Goal: Task Accomplishment & Management: Manage account settings

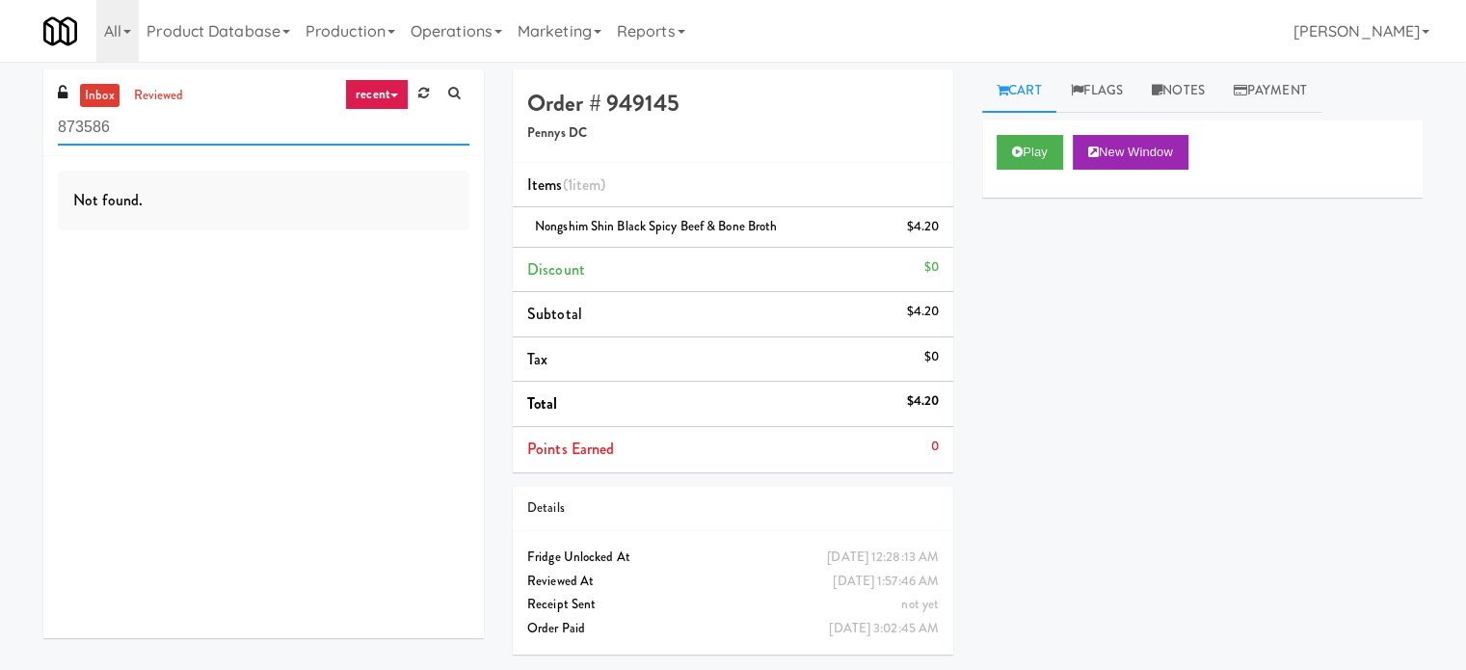
click at [208, 111] on input "873586" at bounding box center [264, 128] width 412 height 36
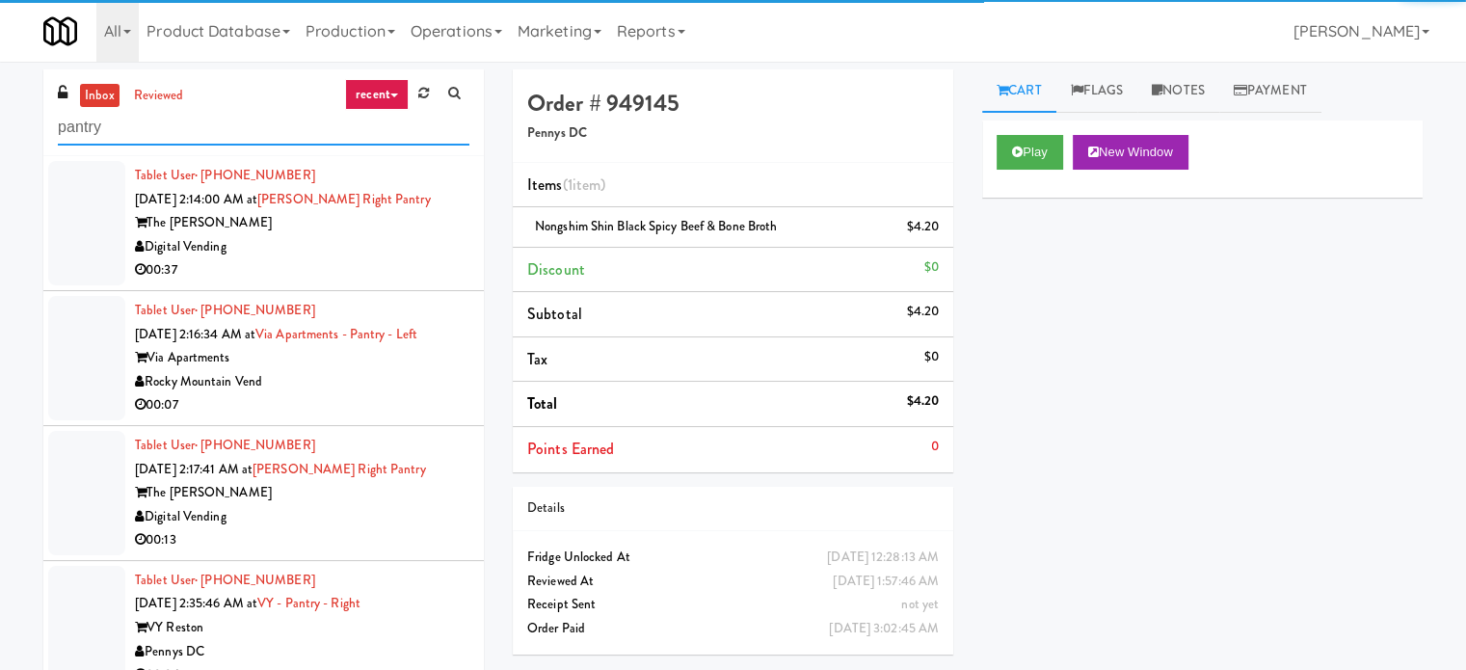
click at [151, 132] on input "pantry" at bounding box center [264, 128] width 412 height 36
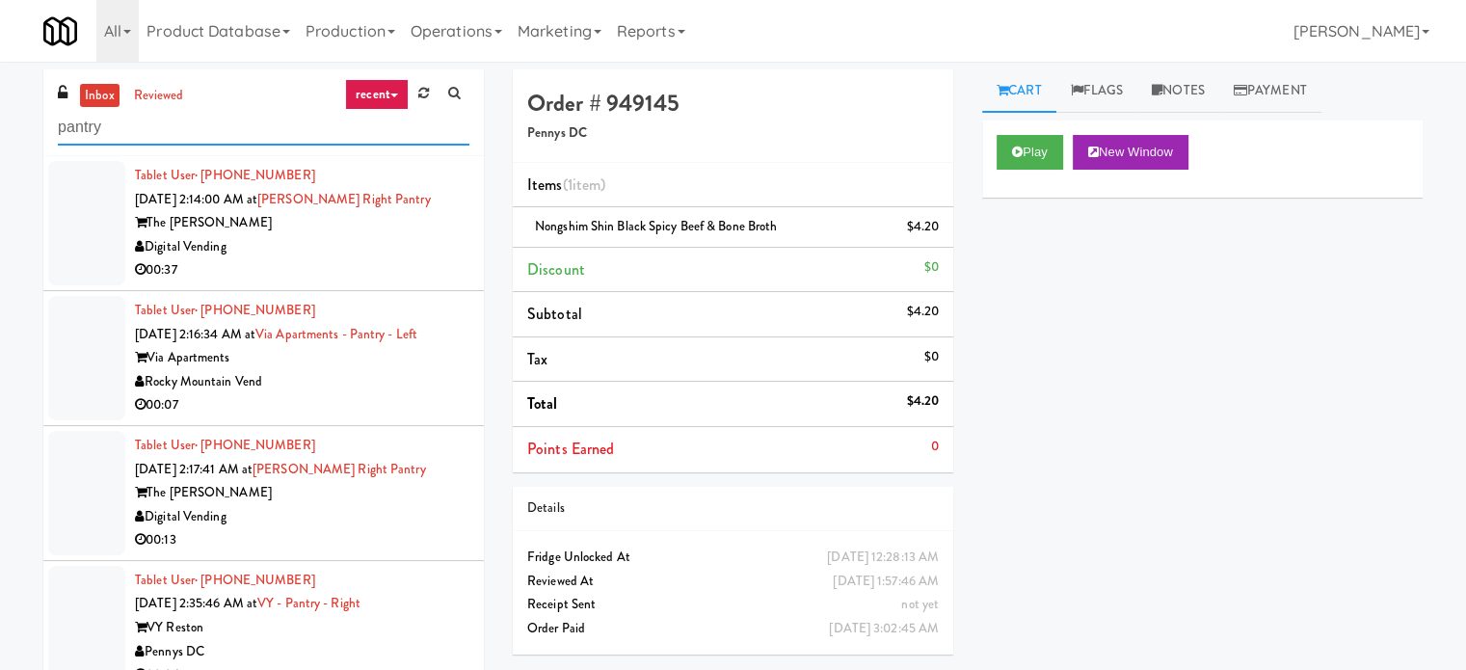
click at [152, 132] on input "pantry" at bounding box center [264, 128] width 412 height 36
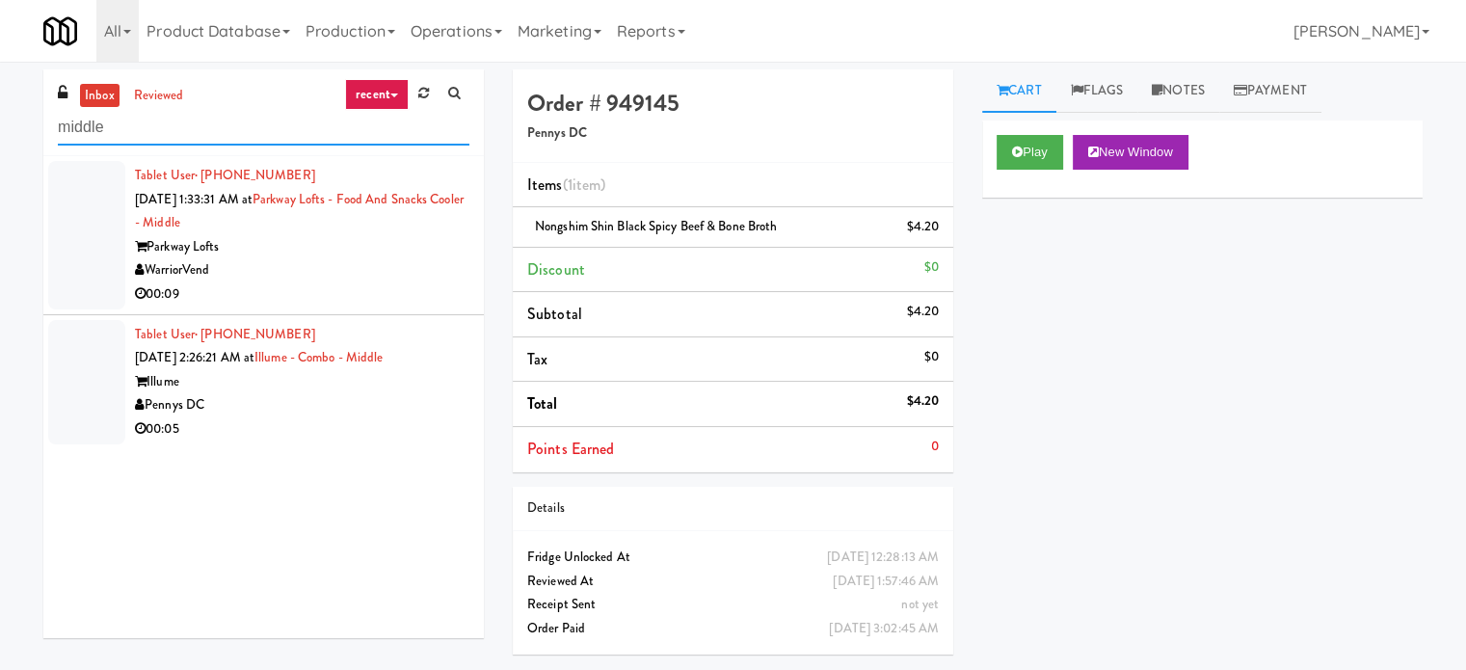
type input "middle"
click at [422, 259] on div "WarriorVend" at bounding box center [302, 270] width 334 height 24
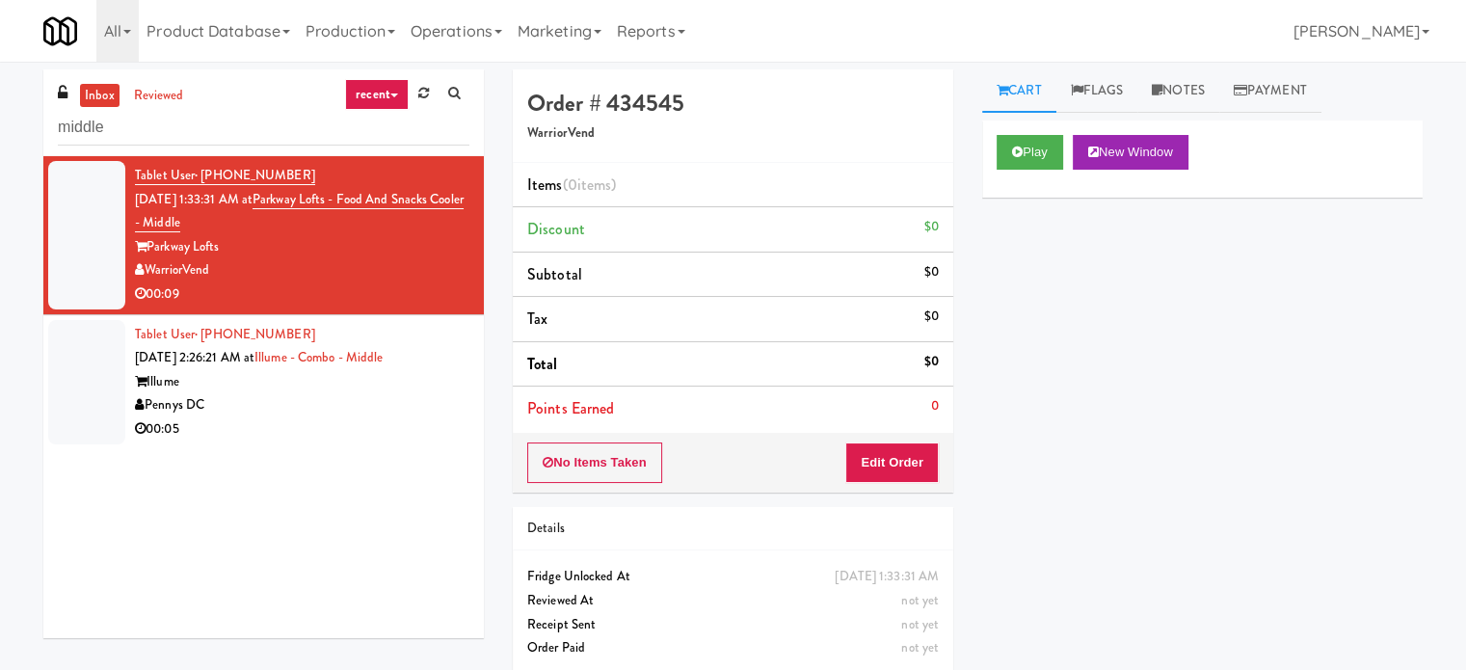
click at [1124, 292] on div "Play New Window Primary Flag Clear Flag if unable to determine what was taken o…" at bounding box center [1202, 481] width 440 height 723
click at [1048, 154] on button "Play" at bounding box center [1030, 152] width 67 height 35
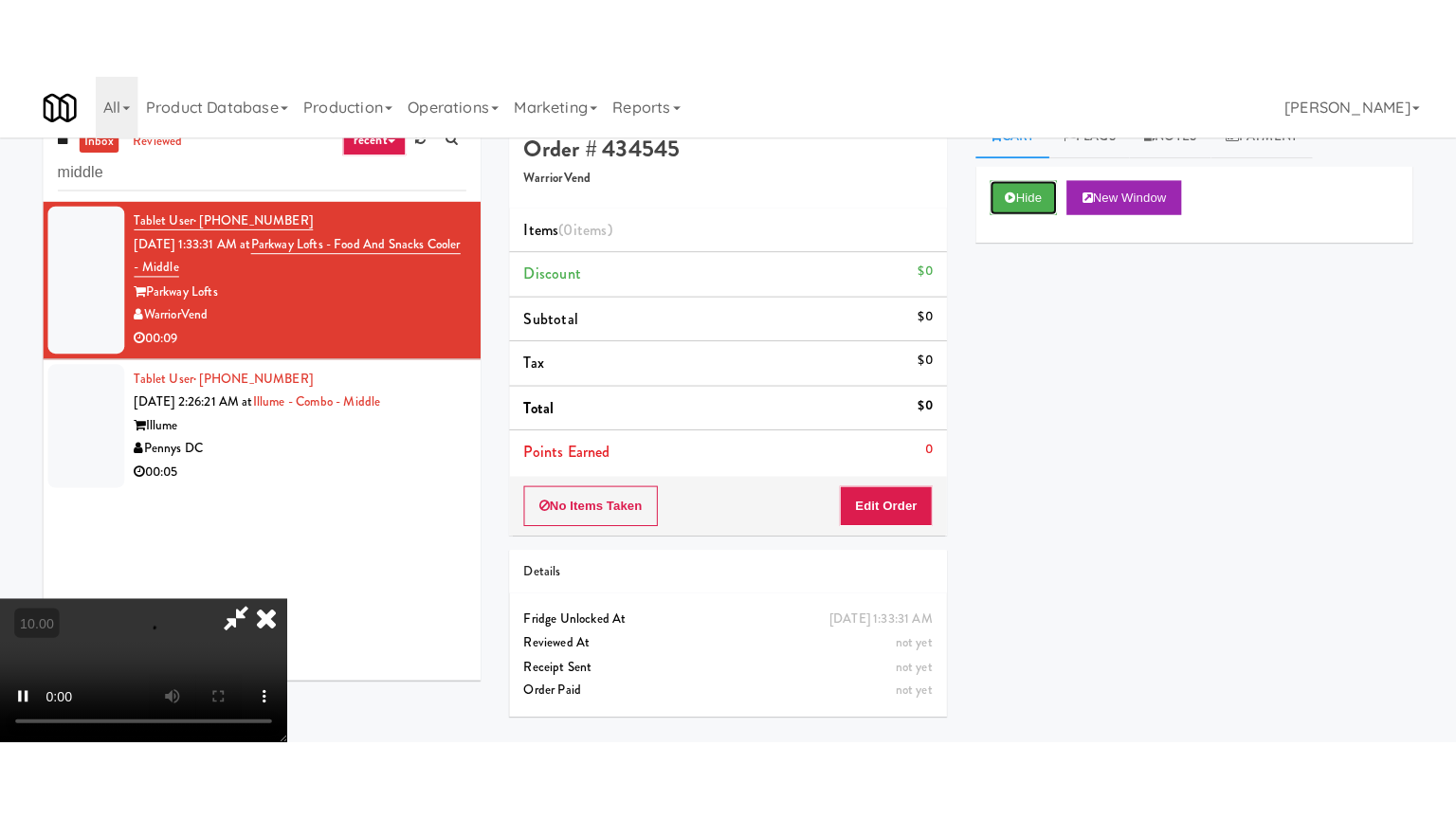
scroll to position [61, 0]
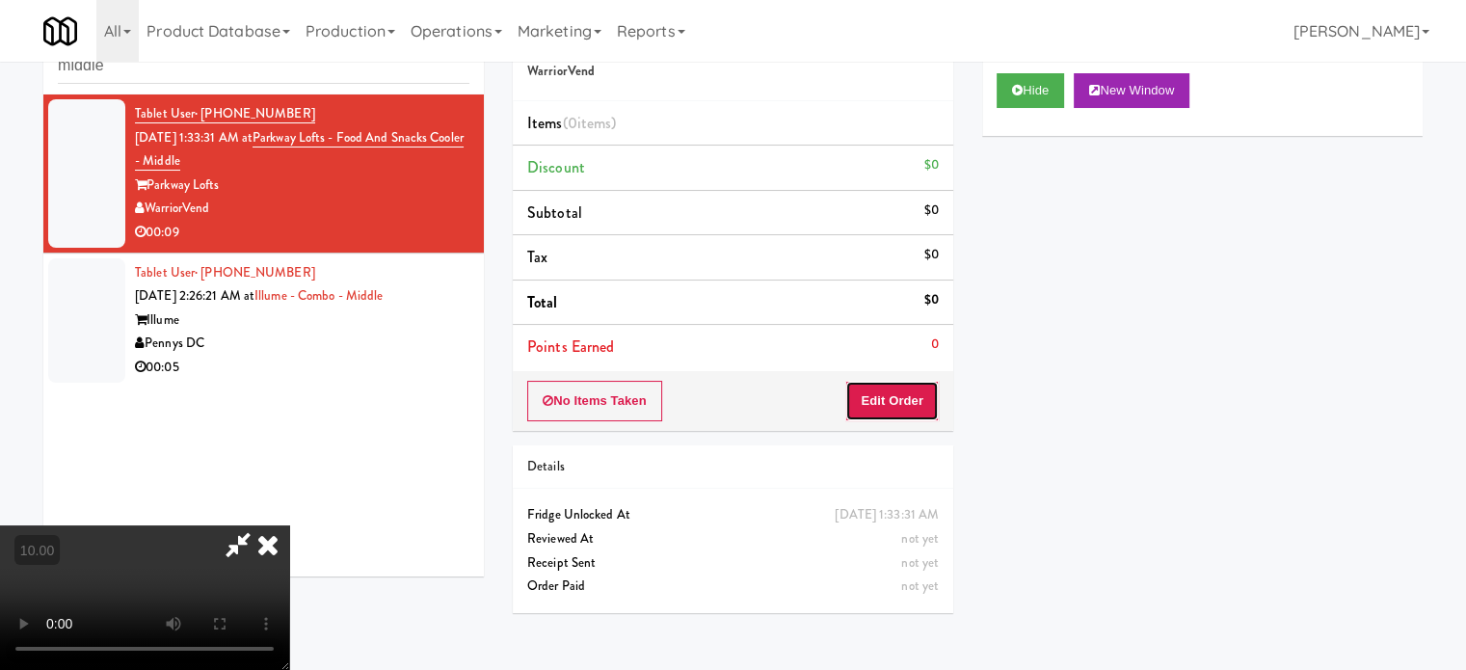
click at [924, 388] on button "Edit Order" at bounding box center [891, 401] width 93 height 40
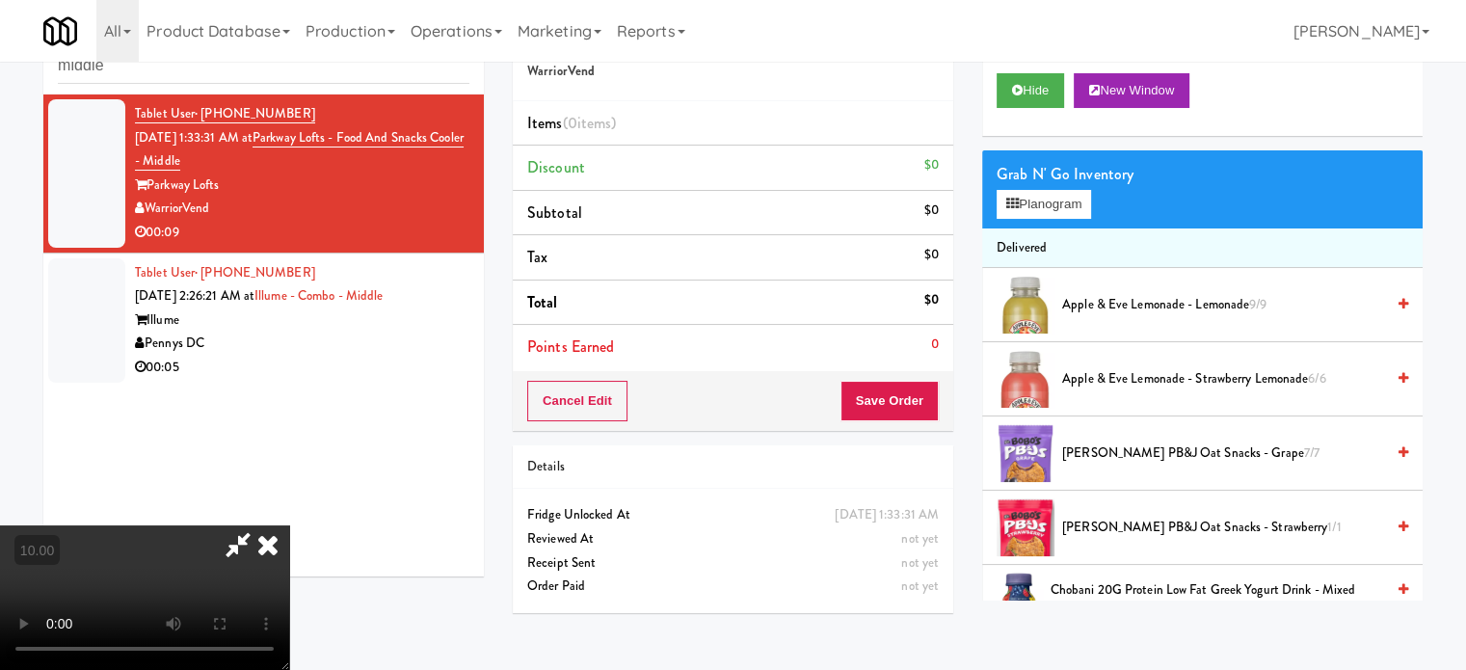
click at [289, 525] on video at bounding box center [144, 597] width 289 height 145
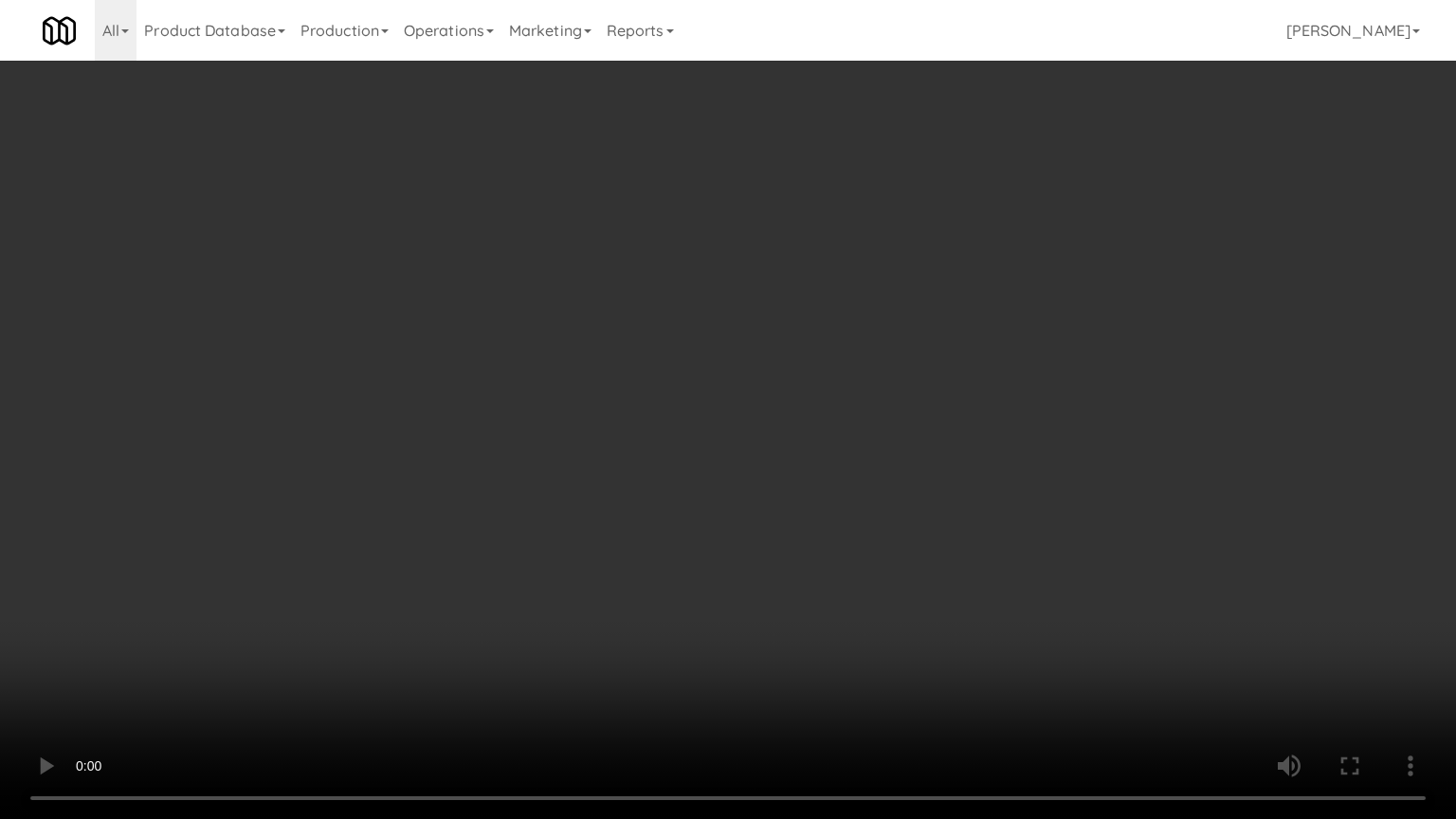
click at [180, 658] on video at bounding box center [728, 409] width 1456 height 819
click at [629, 509] on video at bounding box center [728, 409] width 1456 height 819
click at [643, 481] on video at bounding box center [728, 409] width 1456 height 819
drag, startPoint x: 286, startPoint y: 557, endPoint x: 491, endPoint y: 465, distance: 224.7
click at [286, 556] on video at bounding box center [728, 409] width 1456 height 819
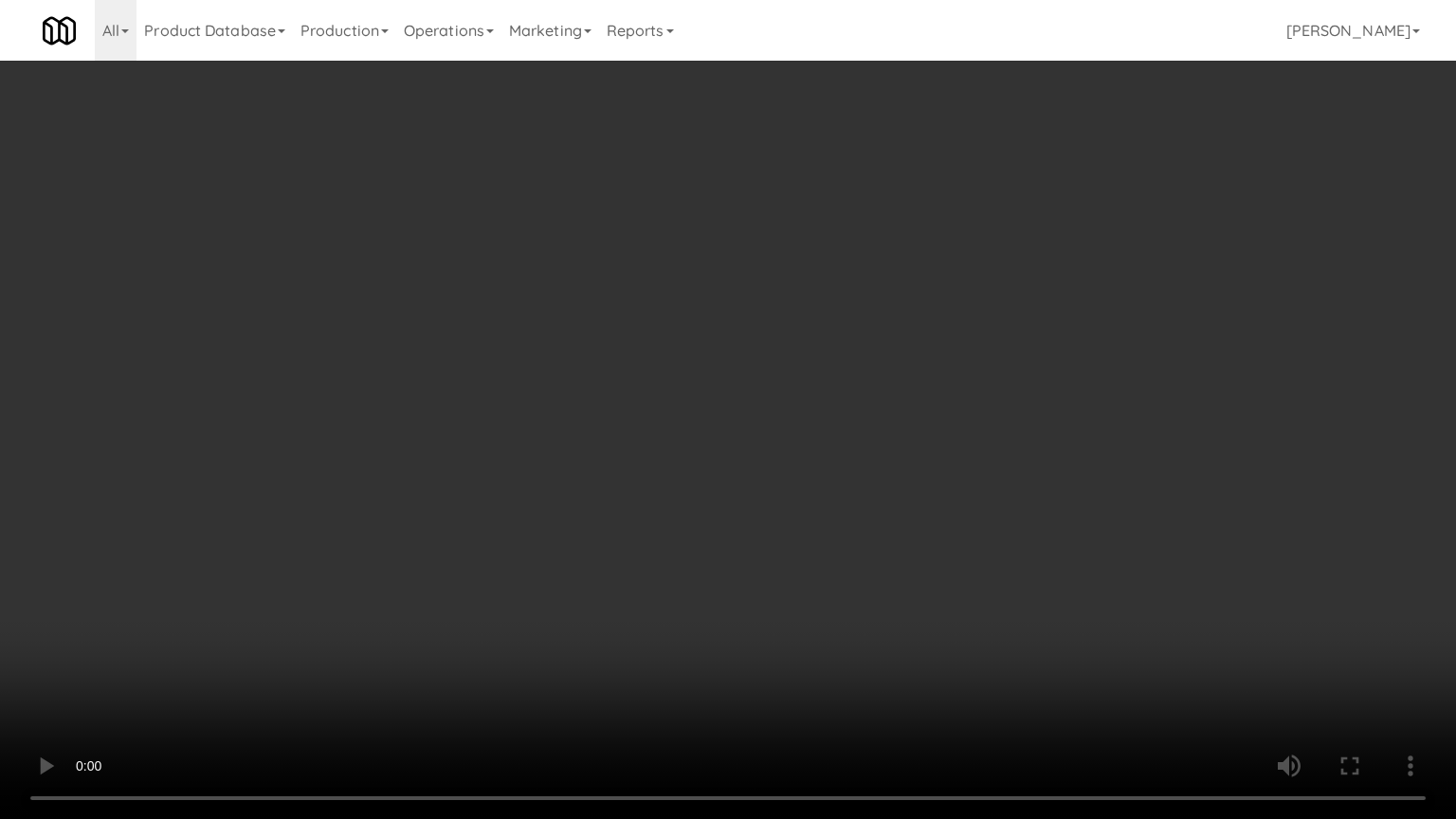
click at [549, 481] on video at bounding box center [728, 409] width 1456 height 819
click at [550, 486] on video at bounding box center [728, 409] width 1456 height 819
click at [605, 532] on video at bounding box center [728, 409] width 1456 height 819
drag, startPoint x: 273, startPoint y: 497, endPoint x: 288, endPoint y: 490, distance: 16.6
click at [273, 497] on video at bounding box center [728, 409] width 1456 height 819
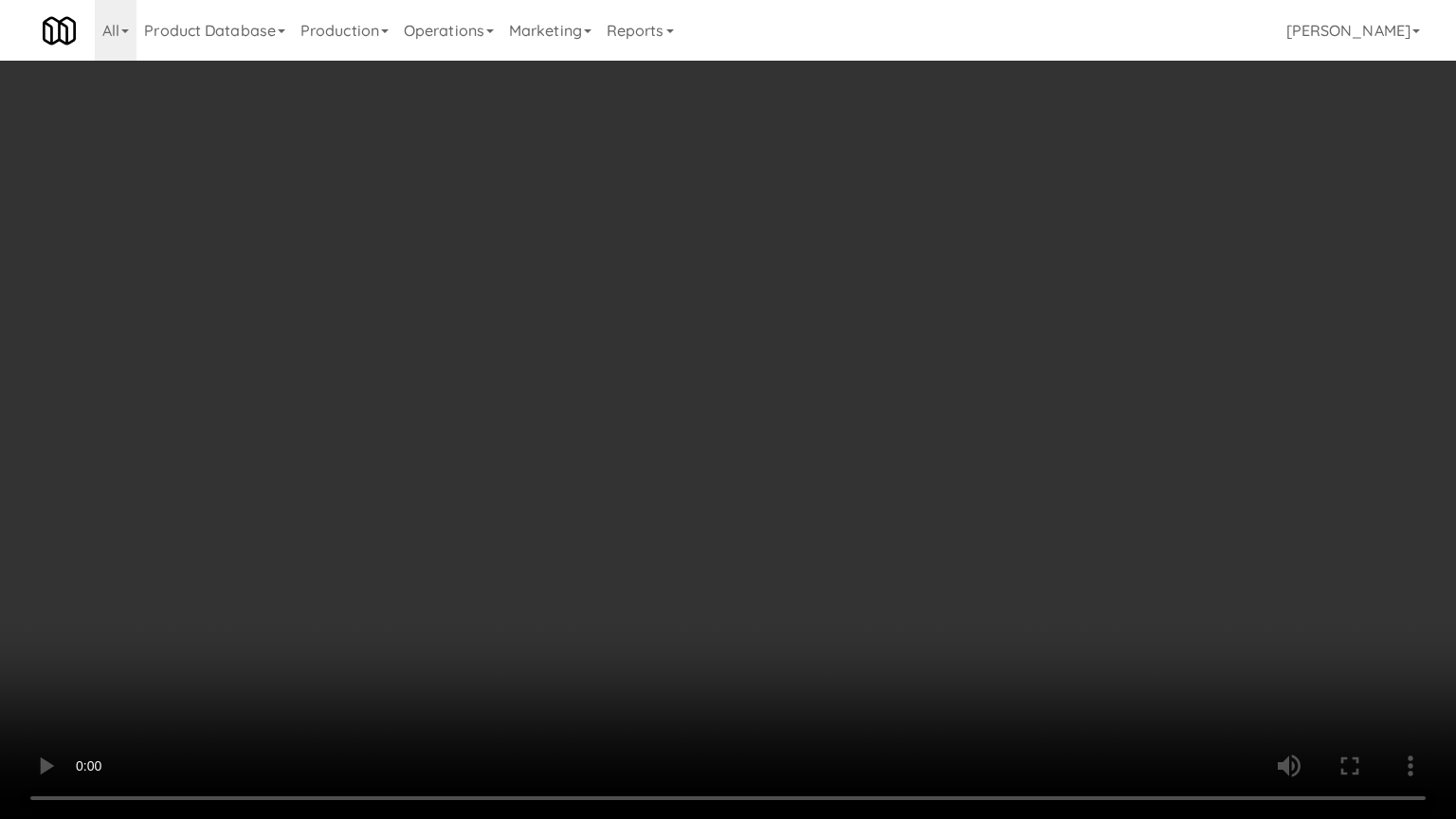
click at [616, 326] on video at bounding box center [728, 409] width 1456 height 819
click at [615, 327] on video at bounding box center [728, 409] width 1456 height 819
click at [732, 360] on video at bounding box center [728, 409] width 1456 height 819
click at [696, 368] on video at bounding box center [728, 409] width 1456 height 819
click at [775, 381] on video at bounding box center [728, 409] width 1456 height 819
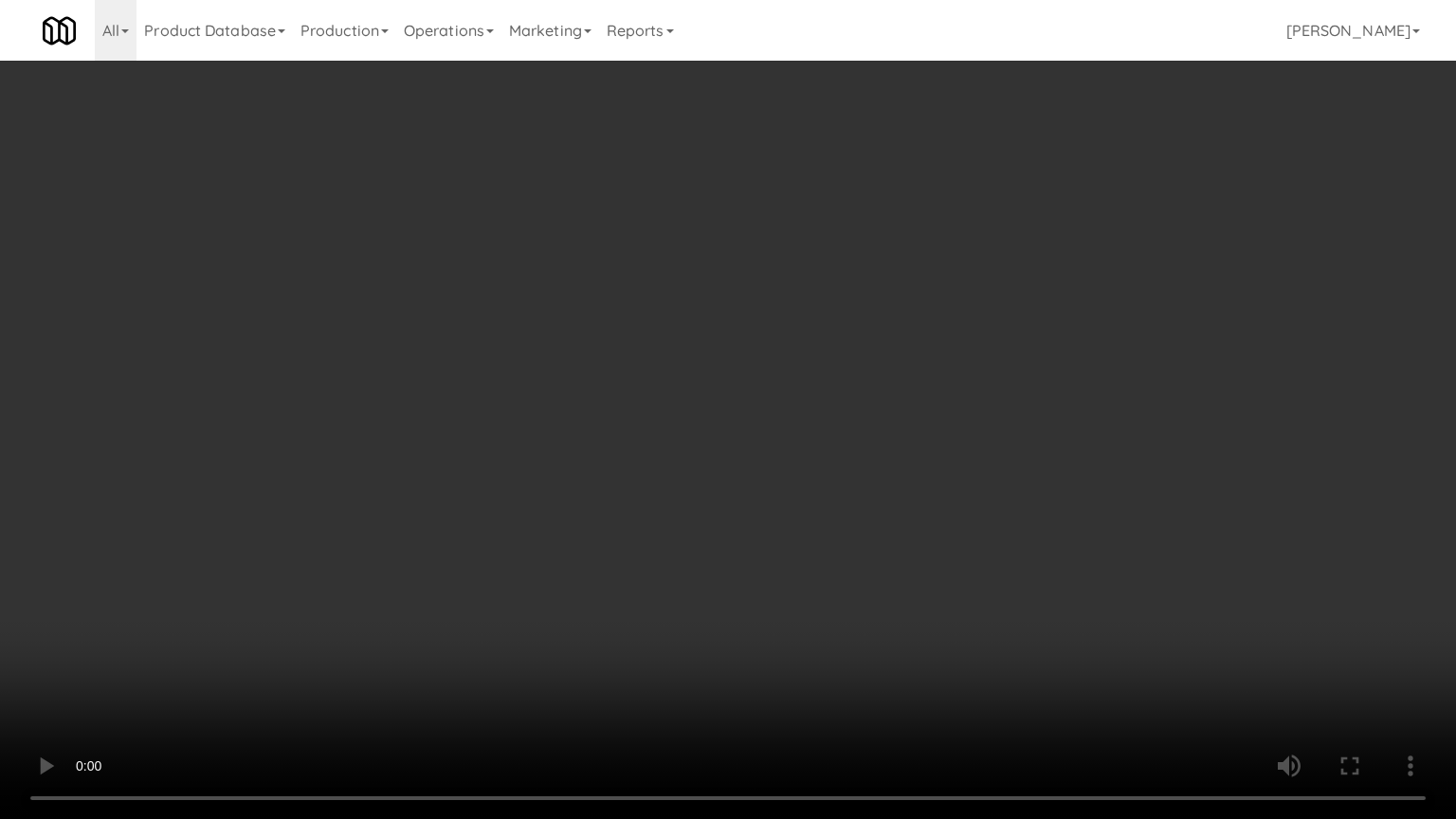
click at [755, 394] on video at bounding box center [728, 409] width 1456 height 819
click at [827, 451] on video at bounding box center [728, 409] width 1456 height 819
click at [817, 439] on video at bounding box center [728, 409] width 1456 height 819
click at [828, 433] on video at bounding box center [728, 409] width 1456 height 819
click at [755, 417] on video at bounding box center [728, 409] width 1456 height 819
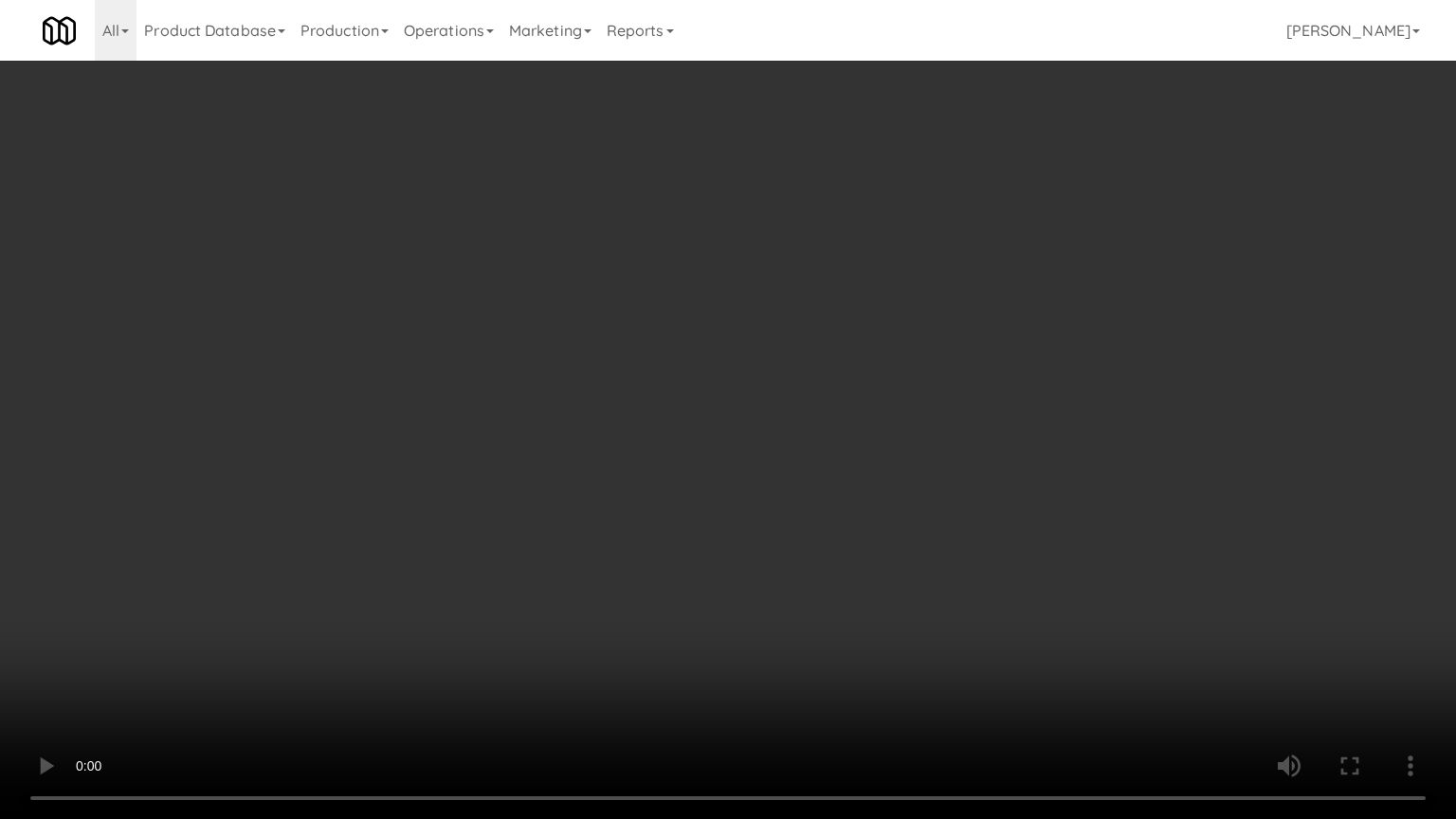
click at [621, 447] on video at bounding box center [728, 409] width 1456 height 819
click at [615, 458] on video at bounding box center [728, 409] width 1456 height 819
click at [626, 458] on video at bounding box center [728, 409] width 1456 height 819
click at [626, 455] on video at bounding box center [728, 409] width 1456 height 819
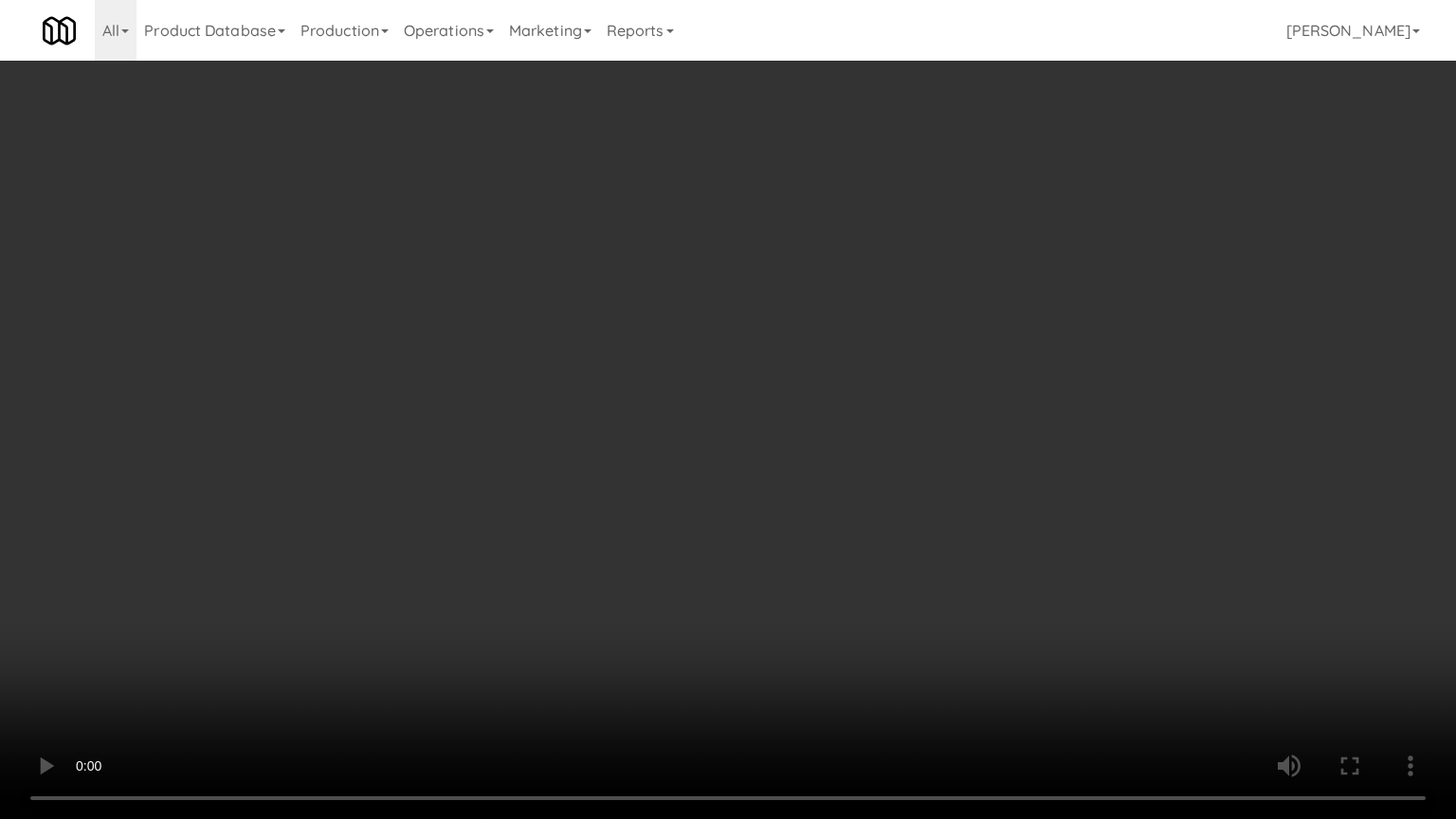
click at [626, 451] on video at bounding box center [728, 409] width 1456 height 819
click at [685, 469] on video at bounding box center [728, 409] width 1456 height 819
click at [684, 469] on video at bounding box center [728, 409] width 1456 height 819
drag, startPoint x: 698, startPoint y: 465, endPoint x: 990, endPoint y: 470, distance: 292.0
click at [713, 465] on video at bounding box center [728, 409] width 1456 height 819
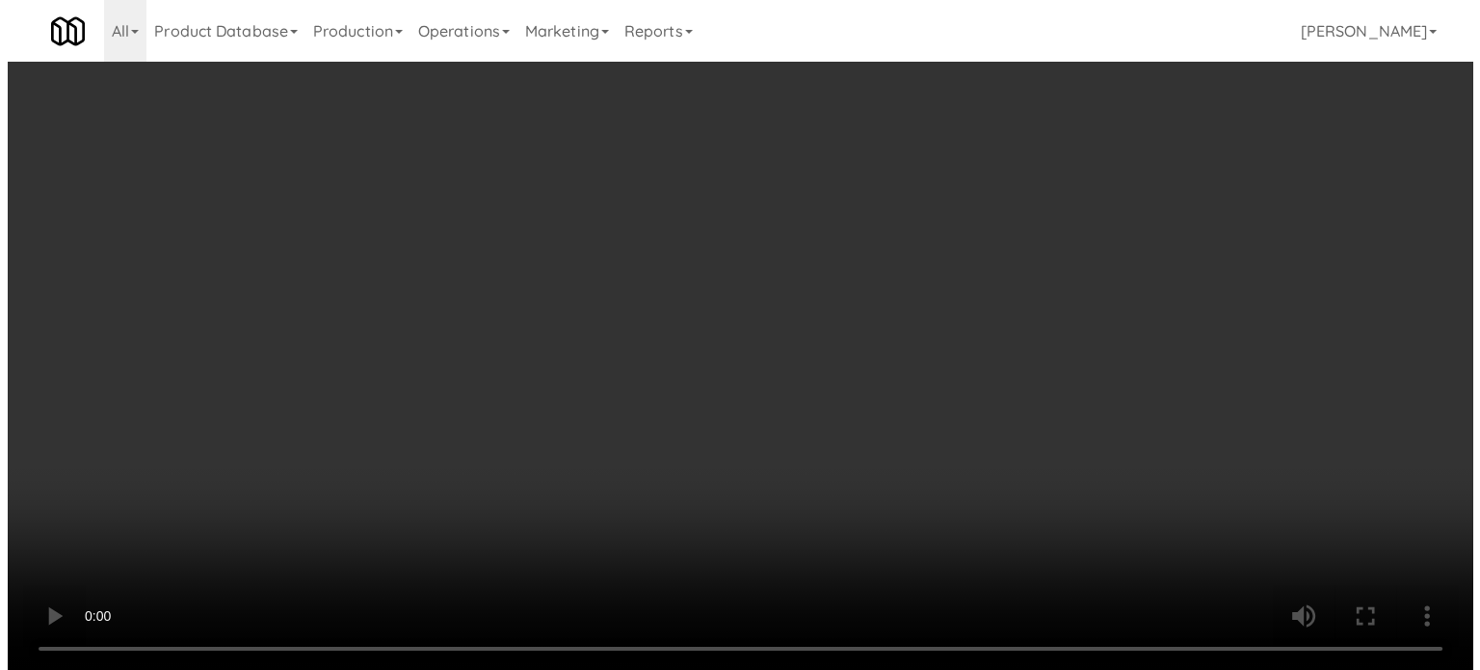
scroll to position [0, 0]
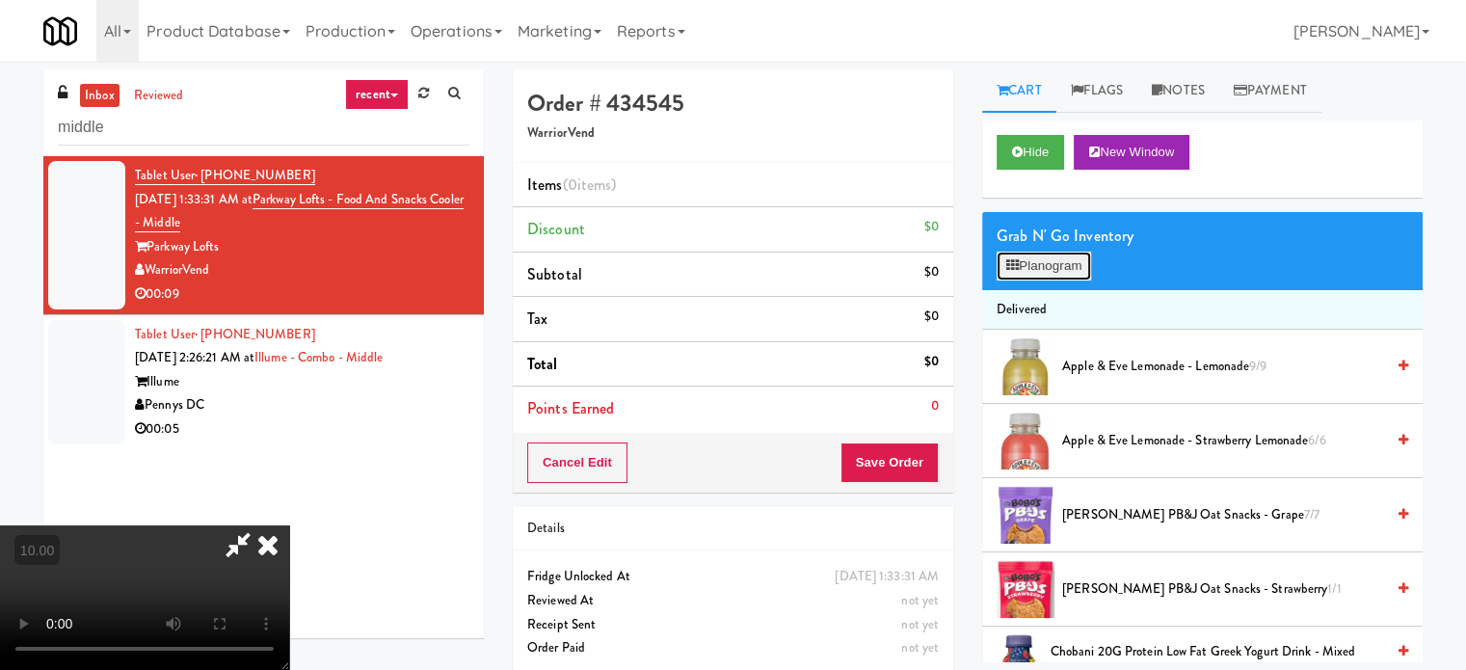
click at [1053, 274] on button "Planogram" at bounding box center [1044, 266] width 94 height 29
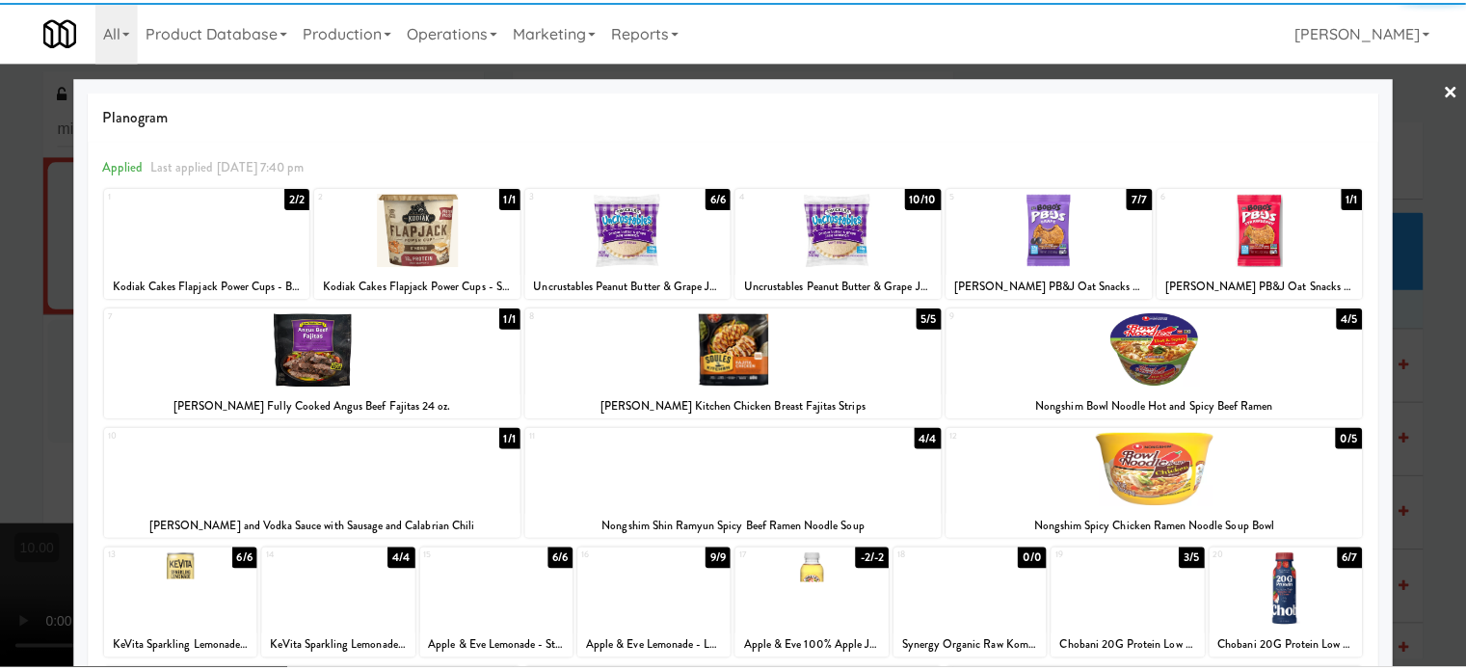
scroll to position [276, 0]
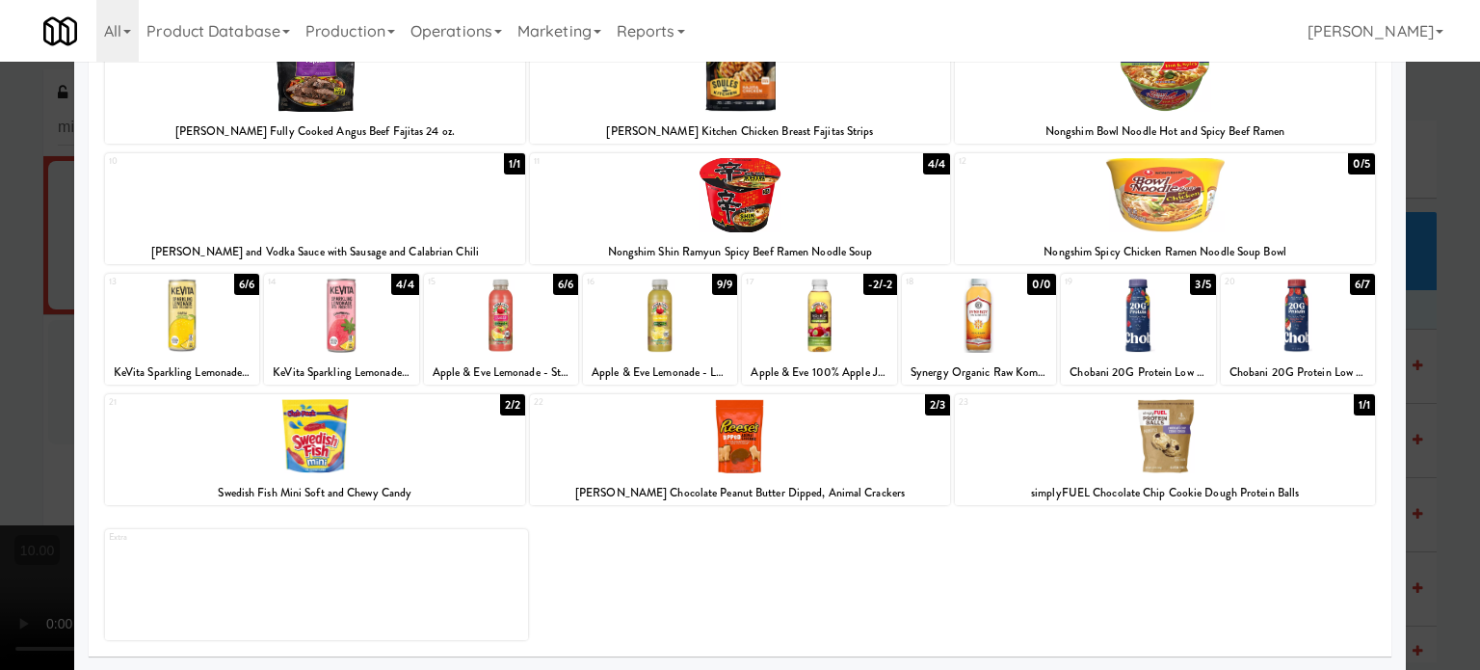
click at [721, 285] on div "9/9" at bounding box center [724, 284] width 25 height 21
click at [721, 285] on div "8/9" at bounding box center [724, 284] width 26 height 21
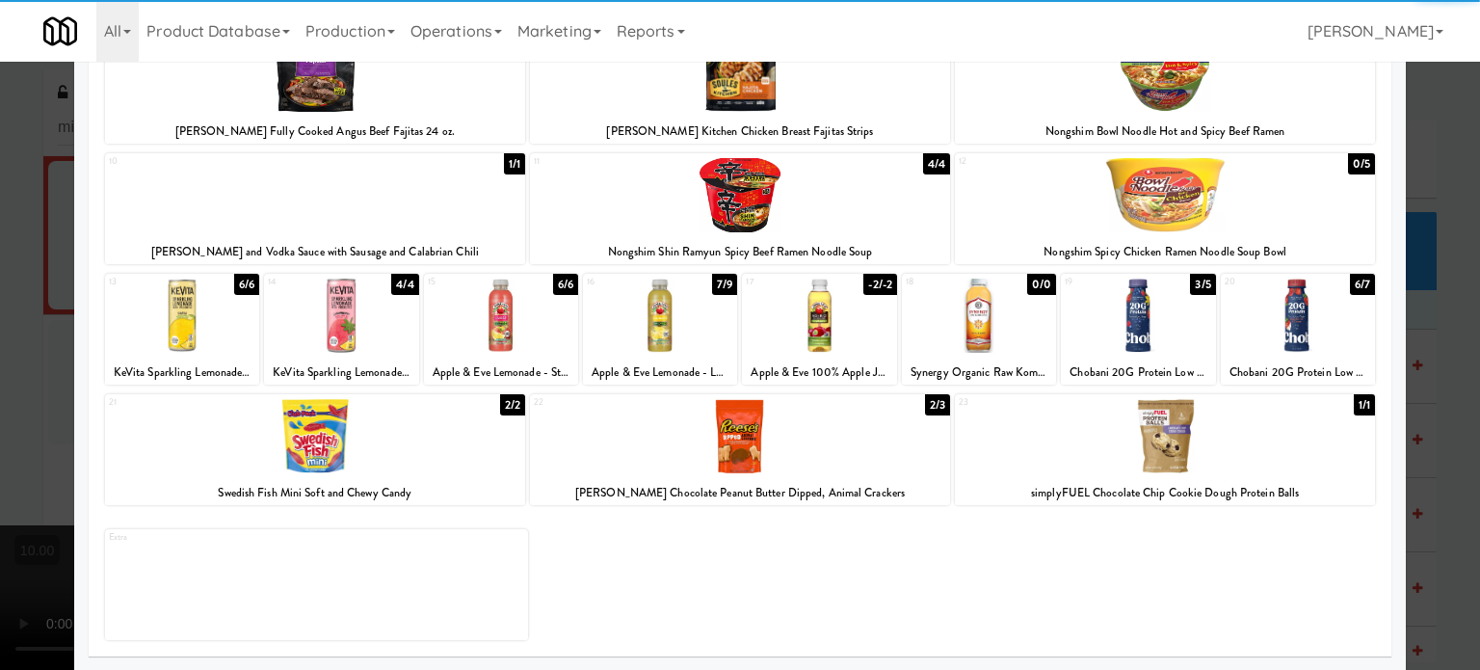
click at [870, 288] on div "-2/-2" at bounding box center [881, 284] width 34 height 21
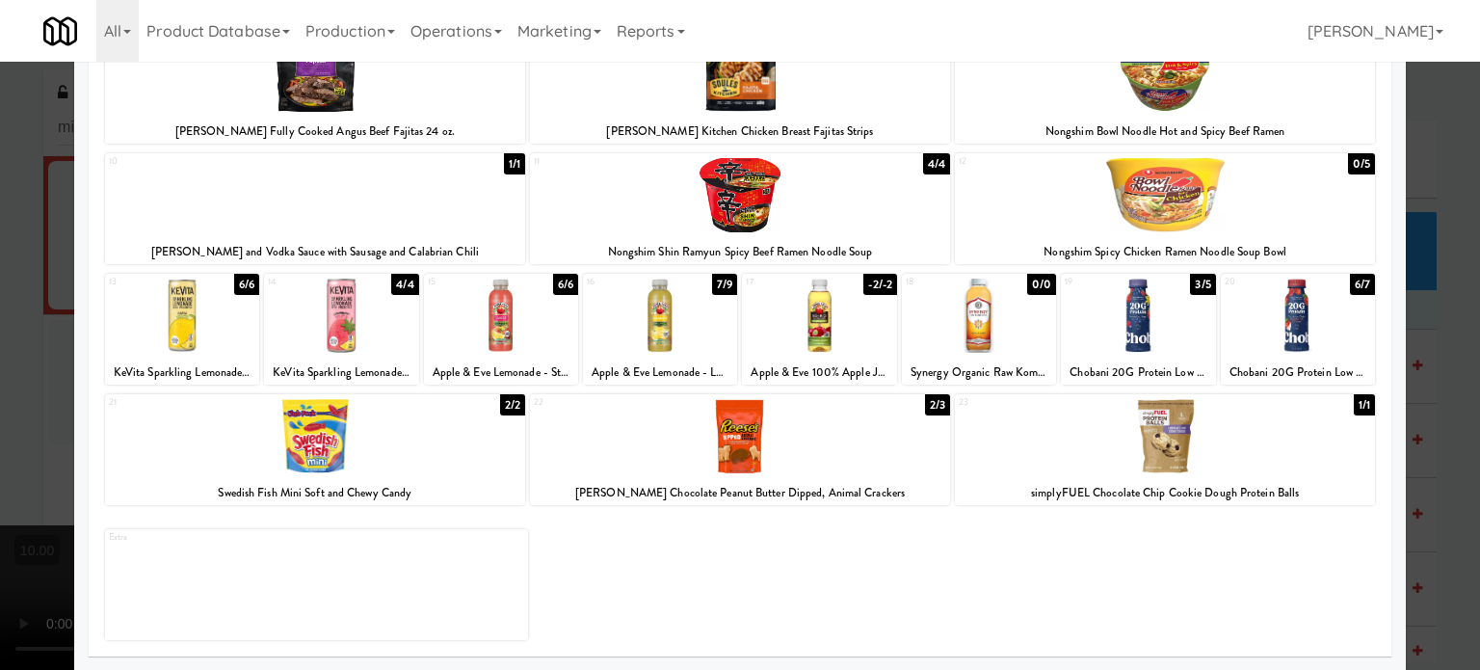
click at [871, 280] on div "-2/-2" at bounding box center [881, 284] width 34 height 21
click at [1406, 409] on div at bounding box center [740, 335] width 1480 height 670
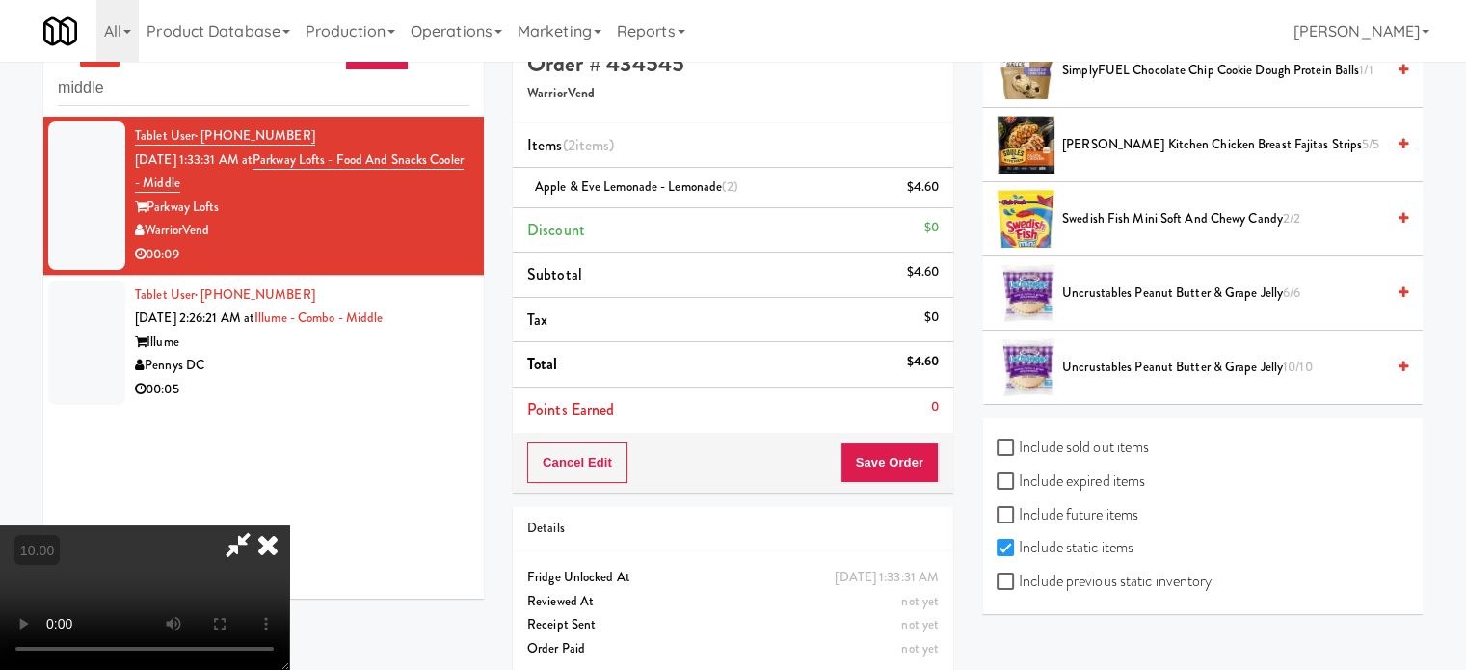
scroll to position [62, 0]
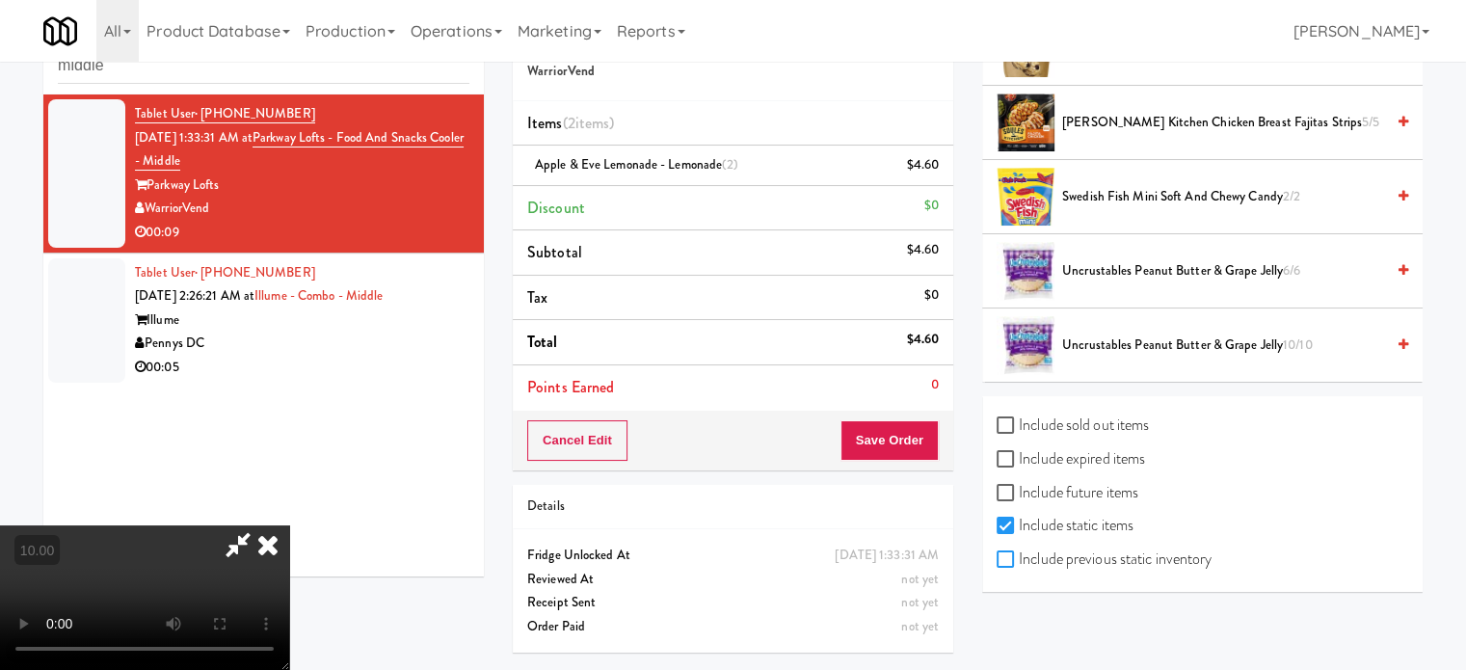
click at [1009, 552] on input "Include previous static inventory" at bounding box center [1008, 559] width 22 height 15
checkbox input "true"
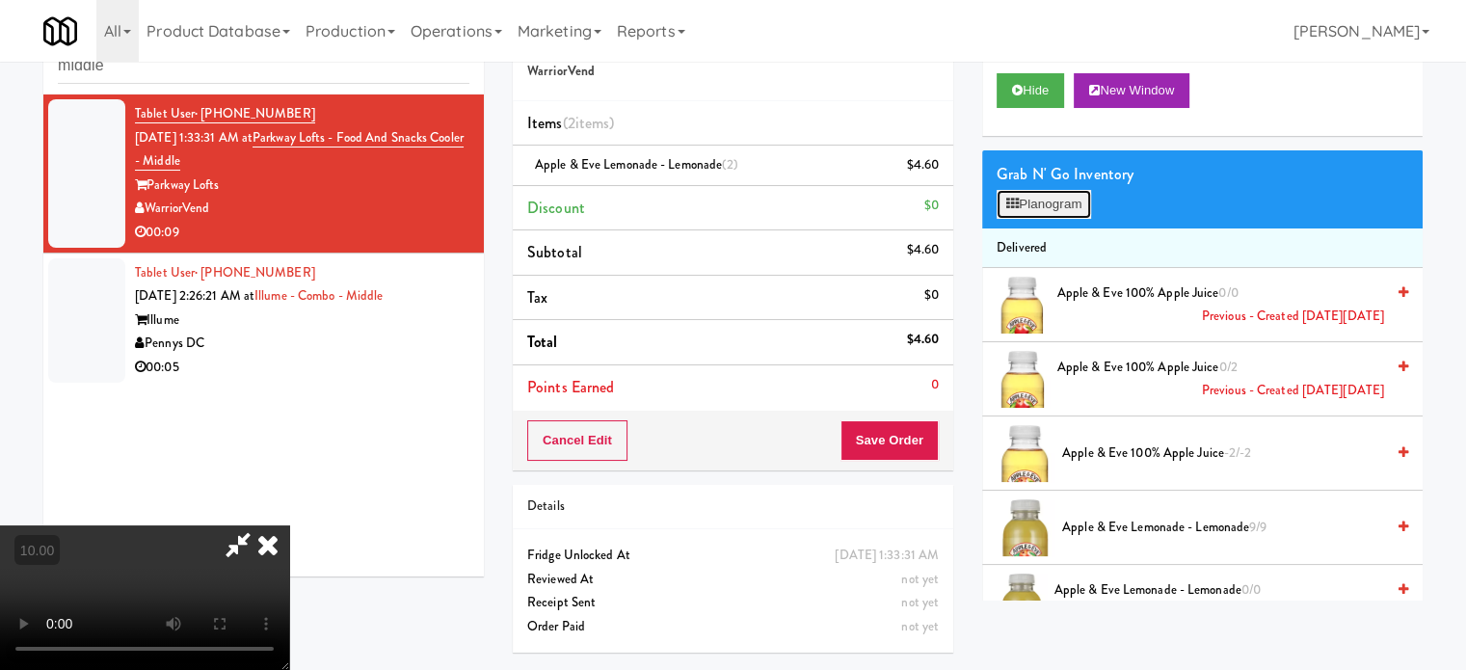
click at [1046, 205] on button "Planogram" at bounding box center [1044, 204] width 94 height 29
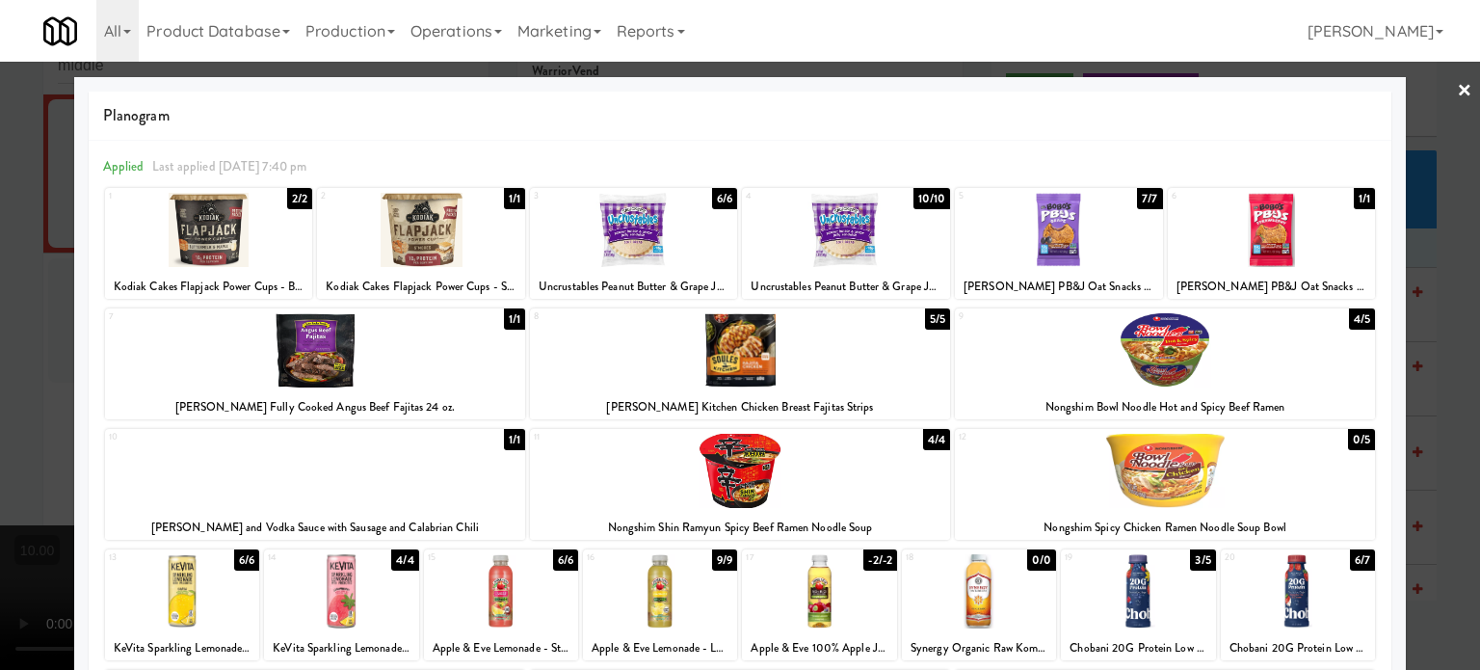
click at [877, 563] on div "-2/-2" at bounding box center [881, 559] width 34 height 21
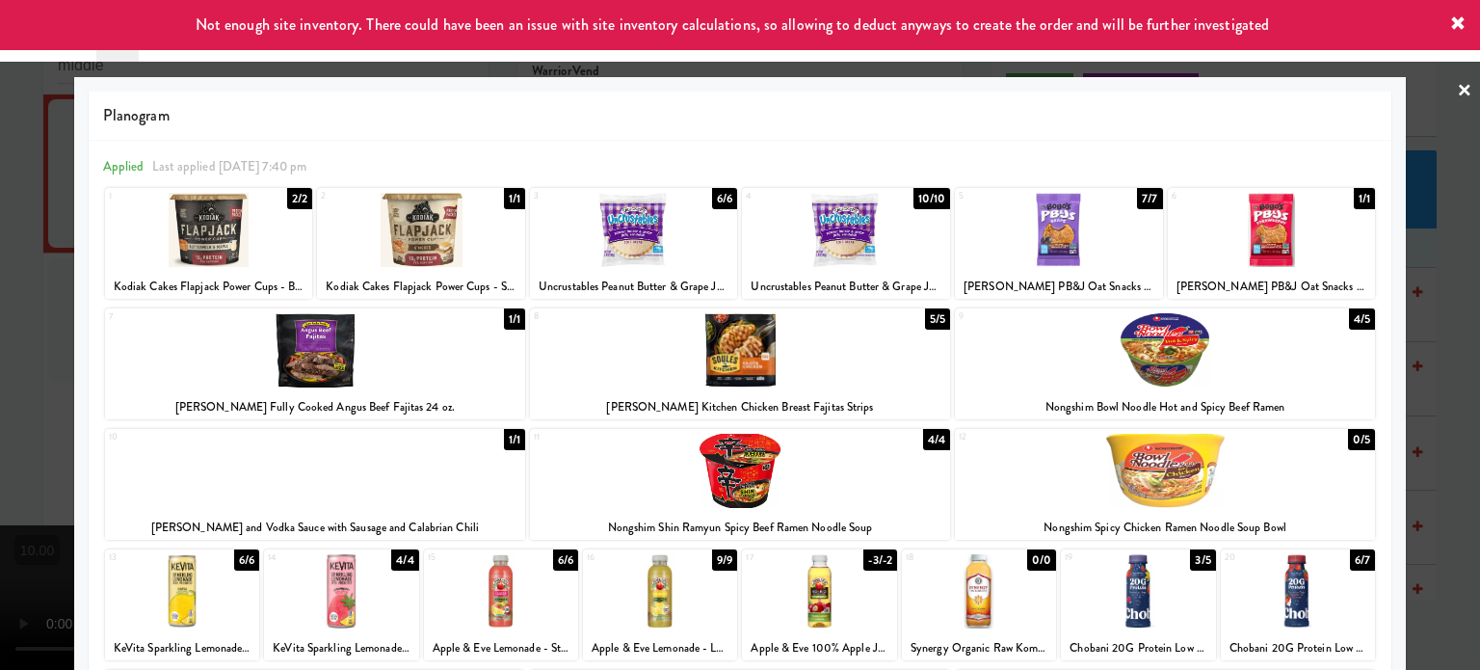
click at [1438, 449] on div at bounding box center [740, 335] width 1480 height 670
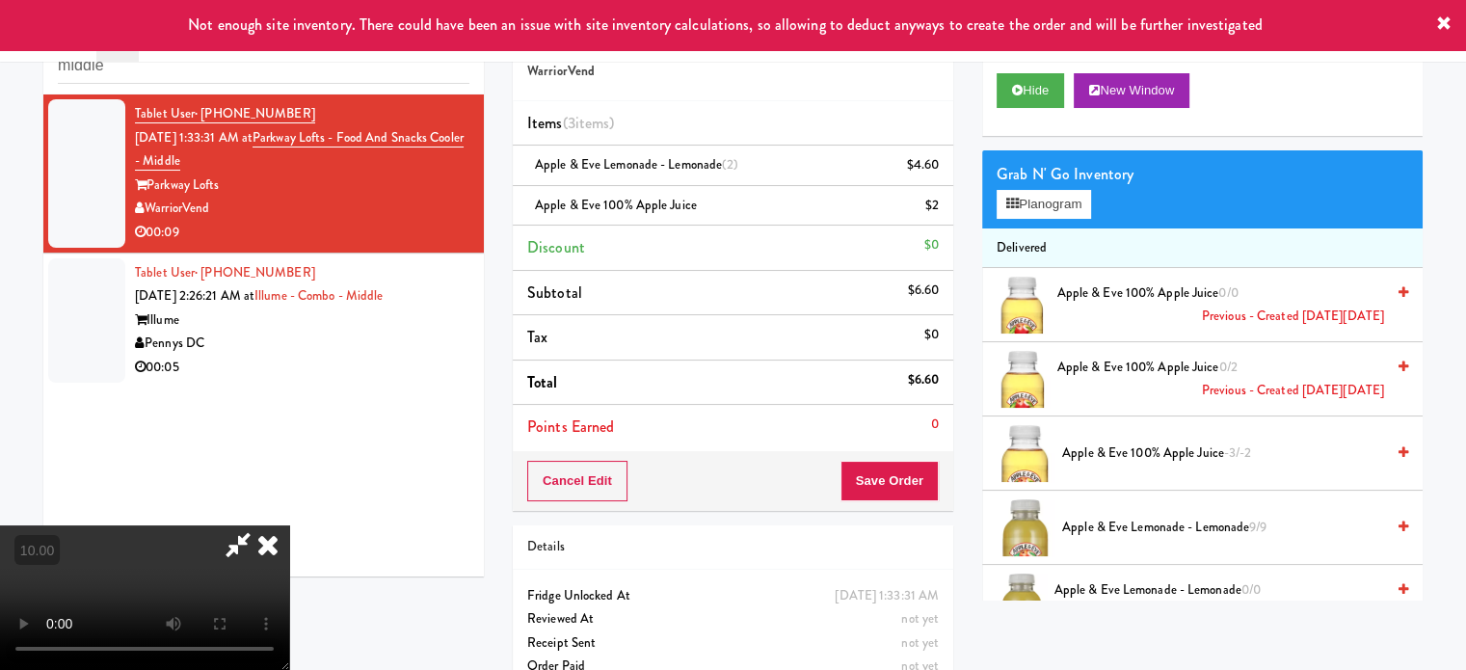
click at [289, 525] on video at bounding box center [144, 597] width 289 height 145
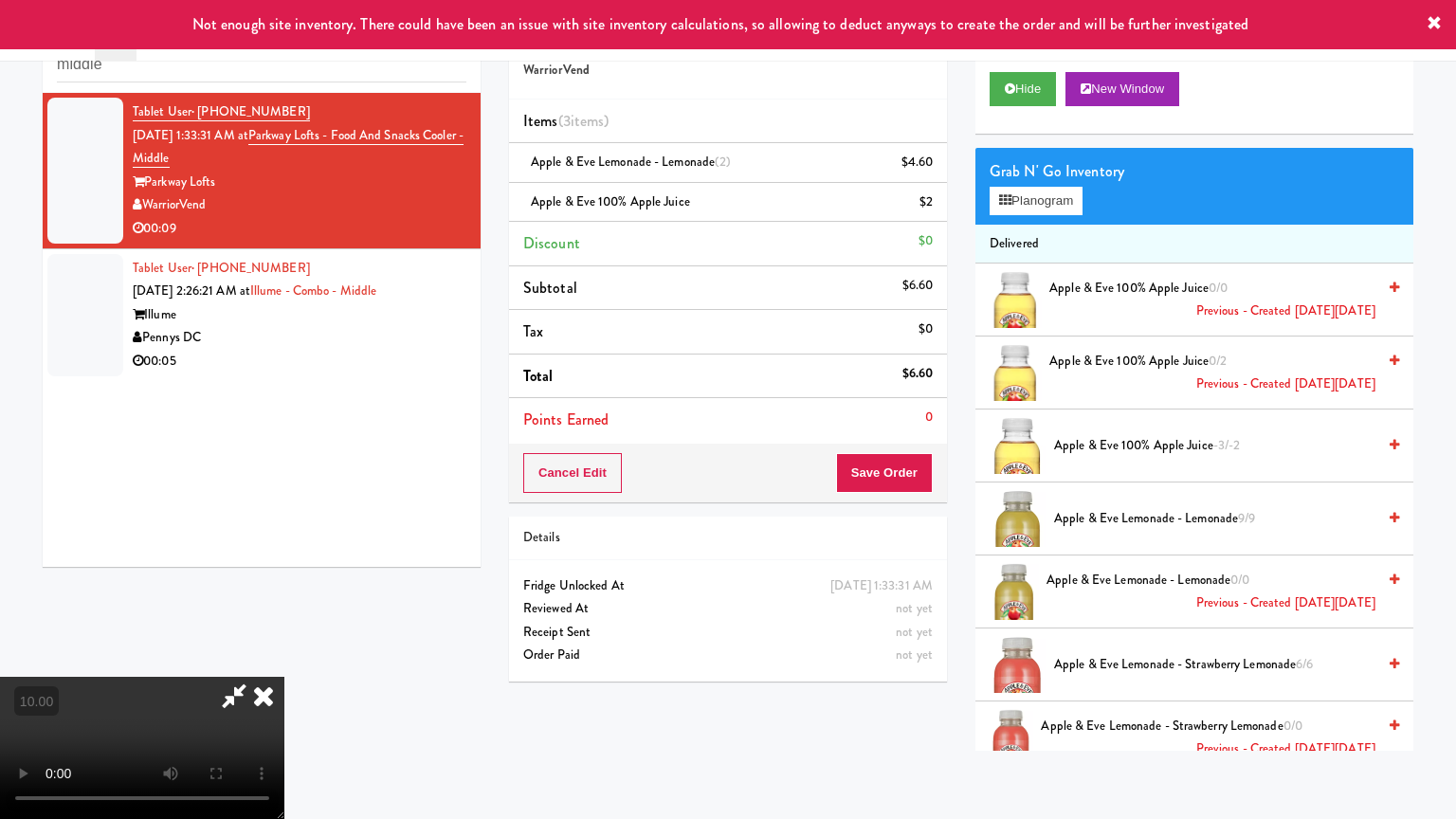
click at [284, 658] on video at bounding box center [142, 747] width 284 height 143
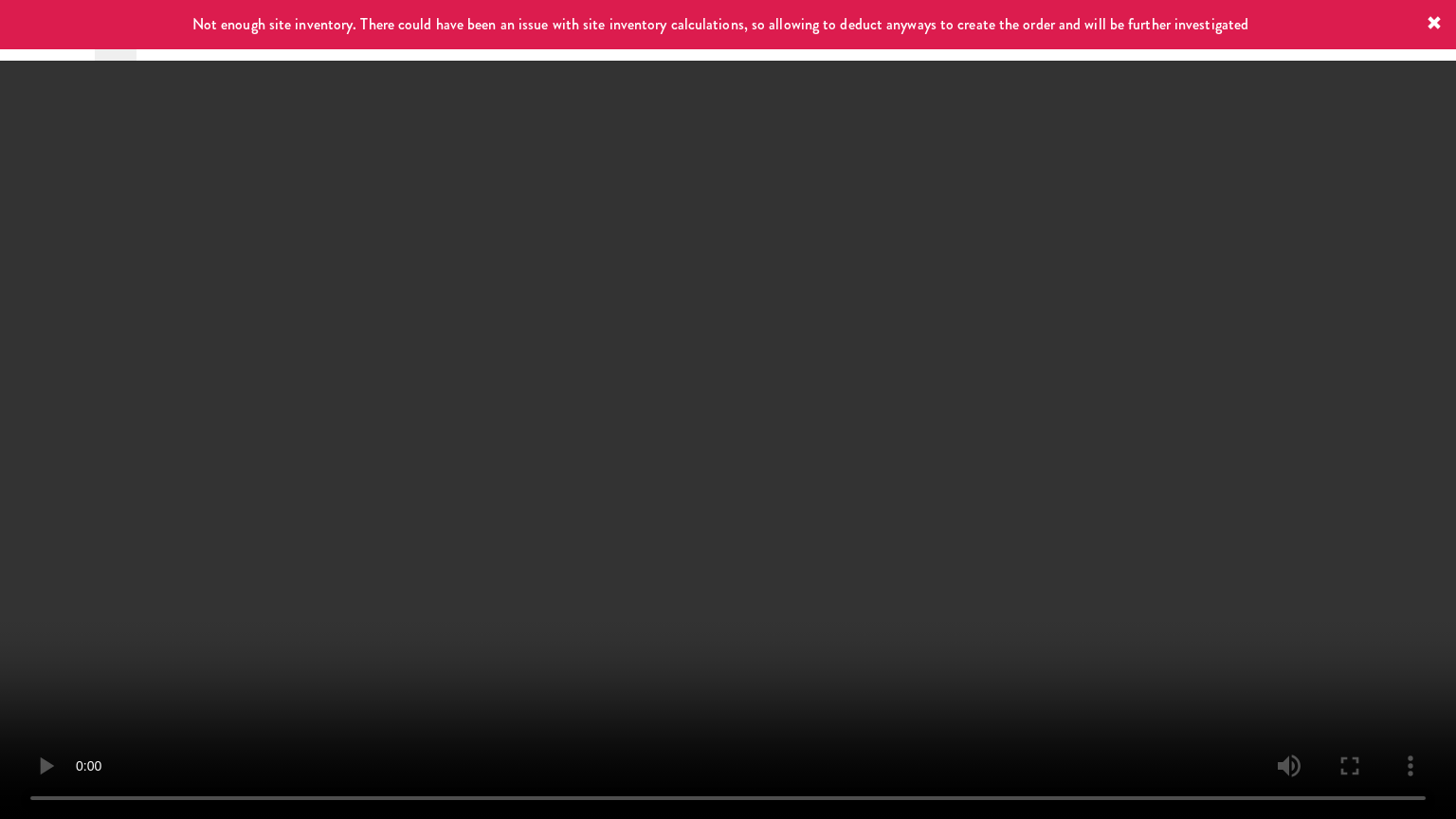
click at [535, 464] on video at bounding box center [728, 409] width 1456 height 819
click at [538, 458] on video at bounding box center [728, 409] width 1456 height 819
click at [569, 461] on video at bounding box center [728, 409] width 1456 height 819
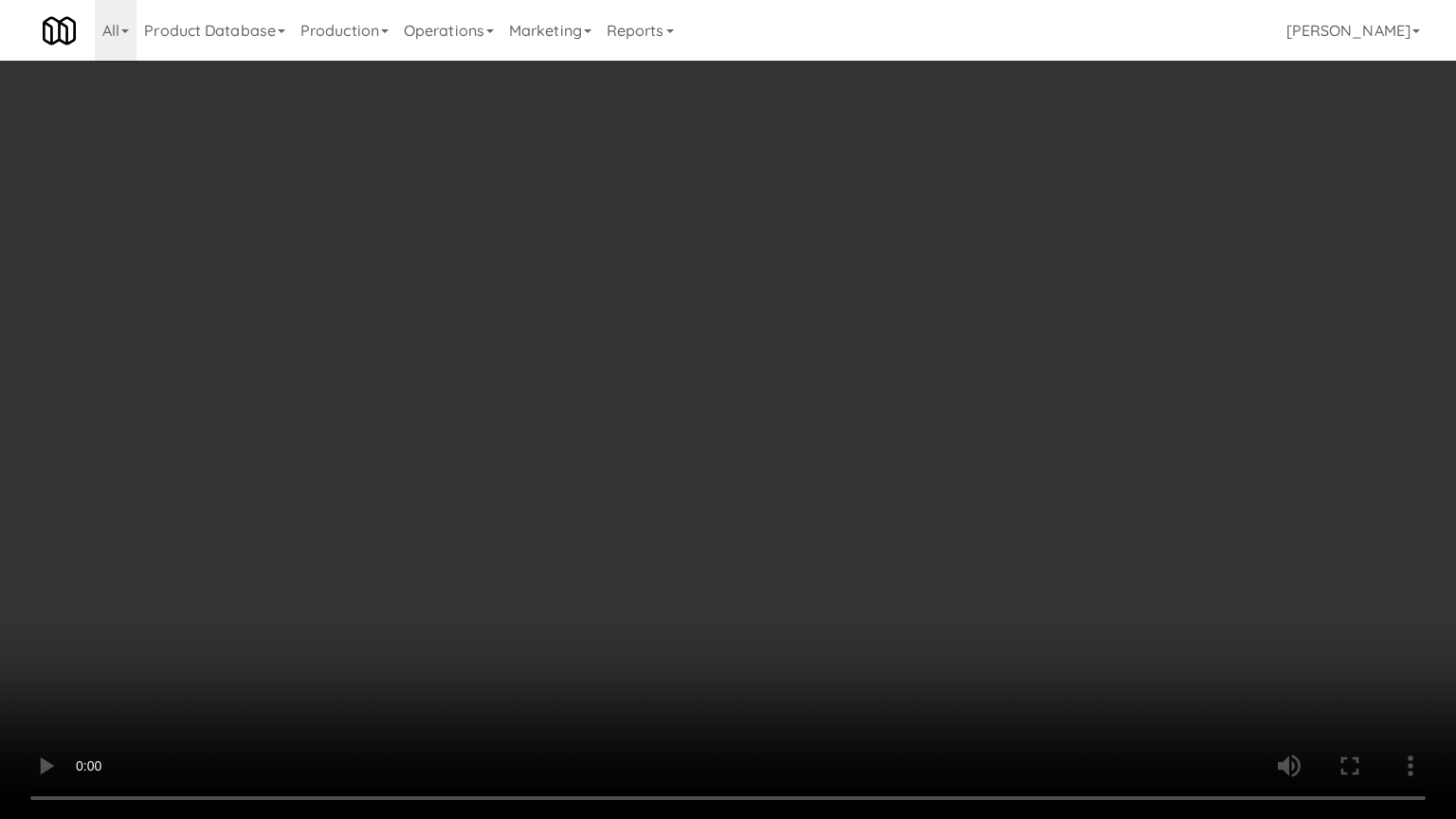
click at [569, 461] on video at bounding box center [728, 409] width 1456 height 819
click at [569, 459] on video at bounding box center [728, 409] width 1456 height 819
click at [572, 456] on video at bounding box center [728, 409] width 1456 height 819
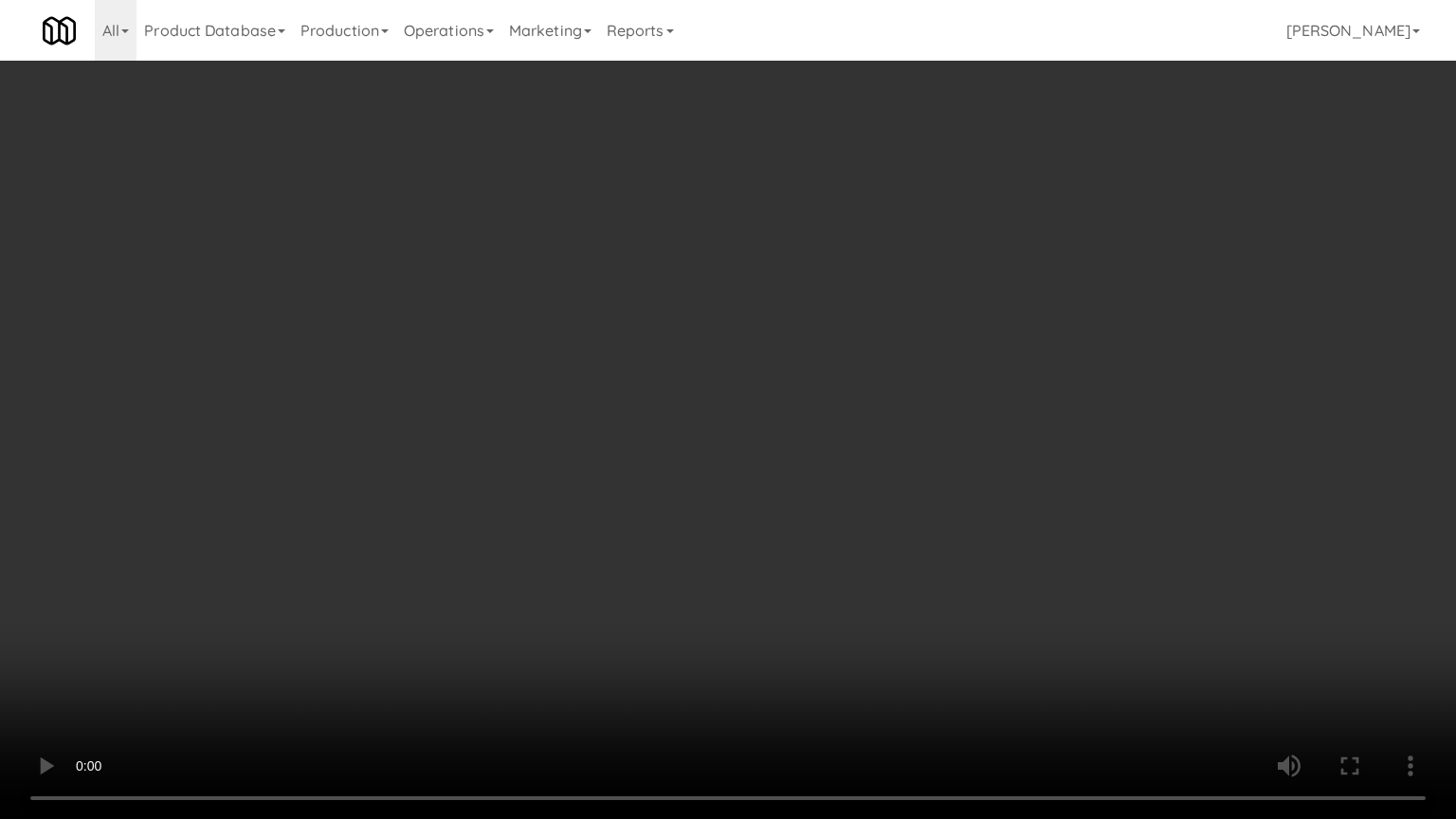
click at [576, 447] on video at bounding box center [728, 409] width 1456 height 819
click at [581, 415] on video at bounding box center [728, 409] width 1456 height 819
click at [586, 408] on video at bounding box center [728, 409] width 1456 height 819
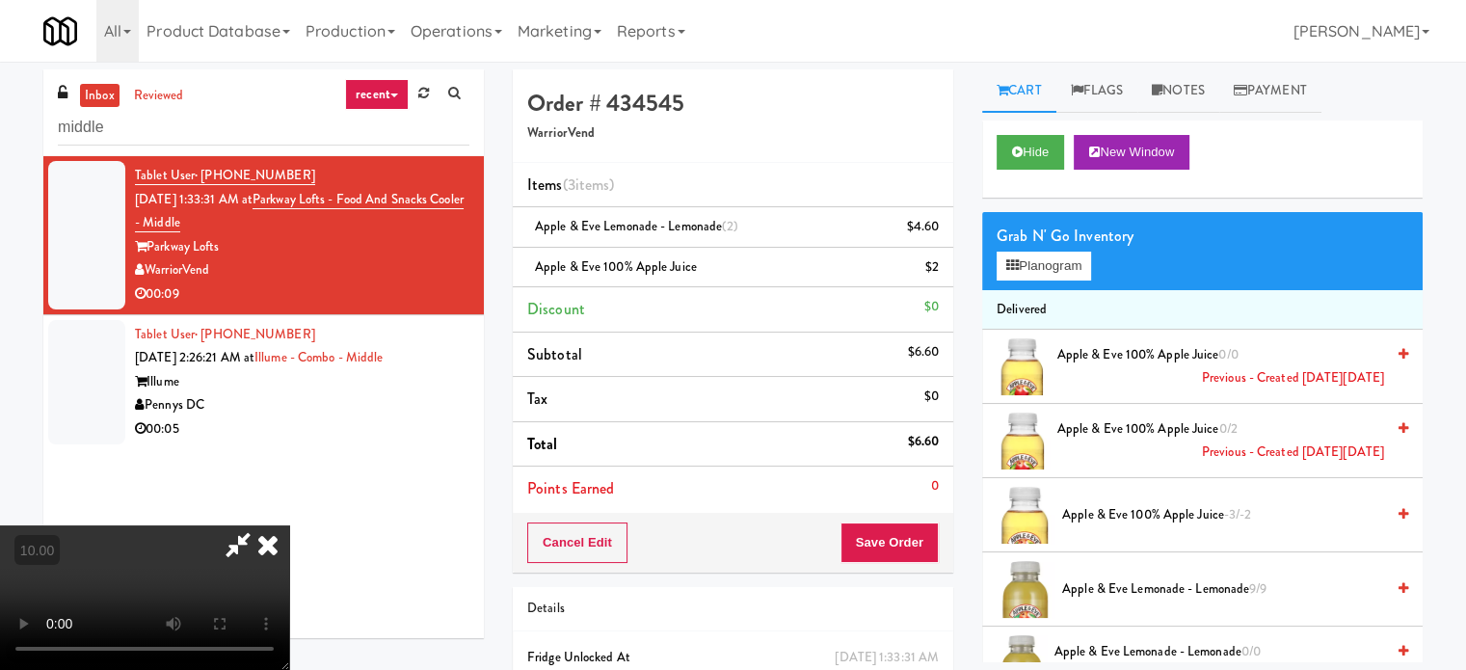
click at [289, 525] on icon at bounding box center [268, 544] width 42 height 39
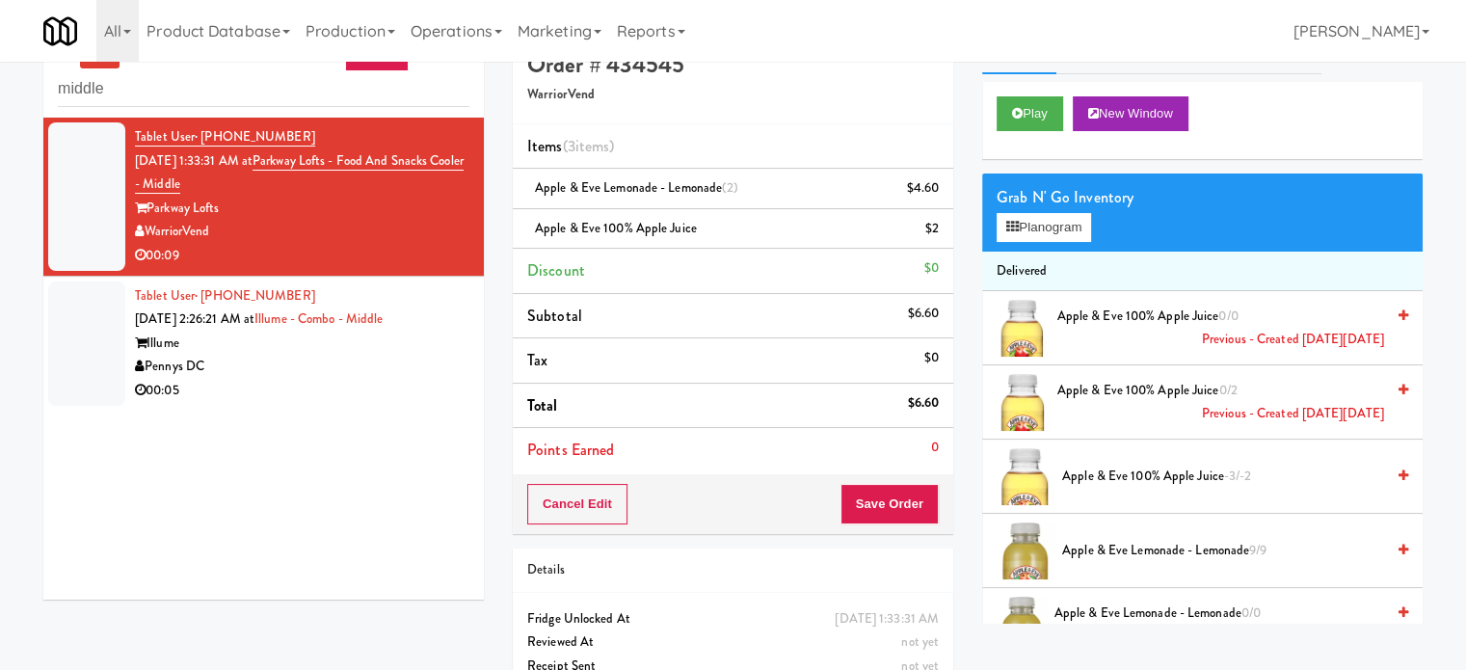
scroll to position [96, 0]
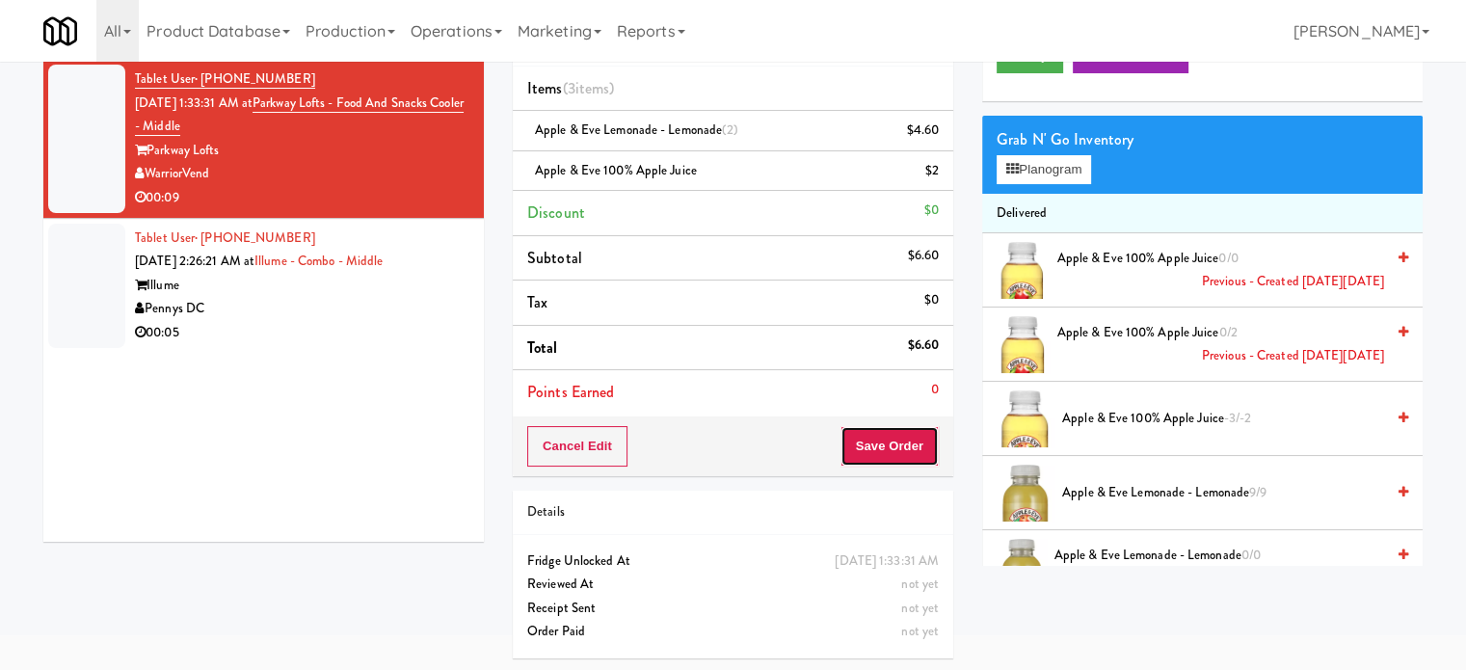
click at [886, 435] on button "Save Order" at bounding box center [889, 446] width 98 height 40
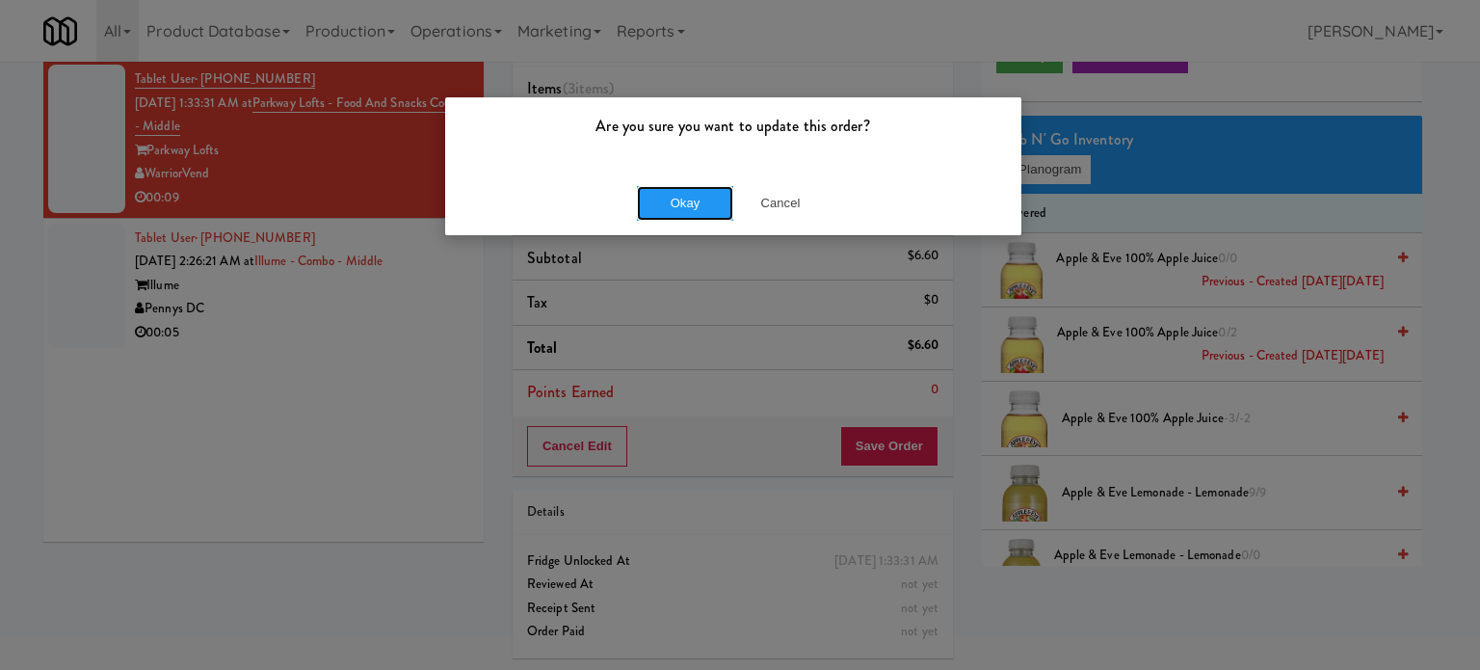
drag, startPoint x: 693, startPoint y: 200, endPoint x: 563, endPoint y: 239, distance: 136.0
click at [694, 201] on button "Okay" at bounding box center [685, 203] width 96 height 35
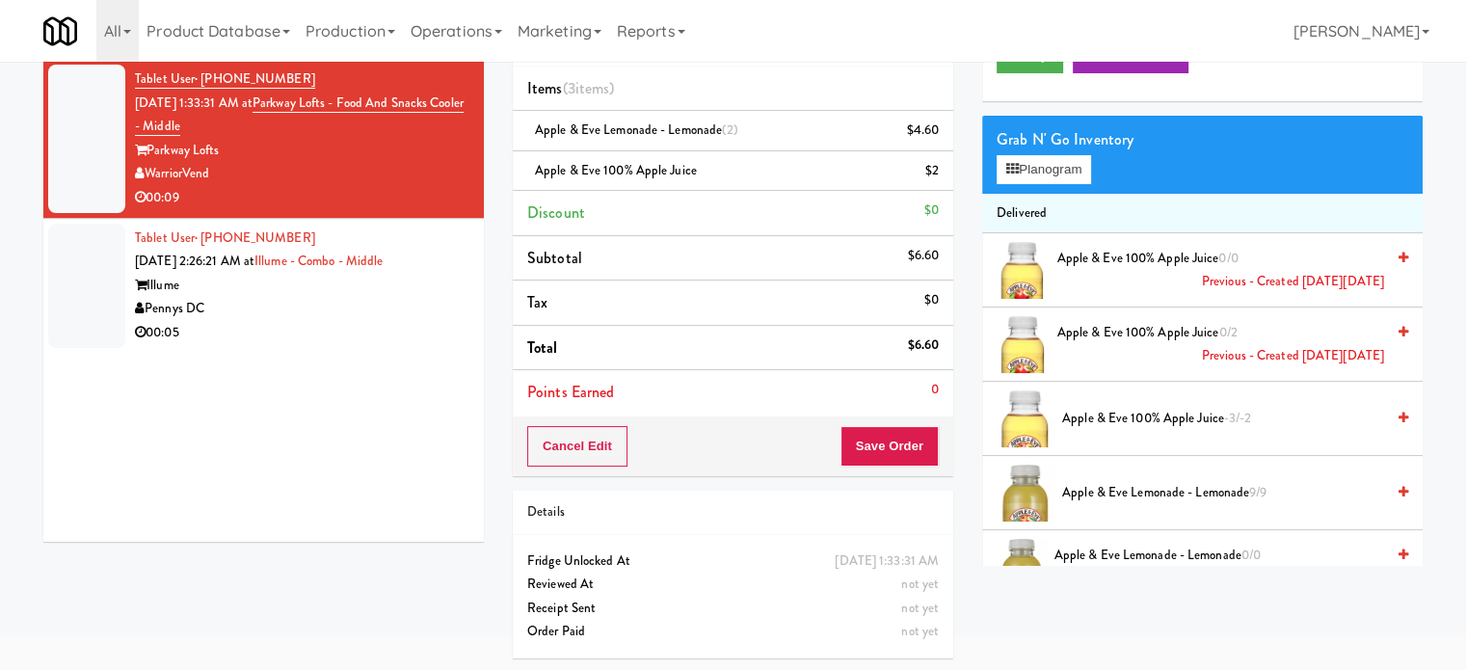
click at [425, 308] on div "Pennys DC" at bounding box center [302, 309] width 334 height 24
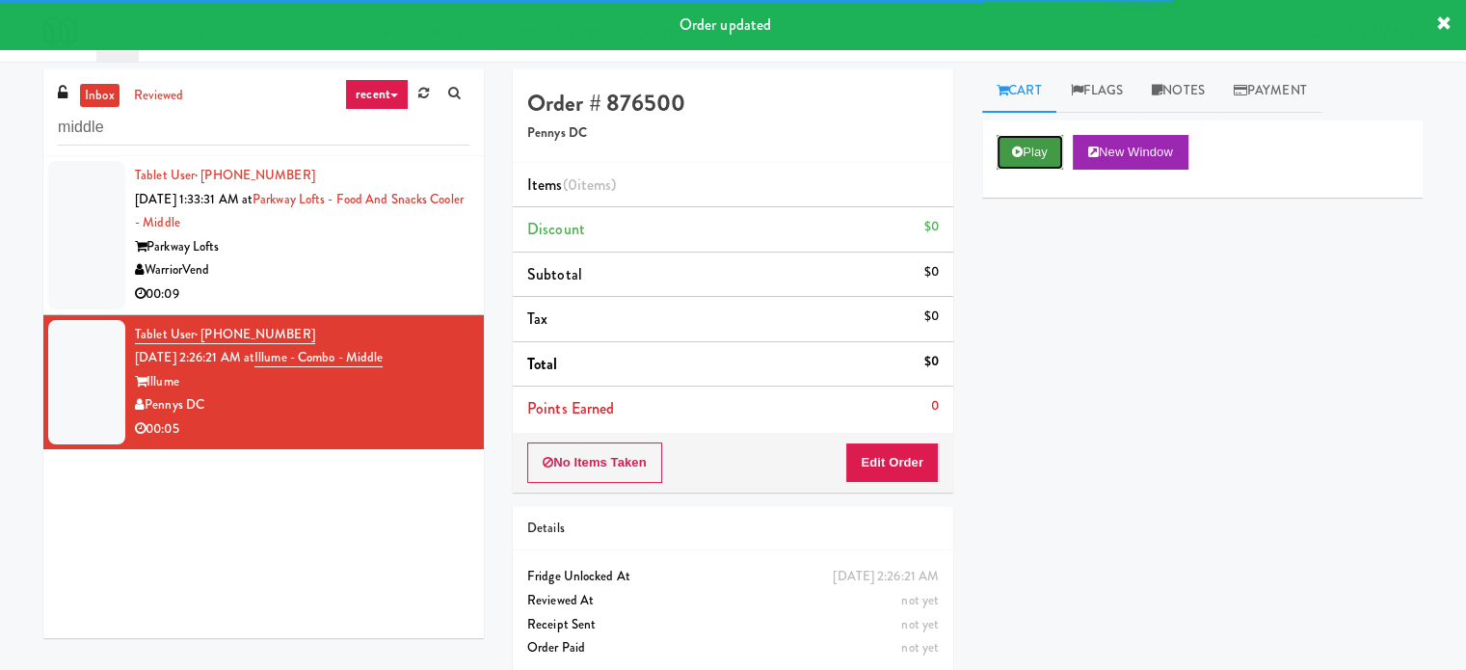
click at [1042, 153] on button "Play" at bounding box center [1030, 152] width 67 height 35
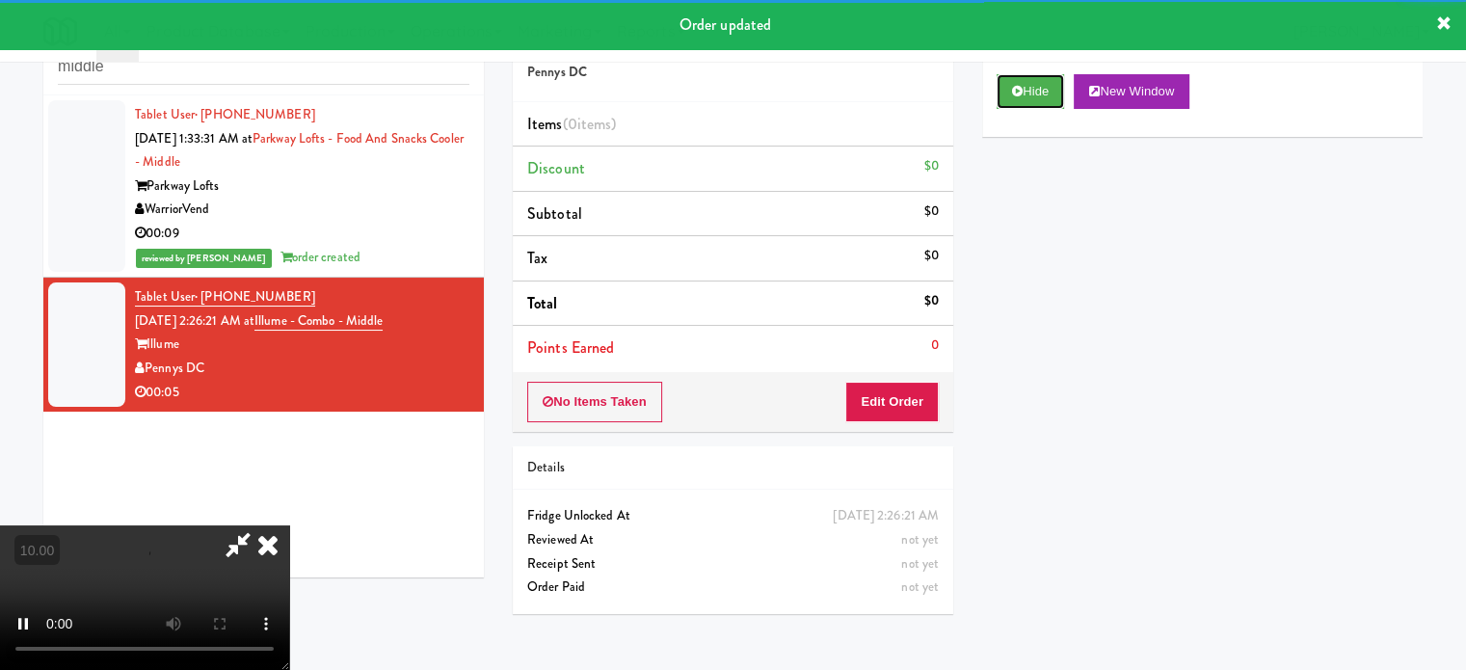
scroll to position [62, 0]
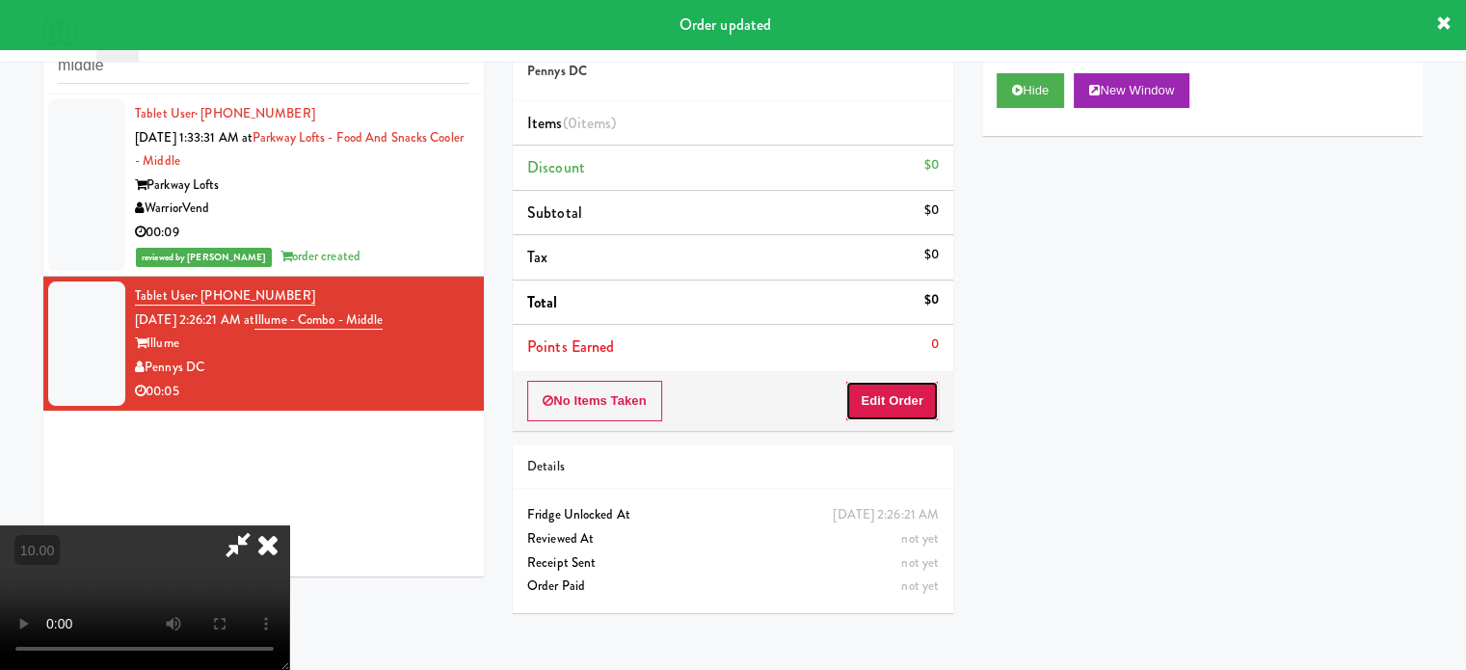
click at [908, 392] on button "Edit Order" at bounding box center [891, 401] width 93 height 40
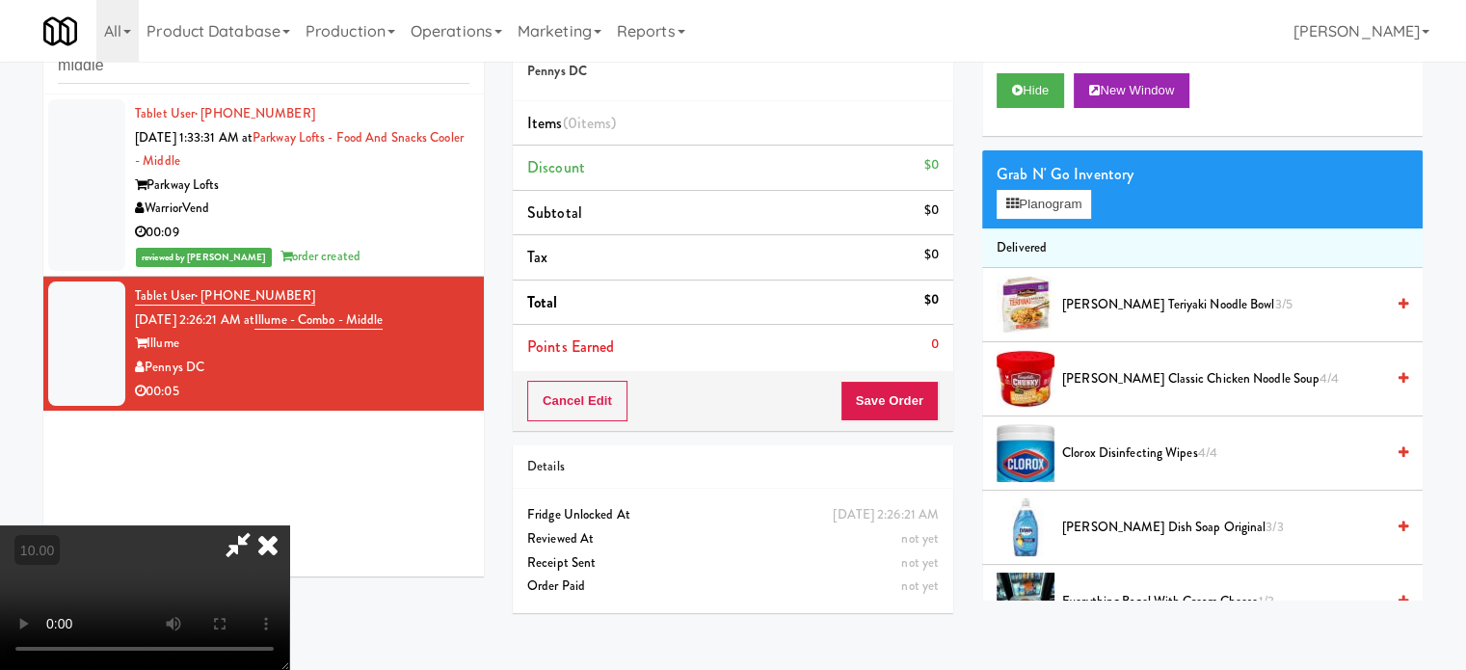
click at [289, 525] on video at bounding box center [144, 597] width 289 height 145
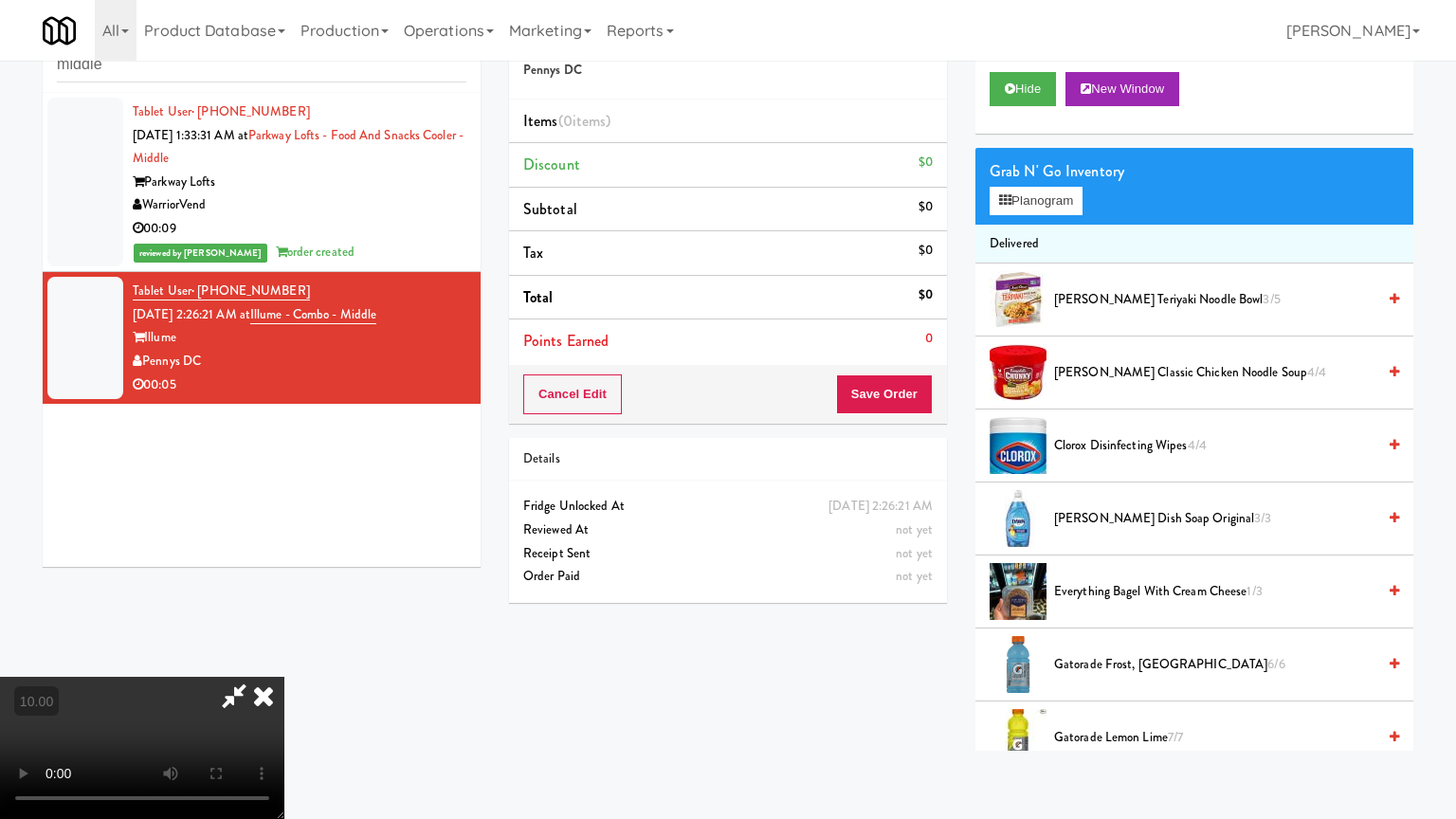
click at [284, 658] on video at bounding box center [142, 747] width 284 height 143
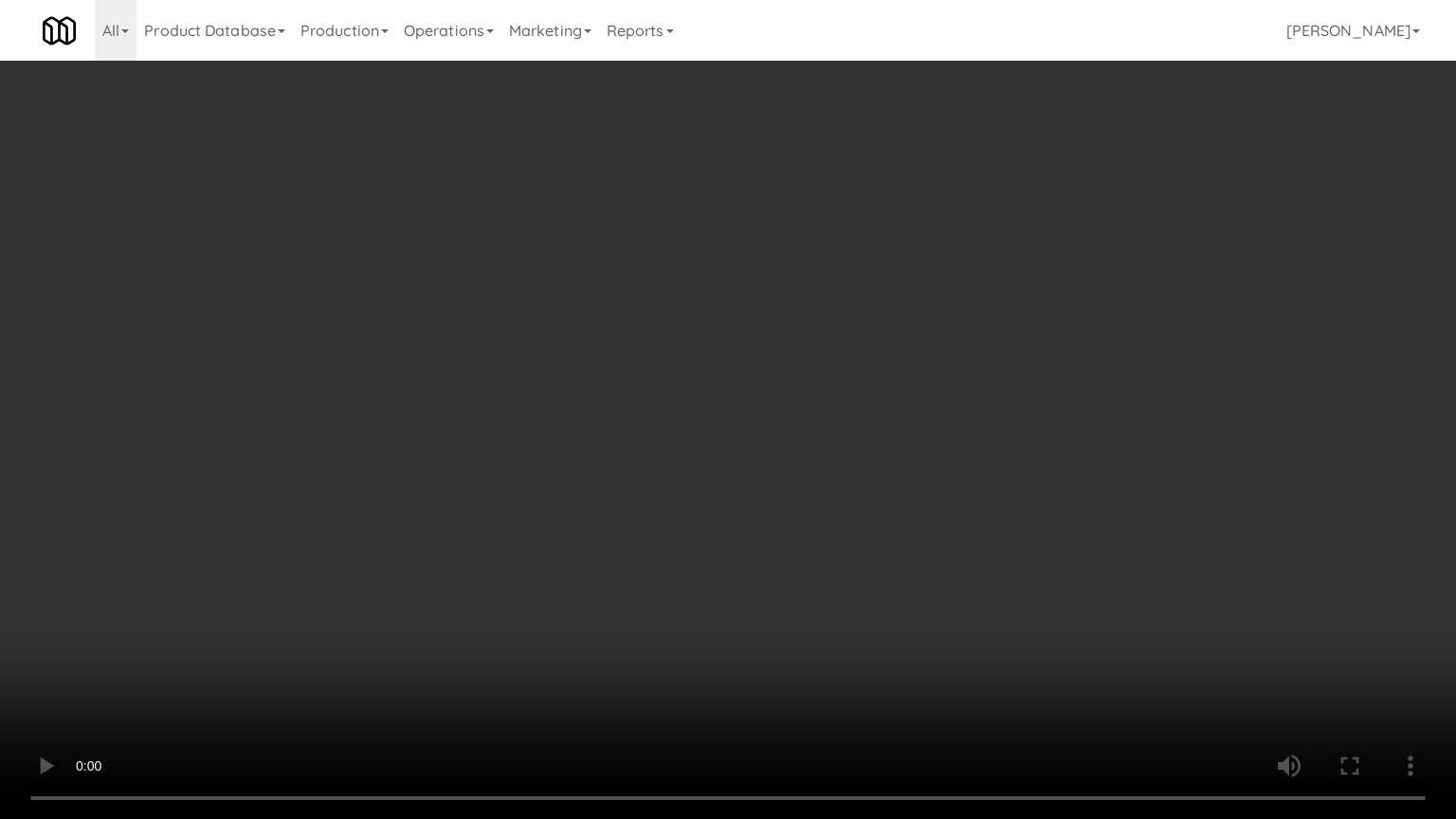
click at [688, 502] on video at bounding box center [728, 409] width 1456 height 819
click at [746, 509] on video at bounding box center [728, 409] width 1456 height 819
click at [561, 513] on video at bounding box center [728, 409] width 1456 height 819
click at [768, 552] on video at bounding box center [728, 409] width 1456 height 819
click at [704, 542] on video at bounding box center [728, 409] width 1456 height 819
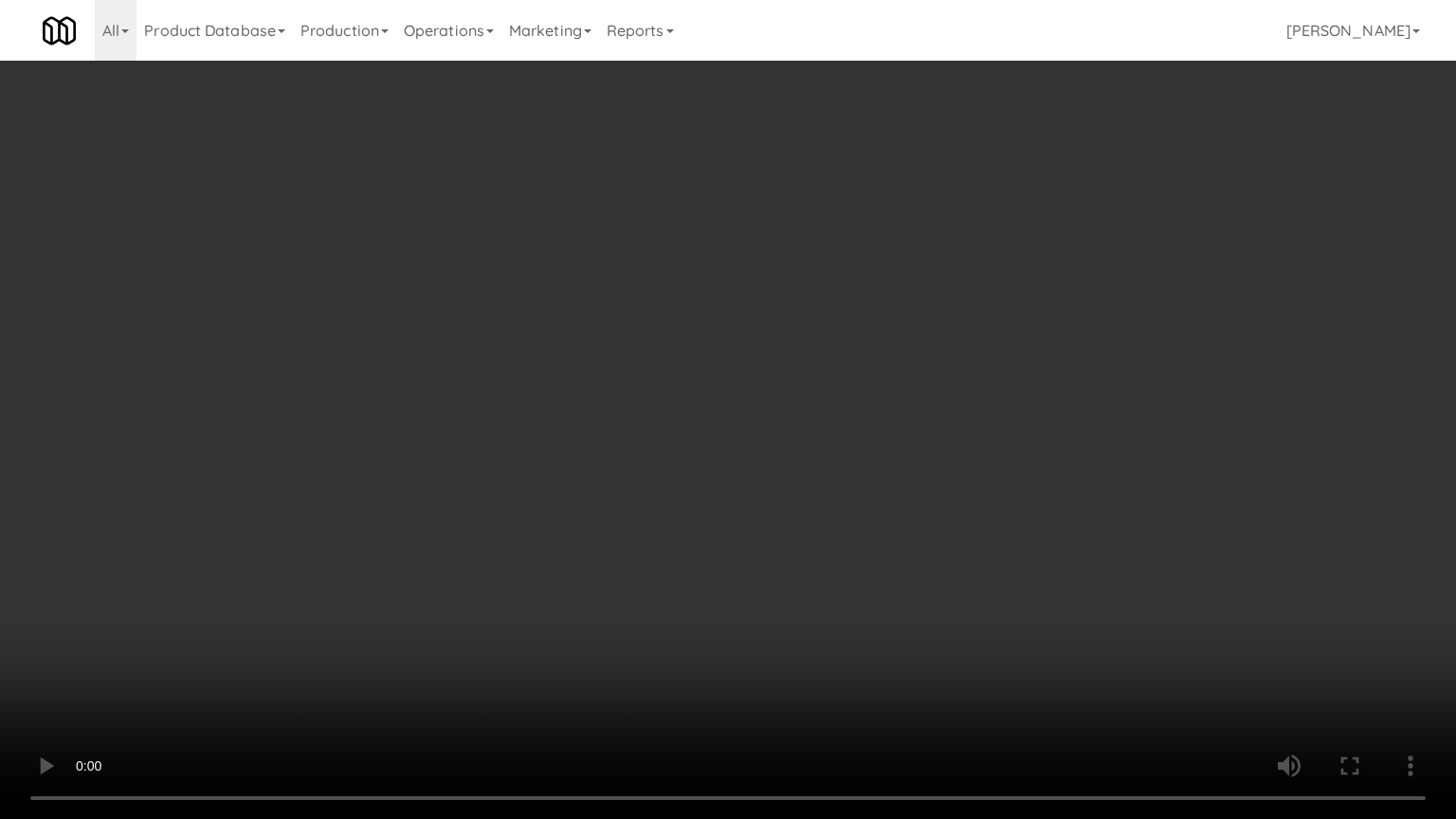
click at [790, 541] on video at bounding box center [728, 409] width 1456 height 819
click at [691, 542] on video at bounding box center [728, 409] width 1456 height 819
drag, startPoint x: 698, startPoint y: 538, endPoint x: 1057, endPoint y: 373, distance: 395.1
click at [725, 528] on video at bounding box center [728, 409] width 1456 height 819
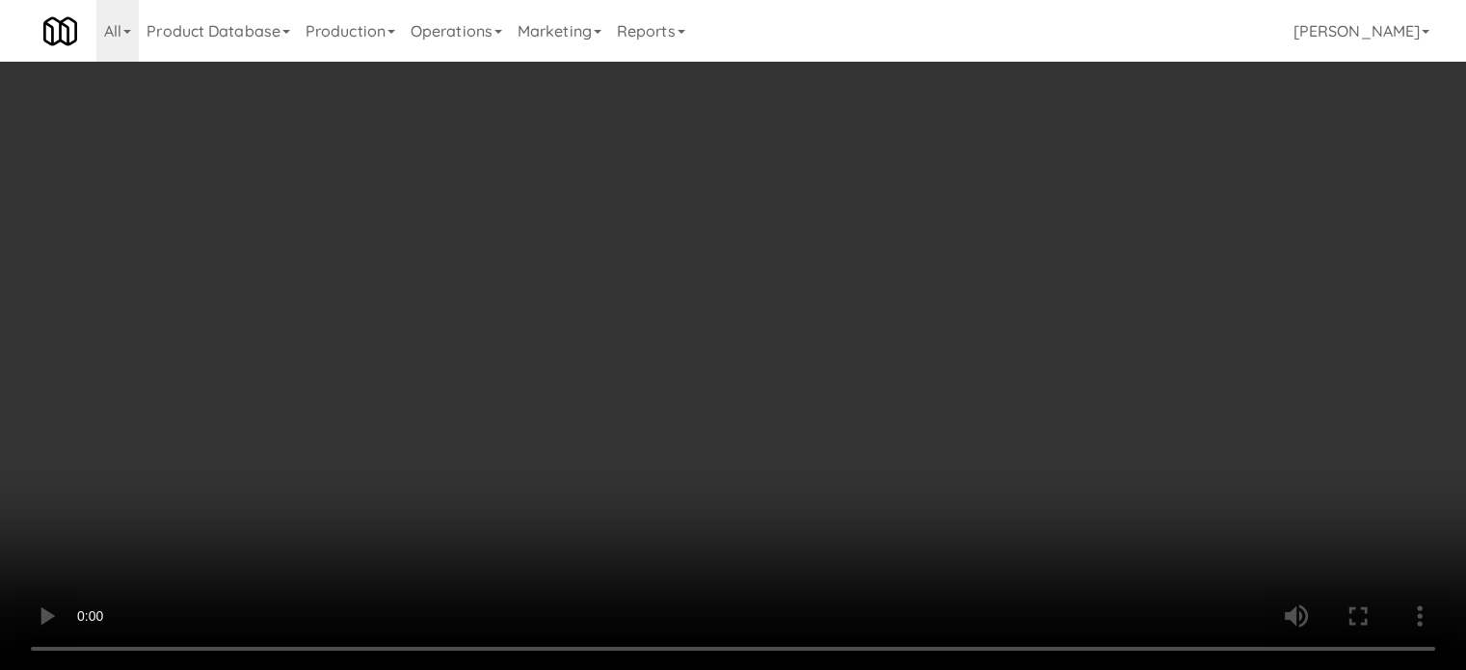
scroll to position [0, 0]
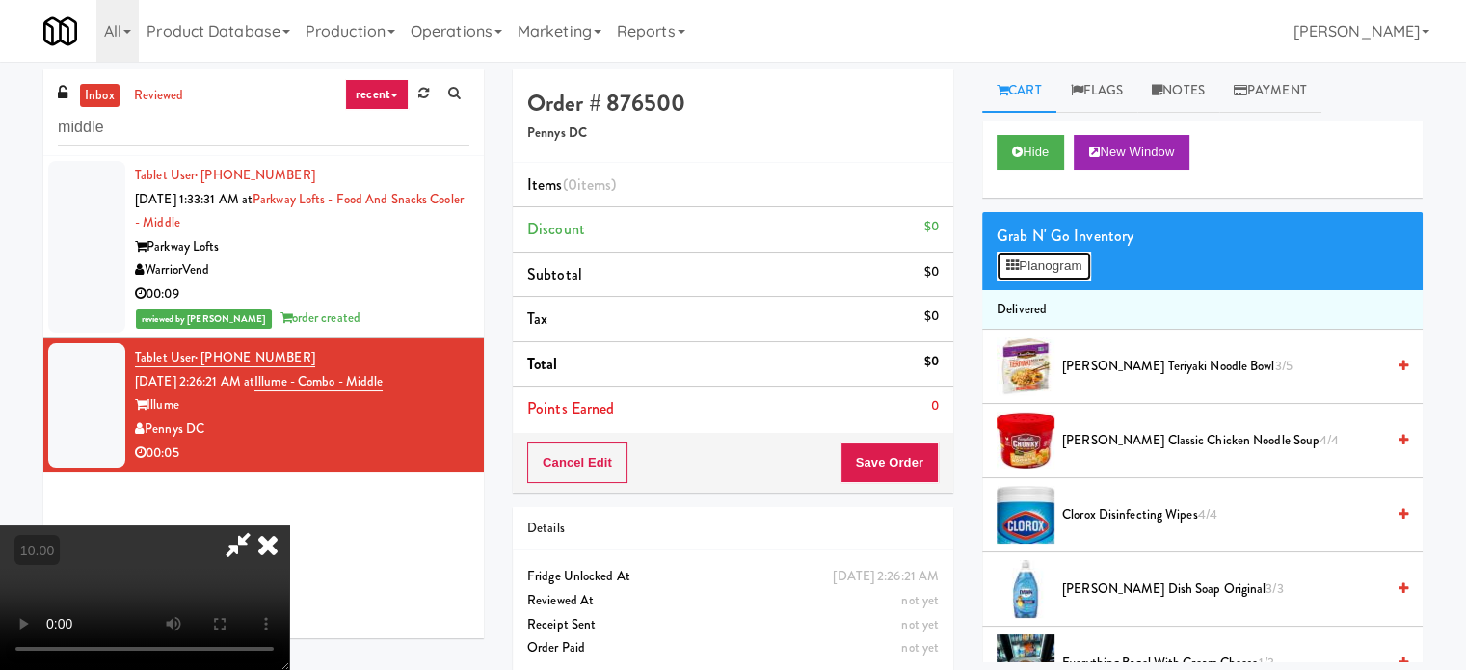
click at [1064, 260] on button "Planogram" at bounding box center [1044, 266] width 94 height 29
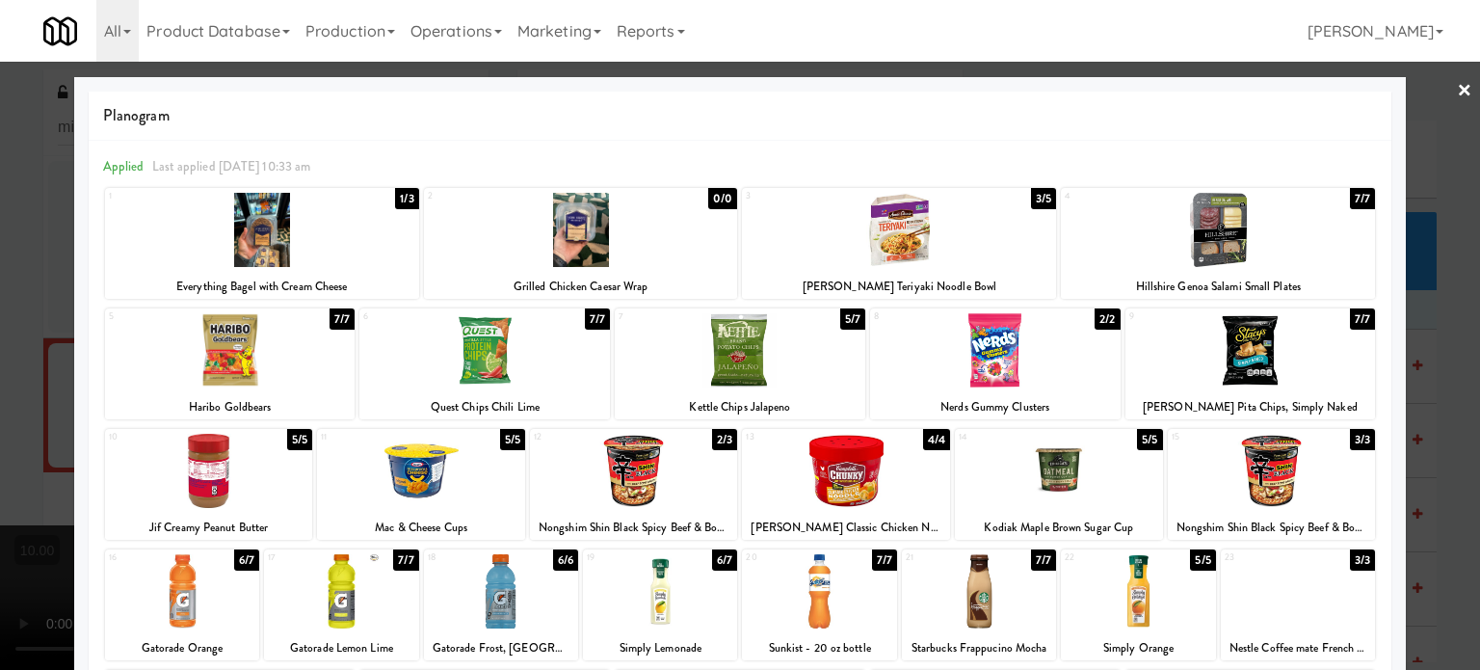
click at [339, 318] on div "7/7" at bounding box center [342, 318] width 25 height 21
click at [1458, 342] on div at bounding box center [740, 335] width 1480 height 670
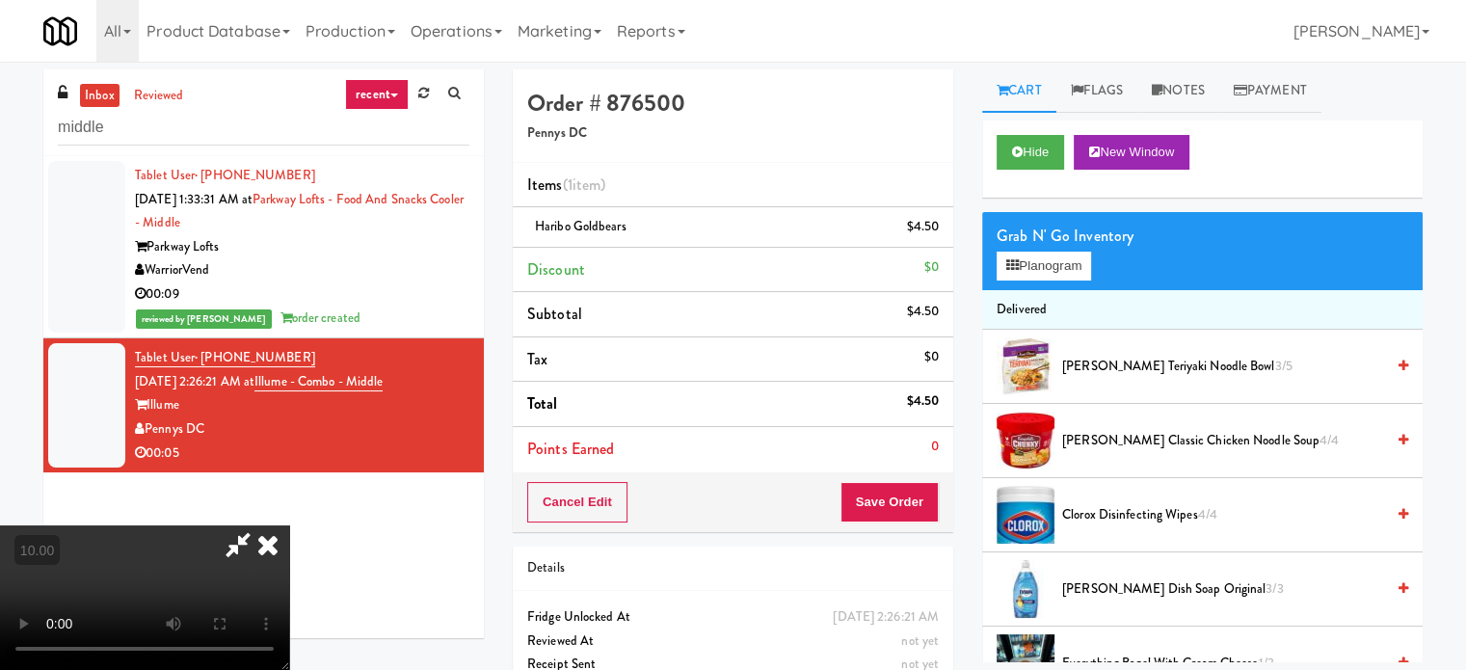
click at [289, 525] on video at bounding box center [144, 597] width 289 height 145
drag, startPoint x: 518, startPoint y: 510, endPoint x: 1060, endPoint y: 454, distance: 545.5
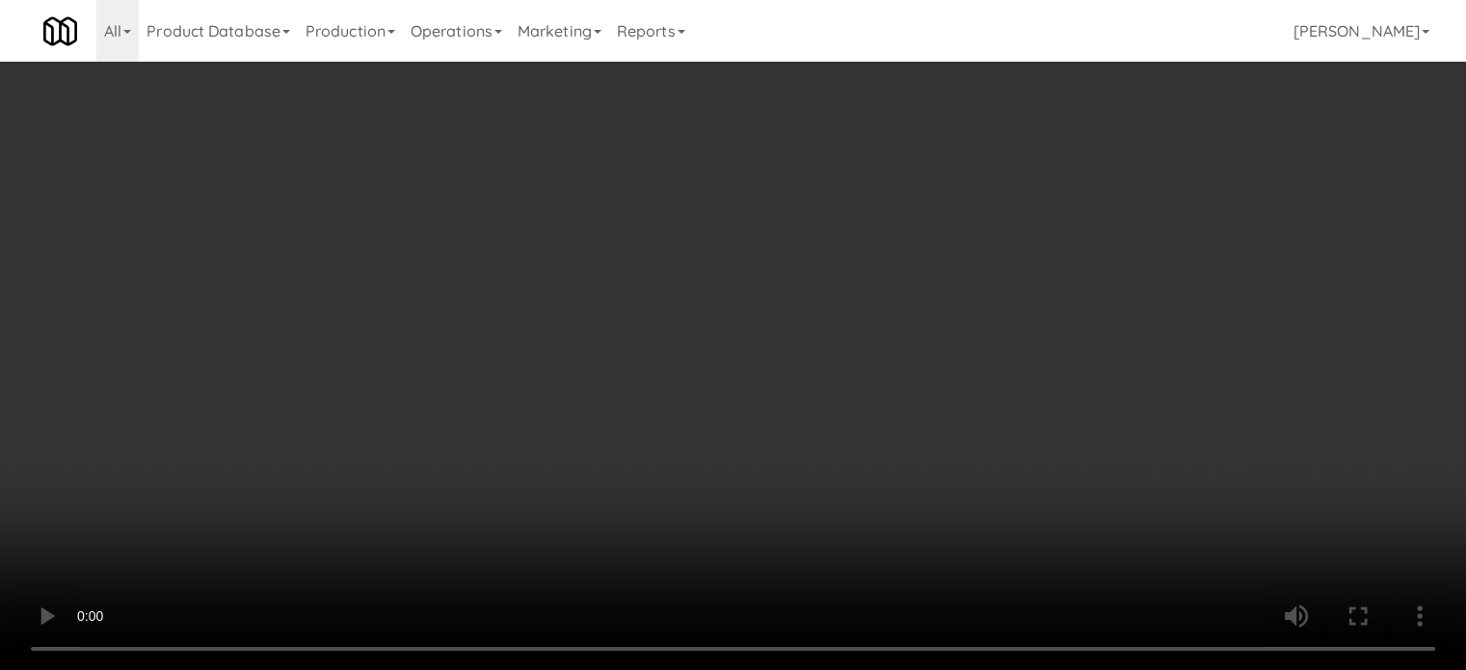
click at [555, 496] on video at bounding box center [733, 335] width 1466 height 670
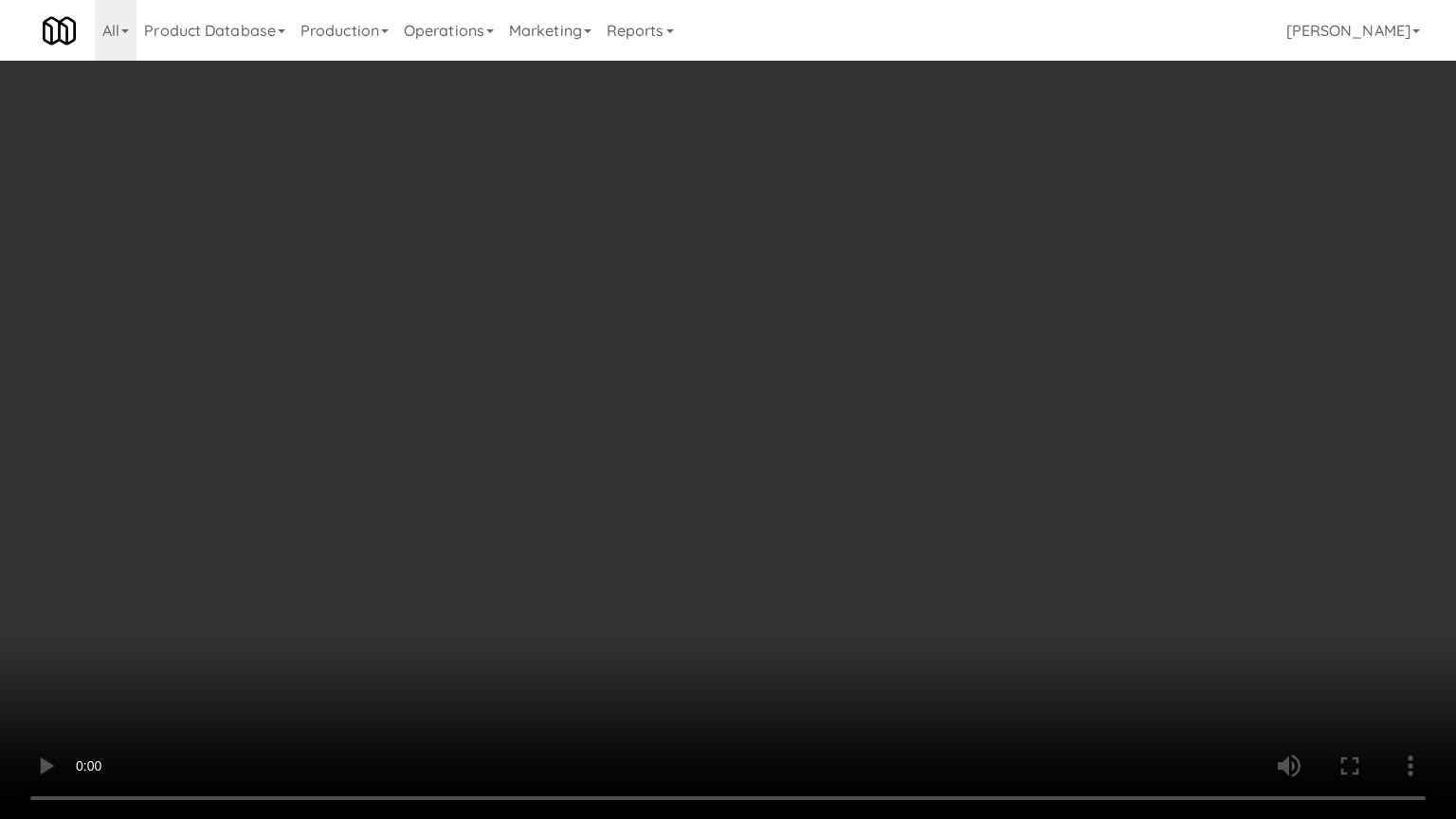
click at [1001, 468] on video at bounding box center [728, 409] width 1456 height 819
drag, startPoint x: 1004, startPoint y: 466, endPoint x: 1000, endPoint y: 444, distance: 22.4
click at [1003, 455] on video at bounding box center [728, 409] width 1456 height 819
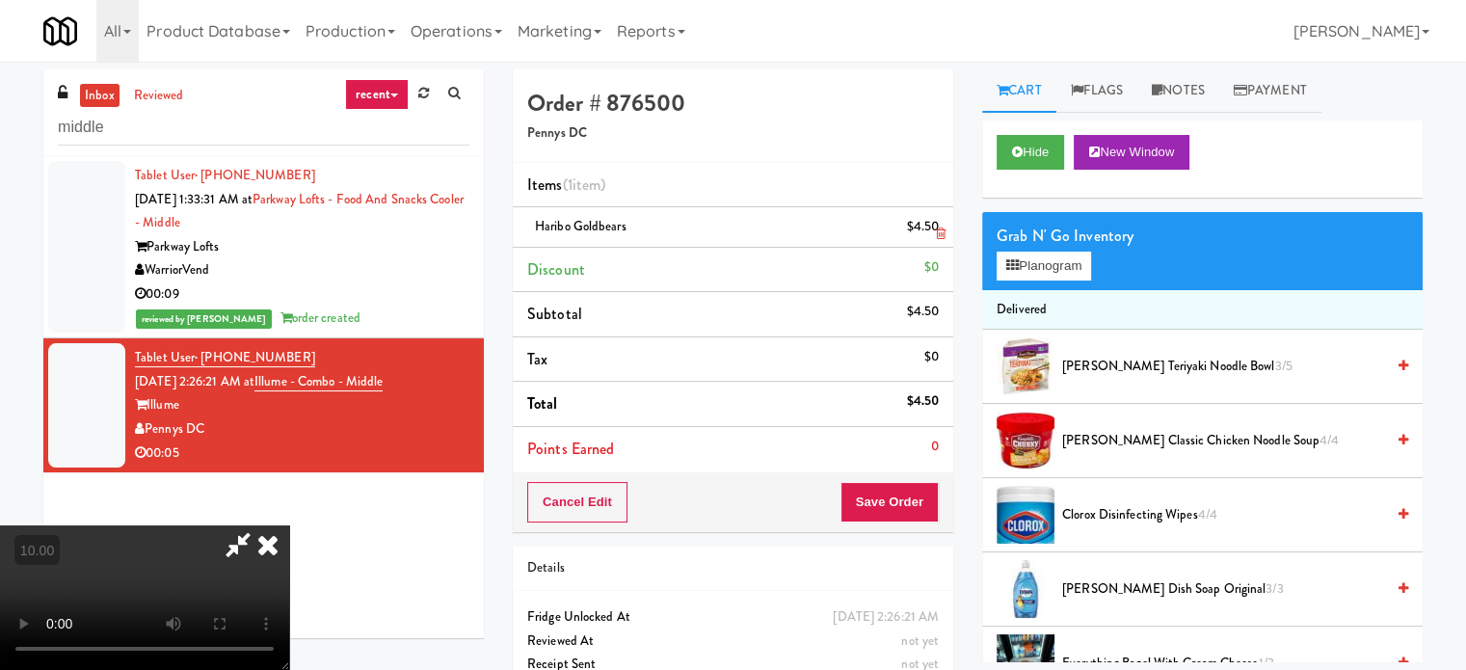
click at [289, 525] on icon at bounding box center [268, 544] width 42 height 39
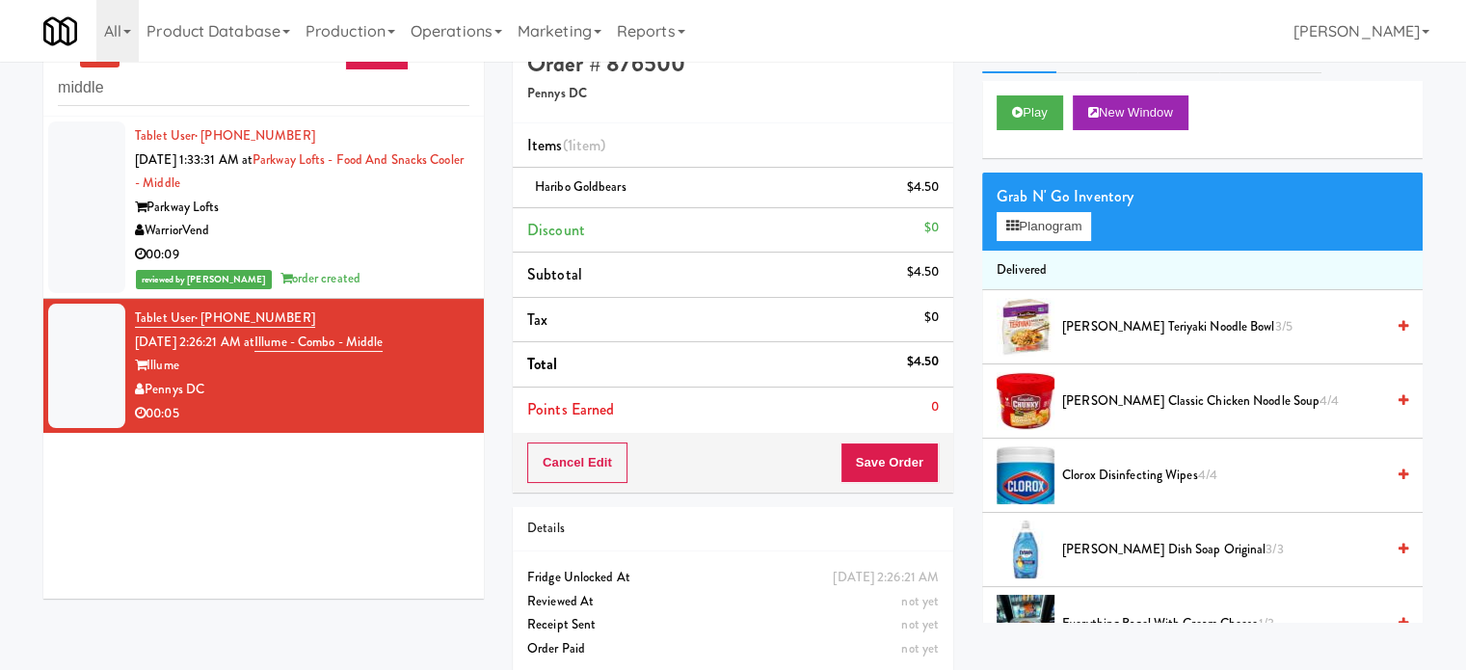
scroll to position [62, 0]
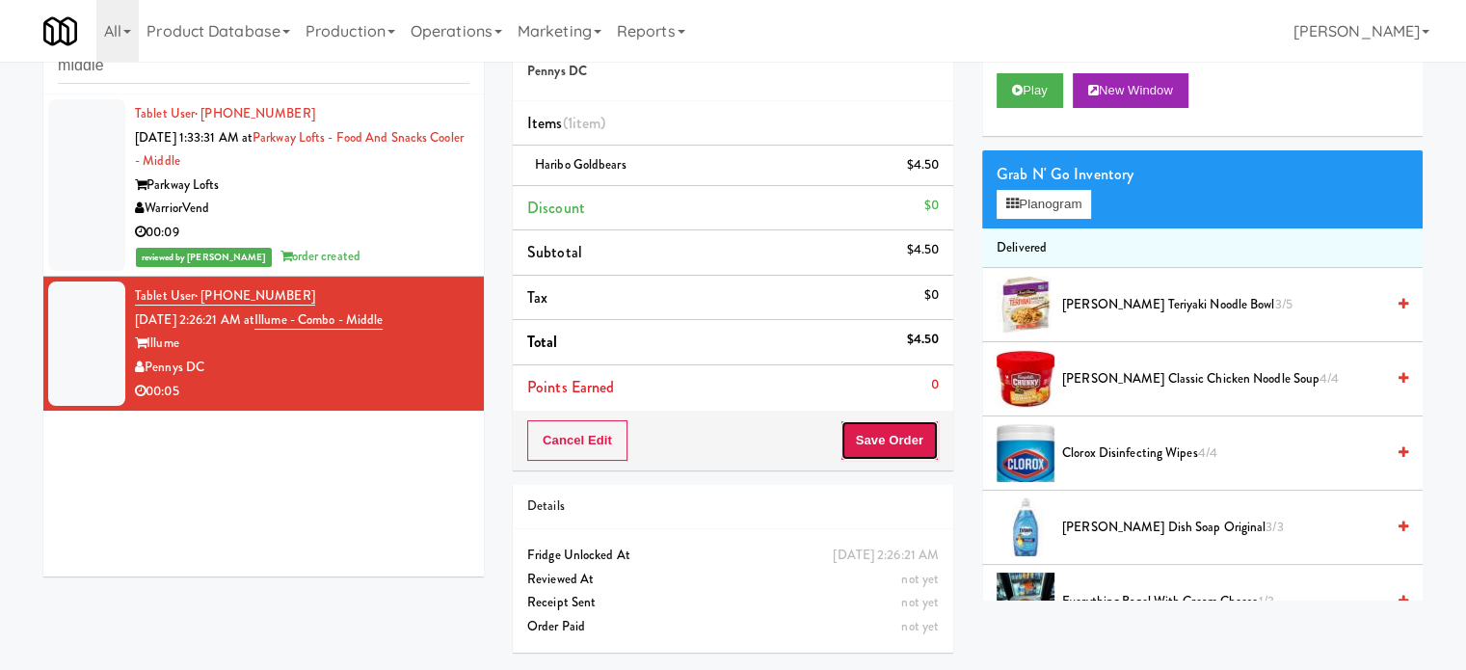
drag, startPoint x: 864, startPoint y: 440, endPoint x: 684, endPoint y: 257, distance: 255.6
click at [865, 439] on button "Save Order" at bounding box center [889, 440] width 98 height 40
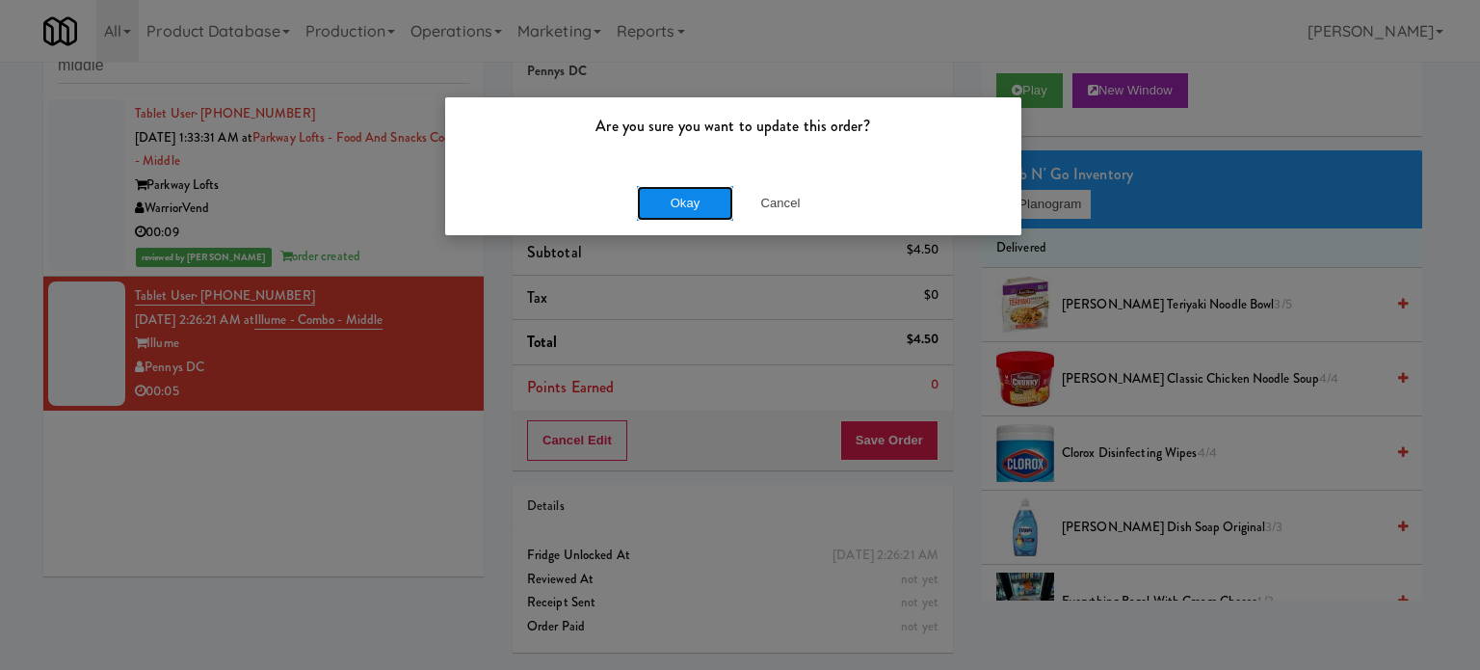
click at [680, 196] on button "Okay" at bounding box center [685, 203] width 96 height 35
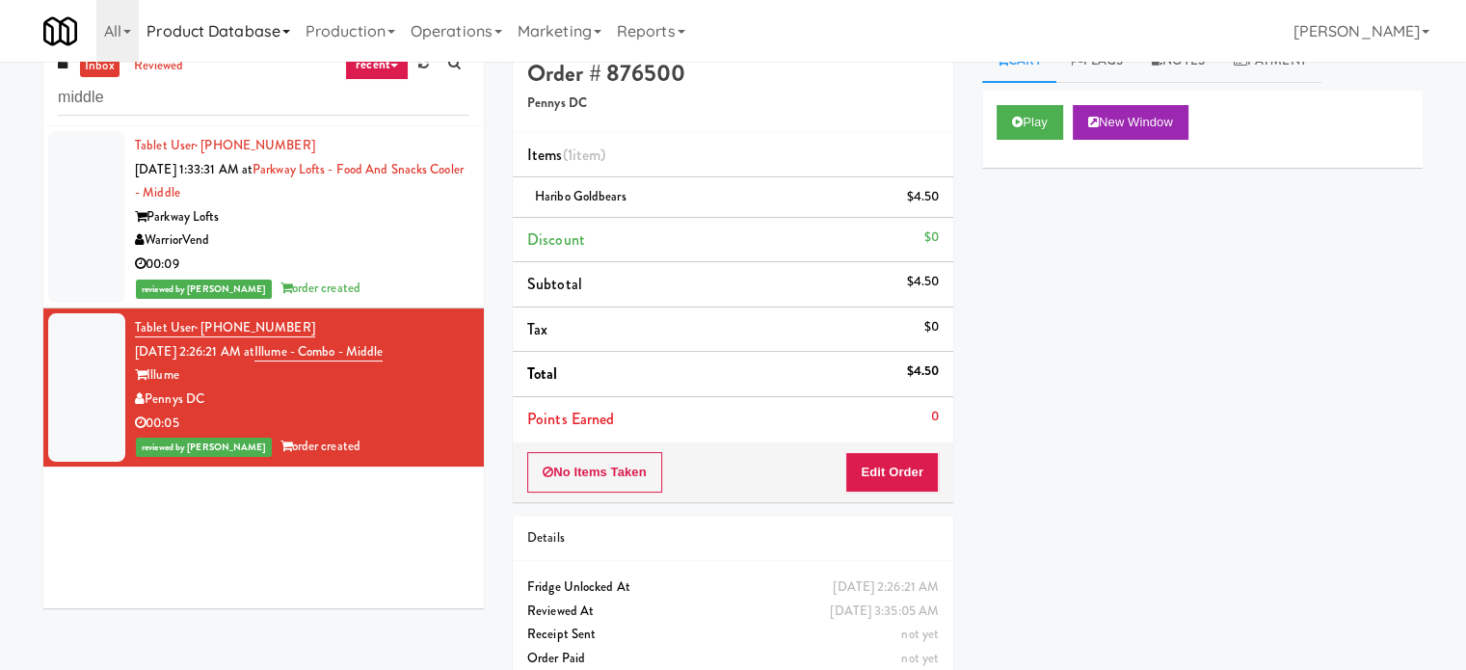
scroll to position [0, 0]
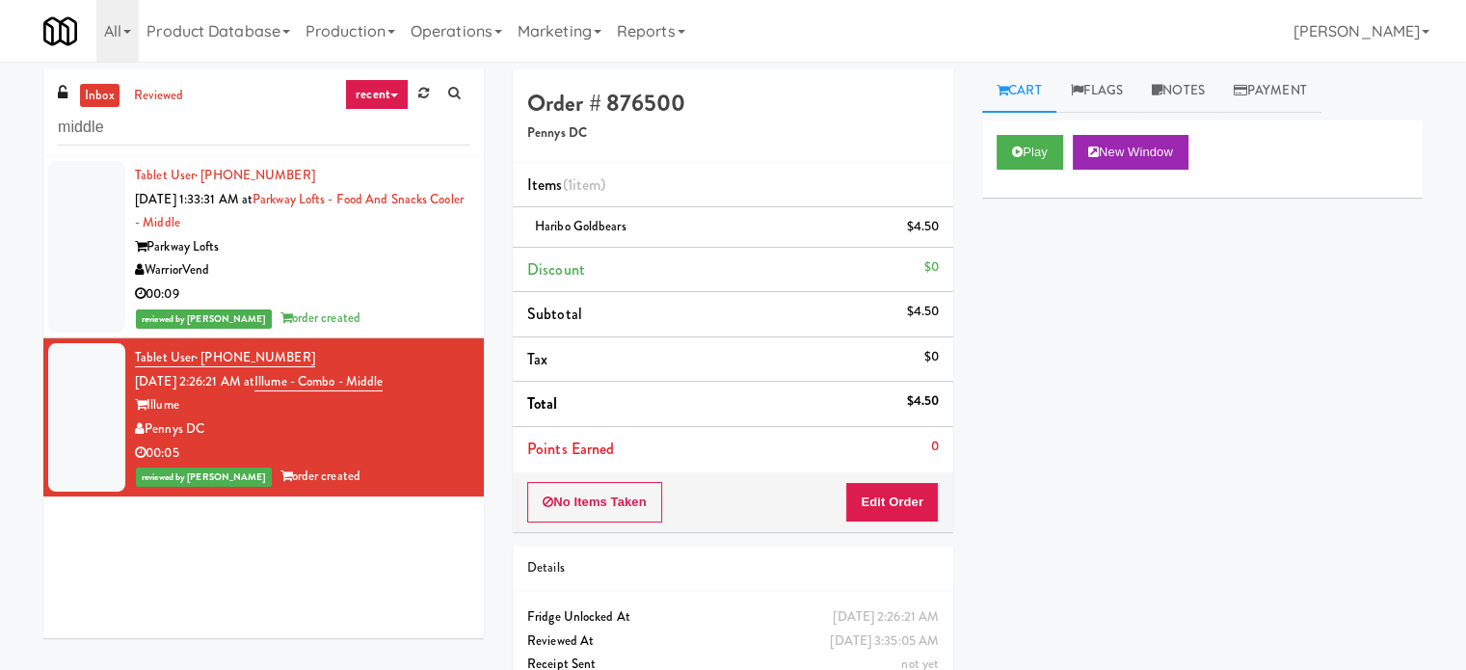
click at [413, 304] on div "00:09" at bounding box center [302, 294] width 334 height 24
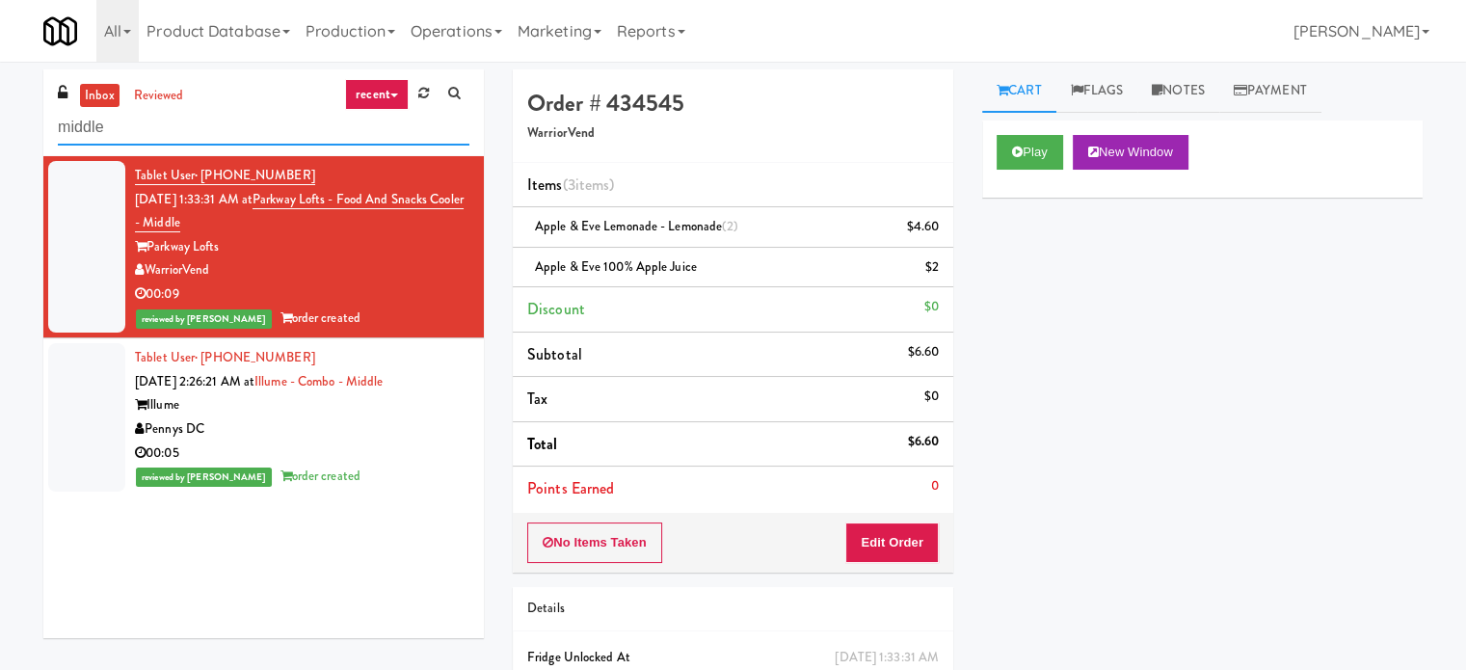
click at [199, 133] on input "middle" at bounding box center [264, 128] width 412 height 36
click at [199, 134] on input "middle" at bounding box center [264, 128] width 412 height 36
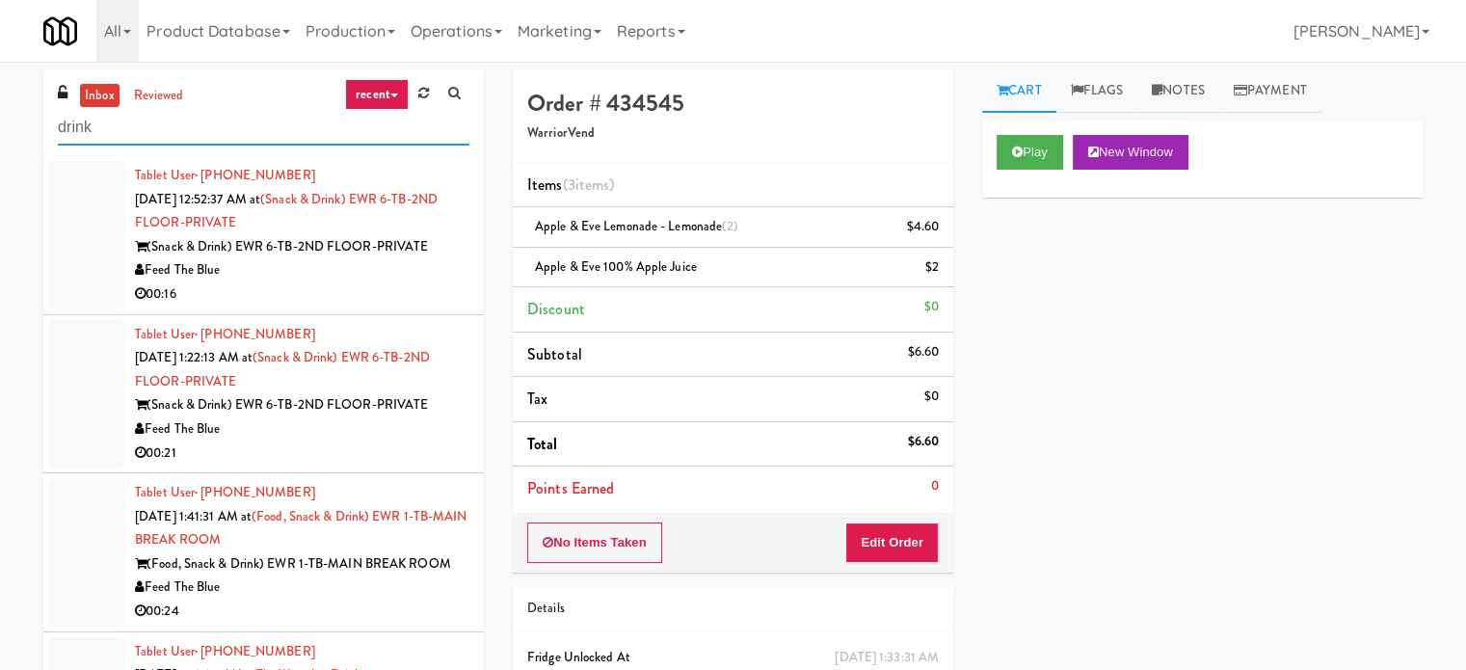
type input "drink"
click at [316, 280] on div "Feed The Blue" at bounding box center [302, 270] width 334 height 24
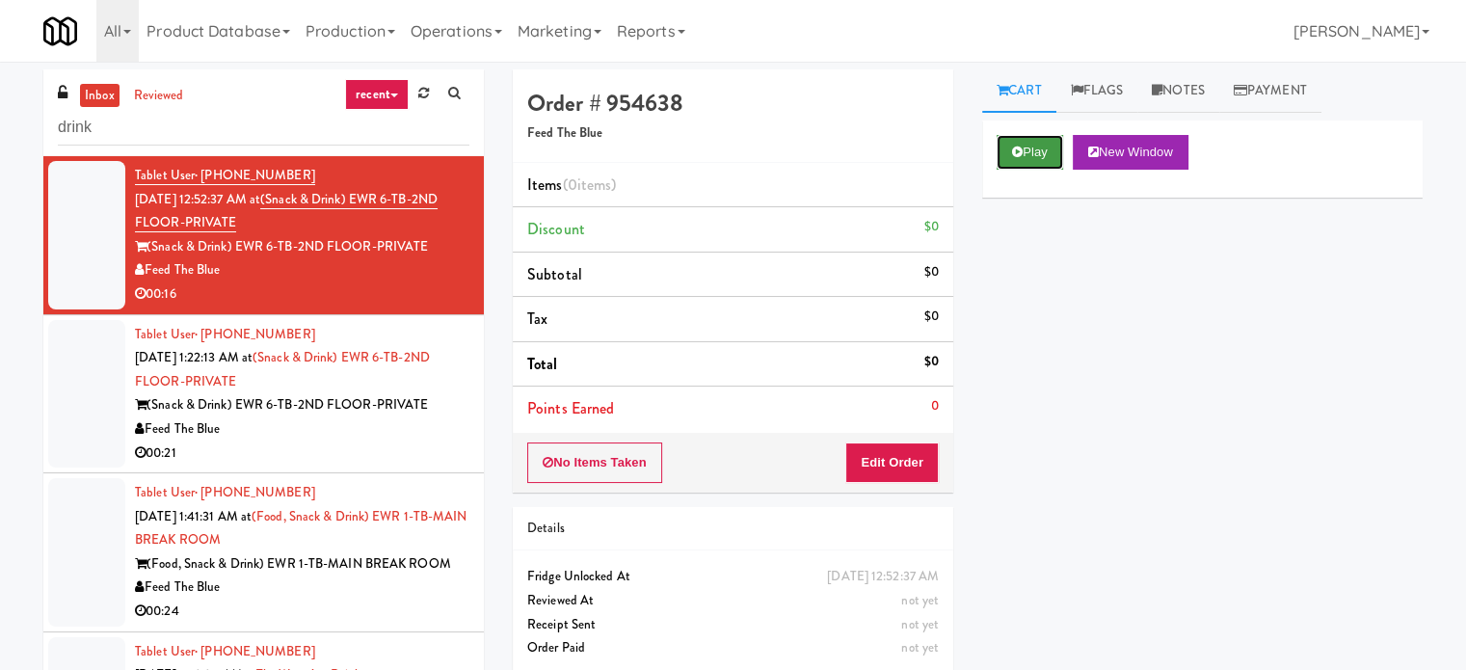
click at [1054, 157] on button "Play" at bounding box center [1030, 152] width 67 height 35
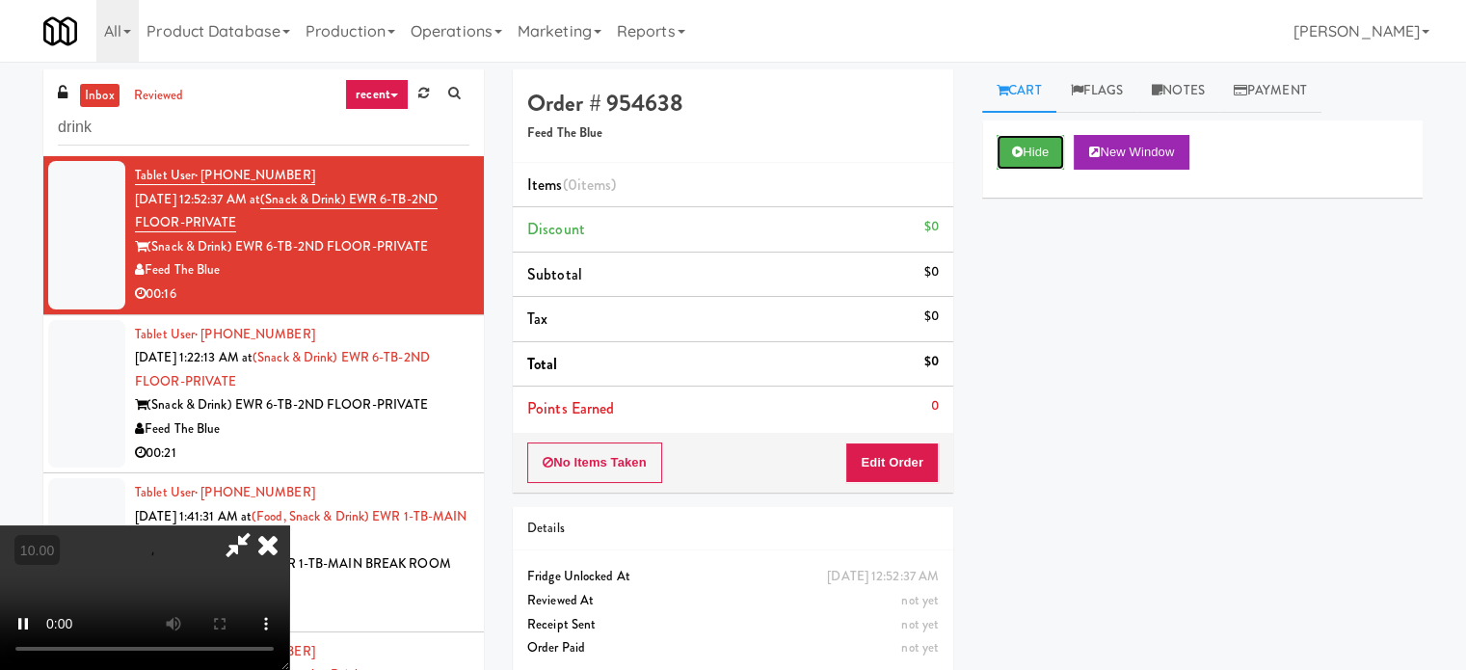
scroll to position [78, 0]
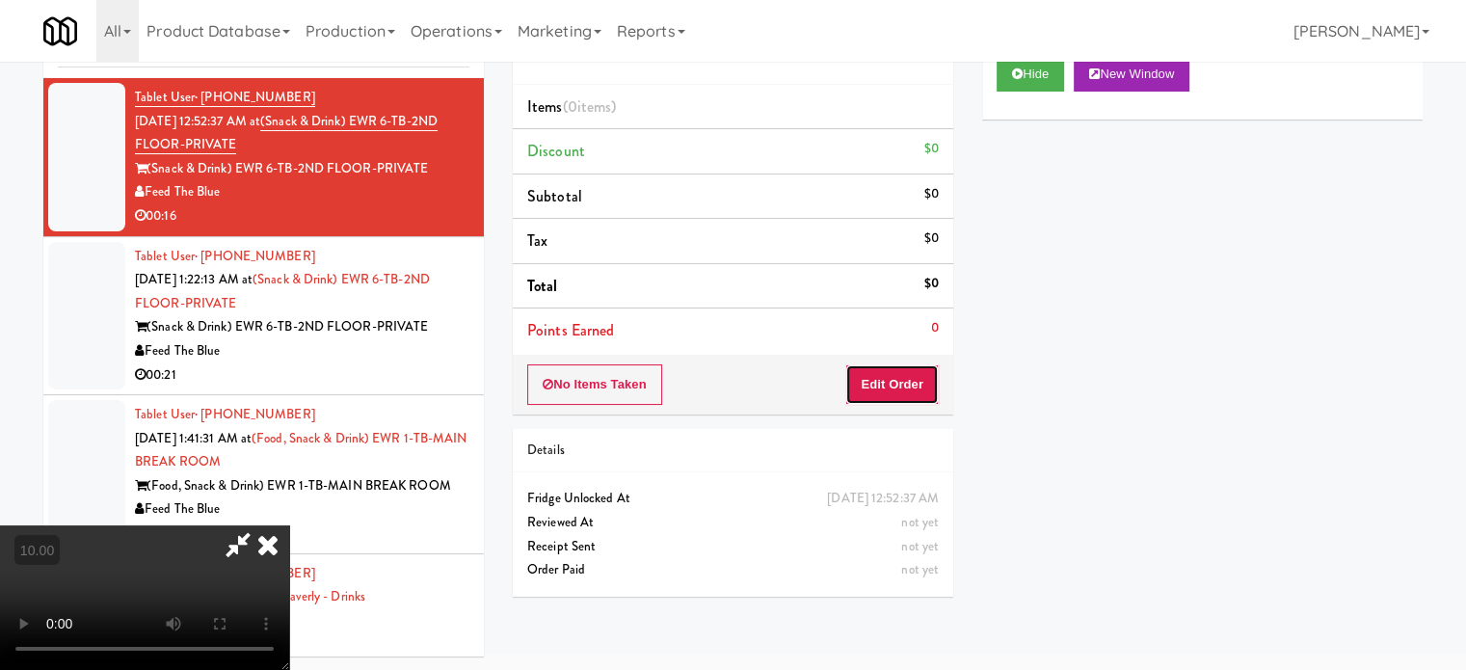
click at [908, 373] on button "Edit Order" at bounding box center [891, 384] width 93 height 40
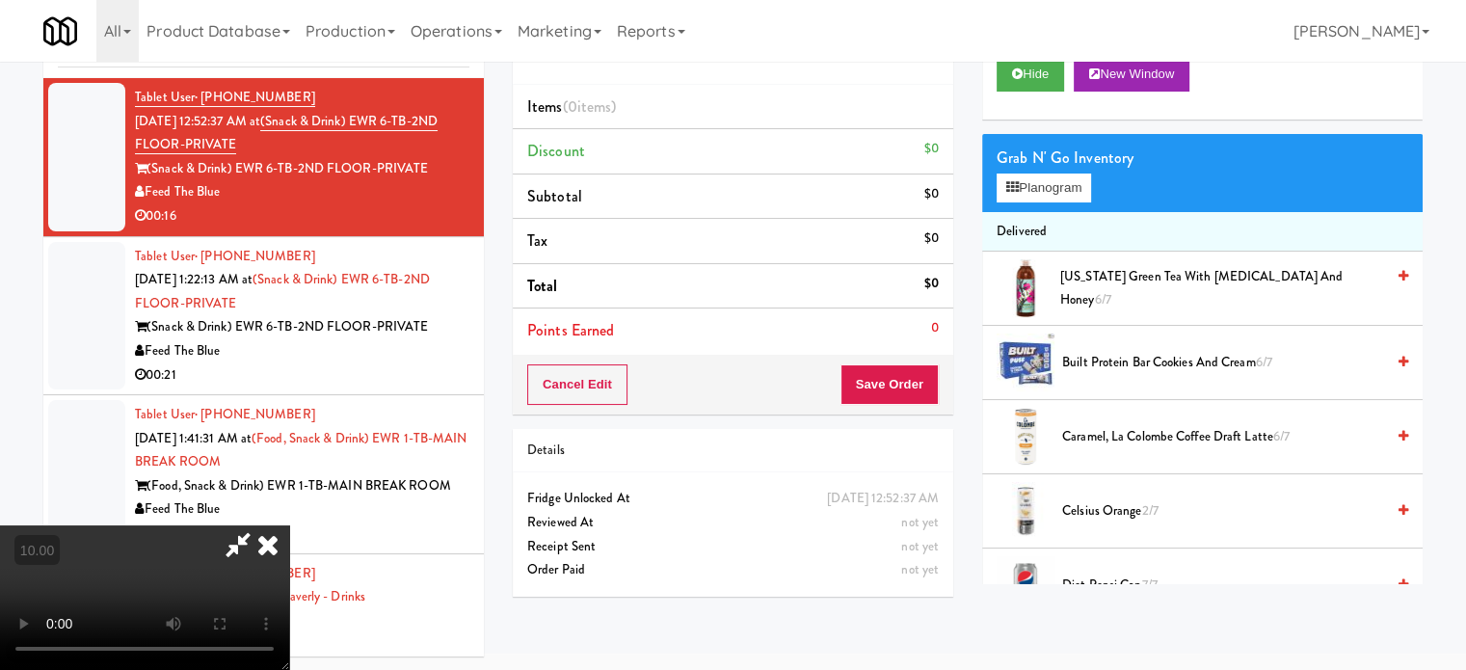
drag, startPoint x: 607, startPoint y: 427, endPoint x: 611, endPoint y: 411, distance: 16.8
click at [289, 525] on video at bounding box center [144, 597] width 289 height 145
drag, startPoint x: 611, startPoint y: 411, endPoint x: 746, endPoint y: 466, distance: 146.1
click at [289, 525] on video at bounding box center [144, 597] width 289 height 145
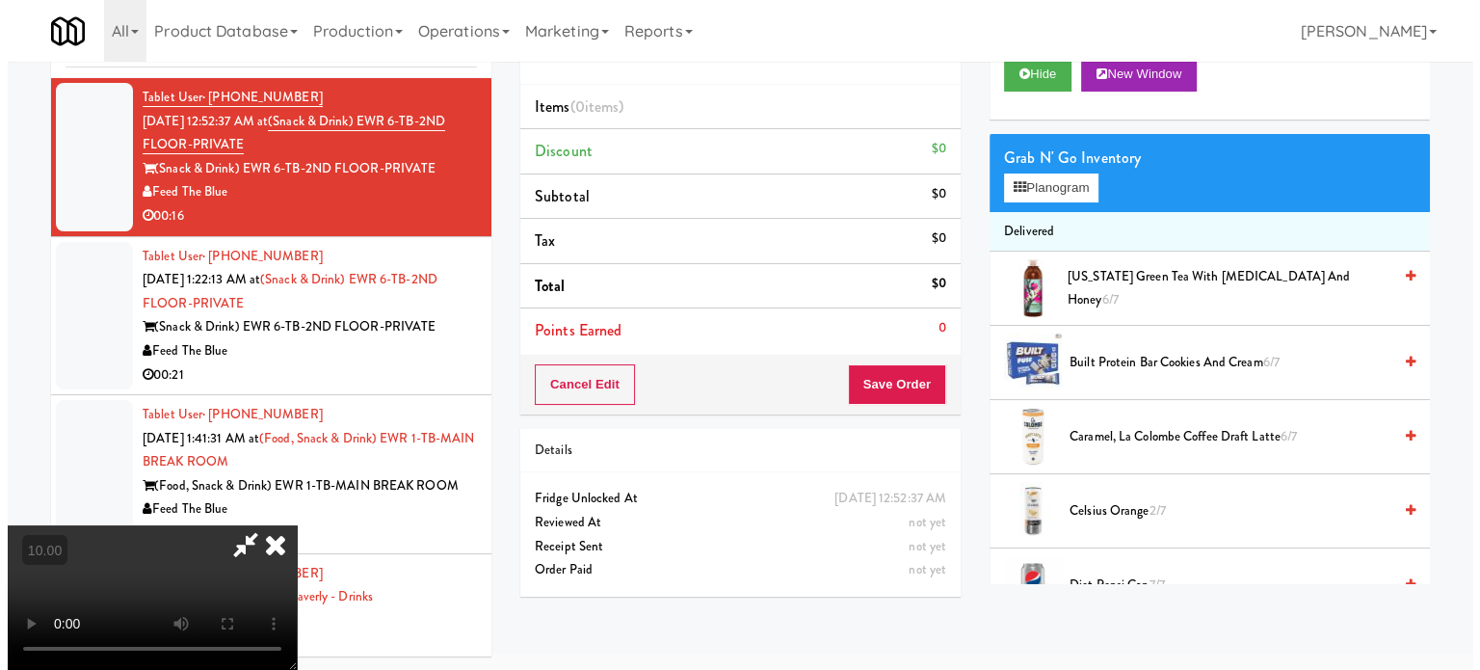
scroll to position [62, 0]
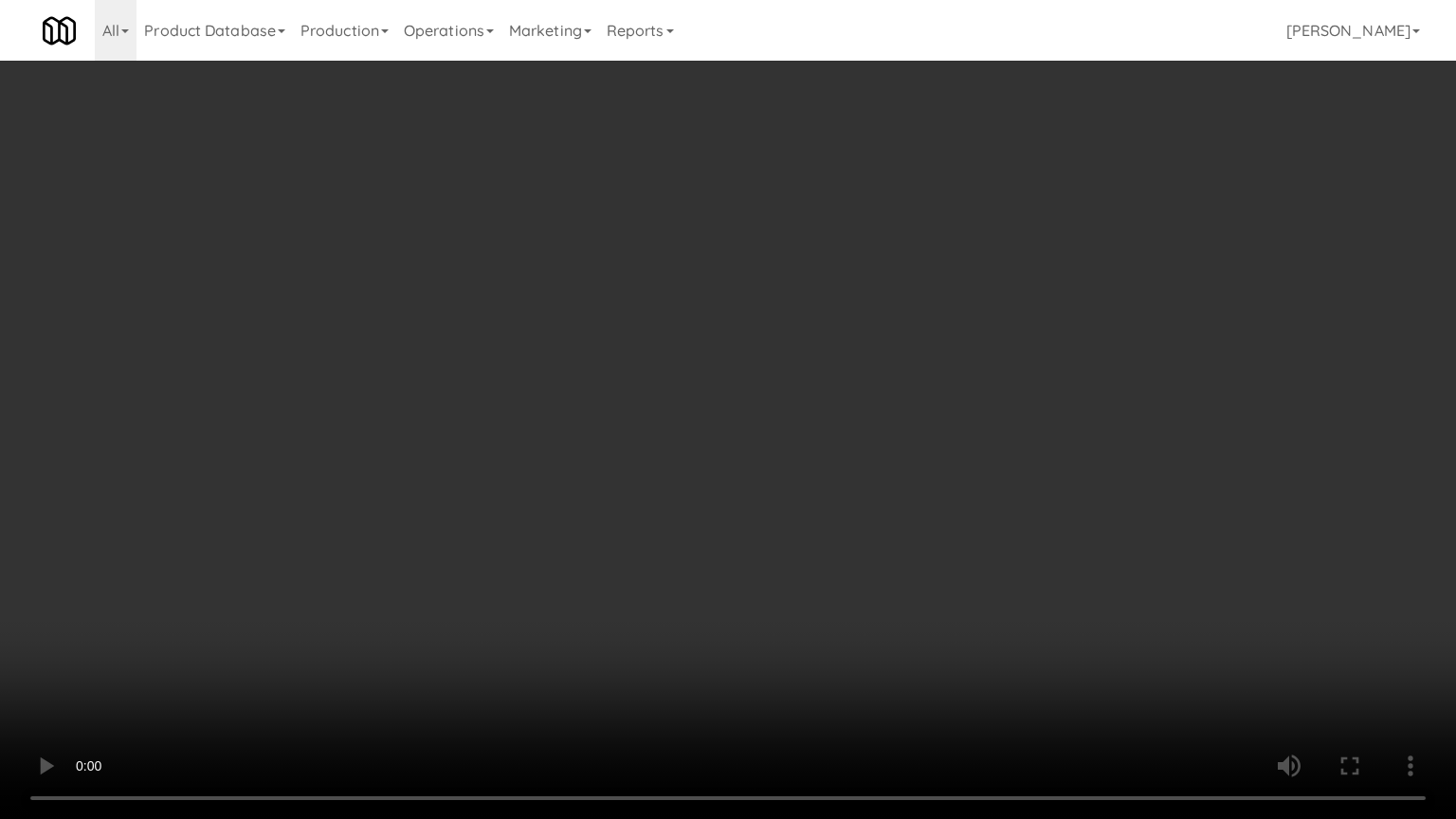
click at [628, 519] on video at bounding box center [728, 409] width 1456 height 819
click at [686, 448] on video at bounding box center [728, 409] width 1456 height 819
click at [707, 436] on video at bounding box center [728, 409] width 1456 height 819
click at [693, 433] on video at bounding box center [728, 409] width 1456 height 819
click at [727, 473] on video at bounding box center [728, 409] width 1456 height 819
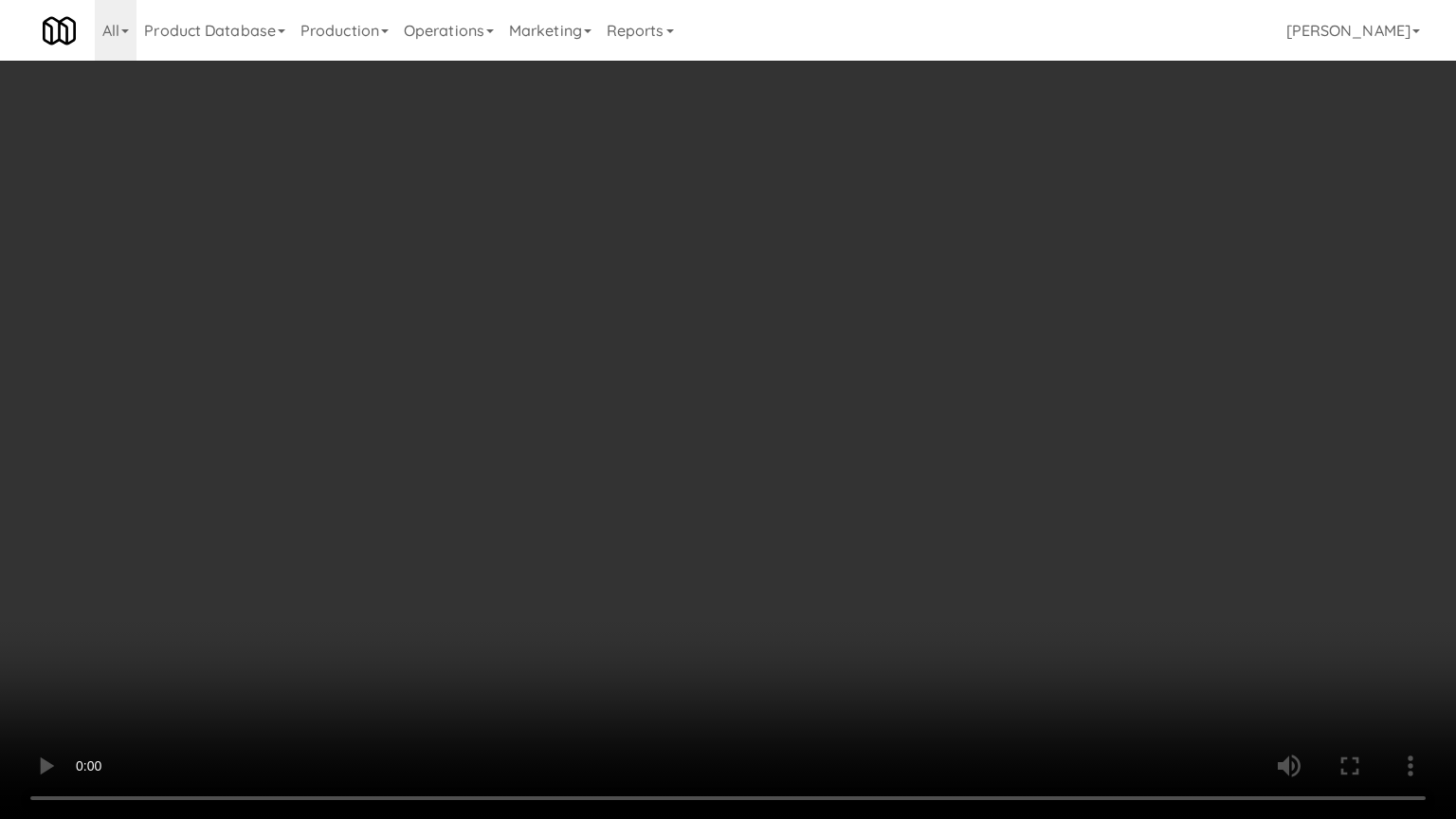
click at [608, 482] on video at bounding box center [728, 409] width 1456 height 819
click at [584, 458] on video at bounding box center [728, 409] width 1456 height 819
click at [610, 474] on video at bounding box center [728, 409] width 1456 height 819
click at [779, 492] on video at bounding box center [728, 409] width 1456 height 819
click at [541, 448] on video at bounding box center [728, 409] width 1456 height 819
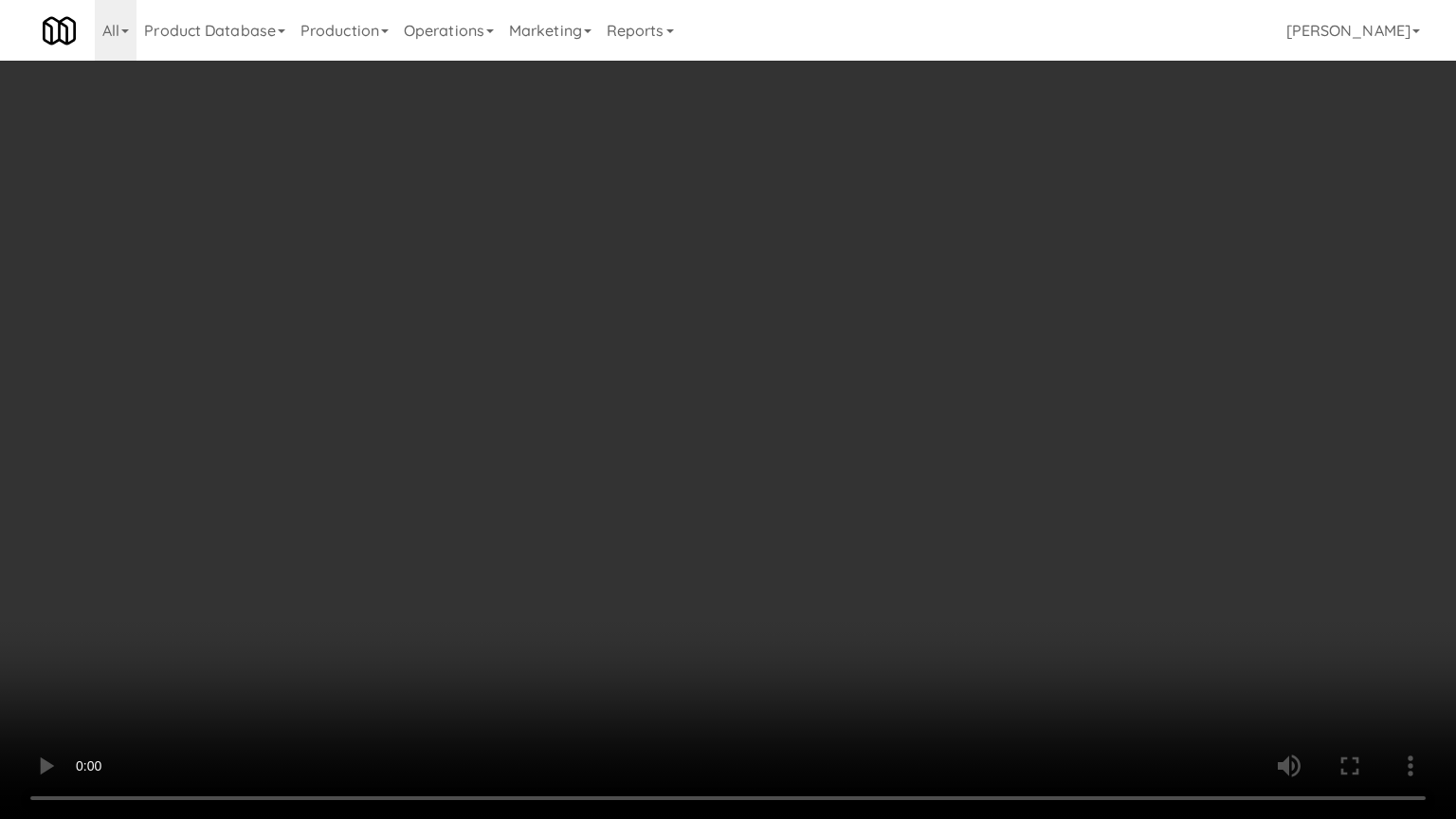
click at [784, 459] on video at bounding box center [728, 409] width 1456 height 819
drag, startPoint x: 617, startPoint y: 425, endPoint x: 755, endPoint y: 398, distance: 140.6
click at [630, 423] on video at bounding box center [728, 409] width 1456 height 819
click at [887, 430] on video at bounding box center [728, 409] width 1456 height 819
drag, startPoint x: 791, startPoint y: 419, endPoint x: 805, endPoint y: 410, distance: 16.6
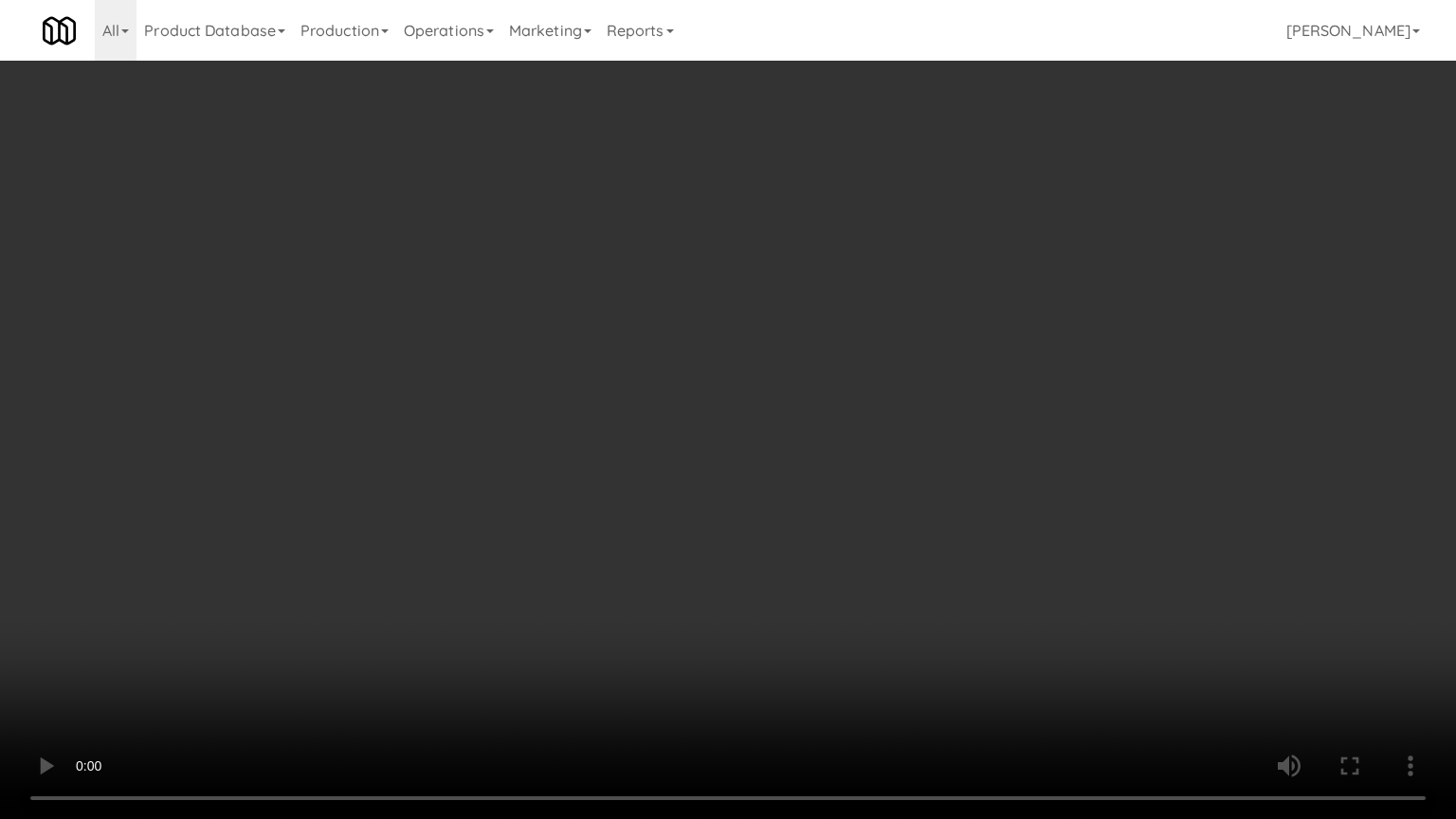
click at [794, 414] on video at bounding box center [728, 409] width 1456 height 819
click at [805, 410] on video at bounding box center [728, 409] width 1456 height 819
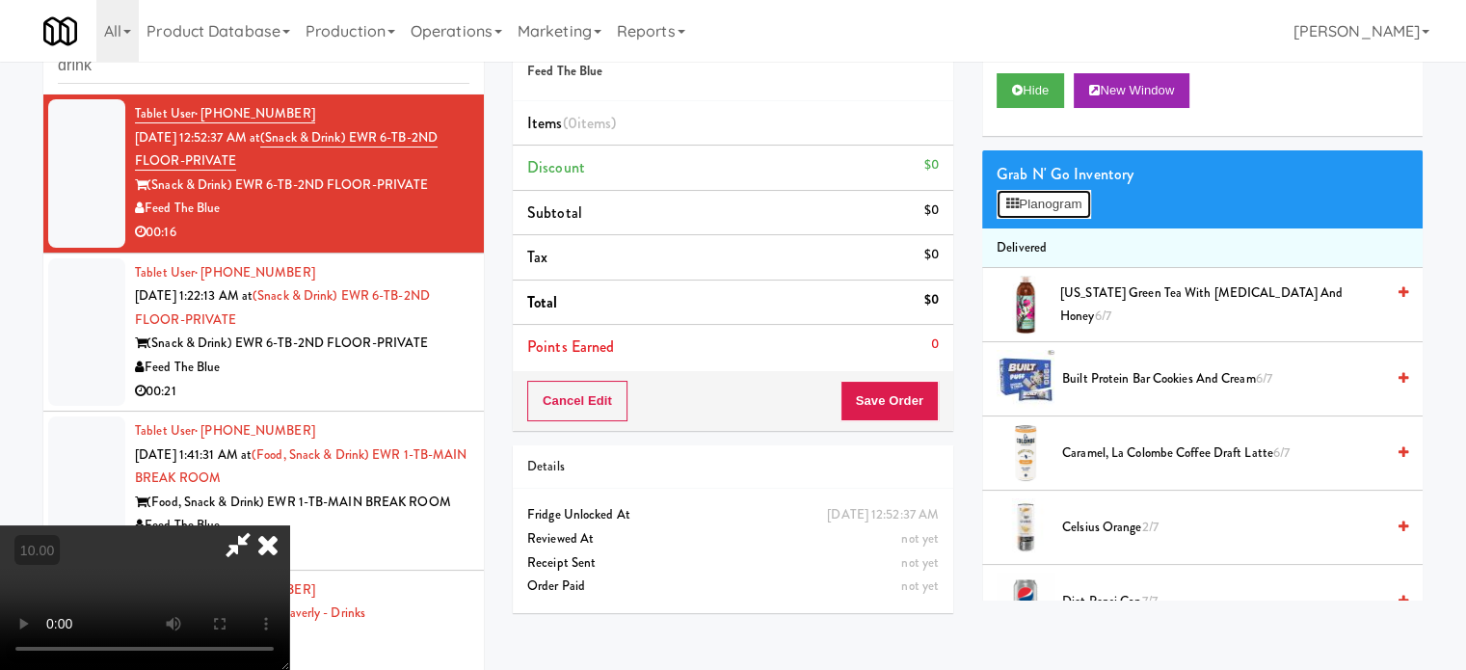
click at [1053, 206] on button "Planogram" at bounding box center [1044, 204] width 94 height 29
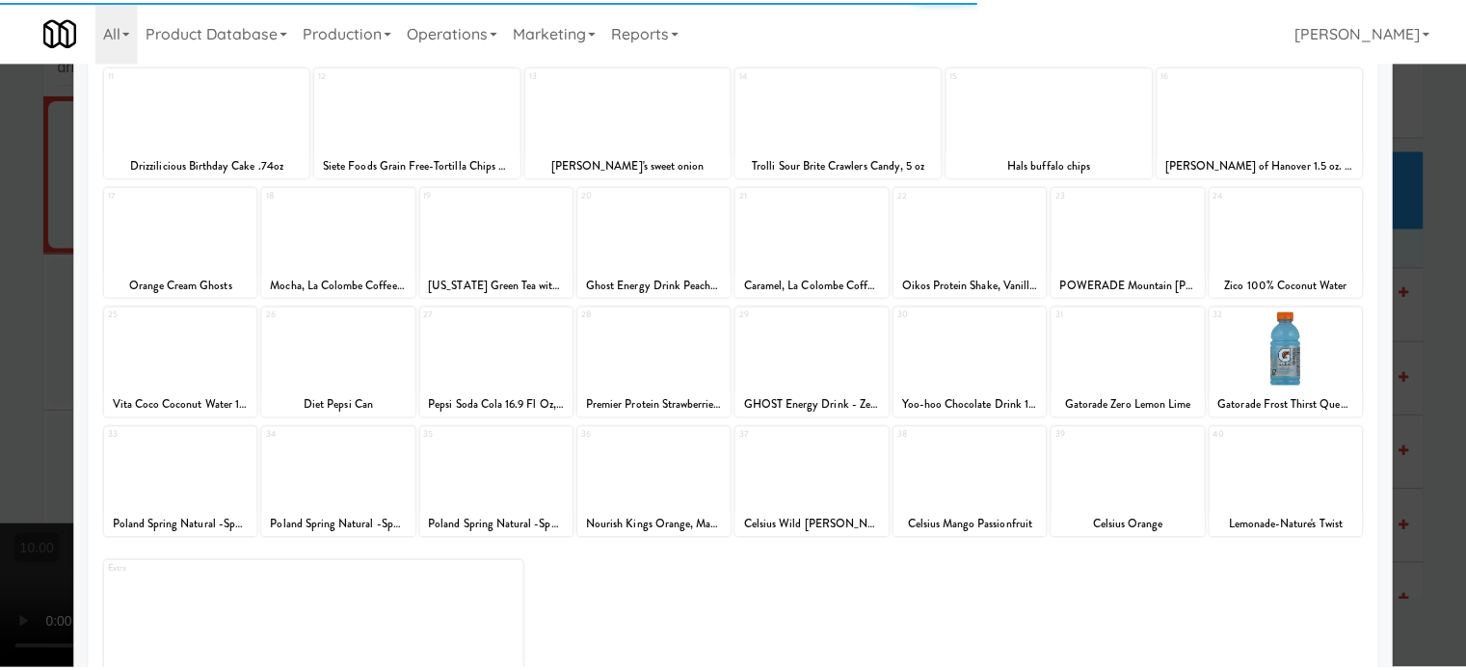
scroll to position [276, 0]
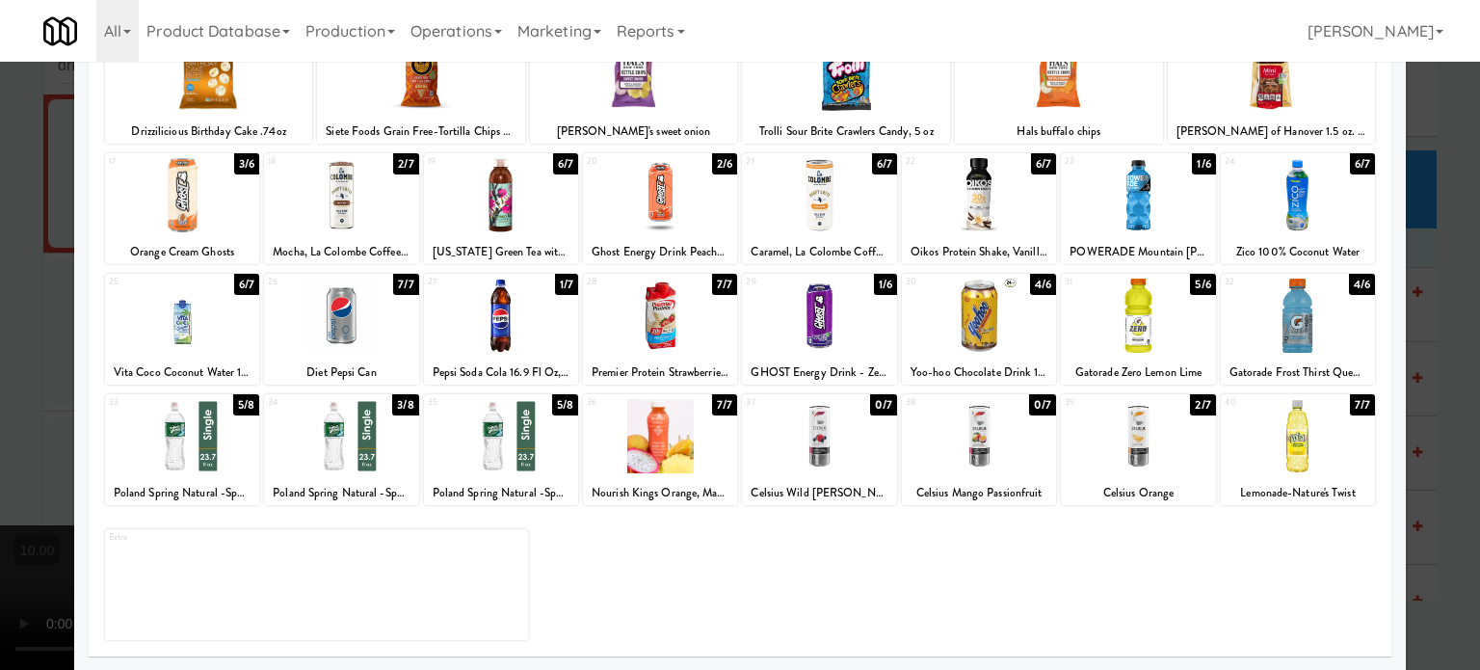
click at [722, 401] on div "7/7" at bounding box center [724, 404] width 25 height 21
click at [1448, 456] on div at bounding box center [740, 335] width 1480 height 670
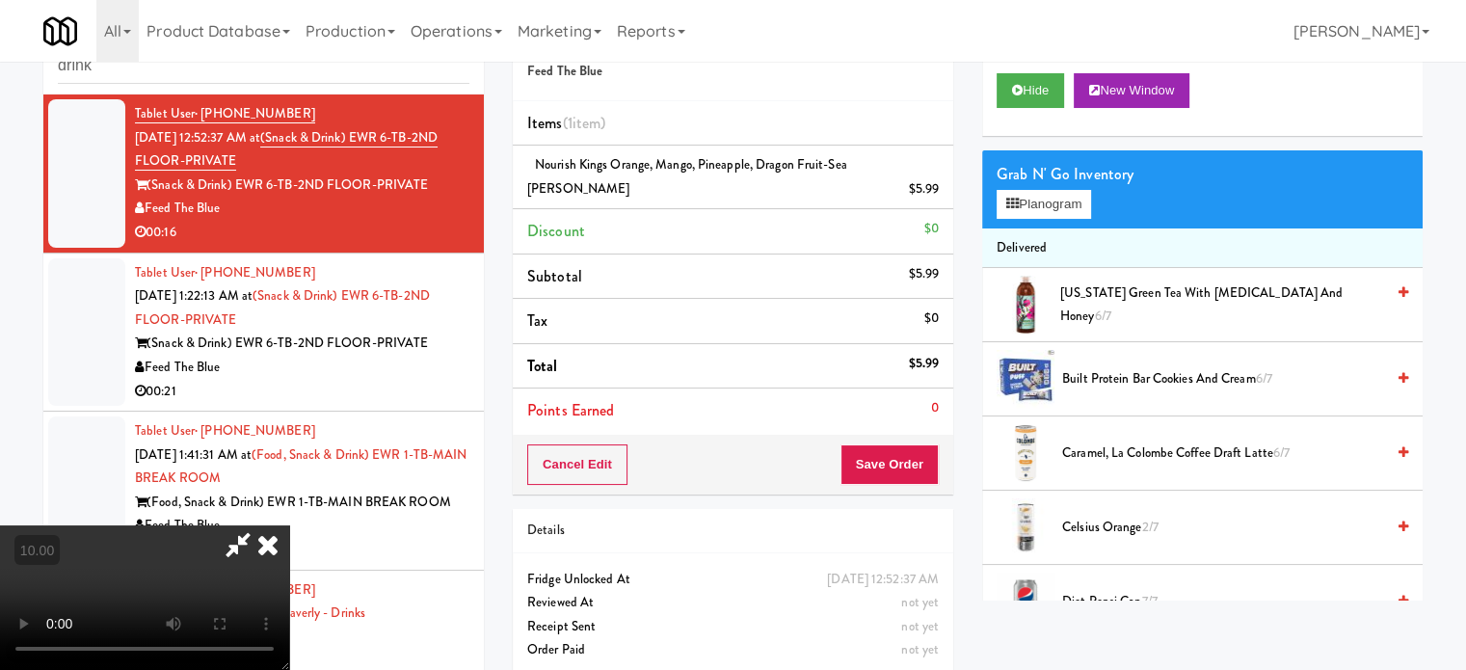
drag, startPoint x: 686, startPoint y: 382, endPoint x: 686, endPoint y: 360, distance: 21.2
click at [289, 525] on video at bounding box center [144, 597] width 289 height 145
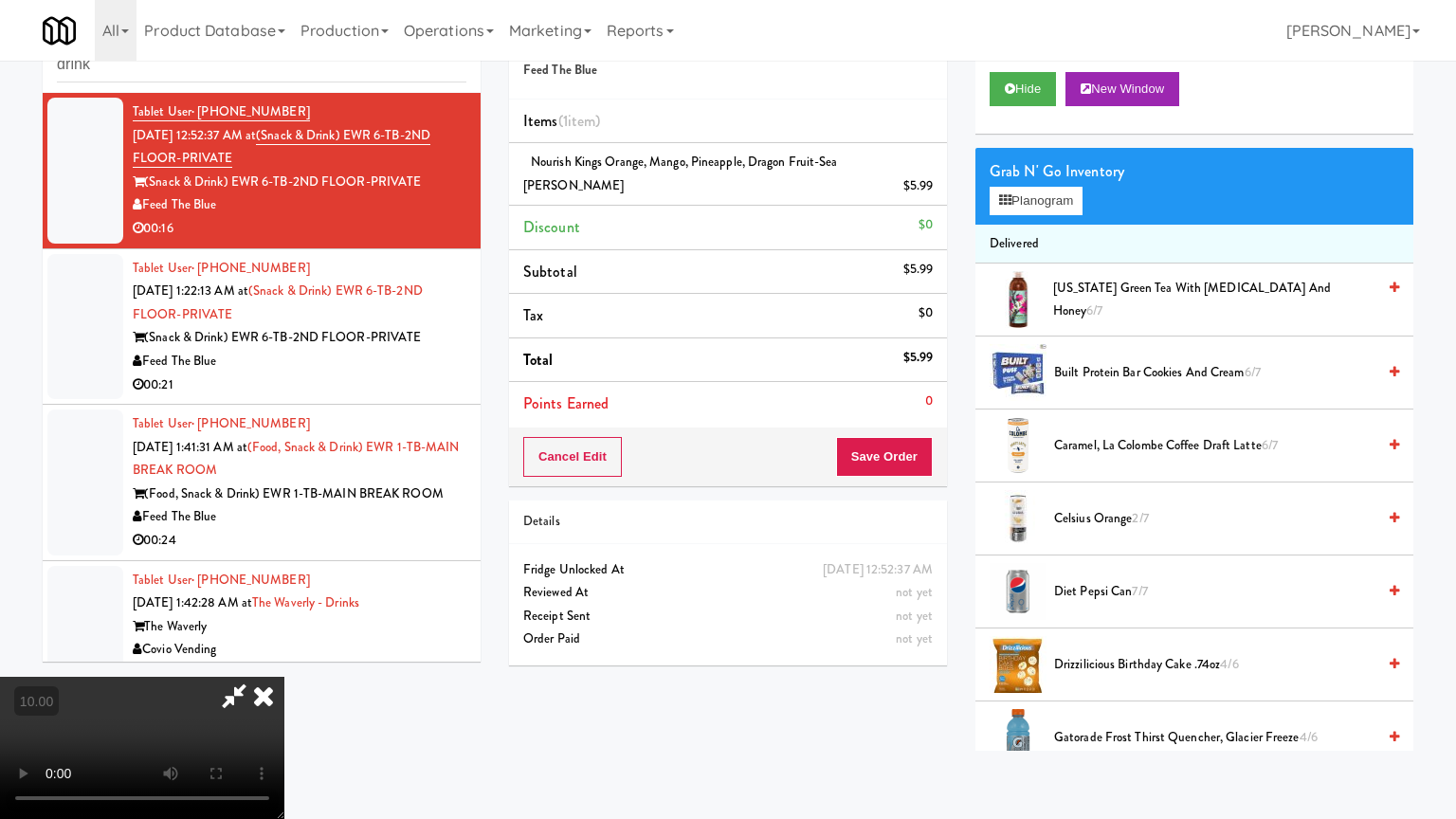
drag, startPoint x: 675, startPoint y: 462, endPoint x: 698, endPoint y: 425, distance: 43.6
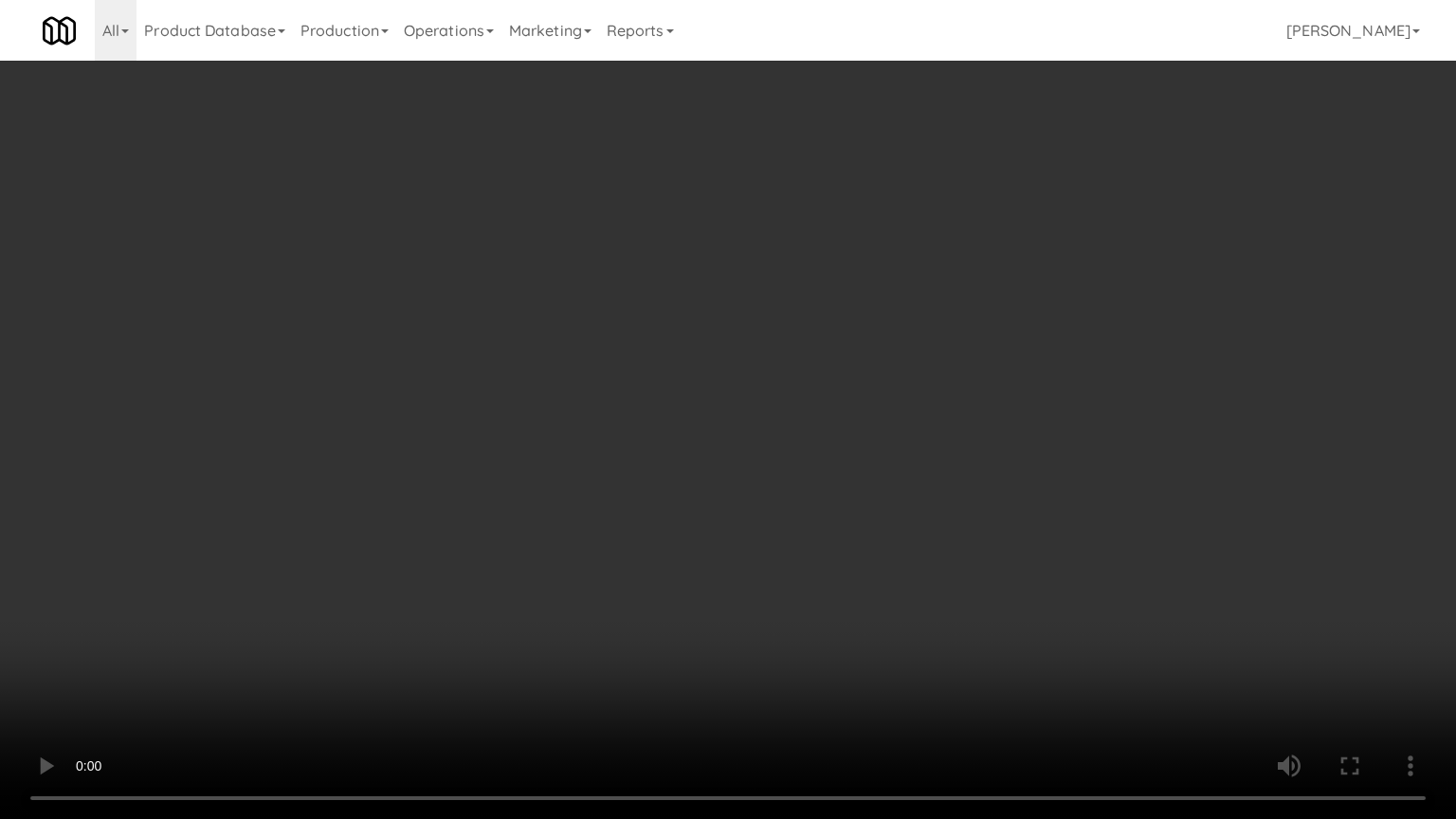
click at [677, 459] on video at bounding box center [728, 409] width 1456 height 819
click at [850, 610] on video at bounding box center [728, 409] width 1456 height 819
click at [791, 499] on video at bounding box center [728, 409] width 1456 height 819
drag, startPoint x: 791, startPoint y: 497, endPoint x: 806, endPoint y: 490, distance: 16.6
click at [805, 493] on video at bounding box center [728, 409] width 1456 height 819
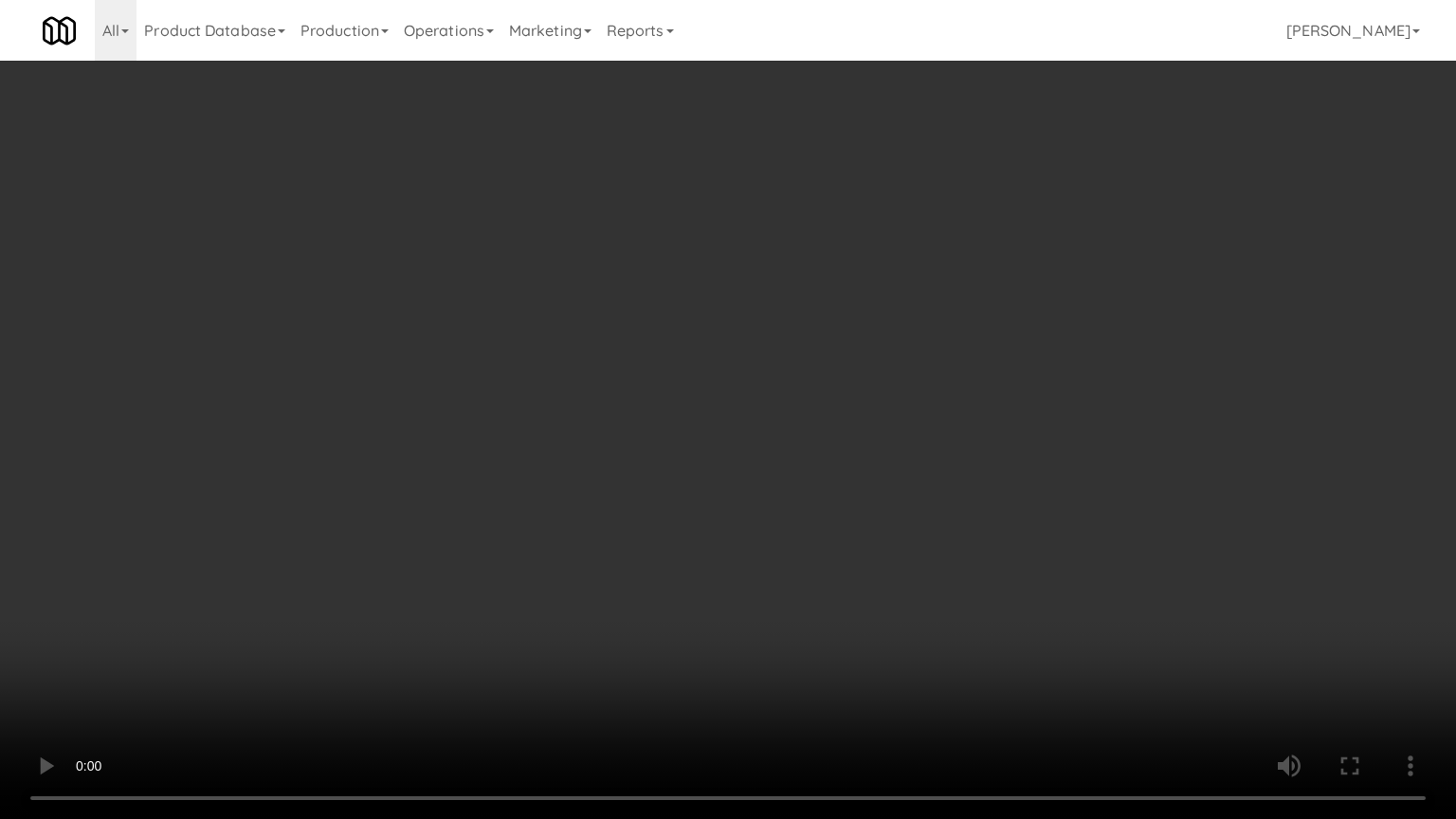
drag, startPoint x: 806, startPoint y: 489, endPoint x: 821, endPoint y: 249, distance: 240.5
click at [807, 486] on video at bounding box center [728, 409] width 1456 height 819
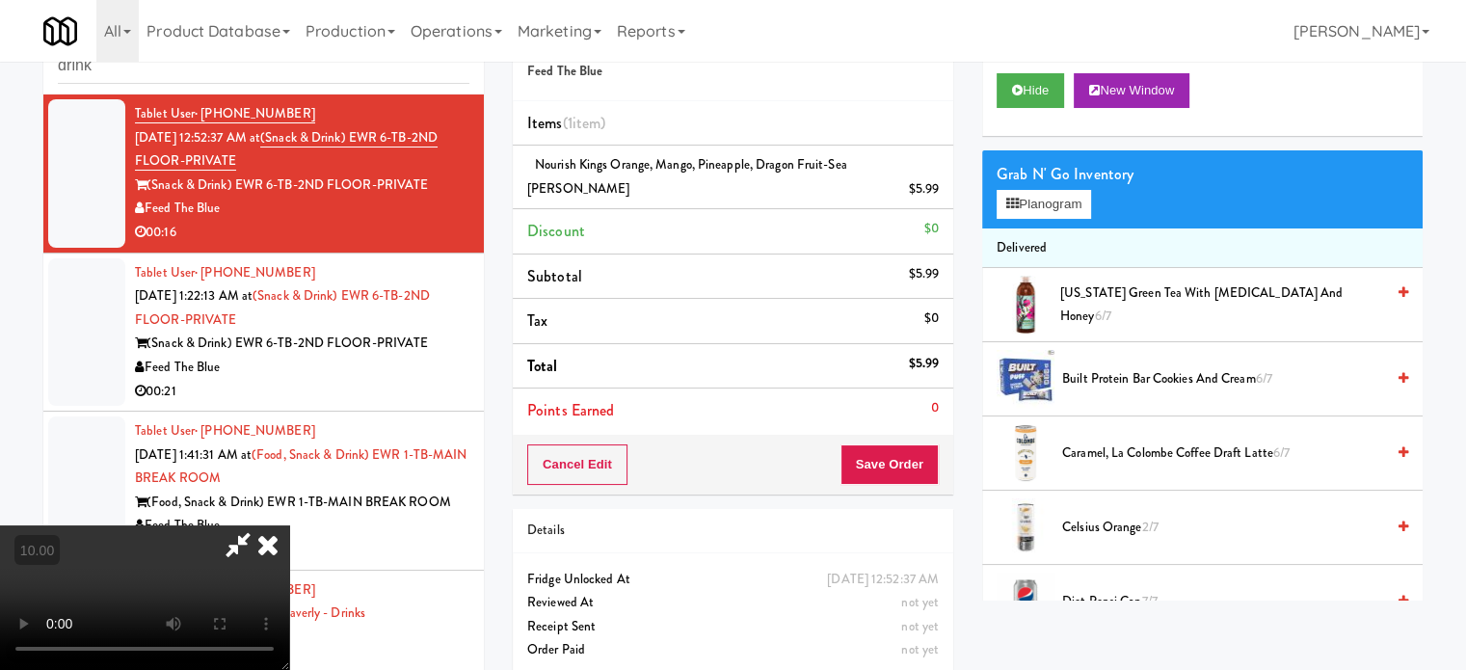
click at [289, 525] on icon at bounding box center [268, 544] width 42 height 39
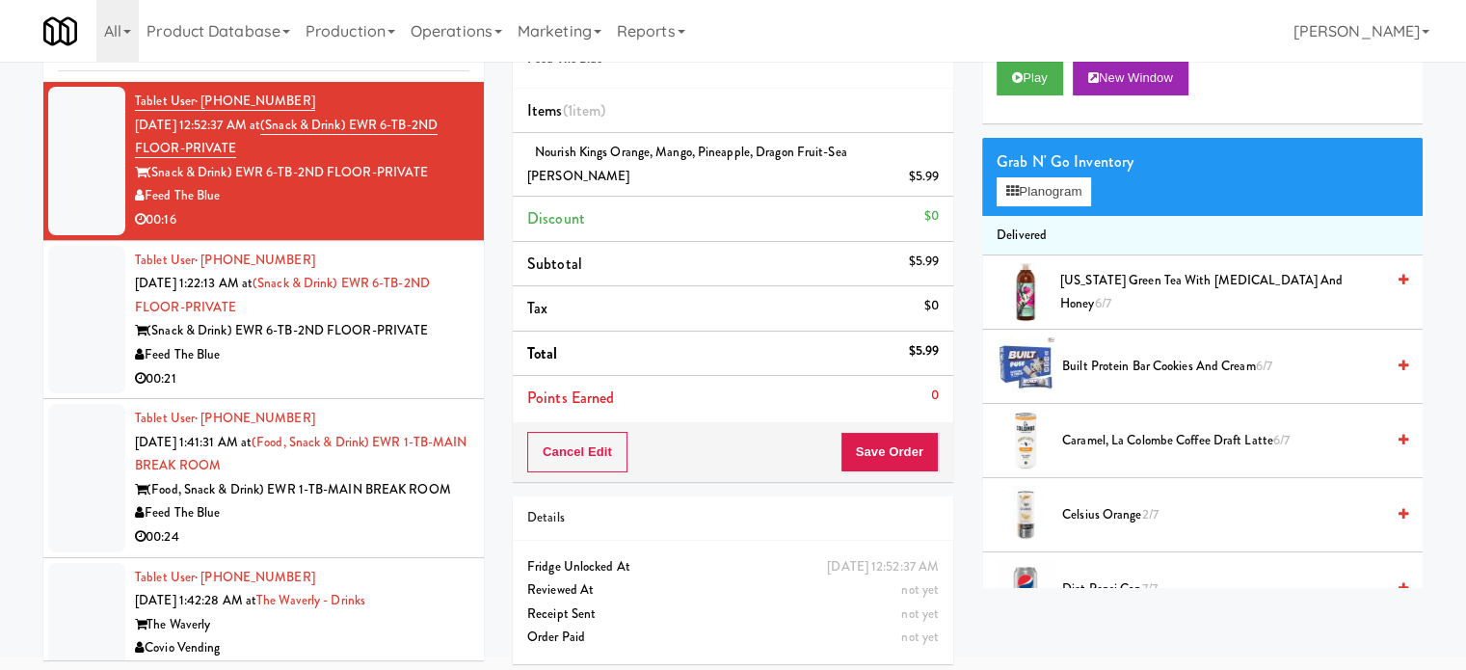
scroll to position [78, 0]
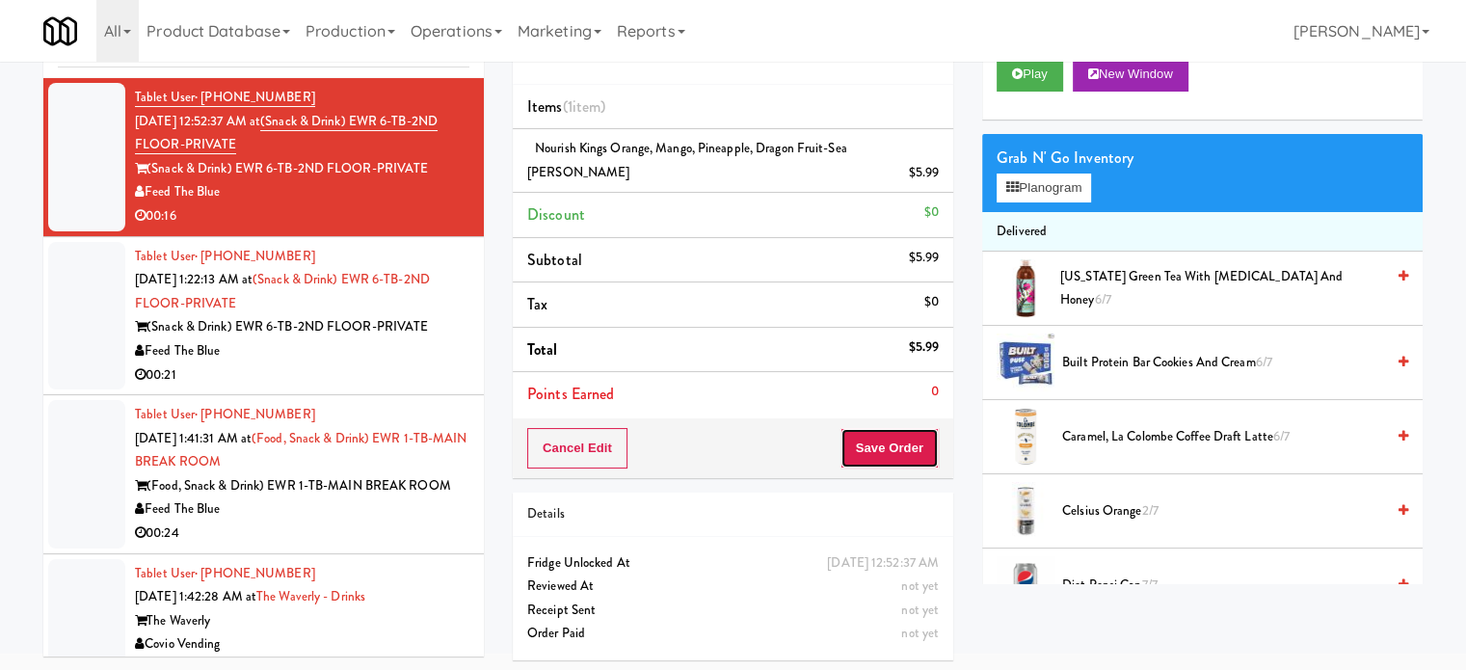
click at [860, 428] on button "Save Order" at bounding box center [889, 448] width 98 height 40
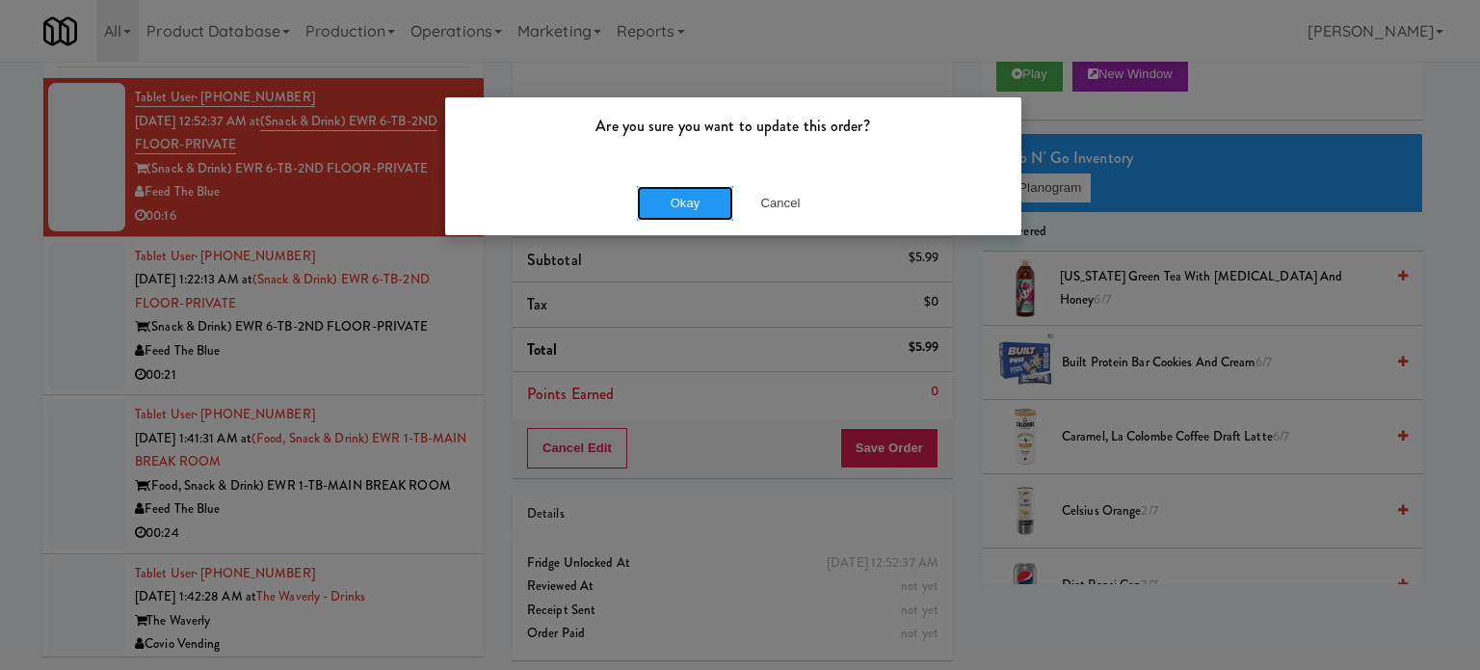
drag, startPoint x: 716, startPoint y: 200, endPoint x: 619, endPoint y: 234, distance: 103.3
click at [716, 200] on button "Okay" at bounding box center [685, 203] width 96 height 35
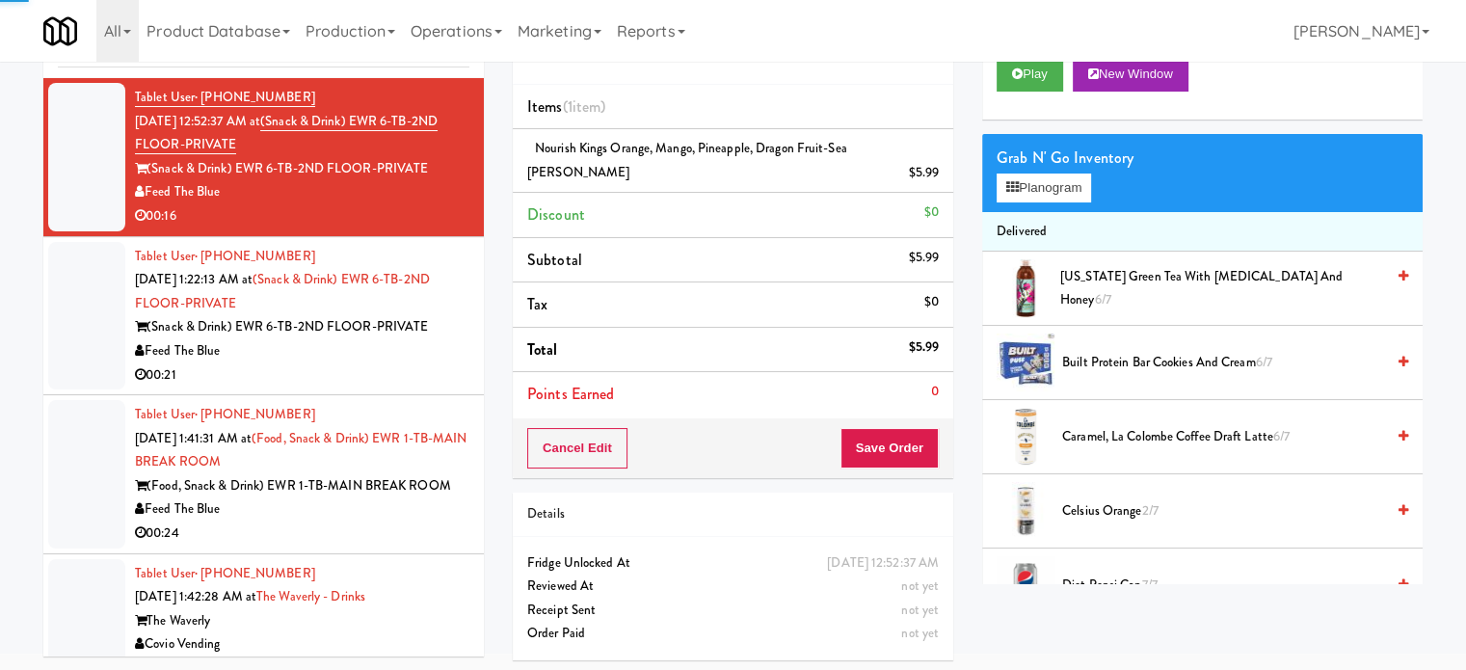
drag, startPoint x: 411, startPoint y: 379, endPoint x: 536, endPoint y: 327, distance: 135.7
click at [413, 378] on div "00:21" at bounding box center [302, 375] width 334 height 24
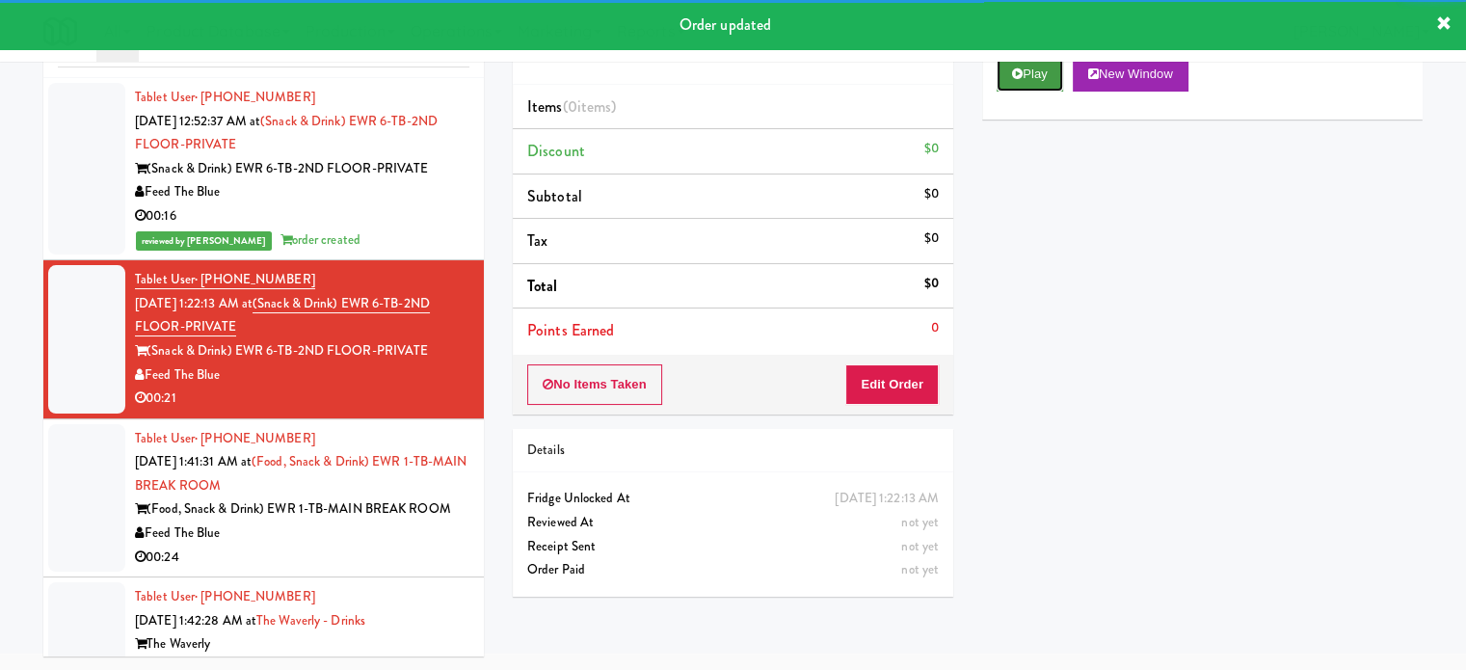
click at [1025, 87] on button "Play" at bounding box center [1030, 74] width 67 height 35
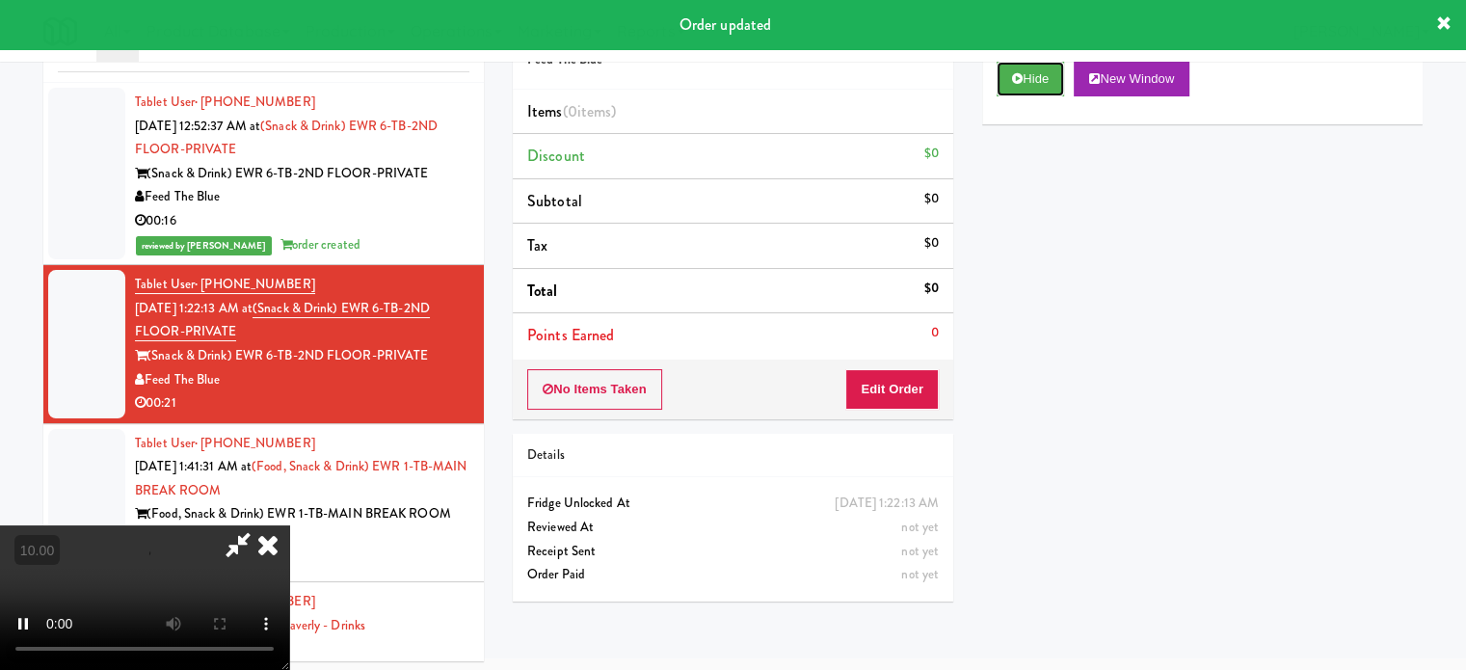
scroll to position [78, 0]
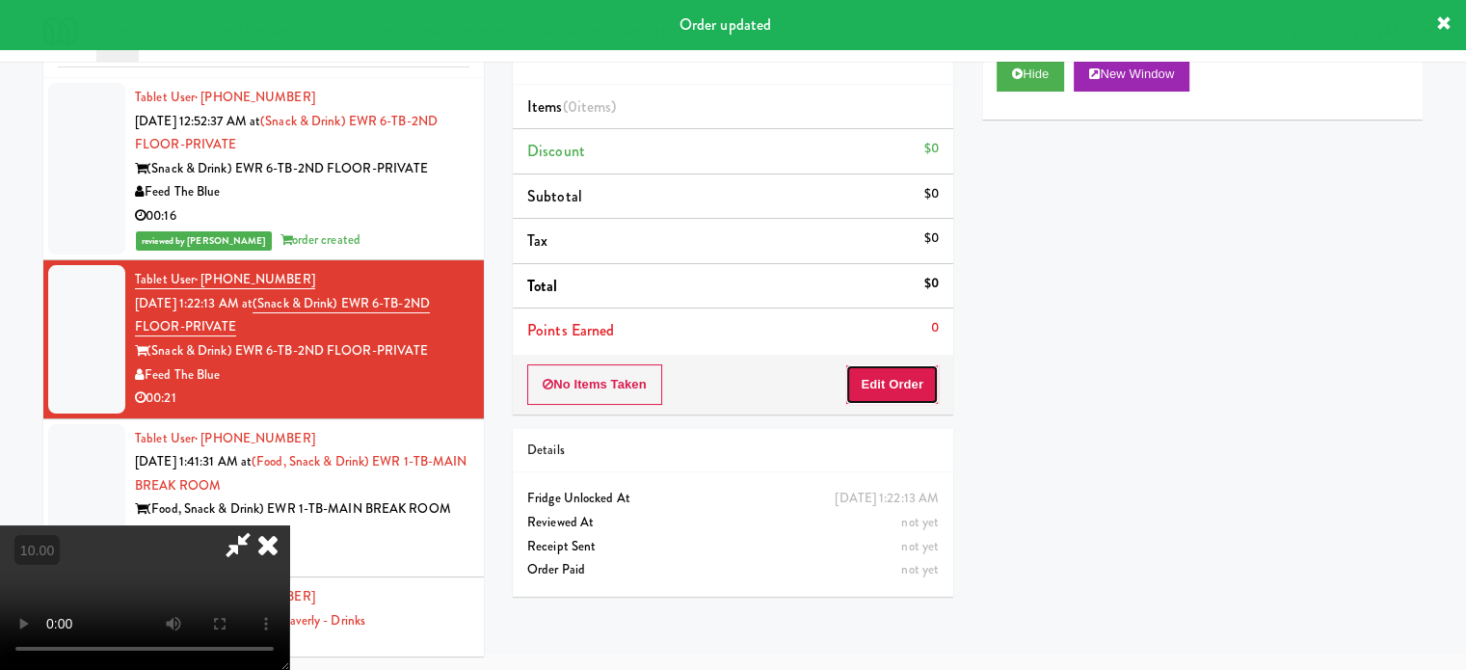
click at [893, 380] on button "Edit Order" at bounding box center [891, 384] width 93 height 40
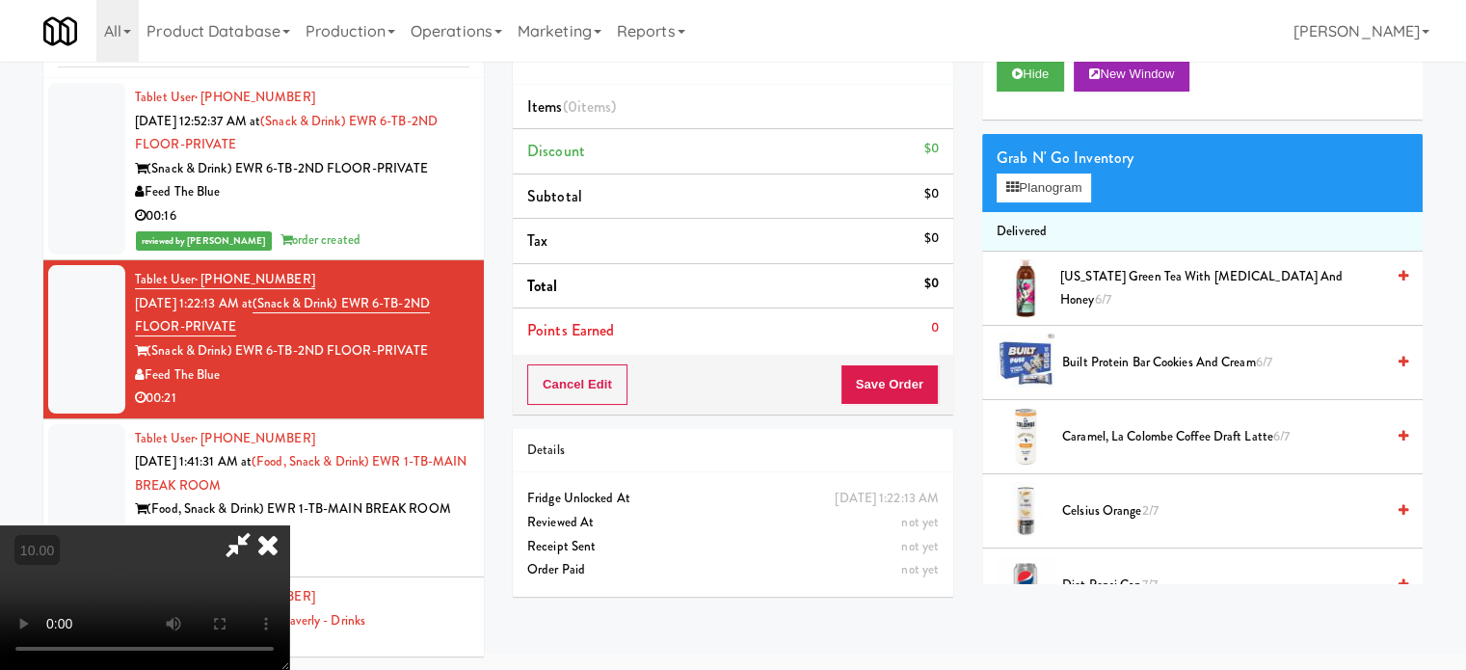
click at [289, 525] on video at bounding box center [144, 597] width 289 height 145
drag, startPoint x: 771, startPoint y: 295, endPoint x: 771, endPoint y: 331, distance: 35.7
click at [289, 525] on video at bounding box center [144, 597] width 289 height 145
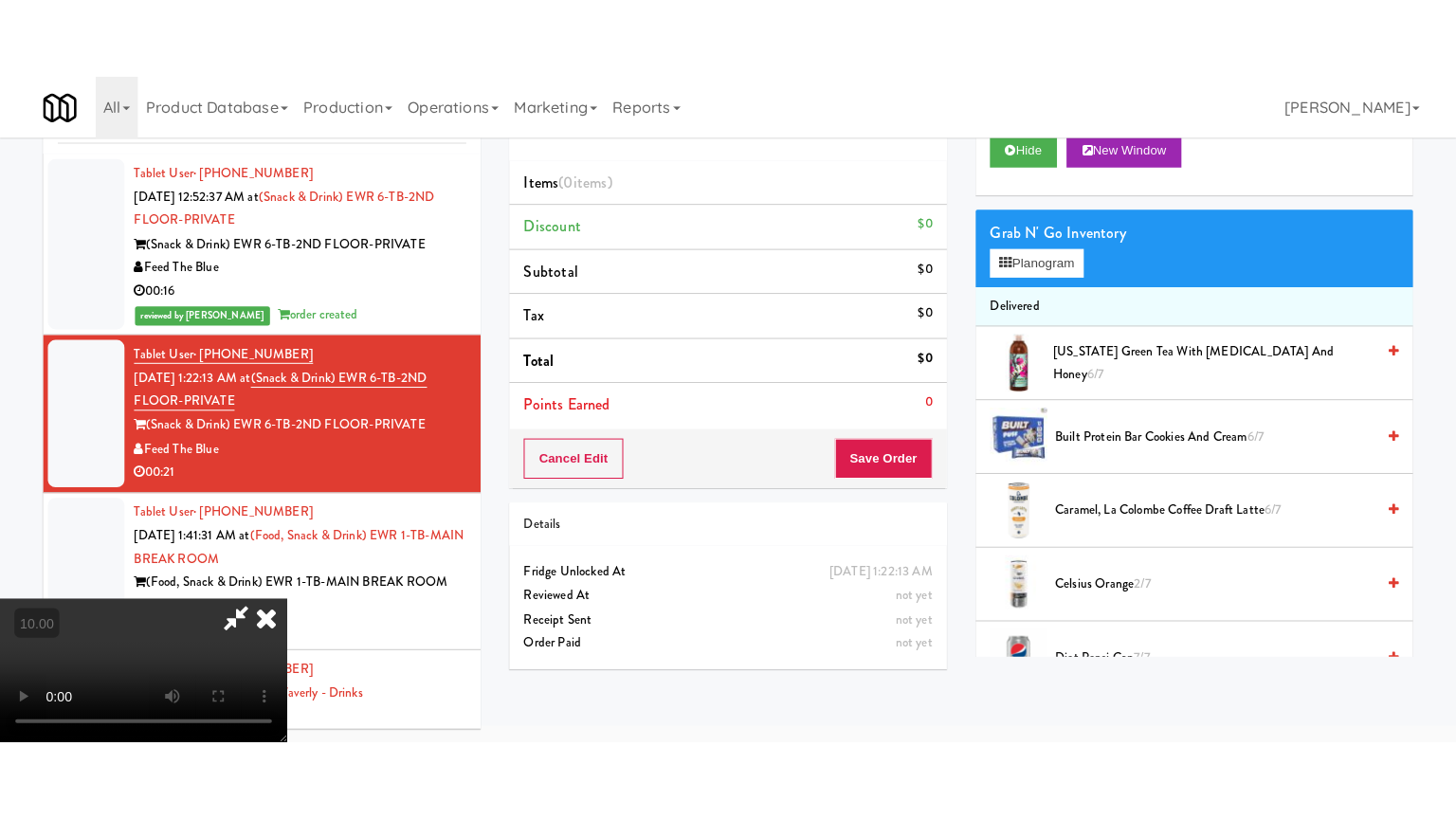
scroll to position [61, 0]
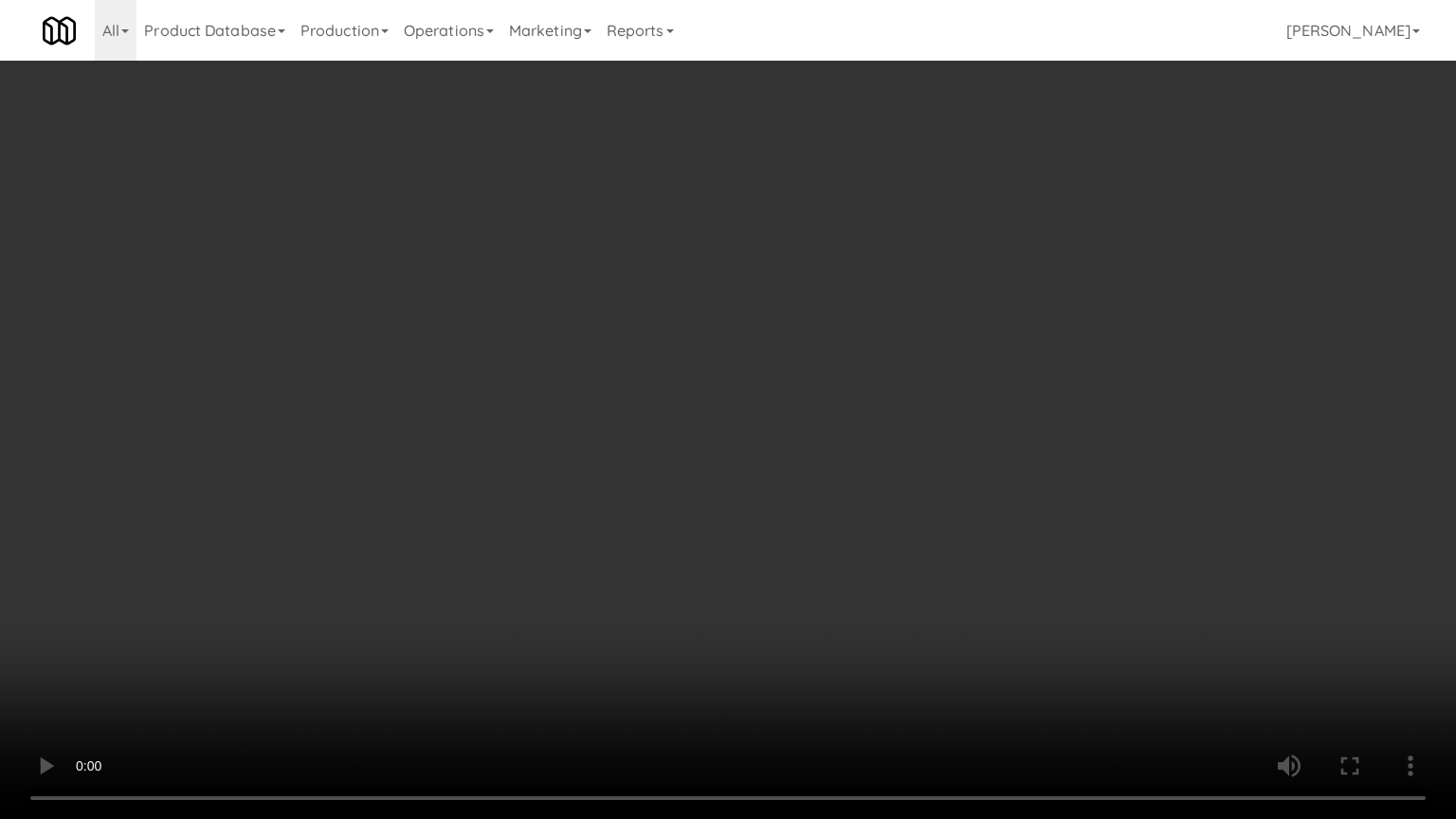
click at [758, 323] on video at bounding box center [728, 409] width 1456 height 819
click at [745, 372] on video at bounding box center [728, 409] width 1456 height 819
click at [751, 406] on video at bounding box center [728, 409] width 1456 height 819
click at [736, 422] on video at bounding box center [728, 409] width 1456 height 819
click at [807, 513] on video at bounding box center [728, 409] width 1456 height 819
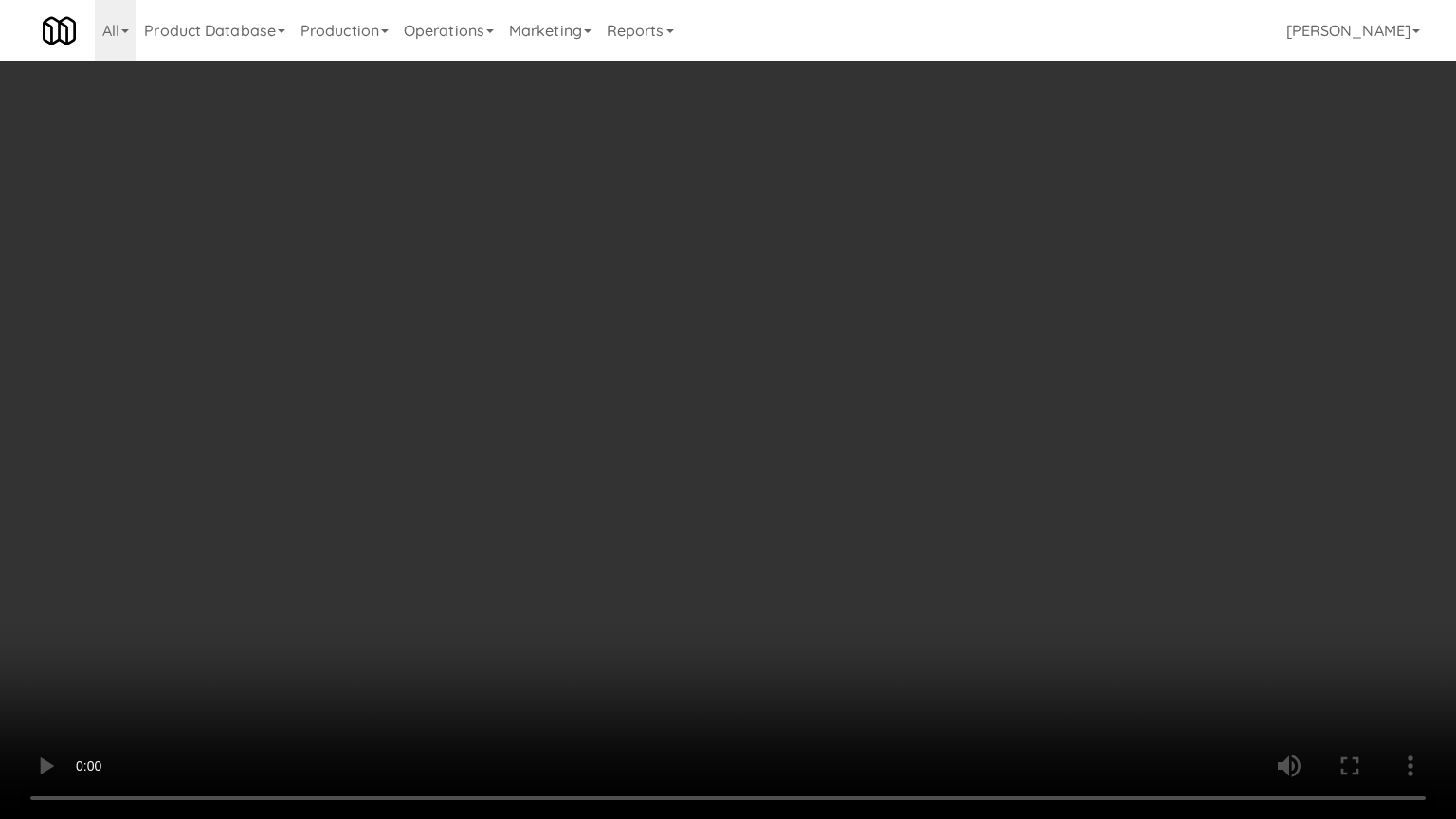
click at [782, 515] on video at bounding box center [728, 409] width 1456 height 819
click at [957, 563] on video at bounding box center [728, 409] width 1456 height 819
click at [584, 461] on video at bounding box center [728, 409] width 1456 height 819
drag, startPoint x: 785, startPoint y: 512, endPoint x: 756, endPoint y: 502, distance: 30.7
click at [785, 512] on video at bounding box center [728, 409] width 1456 height 819
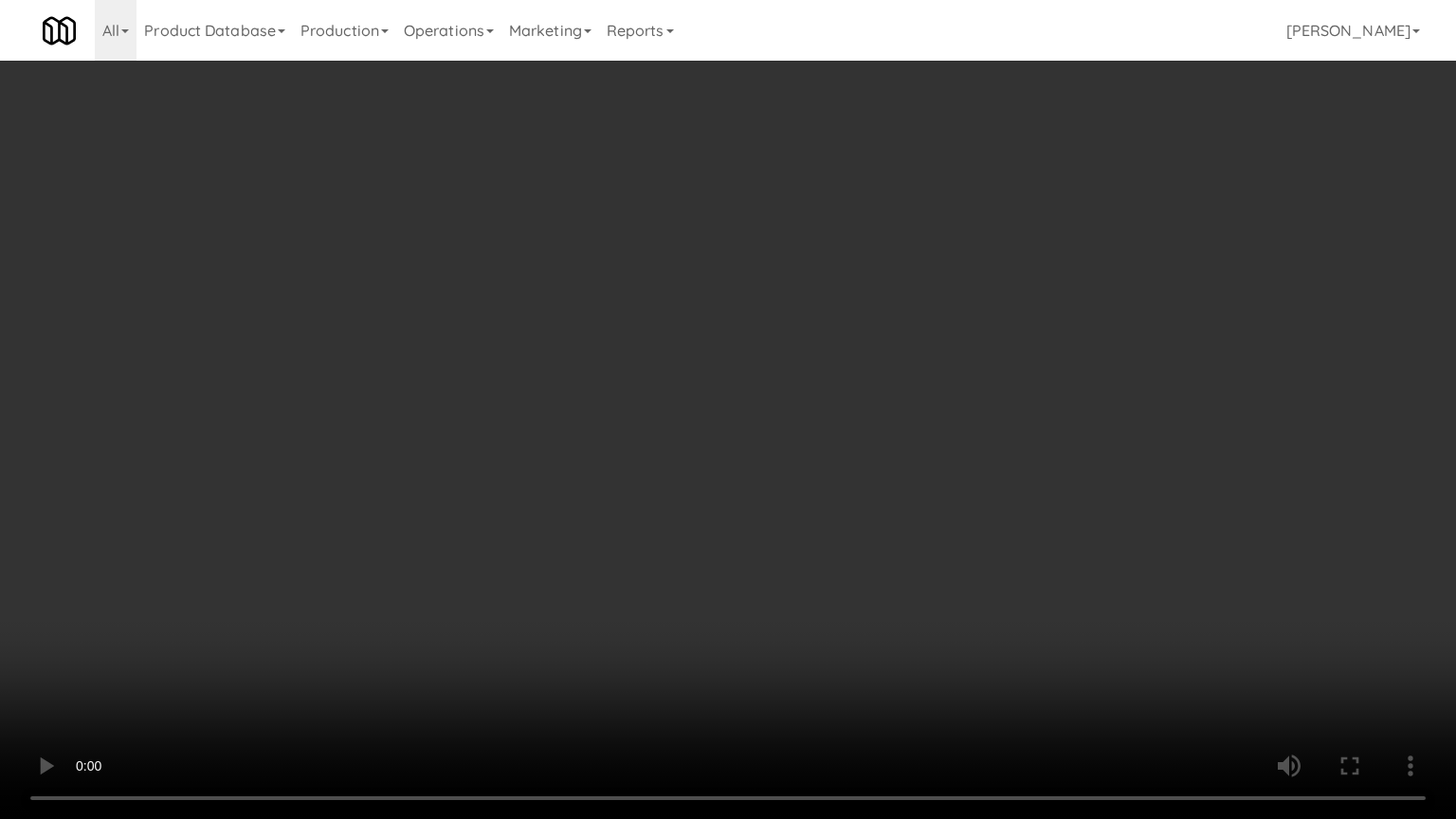
drag, startPoint x: 657, startPoint y: 489, endPoint x: 675, endPoint y: 478, distance: 21.1
click at [668, 484] on video at bounding box center [728, 409] width 1456 height 819
click at [689, 465] on video at bounding box center [728, 409] width 1456 height 819
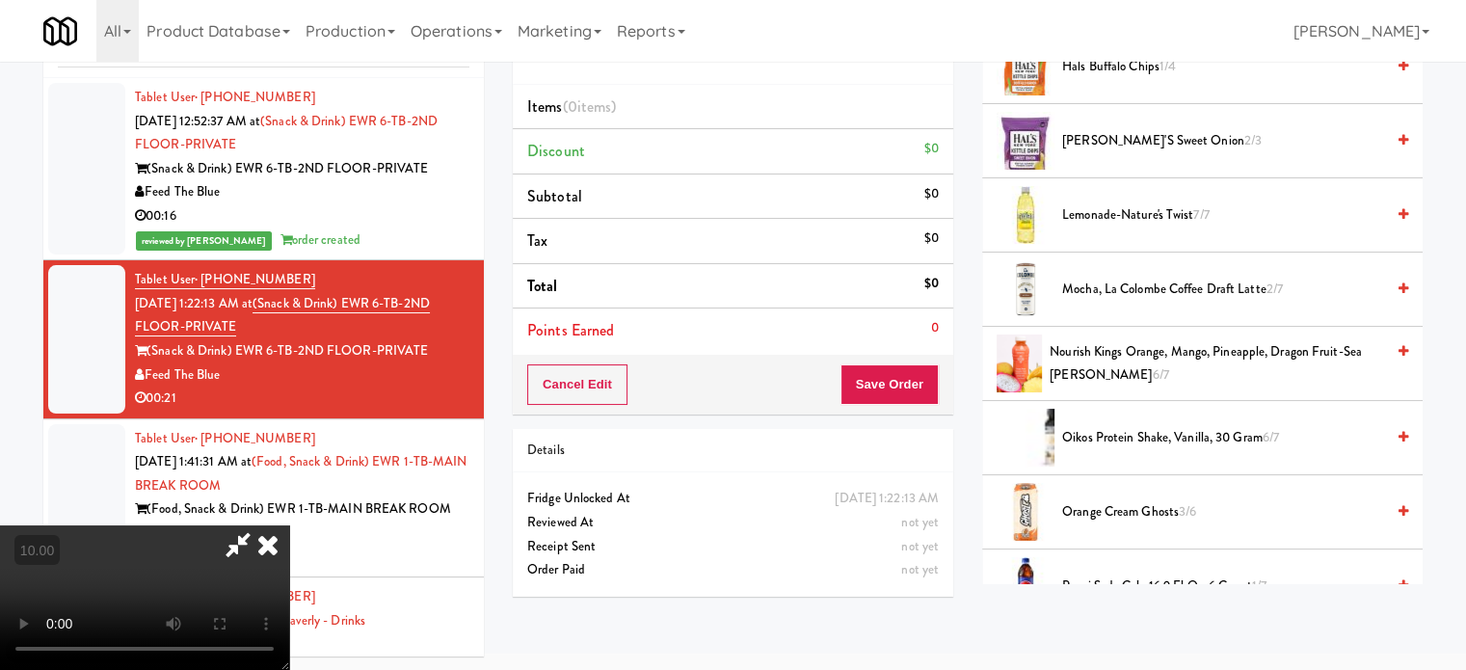
scroll to position [482, 0]
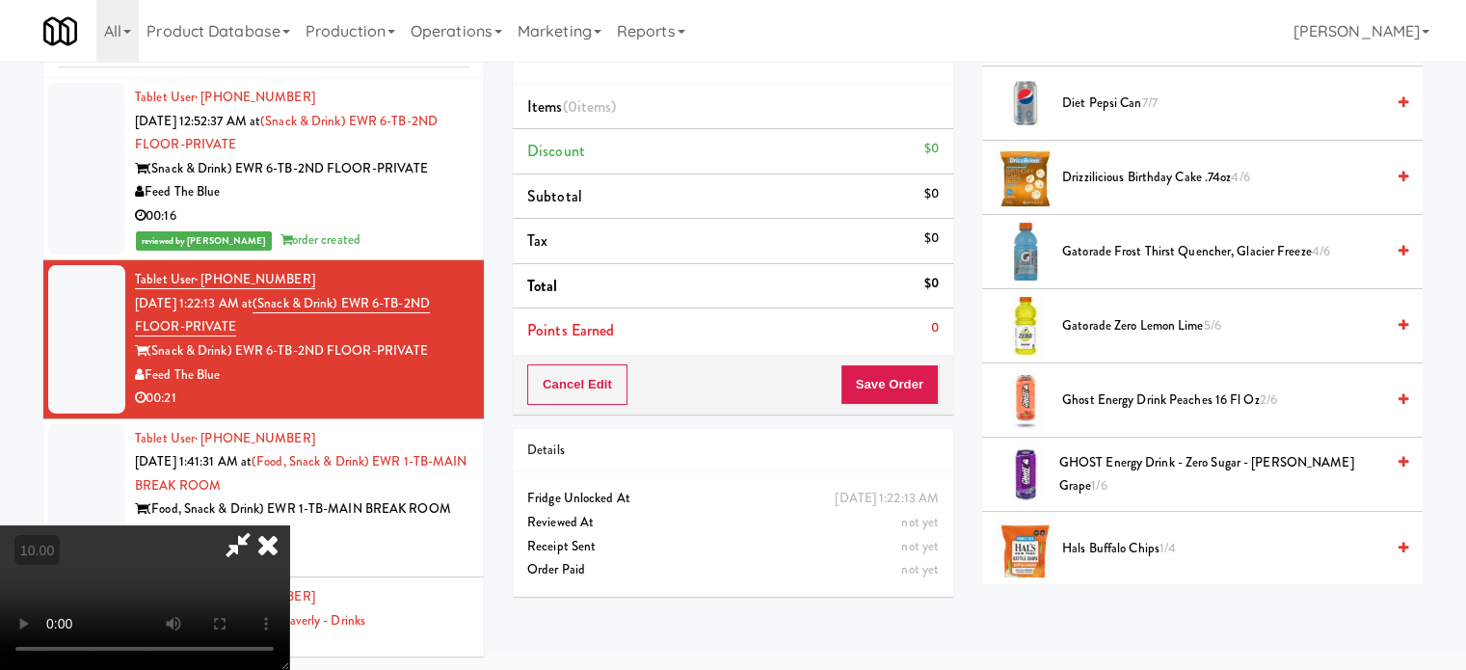
click at [1157, 323] on span "Gatorade Zero Lemon Lime 5/6" at bounding box center [1223, 326] width 322 height 24
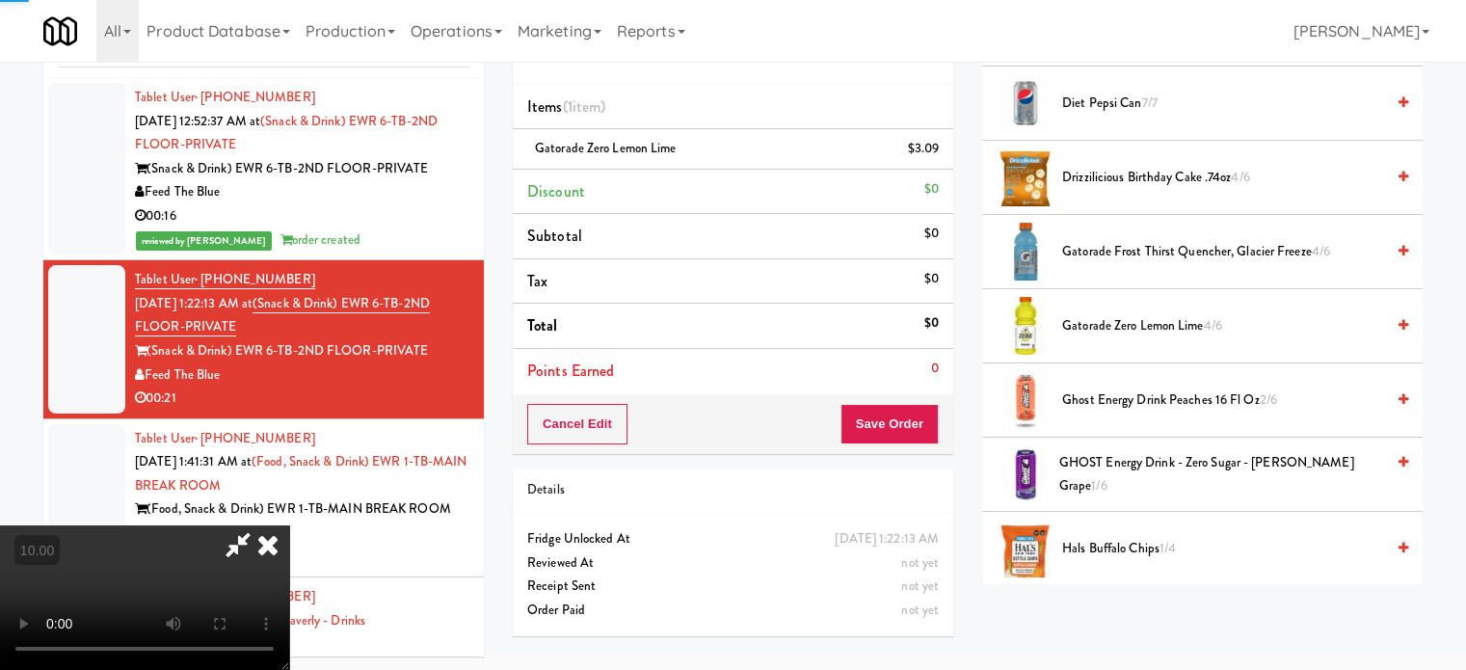
click at [289, 525] on video at bounding box center [144, 597] width 289 height 145
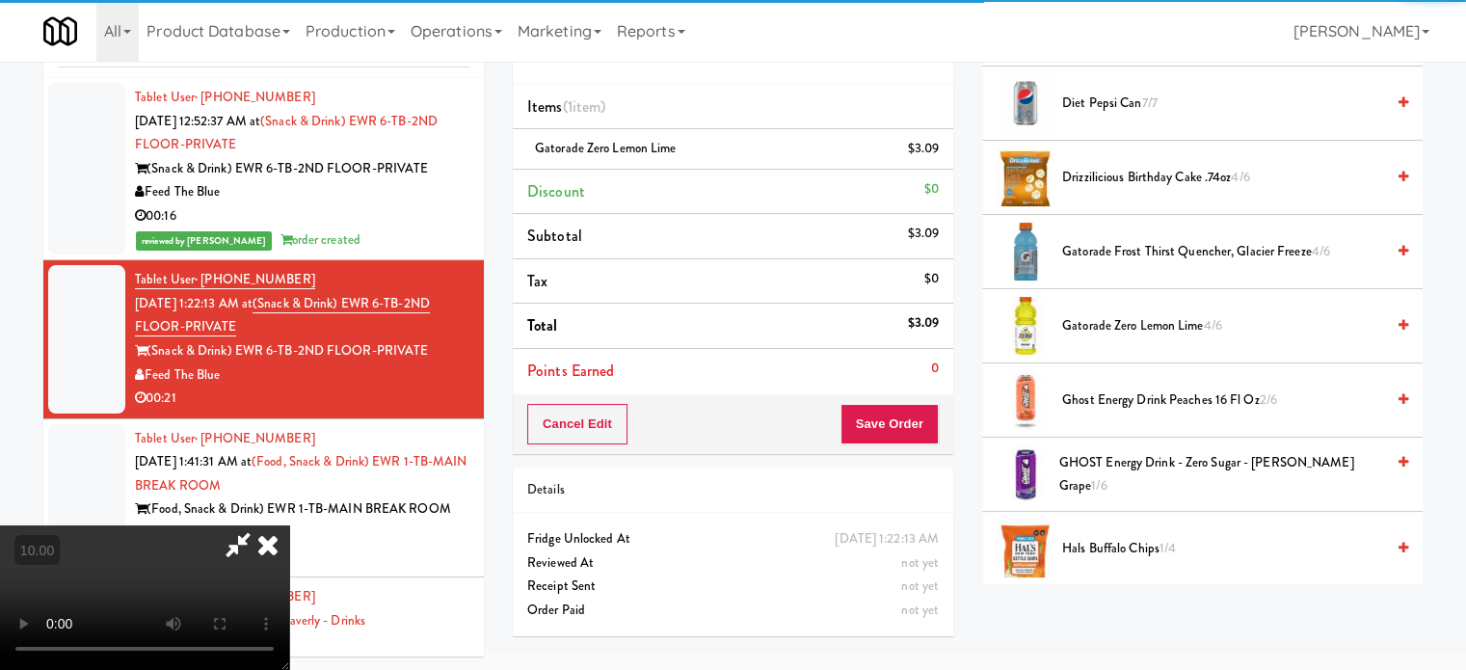
drag, startPoint x: 446, startPoint y: 408, endPoint x: 454, endPoint y: 501, distance: 93.8
click at [289, 525] on video at bounding box center [144, 597] width 289 height 145
drag, startPoint x: 454, startPoint y: 501, endPoint x: 514, endPoint y: 420, distance: 100.6
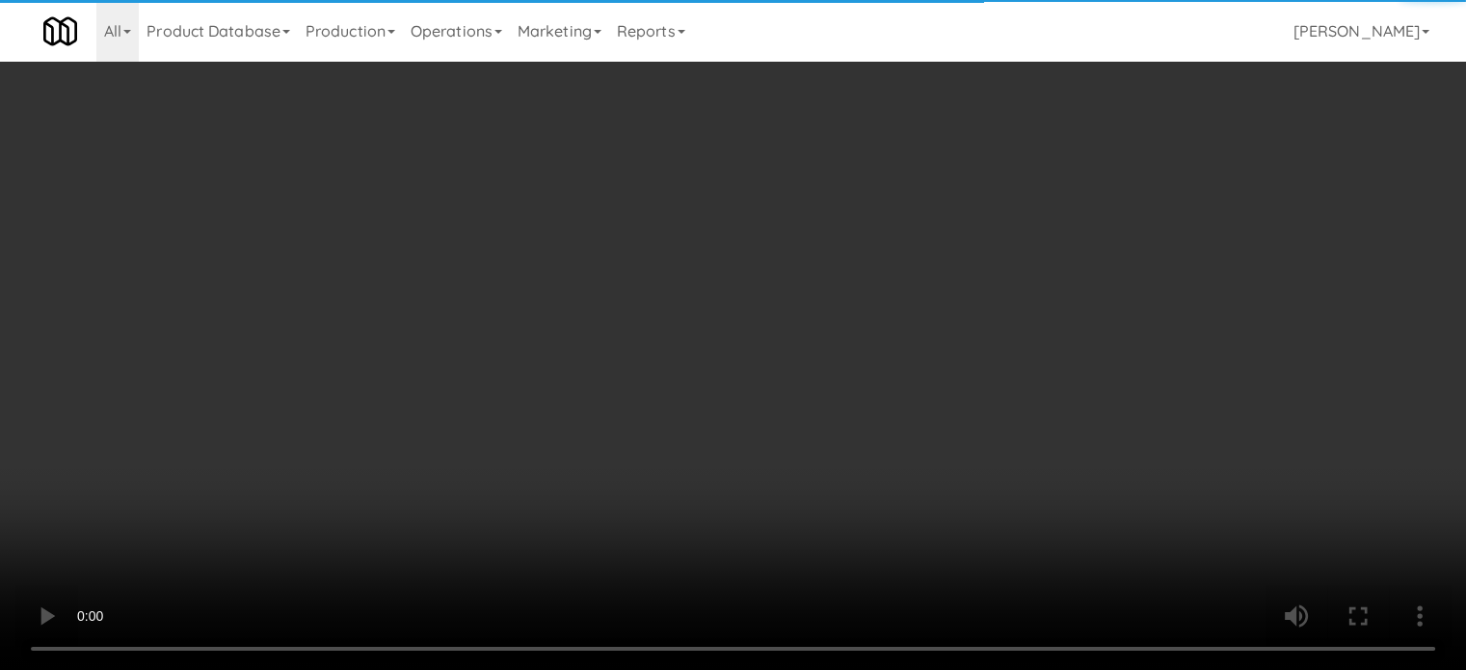
click at [458, 489] on video at bounding box center [733, 335] width 1466 height 670
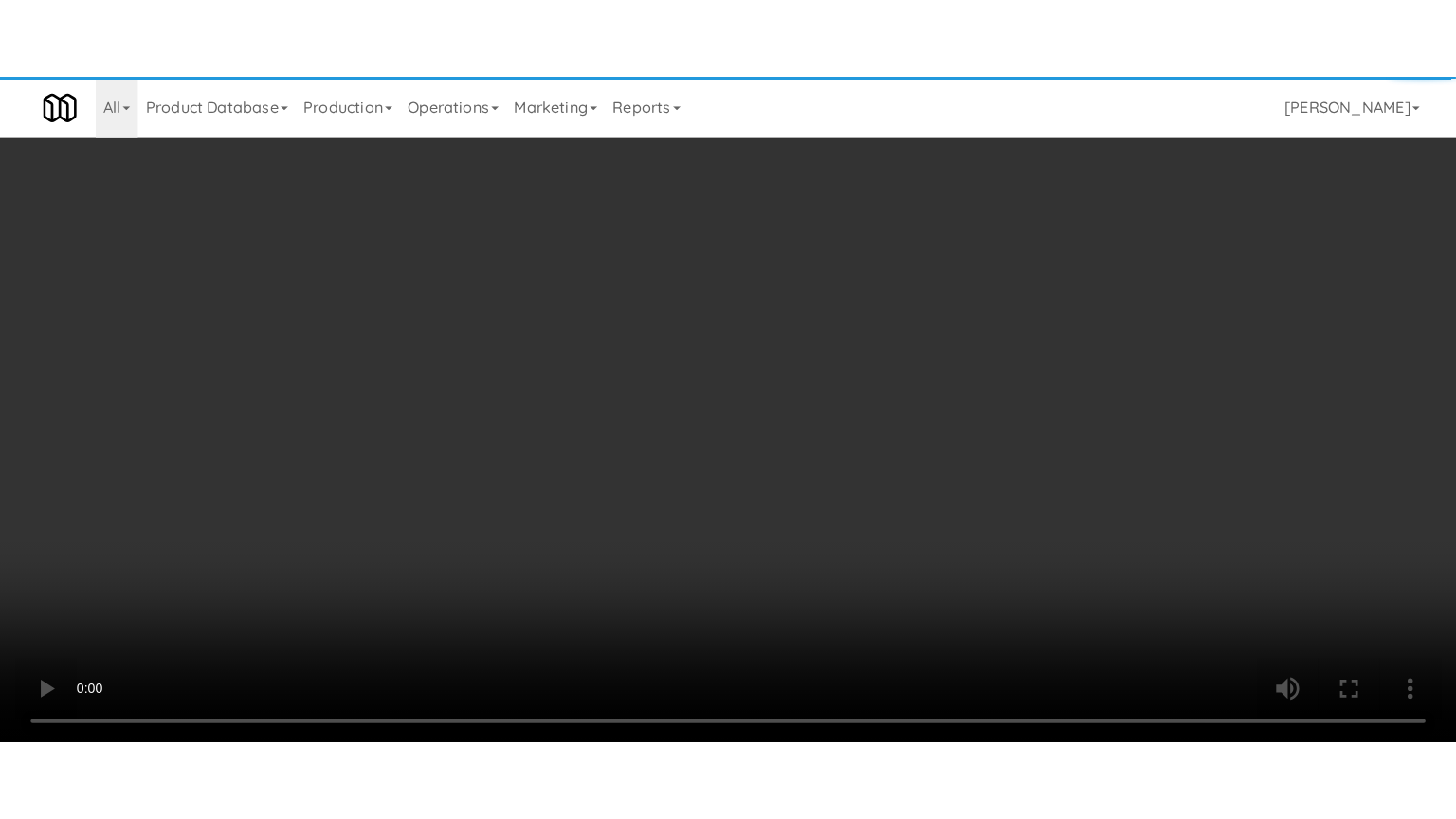
scroll to position [61, 0]
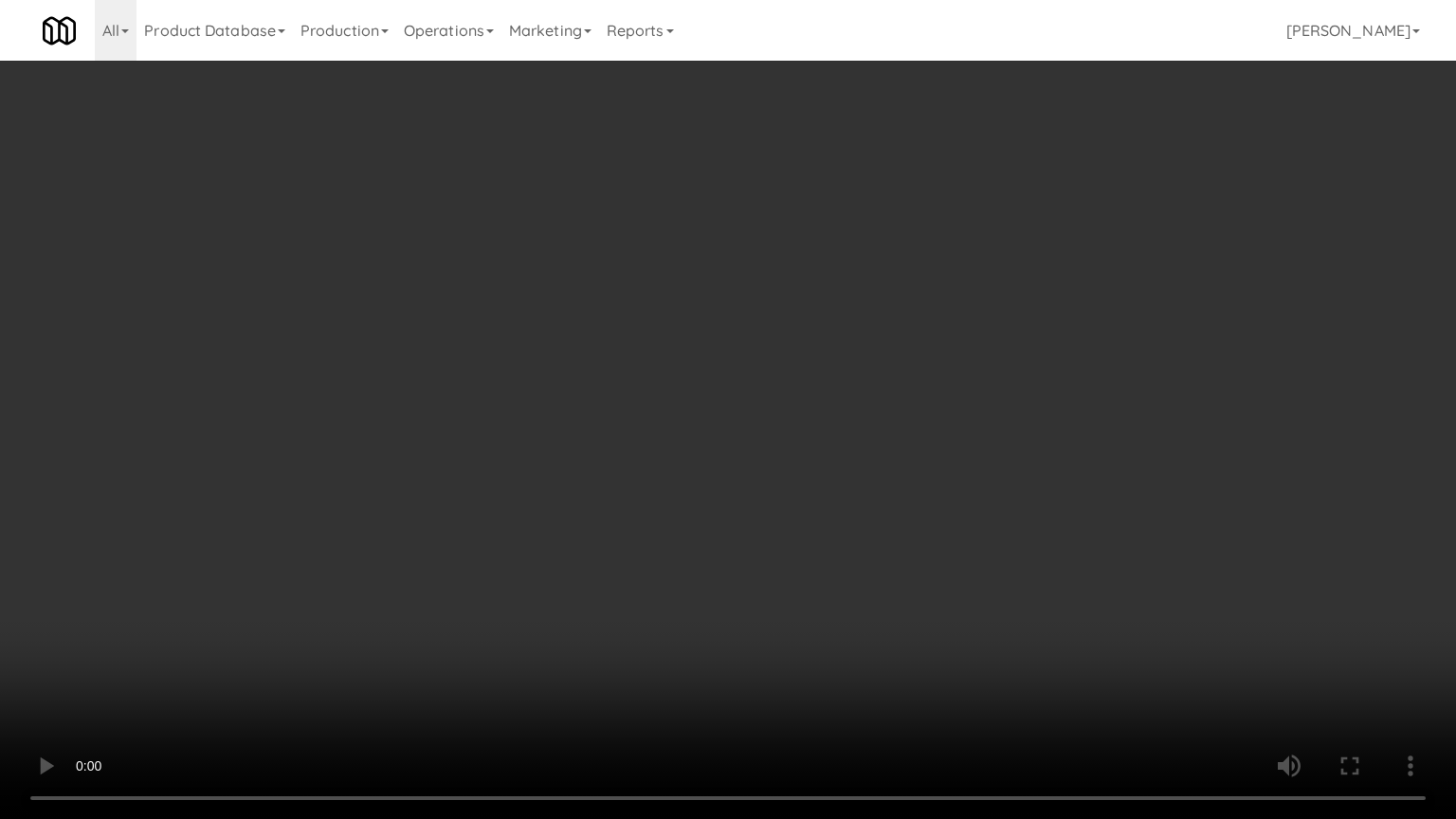
click at [740, 431] on video at bounding box center [728, 409] width 1456 height 819
click at [762, 438] on video at bounding box center [728, 409] width 1456 height 819
click at [870, 458] on video at bounding box center [728, 409] width 1456 height 819
click at [807, 468] on video at bounding box center [728, 409] width 1456 height 819
click at [838, 455] on video at bounding box center [728, 409] width 1456 height 819
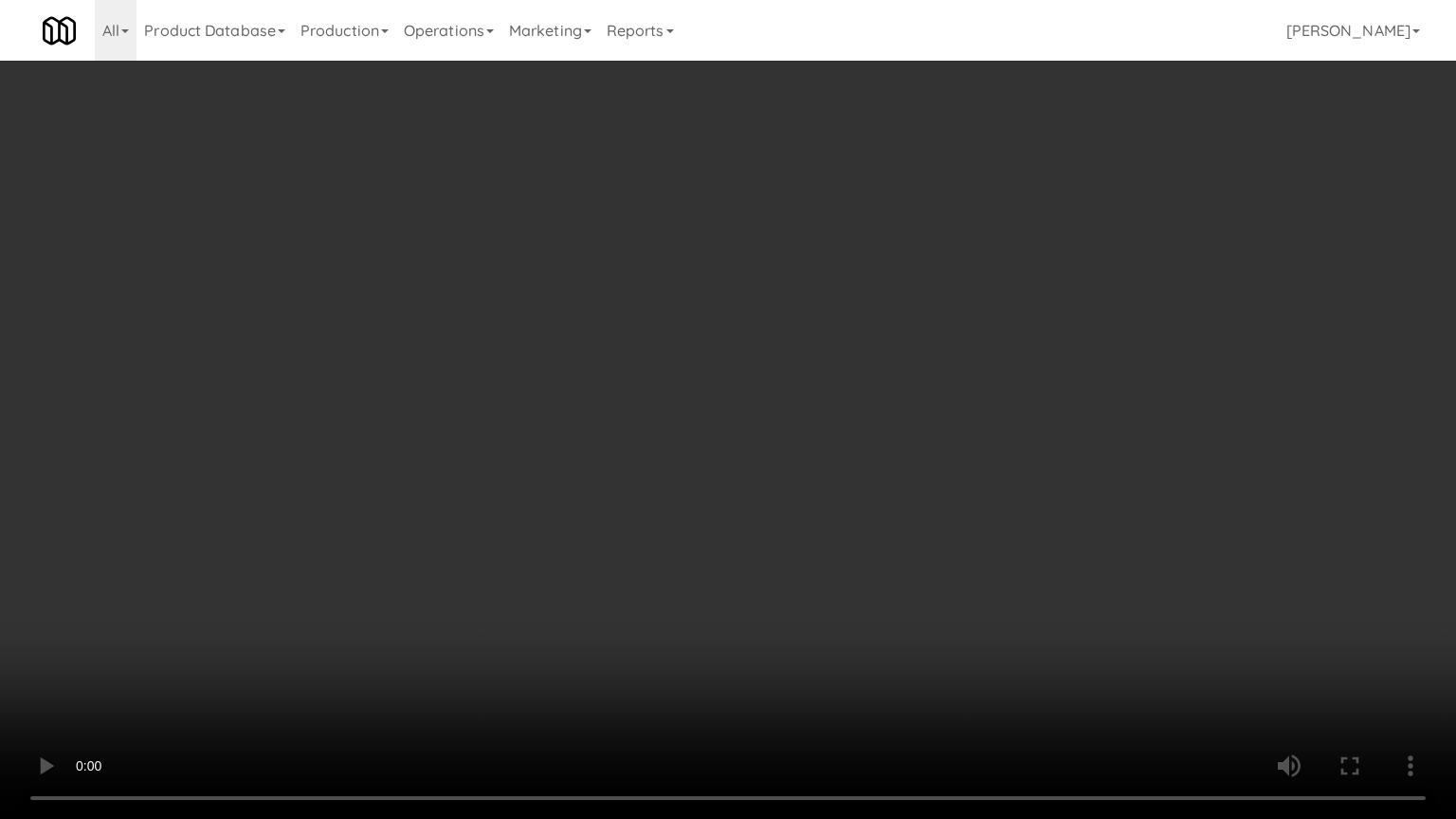
drag, startPoint x: 766, startPoint y: 445, endPoint x: 773, endPoint y: 416, distance: 29.8
click at [766, 434] on video at bounding box center [728, 409] width 1456 height 819
click at [775, 416] on video at bounding box center [728, 409] width 1456 height 819
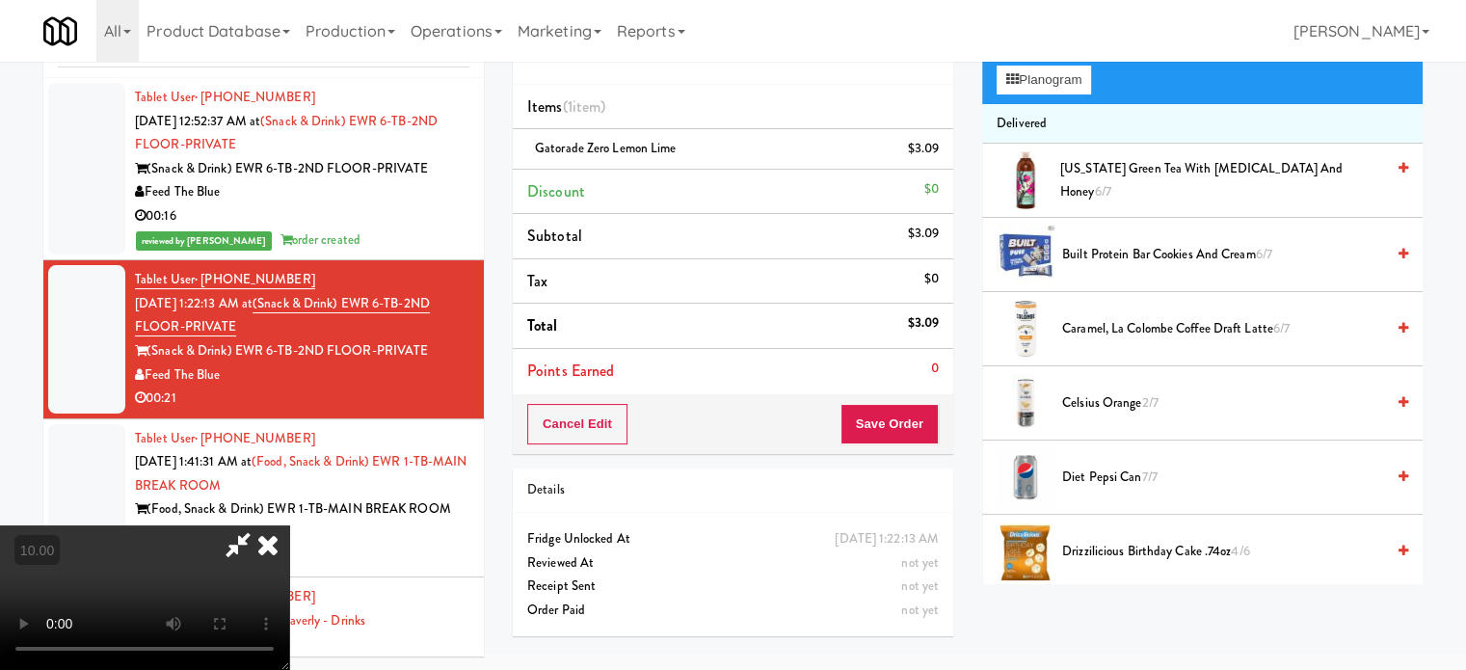
scroll to position [0, 0]
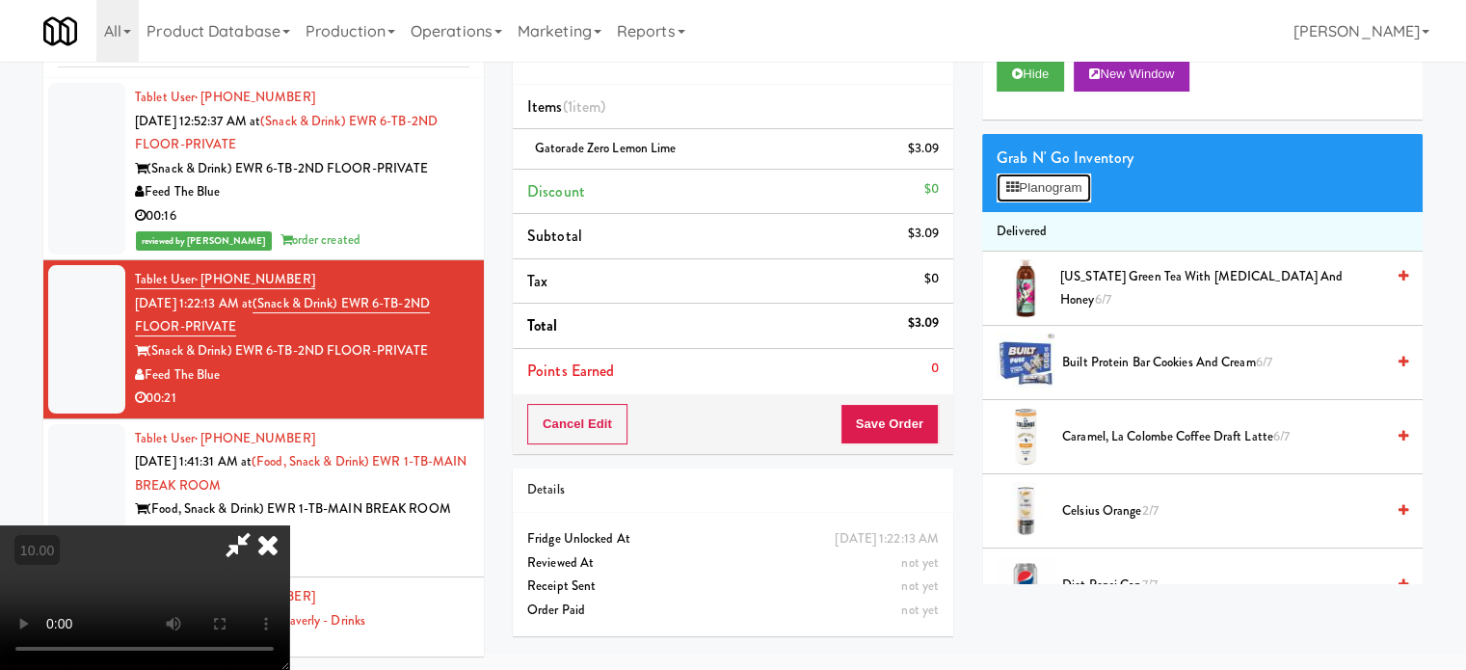
click at [1058, 188] on button "Planogram" at bounding box center [1044, 187] width 94 height 29
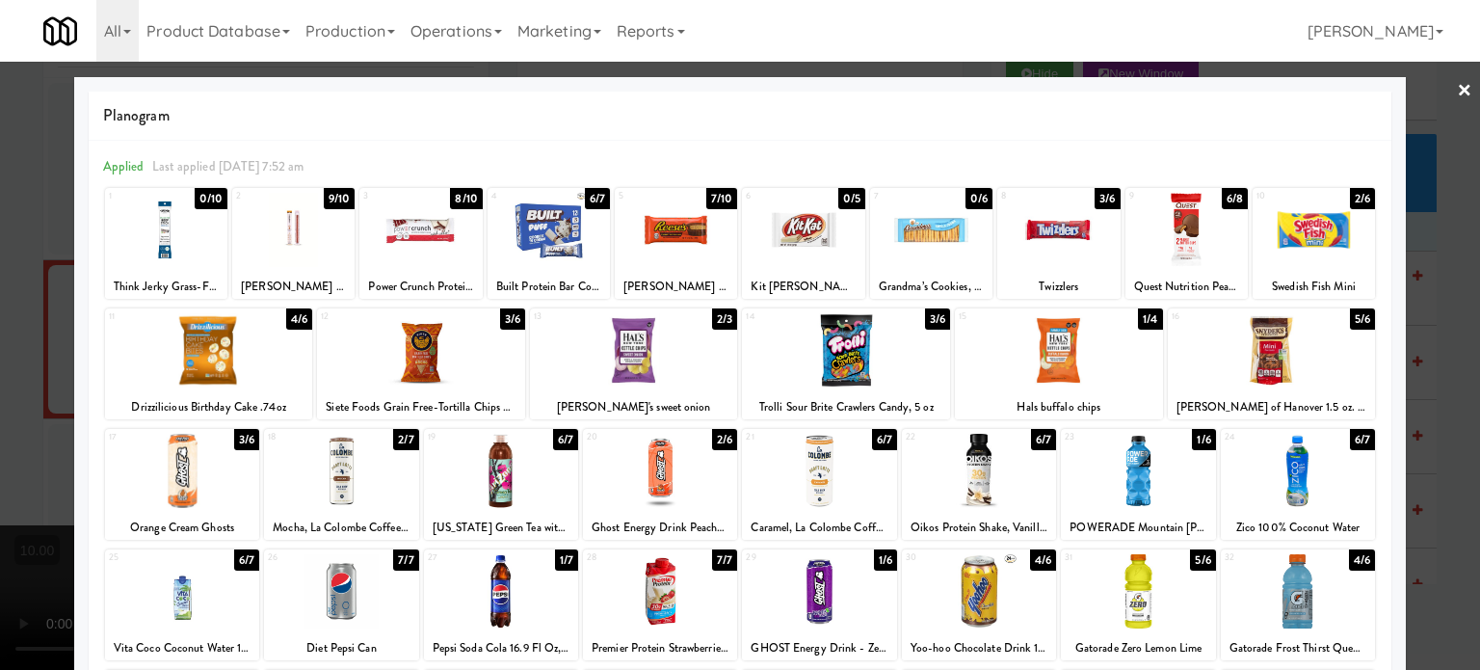
click at [343, 204] on div "9/10" at bounding box center [339, 198] width 31 height 21
click at [343, 201] on div "8/10" at bounding box center [339, 198] width 32 height 21
click at [1429, 271] on div at bounding box center [740, 335] width 1480 height 670
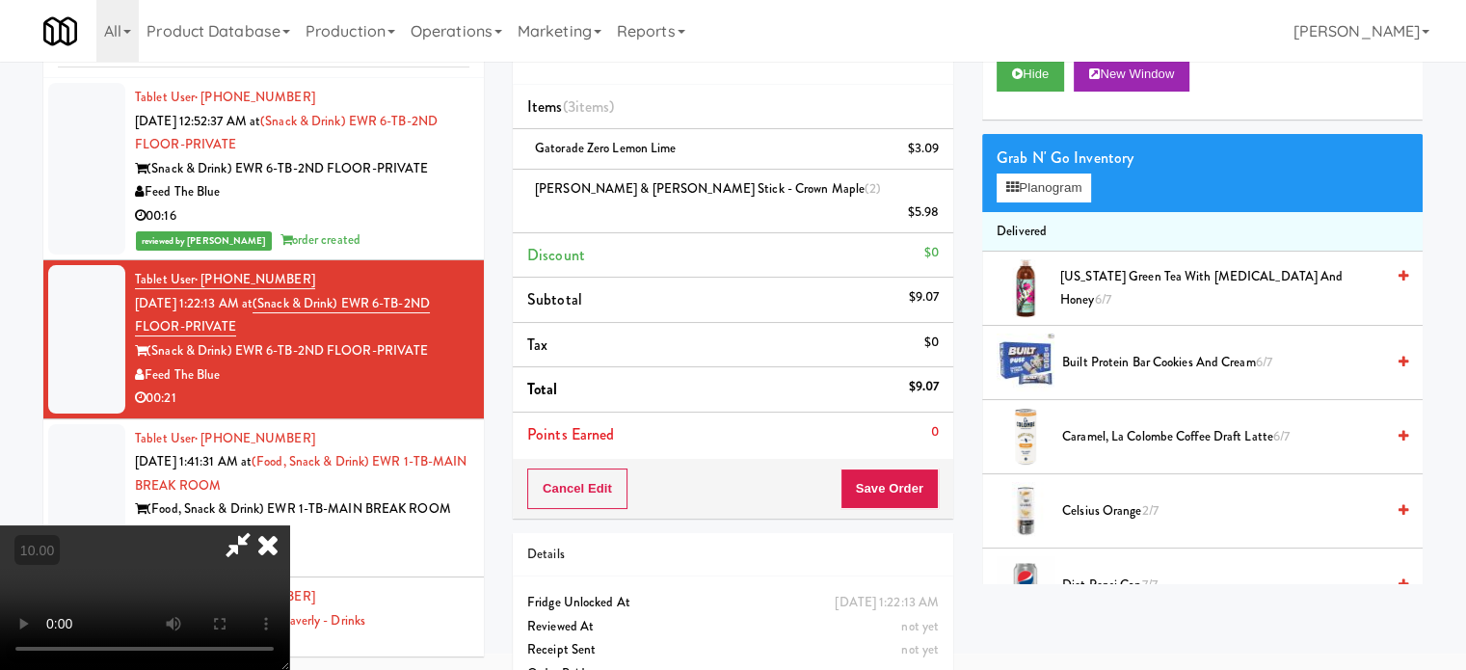
drag, startPoint x: 416, startPoint y: 423, endPoint x: 445, endPoint y: 421, distance: 29.0
click at [289, 525] on video at bounding box center [144, 597] width 289 height 145
drag, startPoint x: 445, startPoint y: 421, endPoint x: 876, endPoint y: 645, distance: 485.4
click at [289, 525] on video at bounding box center [144, 597] width 289 height 145
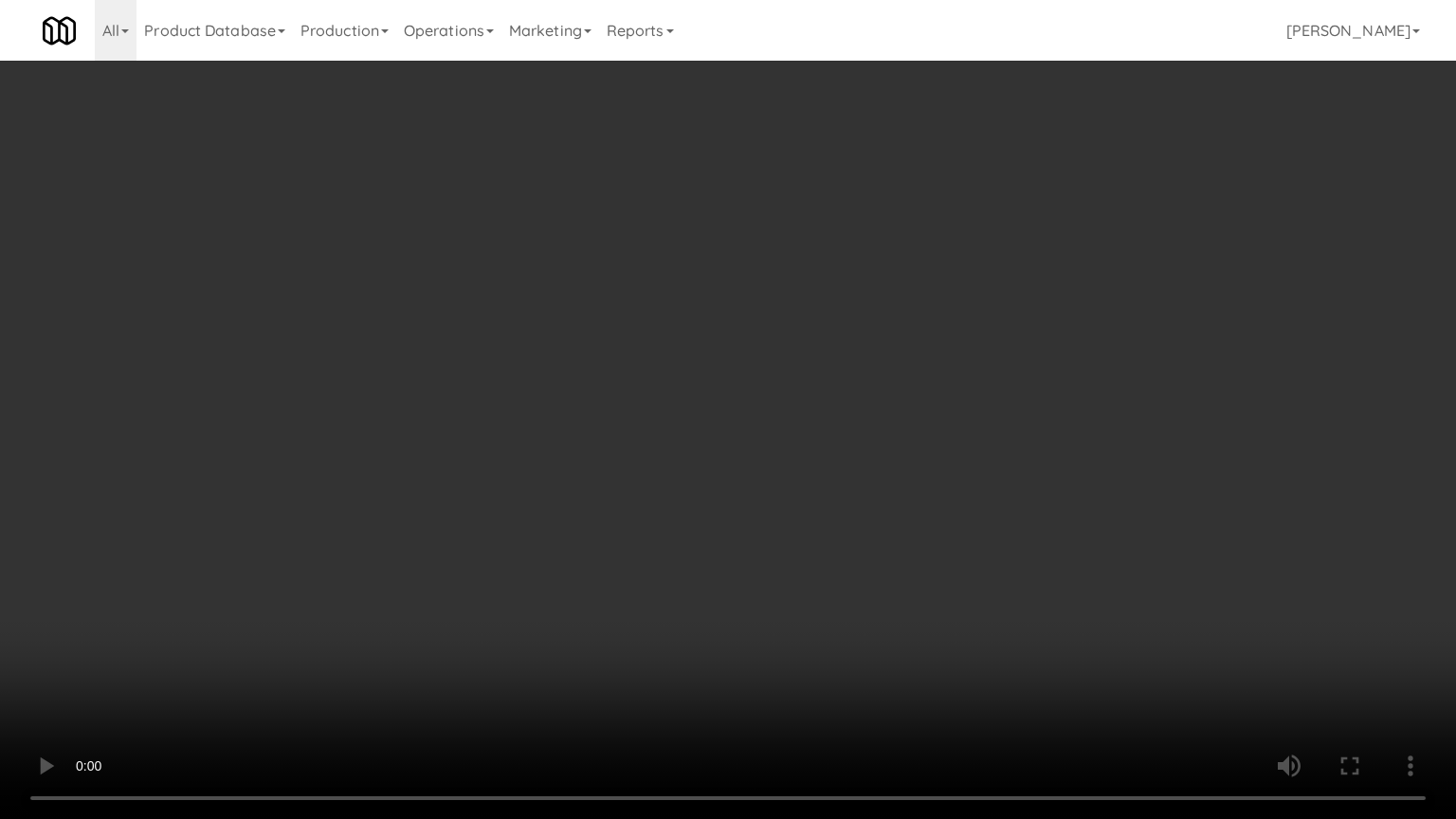
click at [845, 508] on video at bounding box center [728, 409] width 1456 height 819
click at [801, 404] on video at bounding box center [728, 409] width 1456 height 819
click at [797, 372] on video at bounding box center [728, 409] width 1456 height 819
click at [841, 353] on video at bounding box center [728, 409] width 1456 height 819
drag, startPoint x: 844, startPoint y: 345, endPoint x: 837, endPoint y: 185, distance: 160.2
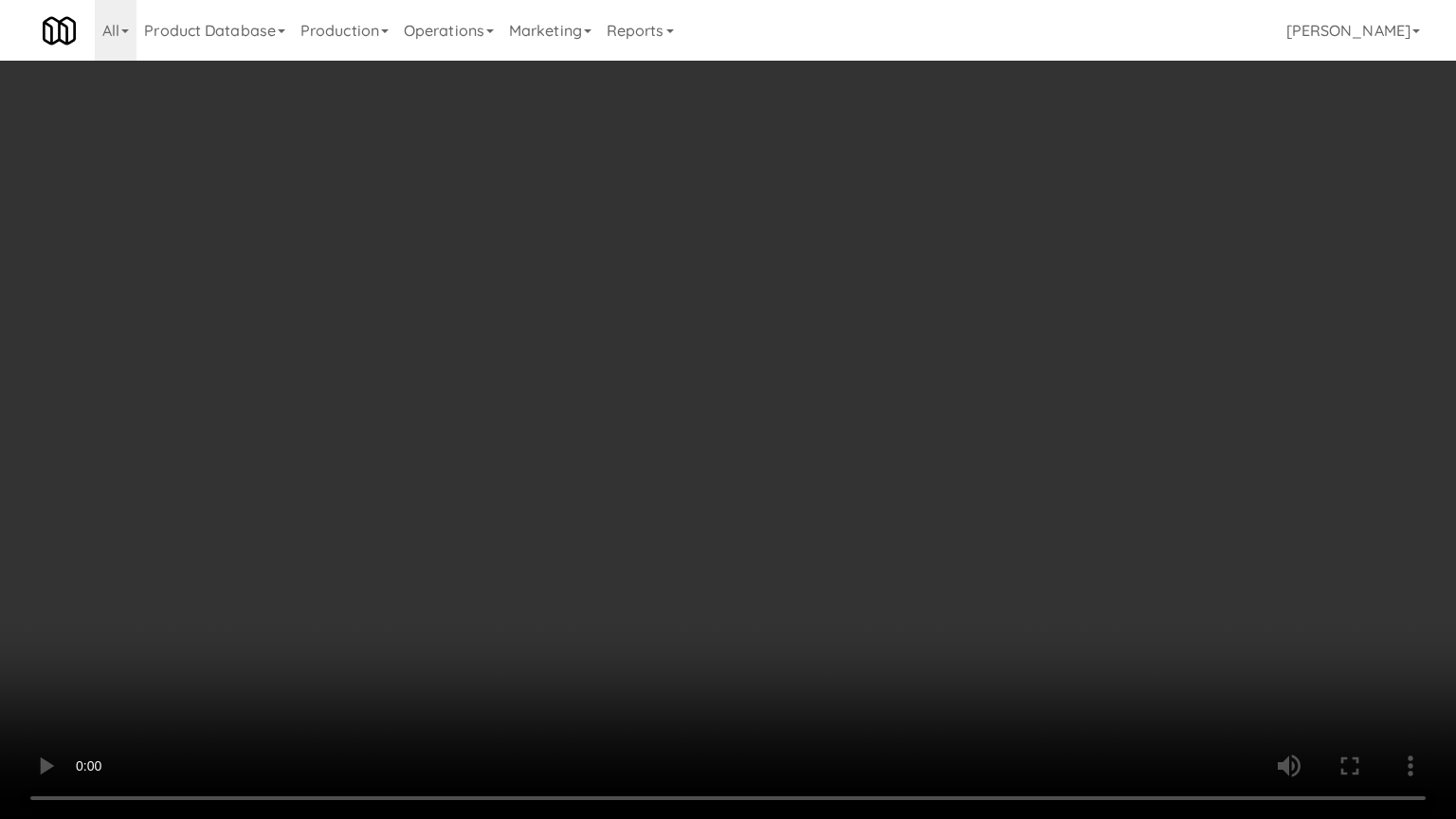
click at [844, 344] on video at bounding box center [728, 409] width 1456 height 819
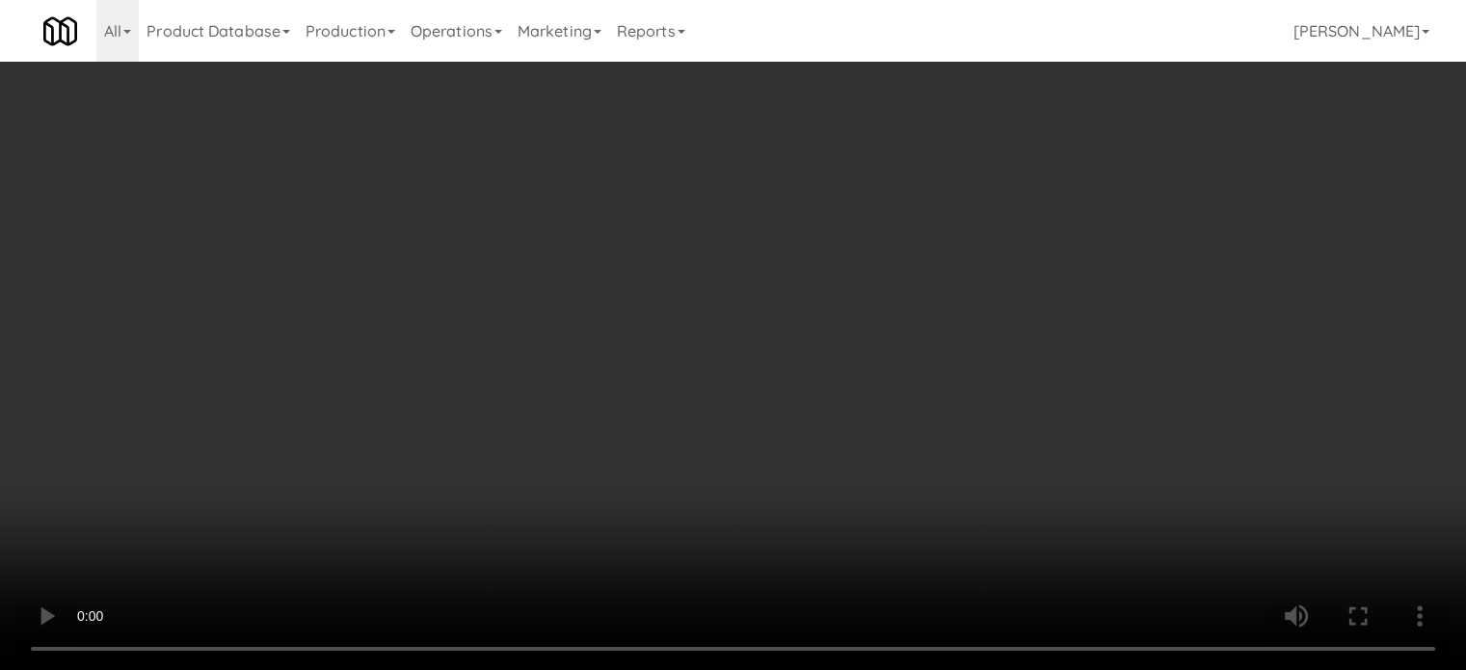
scroll to position [0, 0]
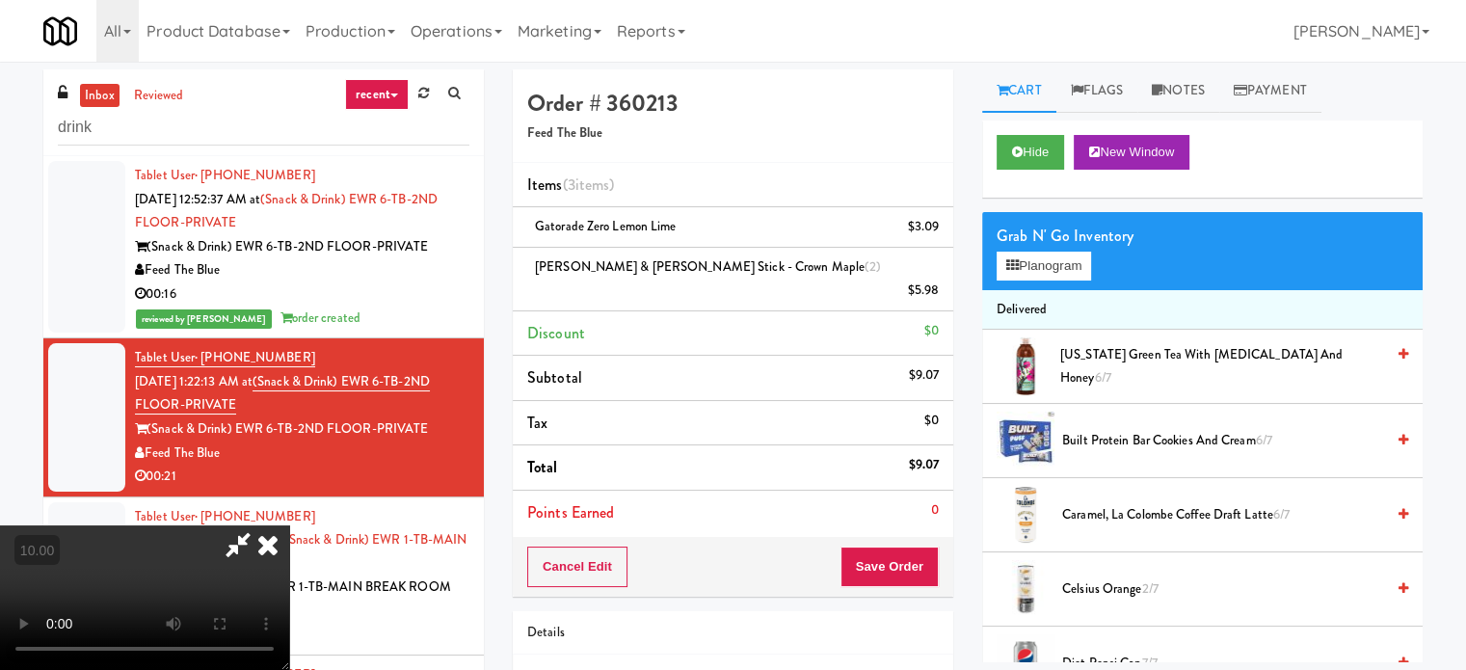
click at [289, 525] on icon at bounding box center [268, 544] width 42 height 39
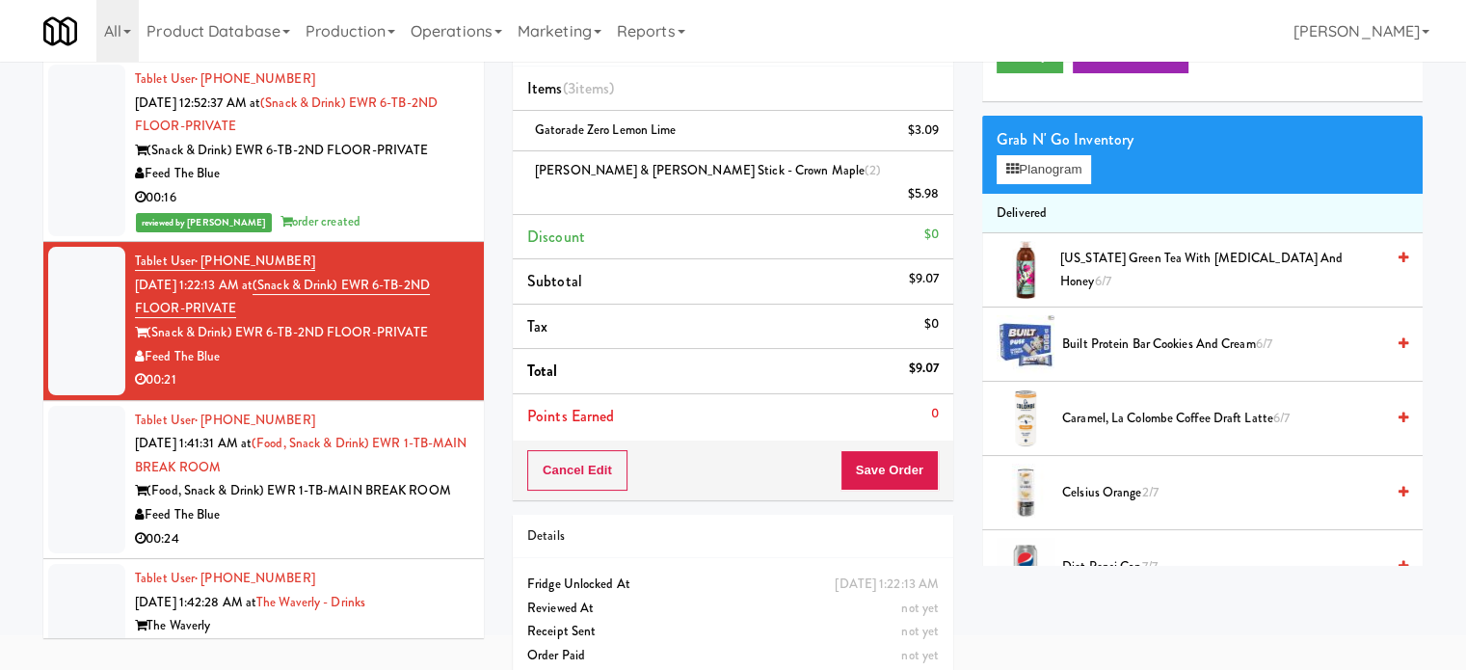
scroll to position [96, 0]
click at [867, 450] on button "Save Order" at bounding box center [889, 470] width 98 height 40
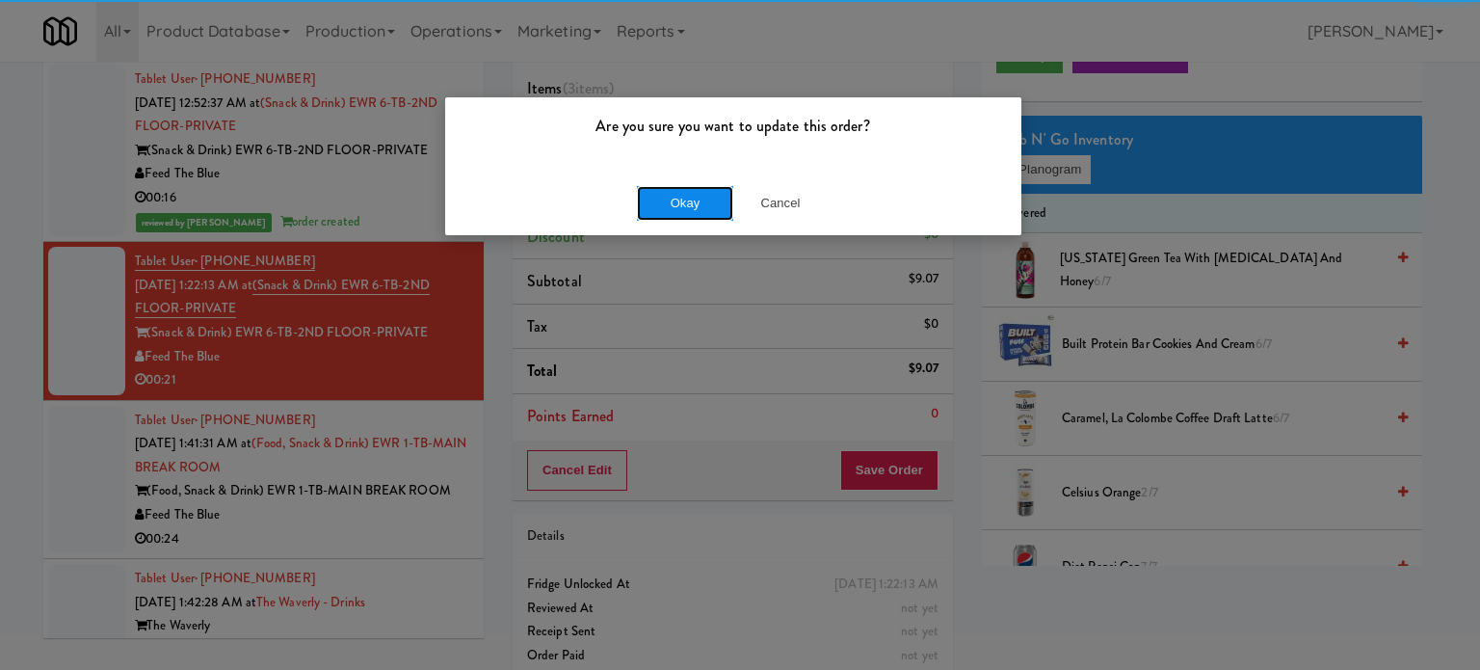
click at [709, 207] on button "Okay" at bounding box center [685, 203] width 96 height 35
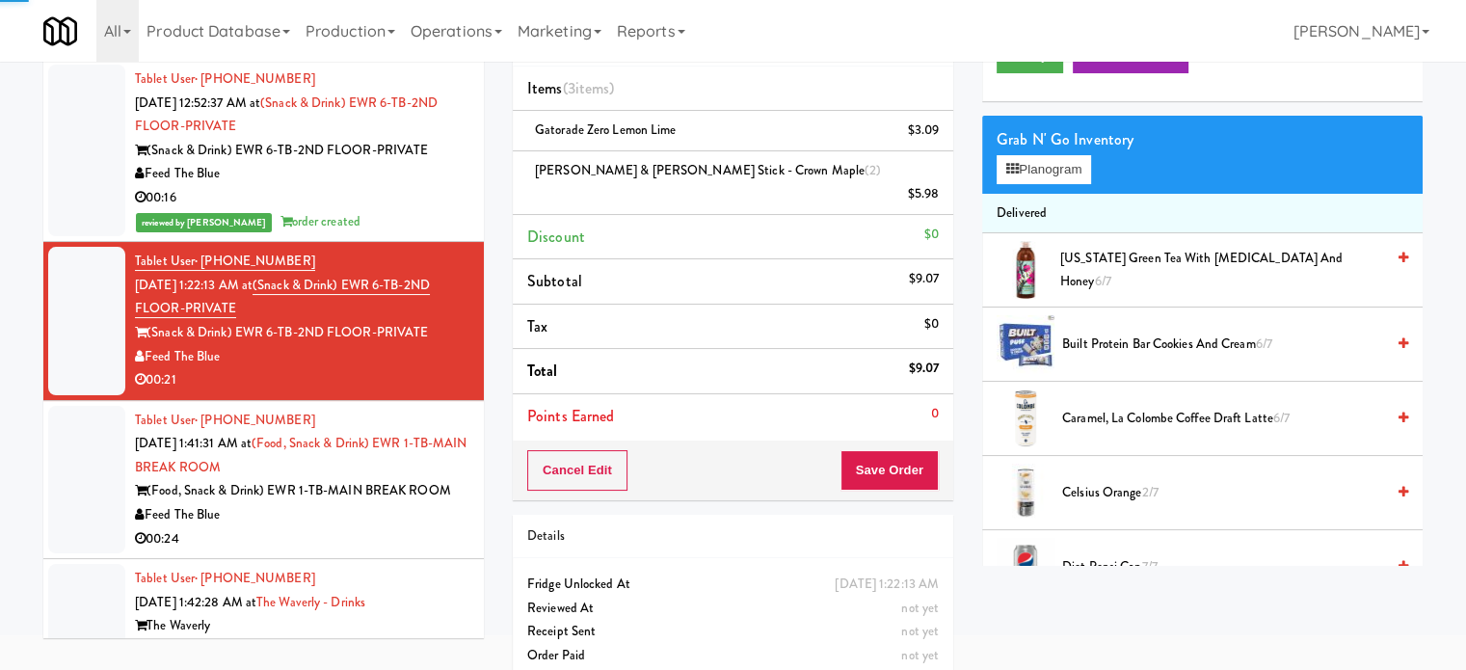
click at [428, 530] on div "00:24" at bounding box center [302, 539] width 334 height 24
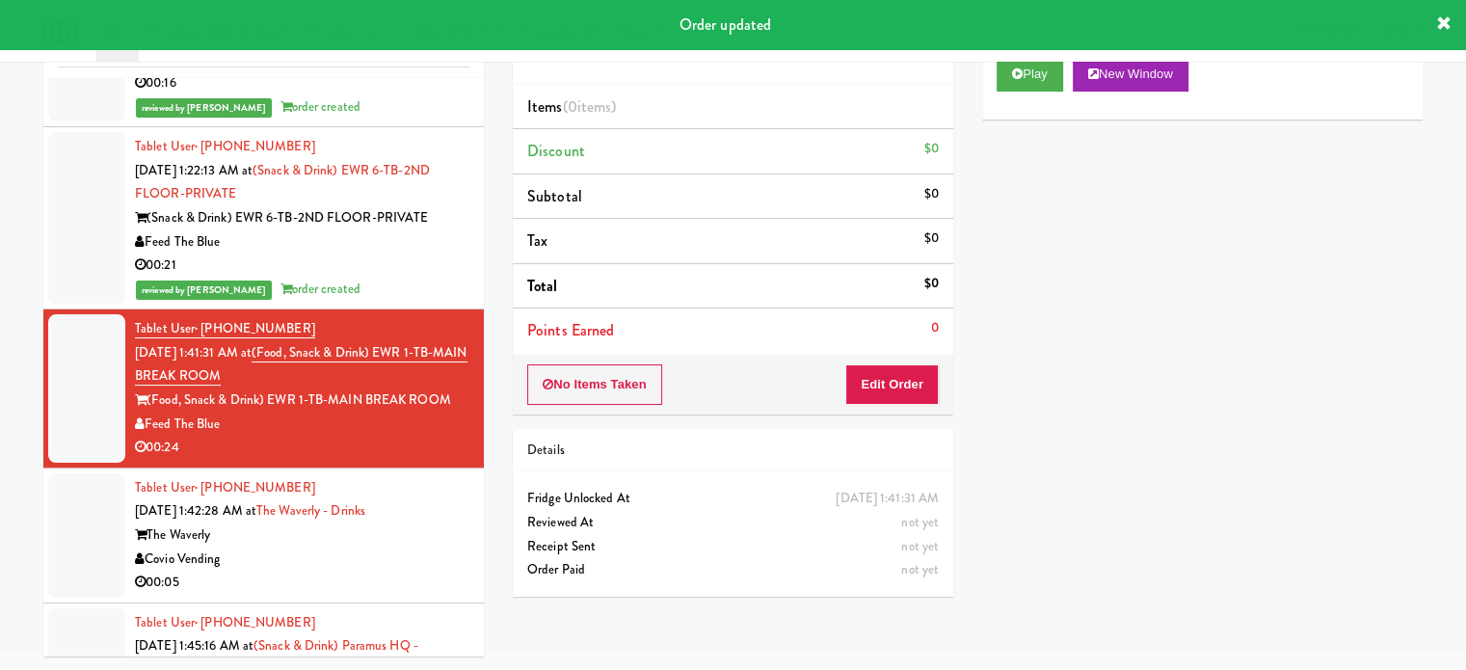
scroll to position [402, 0]
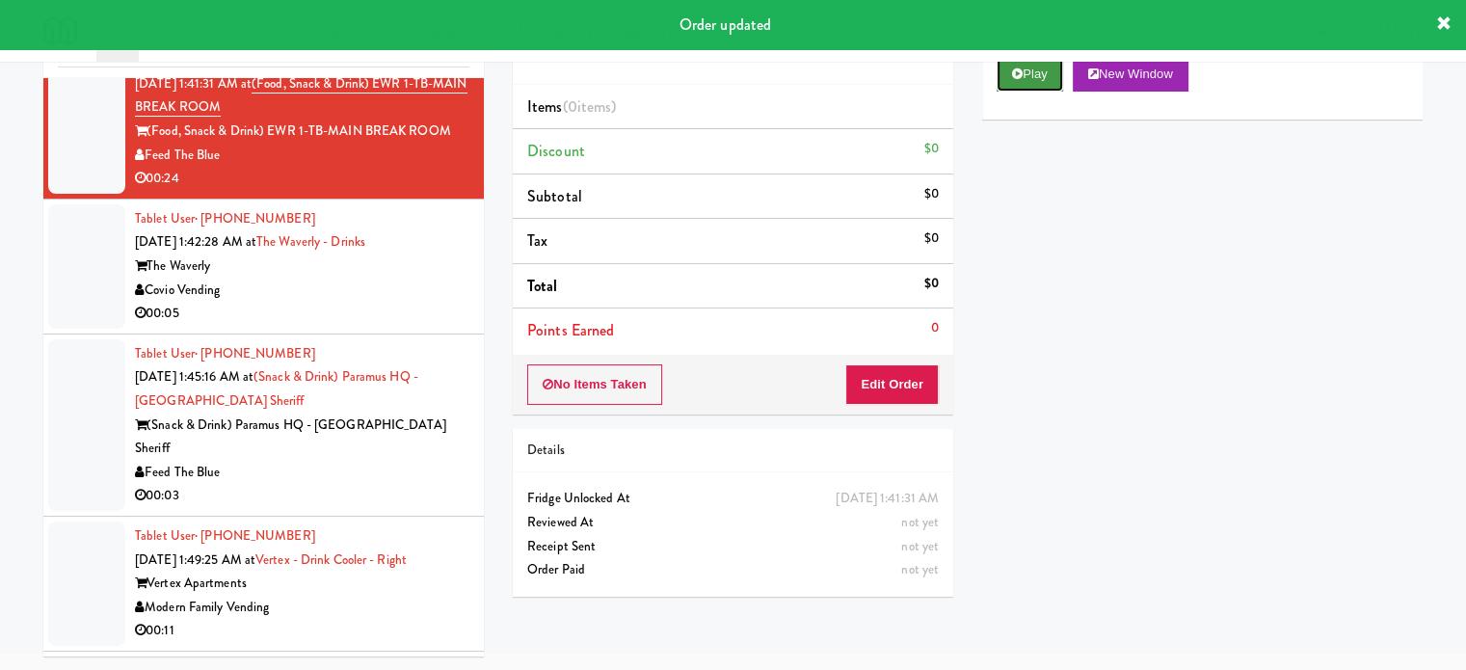
click at [1040, 84] on button "Play" at bounding box center [1030, 74] width 67 height 35
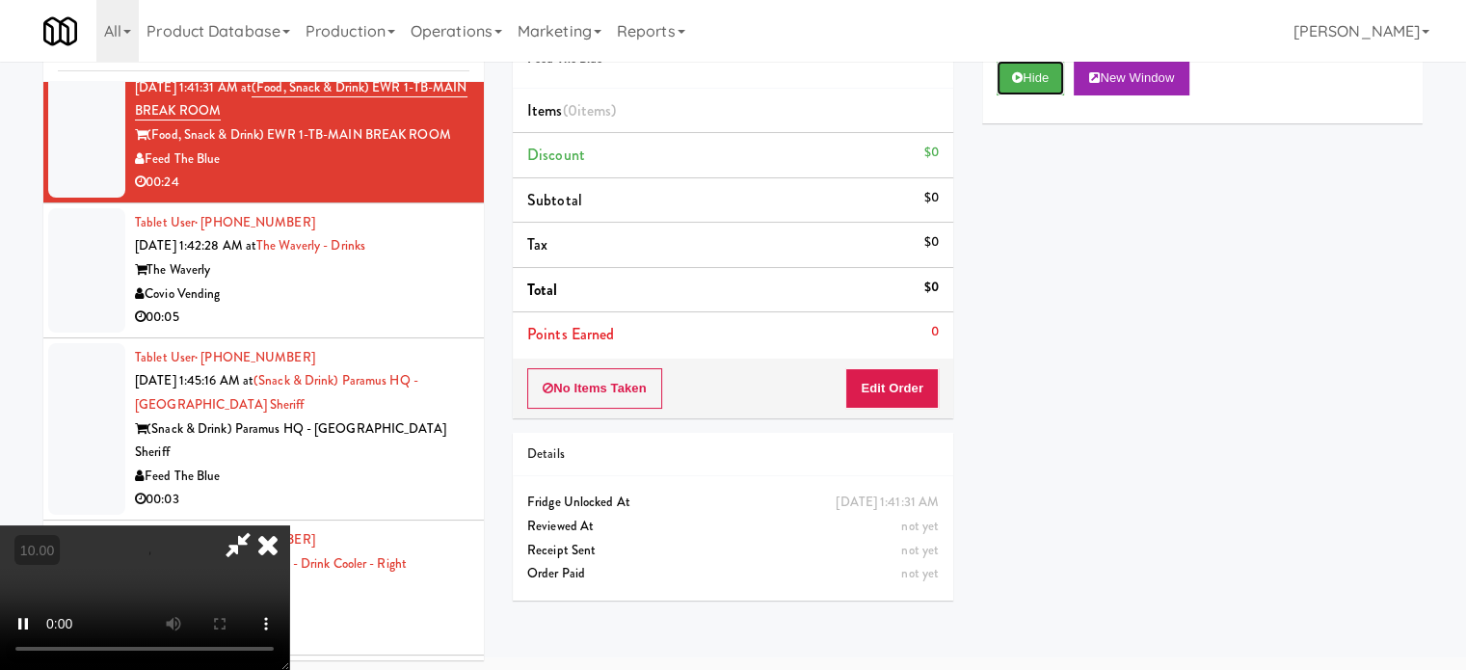
scroll to position [78, 0]
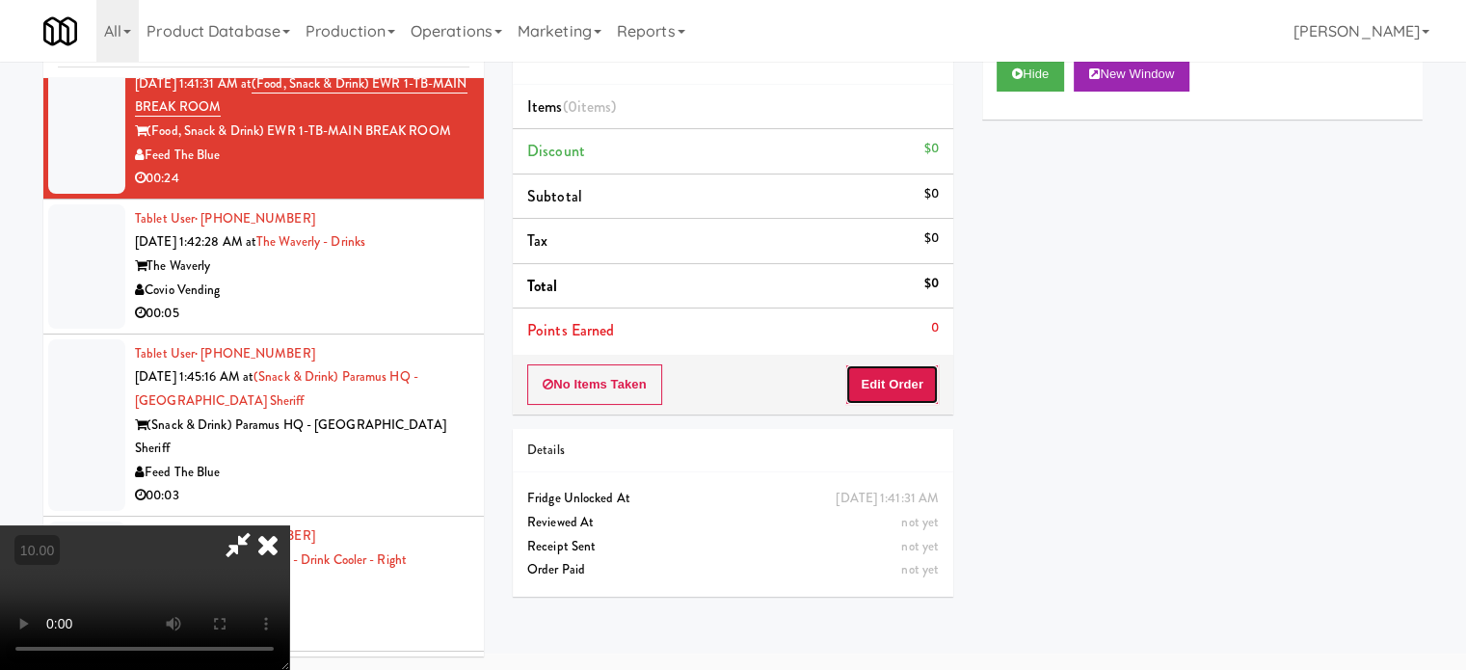
click at [883, 384] on button "Edit Order" at bounding box center [891, 384] width 93 height 40
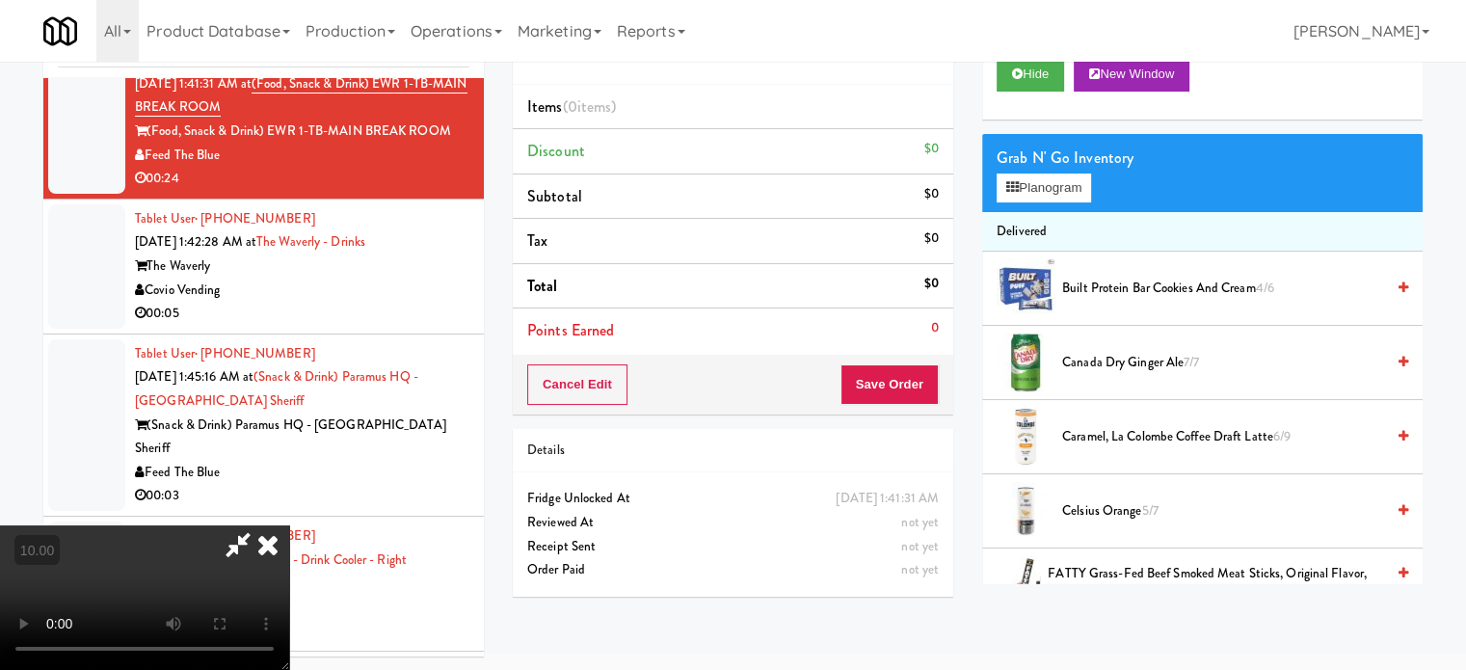
click at [289, 553] on video at bounding box center [144, 597] width 289 height 145
click at [289, 525] on video at bounding box center [144, 597] width 289 height 145
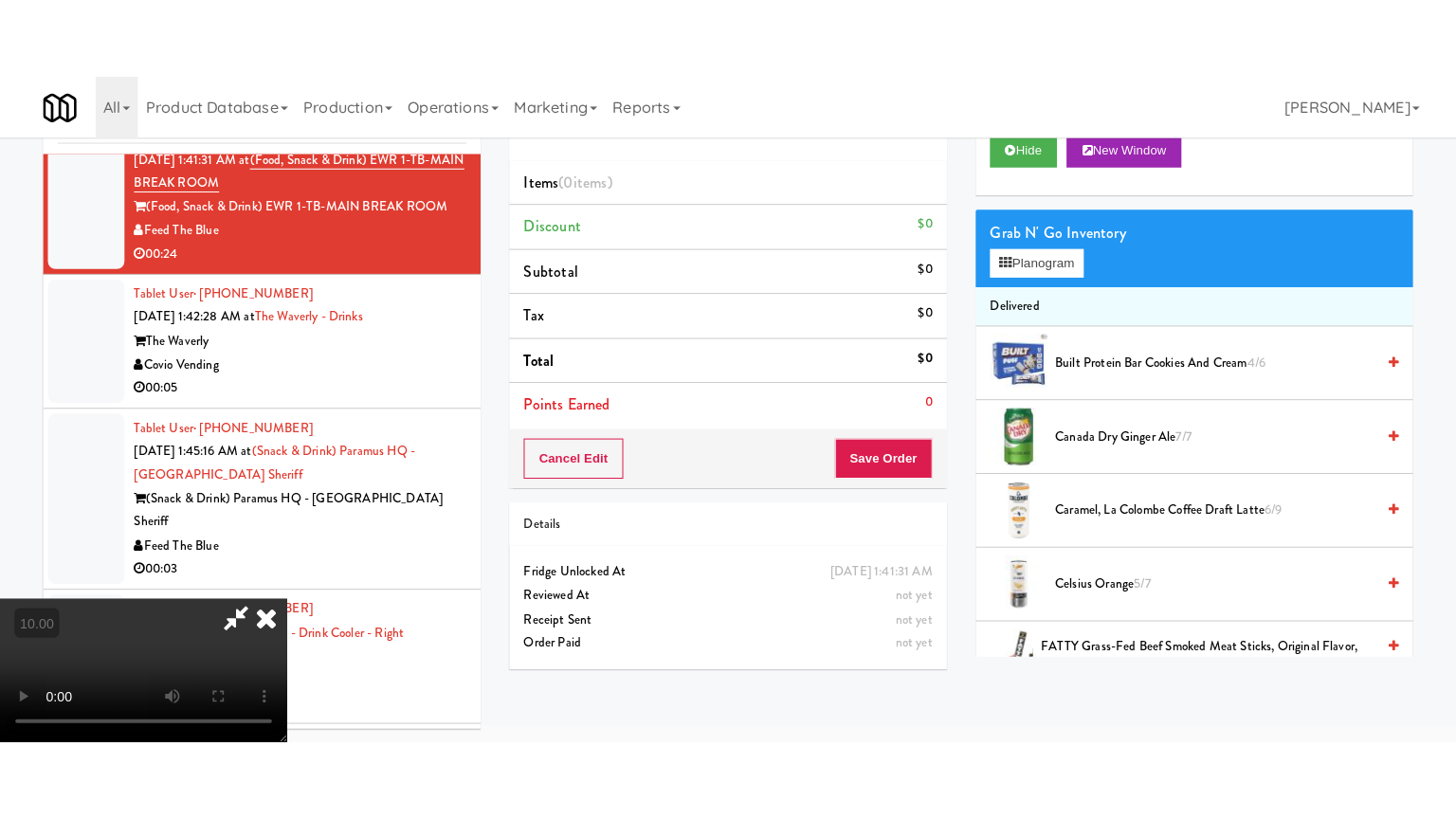
scroll to position [61, 0]
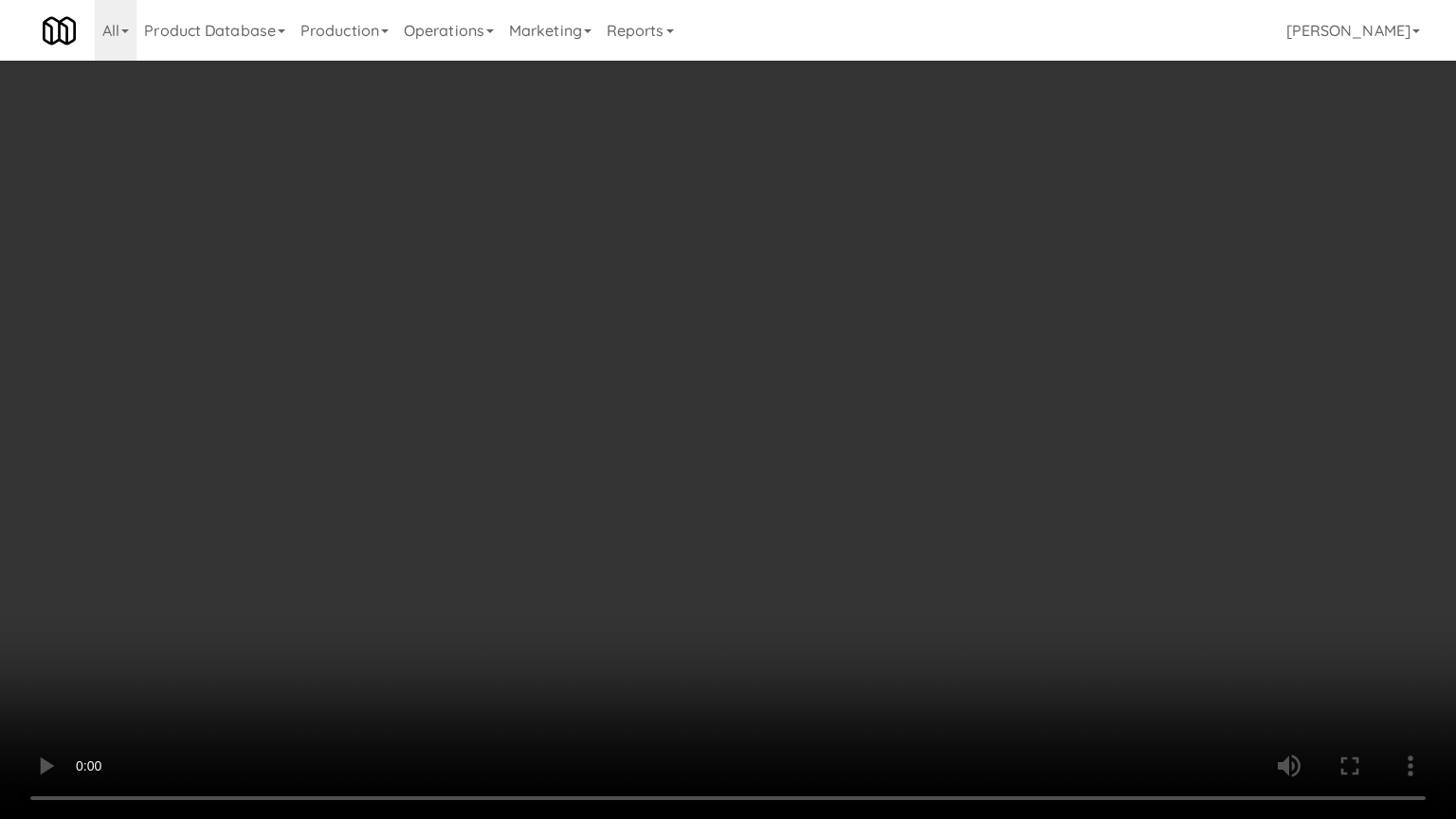
click at [747, 331] on video at bounding box center [728, 409] width 1456 height 819
click at [740, 337] on video at bounding box center [728, 409] width 1456 height 819
click at [738, 366] on video at bounding box center [728, 409] width 1456 height 819
click at [656, 376] on video at bounding box center [728, 409] width 1456 height 819
click at [668, 394] on video at bounding box center [728, 409] width 1456 height 819
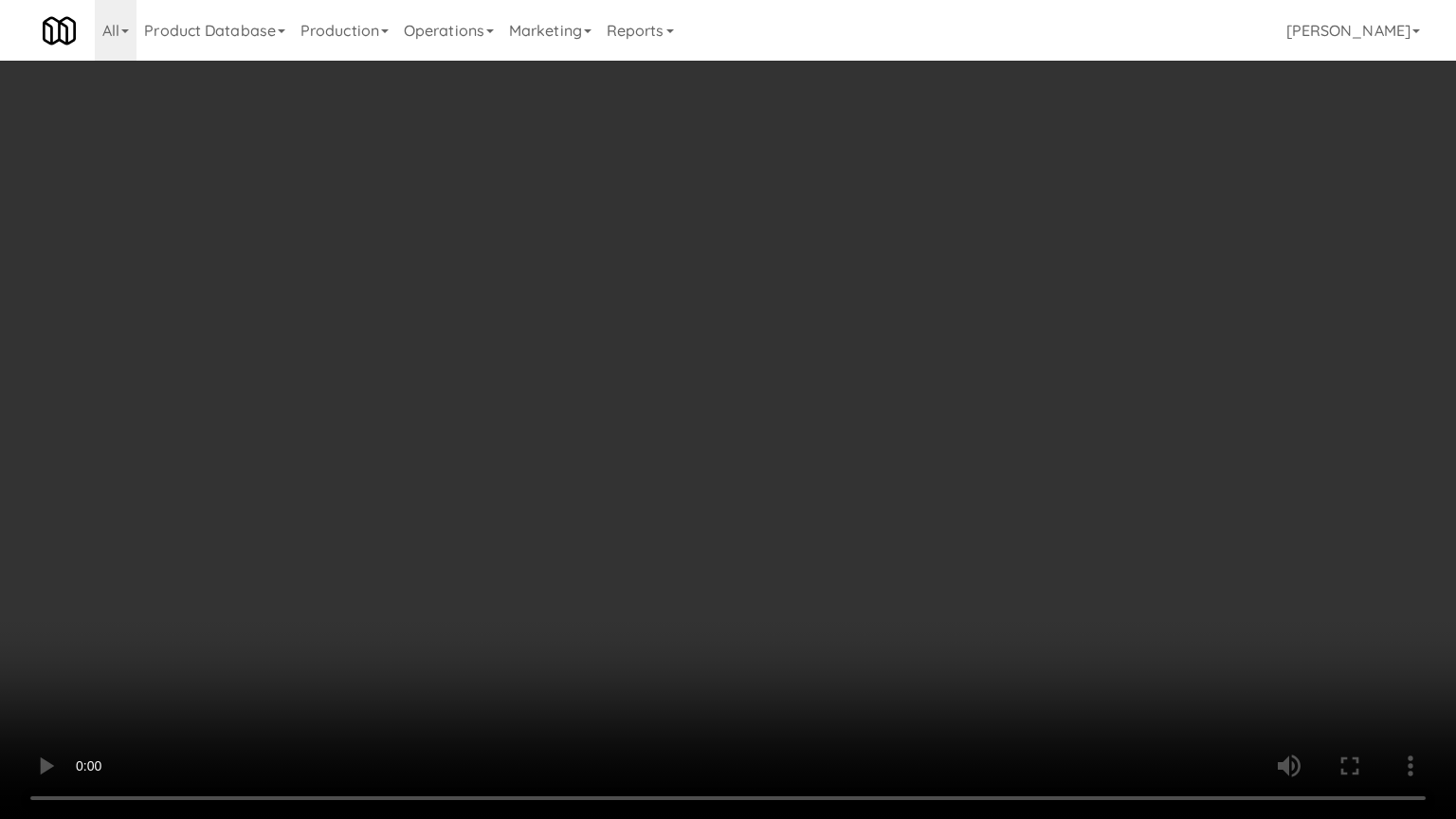
click at [653, 392] on video at bounding box center [728, 409] width 1456 height 819
click at [677, 409] on video at bounding box center [728, 409] width 1456 height 819
click at [678, 412] on video at bounding box center [728, 409] width 1456 height 819
click at [677, 409] on video at bounding box center [728, 409] width 1456 height 819
click at [677, 406] on video at bounding box center [728, 409] width 1456 height 819
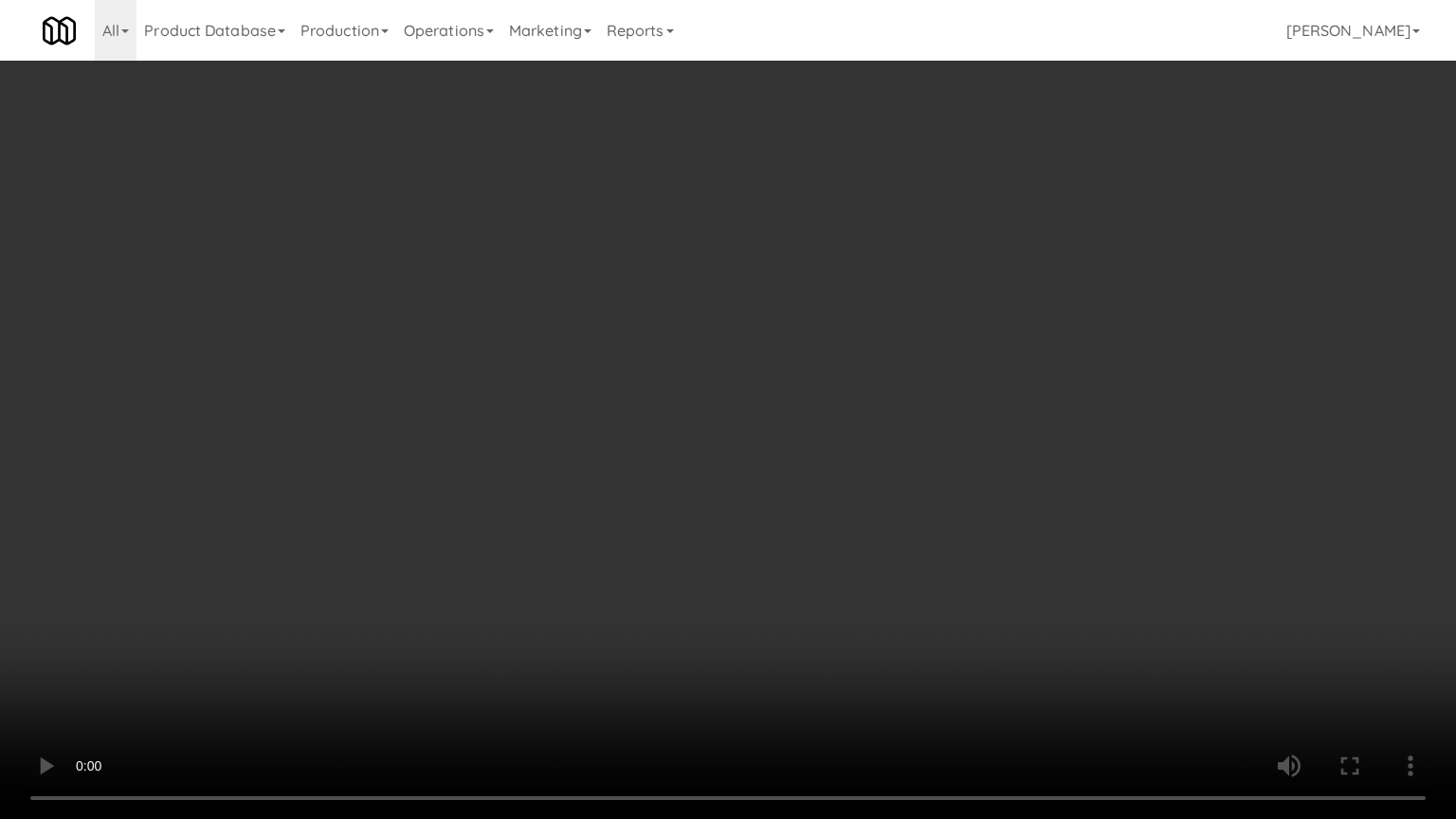
click at [677, 406] on video at bounding box center [728, 409] width 1456 height 819
click at [721, 371] on video at bounding box center [728, 409] width 1456 height 819
click at [739, 375] on video at bounding box center [728, 409] width 1456 height 819
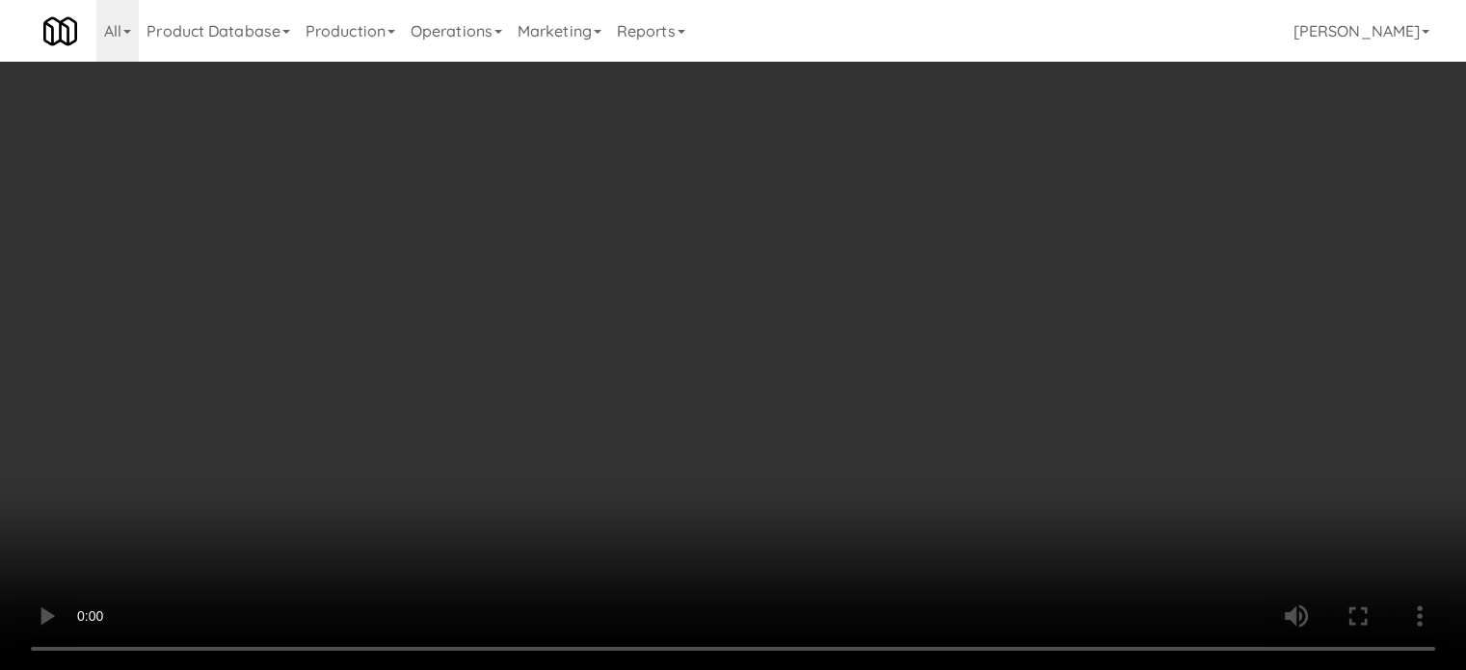
scroll to position [0, 0]
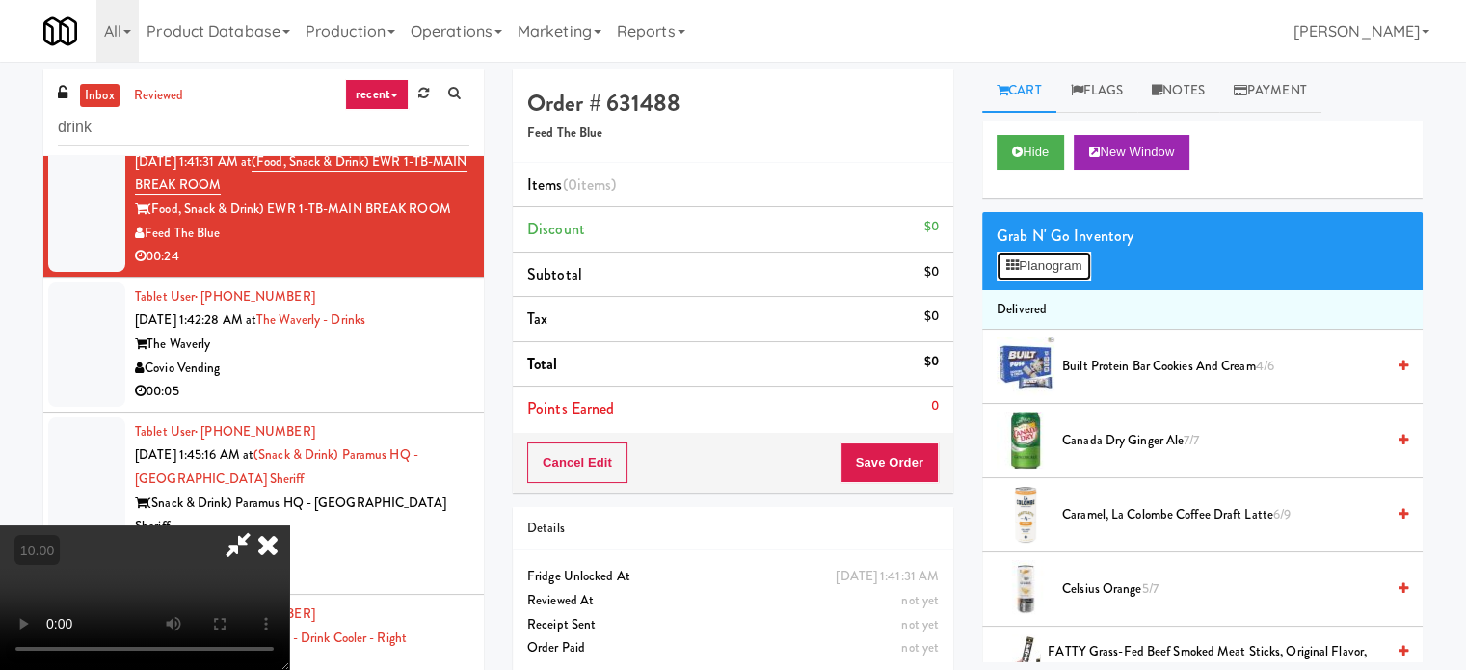
drag, startPoint x: 1033, startPoint y: 255, endPoint x: 1071, endPoint y: 261, distance: 38.0
click at [1033, 258] on button "Planogram" at bounding box center [1044, 266] width 94 height 29
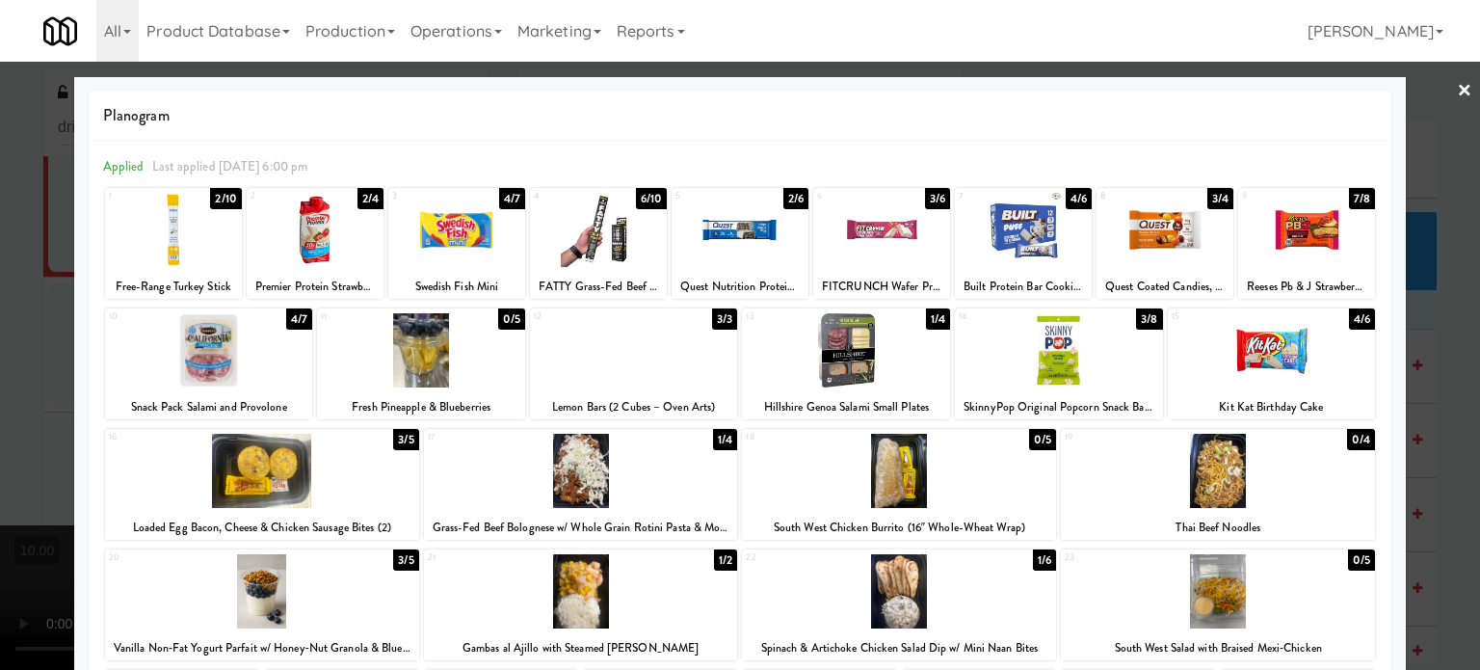
click at [1136, 318] on div "3/8" at bounding box center [1149, 318] width 26 height 21
click at [1136, 319] on div "2/8" at bounding box center [1149, 318] width 26 height 21
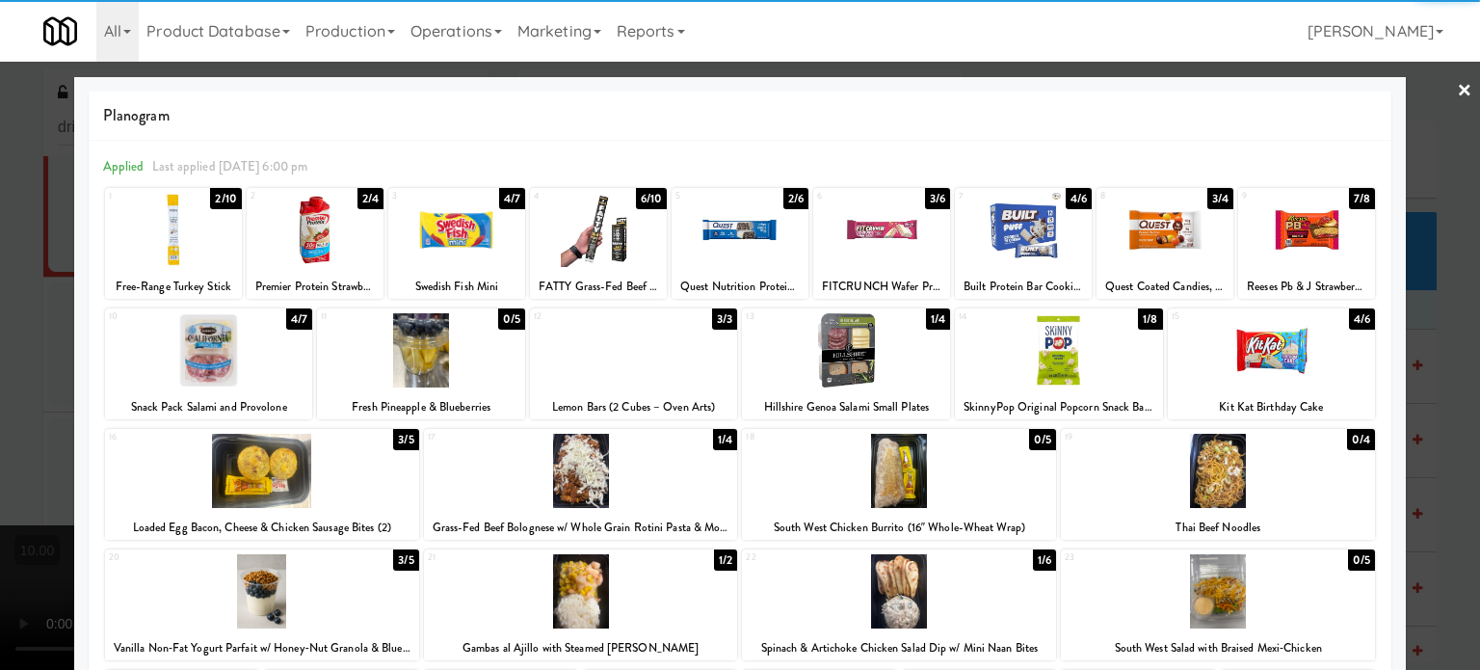
drag, startPoint x: 1417, startPoint y: 367, endPoint x: 1388, endPoint y: 368, distance: 28.9
click at [1418, 369] on div at bounding box center [740, 335] width 1480 height 670
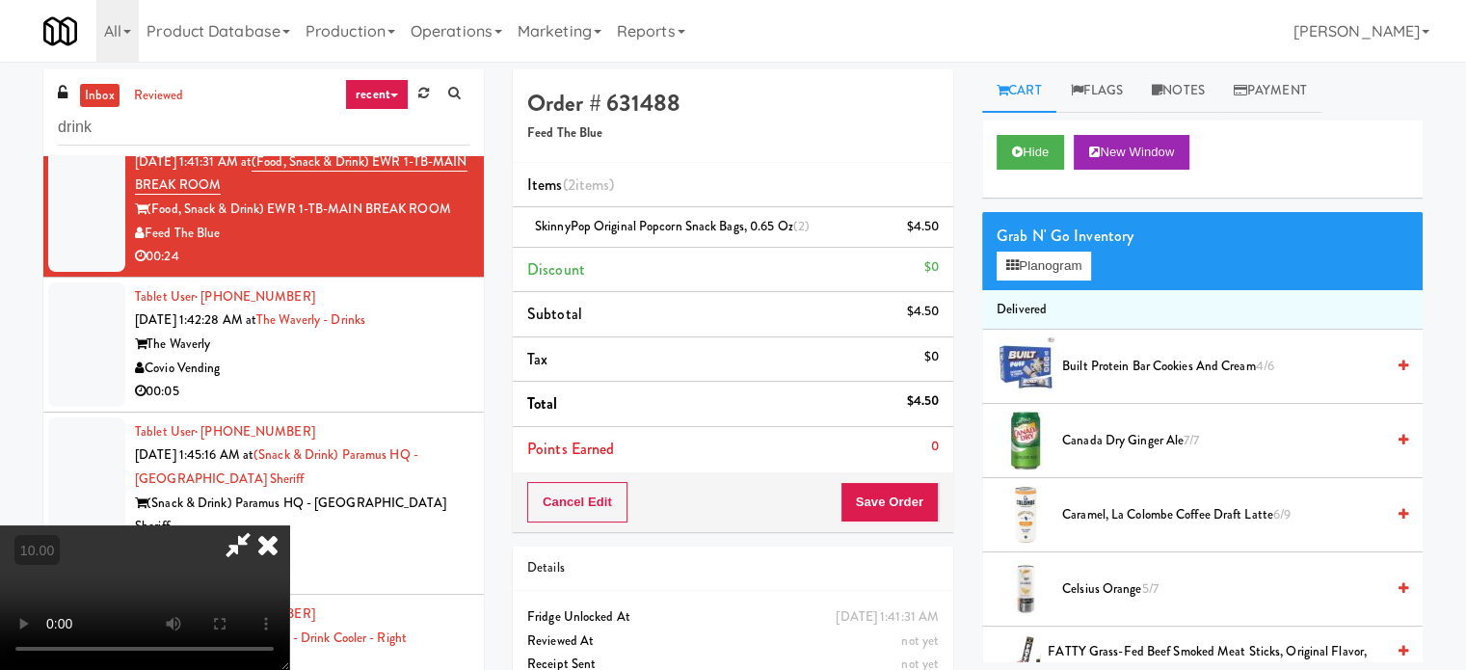
click at [289, 525] on video at bounding box center [144, 597] width 289 height 145
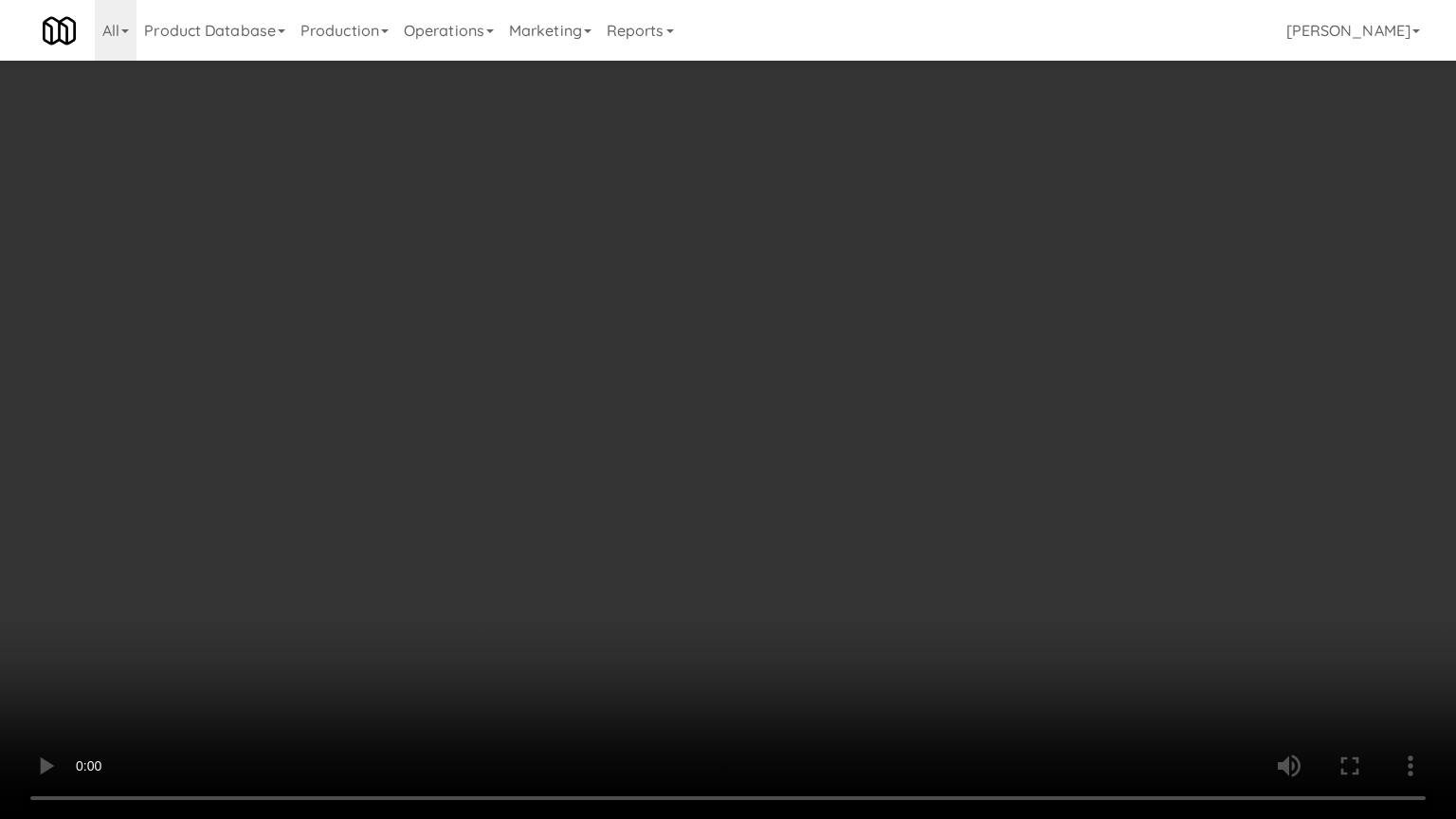
click at [475, 439] on video at bounding box center [728, 409] width 1456 height 819
click at [762, 407] on video at bounding box center [728, 409] width 1456 height 819
click at [769, 398] on video at bounding box center [728, 409] width 1456 height 819
click at [773, 403] on video at bounding box center [728, 409] width 1456 height 819
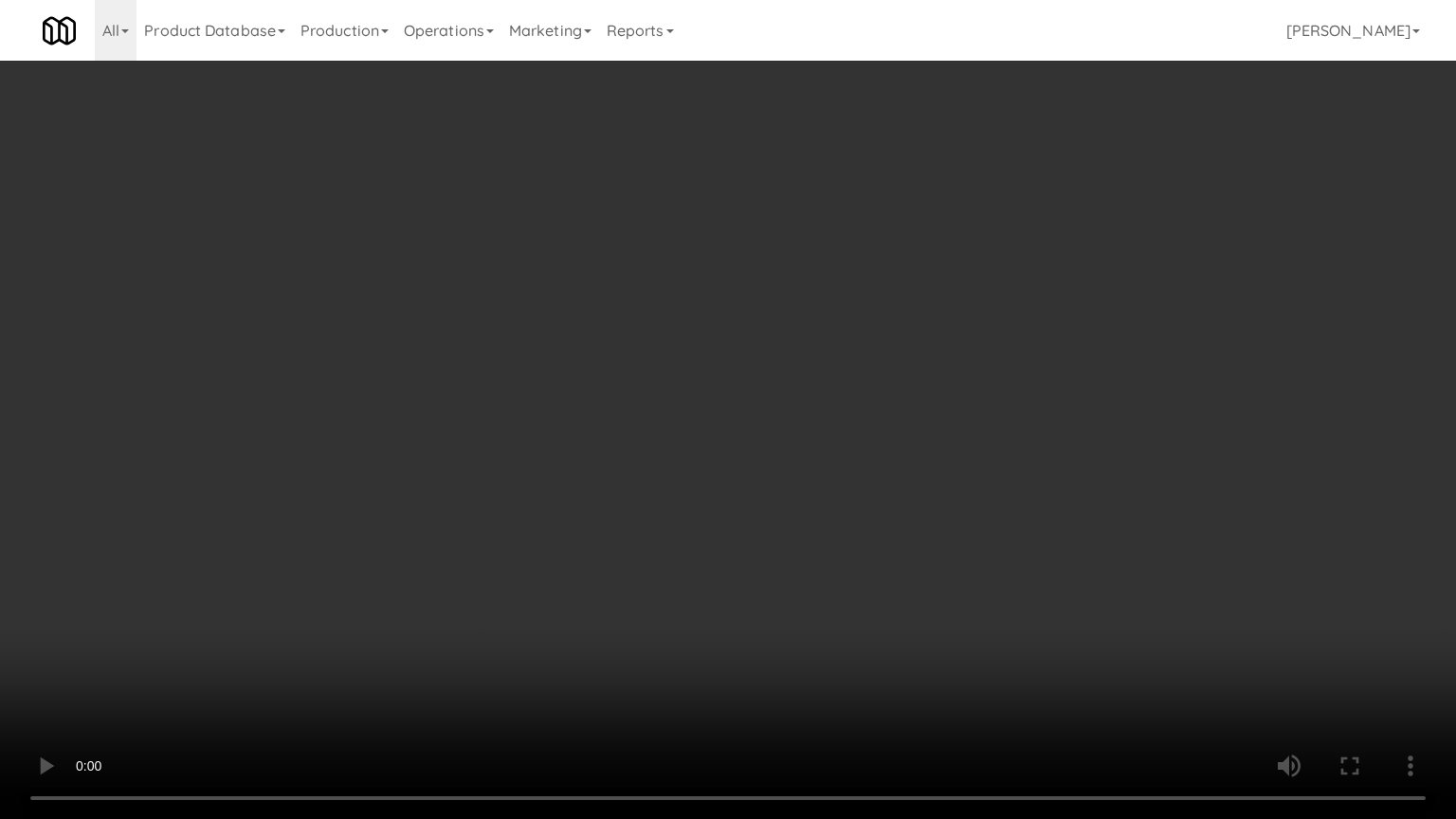
click at [776, 404] on video at bounding box center [728, 409] width 1456 height 819
drag, startPoint x: 652, startPoint y: 453, endPoint x: 687, endPoint y: 393, distance: 69.5
click at [654, 455] on video at bounding box center [728, 409] width 1456 height 819
click at [804, 368] on video at bounding box center [728, 409] width 1456 height 819
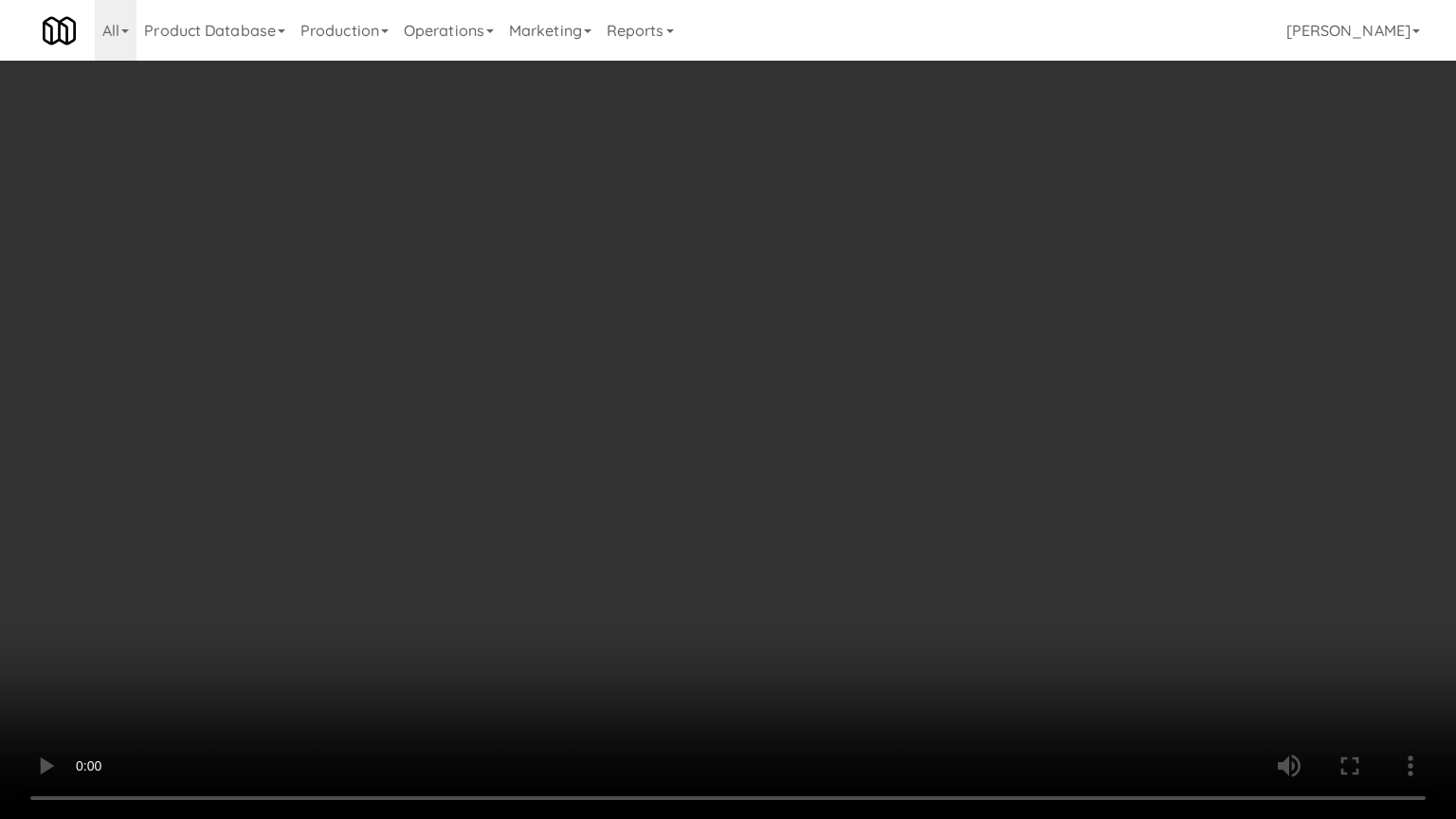
click at [804, 366] on video at bounding box center [728, 409] width 1456 height 819
click at [1025, 370] on video at bounding box center [728, 409] width 1456 height 819
click at [989, 342] on video at bounding box center [728, 409] width 1456 height 819
click at [961, 312] on video at bounding box center [728, 409] width 1456 height 819
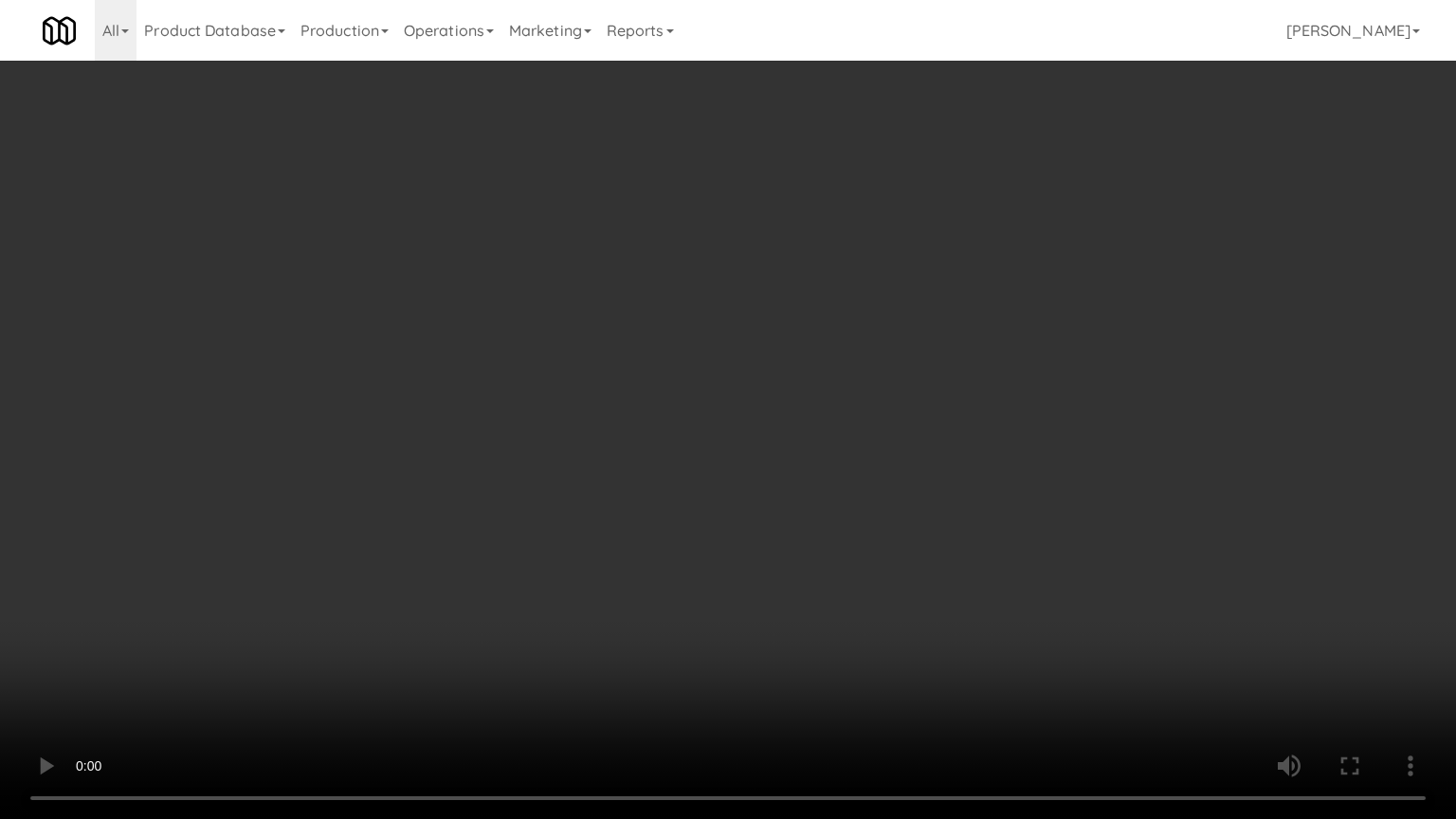
drag, startPoint x: 969, startPoint y: 306, endPoint x: 972, endPoint y: 186, distance: 120.0
click at [969, 306] on video at bounding box center [728, 409] width 1456 height 819
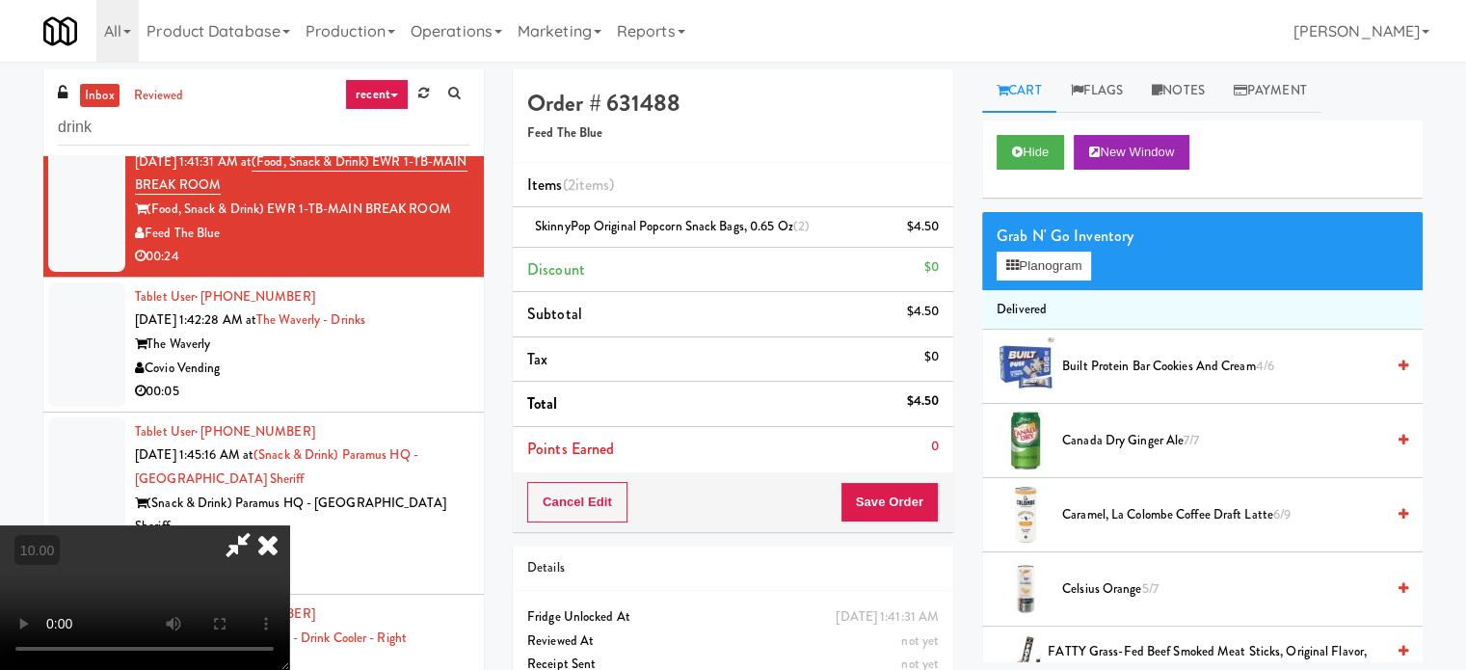
click at [289, 525] on icon at bounding box center [268, 544] width 42 height 39
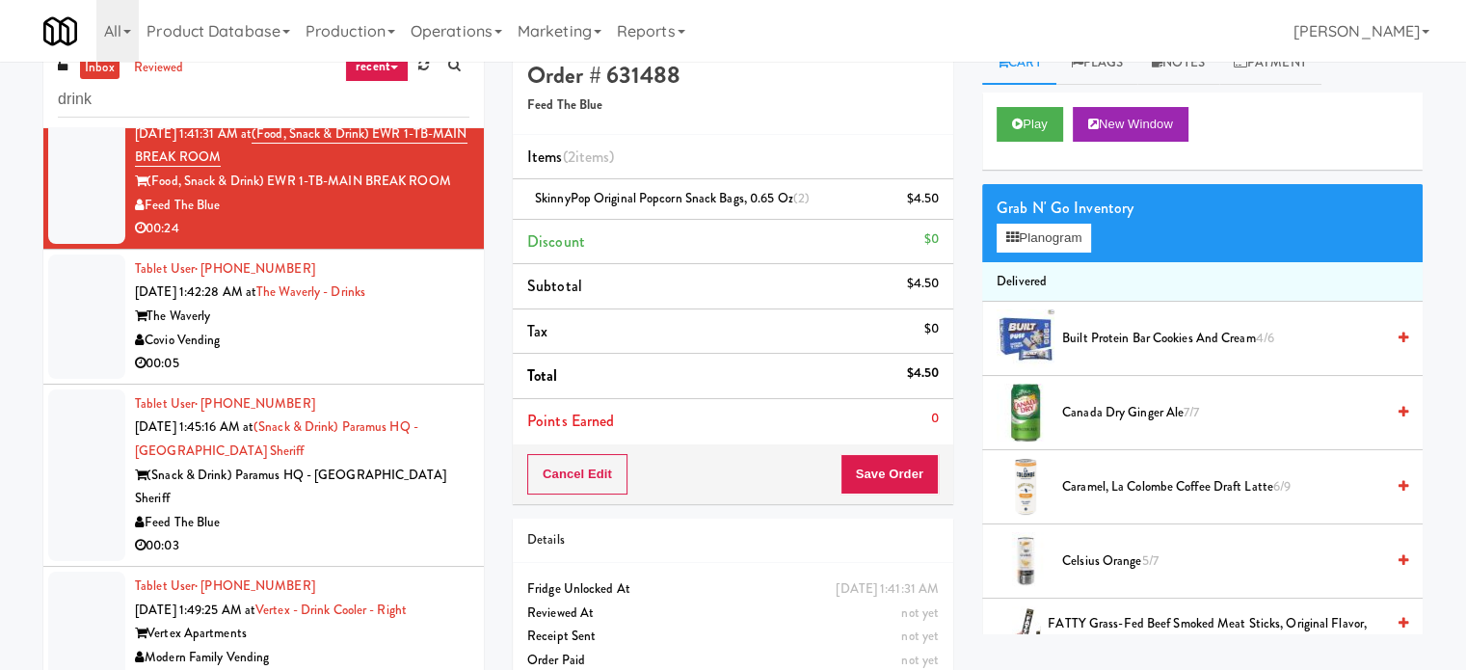
scroll to position [78, 0]
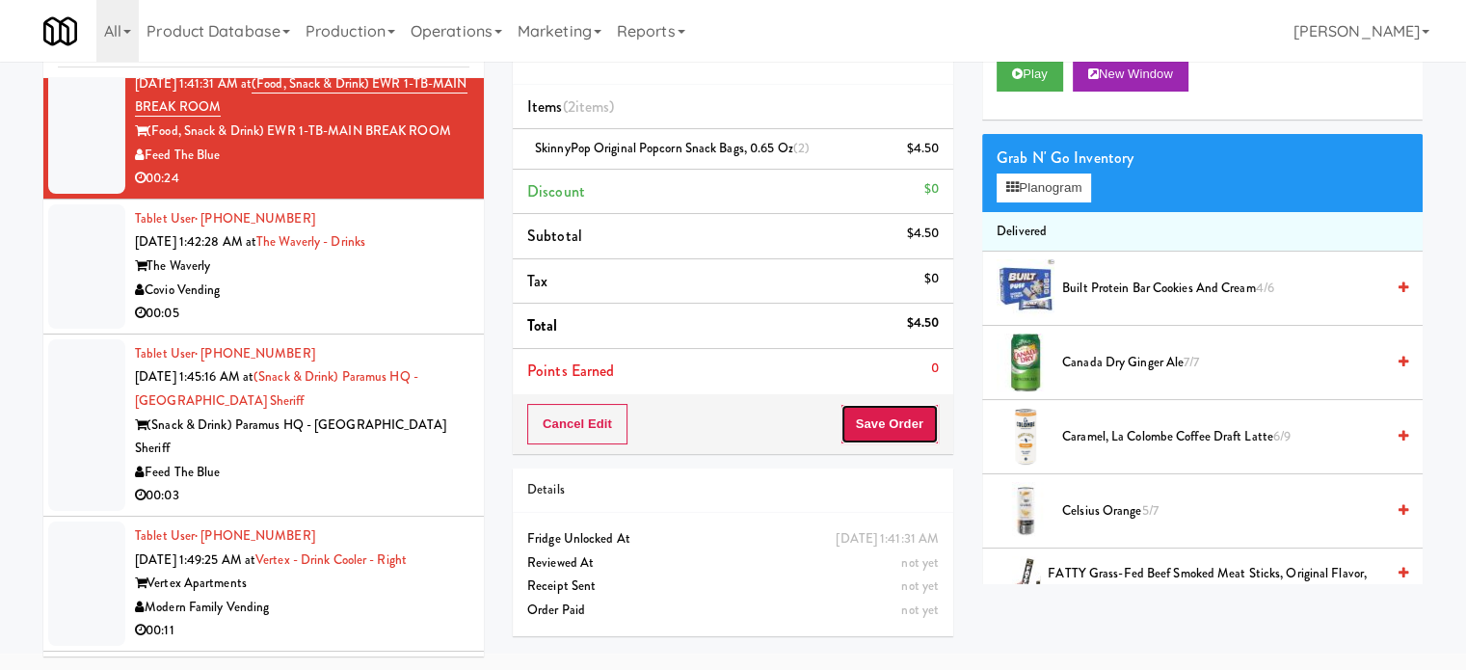
click at [903, 438] on button "Save Order" at bounding box center [889, 424] width 98 height 40
click at [901, 429] on body "Are you sure you want to update this order? Okay Cancel Okay Are you sure you w…" at bounding box center [733, 319] width 1466 height 670
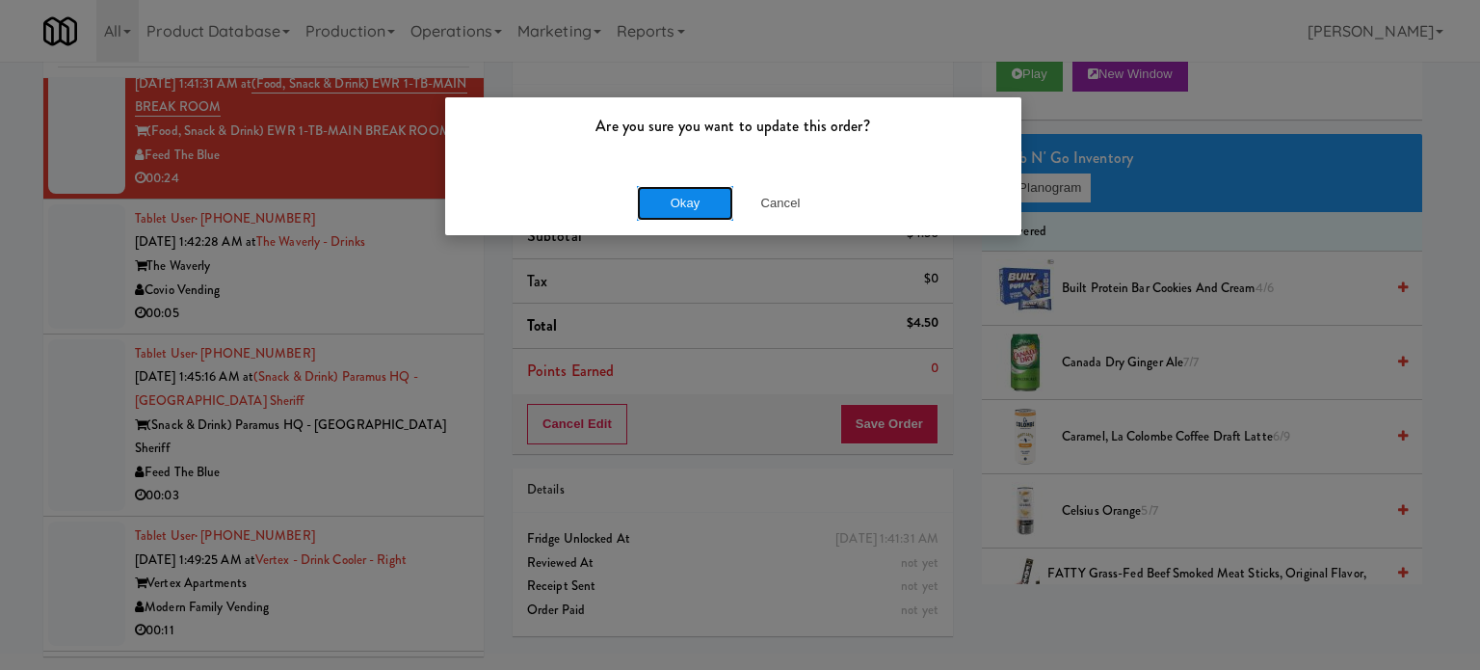
click at [698, 208] on button "Okay" at bounding box center [685, 203] width 96 height 35
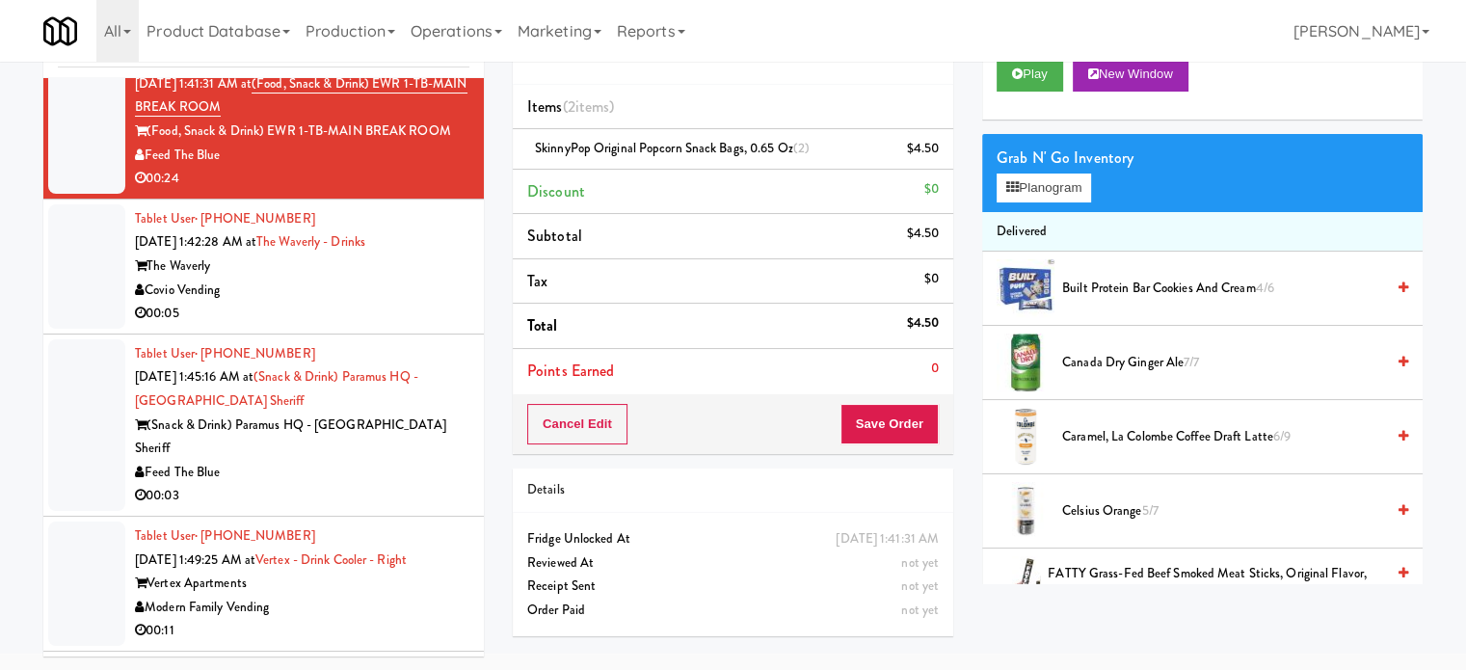
click at [382, 298] on div "Covio Vending" at bounding box center [302, 291] width 334 height 24
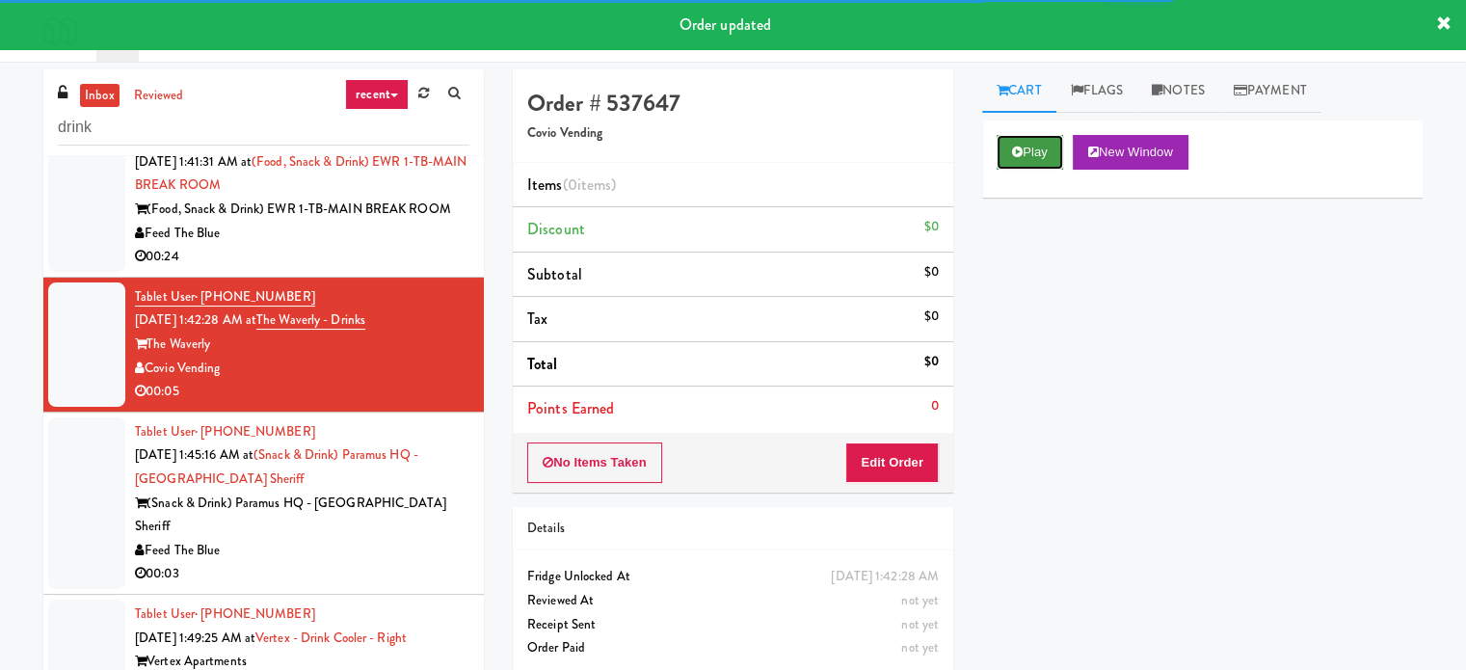
click at [1014, 154] on icon at bounding box center [1017, 152] width 11 height 13
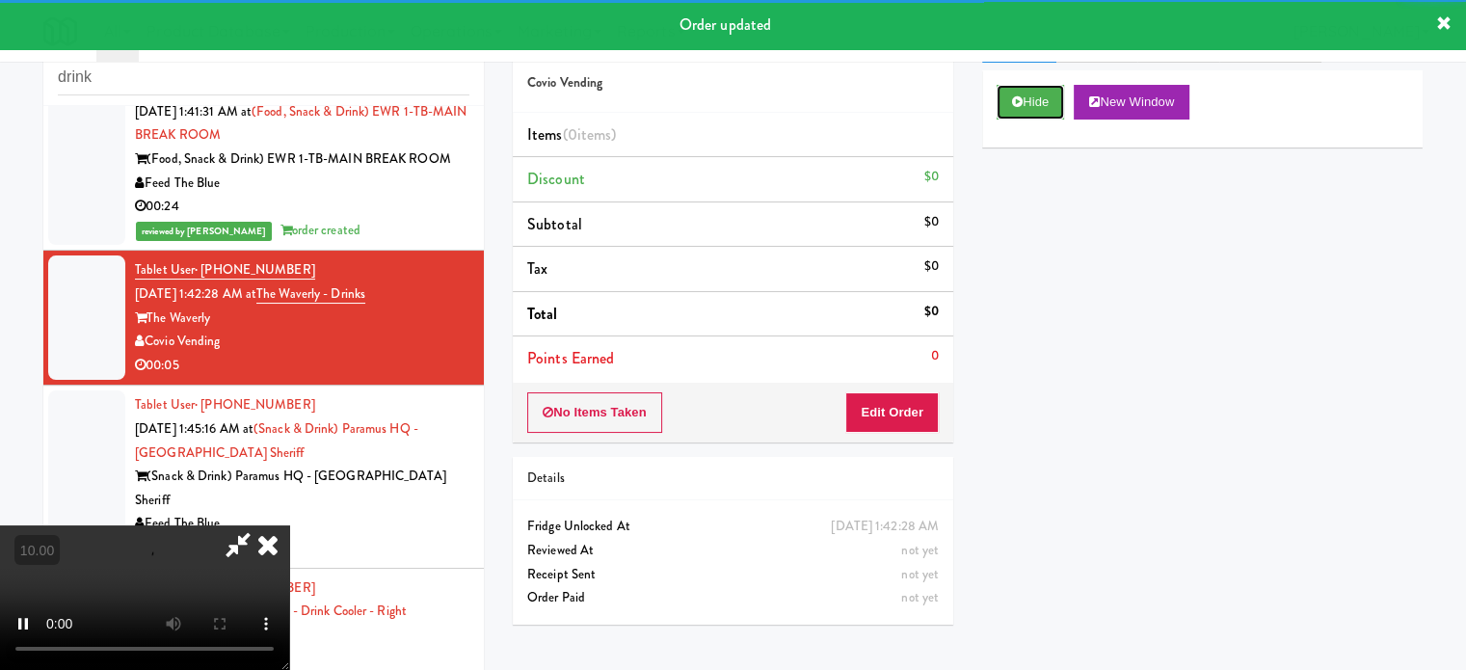
scroll to position [78, 0]
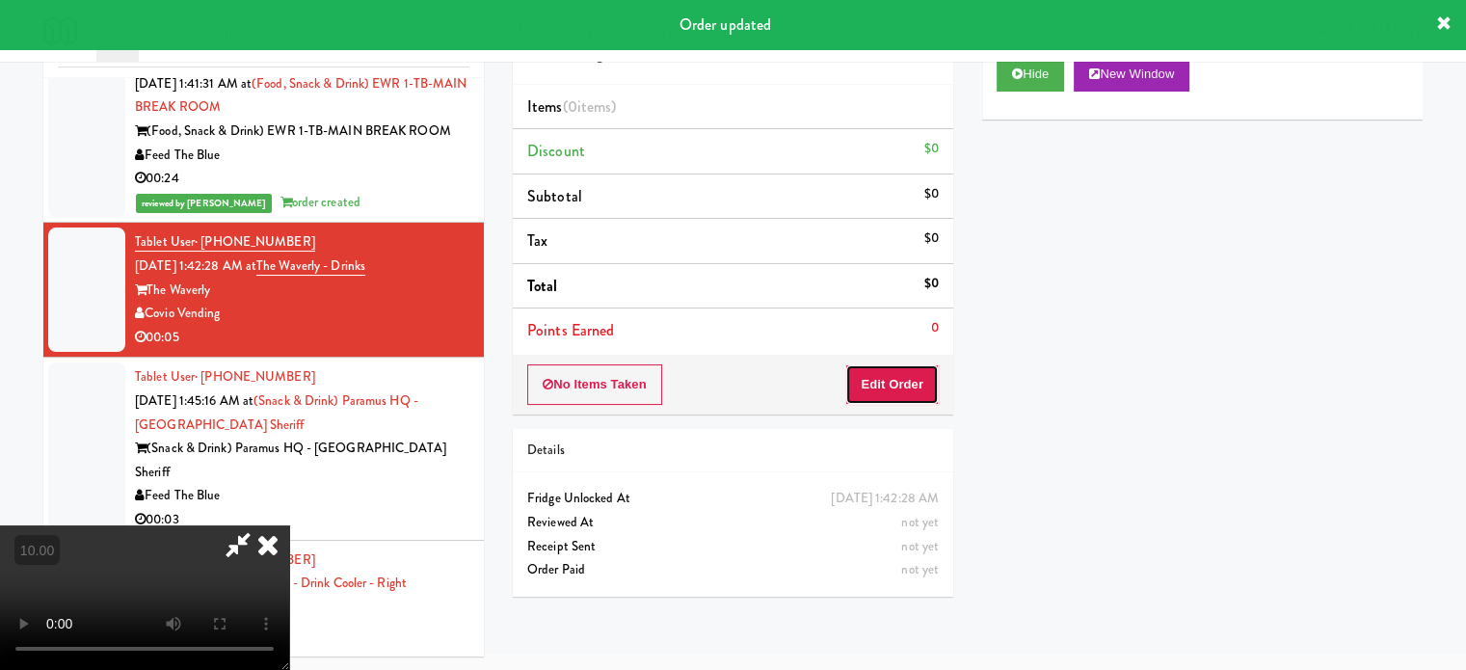
click at [889, 388] on button "Edit Order" at bounding box center [891, 384] width 93 height 40
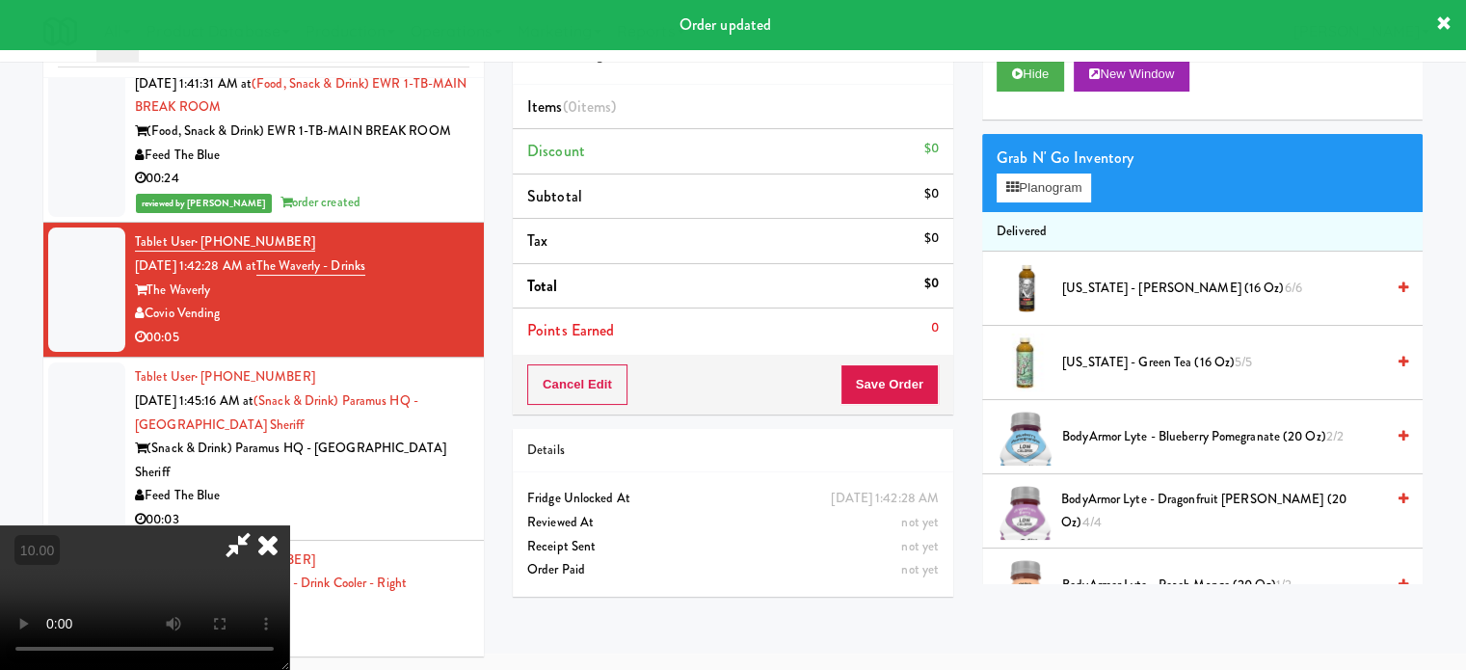
click at [289, 525] on video at bounding box center [144, 597] width 289 height 145
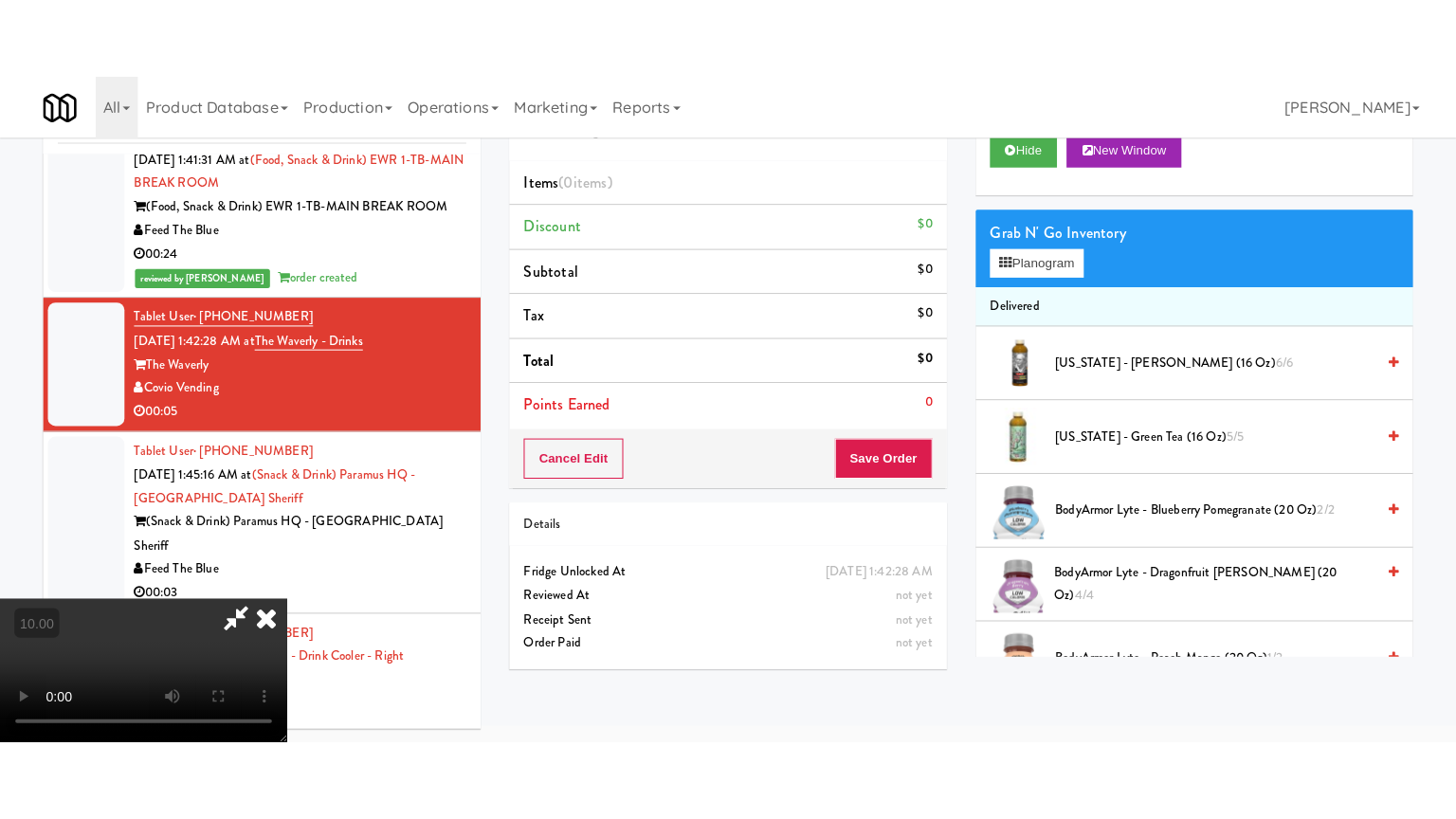
scroll to position [61, 0]
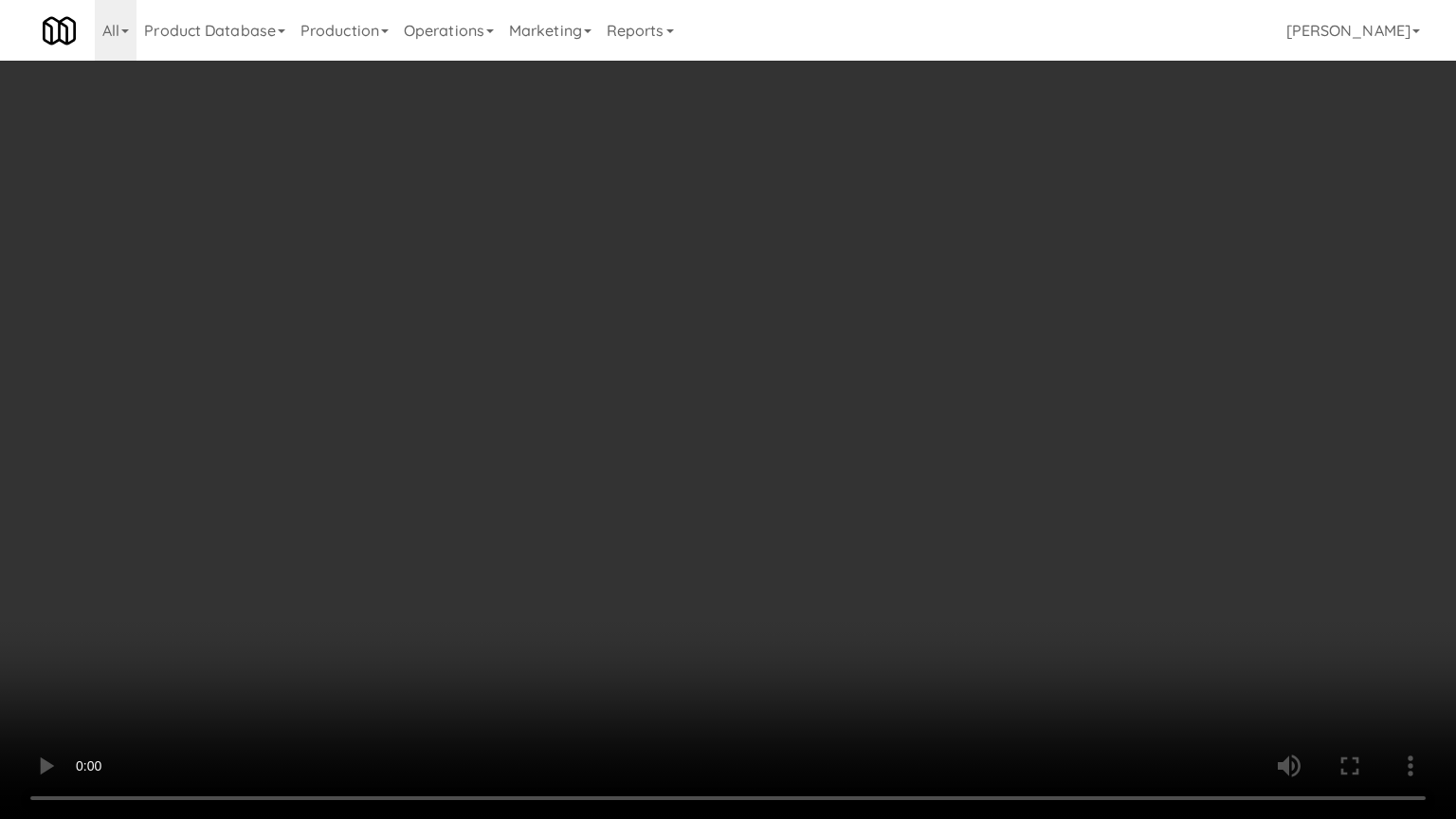
click at [706, 523] on video at bounding box center [728, 409] width 1456 height 819
click at [706, 521] on video at bounding box center [728, 409] width 1456 height 819
click at [726, 511] on video at bounding box center [728, 409] width 1456 height 819
click at [855, 515] on video at bounding box center [728, 409] width 1456 height 819
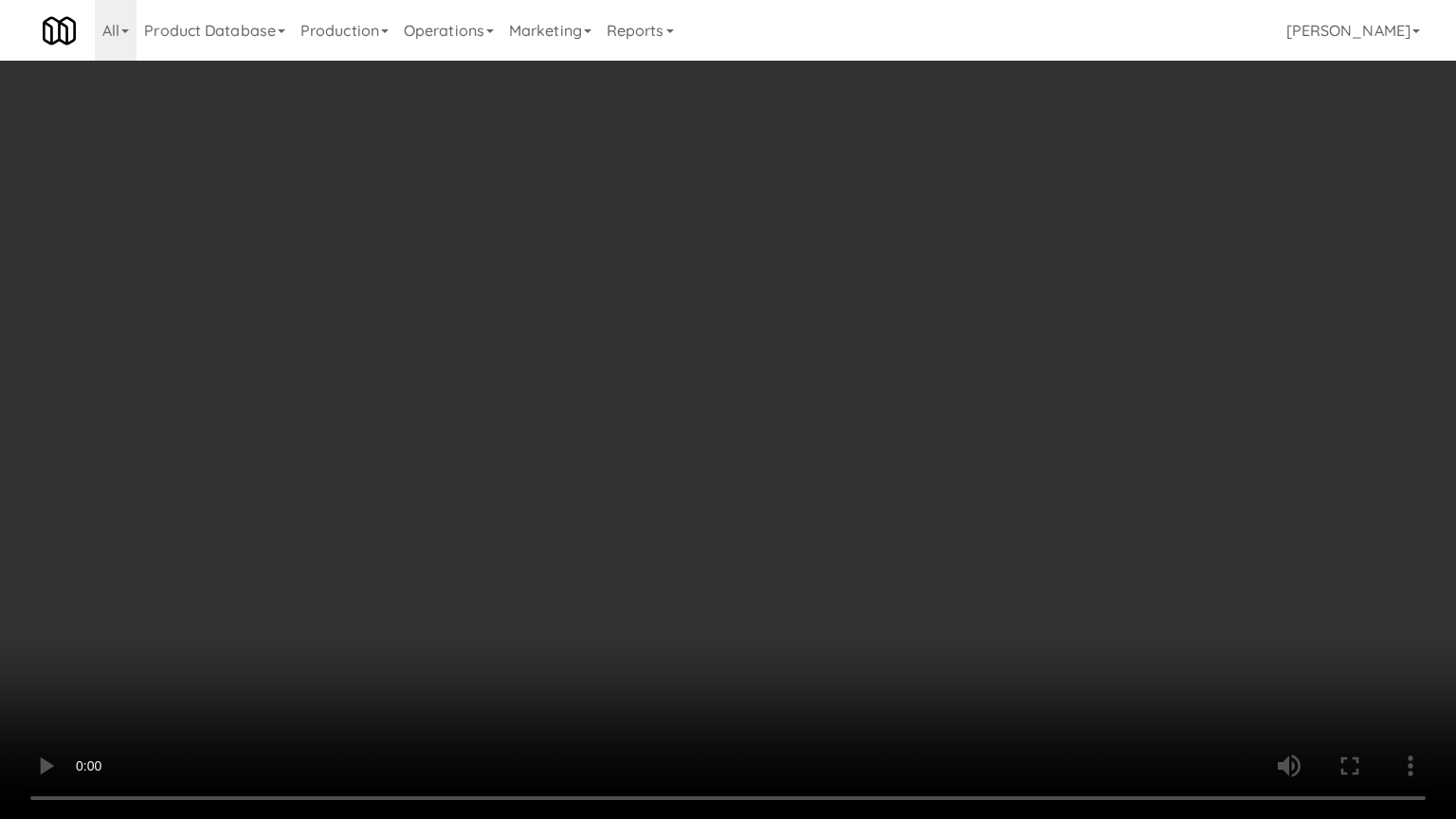
click at [757, 495] on video at bounding box center [728, 409] width 1456 height 819
click at [767, 489] on video at bounding box center [728, 409] width 1456 height 819
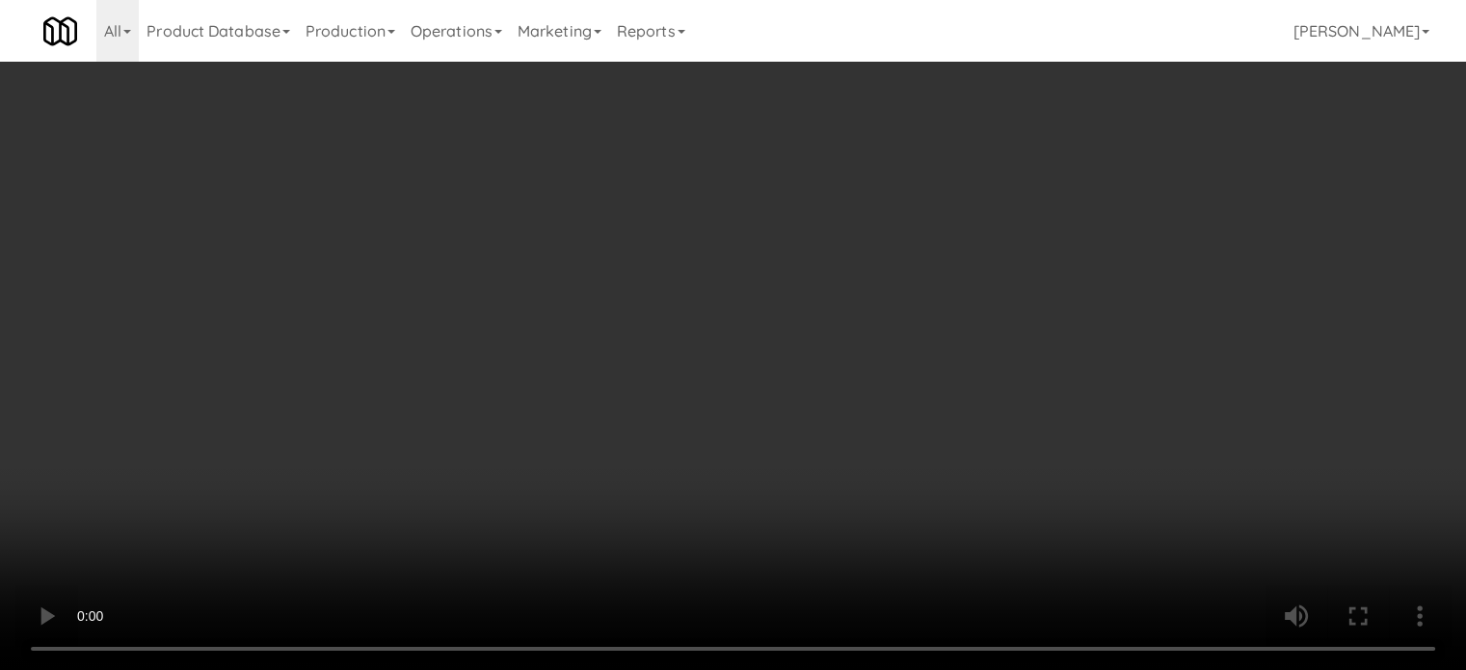
scroll to position [0, 0]
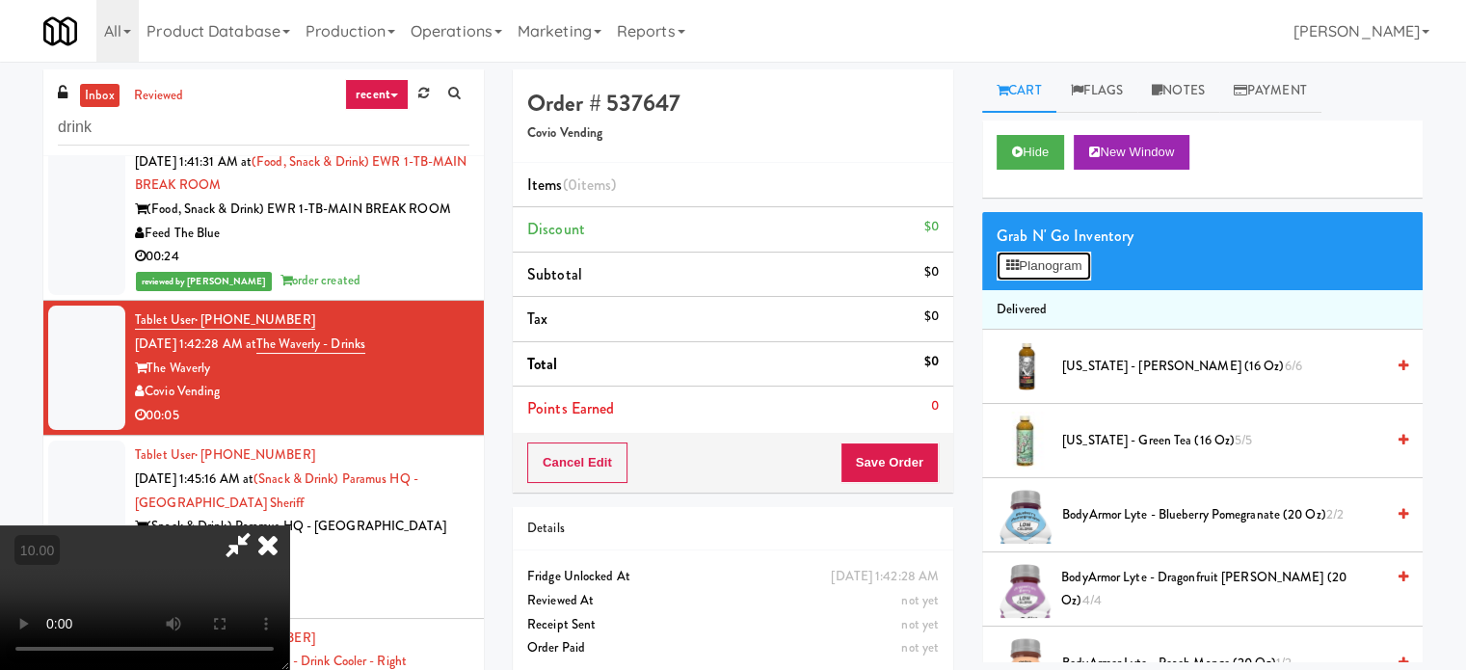
click at [1044, 252] on button "Planogram" at bounding box center [1044, 266] width 94 height 29
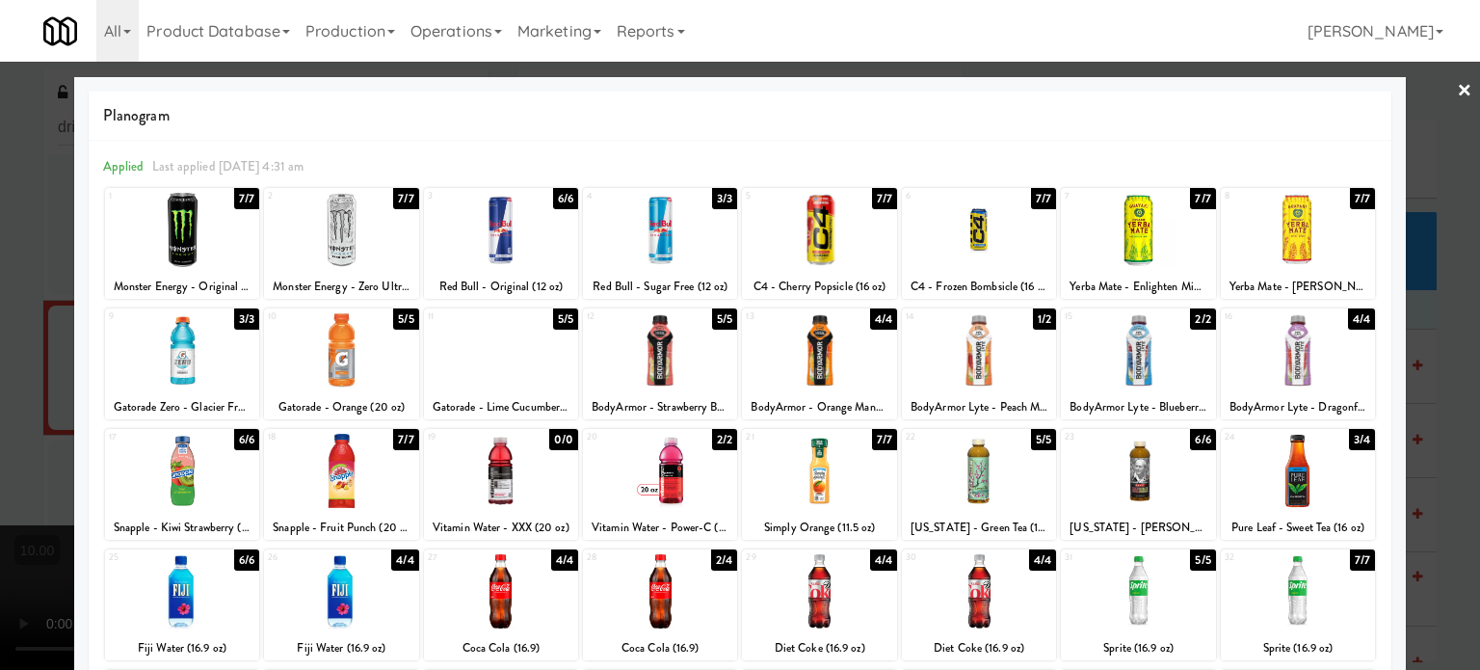
click at [395, 438] on div "7/7" at bounding box center [405, 439] width 25 height 21
click at [1433, 438] on div at bounding box center [740, 335] width 1480 height 670
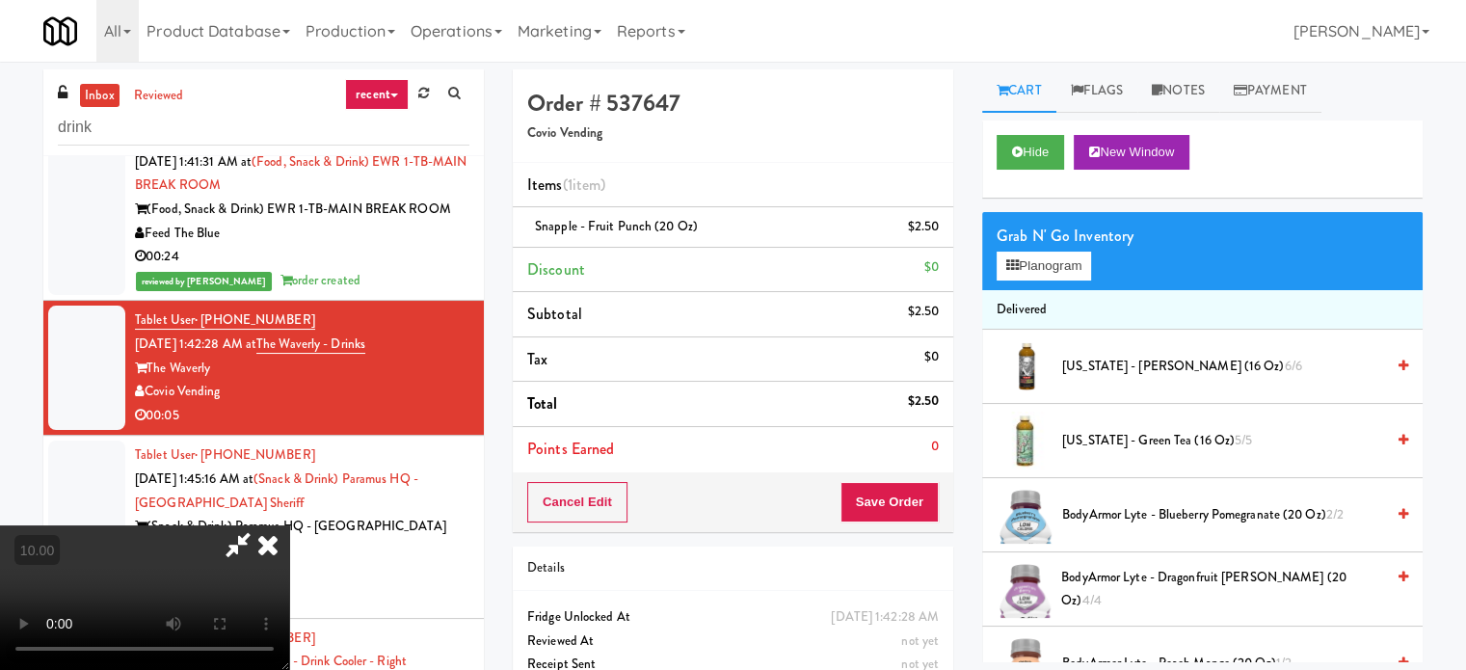
click at [289, 525] on video at bounding box center [144, 597] width 289 height 145
drag, startPoint x: 572, startPoint y: 414, endPoint x: 572, endPoint y: 520, distance: 106.0
click at [289, 525] on video at bounding box center [144, 597] width 289 height 145
drag, startPoint x: 572, startPoint y: 520, endPoint x: 615, endPoint y: 458, distance: 76.2
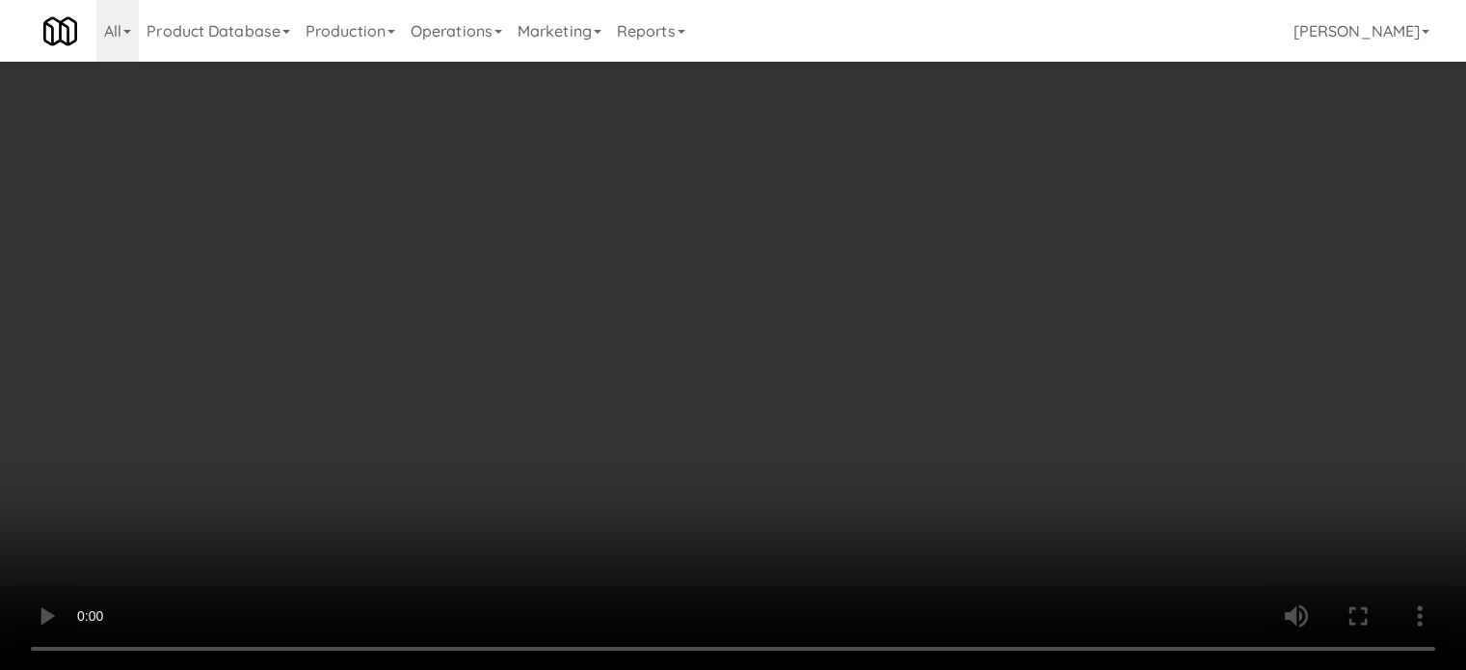
click at [572, 519] on video at bounding box center [733, 335] width 1466 height 670
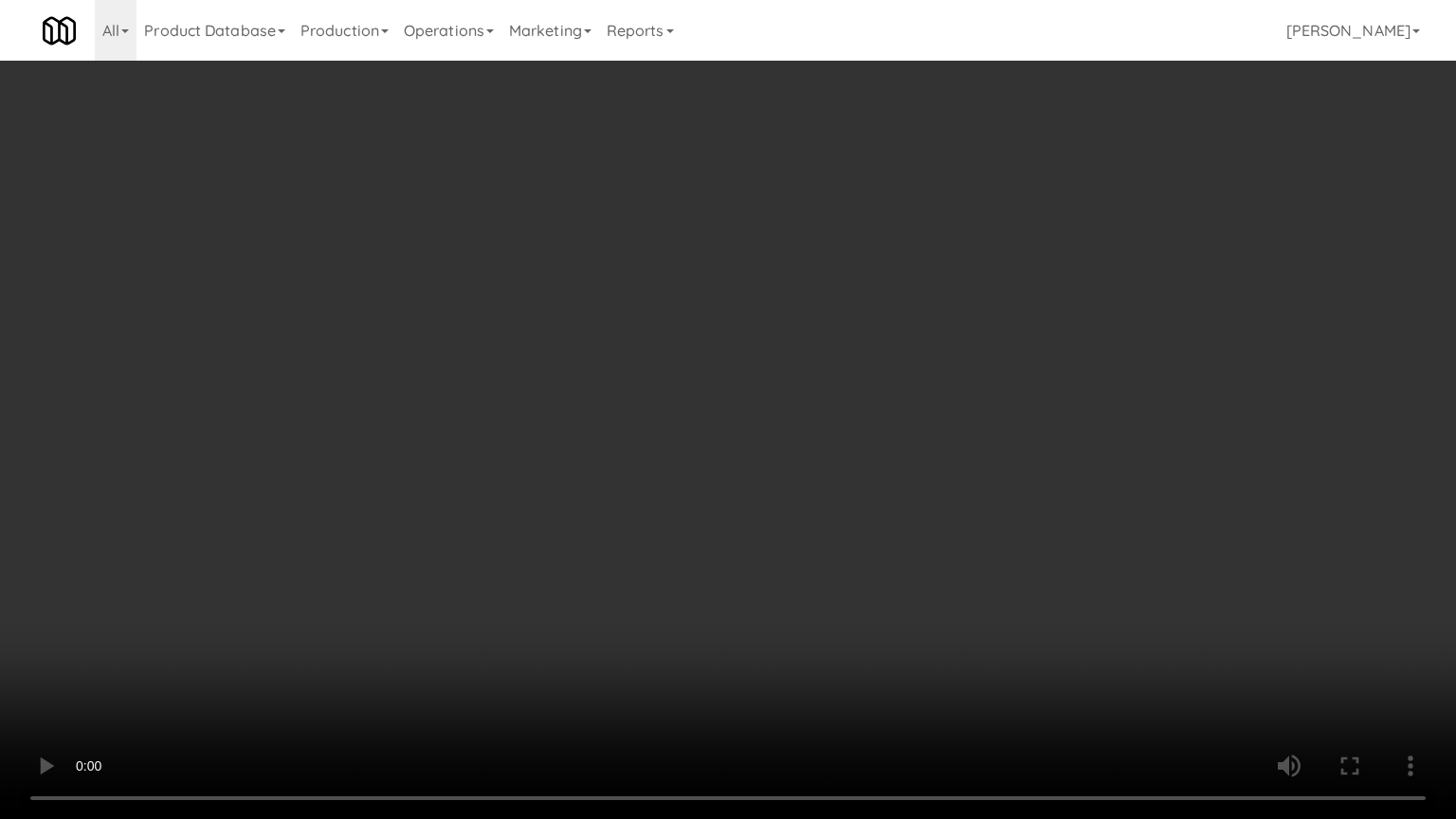
click at [732, 385] on video at bounding box center [728, 409] width 1456 height 819
click at [733, 383] on video at bounding box center [728, 409] width 1456 height 819
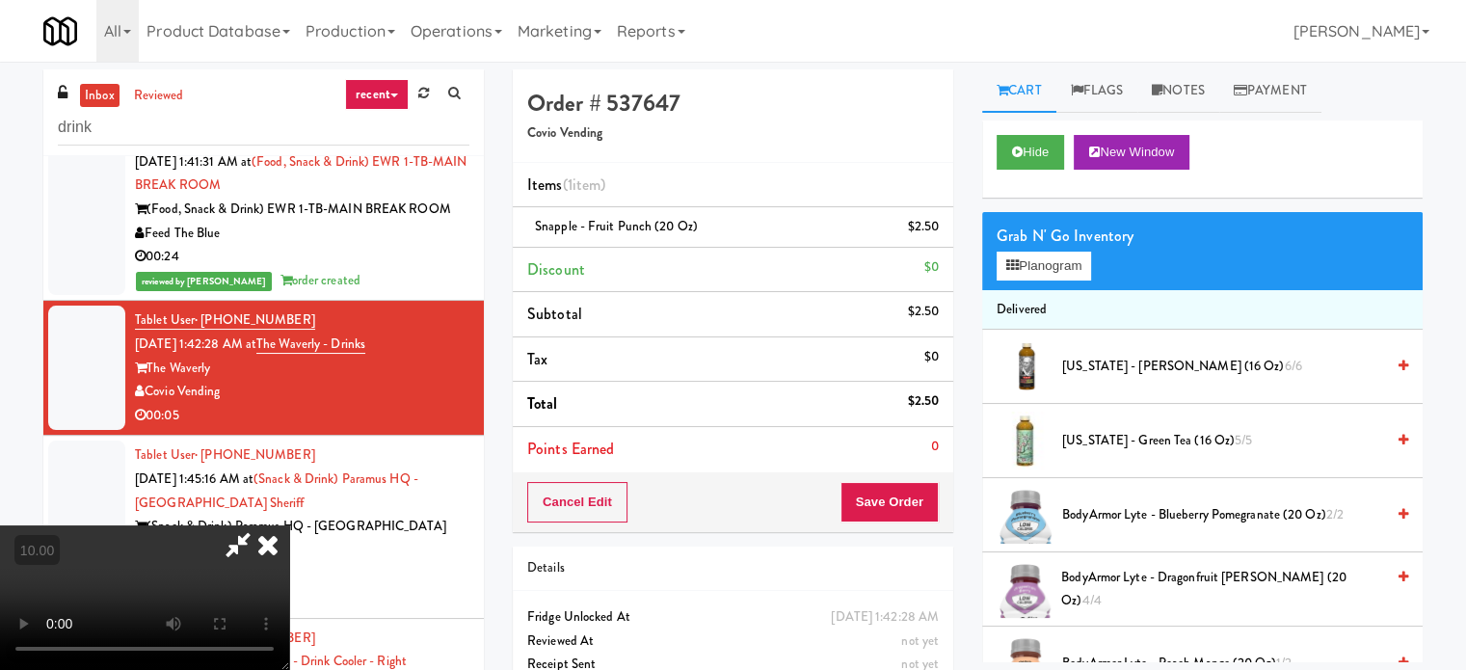
click at [289, 525] on icon at bounding box center [268, 544] width 42 height 39
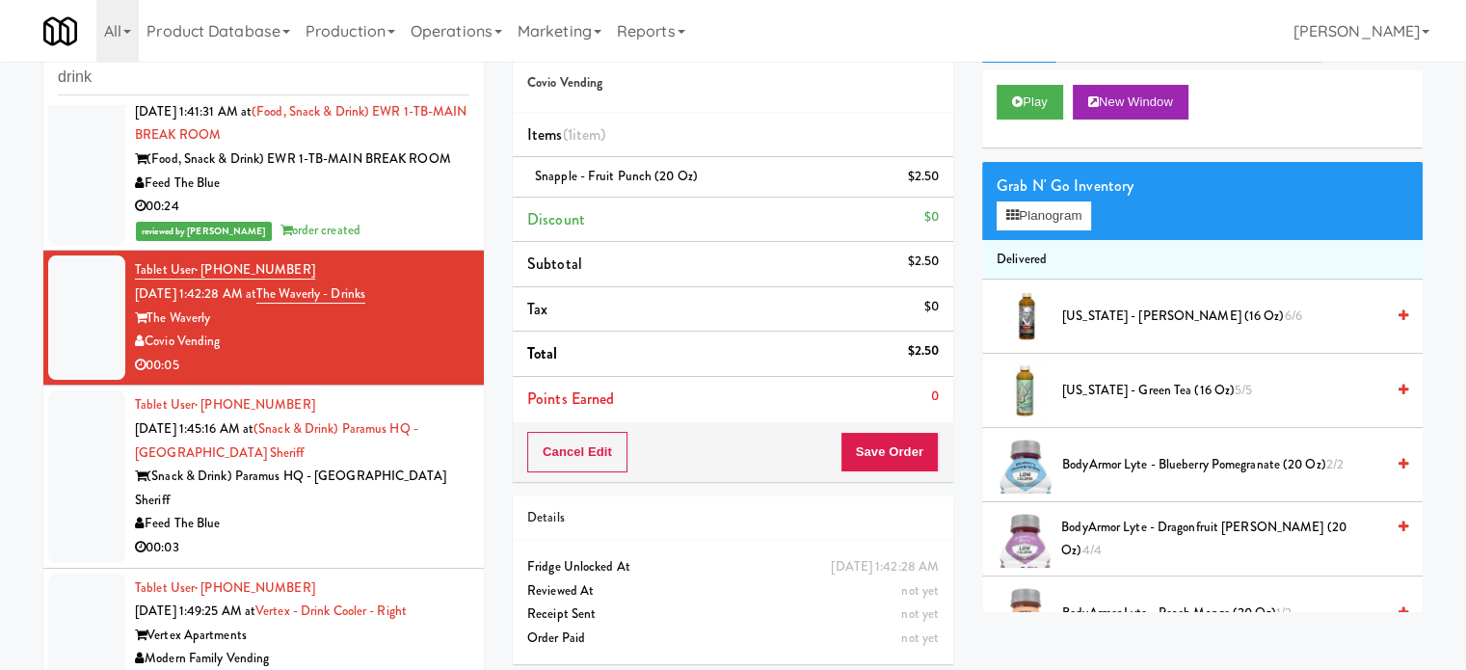
scroll to position [78, 0]
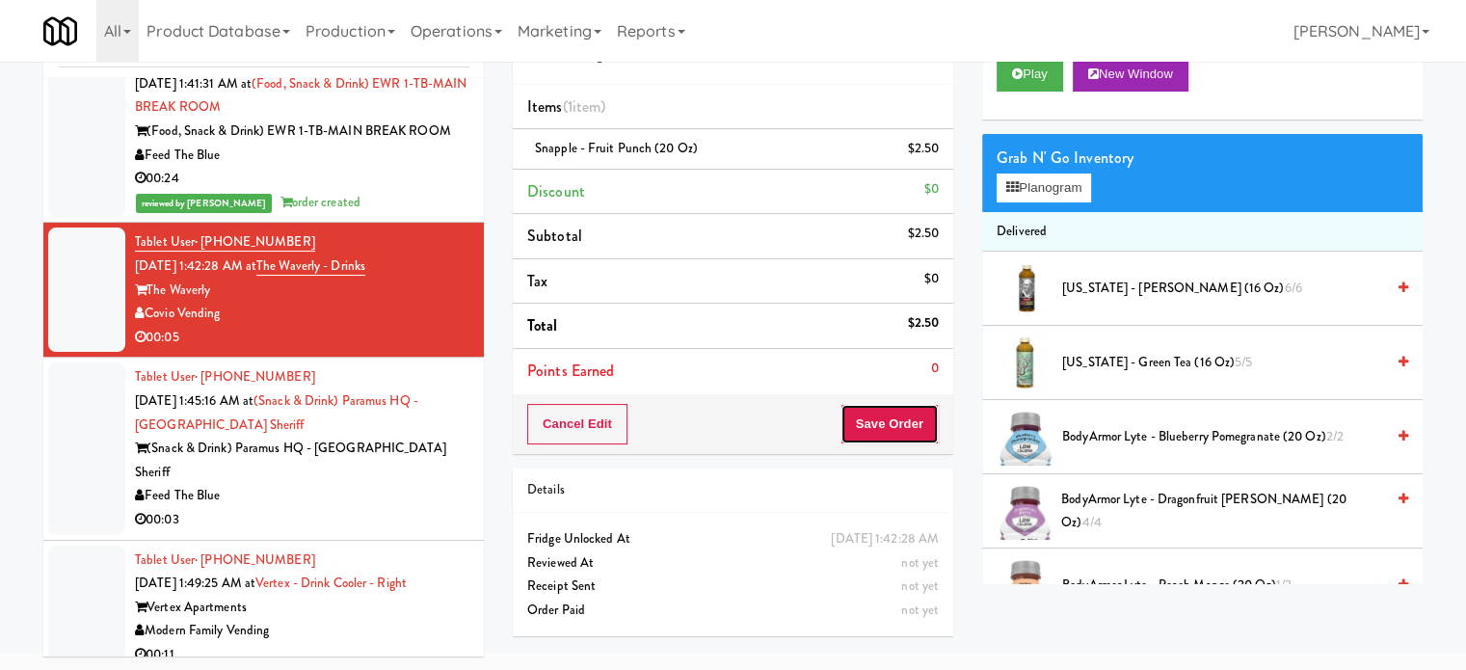
drag, startPoint x: 864, startPoint y: 435, endPoint x: 840, endPoint y: 411, distance: 33.4
click at [864, 435] on button "Save Order" at bounding box center [889, 424] width 98 height 40
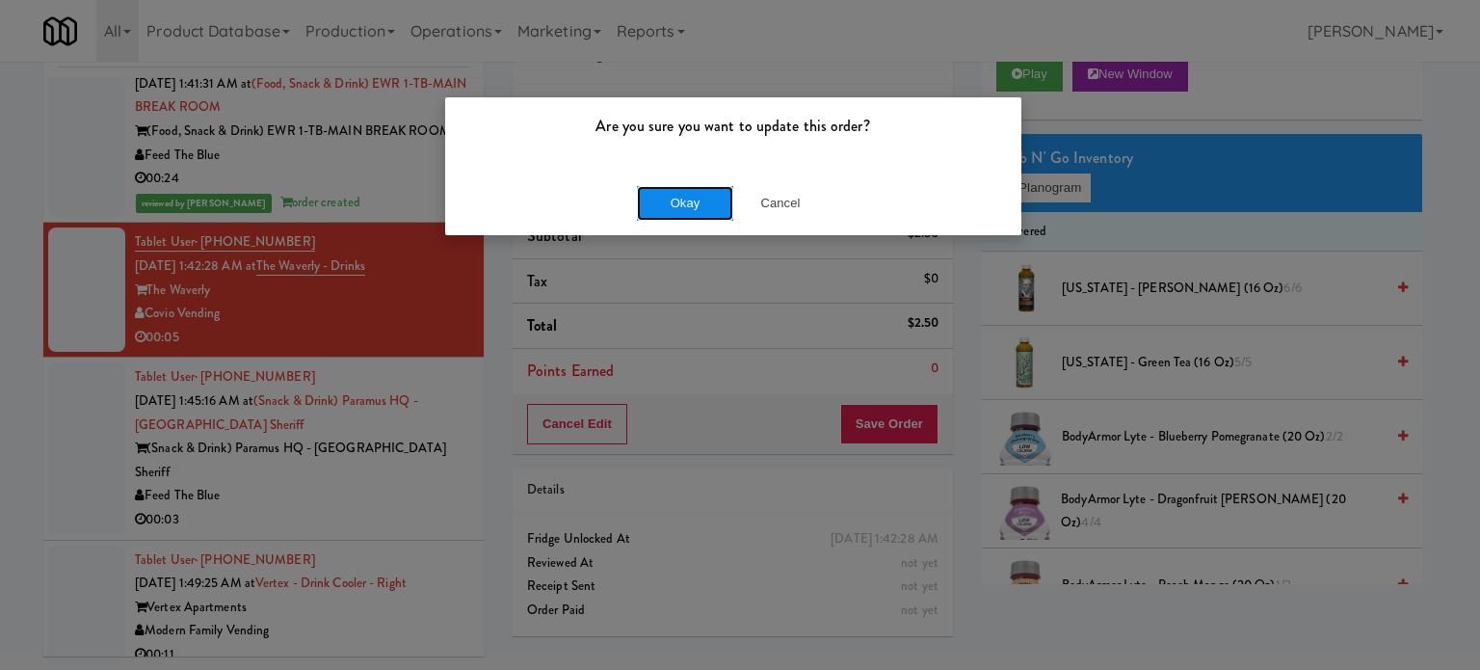
click at [693, 188] on button "Okay" at bounding box center [685, 203] width 96 height 35
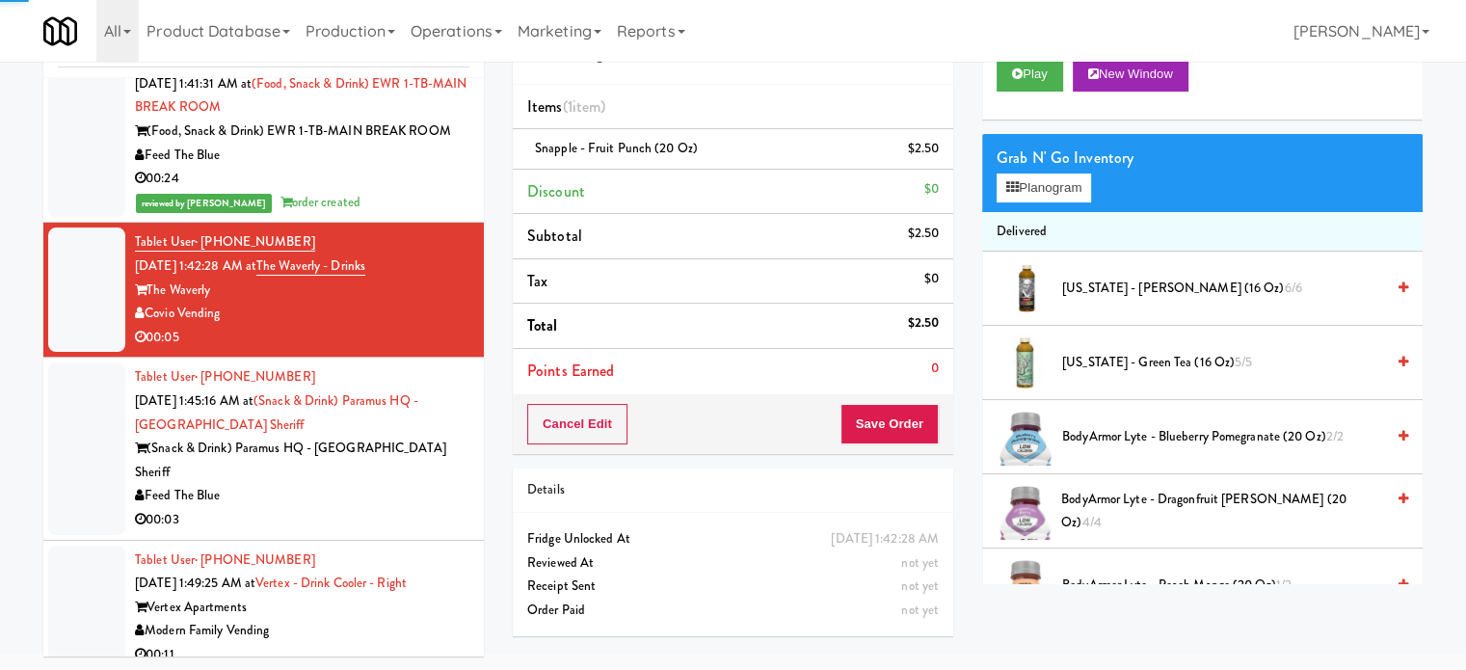
drag, startPoint x: 410, startPoint y: 520, endPoint x: 736, endPoint y: 334, distance: 376.0
click at [413, 541] on li "Tablet User · (973) 723-6545 [DATE] 1:49:25 AM at Vertex - Drink Cooler - Right…" at bounding box center [263, 608] width 440 height 135
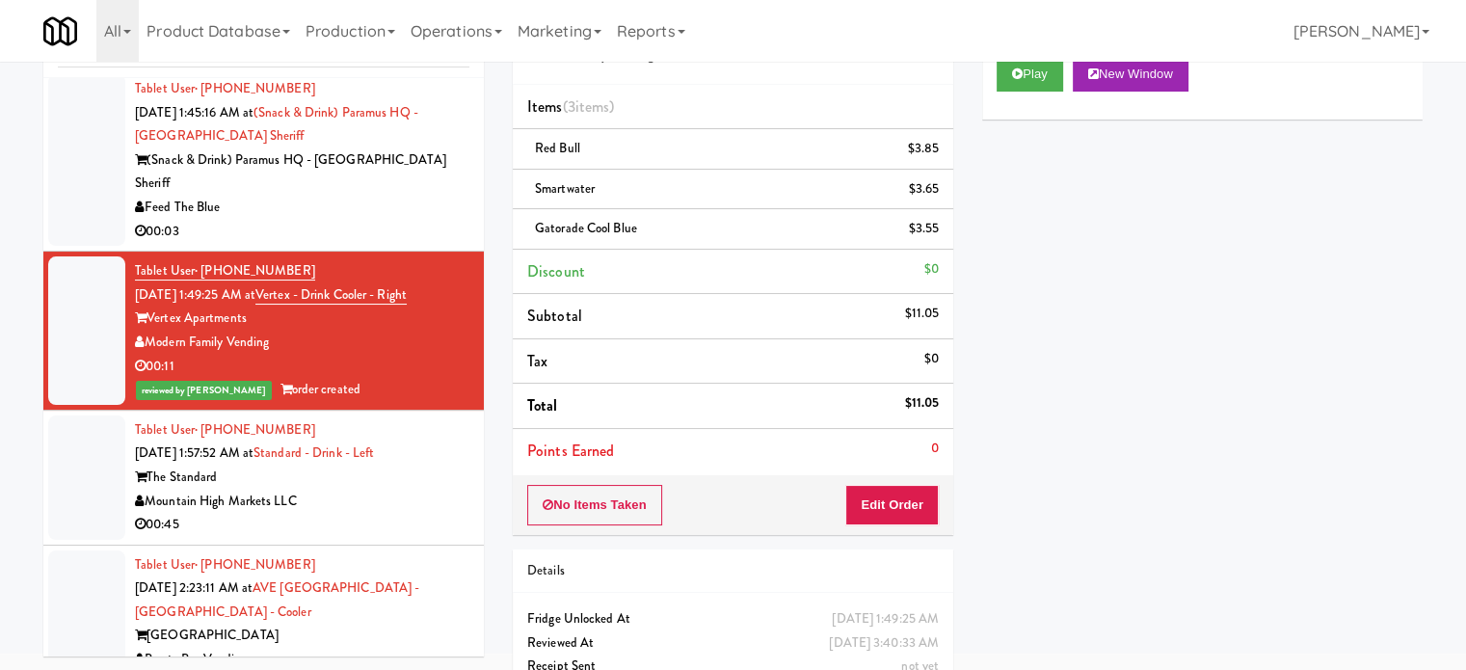
scroll to position [640, 0]
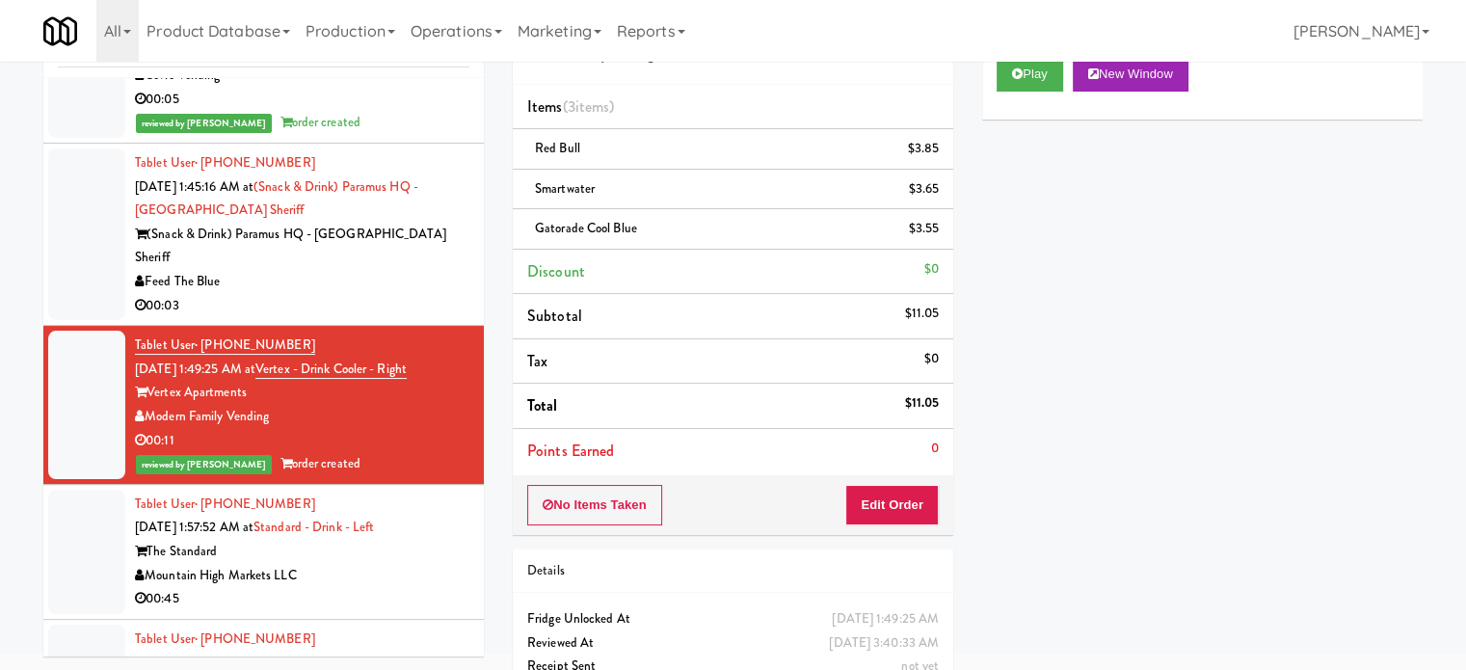
click at [366, 294] on div "00:03" at bounding box center [302, 306] width 334 height 24
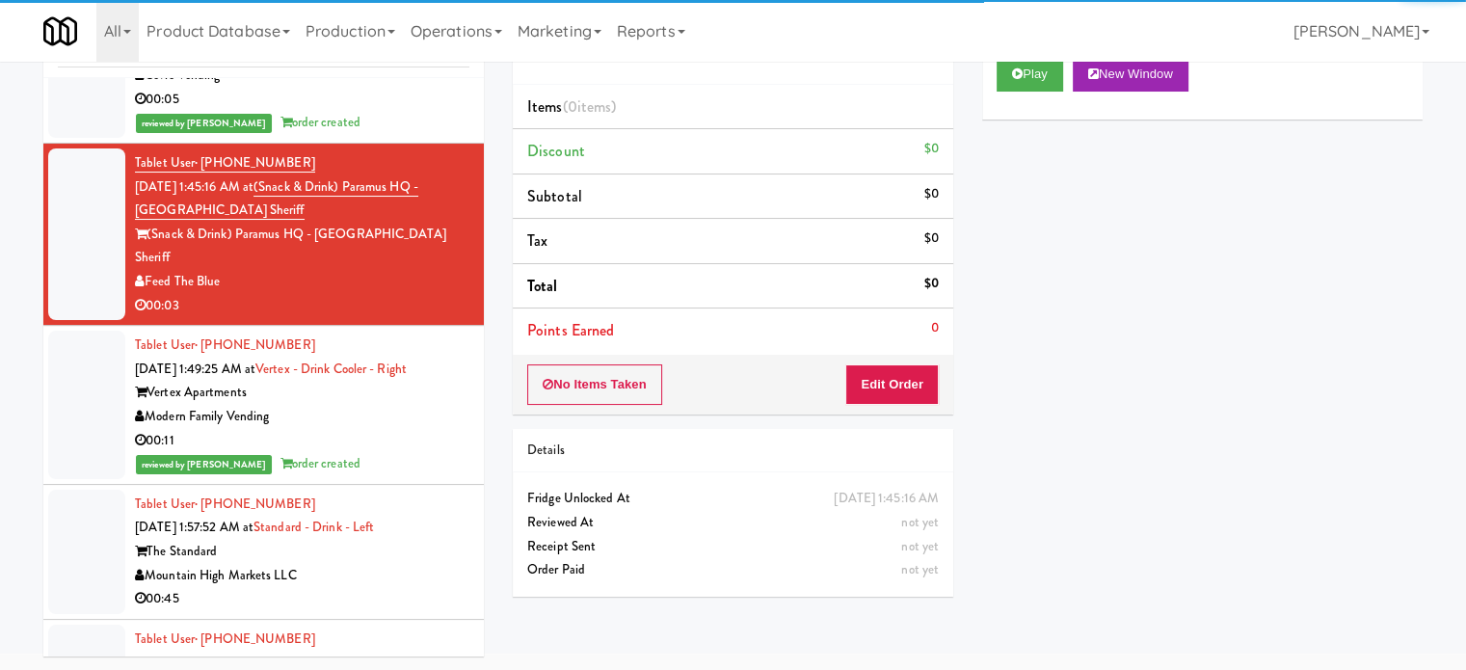
click at [1034, 52] on div "All 901 Smrt Mrkt [URL][DOMAIN_NAME] 9518002 [GEOGRAPHIC_DATA] [URL][DOMAIN_NAM…" at bounding box center [732, 31] width 1379 height 62
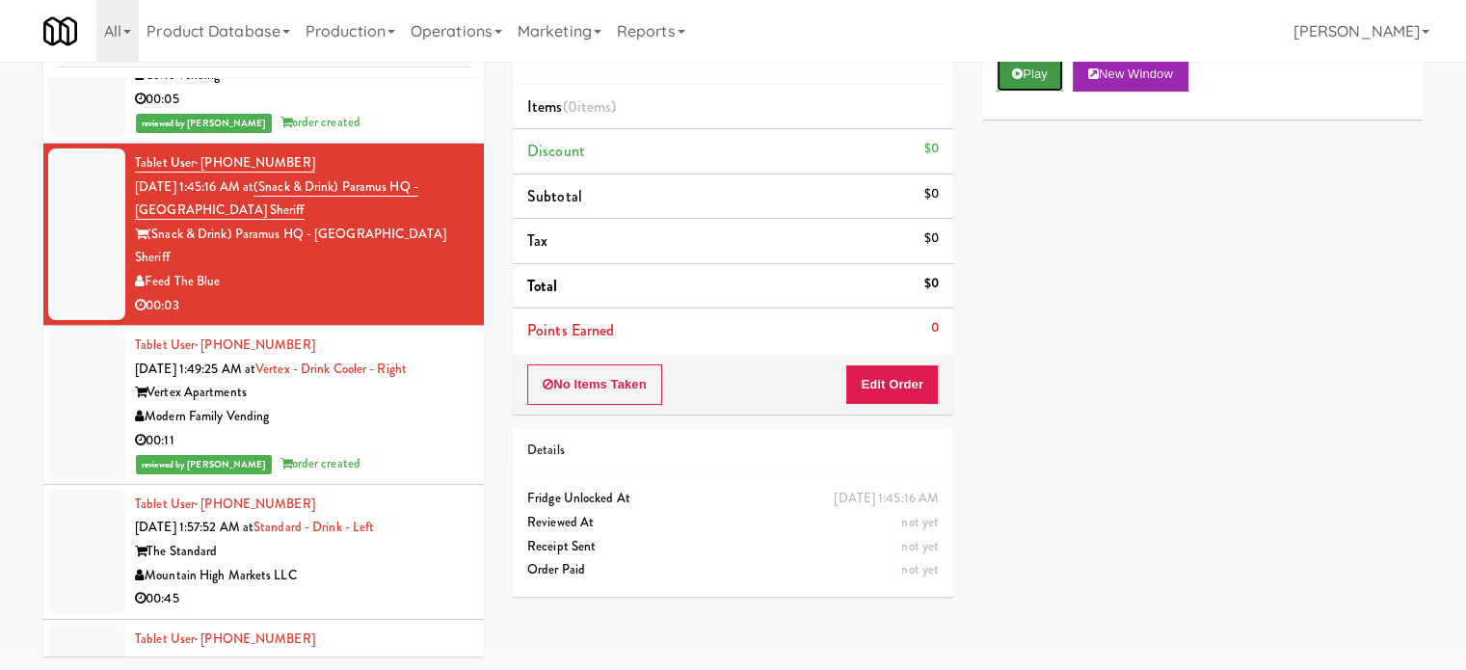
click at [1026, 72] on button "Play" at bounding box center [1030, 74] width 67 height 35
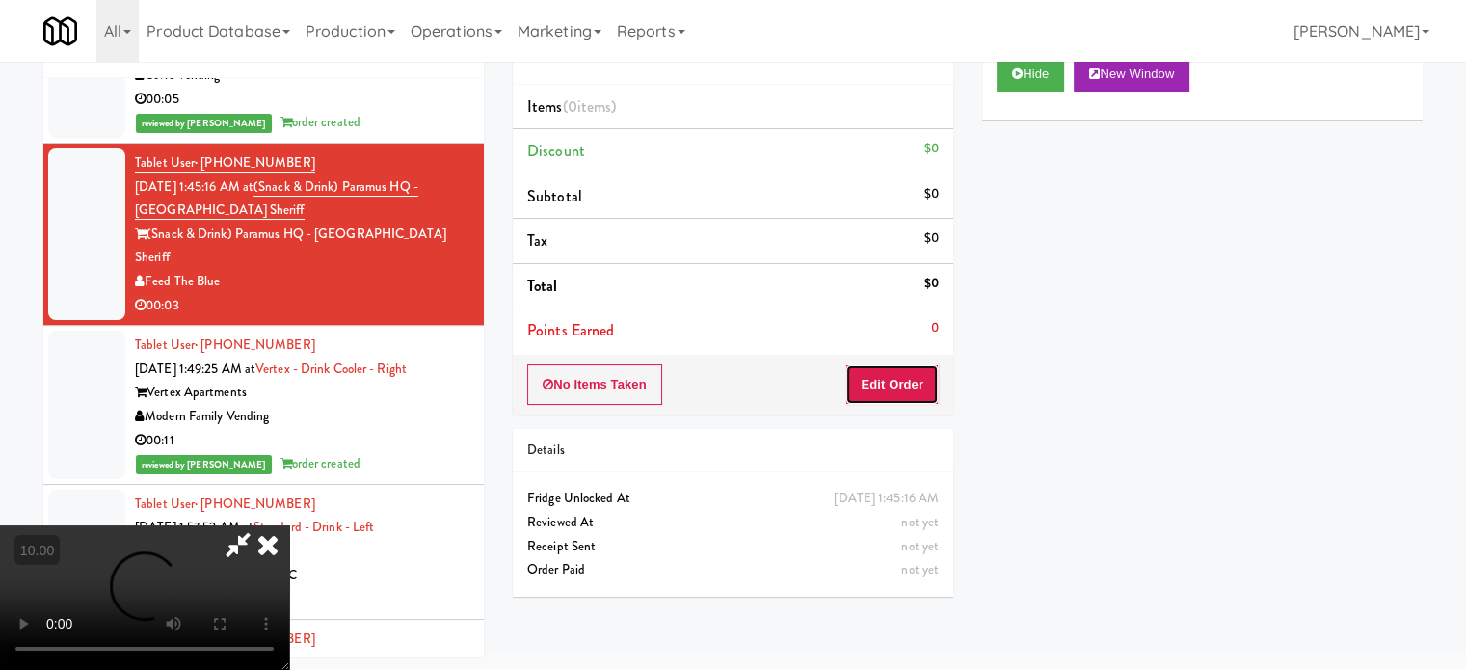
click at [920, 379] on button "Edit Order" at bounding box center [891, 384] width 93 height 40
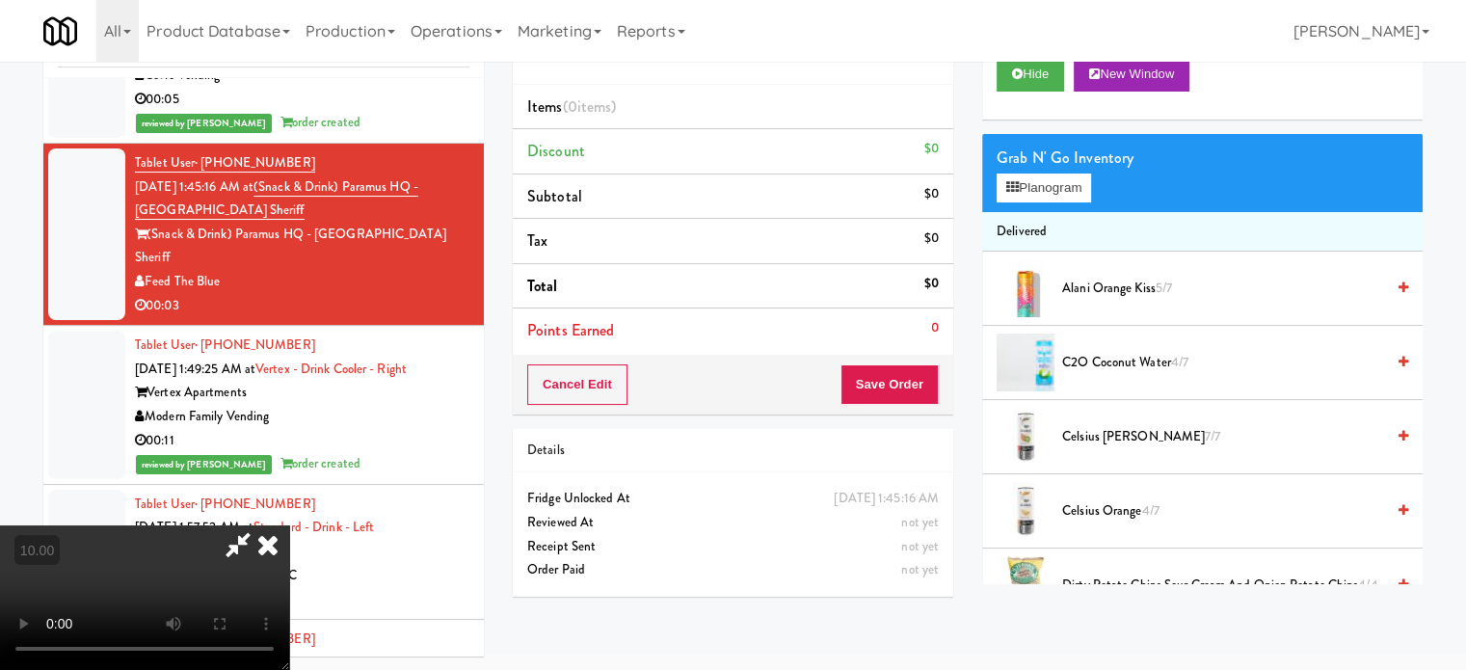
click at [289, 525] on video at bounding box center [144, 597] width 289 height 145
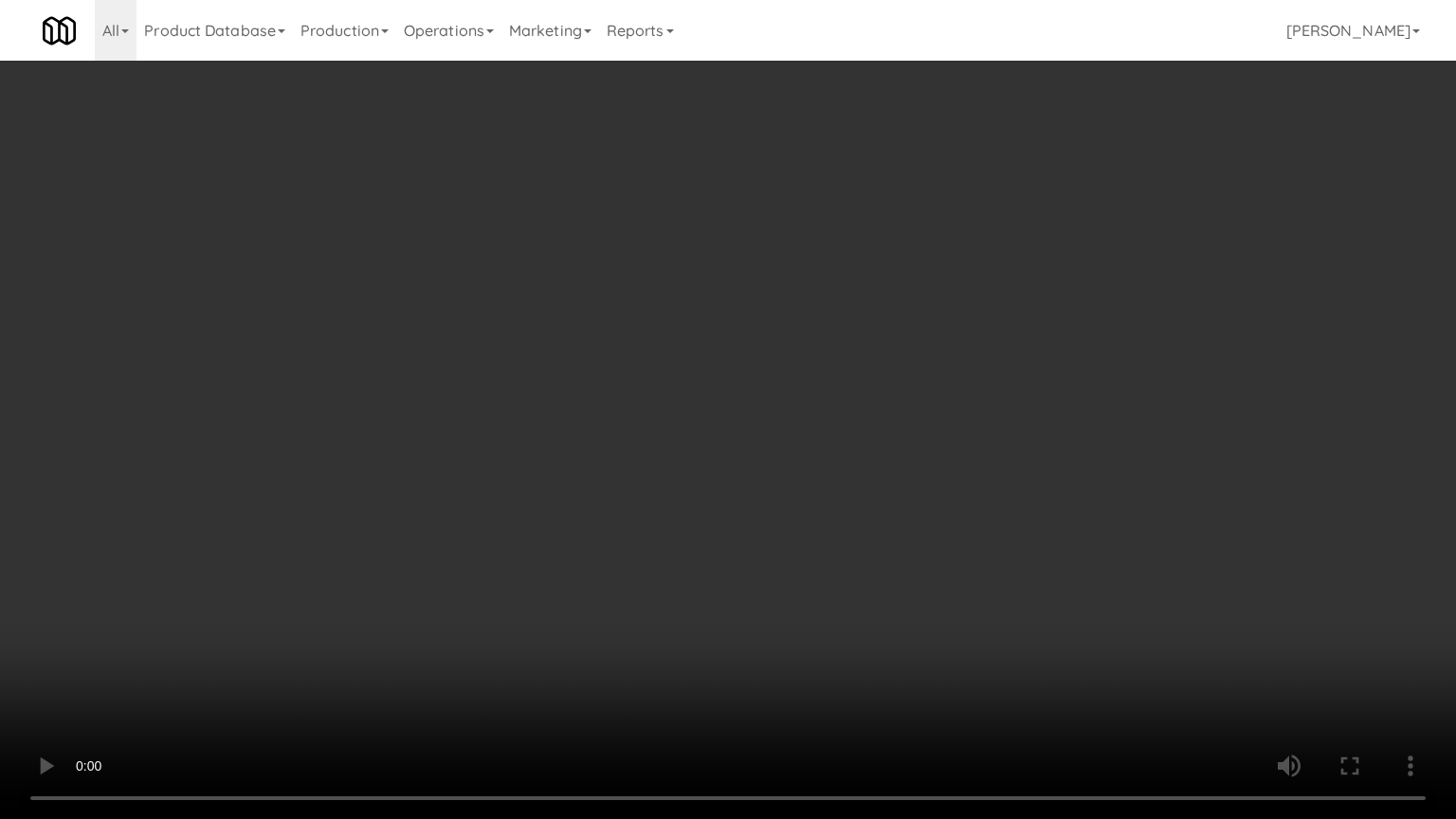
click at [651, 507] on video at bounding box center [728, 409] width 1456 height 819
drag, startPoint x: 210, startPoint y: 556, endPoint x: 470, endPoint y: 467, distance: 274.8
click at [220, 556] on video at bounding box center [728, 409] width 1456 height 819
click at [641, 482] on video at bounding box center [728, 409] width 1456 height 819
click at [278, 597] on video at bounding box center [728, 409] width 1456 height 819
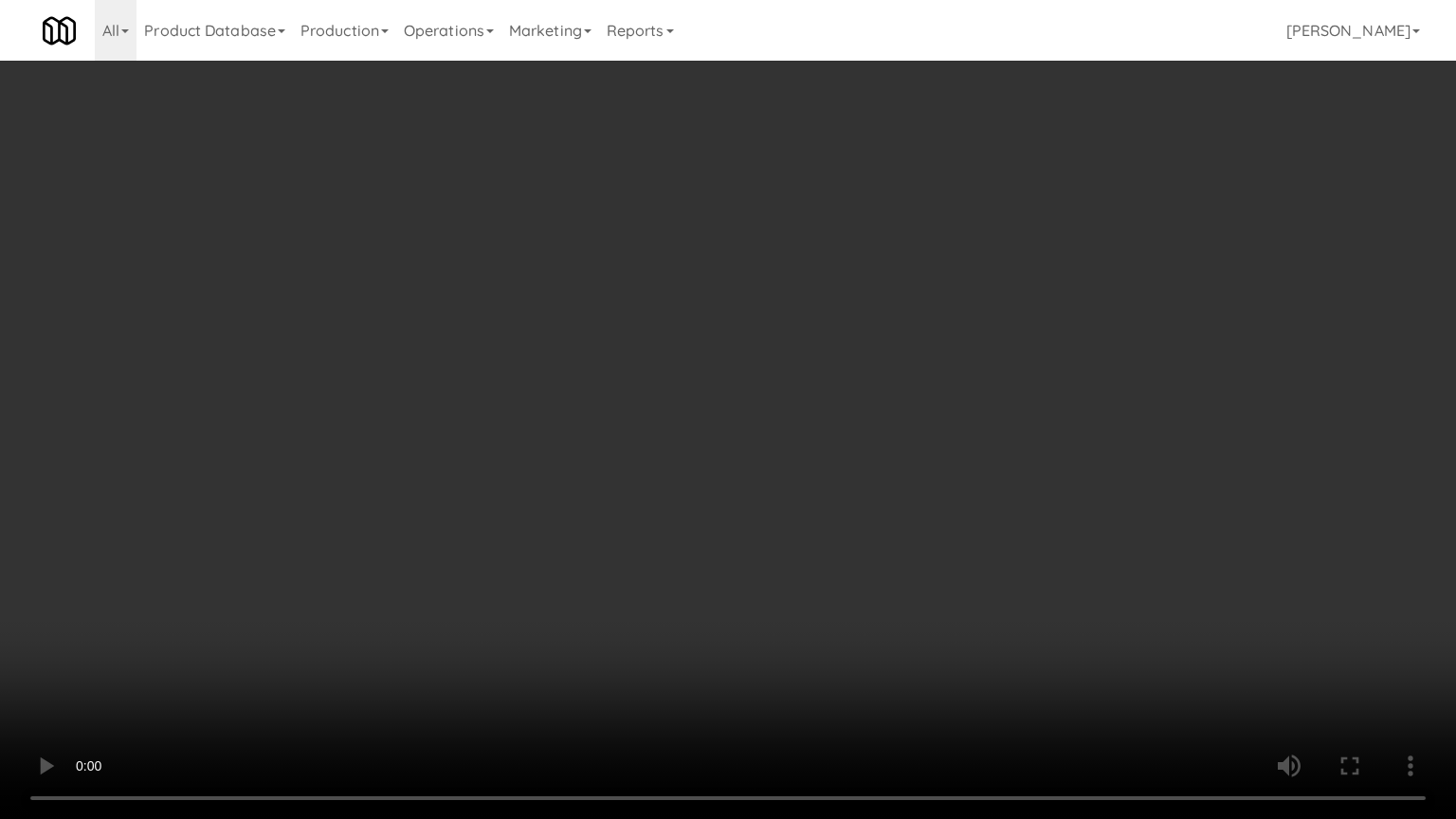
click at [413, 538] on video at bounding box center [728, 409] width 1456 height 819
click at [412, 536] on video at bounding box center [728, 409] width 1456 height 819
click at [505, 543] on video at bounding box center [728, 409] width 1456 height 819
click at [500, 537] on video at bounding box center [728, 409] width 1456 height 819
click at [647, 564] on video at bounding box center [728, 409] width 1456 height 819
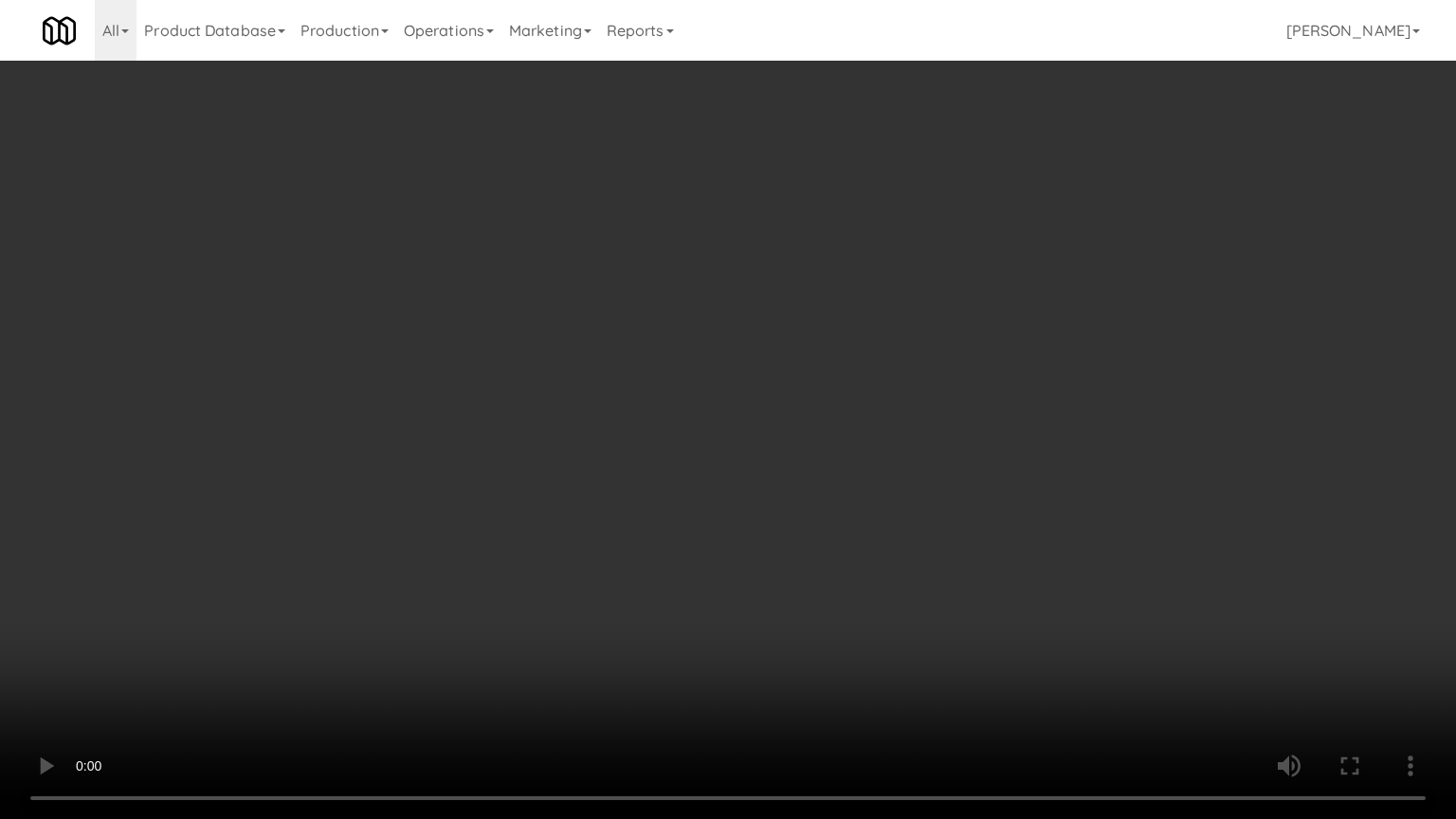
click at [509, 515] on video at bounding box center [728, 409] width 1456 height 819
drag, startPoint x: 516, startPoint y: 509, endPoint x: 894, endPoint y: 329, distance: 418.7
click at [538, 505] on video at bounding box center [728, 409] width 1456 height 819
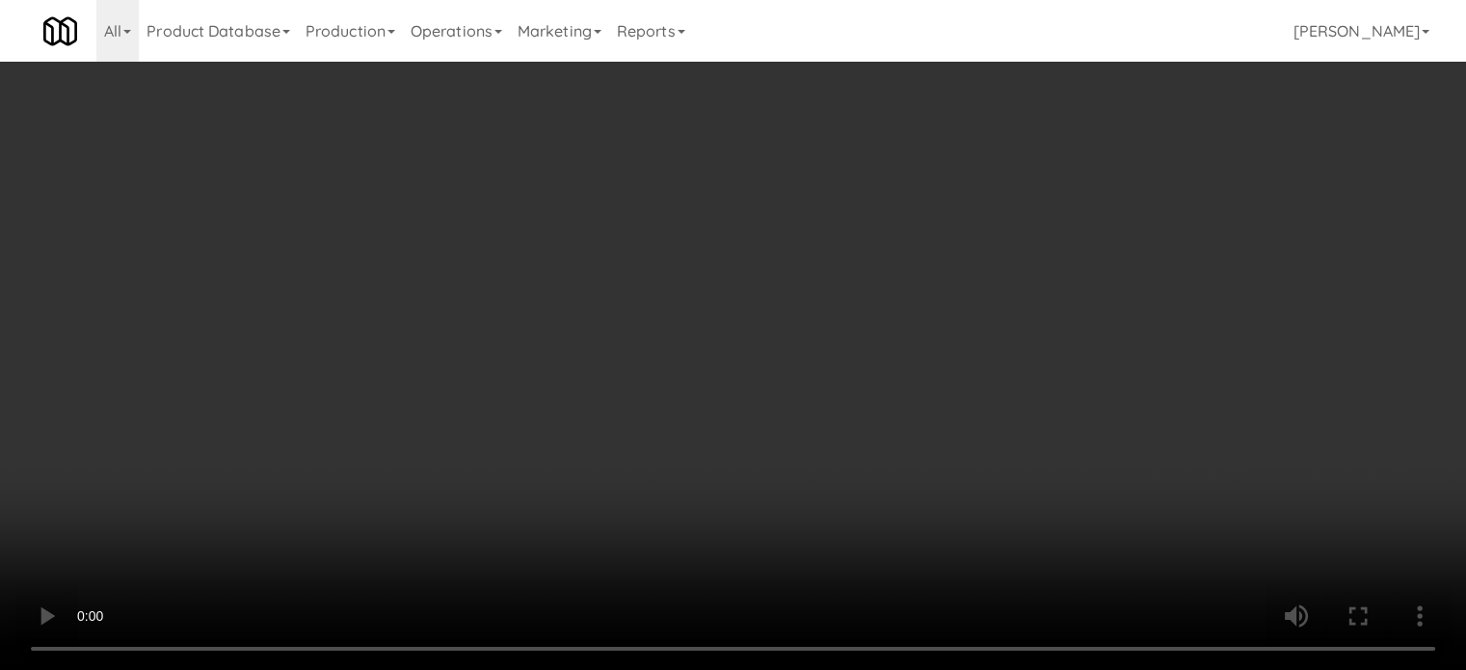
scroll to position [0, 0]
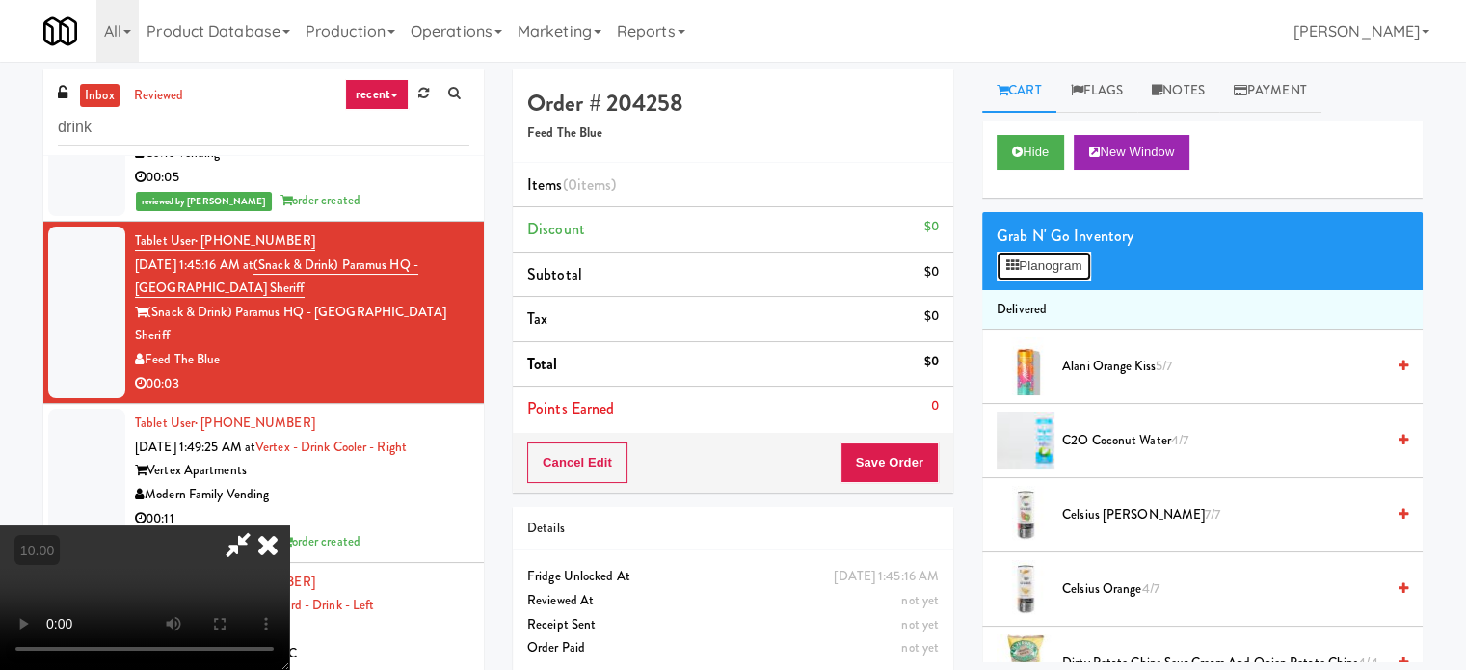
drag, startPoint x: 1012, startPoint y: 265, endPoint x: 959, endPoint y: 269, distance: 53.2
click at [1012, 267] on icon at bounding box center [1012, 265] width 13 height 13
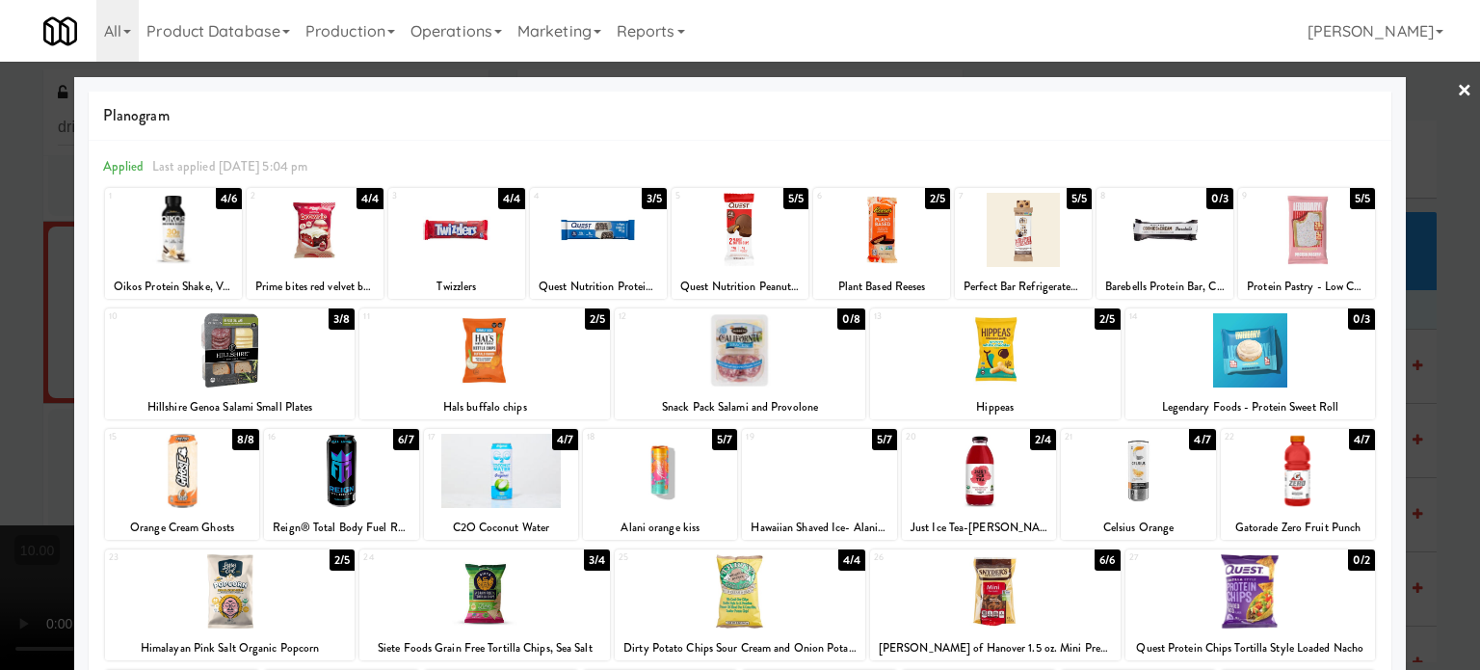
click at [605, 317] on div "10 3/8 Hillshire Genoa Salami Small Plates 11 2/5 Hals buffalo chips 12 0/8 Sna…" at bounding box center [740, 363] width 1270 height 111
click at [585, 322] on div "2/5" at bounding box center [597, 318] width 25 height 21
click at [1444, 439] on div at bounding box center [740, 335] width 1480 height 670
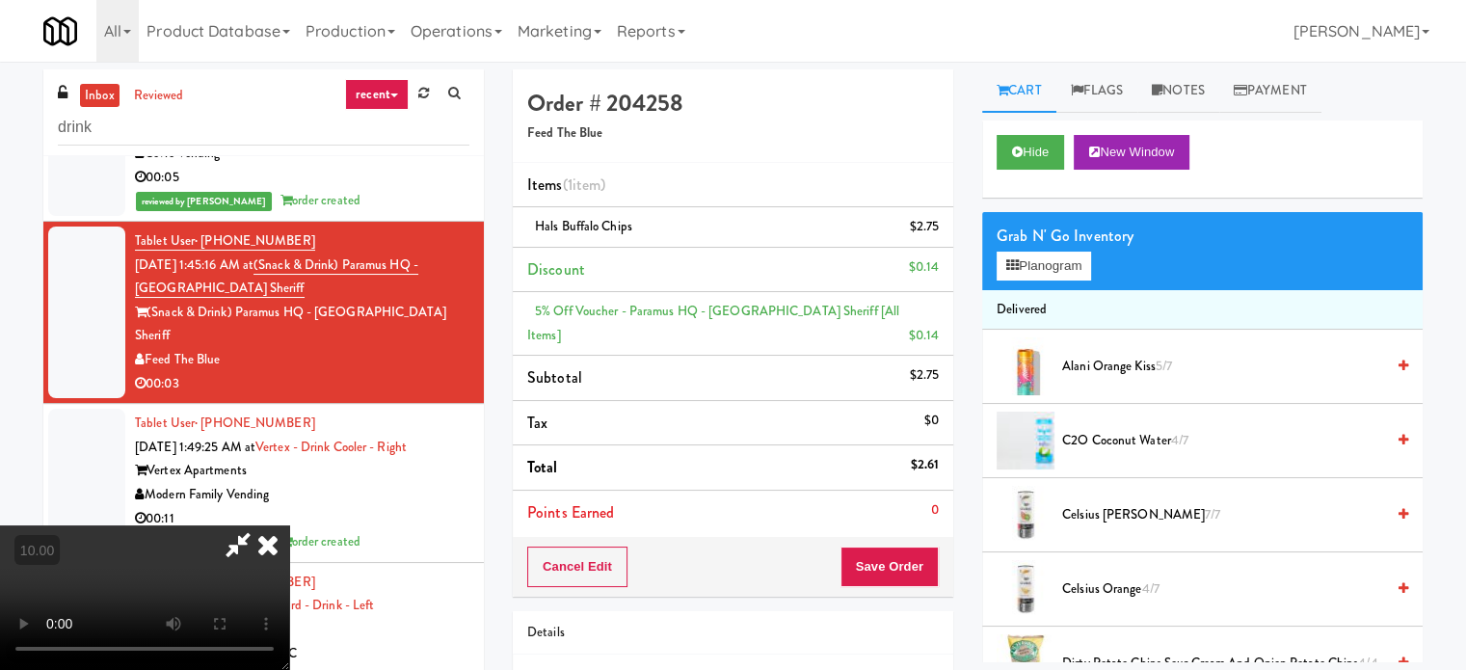
click at [289, 525] on video at bounding box center [144, 597] width 289 height 145
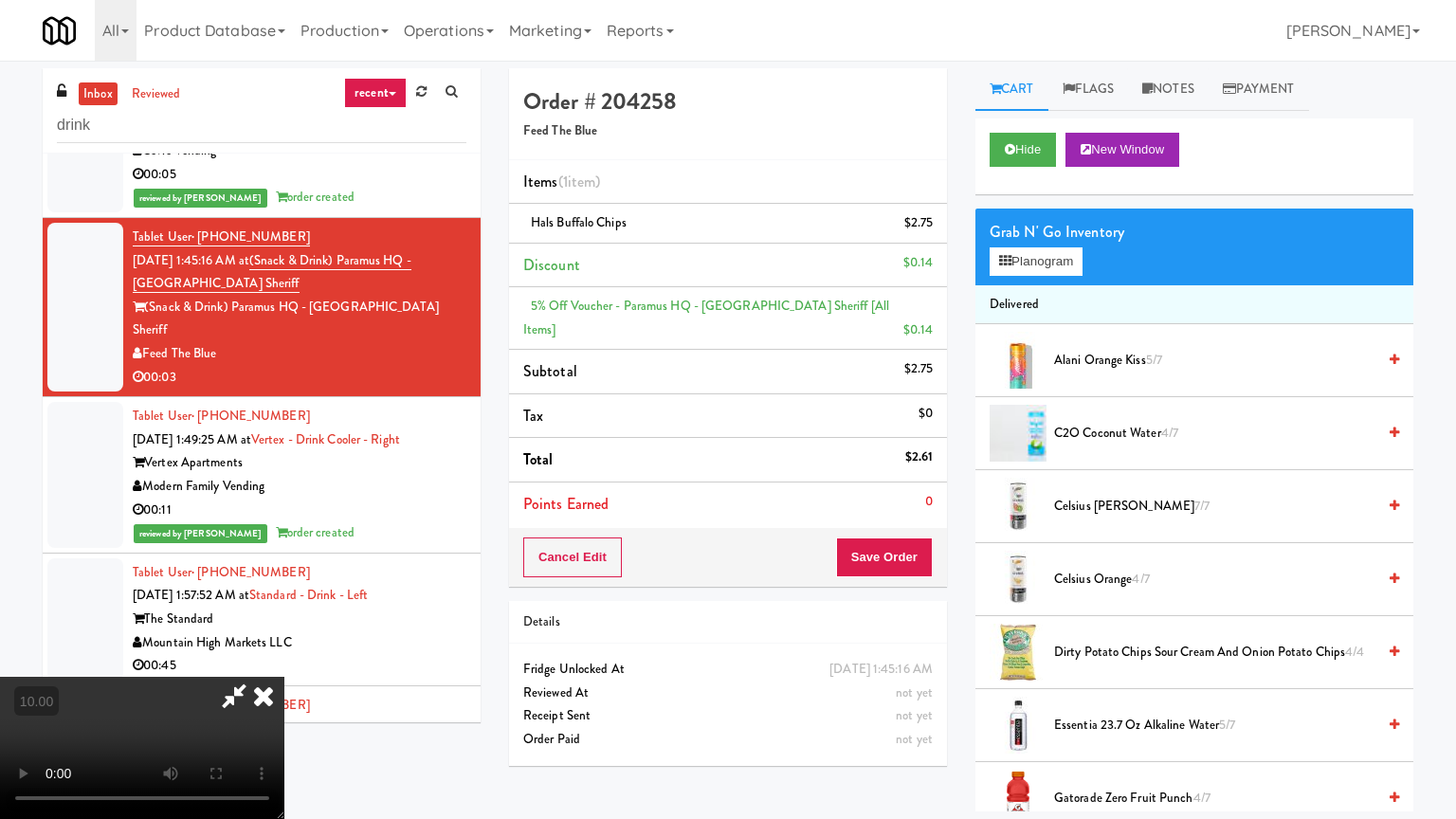
click at [284, 658] on video at bounding box center [142, 747] width 284 height 143
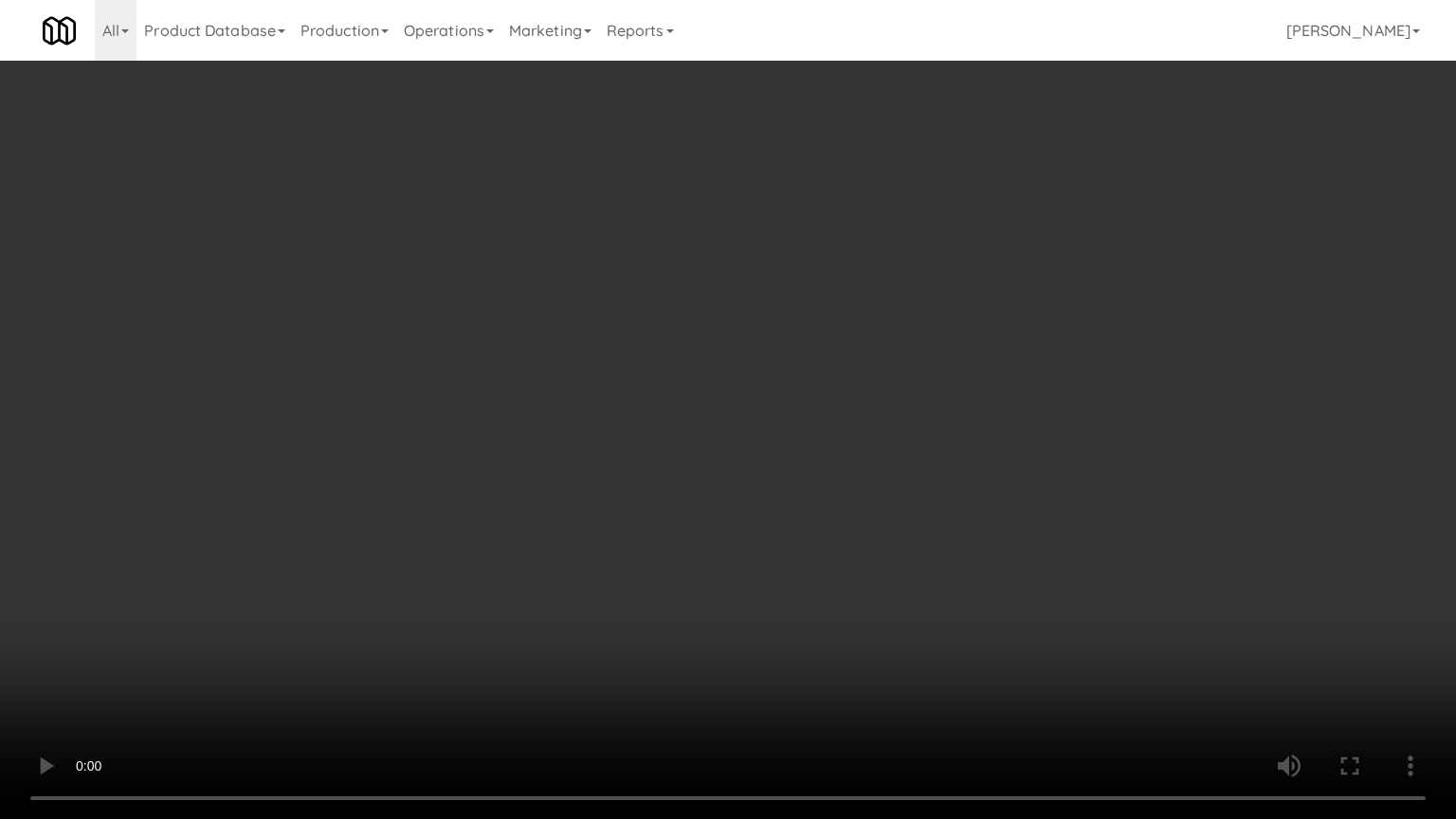
click at [716, 434] on video at bounding box center [728, 409] width 1456 height 819
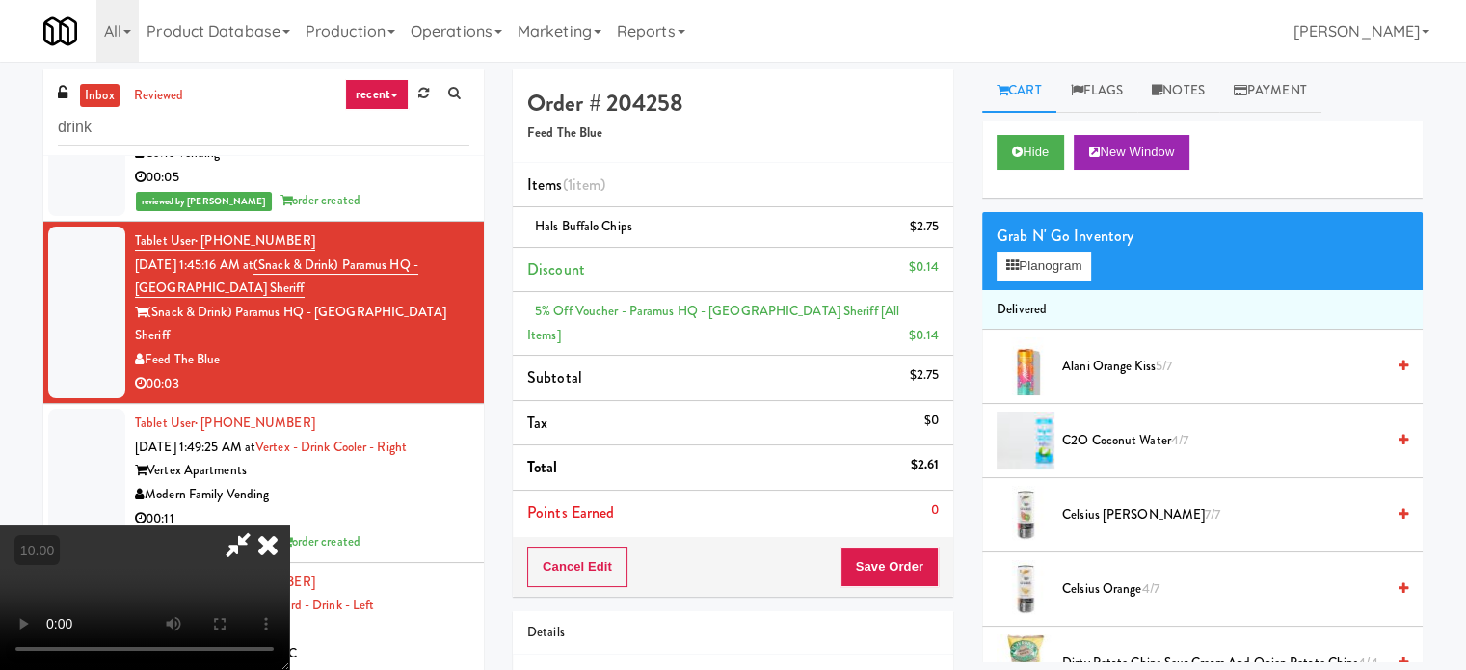
click at [289, 525] on icon at bounding box center [268, 544] width 42 height 39
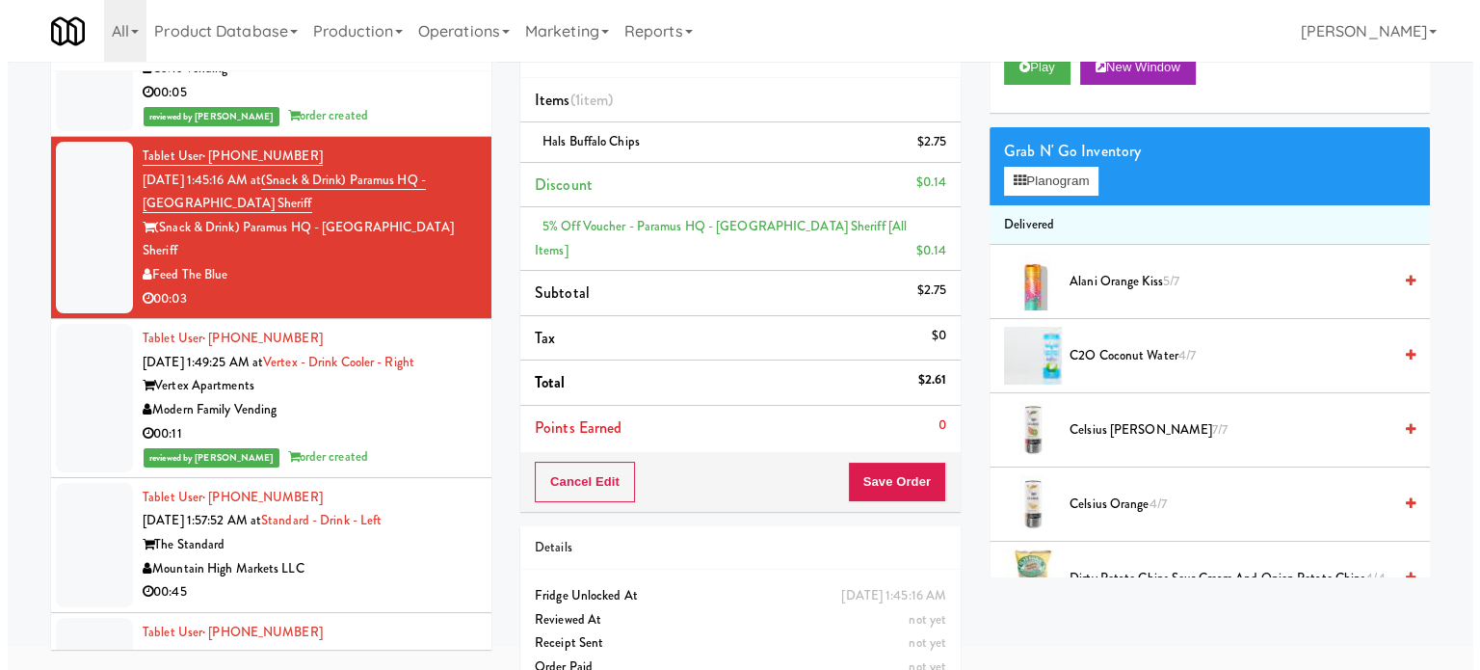
scroll to position [120, 0]
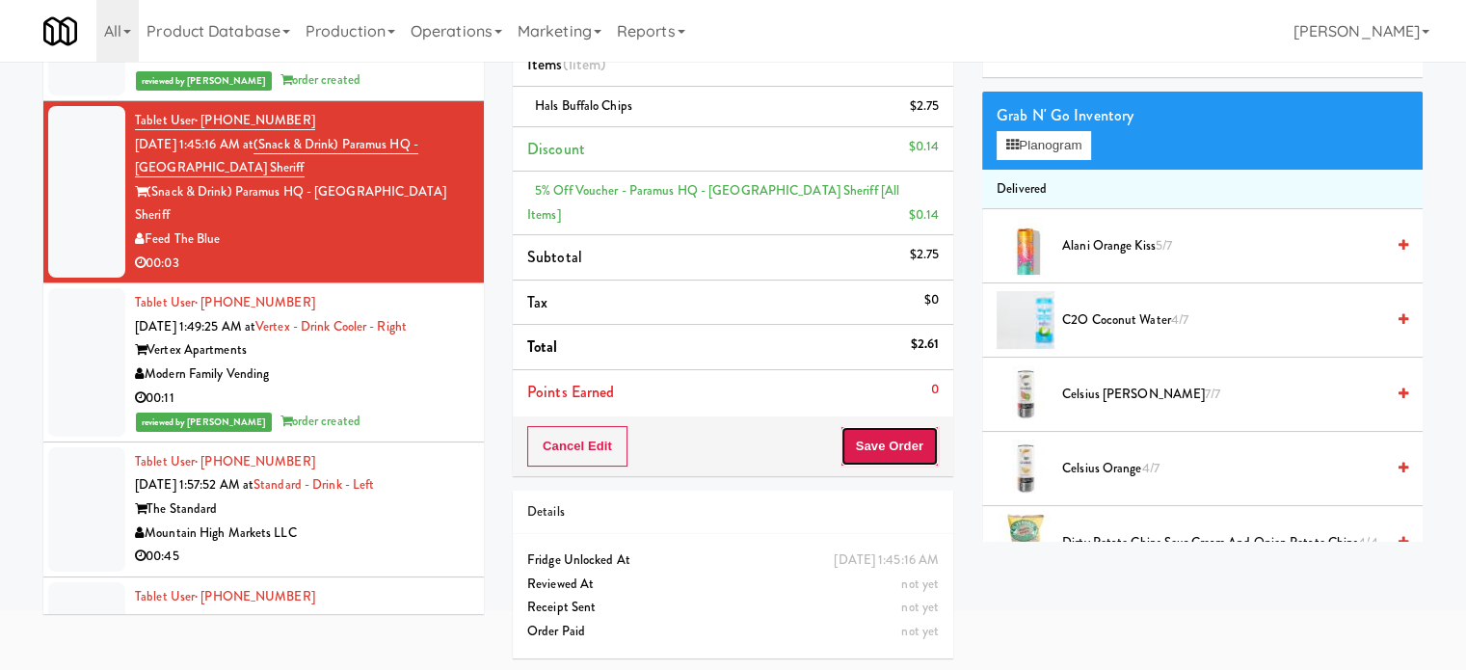
click at [864, 439] on button "Save Order" at bounding box center [889, 446] width 98 height 40
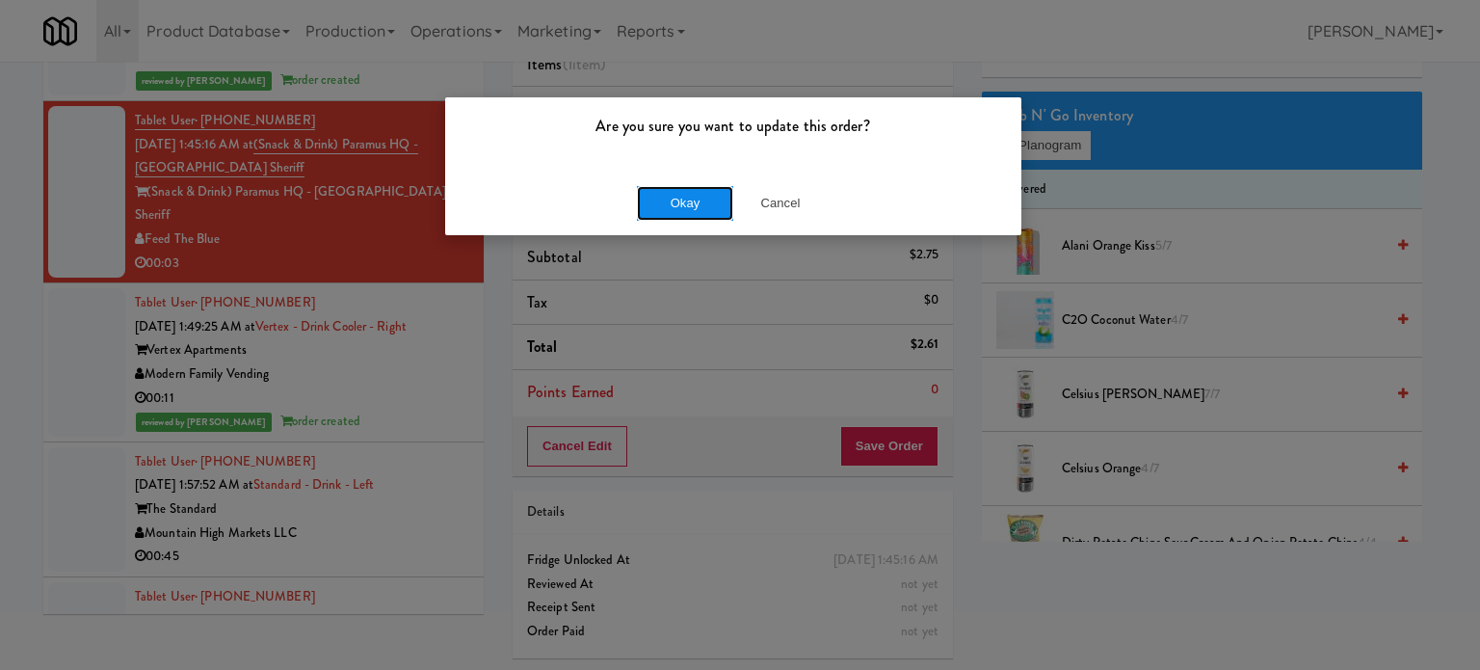
click at [659, 200] on button "Okay" at bounding box center [685, 203] width 96 height 35
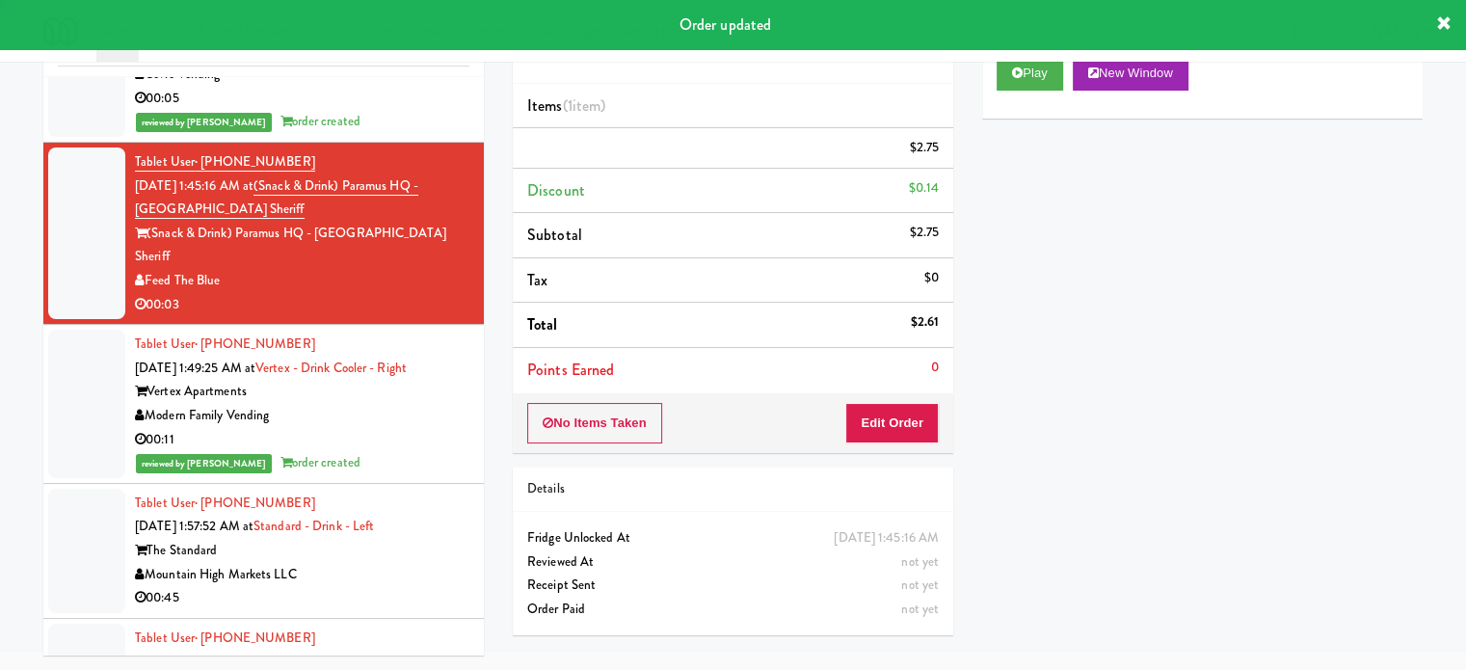
scroll to position [78, 0]
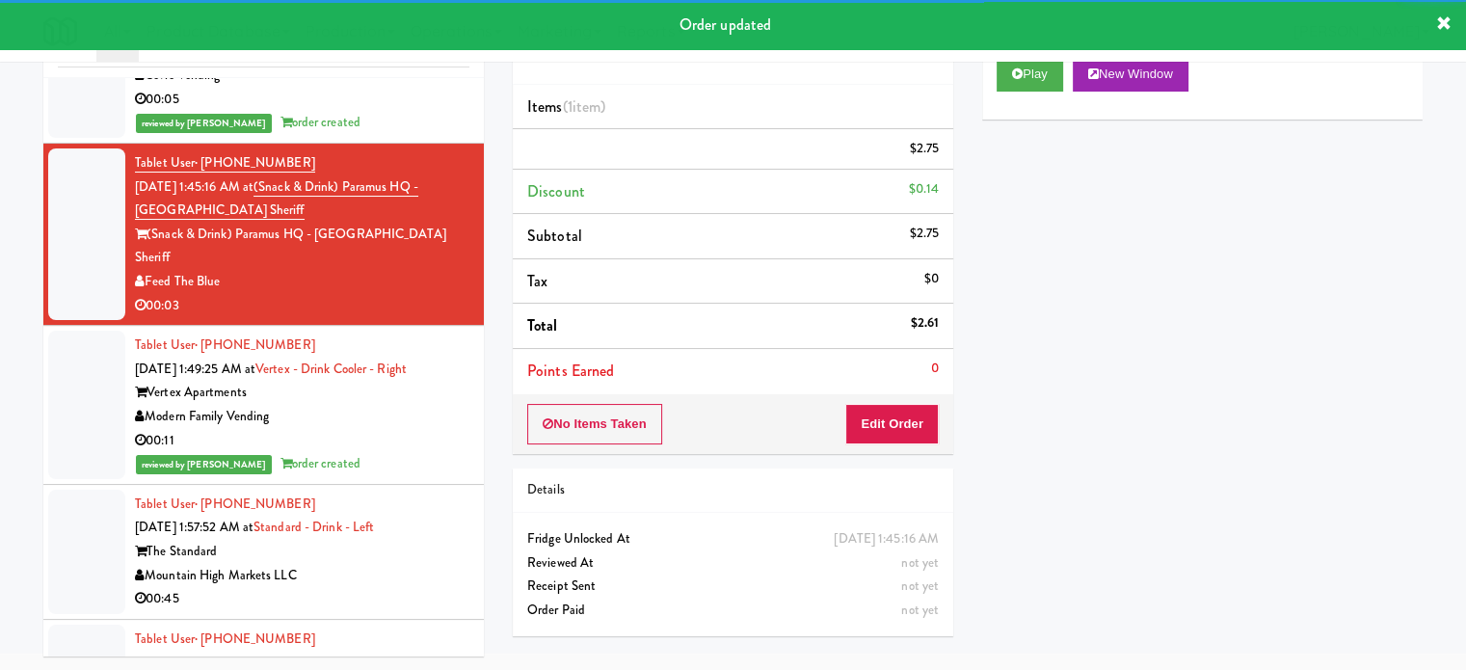
drag, startPoint x: 403, startPoint y: 562, endPoint x: 699, endPoint y: 493, distance: 303.9
click at [428, 558] on div "Tablet User · (580) 596-8944 [DATE] 1:57:52 AM at Standard - Drink - Left The S…" at bounding box center [302, 552] width 334 height 119
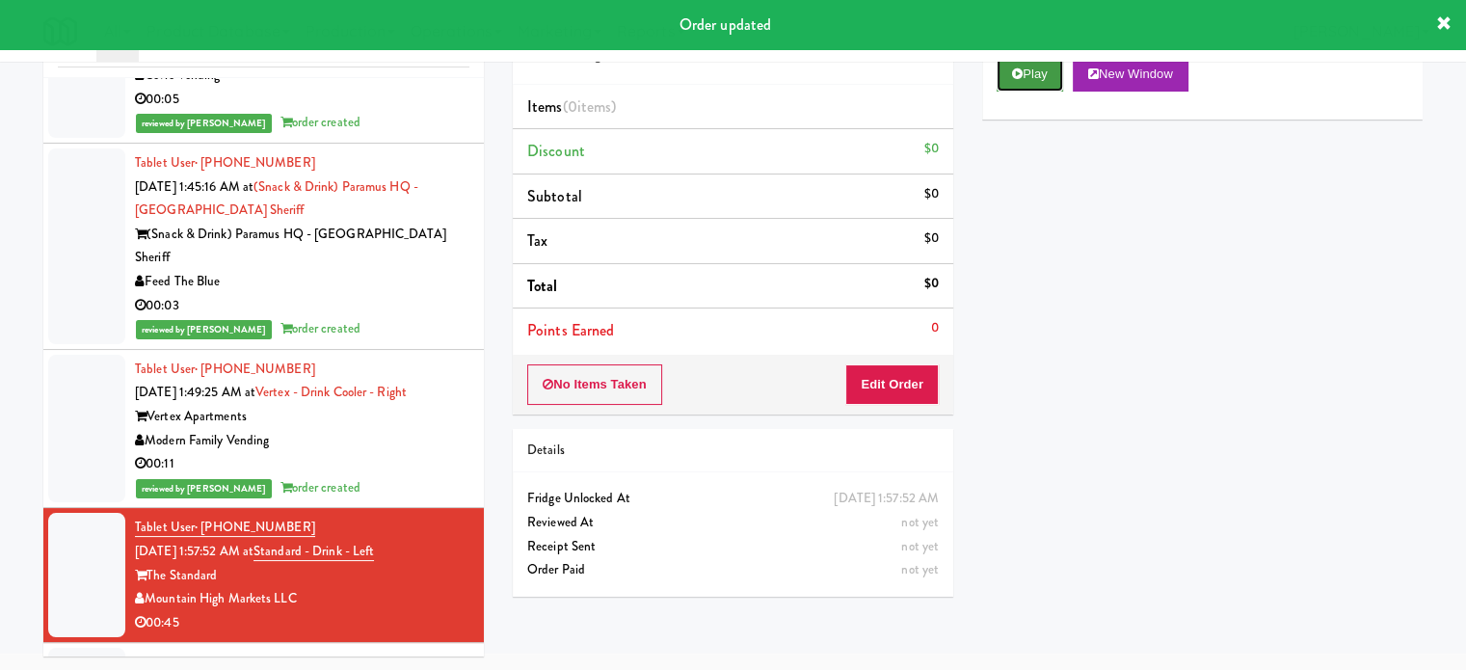
click at [1027, 67] on button "Play" at bounding box center [1030, 74] width 67 height 35
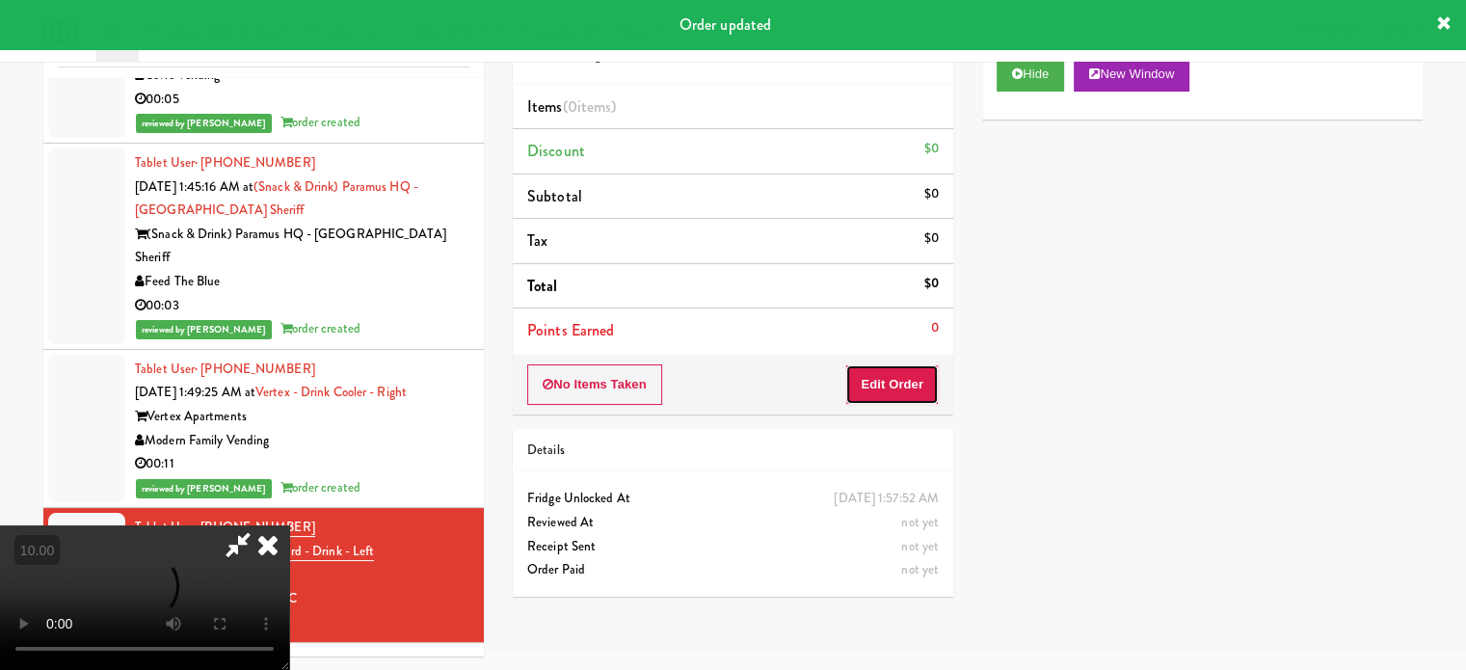
click at [885, 375] on button "Edit Order" at bounding box center [891, 384] width 93 height 40
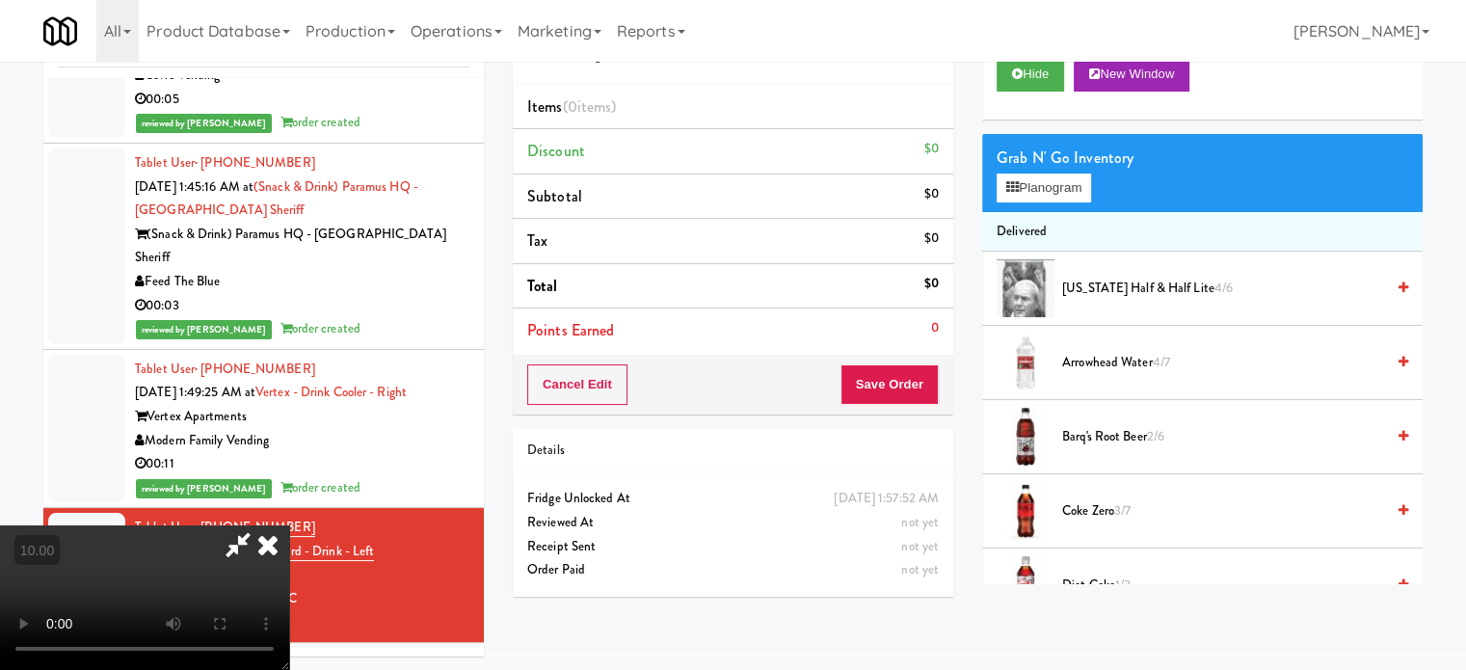
click at [199, 525] on video at bounding box center [144, 597] width 289 height 145
drag, startPoint x: 216, startPoint y: 405, endPoint x: 305, endPoint y: 547, distance: 168.0
click at [217, 525] on video at bounding box center [144, 597] width 289 height 145
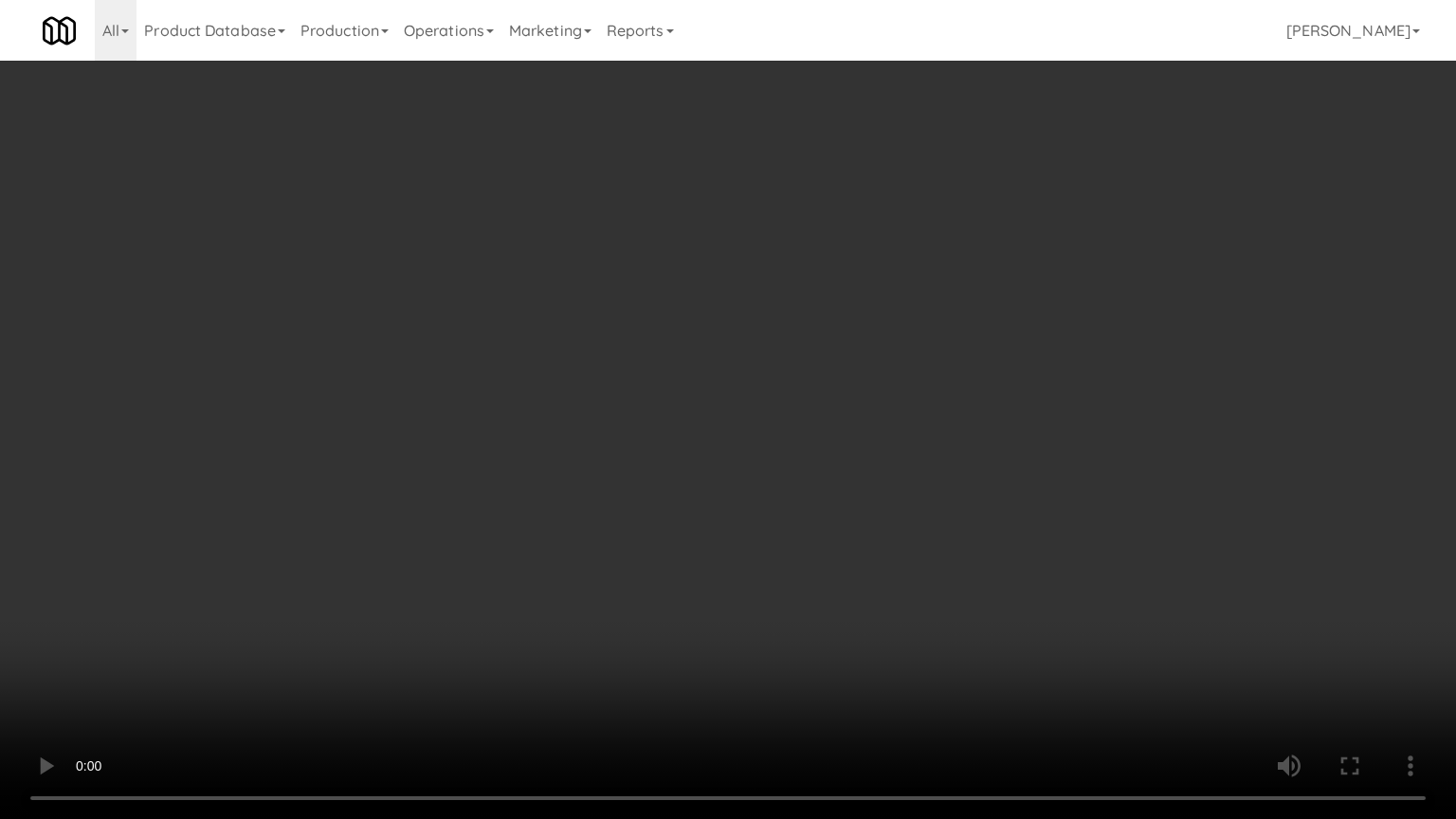
drag, startPoint x: 380, startPoint y: 614, endPoint x: 1202, endPoint y: 43, distance: 1000.9
click at [391, 608] on video at bounding box center [728, 409] width 1456 height 819
click at [805, 376] on video at bounding box center [728, 409] width 1456 height 819
click at [808, 398] on video at bounding box center [728, 409] width 1456 height 819
click at [866, 417] on video at bounding box center [728, 409] width 1456 height 819
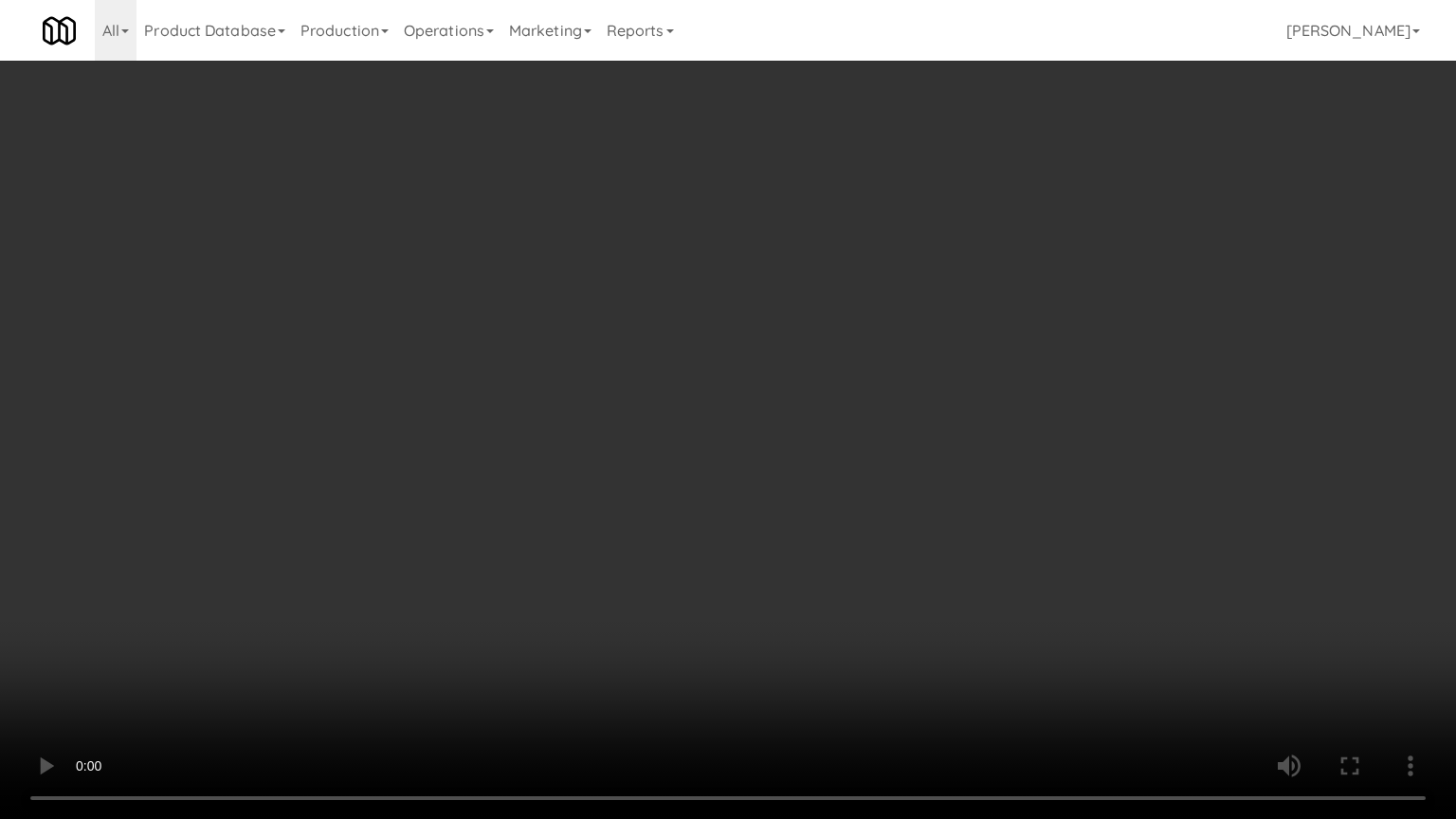
click at [819, 413] on video at bounding box center [728, 409] width 1456 height 819
click at [962, 468] on video at bounding box center [728, 409] width 1456 height 819
click at [915, 473] on video at bounding box center [728, 409] width 1456 height 819
click at [914, 444] on video at bounding box center [728, 409] width 1456 height 819
click at [906, 434] on video at bounding box center [728, 409] width 1456 height 819
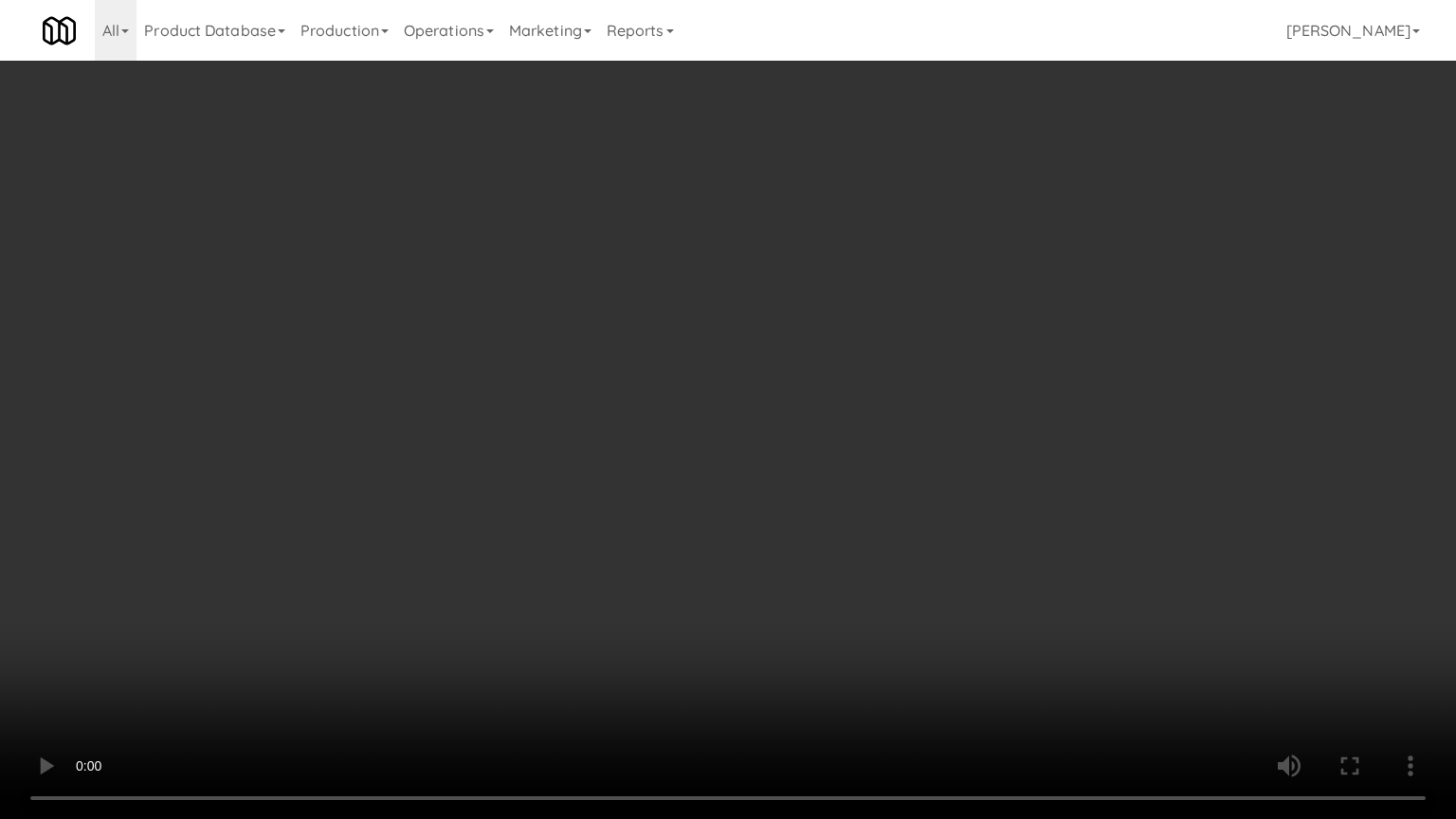
click at [893, 432] on video at bounding box center [728, 409] width 1456 height 819
click at [873, 413] on video at bounding box center [728, 409] width 1456 height 819
click at [812, 432] on video at bounding box center [728, 409] width 1456 height 819
click at [810, 427] on video at bounding box center [728, 409] width 1456 height 819
click at [857, 435] on video at bounding box center [728, 409] width 1456 height 819
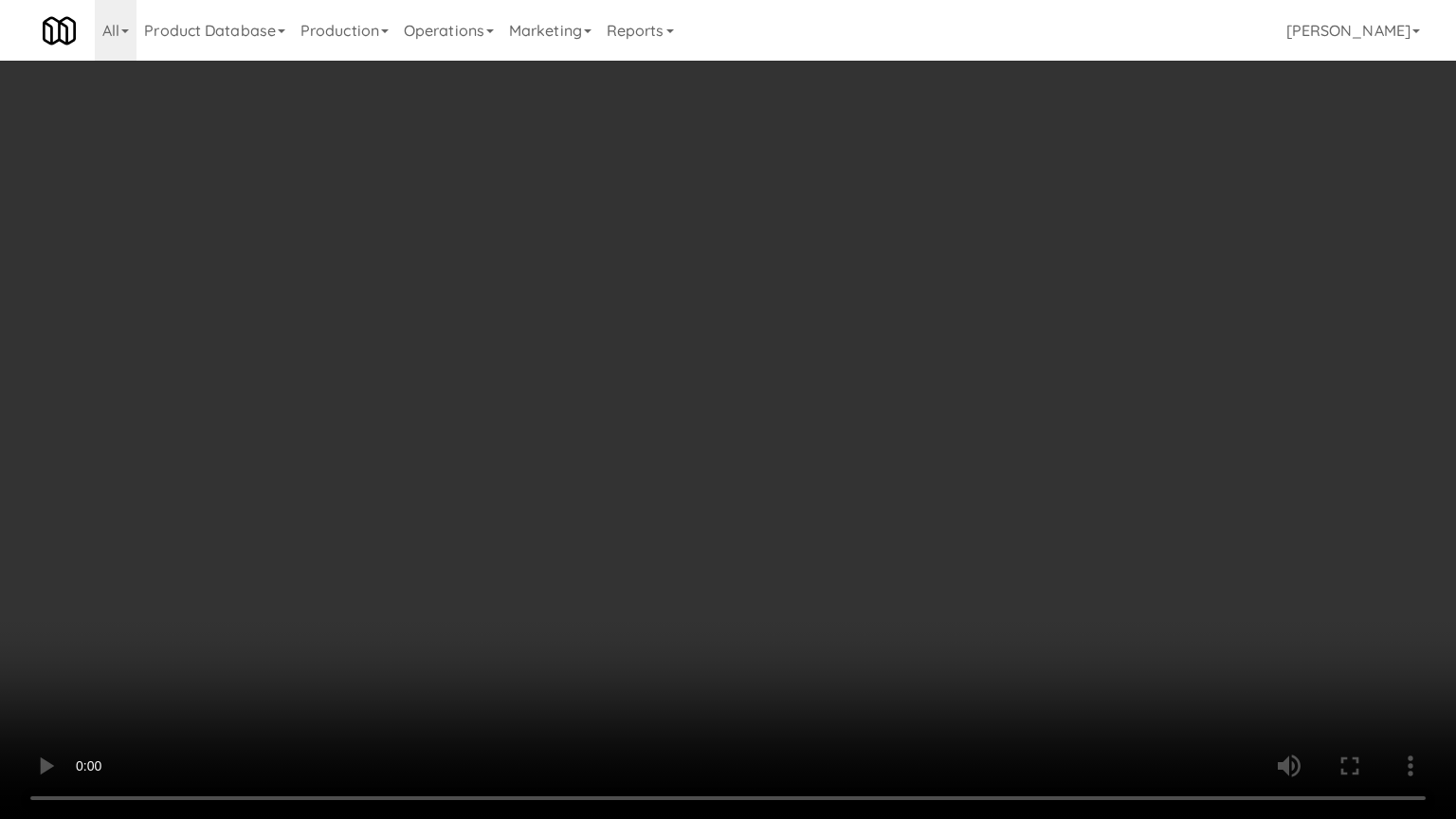
click at [853, 428] on video at bounding box center [728, 409] width 1456 height 819
click at [858, 425] on video at bounding box center [728, 409] width 1456 height 819
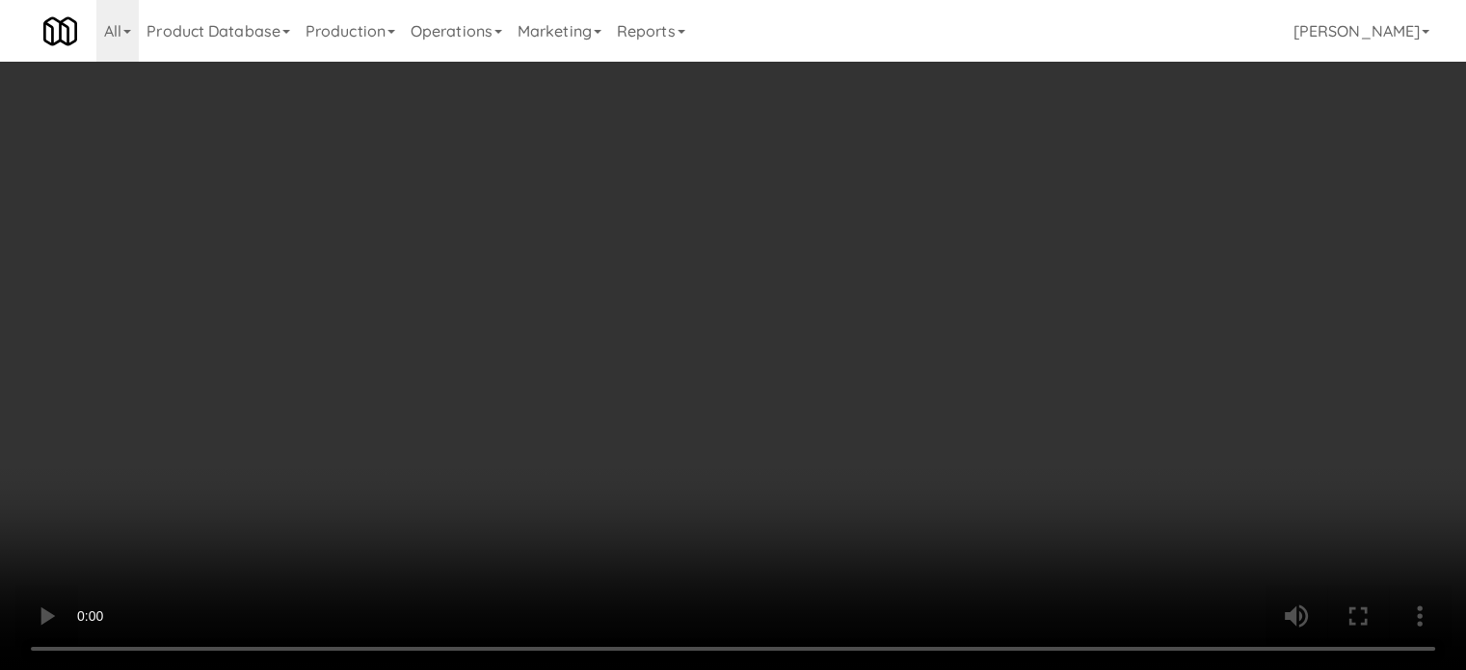
scroll to position [0, 0]
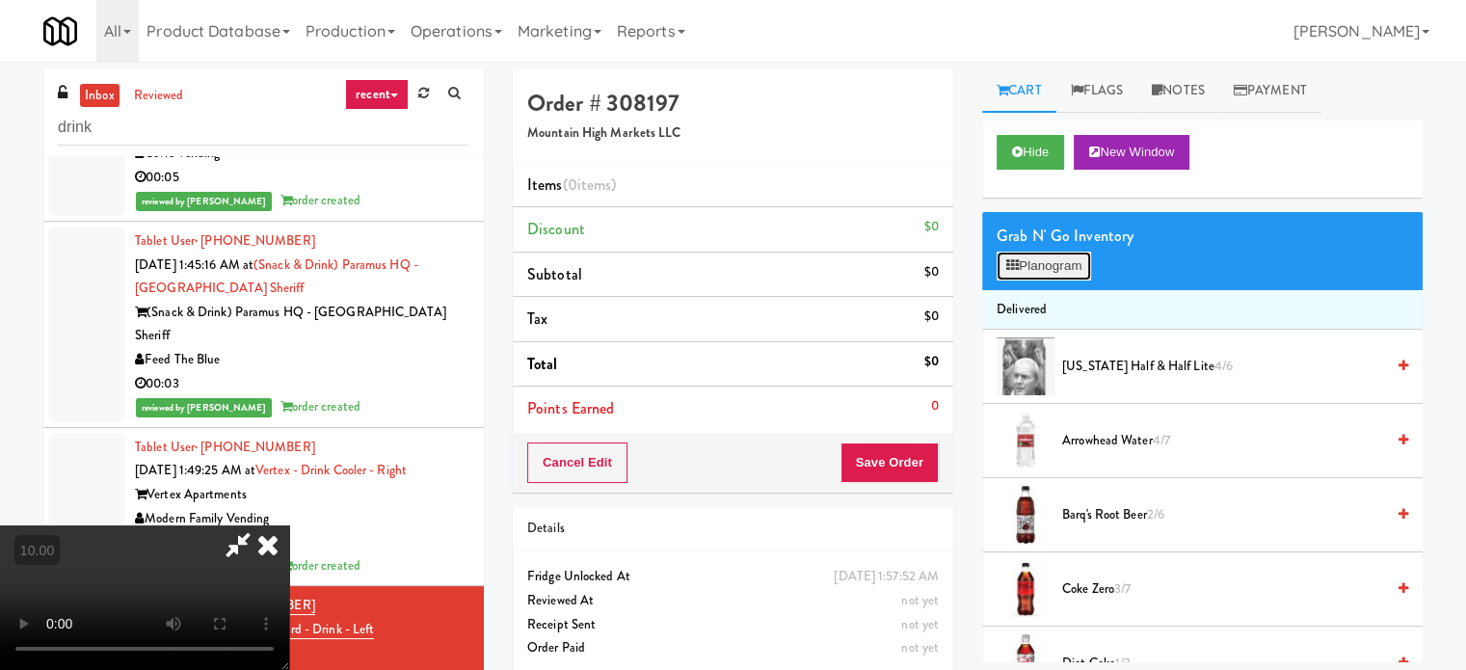
click at [1064, 268] on button "Planogram" at bounding box center [1044, 266] width 94 height 29
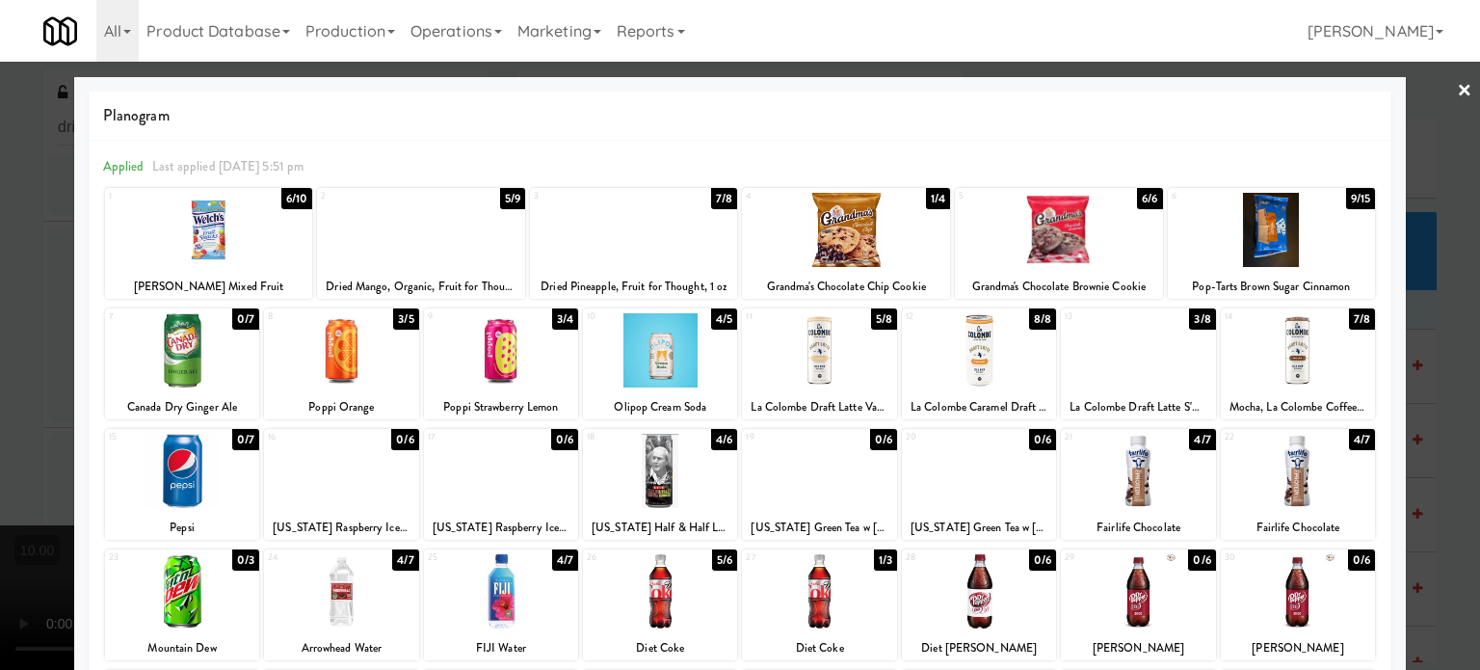
click at [718, 439] on div "4/6" at bounding box center [724, 439] width 26 height 21
click at [1442, 377] on div at bounding box center [740, 335] width 1480 height 670
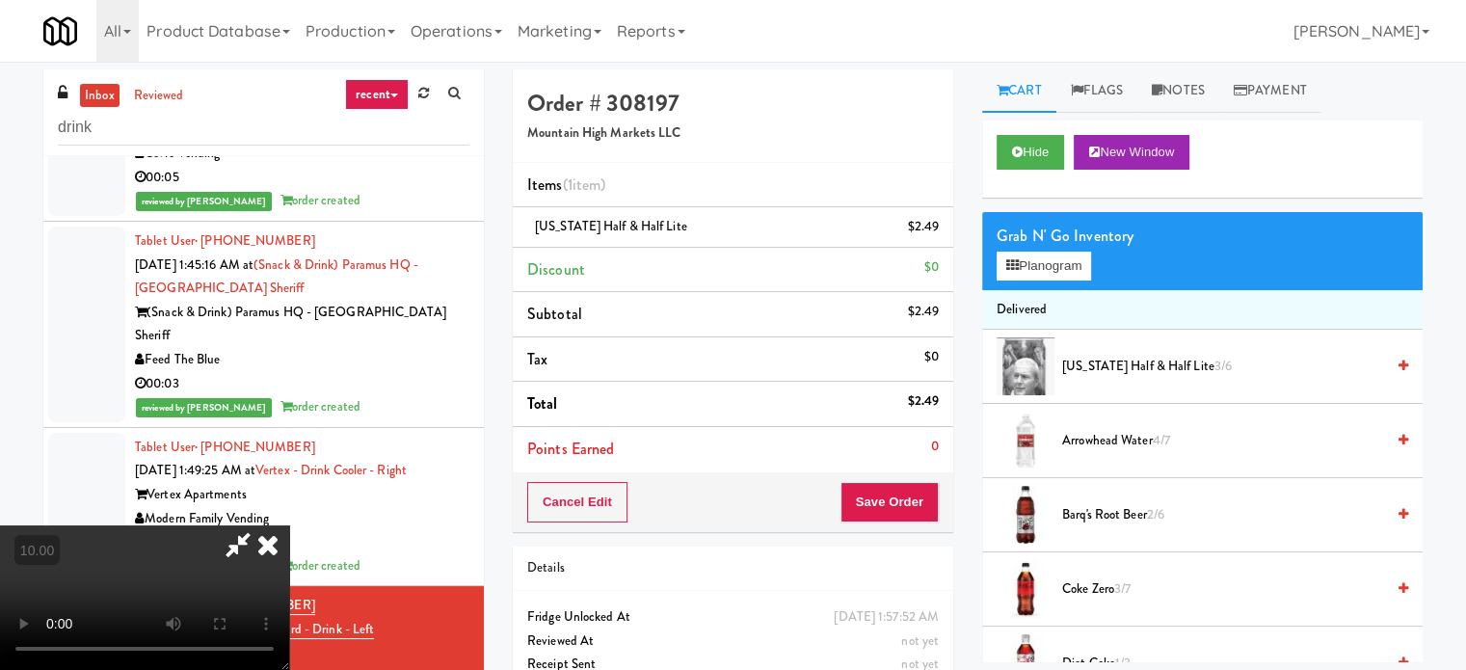
click at [289, 525] on video at bounding box center [144, 597] width 289 height 145
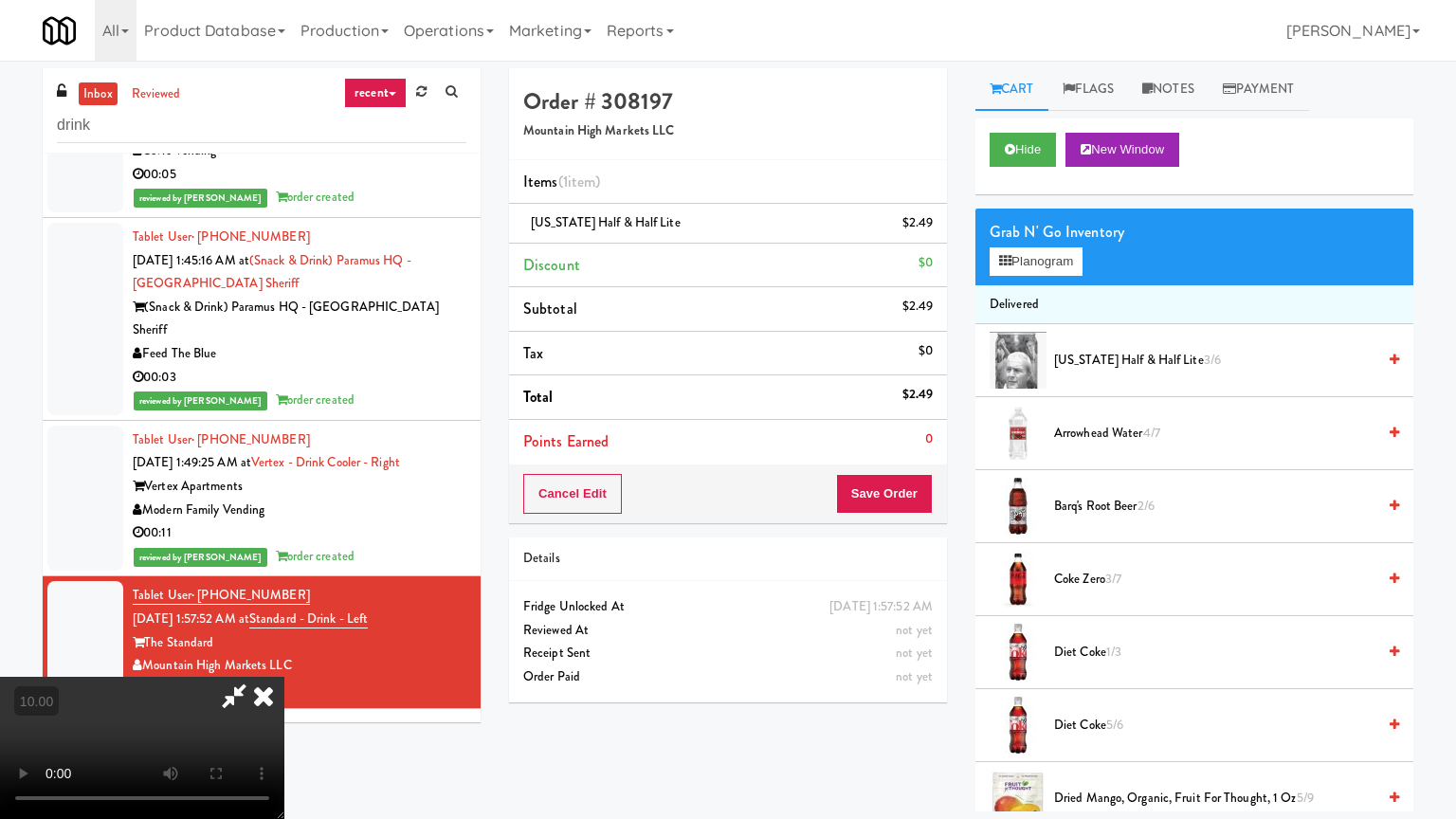
click at [284, 658] on video at bounding box center [142, 747] width 284 height 143
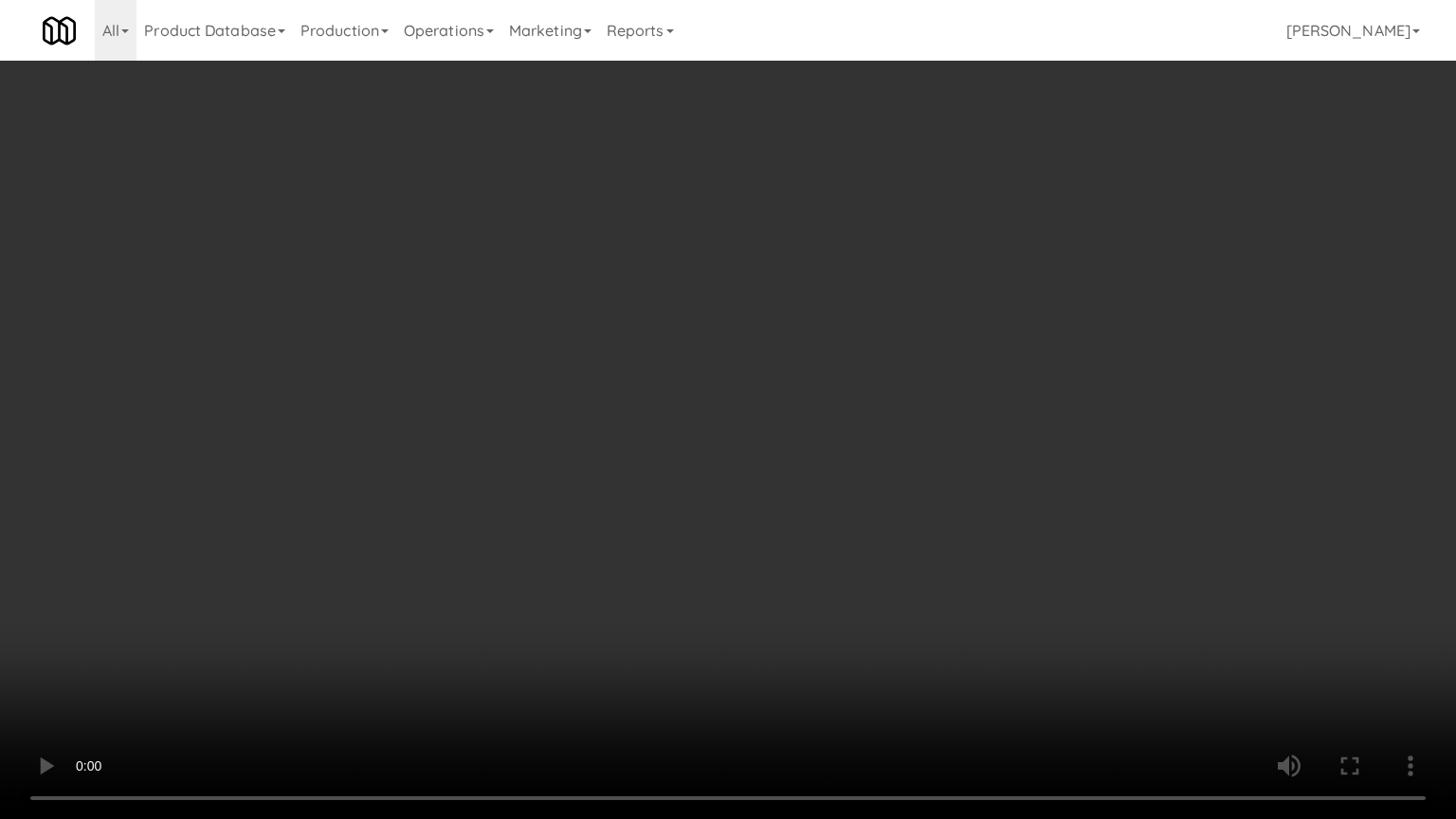
click at [695, 406] on video at bounding box center [728, 409] width 1456 height 819
click at [695, 403] on video at bounding box center [728, 409] width 1456 height 819
drag, startPoint x: 699, startPoint y: 402, endPoint x: 1050, endPoint y: 300, distance: 365.5
click at [701, 402] on video at bounding box center [728, 409] width 1456 height 819
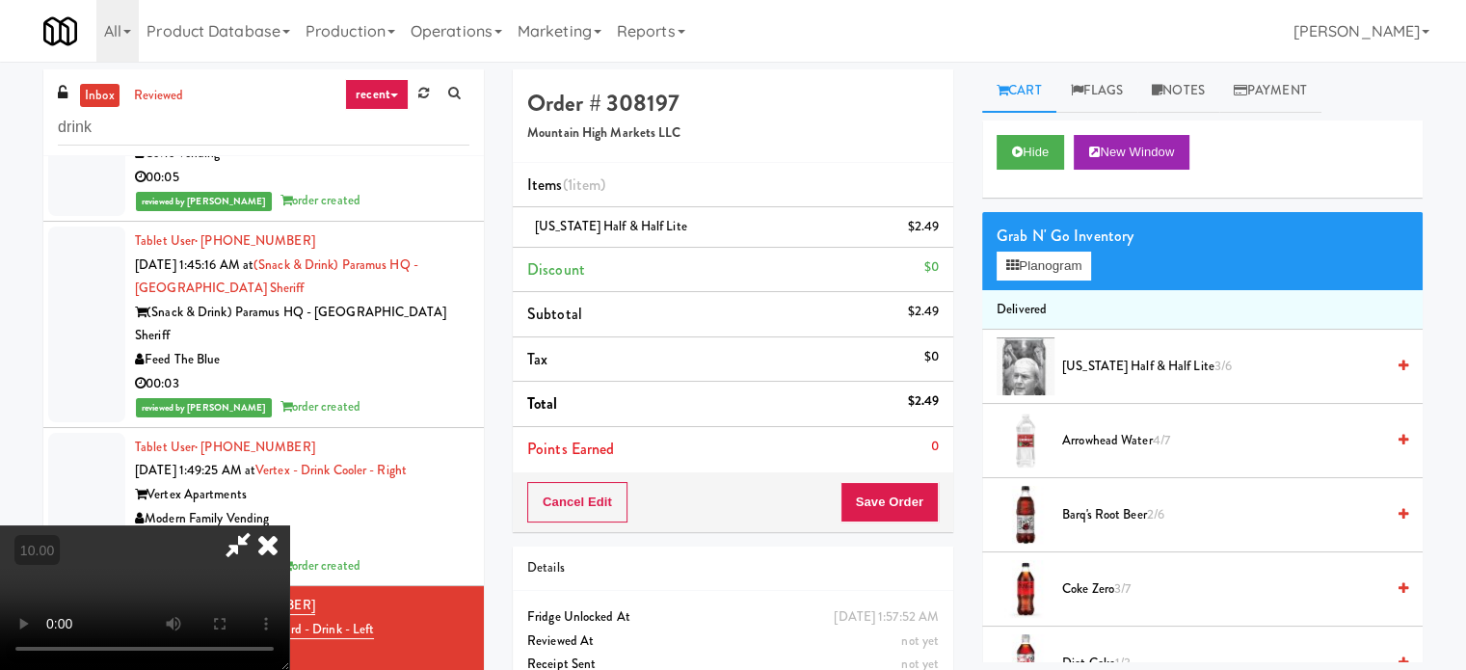
click at [1107, 367] on span "[US_STATE] Half & Half Lite 3/6" at bounding box center [1223, 367] width 322 height 24
click at [289, 525] on video at bounding box center [144, 597] width 289 height 145
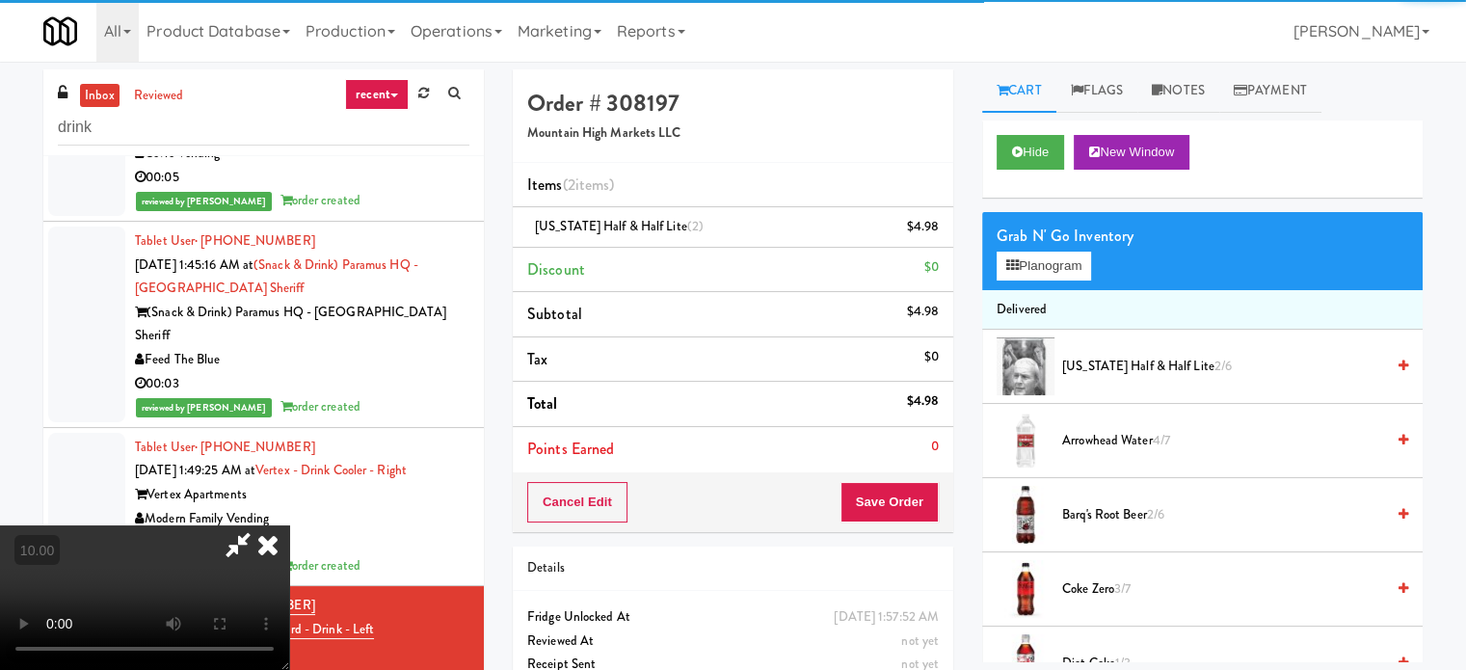
click at [289, 525] on video at bounding box center [144, 597] width 289 height 145
drag, startPoint x: 353, startPoint y: 474, endPoint x: 374, endPoint y: 406, distance: 71.6
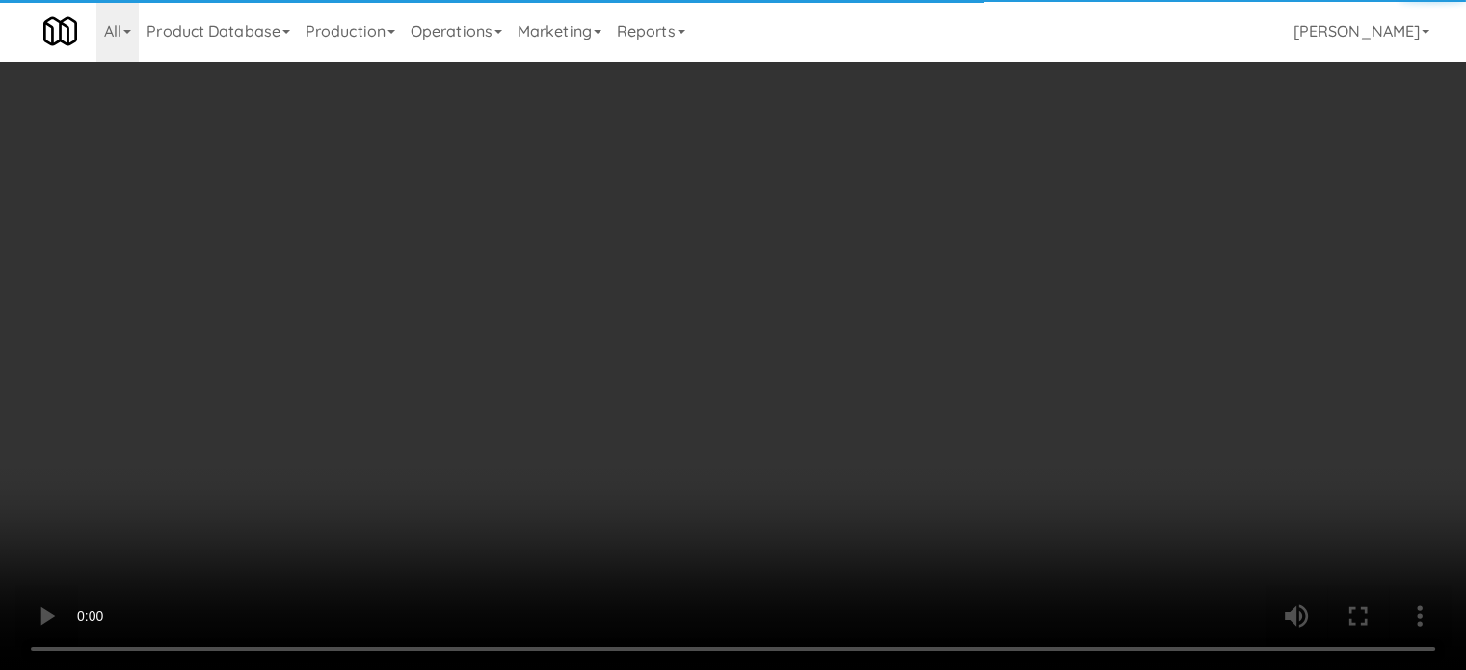
click at [354, 469] on video at bounding box center [733, 335] width 1466 height 670
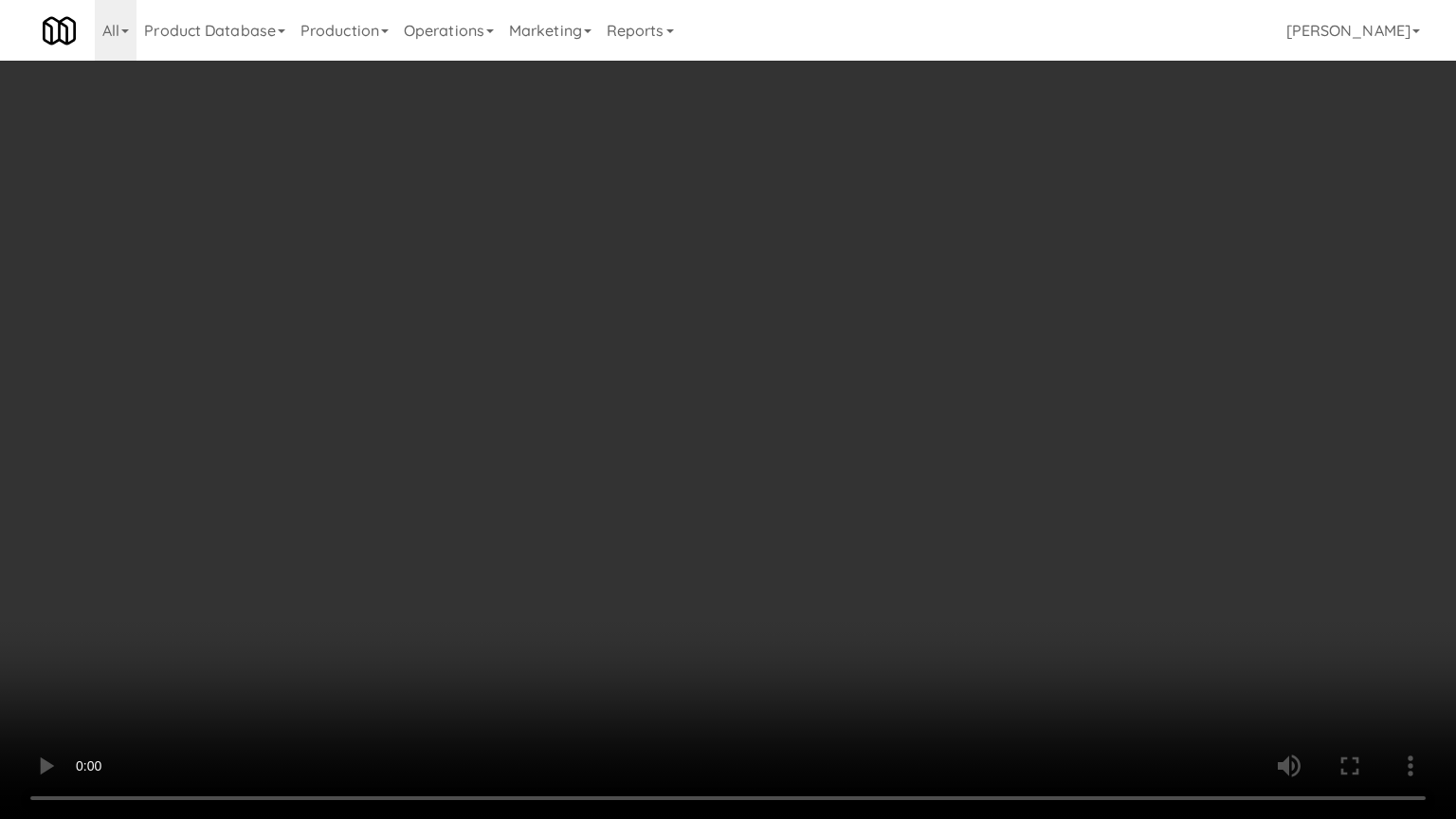
click at [568, 381] on video at bounding box center [728, 409] width 1456 height 819
click at [793, 433] on video at bounding box center [728, 409] width 1456 height 819
drag, startPoint x: 797, startPoint y: 432, endPoint x: 1042, endPoint y: 316, distance: 271.1
click at [819, 432] on video at bounding box center [728, 409] width 1456 height 819
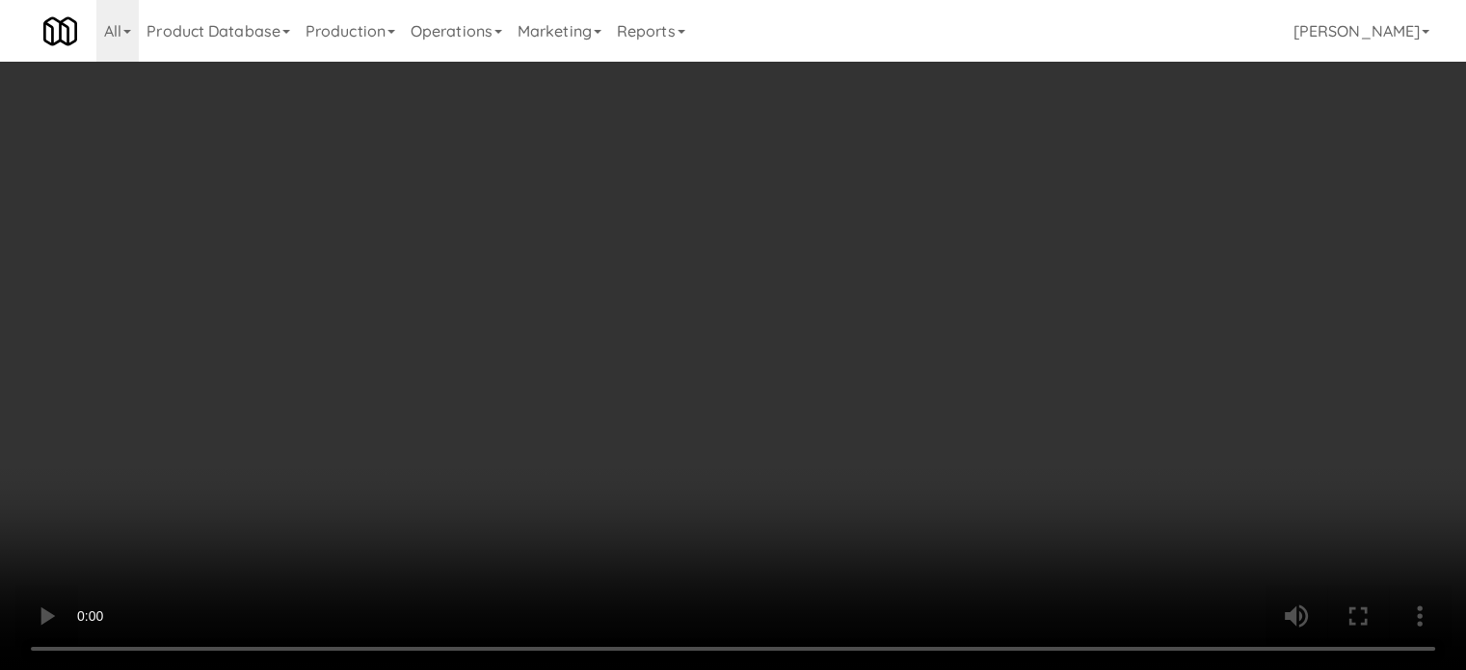
scroll to position [482, 0]
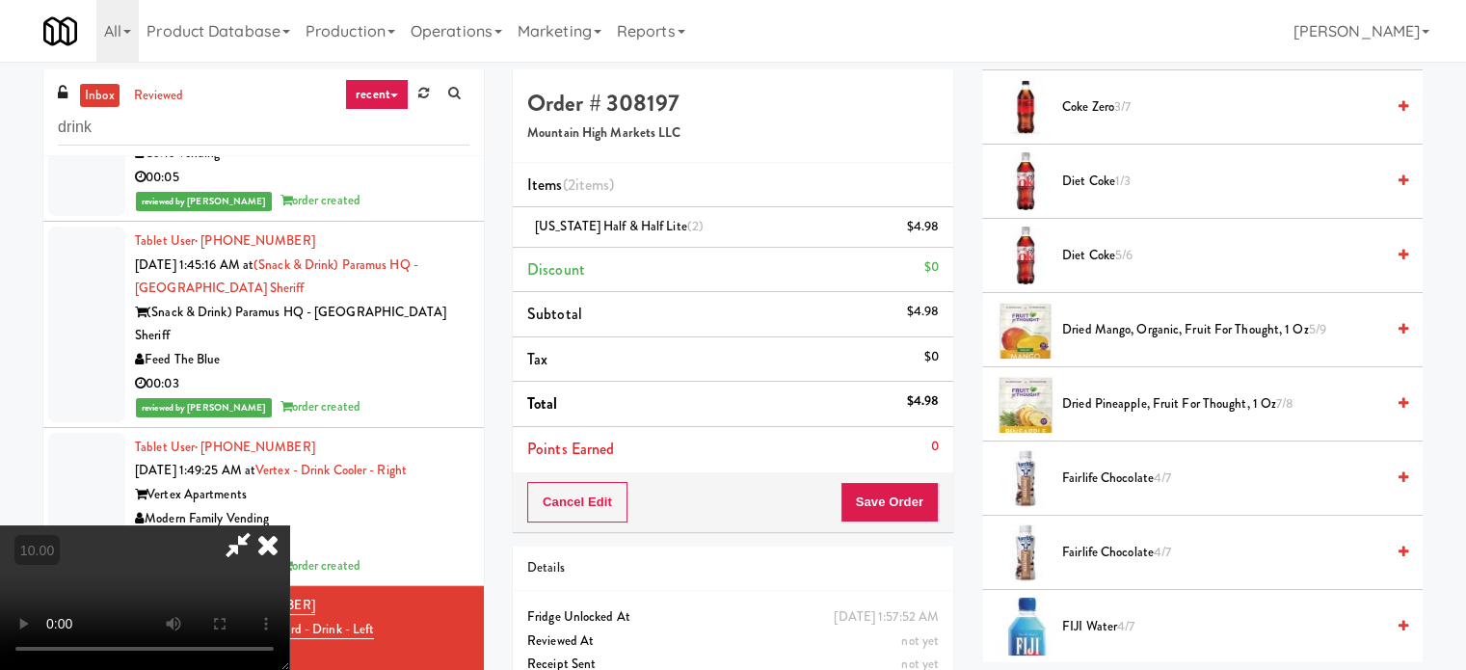
click at [1124, 477] on span "Fairlife Chocolate 4/7" at bounding box center [1223, 478] width 322 height 24
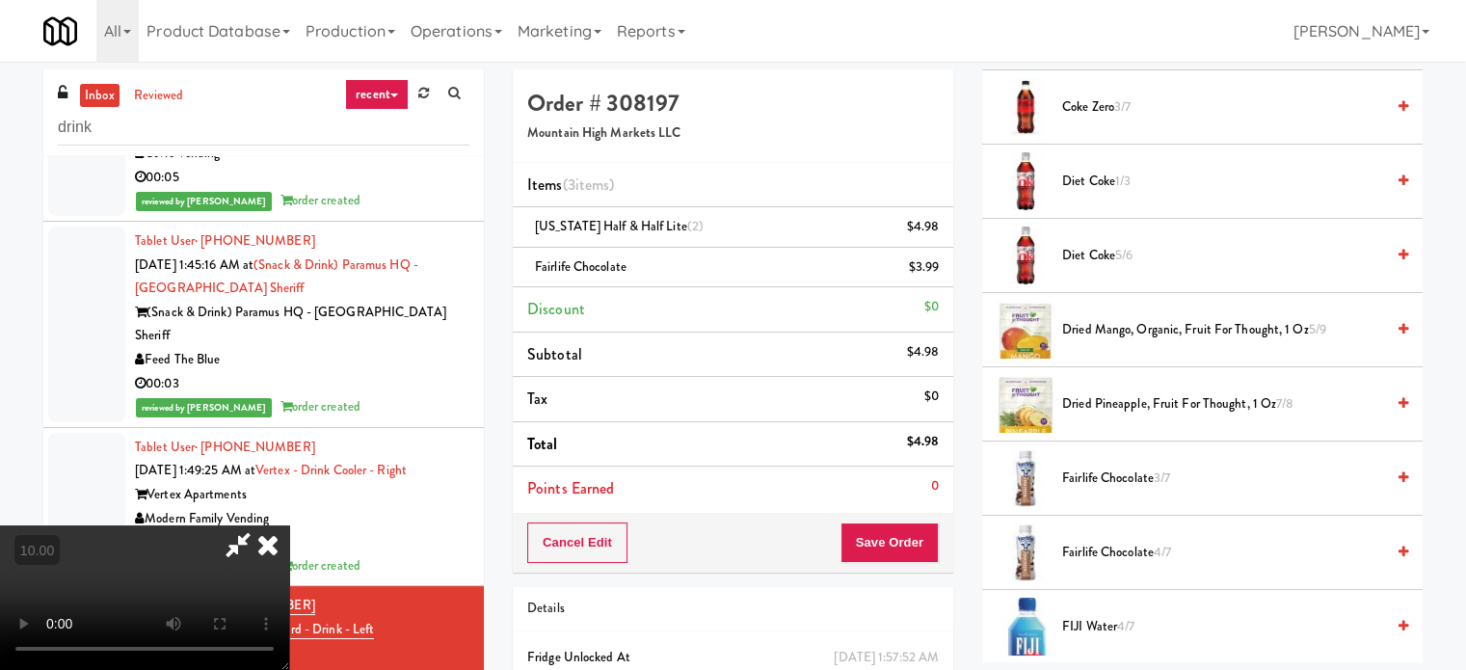
drag, startPoint x: 551, startPoint y: 516, endPoint x: 553, endPoint y: 500, distance: 15.5
click at [289, 525] on video at bounding box center [144, 597] width 289 height 145
drag, startPoint x: 554, startPoint y: 492, endPoint x: 554, endPoint y: 602, distance: 110.8
click at [289, 525] on video at bounding box center [144, 597] width 289 height 145
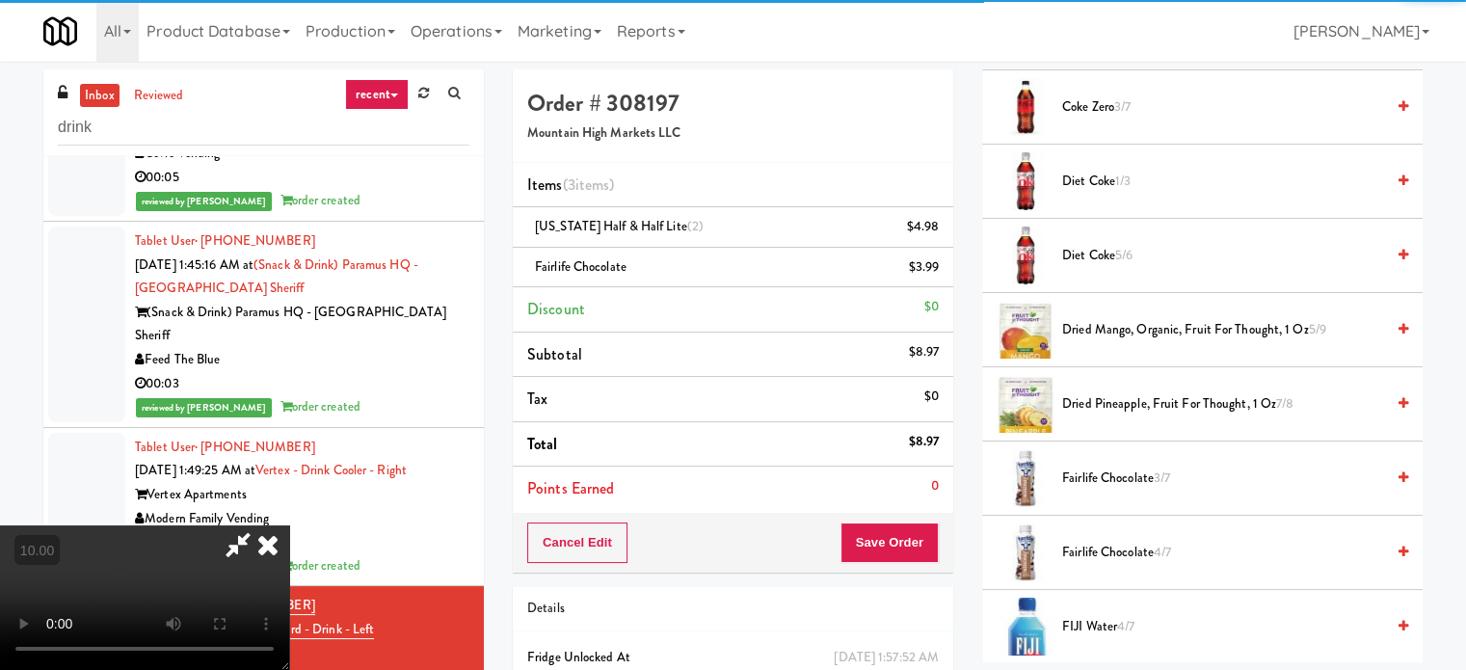
click at [289, 600] on video at bounding box center [144, 597] width 289 height 145
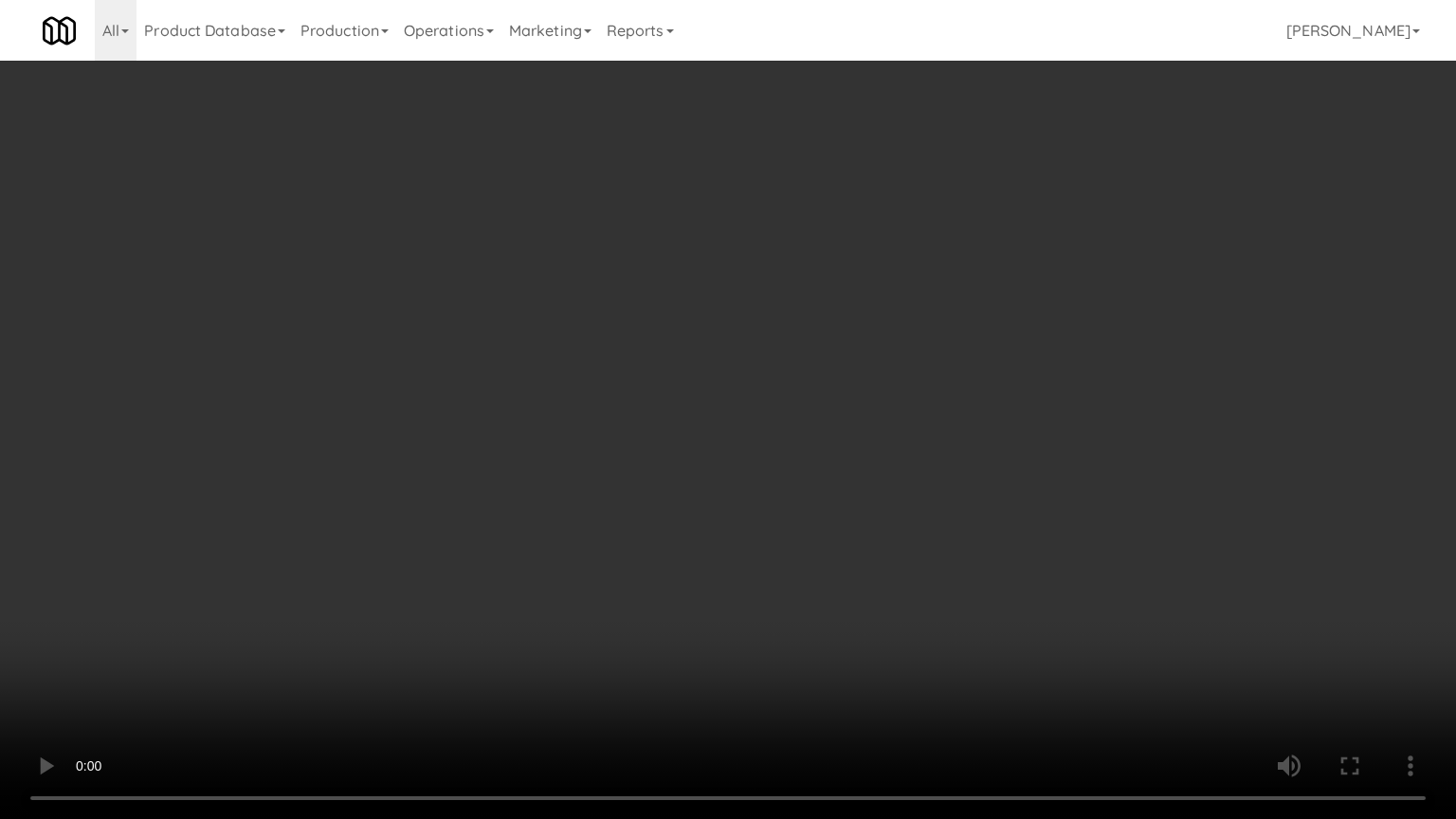
click at [601, 479] on video at bounding box center [728, 409] width 1456 height 819
click at [595, 476] on video at bounding box center [728, 409] width 1456 height 819
click at [678, 508] on video at bounding box center [728, 409] width 1456 height 819
click at [584, 485] on video at bounding box center [728, 409] width 1456 height 819
click at [679, 464] on video at bounding box center [728, 409] width 1456 height 819
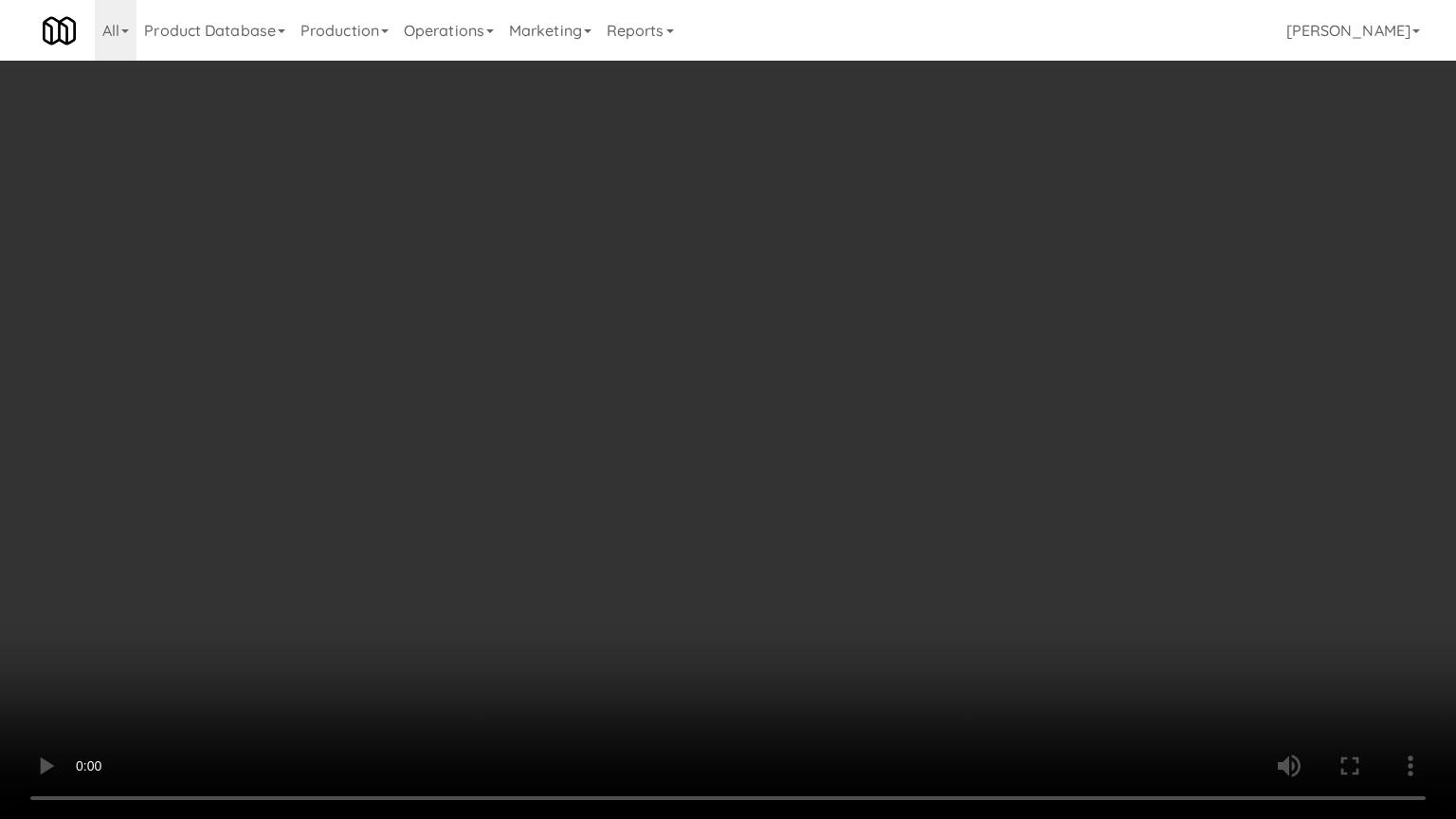
click at [543, 458] on video at bounding box center [728, 409] width 1456 height 819
click at [595, 433] on video at bounding box center [728, 409] width 1456 height 819
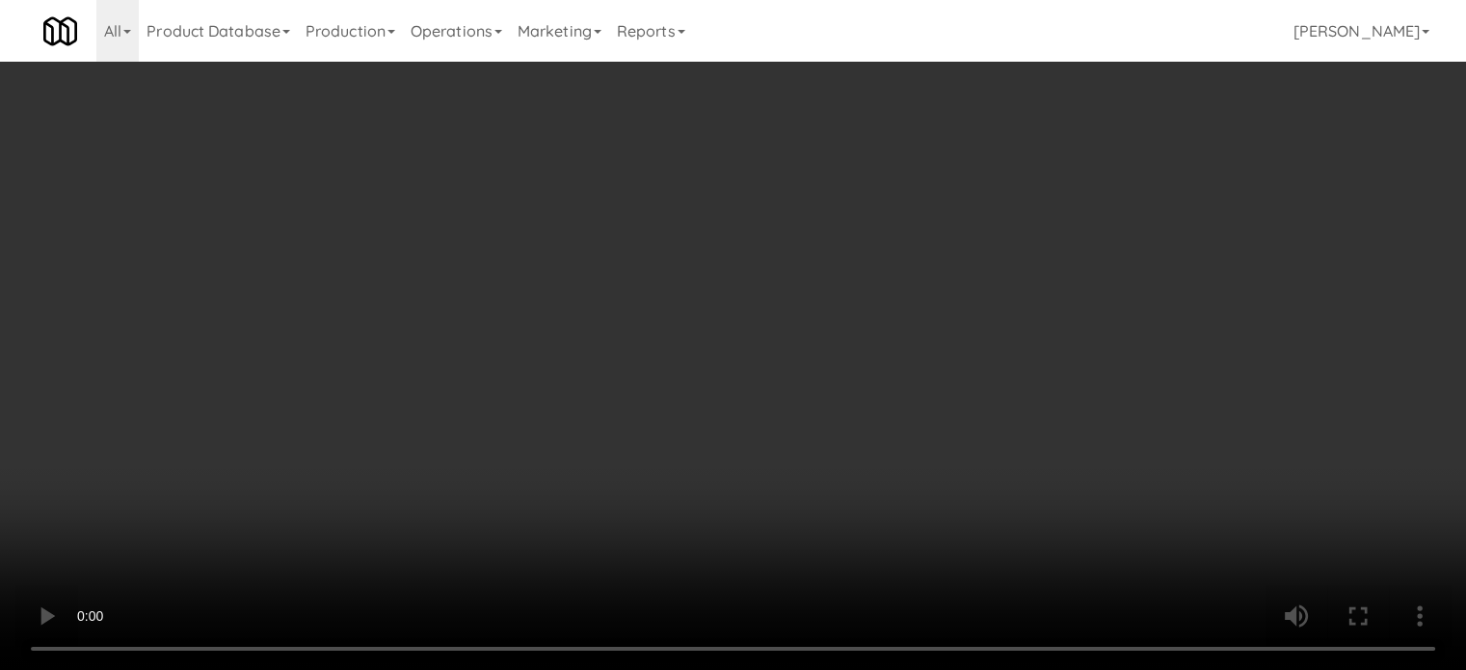
scroll to position [0, 0]
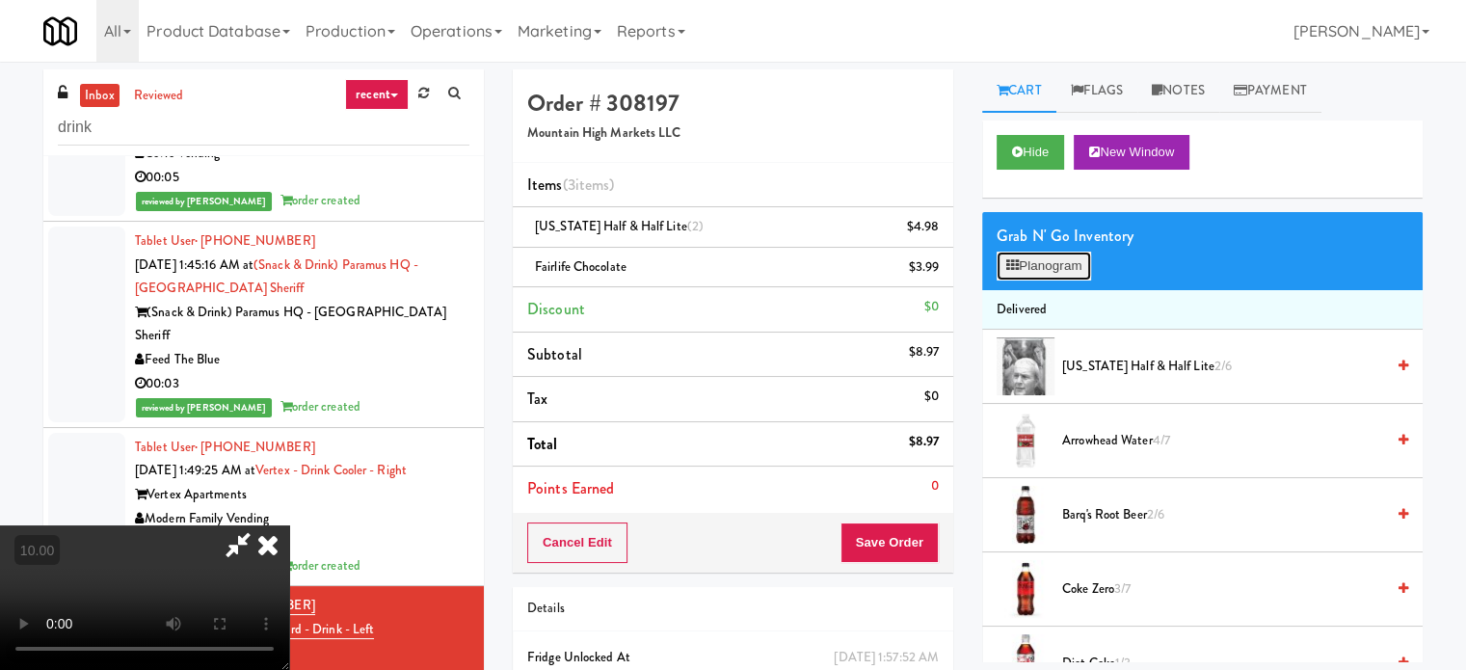
click at [1063, 279] on button "Planogram" at bounding box center [1044, 266] width 94 height 29
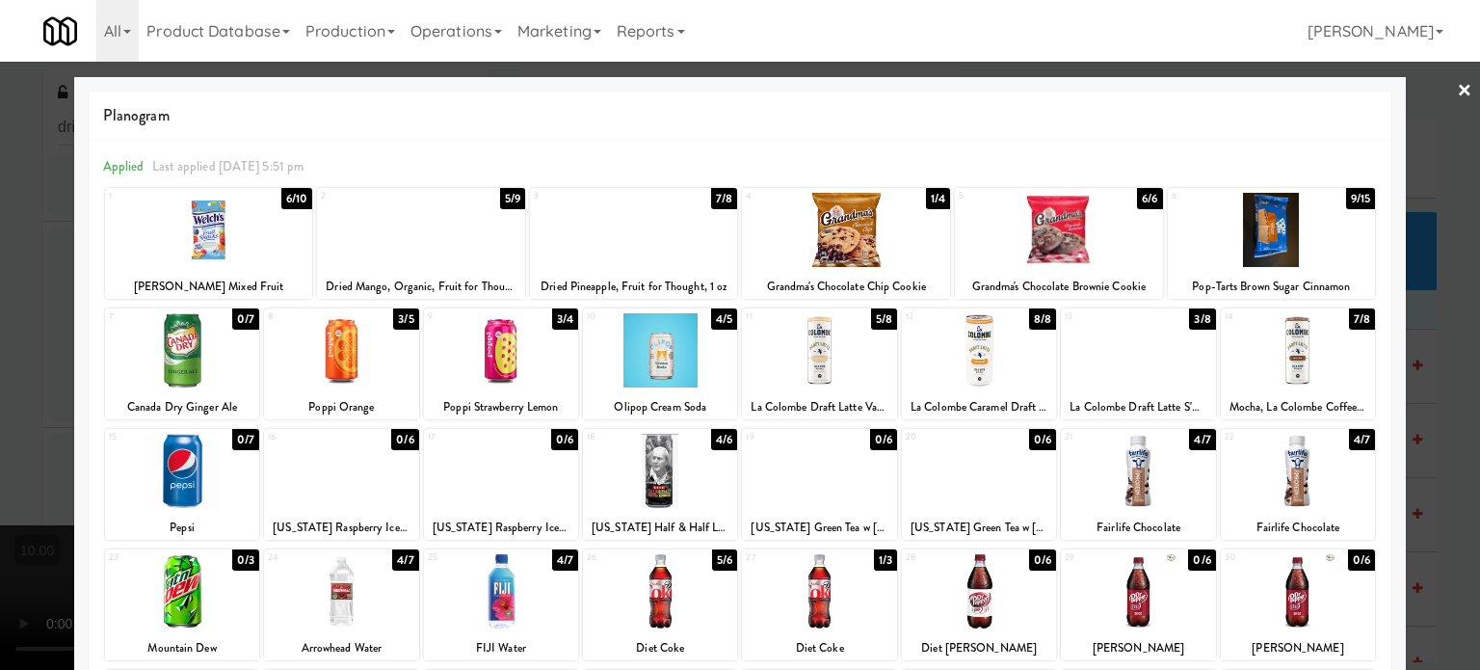
click at [1349, 202] on div "9/15" at bounding box center [1360, 198] width 29 height 21
click at [1423, 294] on div at bounding box center [740, 335] width 1480 height 670
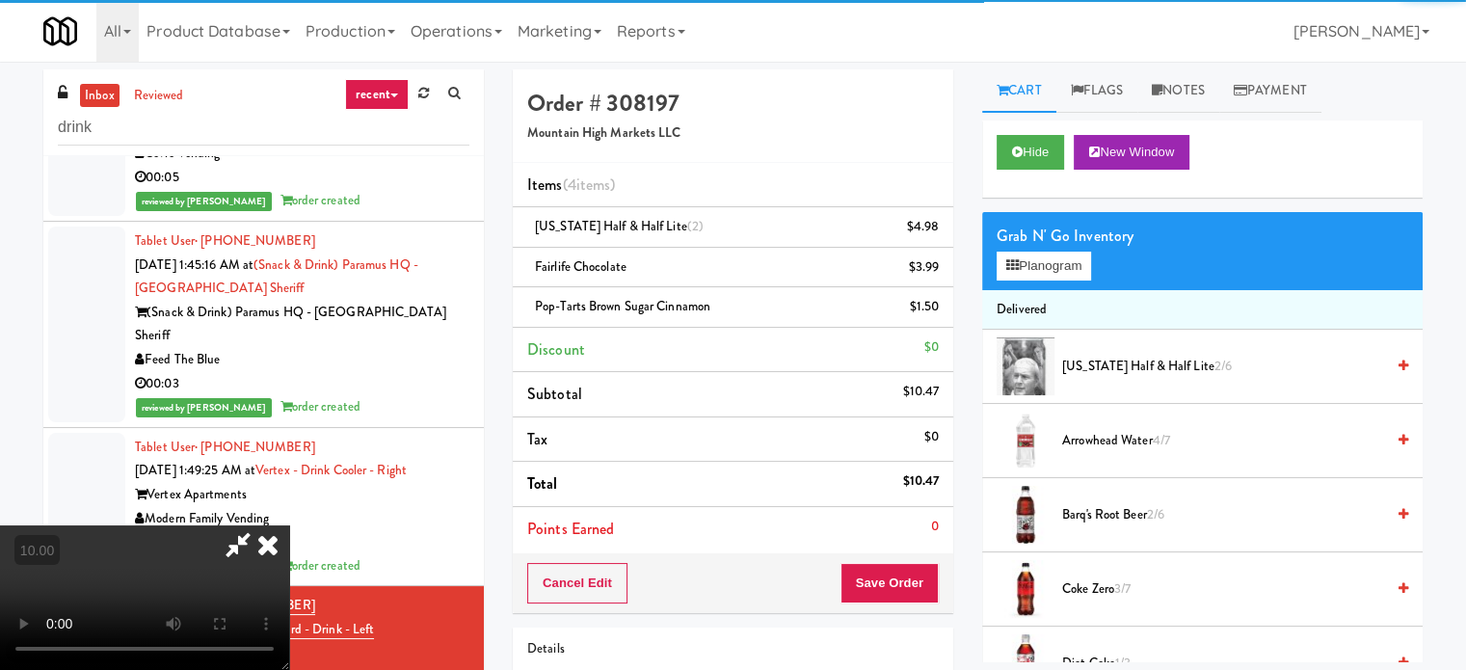
click at [289, 525] on video at bounding box center [144, 597] width 289 height 145
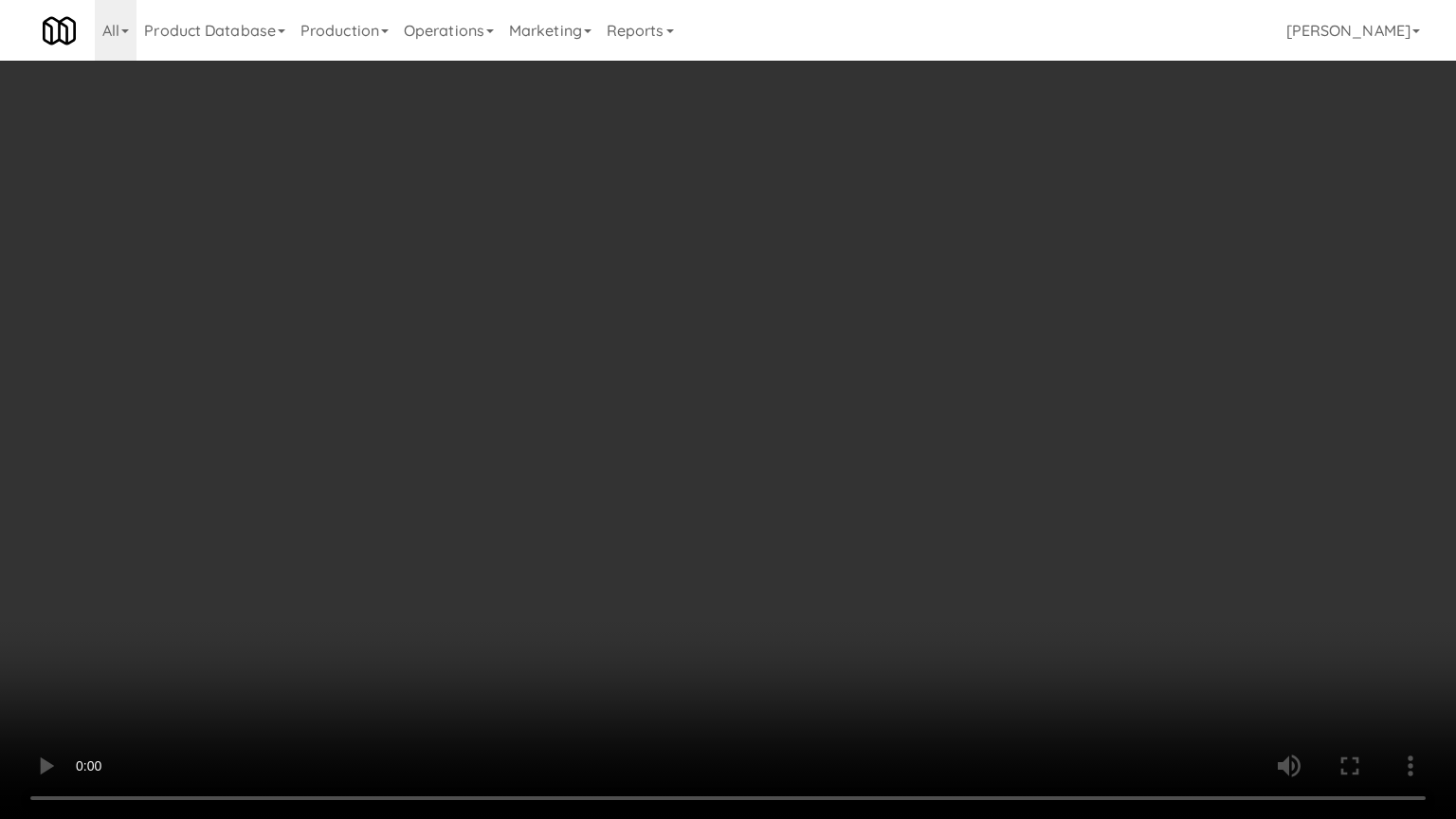
click at [879, 446] on video at bounding box center [728, 409] width 1456 height 819
click at [784, 469] on video at bounding box center [728, 409] width 1456 height 819
click at [888, 511] on video at bounding box center [728, 409] width 1456 height 819
click at [607, 474] on video at bounding box center [728, 409] width 1456 height 819
drag, startPoint x: 834, startPoint y: 485, endPoint x: 736, endPoint y: 487, distance: 98.0
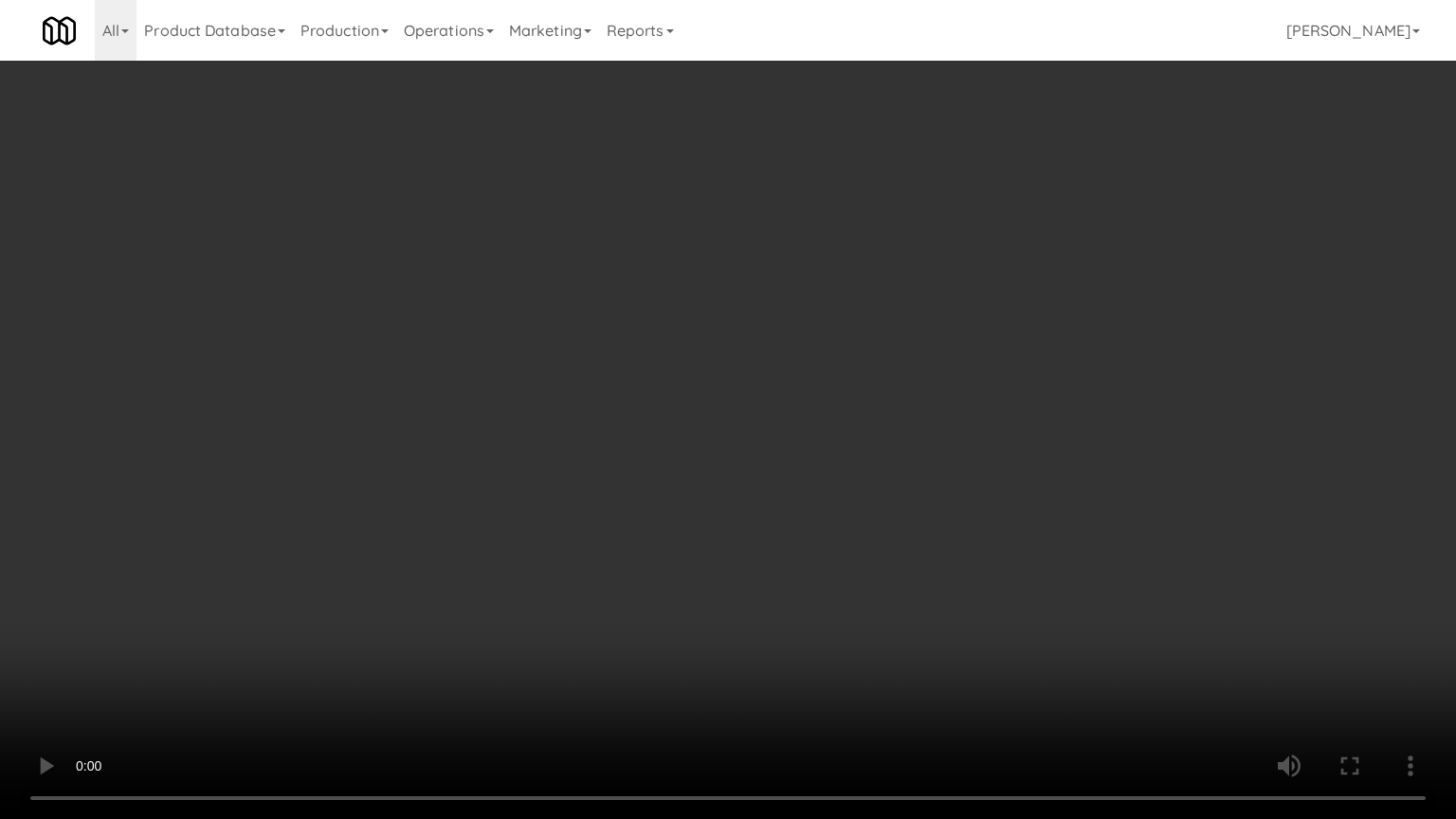
click at [837, 487] on video at bounding box center [728, 409] width 1456 height 819
click at [615, 482] on video at bounding box center [728, 409] width 1456 height 819
click at [828, 533] on video at bounding box center [728, 409] width 1456 height 819
click at [430, 485] on video at bounding box center [728, 409] width 1456 height 819
click at [792, 497] on video at bounding box center [728, 409] width 1456 height 819
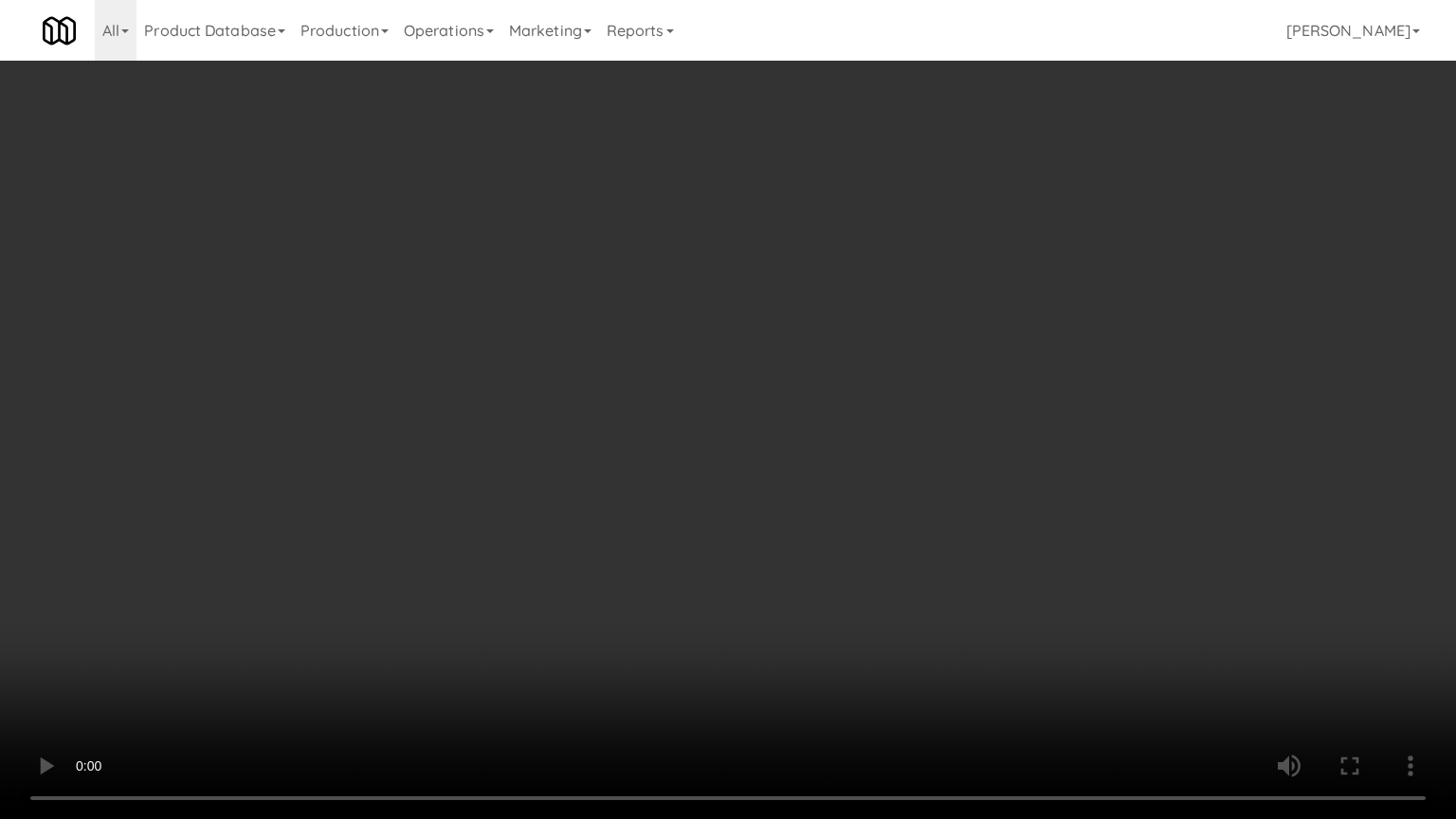
click at [745, 550] on video at bounding box center [728, 409] width 1456 height 819
click at [721, 421] on video at bounding box center [728, 409] width 1456 height 819
click at [986, 601] on video at bounding box center [728, 409] width 1456 height 819
click at [816, 380] on video at bounding box center [728, 409] width 1456 height 819
click at [819, 380] on video at bounding box center [728, 409] width 1456 height 819
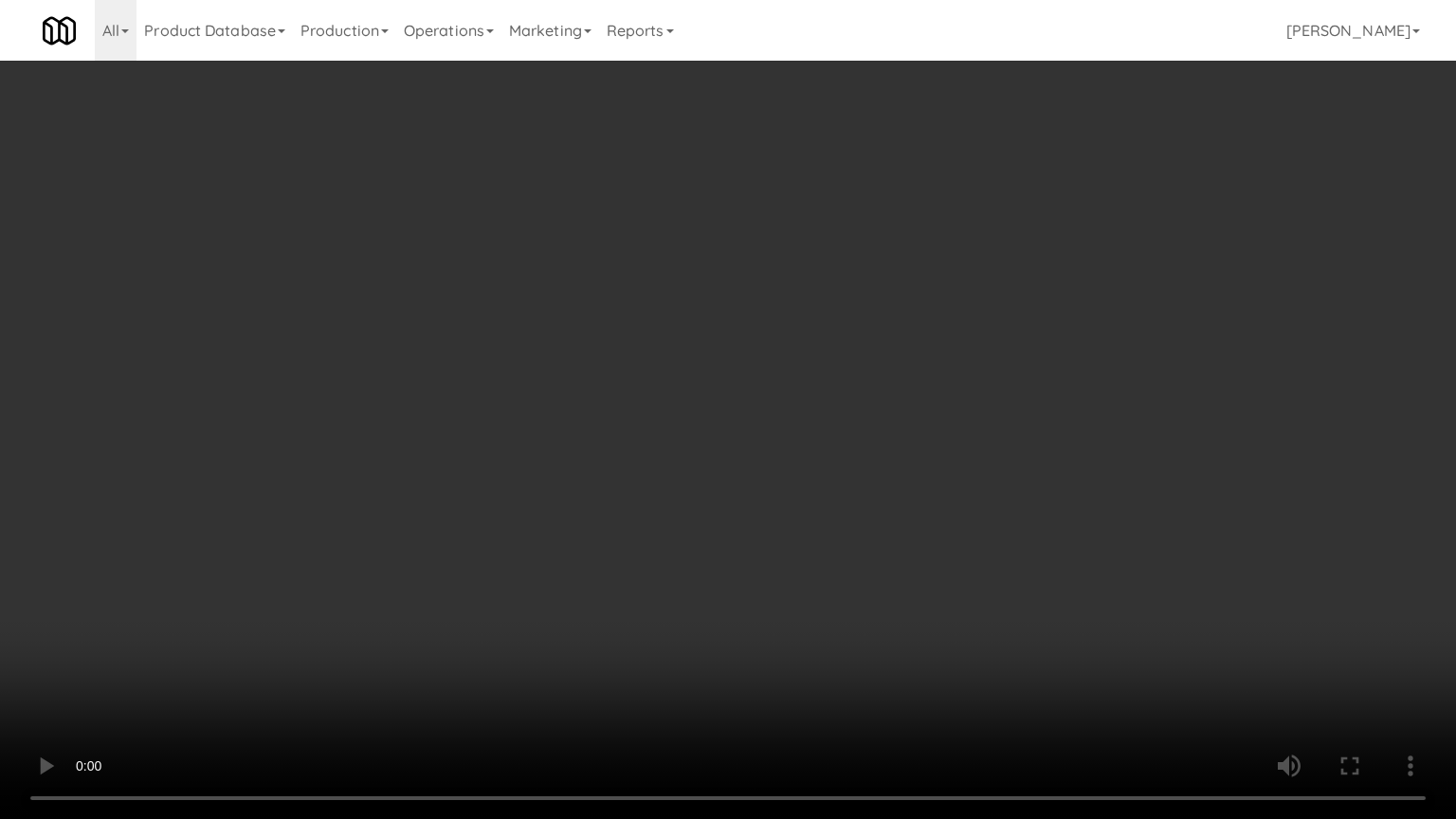
click at [818, 379] on video at bounding box center [728, 409] width 1456 height 819
click at [817, 374] on video at bounding box center [728, 409] width 1456 height 819
click at [824, 381] on video at bounding box center [728, 409] width 1456 height 819
click at [857, 401] on video at bounding box center [728, 409] width 1456 height 819
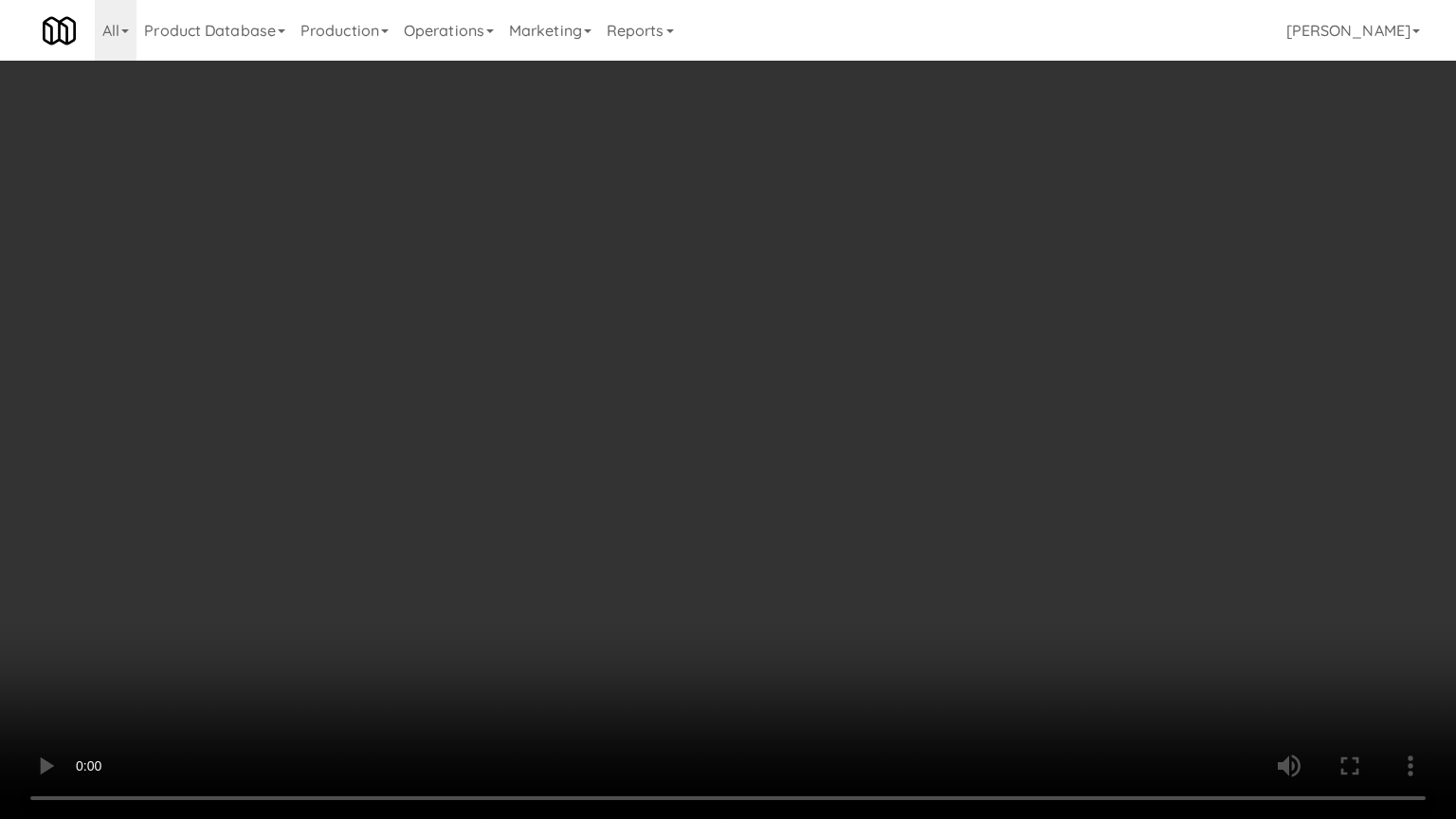
click at [796, 384] on video at bounding box center [728, 409] width 1456 height 819
click at [901, 377] on video at bounding box center [728, 409] width 1456 height 819
click at [821, 380] on video at bounding box center [728, 409] width 1456 height 819
click at [1023, 445] on video at bounding box center [728, 409] width 1456 height 819
click at [923, 428] on video at bounding box center [728, 409] width 1456 height 819
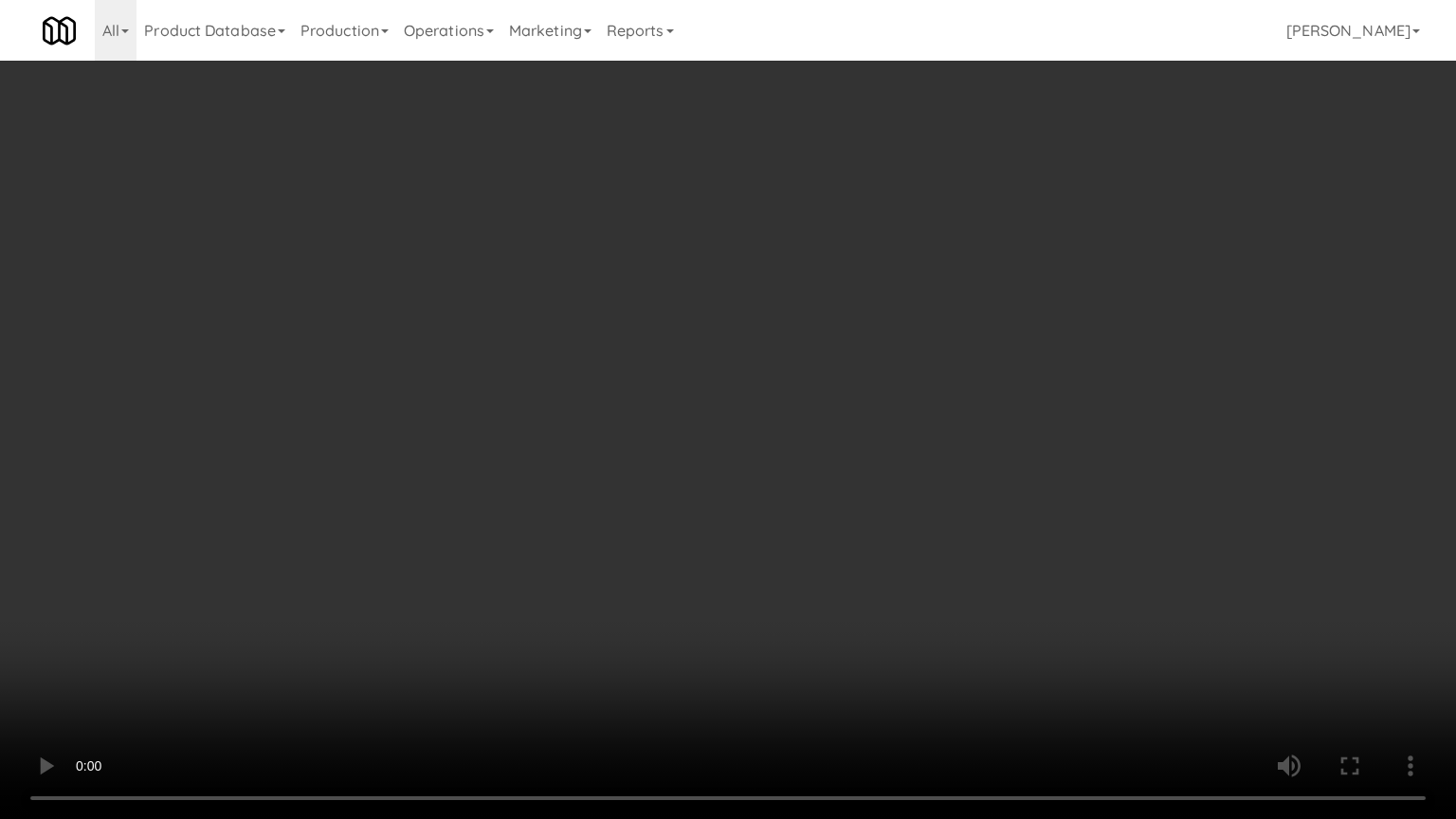
drag, startPoint x: 928, startPoint y: 422, endPoint x: 967, endPoint y: 295, distance: 132.9
click at [930, 421] on video at bounding box center [728, 409] width 1456 height 819
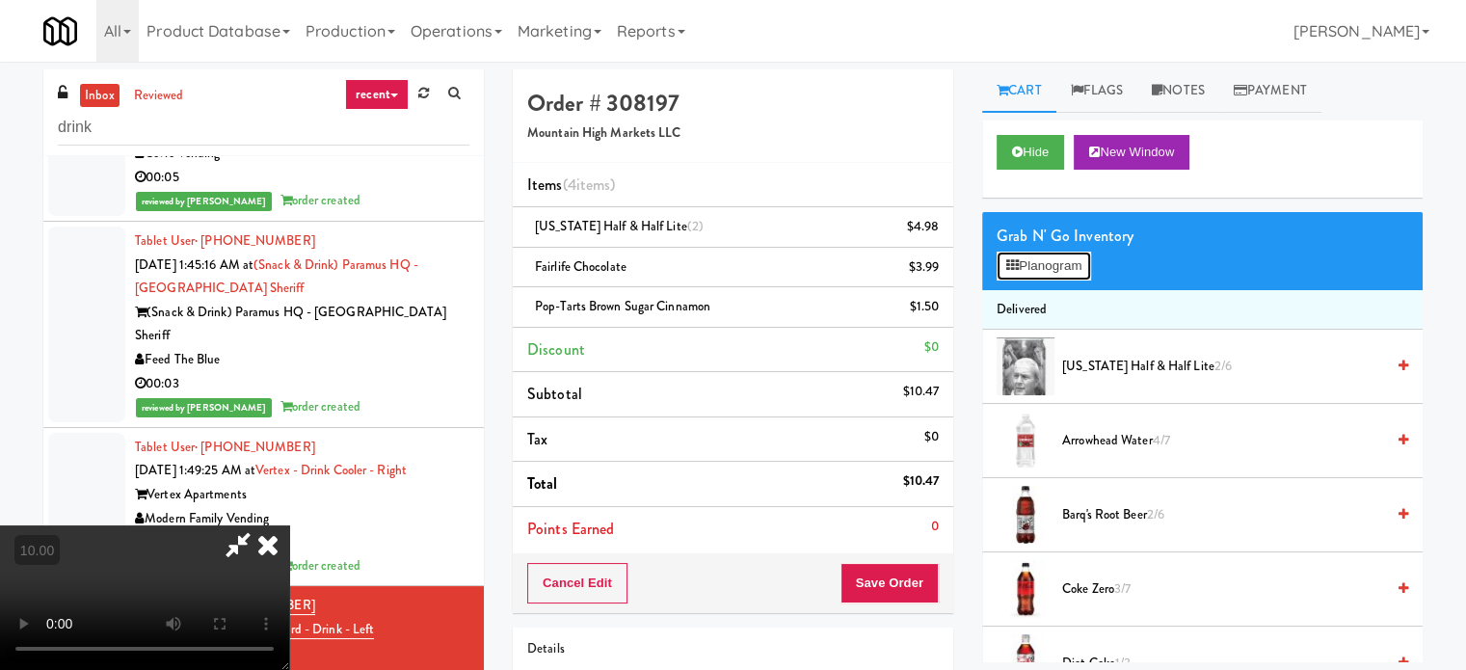
click at [1052, 270] on button "Planogram" at bounding box center [1044, 266] width 94 height 29
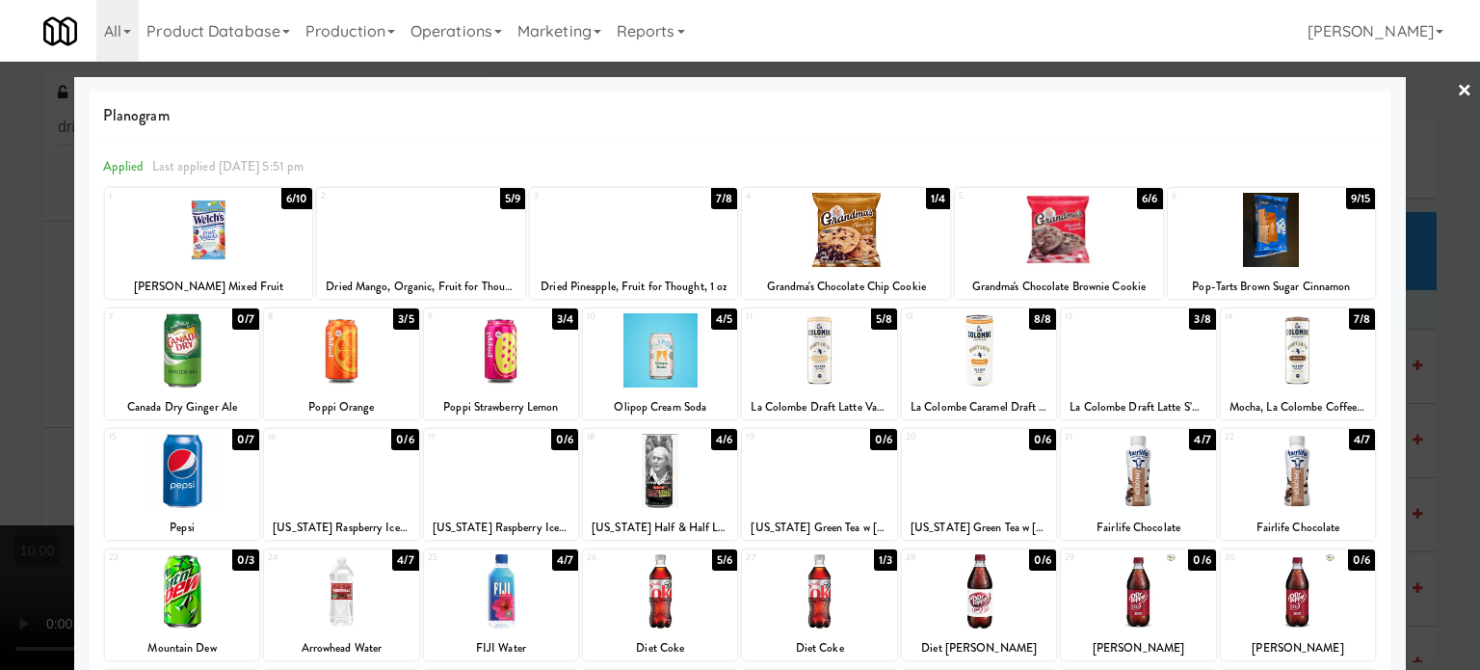
click at [505, 198] on div "5/9" at bounding box center [512, 198] width 25 height 21
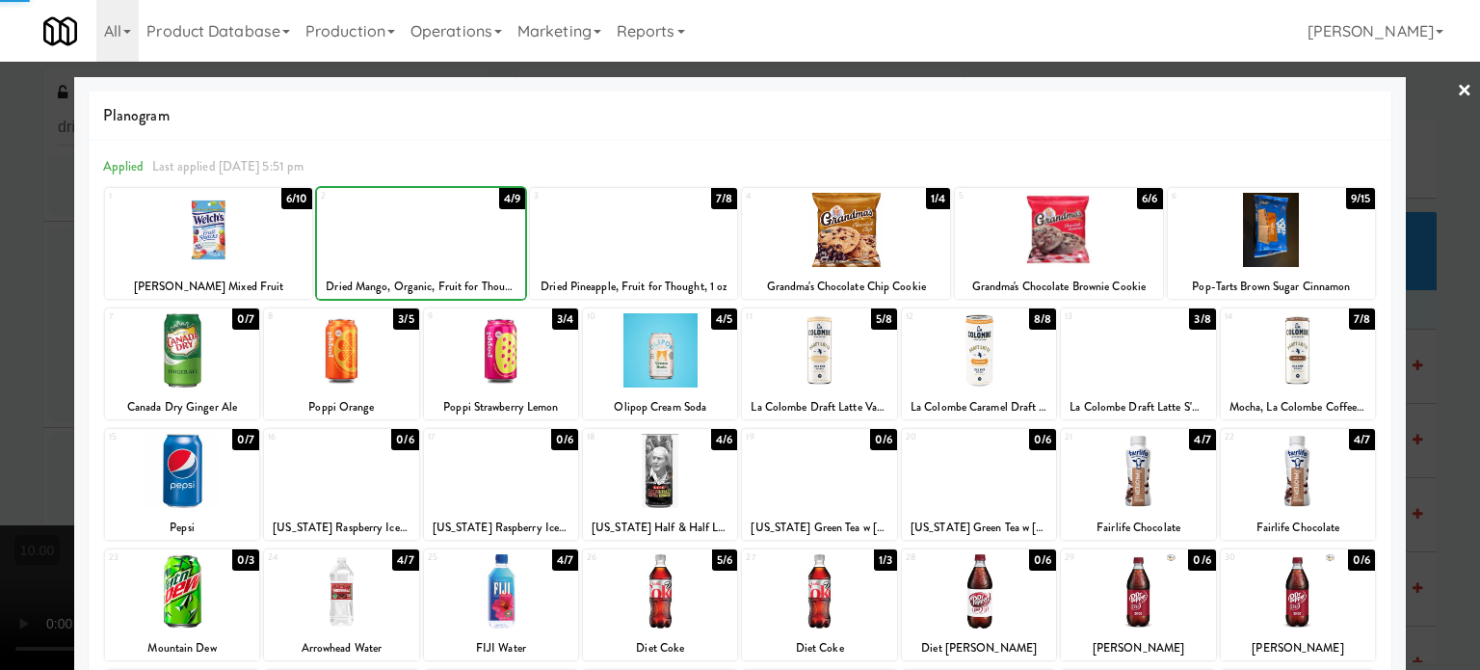
click at [505, 196] on div "4/9" at bounding box center [512, 198] width 26 height 21
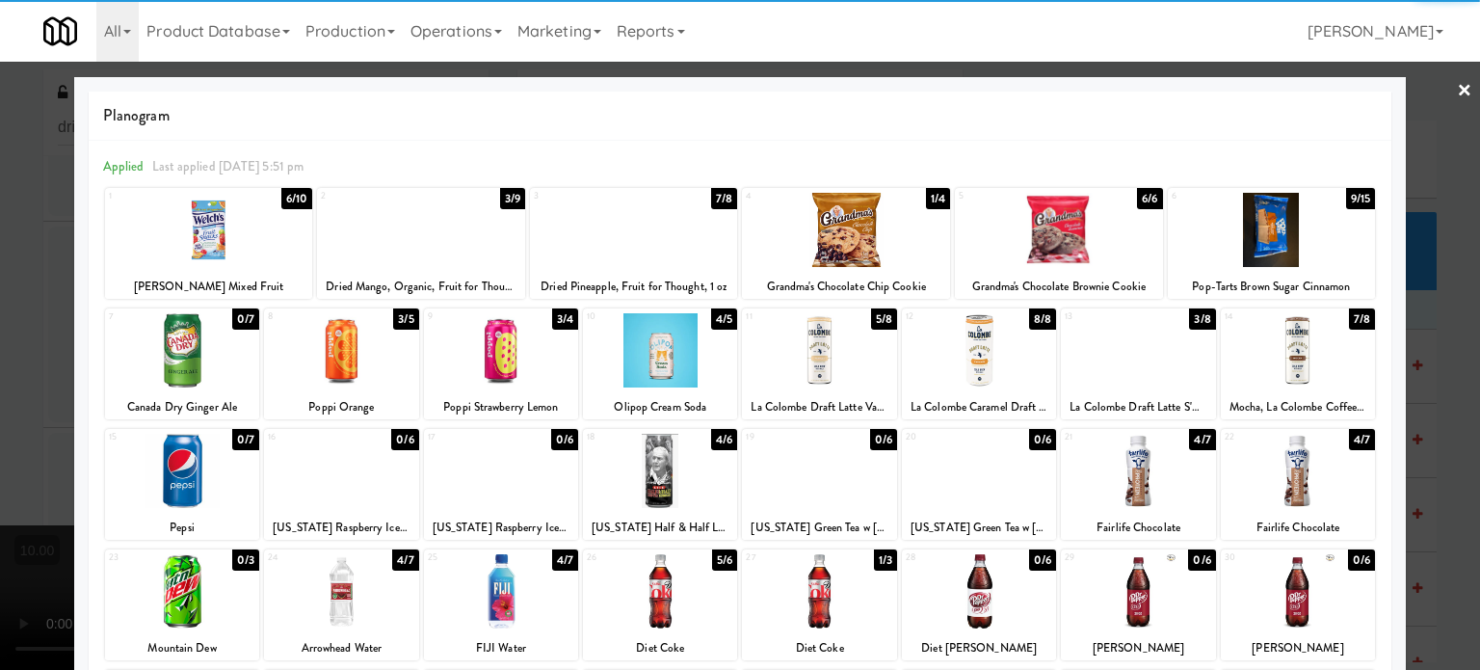
click at [1446, 377] on div at bounding box center [740, 335] width 1480 height 670
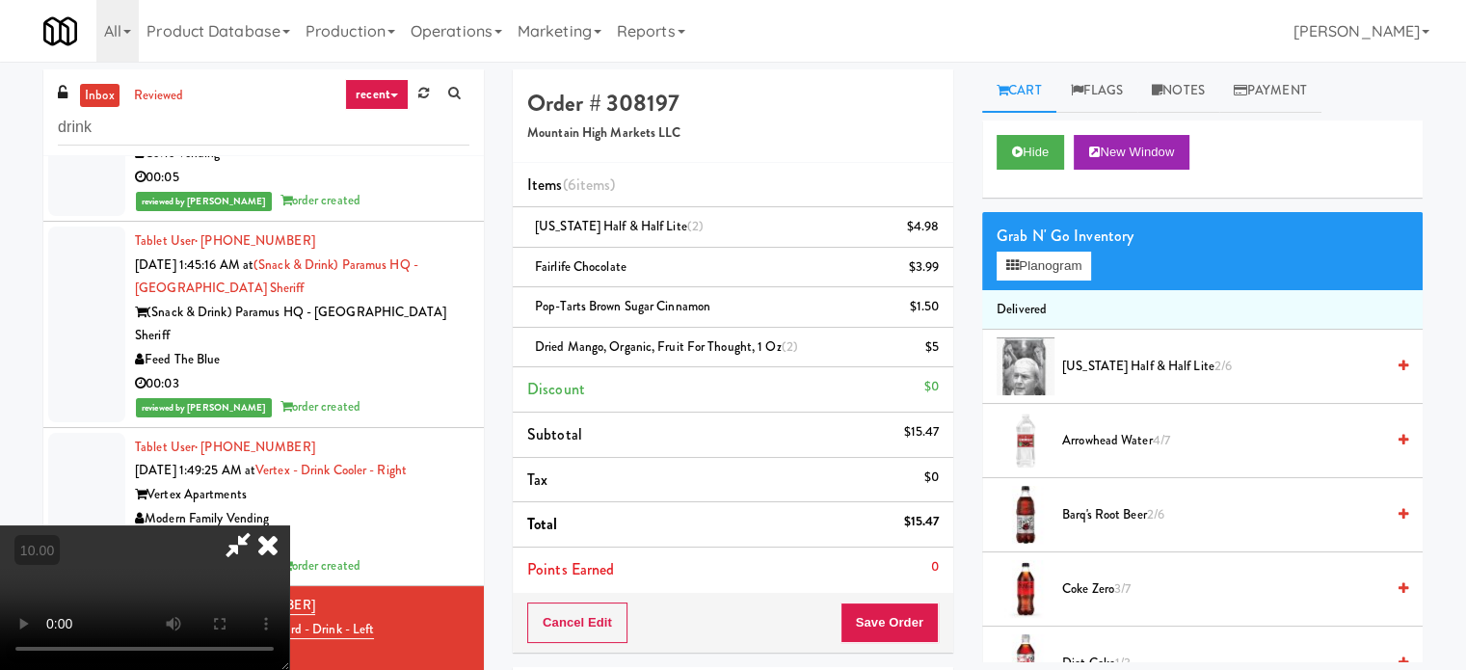
click at [289, 525] on video at bounding box center [144, 597] width 289 height 145
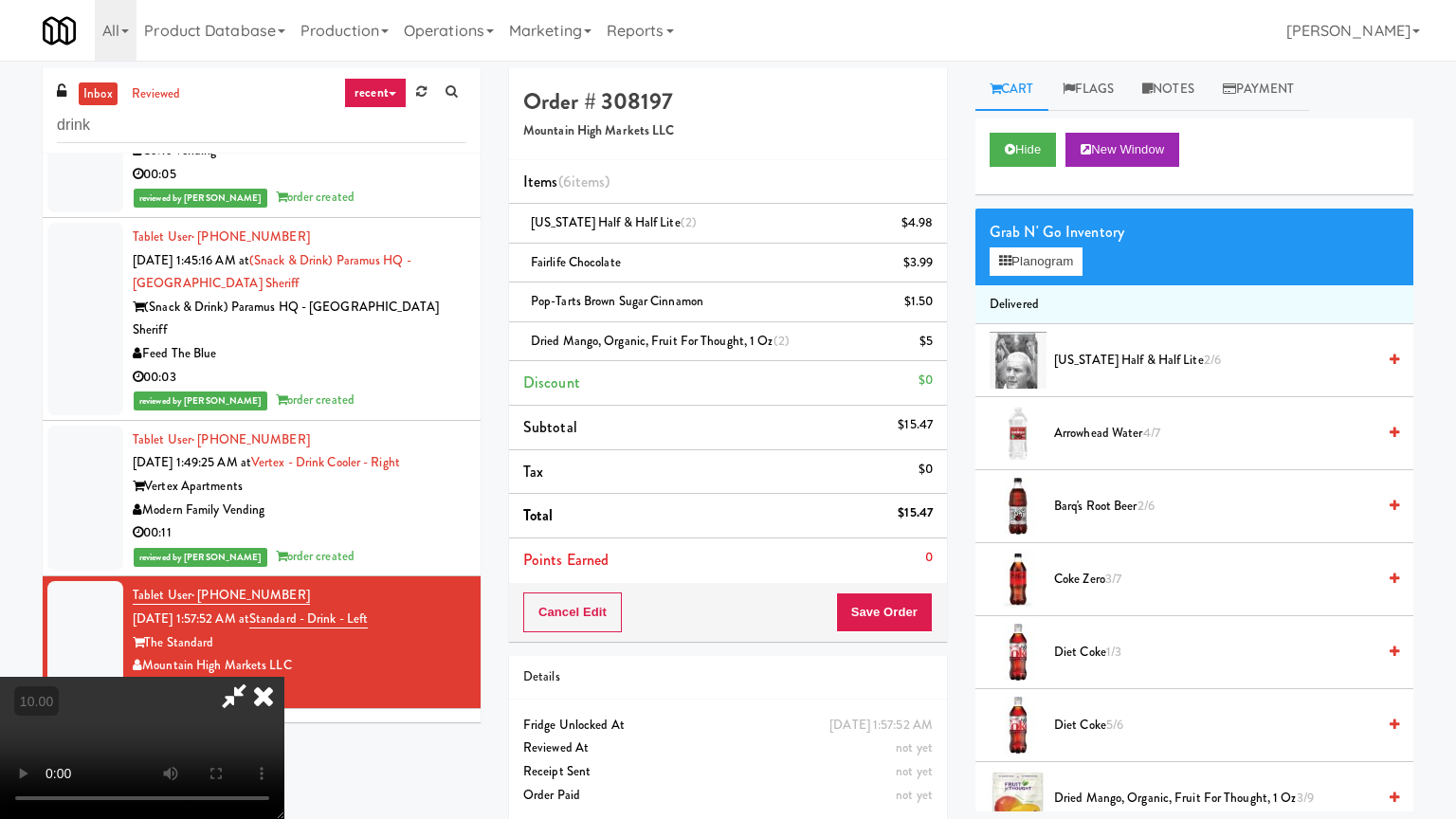
click at [284, 658] on video at bounding box center [142, 747] width 284 height 143
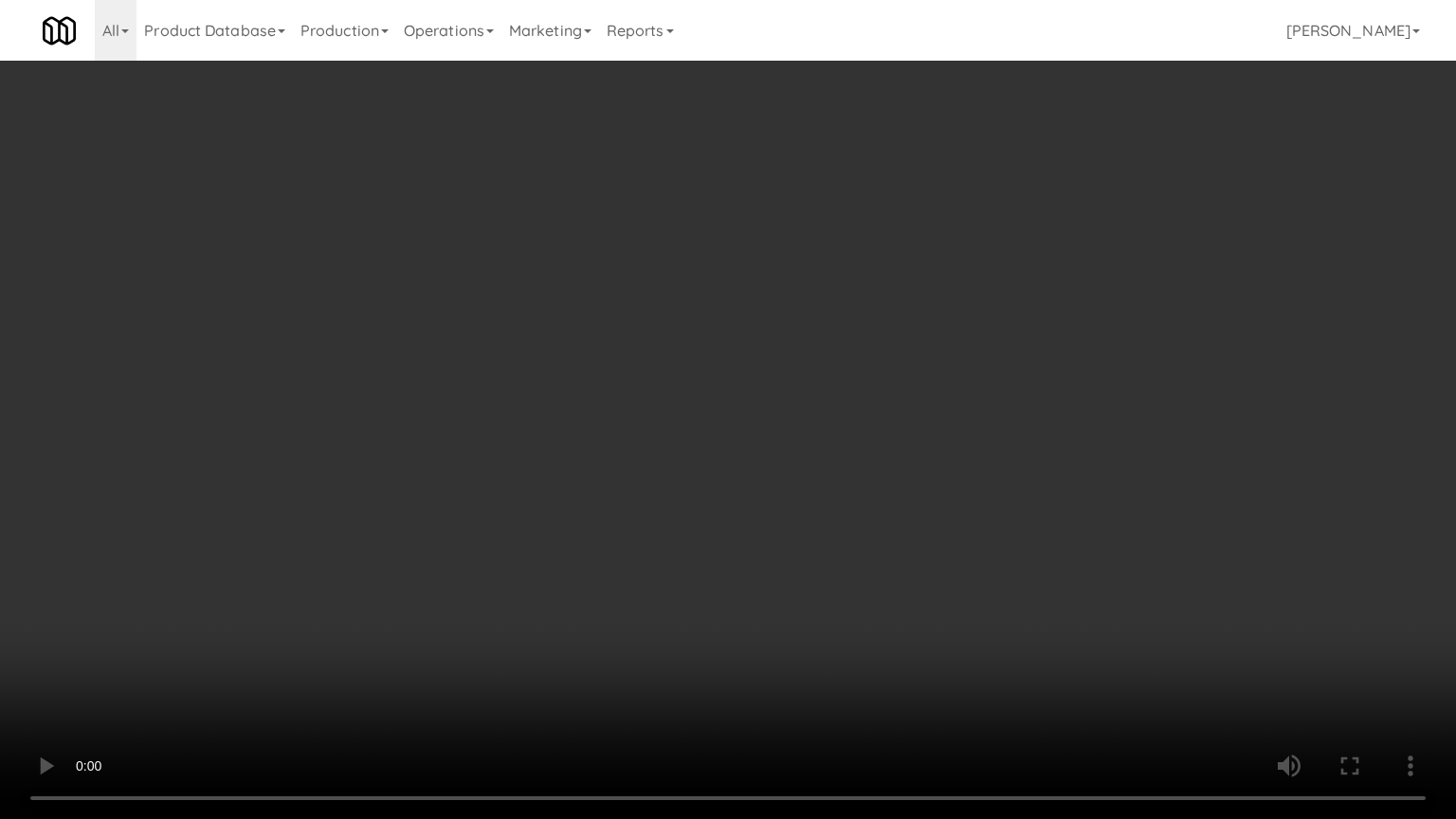
click at [1003, 555] on video at bounding box center [728, 409] width 1456 height 819
click at [928, 499] on video at bounding box center [728, 409] width 1456 height 819
click at [985, 525] on video at bounding box center [728, 409] width 1456 height 819
click at [773, 462] on video at bounding box center [728, 409] width 1456 height 819
click at [1083, 508] on video at bounding box center [728, 409] width 1456 height 819
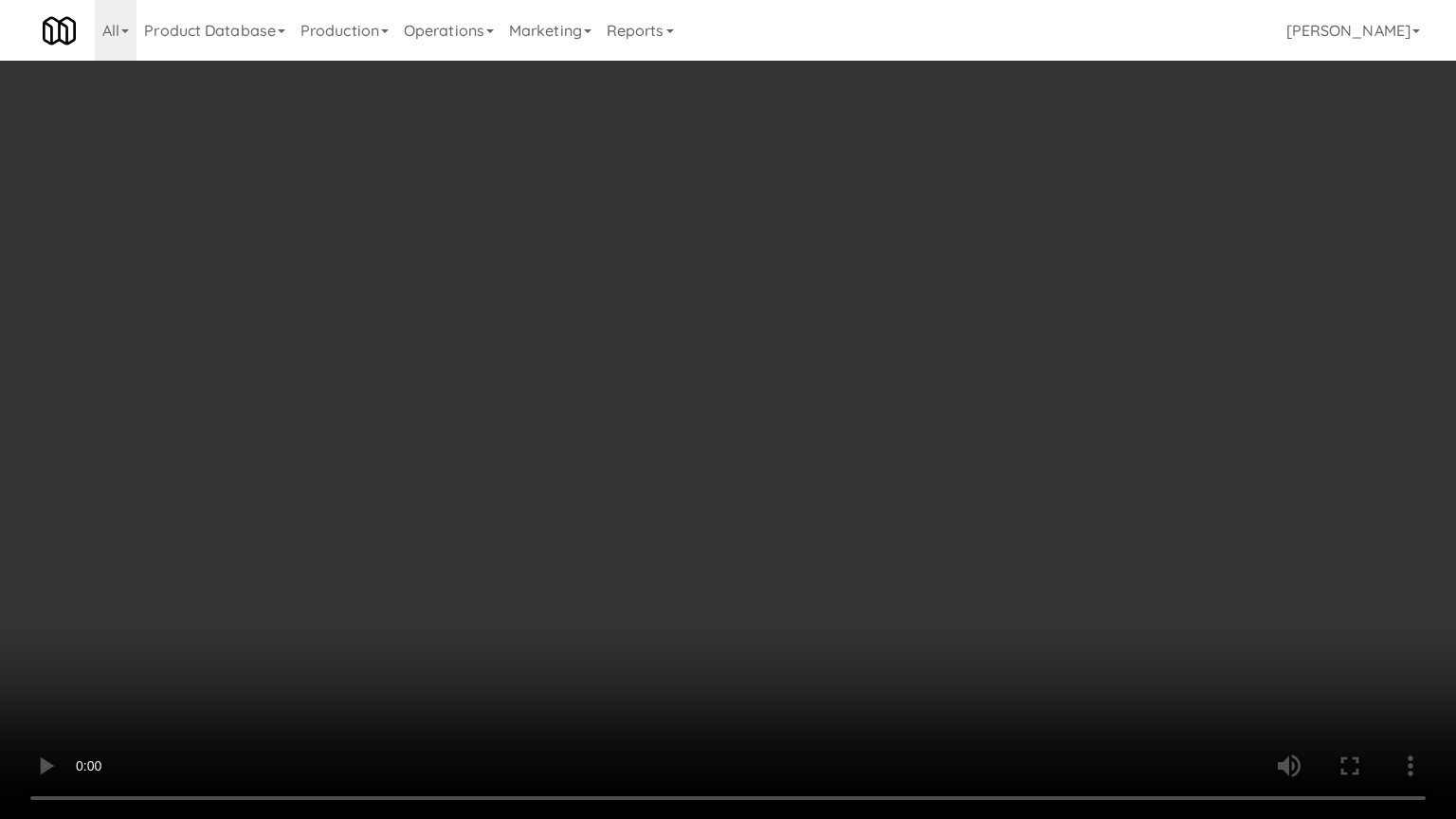
click at [569, 356] on video at bounding box center [728, 409] width 1456 height 819
click at [590, 356] on video at bounding box center [728, 409] width 1456 height 819
click at [823, 377] on video at bounding box center [728, 409] width 1456 height 819
click at [948, 413] on video at bounding box center [728, 409] width 1456 height 819
click at [860, 348] on video at bounding box center [728, 409] width 1456 height 819
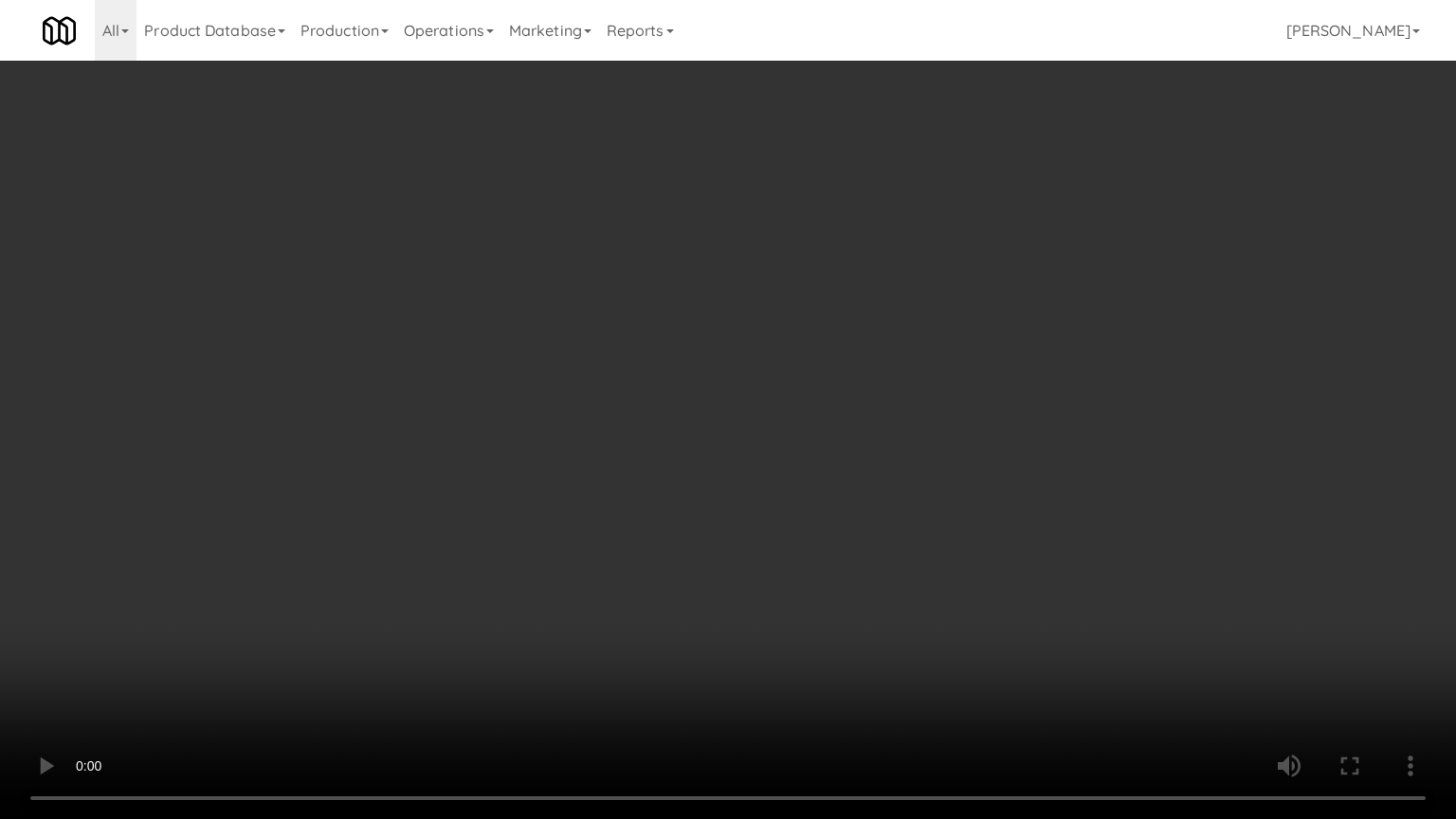
click at [768, 348] on video at bounding box center [728, 409] width 1456 height 819
drag, startPoint x: 773, startPoint y: 345, endPoint x: 955, endPoint y: 336, distance: 182.2
click at [785, 345] on video at bounding box center [728, 409] width 1456 height 819
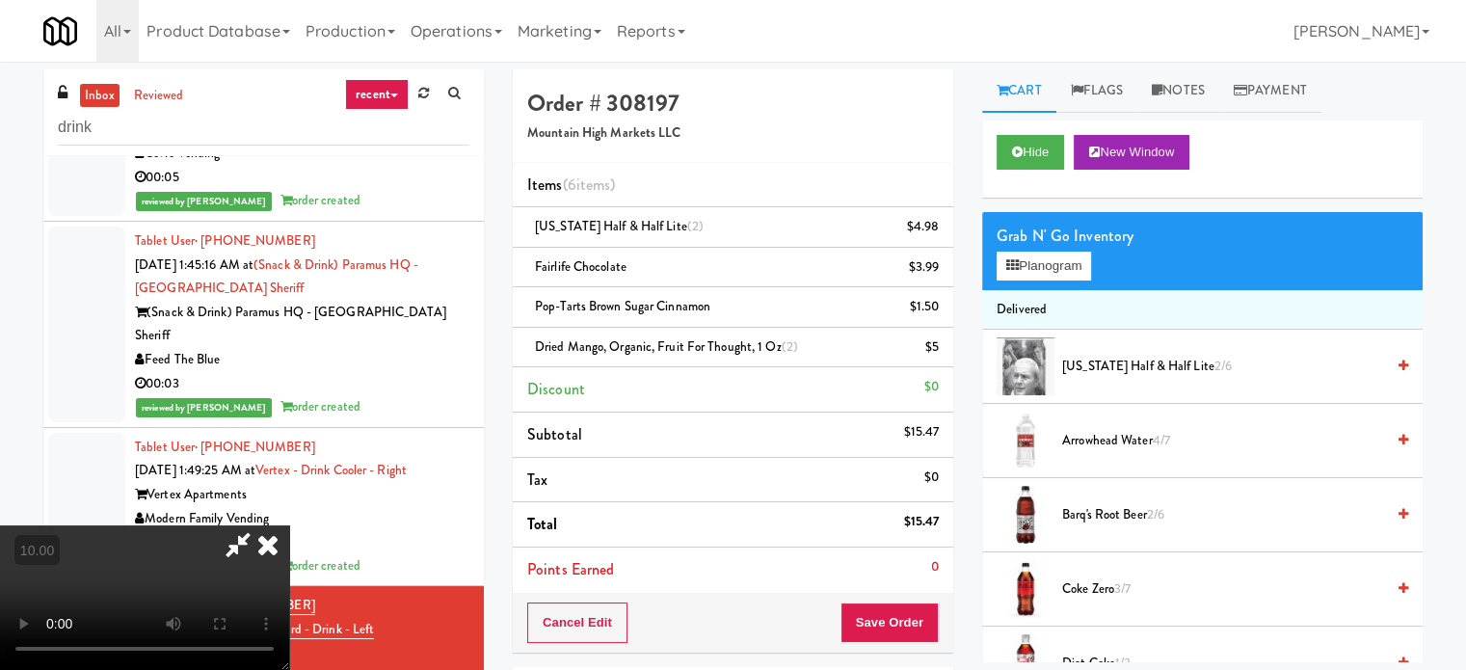
click at [289, 525] on icon at bounding box center [268, 544] width 42 height 39
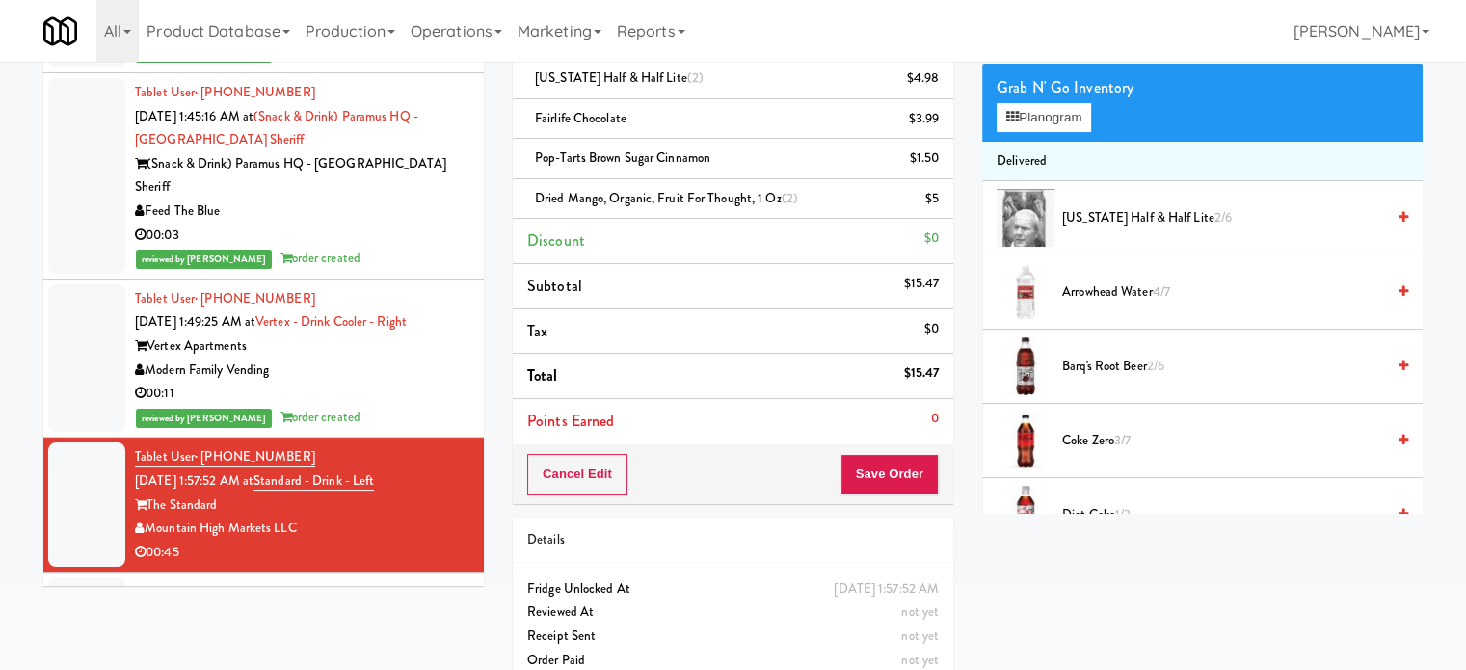
scroll to position [176, 0]
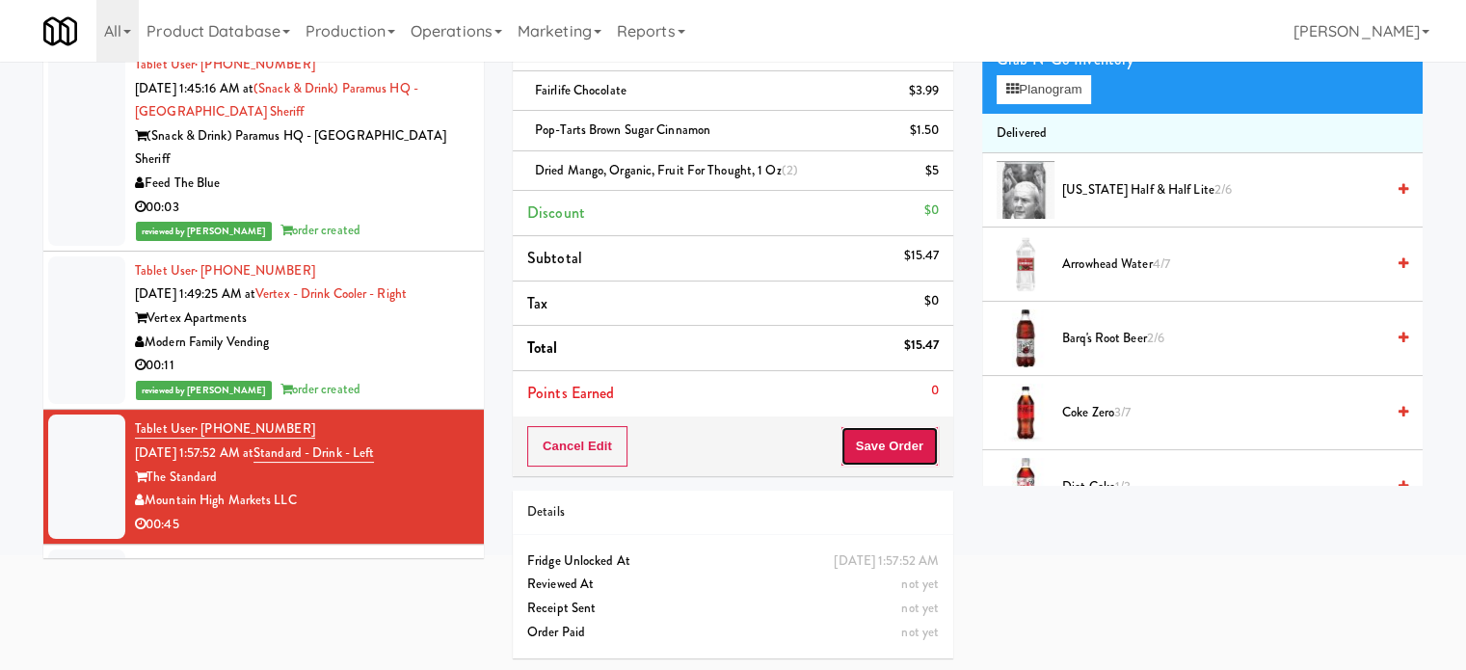
click at [883, 444] on button "Save Order" at bounding box center [889, 446] width 98 height 40
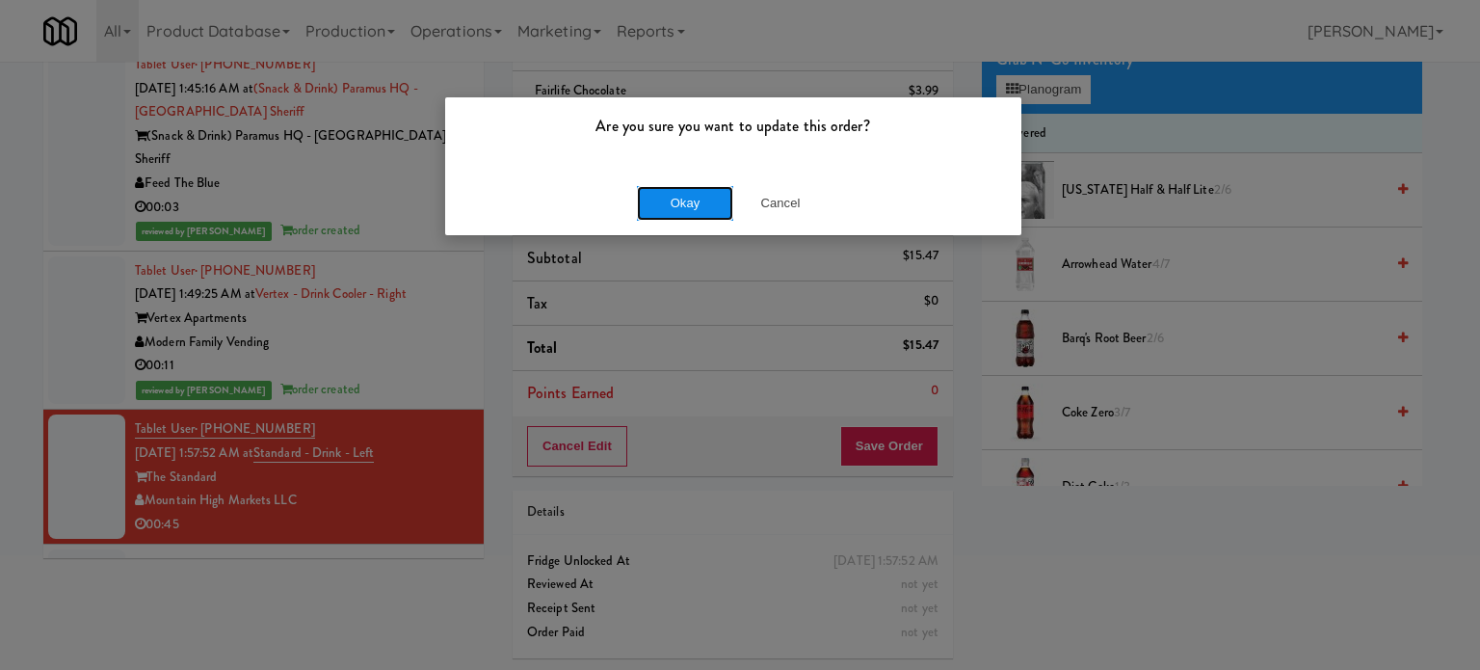
click at [672, 200] on button "Okay" at bounding box center [685, 203] width 96 height 35
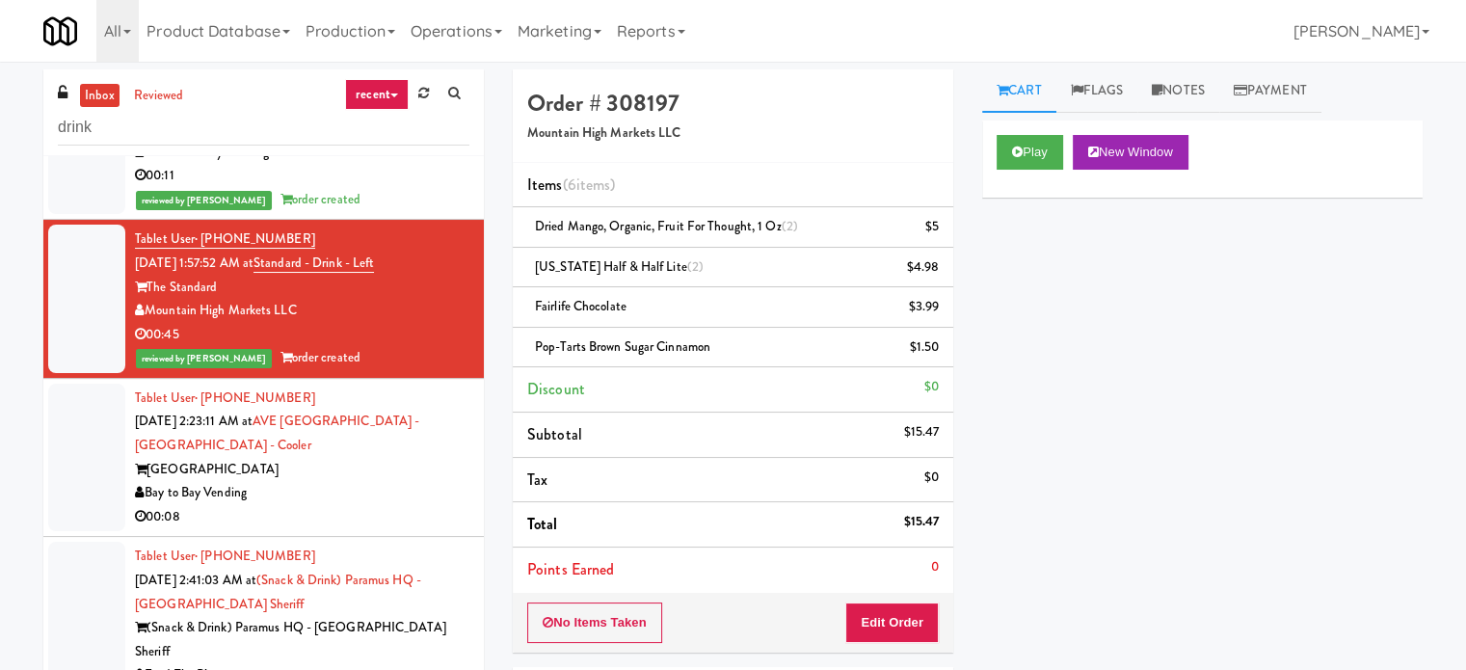
scroll to position [1049, 0]
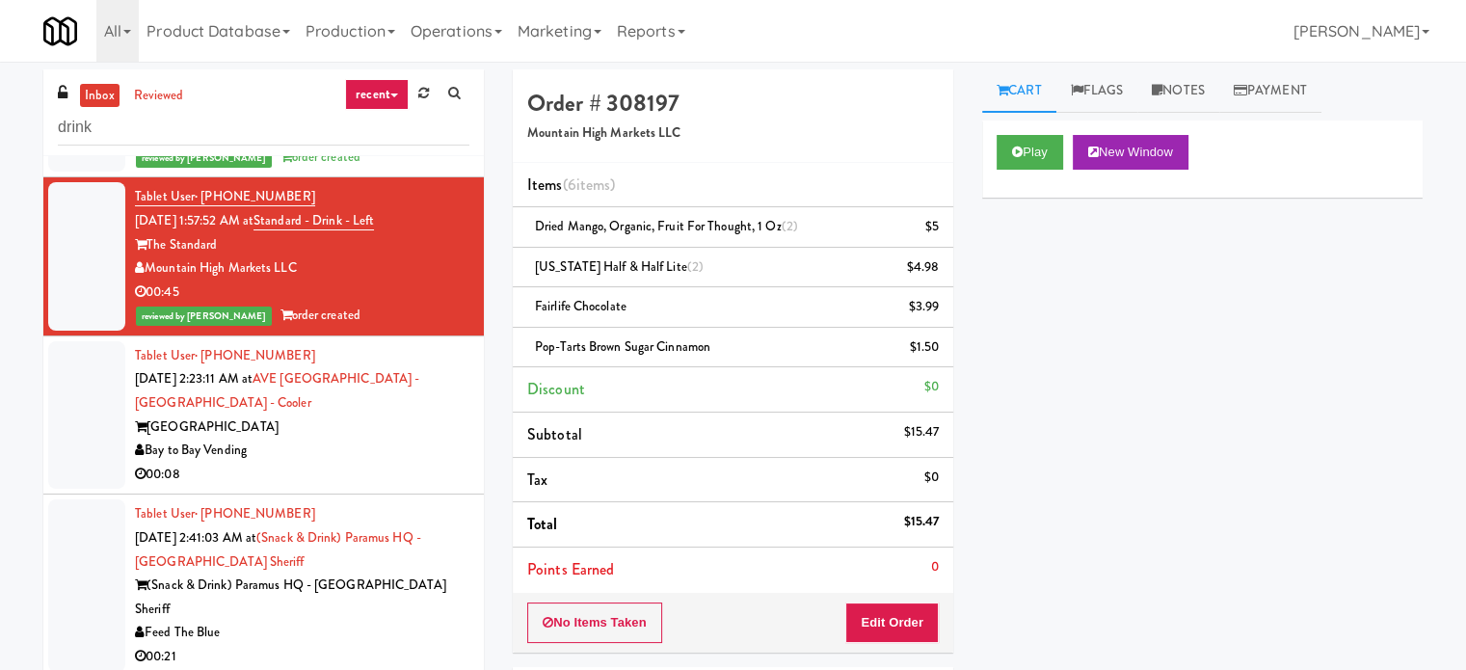
drag, startPoint x: 321, startPoint y: 413, endPoint x: 358, endPoint y: 413, distance: 36.6
click at [324, 415] on div "[GEOGRAPHIC_DATA]" at bounding box center [302, 427] width 334 height 24
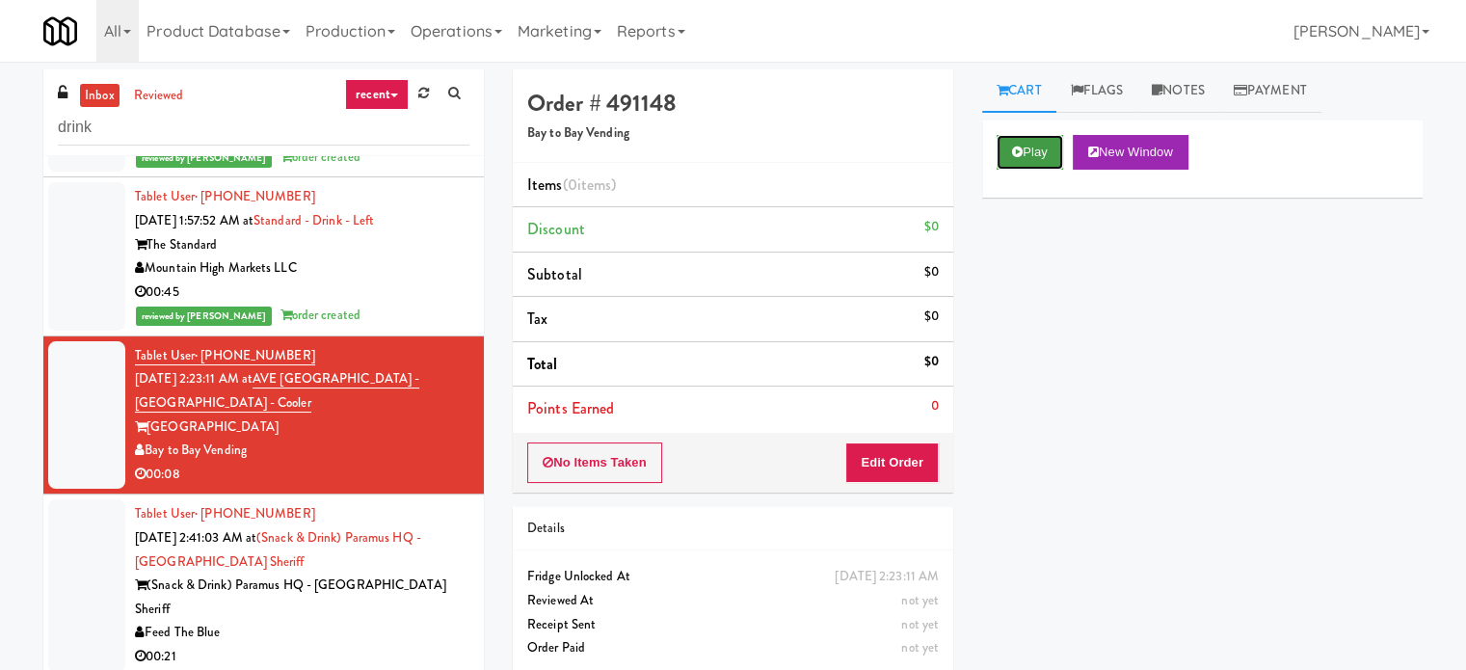
click at [1055, 153] on button "Play" at bounding box center [1030, 152] width 67 height 35
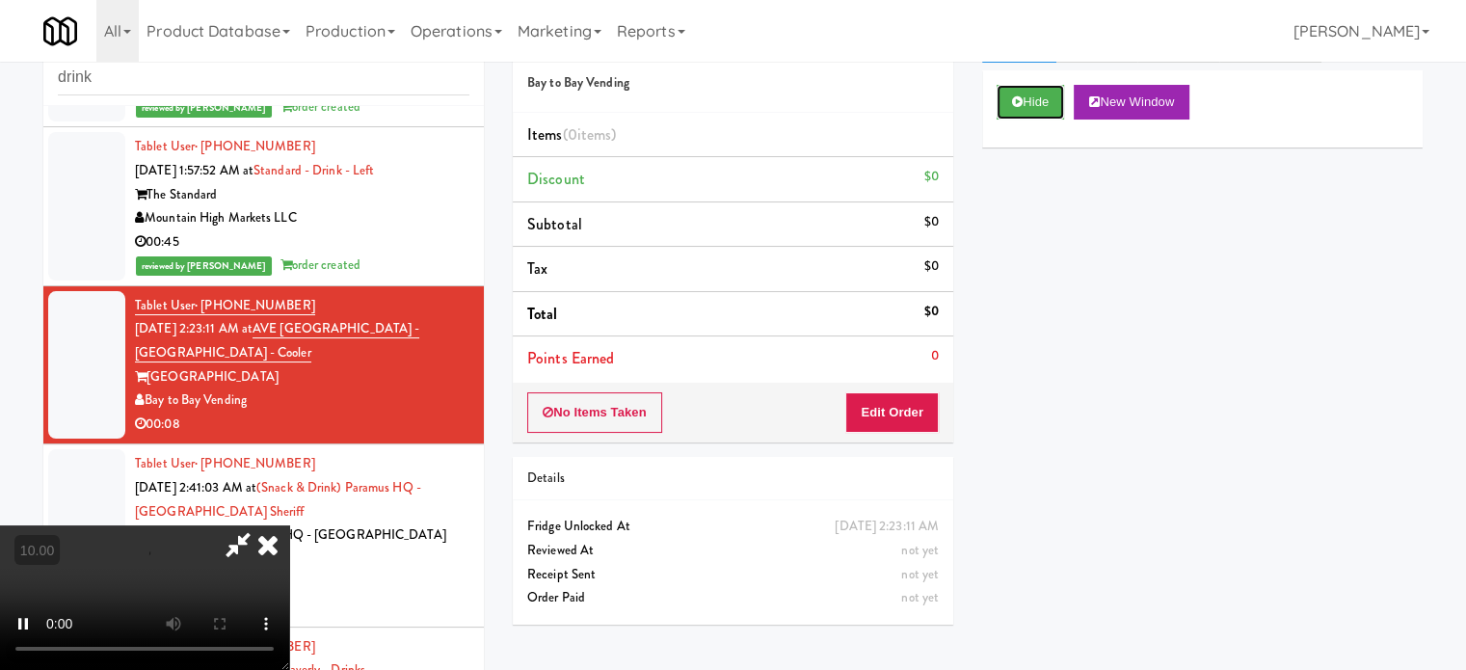
scroll to position [78, 0]
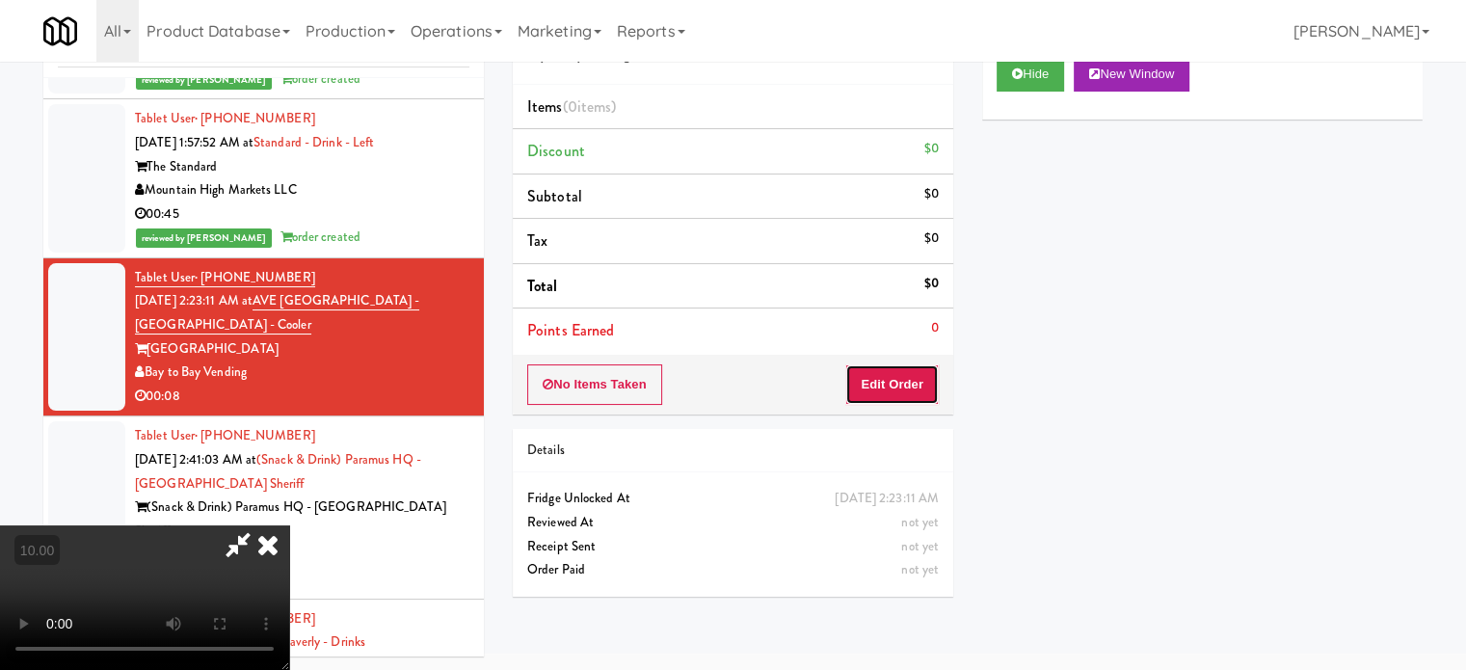
click at [893, 371] on button "Edit Order" at bounding box center [891, 384] width 93 height 40
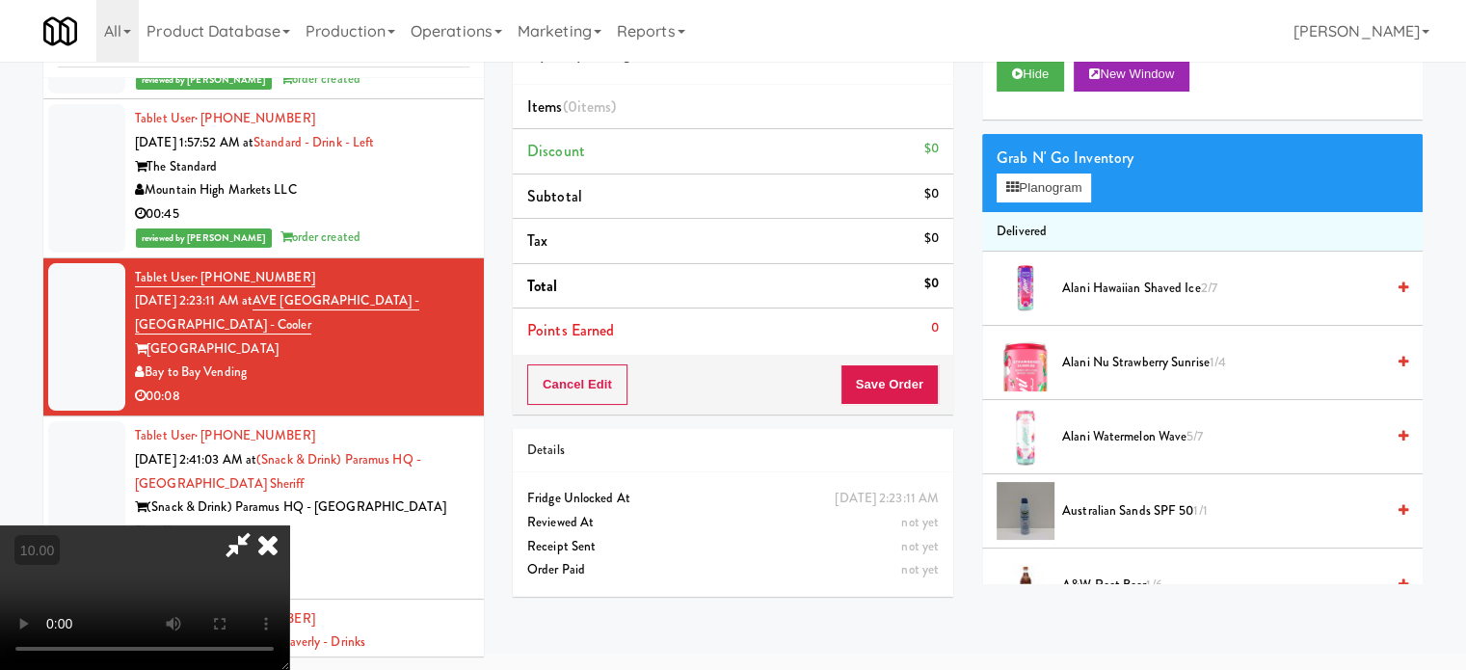
click at [289, 525] on video at bounding box center [144, 597] width 289 height 145
drag, startPoint x: 447, startPoint y: 451, endPoint x: 503, endPoint y: 500, distance: 74.4
click at [289, 525] on video at bounding box center [144, 597] width 289 height 145
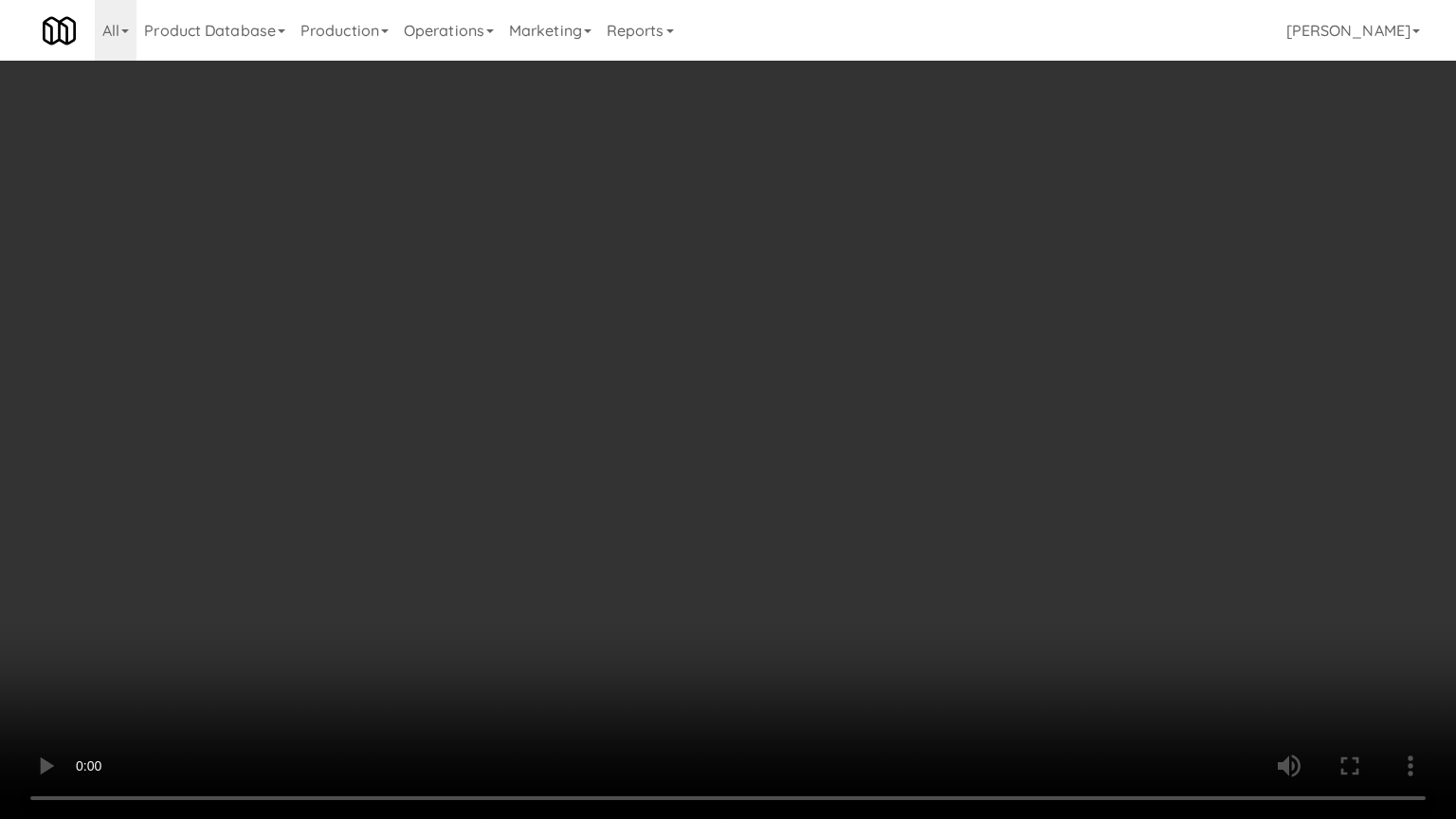
click at [497, 530] on video at bounding box center [728, 409] width 1456 height 819
click at [615, 562] on video at bounding box center [728, 409] width 1456 height 819
click at [576, 563] on video at bounding box center [728, 409] width 1456 height 819
click at [621, 590] on video at bounding box center [728, 409] width 1456 height 819
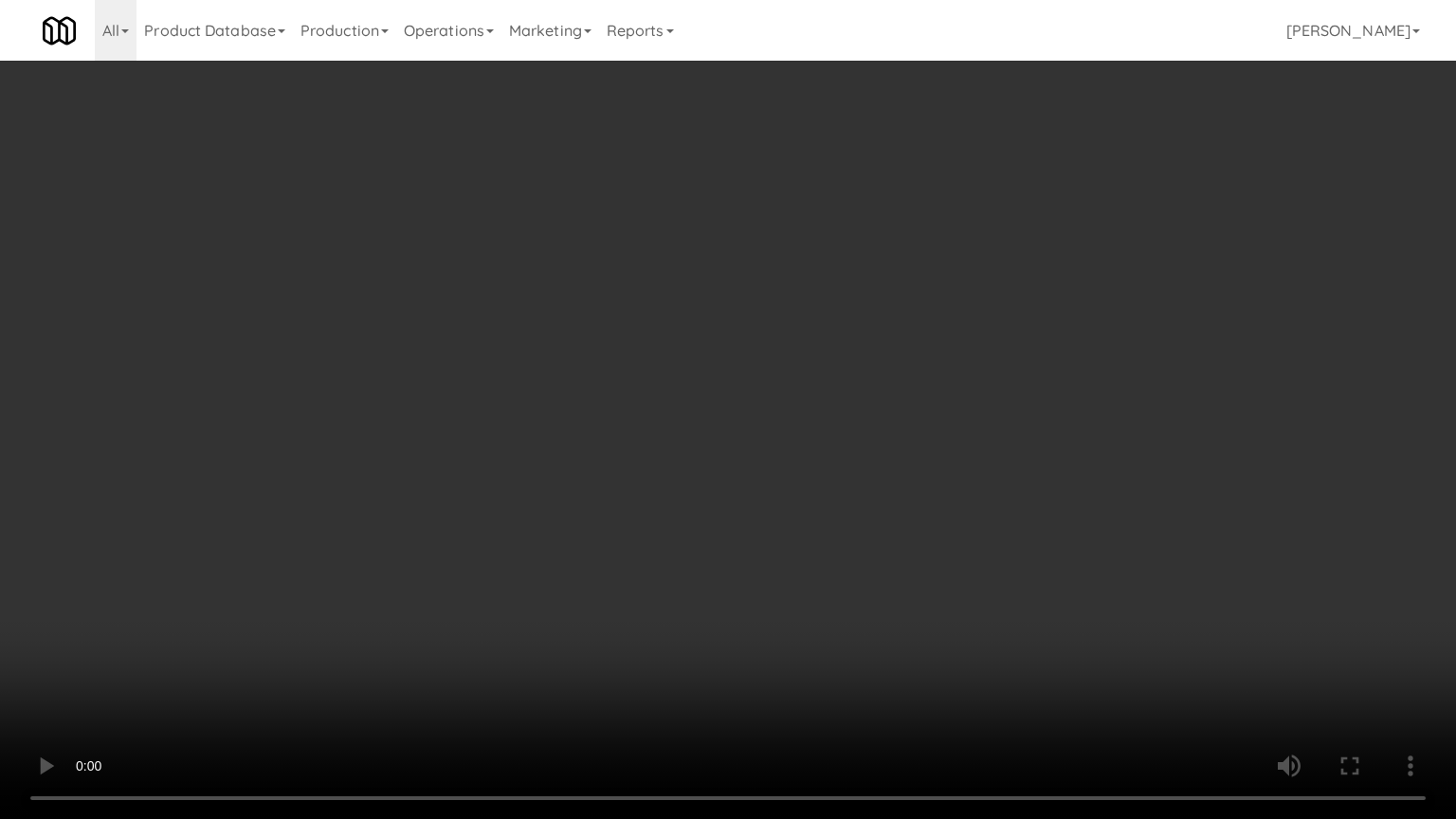
click at [758, 604] on video at bounding box center [728, 409] width 1456 height 819
drag, startPoint x: 228, startPoint y: 614, endPoint x: 364, endPoint y: 612, distance: 136.0
click at [235, 615] on video at bounding box center [728, 409] width 1456 height 819
click at [730, 628] on video at bounding box center [728, 409] width 1456 height 819
click at [731, 628] on video at bounding box center [728, 409] width 1456 height 819
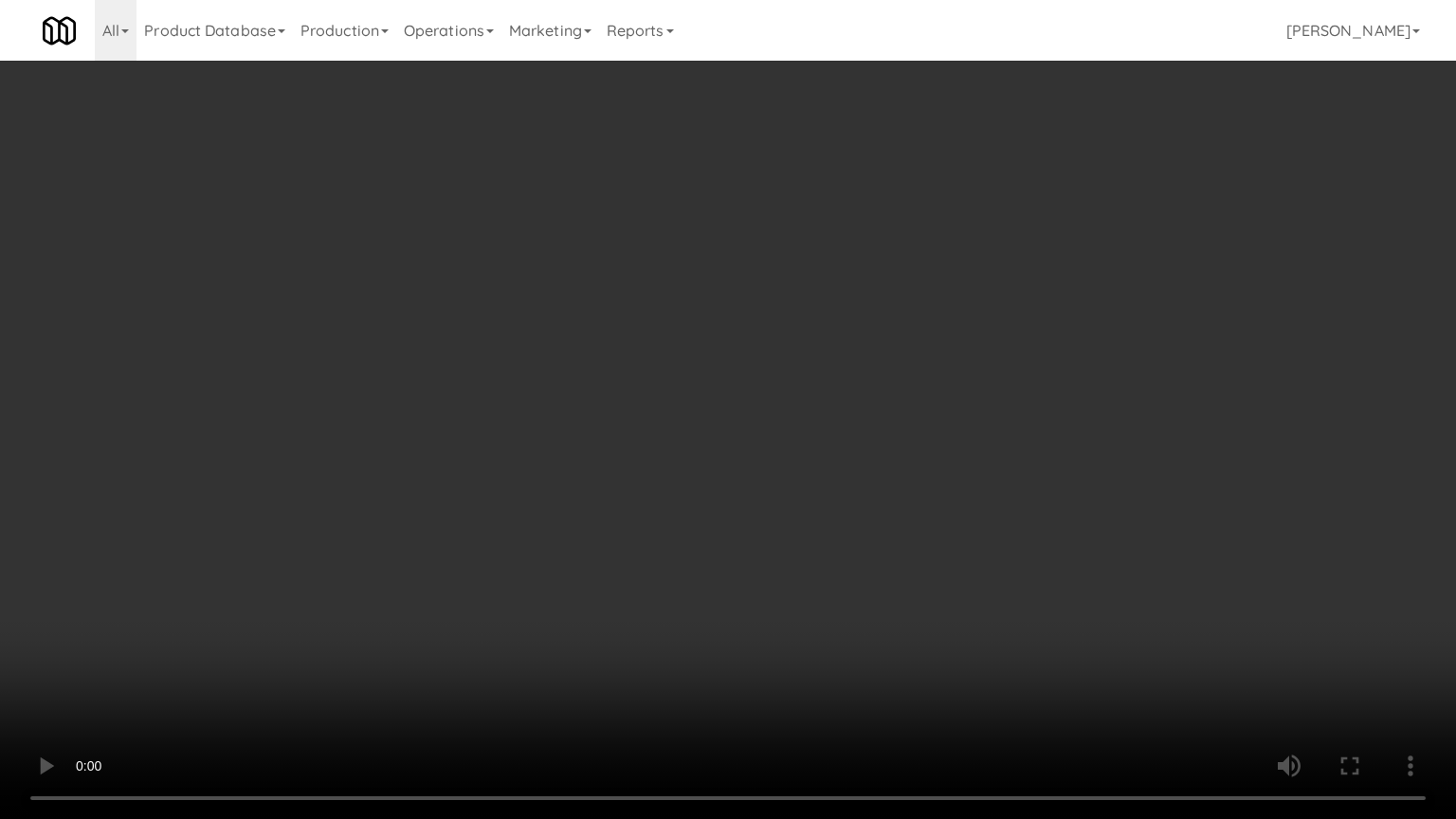
click at [797, 641] on video at bounding box center [728, 409] width 1456 height 819
click at [759, 619] on video at bounding box center [728, 409] width 1456 height 819
click at [813, 624] on video at bounding box center [728, 409] width 1456 height 819
click at [398, 658] on video at bounding box center [728, 409] width 1456 height 819
click at [499, 617] on video at bounding box center [728, 409] width 1456 height 819
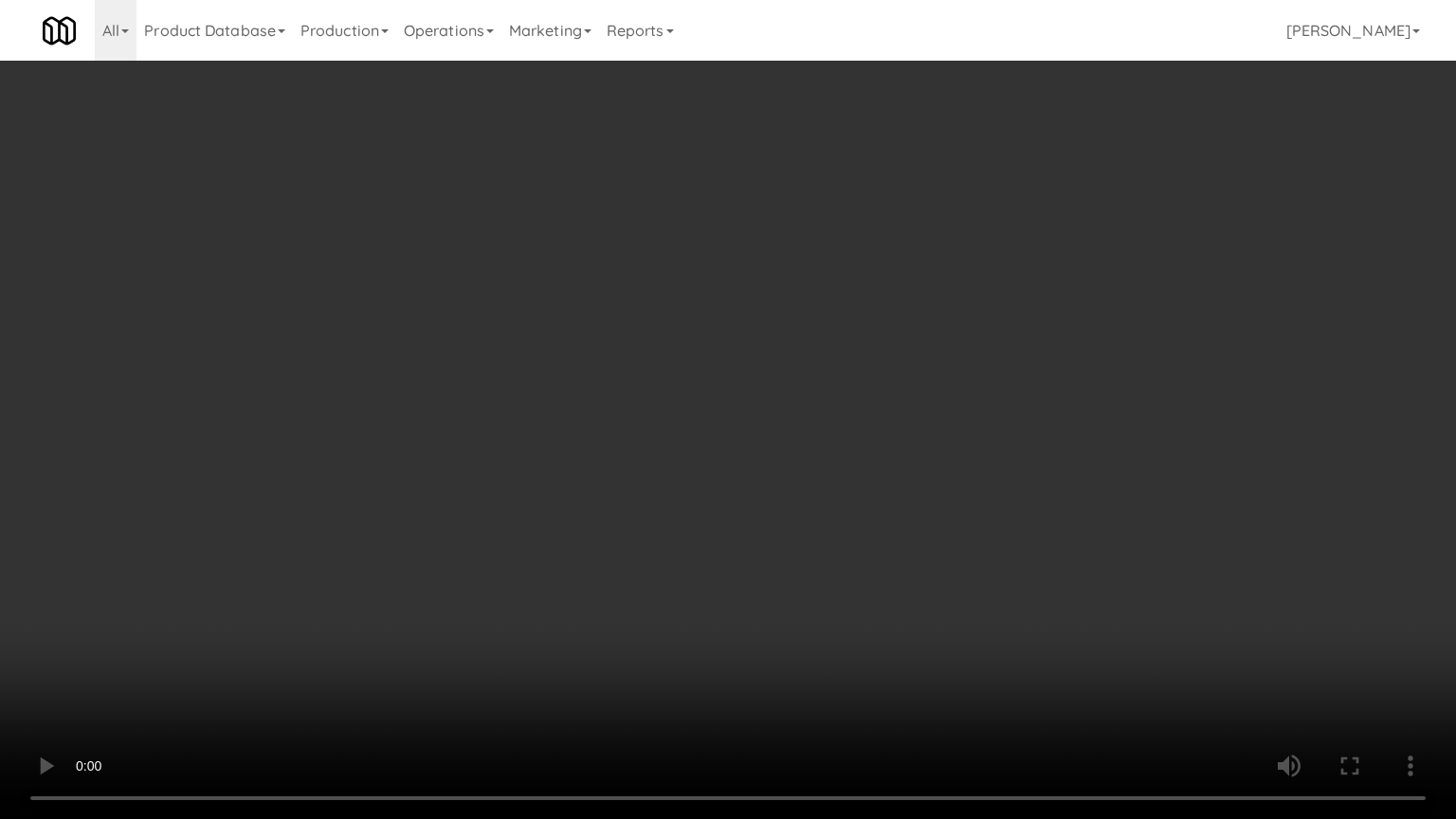
click at [501, 615] on video at bounding box center [728, 409] width 1456 height 819
click at [501, 607] on video at bounding box center [728, 409] width 1456 height 819
click at [613, 566] on video at bounding box center [728, 409] width 1456 height 819
click at [604, 563] on video at bounding box center [728, 409] width 1456 height 819
click at [603, 563] on video at bounding box center [728, 409] width 1456 height 819
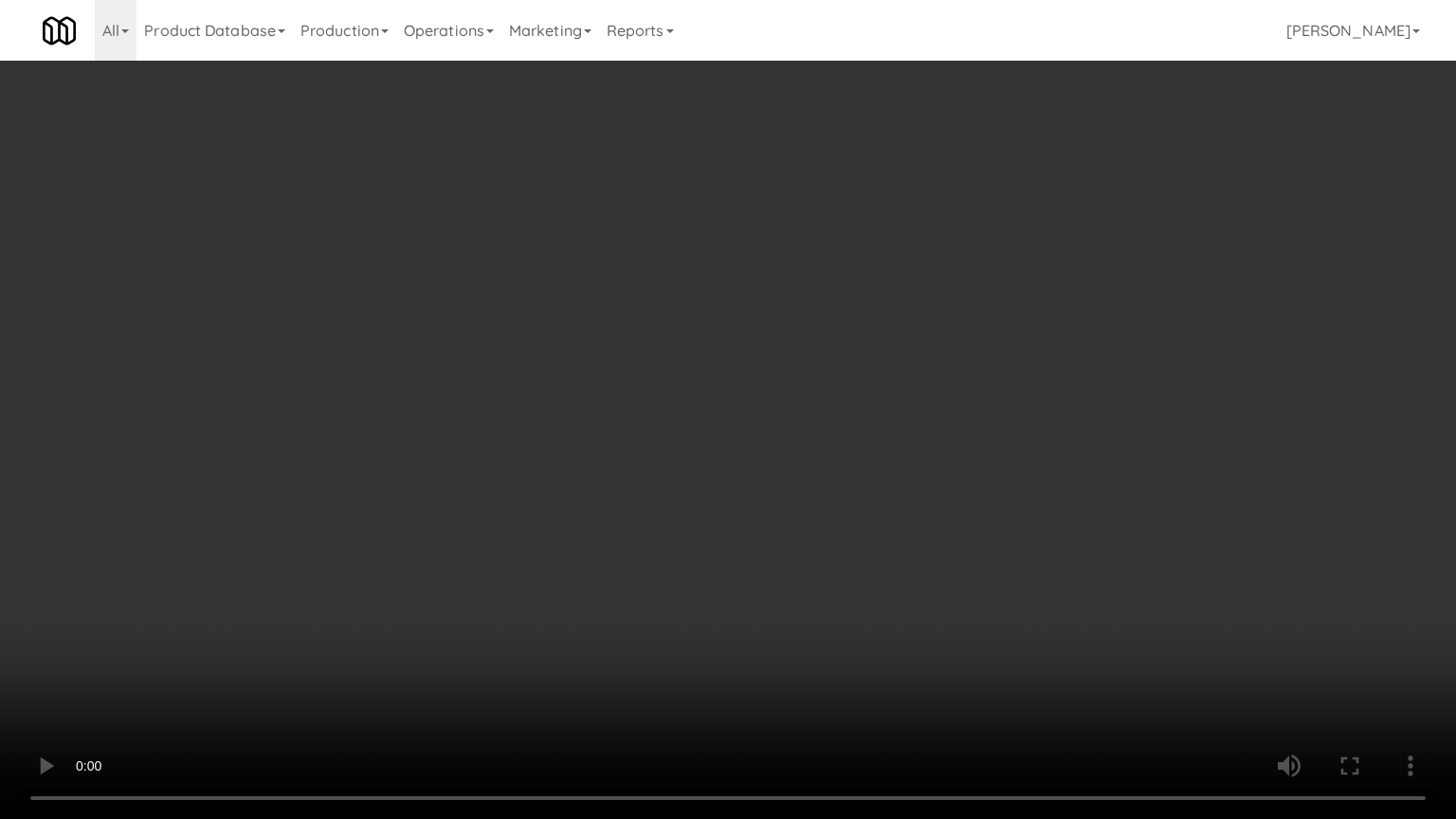
click at [604, 559] on video at bounding box center [728, 409] width 1456 height 819
click at [596, 551] on video at bounding box center [728, 409] width 1456 height 819
click at [593, 535] on video at bounding box center [728, 409] width 1456 height 819
click at [584, 519] on video at bounding box center [728, 409] width 1456 height 819
click at [644, 531] on video at bounding box center [728, 409] width 1456 height 819
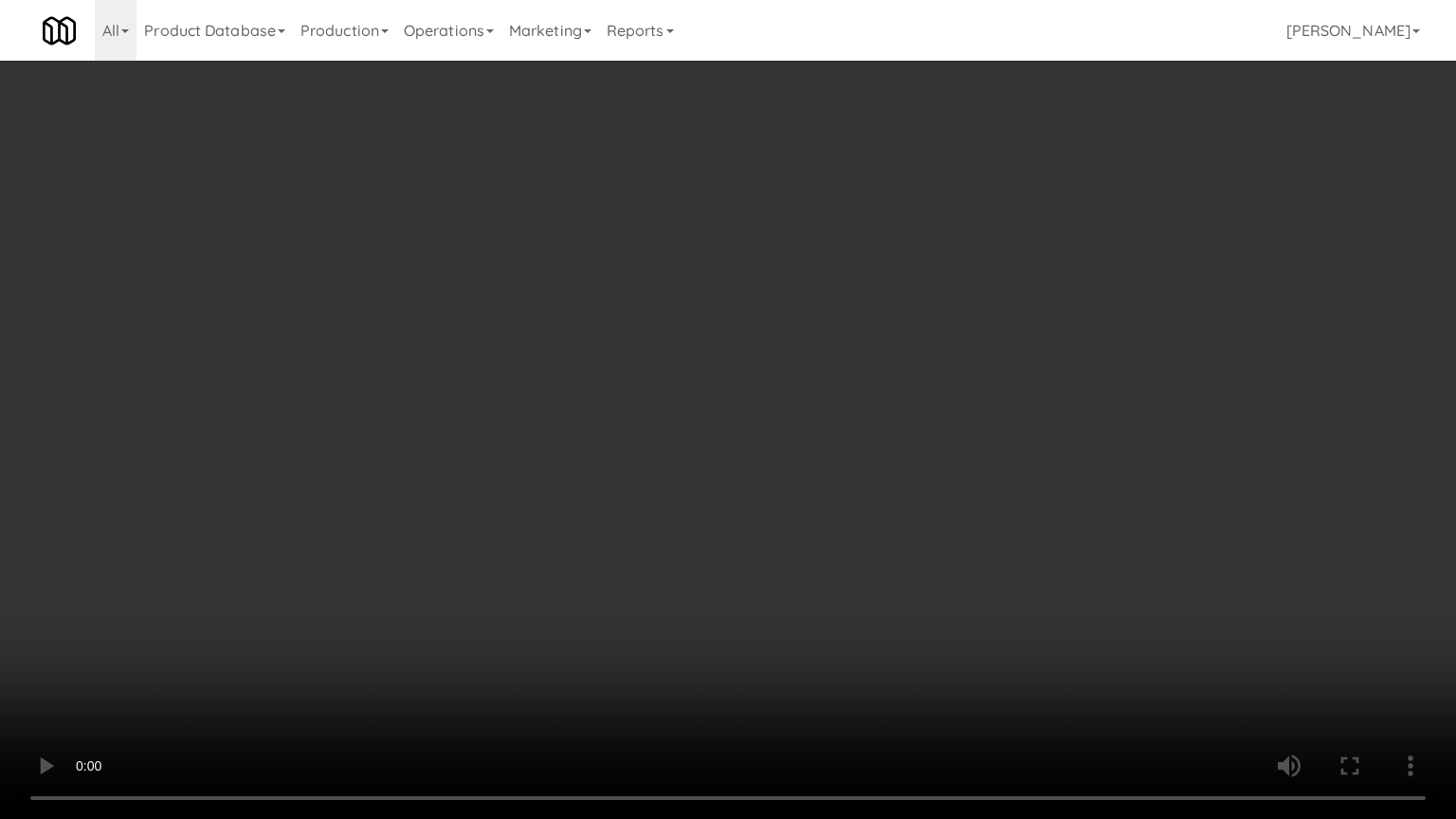
click at [458, 658] on video at bounding box center [728, 409] width 1456 height 819
click at [524, 594] on video at bounding box center [728, 409] width 1456 height 819
click at [691, 591] on video at bounding box center [728, 409] width 1456 height 819
drag, startPoint x: 380, startPoint y: 518, endPoint x: 819, endPoint y: 333, distance: 476.4
click at [382, 518] on video at bounding box center [728, 409] width 1456 height 819
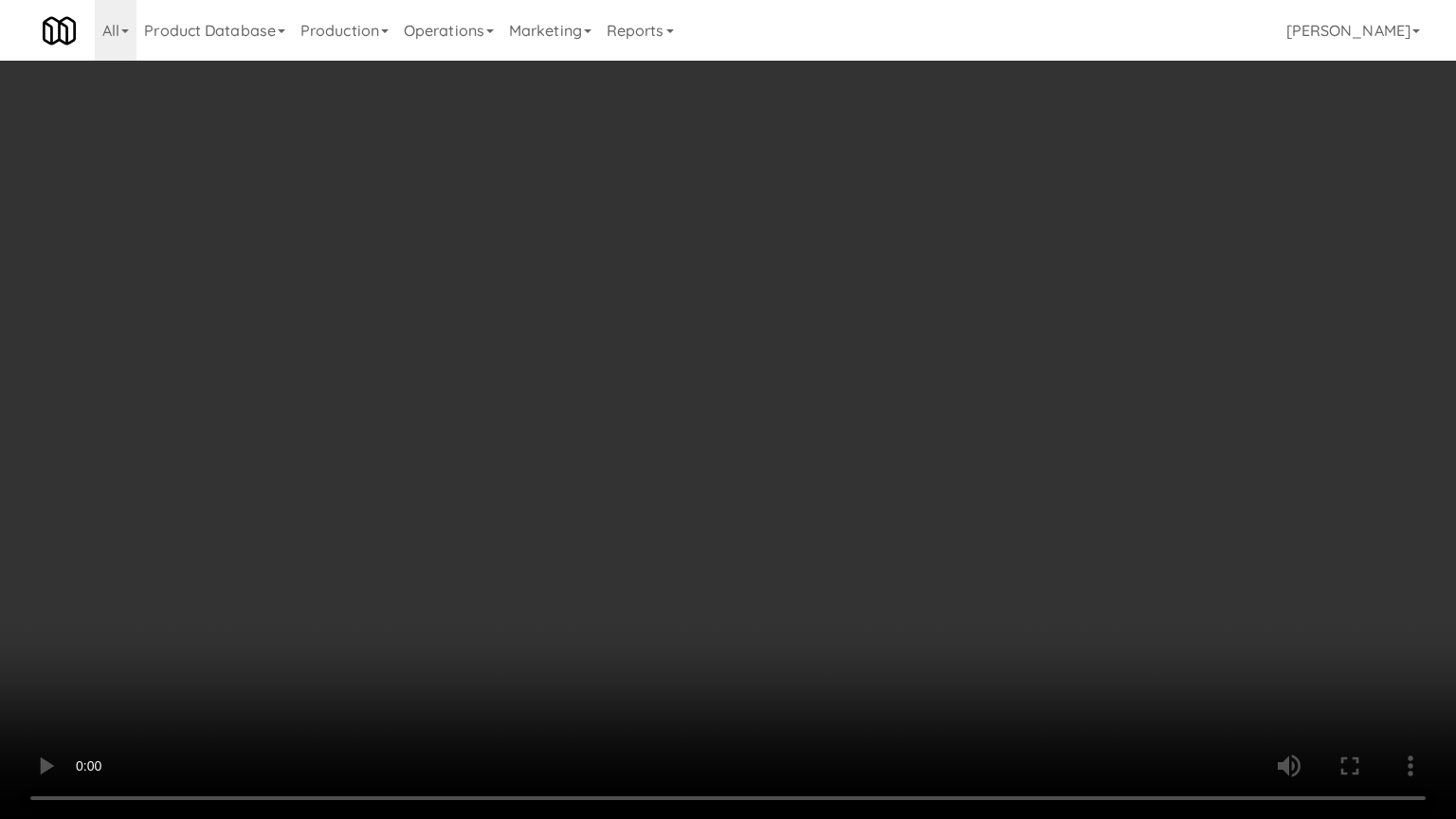
click at [781, 406] on video at bounding box center [728, 409] width 1456 height 819
click at [769, 381] on video at bounding box center [728, 409] width 1456 height 819
click at [766, 378] on video at bounding box center [728, 409] width 1456 height 819
click at [793, 374] on video at bounding box center [728, 409] width 1456 height 819
click at [773, 364] on video at bounding box center [728, 409] width 1456 height 819
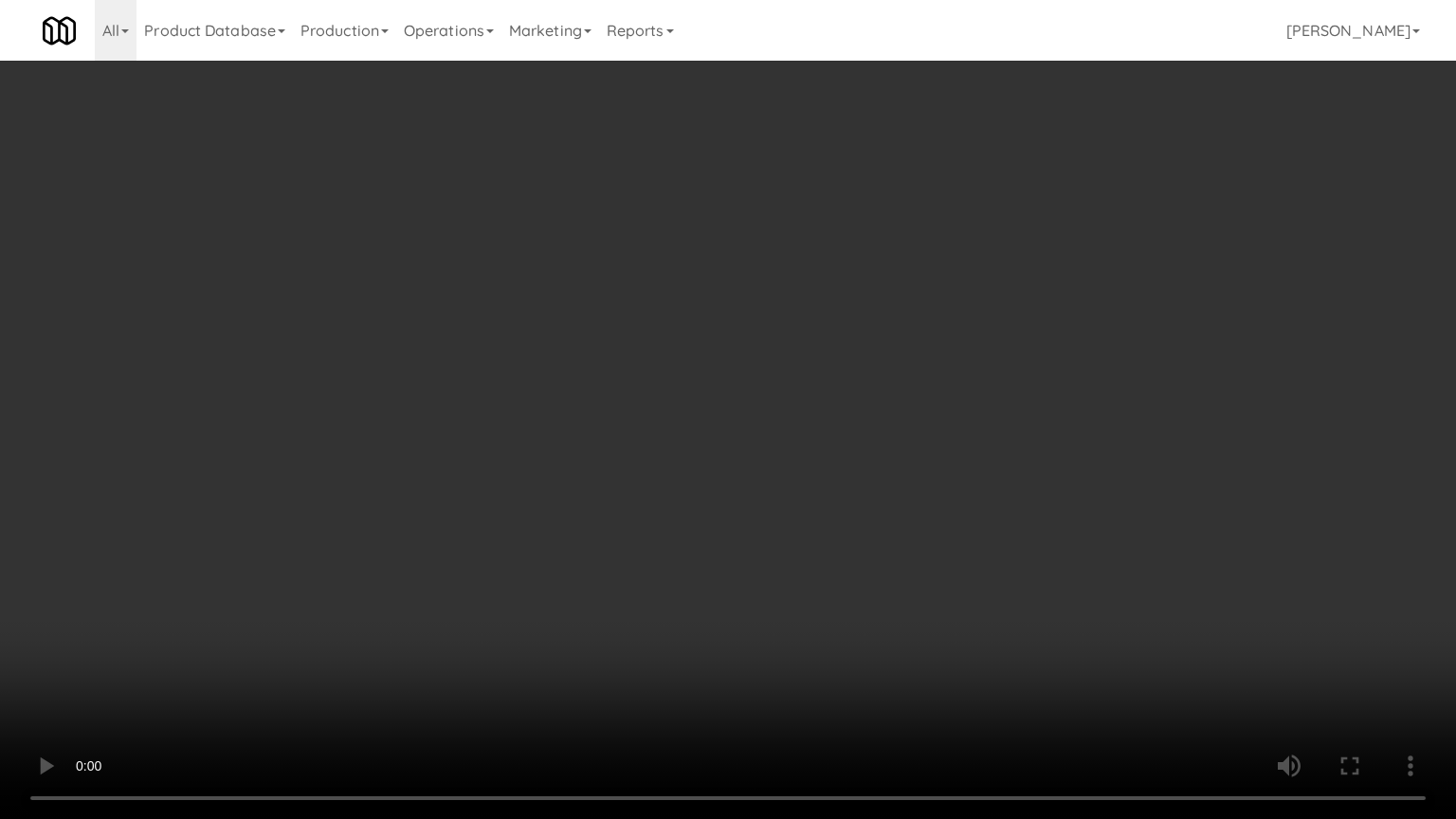
click at [777, 360] on video at bounding box center [728, 409] width 1456 height 819
click at [759, 352] on video at bounding box center [728, 409] width 1456 height 819
click at [794, 352] on video at bounding box center [728, 409] width 1456 height 819
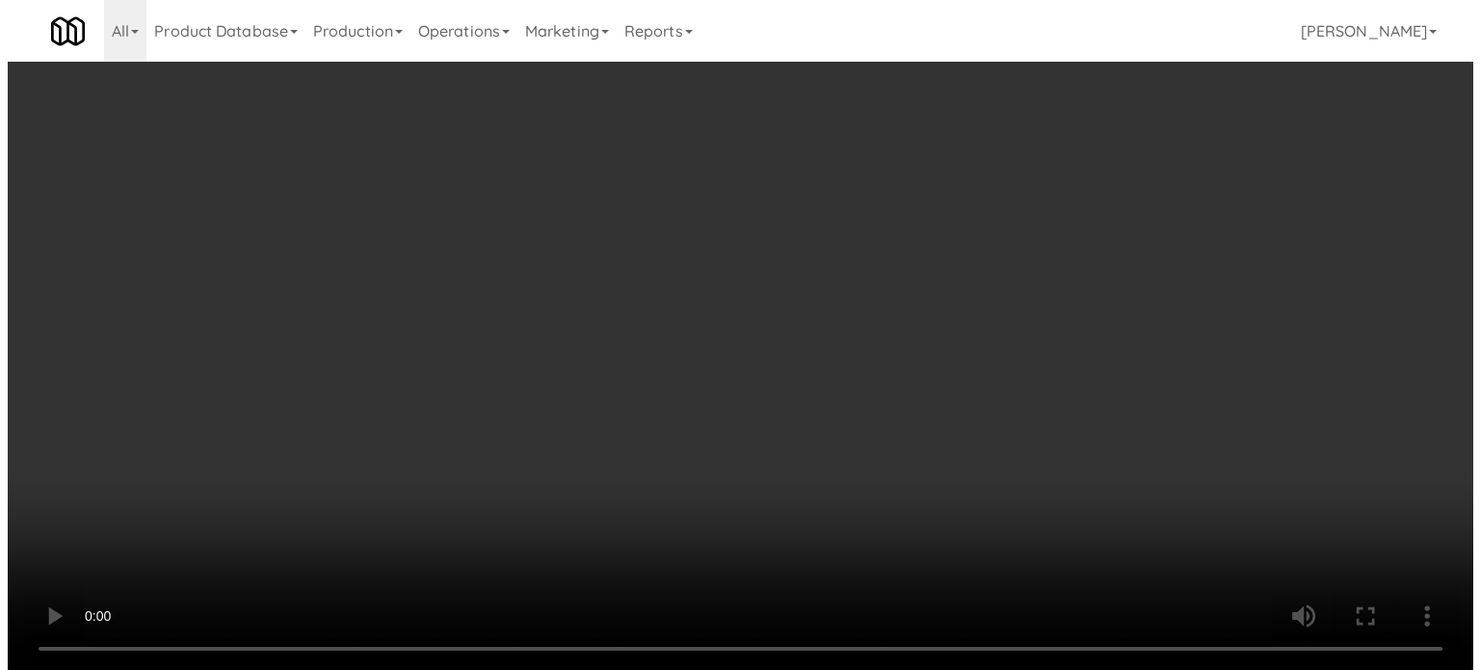
scroll to position [0, 0]
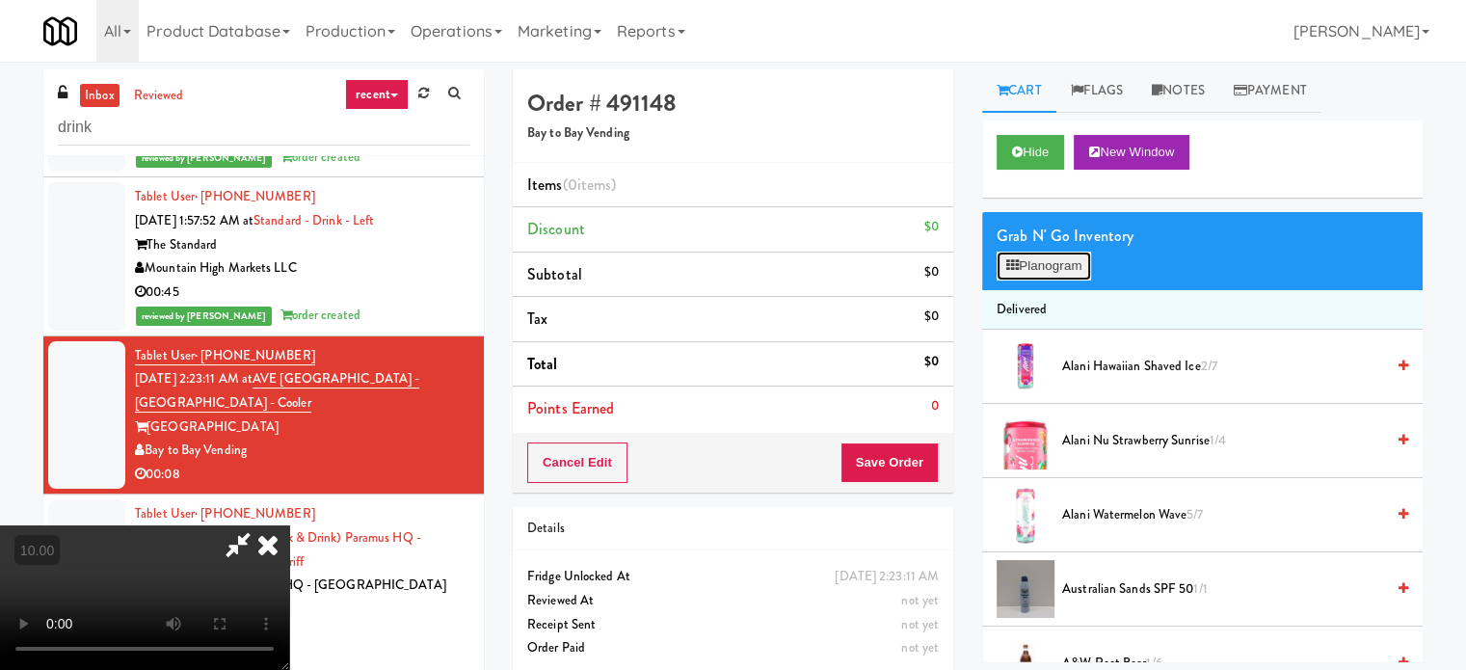
click at [1068, 264] on button "Planogram" at bounding box center [1044, 266] width 94 height 29
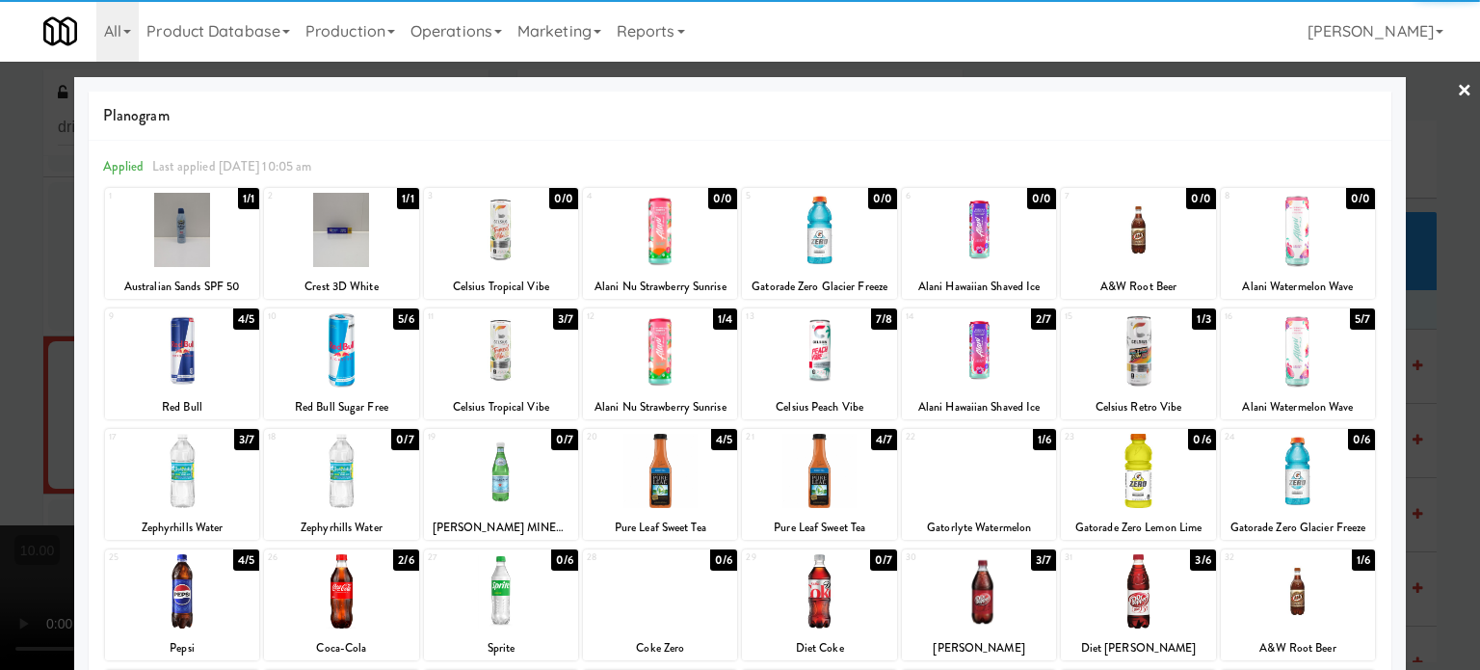
scroll to position [276, 0]
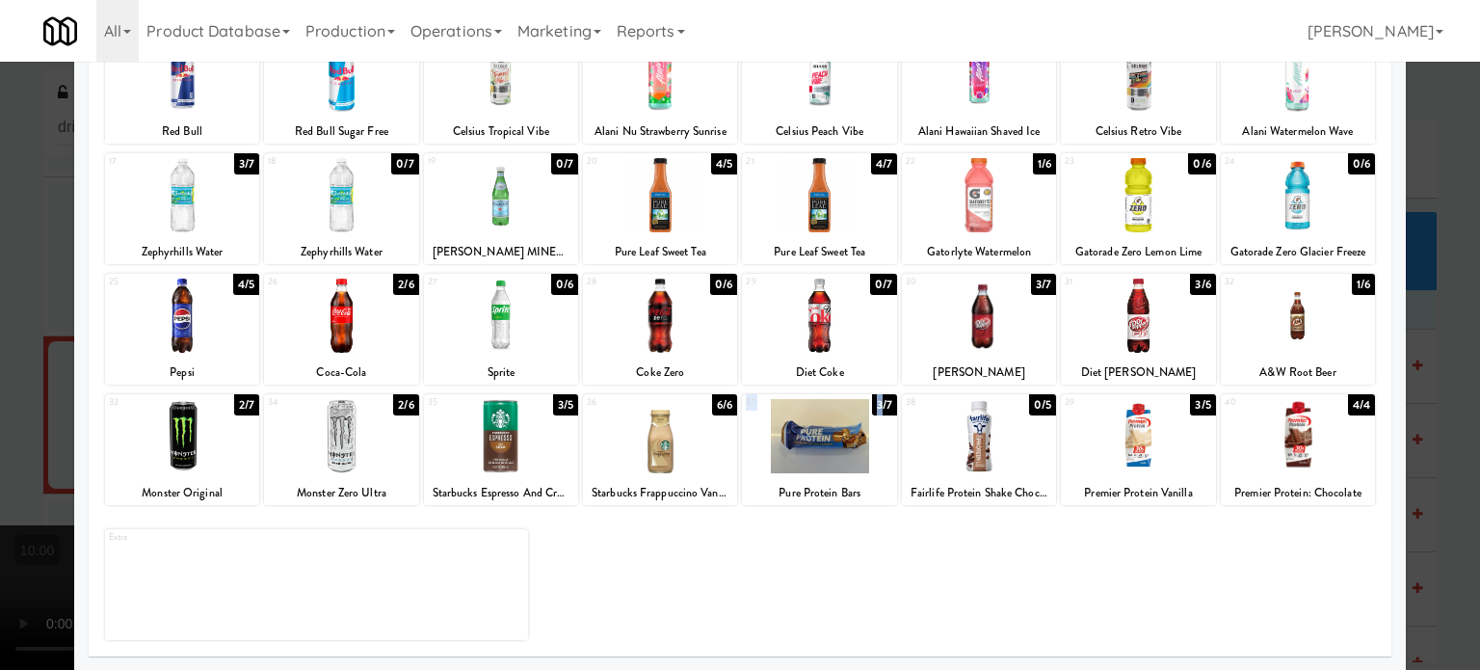
click at [874, 419] on div "37 3/7 Pure Protein Bars" at bounding box center [819, 449] width 154 height 111
click at [1446, 470] on div at bounding box center [740, 335] width 1480 height 670
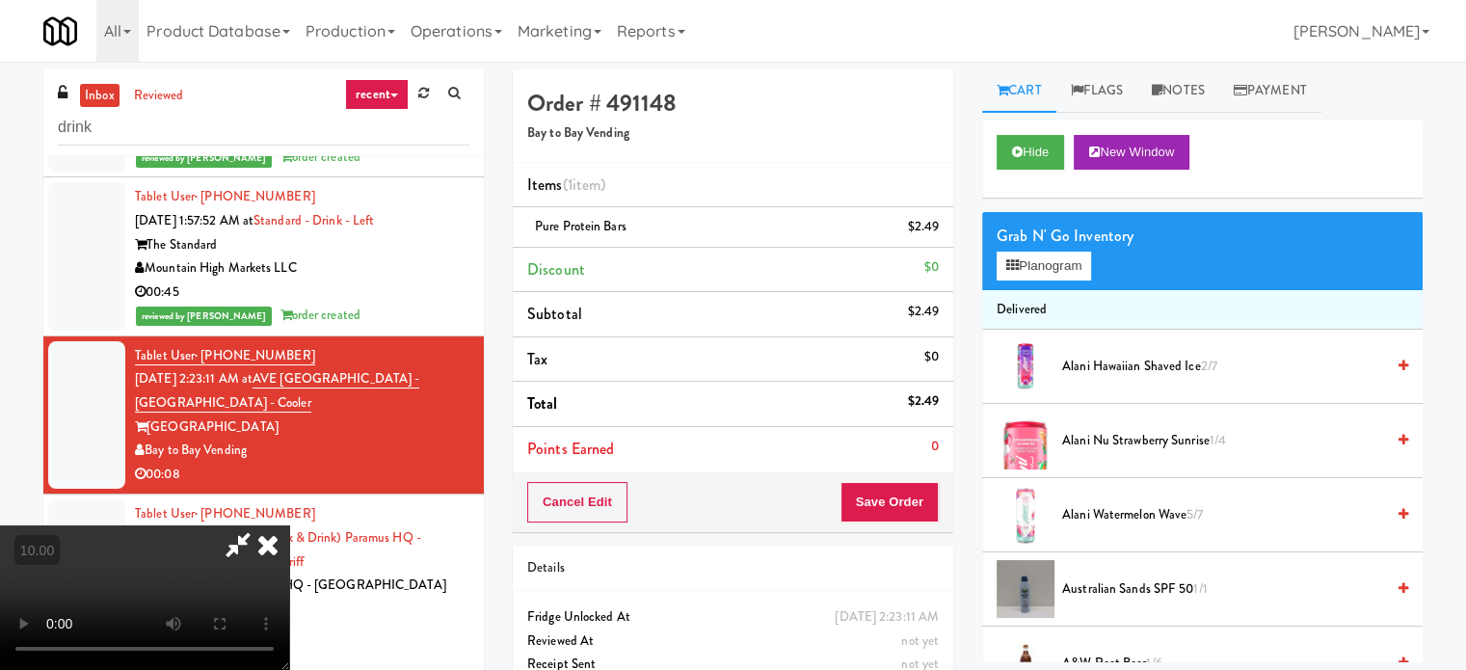
click at [289, 525] on video at bounding box center [144, 597] width 289 height 145
drag, startPoint x: 513, startPoint y: 426, endPoint x: 542, endPoint y: 546, distance: 123.0
click at [289, 525] on video at bounding box center [144, 597] width 289 height 145
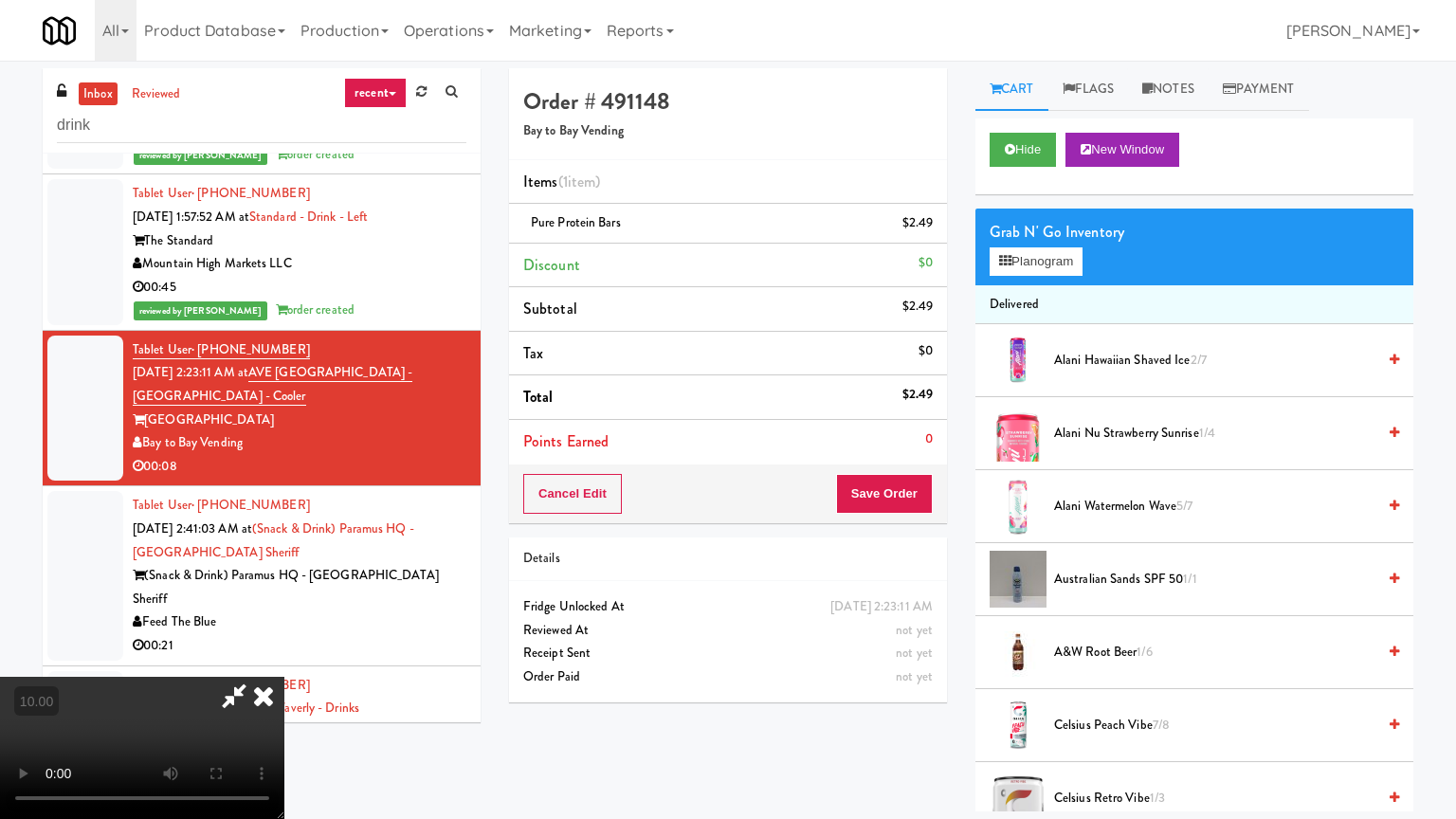
click at [284, 658] on video at bounding box center [142, 747] width 284 height 143
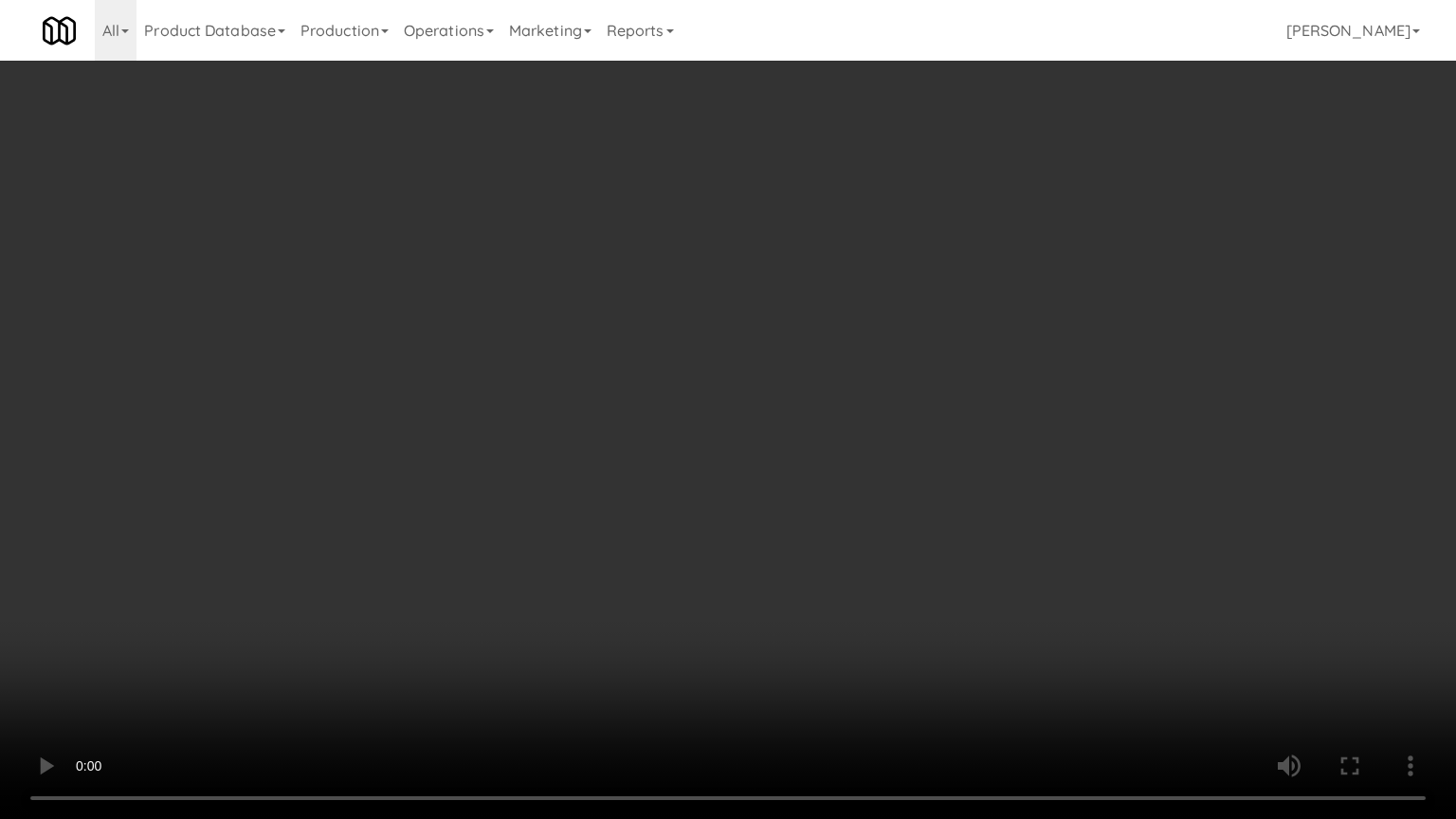
click at [653, 511] on video at bounding box center [728, 409] width 1456 height 819
click at [655, 511] on video at bounding box center [728, 409] width 1456 height 819
click at [663, 511] on video at bounding box center [728, 409] width 1456 height 819
drag, startPoint x: 664, startPoint y: 508, endPoint x: 721, endPoint y: 491, distance: 59.5
click at [666, 509] on video at bounding box center [728, 409] width 1456 height 819
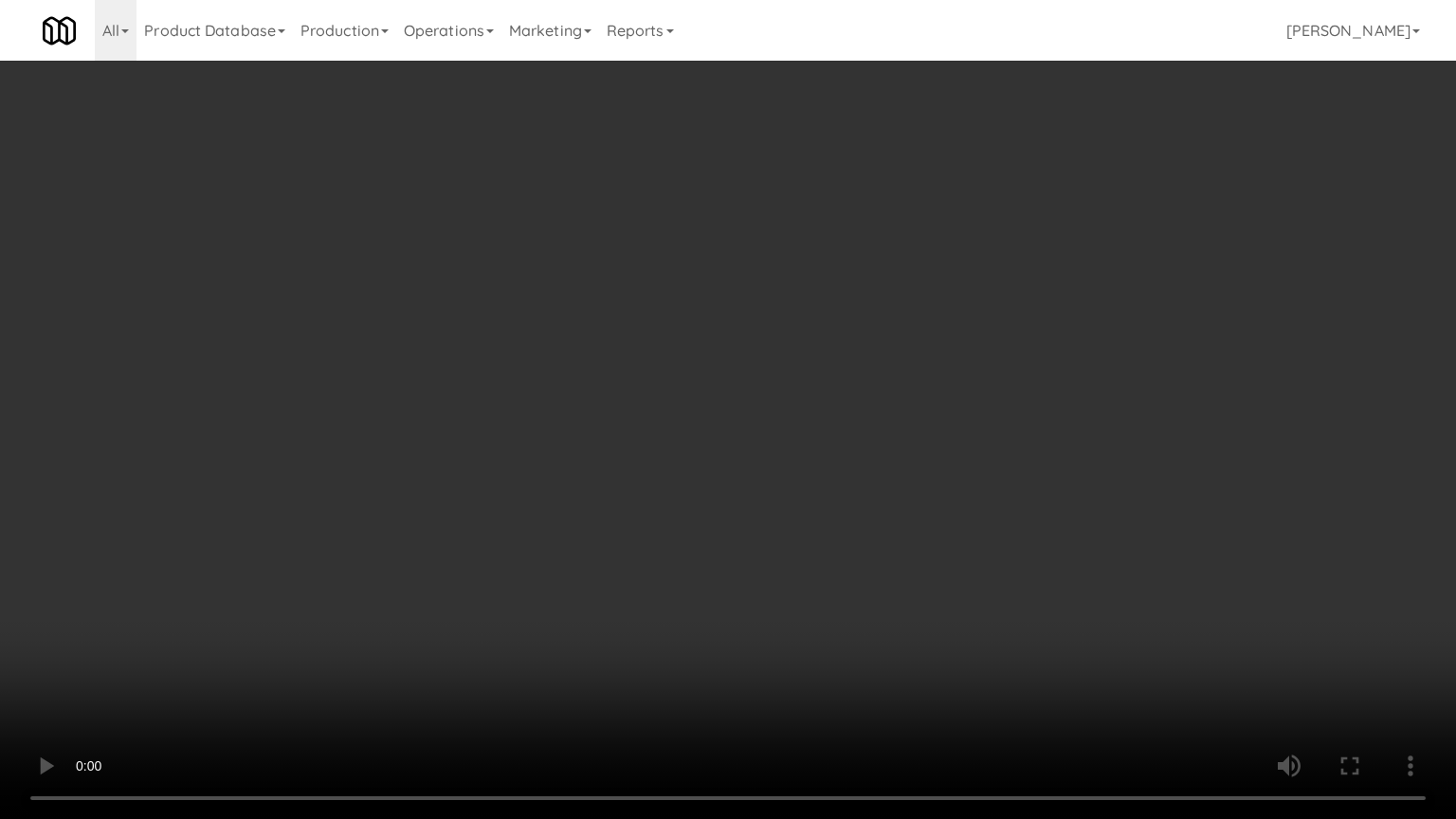
drag, startPoint x: 721, startPoint y: 491, endPoint x: 1168, endPoint y: 300, distance: 486.1
click at [747, 485] on video at bounding box center [728, 409] width 1456 height 819
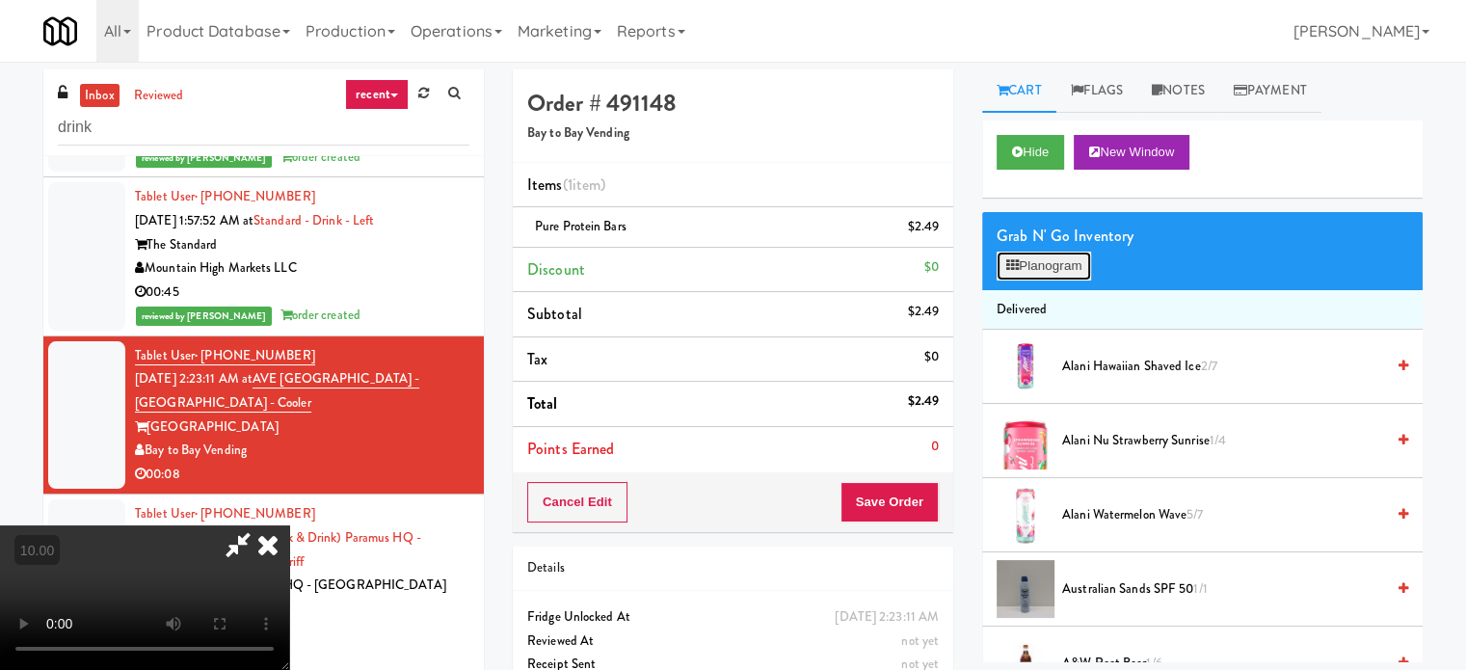
click at [1056, 273] on button "Planogram" at bounding box center [1044, 266] width 94 height 29
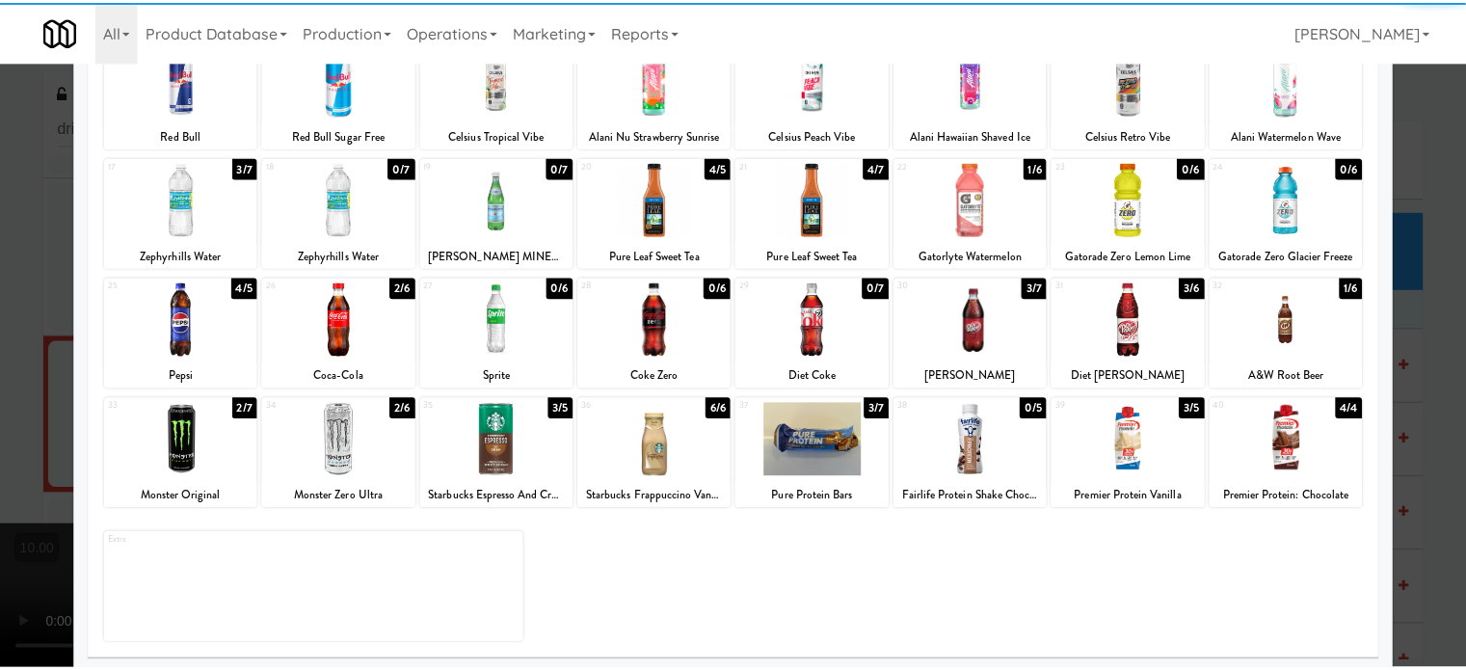
scroll to position [276, 0]
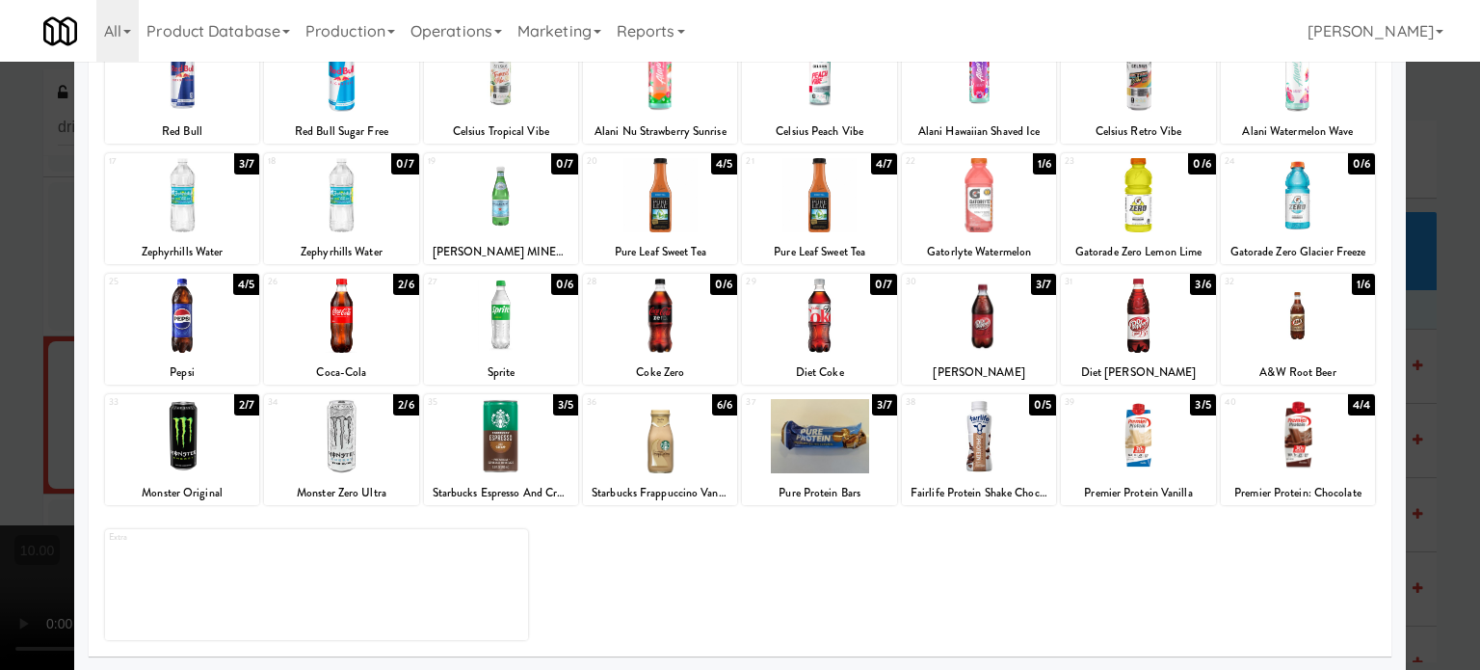
drag, startPoint x: 1190, startPoint y: 409, endPoint x: 1346, endPoint y: 382, distance: 157.5
click at [1190, 410] on div "3/5" at bounding box center [1202, 404] width 25 height 21
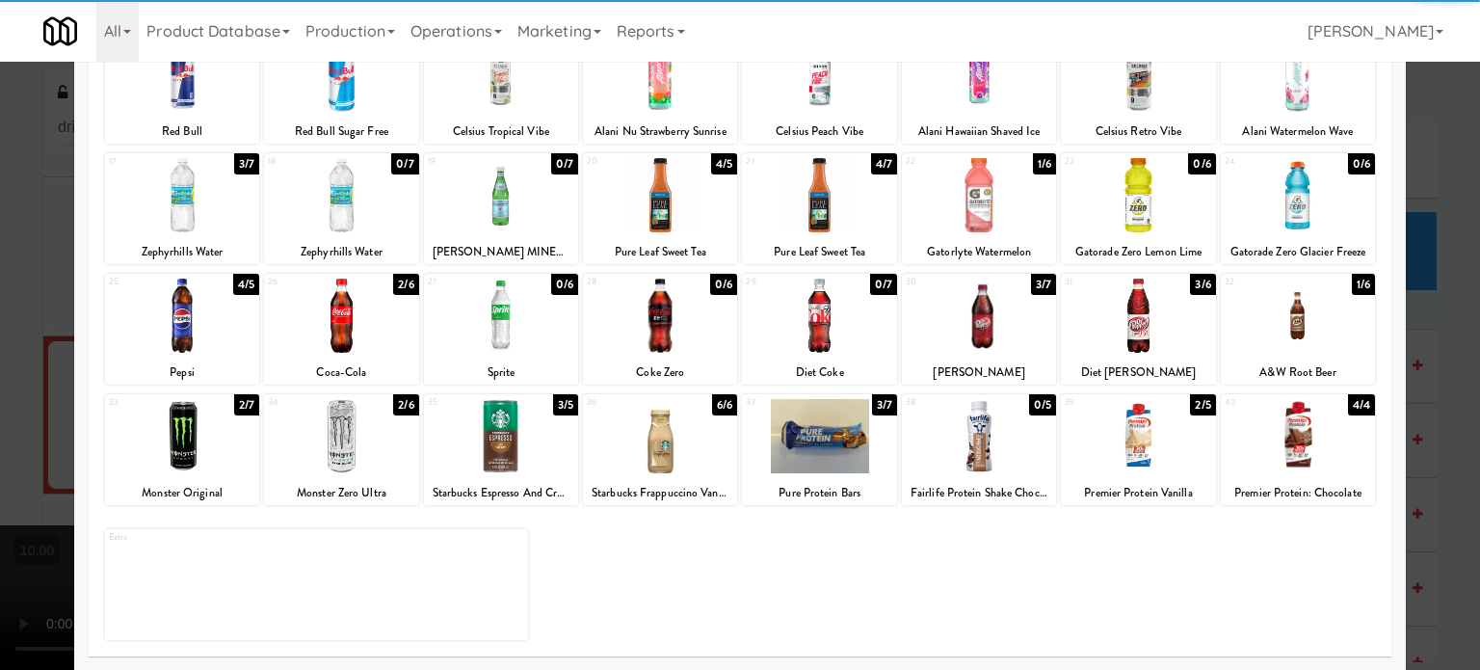
click at [1435, 400] on div at bounding box center [740, 335] width 1480 height 670
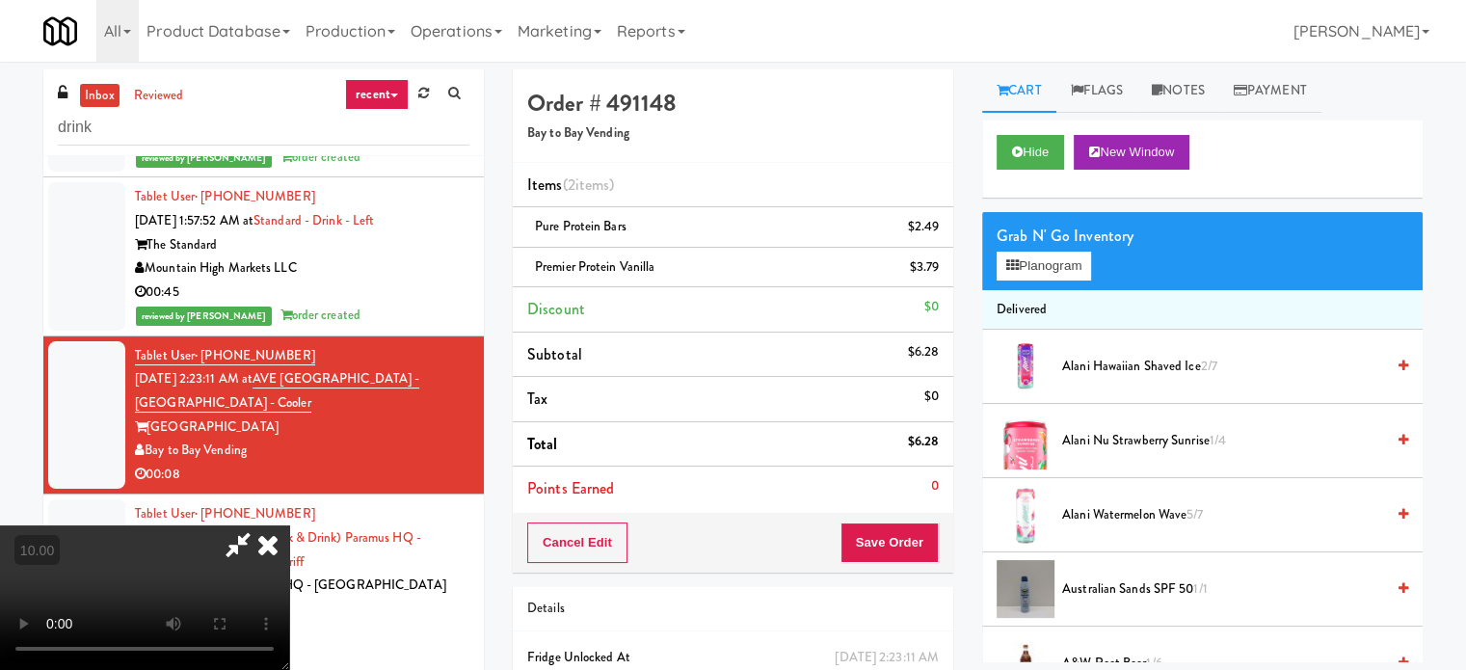
drag, startPoint x: 532, startPoint y: 307, endPoint x: 539, endPoint y: 289, distance: 19.5
click at [289, 525] on video at bounding box center [144, 597] width 289 height 145
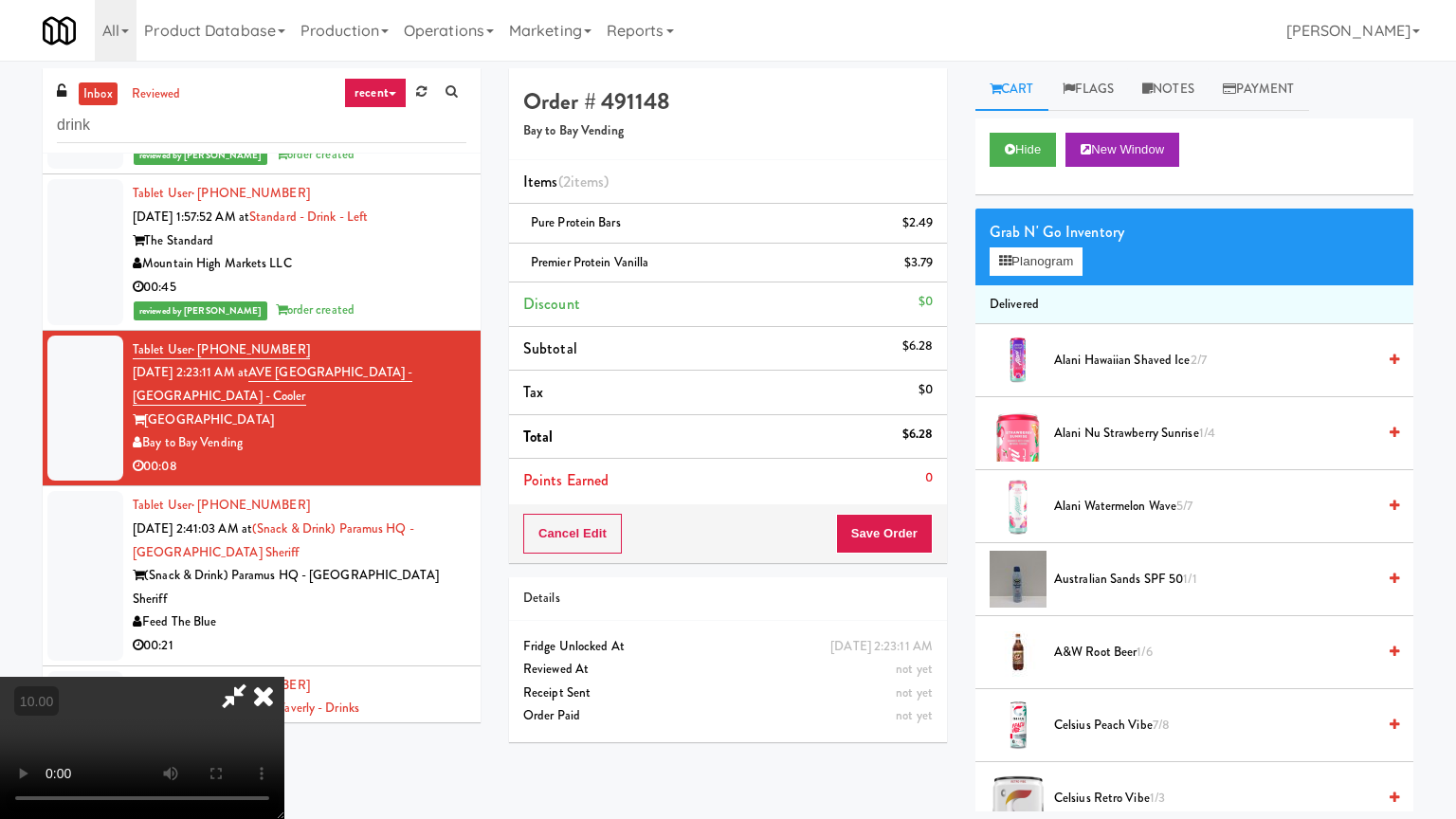
click at [284, 658] on video at bounding box center [142, 747] width 284 height 143
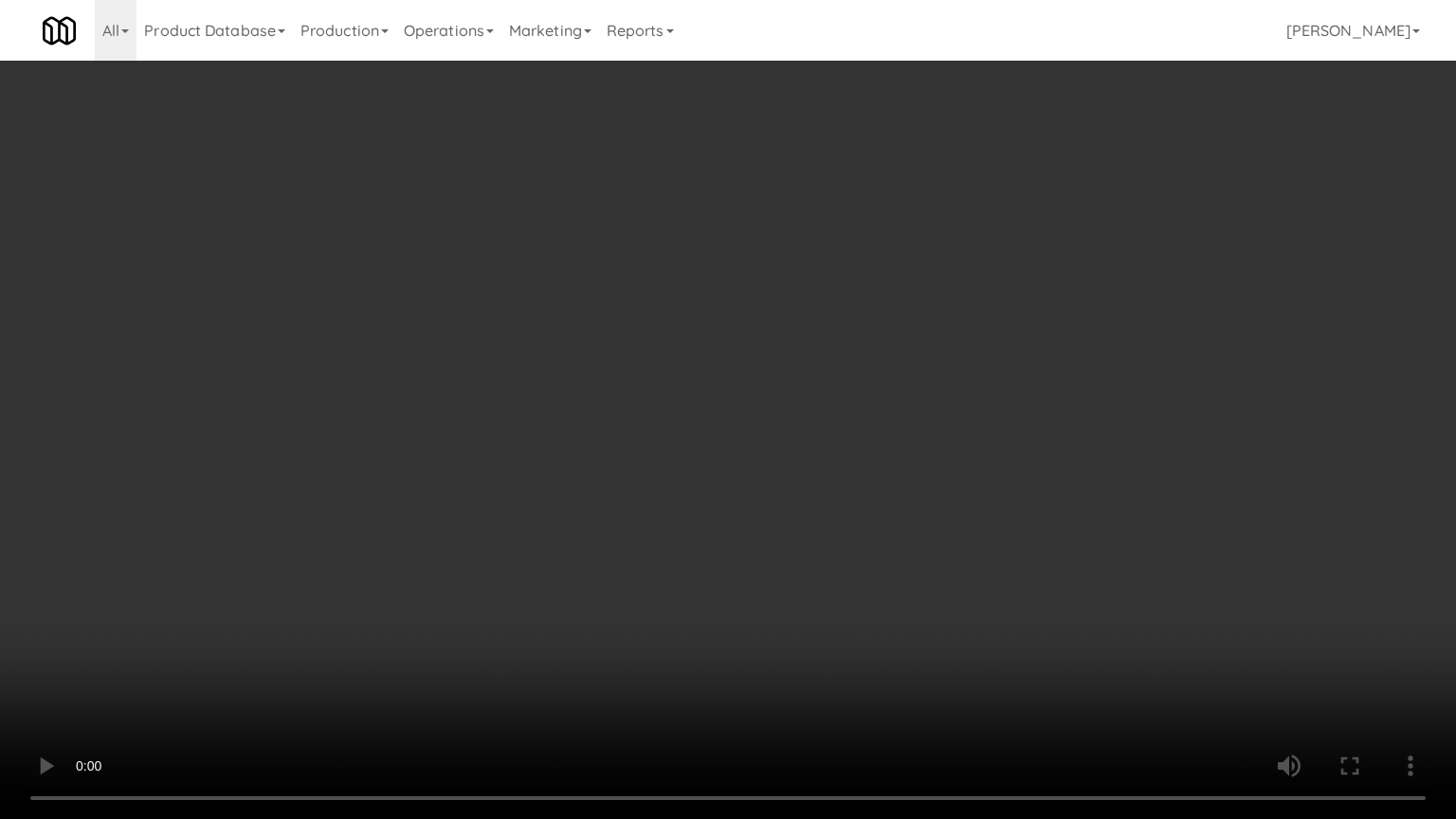
click at [910, 364] on video at bounding box center [728, 409] width 1456 height 819
click at [918, 356] on video at bounding box center [728, 409] width 1456 height 819
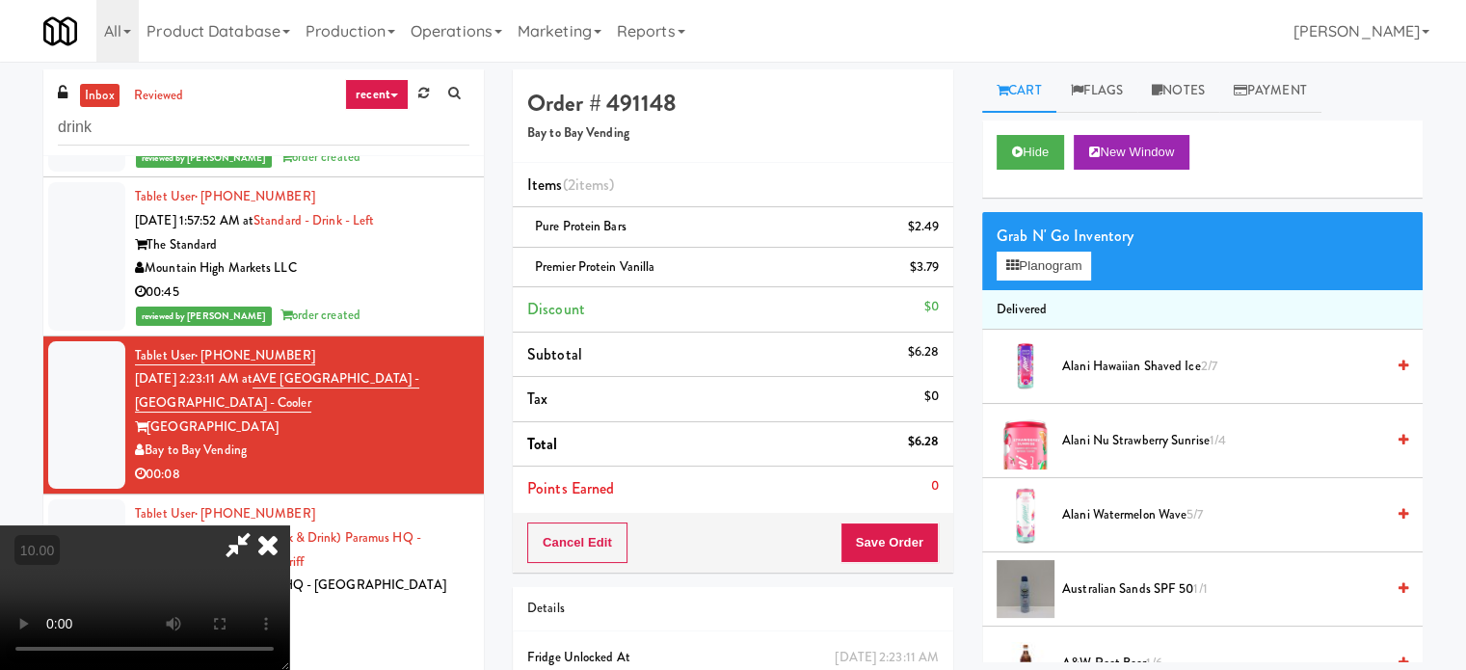
click at [289, 525] on icon at bounding box center [268, 544] width 42 height 39
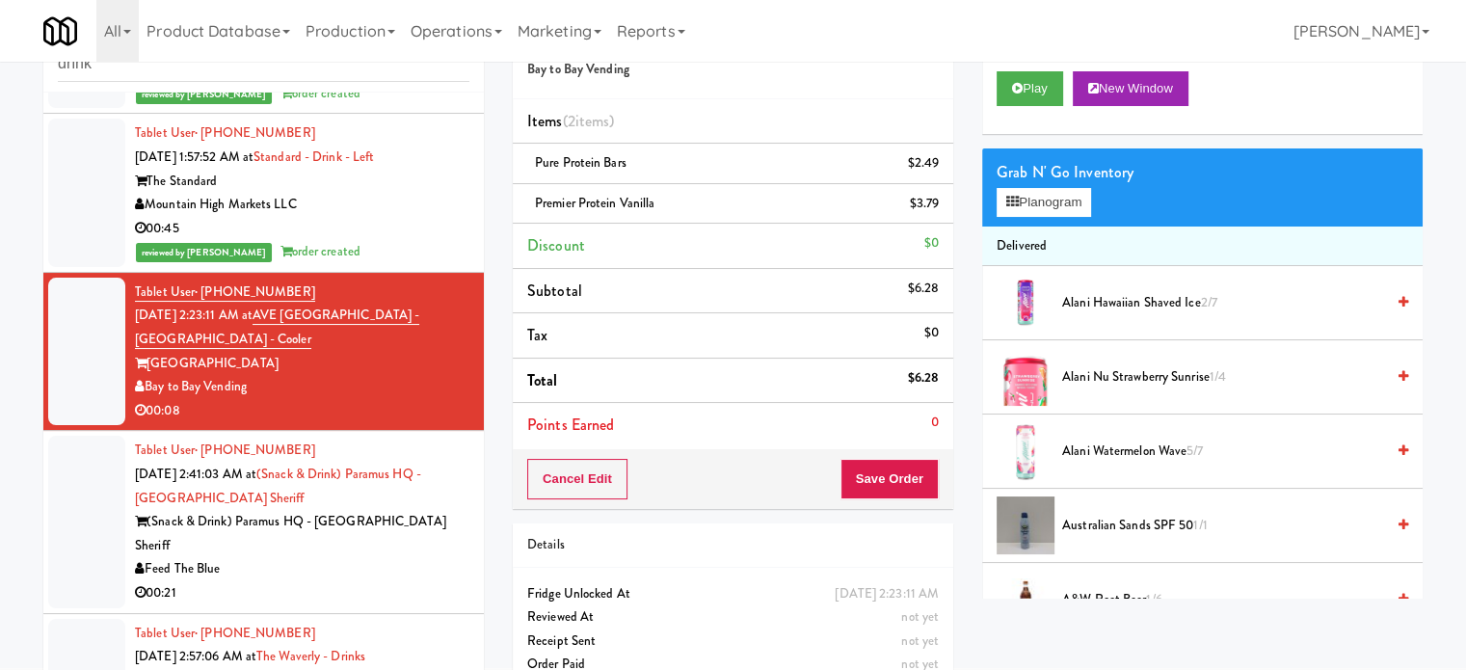
scroll to position [96, 0]
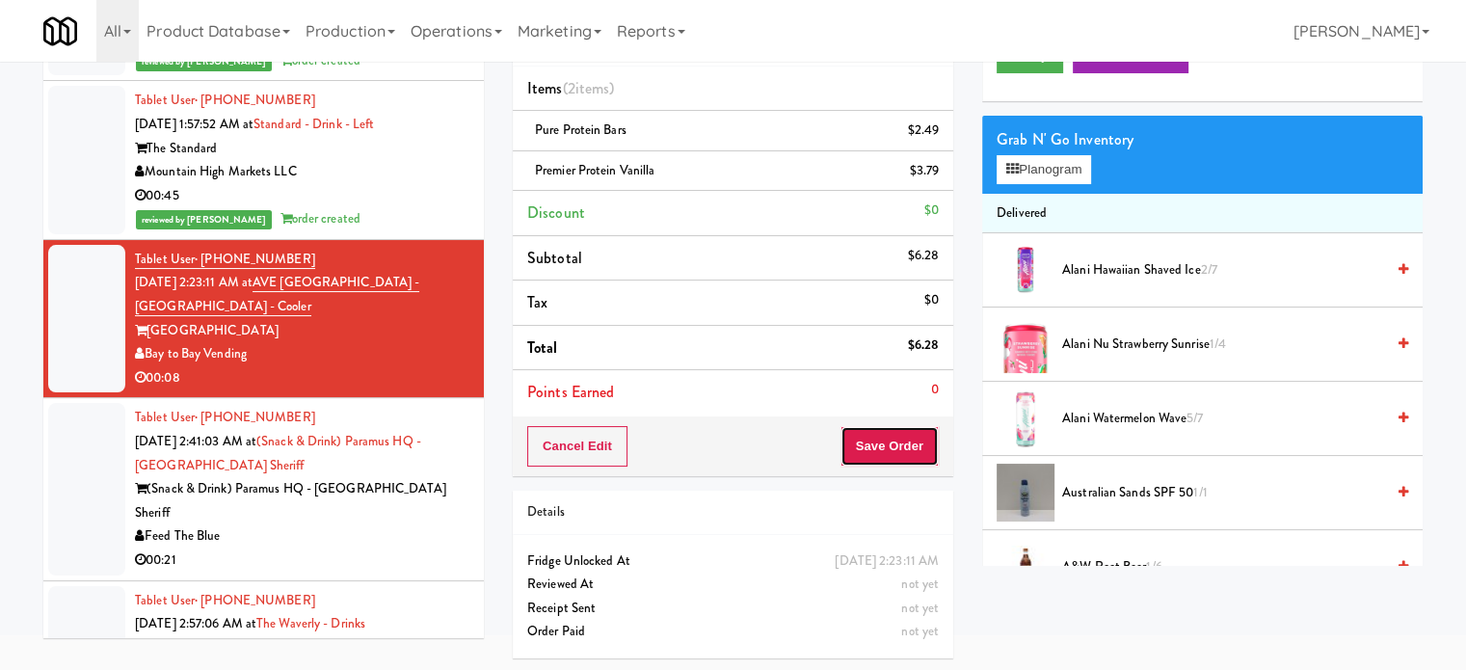
drag, startPoint x: 860, startPoint y: 453, endPoint x: 682, endPoint y: 291, distance: 240.1
click at [862, 453] on button "Save Order" at bounding box center [889, 446] width 98 height 40
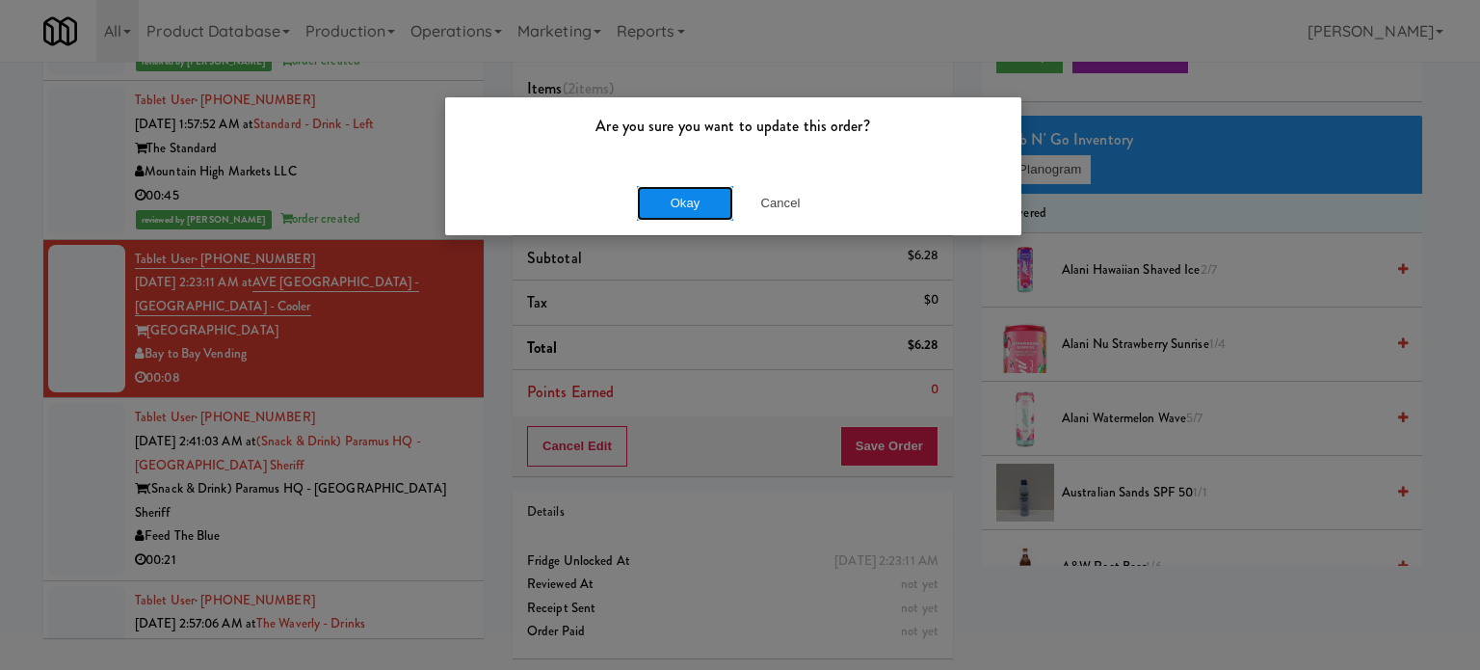
click at [695, 205] on button "Okay" at bounding box center [685, 203] width 96 height 35
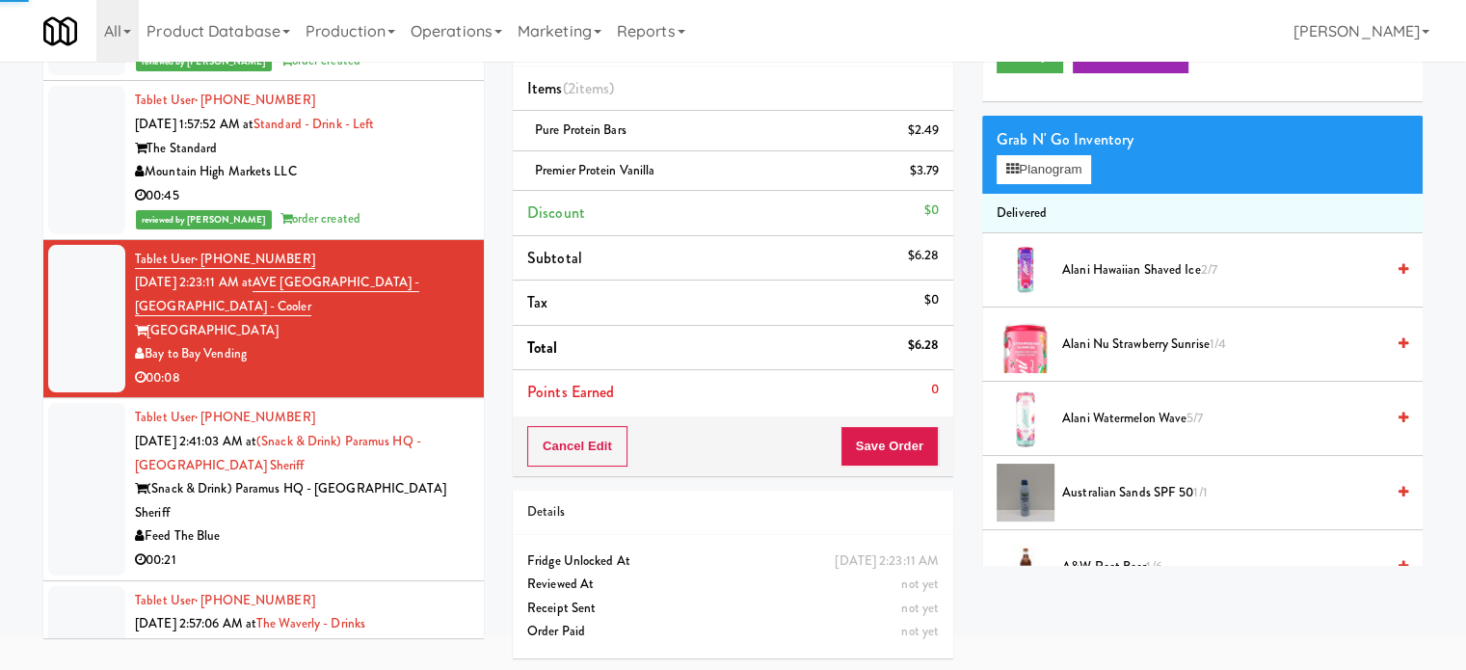
drag, startPoint x: 381, startPoint y: 515, endPoint x: 609, endPoint y: 408, distance: 252.2
click at [381, 548] on div "00:21" at bounding box center [302, 560] width 334 height 24
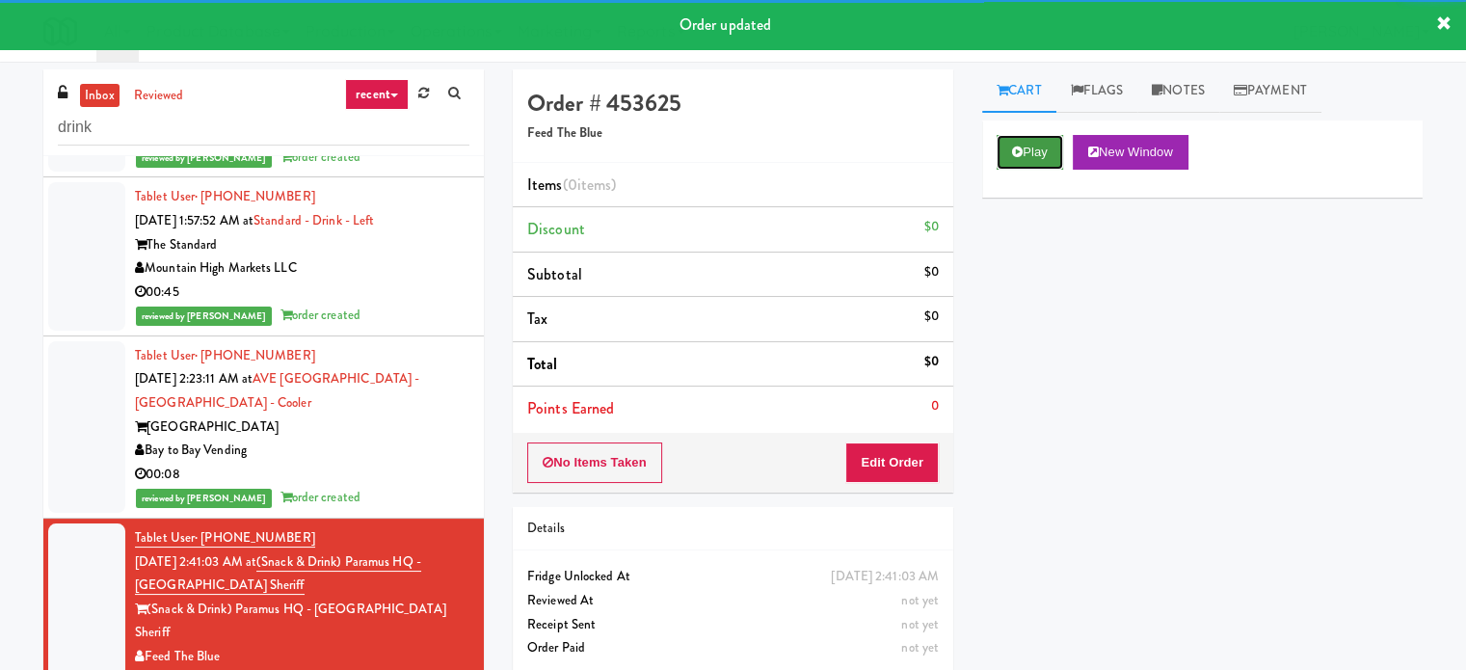
click at [1038, 161] on button "Play" at bounding box center [1030, 152] width 67 height 35
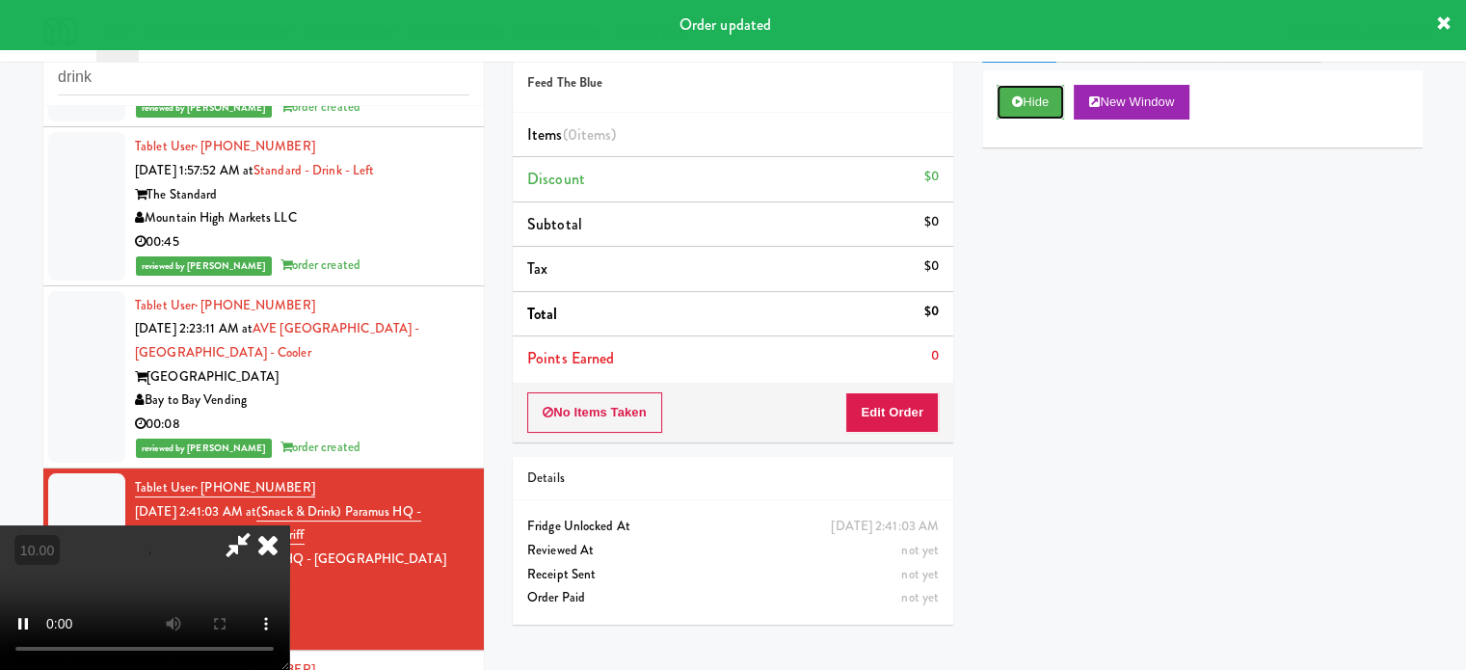
scroll to position [78, 0]
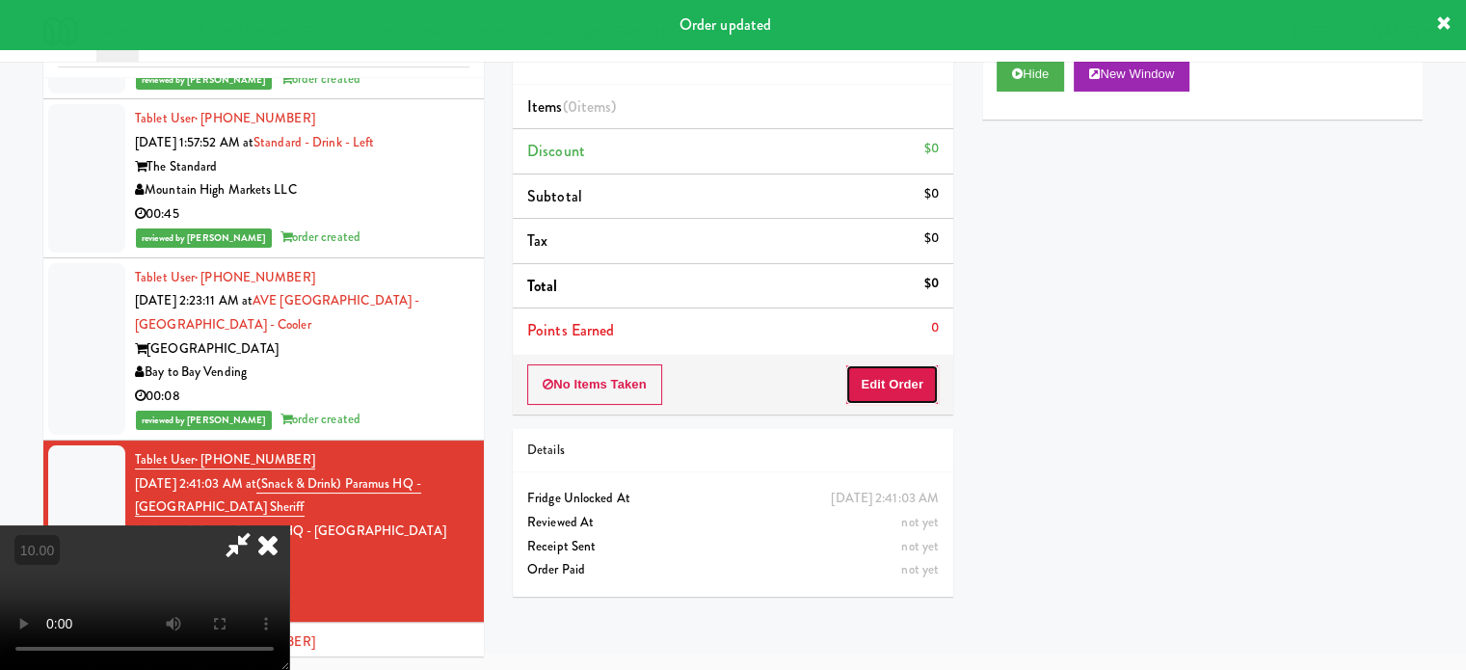
click at [879, 383] on button "Edit Order" at bounding box center [891, 384] width 93 height 40
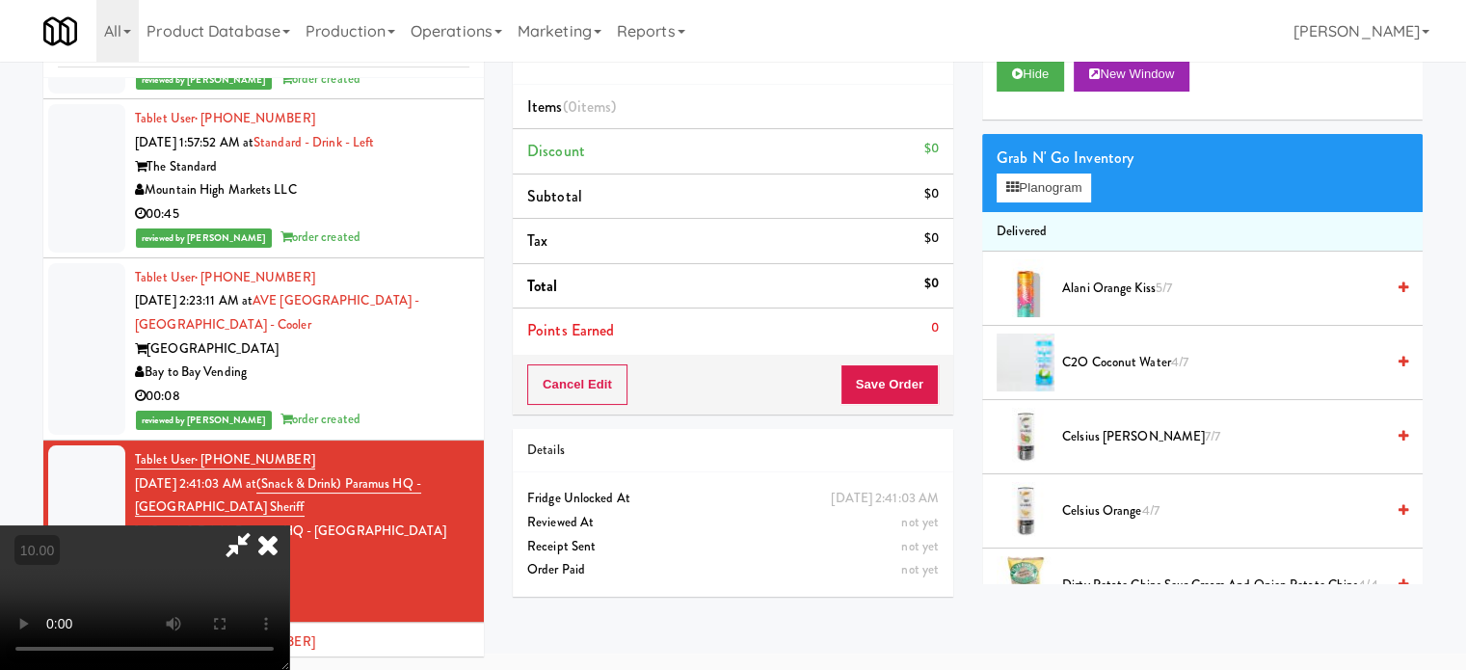
click at [289, 525] on video at bounding box center [144, 597] width 289 height 145
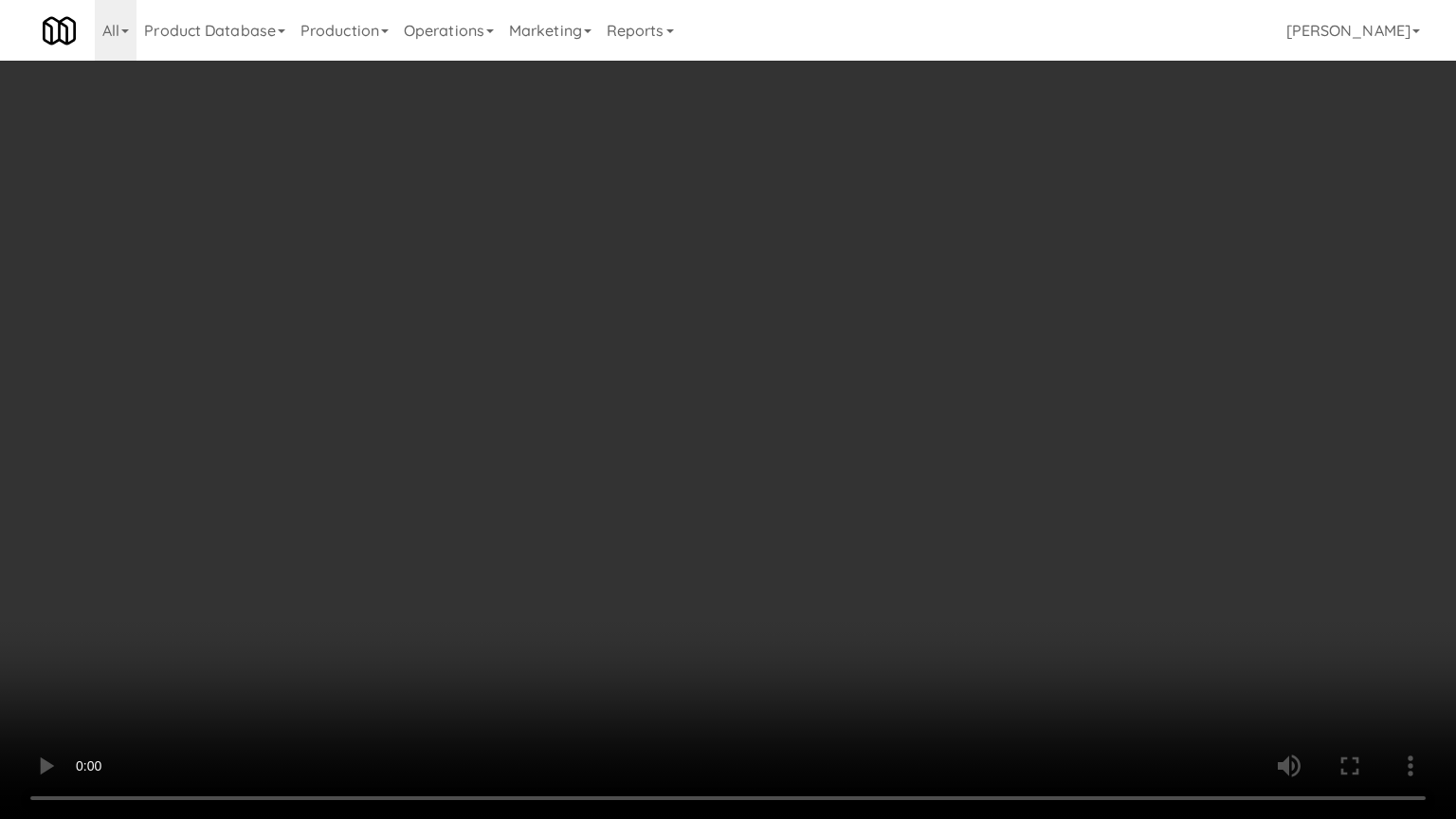
click at [805, 409] on video at bounding box center [728, 409] width 1456 height 819
drag, startPoint x: 634, startPoint y: 469, endPoint x: 703, endPoint y: 386, distance: 107.9
click at [634, 467] on video at bounding box center [728, 409] width 1456 height 819
click at [698, 386] on video at bounding box center [728, 409] width 1456 height 819
click at [773, 433] on video at bounding box center [728, 409] width 1456 height 819
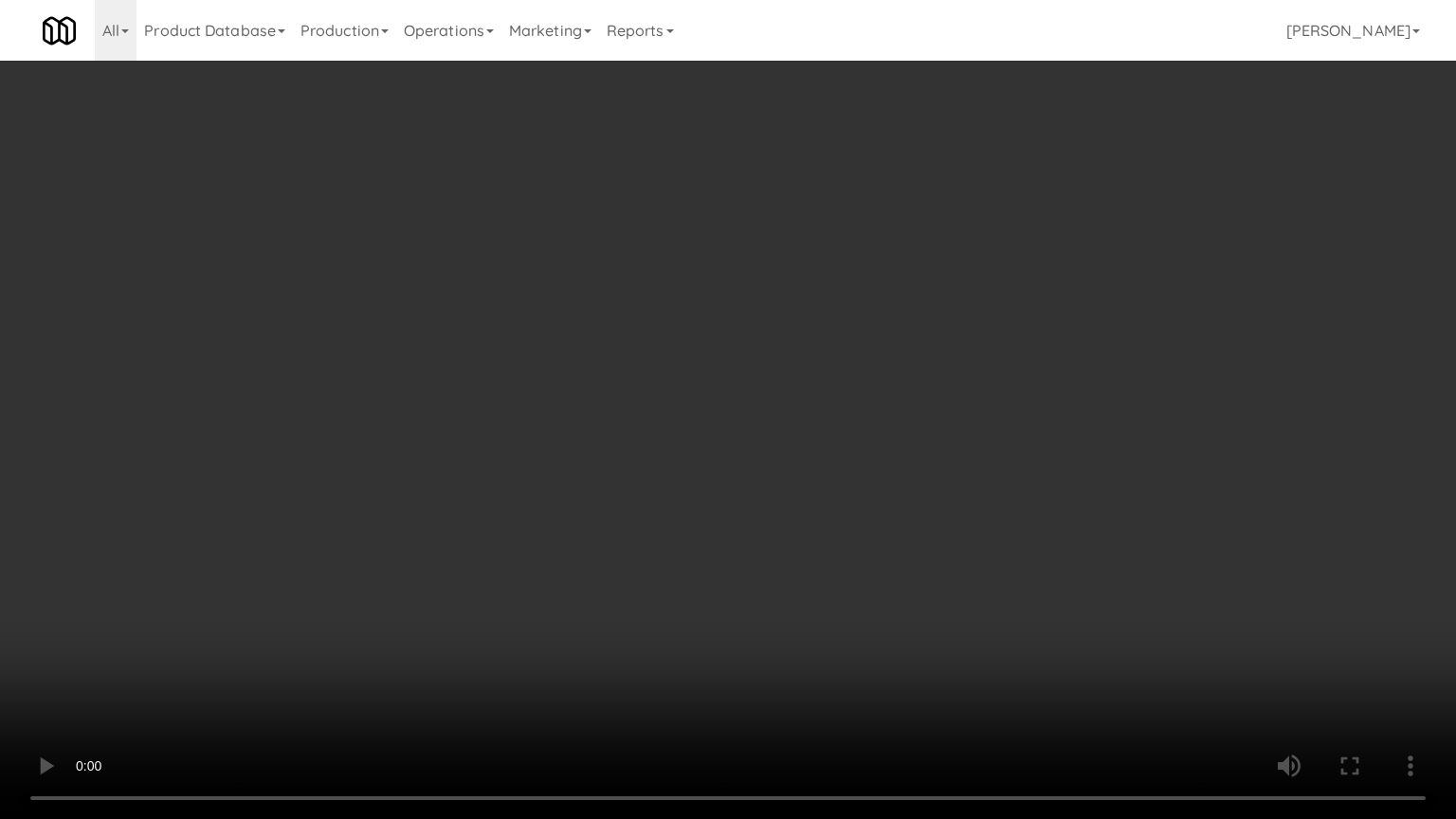
click at [781, 423] on video at bounding box center [728, 409] width 1456 height 819
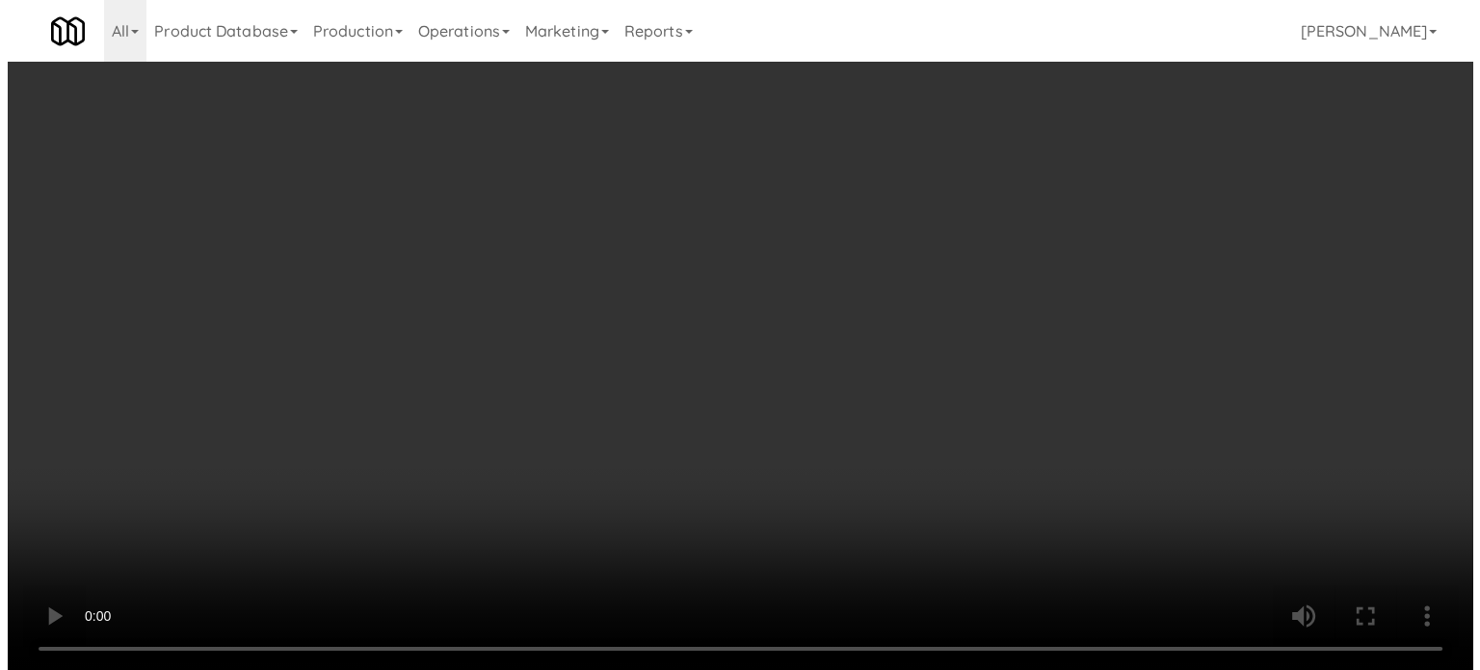
scroll to position [0, 0]
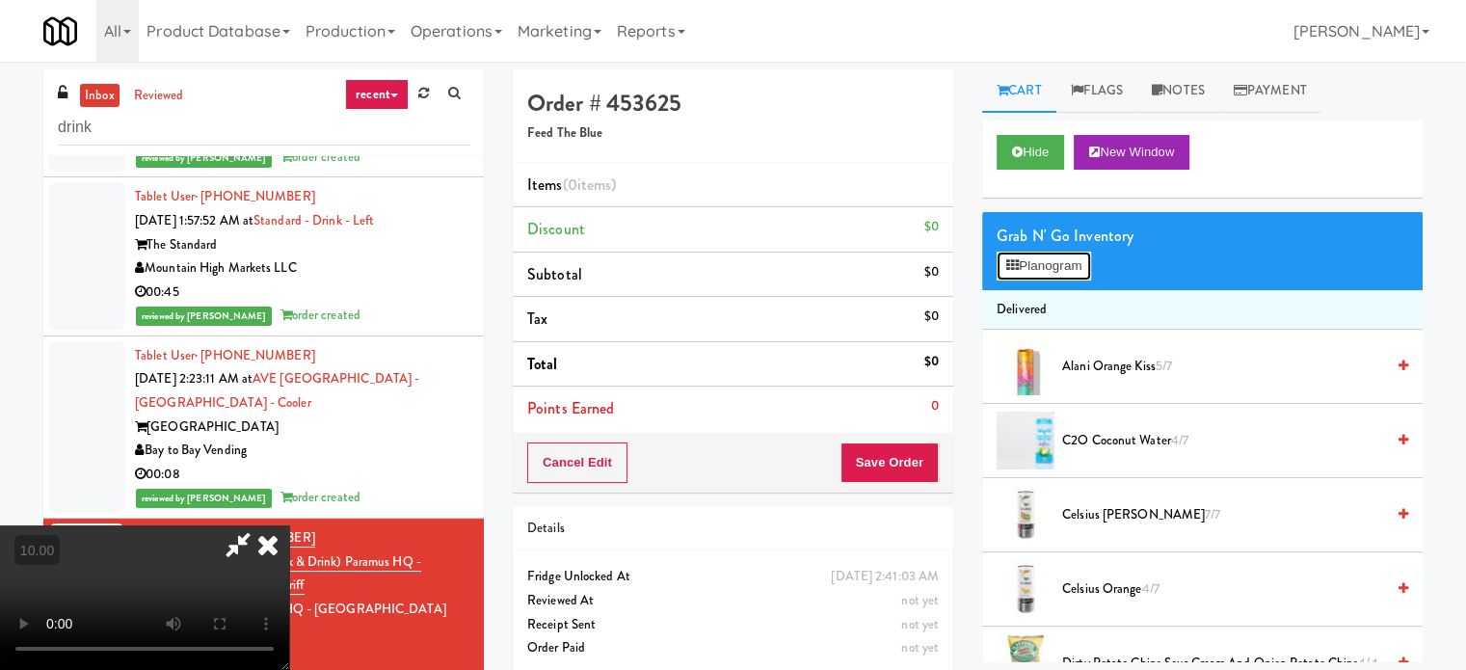
click at [1079, 261] on button "Planogram" at bounding box center [1044, 266] width 94 height 29
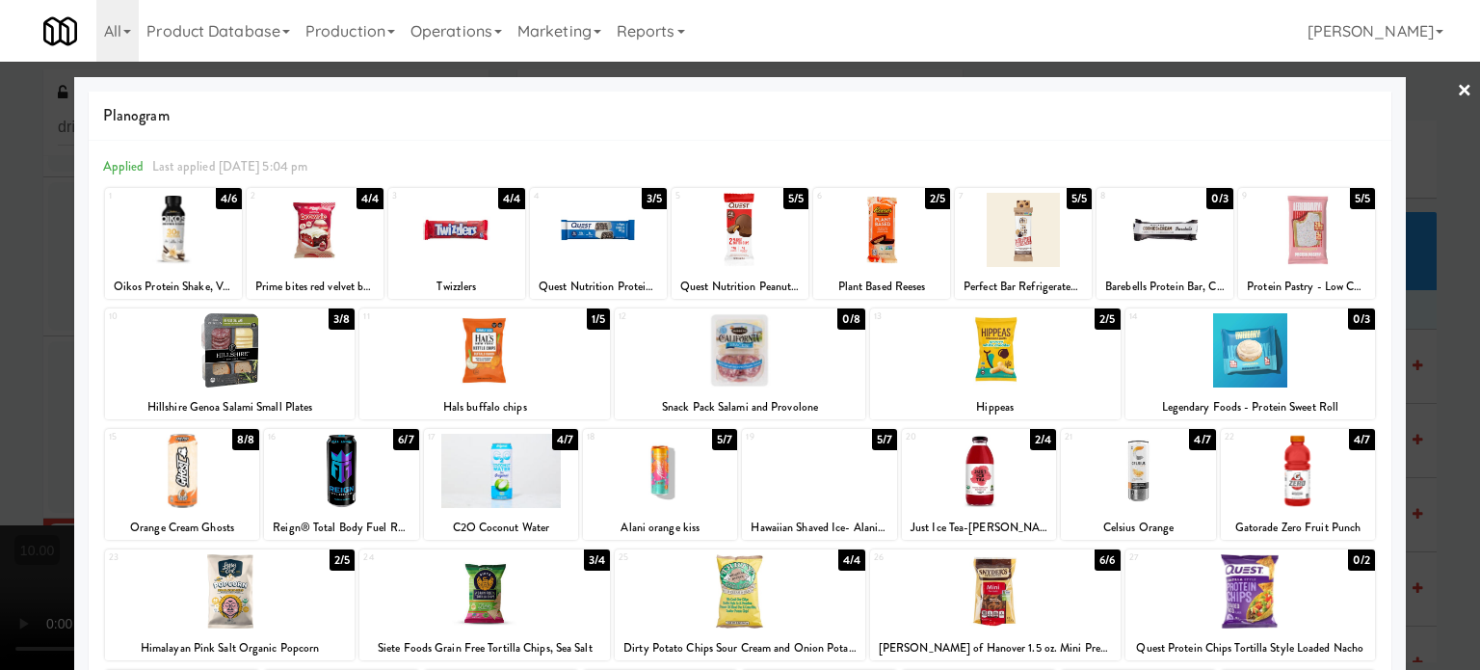
click at [341, 314] on div "3/8" at bounding box center [342, 318] width 26 height 21
click at [1462, 372] on div at bounding box center [740, 335] width 1480 height 670
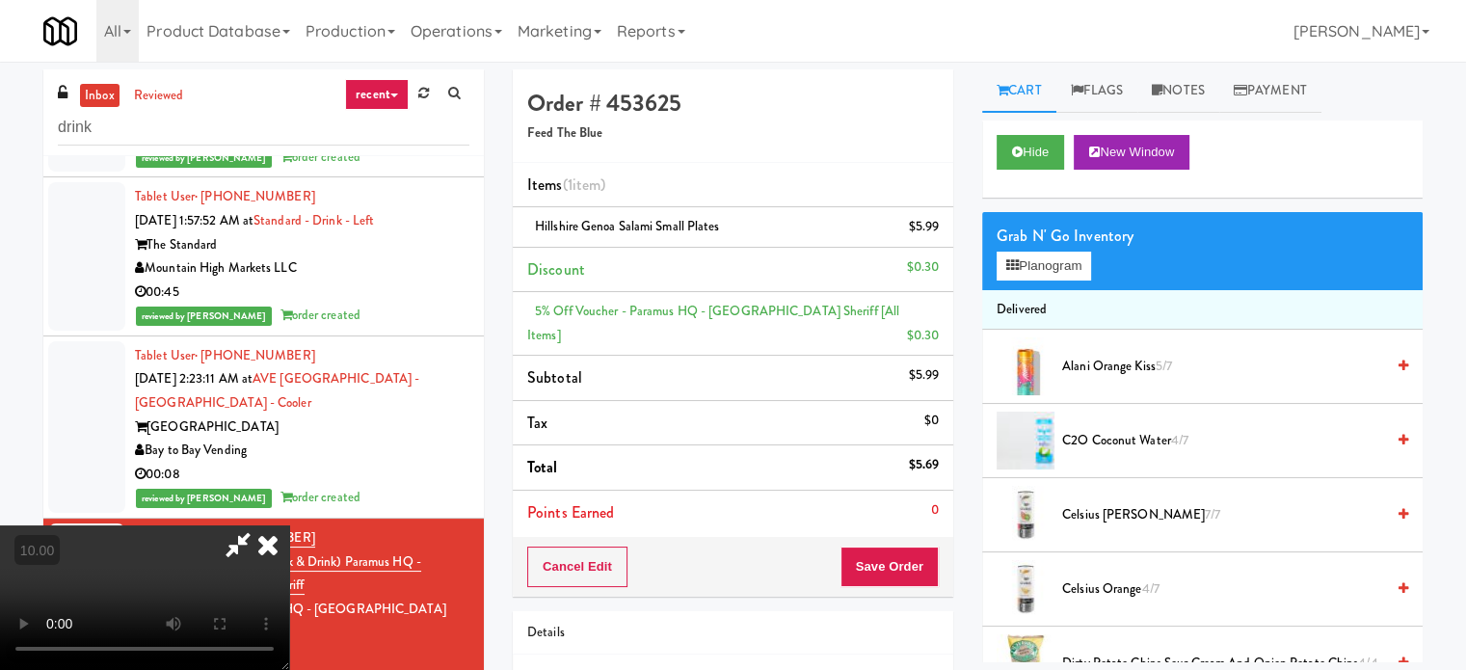
click at [289, 525] on video at bounding box center [144, 597] width 289 height 145
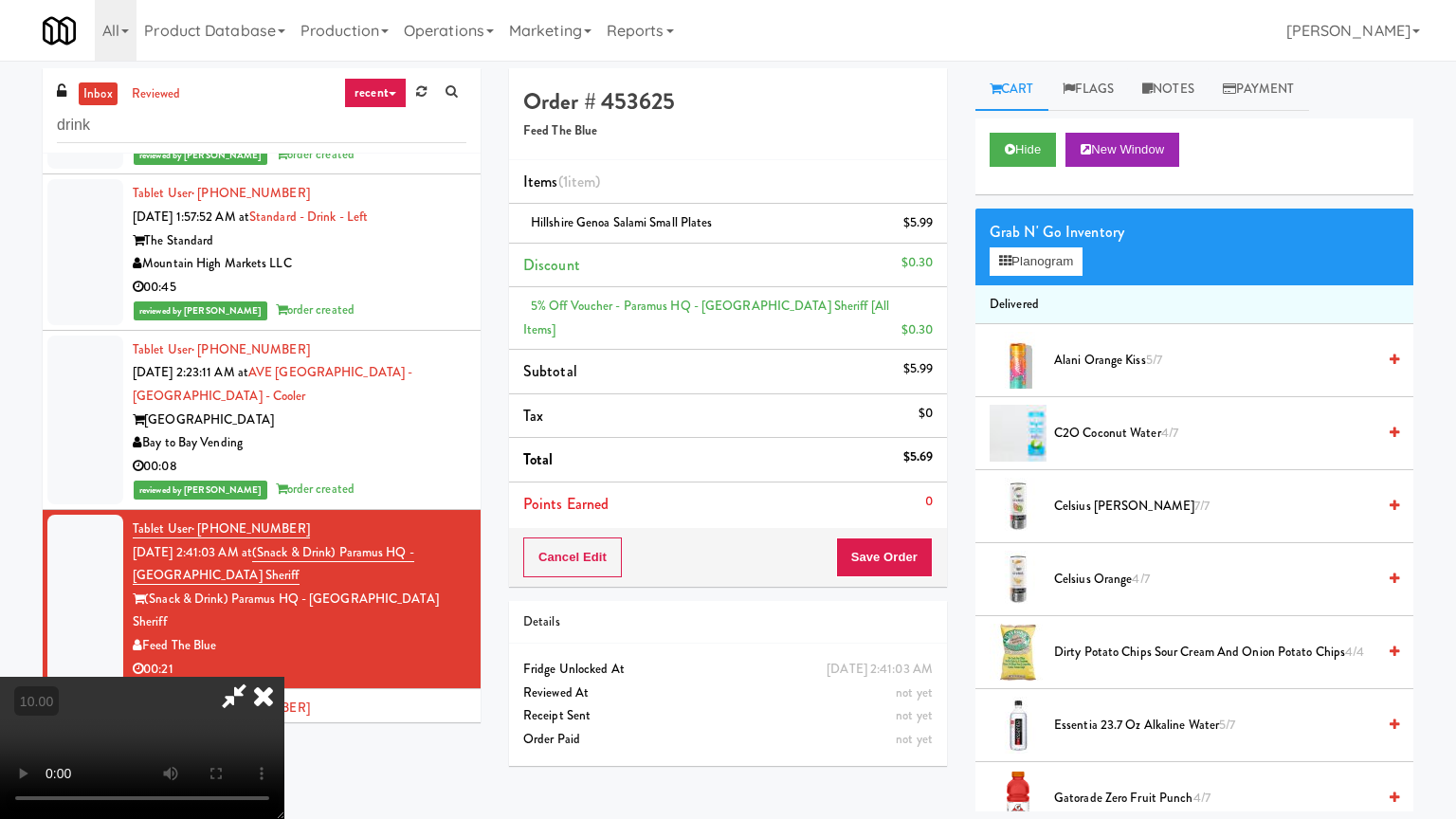
drag, startPoint x: 695, startPoint y: 426, endPoint x: 792, endPoint y: 365, distance: 114.6
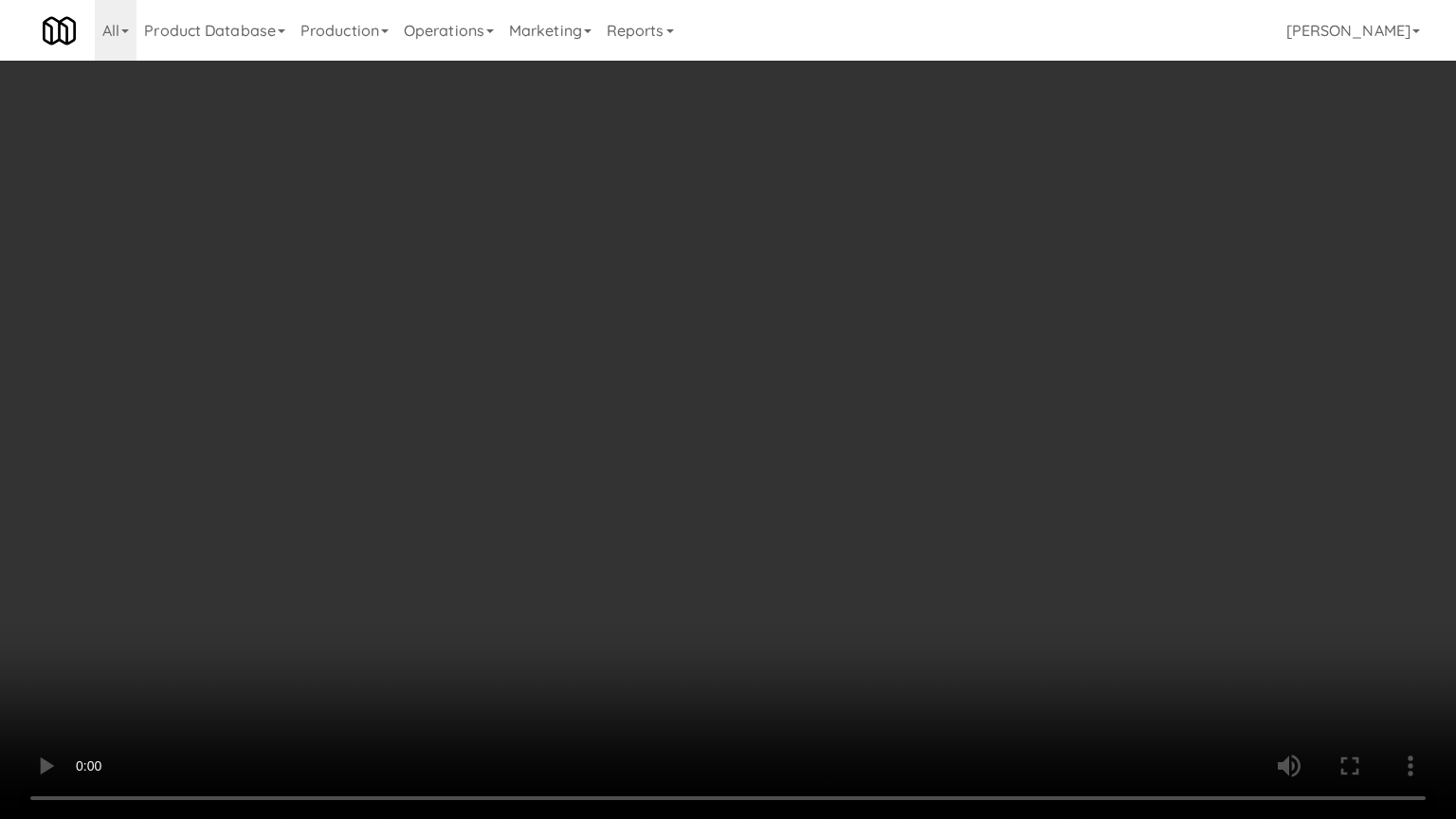
click at [695, 426] on video at bounding box center [728, 409] width 1456 height 819
drag, startPoint x: 857, startPoint y: 396, endPoint x: 848, endPoint y: 395, distance: 9.1
click at [857, 398] on video at bounding box center [728, 409] width 1456 height 819
drag, startPoint x: 842, startPoint y: 396, endPoint x: 860, endPoint y: 355, distance: 44.8
click at [842, 396] on video at bounding box center [728, 409] width 1456 height 819
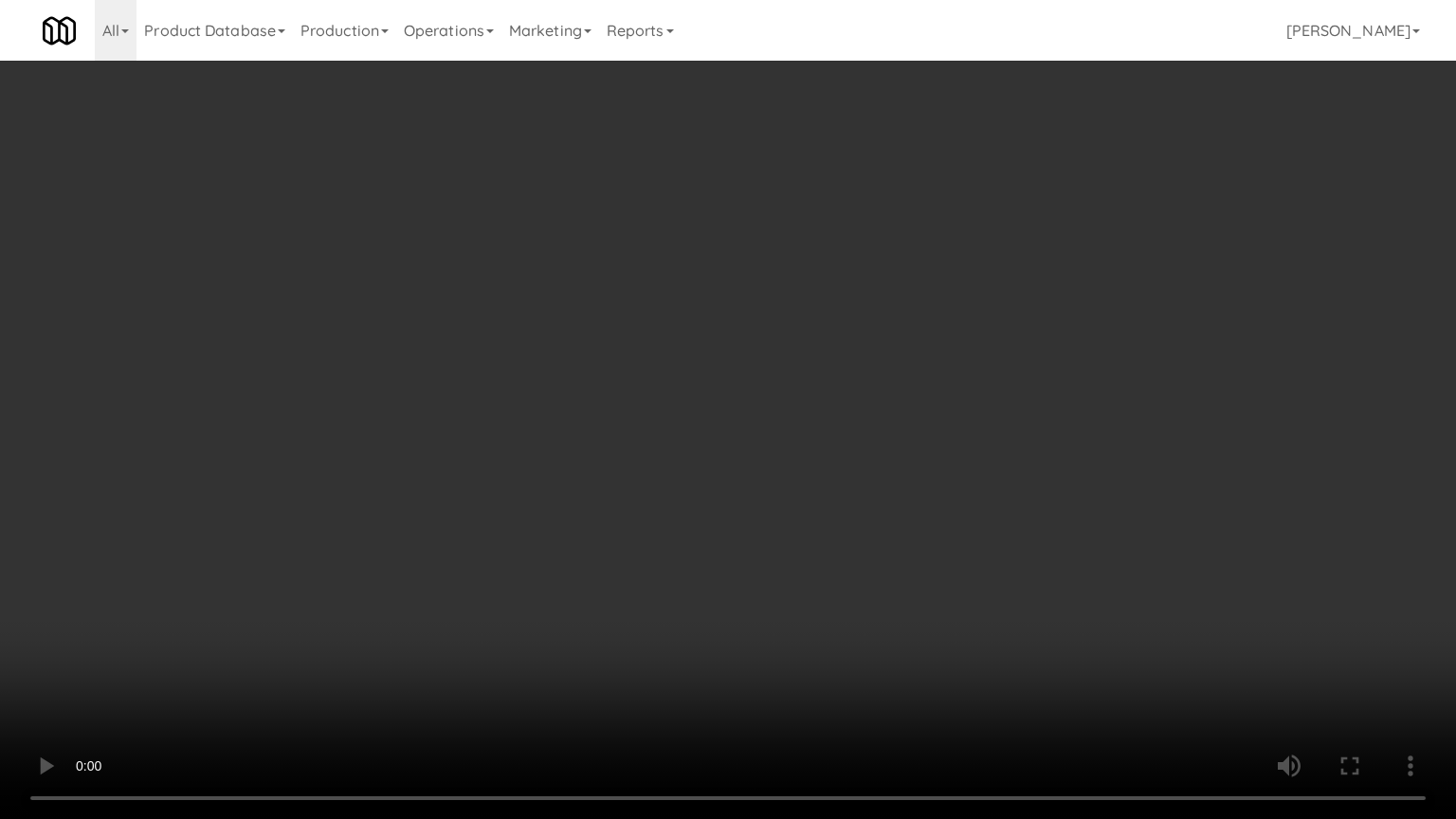
click at [865, 366] on video at bounding box center [728, 409] width 1456 height 819
click at [853, 369] on video at bounding box center [728, 409] width 1456 height 819
click at [833, 394] on video at bounding box center [728, 409] width 1456 height 819
click at [833, 395] on video at bounding box center [728, 409] width 1456 height 819
click at [903, 428] on video at bounding box center [728, 409] width 1456 height 819
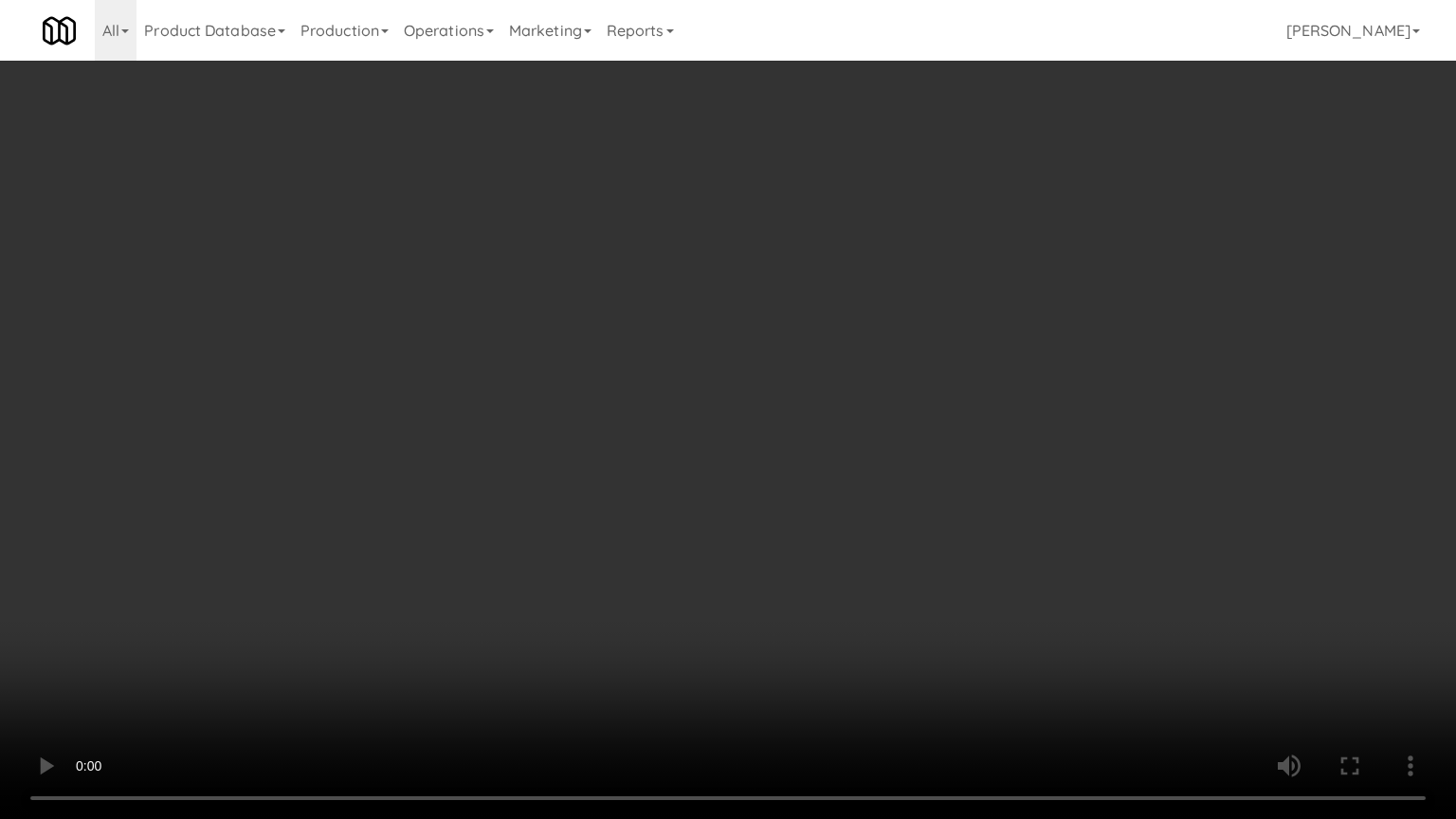
click at [866, 408] on video at bounding box center [728, 409] width 1456 height 819
drag, startPoint x: 1202, startPoint y: 433, endPoint x: 1056, endPoint y: 427, distance: 146.1
click at [1202, 434] on video at bounding box center [728, 409] width 1456 height 819
click at [756, 430] on video at bounding box center [728, 409] width 1456 height 819
click at [755, 429] on video at bounding box center [728, 409] width 1456 height 819
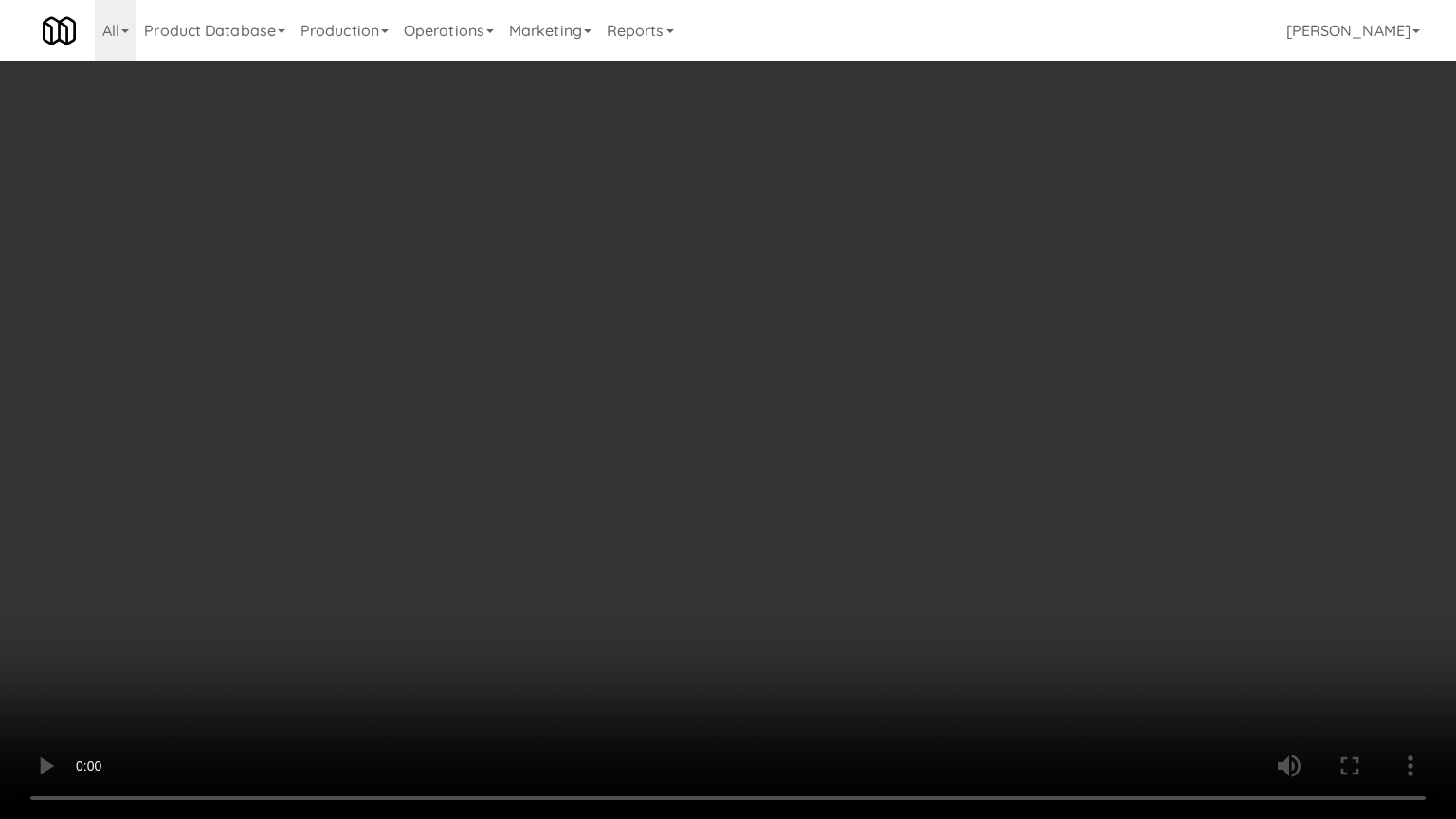
click at [749, 426] on video at bounding box center [728, 409] width 1456 height 819
click at [837, 451] on video at bounding box center [728, 409] width 1456 height 819
drag, startPoint x: 669, startPoint y: 456, endPoint x: 696, endPoint y: 443, distance: 30.0
click at [668, 455] on video at bounding box center [728, 409] width 1456 height 819
click at [801, 452] on video at bounding box center [728, 409] width 1456 height 819
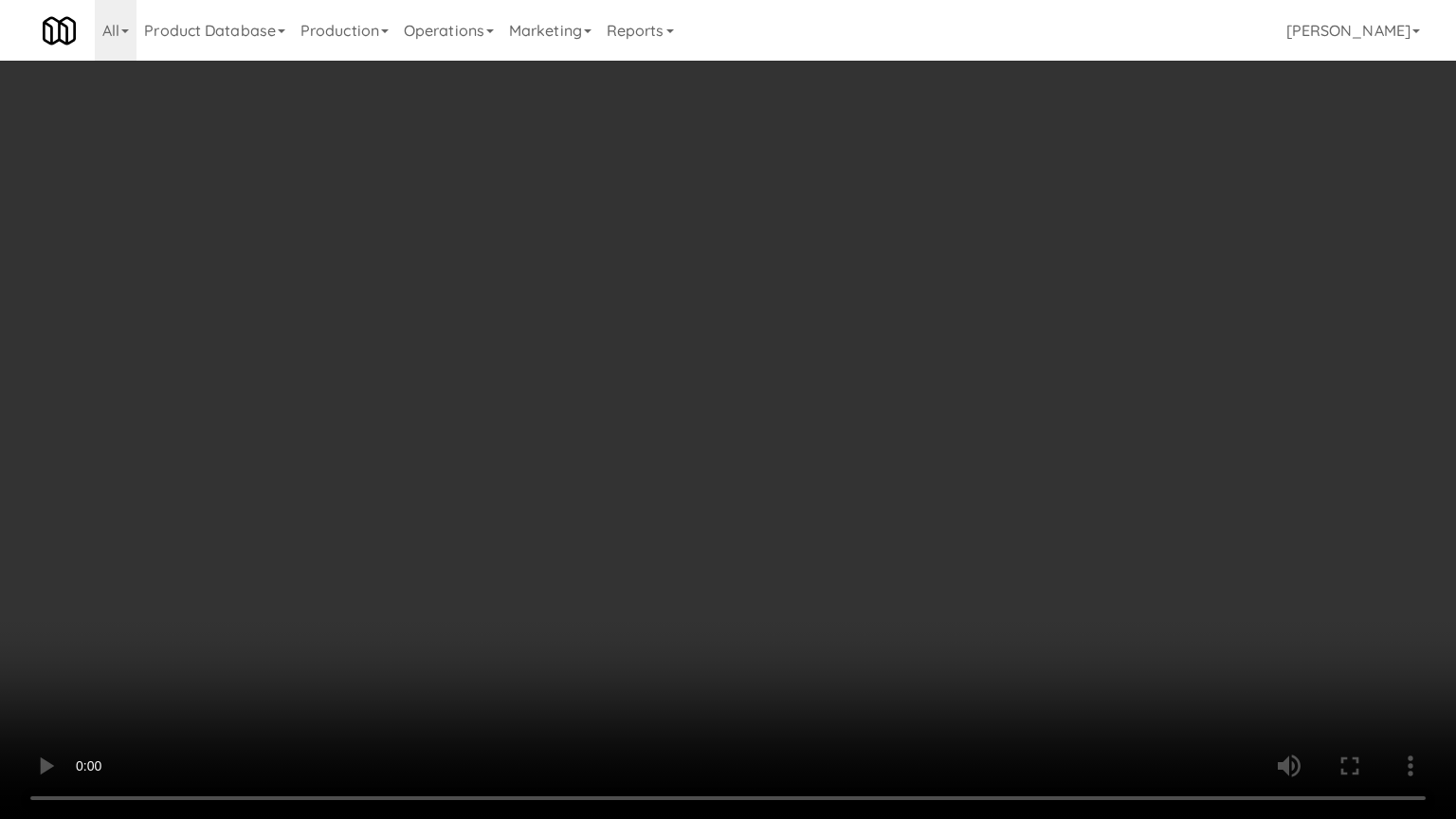
click at [783, 442] on video at bounding box center [728, 409] width 1456 height 819
drag, startPoint x: 791, startPoint y: 439, endPoint x: 1041, endPoint y: 341, distance: 268.5
click at [800, 440] on video at bounding box center [728, 409] width 1456 height 819
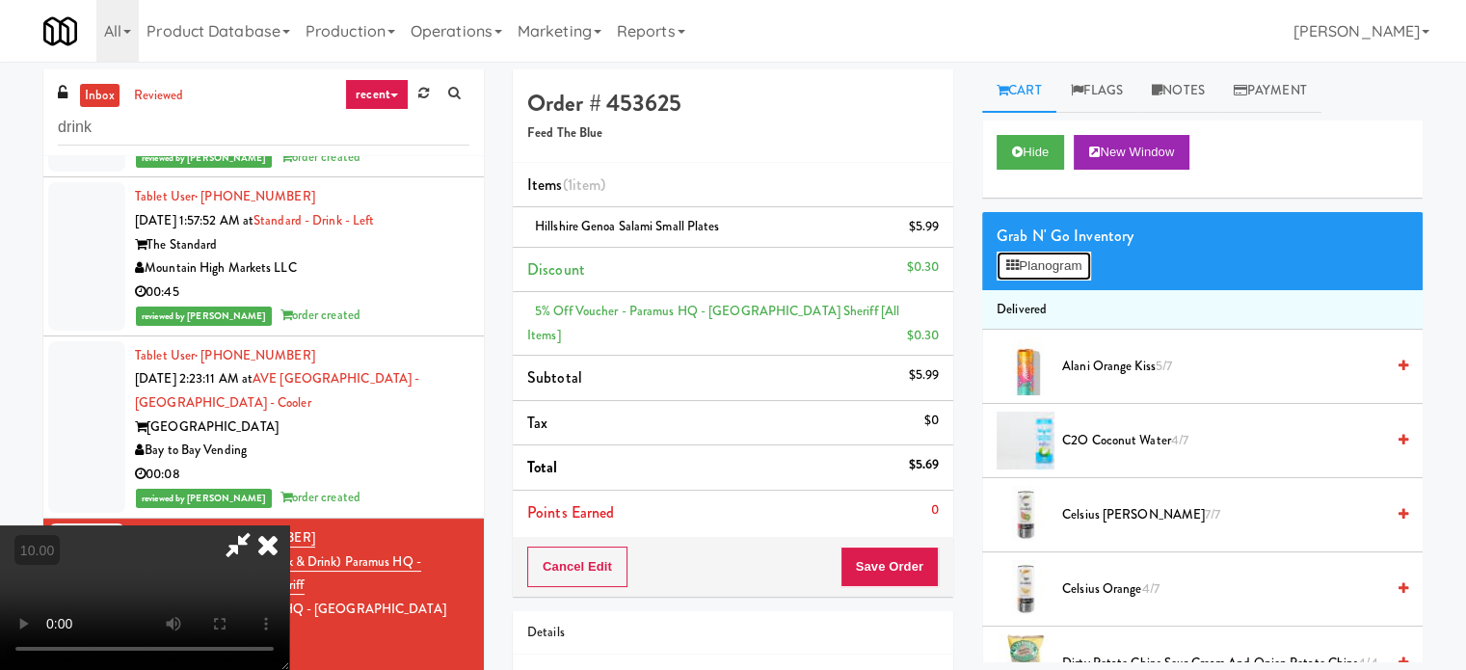
click at [1052, 266] on button "Planogram" at bounding box center [1044, 266] width 94 height 29
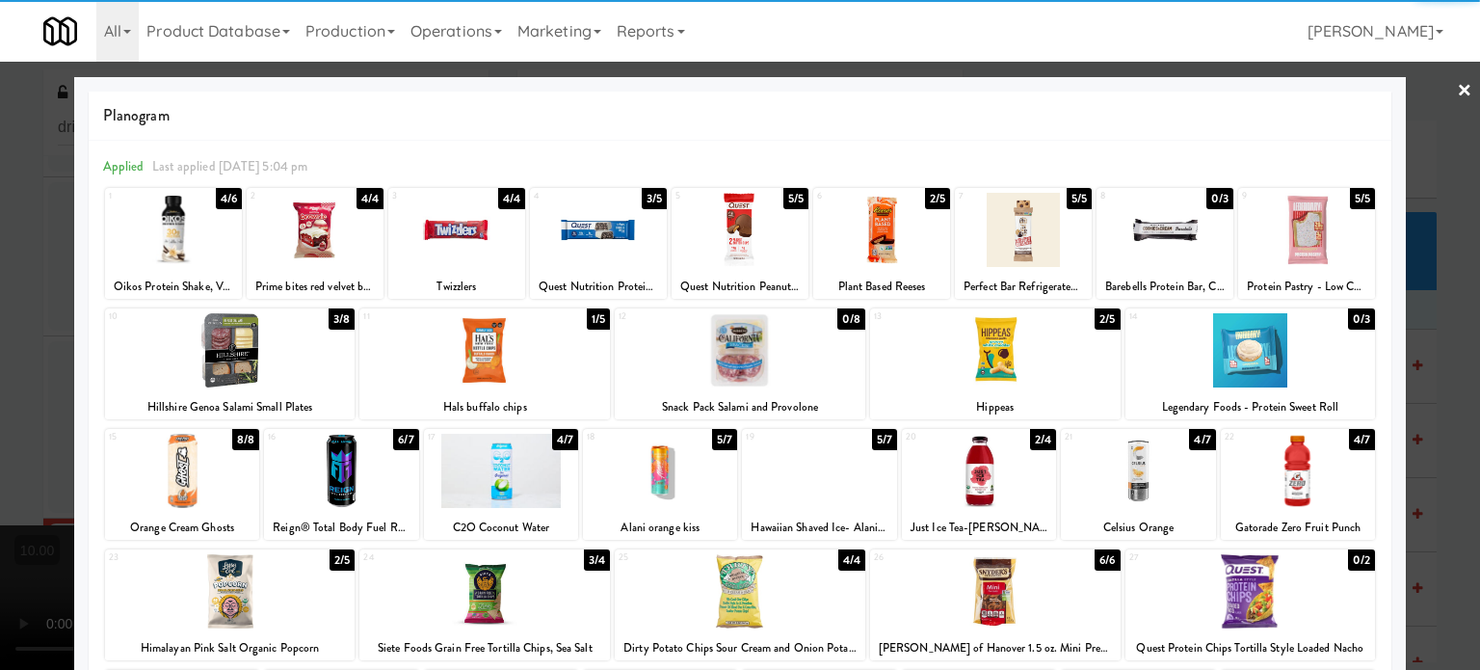
scroll to position [276, 0]
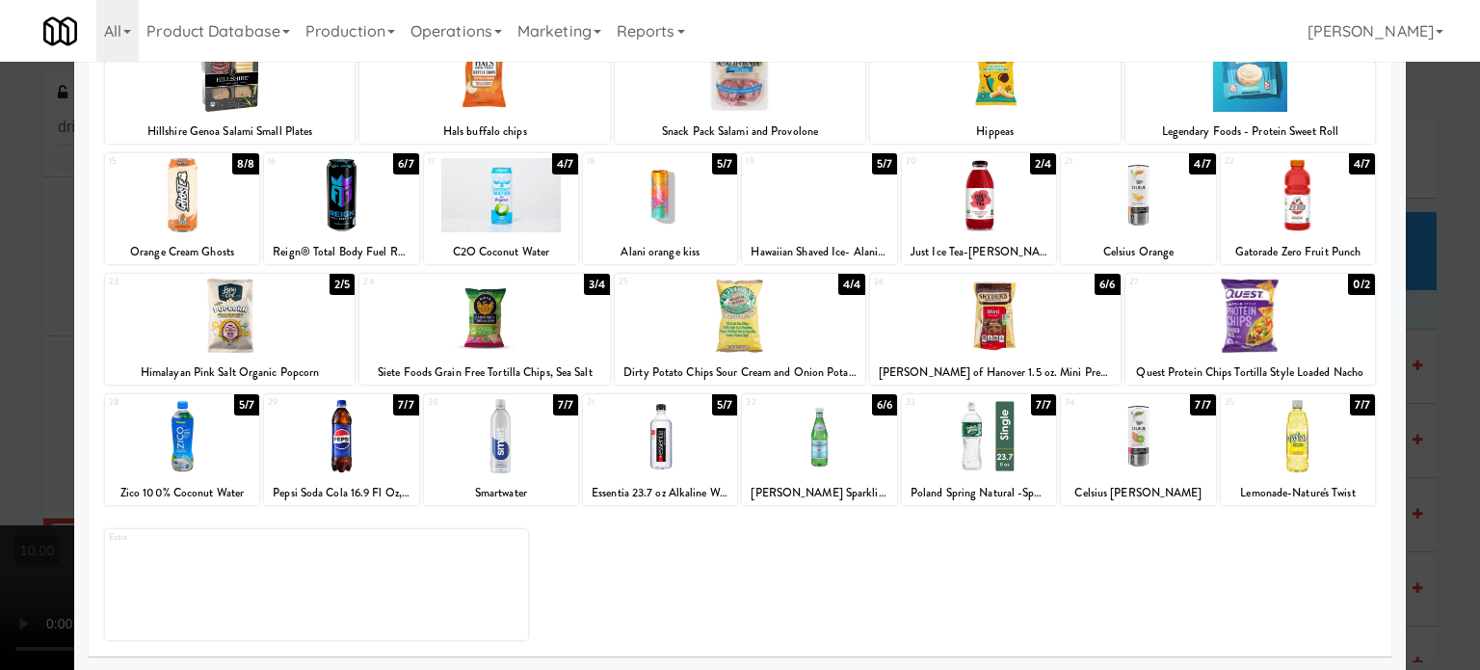
click at [1351, 412] on div "7/7" at bounding box center [1362, 404] width 25 height 21
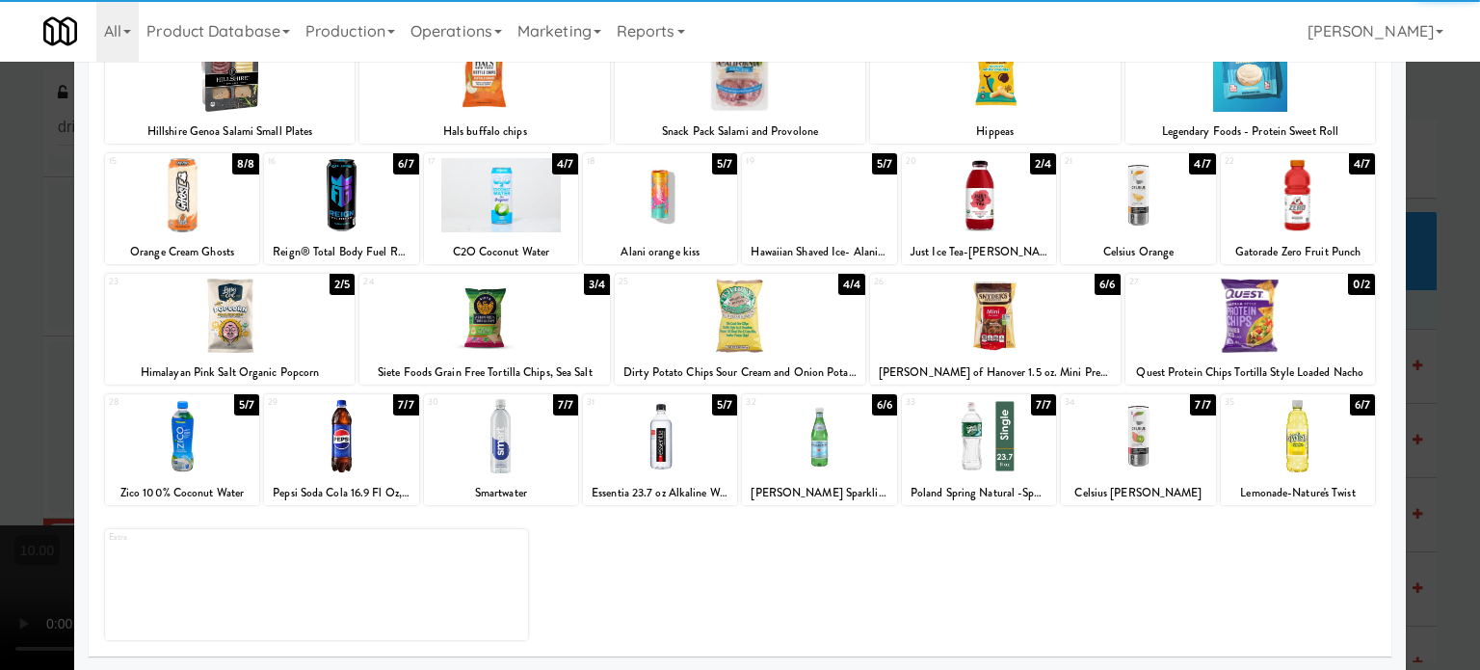
click at [1403, 438] on div at bounding box center [740, 335] width 1480 height 670
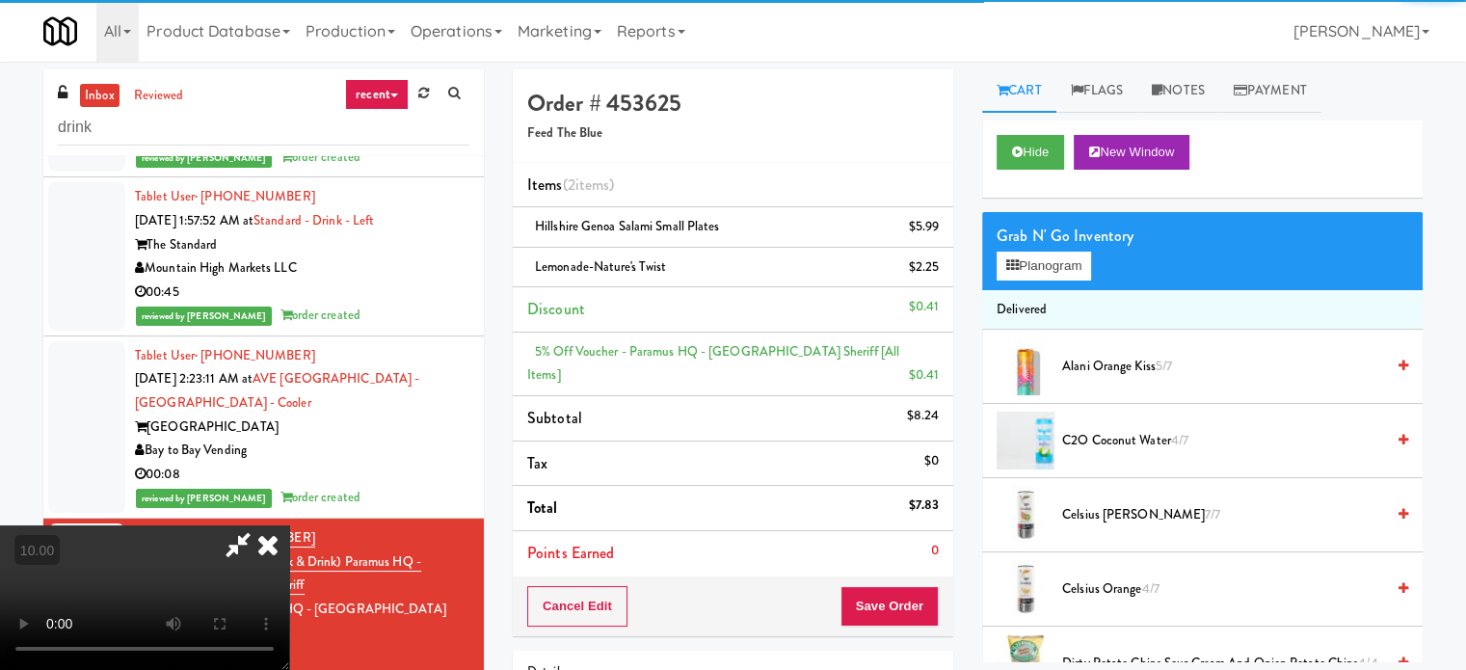
click at [289, 525] on video at bounding box center [144, 597] width 289 height 145
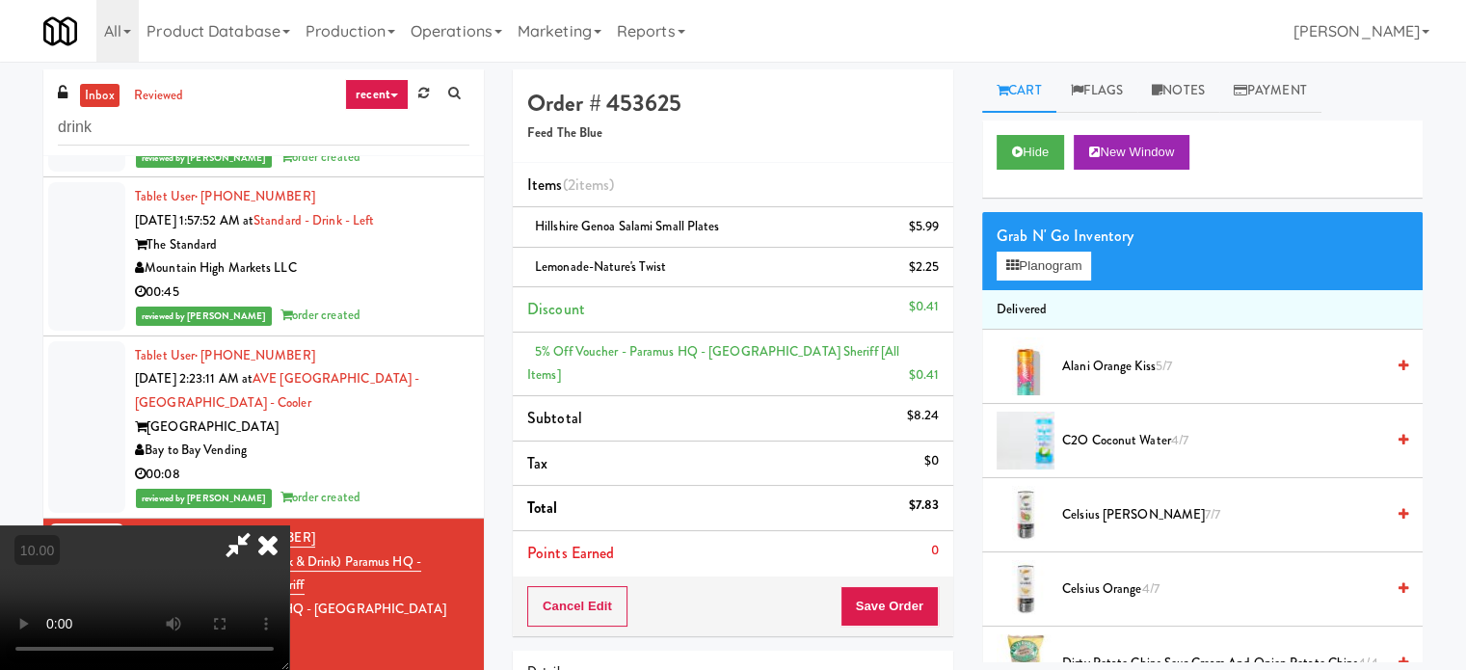
click at [289, 525] on video at bounding box center [144, 597] width 289 height 145
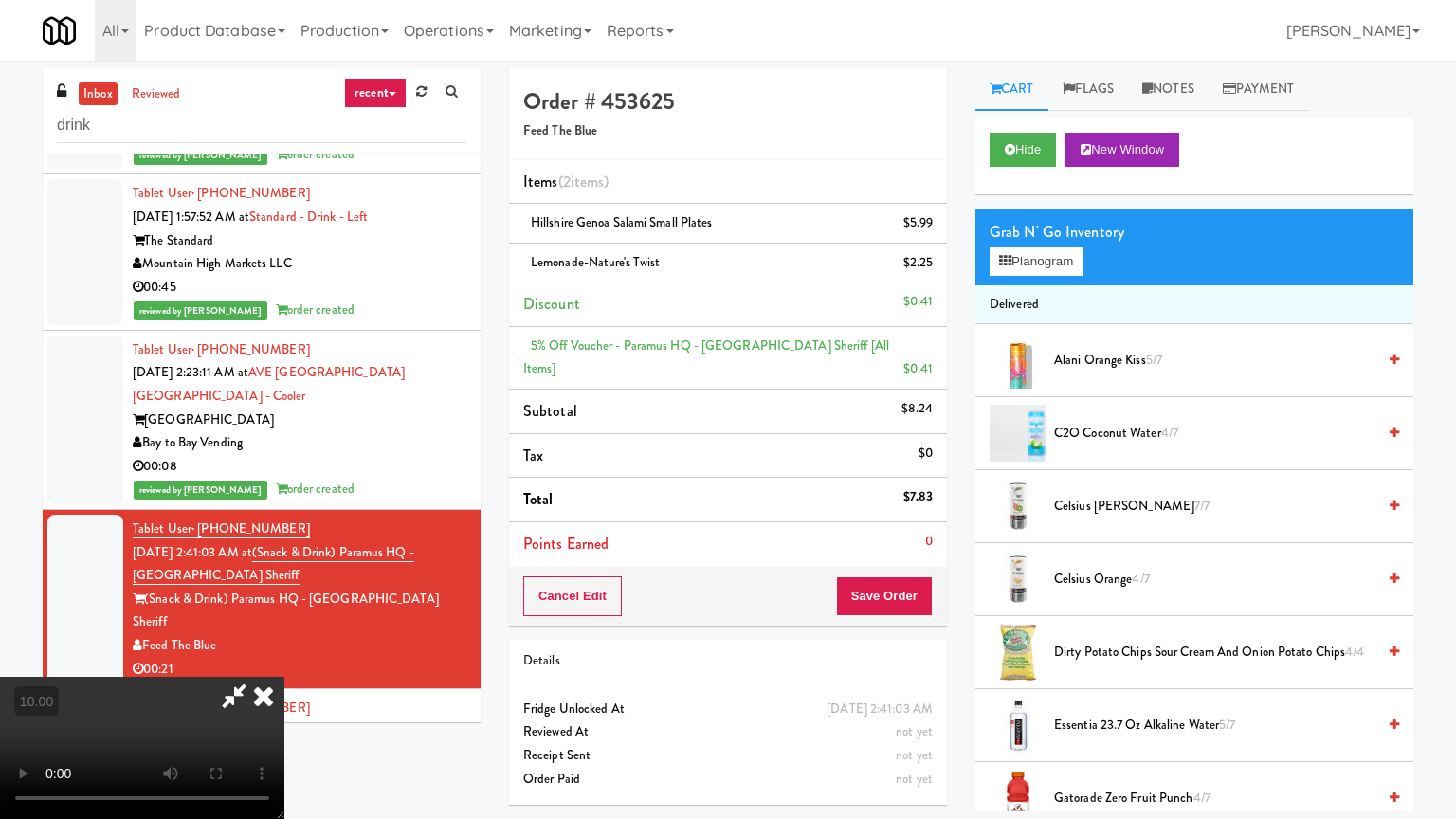
drag, startPoint x: 334, startPoint y: 637, endPoint x: 460, endPoint y: 570, distance: 142.7
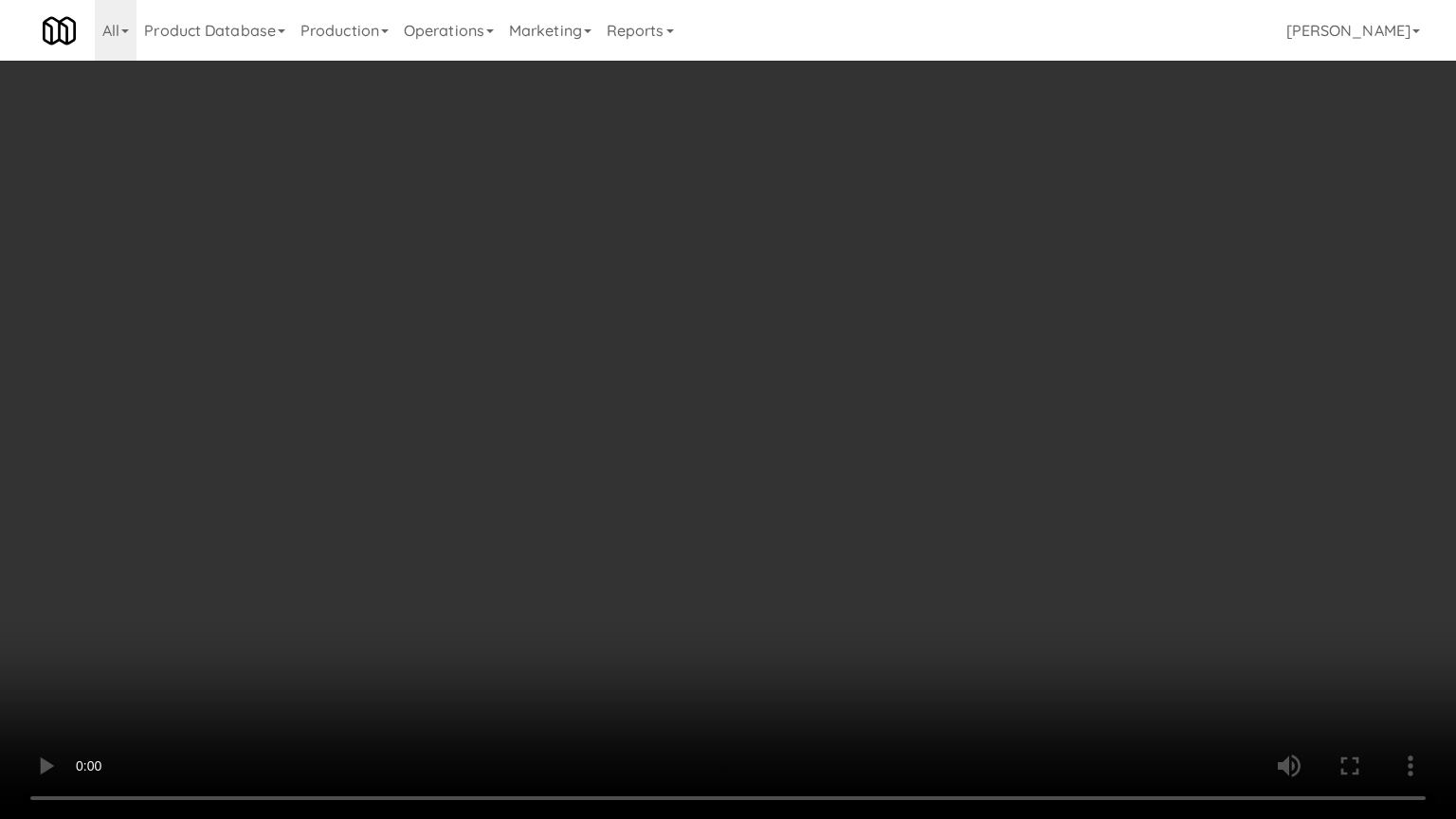
click at [335, 638] on video at bounding box center [728, 409] width 1456 height 819
drag, startPoint x: 831, startPoint y: 558, endPoint x: 820, endPoint y: 550, distance: 13.6
click at [831, 560] on video at bounding box center [728, 409] width 1456 height 819
click at [700, 519] on video at bounding box center [728, 409] width 1456 height 819
click at [875, 478] on video at bounding box center [728, 409] width 1456 height 819
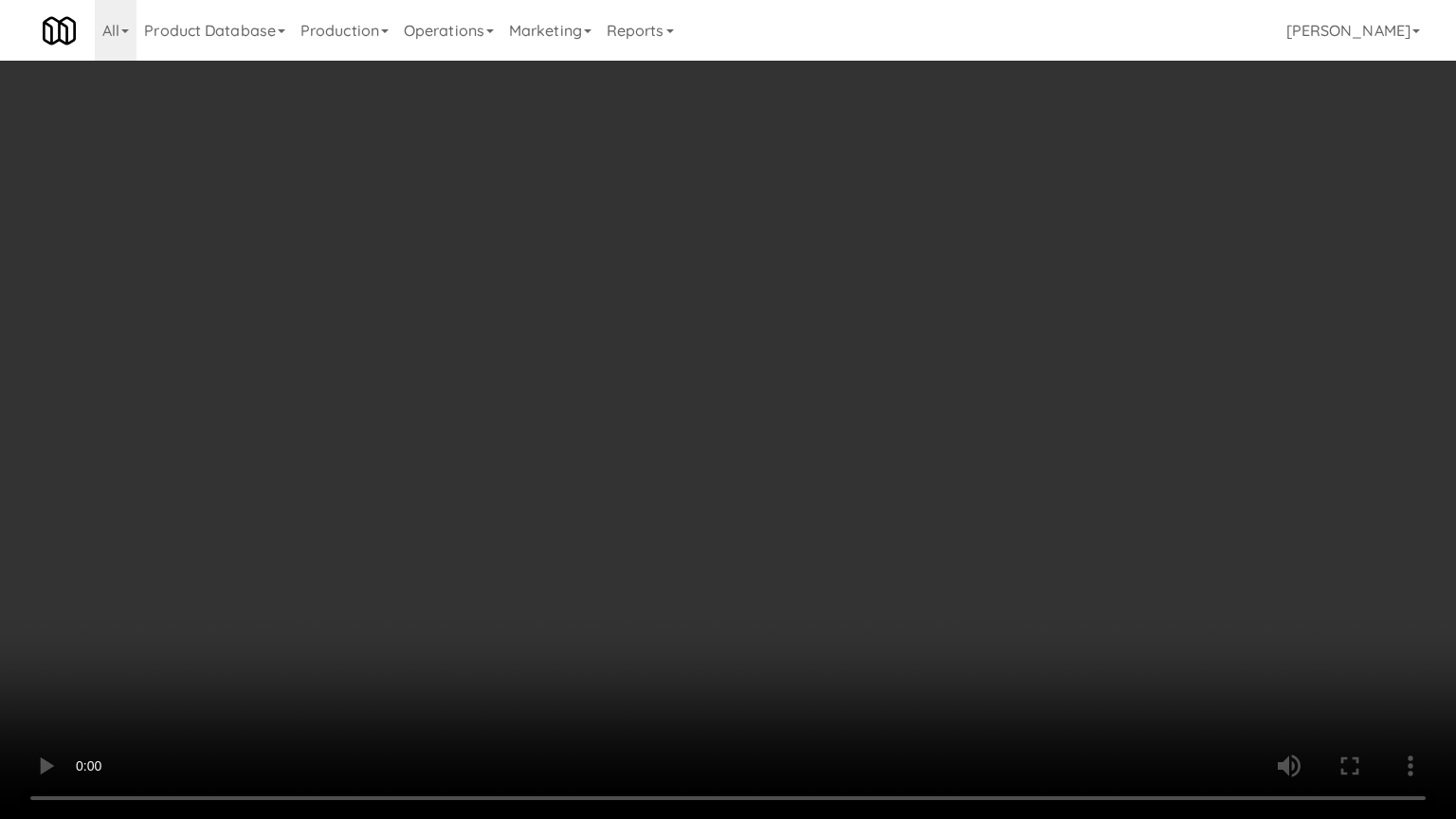
click at [869, 477] on video at bounding box center [728, 409] width 1456 height 819
click at [876, 485] on video at bounding box center [728, 409] width 1456 height 819
click at [877, 484] on video at bounding box center [728, 409] width 1456 height 819
click at [877, 478] on video at bounding box center [728, 409] width 1456 height 819
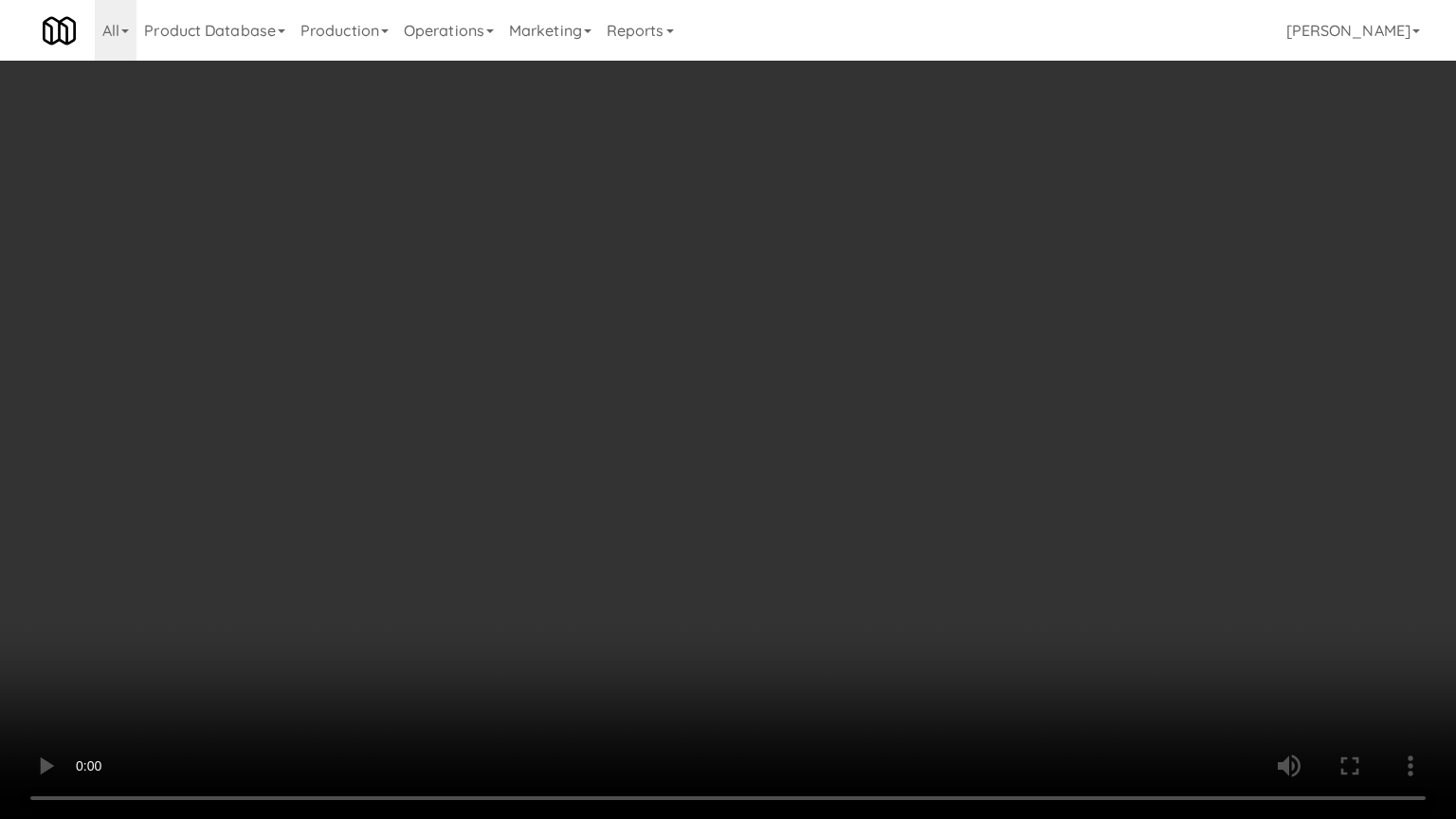
click at [880, 472] on video at bounding box center [728, 409] width 1456 height 819
click at [880, 478] on video at bounding box center [728, 409] width 1456 height 819
click at [940, 486] on video at bounding box center [728, 409] width 1456 height 819
click at [941, 508] on video at bounding box center [728, 409] width 1456 height 819
click at [948, 487] on video at bounding box center [728, 409] width 1456 height 819
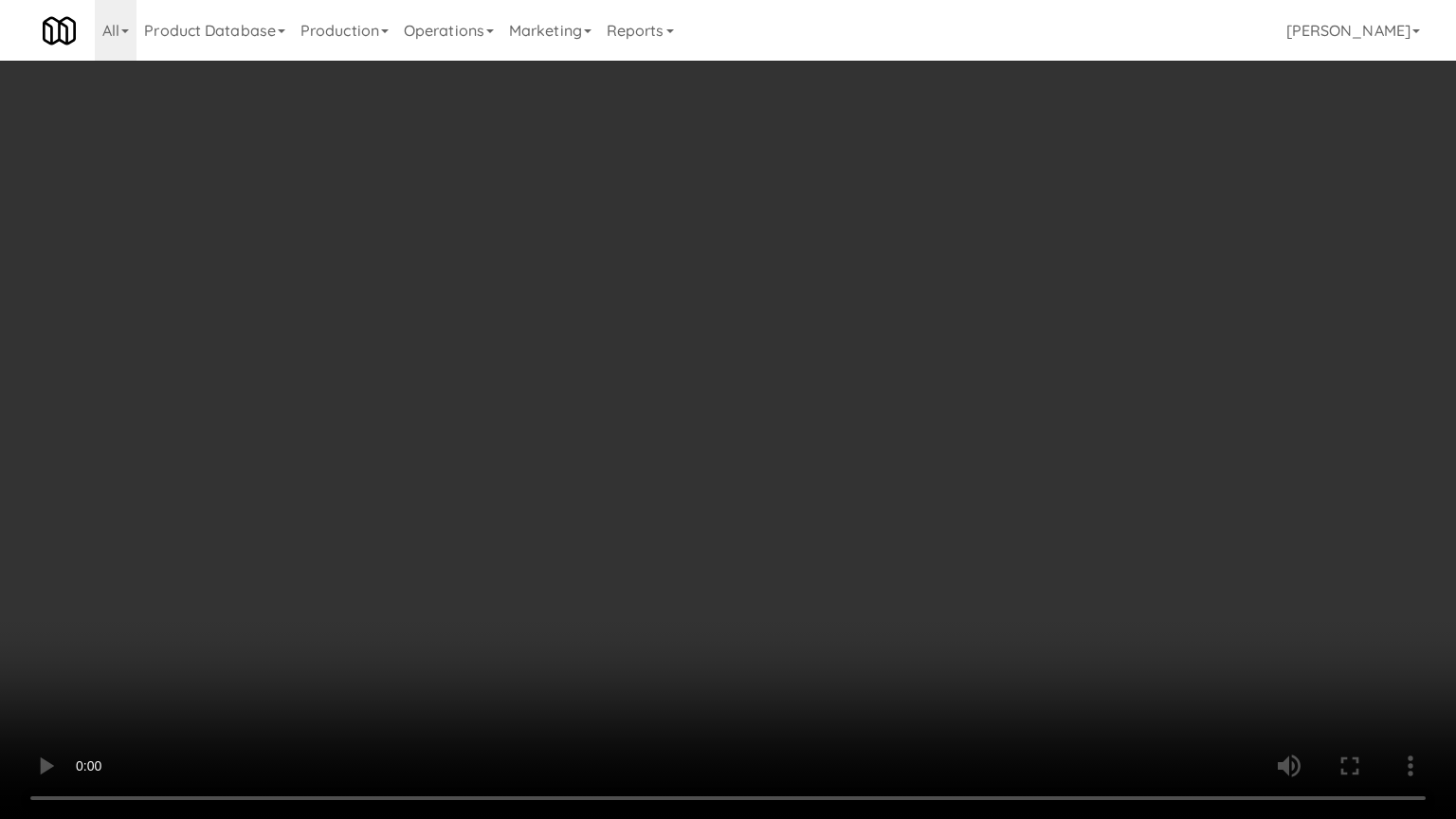
click at [944, 488] on video at bounding box center [728, 409] width 1456 height 819
click at [937, 507] on video at bounding box center [728, 409] width 1456 height 819
click at [930, 504] on video at bounding box center [728, 409] width 1456 height 819
drag, startPoint x: 933, startPoint y: 500, endPoint x: 945, endPoint y: 496, distance: 12.6
click at [945, 496] on video at bounding box center [728, 409] width 1456 height 819
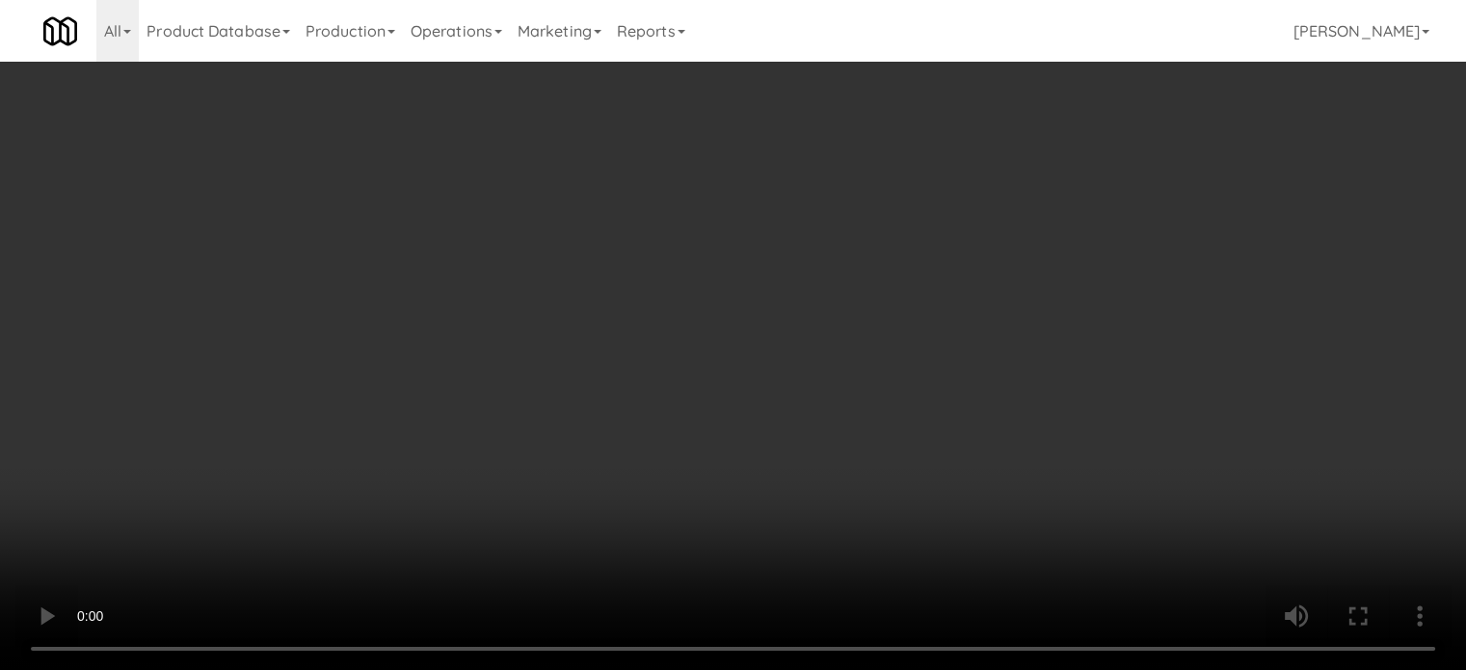
click at [1019, 280] on div "Grab N' Go Inventory Planogram" at bounding box center [1202, 251] width 440 height 78
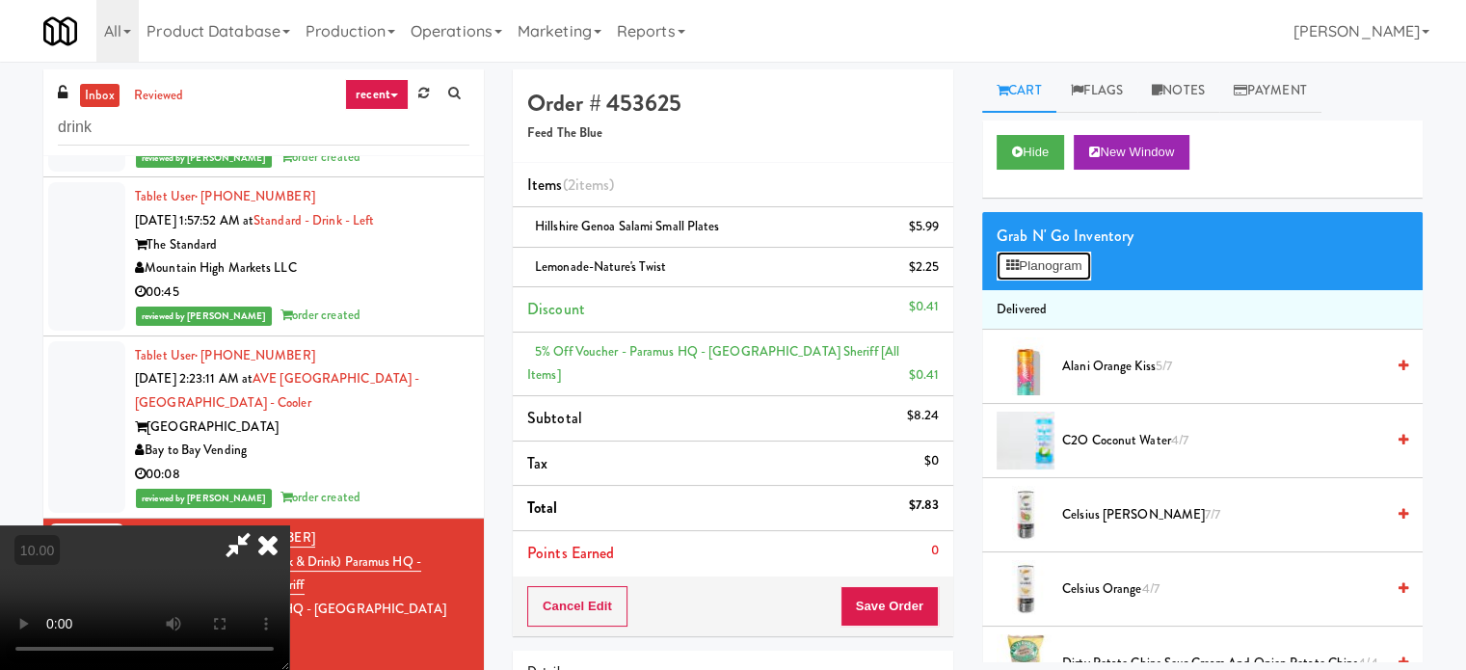
click at [1012, 270] on icon at bounding box center [1012, 265] width 13 height 13
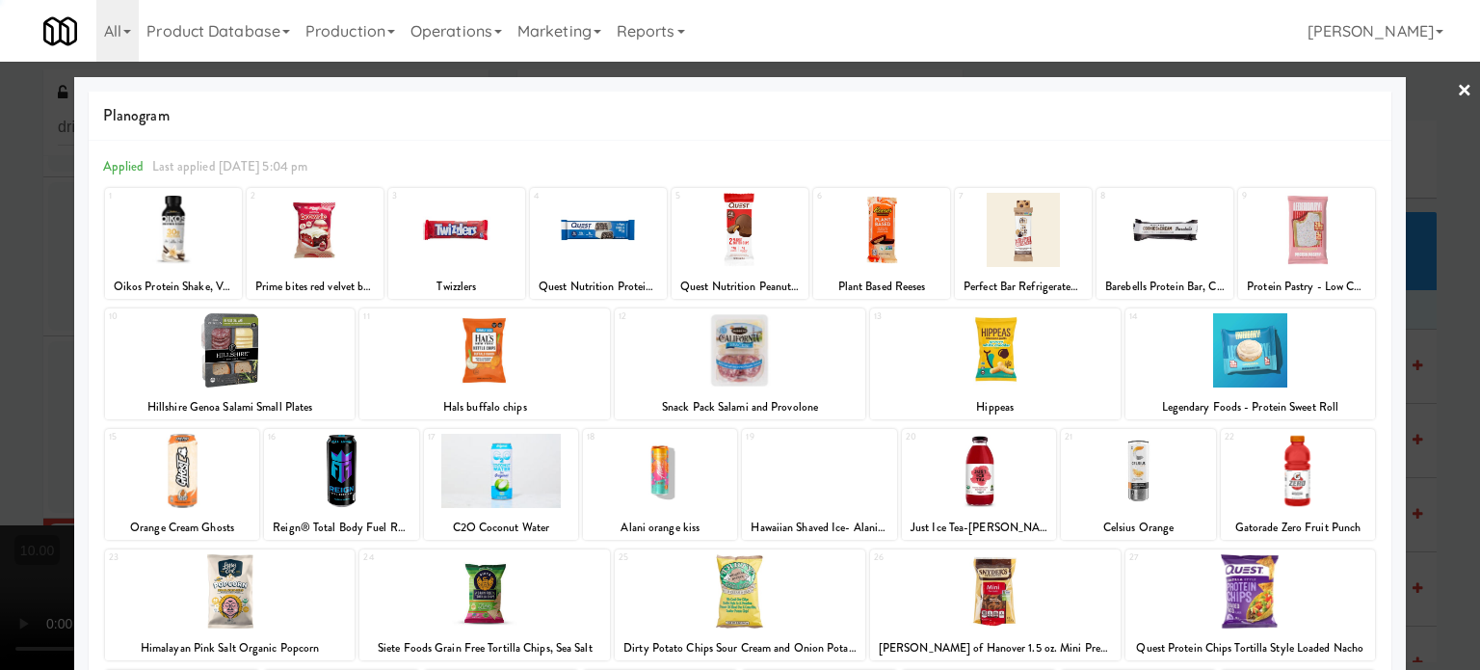
click at [1016, 266] on div at bounding box center [1023, 230] width 137 height 74
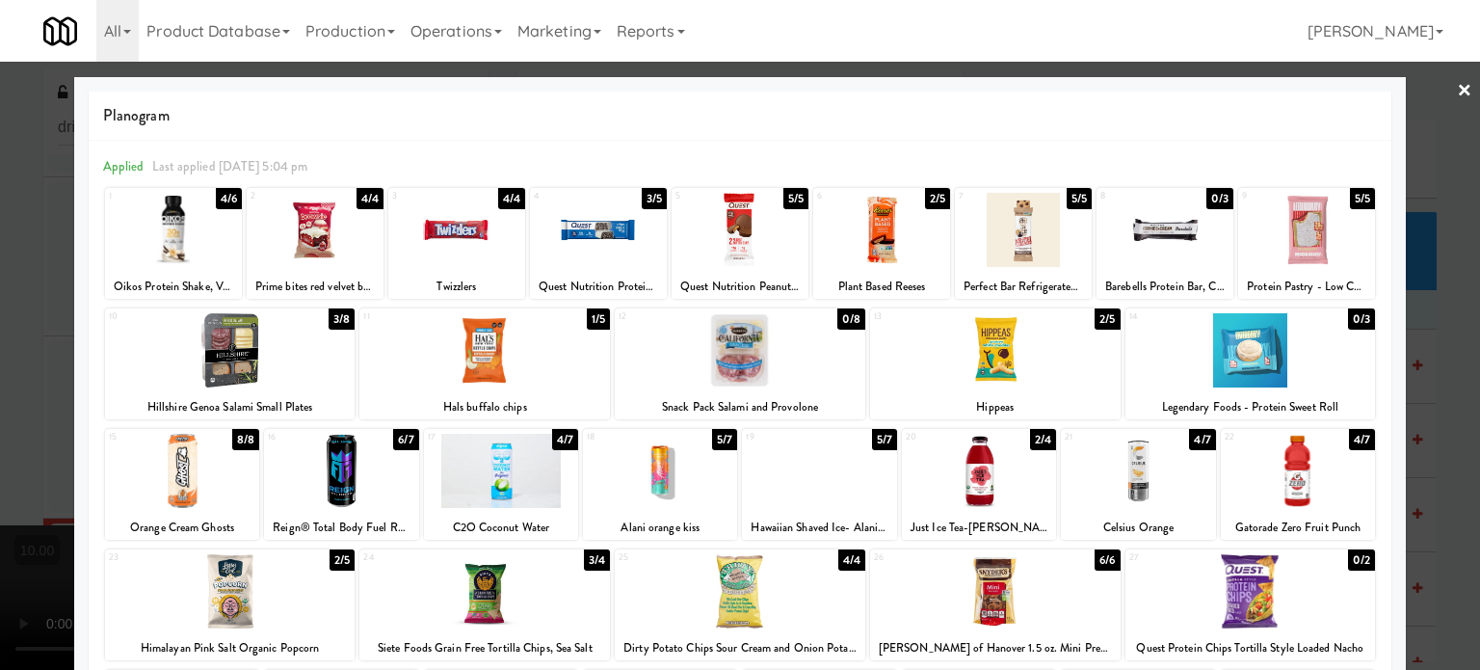
click at [1409, 252] on div at bounding box center [740, 335] width 1480 height 670
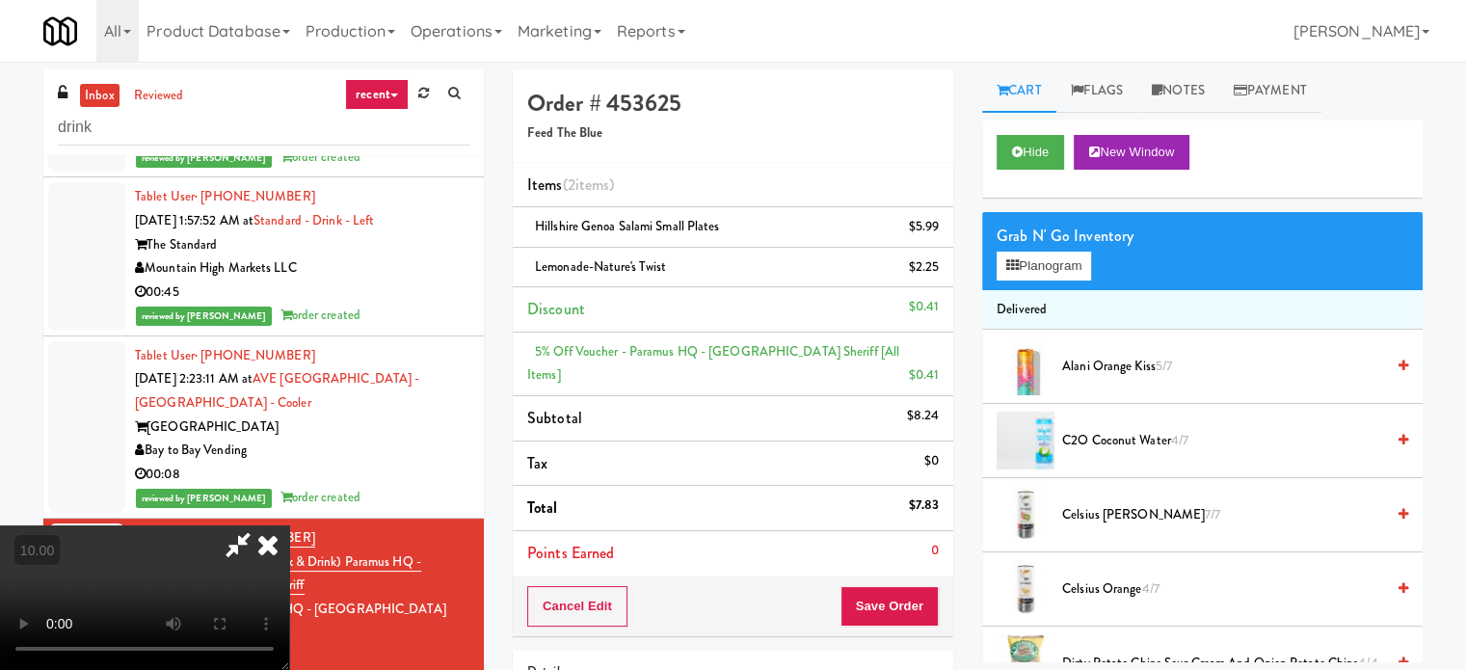
click at [289, 525] on video at bounding box center [144, 597] width 289 height 145
click at [1023, 158] on button "Hide" at bounding box center [1030, 152] width 67 height 35
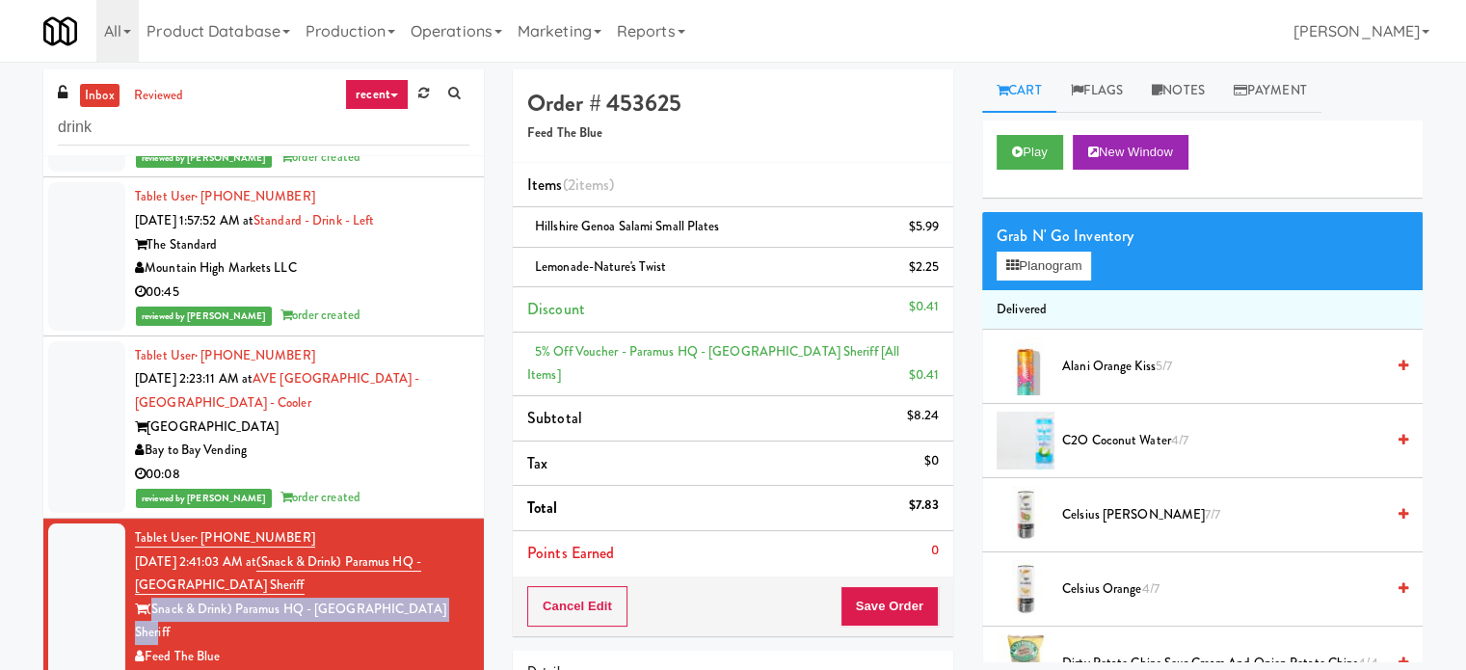
drag, startPoint x: 455, startPoint y: 576, endPoint x: 149, endPoint y: 579, distance: 305.6
click at [149, 579] on li "Tablet User · (201) 966-2446 [DATE] 2:41:03 AM at (Snack & Drink) Paramus HQ - …" at bounding box center [263, 610] width 440 height 182
copy div "(Snack & Drink) Paramus HQ - [GEOGRAPHIC_DATA] Sheriff"
click at [1064, 279] on button "Planogram" at bounding box center [1044, 266] width 94 height 29
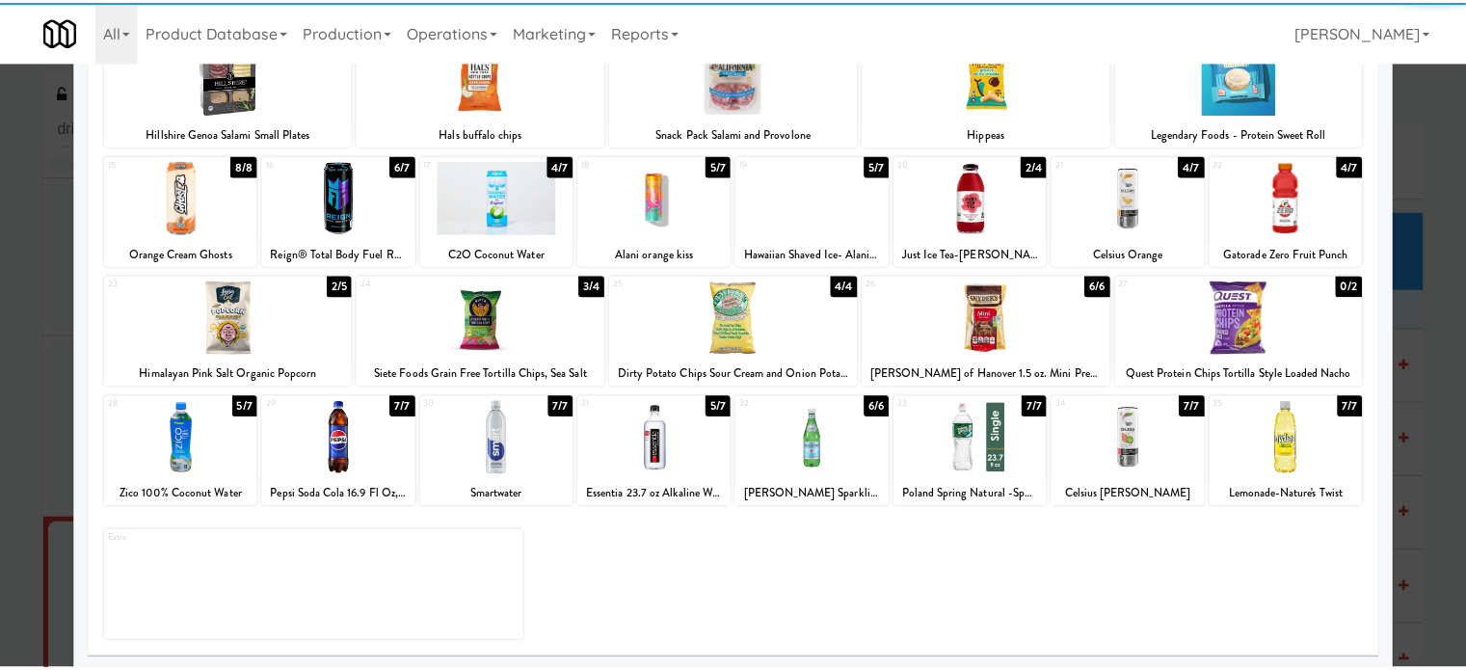
scroll to position [276, 0]
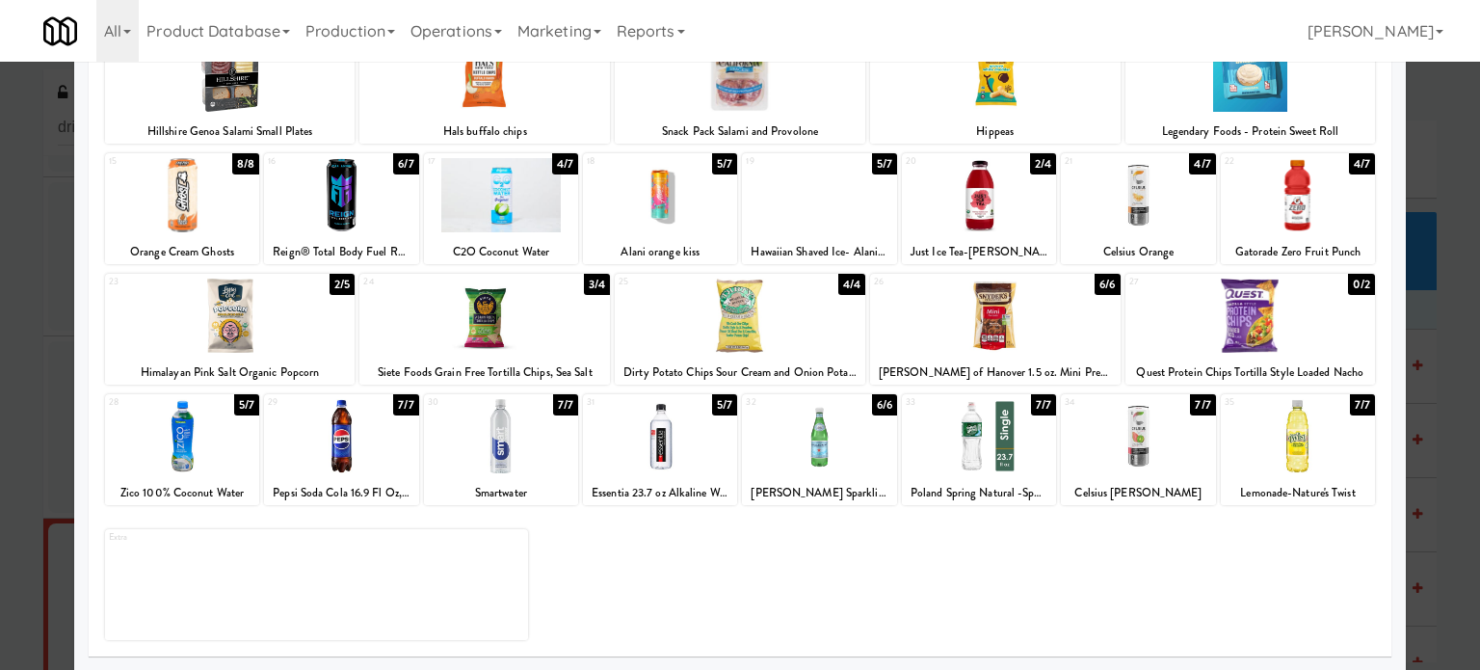
click at [1435, 418] on div at bounding box center [740, 335] width 1480 height 670
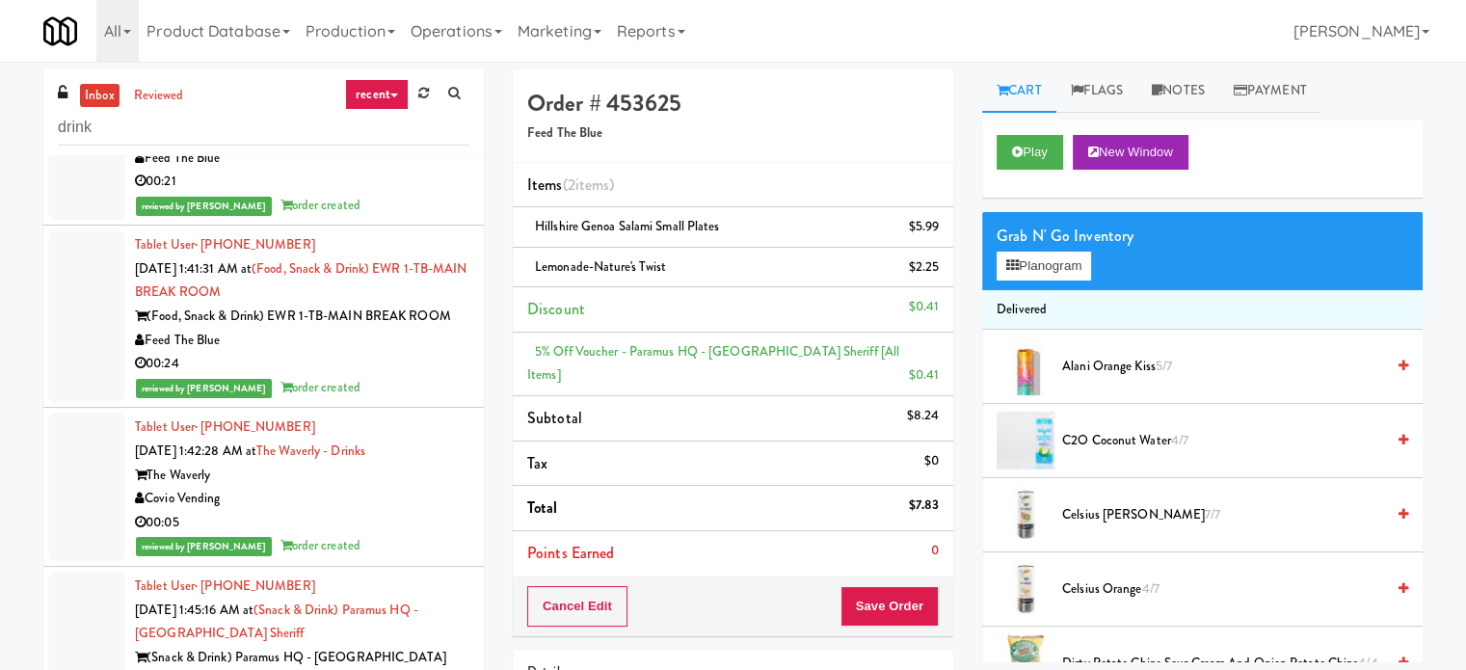
scroll to position [1259, 0]
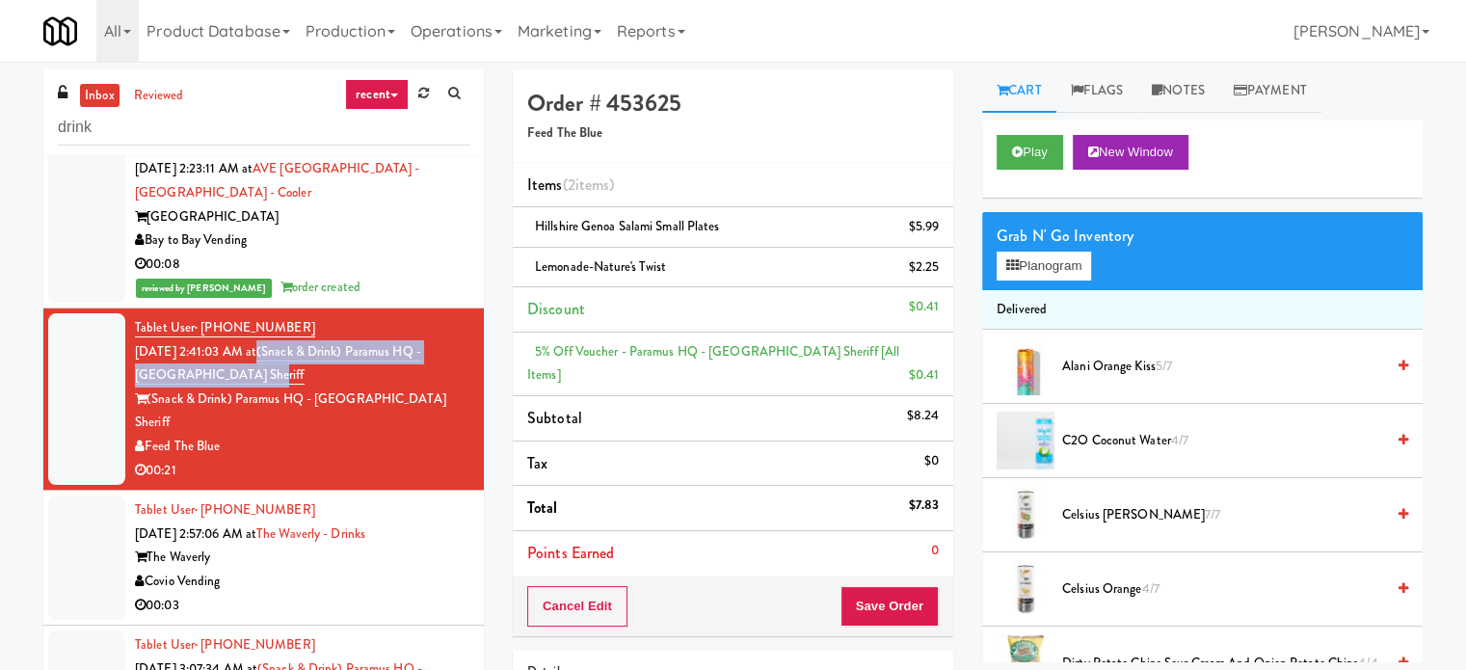
drag, startPoint x: 251, startPoint y: 347, endPoint x: 284, endPoint y: 323, distance: 41.5
click at [284, 342] on span "[DATE] 2:41:03 AM at (Snack & Drink) Paramus HQ - [GEOGRAPHIC_DATA] Sheriff" at bounding box center [278, 363] width 286 height 43
copy link "(Snack & Drink) Paramus HQ - [GEOGRAPHIC_DATA] Sheriff"
drag, startPoint x: 378, startPoint y: 553, endPoint x: 587, endPoint y: 522, distance: 211.4
click at [393, 594] on div "00:03" at bounding box center [302, 606] width 334 height 24
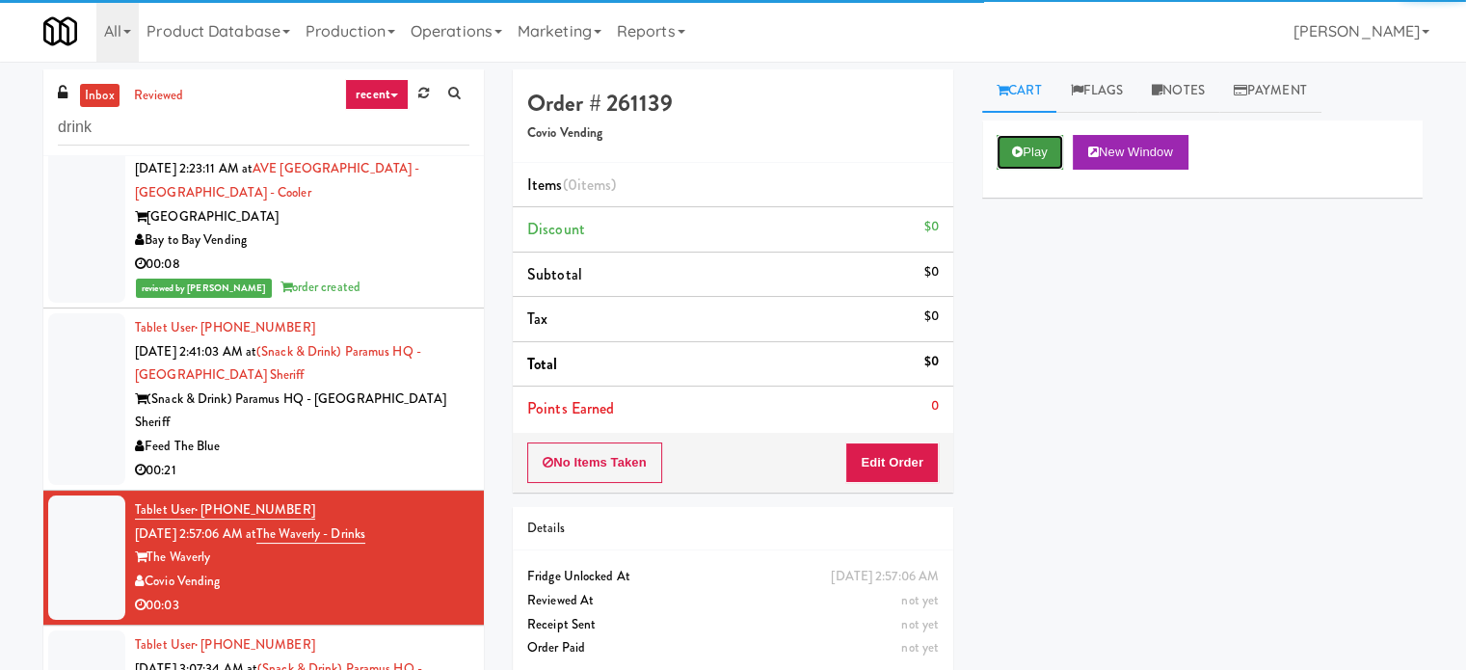
click at [1038, 138] on button "Play" at bounding box center [1030, 152] width 67 height 35
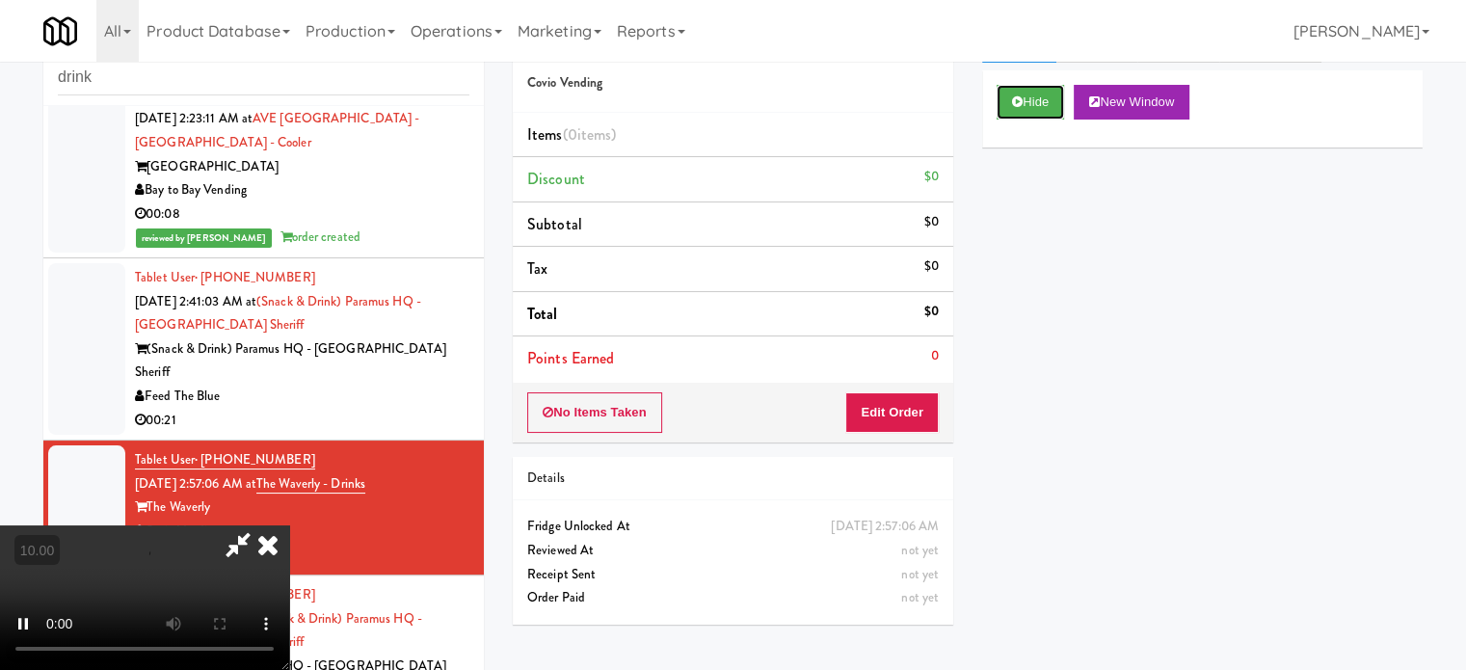
scroll to position [78, 0]
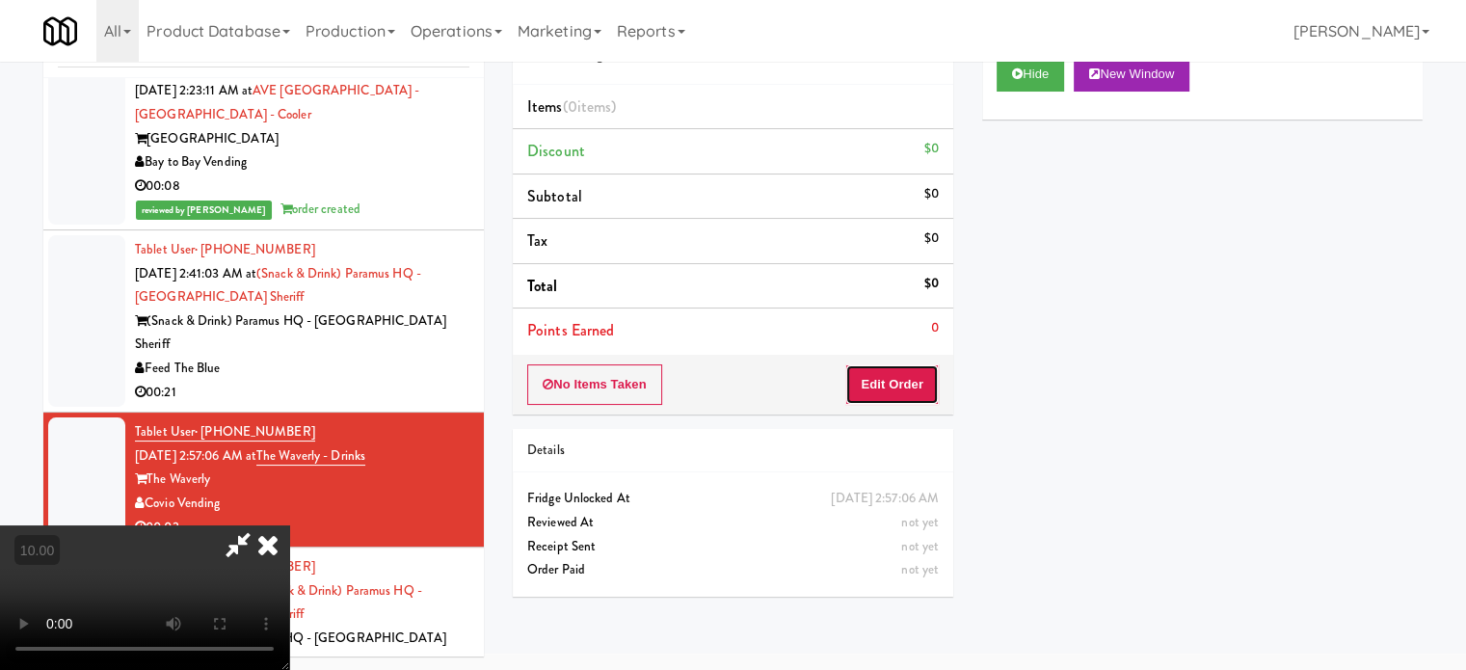
click at [880, 364] on button "Edit Order" at bounding box center [891, 384] width 93 height 40
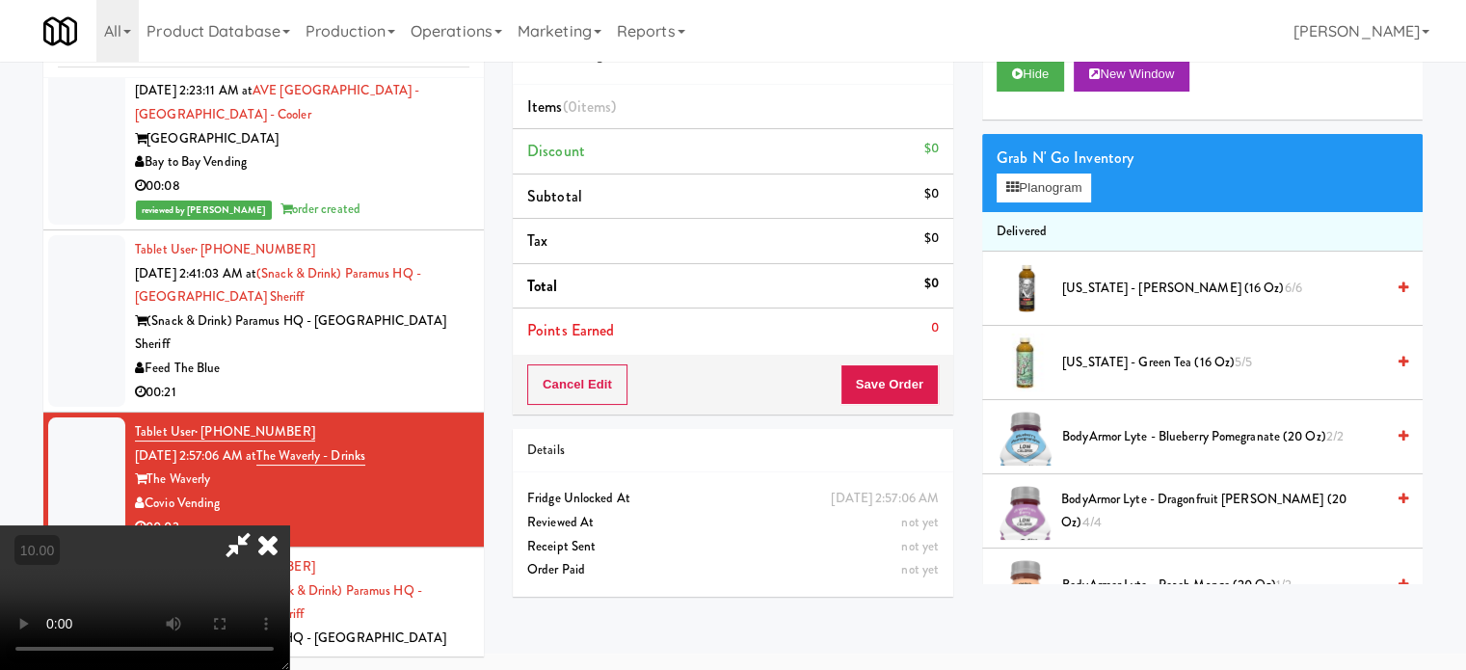
click at [289, 525] on video at bounding box center [144, 597] width 289 height 145
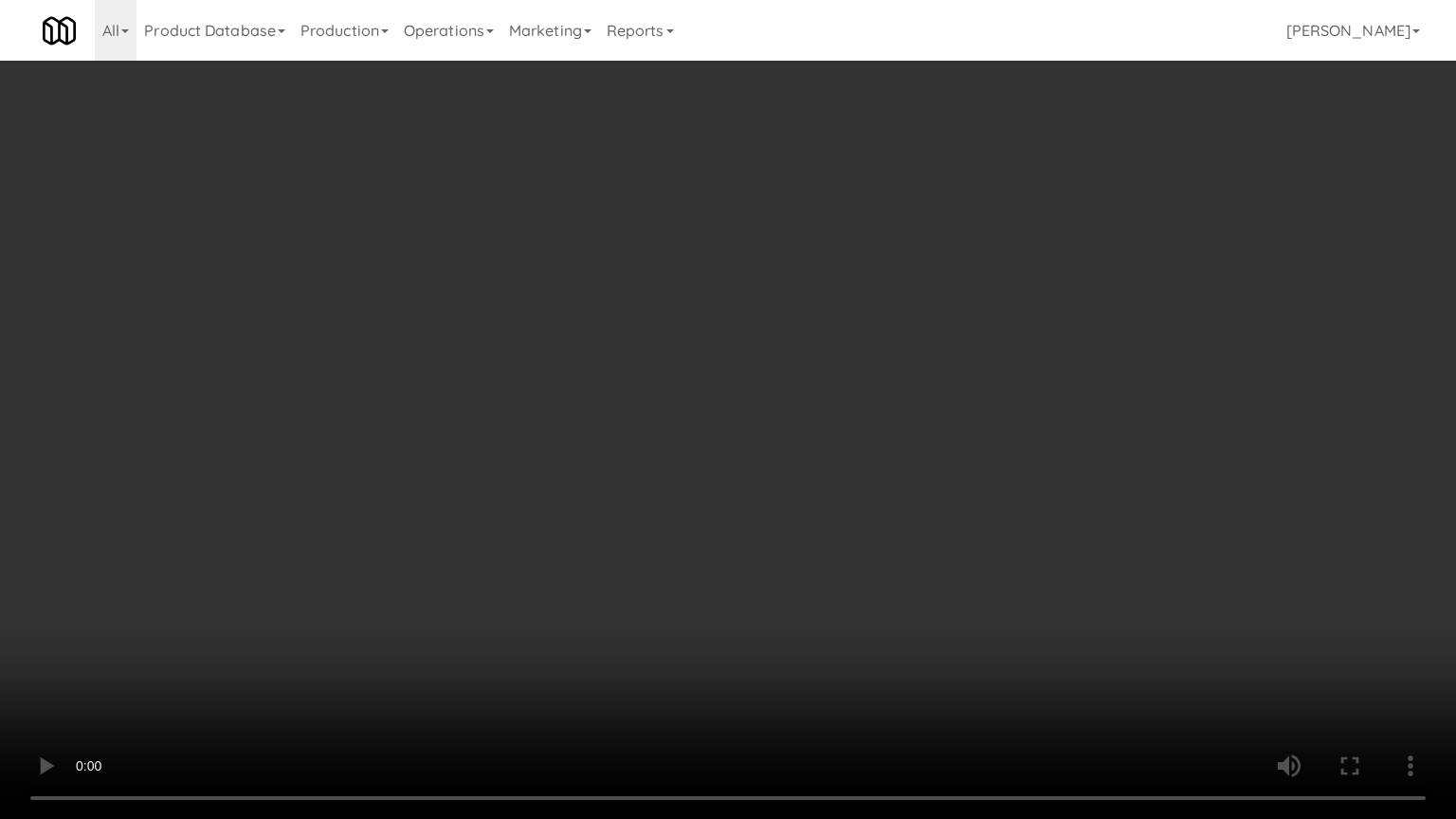
click at [814, 406] on video at bounding box center [728, 409] width 1456 height 819
drag, startPoint x: 312, startPoint y: 678, endPoint x: 327, endPoint y: 671, distance: 16.6
click at [327, 658] on video at bounding box center [728, 409] width 1456 height 819
click at [842, 480] on video at bounding box center [728, 409] width 1456 height 819
drag, startPoint x: 862, startPoint y: 443, endPoint x: 878, endPoint y: 438, distance: 16.8
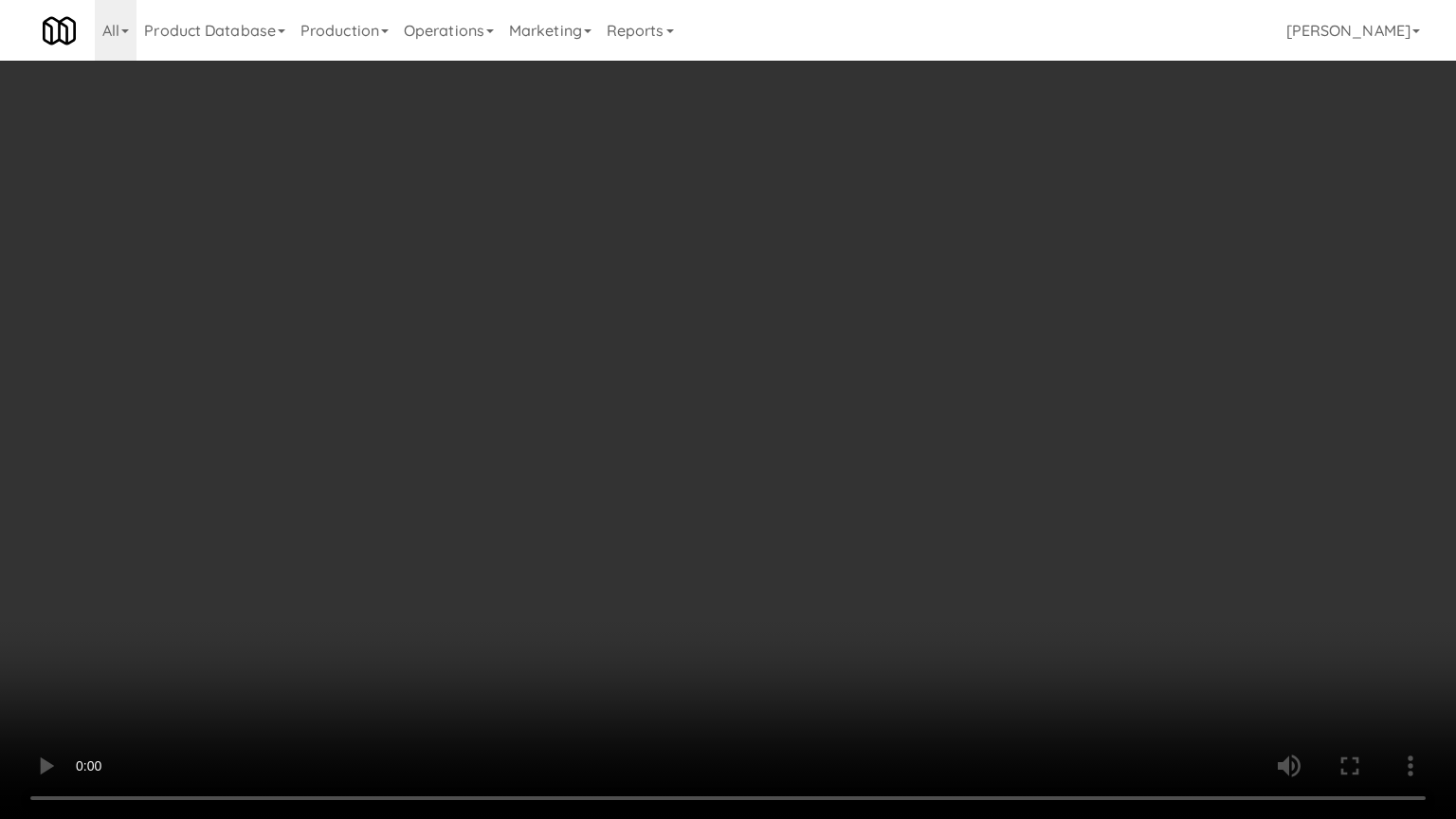
click at [872, 441] on video at bounding box center [728, 409] width 1456 height 819
click at [878, 438] on video at bounding box center [728, 409] width 1456 height 819
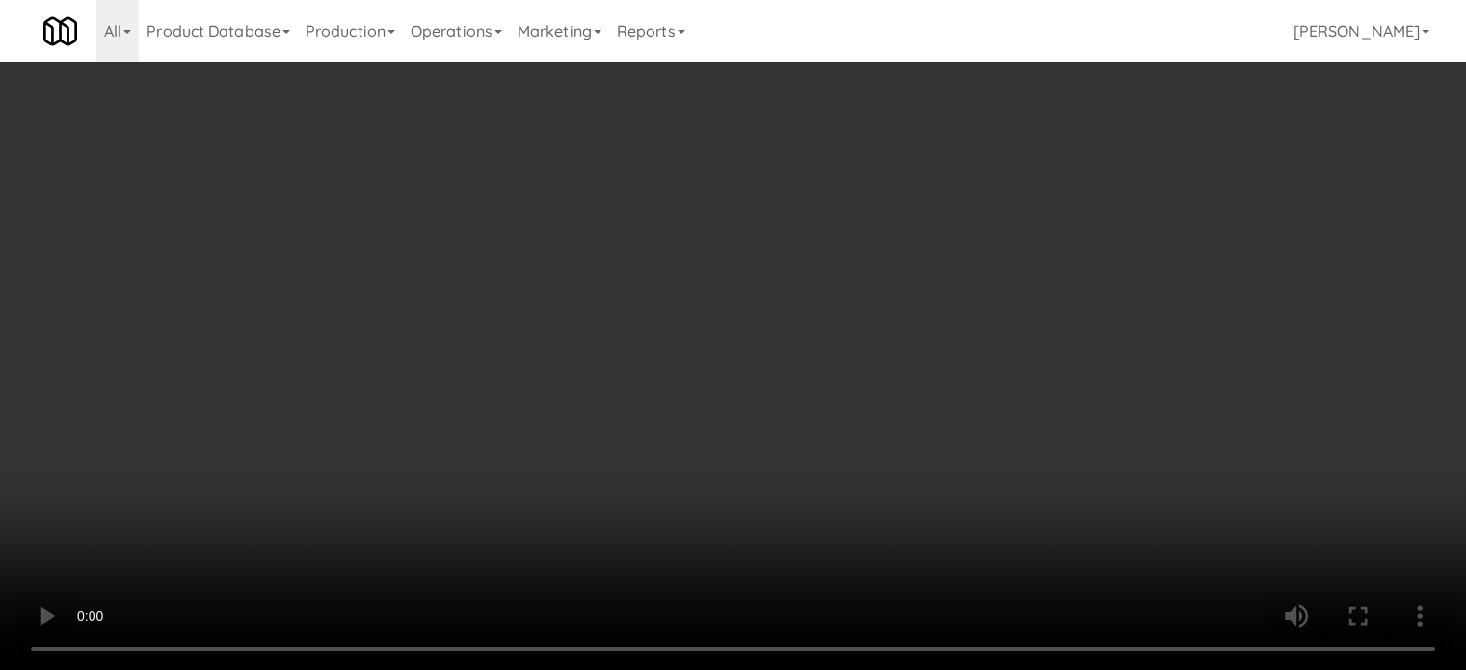
scroll to position [1446, 0]
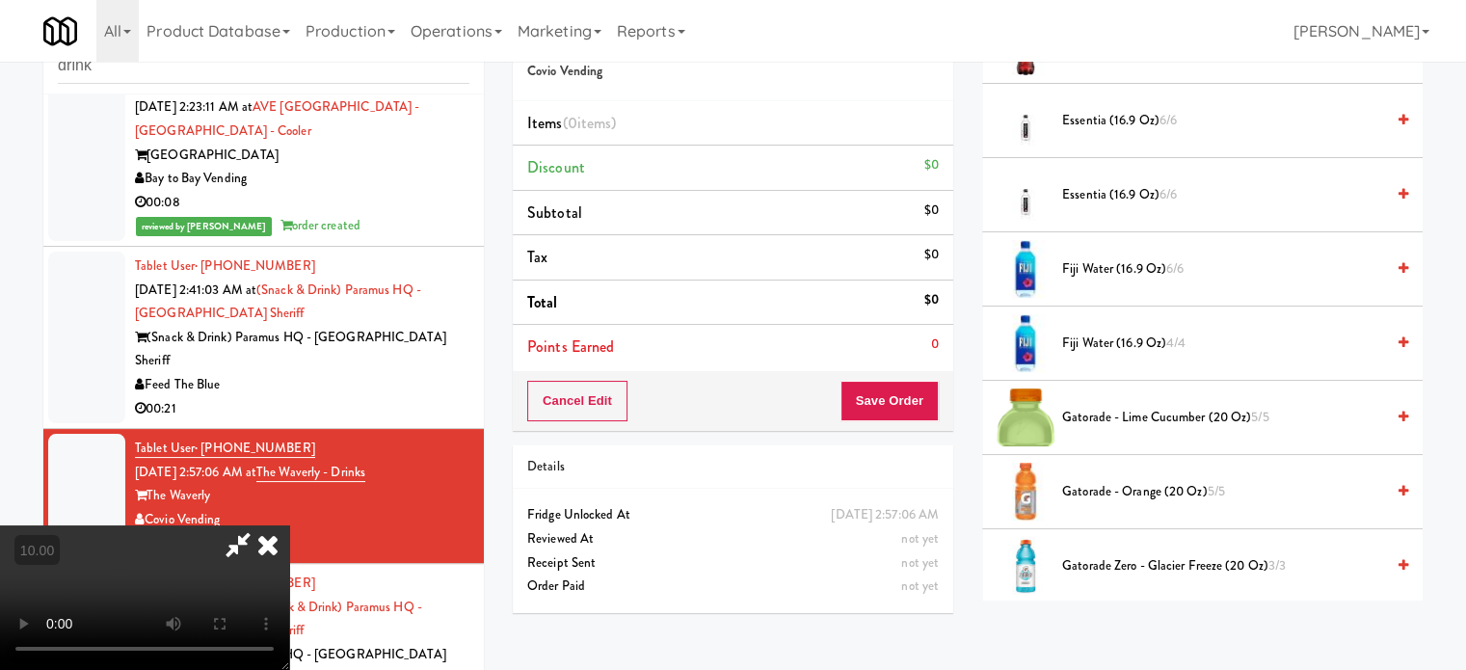
click at [1142, 192] on span "Essentia (16.9 oz) 6/6" at bounding box center [1223, 195] width 322 height 24
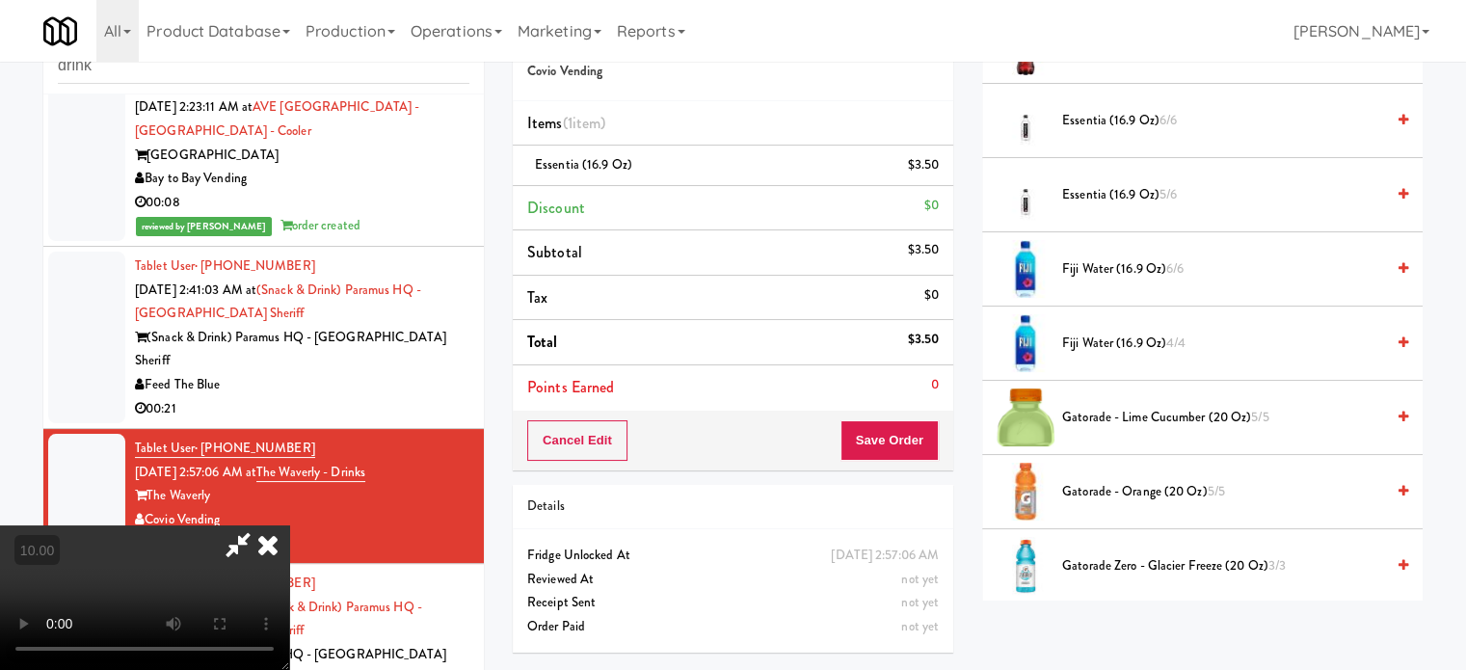
click at [289, 525] on icon at bounding box center [268, 544] width 42 height 39
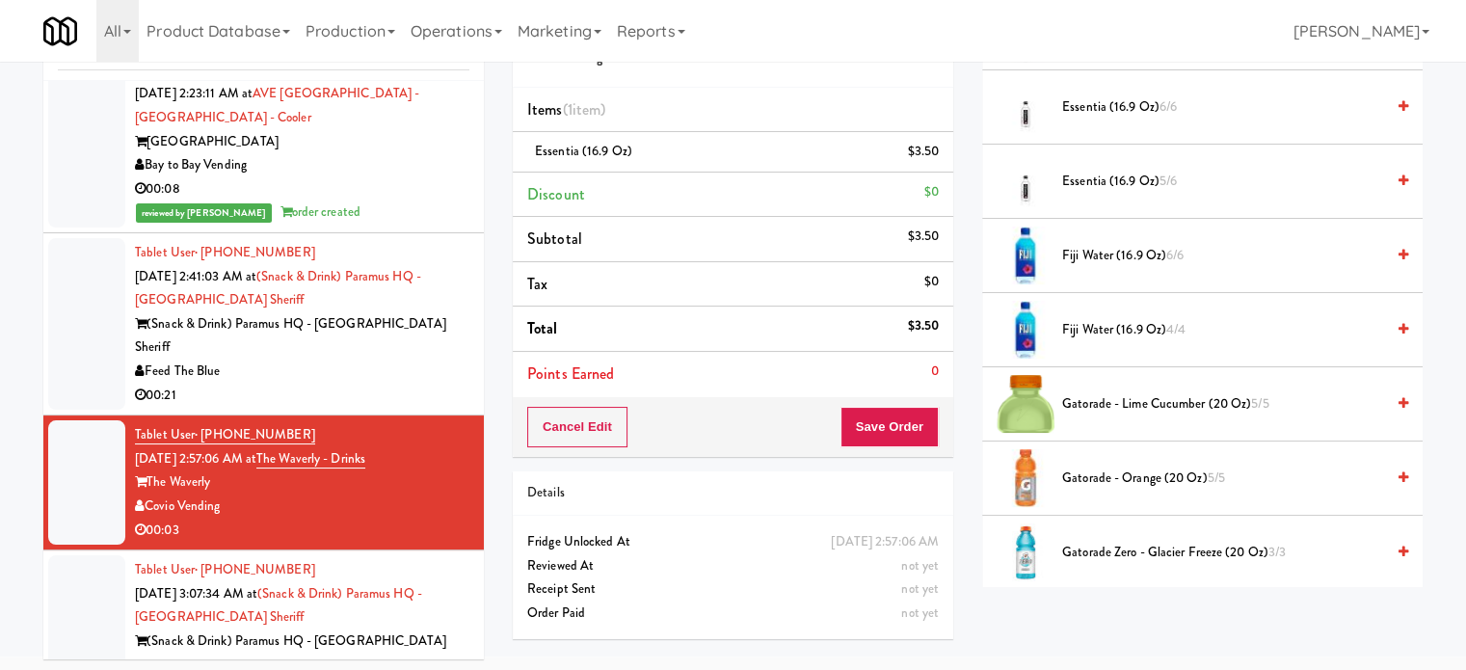
scroll to position [78, 0]
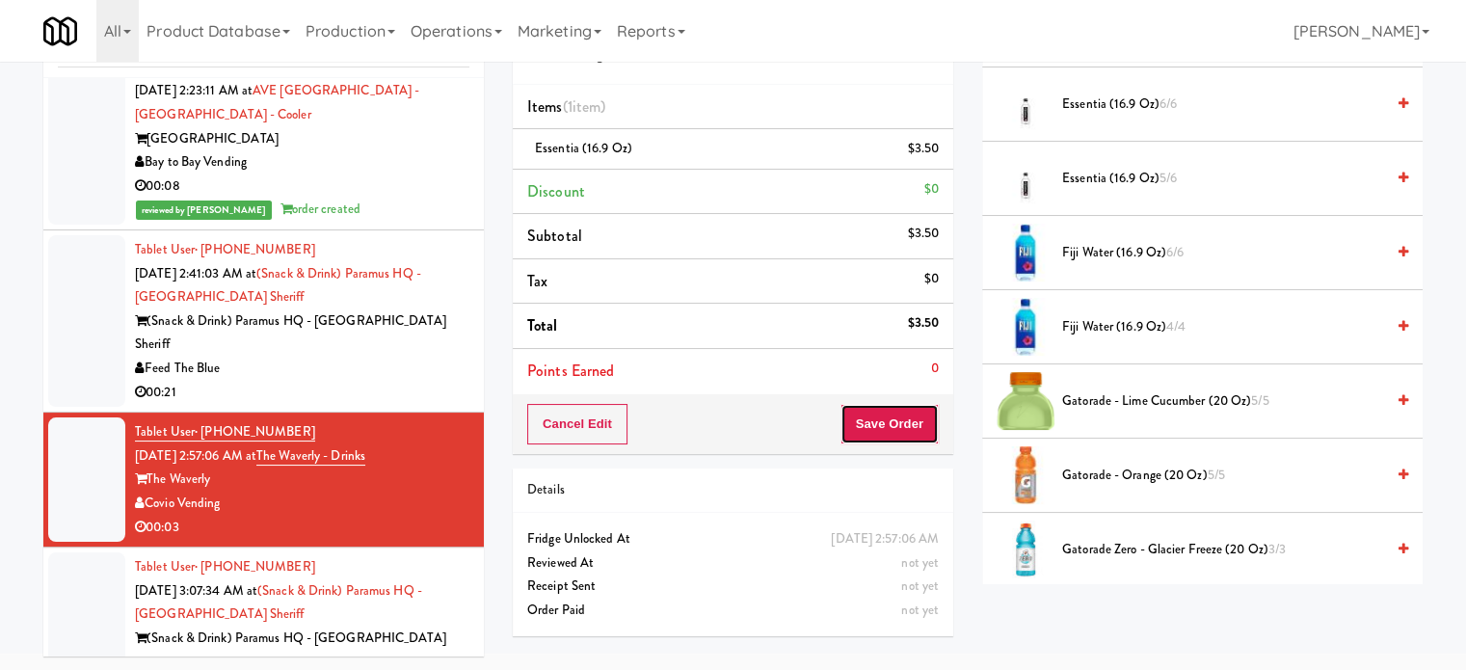
click at [906, 409] on button "Save Order" at bounding box center [889, 424] width 98 height 40
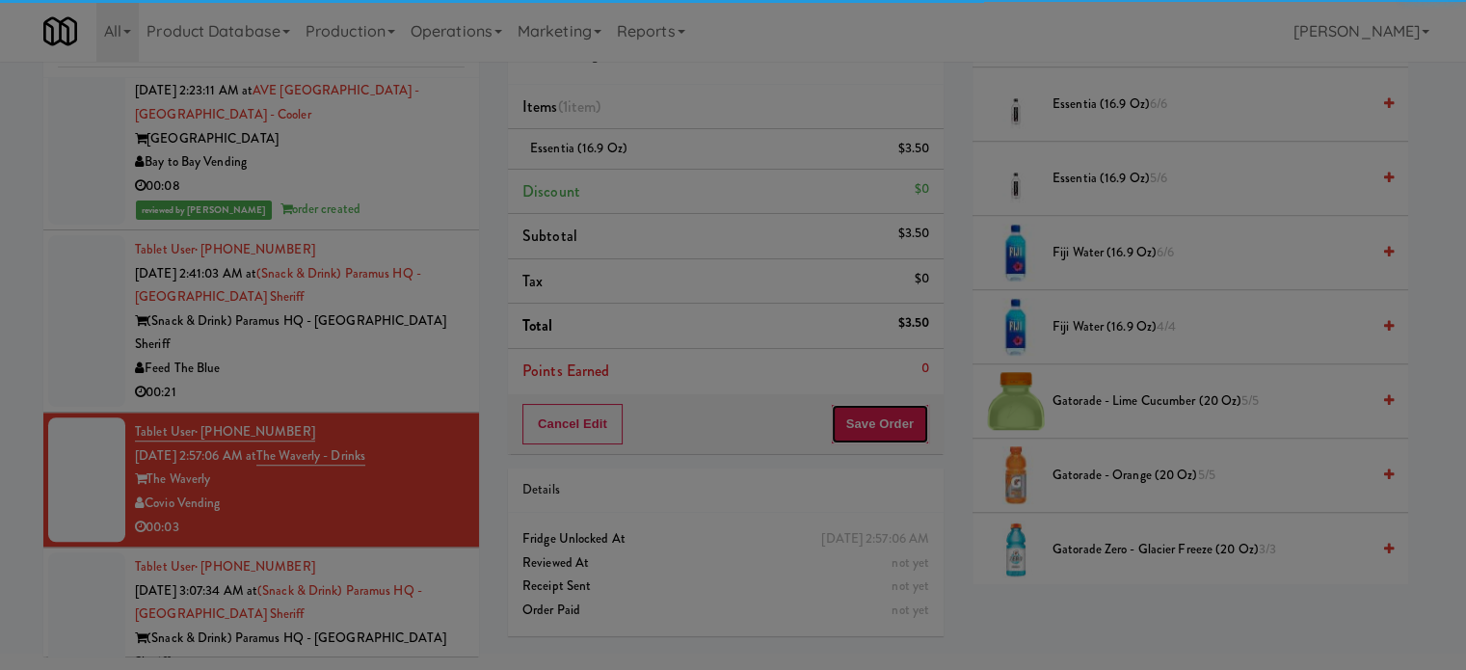
scroll to position [0, 0]
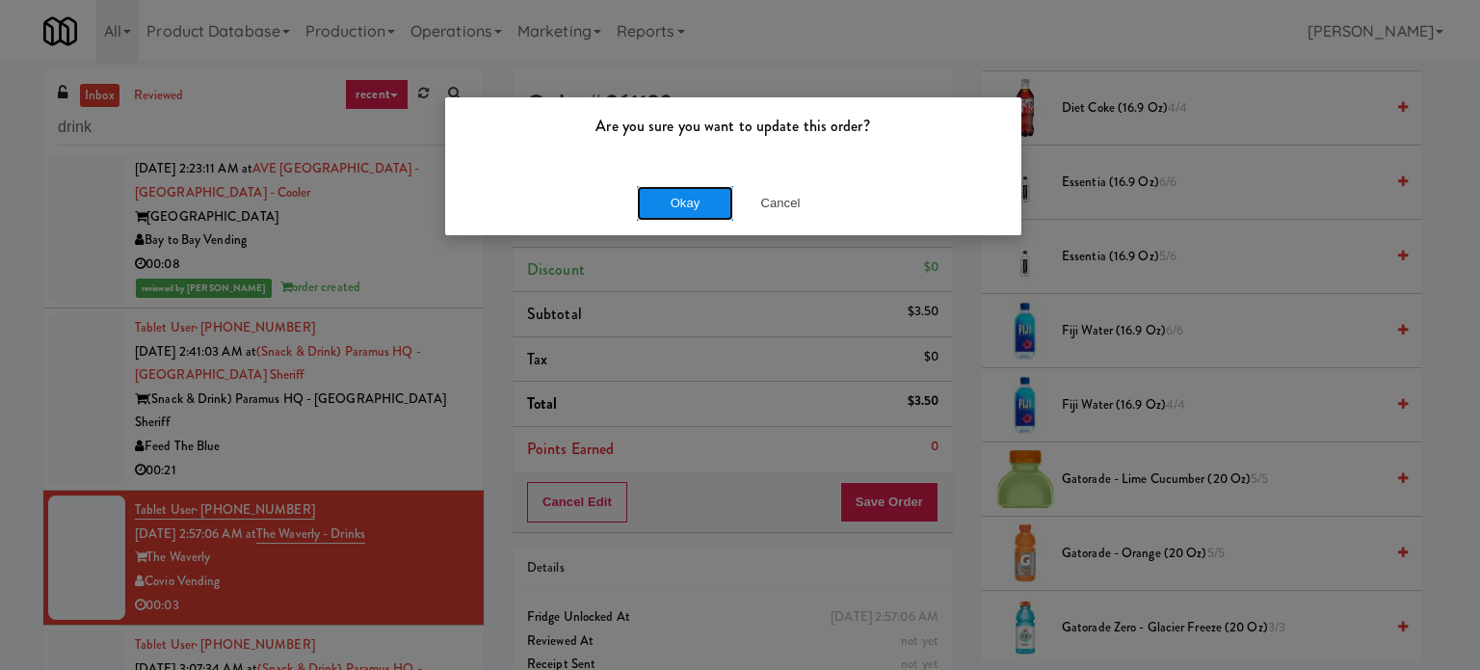
click at [682, 204] on button "Okay" at bounding box center [685, 203] width 96 height 35
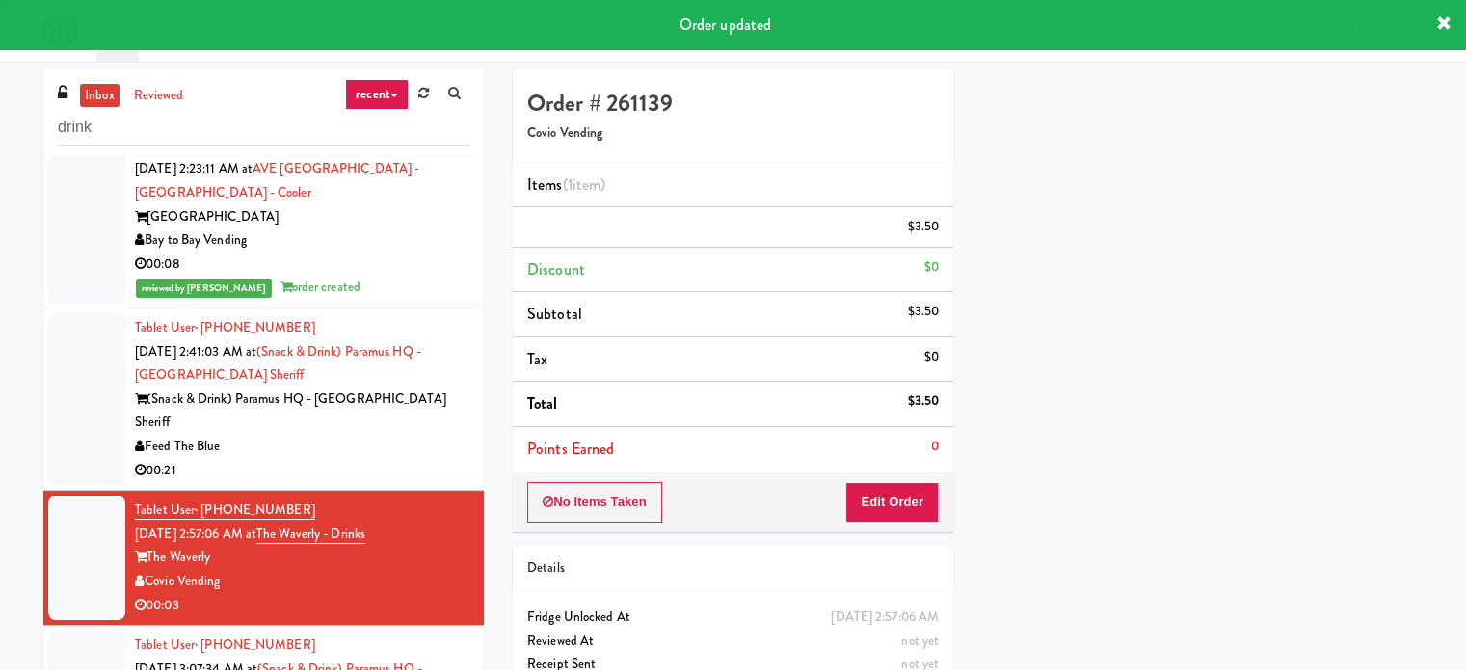
scroll to position [180, 0]
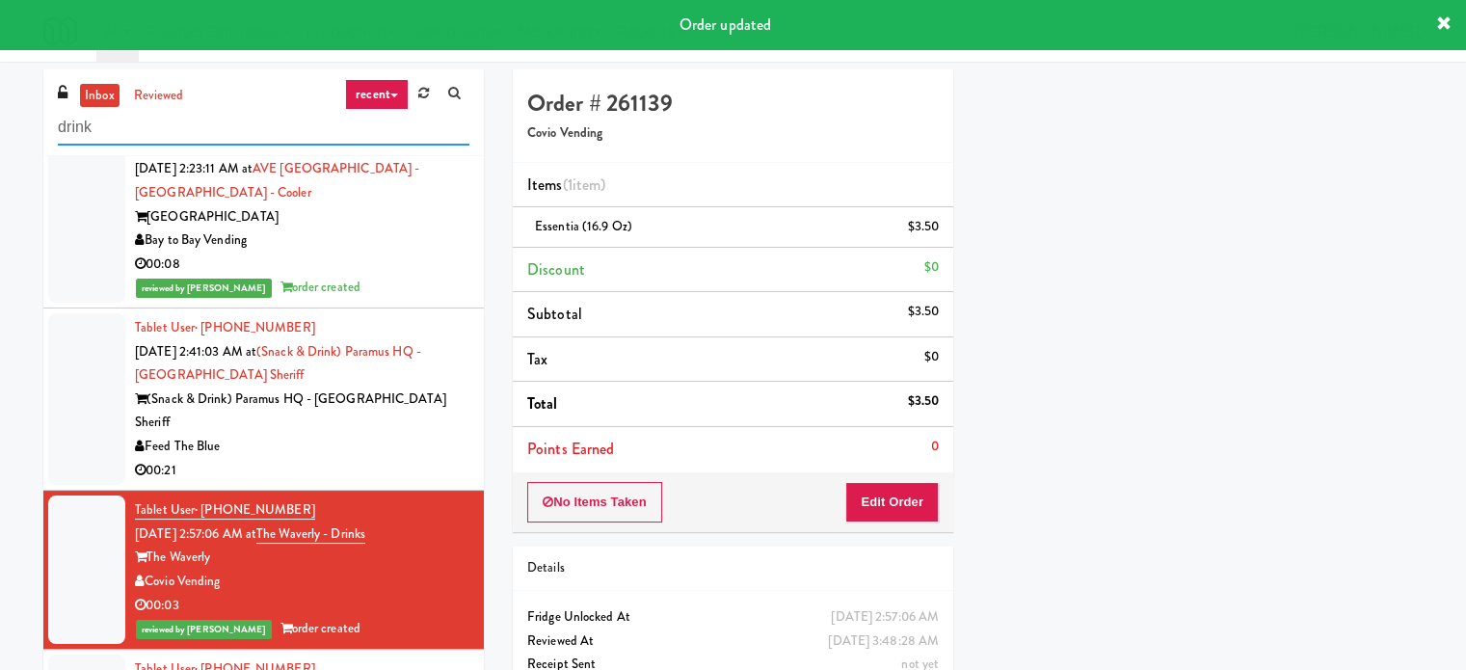
click at [240, 125] on input "drink" at bounding box center [264, 128] width 412 height 36
paste input "(Snack & Drink) Paramus HQ - [GEOGRAPHIC_DATA] Sheriff"
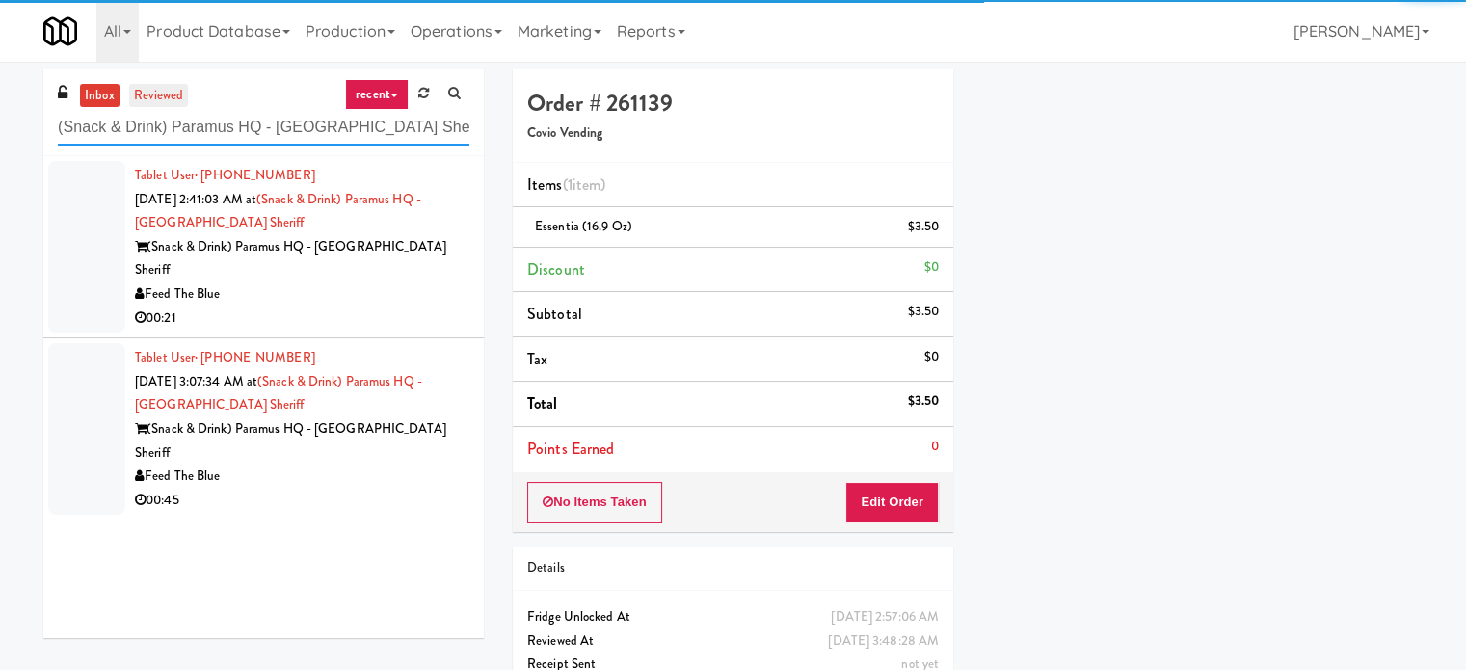
type input "(Snack & Drink) Paramus HQ - [GEOGRAPHIC_DATA] Sheriff"
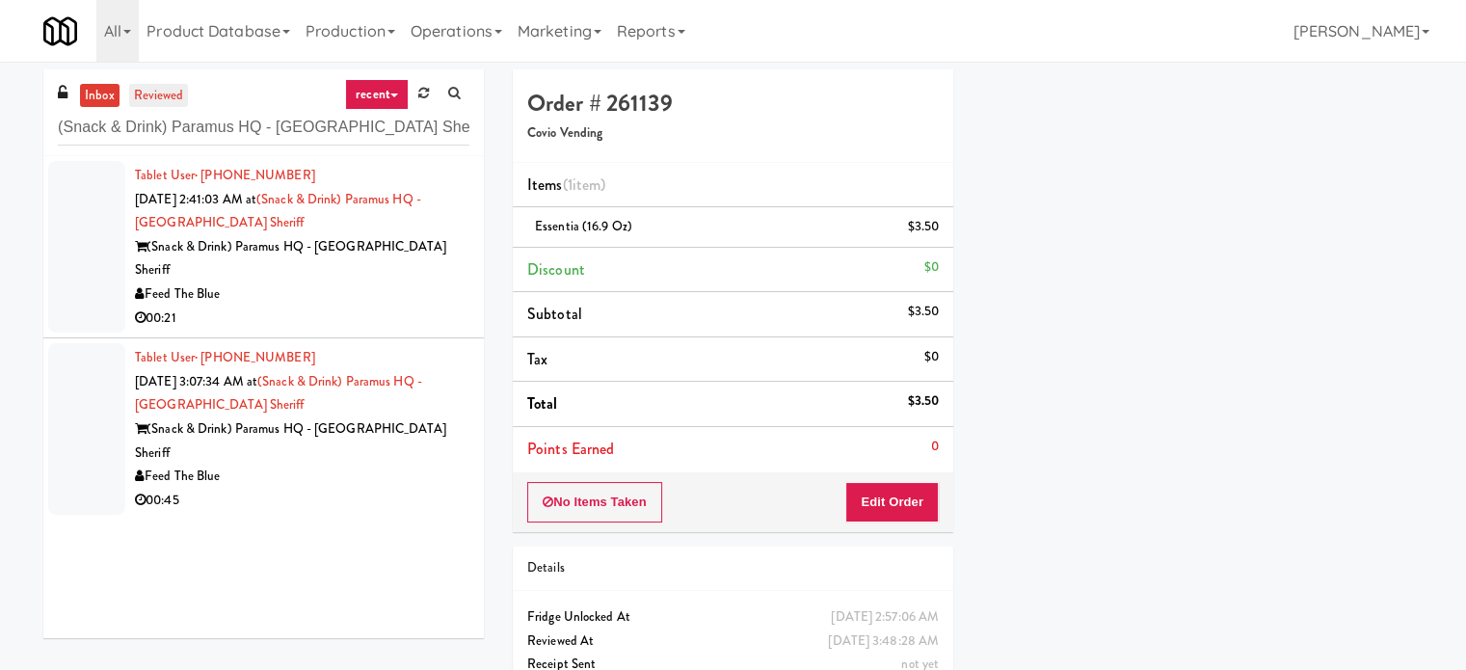
click at [155, 90] on link "reviewed" at bounding box center [159, 96] width 60 height 24
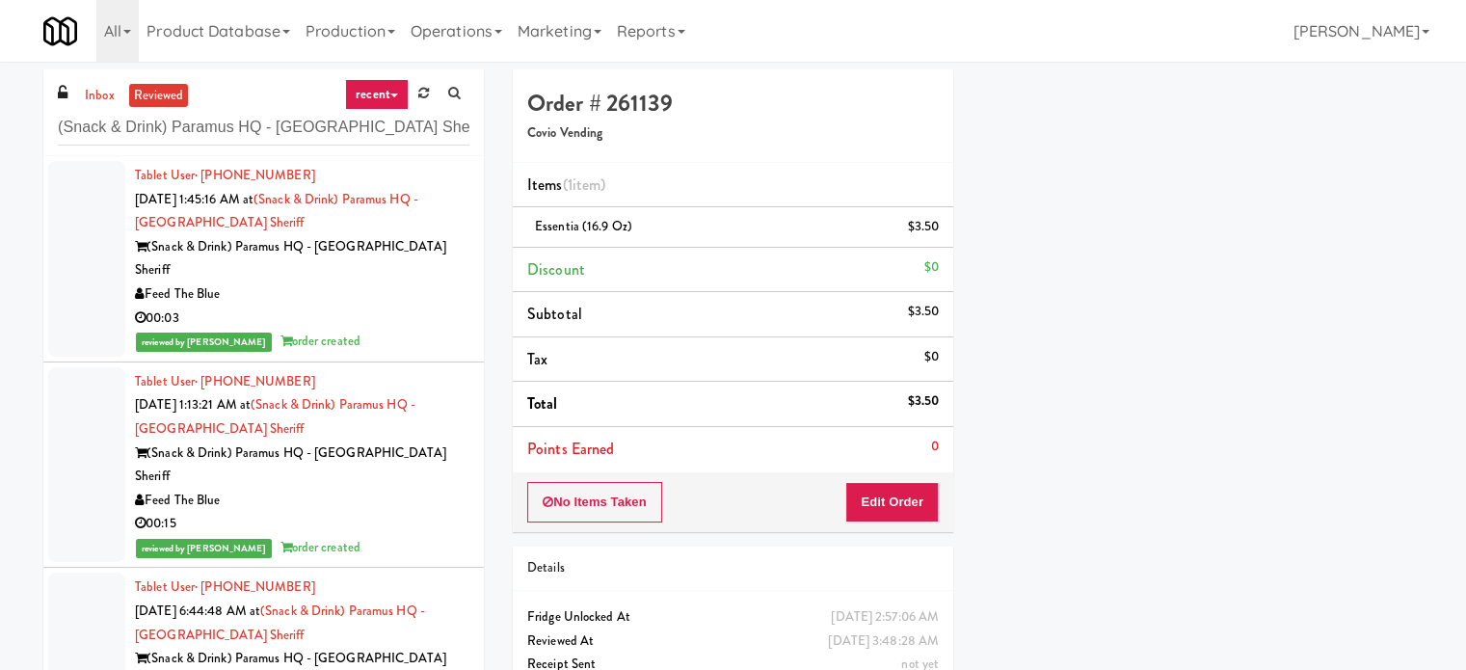
click at [343, 307] on div "00:03" at bounding box center [302, 319] width 334 height 24
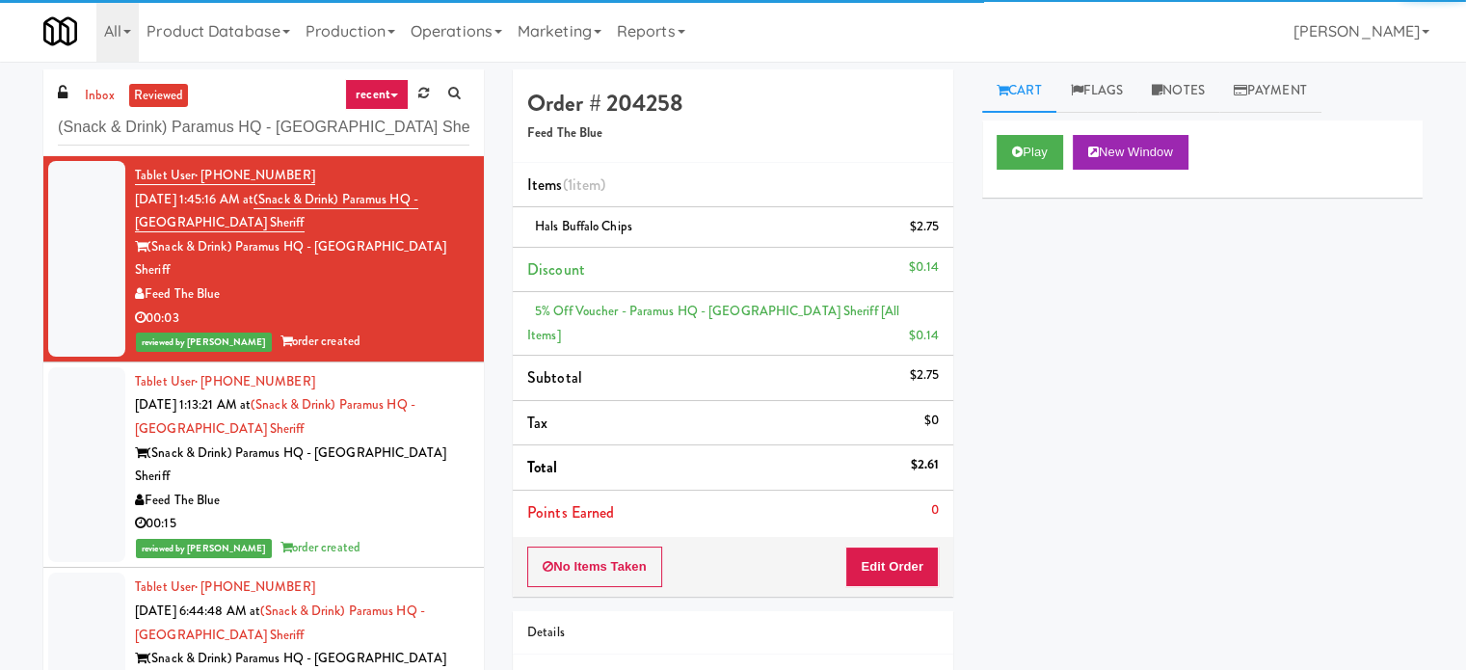
click at [425, 512] on div "00:15" at bounding box center [302, 524] width 334 height 24
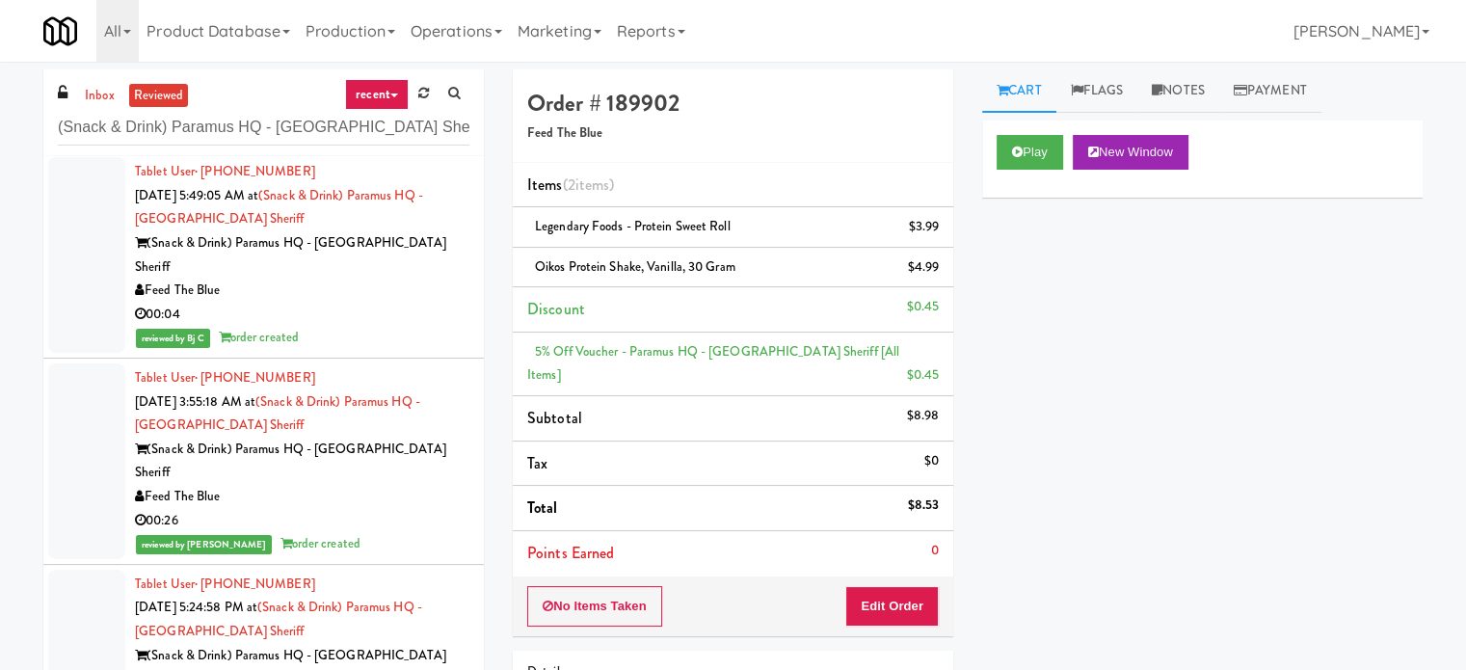
scroll to position [964, 0]
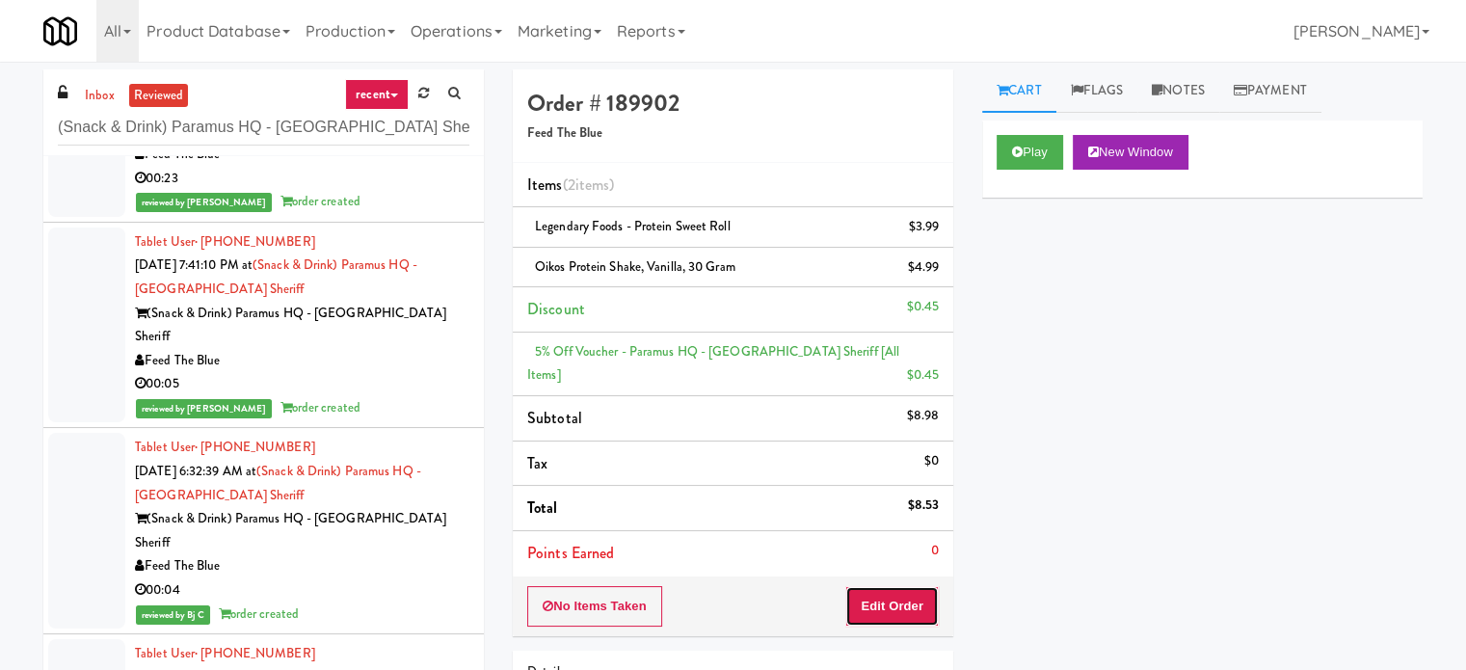
drag, startPoint x: 904, startPoint y: 615, endPoint x: 915, endPoint y: 574, distance: 41.8
click at [904, 614] on button "Edit Order" at bounding box center [891, 606] width 93 height 40
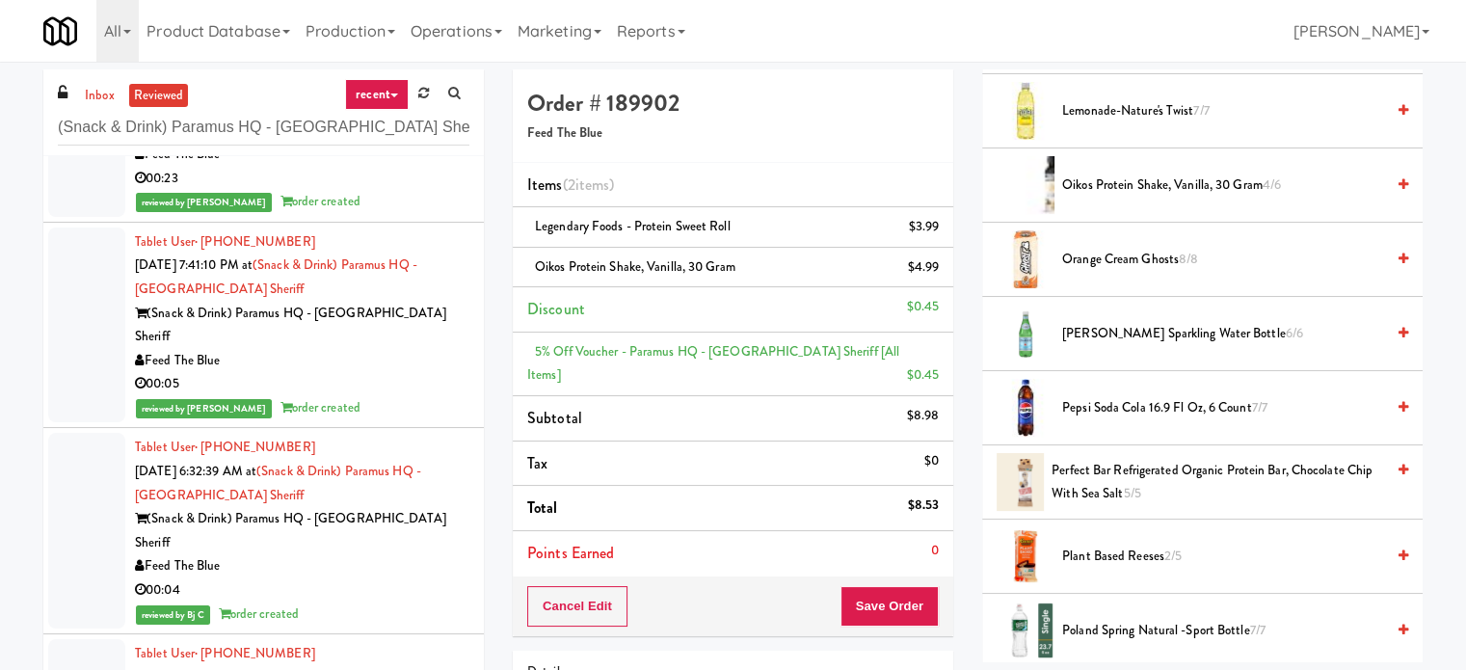
scroll to position [738, 0]
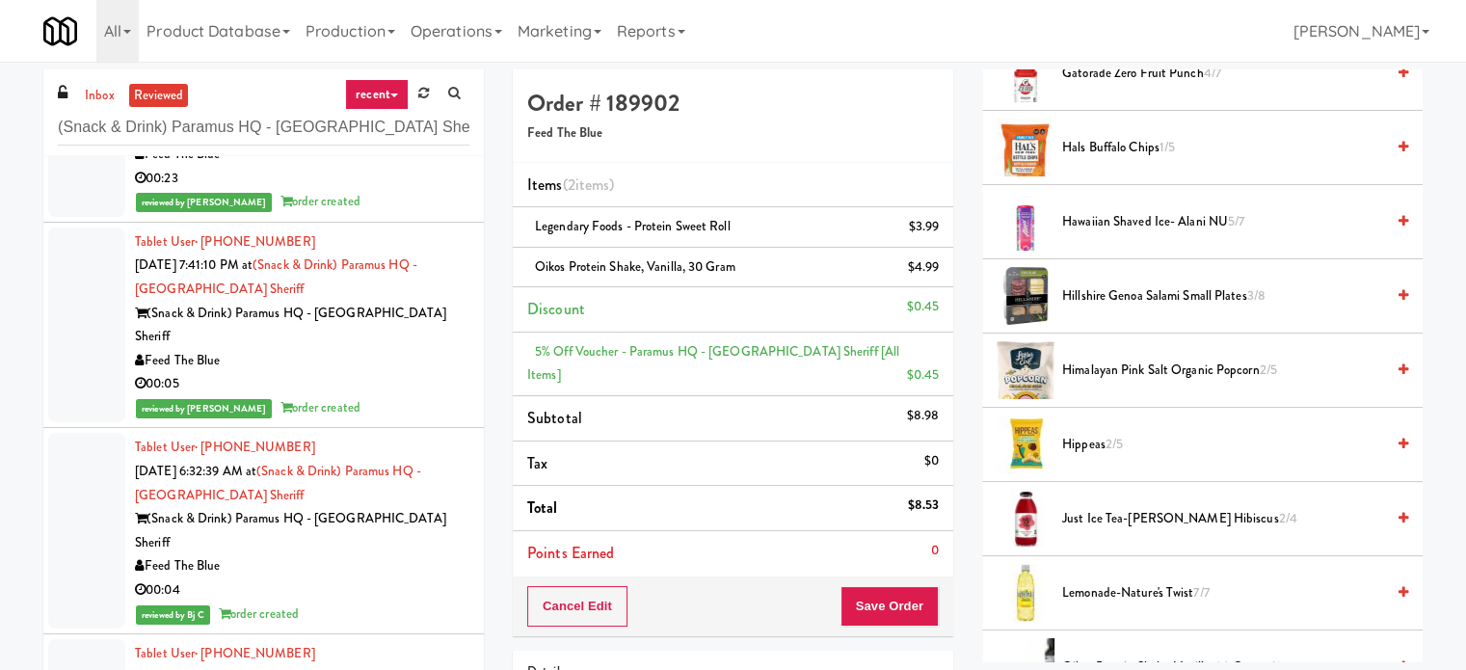
click at [386, 372] on div "00:05" at bounding box center [302, 384] width 334 height 24
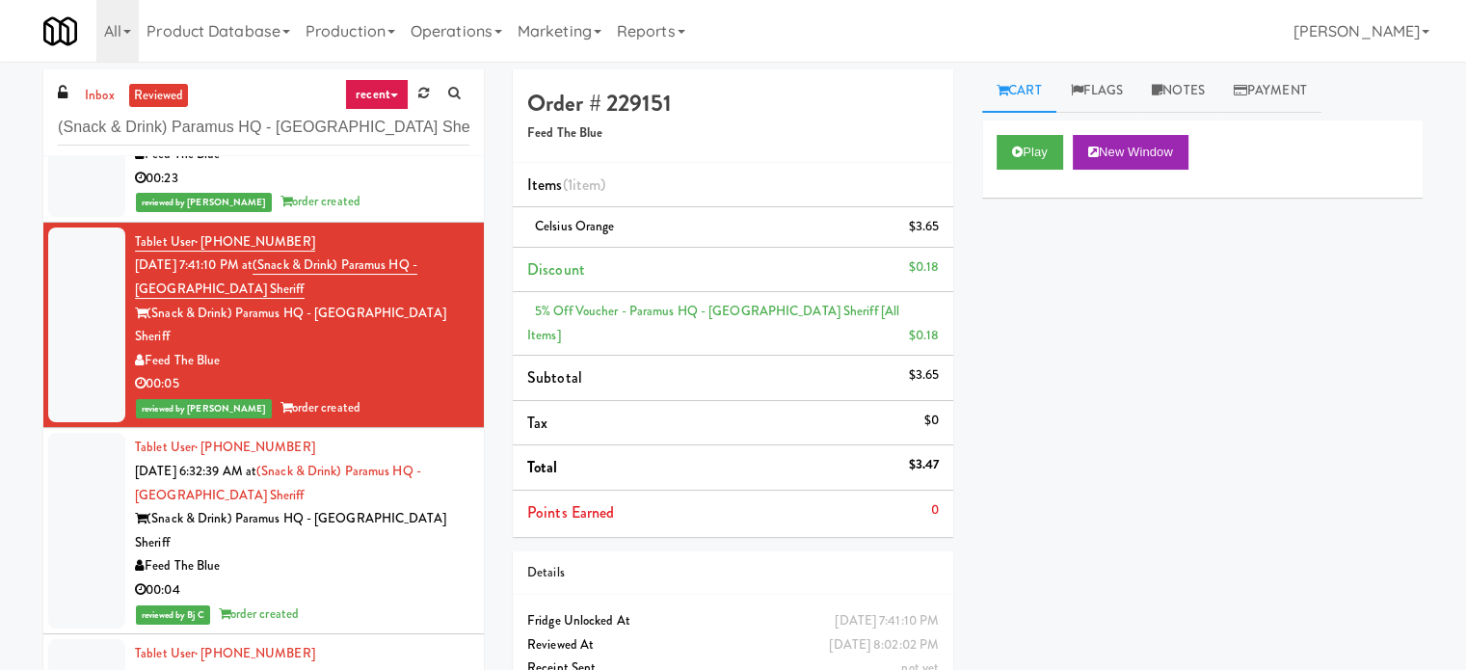
click at [414, 578] on div "00:04" at bounding box center [302, 590] width 334 height 24
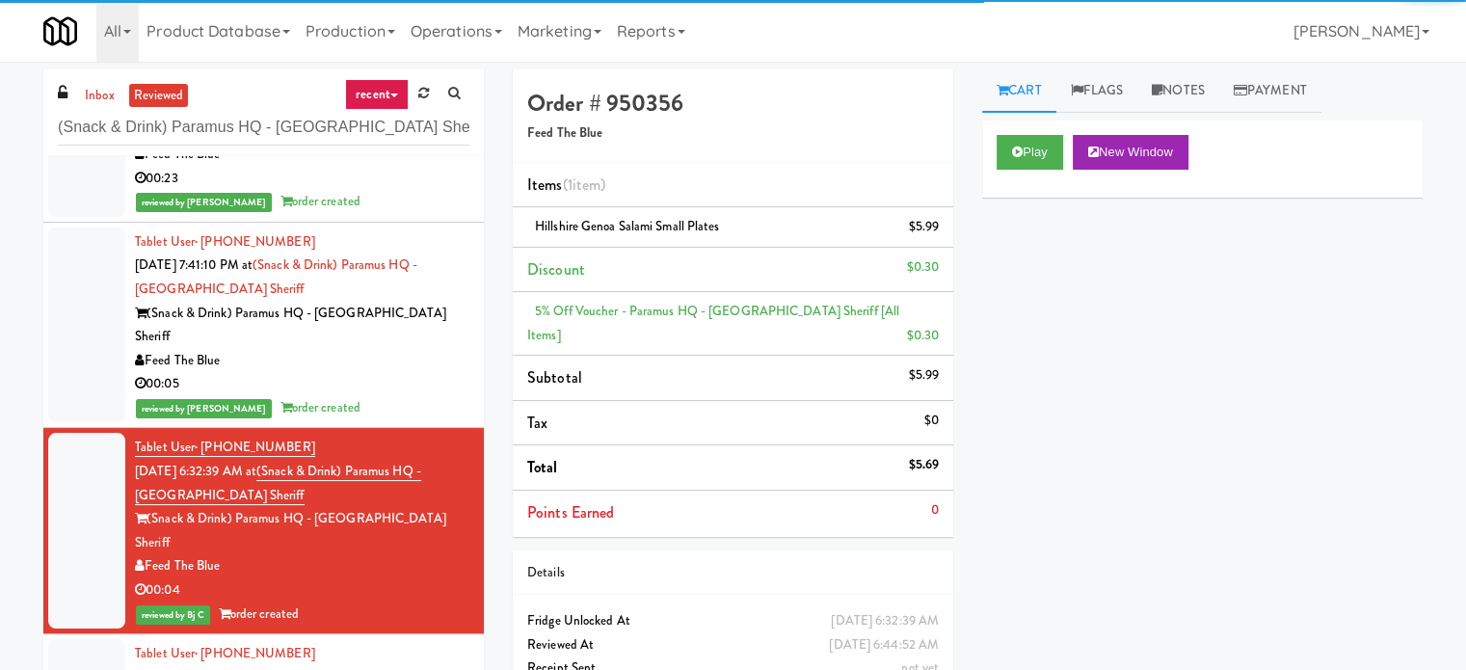
scroll to position [482, 0]
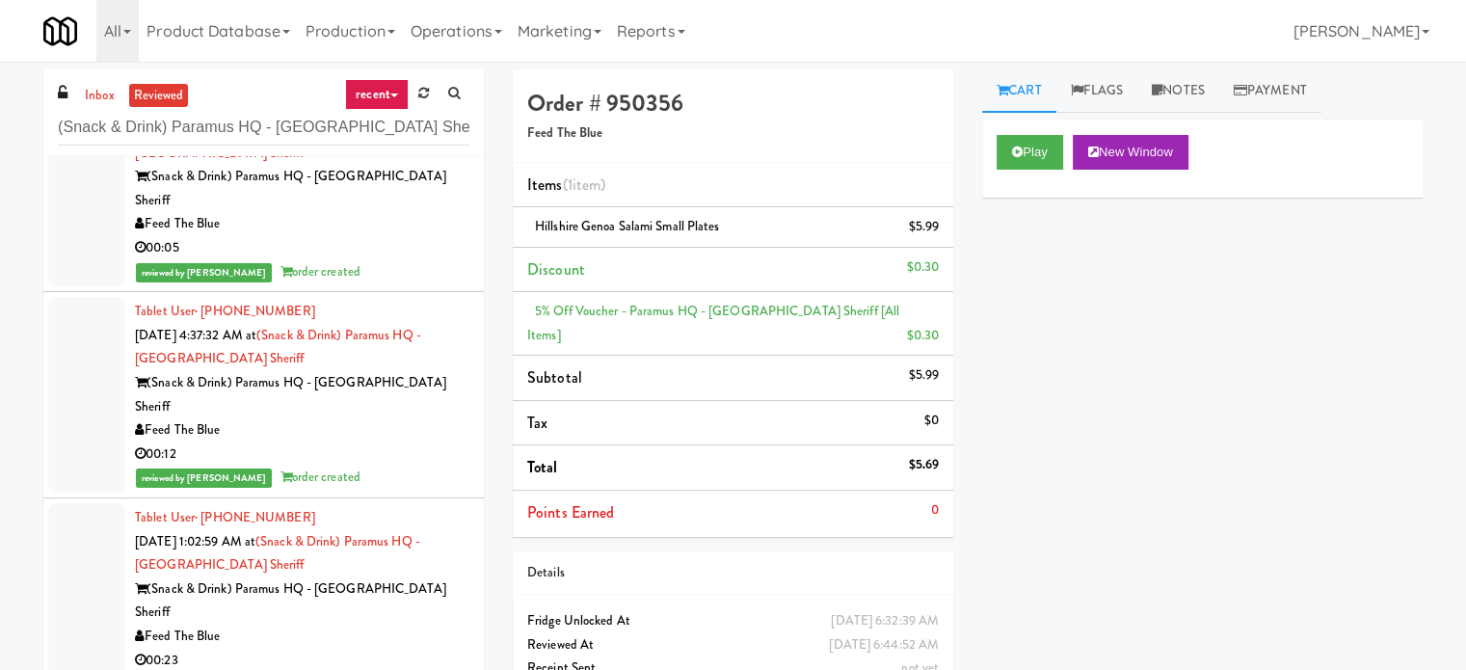
click at [431, 442] on div "00:12" at bounding box center [302, 454] width 334 height 24
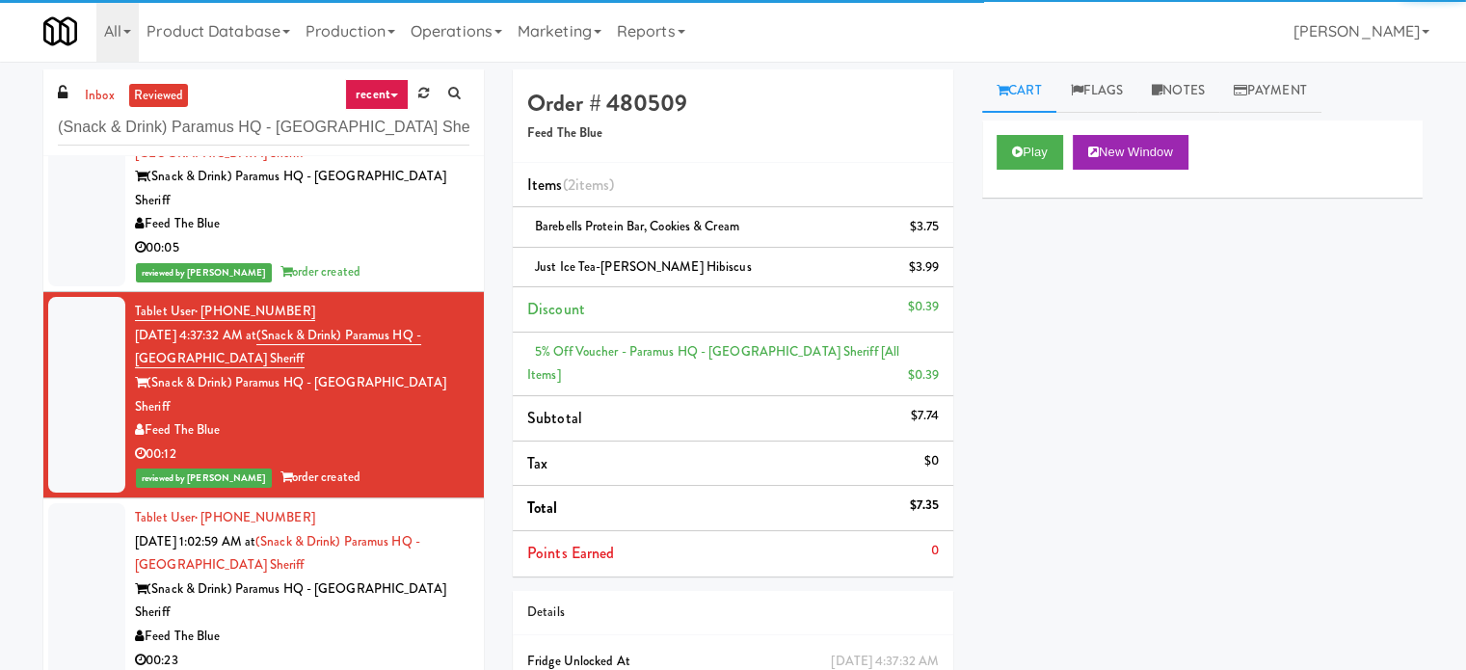
click at [416, 577] on div "(Snack & Drink) Paramus HQ - [GEOGRAPHIC_DATA] Sheriff" at bounding box center [302, 600] width 334 height 47
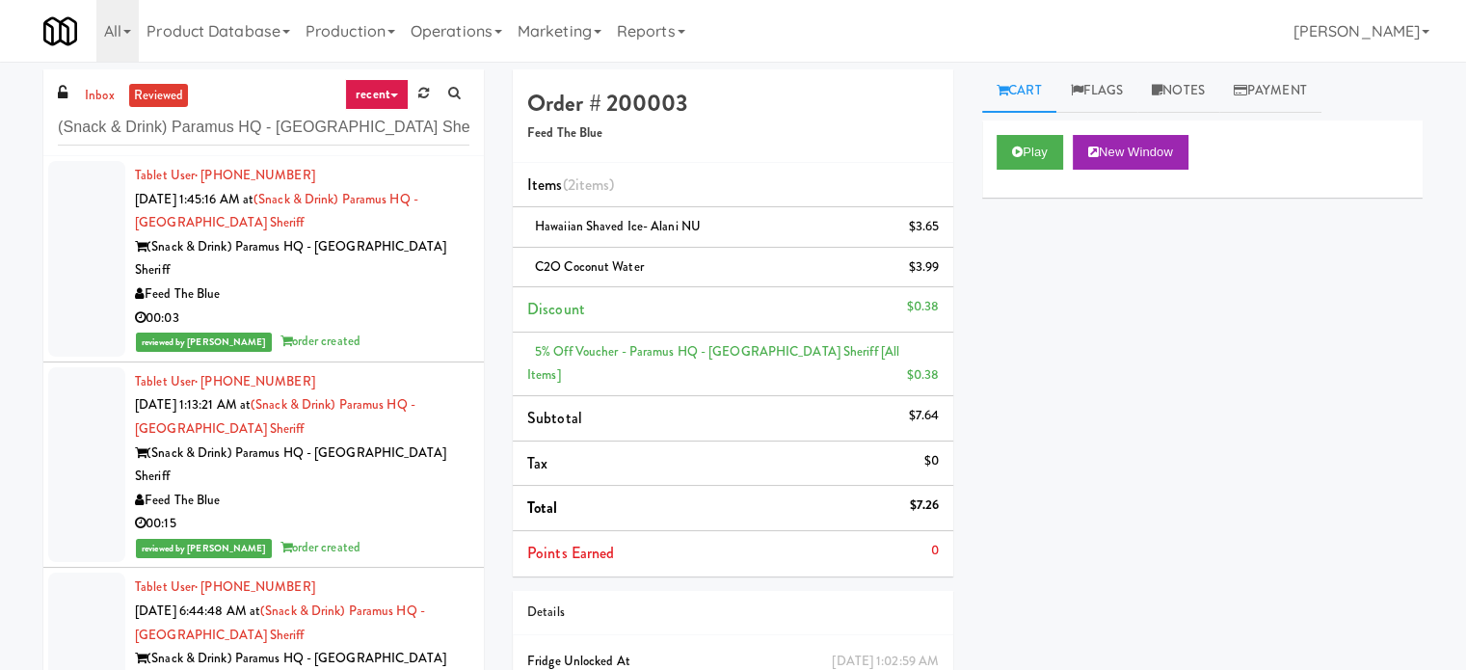
click at [419, 536] on div "reviewed by [PERSON_NAME] Y order created" at bounding box center [302, 548] width 334 height 24
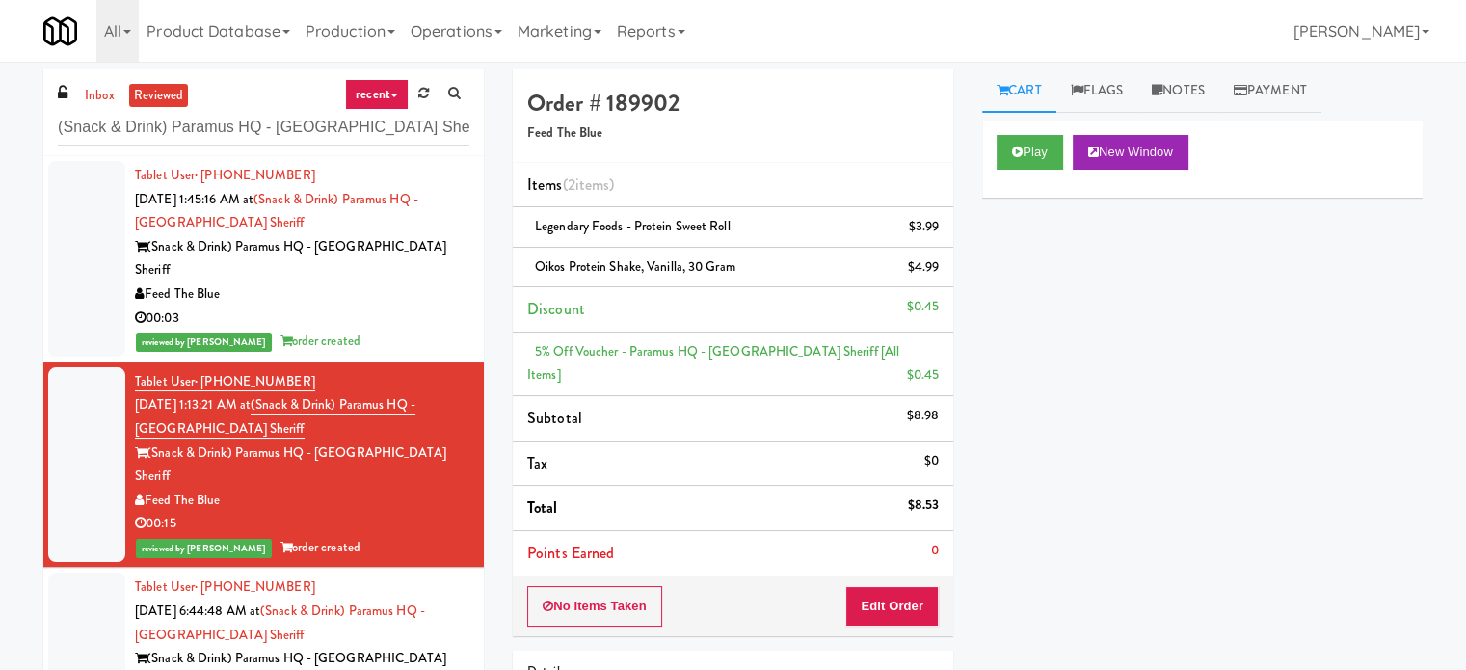
scroll to position [482, 0]
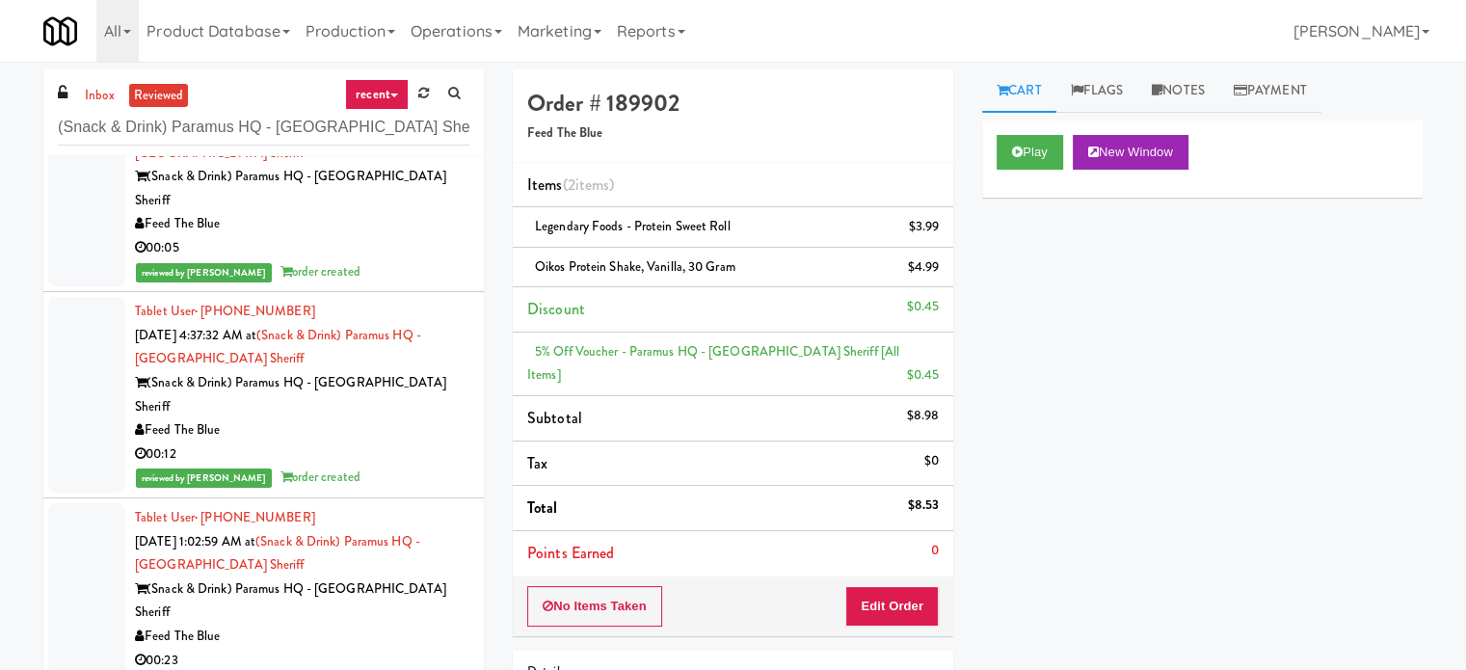
click at [411, 260] on div "reviewed by [PERSON_NAME] E order created" at bounding box center [302, 272] width 334 height 24
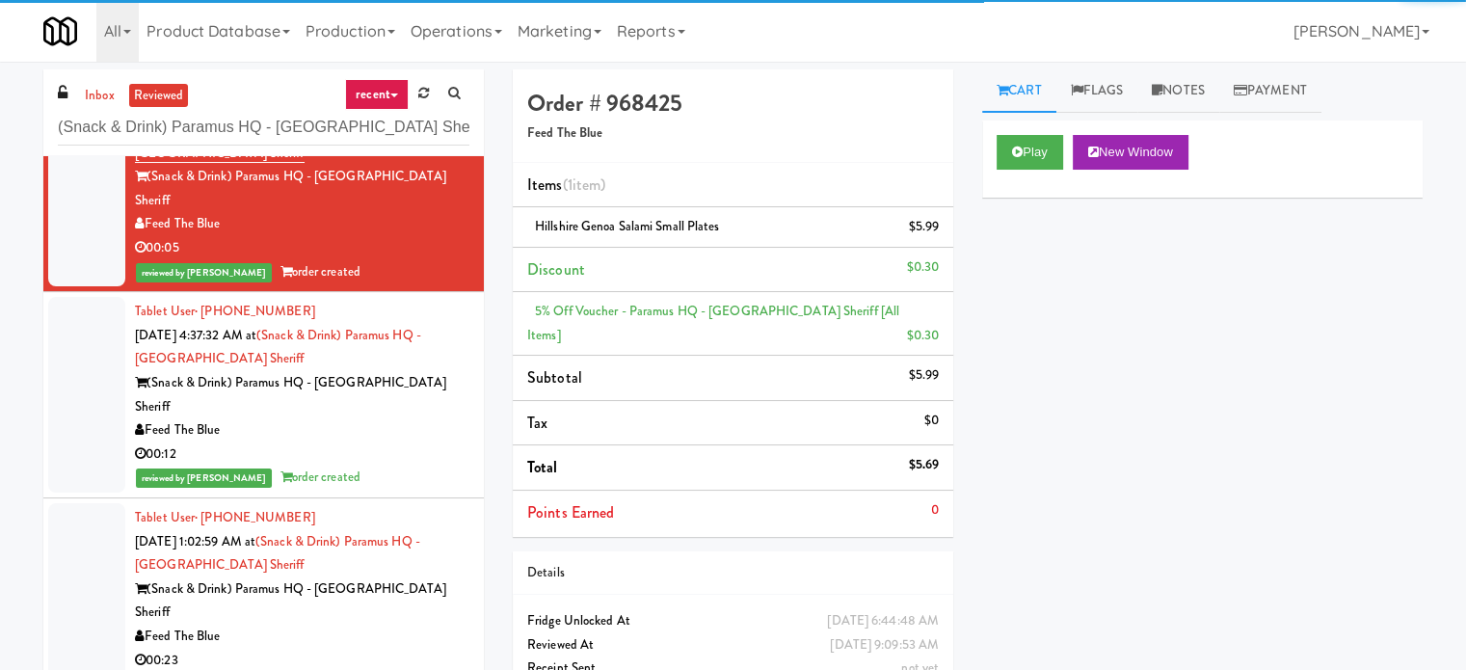
click at [421, 442] on div "00:12" at bounding box center [302, 454] width 334 height 24
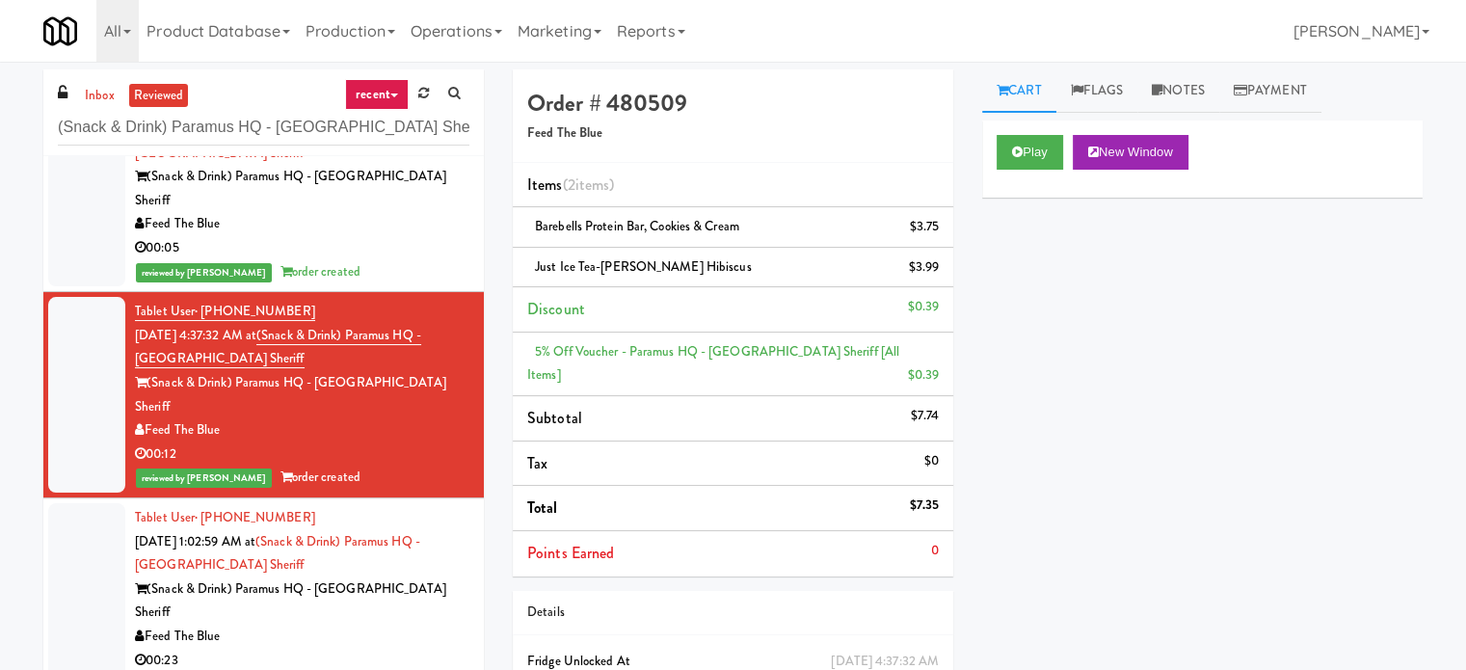
click at [416, 649] on div "00:23" at bounding box center [302, 661] width 334 height 24
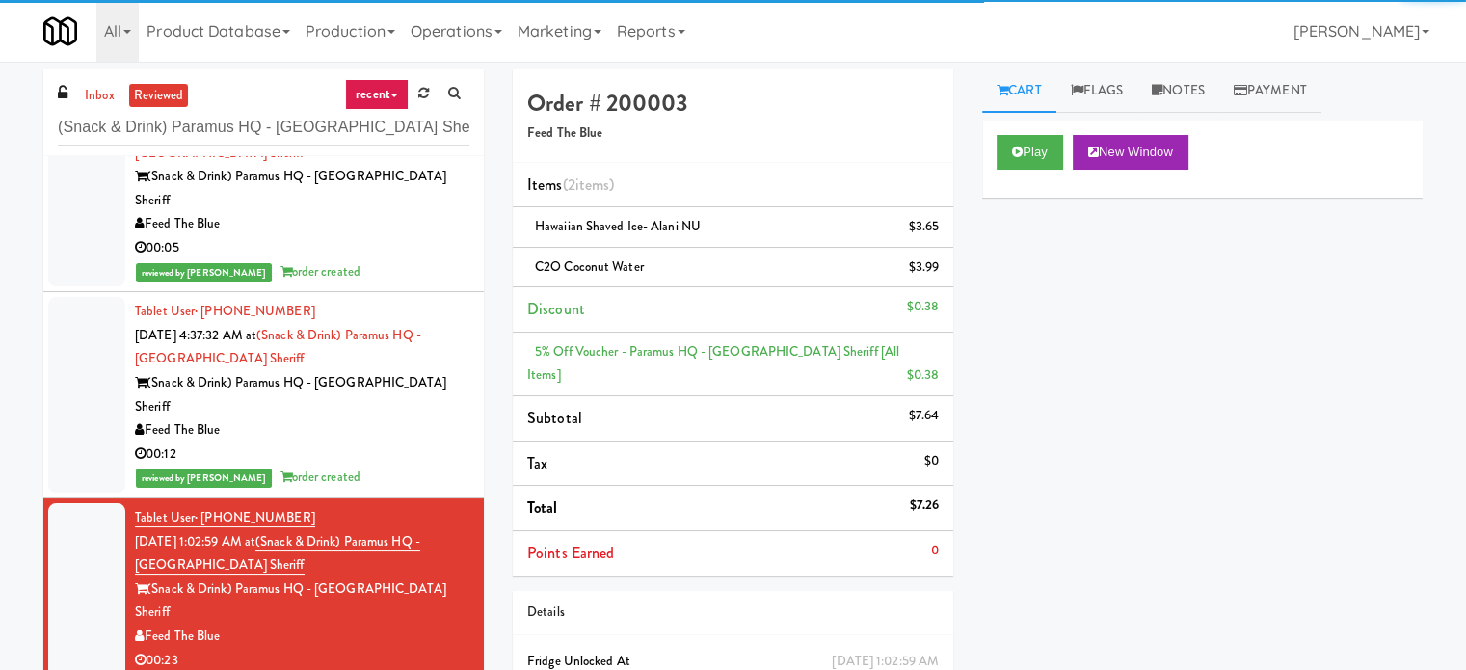
scroll to position [964, 0]
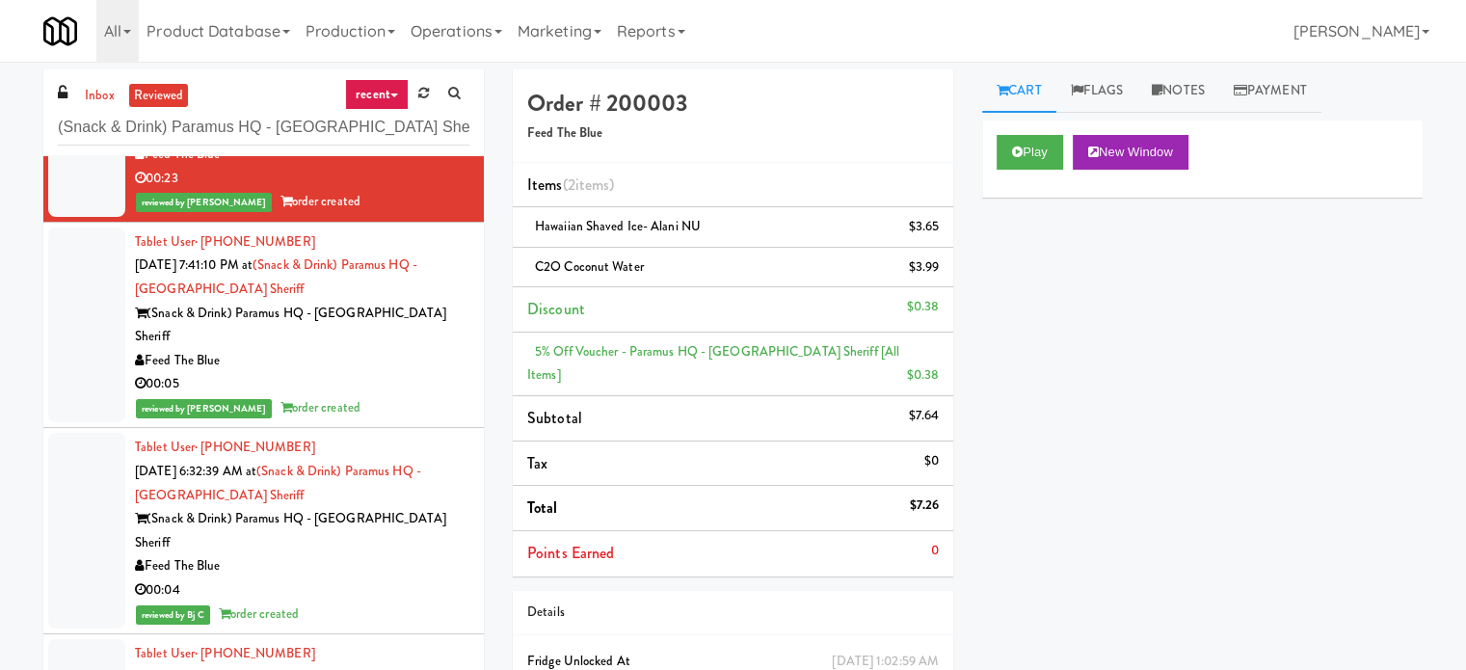
click at [428, 372] on div "00:05" at bounding box center [302, 384] width 334 height 24
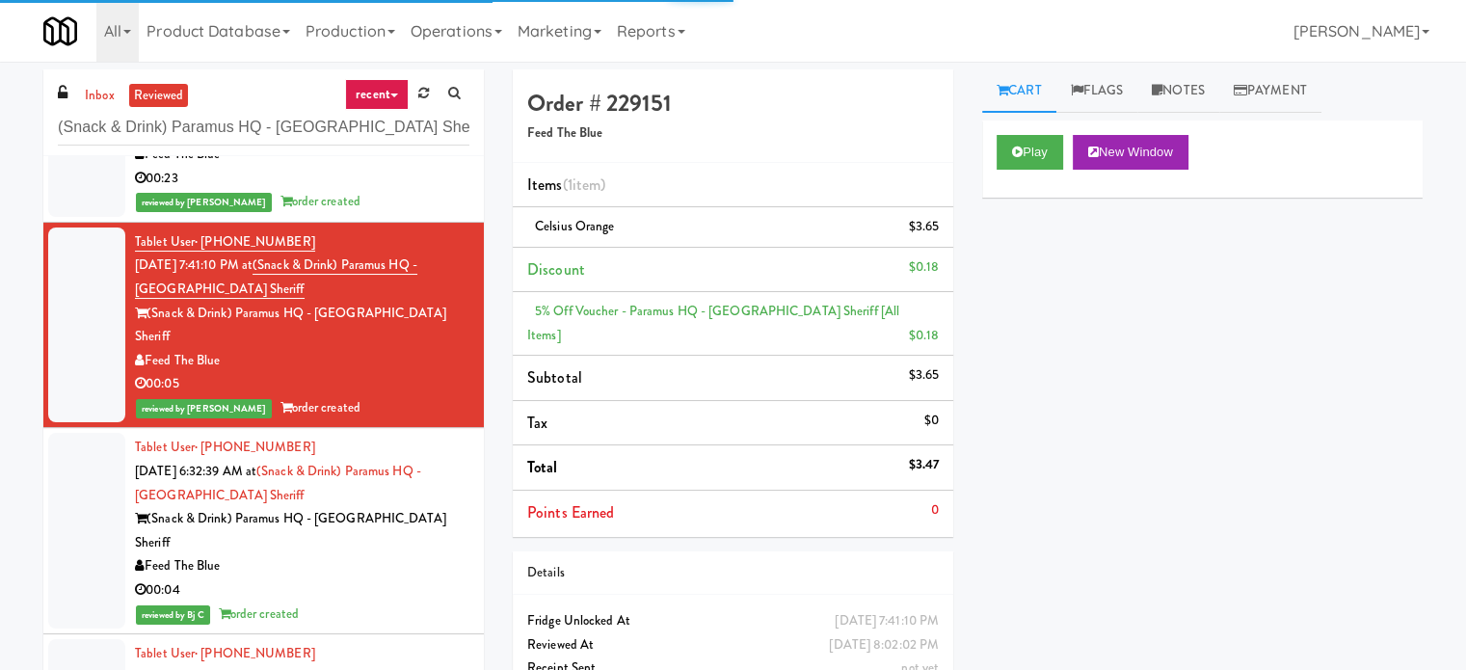
click at [425, 602] on div "reviewed by Bj C order created" at bounding box center [302, 614] width 334 height 24
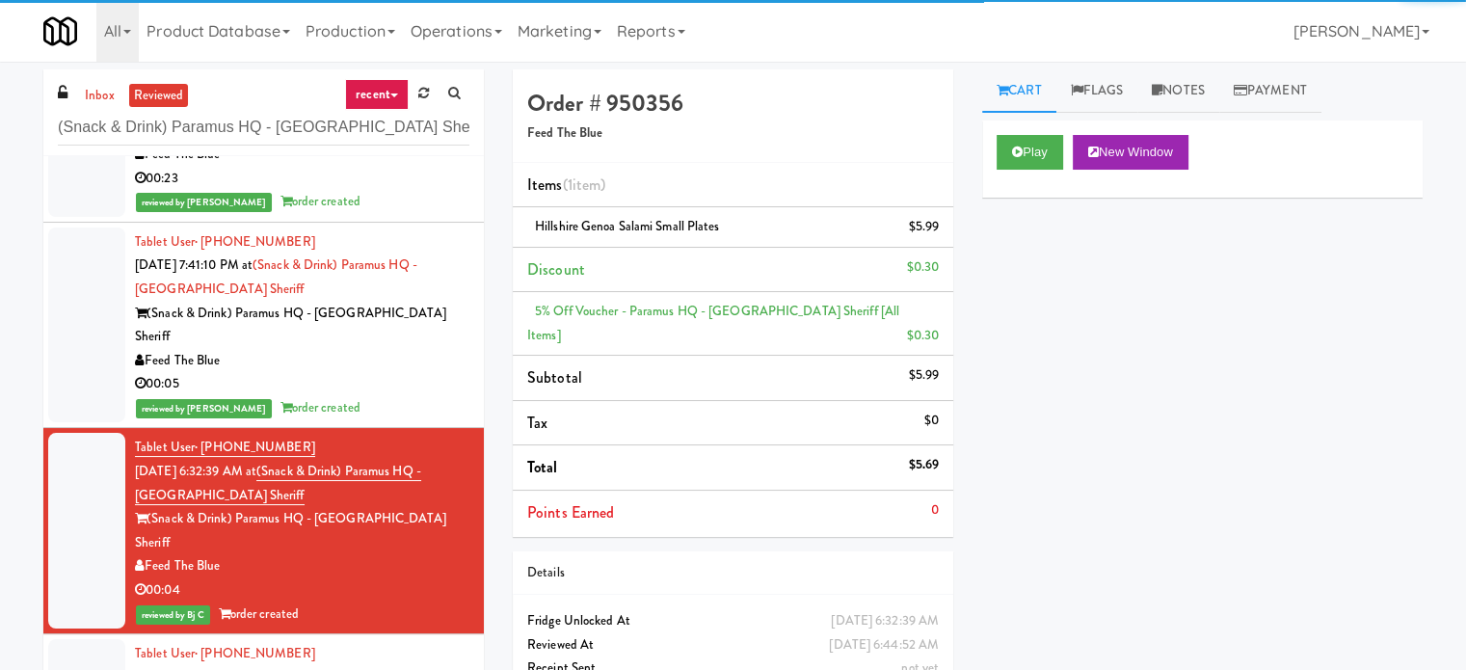
scroll to position [1446, 0]
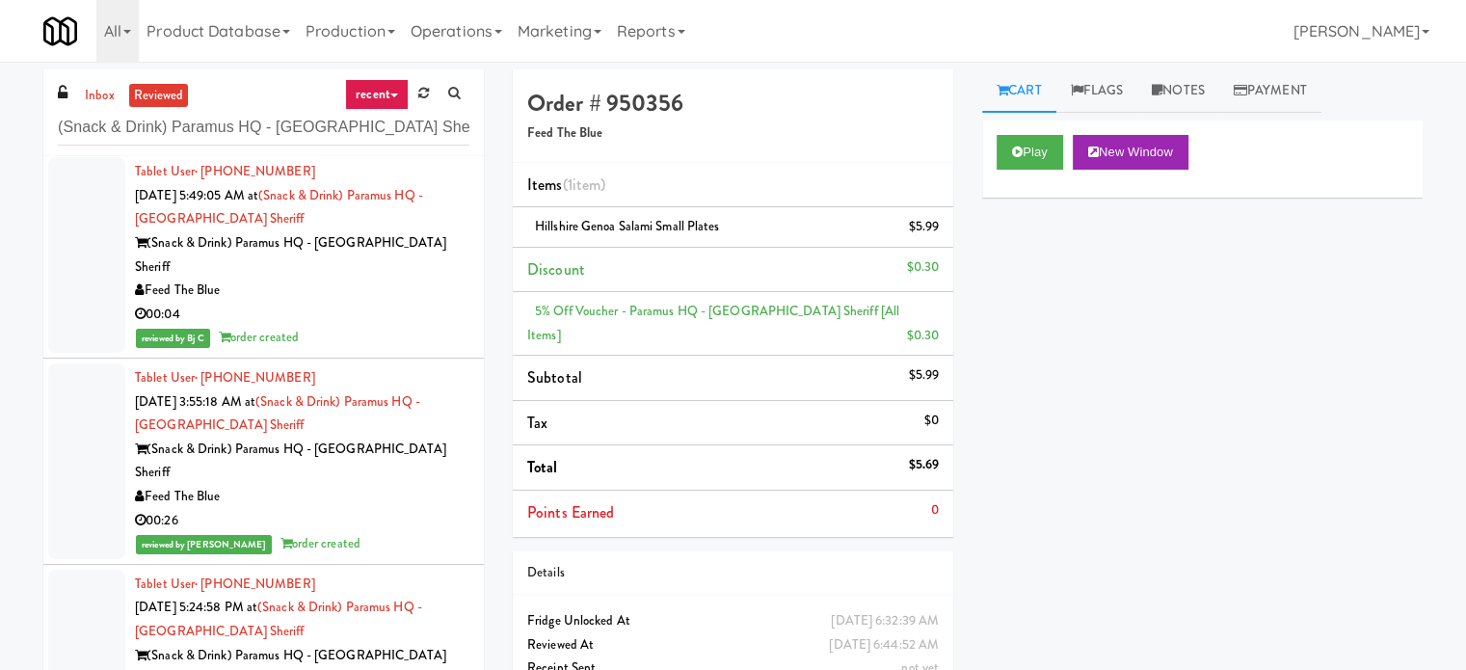
click at [421, 532] on div "reviewed by Jenet R order created" at bounding box center [302, 544] width 334 height 24
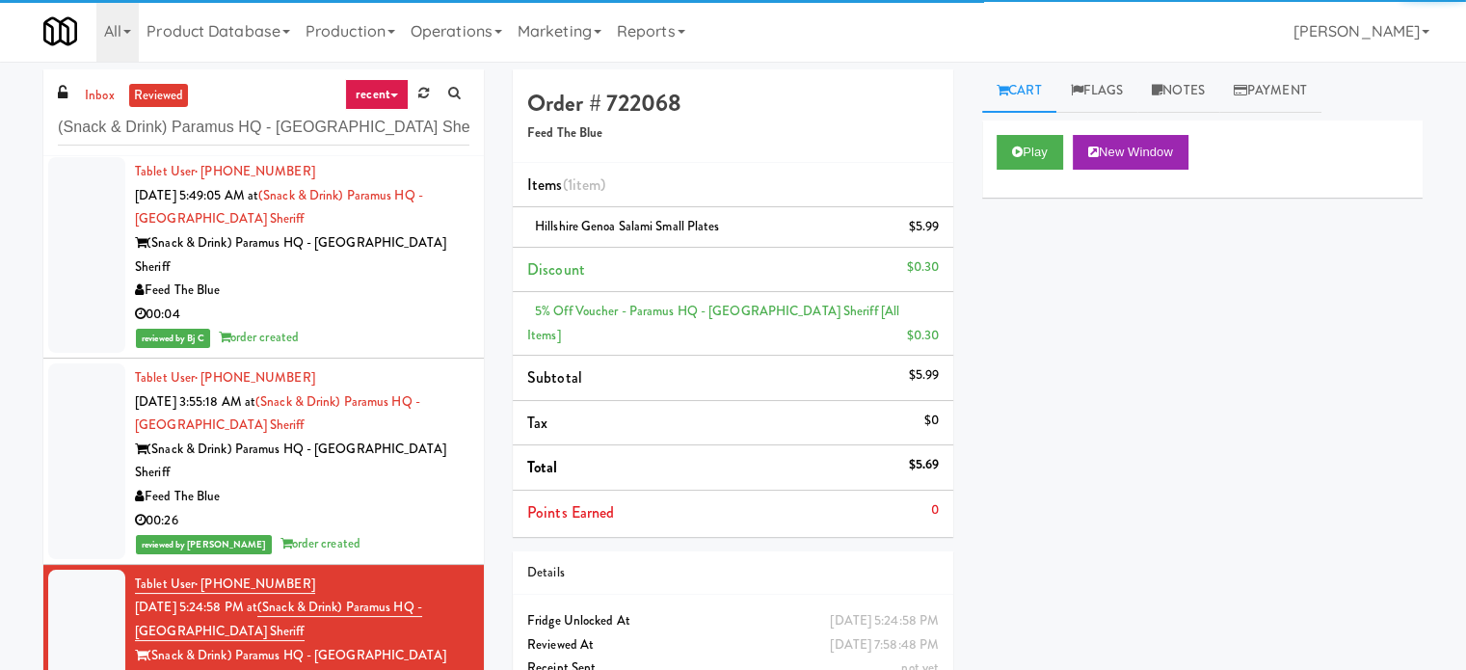
scroll to position [1928, 0]
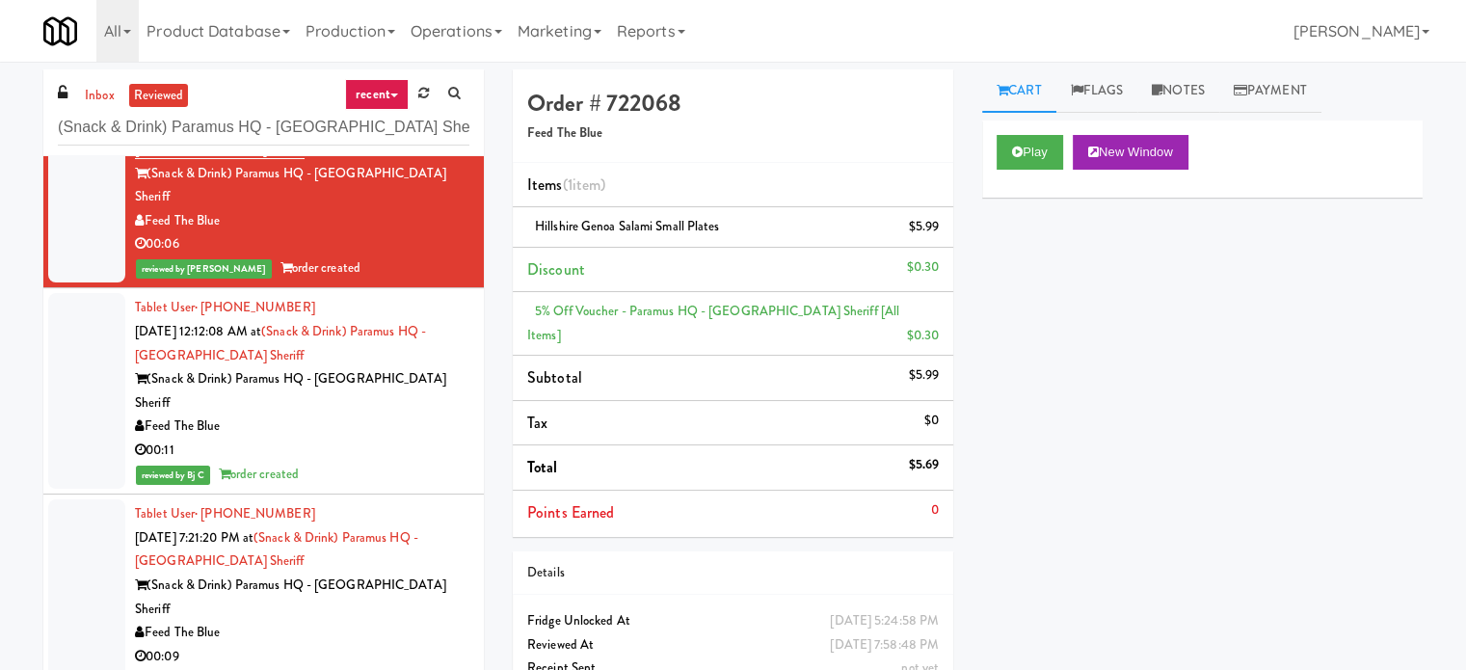
click at [395, 463] on div "reviewed by Bj C order created" at bounding box center [302, 475] width 334 height 24
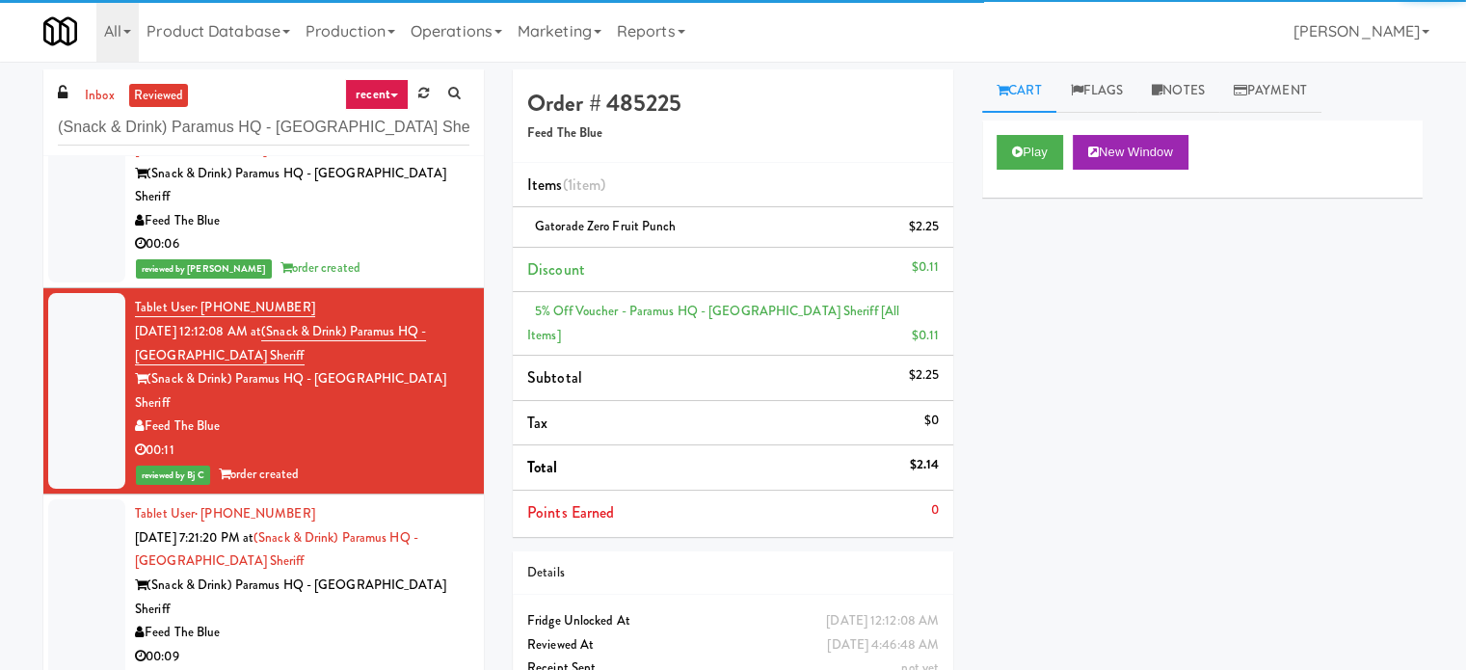
click at [382, 645] on div "00:09" at bounding box center [302, 657] width 334 height 24
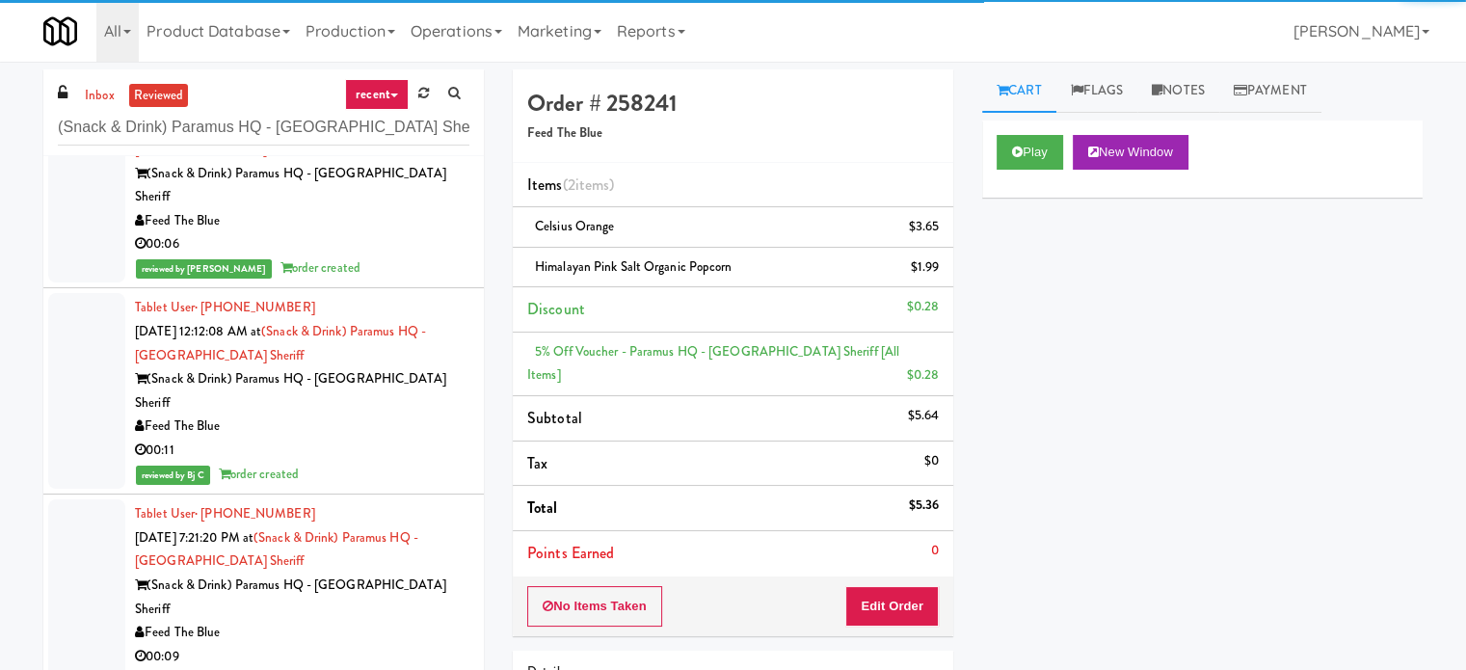
scroll to position [2410, 0]
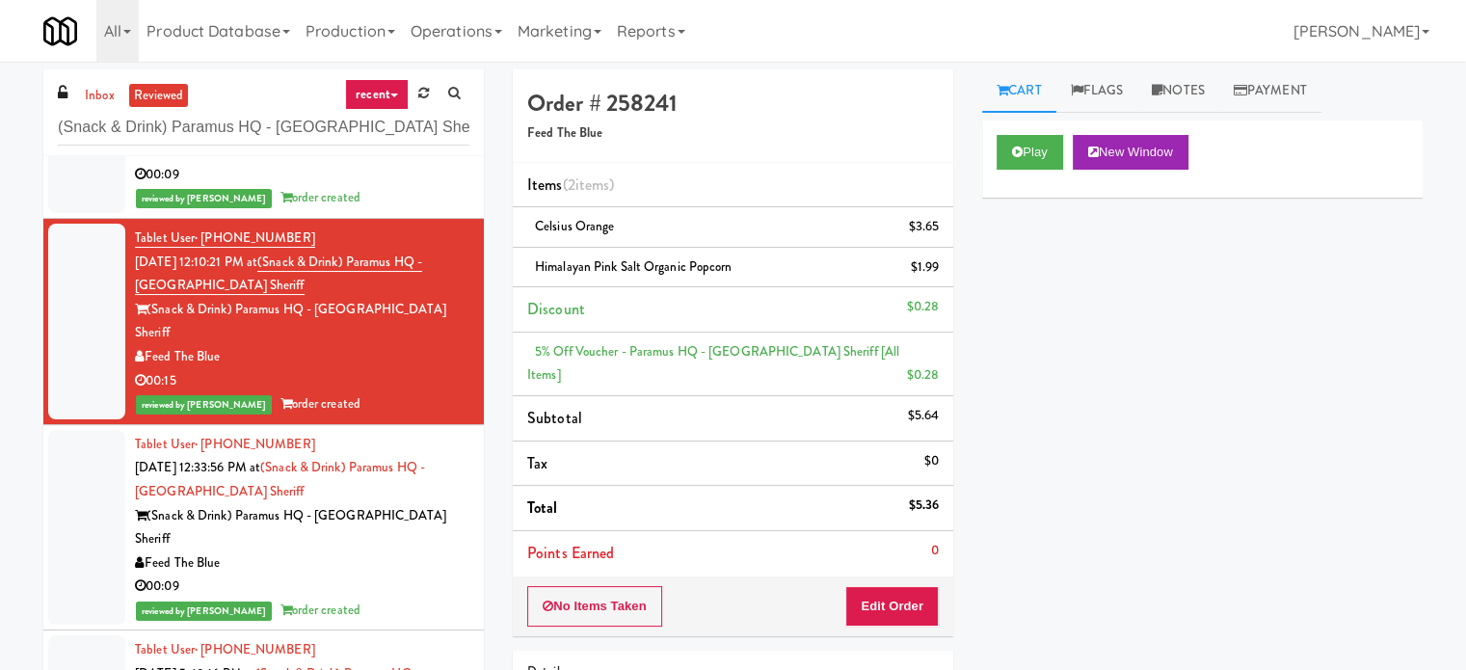
click at [420, 425] on li "Tablet User · (201) 321-0539 [DATE] 12:33:56 PM at (Snack & Drink) Paramus HQ -…" at bounding box center [263, 528] width 440 height 206
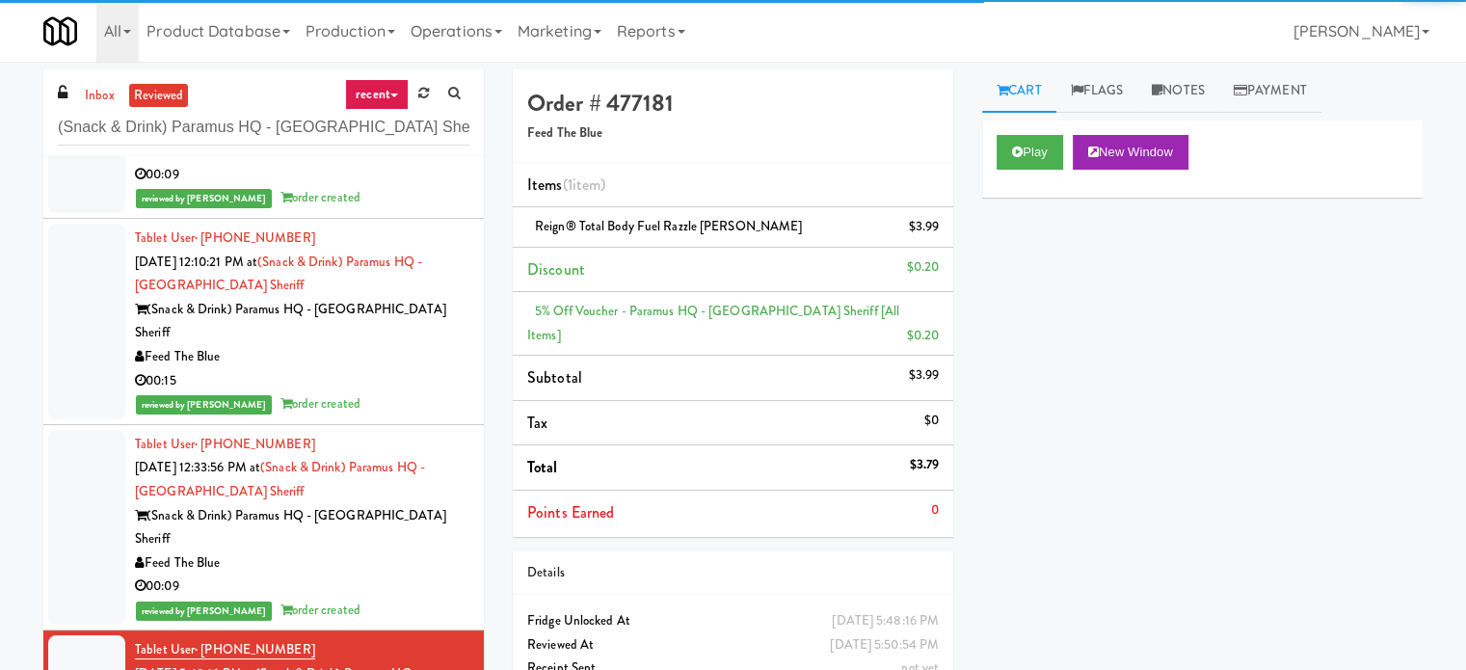
drag, startPoint x: 435, startPoint y: 622, endPoint x: 440, endPoint y: 607, distance: 15.6
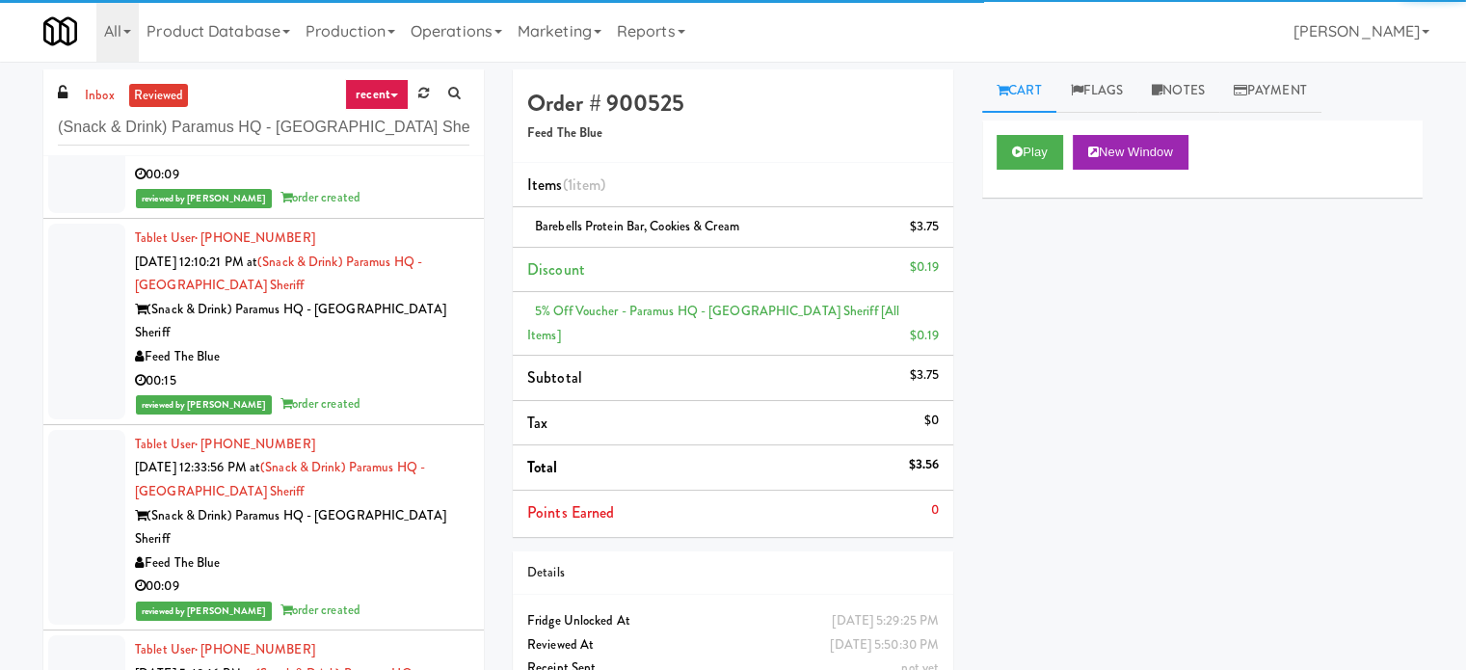
scroll to position [2892, 0]
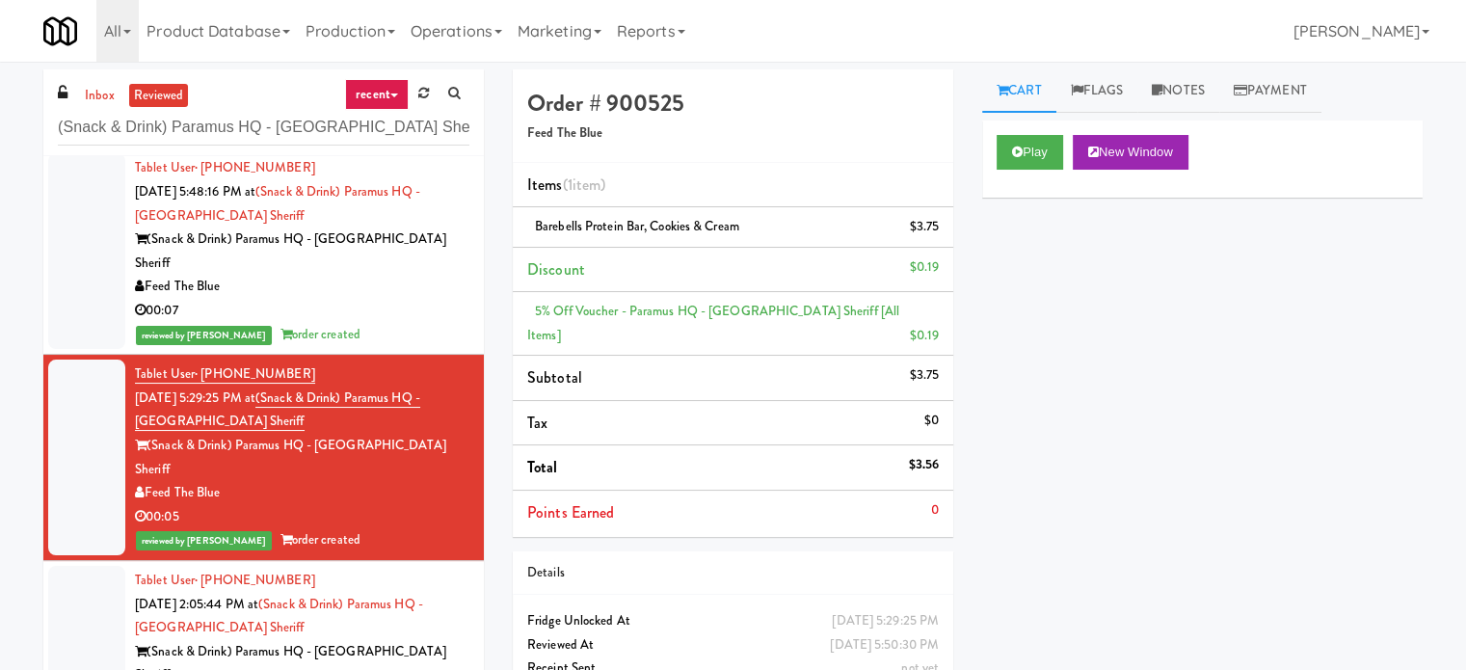
drag, startPoint x: 403, startPoint y: 272, endPoint x: 405, endPoint y: 282, distance: 10.8
click at [405, 640] on div "(Snack & Drink) Paramus HQ - [GEOGRAPHIC_DATA] Sheriff" at bounding box center [302, 663] width 334 height 47
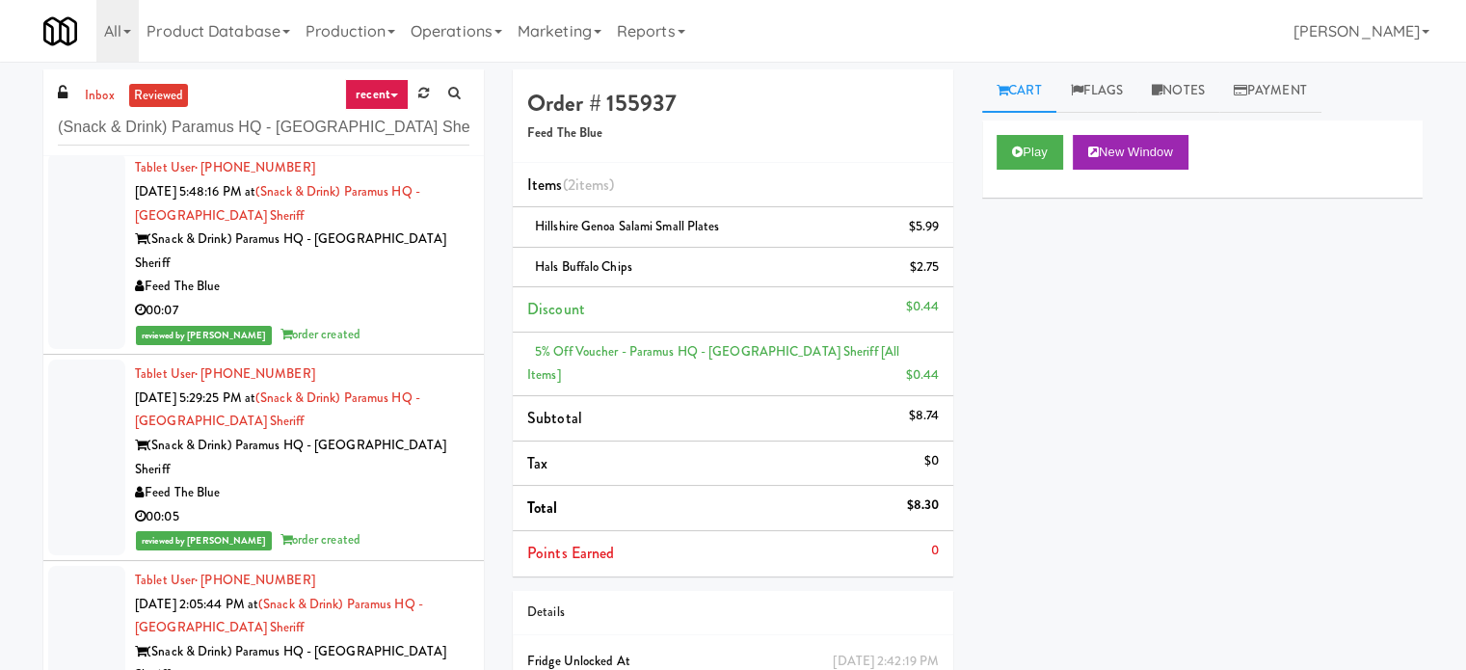
scroll to position [3373, 0]
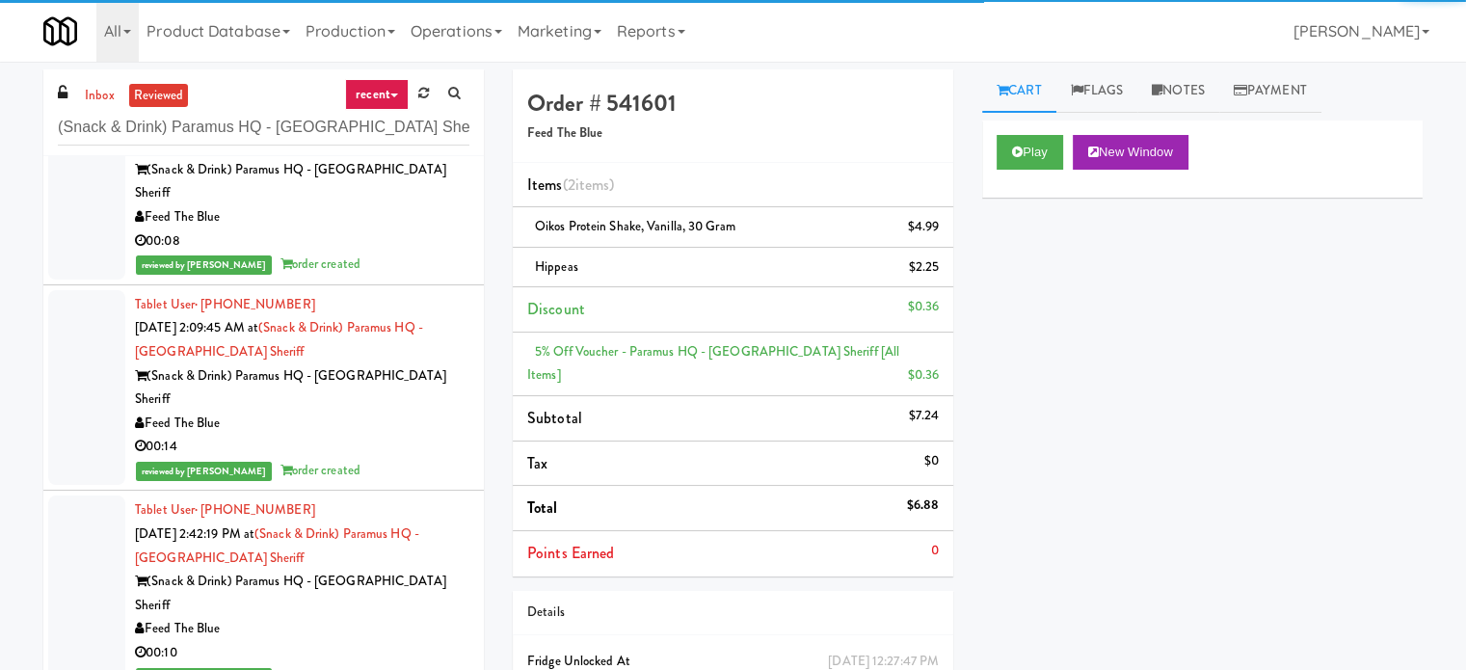
scroll to position [3855, 0]
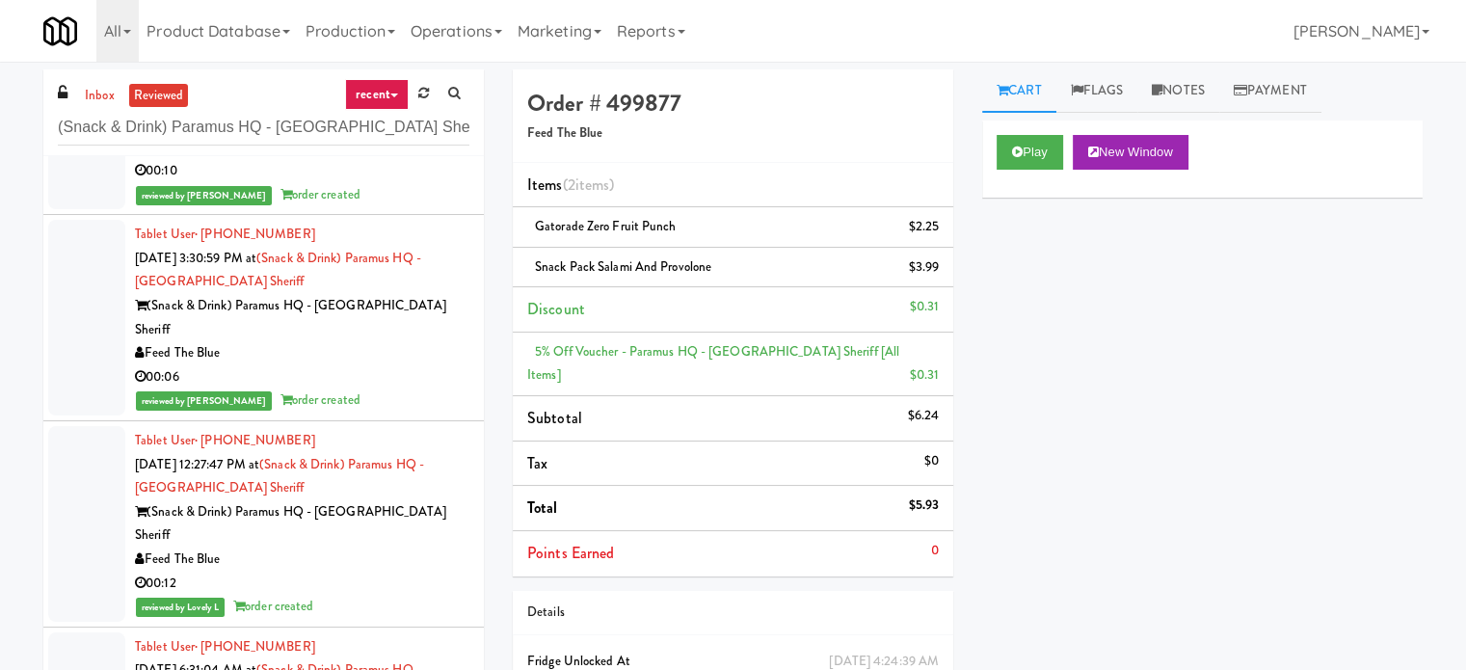
scroll to position [4337, 0]
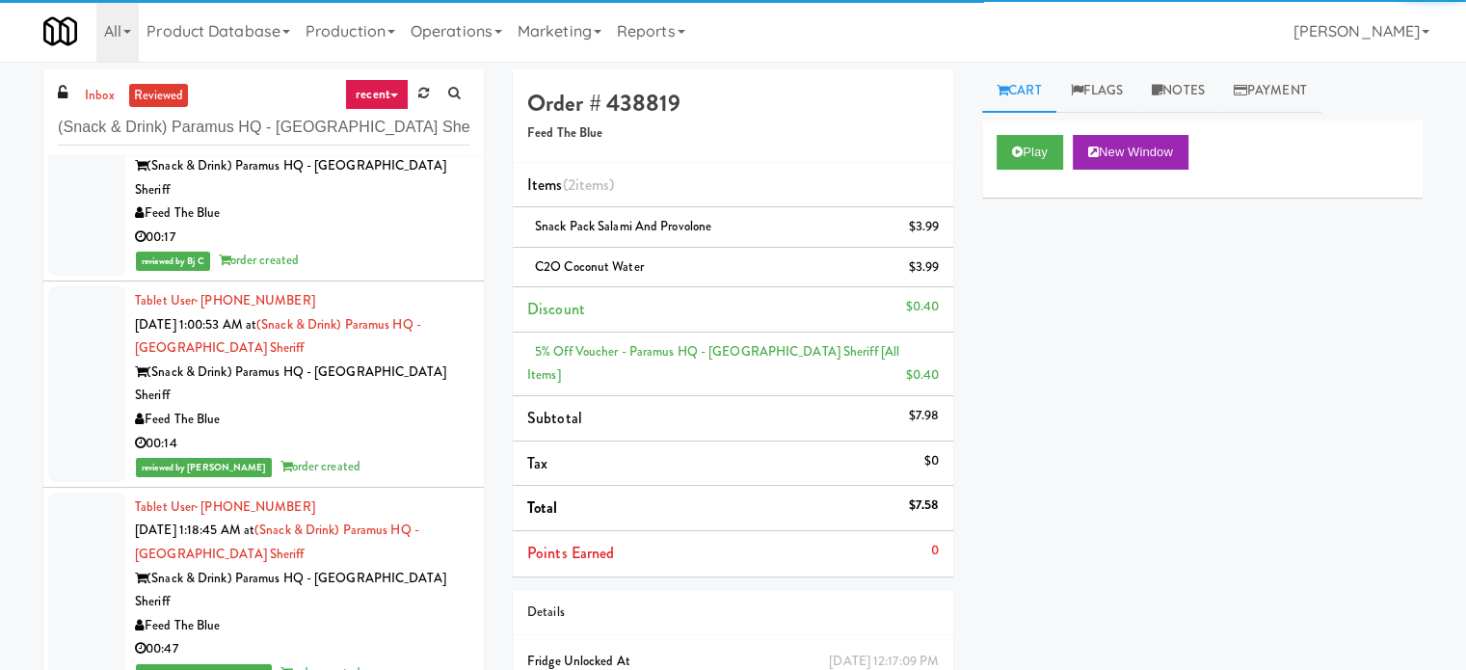
drag, startPoint x: 428, startPoint y: 410, endPoint x: 766, endPoint y: 207, distance: 394.2
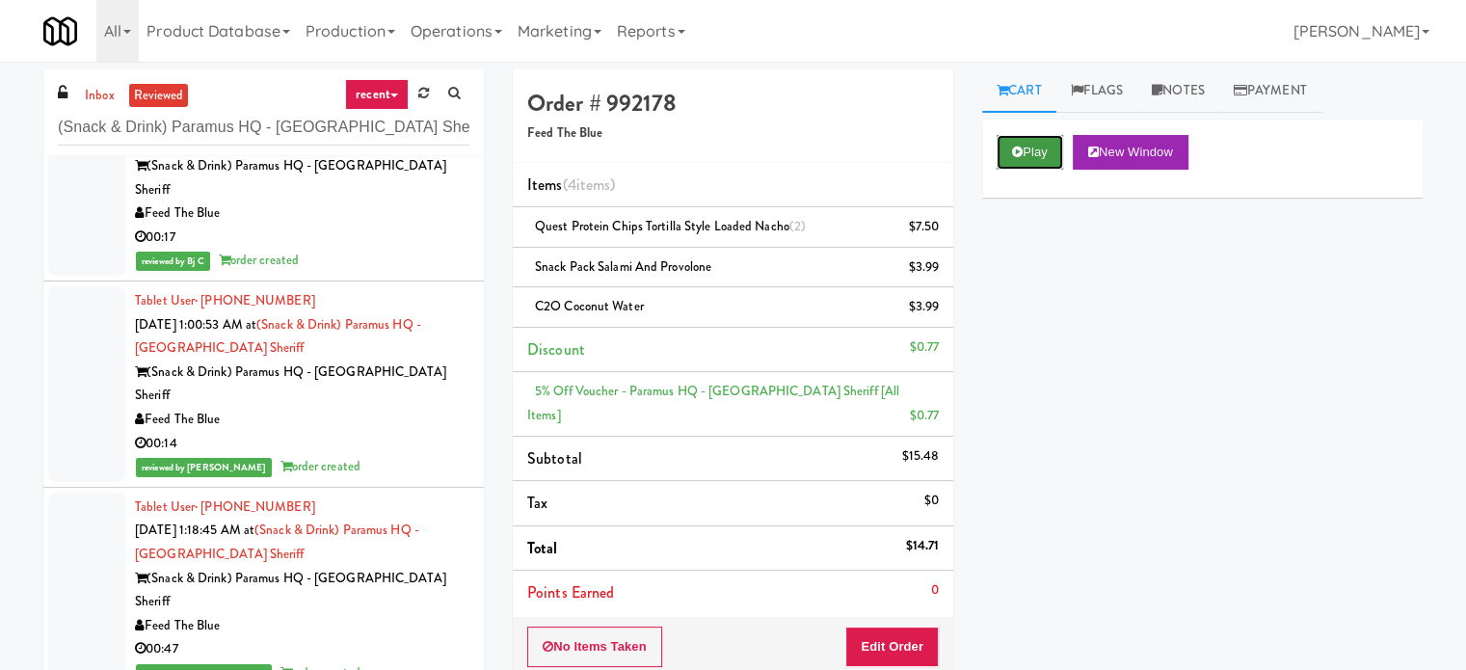
click at [1043, 146] on button "Play" at bounding box center [1030, 152] width 67 height 35
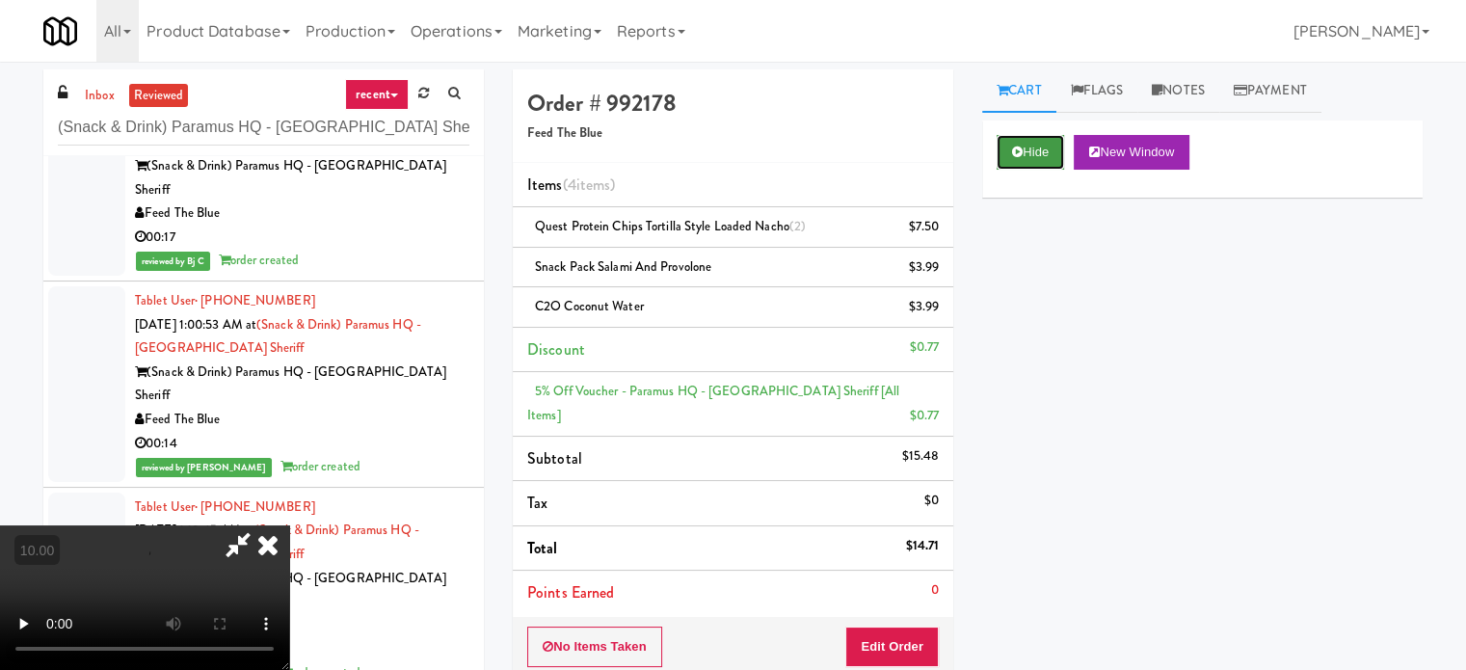
click at [1044, 152] on button "Hide" at bounding box center [1030, 152] width 67 height 35
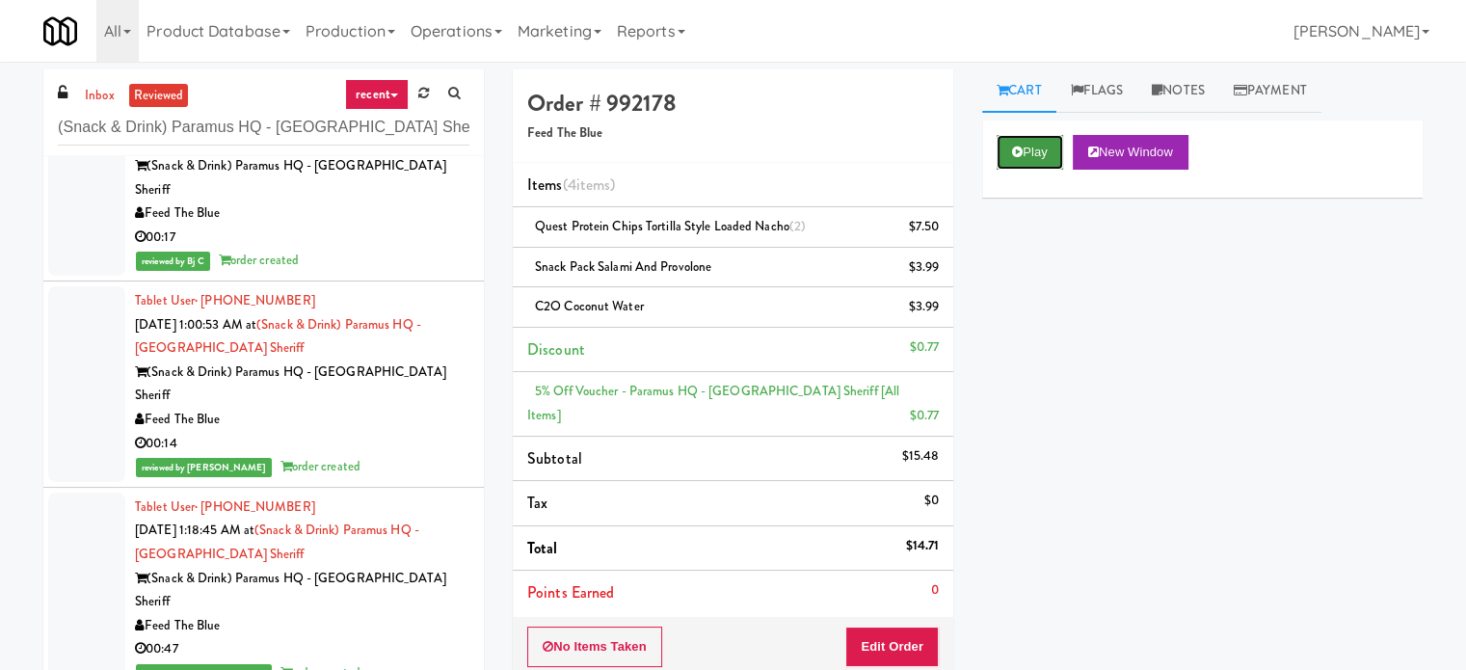
click at [1044, 152] on button "Play" at bounding box center [1030, 152] width 67 height 35
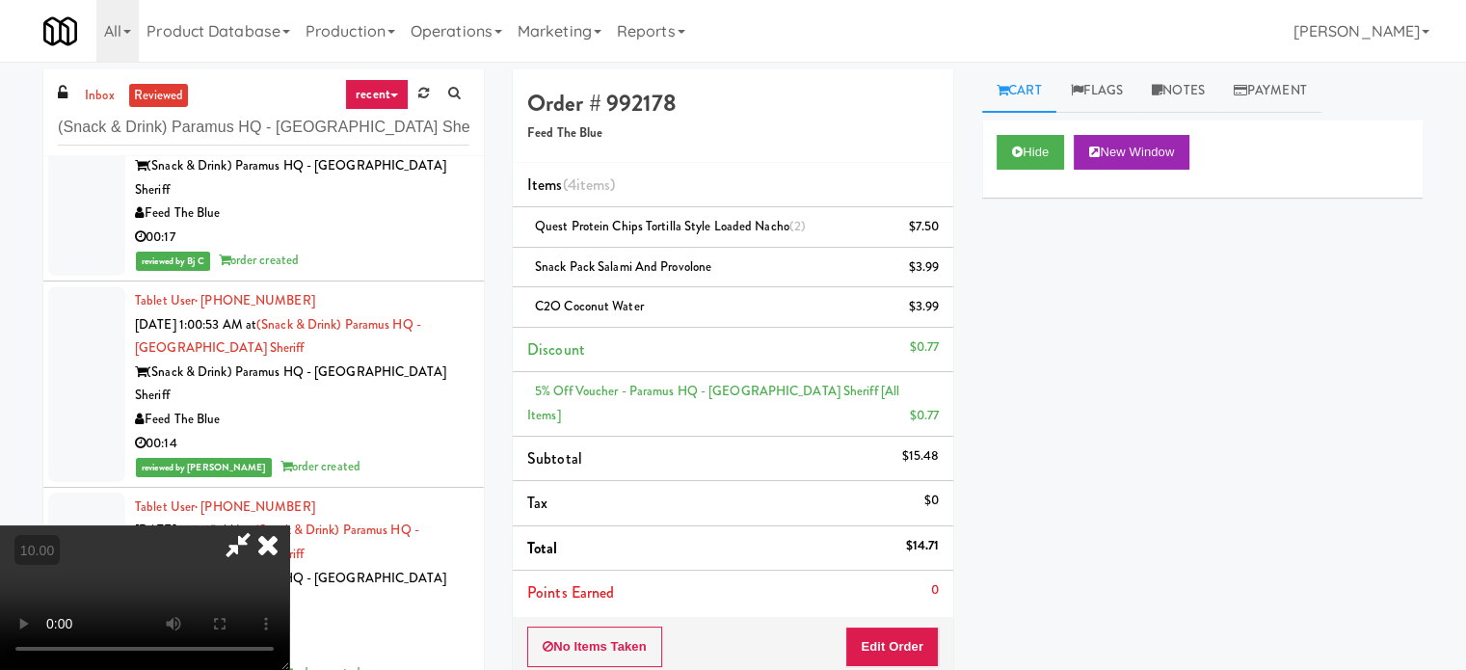
click at [289, 525] on video at bounding box center [144, 597] width 289 height 145
drag, startPoint x: 734, startPoint y: 404, endPoint x: 871, endPoint y: 353, distance: 146.1
click at [289, 525] on video at bounding box center [144, 597] width 289 height 145
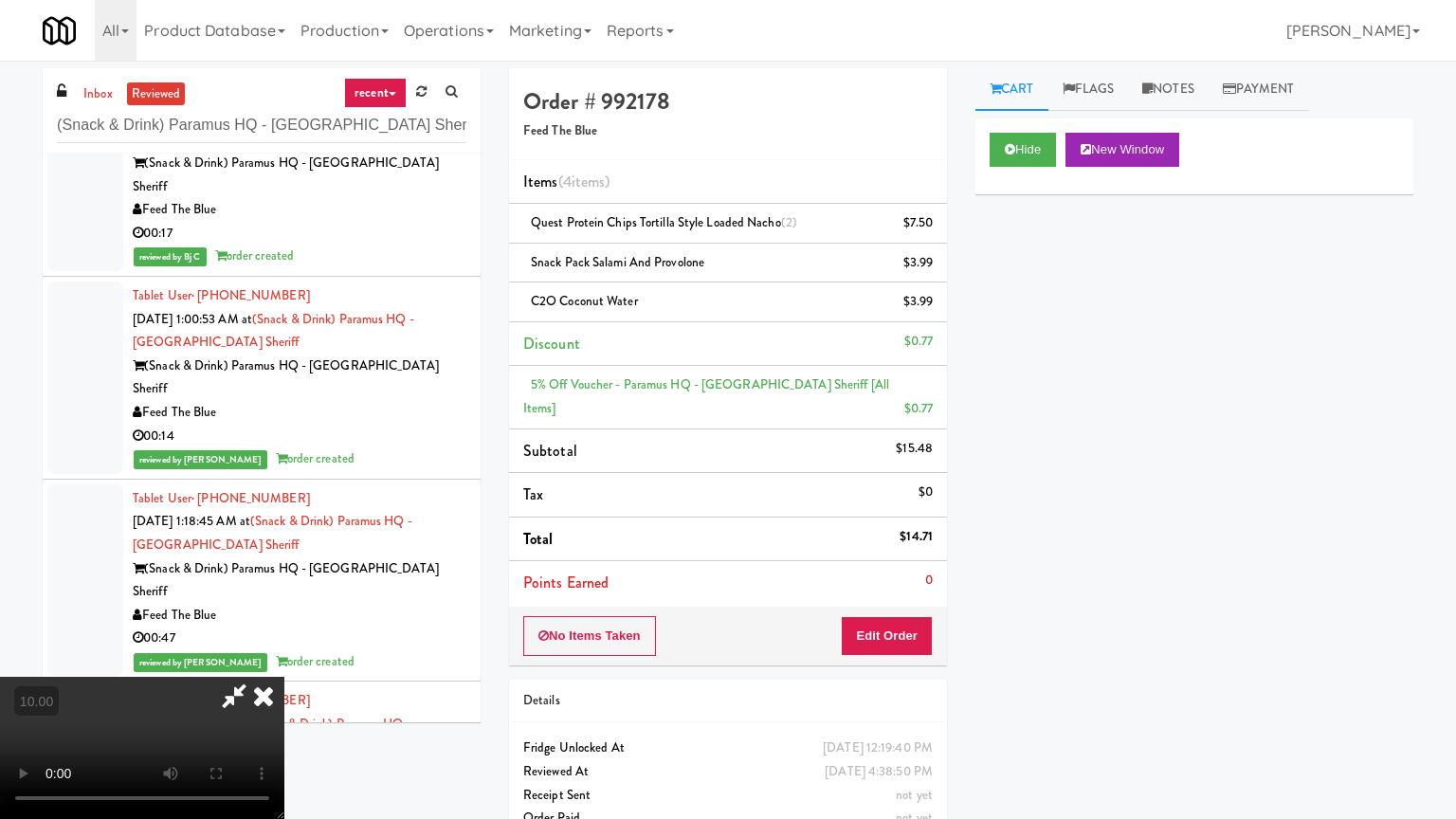
click at [284, 658] on video at bounding box center [142, 747] width 284 height 143
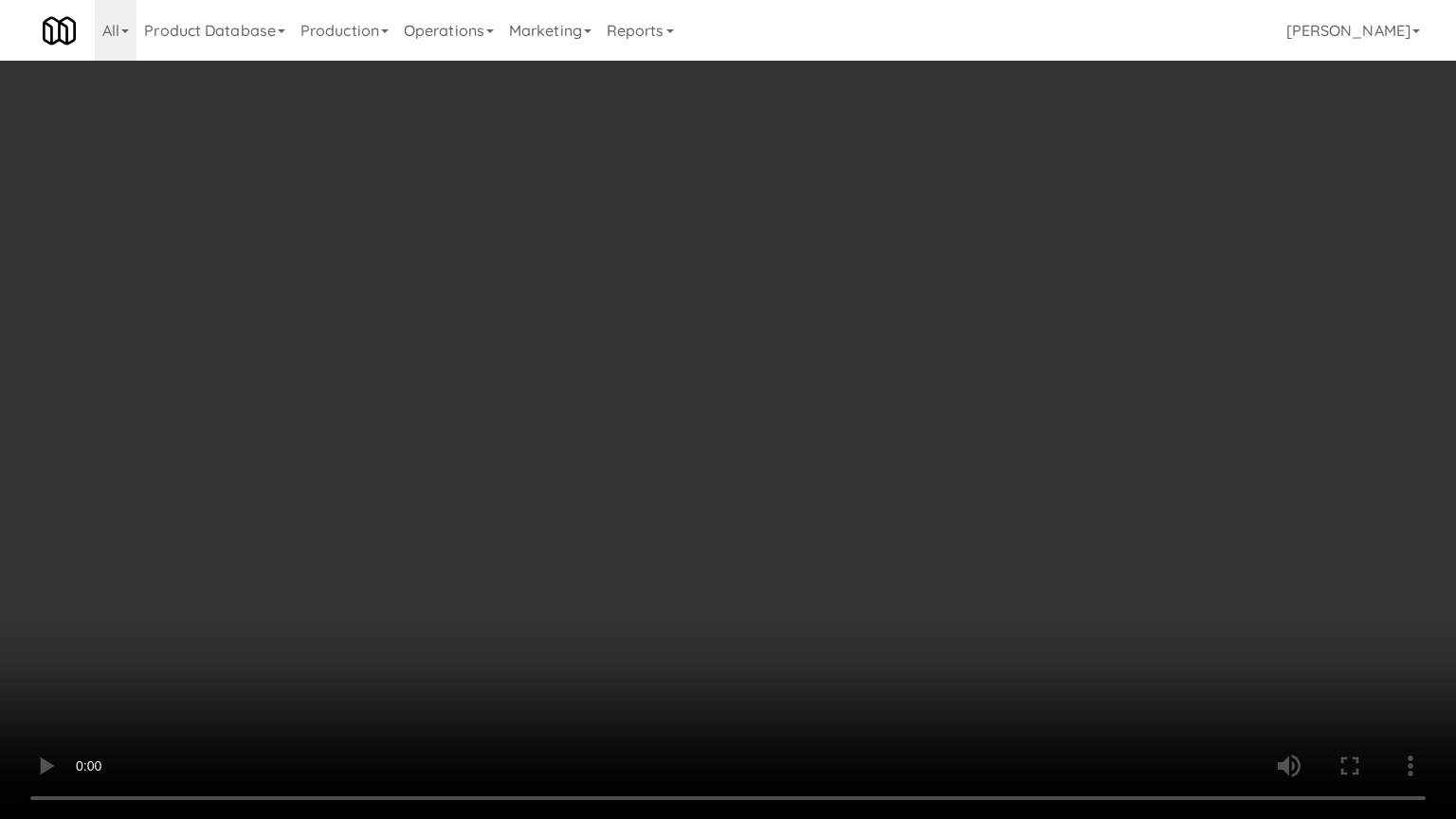
click at [852, 358] on video at bounding box center [728, 409] width 1456 height 819
click at [852, 355] on video at bounding box center [728, 409] width 1456 height 819
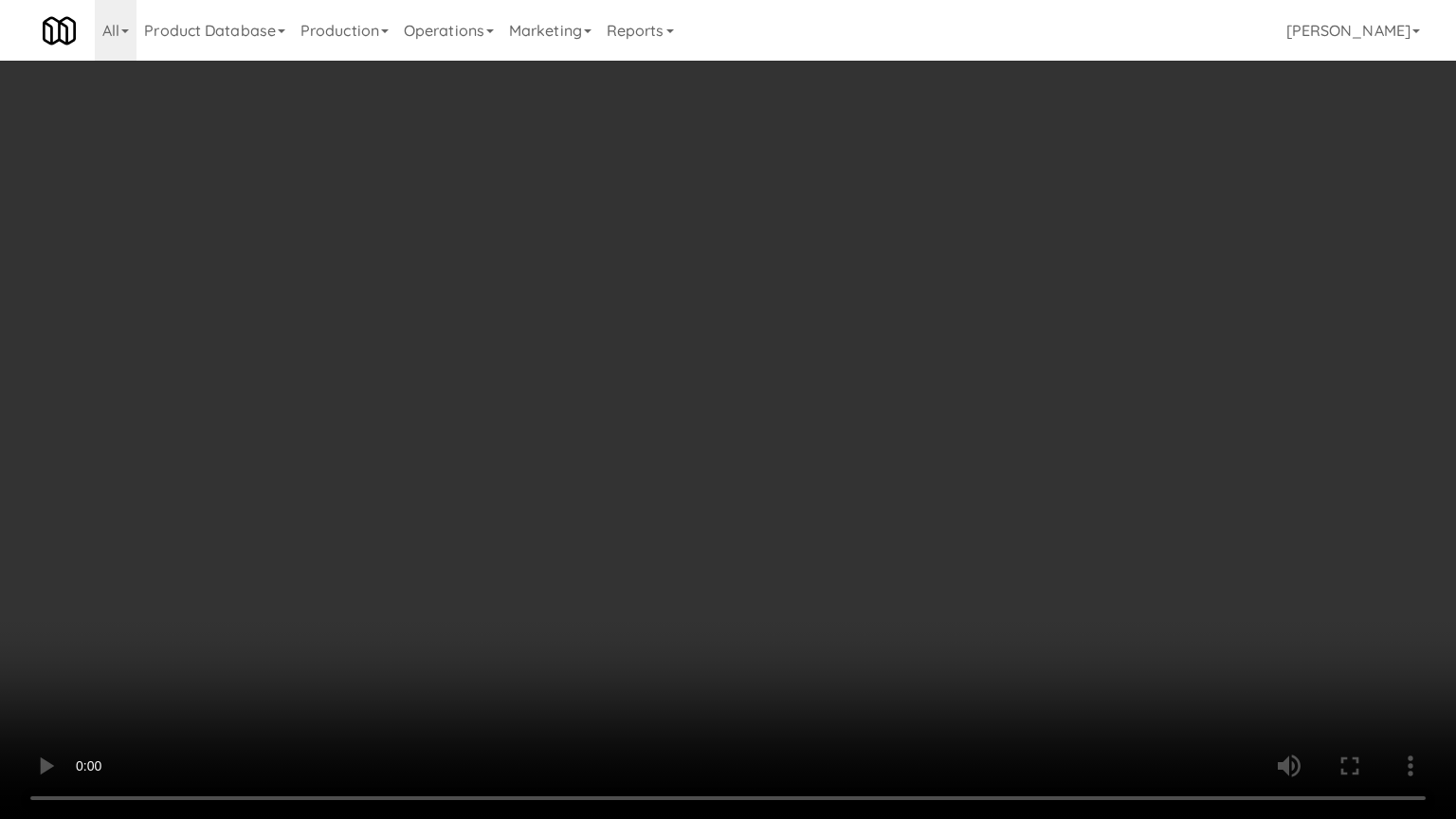
click at [852, 355] on video at bounding box center [728, 409] width 1456 height 819
drag, startPoint x: 701, startPoint y: 412, endPoint x: 711, endPoint y: 404, distance: 12.8
click at [701, 418] on video at bounding box center [728, 409] width 1456 height 819
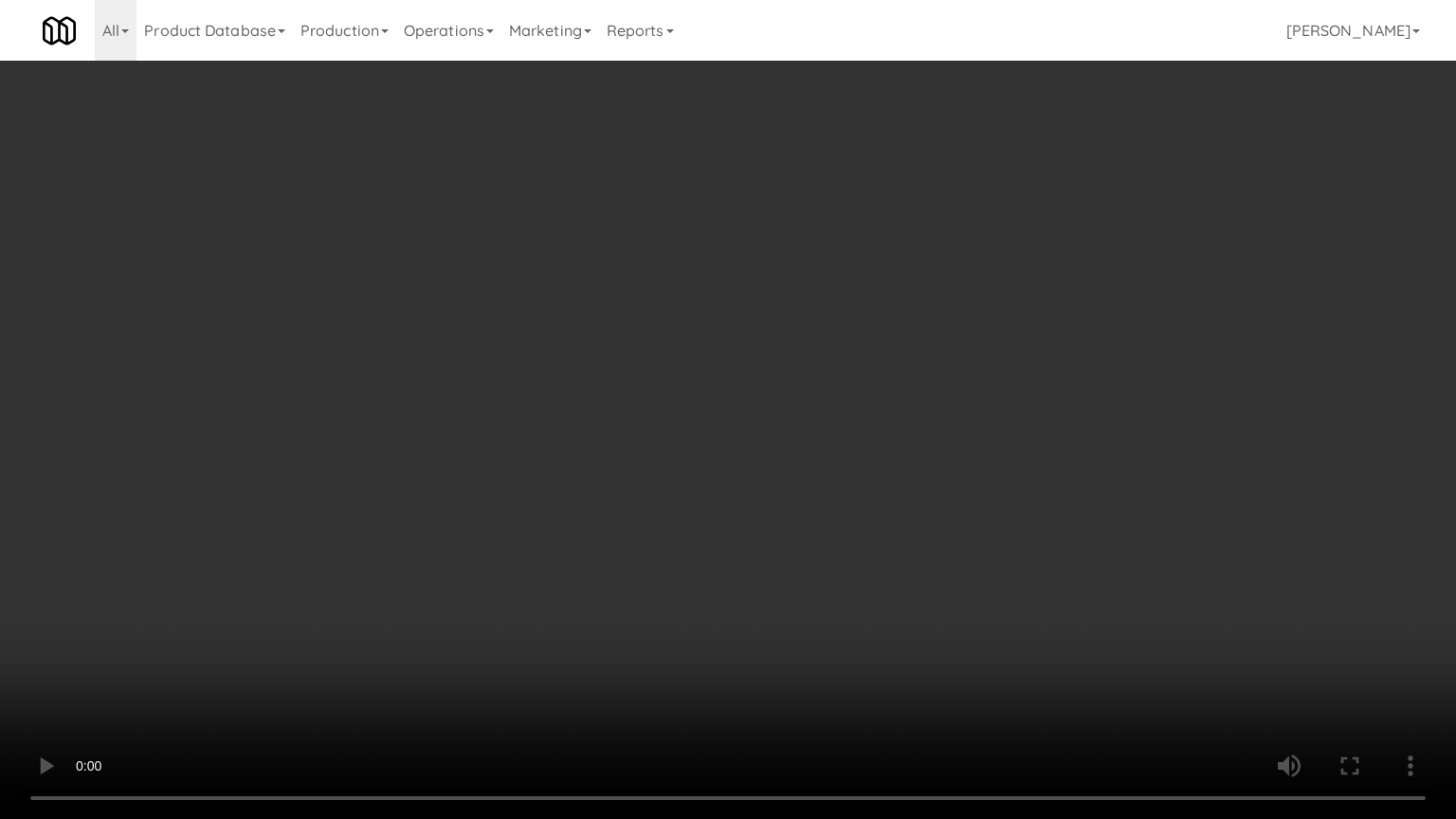
click at [717, 397] on video at bounding box center [728, 409] width 1456 height 819
click at [725, 394] on video at bounding box center [728, 409] width 1456 height 819
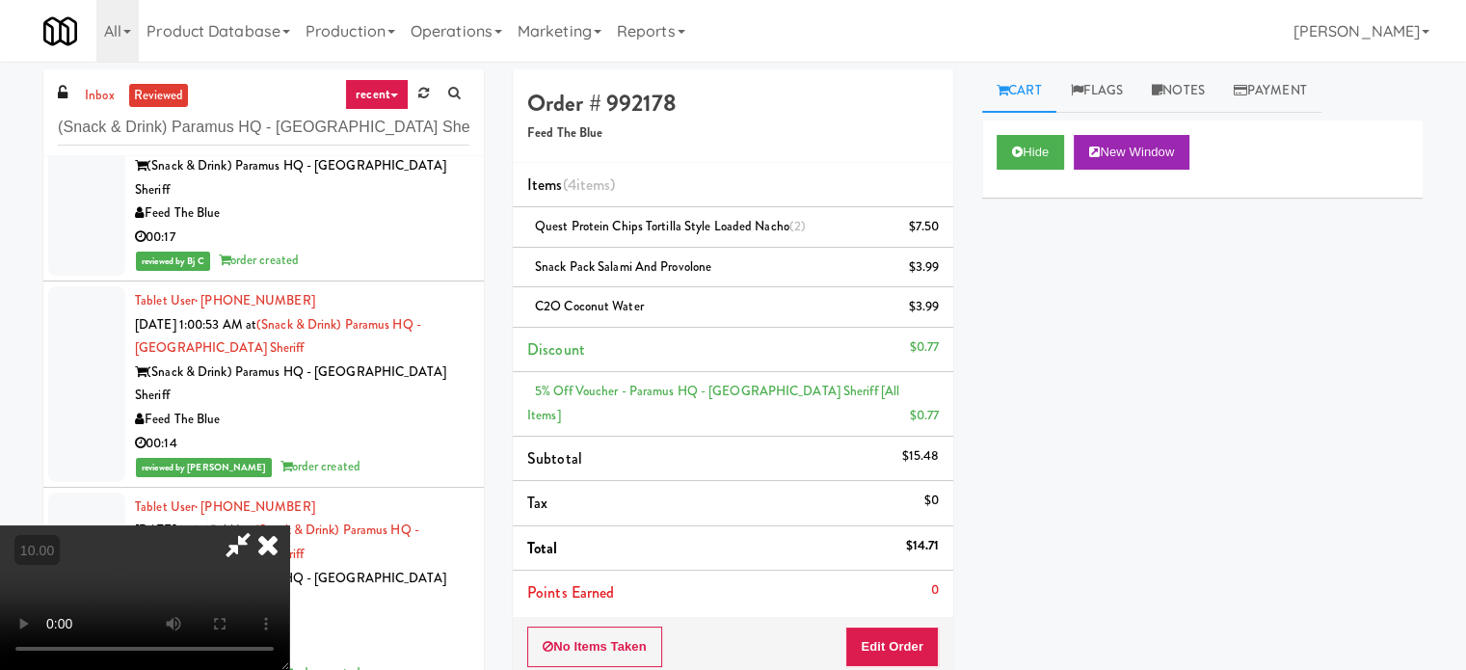
click at [289, 525] on icon at bounding box center [268, 544] width 42 height 39
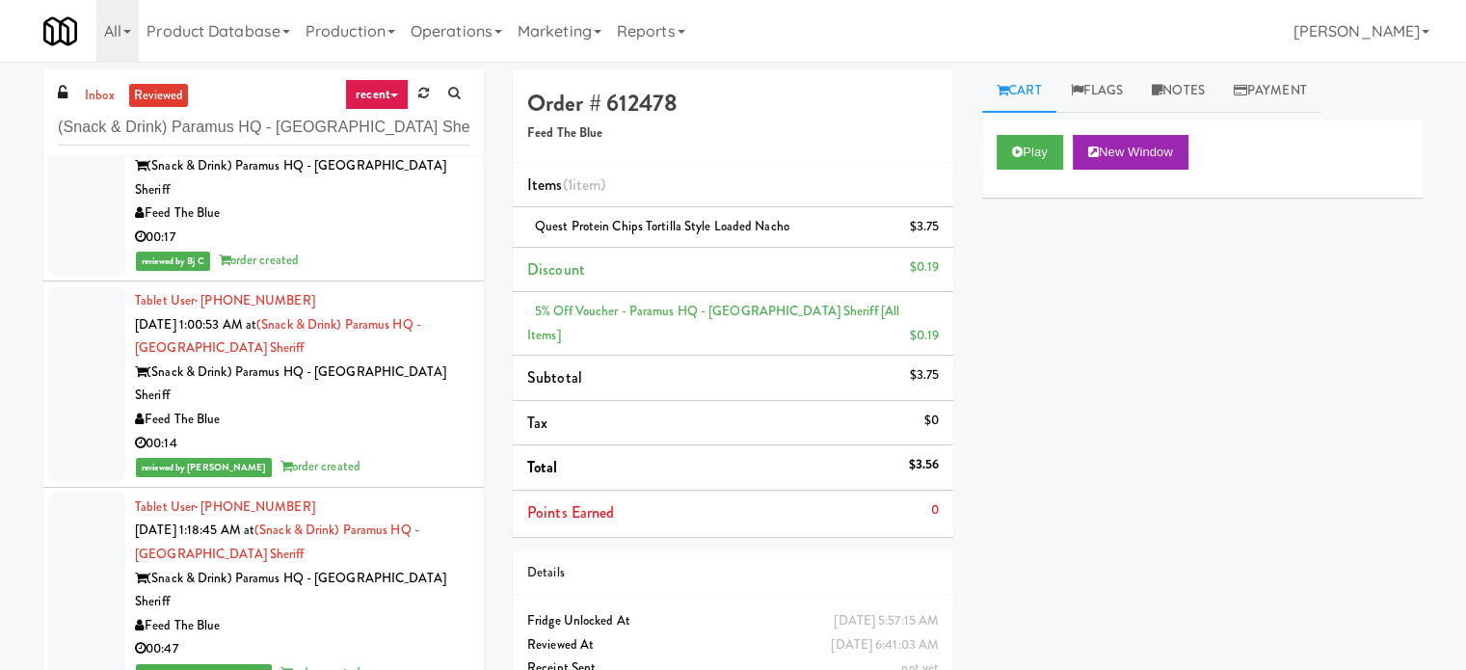
scroll to position [4337, 0]
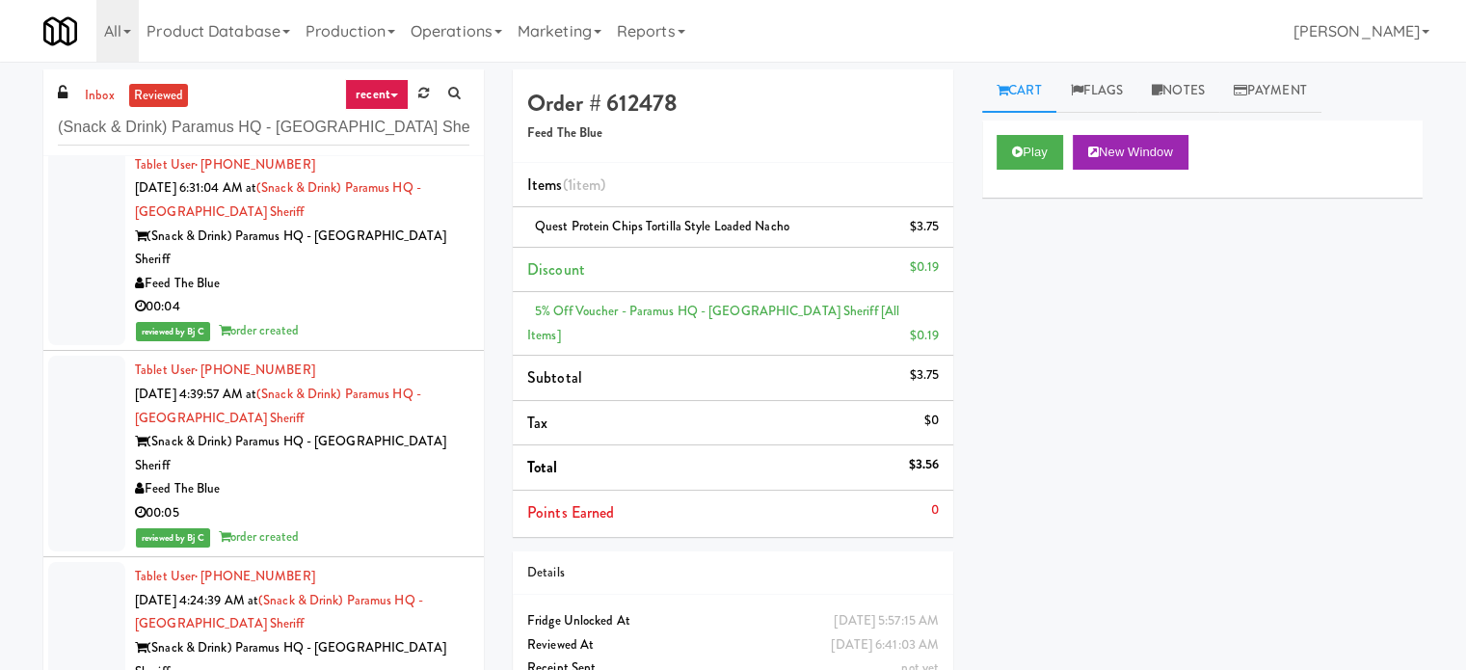
drag, startPoint x: 430, startPoint y: 493, endPoint x: 449, endPoint y: 440, distance: 55.5
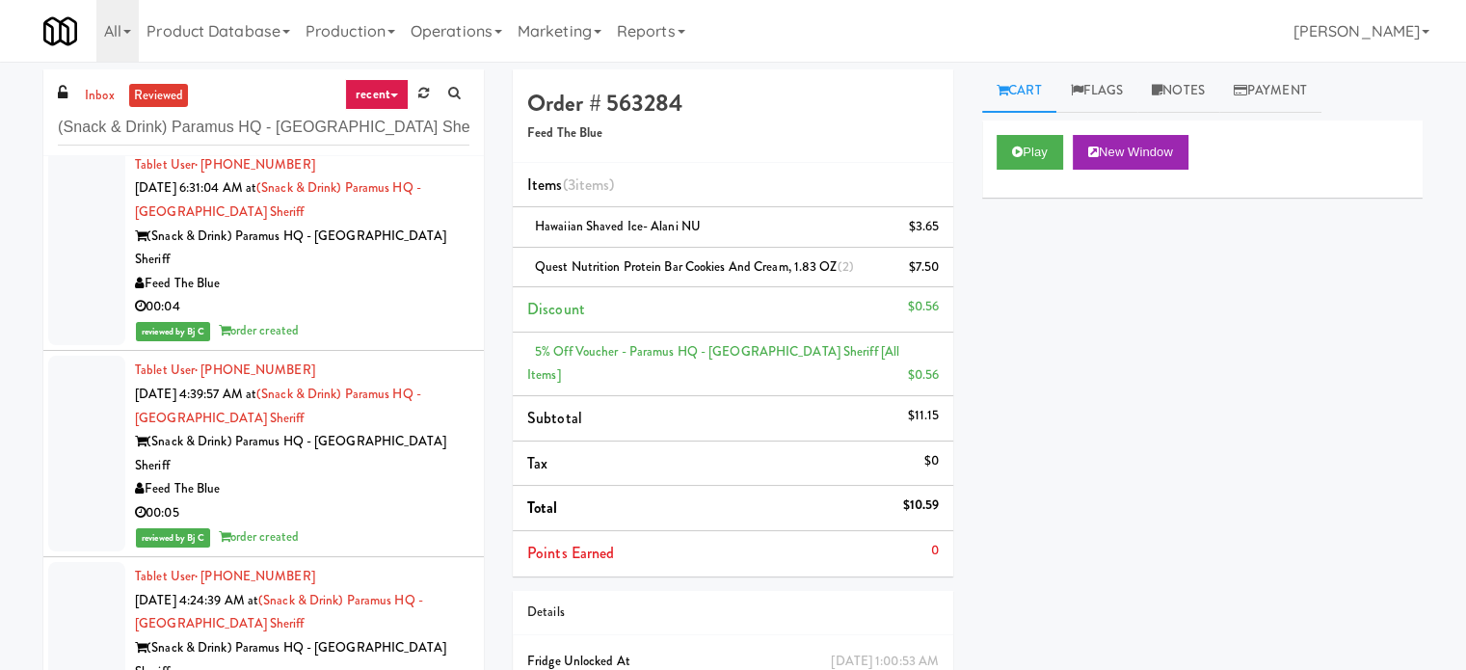
scroll to position [4819, 0]
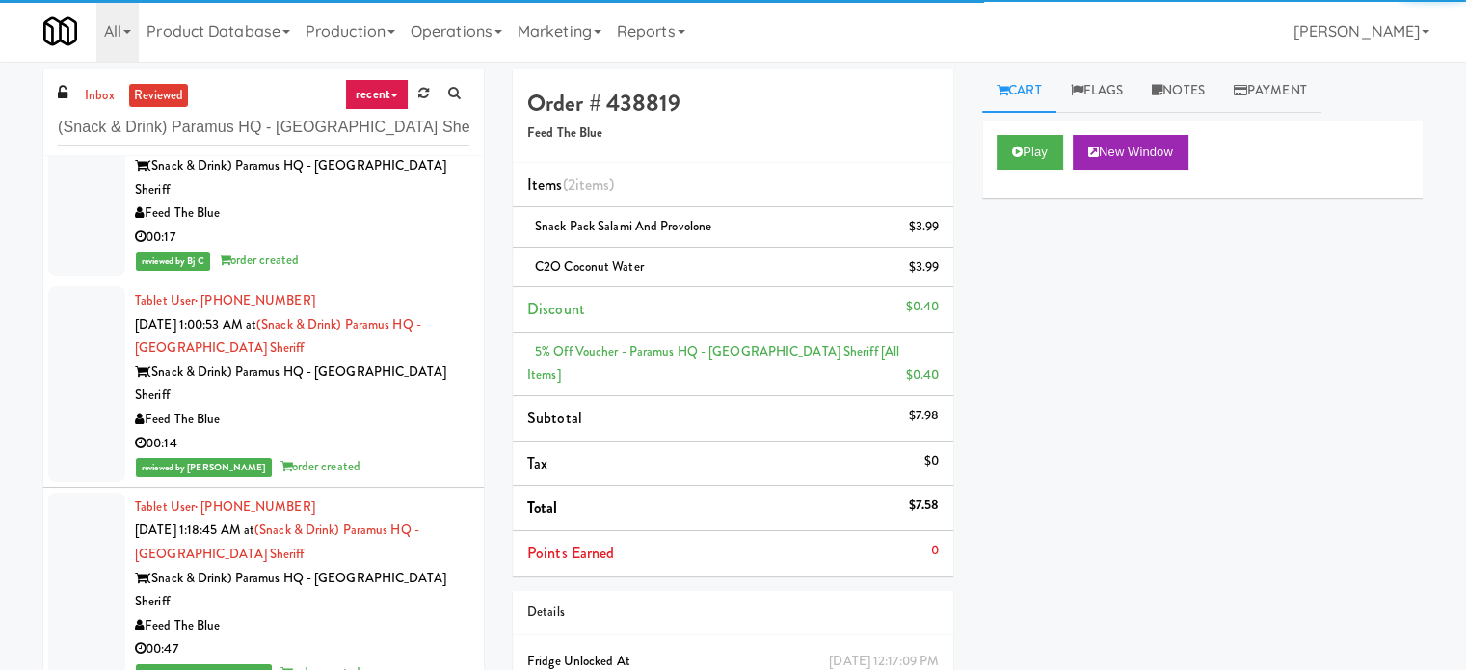
scroll to position [5301, 0]
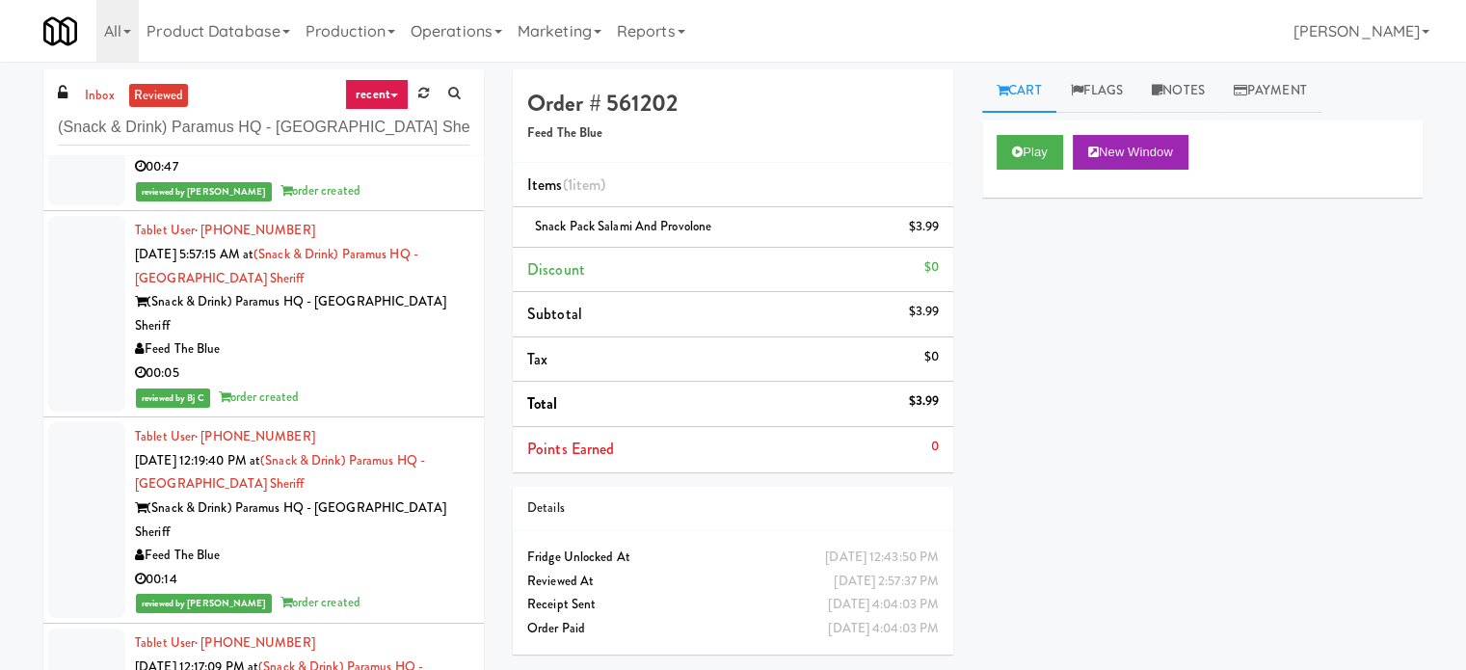
scroll to position [5783, 0]
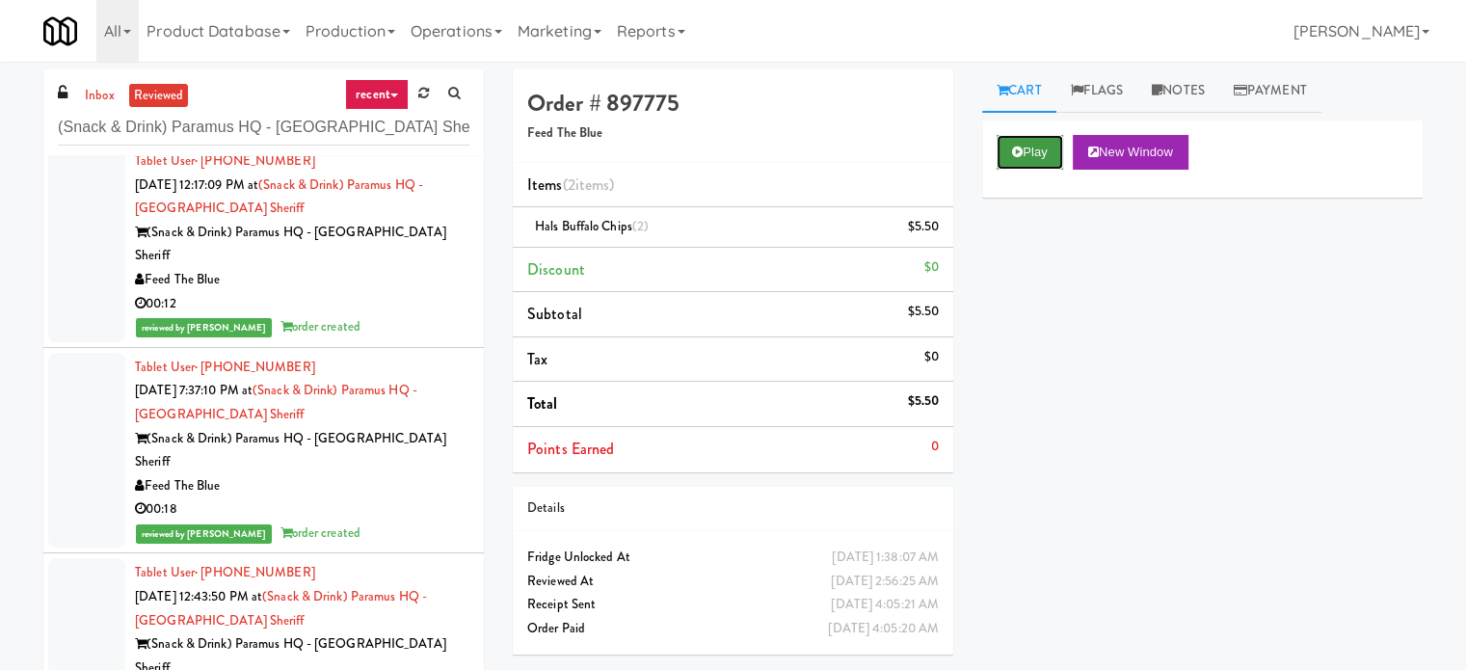
click at [1034, 146] on button "Play" at bounding box center [1030, 152] width 67 height 35
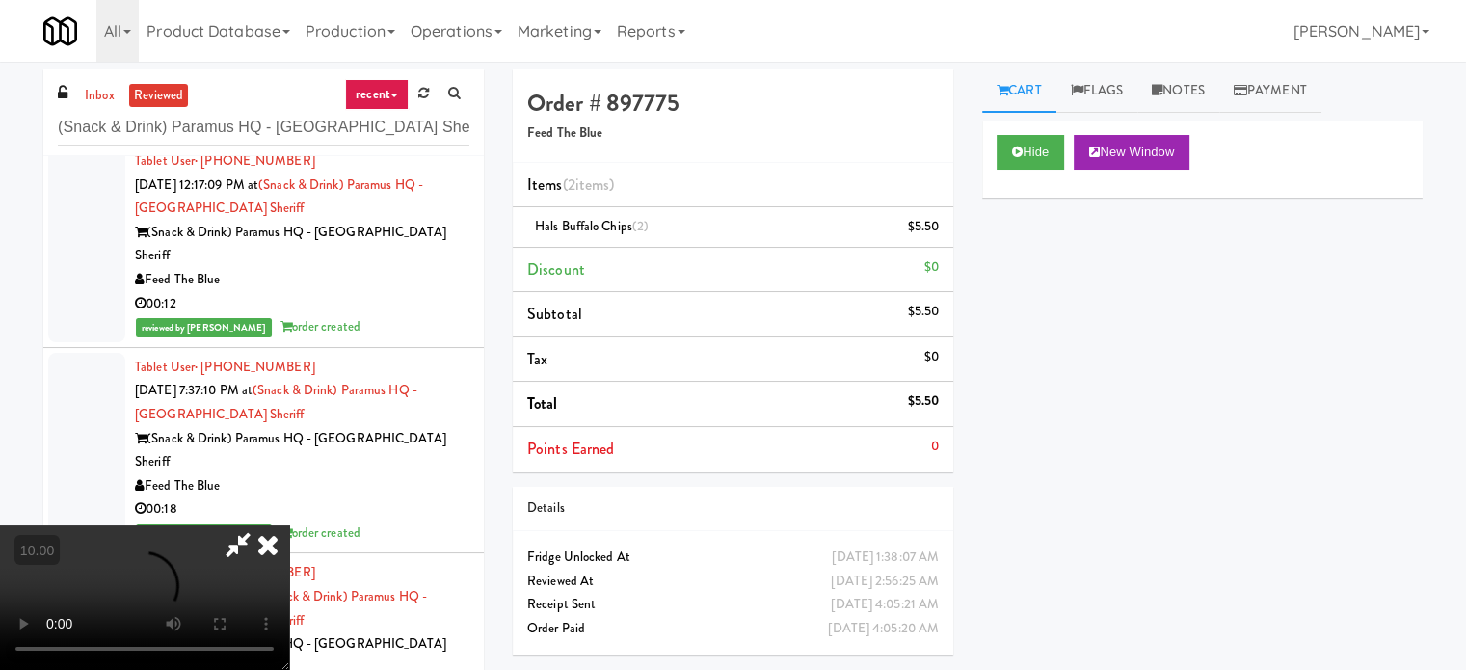
click at [289, 525] on video at bounding box center [144, 597] width 289 height 145
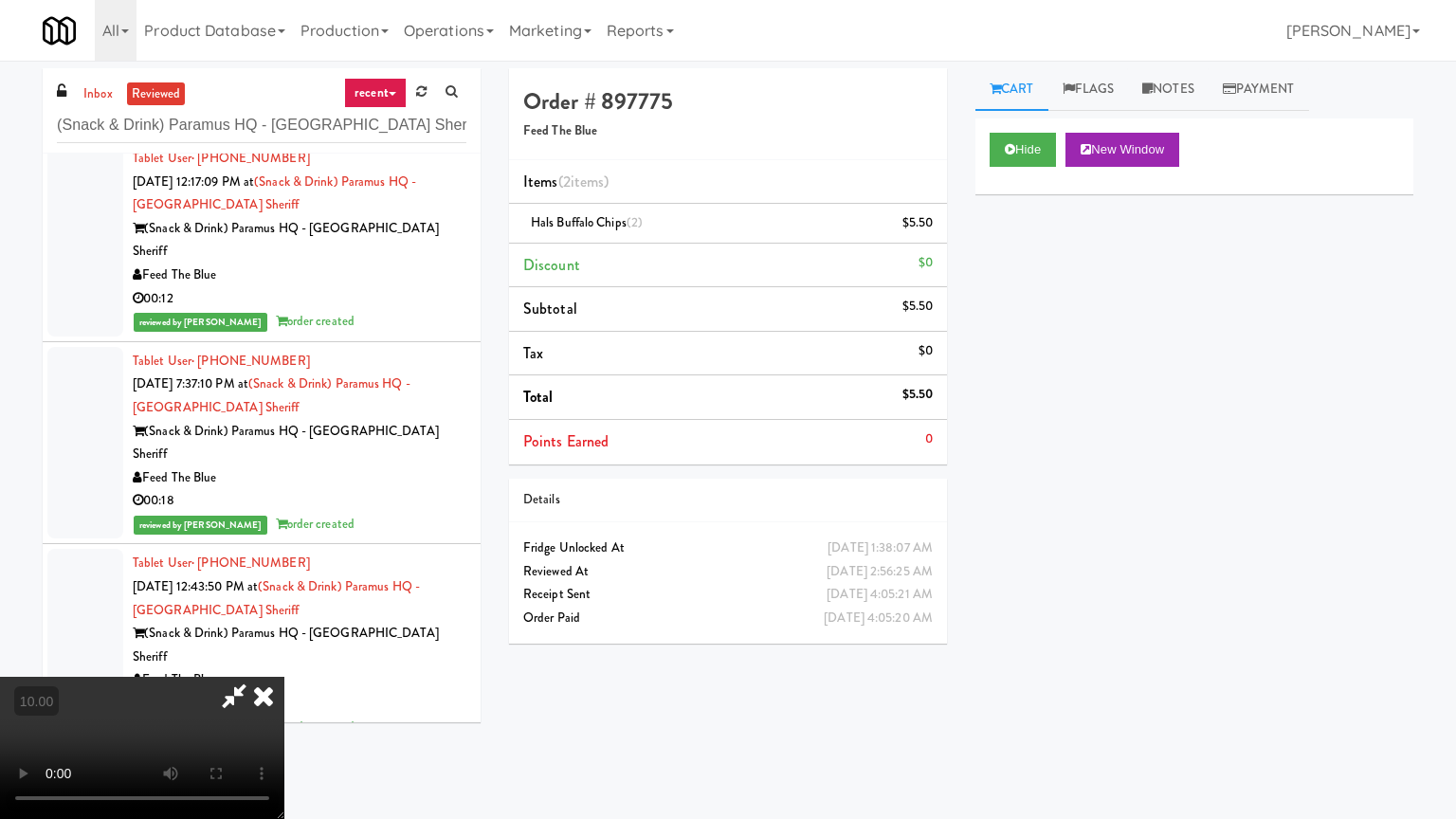
click at [284, 658] on video at bounding box center [142, 747] width 284 height 143
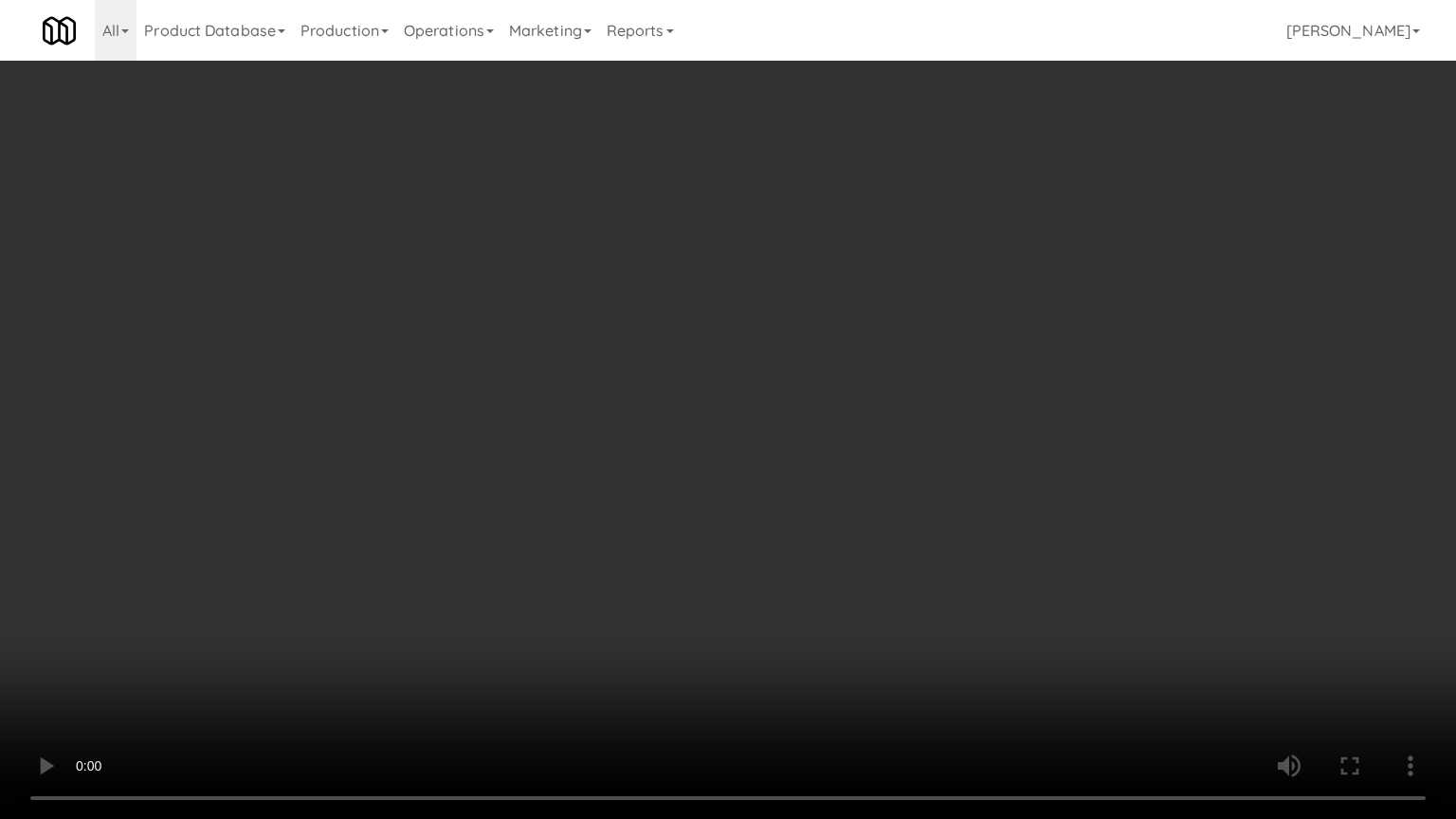
click at [433, 625] on video at bounding box center [728, 409] width 1456 height 819
click at [478, 551] on video at bounding box center [728, 409] width 1456 height 819
click at [508, 554] on video at bounding box center [728, 409] width 1456 height 819
click at [509, 554] on video at bounding box center [728, 409] width 1456 height 819
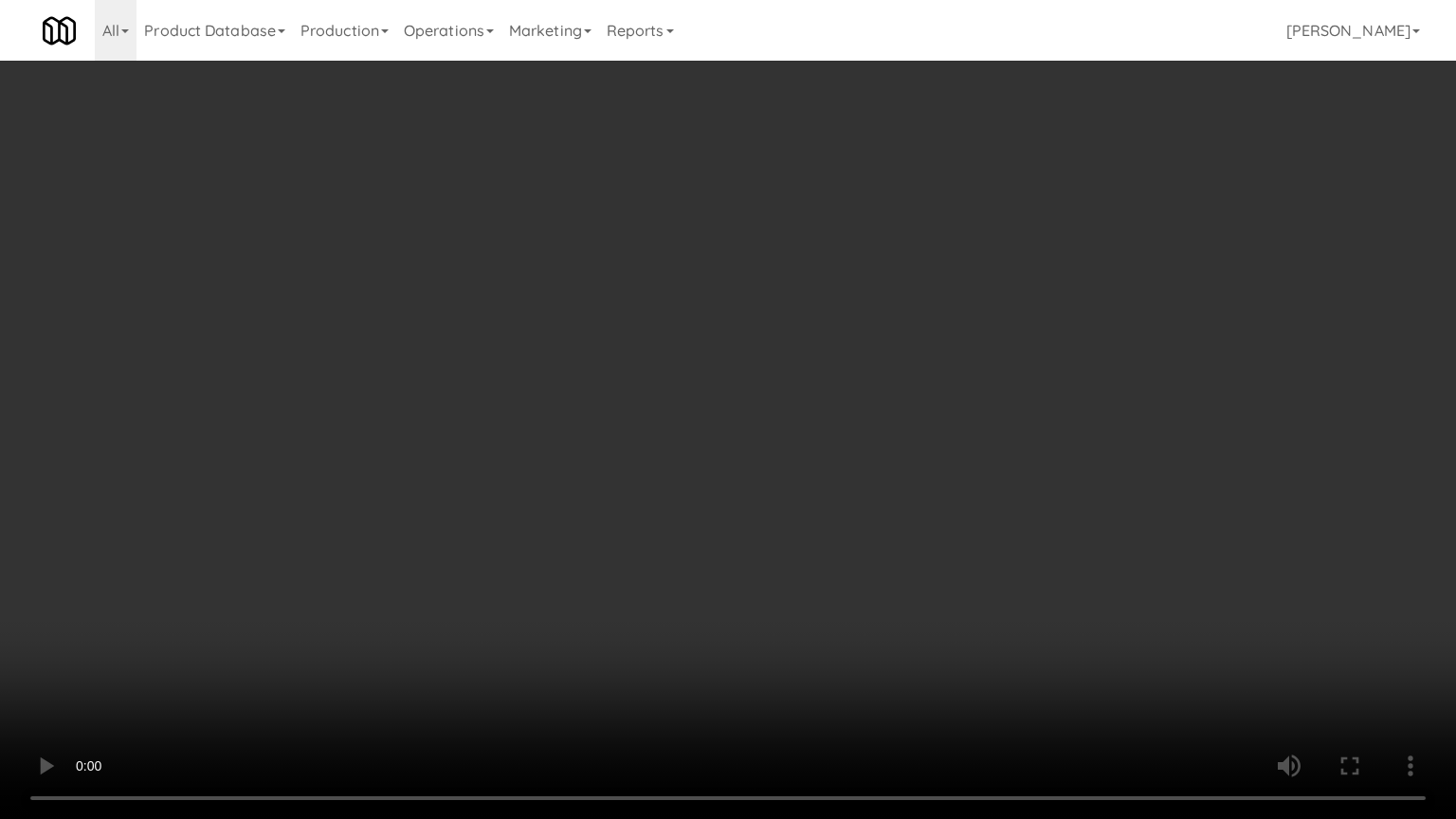
click at [612, 567] on video at bounding box center [728, 409] width 1456 height 819
click at [612, 568] on video at bounding box center [728, 409] width 1456 height 819
click at [616, 562] on video at bounding box center [728, 409] width 1456 height 819
click at [698, 512] on video at bounding box center [728, 409] width 1456 height 819
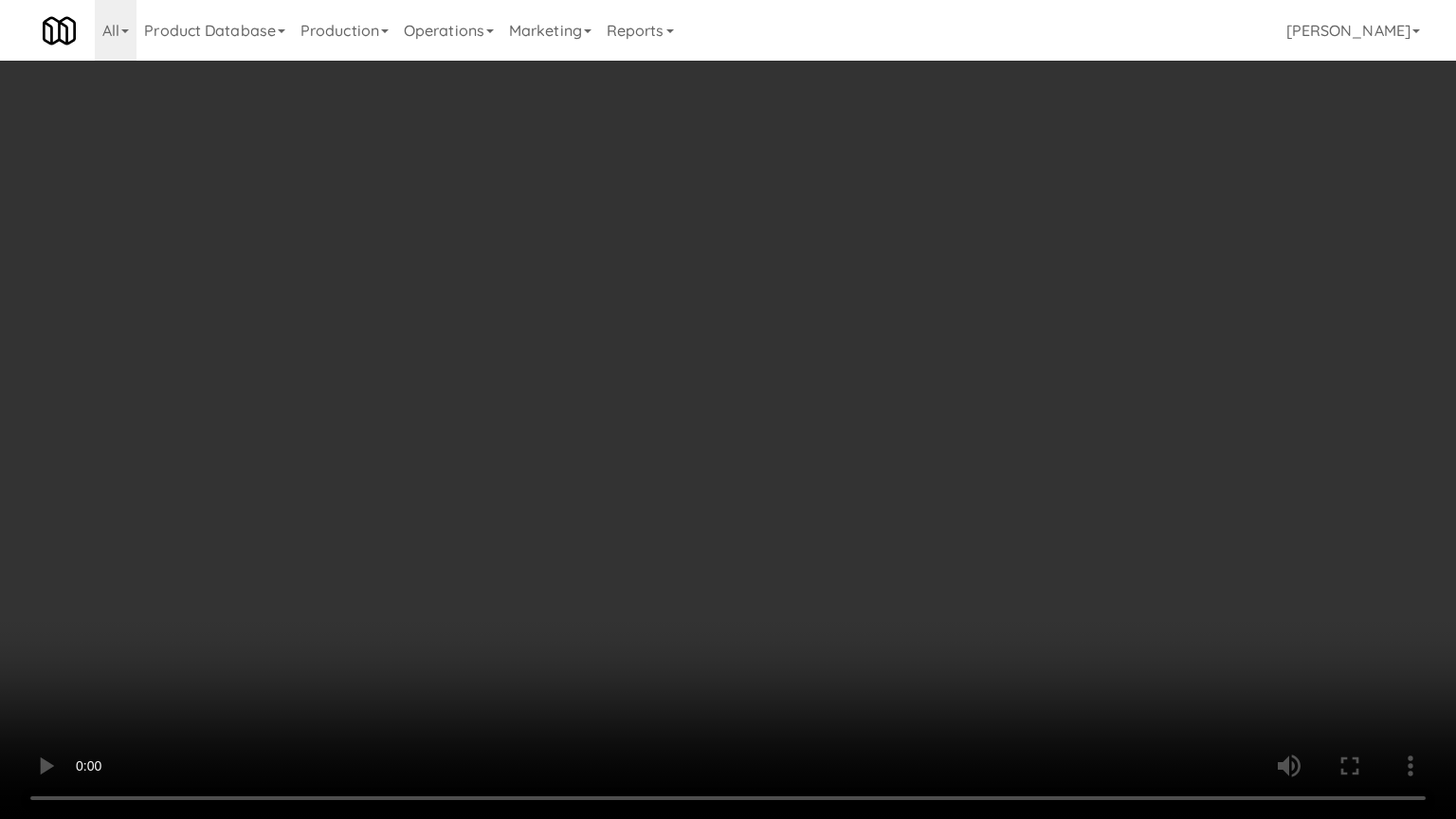
click at [701, 507] on video at bounding box center [728, 409] width 1456 height 819
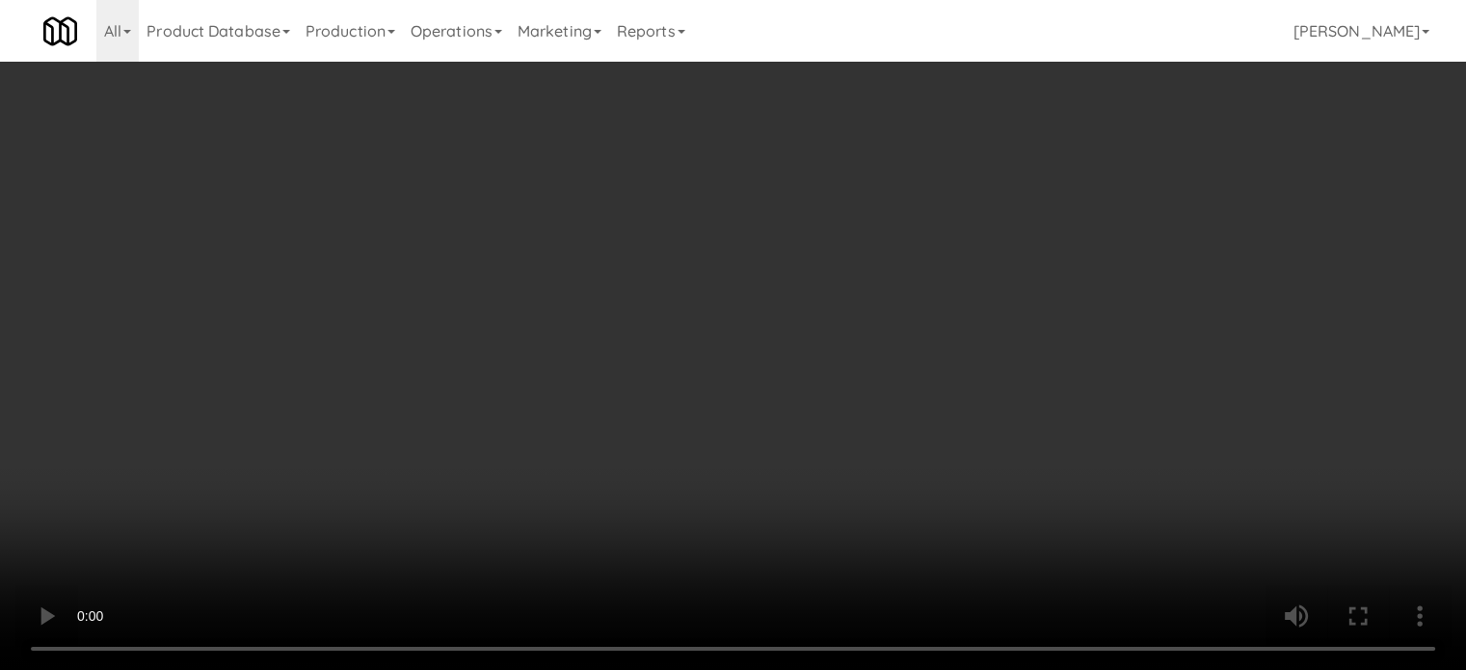
drag, startPoint x: 848, startPoint y: 58, endPoint x: 847, endPoint y: 69, distance: 11.6
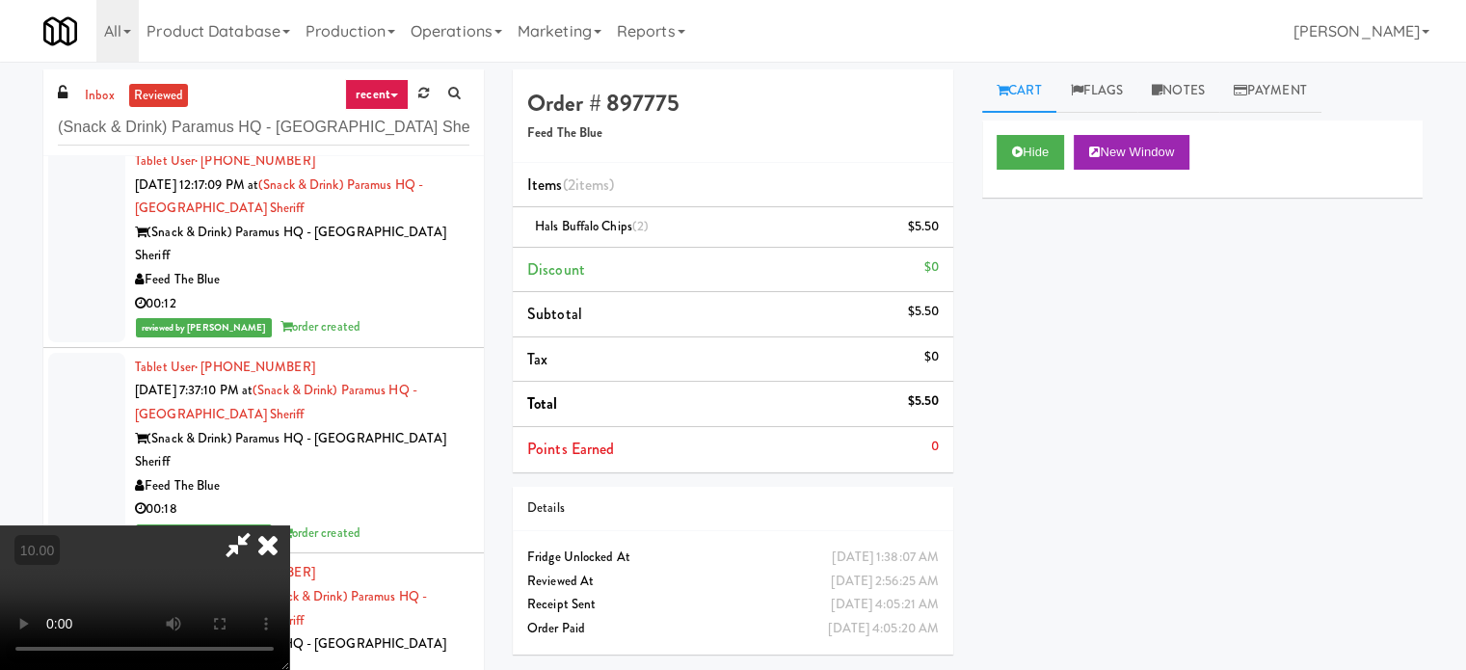
click at [848, 63] on body "Are you sure you want to update this order? Okay Cancel Okay Are you sure you w…" at bounding box center [733, 397] width 1466 height 670
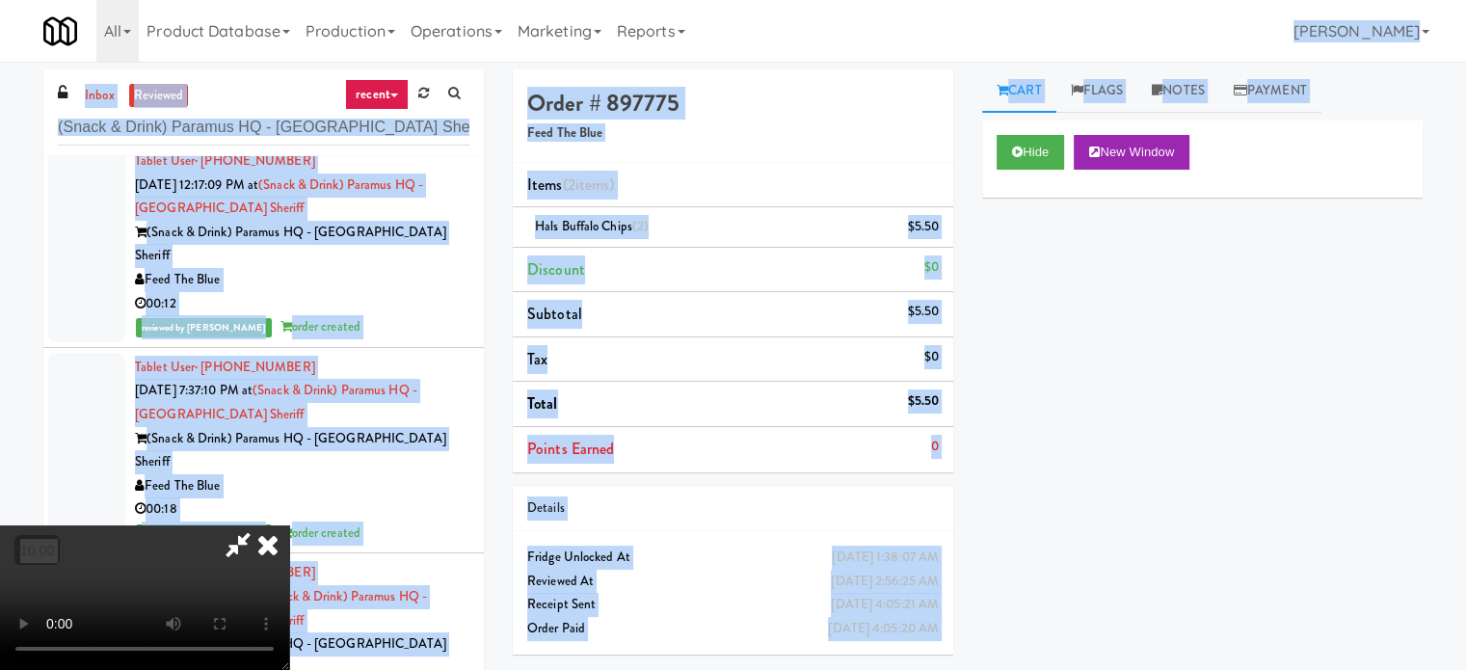
click at [289, 525] on icon at bounding box center [268, 544] width 42 height 39
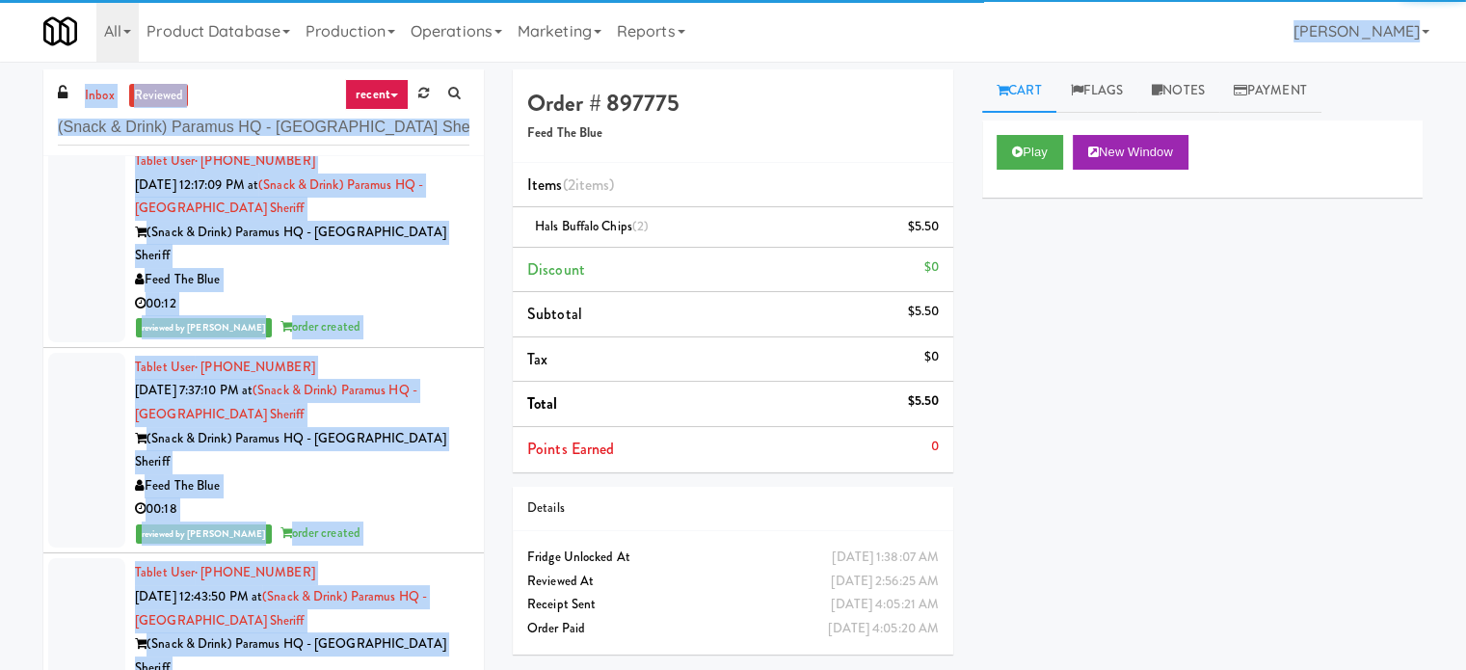
click at [857, 50] on div "All 901 Smrt Mrkt [URL][DOMAIN_NAME] 9518002 [GEOGRAPHIC_DATA] [URL][DOMAIN_NAM…" at bounding box center [732, 31] width 1379 height 62
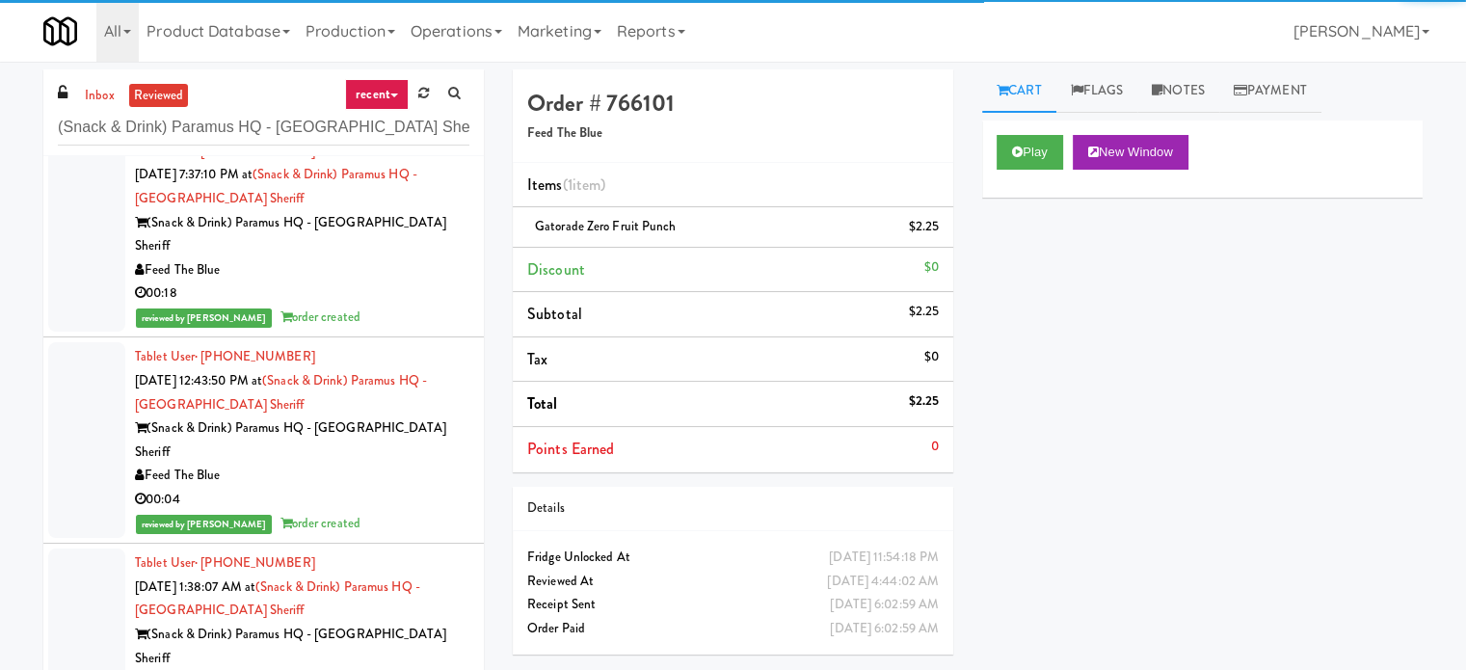
scroll to position [6019, 0]
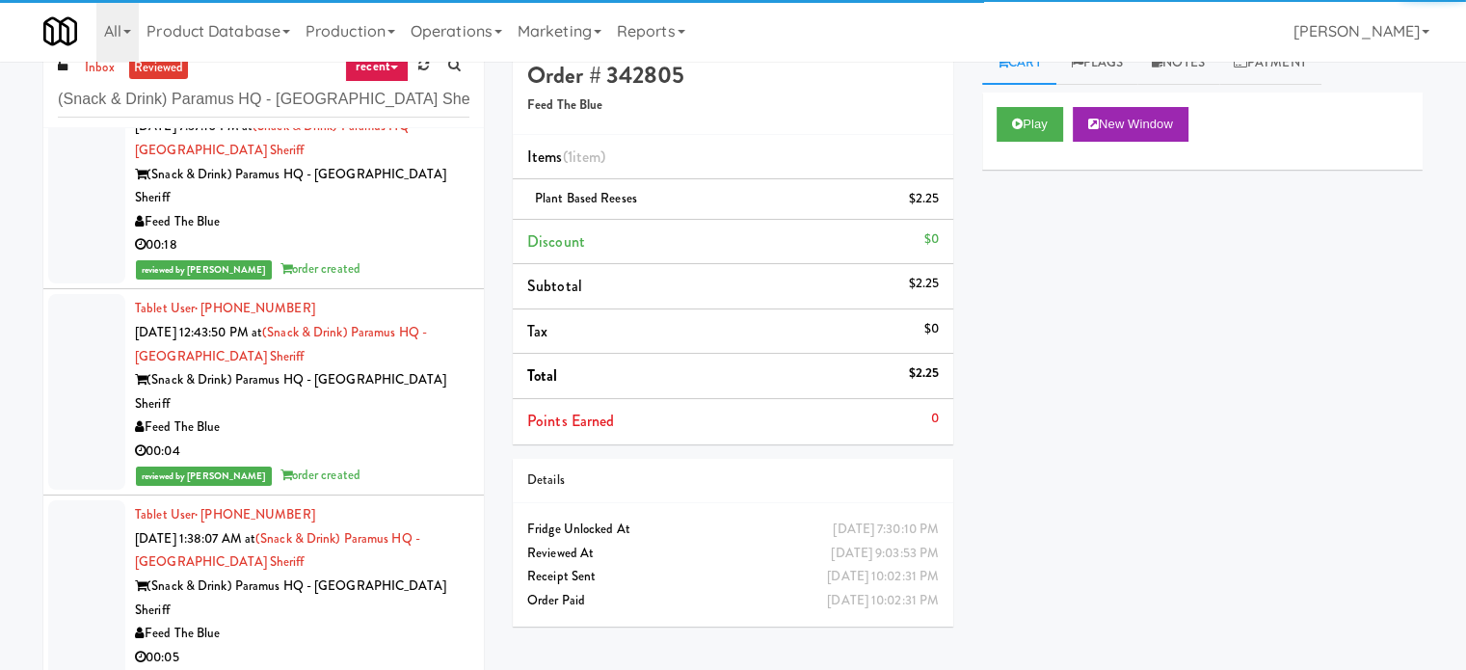
scroll to position [78, 0]
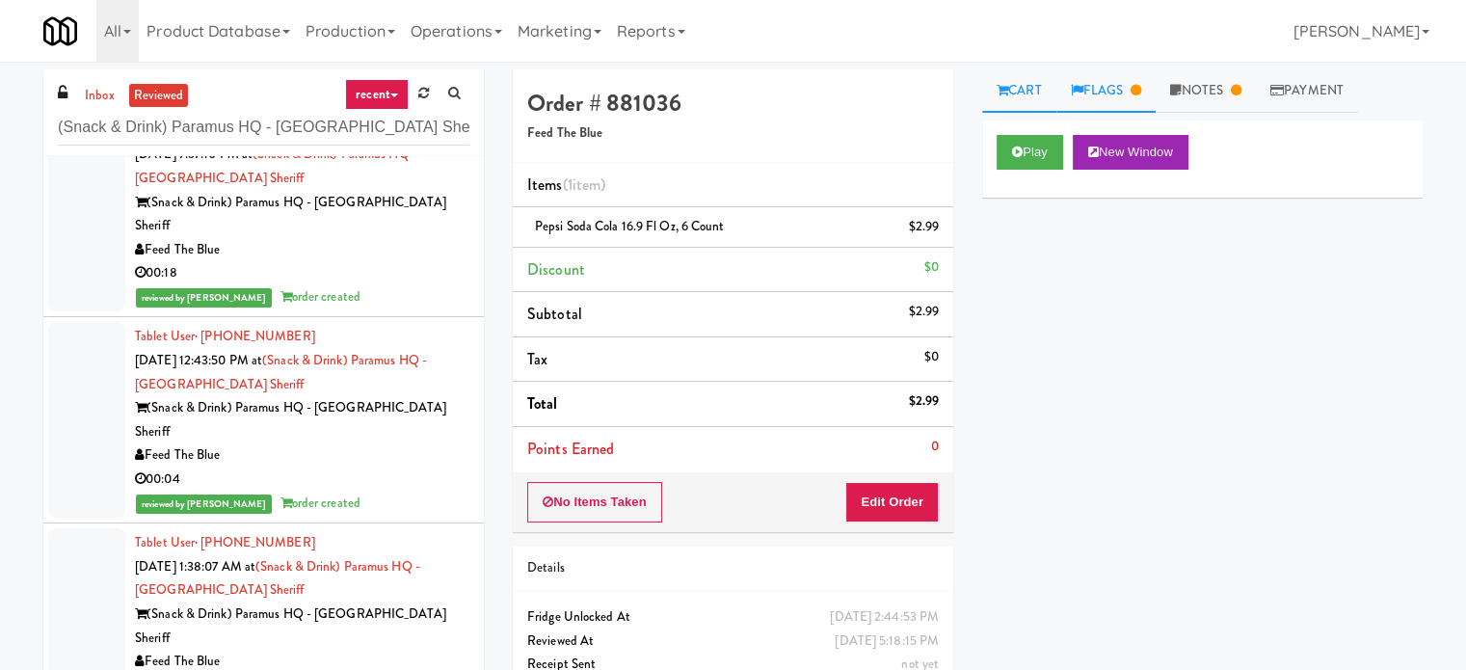
click at [1126, 91] on link "Flags" at bounding box center [1106, 90] width 100 height 43
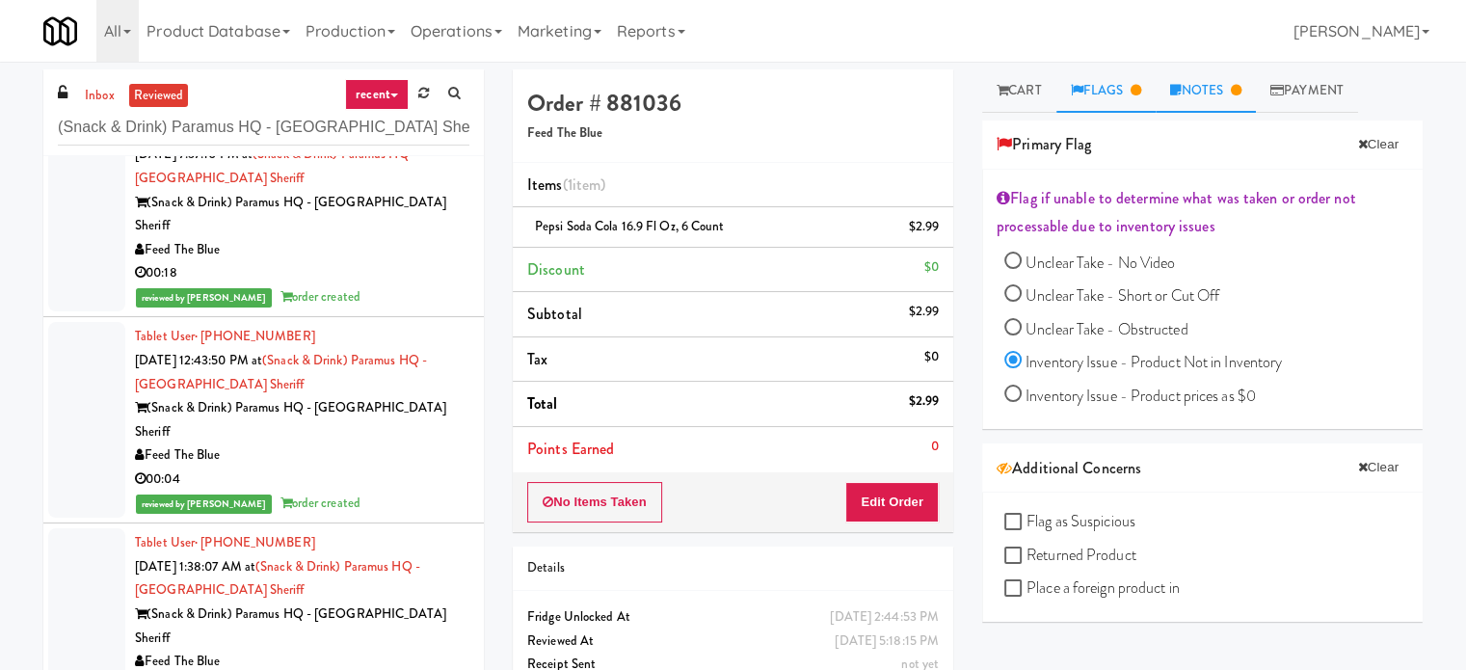
click at [1241, 84] on icon at bounding box center [1236, 90] width 11 height 13
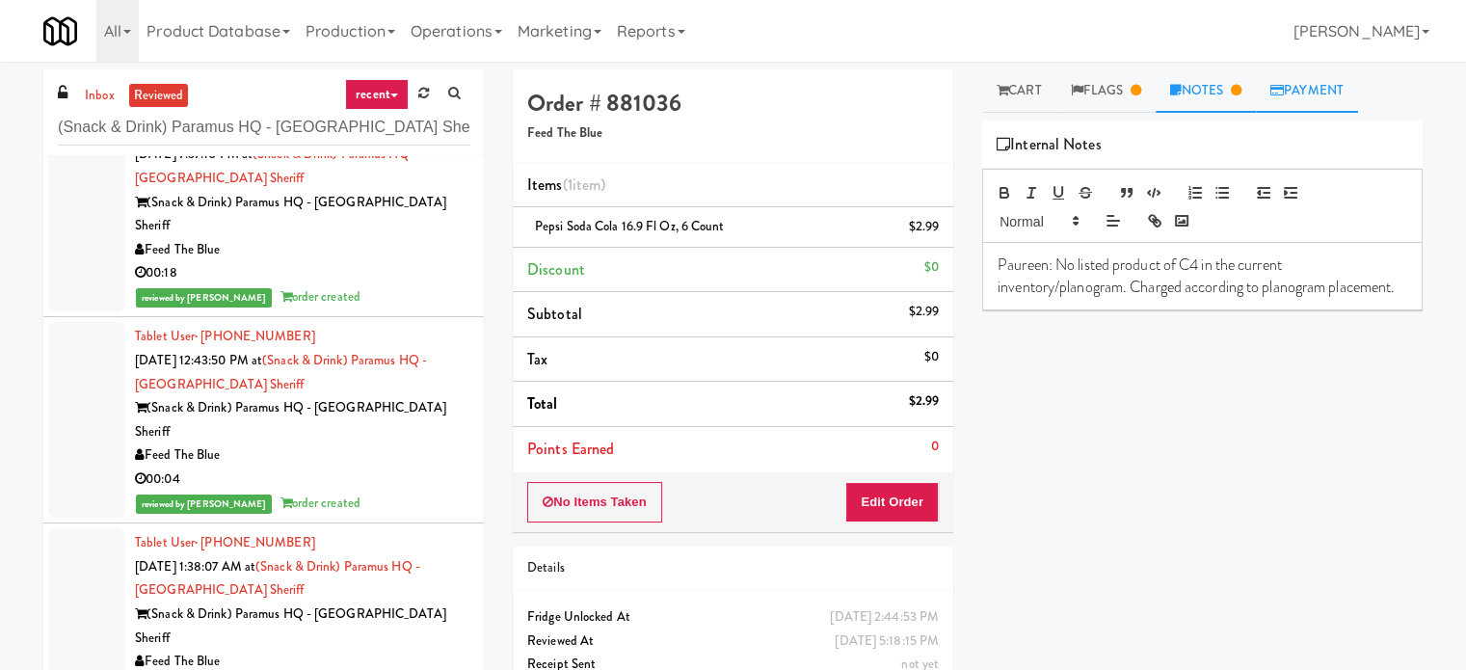
click at [1328, 88] on link "Payment" at bounding box center [1307, 90] width 102 height 43
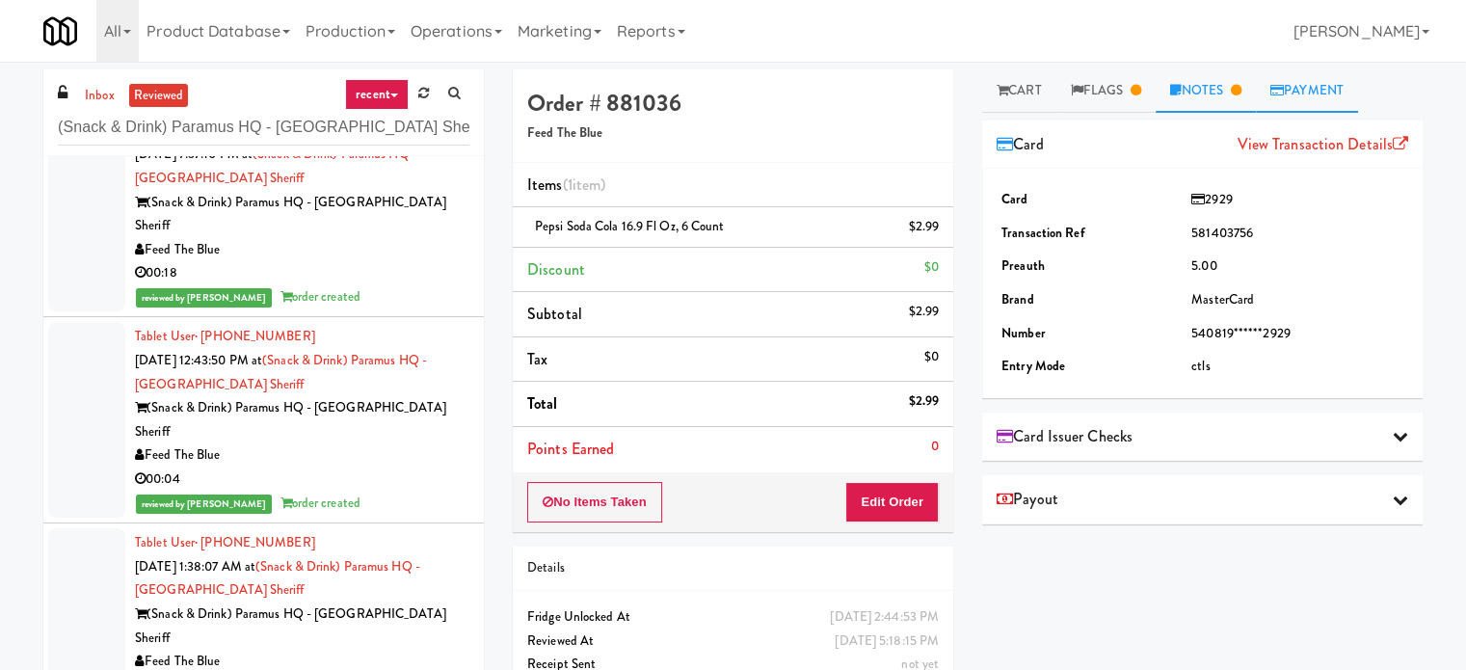
click at [1195, 83] on link "Notes" at bounding box center [1206, 90] width 100 height 43
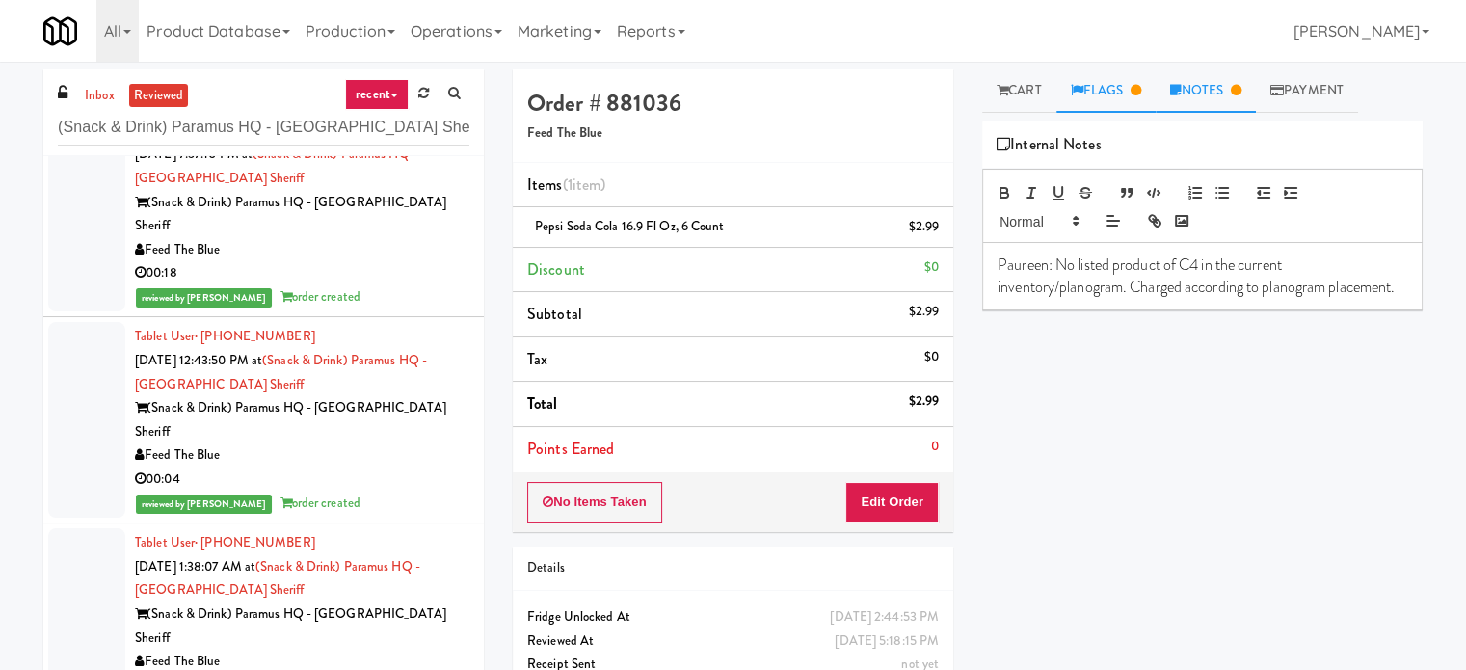
click at [1103, 79] on link "Flags" at bounding box center [1106, 90] width 100 height 43
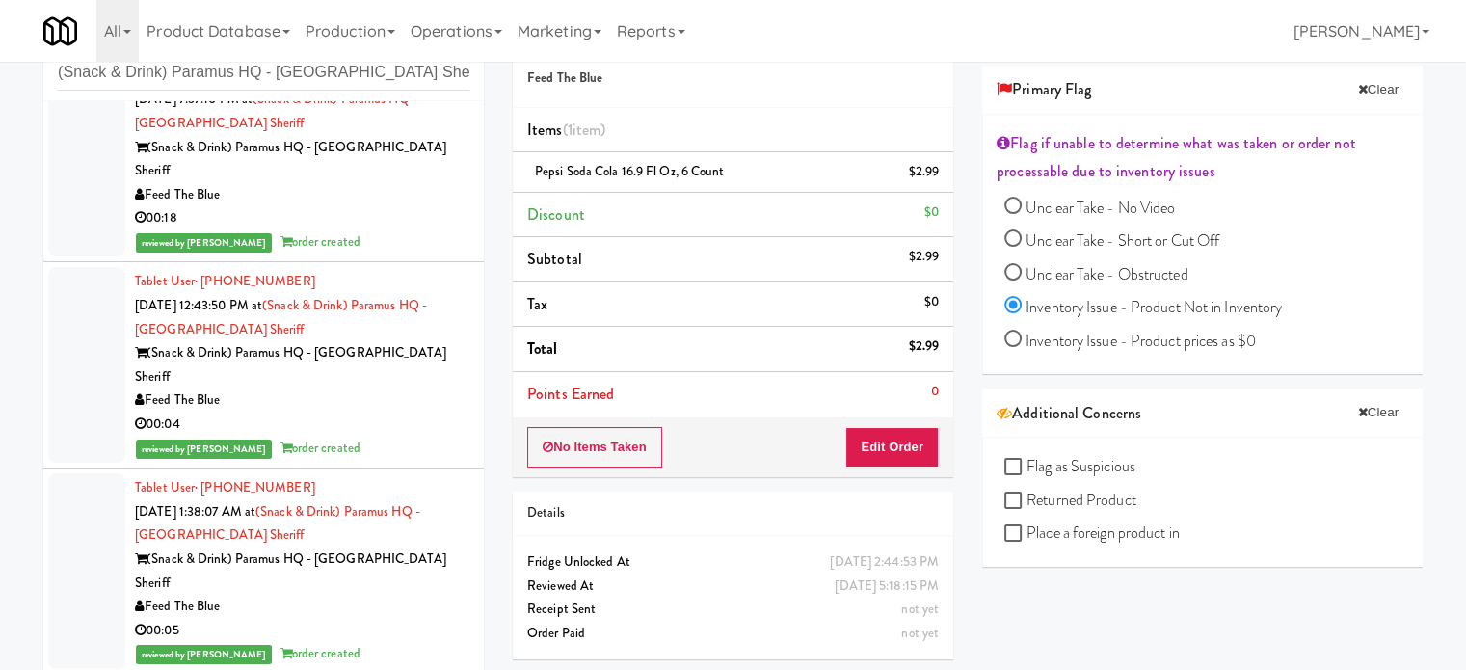
scroll to position [78, 0]
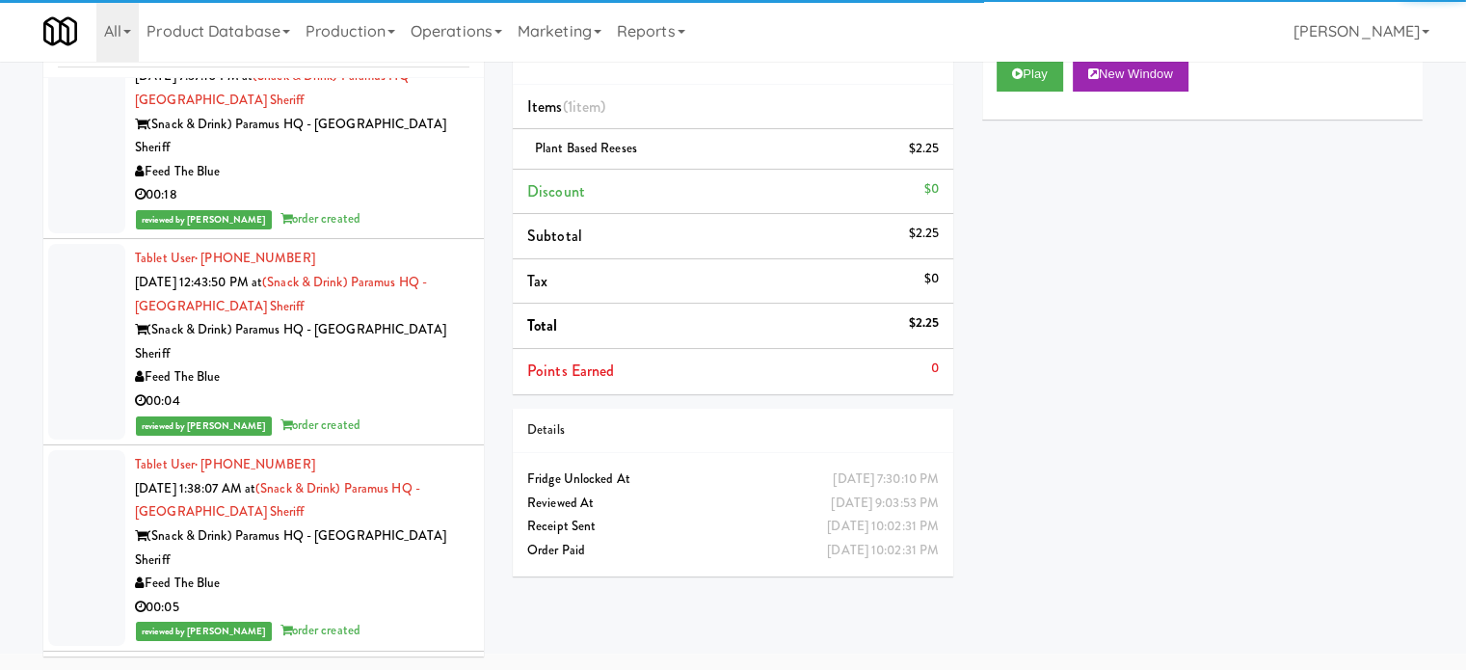
scroll to position [5537, 0]
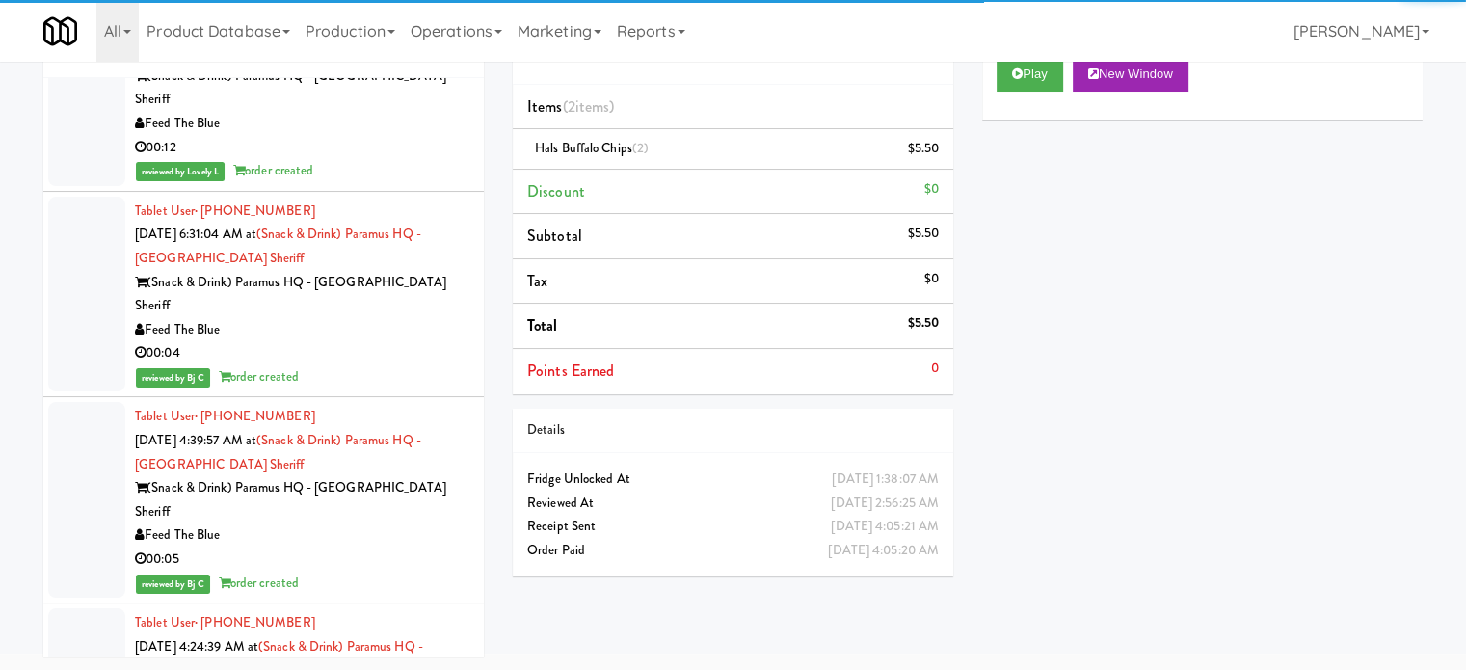
scroll to position [4091, 0]
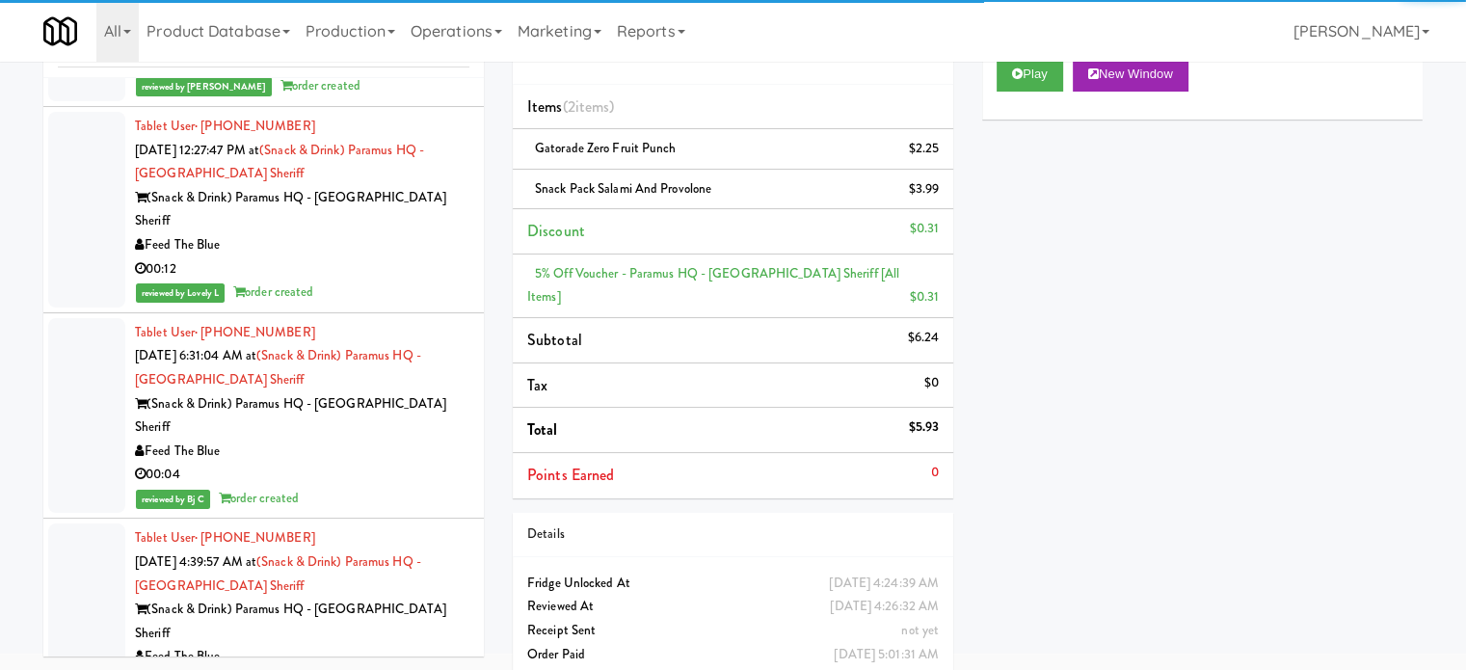
scroll to position [3610, 0]
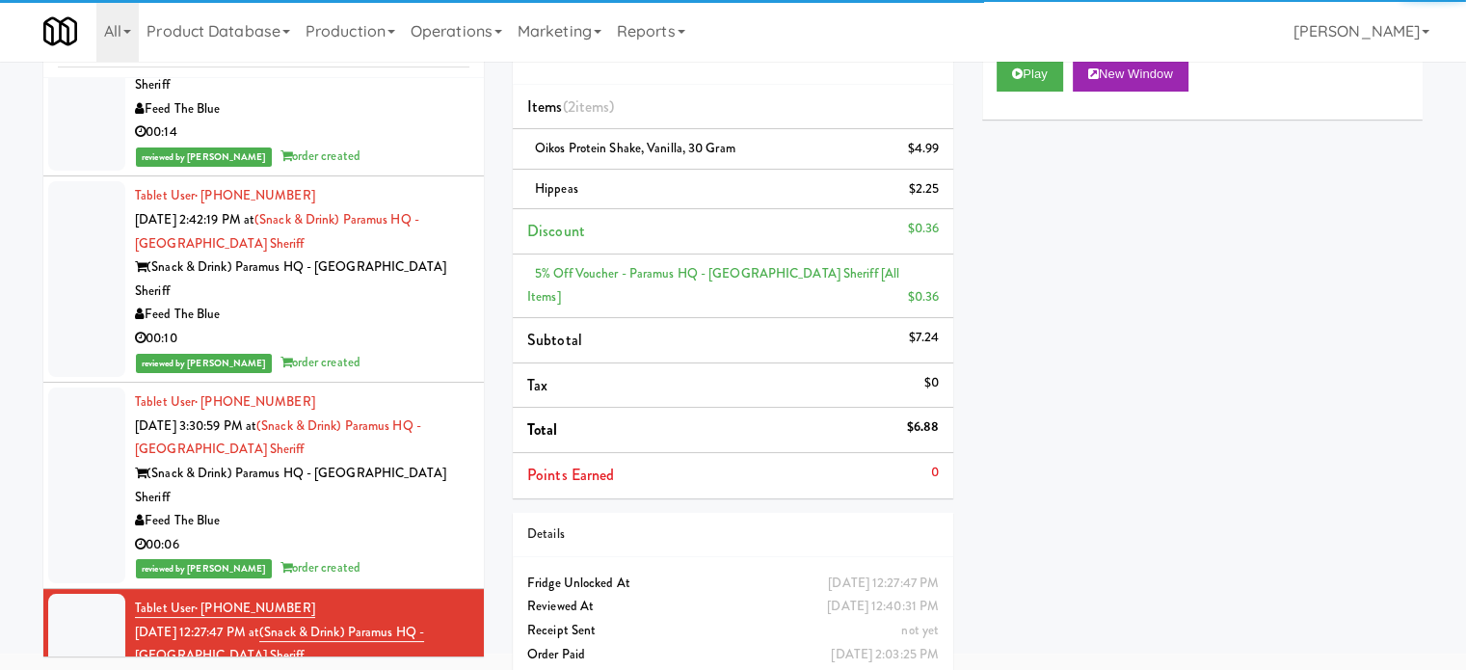
scroll to position [2646, 0]
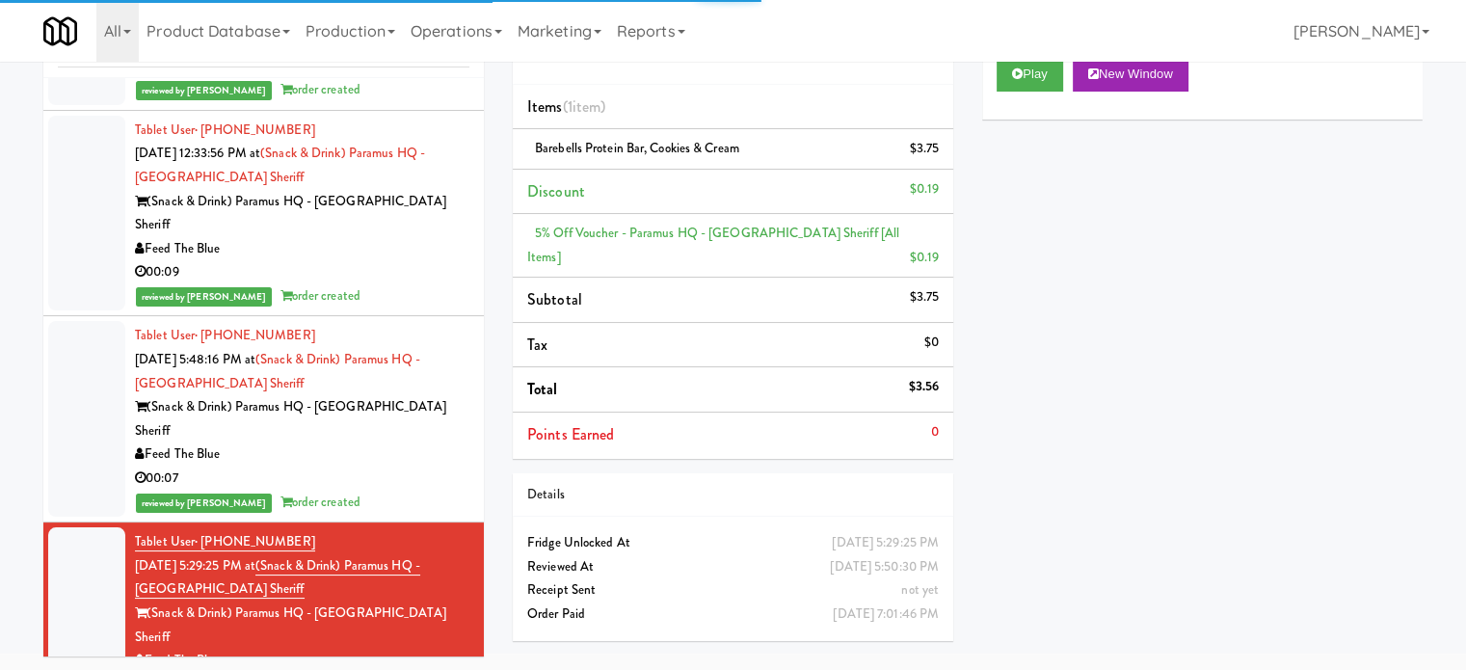
scroll to position [2164, 0]
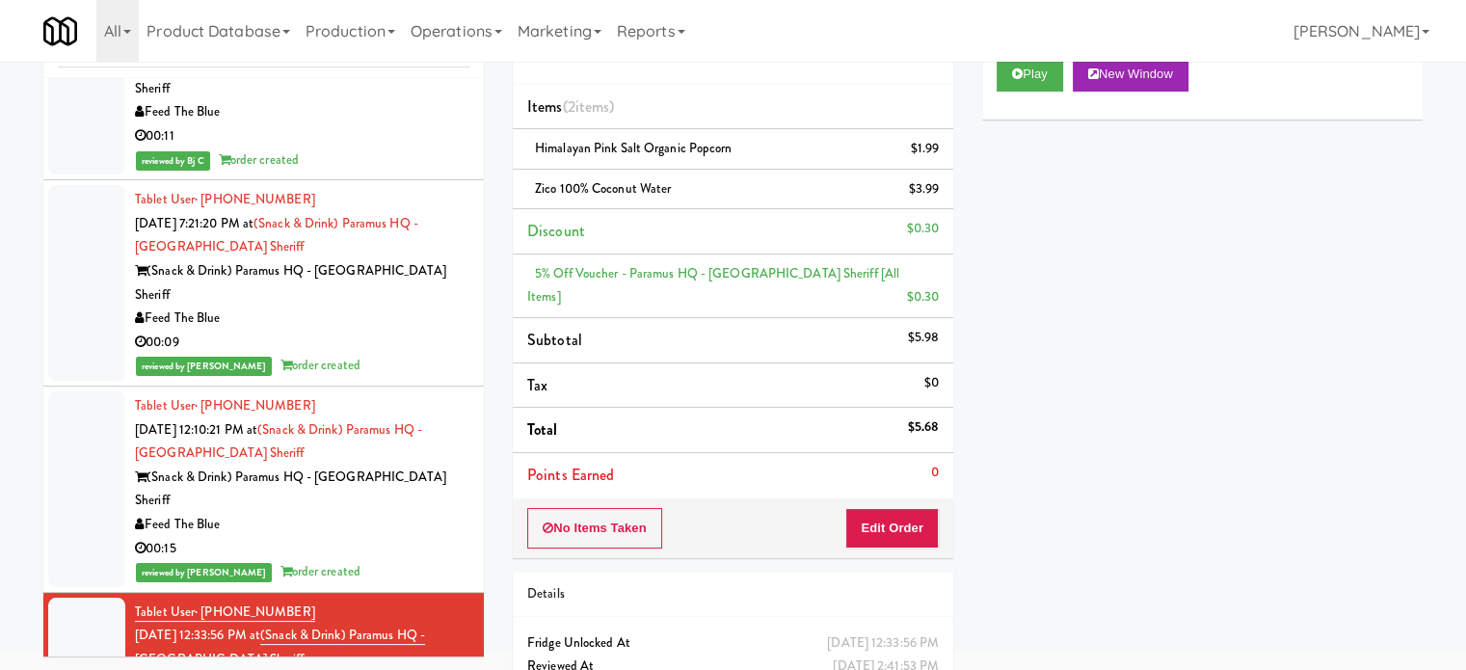
click at [416, 560] on div "reviewed by [PERSON_NAME] E order created" at bounding box center [302, 572] width 334 height 24
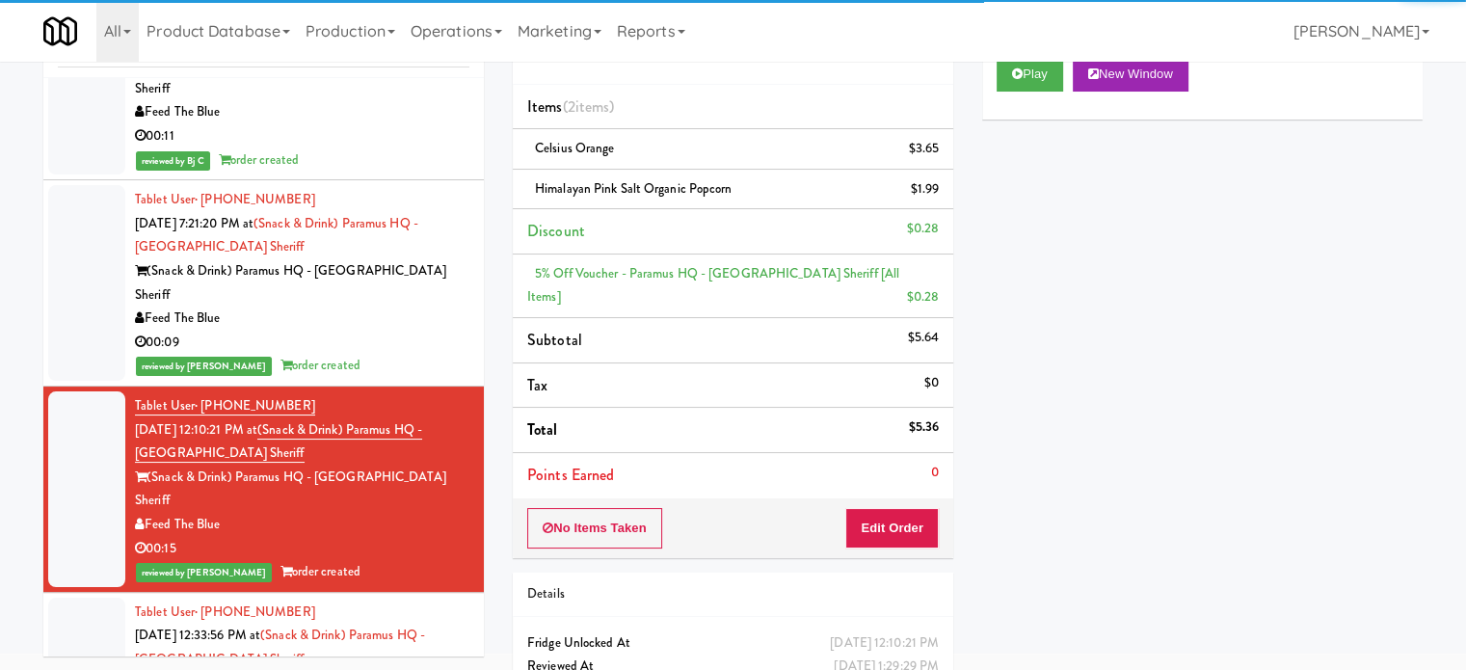
scroll to position [1682, 0]
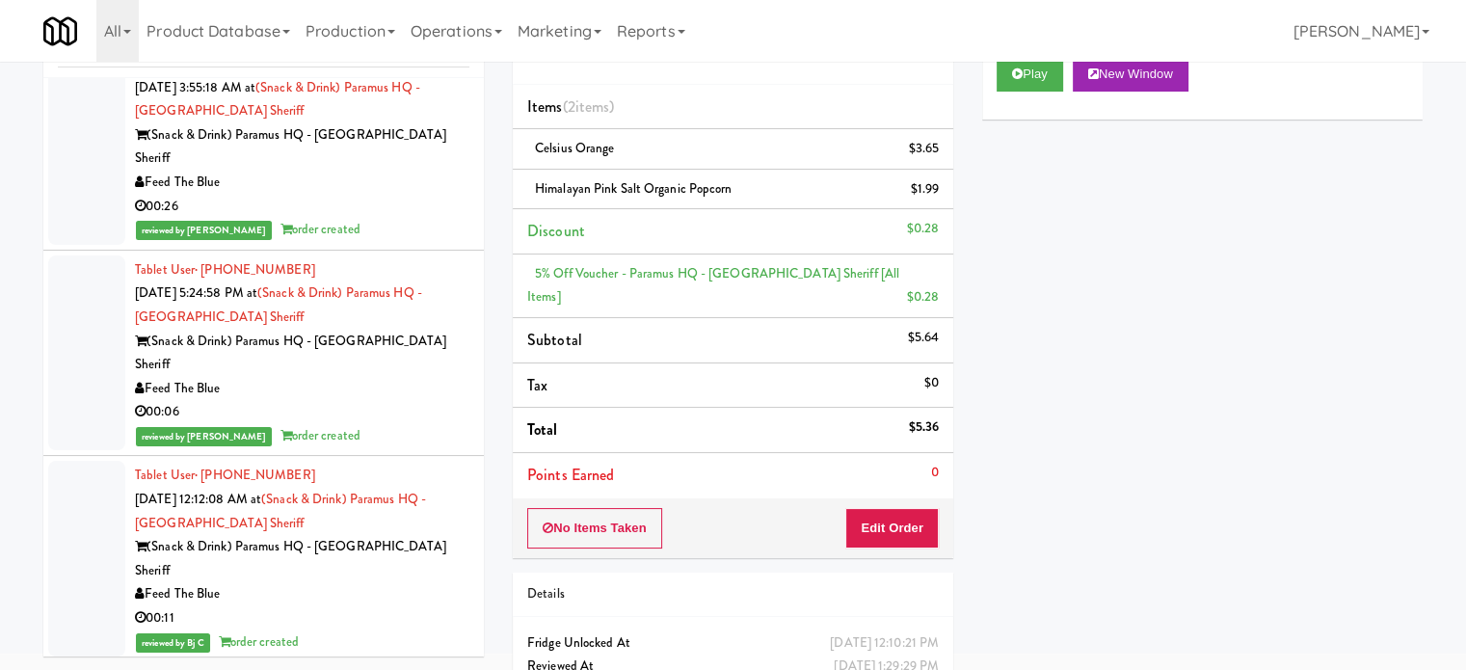
click at [397, 456] on li "Tablet User · (201) 776-2379 [DATE] 12:12:08 AM at (Snack & Drink) Paramus HQ -…" at bounding box center [263, 559] width 440 height 206
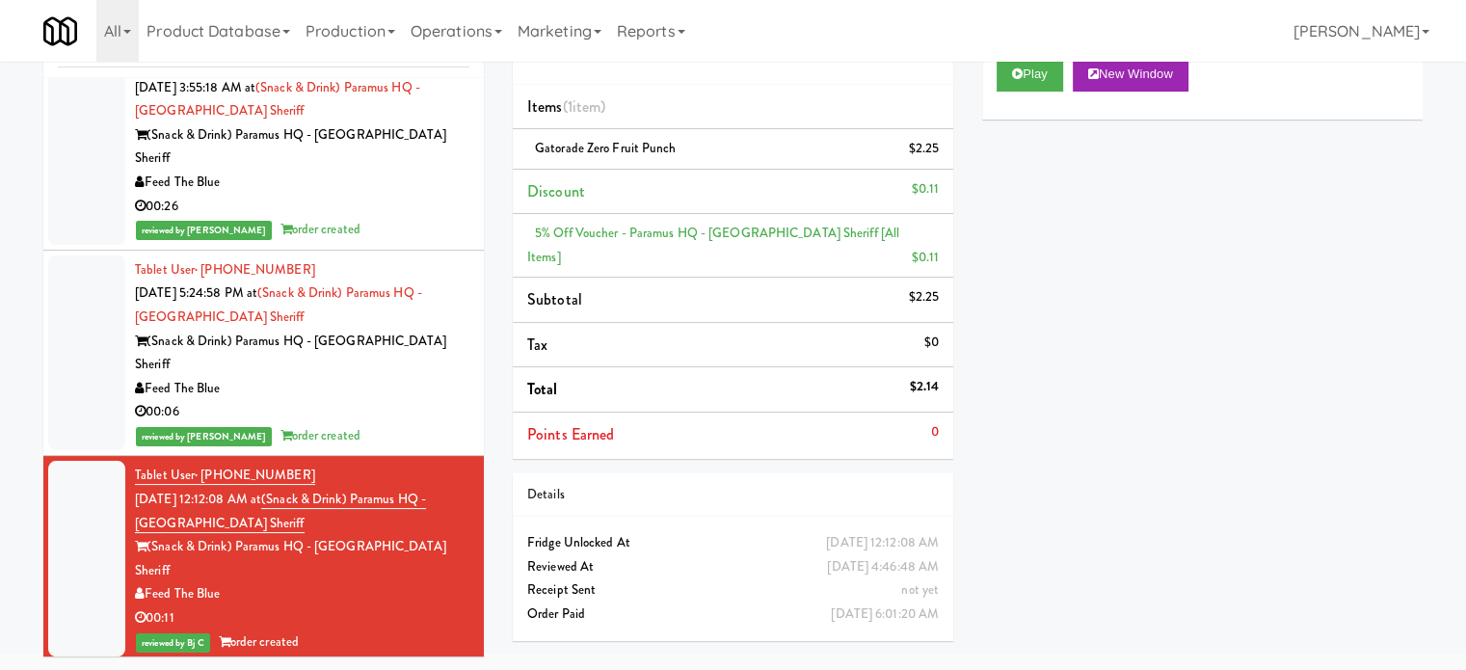
click at [410, 258] on div "Tablet User · (201) 606-5201 [DATE] 5:24:58 PM at (Snack & Drink) Paramus HQ - …" at bounding box center [302, 353] width 334 height 190
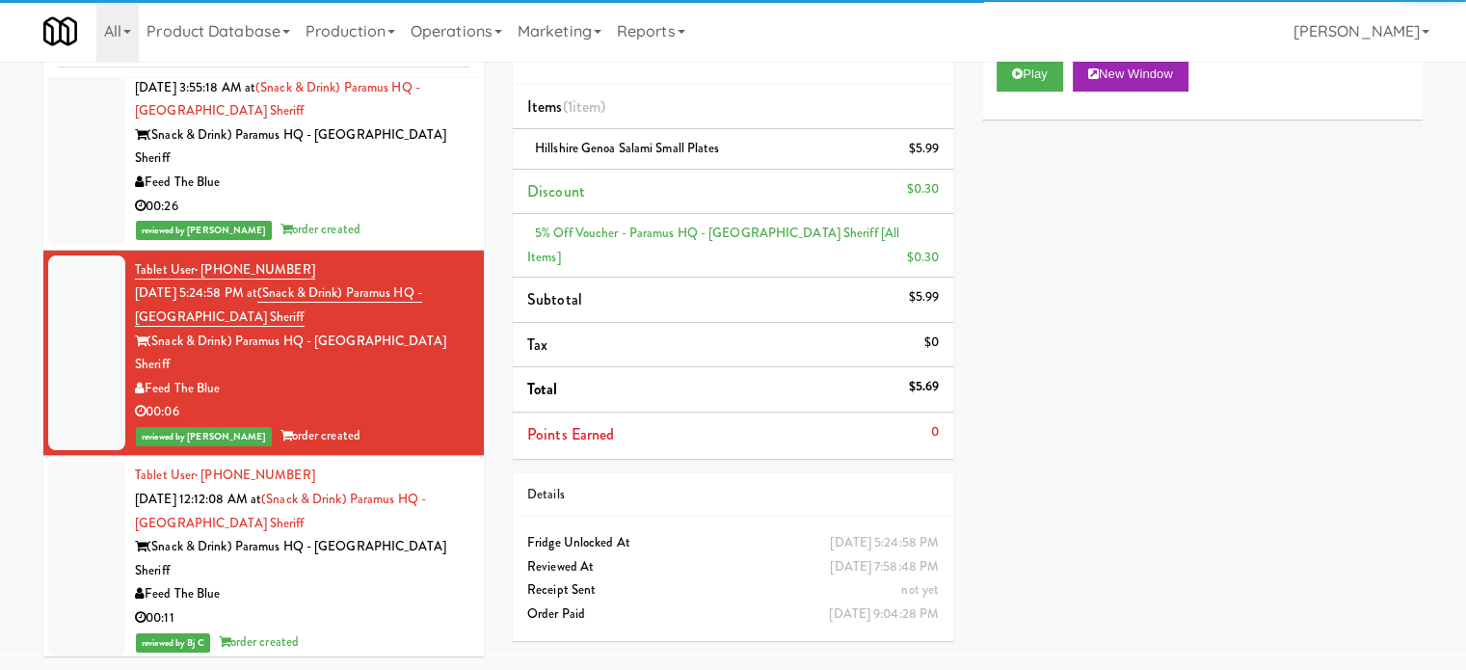
scroll to position [1200, 0]
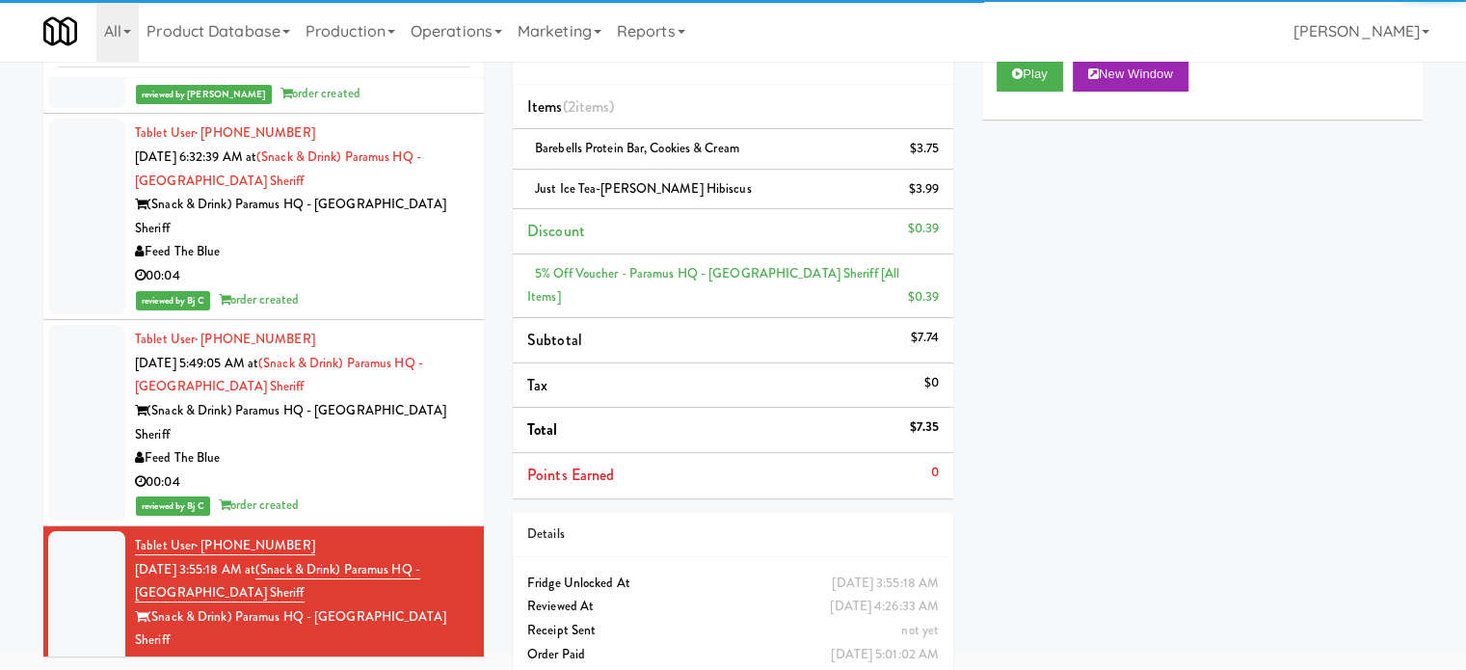
click at [408, 493] on div "reviewed by Bj C order created" at bounding box center [302, 505] width 334 height 24
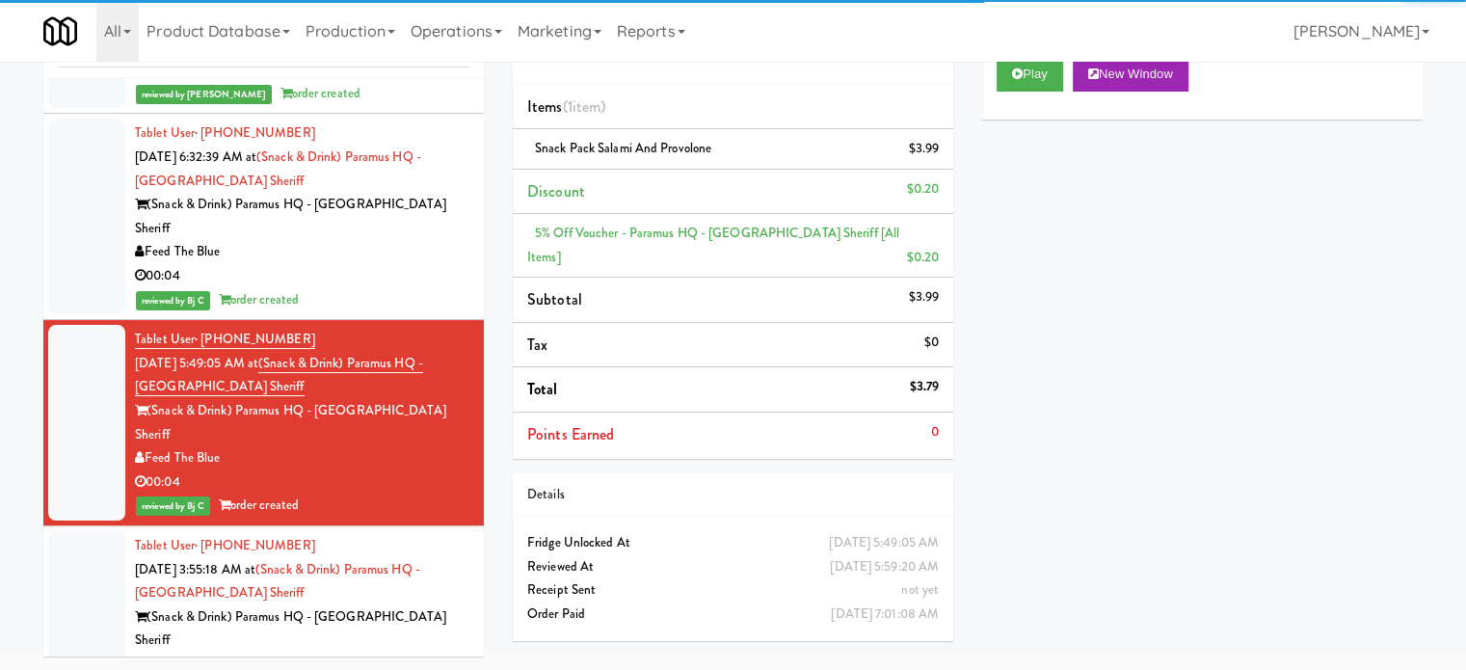
drag, startPoint x: 412, startPoint y: 112, endPoint x: 399, endPoint y: 124, distance: 17.7
click at [411, 264] on div "00:04" at bounding box center [302, 276] width 334 height 24
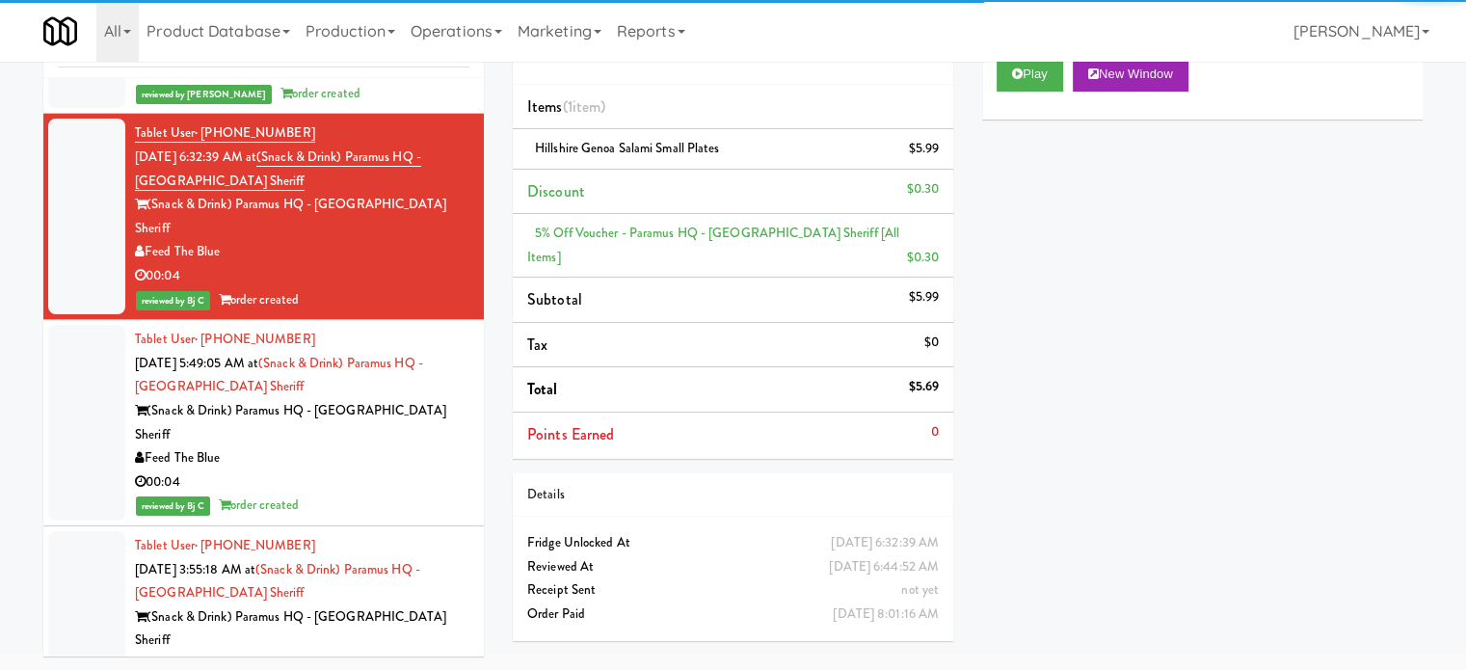
scroll to position [718, 0]
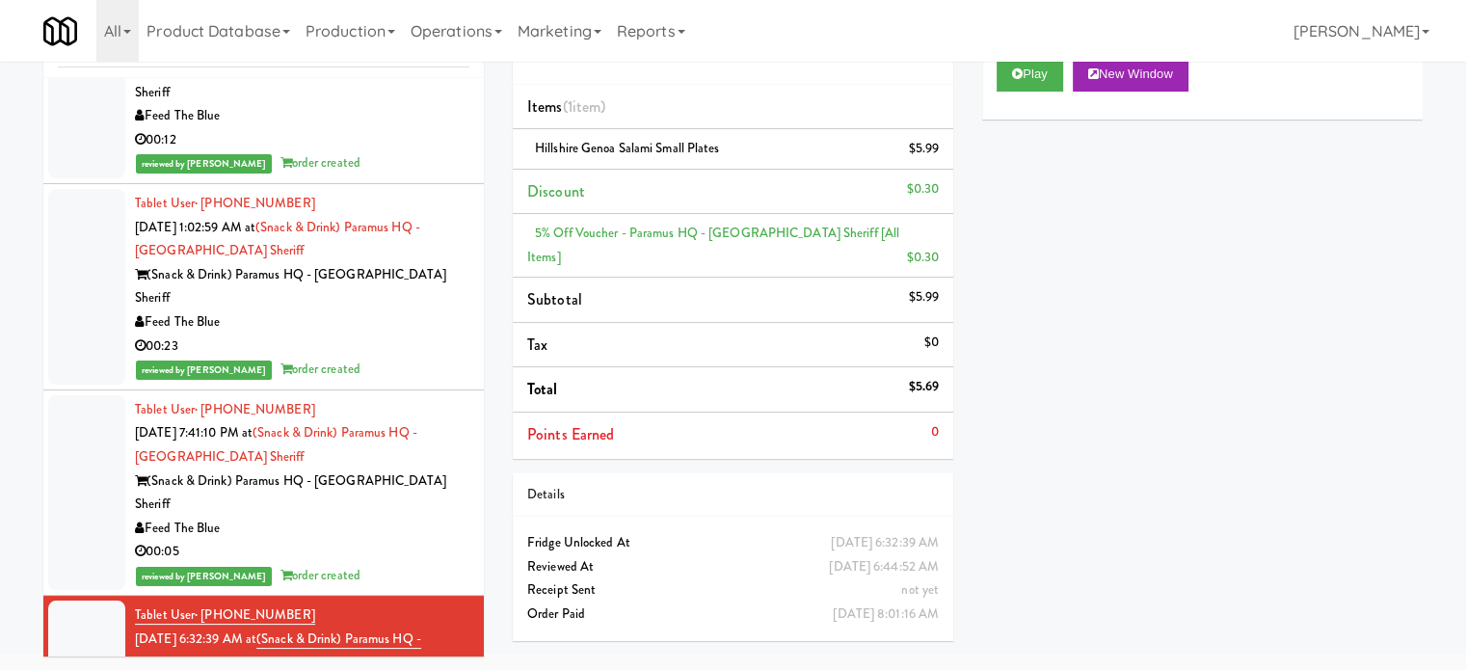
click at [370, 564] on div "reviewed by [PERSON_NAME] order created" at bounding box center [302, 576] width 334 height 24
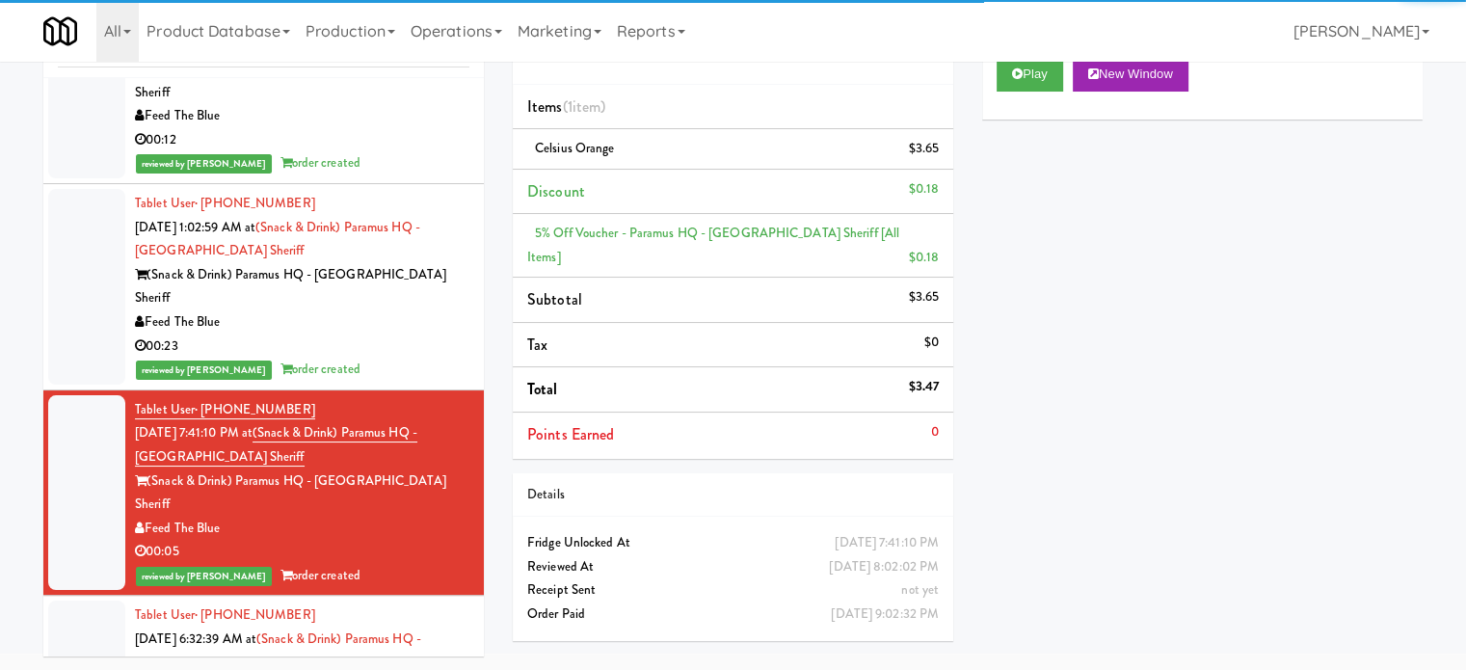
click at [397, 358] on div "reviewed by [PERSON_NAME] order created" at bounding box center [302, 370] width 334 height 24
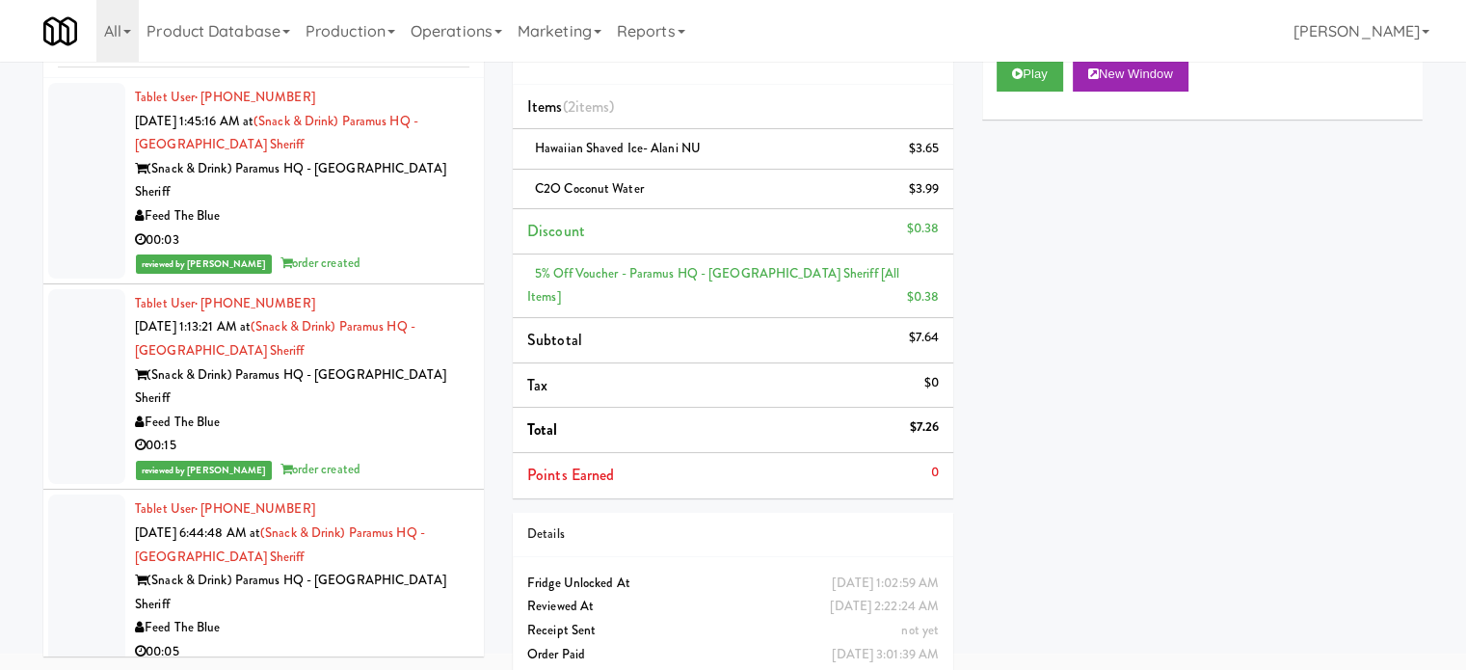
click at [399, 640] on div "00:05" at bounding box center [302, 652] width 334 height 24
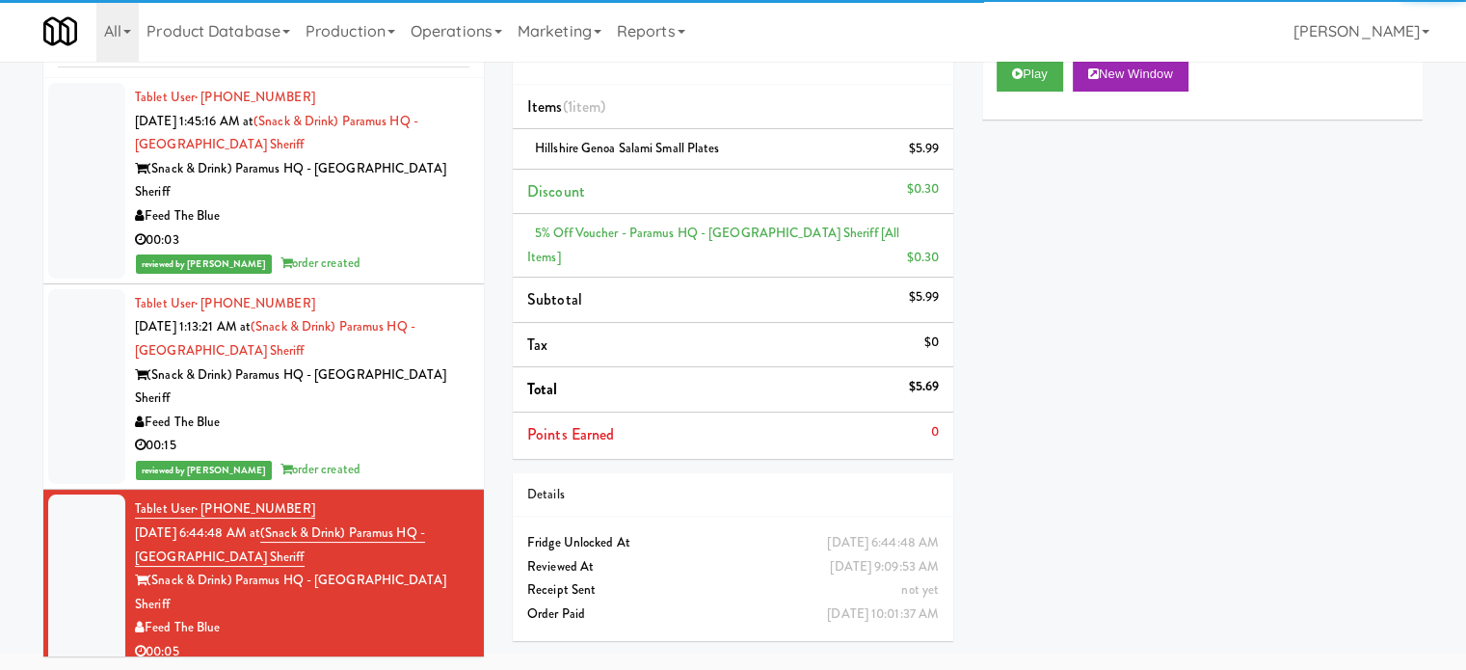
click at [413, 497] on div "Tablet User · (201) 776-2379 [DATE] 6:44:48 AM at (Snack & Drink) Paramus HQ - …" at bounding box center [302, 592] width 334 height 190
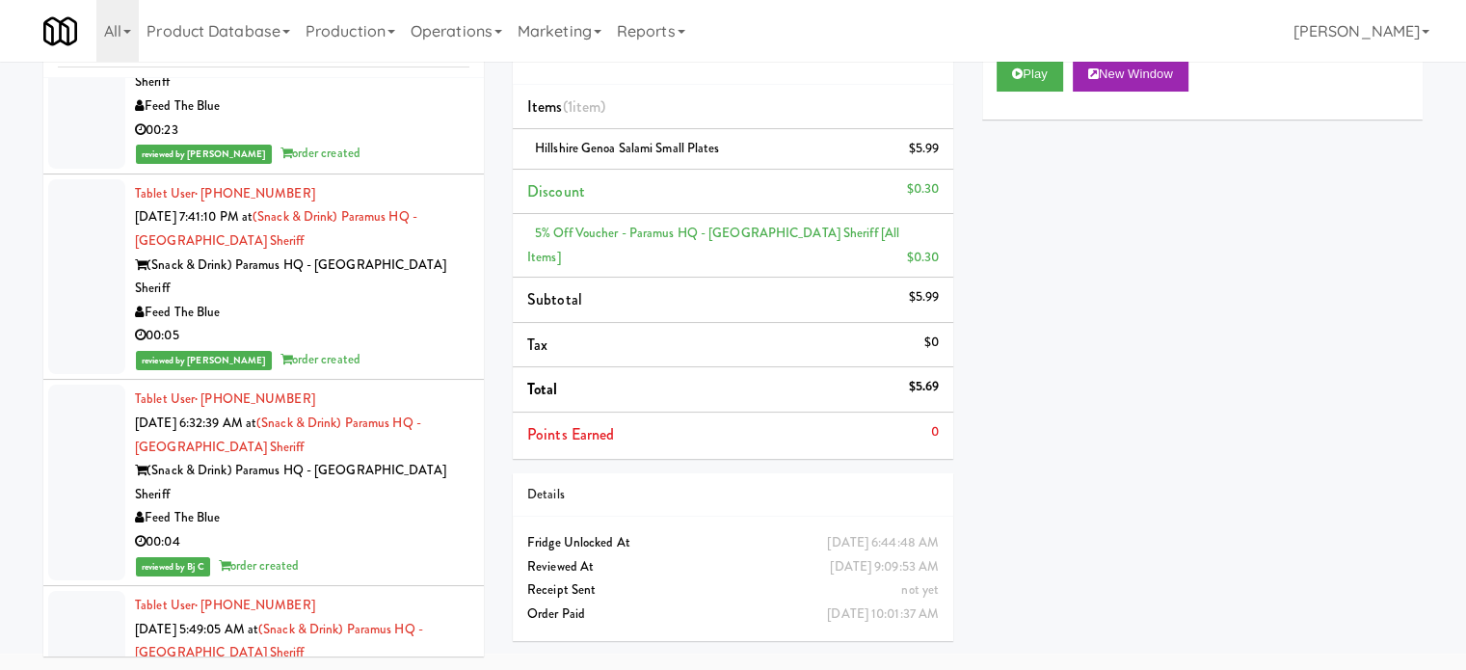
scroll to position [1446, 0]
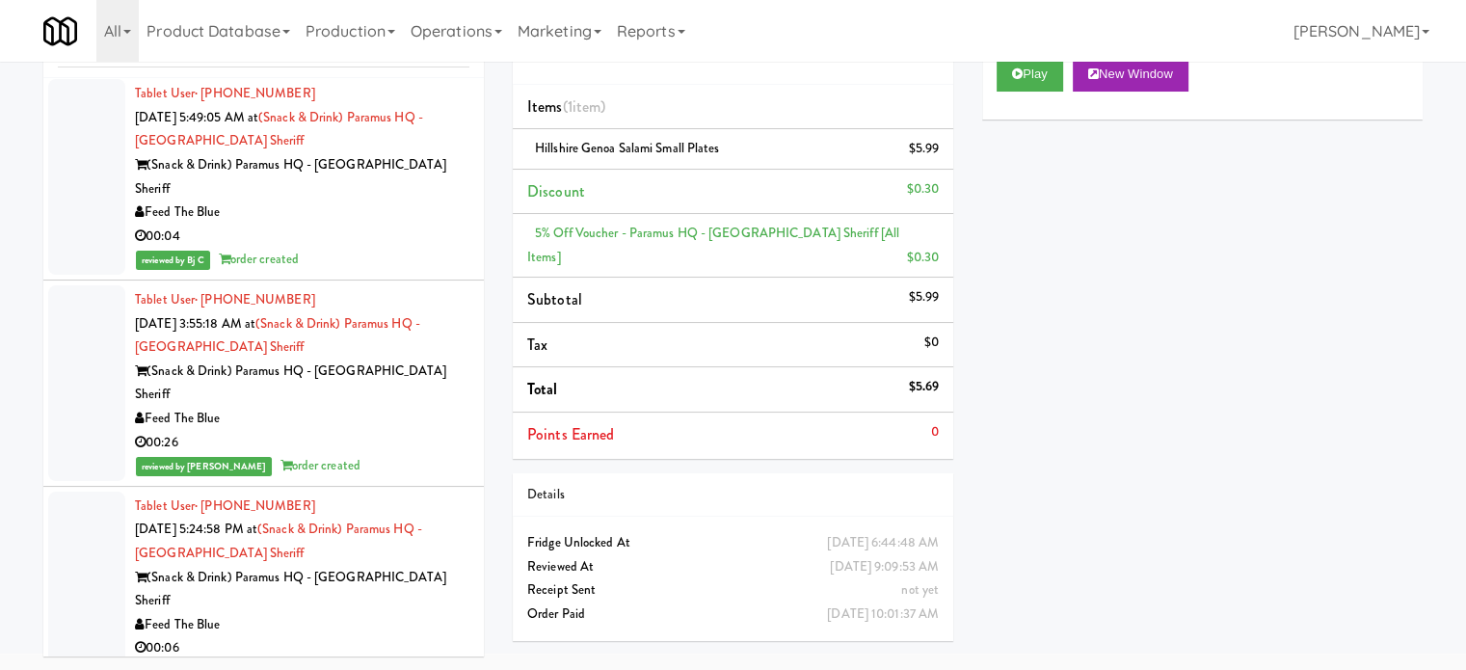
click at [417, 660] on div "reviewed by [PERSON_NAME] order created" at bounding box center [302, 672] width 334 height 24
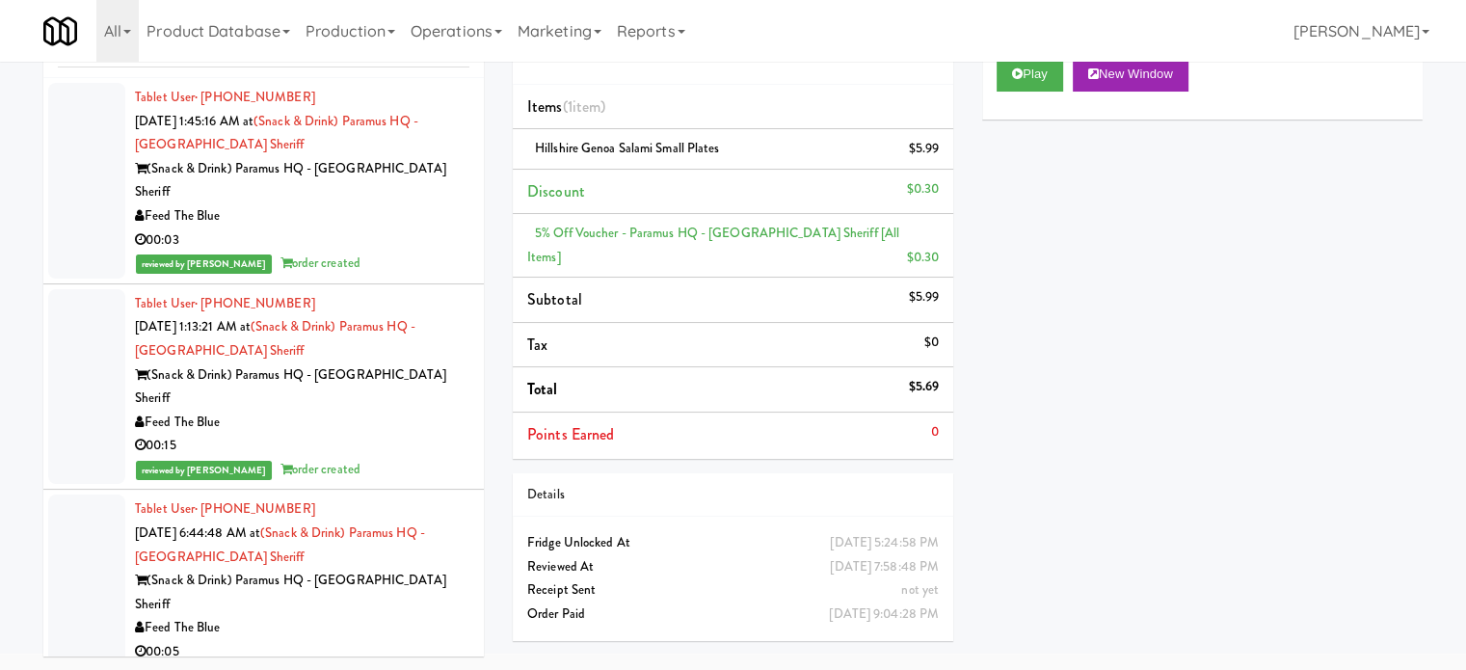
click at [438, 252] on div "reviewed by Jenet R order created" at bounding box center [302, 264] width 334 height 24
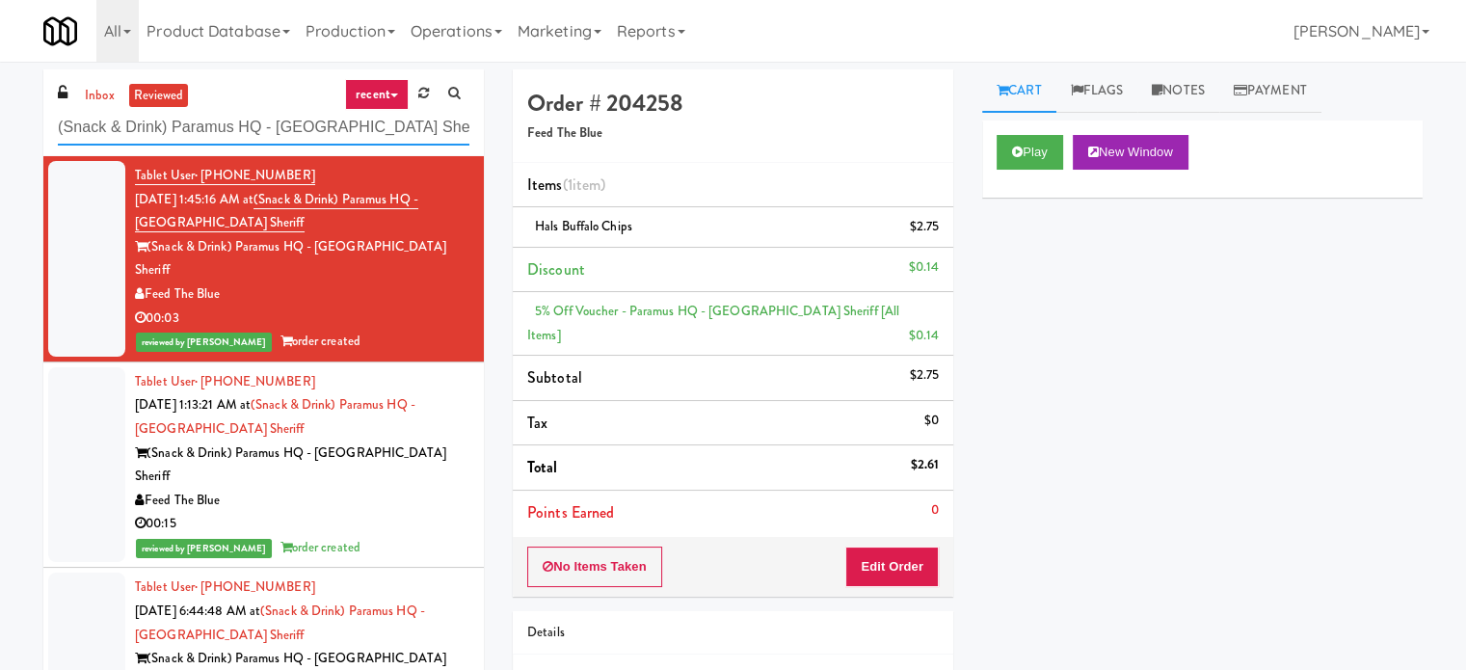
click at [287, 125] on input "(Snack & Drink) Paramus HQ - [GEOGRAPHIC_DATA] Sheriff" at bounding box center [264, 128] width 412 height 36
drag, startPoint x: 101, startPoint y: 84, endPoint x: 124, endPoint y: 102, distance: 29.5
click at [101, 86] on link "inbox" at bounding box center [100, 96] width 40 height 24
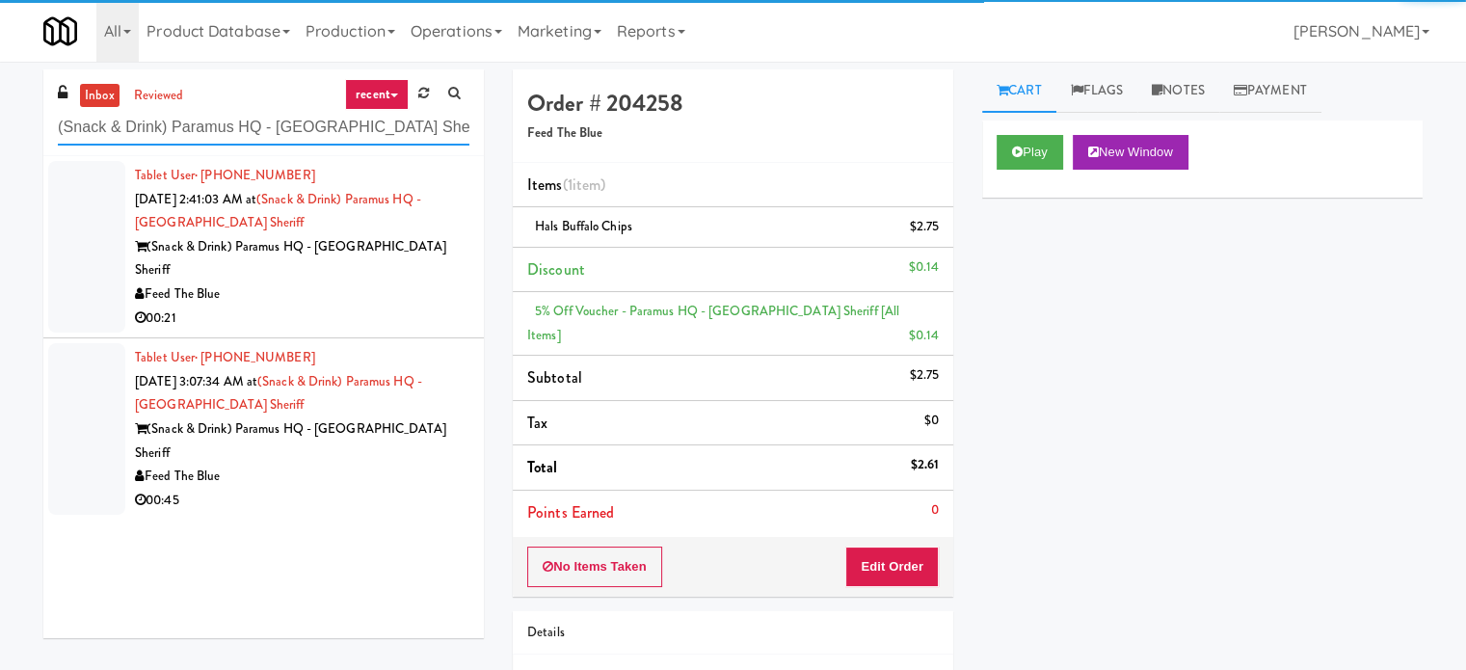
click at [170, 130] on input "(Snack & Drink) Paramus HQ - [GEOGRAPHIC_DATA] Sheriff" at bounding box center [264, 128] width 412 height 36
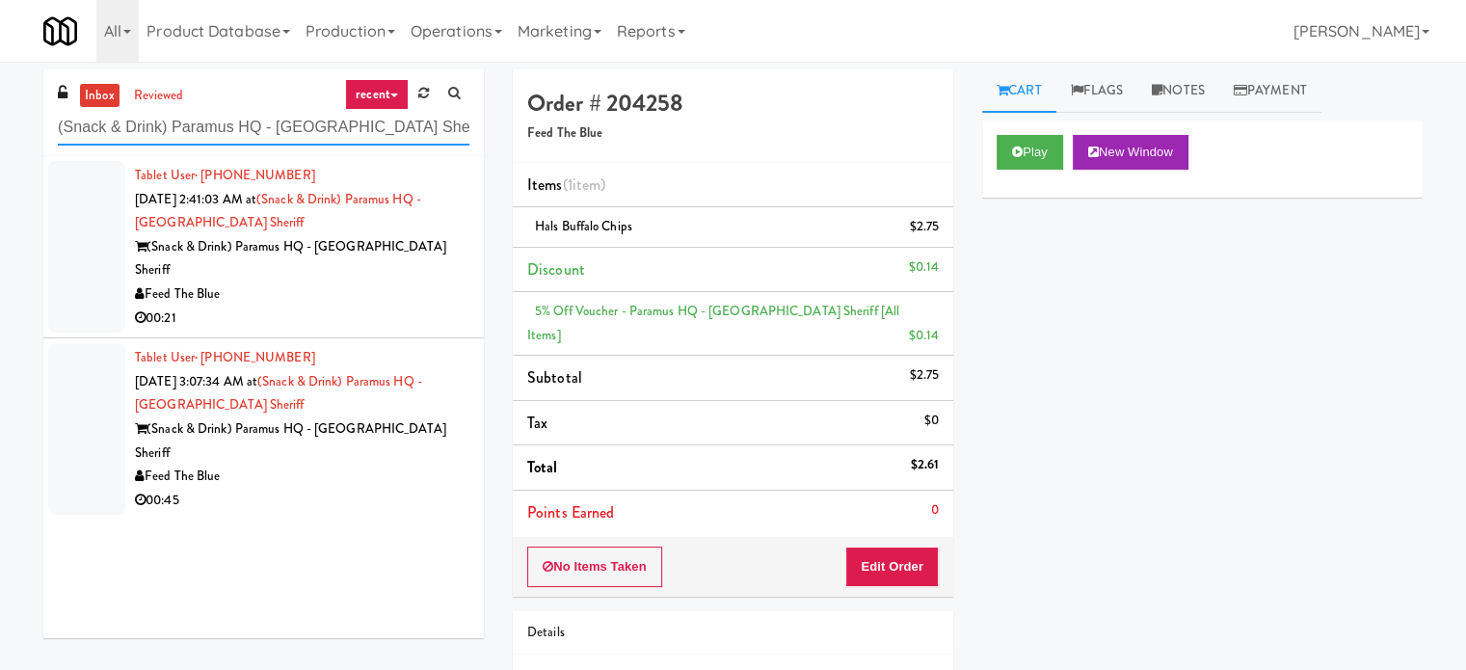
click at [170, 130] on input "(Snack & Drink) Paramus HQ - [GEOGRAPHIC_DATA] Sheriff" at bounding box center [264, 128] width 412 height 36
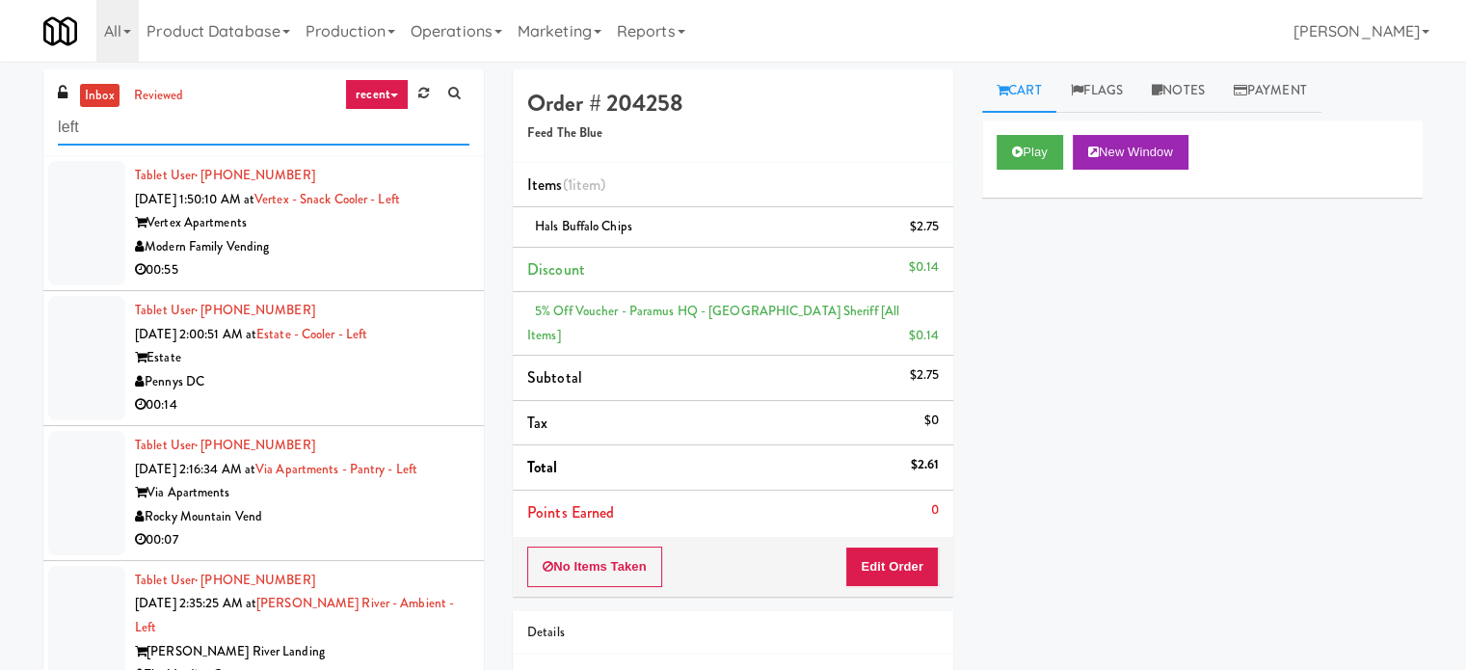
type input "left"
click at [364, 254] on div "Modern Family Vending" at bounding box center [302, 247] width 334 height 24
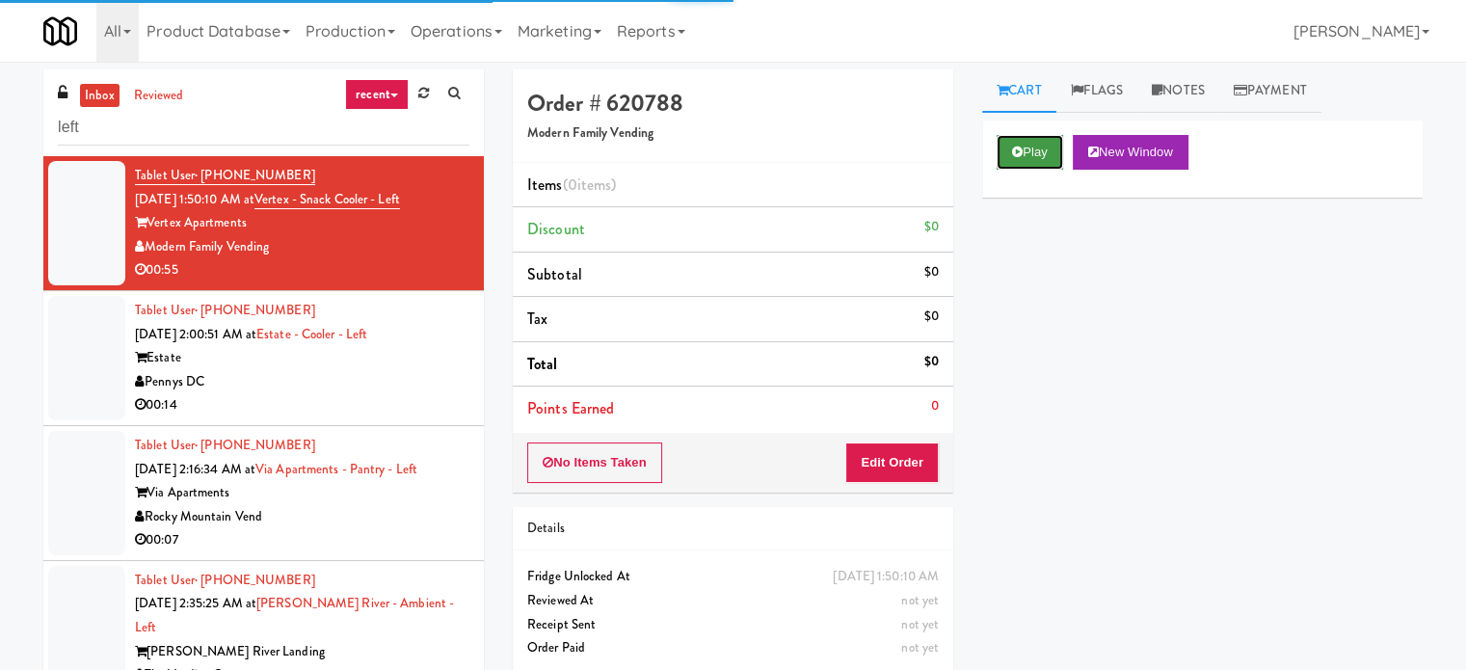
click at [1023, 157] on button "Play" at bounding box center [1030, 152] width 67 height 35
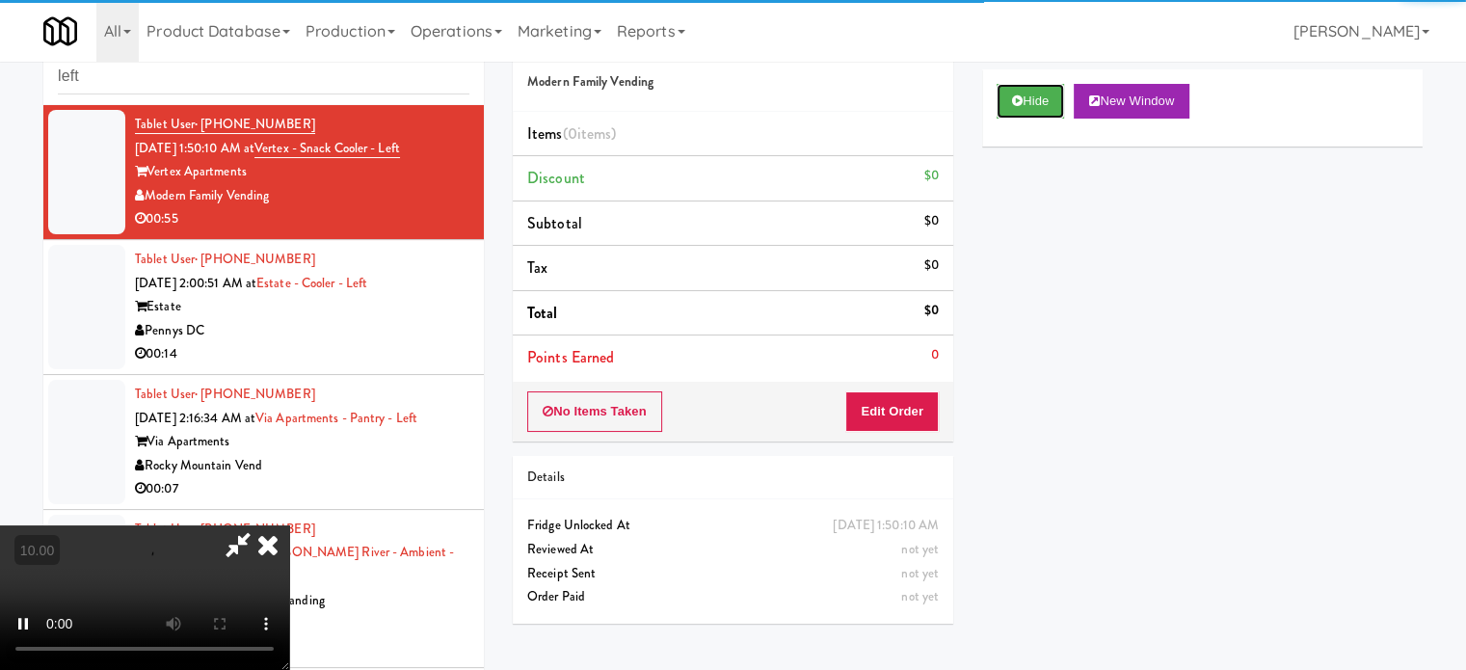
scroll to position [78, 0]
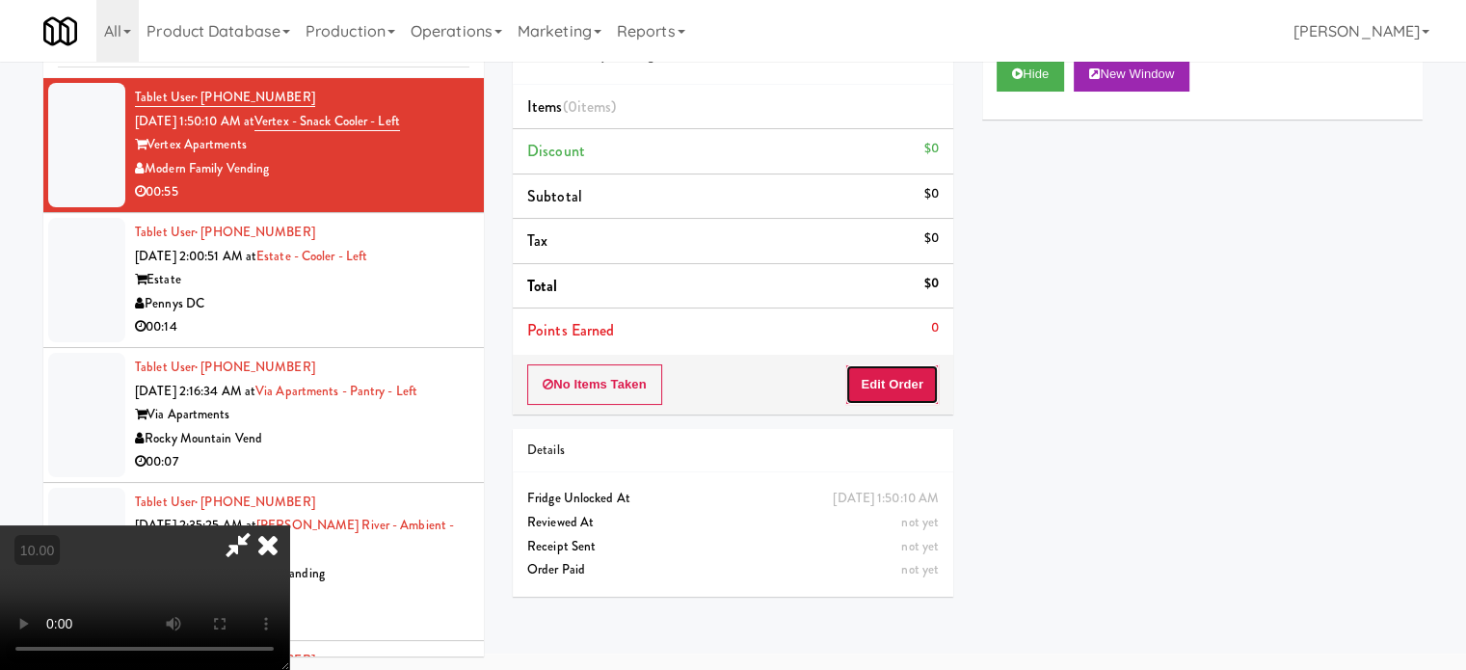
click at [902, 392] on button "Edit Order" at bounding box center [891, 384] width 93 height 40
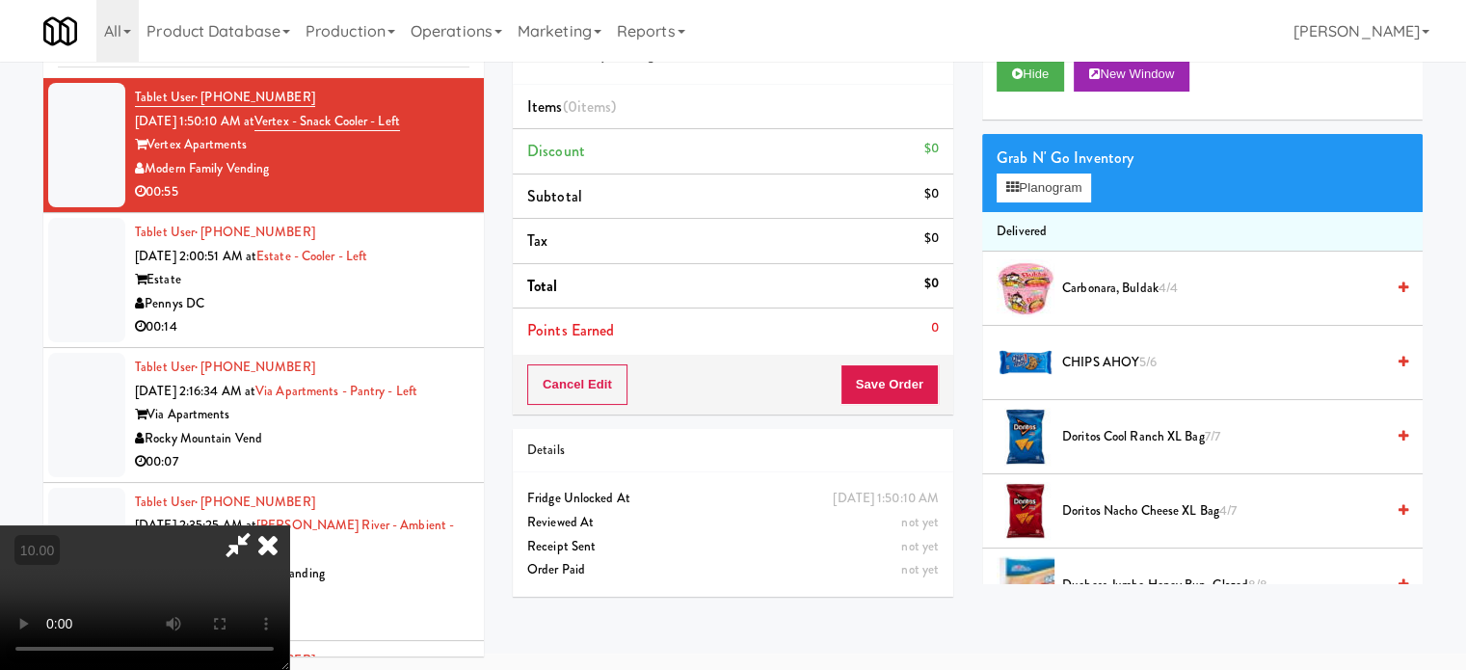
click at [289, 525] on video at bounding box center [144, 597] width 289 height 145
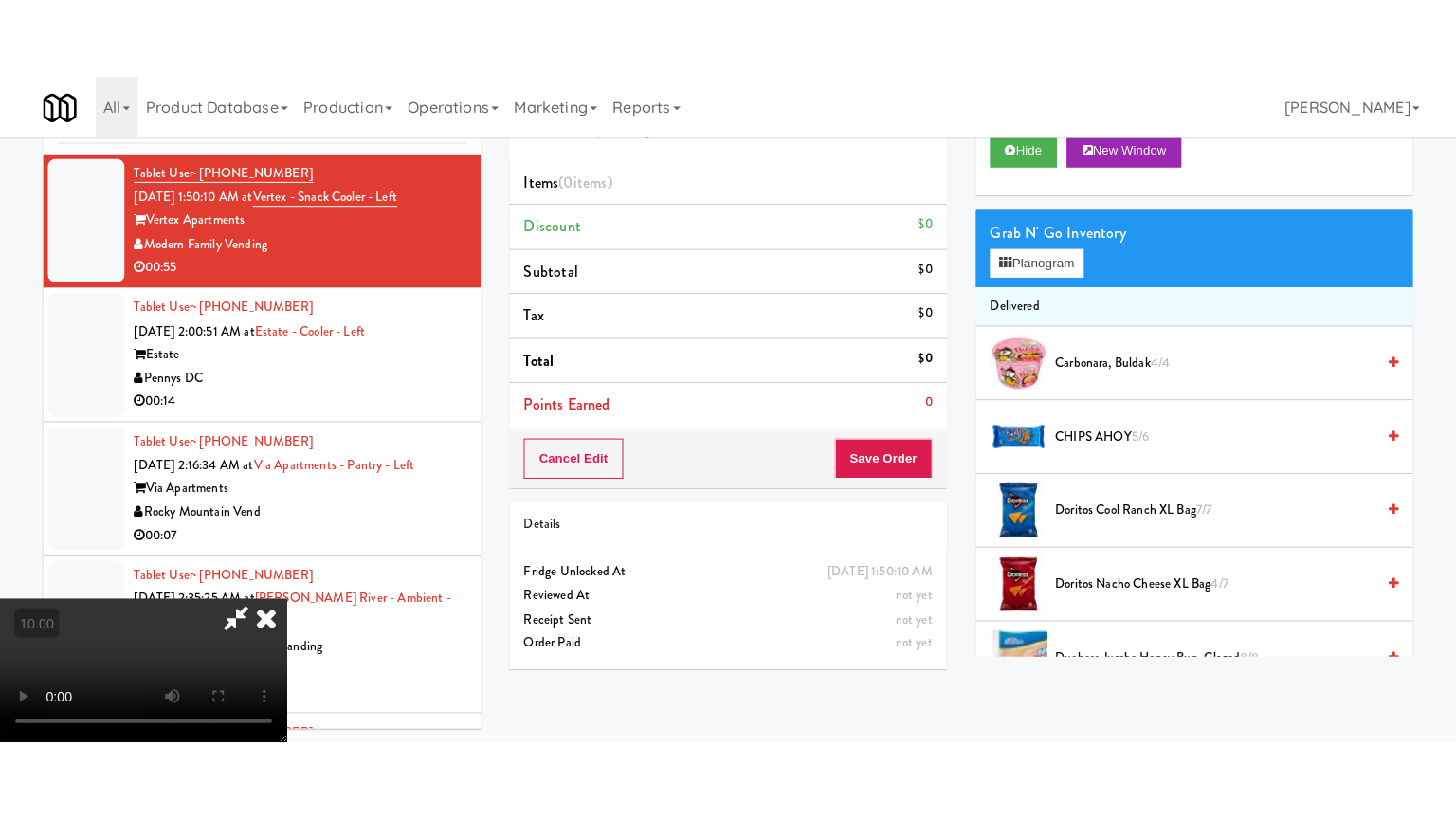
scroll to position [61, 0]
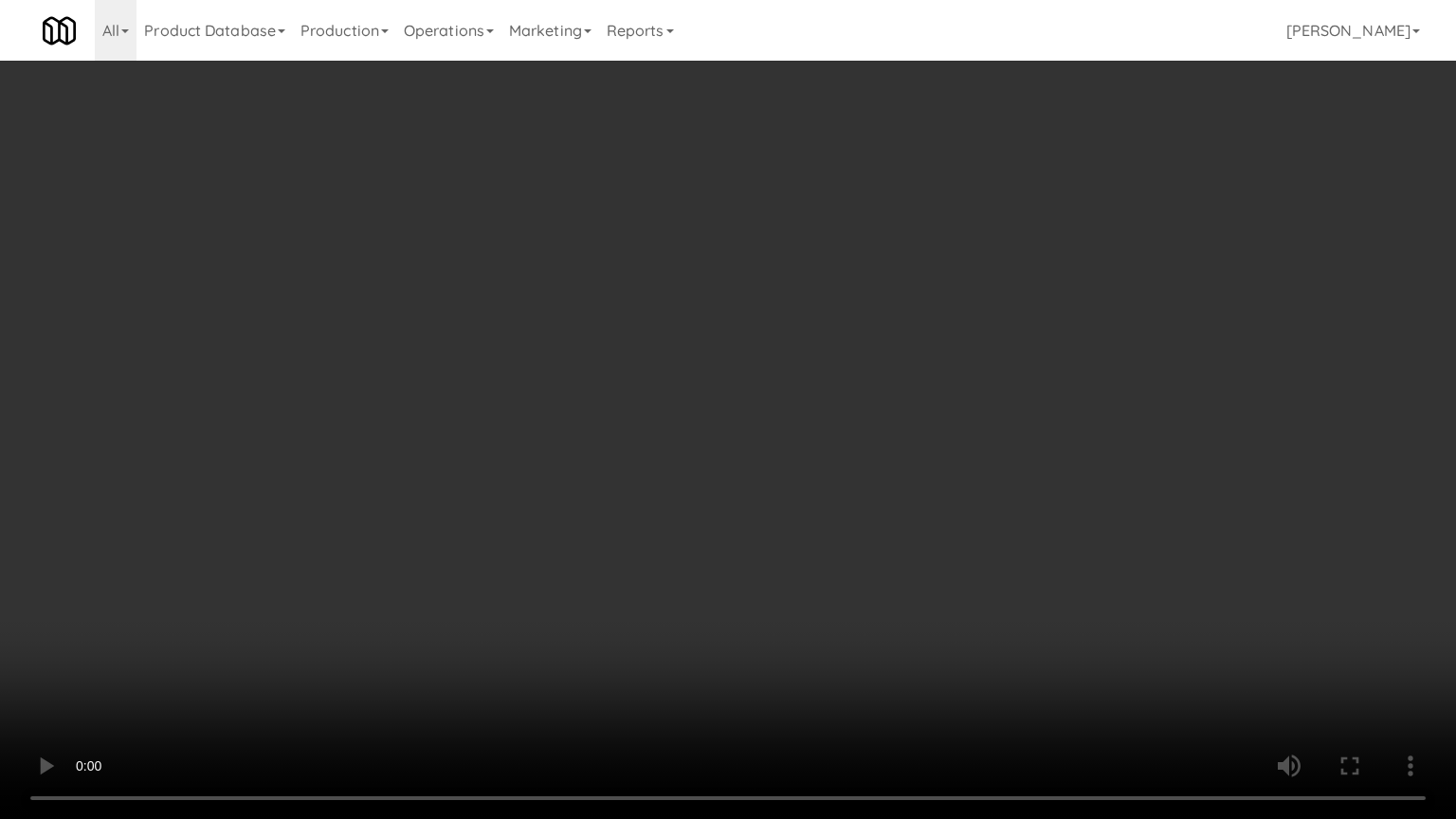
click at [688, 478] on video at bounding box center [728, 409] width 1456 height 819
click at [685, 466] on video at bounding box center [728, 409] width 1456 height 819
click at [695, 467] on video at bounding box center [728, 409] width 1456 height 819
click at [674, 479] on video at bounding box center [728, 409] width 1456 height 819
click at [766, 492] on video at bounding box center [728, 409] width 1456 height 819
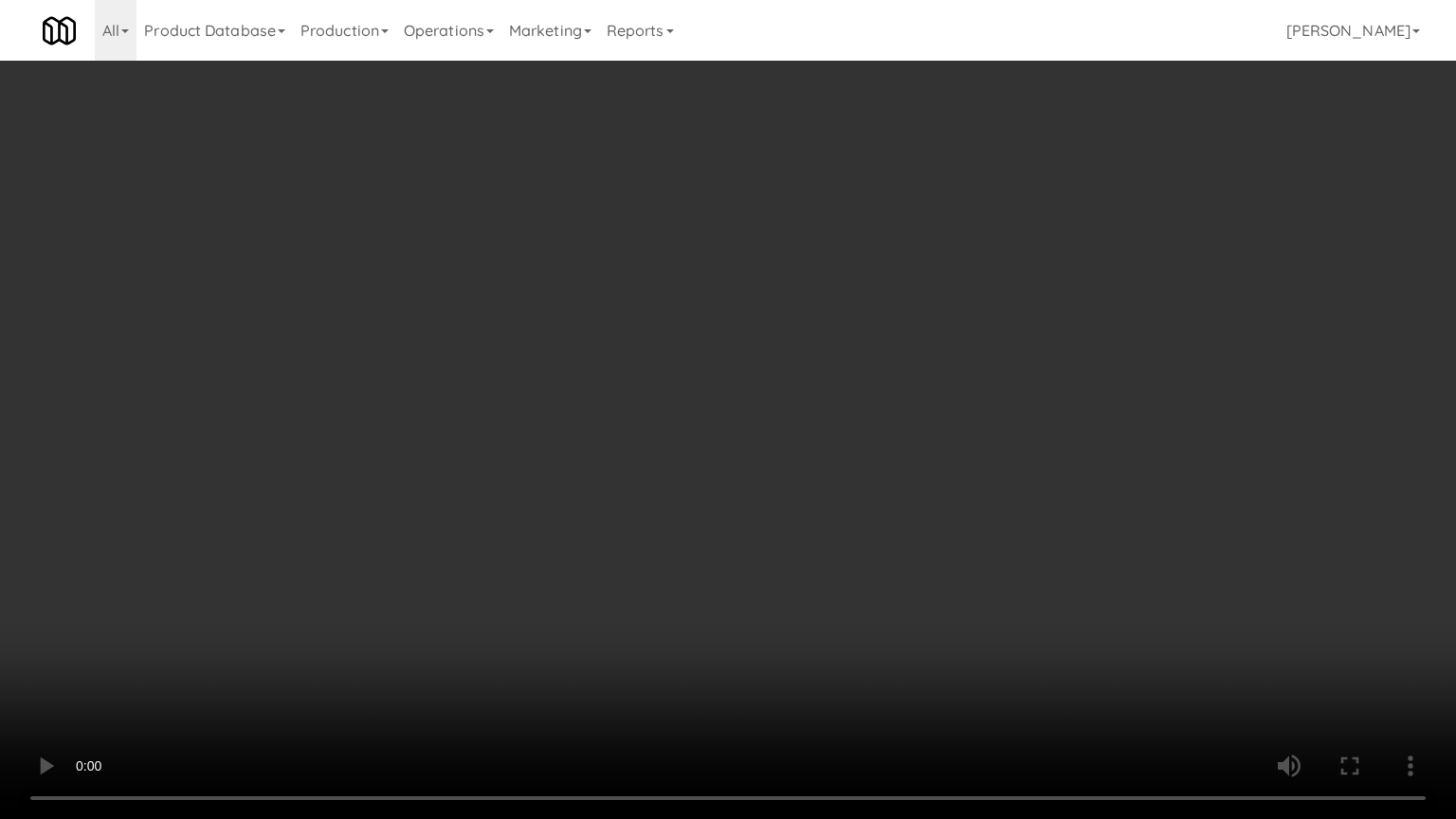
click at [697, 497] on video at bounding box center [728, 409] width 1456 height 819
click at [699, 495] on video at bounding box center [728, 409] width 1456 height 819
click at [676, 507] on video at bounding box center [728, 409] width 1456 height 819
click at [761, 469] on video at bounding box center [728, 409] width 1456 height 819
click at [756, 468] on video at bounding box center [728, 409] width 1456 height 819
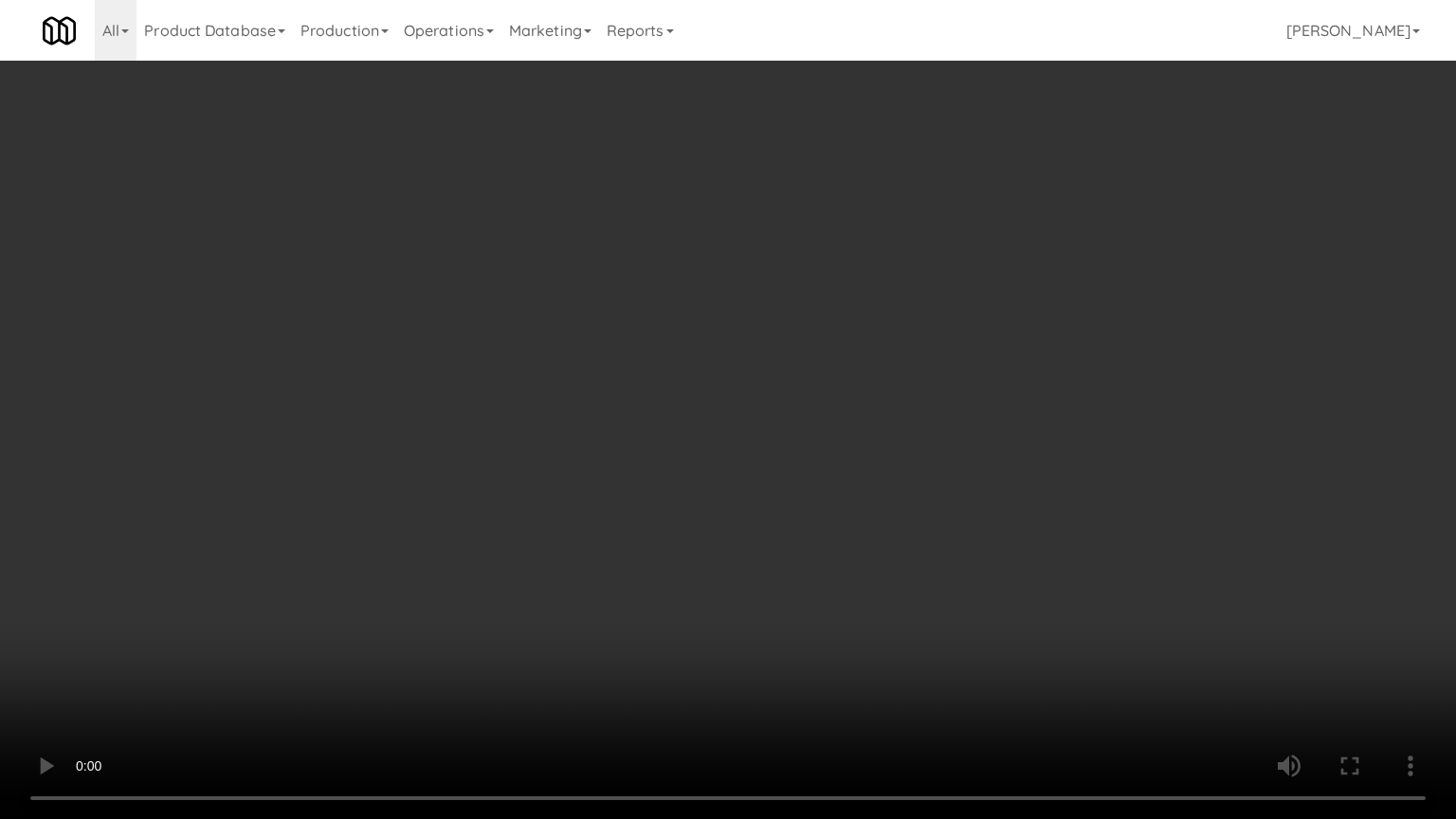
click at [721, 447] on video at bounding box center [728, 409] width 1456 height 819
click at [728, 451] on video at bounding box center [728, 409] width 1456 height 819
click at [701, 410] on video at bounding box center [728, 409] width 1456 height 819
click at [679, 409] on video at bounding box center [728, 409] width 1456 height 819
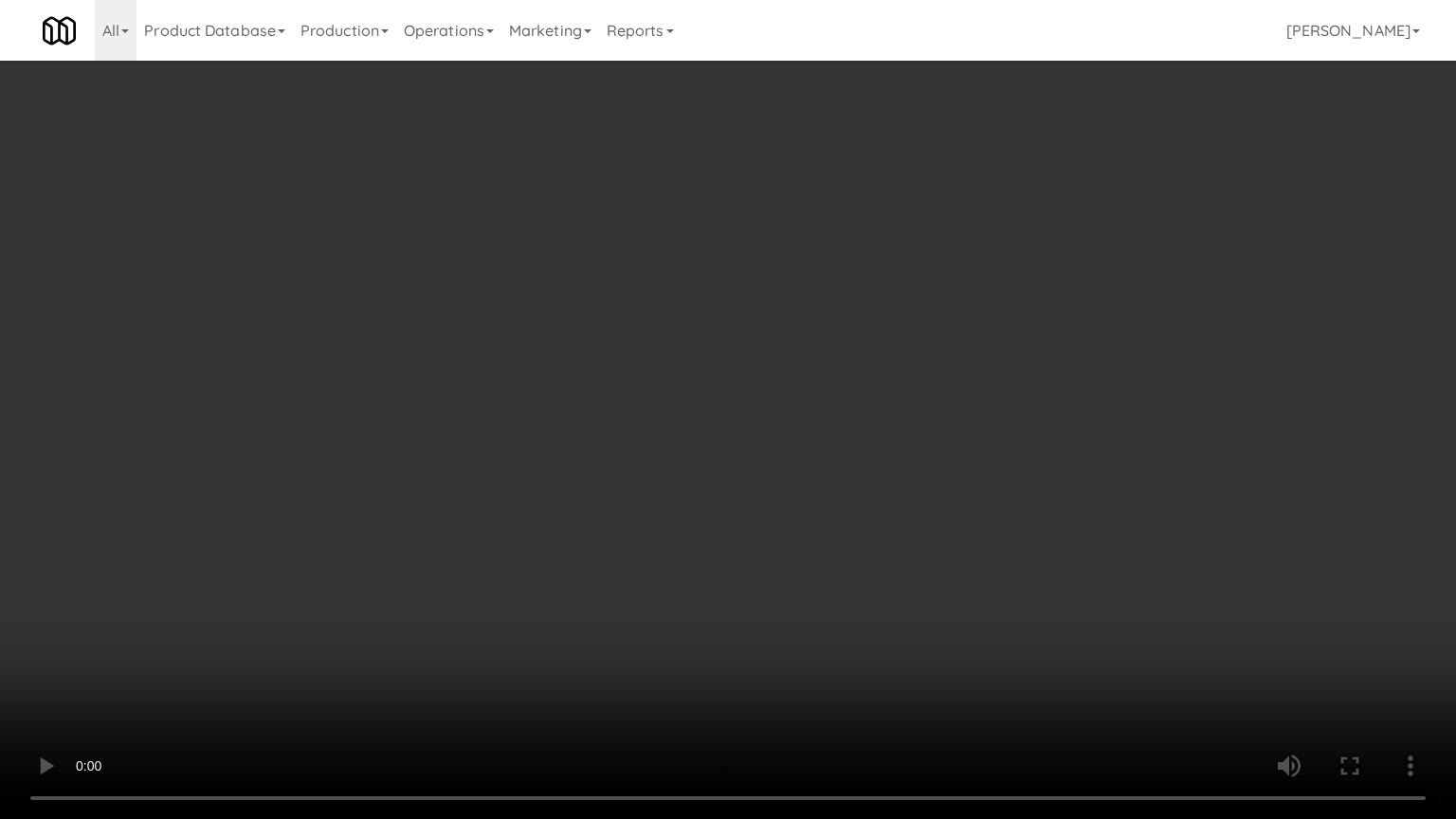
click at [677, 417] on video at bounding box center [728, 409] width 1456 height 819
click at [770, 443] on video at bounding box center [728, 409] width 1456 height 819
click at [707, 440] on video at bounding box center [728, 409] width 1456 height 819
drag, startPoint x: 713, startPoint y: 436, endPoint x: 979, endPoint y: 350, distance: 279.6
click at [715, 433] on video at bounding box center [728, 409] width 1456 height 819
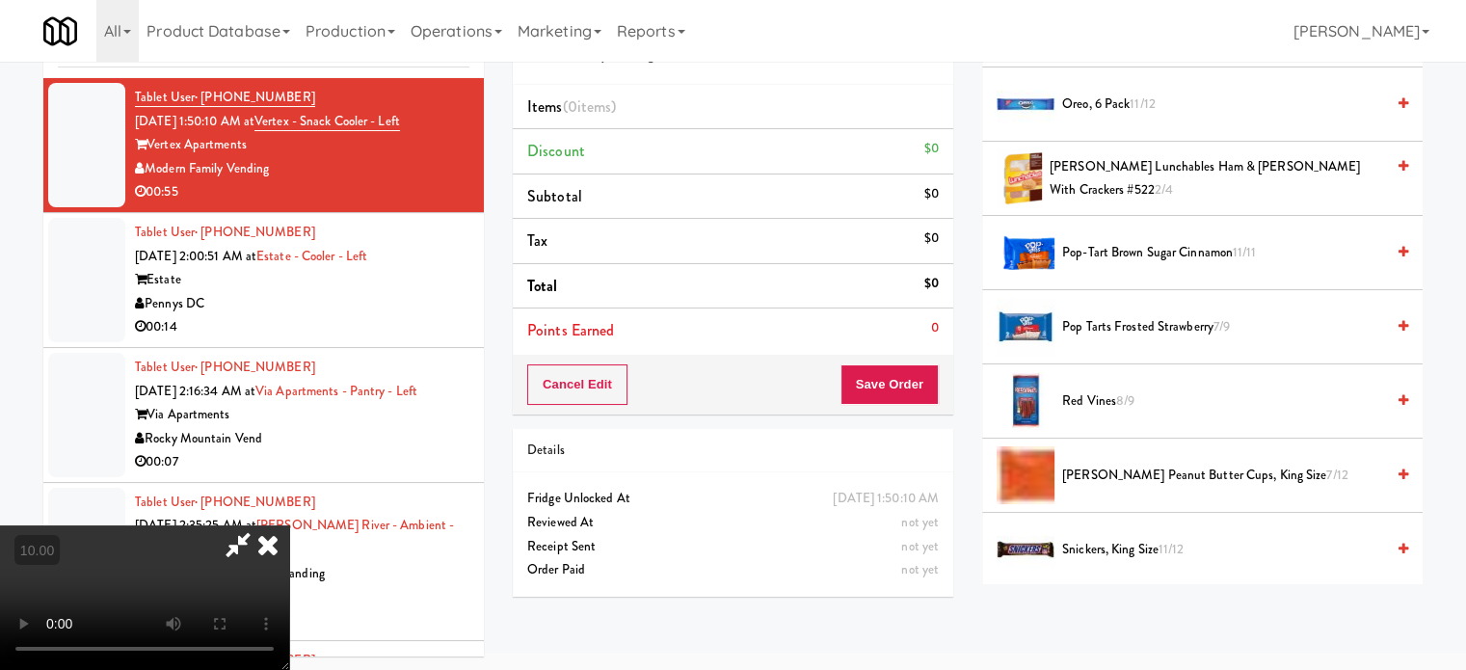
scroll to position [1888, 0]
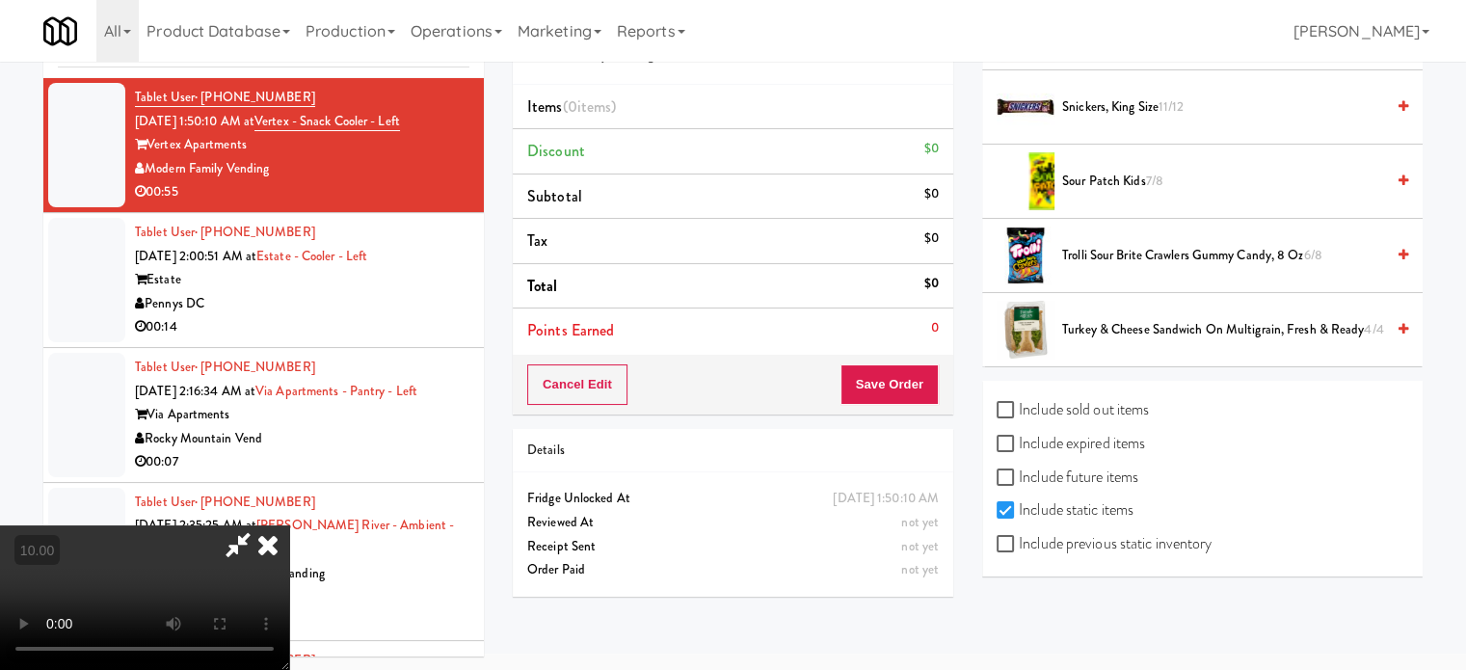
click at [1114, 247] on span "Trolli Sour Brite Crawlers Gummy Candy, 8 Oz 6/8" at bounding box center [1223, 256] width 322 height 24
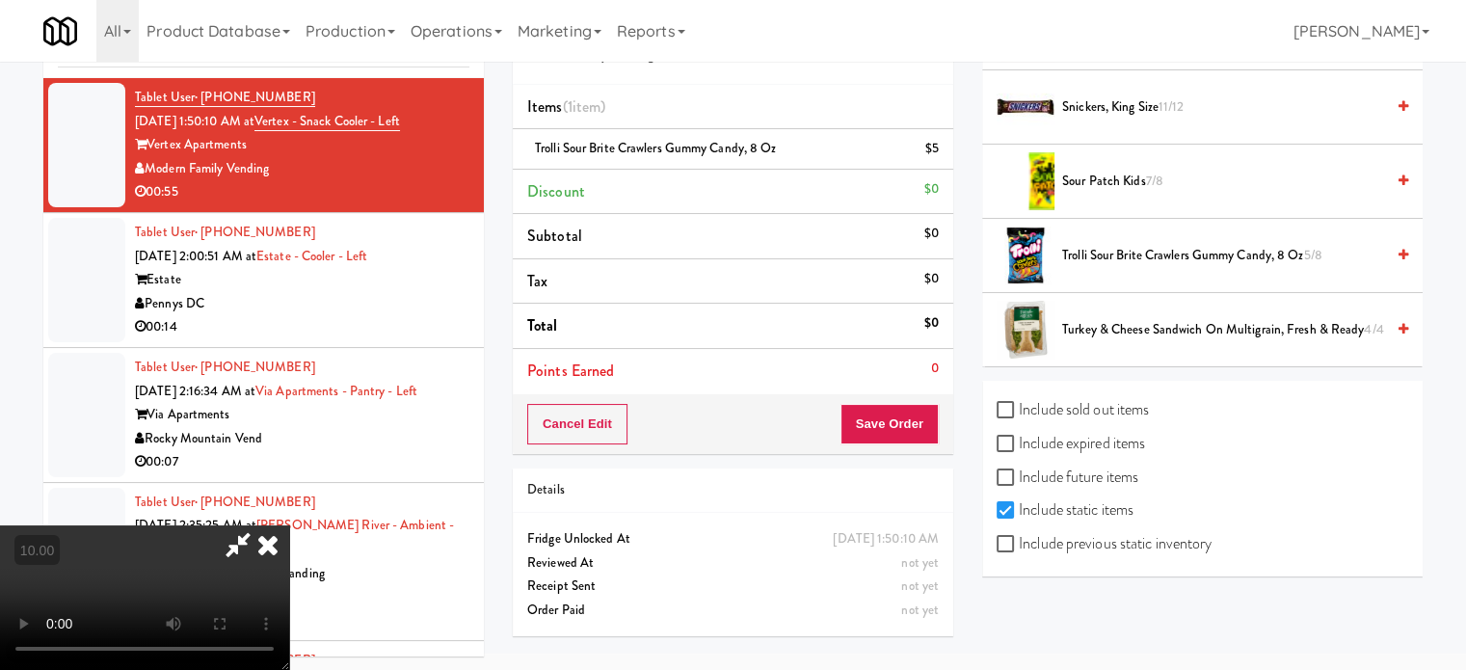
click at [289, 525] on video at bounding box center [144, 597] width 289 height 145
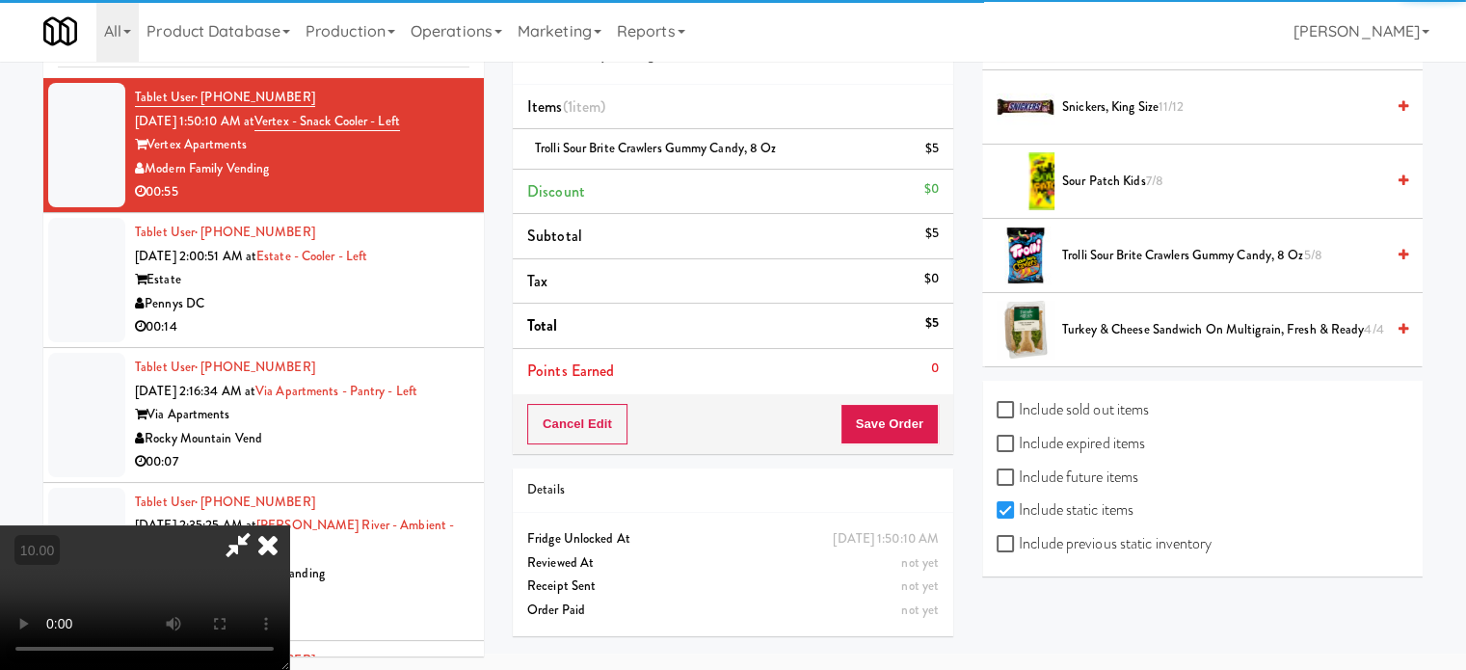
drag, startPoint x: 339, startPoint y: 374, endPoint x: 376, endPoint y: 470, distance: 103.1
click at [289, 525] on video at bounding box center [144, 597] width 289 height 145
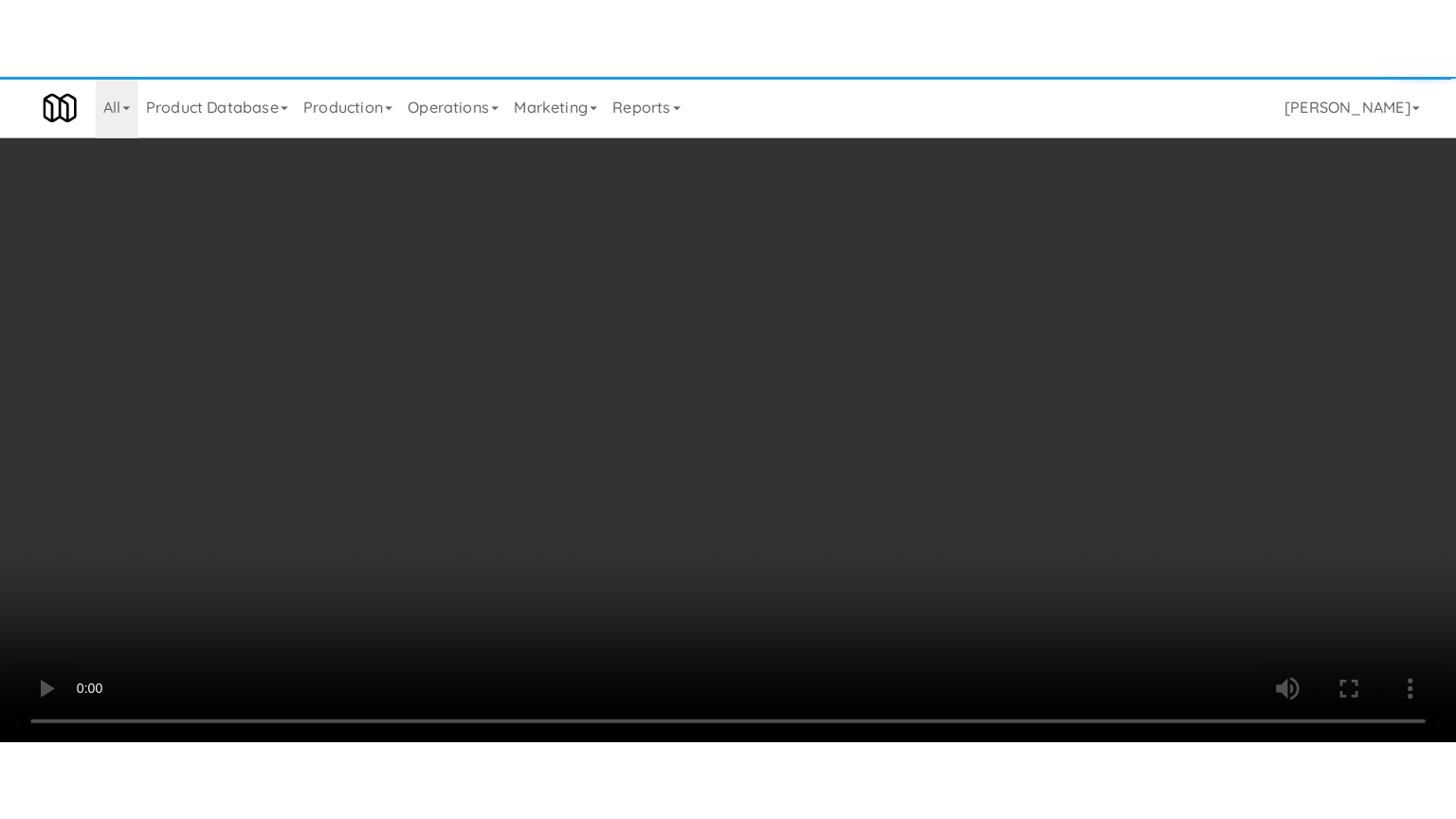
scroll to position [1696, 0]
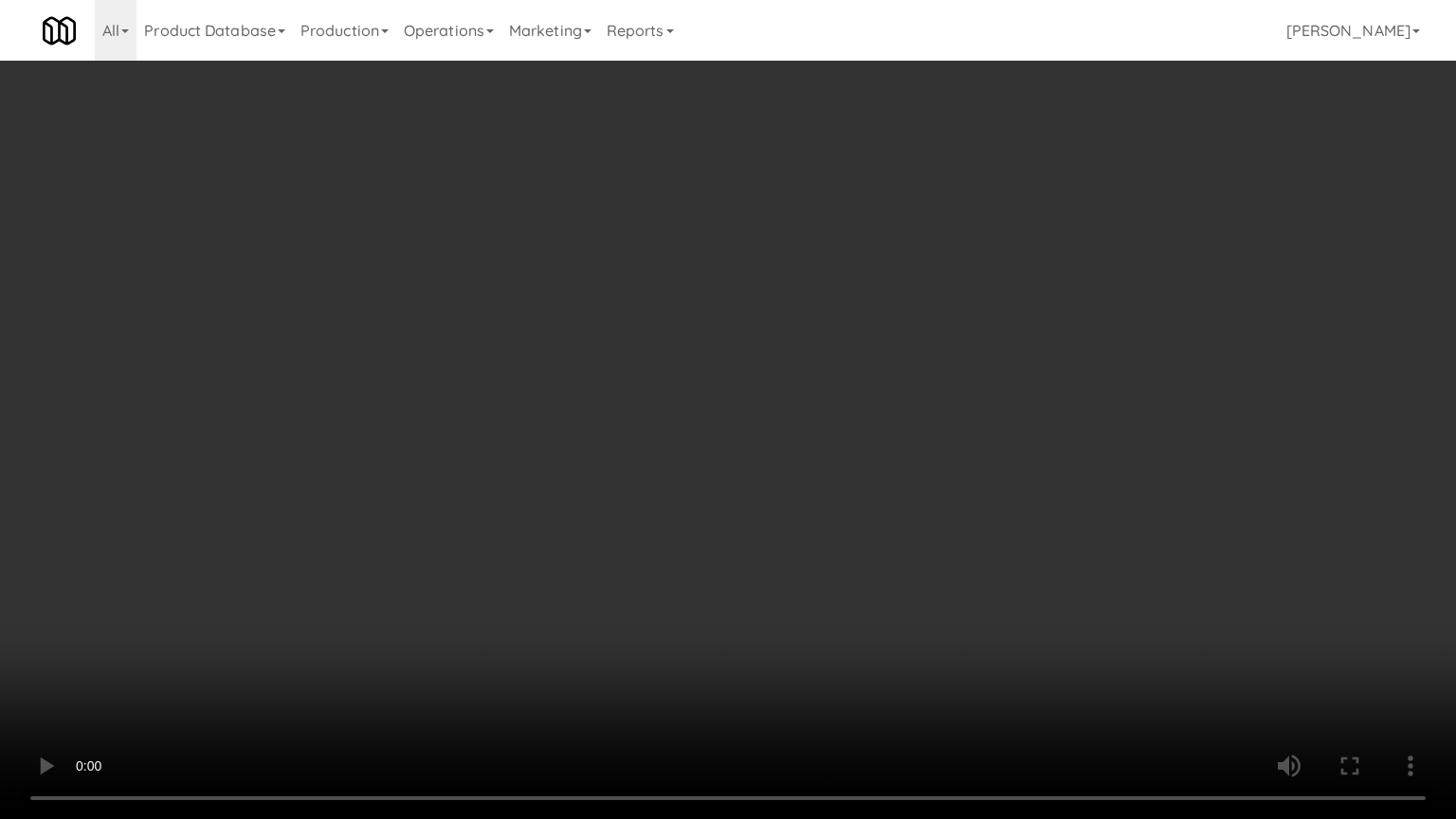
click at [532, 432] on video at bounding box center [728, 409] width 1456 height 819
click at [664, 451] on video at bounding box center [728, 409] width 1456 height 819
click at [862, 394] on video at bounding box center [728, 409] width 1456 height 819
click at [886, 398] on video at bounding box center [728, 409] width 1456 height 819
click at [905, 408] on video at bounding box center [728, 409] width 1456 height 819
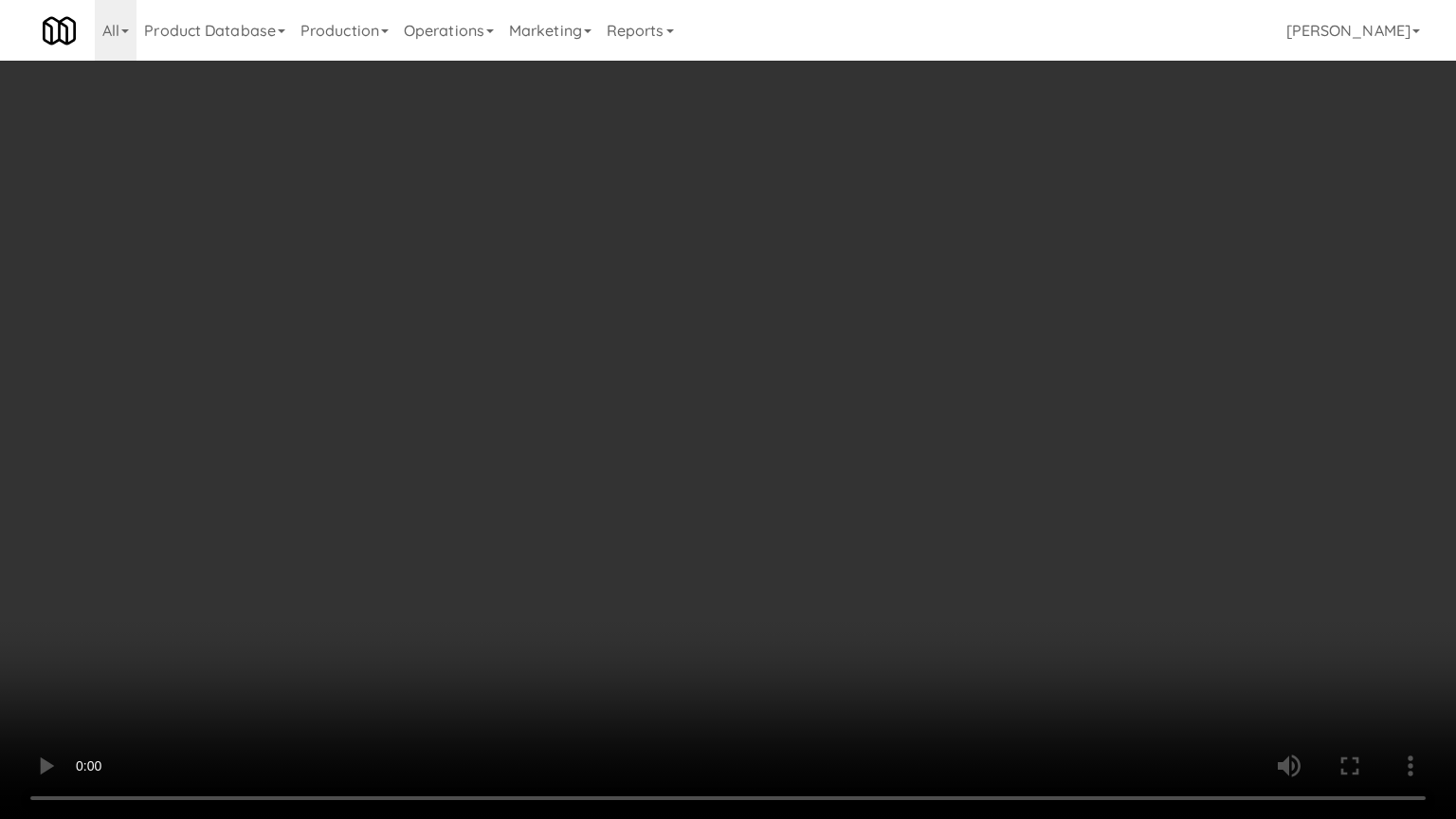
click at [905, 409] on video at bounding box center [728, 409] width 1456 height 819
click at [915, 406] on video at bounding box center [728, 409] width 1456 height 819
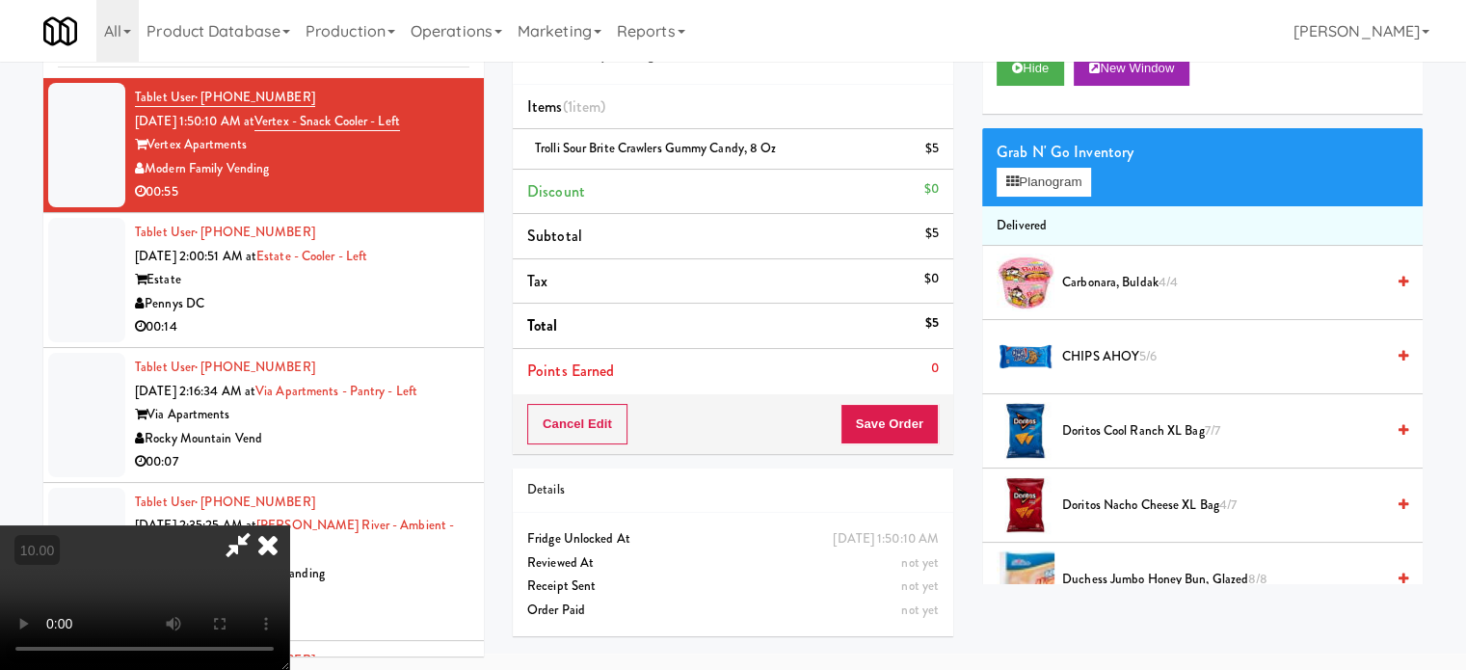
scroll to position [0, 0]
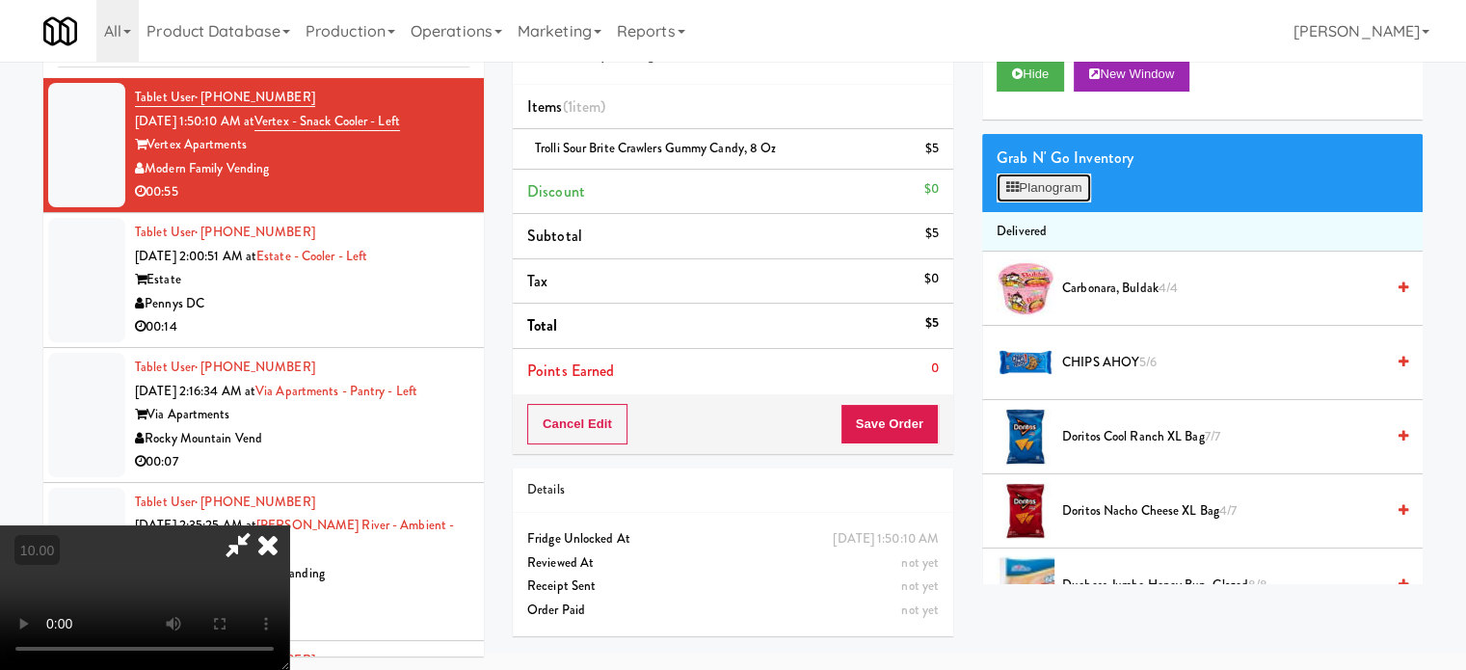
click at [1053, 182] on button "Planogram" at bounding box center [1044, 187] width 94 height 29
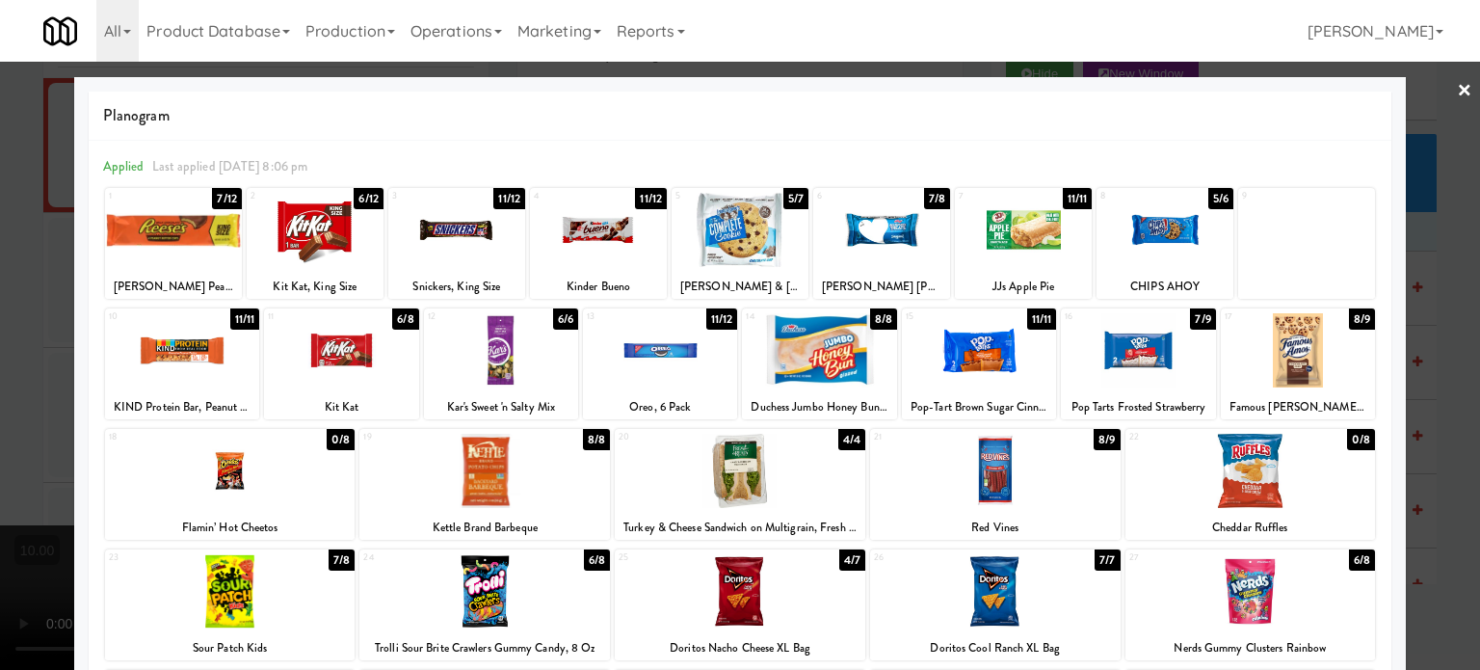
click at [1209, 197] on div "5/6" at bounding box center [1221, 198] width 25 height 21
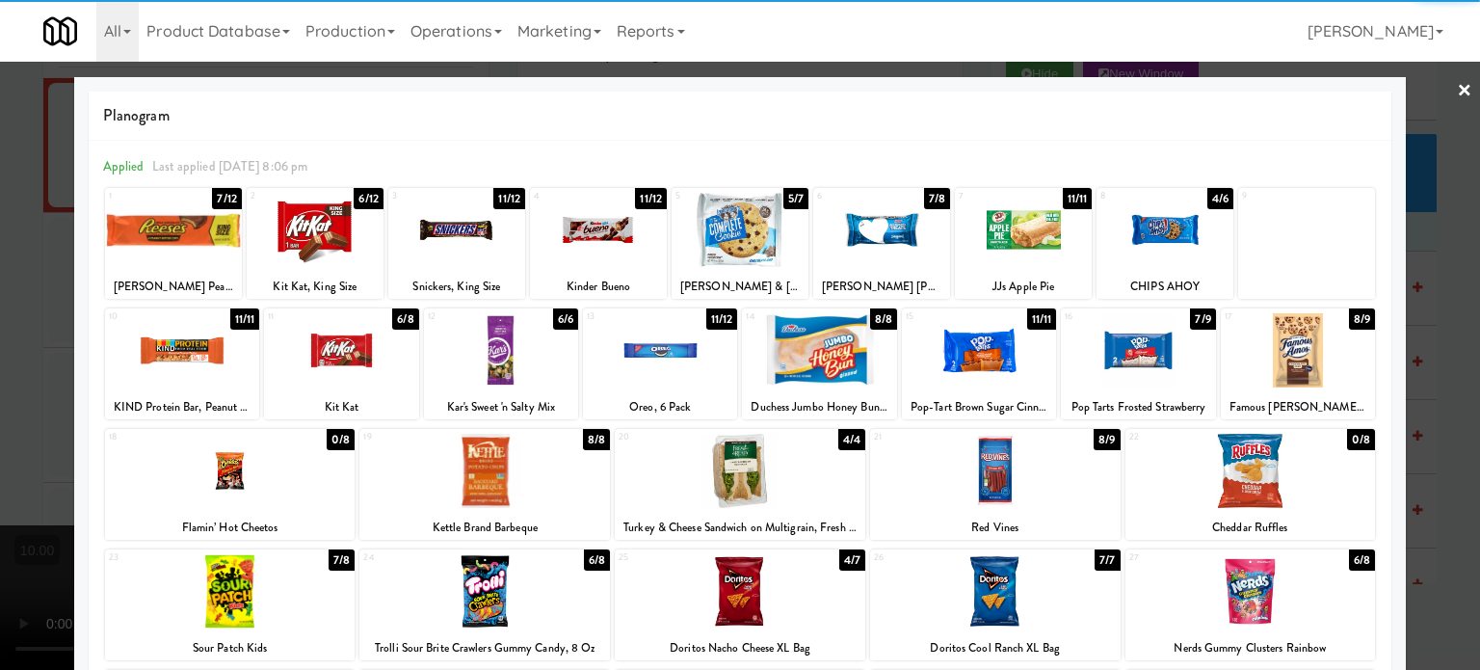
click at [1452, 320] on div at bounding box center [740, 335] width 1480 height 670
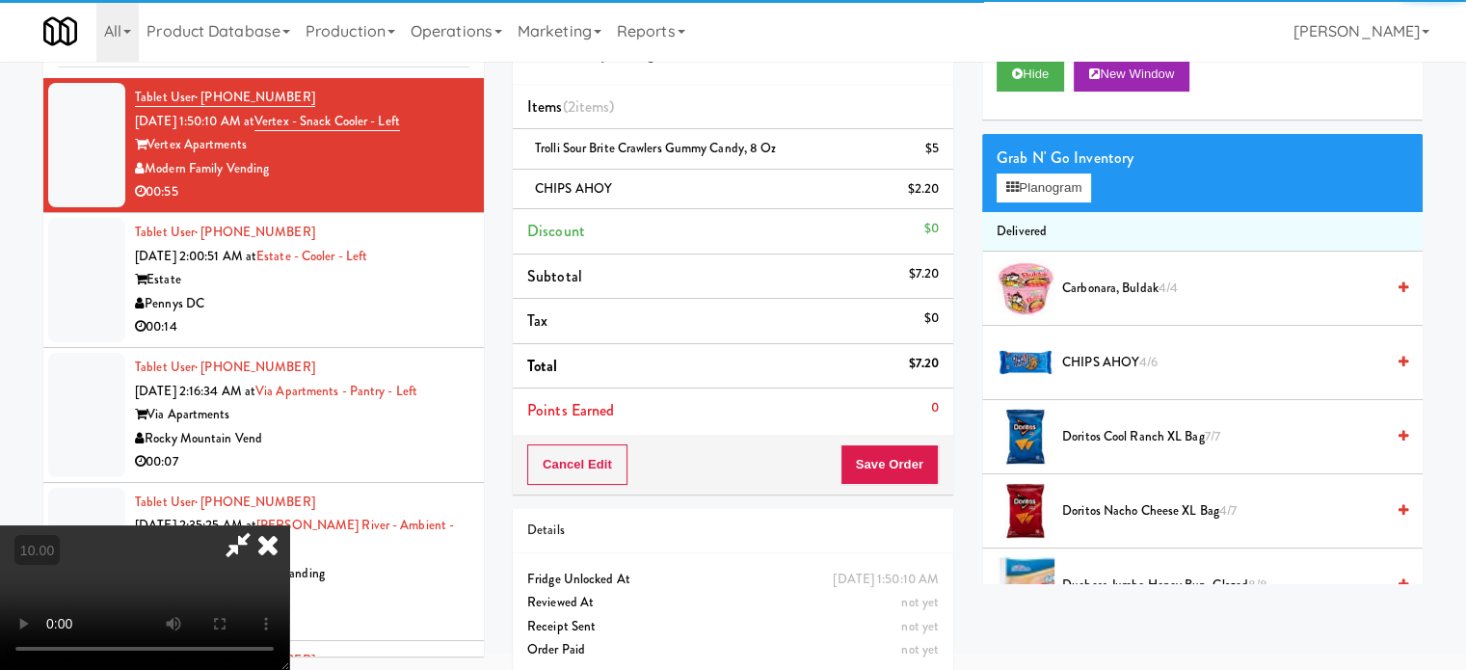
click at [237, 525] on video at bounding box center [144, 597] width 289 height 145
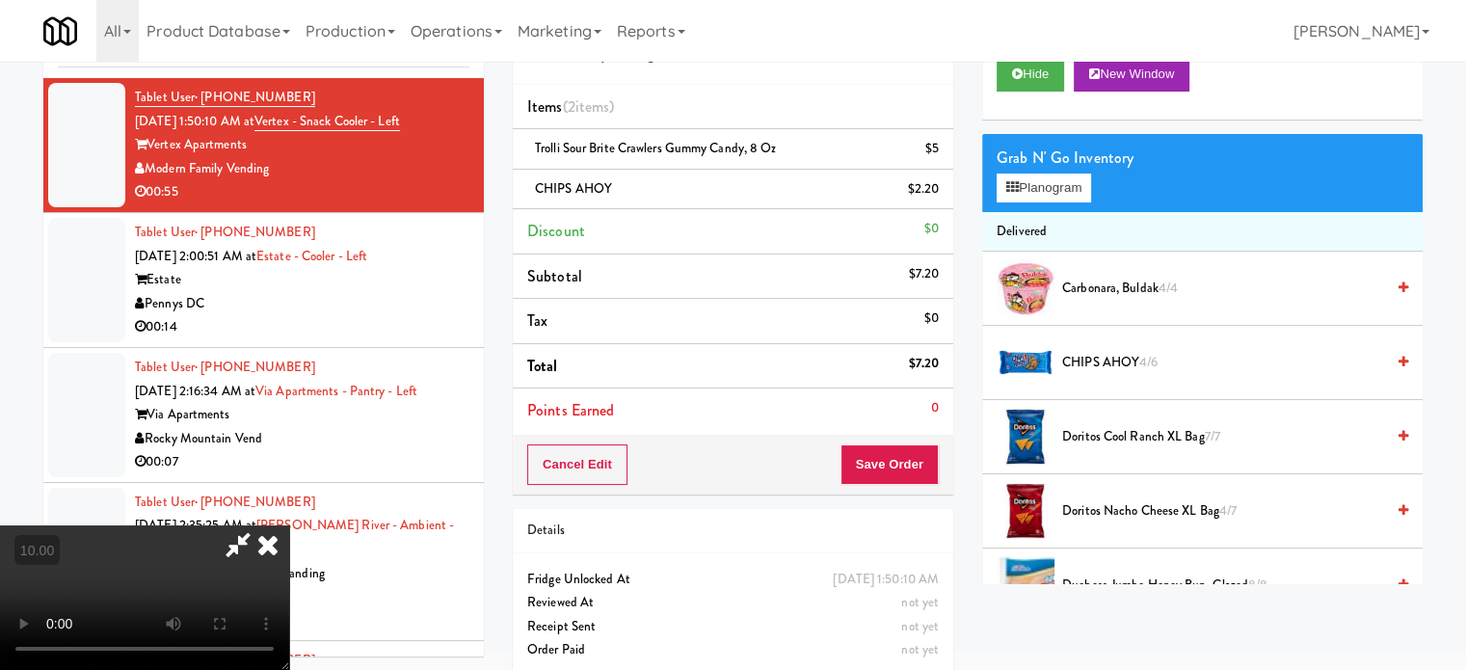
drag, startPoint x: 247, startPoint y: 416, endPoint x: 259, endPoint y: 526, distance: 110.6
click at [248, 525] on video at bounding box center [144, 597] width 289 height 145
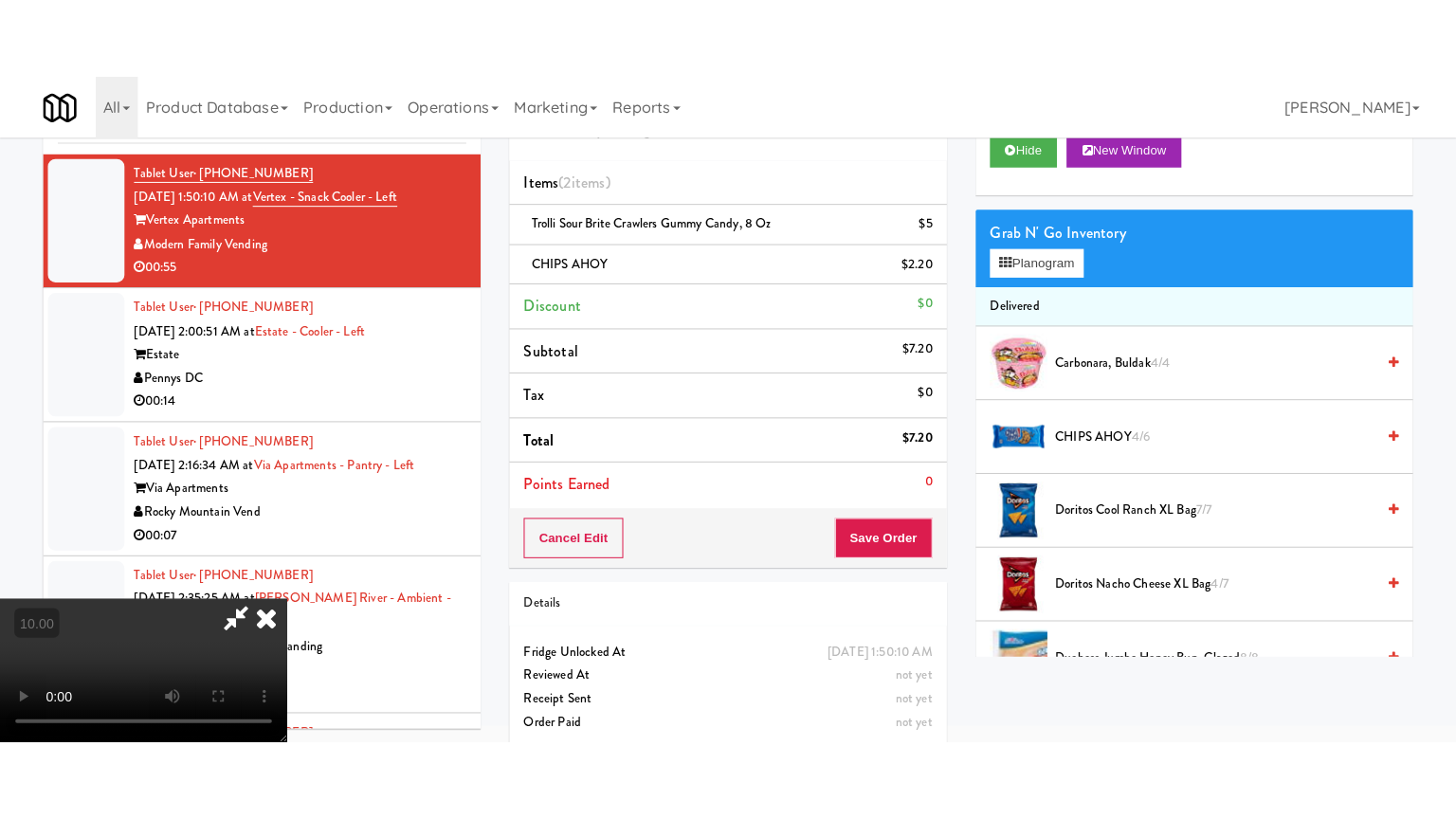
scroll to position [61, 0]
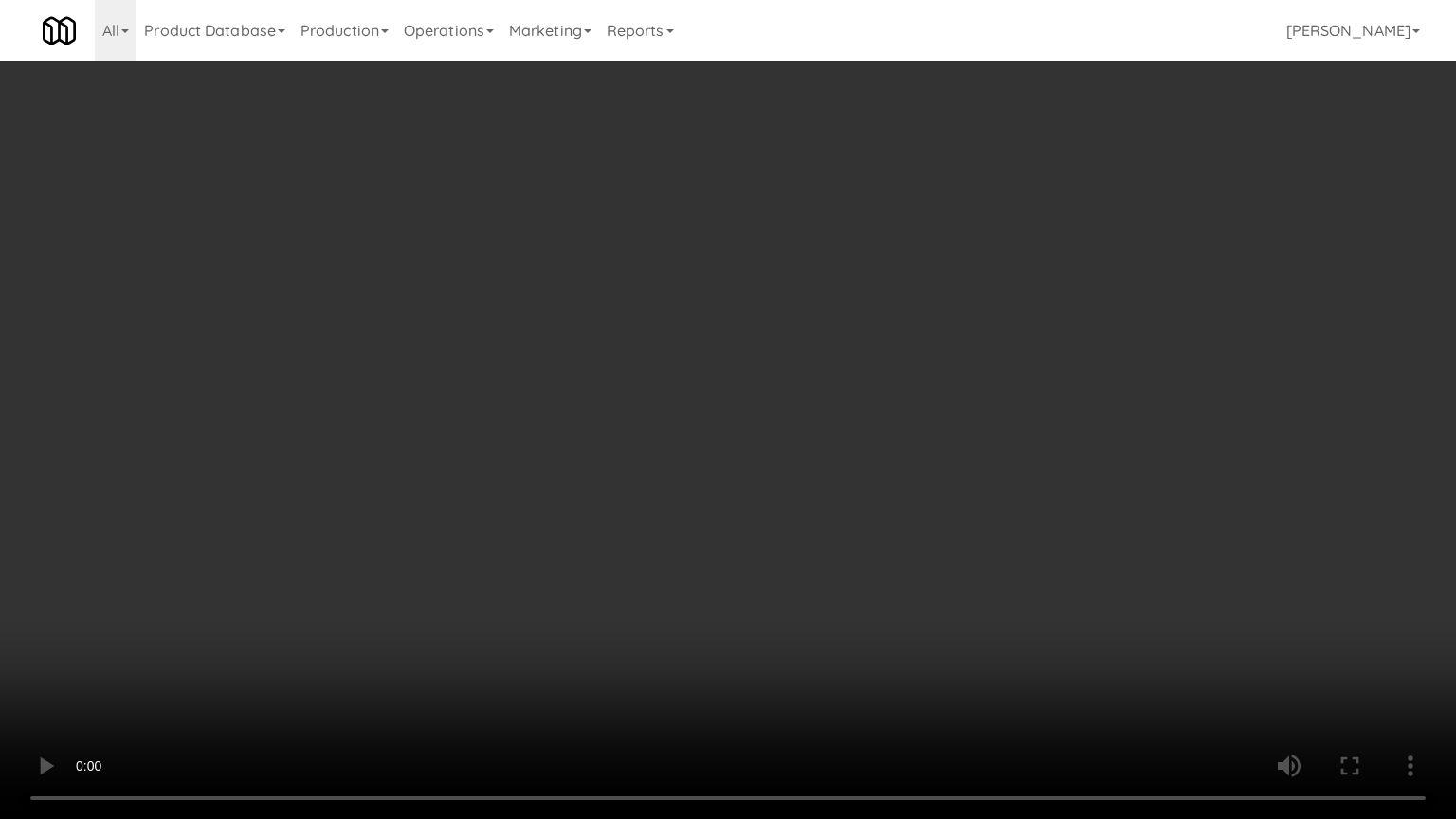
drag, startPoint x: 255, startPoint y: 517, endPoint x: 303, endPoint y: 493, distance: 53.7
click at [270, 512] on video at bounding box center [728, 409] width 1456 height 819
click at [504, 349] on video at bounding box center [728, 409] width 1456 height 819
click at [516, 342] on video at bounding box center [728, 409] width 1456 height 819
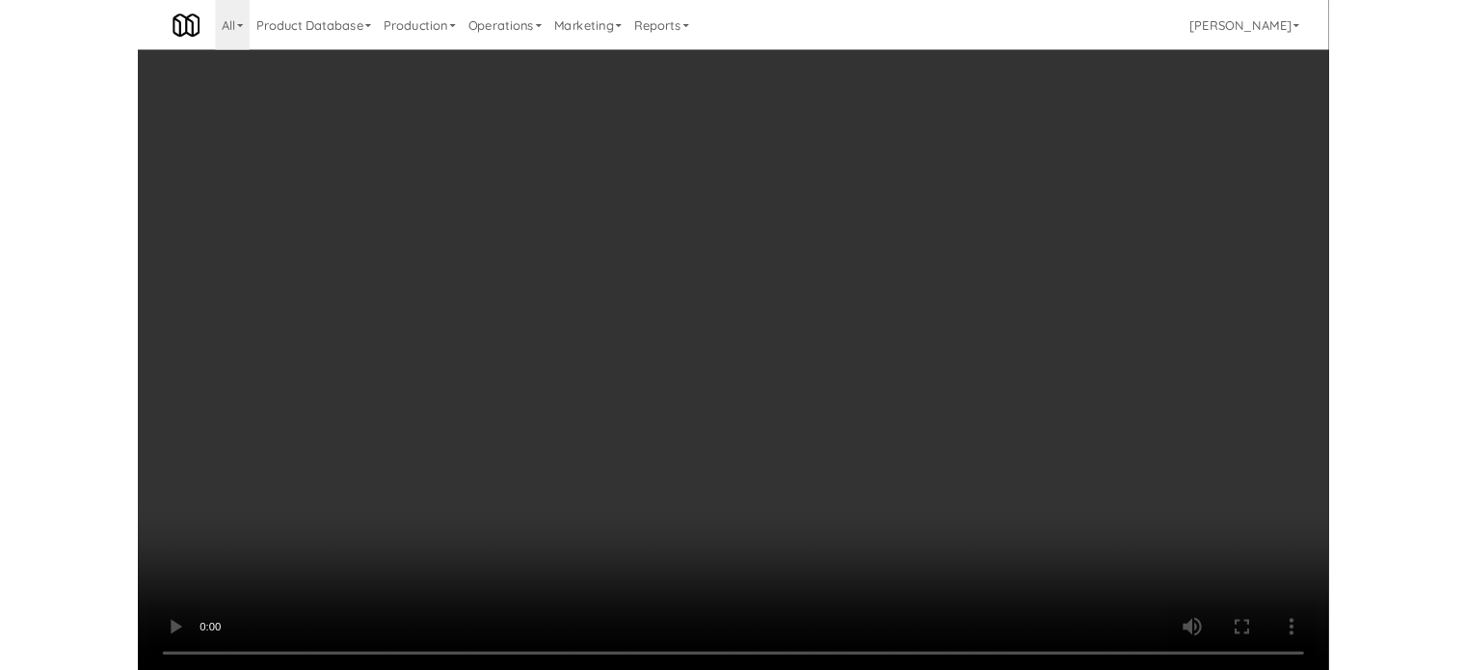
scroll to position [78, 0]
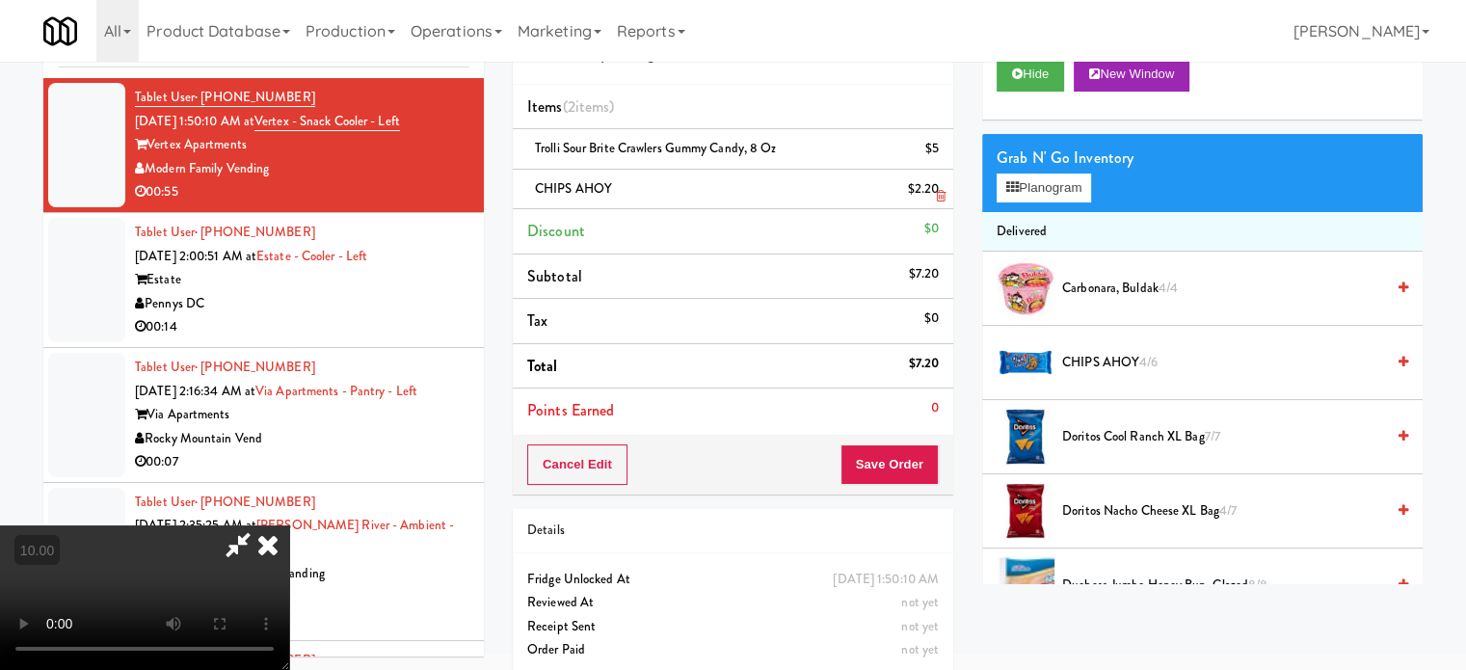
click at [289, 525] on icon at bounding box center [268, 544] width 42 height 39
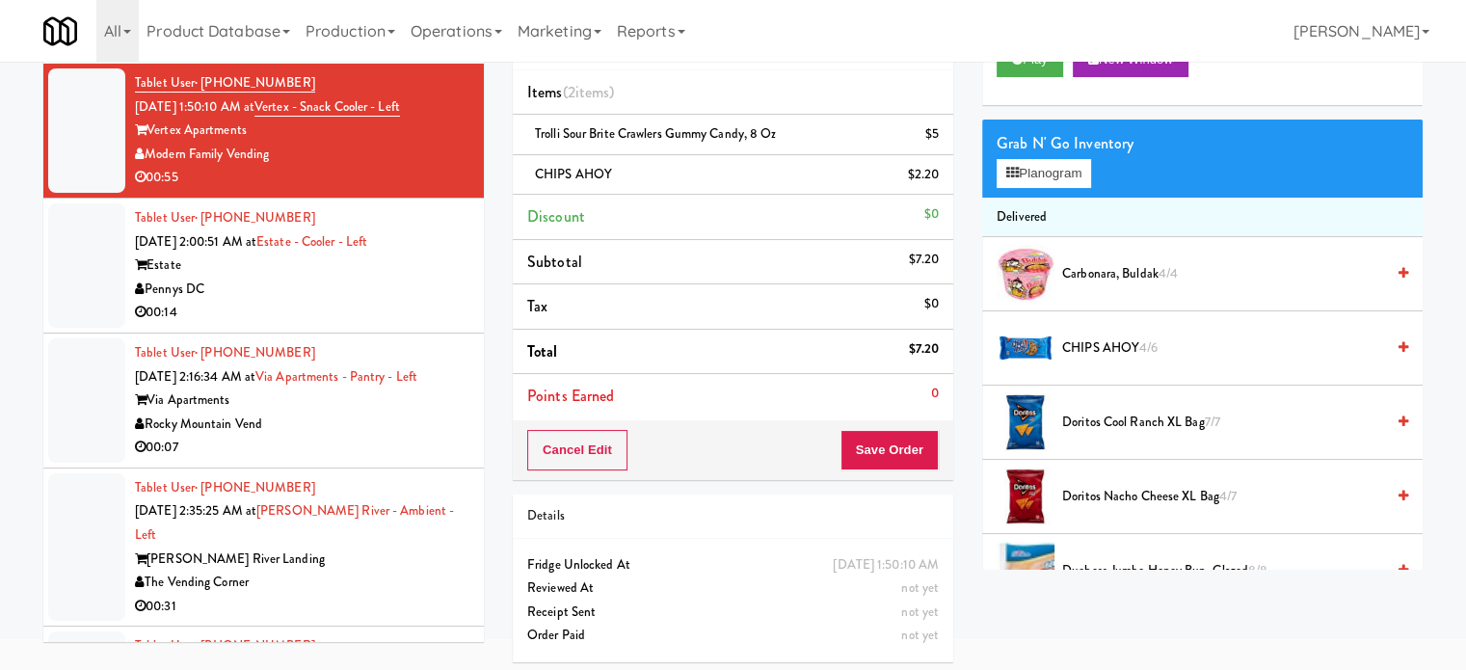
scroll to position [96, 0]
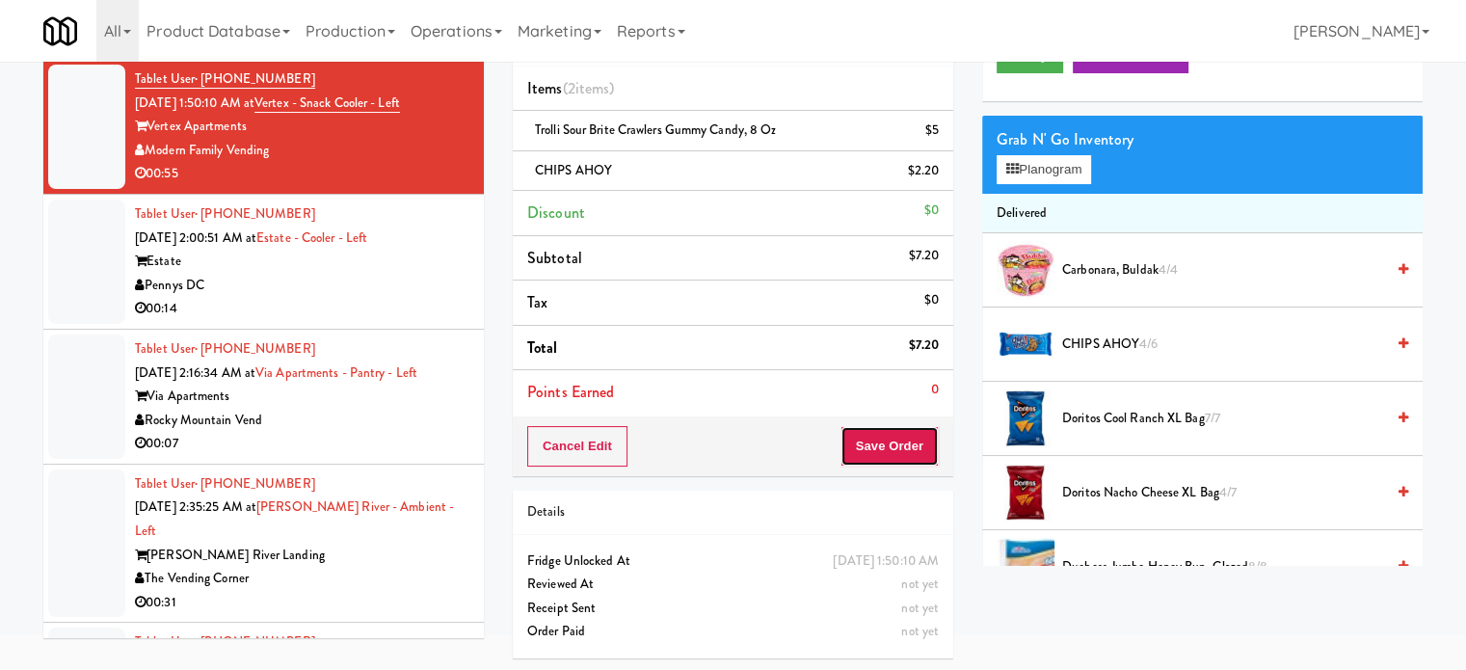
click at [920, 434] on button "Save Order" at bounding box center [889, 446] width 98 height 40
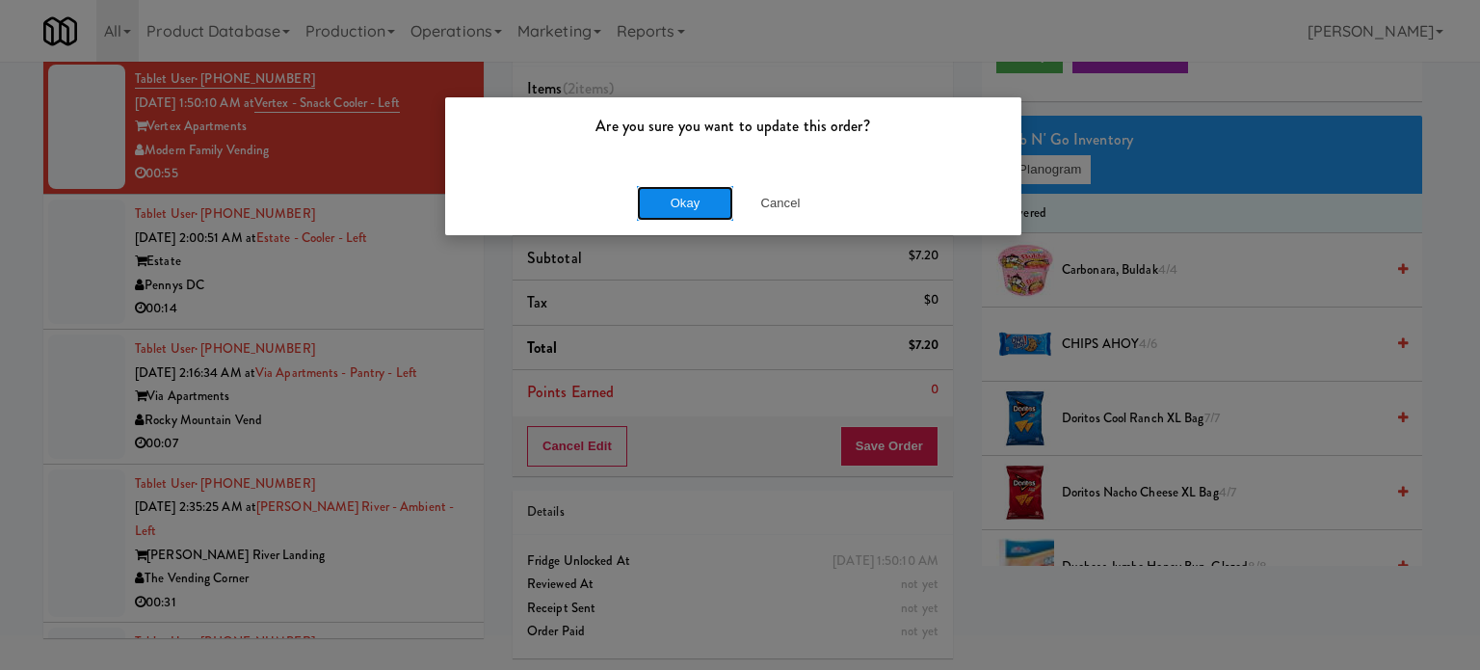
click at [702, 194] on button "Okay" at bounding box center [685, 203] width 96 height 35
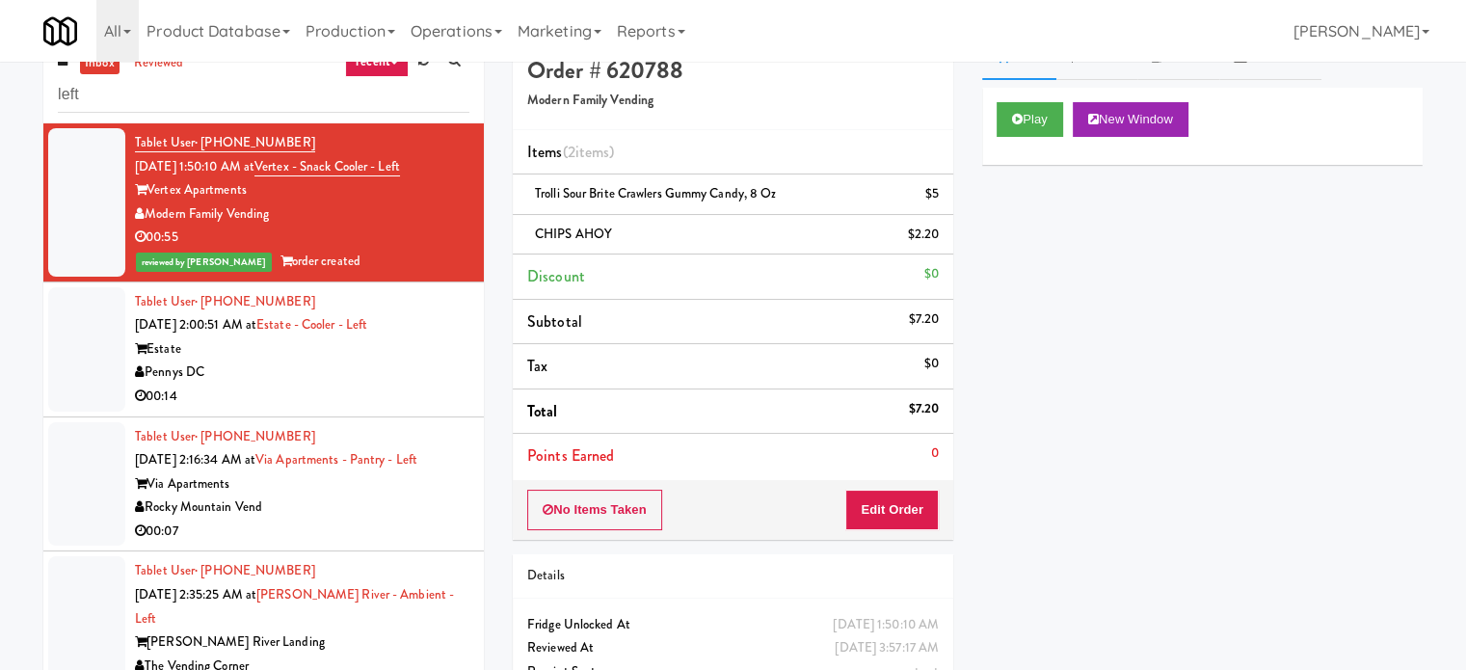
scroll to position [0, 0]
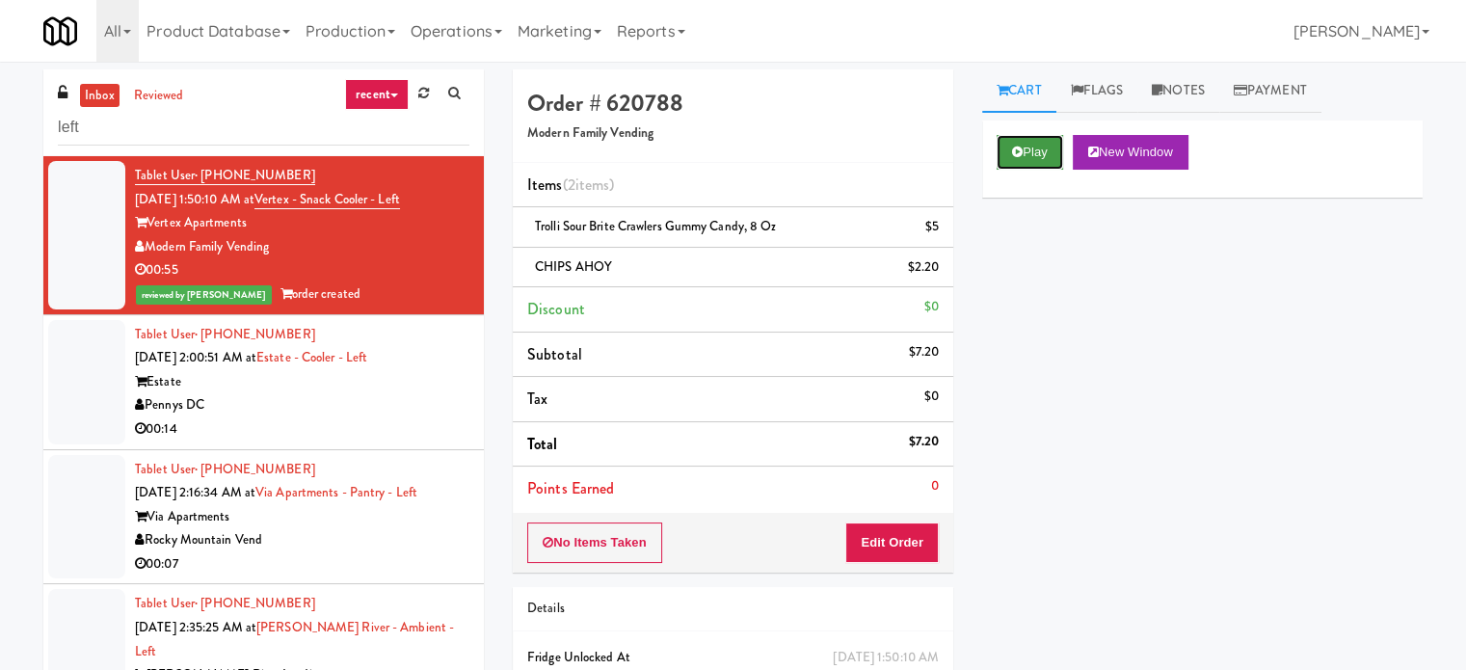
click at [1022, 153] on icon at bounding box center [1017, 152] width 11 height 13
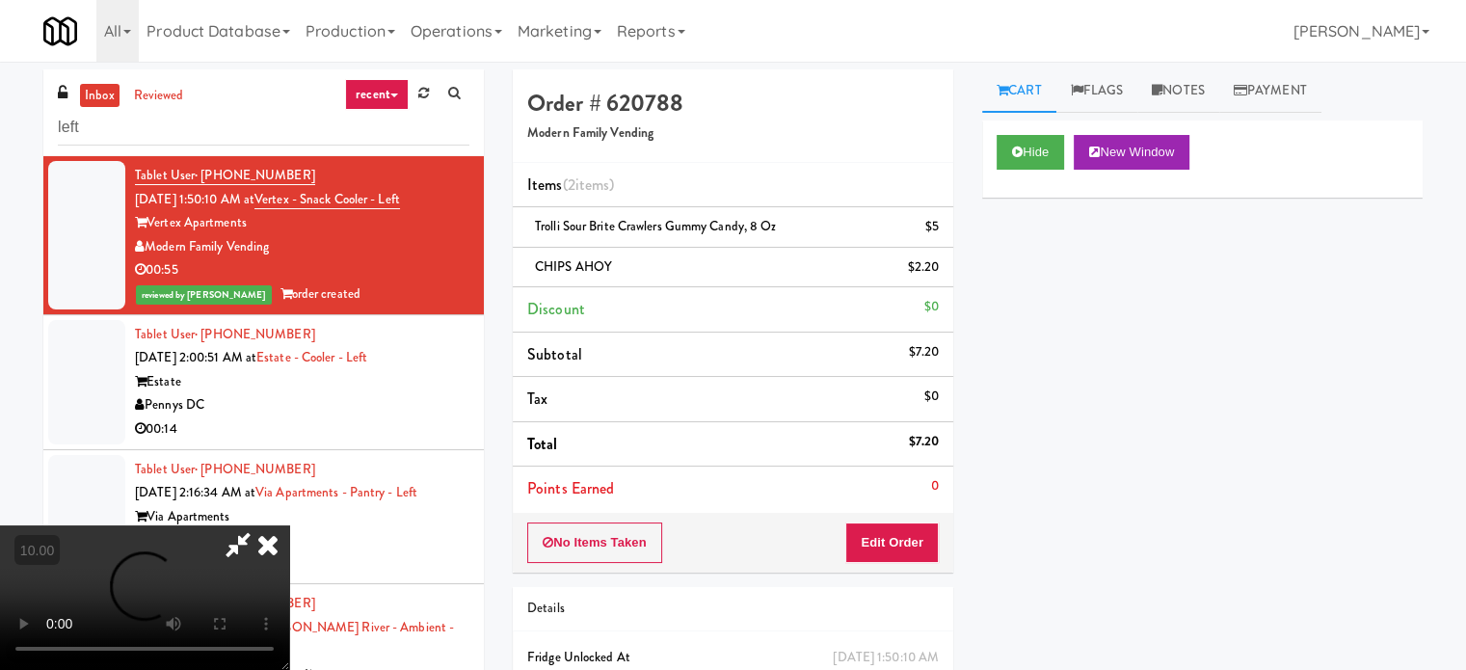
click at [261, 525] on video at bounding box center [144, 597] width 289 height 145
click at [267, 525] on video at bounding box center [144, 597] width 289 height 145
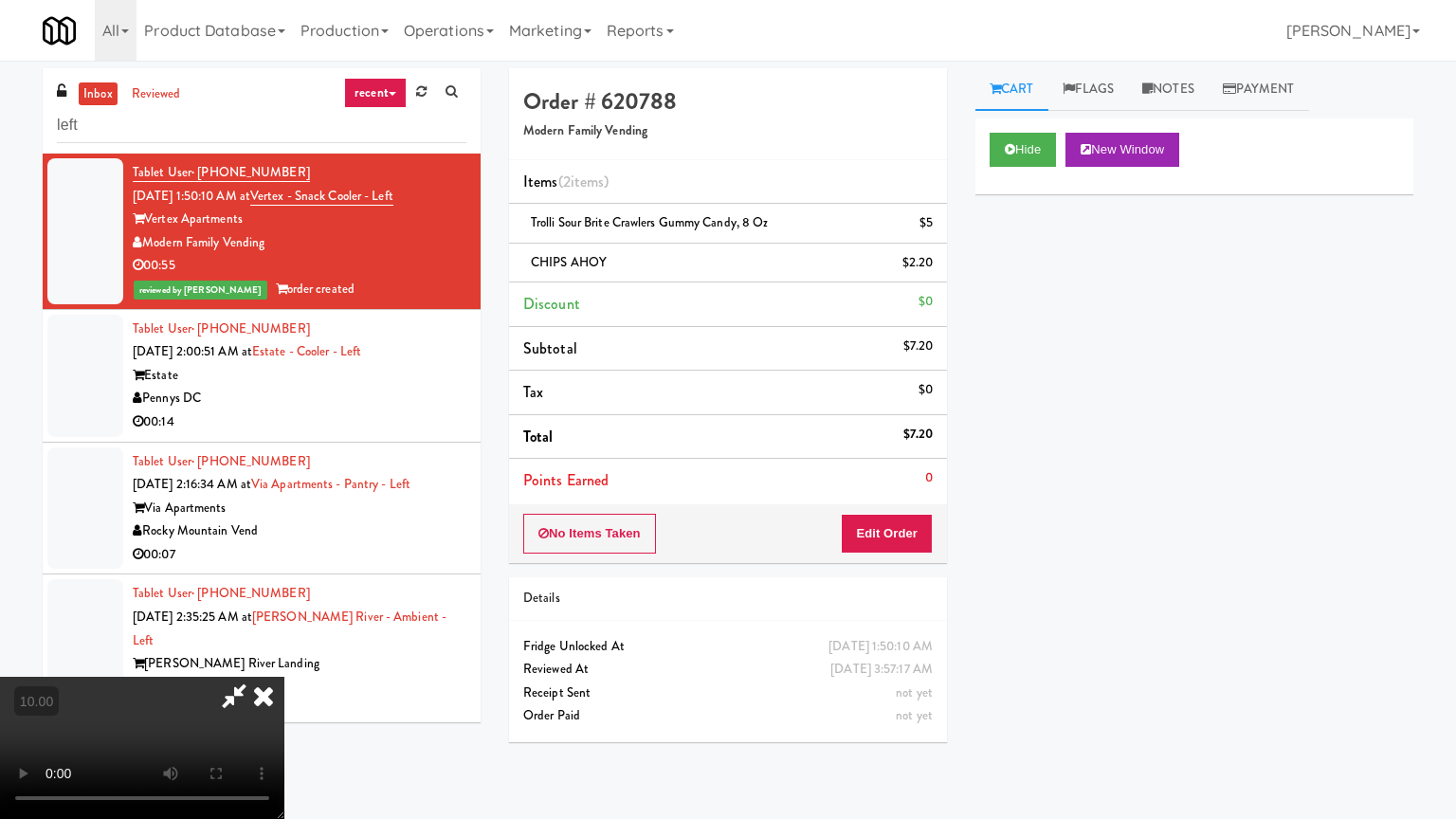
drag, startPoint x: 579, startPoint y: 425, endPoint x: 679, endPoint y: 380, distance: 109.7
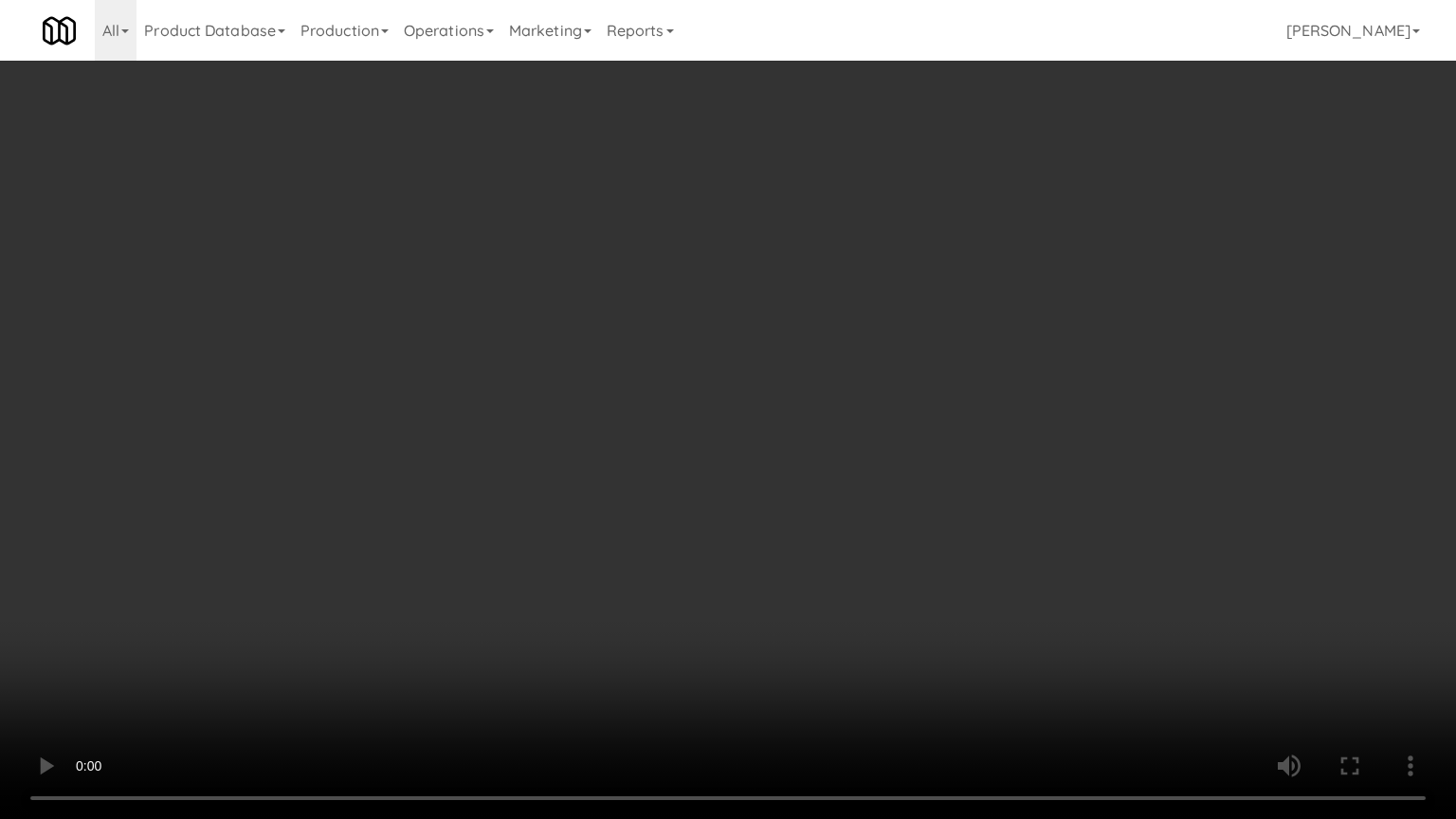
click at [580, 425] on video at bounding box center [728, 409] width 1456 height 819
click at [884, 290] on video at bounding box center [728, 409] width 1456 height 819
click at [1027, 315] on video at bounding box center [728, 409] width 1456 height 819
click at [383, 652] on video at bounding box center [728, 409] width 1456 height 819
click at [613, 499] on video at bounding box center [728, 409] width 1456 height 819
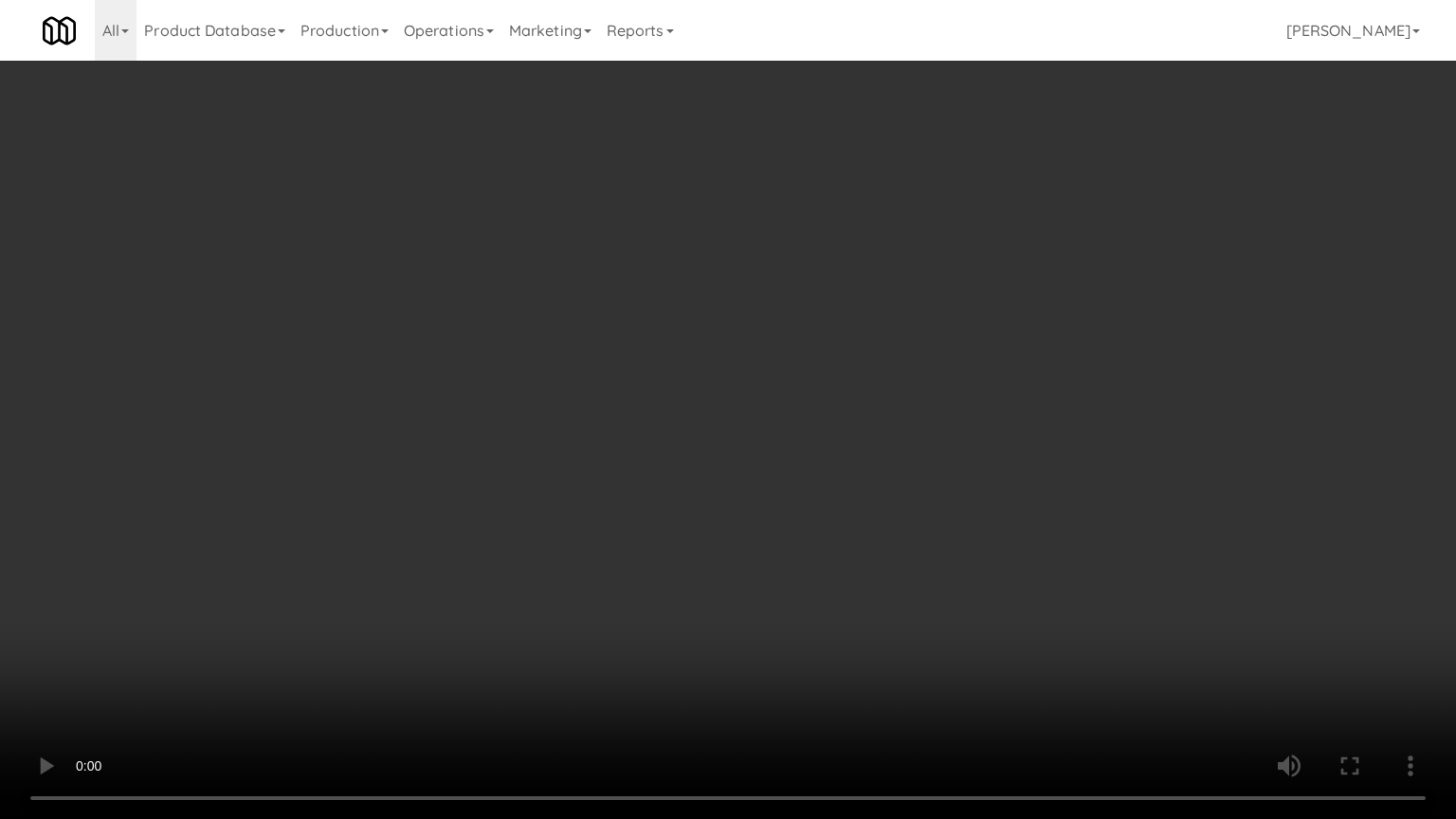
click at [854, 420] on video at bounding box center [728, 409] width 1456 height 819
click at [948, 434] on video at bounding box center [728, 409] width 1456 height 819
click at [601, 502] on video at bounding box center [728, 409] width 1456 height 819
click at [943, 395] on video at bounding box center [728, 409] width 1456 height 819
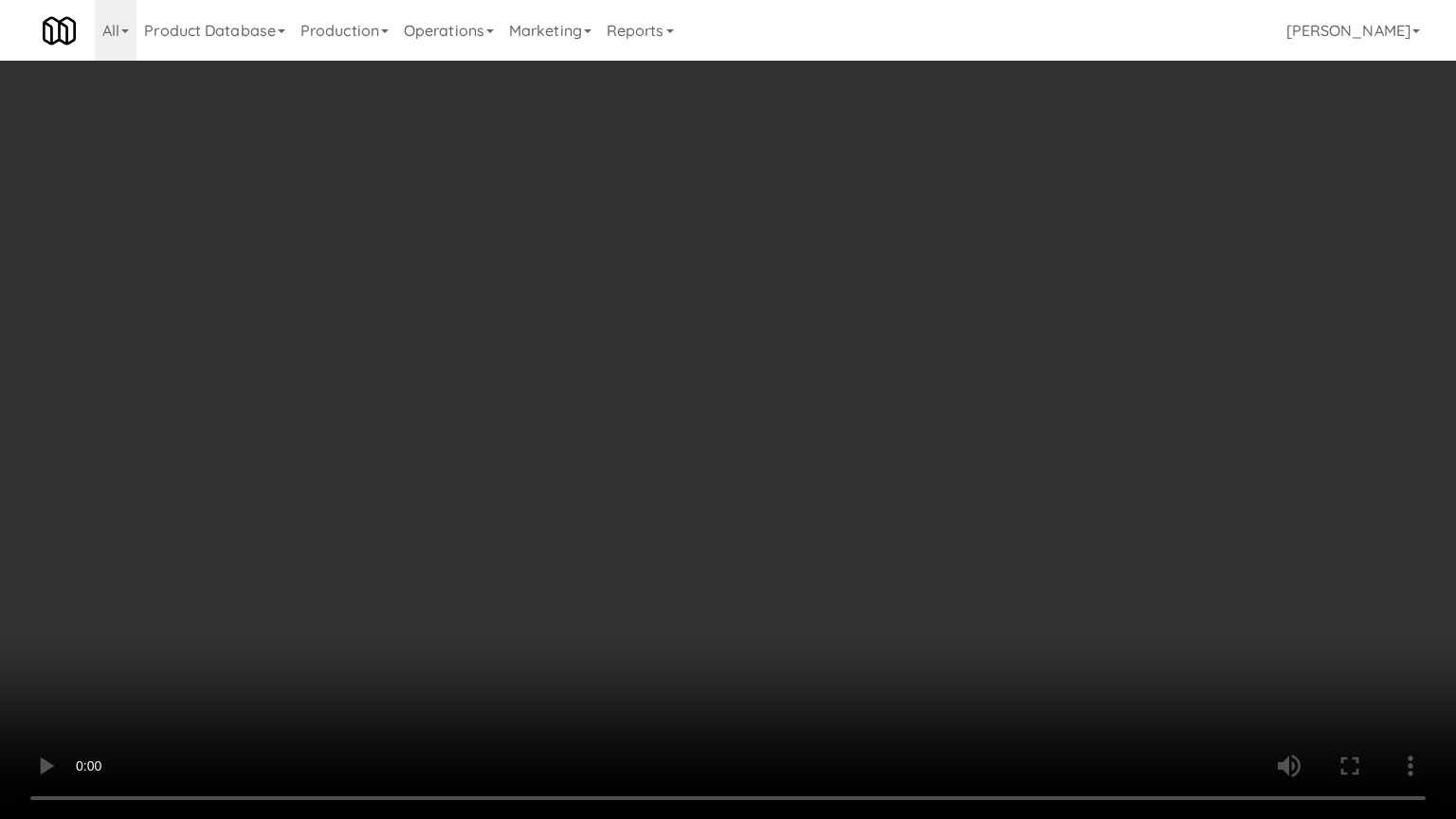
click at [811, 448] on video at bounding box center [728, 409] width 1456 height 819
drag, startPoint x: 296, startPoint y: 621, endPoint x: 408, endPoint y: 572, distance: 122.2
click at [302, 620] on video at bounding box center [728, 409] width 1456 height 819
click at [880, 404] on video at bounding box center [728, 409] width 1456 height 819
click at [700, 429] on video at bounding box center [728, 409] width 1456 height 819
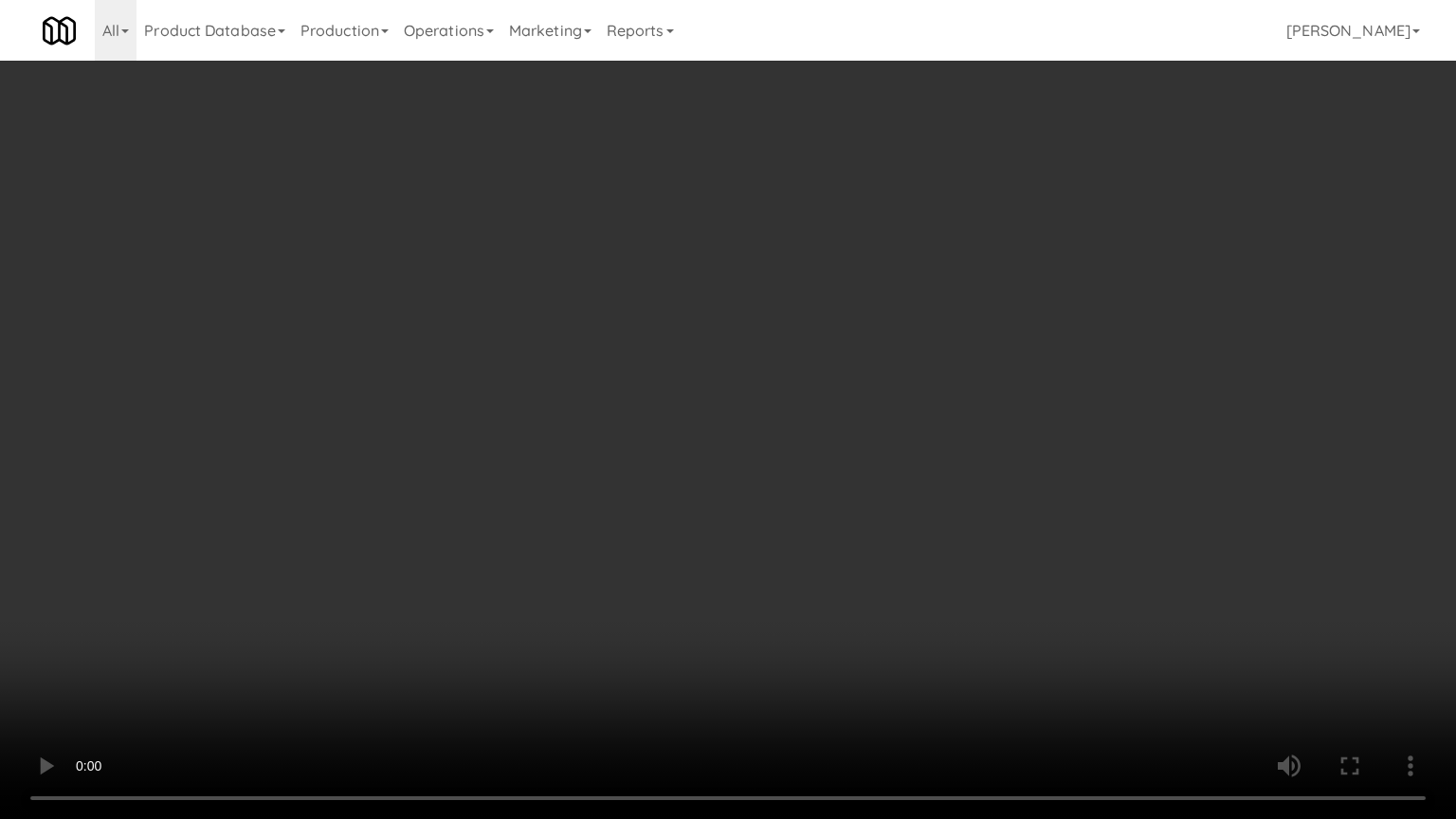
click at [705, 423] on video at bounding box center [728, 409] width 1456 height 819
click at [772, 445] on video at bounding box center [728, 409] width 1456 height 819
click at [751, 457] on video at bounding box center [728, 409] width 1456 height 819
click at [807, 433] on video at bounding box center [728, 409] width 1456 height 819
click at [777, 440] on video at bounding box center [728, 409] width 1456 height 819
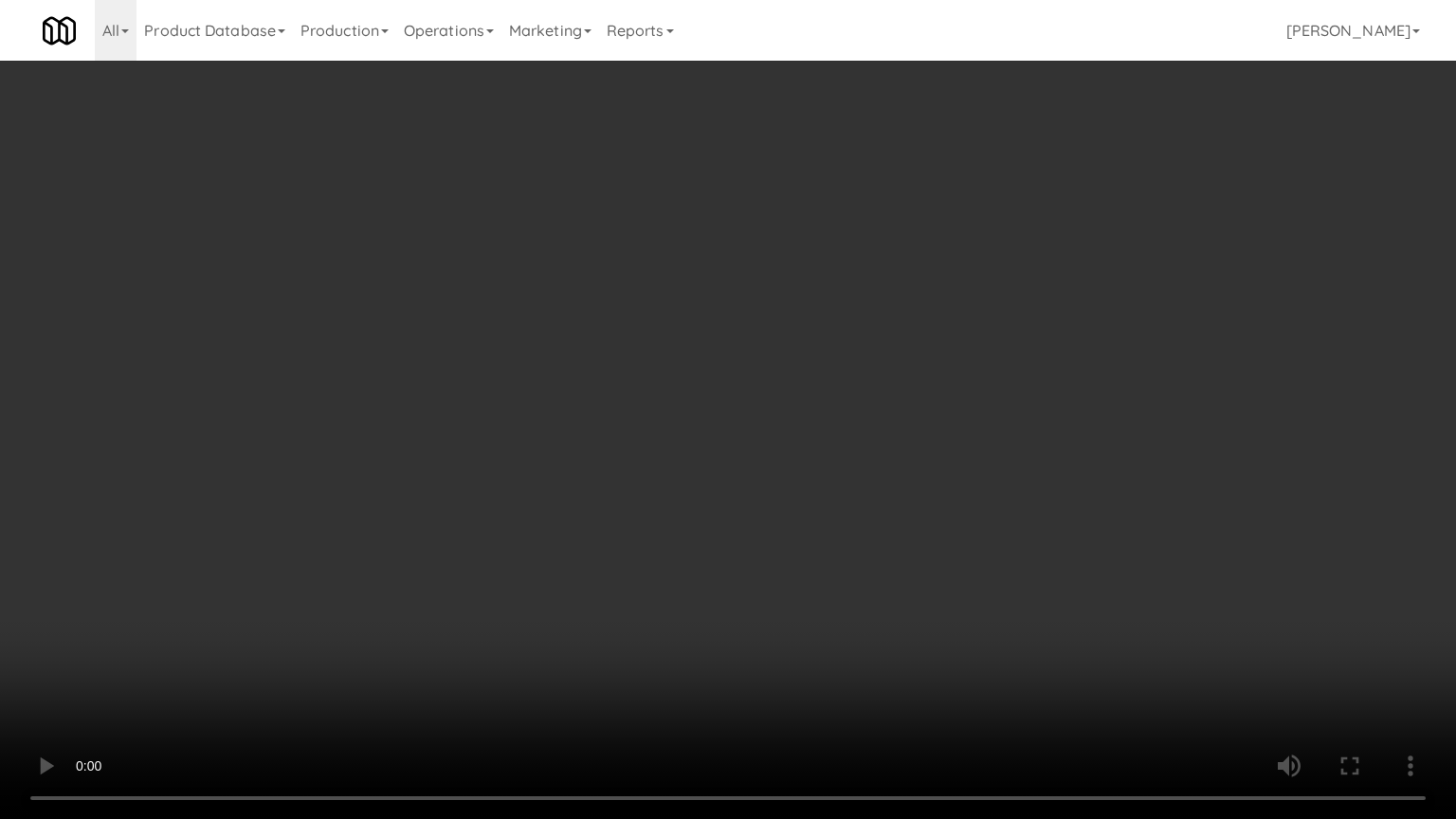
click at [755, 445] on video at bounding box center [728, 409] width 1456 height 819
click at [741, 457] on video at bounding box center [728, 409] width 1456 height 819
click at [753, 447] on video at bounding box center [728, 409] width 1456 height 819
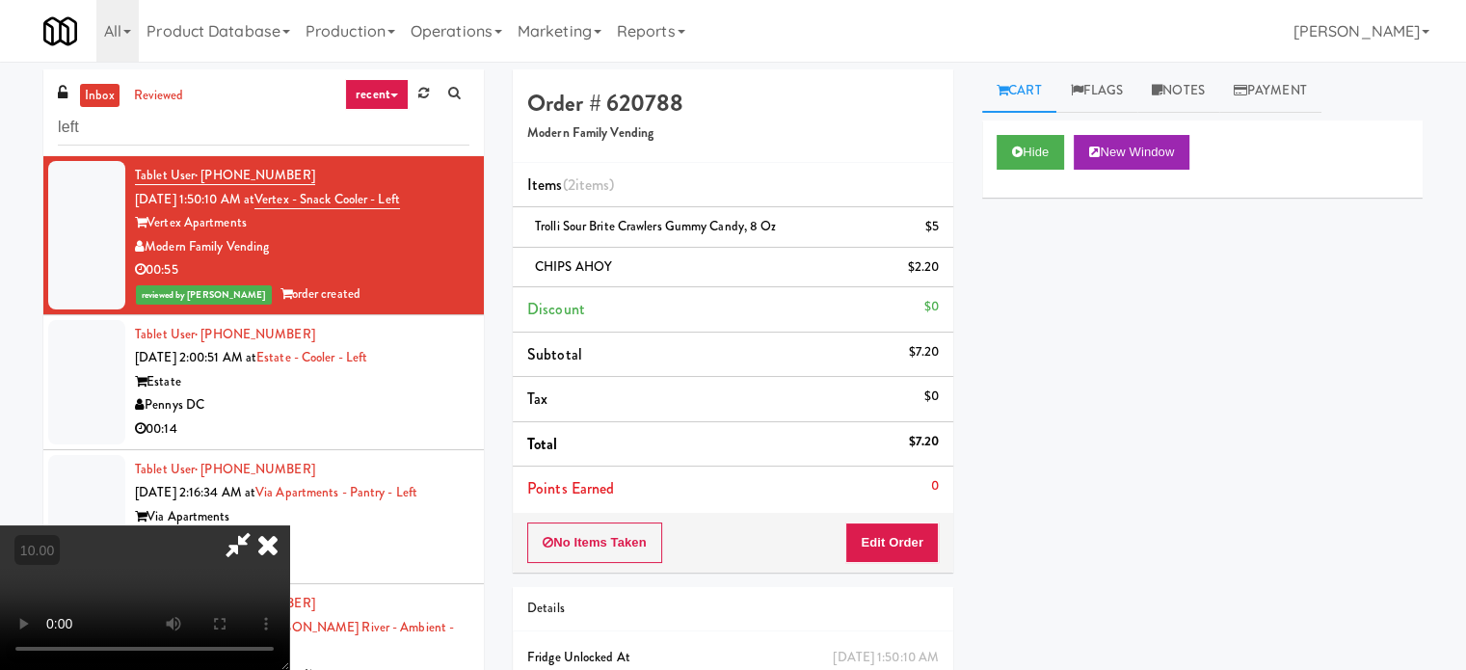
click at [289, 525] on icon at bounding box center [268, 544] width 42 height 39
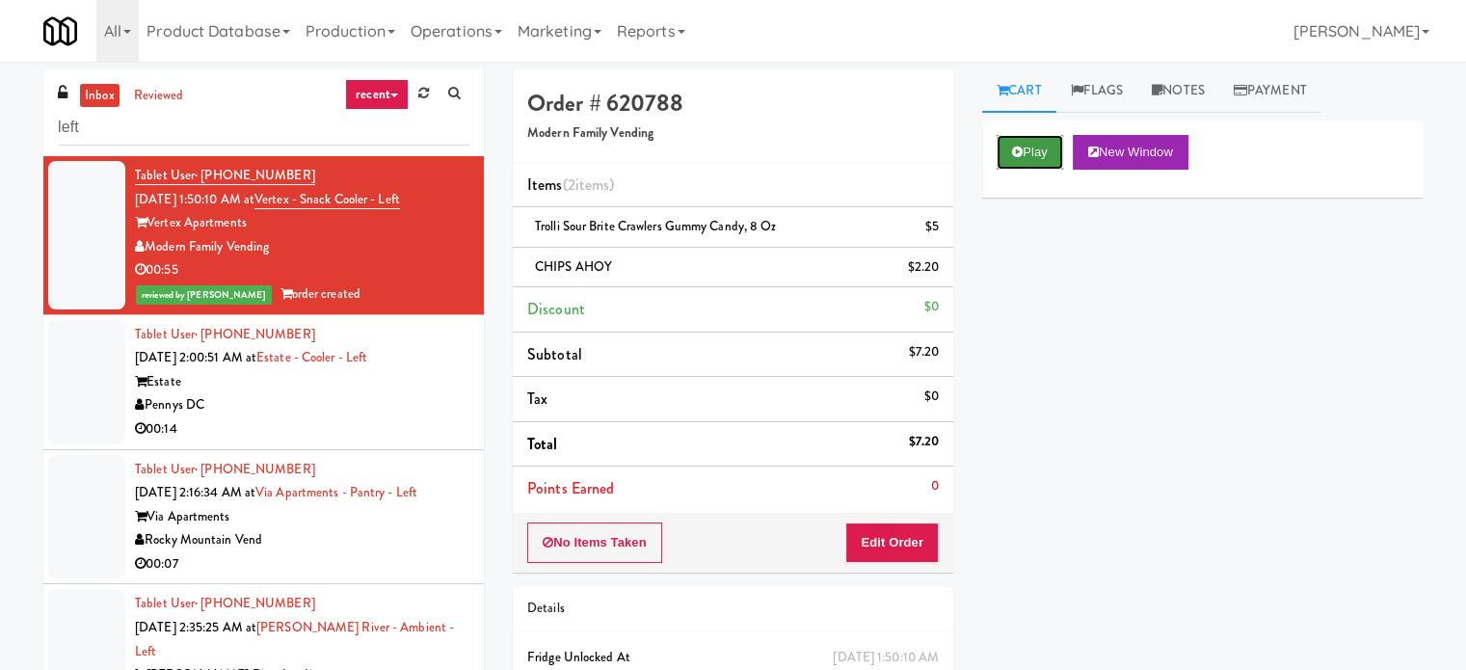
click at [1047, 148] on button "Play" at bounding box center [1030, 152] width 67 height 35
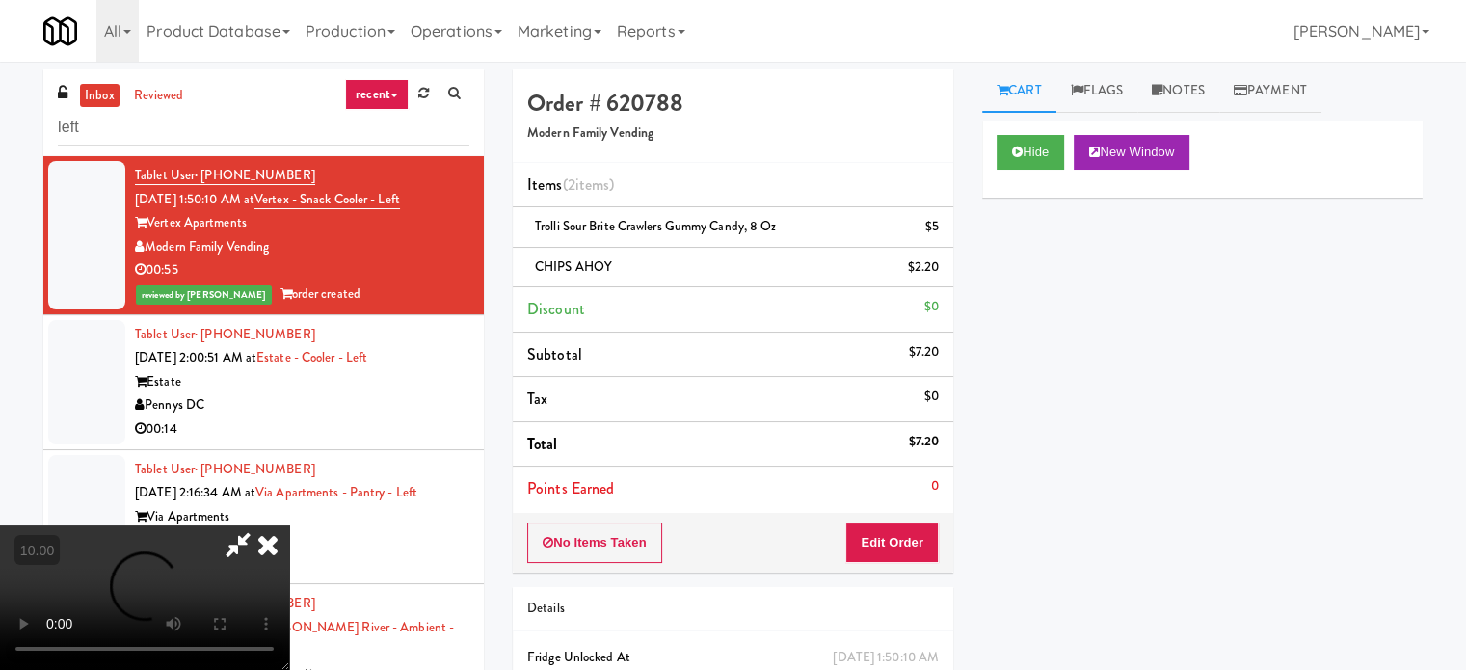
click at [270, 571] on video at bounding box center [144, 597] width 289 height 145
drag, startPoint x: 274, startPoint y: 569, endPoint x: 686, endPoint y: 470, distance: 424.1
click at [277, 567] on video at bounding box center [144, 597] width 289 height 145
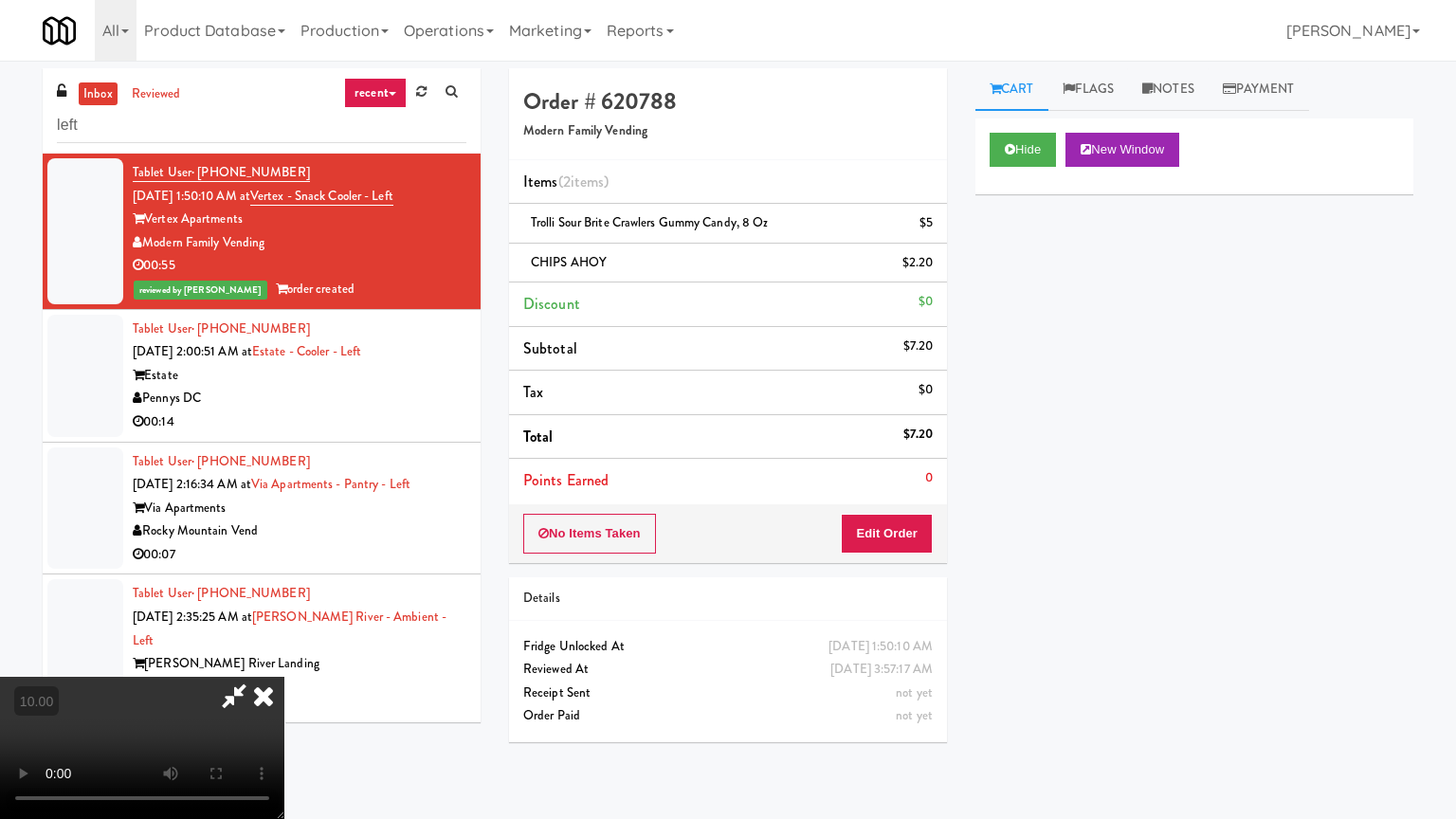
click at [284, 658] on video at bounding box center [142, 747] width 284 height 143
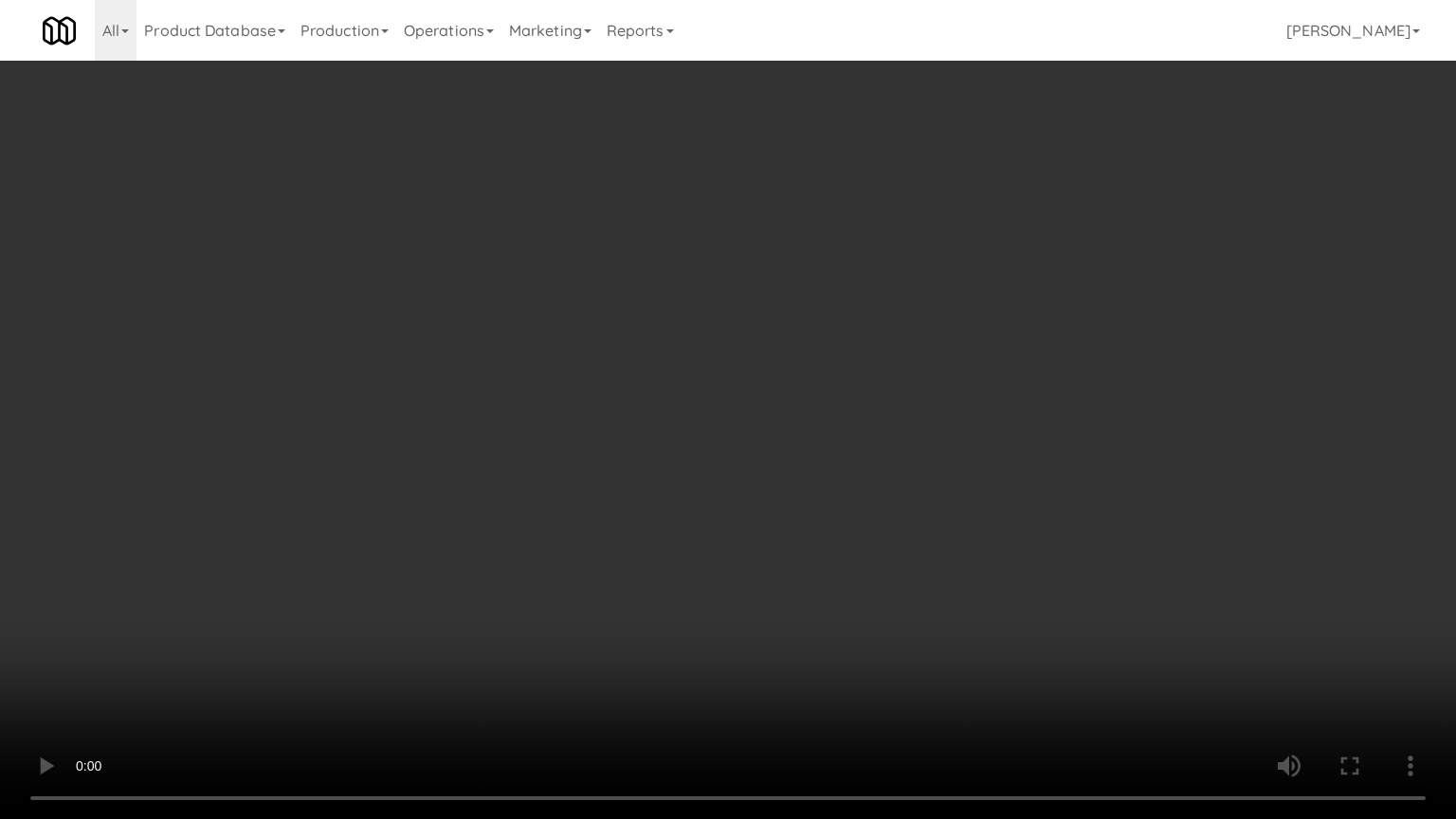
click at [637, 433] on video at bounding box center [728, 409] width 1456 height 819
click at [614, 434] on video at bounding box center [728, 409] width 1456 height 819
click at [613, 438] on video at bounding box center [728, 409] width 1456 height 819
click at [634, 490] on video at bounding box center [728, 409] width 1456 height 819
click at [579, 490] on video at bounding box center [728, 409] width 1456 height 819
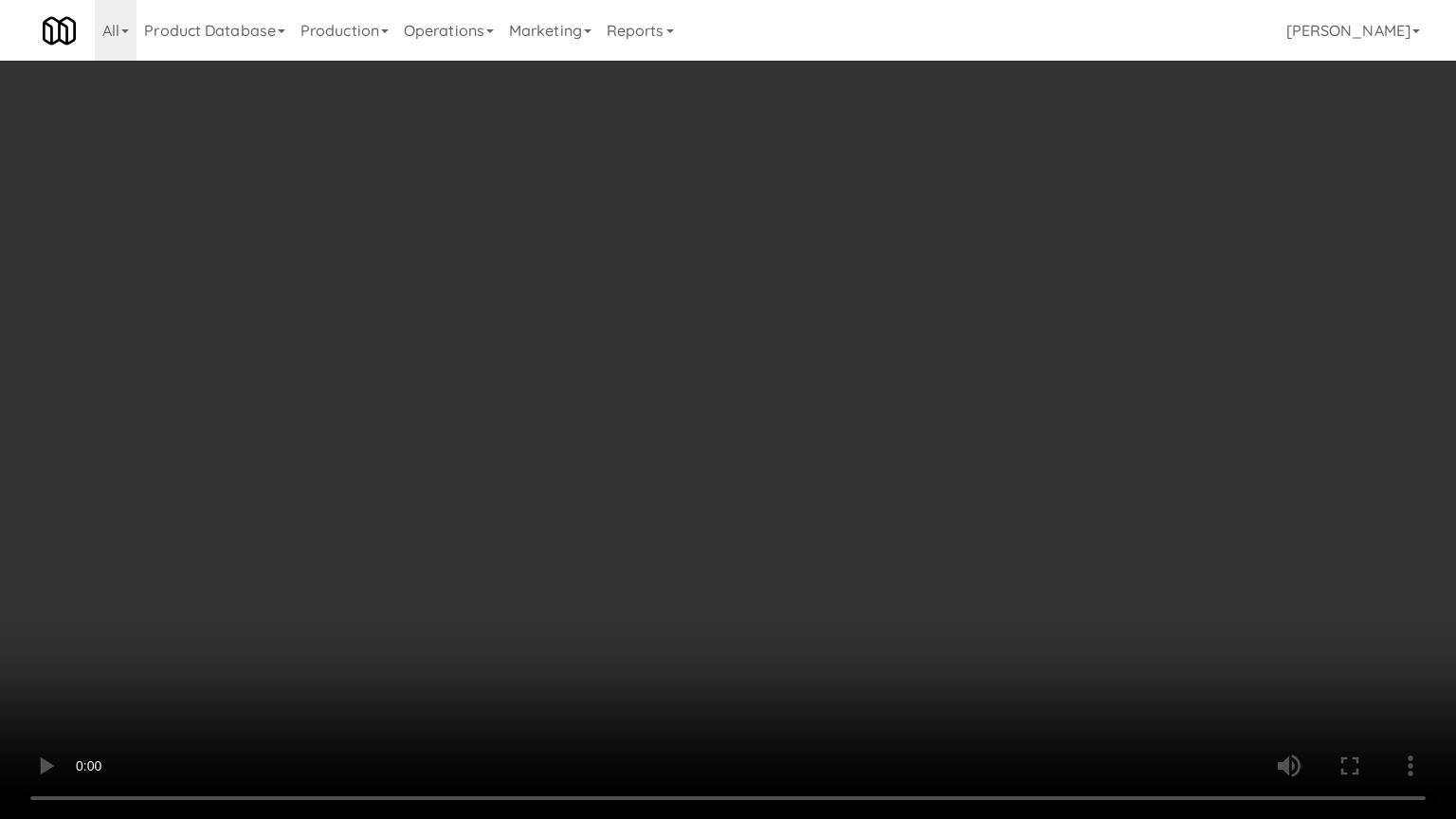
click at [650, 493] on video at bounding box center [728, 409] width 1456 height 819
click at [570, 479] on video at bounding box center [728, 409] width 1456 height 819
click at [603, 471] on video at bounding box center [728, 409] width 1456 height 819
click at [602, 471] on video at bounding box center [728, 409] width 1456 height 819
click at [409, 505] on video at bounding box center [728, 409] width 1456 height 819
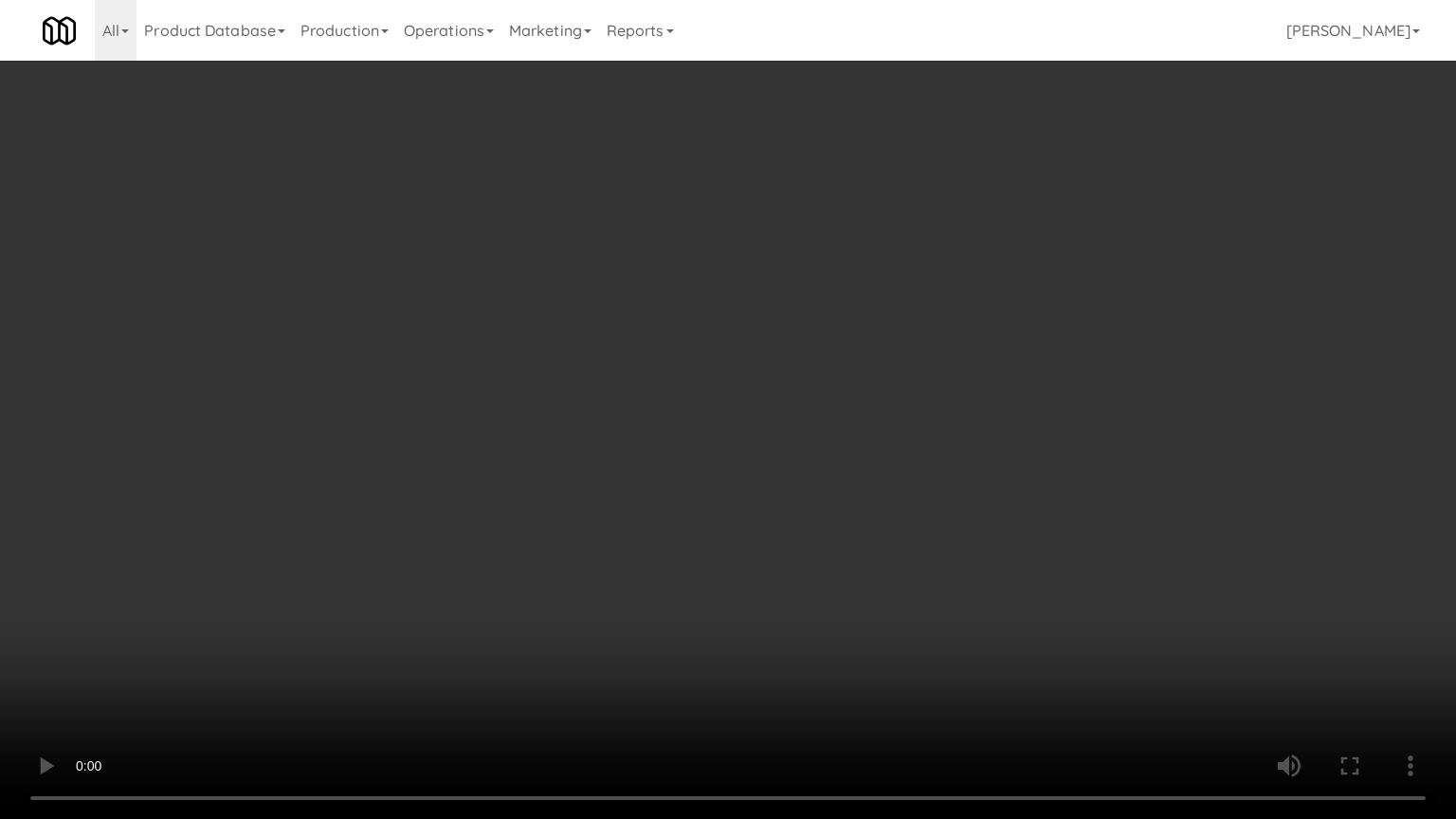
click at [451, 511] on video at bounding box center [728, 409] width 1456 height 819
click at [455, 495] on video at bounding box center [728, 409] width 1456 height 819
click at [448, 485] on video at bounding box center [728, 409] width 1456 height 819
click at [466, 504] on video at bounding box center [728, 409] width 1456 height 819
drag, startPoint x: 807, startPoint y: 719, endPoint x: 777, endPoint y: 642, distance: 82.6
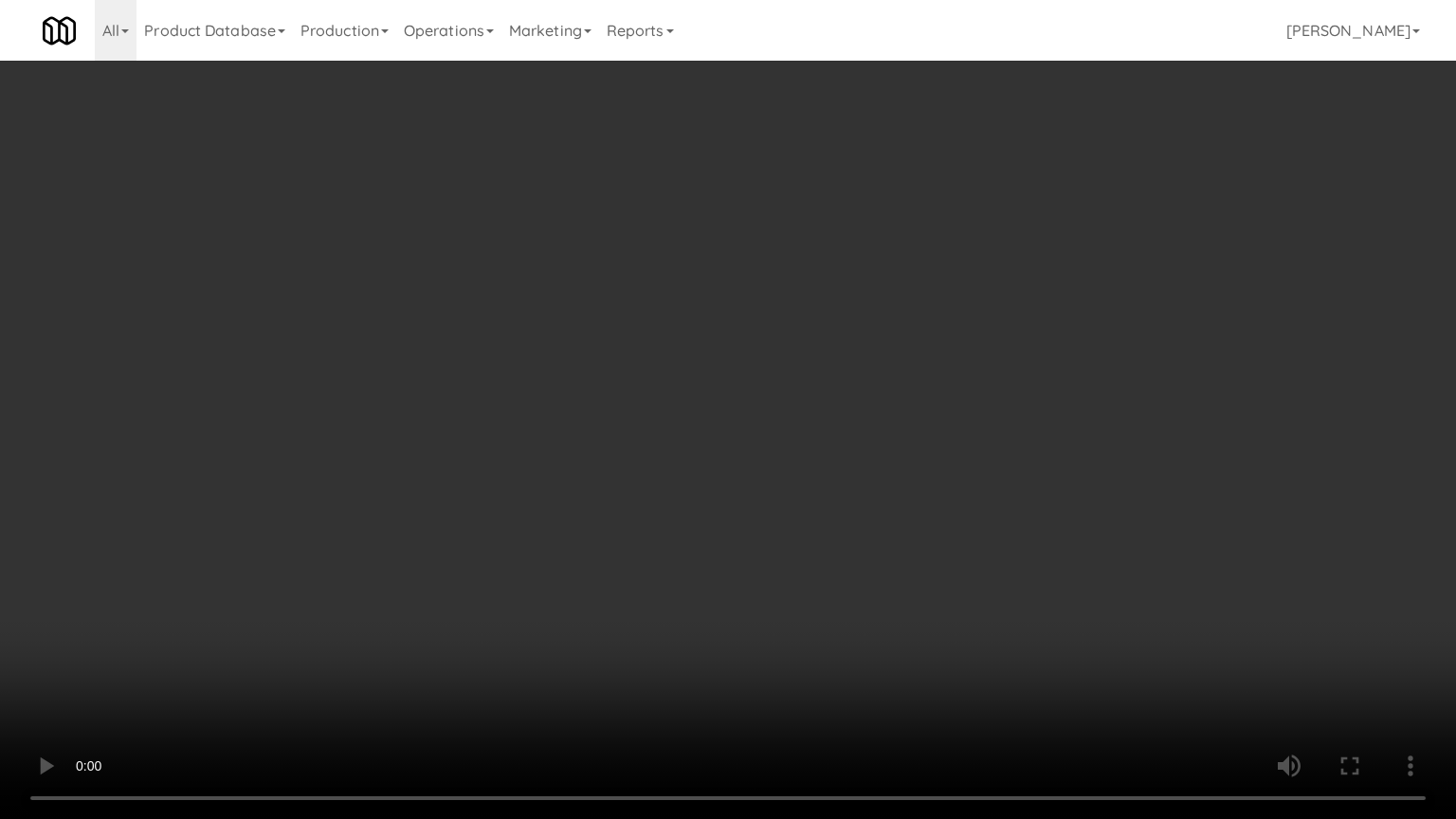
click at [805, 658] on video at bounding box center [728, 409] width 1456 height 819
click at [747, 569] on video at bounding box center [728, 409] width 1456 height 819
click at [747, 565] on video at bounding box center [728, 409] width 1456 height 819
drag, startPoint x: 812, startPoint y: 570, endPoint x: 771, endPoint y: 565, distance: 41.3
click at [812, 572] on video at bounding box center [728, 409] width 1456 height 819
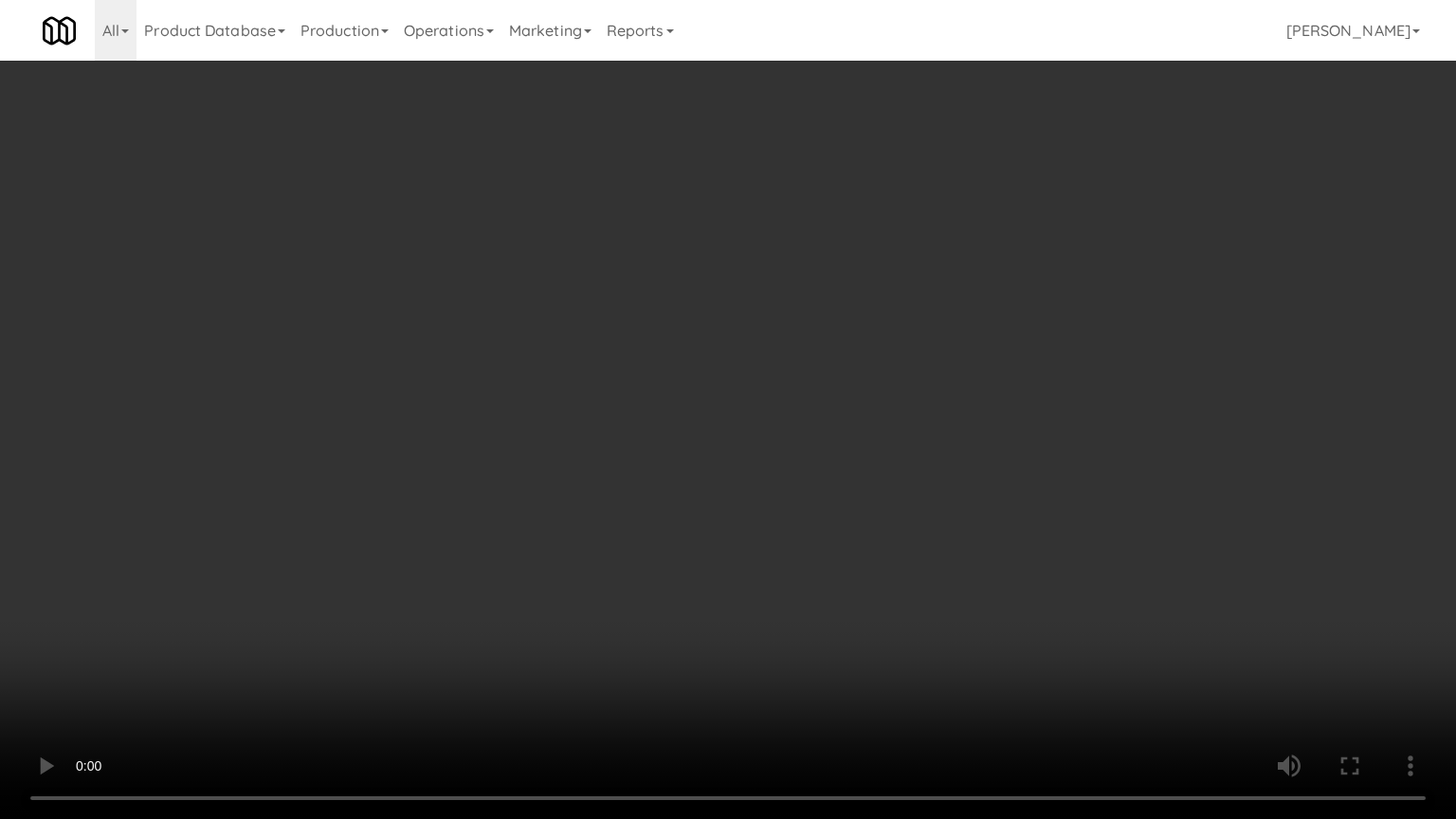
click at [758, 560] on video at bounding box center [728, 409] width 1456 height 819
click at [808, 538] on video at bounding box center [728, 409] width 1456 height 819
drag, startPoint x: 527, startPoint y: 626, endPoint x: 642, endPoint y: 462, distance: 200.3
click at [527, 625] on video at bounding box center [728, 409] width 1456 height 819
click at [685, 416] on video at bounding box center [728, 409] width 1456 height 819
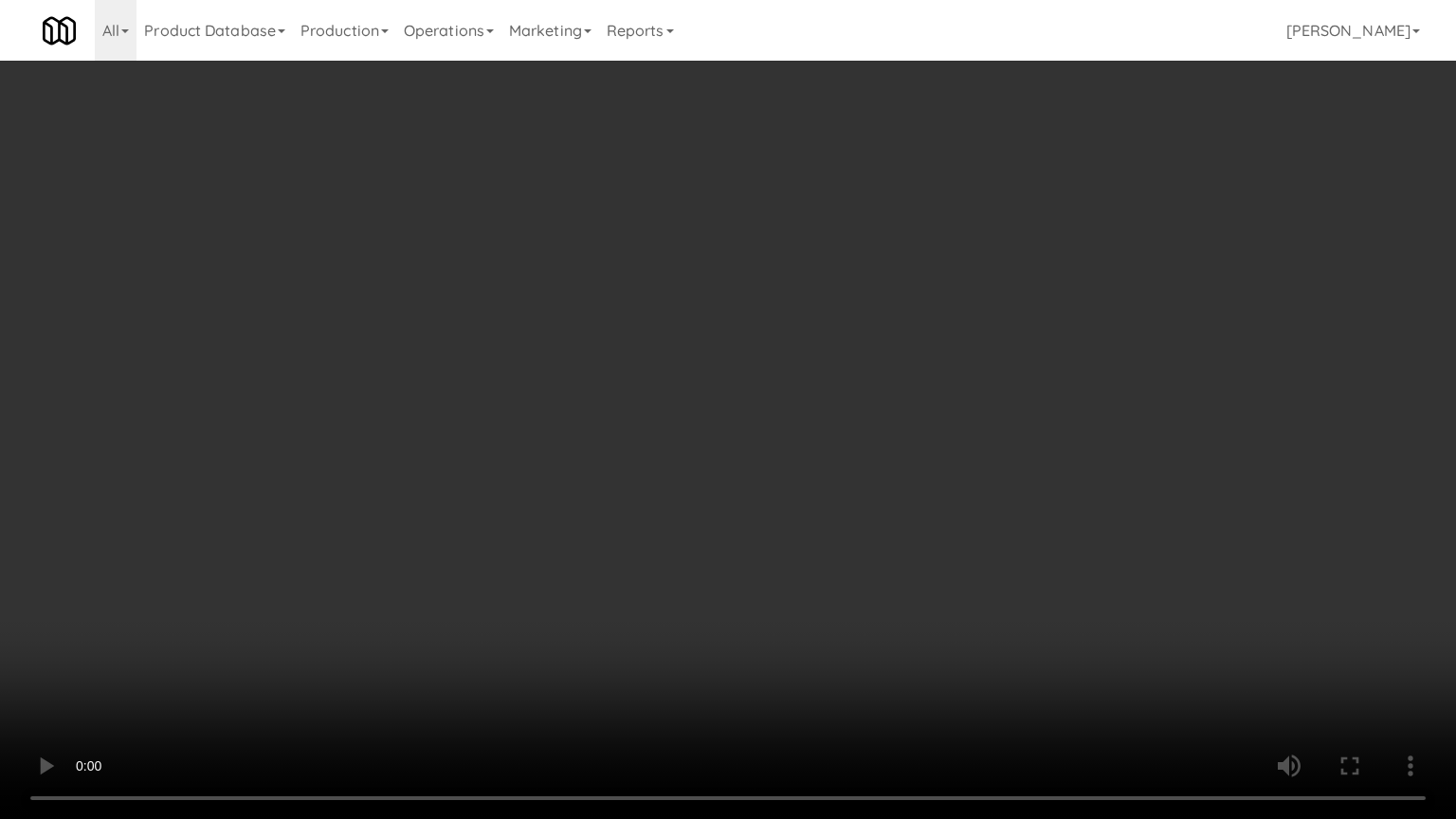
click at [695, 419] on video at bounding box center [728, 409] width 1456 height 819
click at [700, 425] on video at bounding box center [728, 409] width 1456 height 819
click at [698, 421] on video at bounding box center [728, 409] width 1456 height 819
click at [698, 422] on video at bounding box center [728, 409] width 1456 height 819
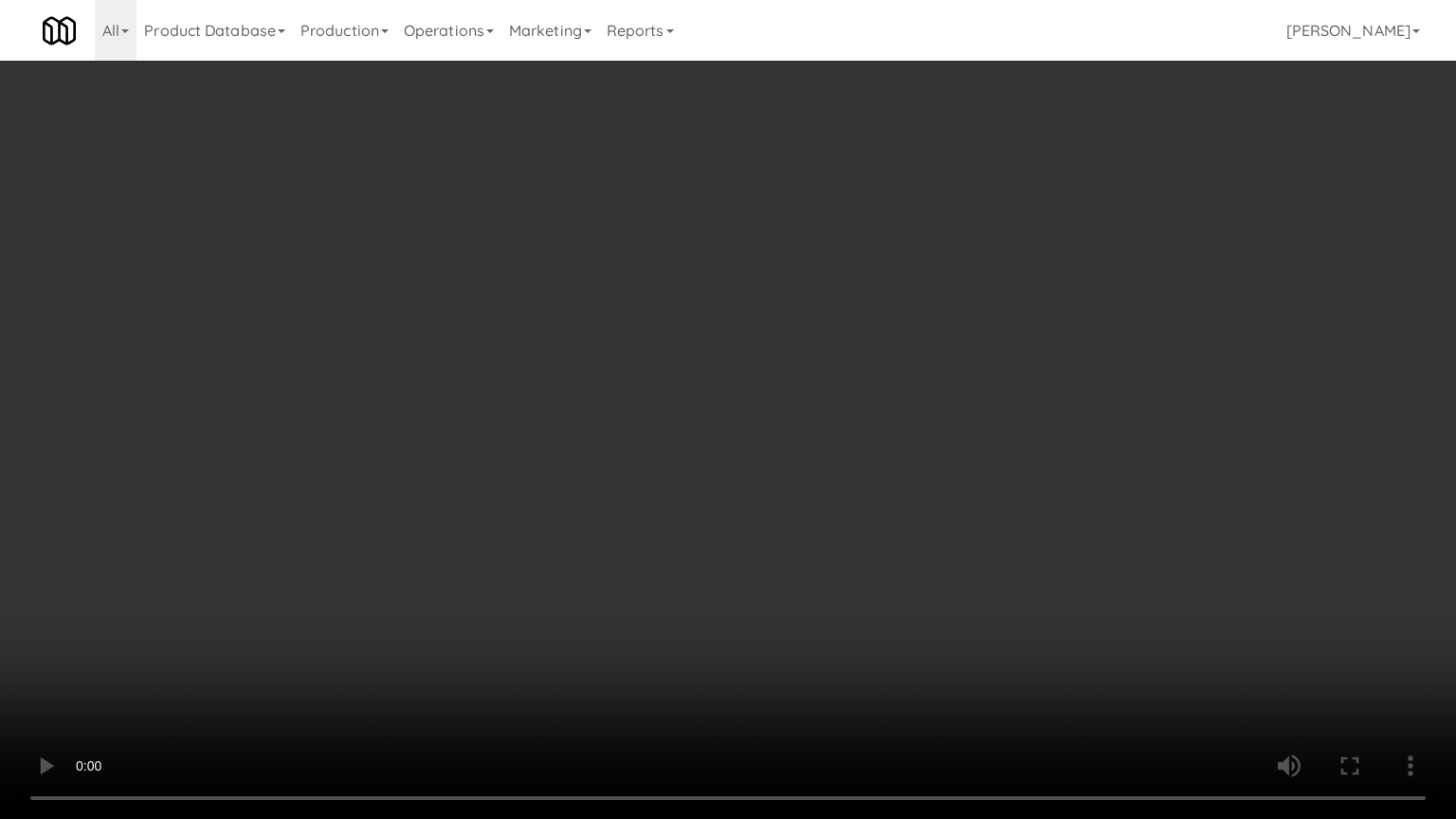
click at [683, 429] on video at bounding box center [728, 409] width 1456 height 819
click at [658, 436] on video at bounding box center [728, 409] width 1456 height 819
click at [658, 433] on video at bounding box center [728, 409] width 1456 height 819
click at [667, 432] on video at bounding box center [728, 409] width 1456 height 819
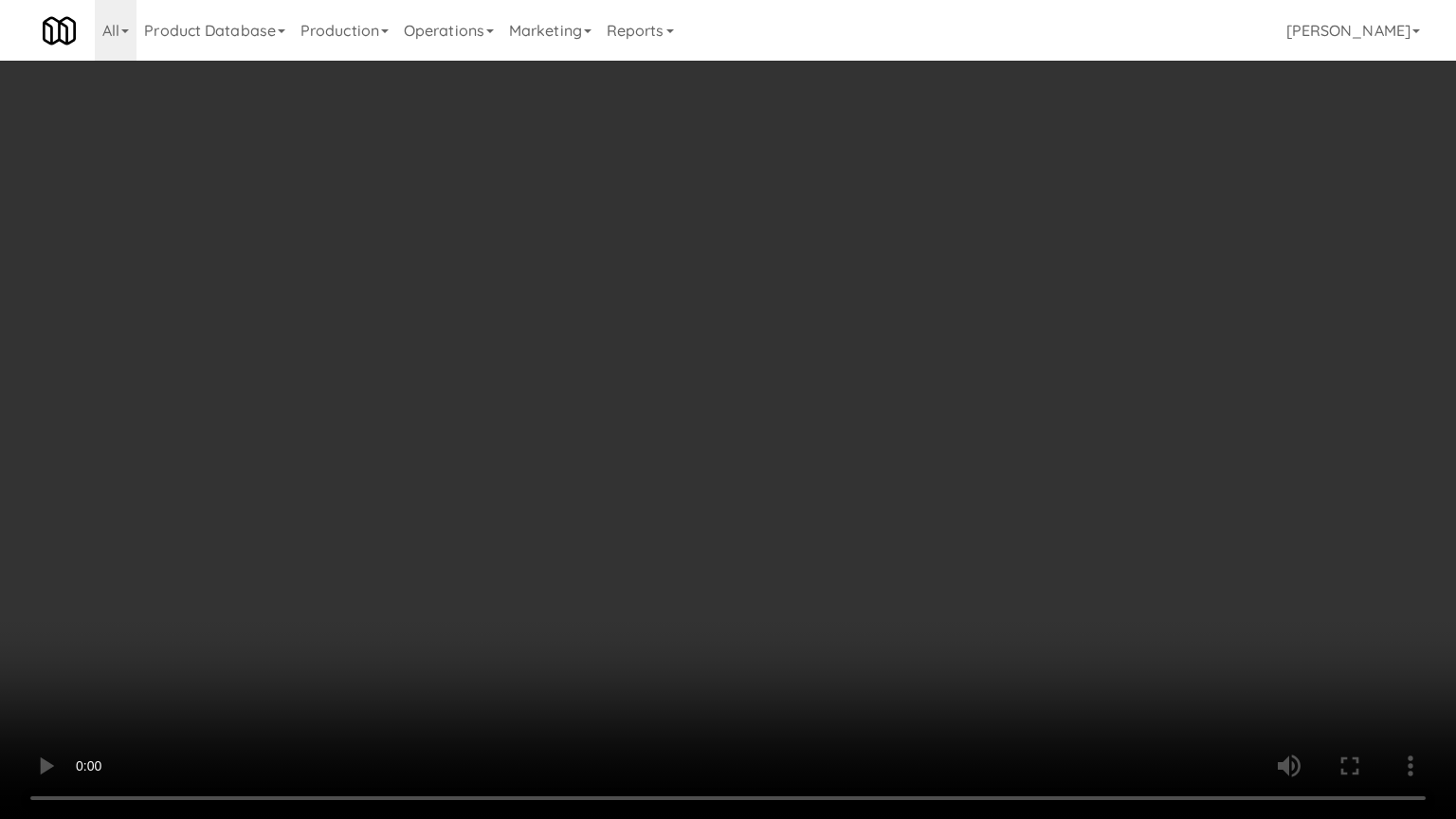
click at [666, 433] on video at bounding box center [728, 409] width 1456 height 819
click at [645, 457] on video at bounding box center [728, 409] width 1456 height 819
click at [609, 460] on video at bounding box center [728, 409] width 1456 height 819
click at [683, 485] on video at bounding box center [728, 409] width 1456 height 819
click at [556, 482] on video at bounding box center [728, 409] width 1456 height 819
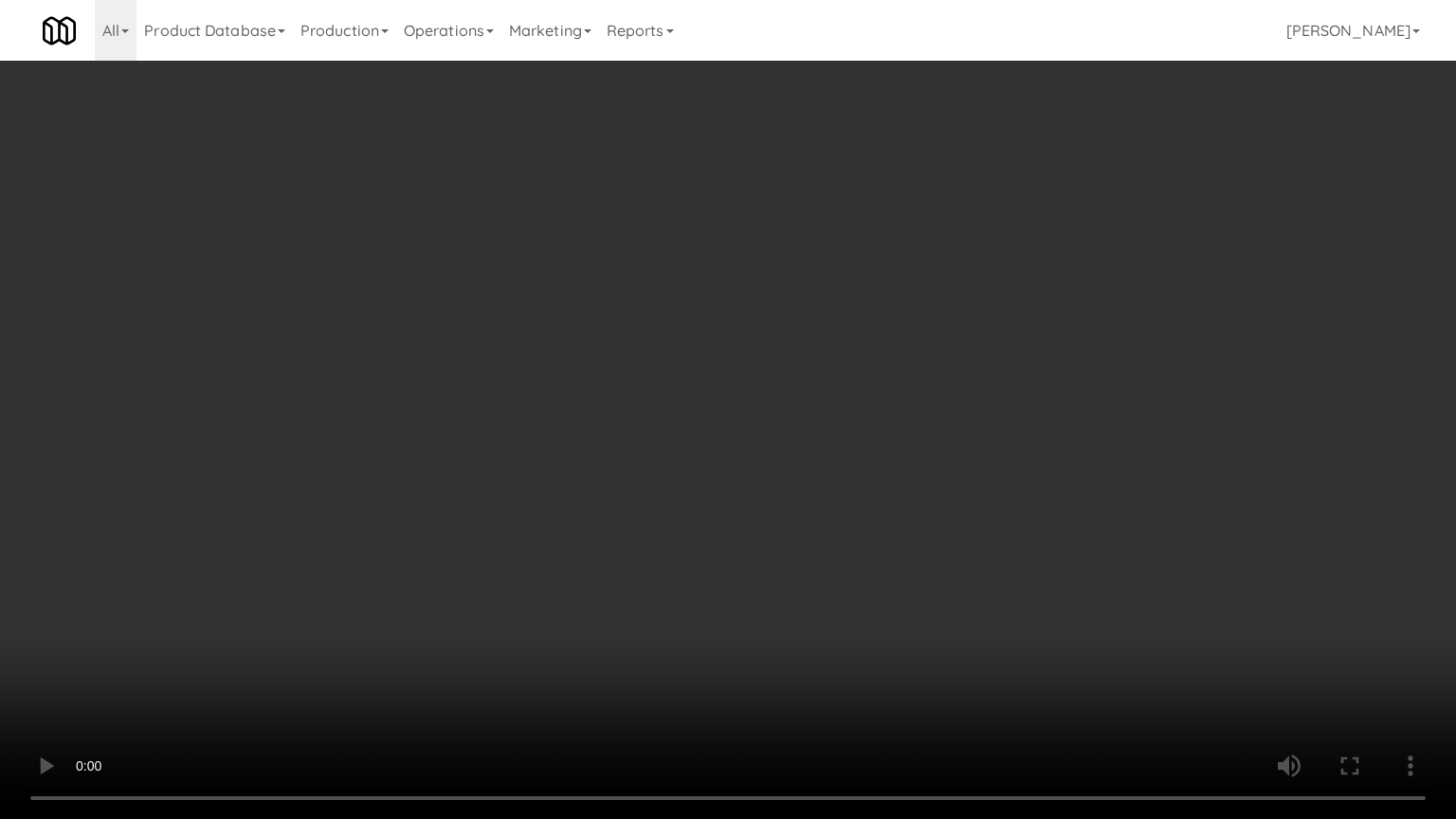
click at [569, 470] on video at bounding box center [728, 409] width 1456 height 819
click at [771, 525] on video at bounding box center [728, 409] width 1456 height 819
click at [673, 489] on video at bounding box center [728, 409] width 1456 height 819
click at [701, 448] on video at bounding box center [728, 409] width 1456 height 819
drag, startPoint x: 721, startPoint y: 416, endPoint x: 930, endPoint y: 257, distance: 262.6
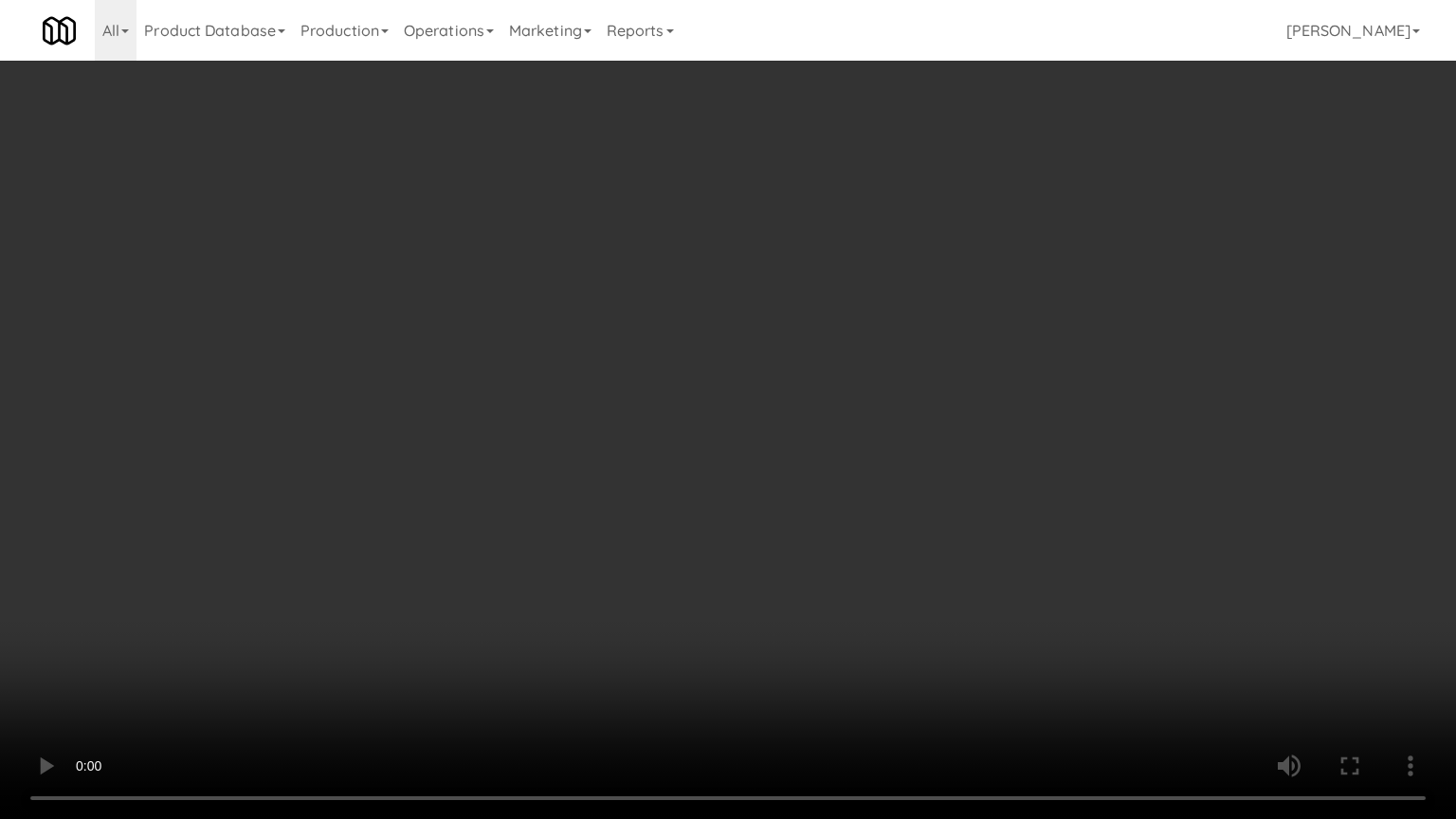
click at [740, 406] on video at bounding box center [728, 409] width 1456 height 819
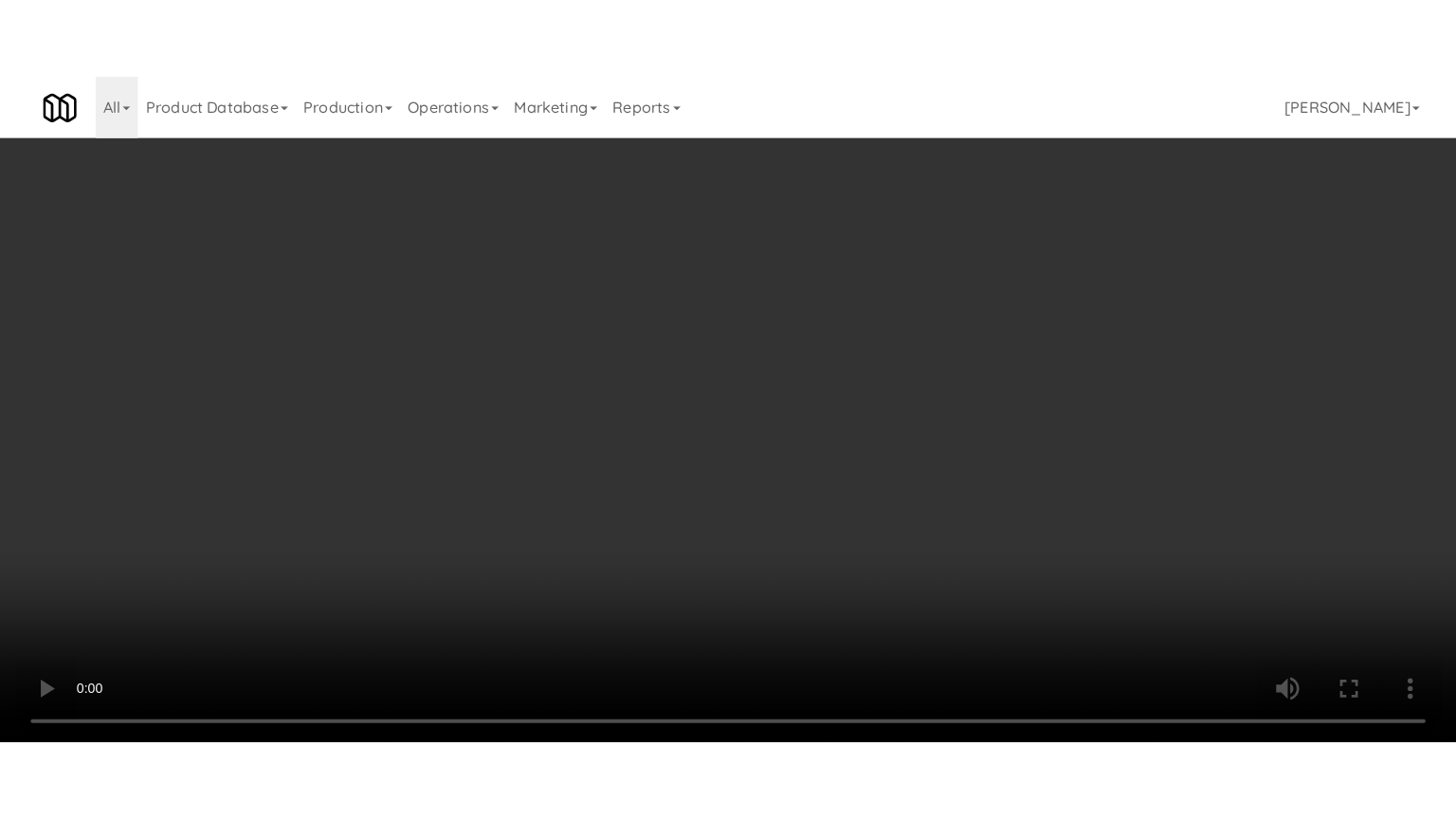
scroll to position [177, 0]
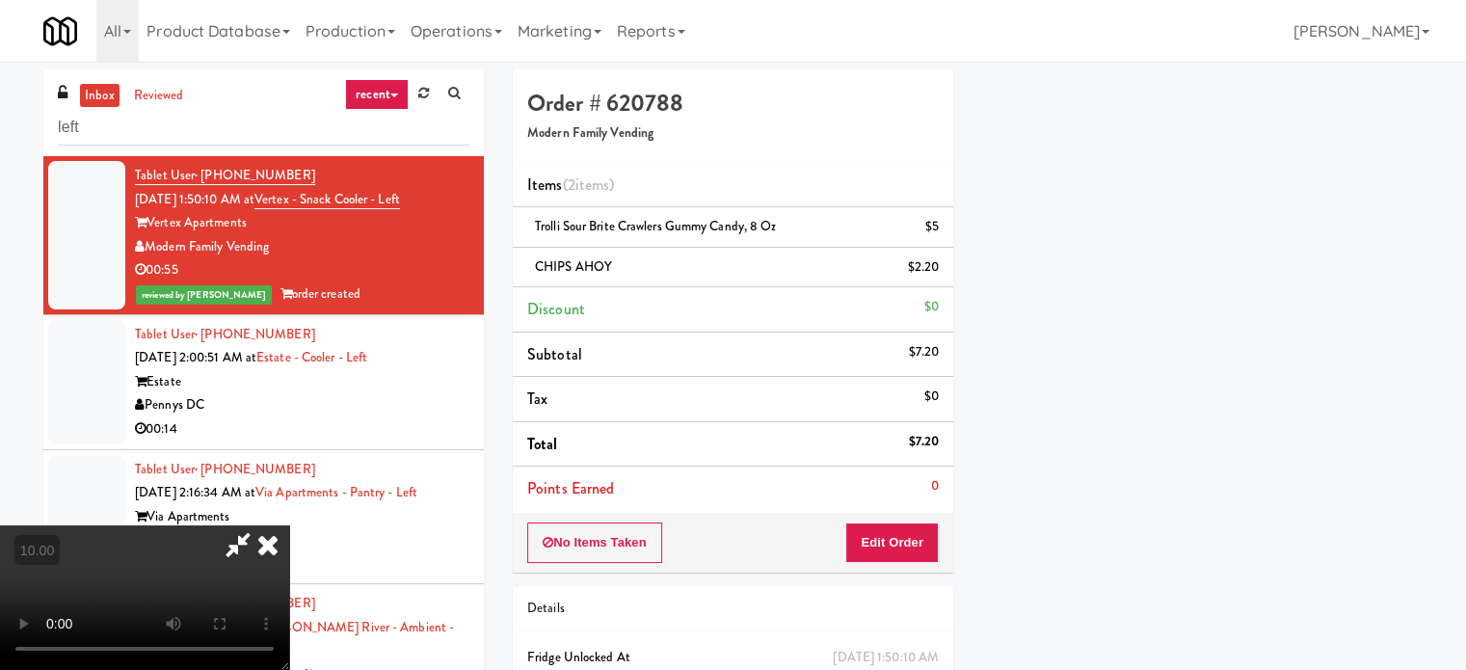
click at [260, 525] on icon at bounding box center [238, 544] width 44 height 39
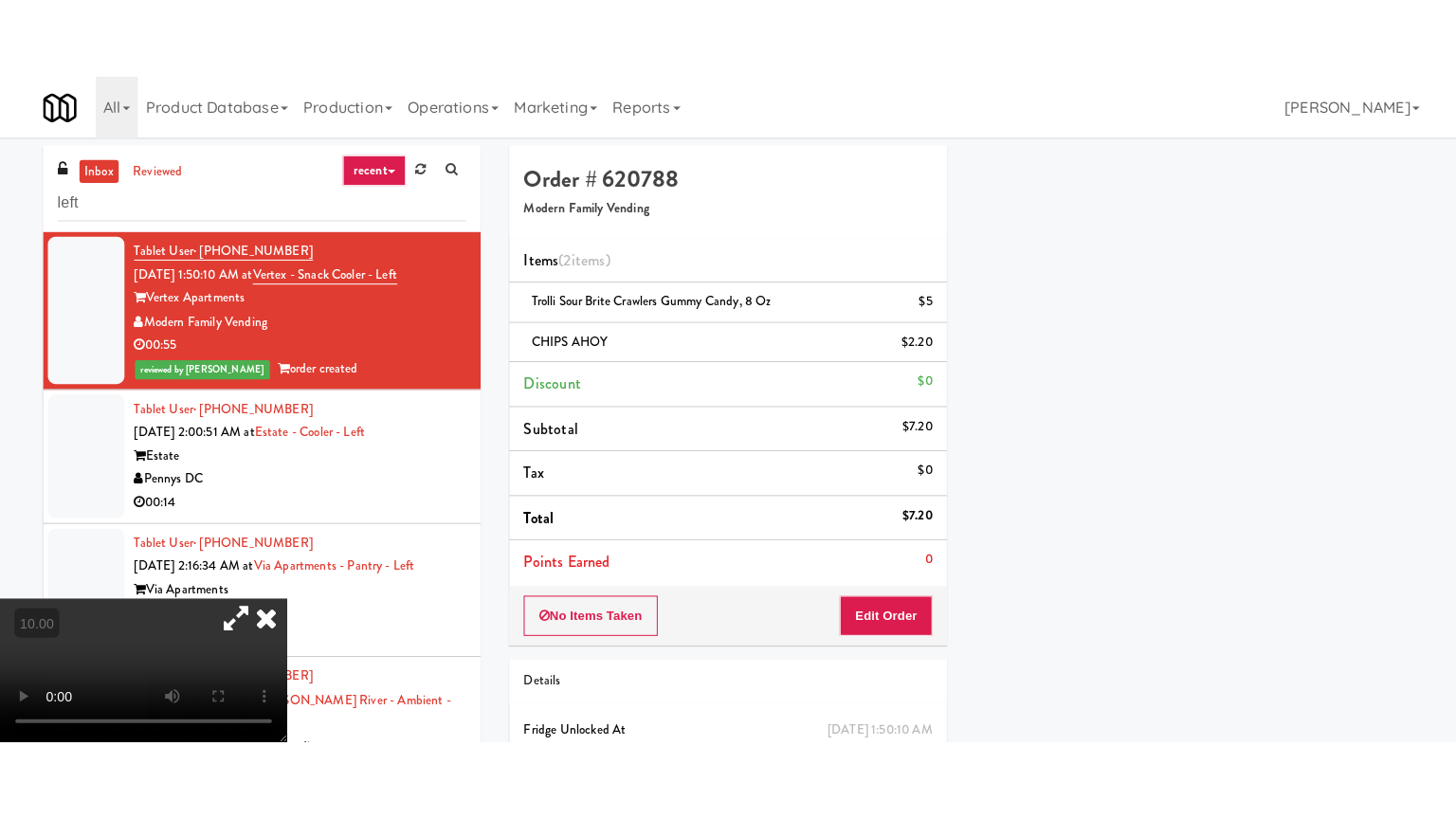
click
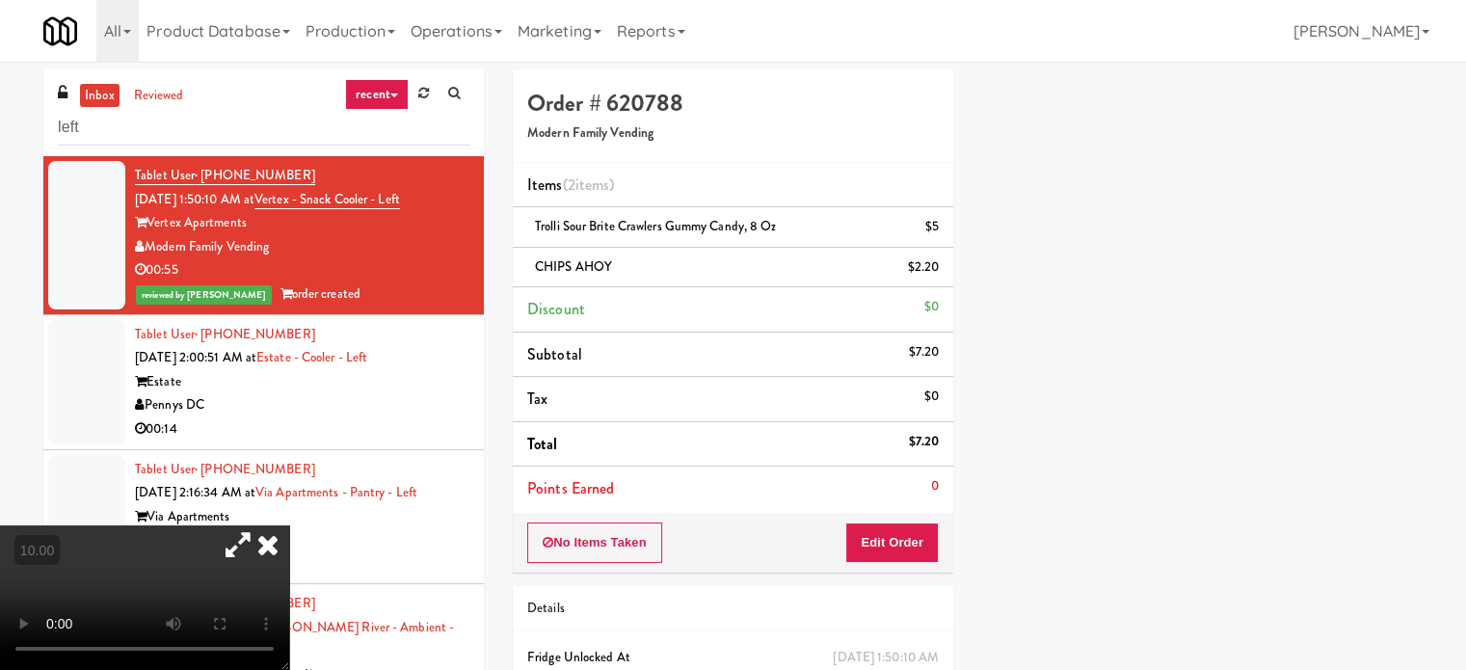
scroll to position [17, 0]
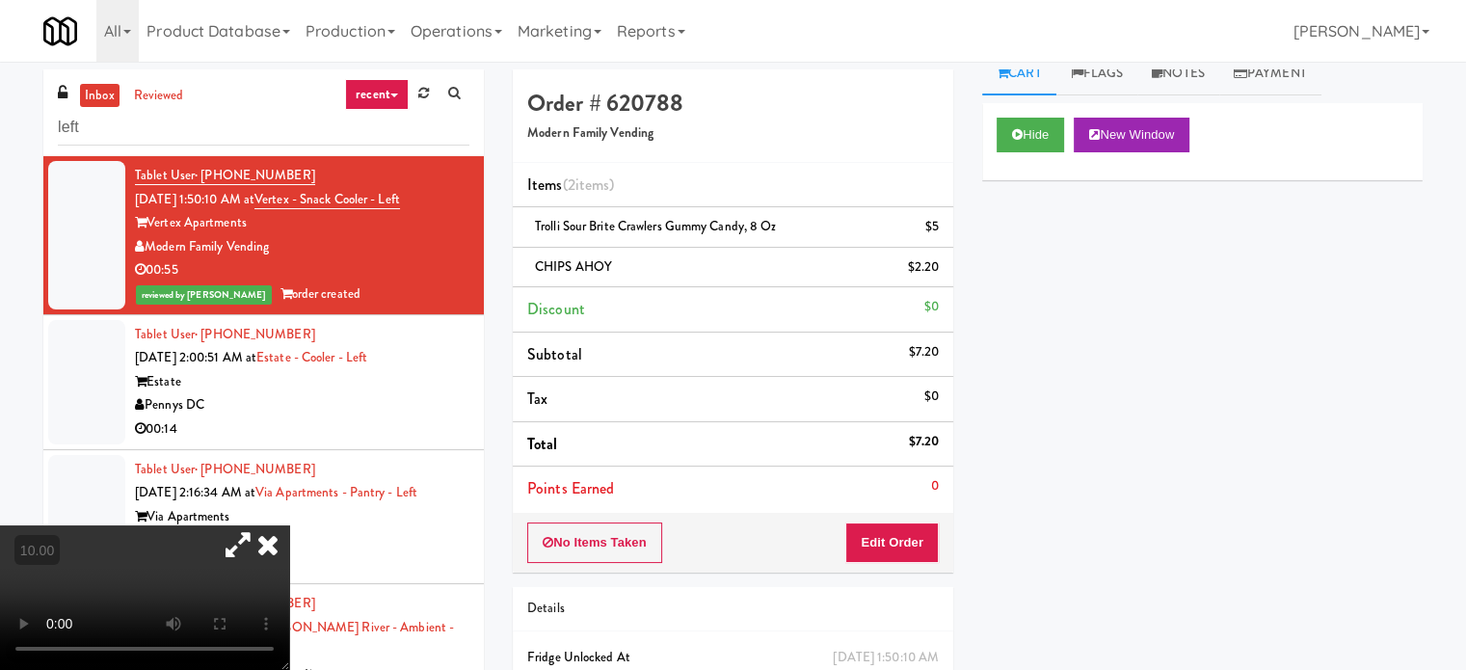
drag, startPoint x: 496, startPoint y: 405, endPoint x: 497, endPoint y: 414, distance: 9.7
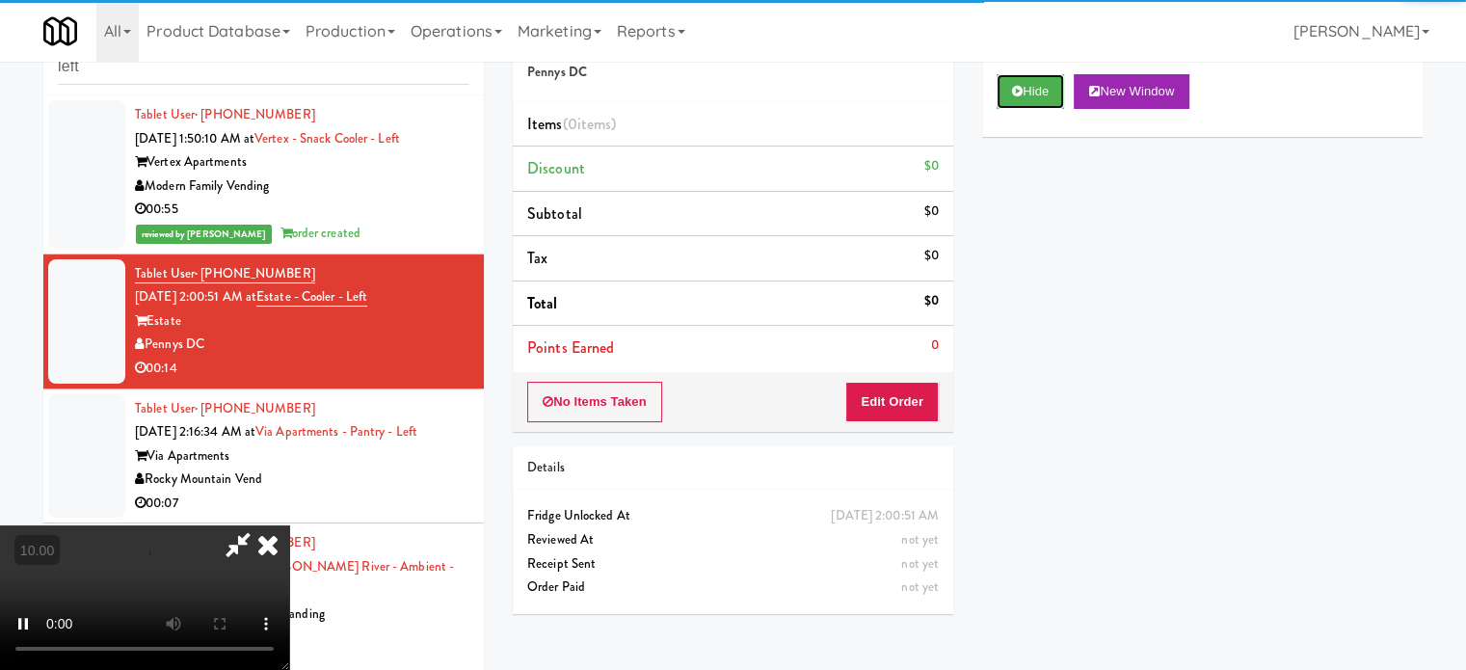
scroll to position [78, 0]
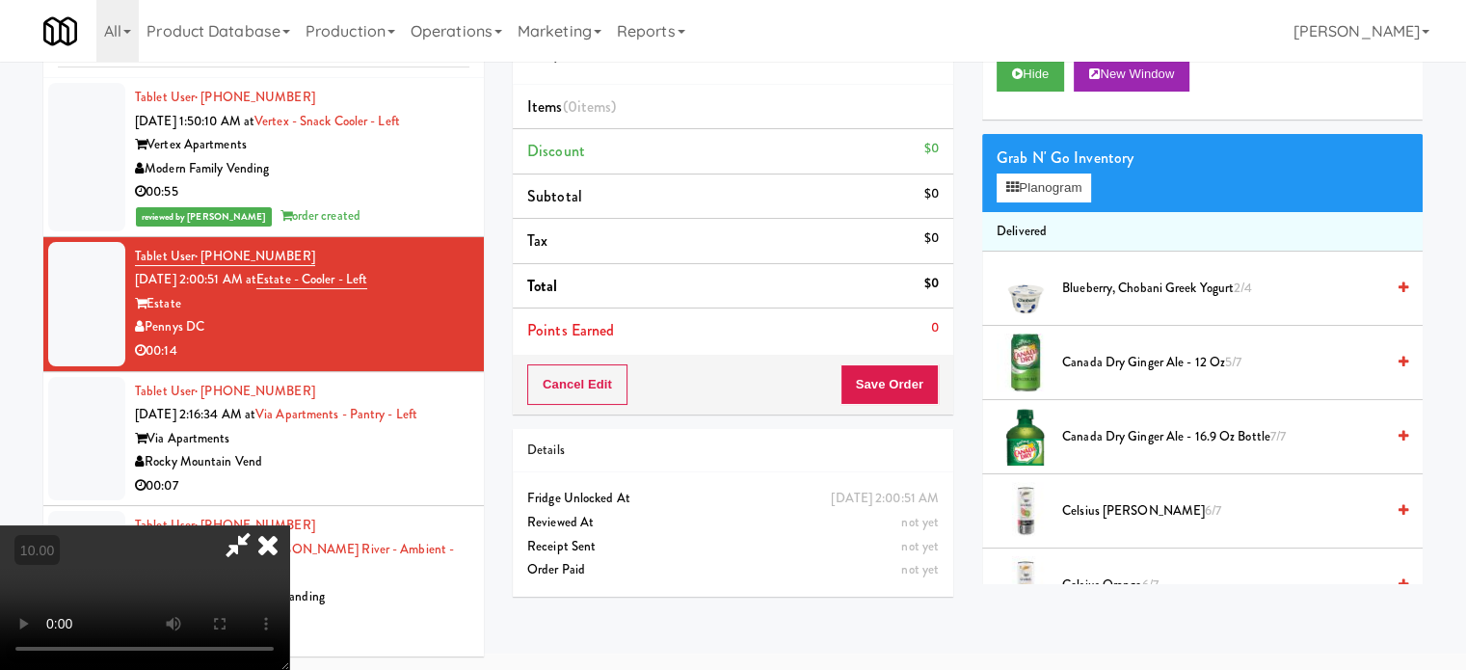
drag, startPoint x: 598, startPoint y: 458, endPoint x: 802, endPoint y: 223, distance: 311.5
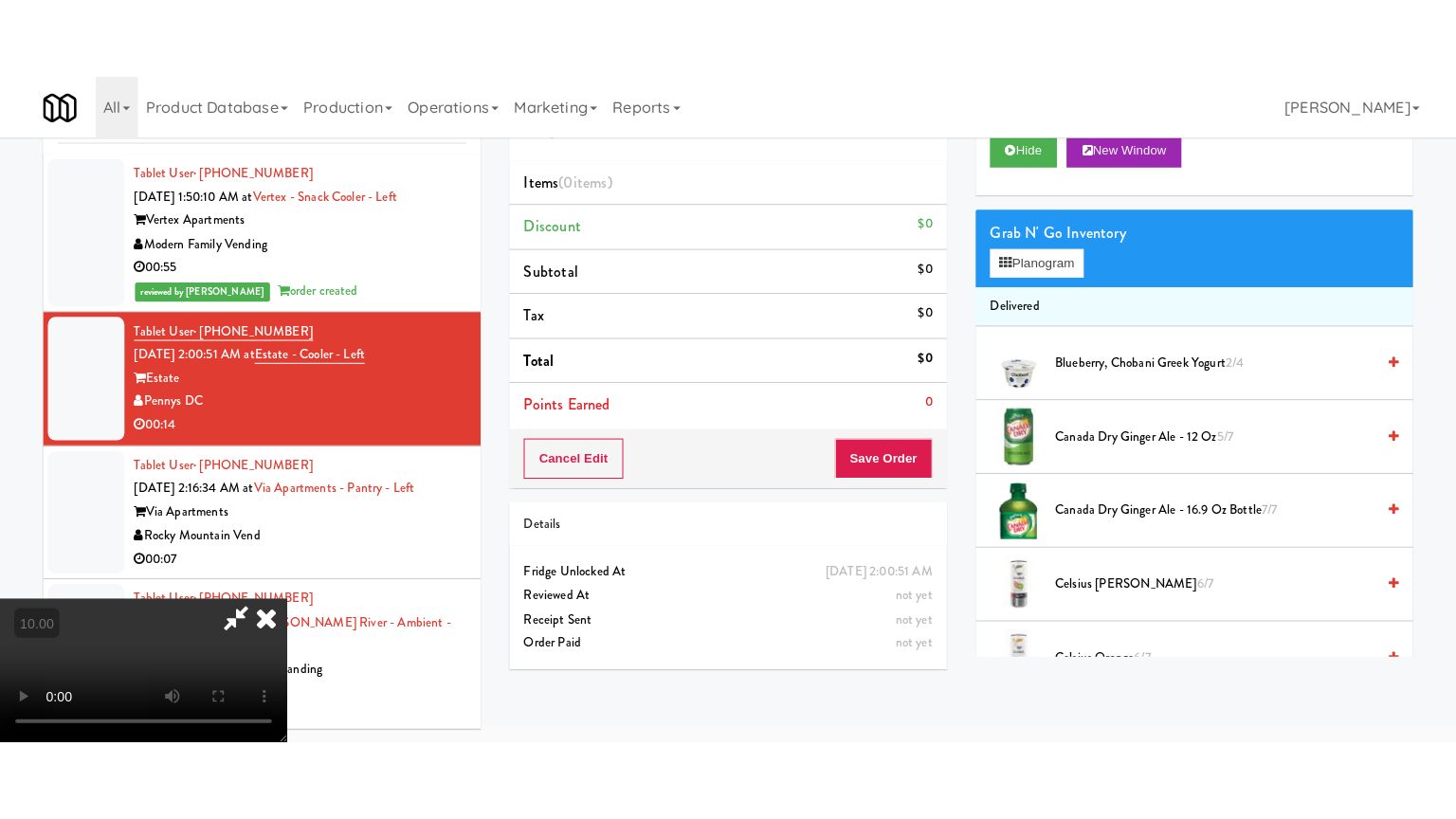
scroll to position [61, 0]
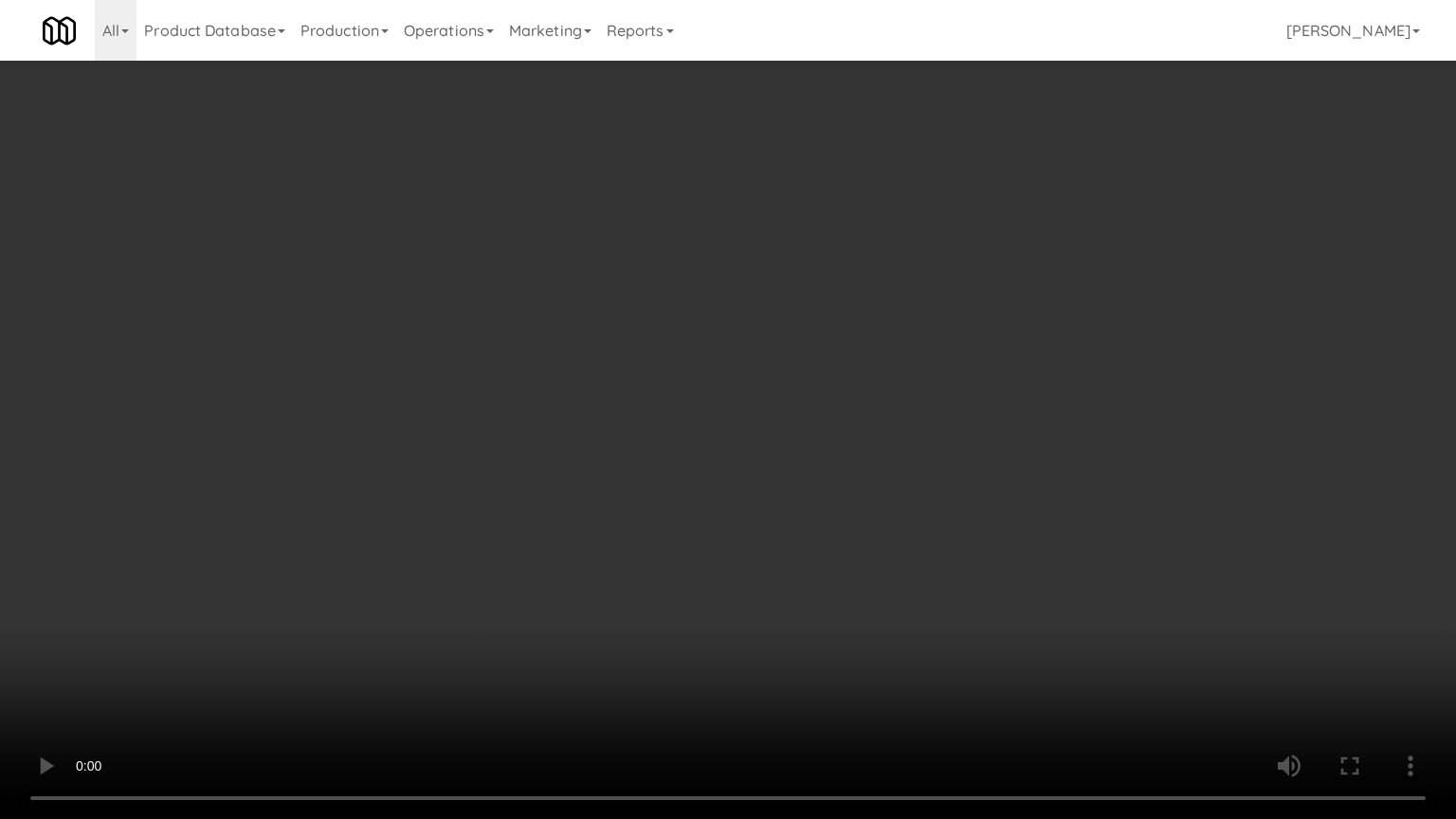
drag, startPoint x: 872, startPoint y: 323, endPoint x: 852, endPoint y: 329, distance: 20.9
drag, startPoint x: 868, startPoint y: 381, endPoint x: 883, endPoint y: 368, distance: 19.8
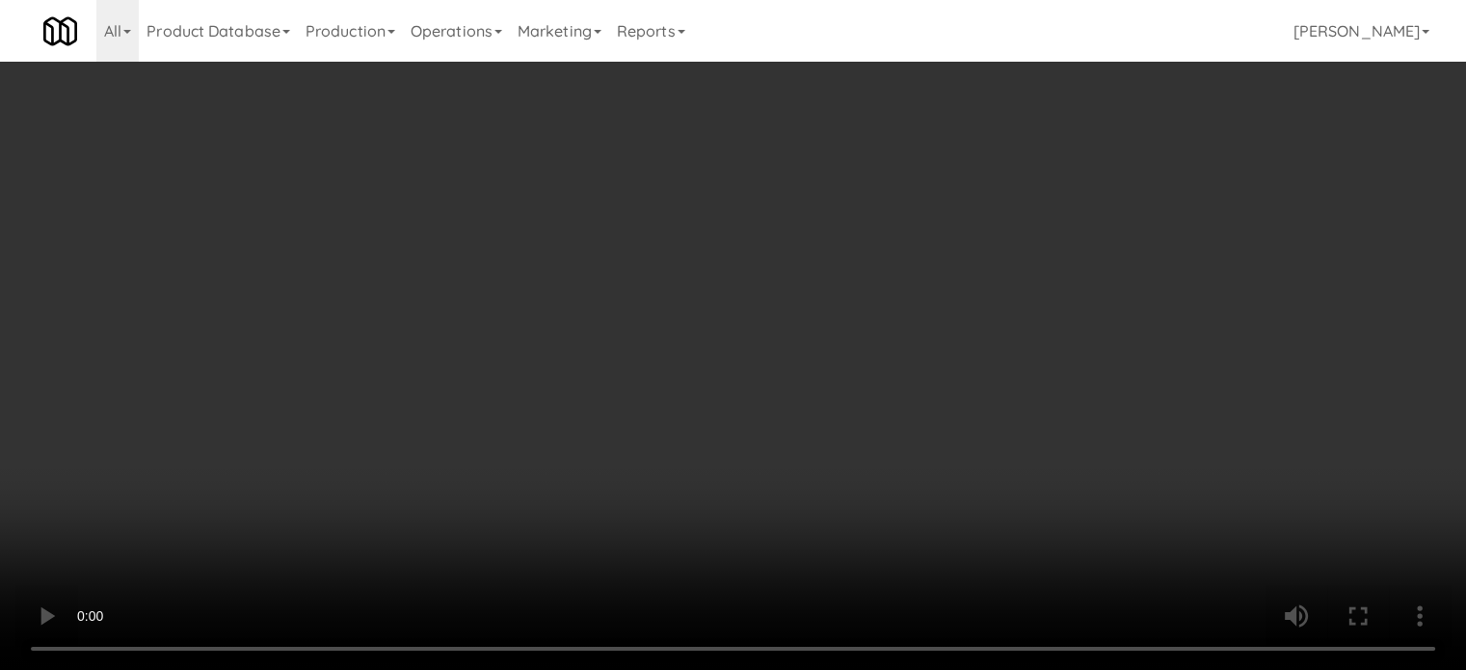
scroll to position [0, 0]
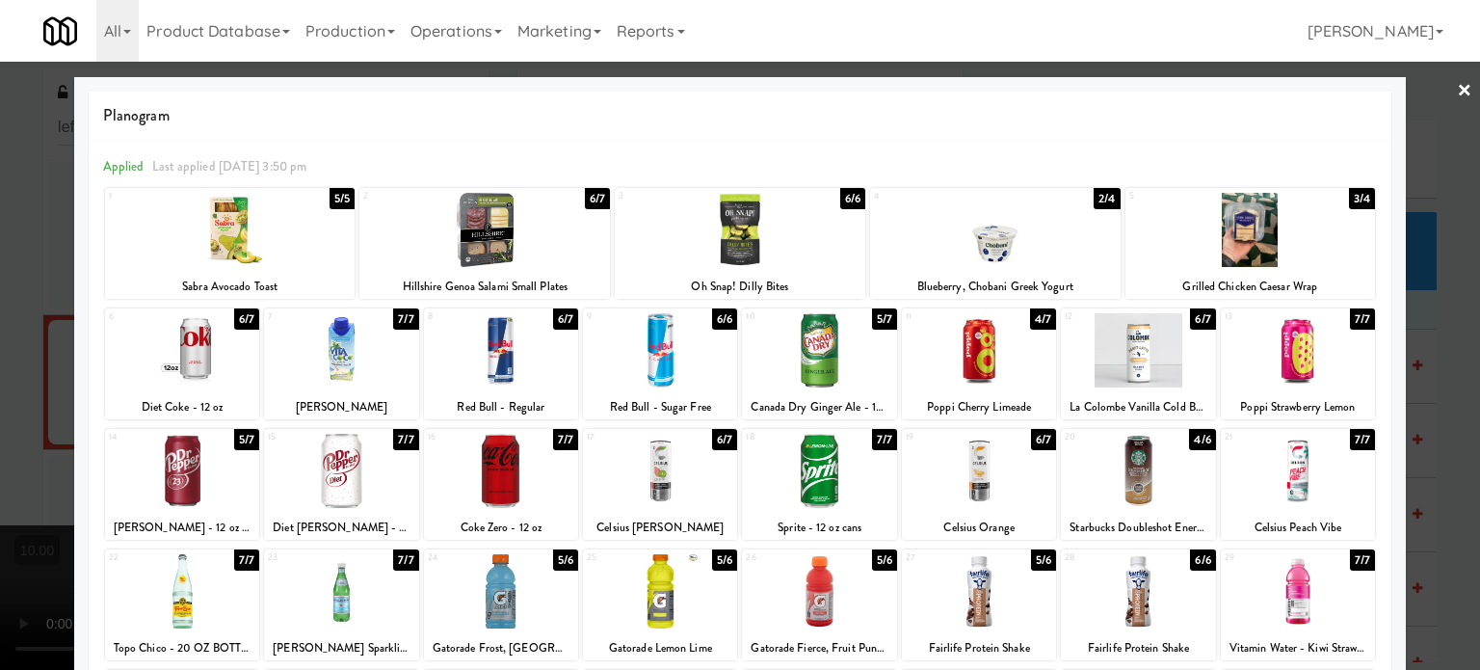
drag, startPoint x: 1428, startPoint y: 367, endPoint x: 812, endPoint y: 300, distance: 620.5
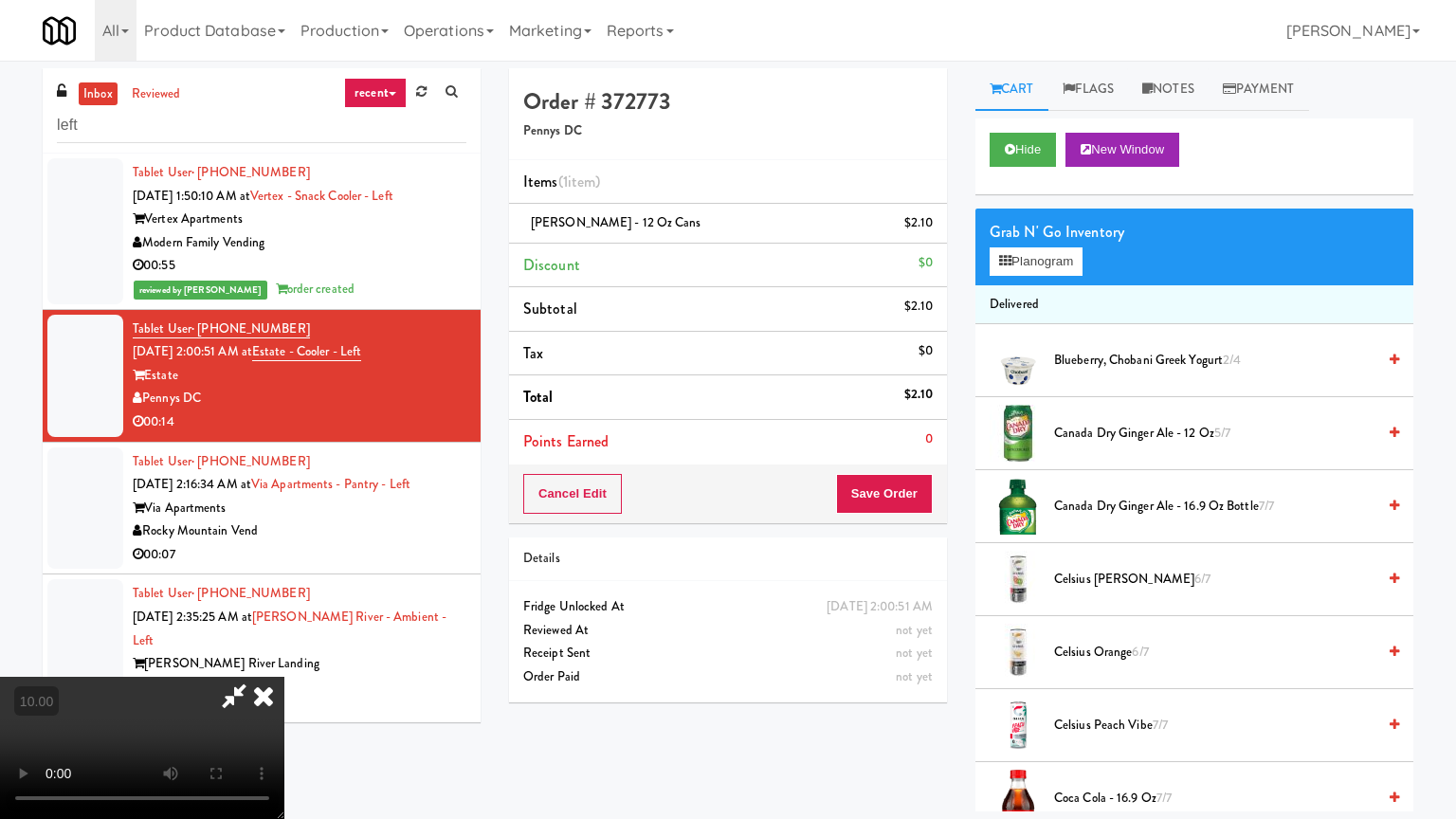
drag, startPoint x: 746, startPoint y: 369, endPoint x: 863, endPoint y: 271, distance: 152.6
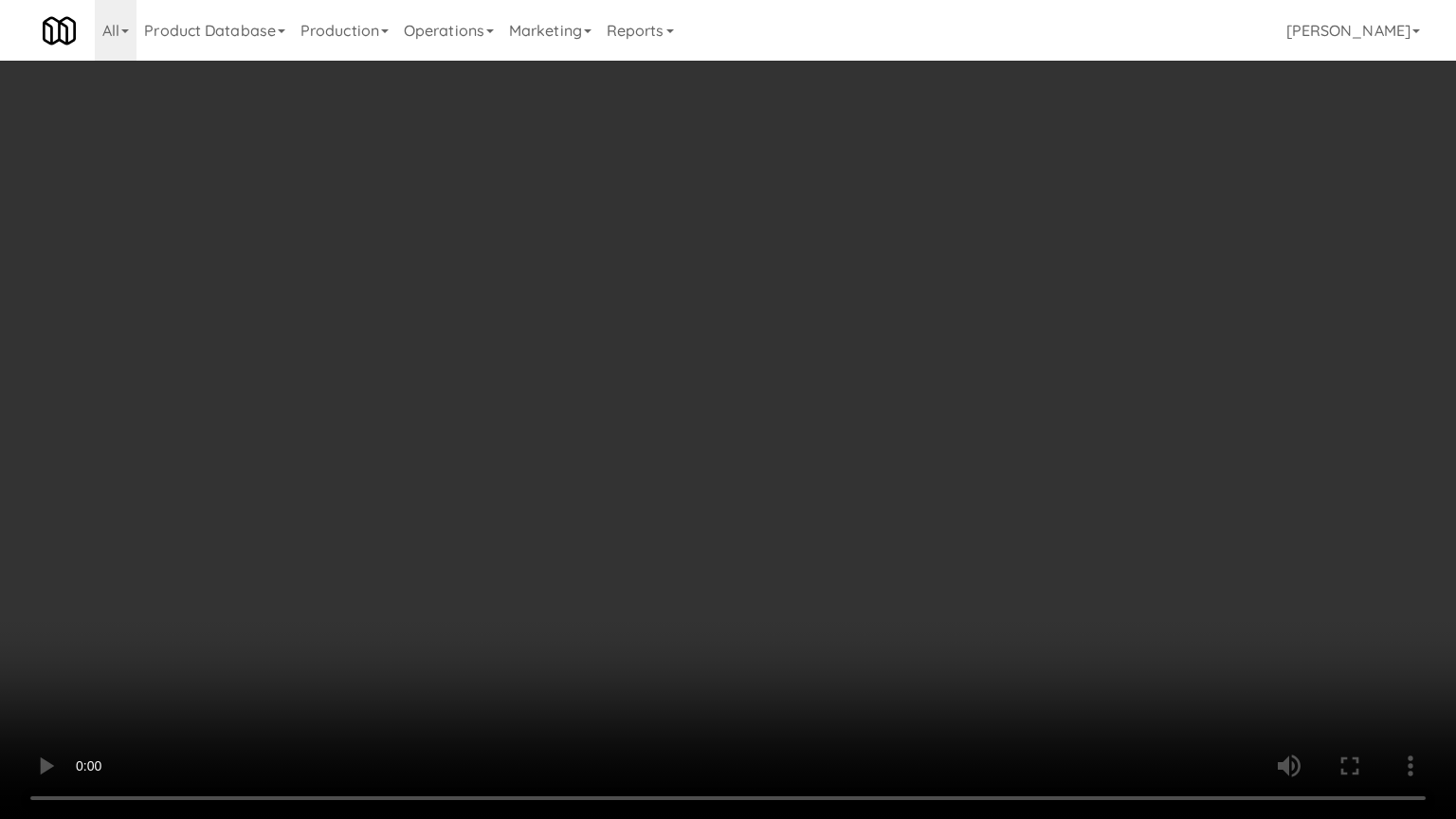
drag, startPoint x: 838, startPoint y: 284, endPoint x: 841, endPoint y: 273, distance: 11.4
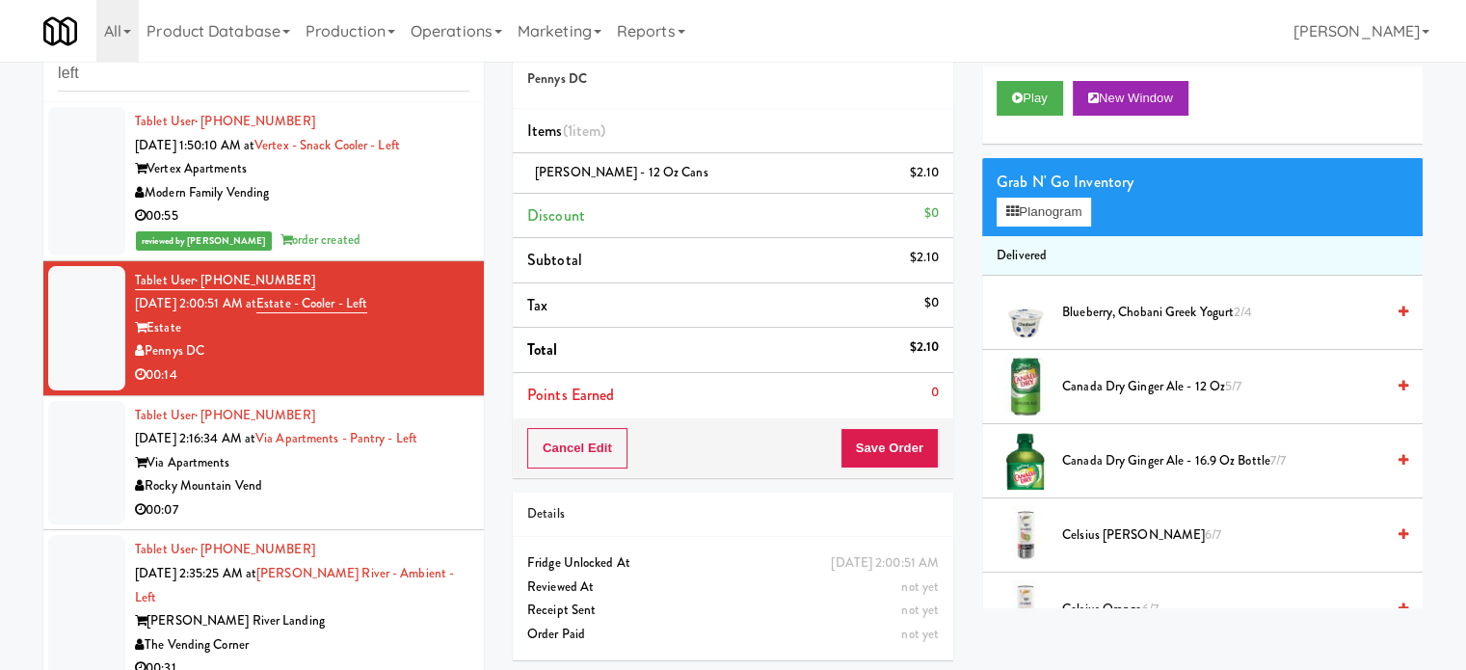
scroll to position [78, 0]
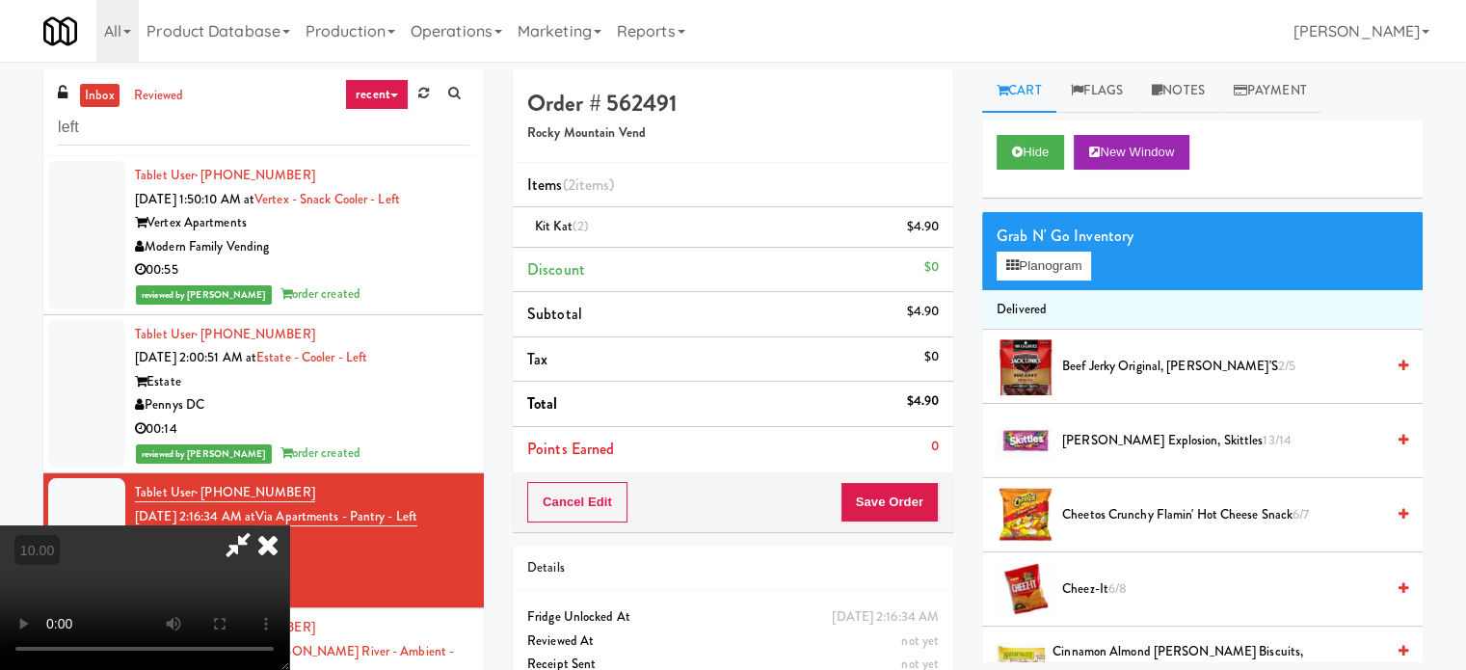
drag, startPoint x: 681, startPoint y: 411, endPoint x: 682, endPoint y: 514, distance: 103.1
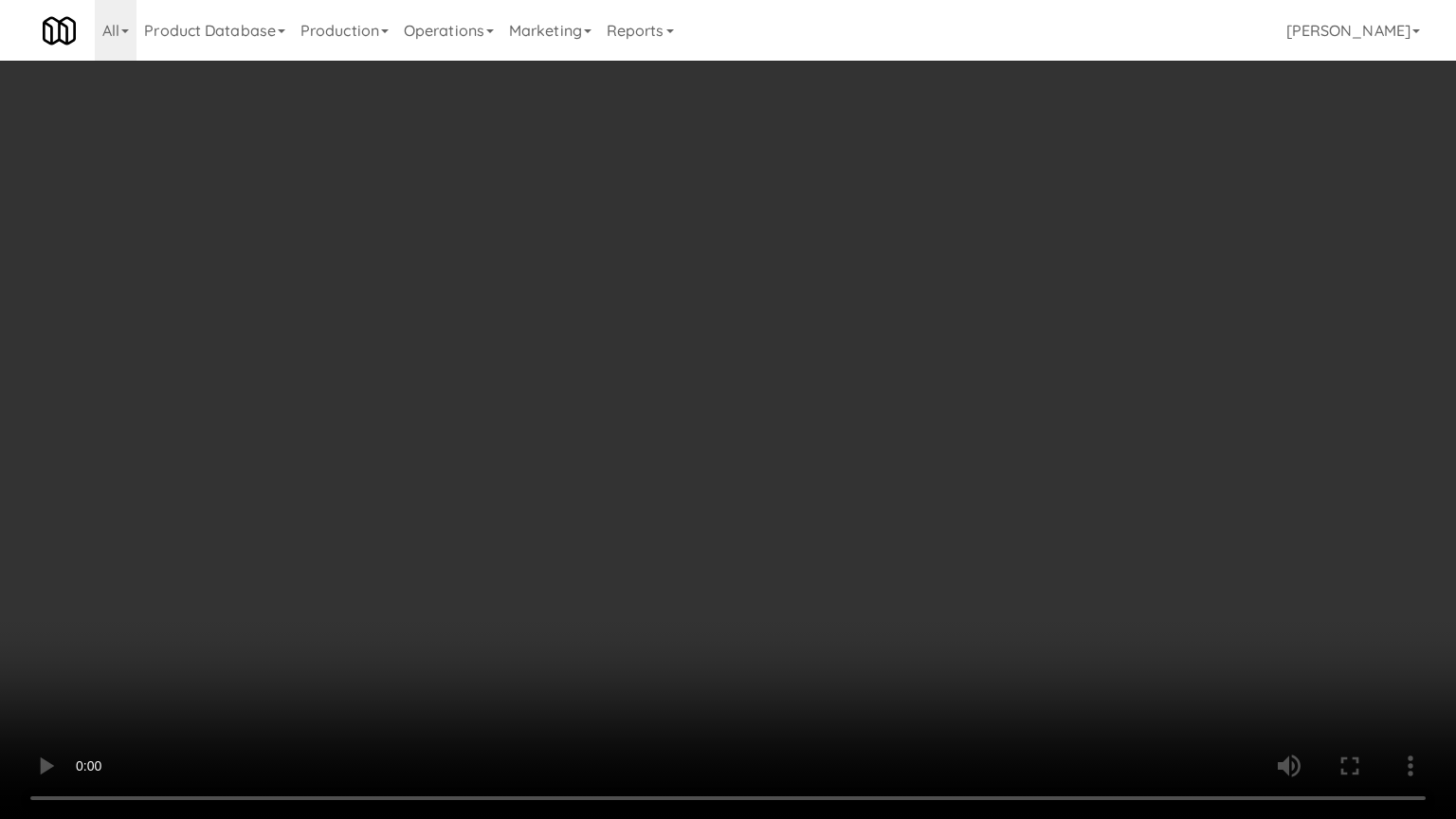
drag, startPoint x: 434, startPoint y: 528, endPoint x: 554, endPoint y: 409, distance: 169.0
drag, startPoint x: 580, startPoint y: 391, endPoint x: 598, endPoint y: 393, distance: 18.1
drag, startPoint x: 121, startPoint y: 687, endPoint x: 637, endPoint y: 548, distance: 534.4
drag, startPoint x: 859, startPoint y: 417, endPoint x: 1007, endPoint y: 392, distance: 150.1
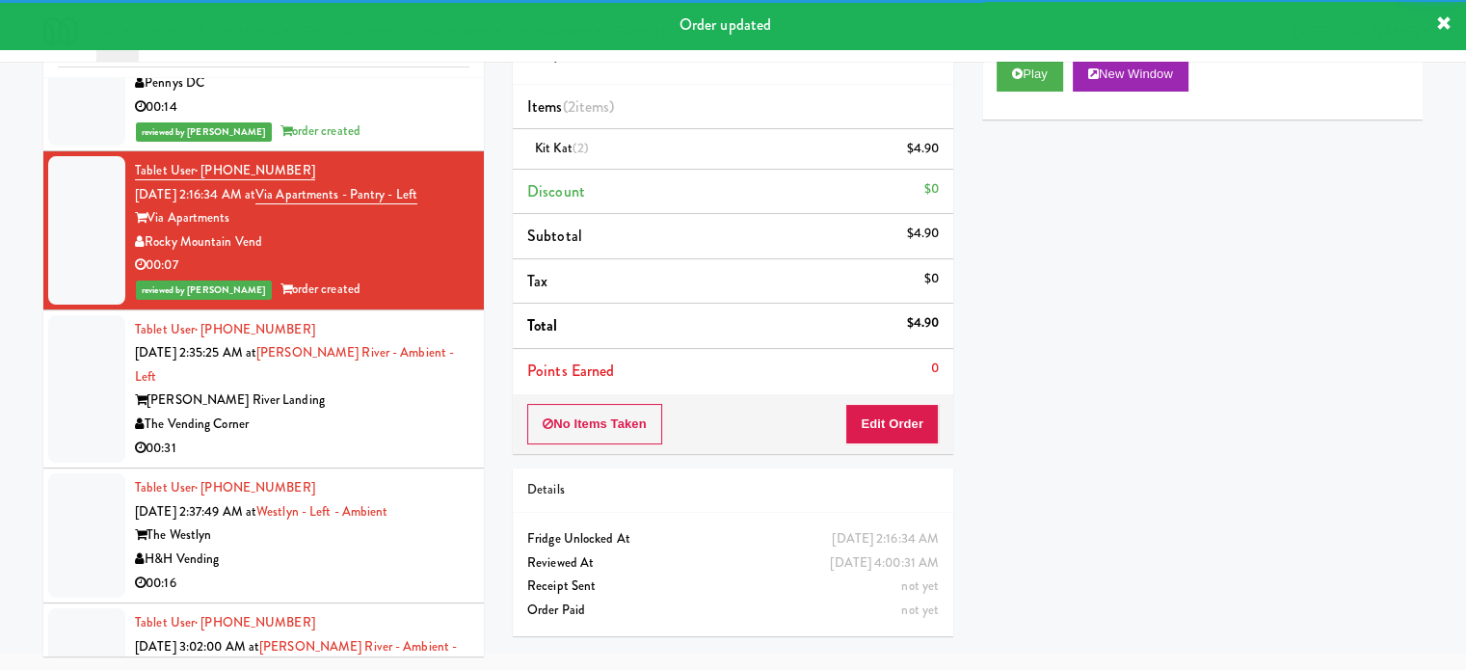
scroll to position [251, 0]
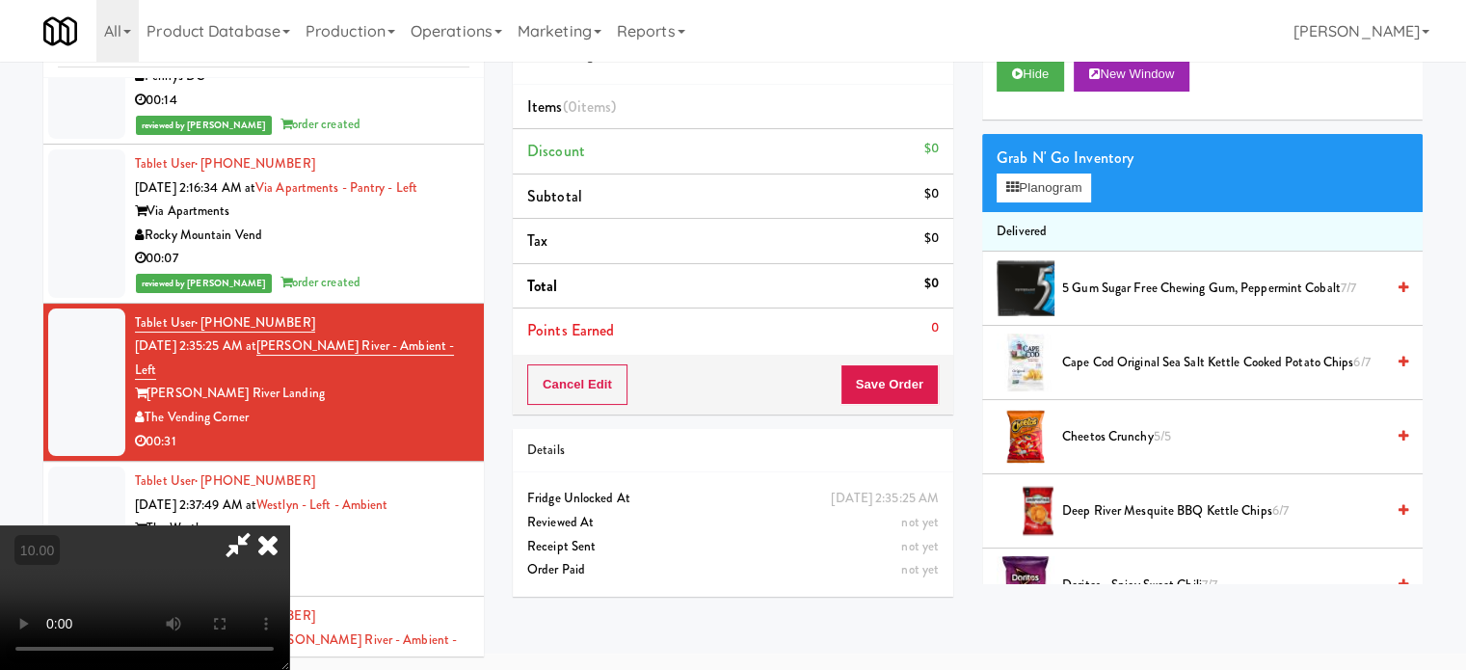
drag, startPoint x: 578, startPoint y: 485, endPoint x: 587, endPoint y: 472, distance: 15.2
drag, startPoint x: 587, startPoint y: 470, endPoint x: 591, endPoint y: 546, distance: 76.2
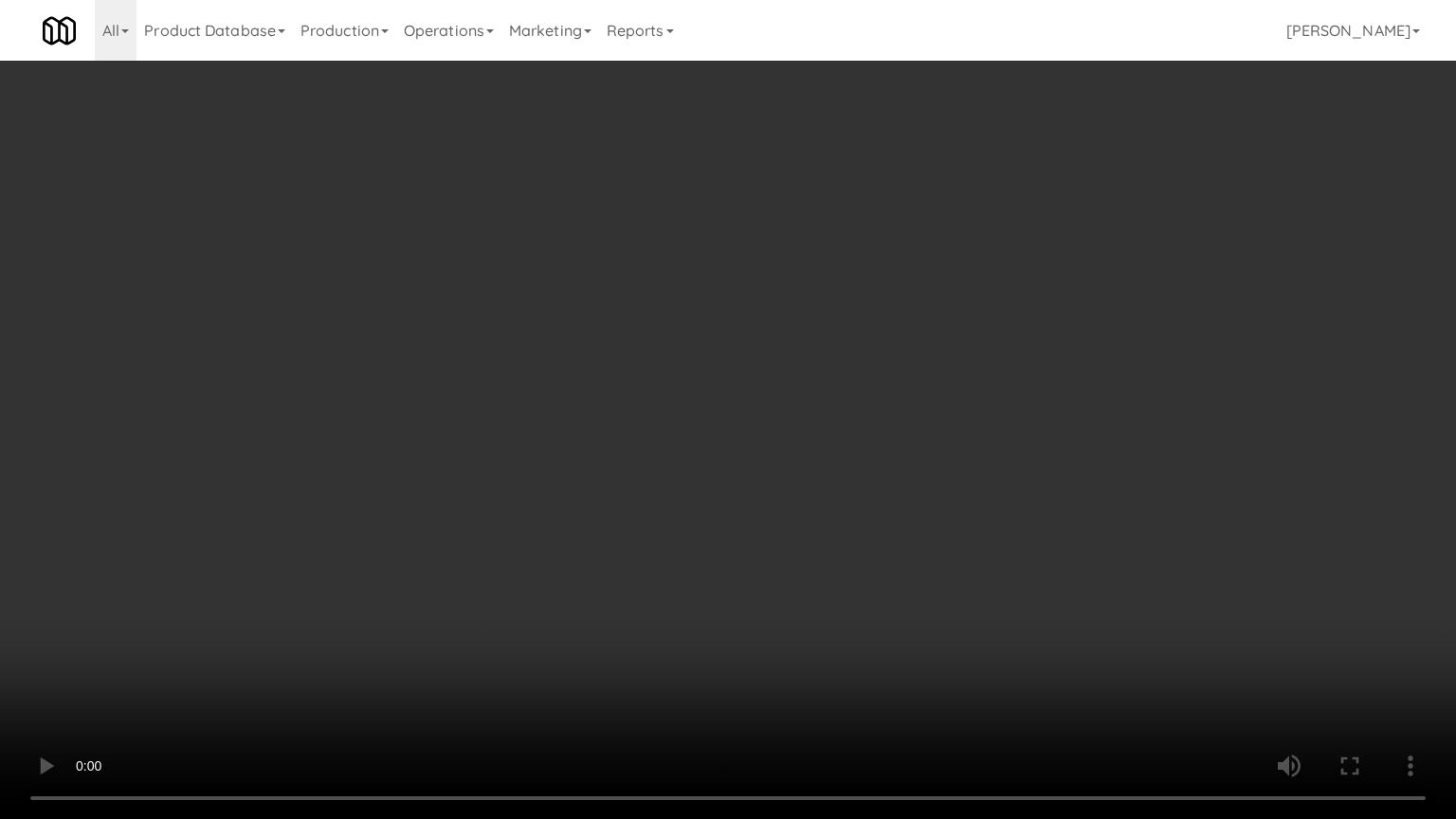
drag, startPoint x: 670, startPoint y: 469, endPoint x: 670, endPoint y: 481, distance: 12.0
drag, startPoint x: 647, startPoint y: 506, endPoint x: 651, endPoint y: 493, distance: 13.6
drag, startPoint x: 651, startPoint y: 493, endPoint x: 711, endPoint y: 337, distance: 167.1
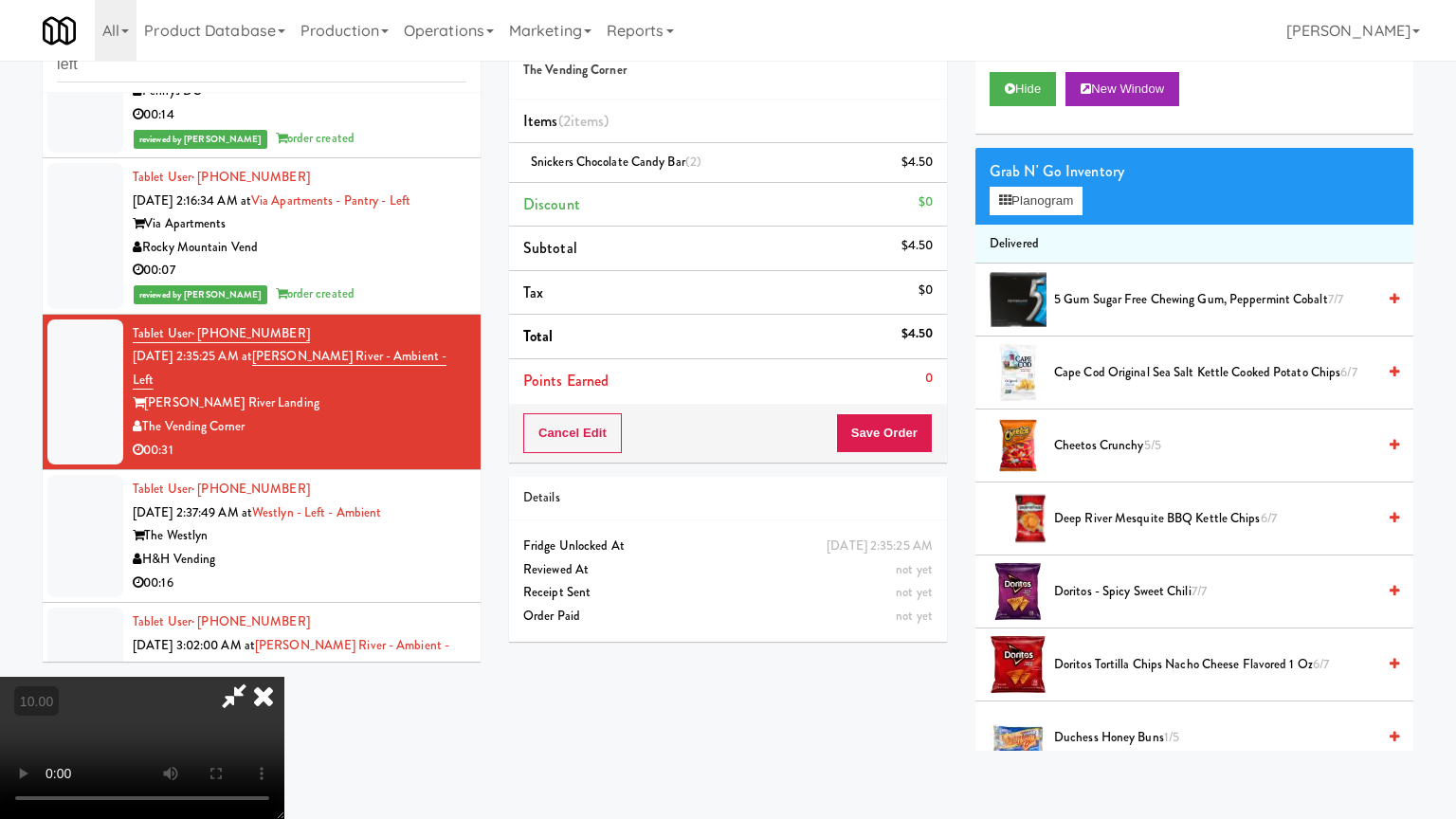
drag, startPoint x: 821, startPoint y: 370, endPoint x: 725, endPoint y: 378, distance: 96.3
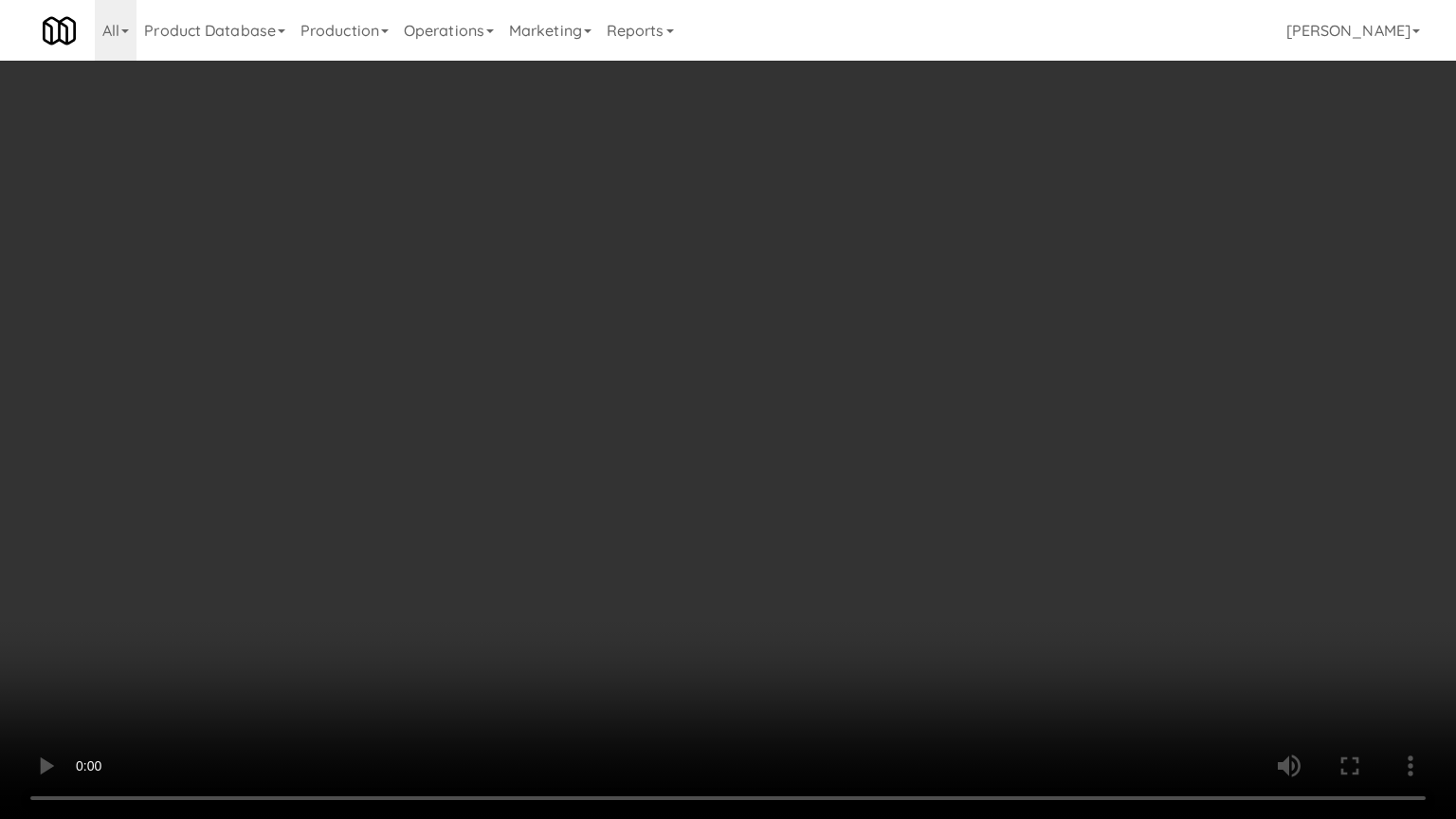
drag, startPoint x: 676, startPoint y: 572, endPoint x: 675, endPoint y: 561, distance: 11.0
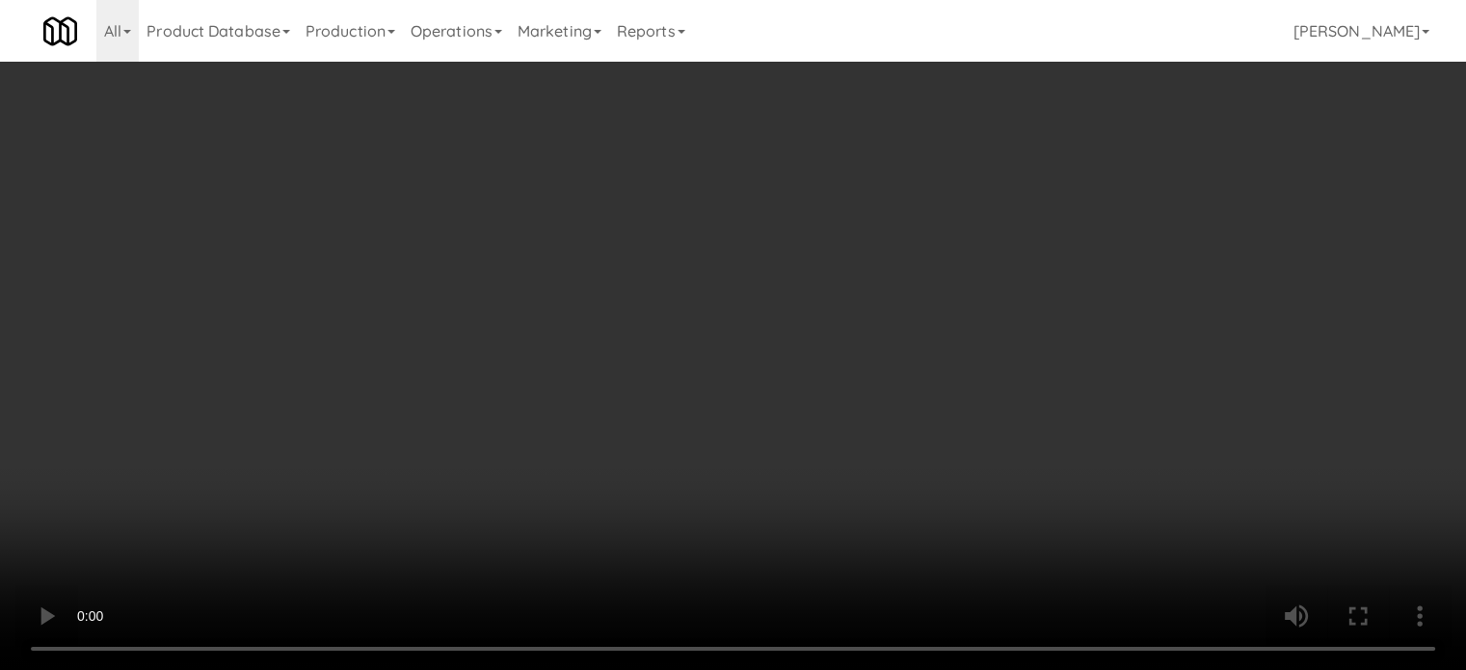
scroll to position [482, 0]
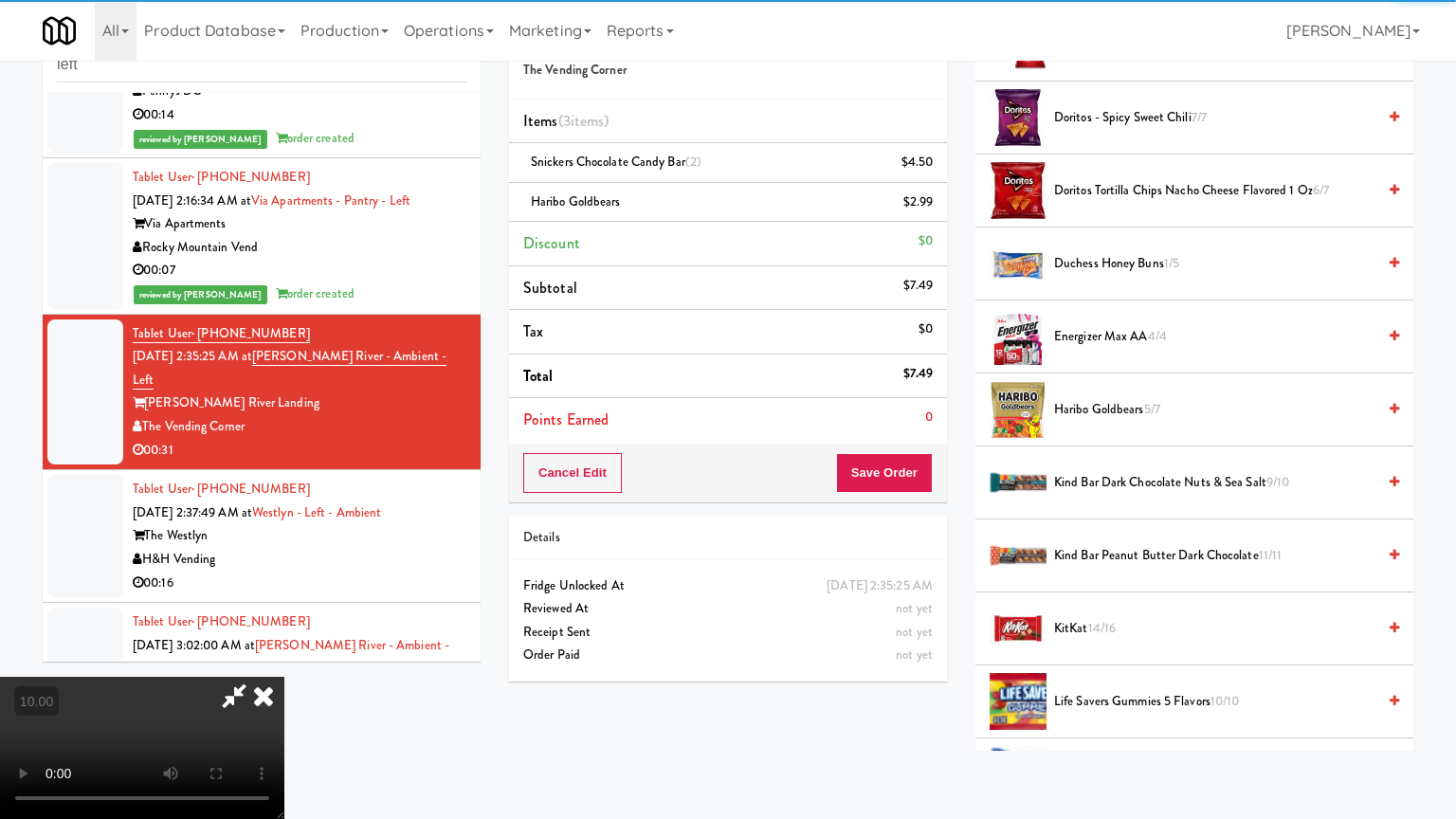
drag, startPoint x: 686, startPoint y: 527, endPoint x: 741, endPoint y: 429, distance: 112.4
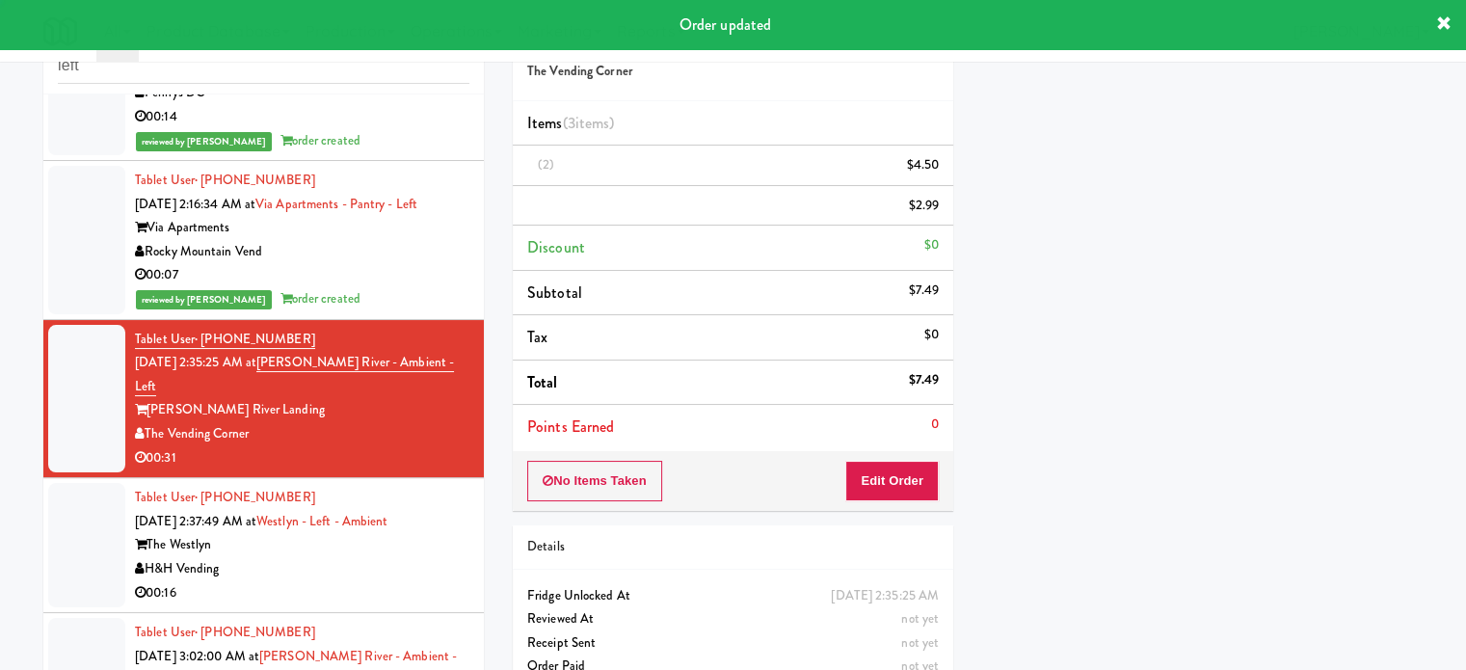
scroll to position [180, 0]
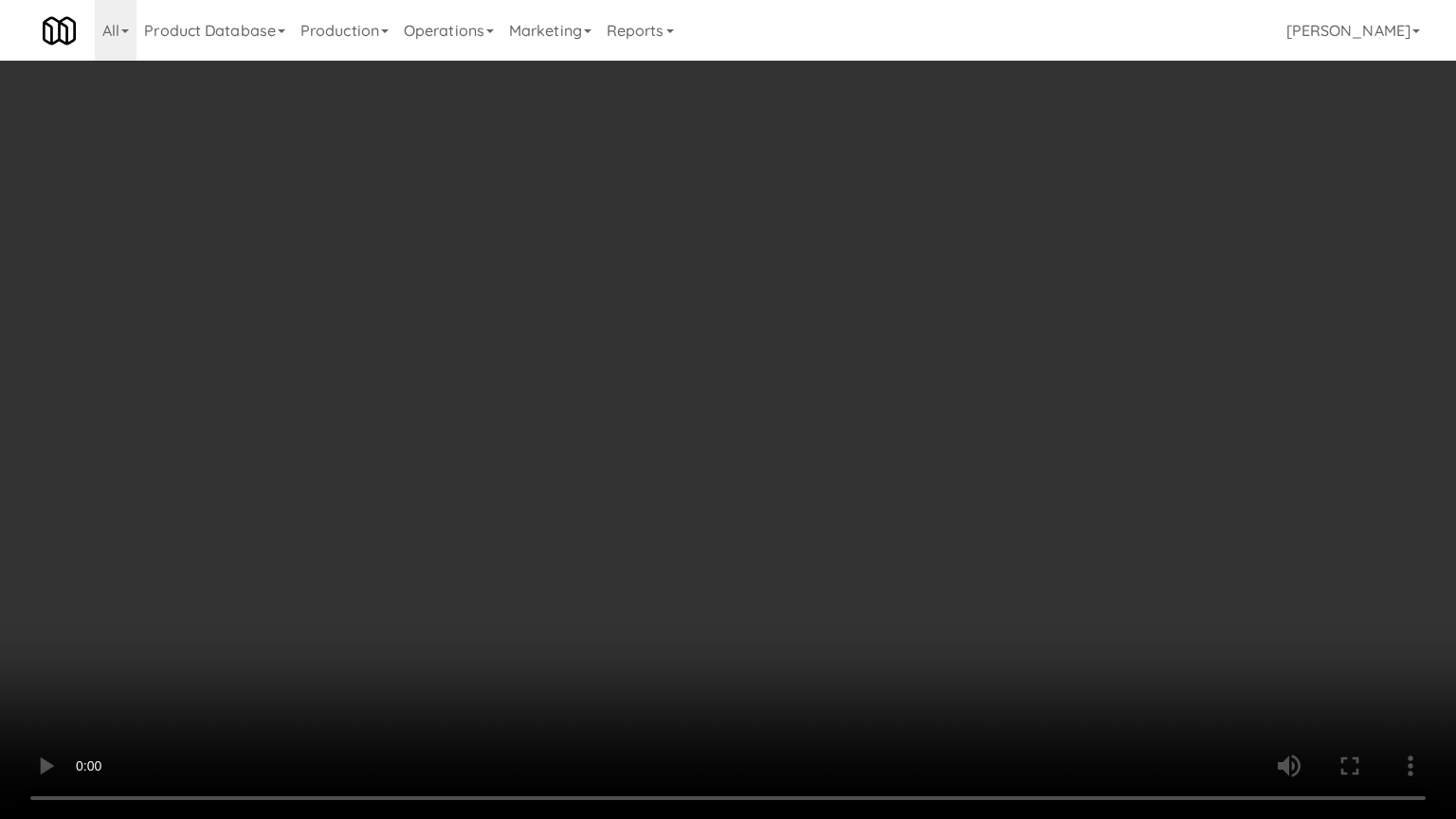
drag, startPoint x: 808, startPoint y: 404, endPoint x: 807, endPoint y: 413, distance: 9.1
drag, startPoint x: 935, startPoint y: 443, endPoint x: 951, endPoint y: 435, distance: 17.9
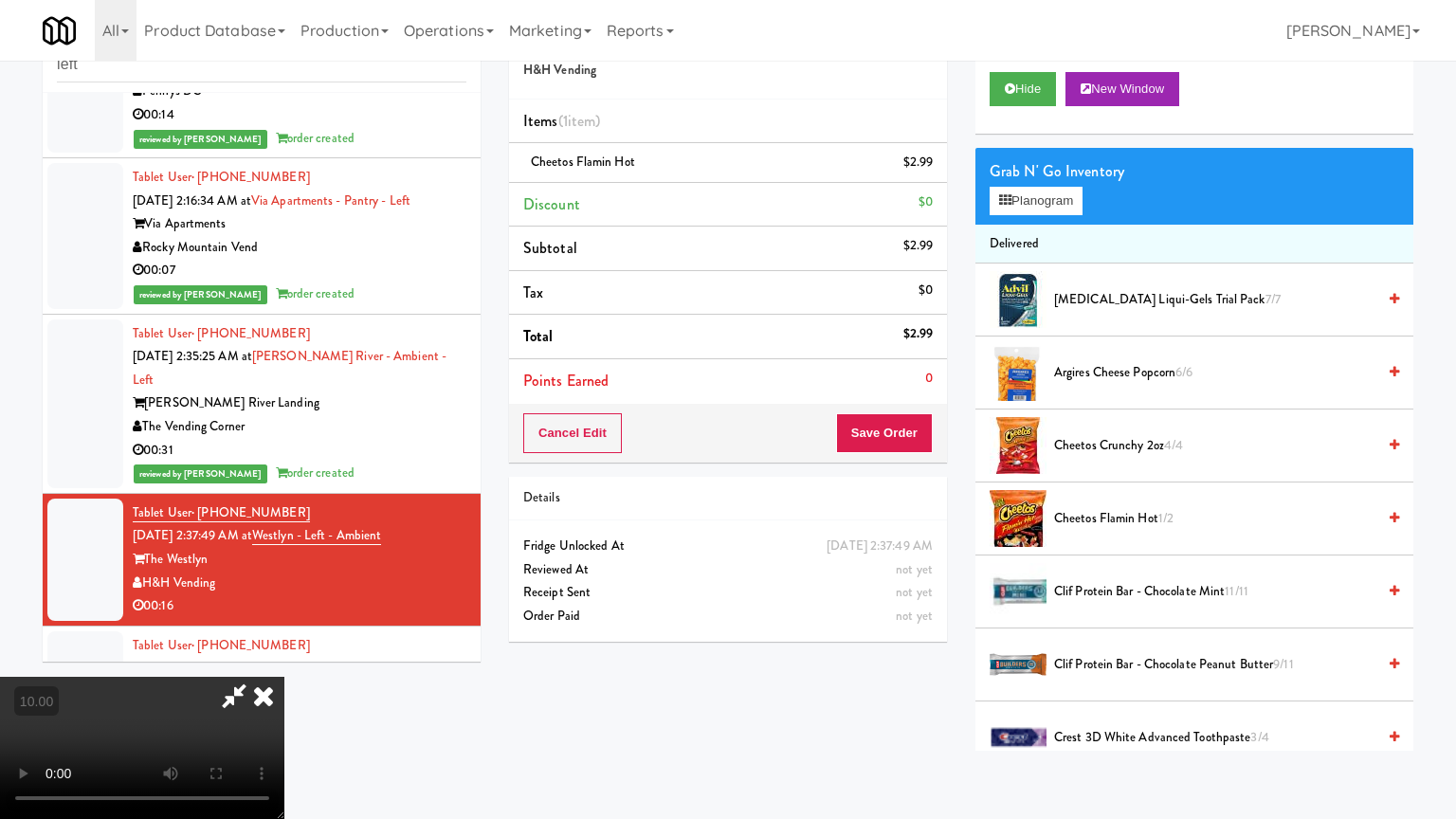
drag, startPoint x: 813, startPoint y: 469, endPoint x: 864, endPoint y: 396, distance: 89.1
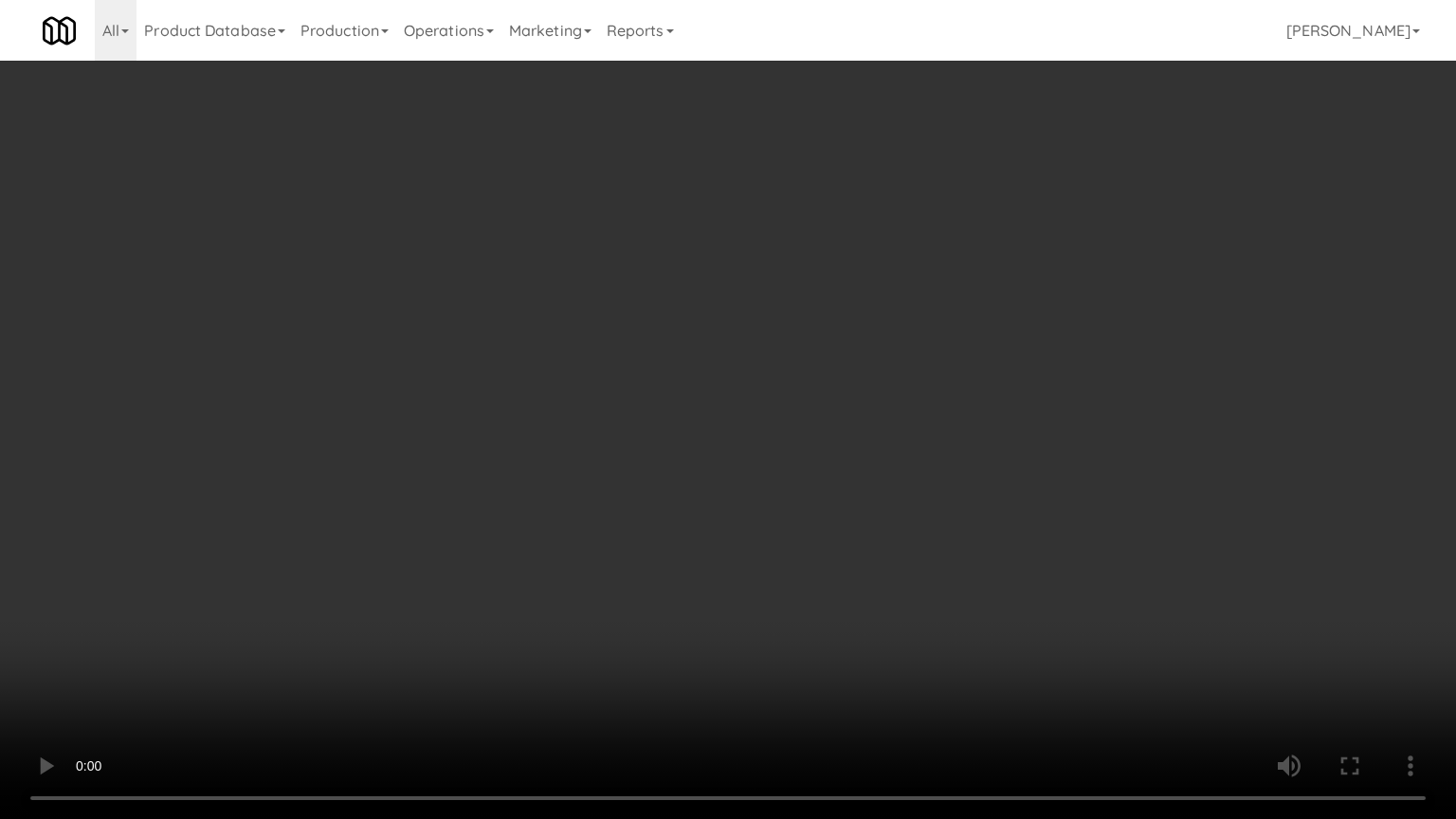
drag, startPoint x: 899, startPoint y: 405, endPoint x: 927, endPoint y: 392, distance: 30.9
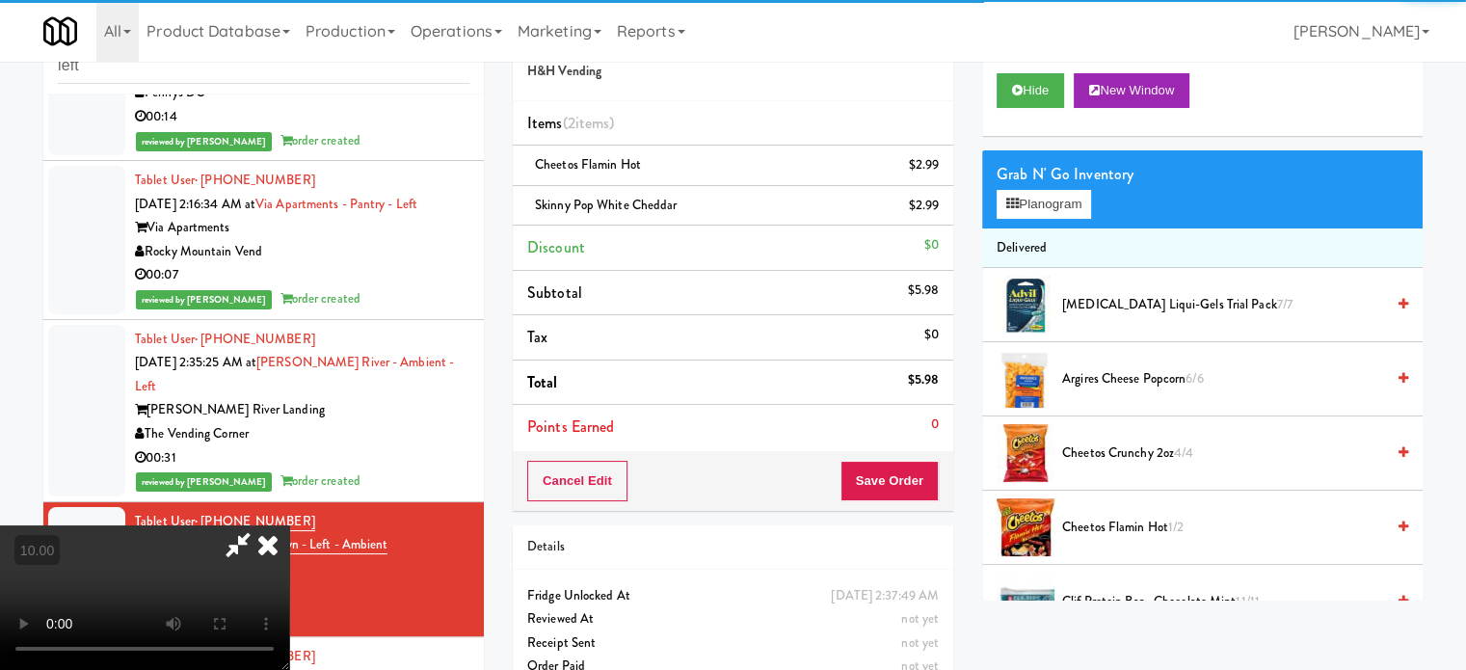
drag, startPoint x: 752, startPoint y: 340, endPoint x: 748, endPoint y: 329, distance: 12.2
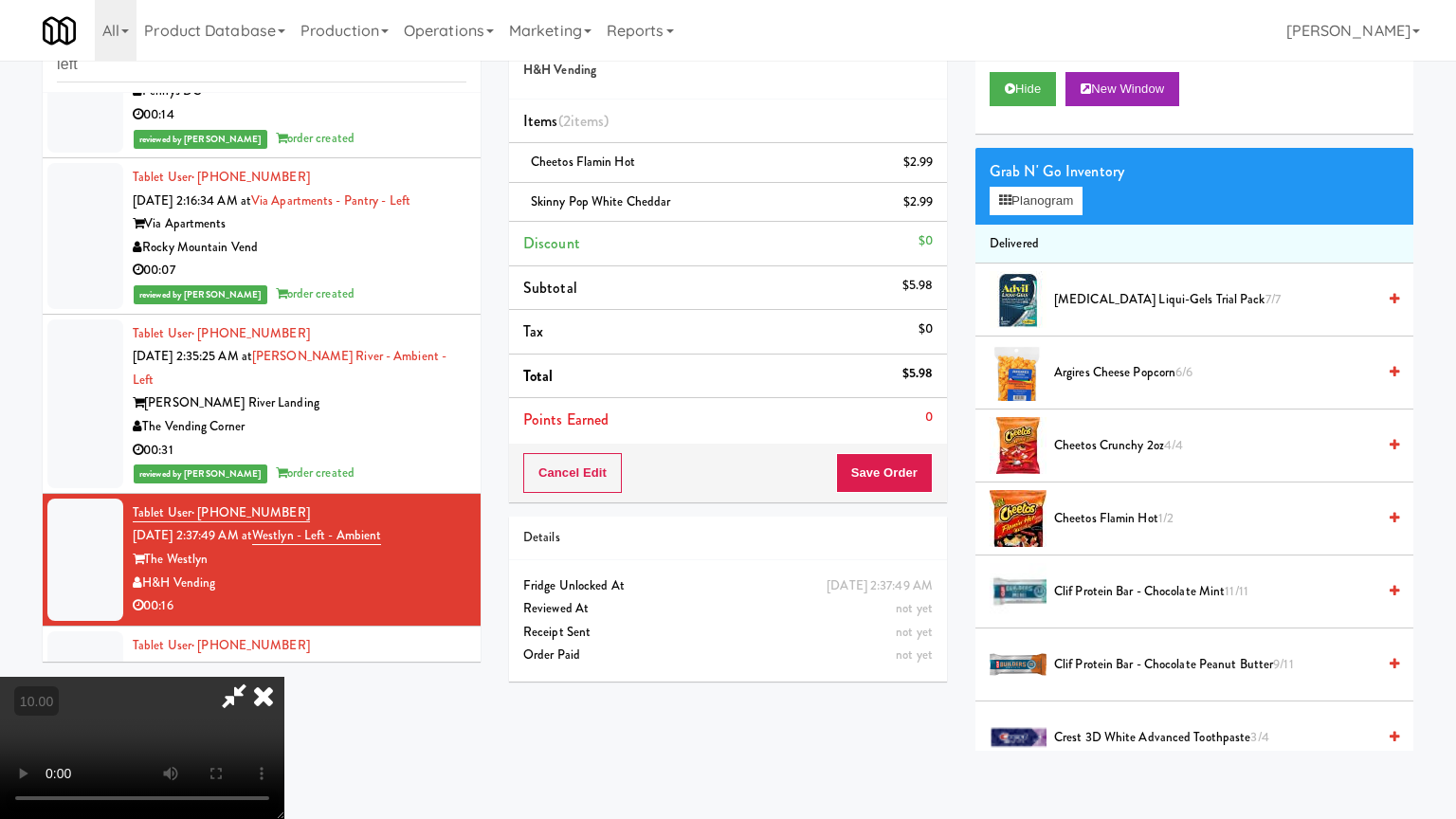
drag, startPoint x: 754, startPoint y: 378, endPoint x: 882, endPoint y: 360, distance: 129.3
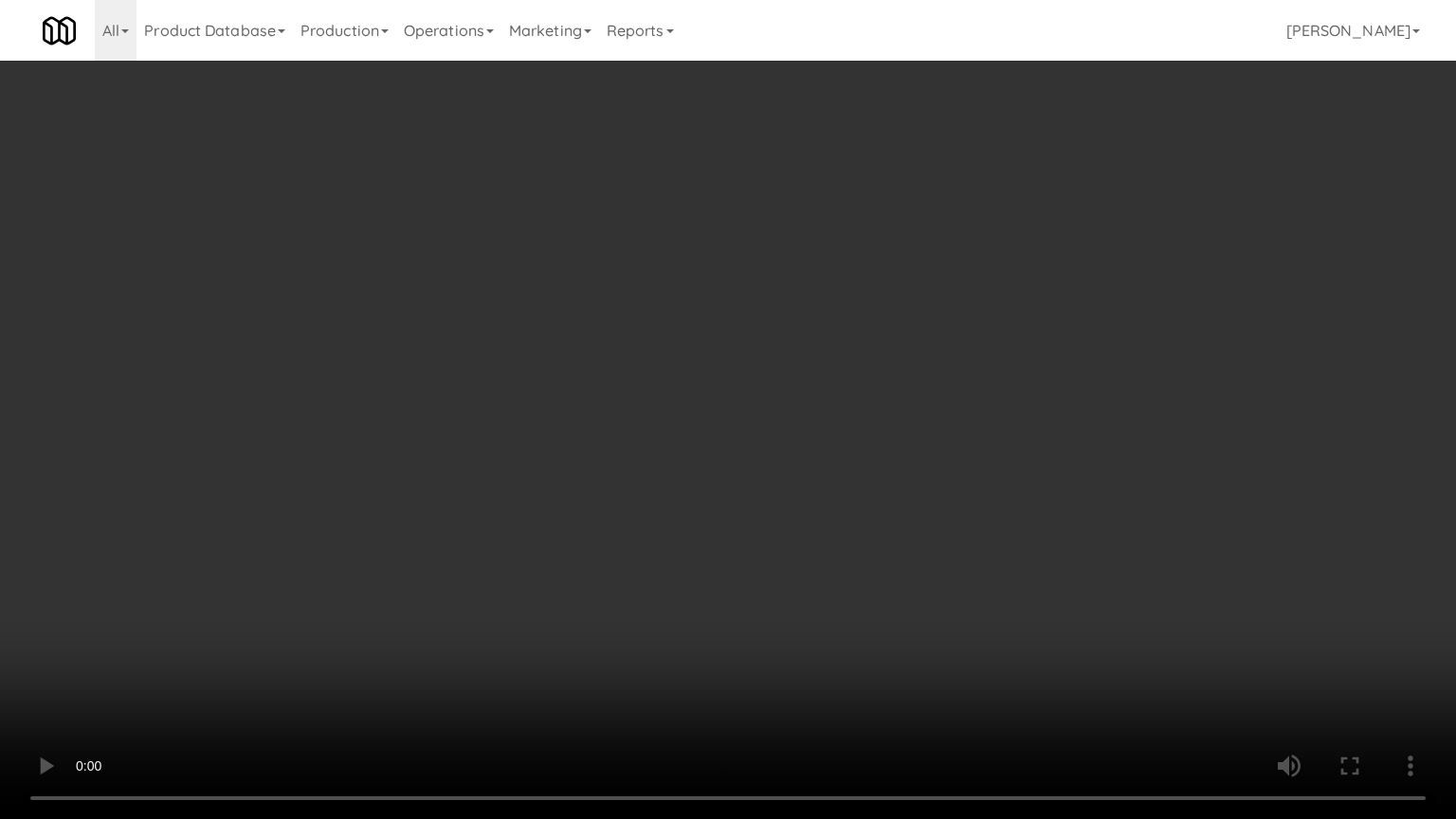
drag, startPoint x: 857, startPoint y: 414, endPoint x: 891, endPoint y: 382, distance: 46.7
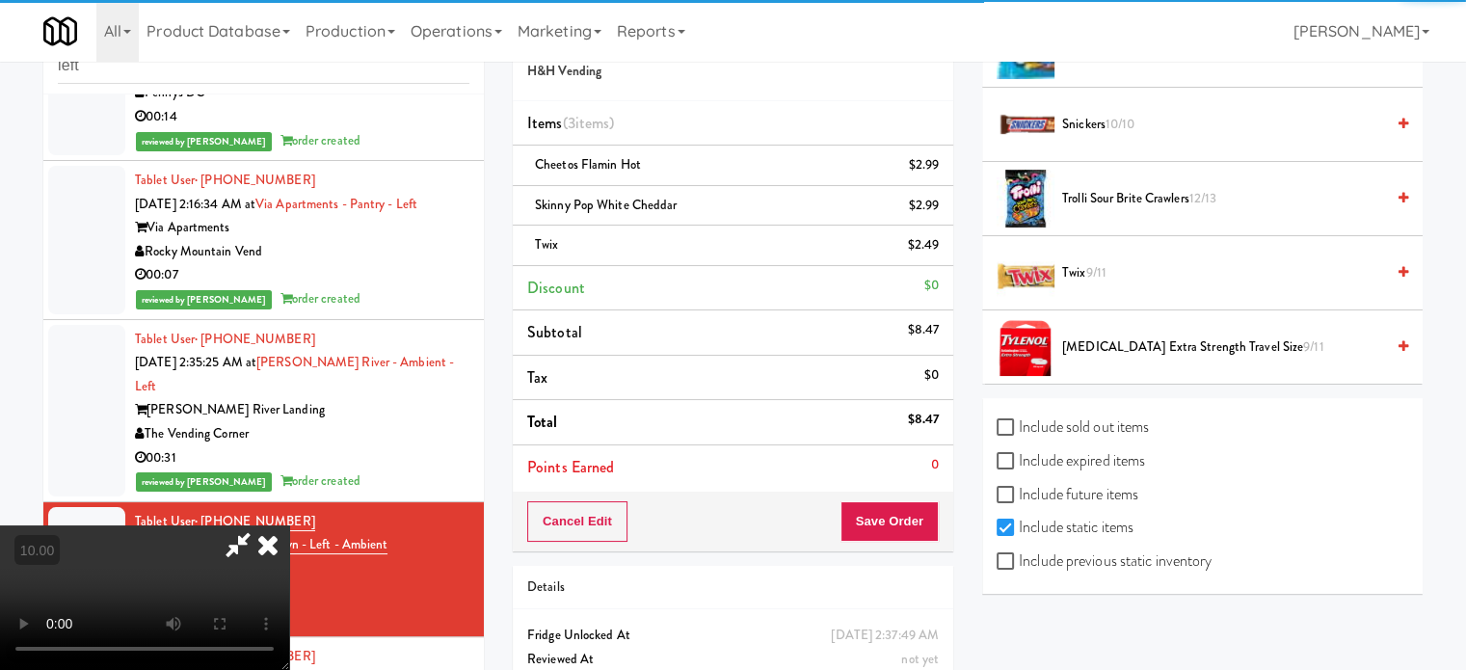
scroll to position [1874, 0]
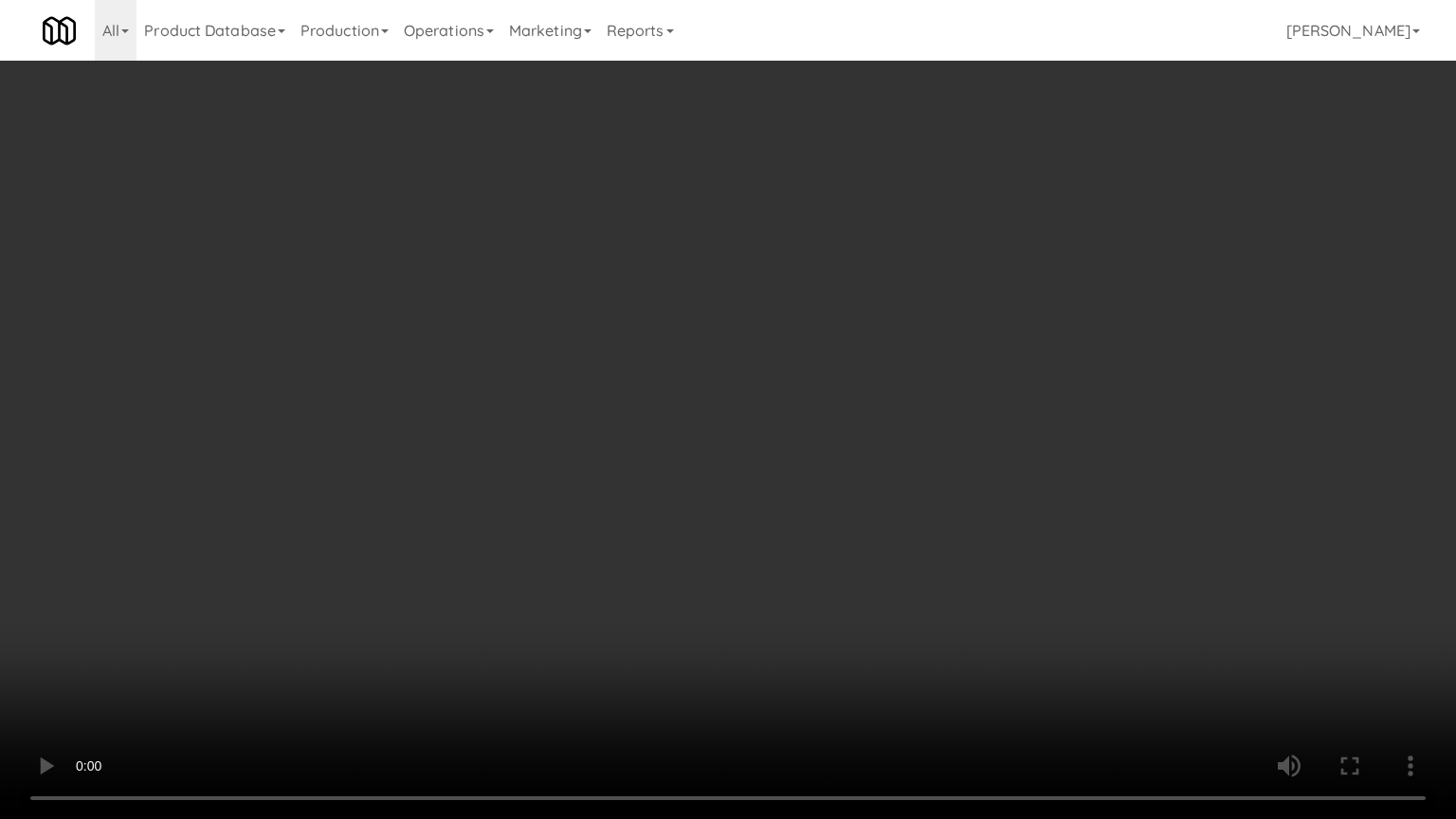
drag, startPoint x: 730, startPoint y: 362, endPoint x: 742, endPoint y: 359, distance: 12.4
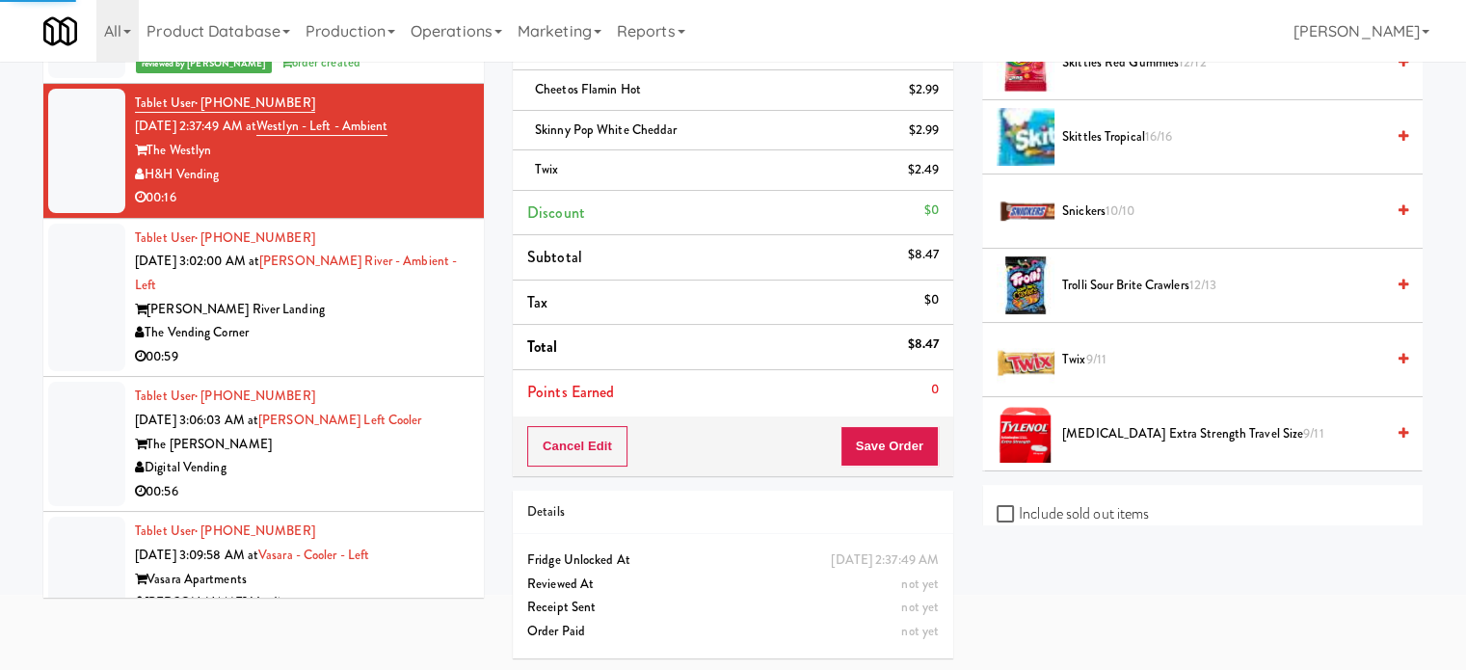
scroll to position [180, 0]
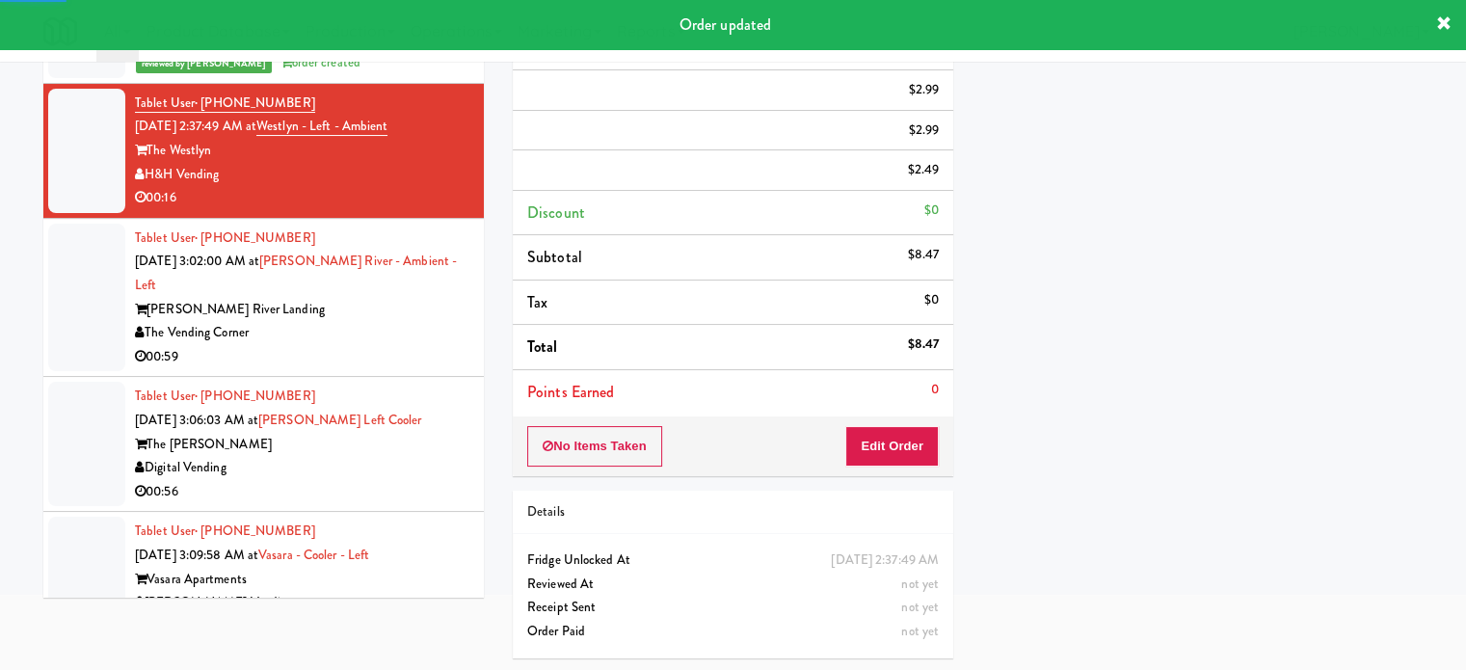
drag, startPoint x: 427, startPoint y: 296, endPoint x: 477, endPoint y: 214, distance: 96.0
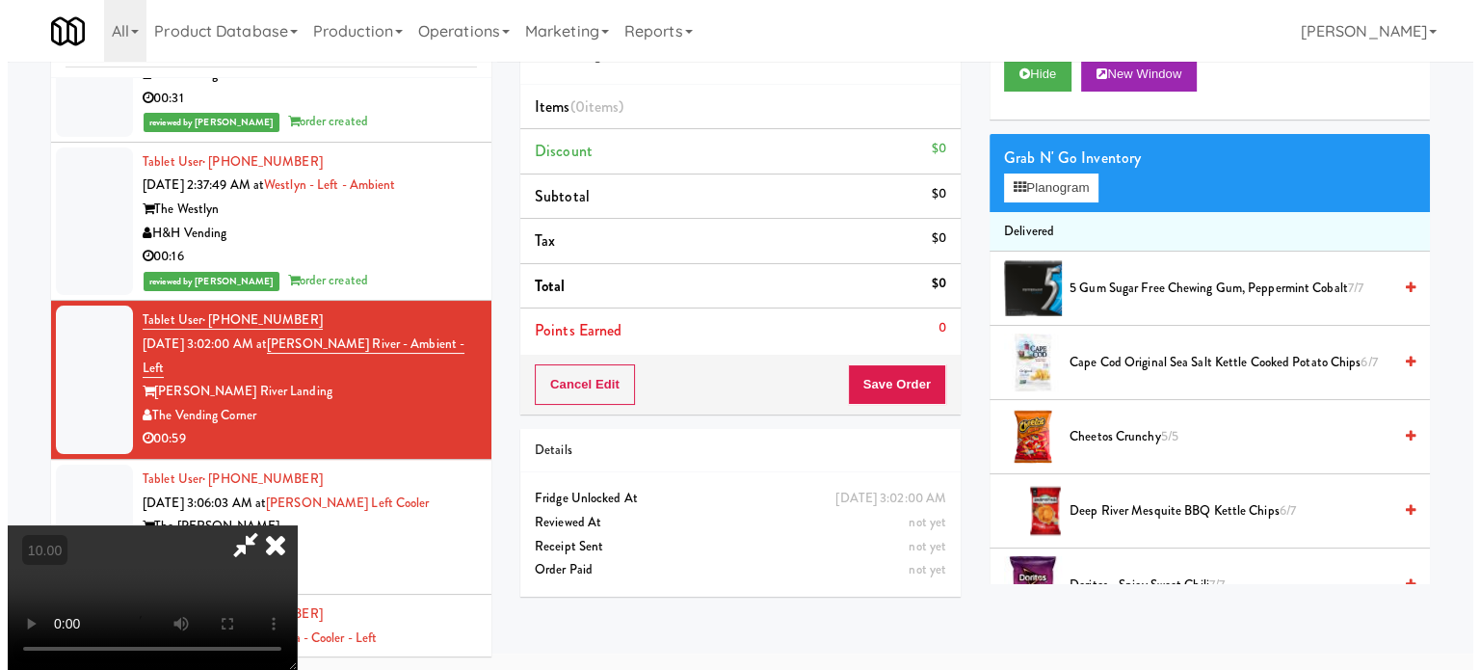
scroll to position [62, 0]
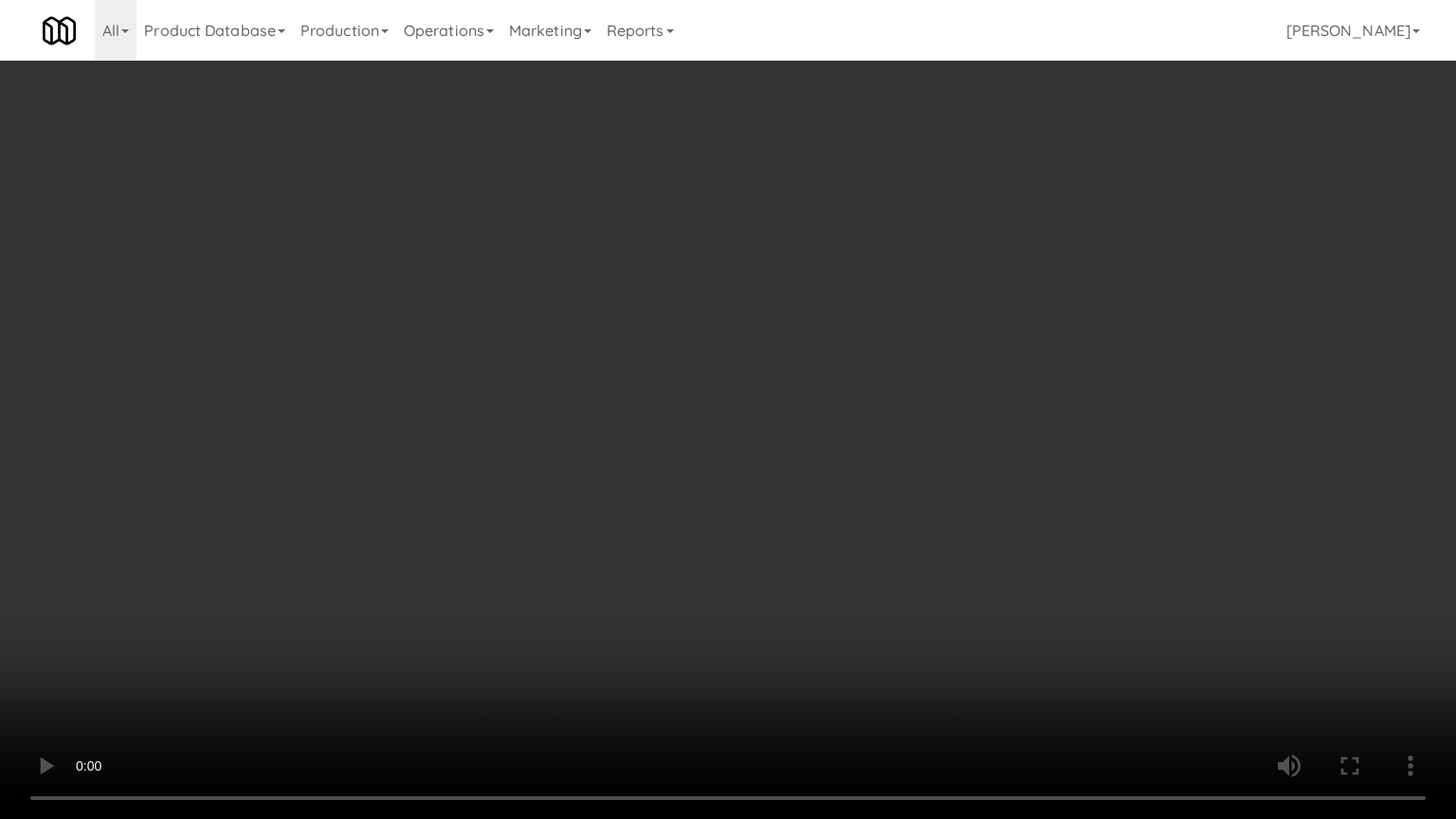
drag, startPoint x: 461, startPoint y: 668, endPoint x: 859, endPoint y: 401, distance: 479.3
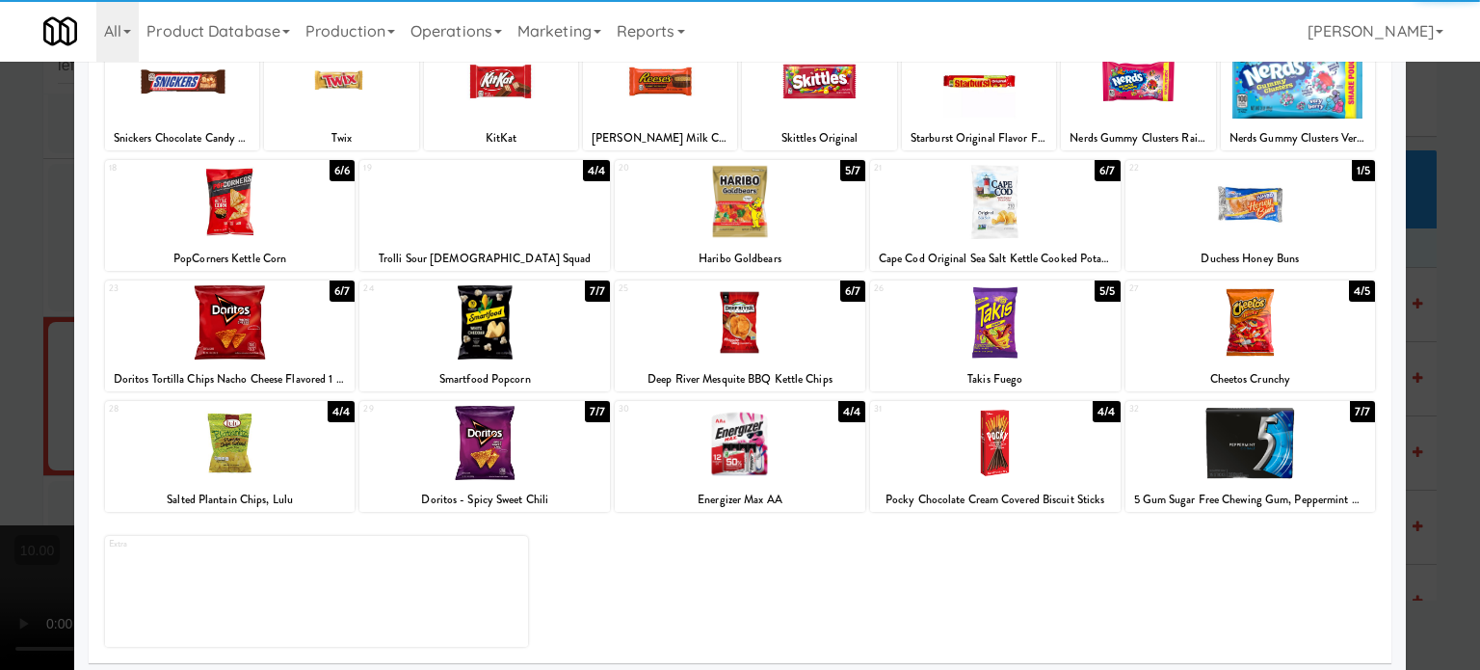
scroll to position [276, 0]
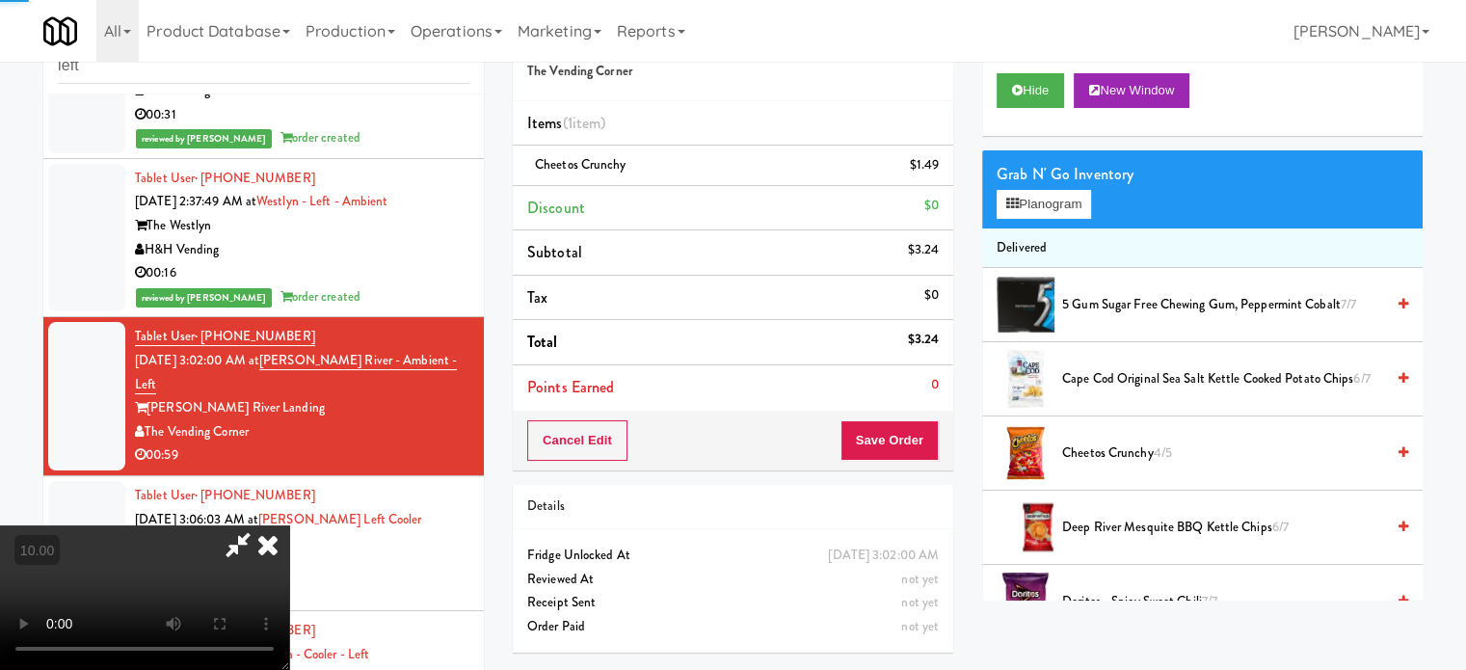
drag, startPoint x: 563, startPoint y: 320, endPoint x: 584, endPoint y: 431, distance: 112.9
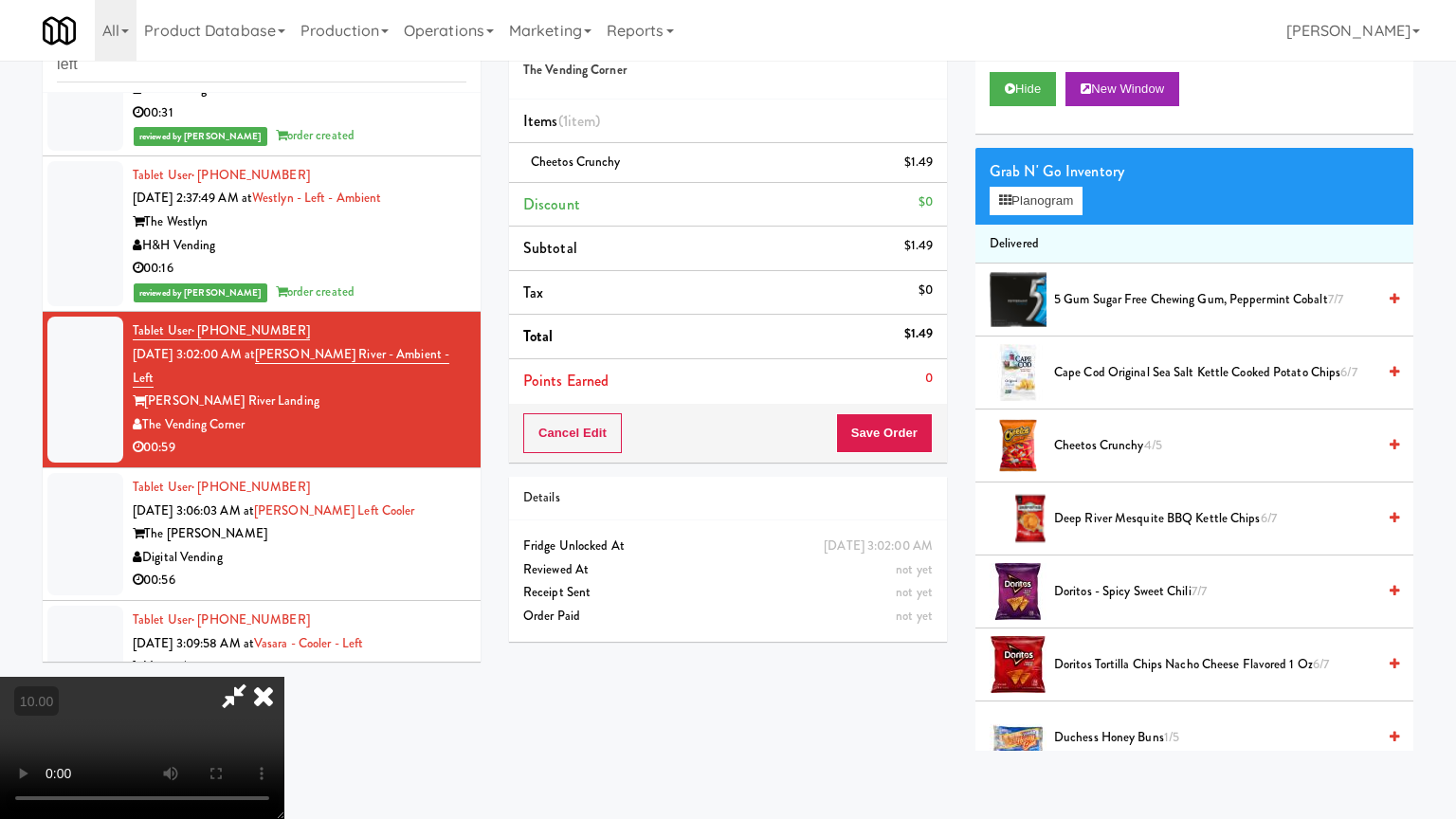
drag, startPoint x: 744, startPoint y: 407, endPoint x: 776, endPoint y: 409, distance: 32.1
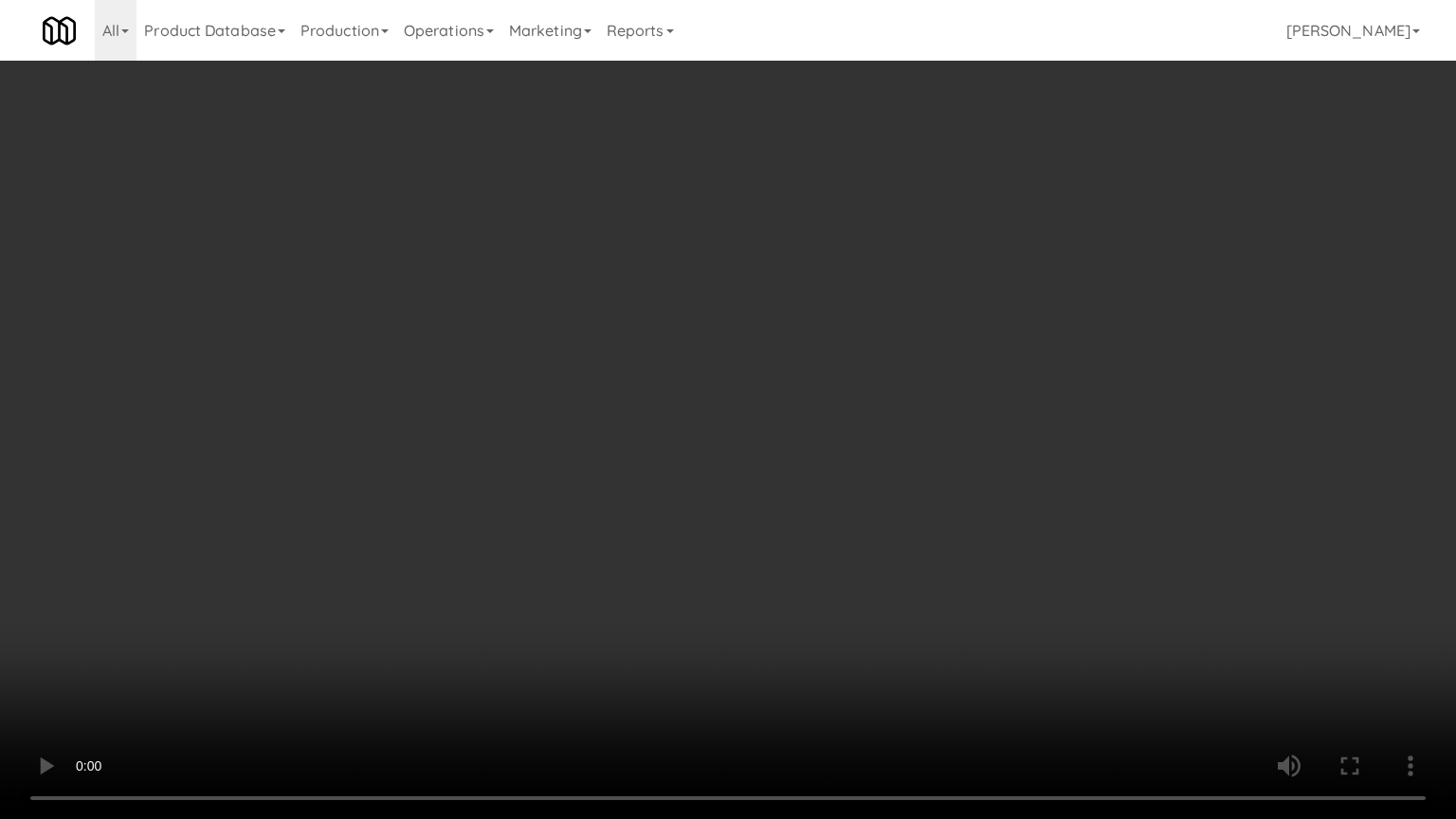
drag, startPoint x: 756, startPoint y: 398, endPoint x: 1072, endPoint y: 309, distance: 328.3
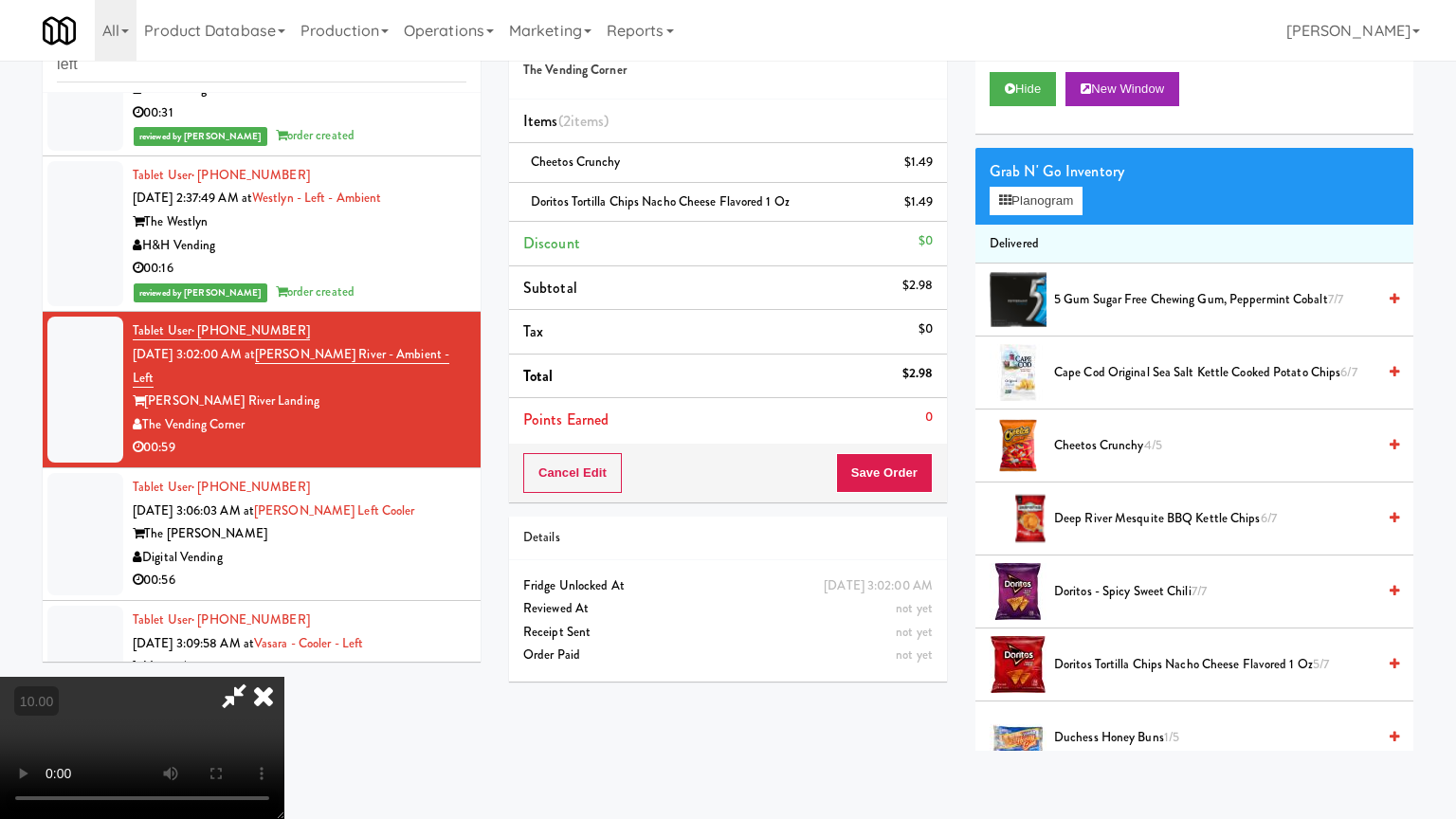
drag, startPoint x: 396, startPoint y: 615, endPoint x: 408, endPoint y: 604, distance: 16.3
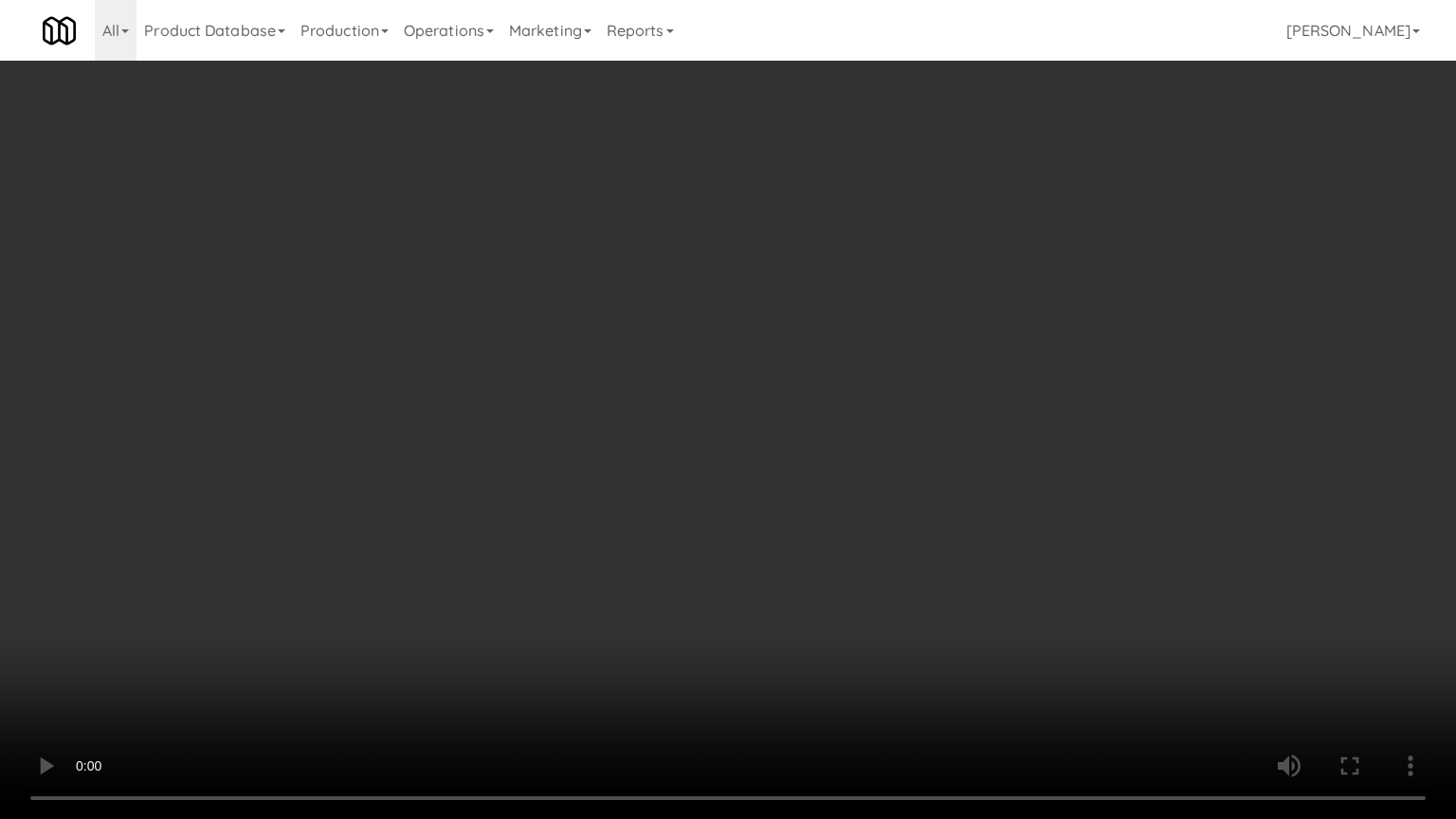
drag, startPoint x: 861, startPoint y: 550, endPoint x: 923, endPoint y: 398, distance: 164.2
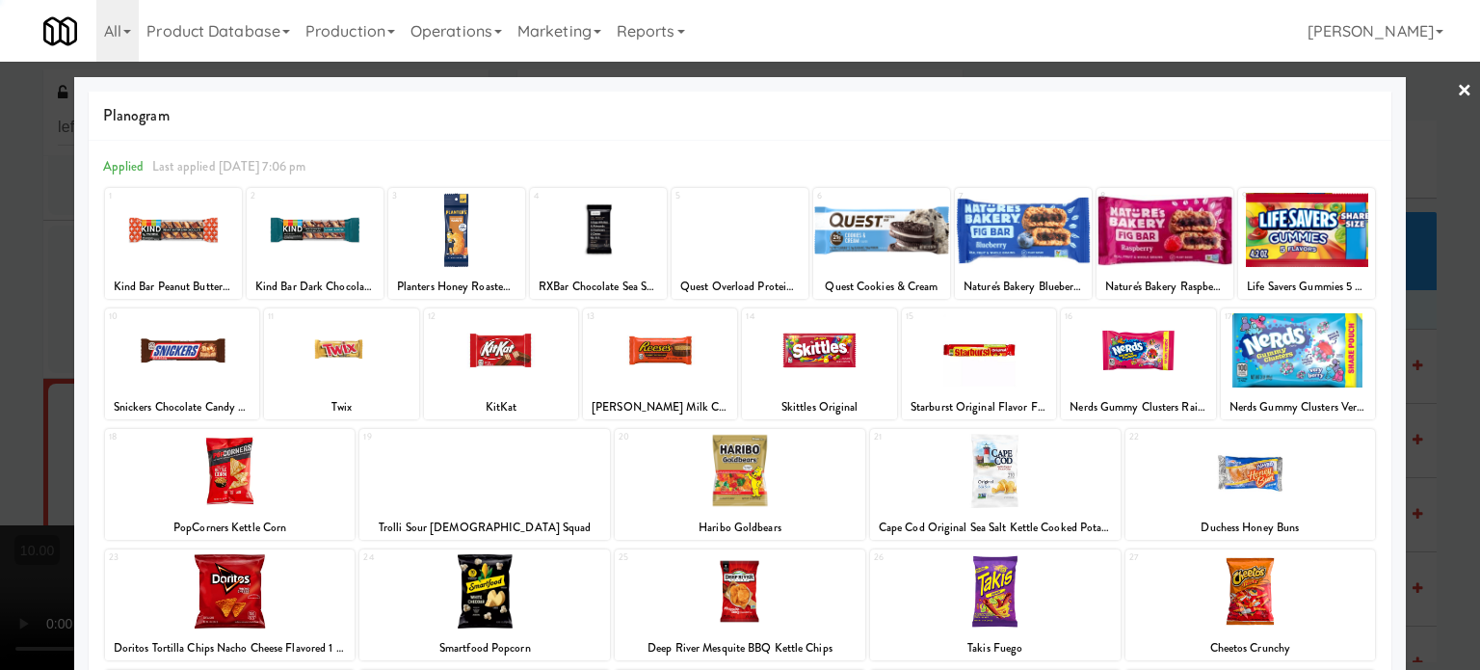
scroll to position [276, 0]
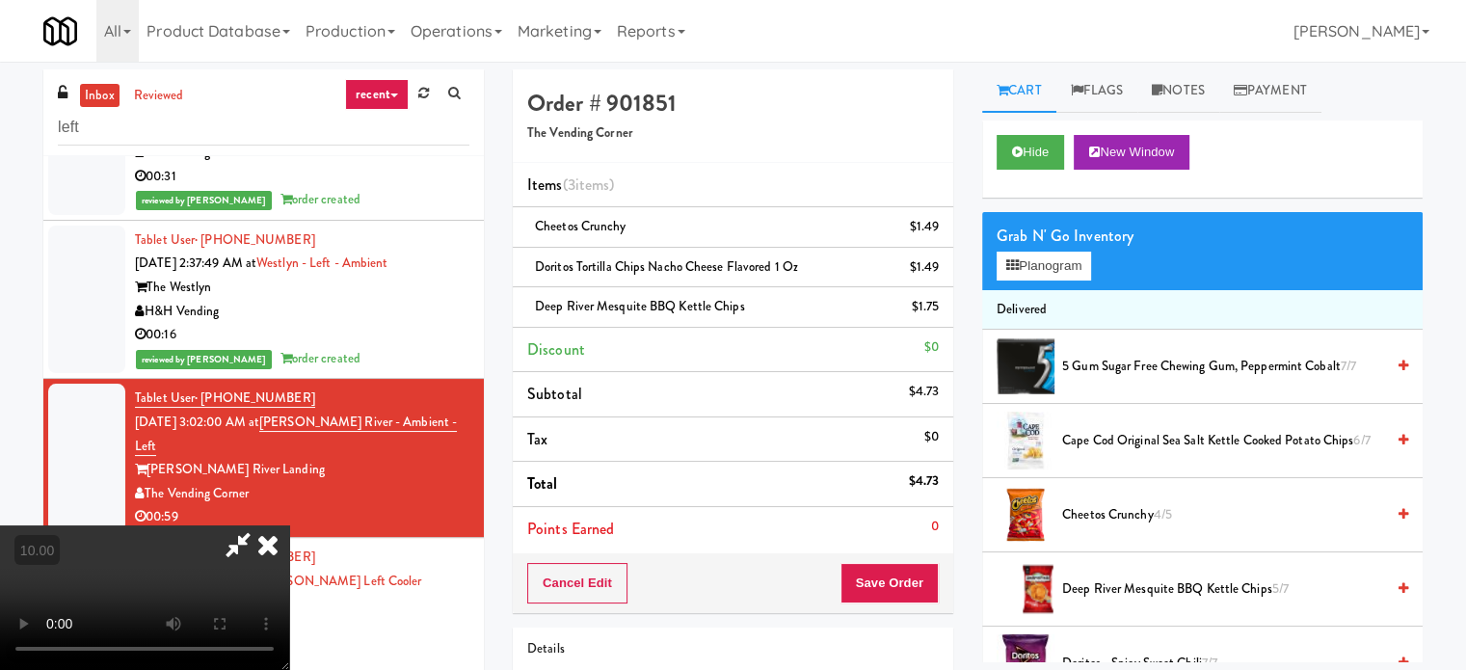
drag, startPoint x: 586, startPoint y: 373, endPoint x: 667, endPoint y: 477, distance: 131.9
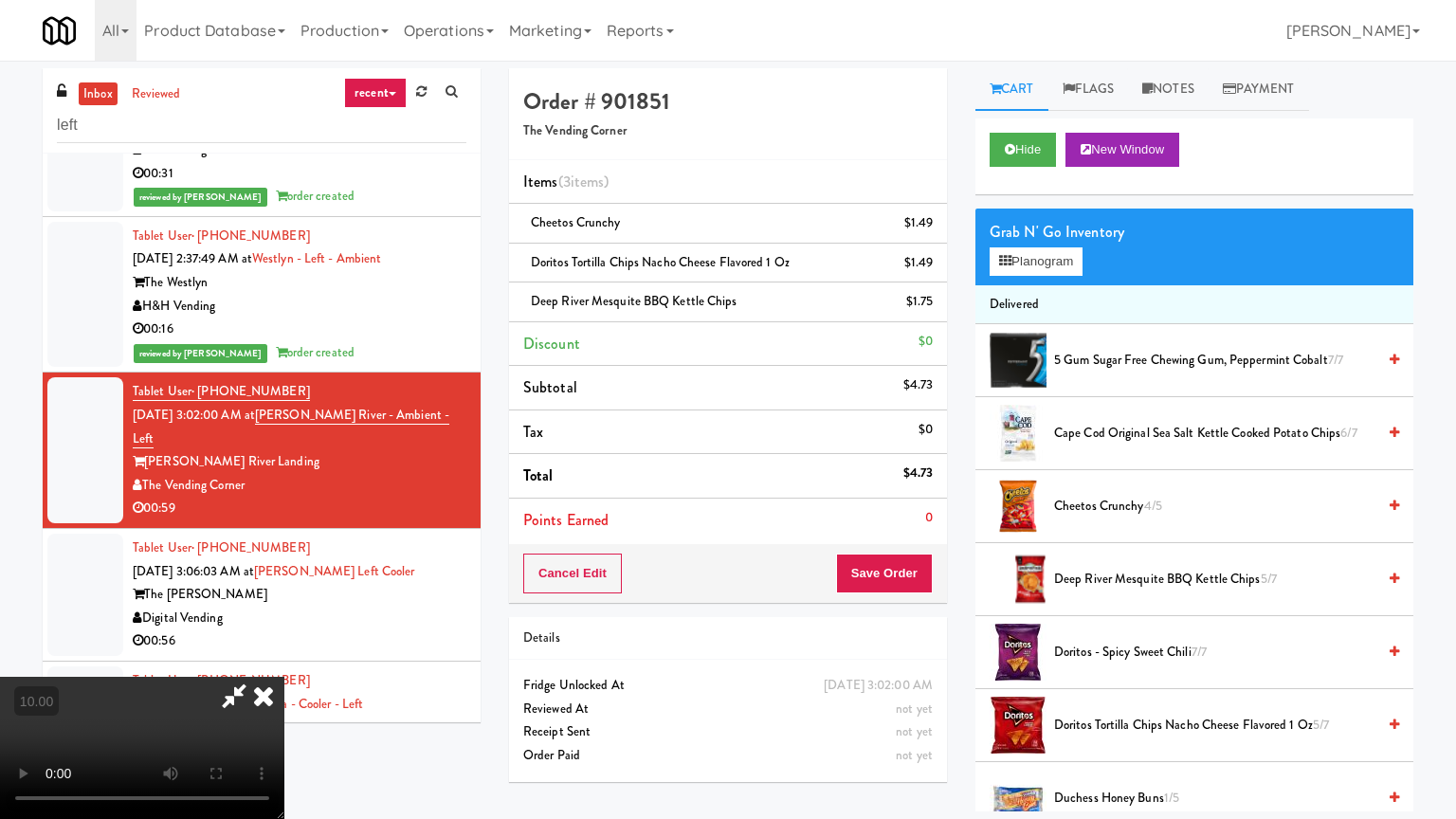
drag, startPoint x: 693, startPoint y: 427, endPoint x: 720, endPoint y: 420, distance: 27.9
drag, startPoint x: 690, startPoint y: 470, endPoint x: 705, endPoint y: 482, distance: 19.2
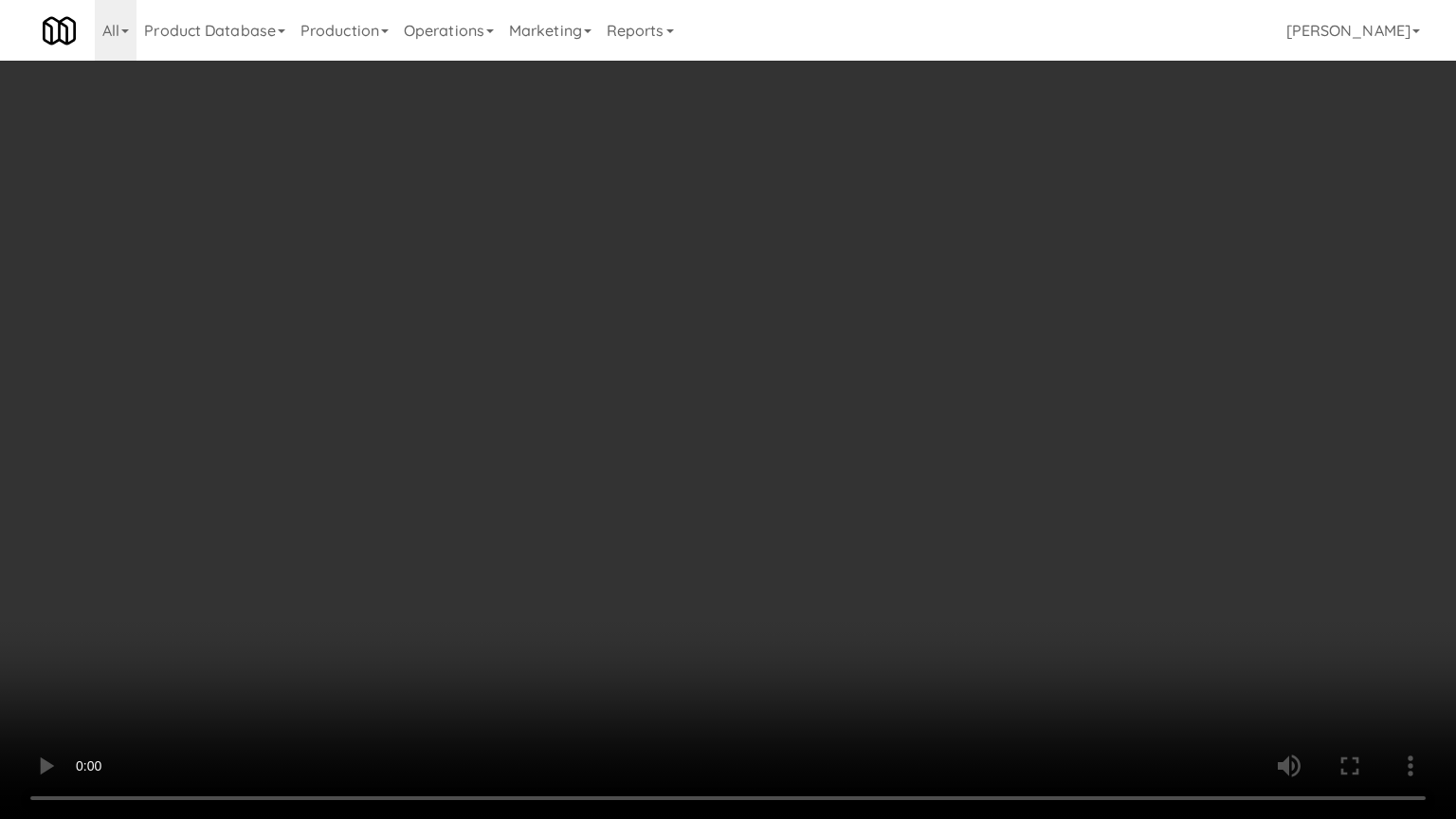
drag, startPoint x: 523, startPoint y: 686, endPoint x: 594, endPoint y: 579, distance: 128.4
drag, startPoint x: 620, startPoint y: 524, endPoint x: 626, endPoint y: 499, distance: 25.7
drag, startPoint x: 637, startPoint y: 467, endPoint x: 663, endPoint y: 455, distance: 28.6
drag, startPoint x: 785, startPoint y: 458, endPoint x: 804, endPoint y: 455, distance: 19.2
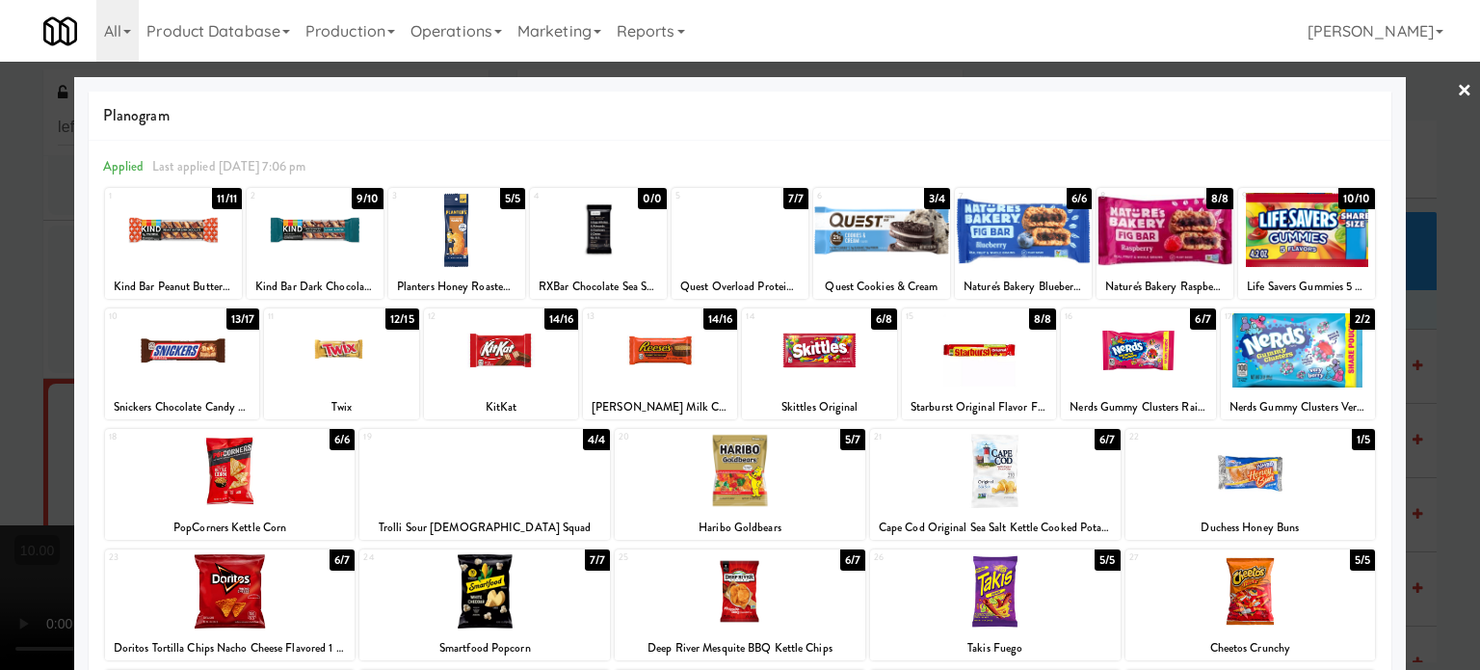
drag, startPoint x: 1434, startPoint y: 396, endPoint x: 1423, endPoint y: 394, distance: 11.7
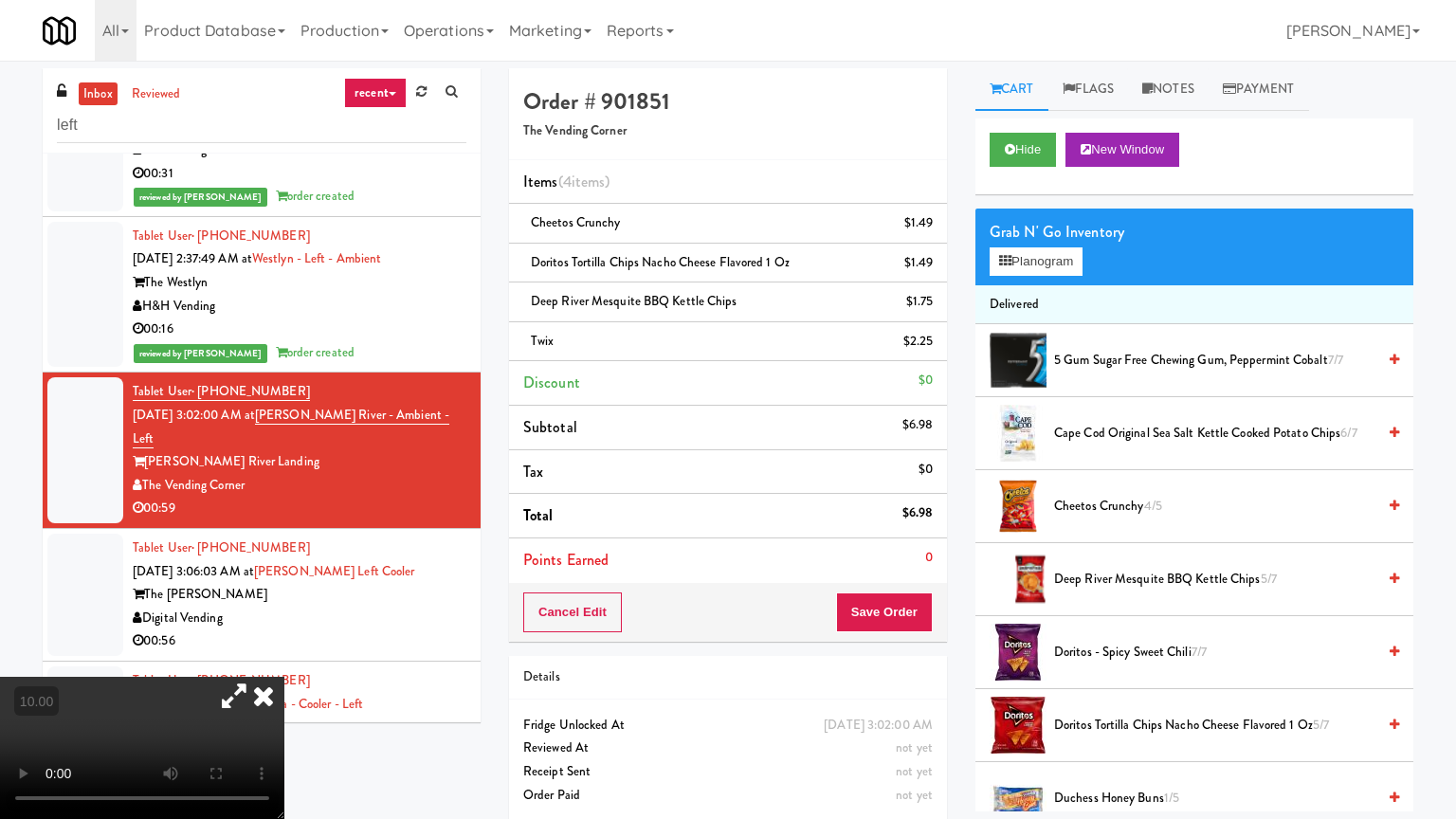
drag, startPoint x: 579, startPoint y: 439, endPoint x: 810, endPoint y: 411, distance: 232.7
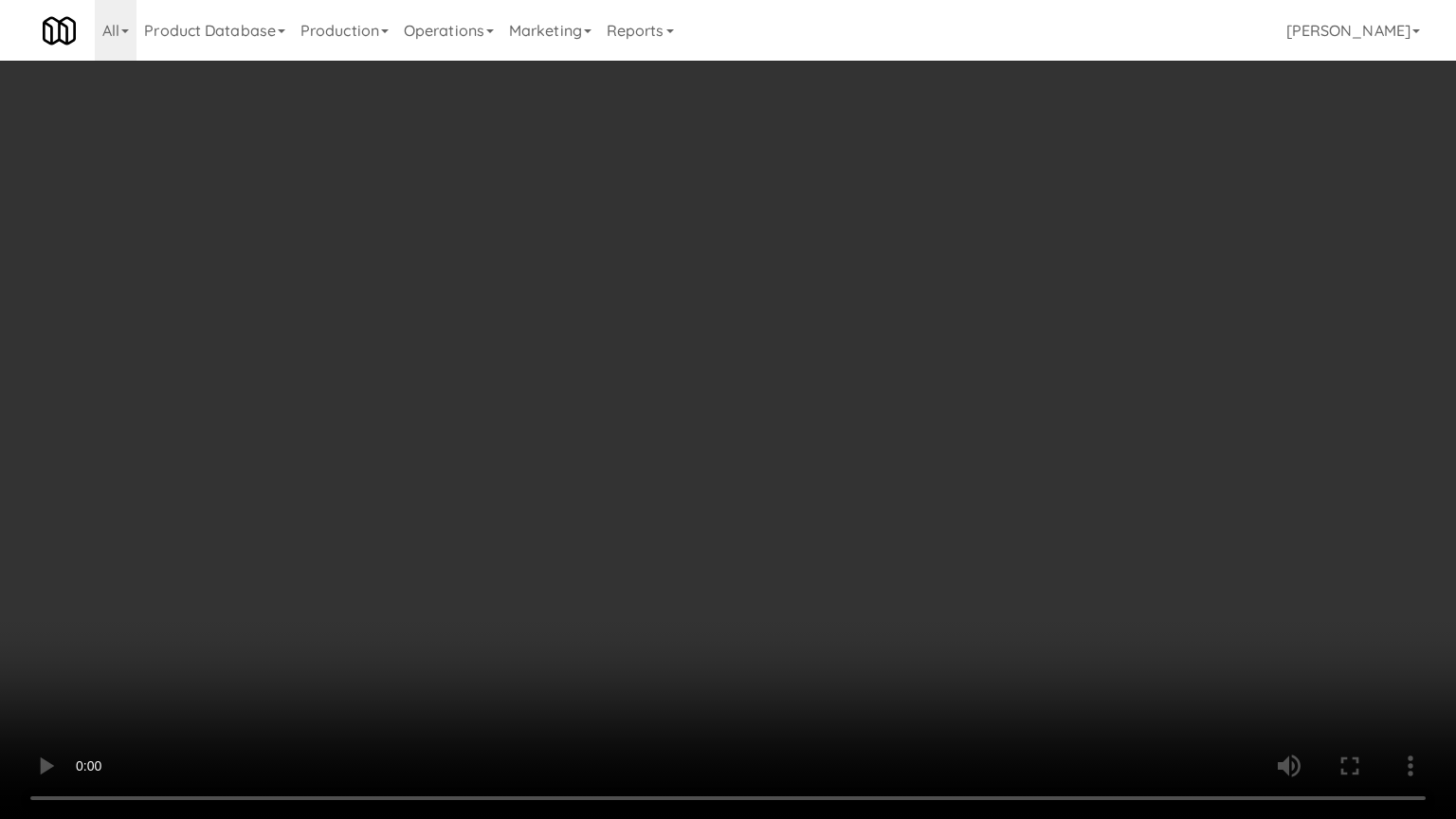
drag, startPoint x: 943, startPoint y: 481, endPoint x: 914, endPoint y: 488, distance: 29.8
drag, startPoint x: 951, startPoint y: 474, endPoint x: 922, endPoint y: 474, distance: 29.0
drag, startPoint x: 875, startPoint y: 466, endPoint x: 963, endPoint y: 425, distance: 97.1
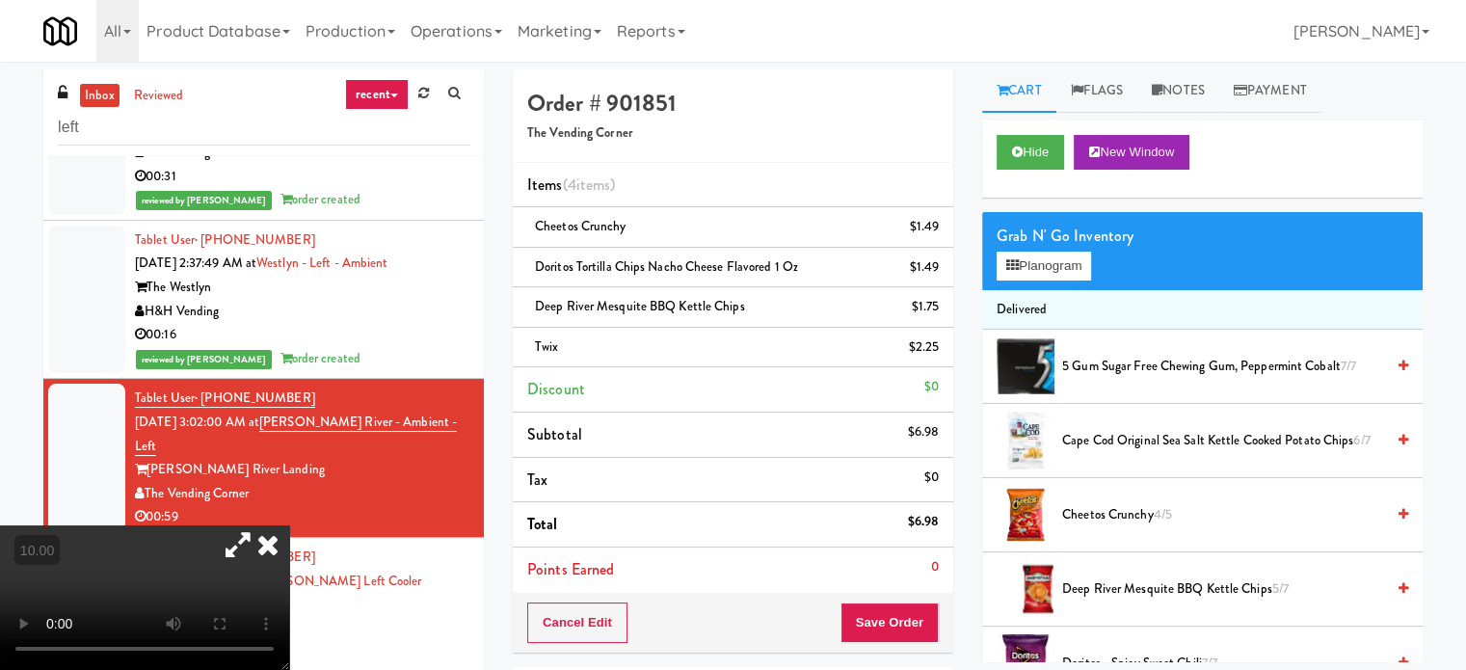
drag, startPoint x: 498, startPoint y: 404, endPoint x: 566, endPoint y: 435, distance: 74.2
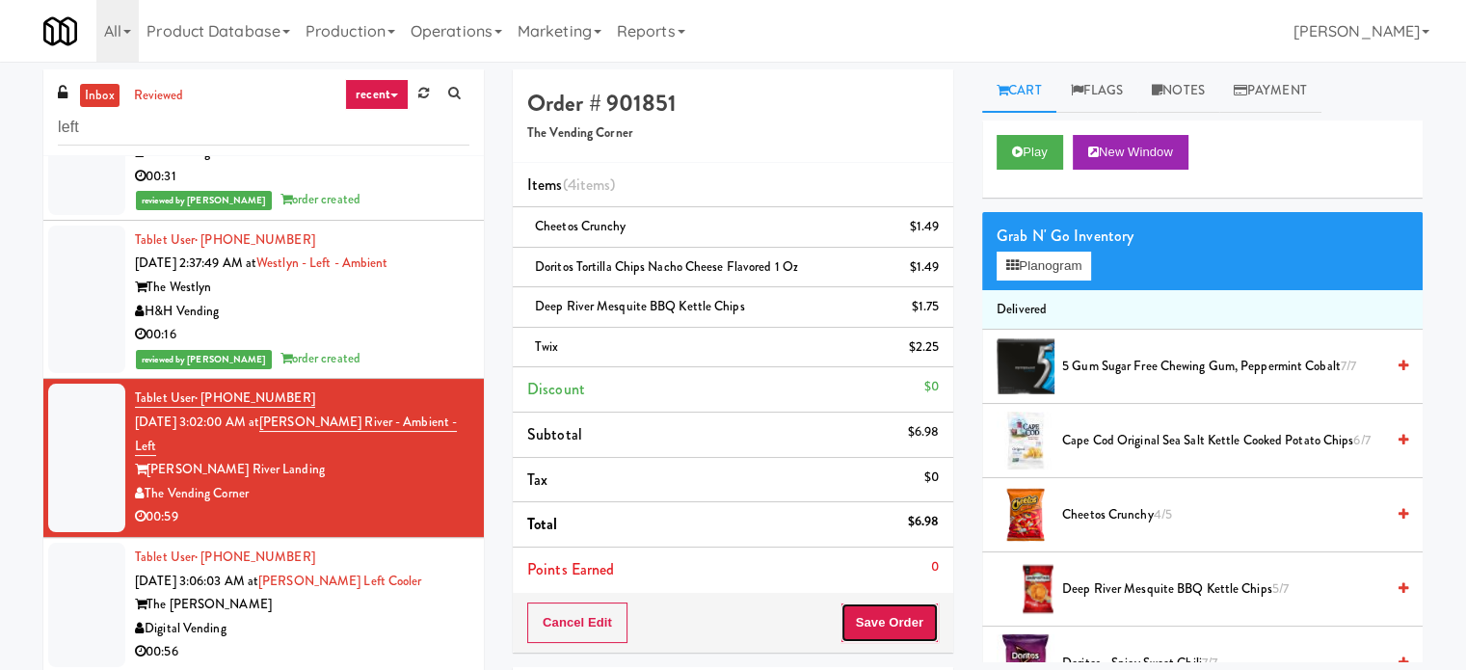
drag, startPoint x: 880, startPoint y: 613, endPoint x: 881, endPoint y: 603, distance: 9.7
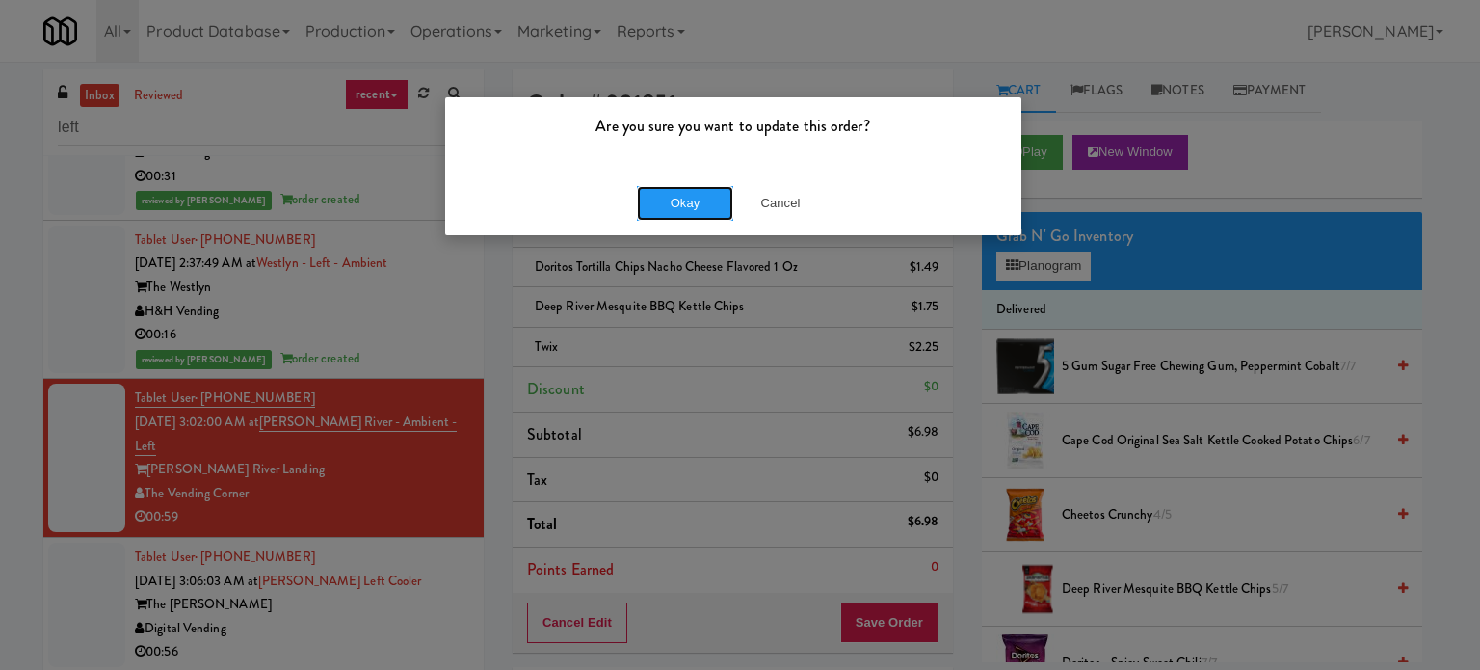
drag, startPoint x: 698, startPoint y: 192, endPoint x: 663, endPoint y: 300, distance: 113.4
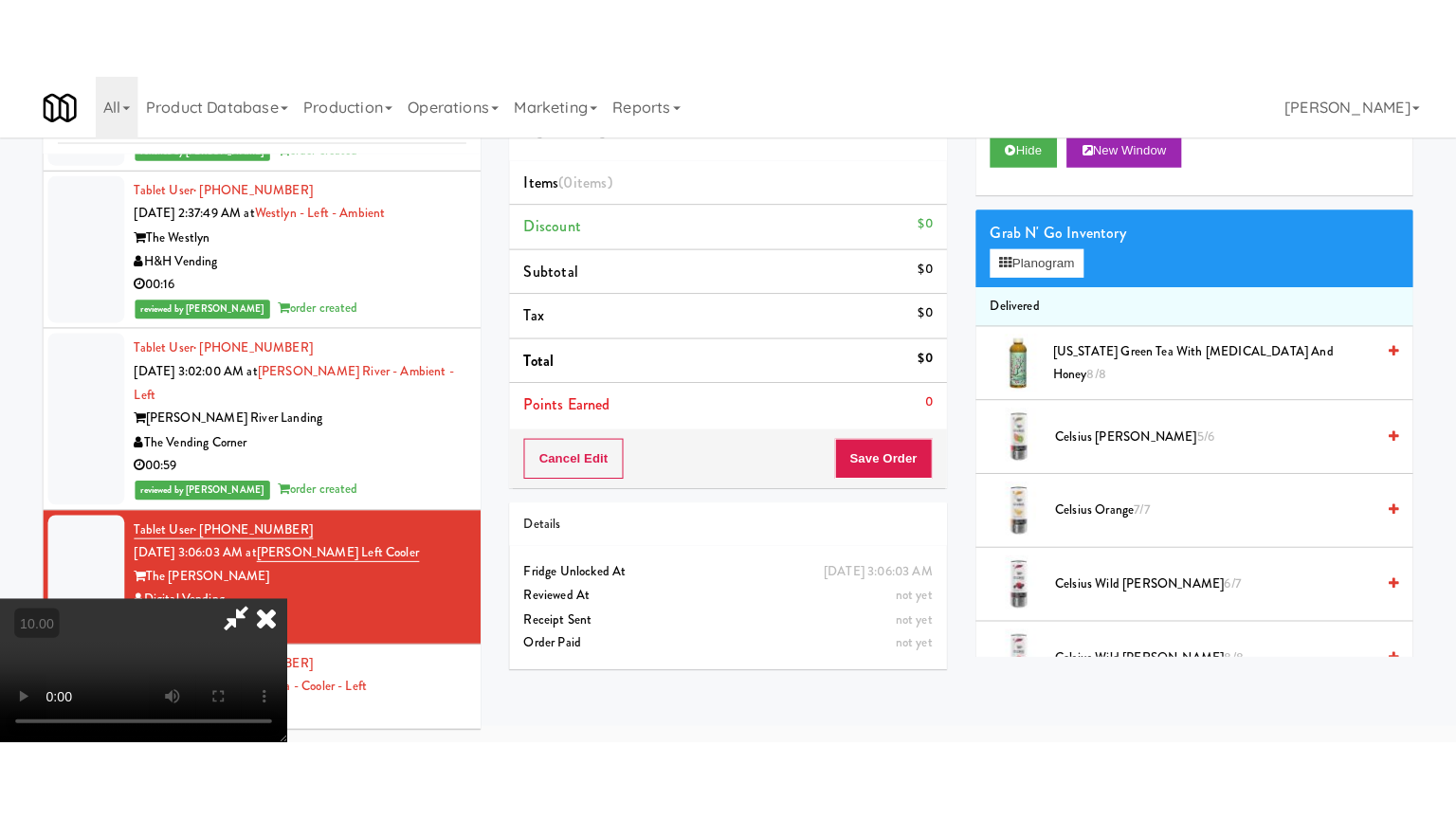
scroll to position [61, 0]
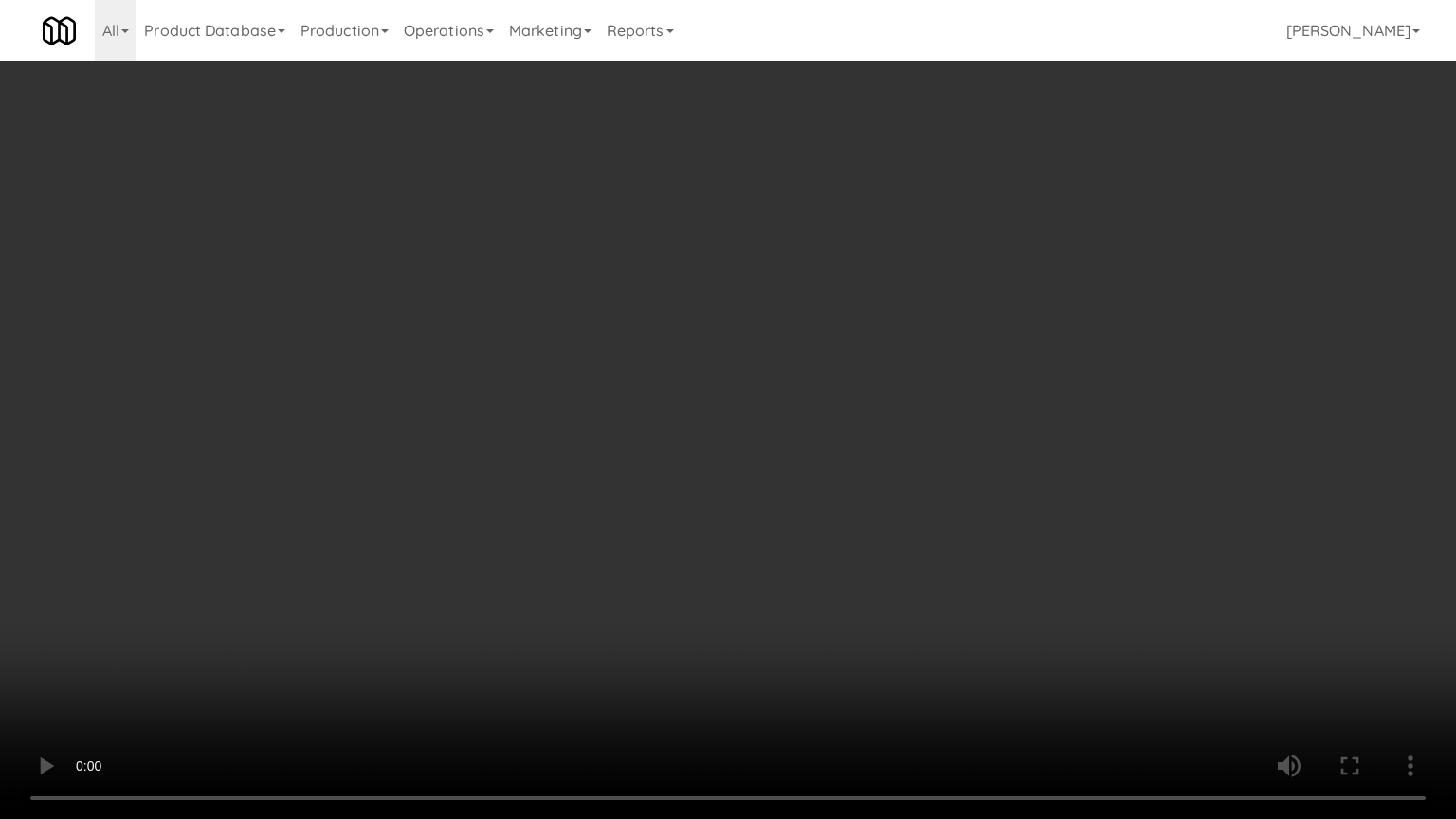
drag, startPoint x: 697, startPoint y: 347, endPoint x: 722, endPoint y: 347, distance: 25.0
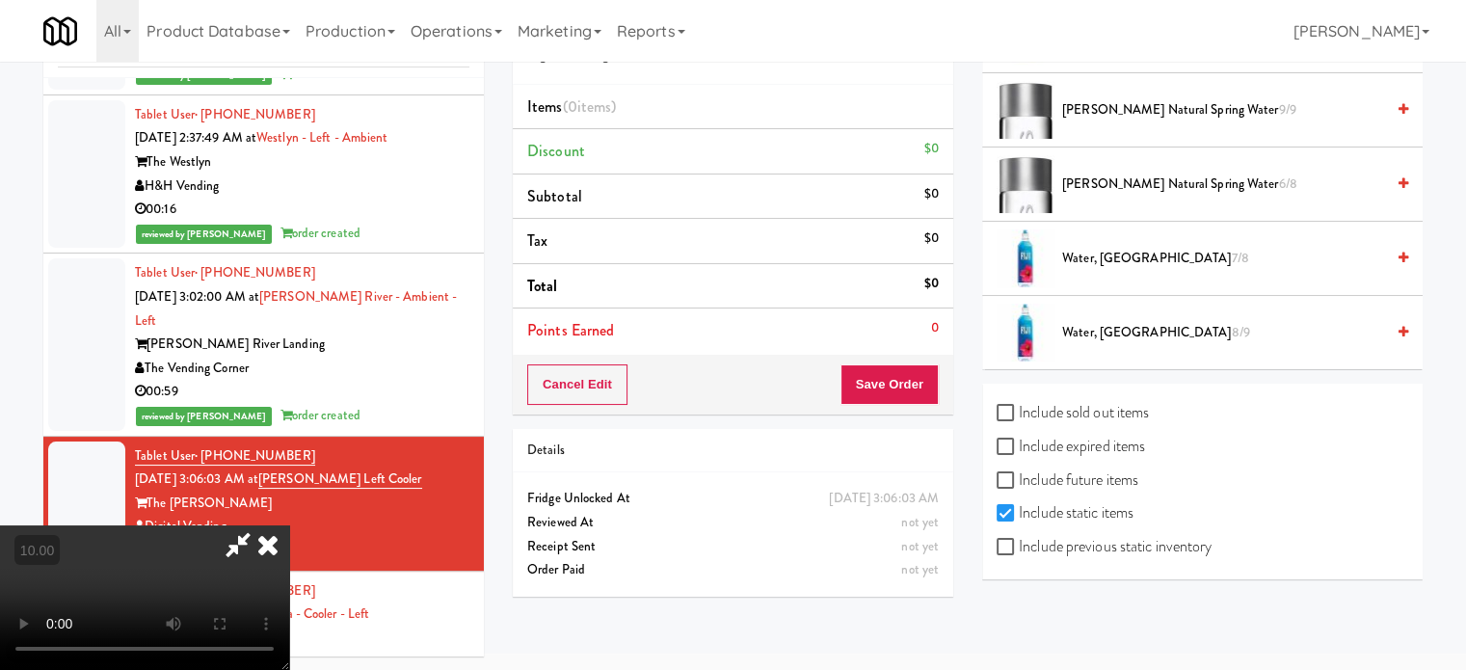
scroll to position [2368, 0]
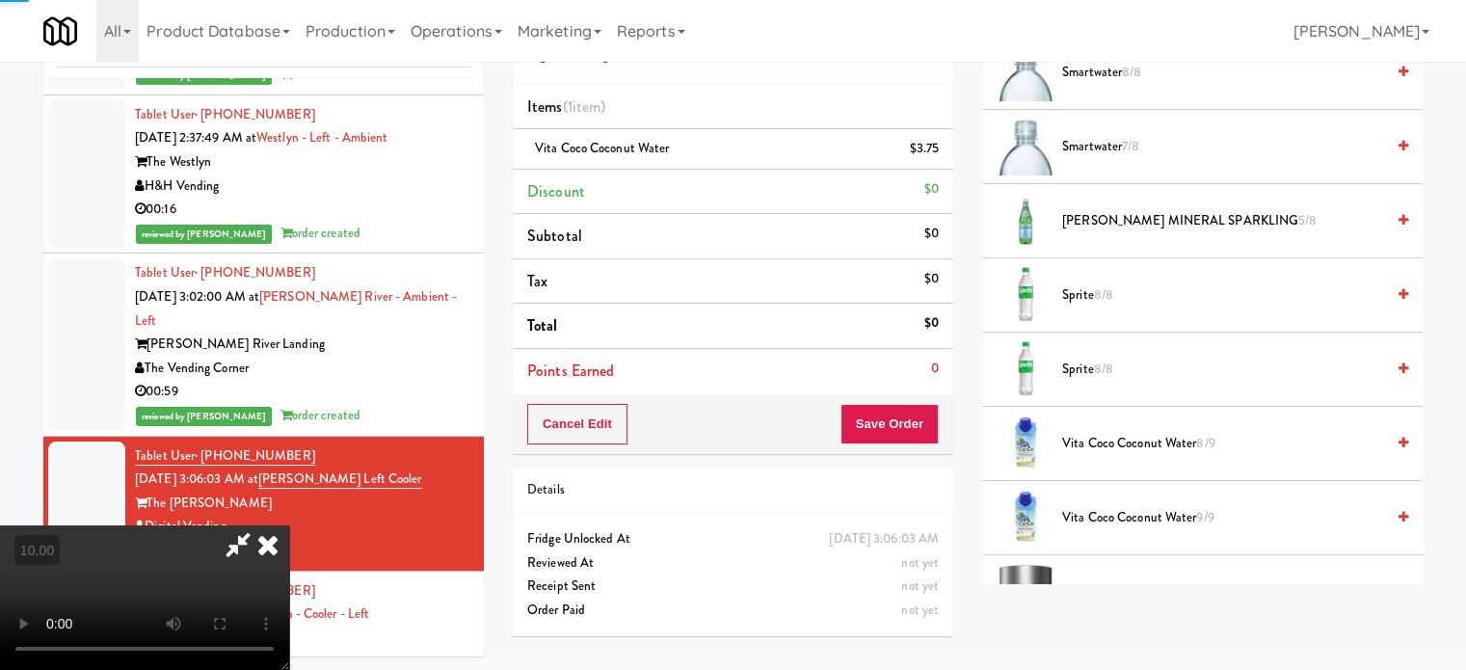
drag, startPoint x: 570, startPoint y: 387, endPoint x: 577, endPoint y: 370, distance: 19.0
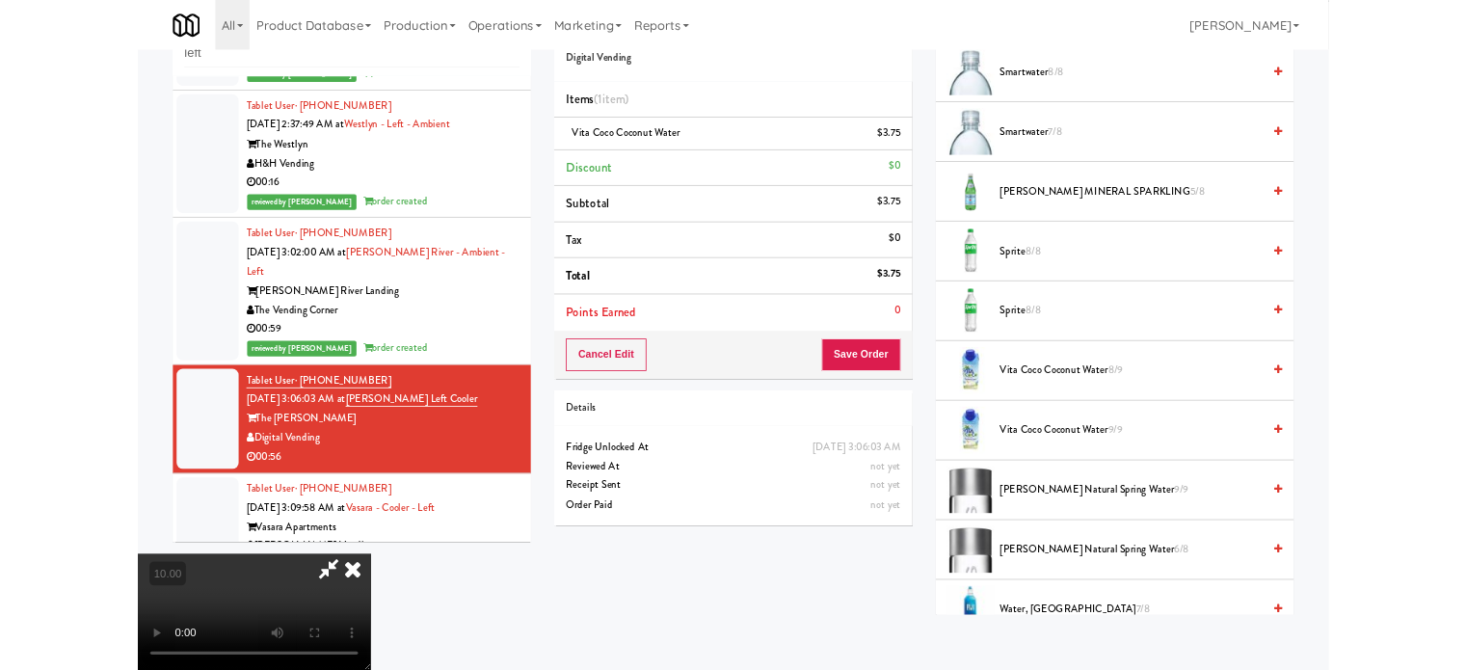
scroll to position [78, 0]
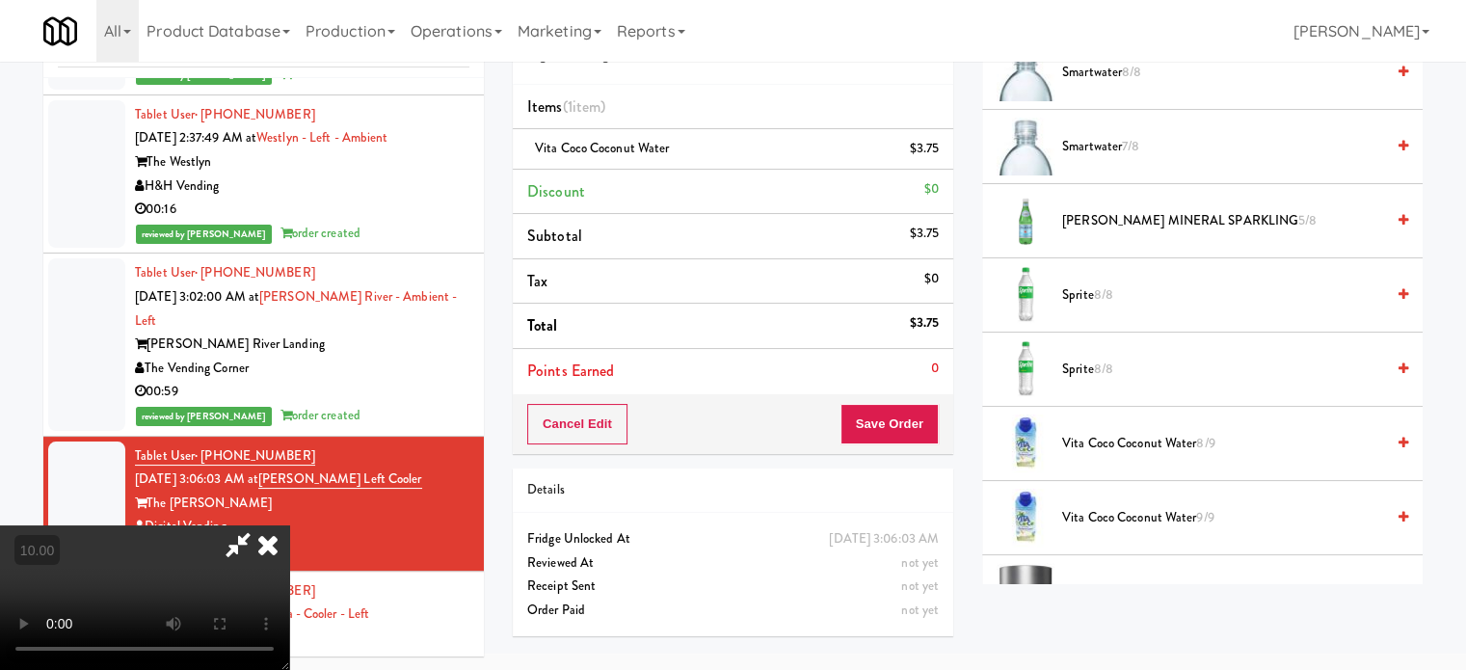
drag, startPoint x: 1160, startPoint y: 435, endPoint x: 1139, endPoint y: 425, distance: 23.3
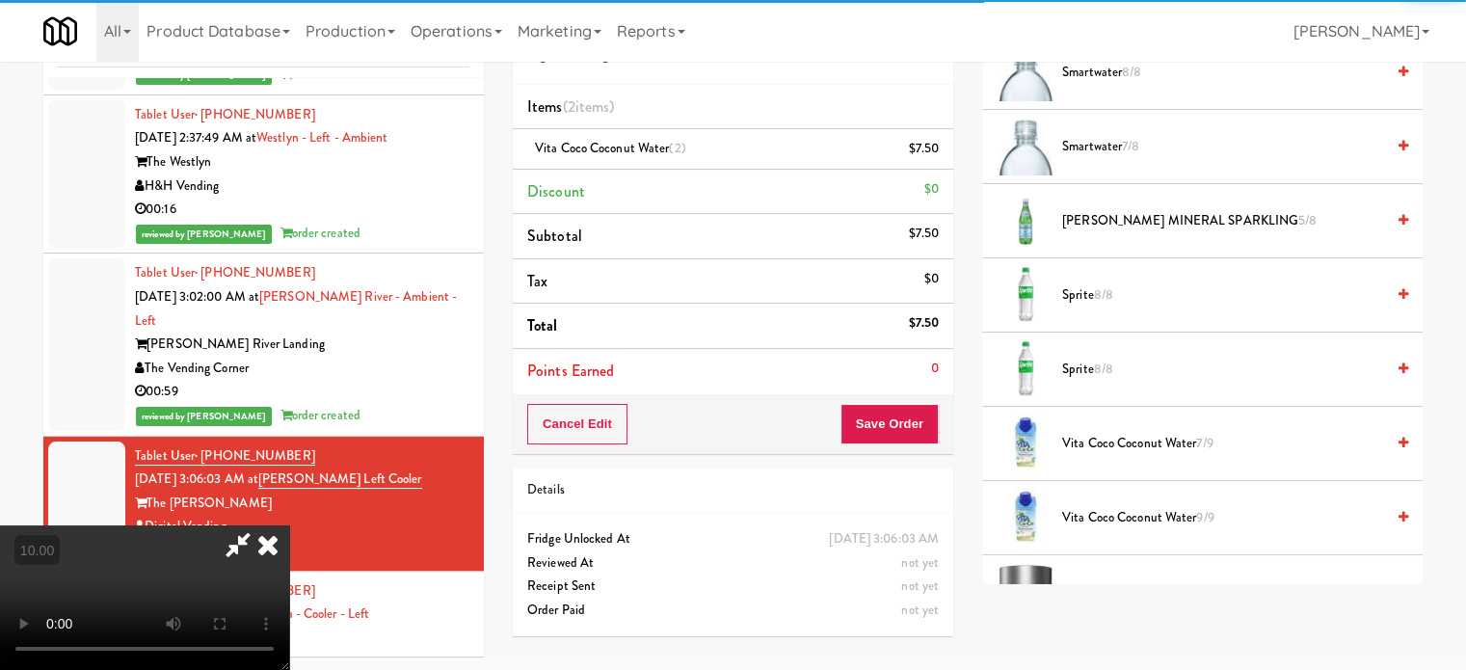
scroll to position [62, 0]
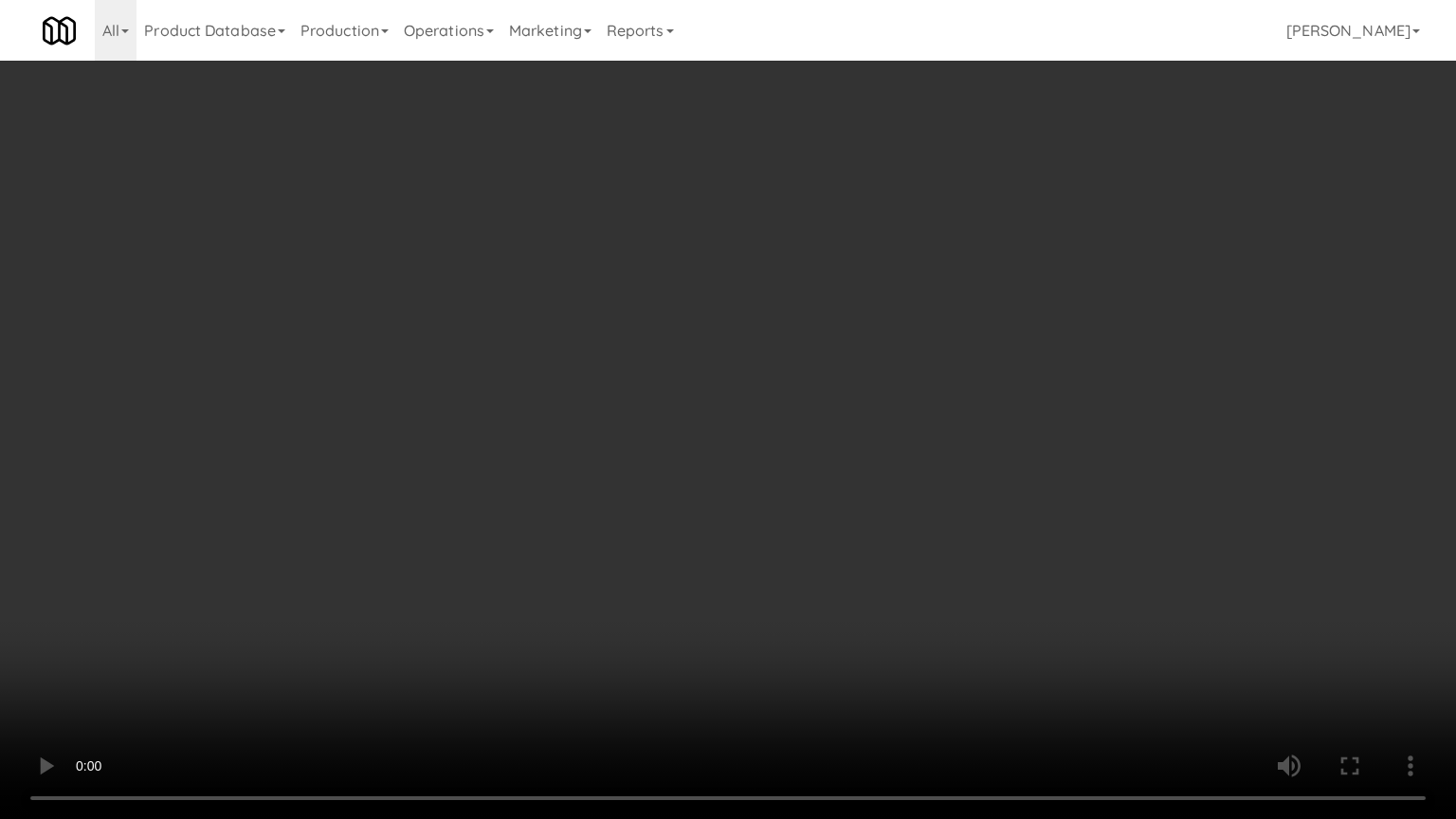
drag, startPoint x: 835, startPoint y: 458, endPoint x: 841, endPoint y: 450, distance: 10.0
drag, startPoint x: 989, startPoint y: 437, endPoint x: 981, endPoint y: 433, distance: 8.9
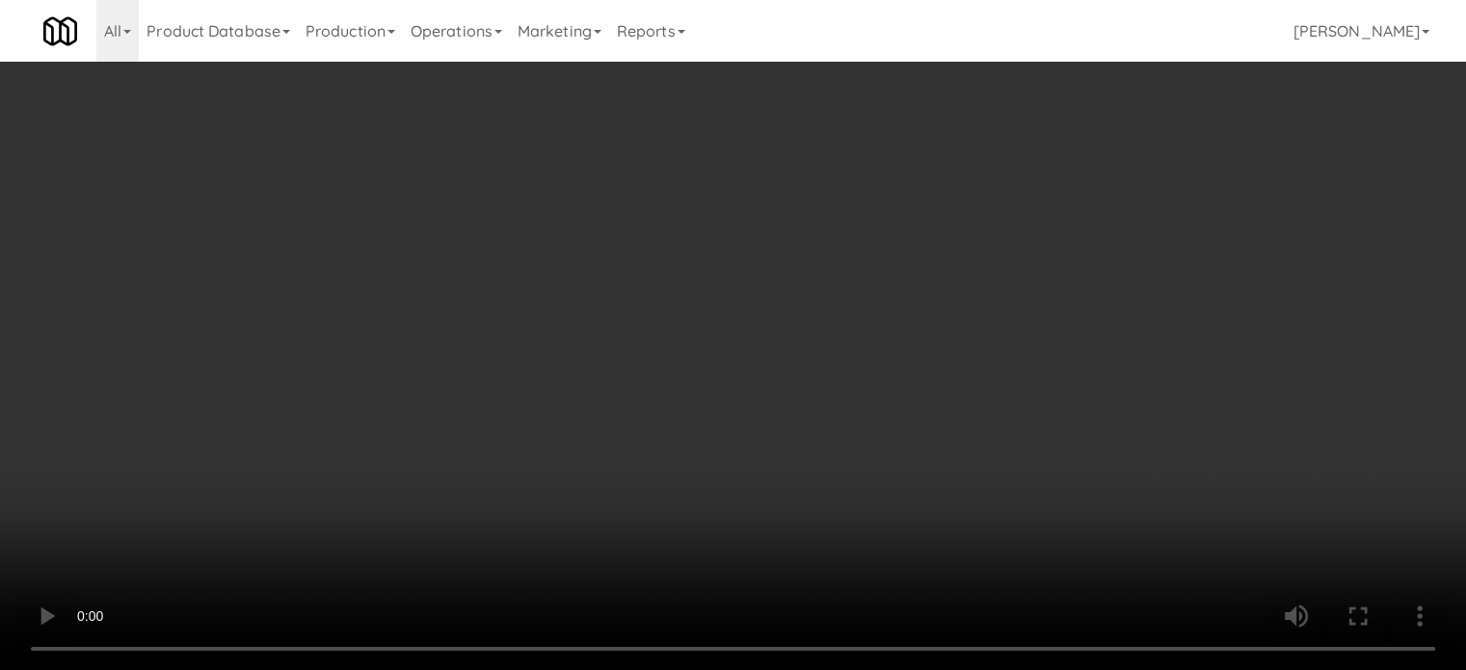
scroll to position [0, 0]
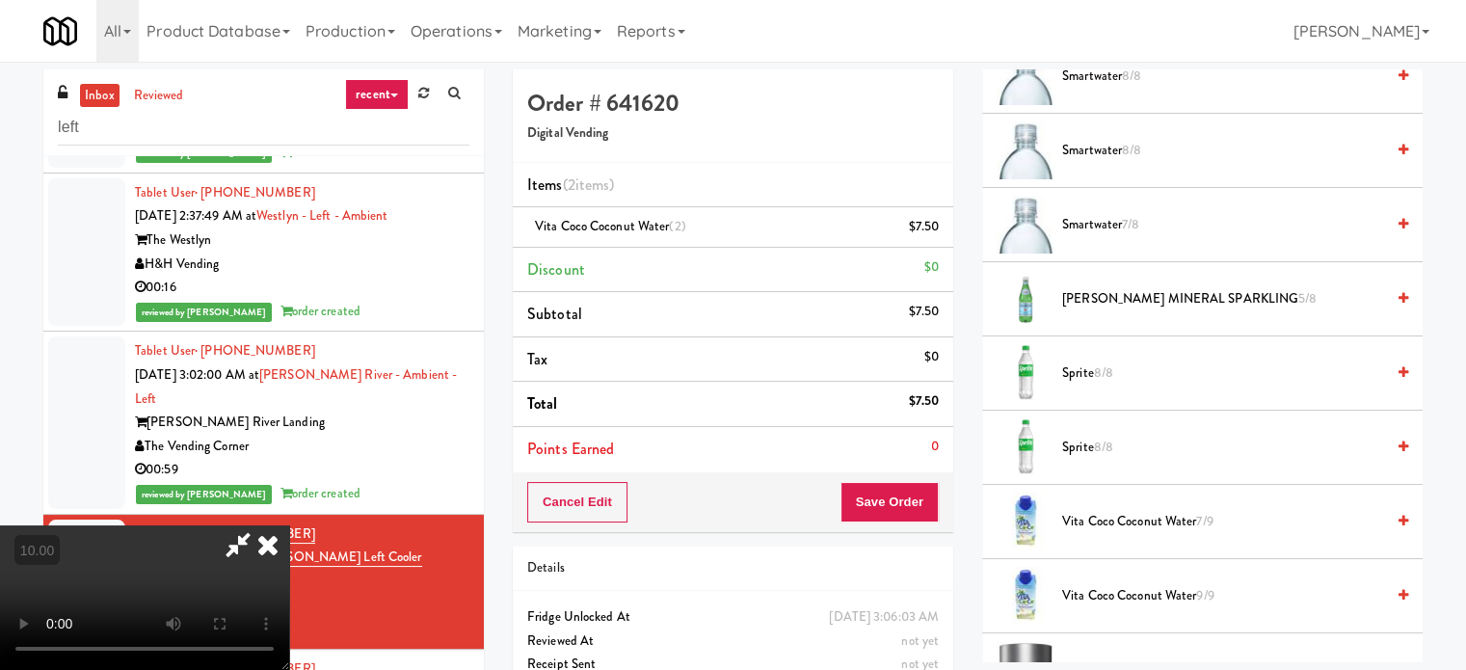
drag, startPoint x: 864, startPoint y: 194, endPoint x: 844, endPoint y: 240, distance: 50.1
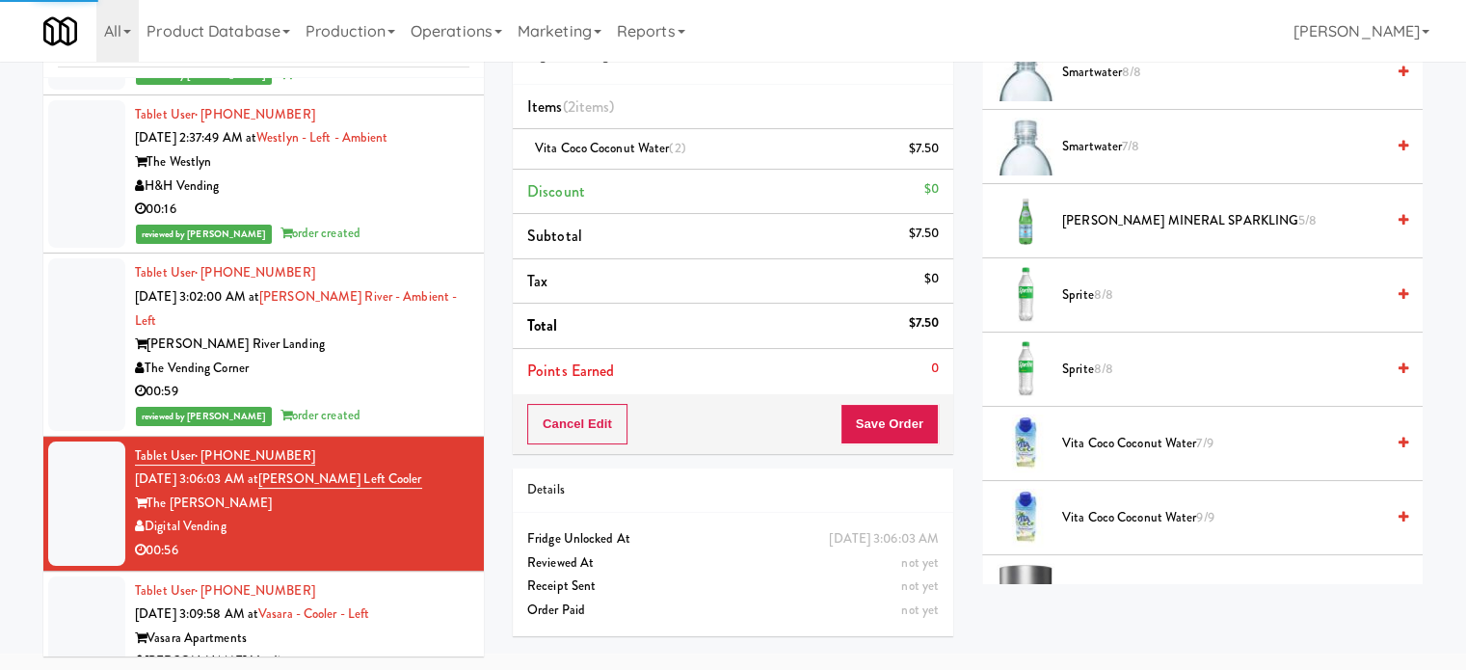
scroll to position [180, 0]
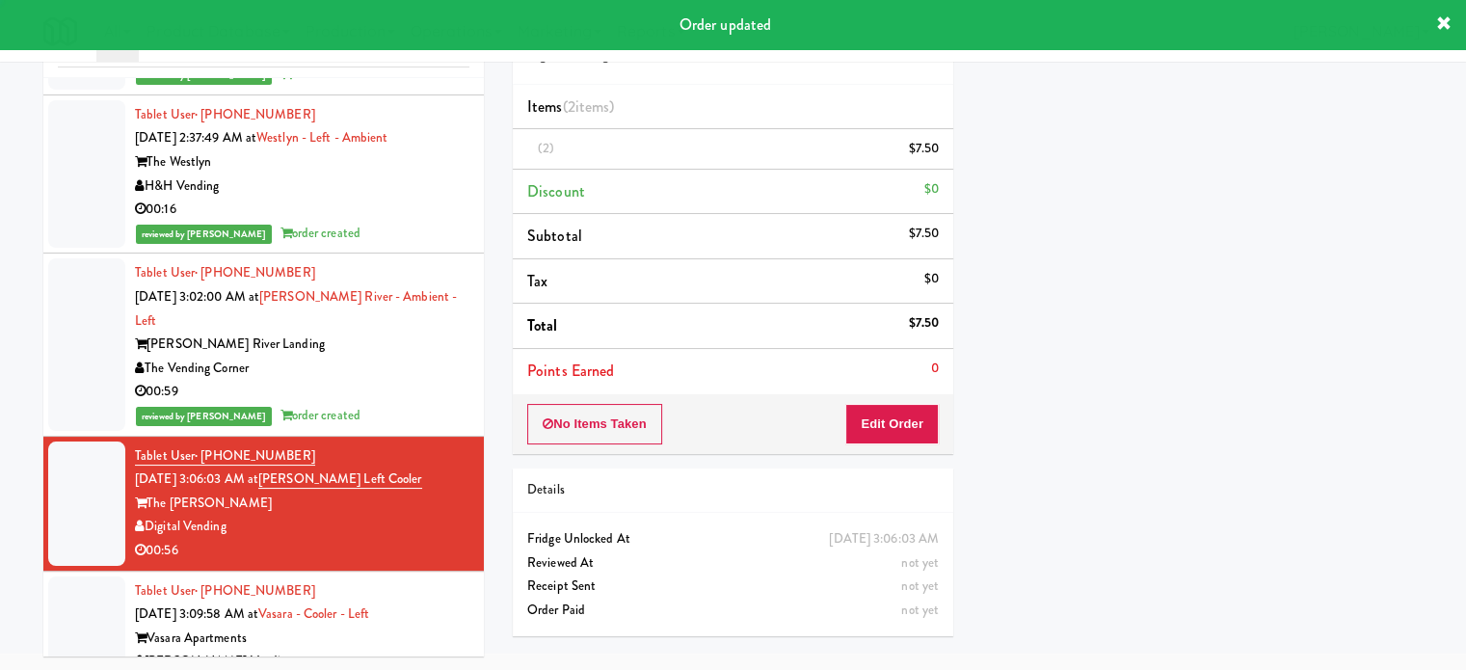
drag, startPoint x: 422, startPoint y: 577, endPoint x: 428, endPoint y: 535, distance: 42.8
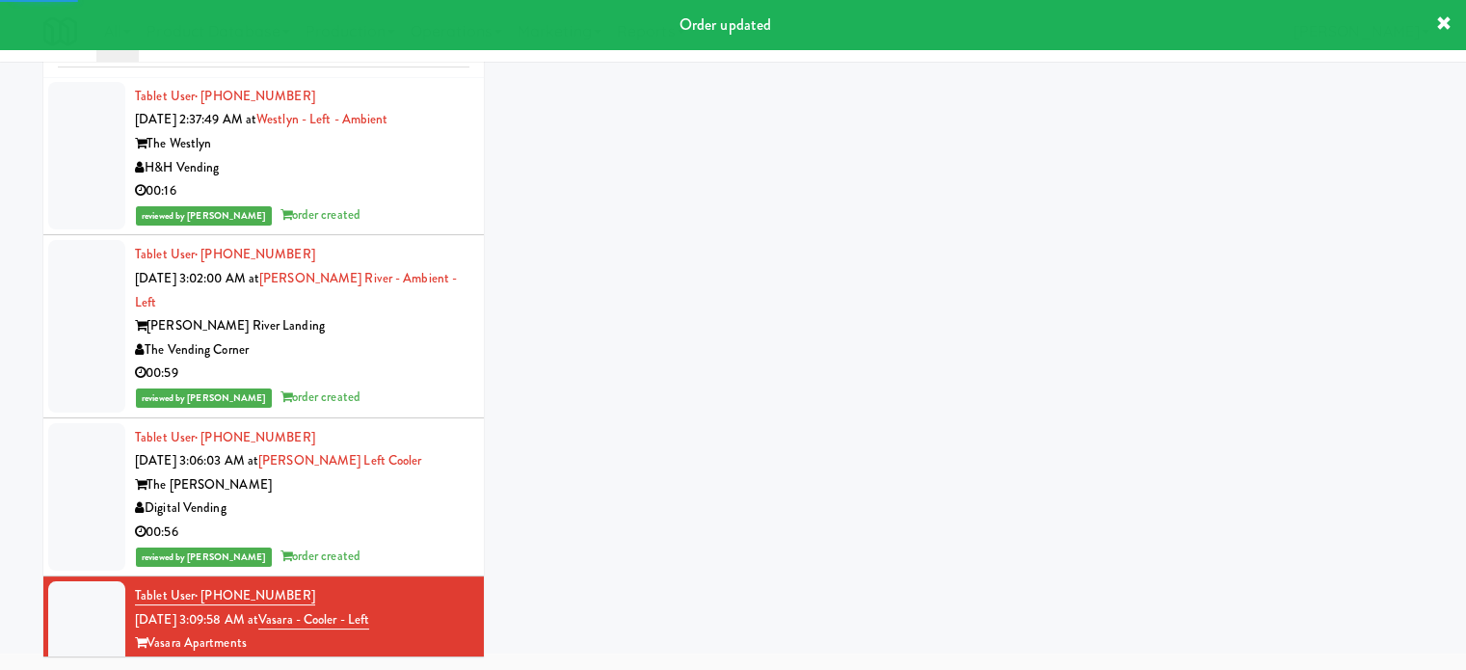
scroll to position [665, 0]
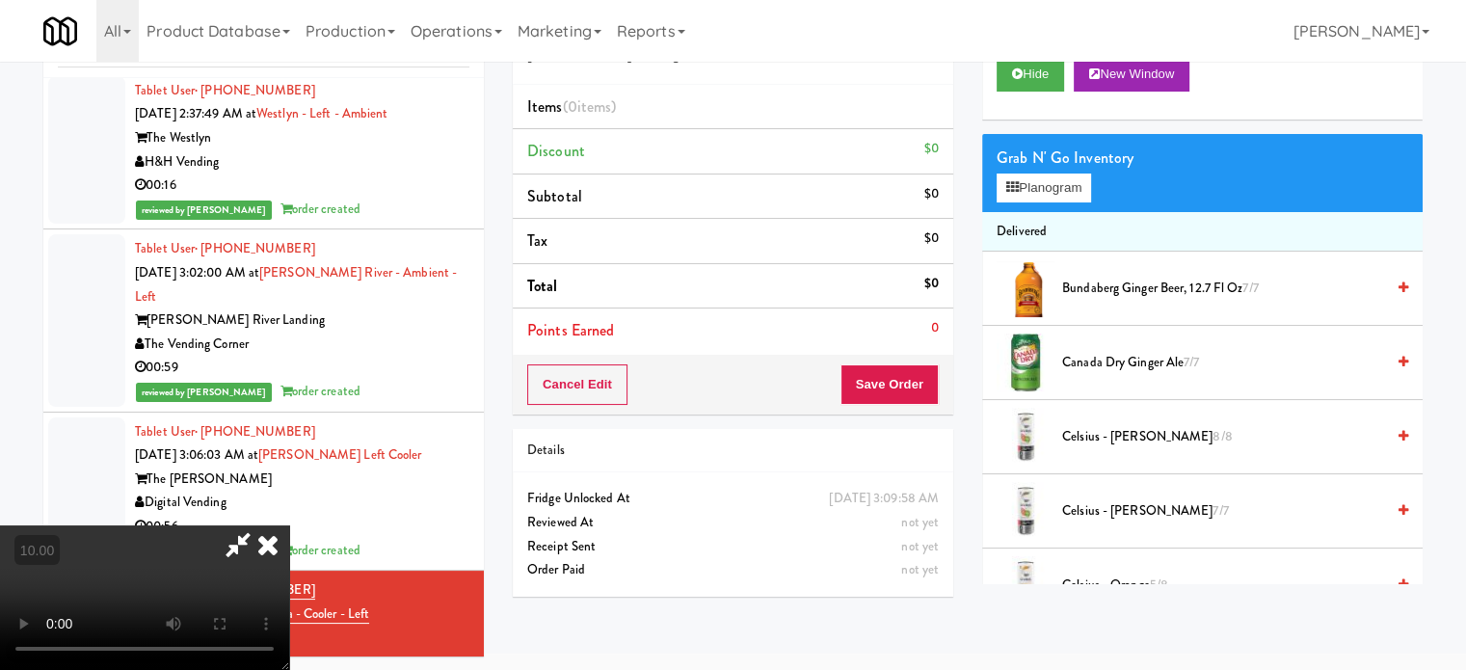
drag, startPoint x: 542, startPoint y: 490, endPoint x: 599, endPoint y: 503, distance: 58.4
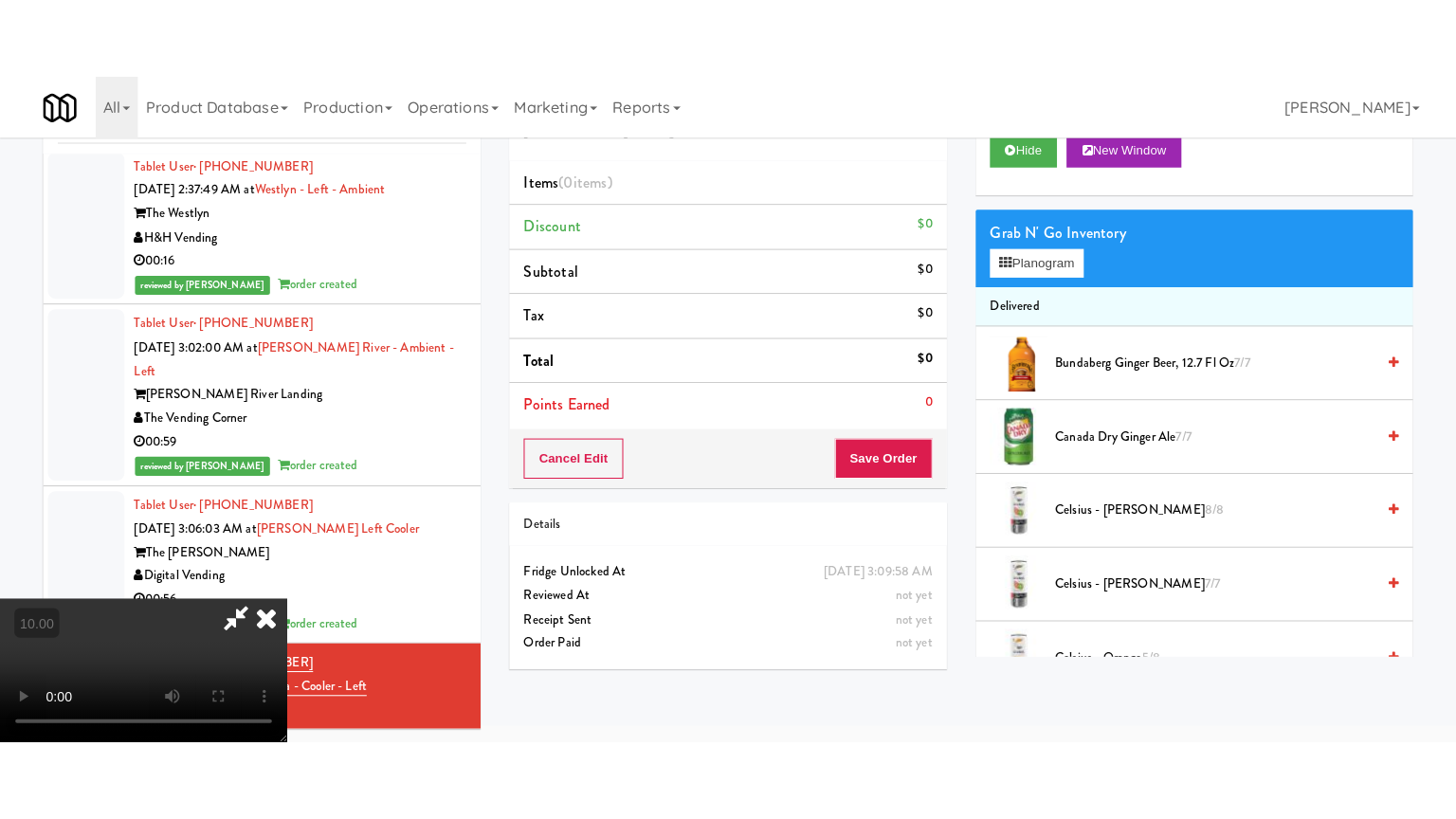
scroll to position [61, 0]
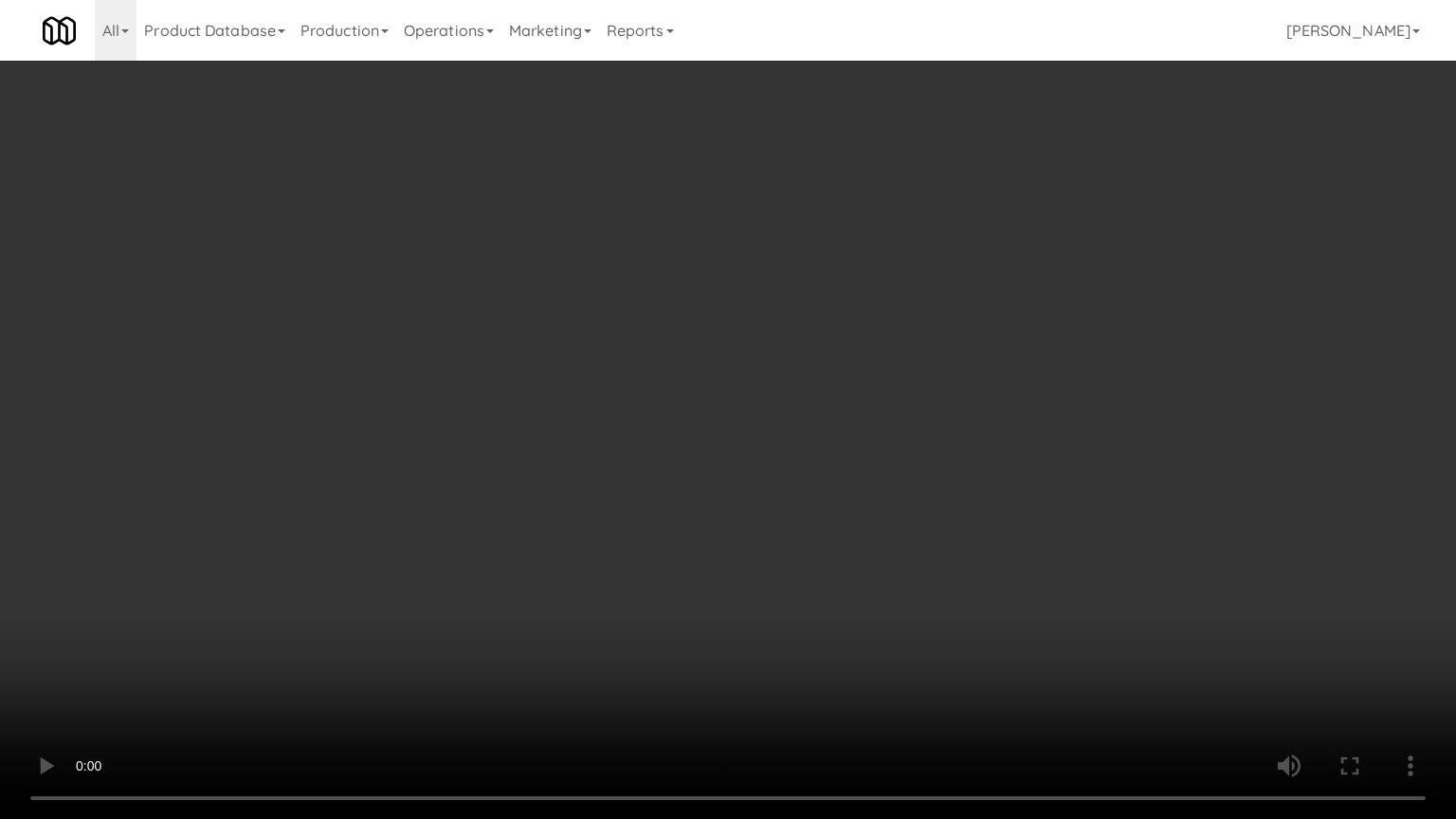
drag, startPoint x: 674, startPoint y: 417, endPoint x: 1187, endPoint y: 283, distance: 530.2
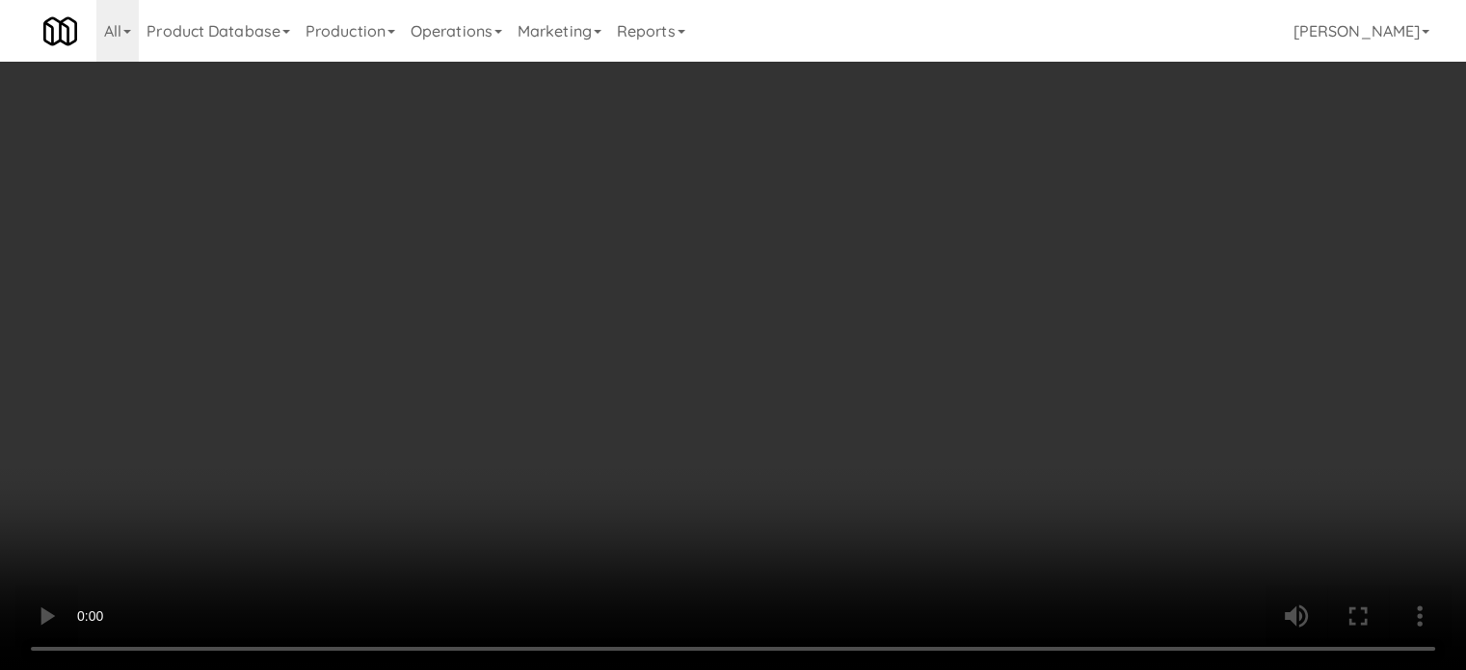
scroll to position [0, 0]
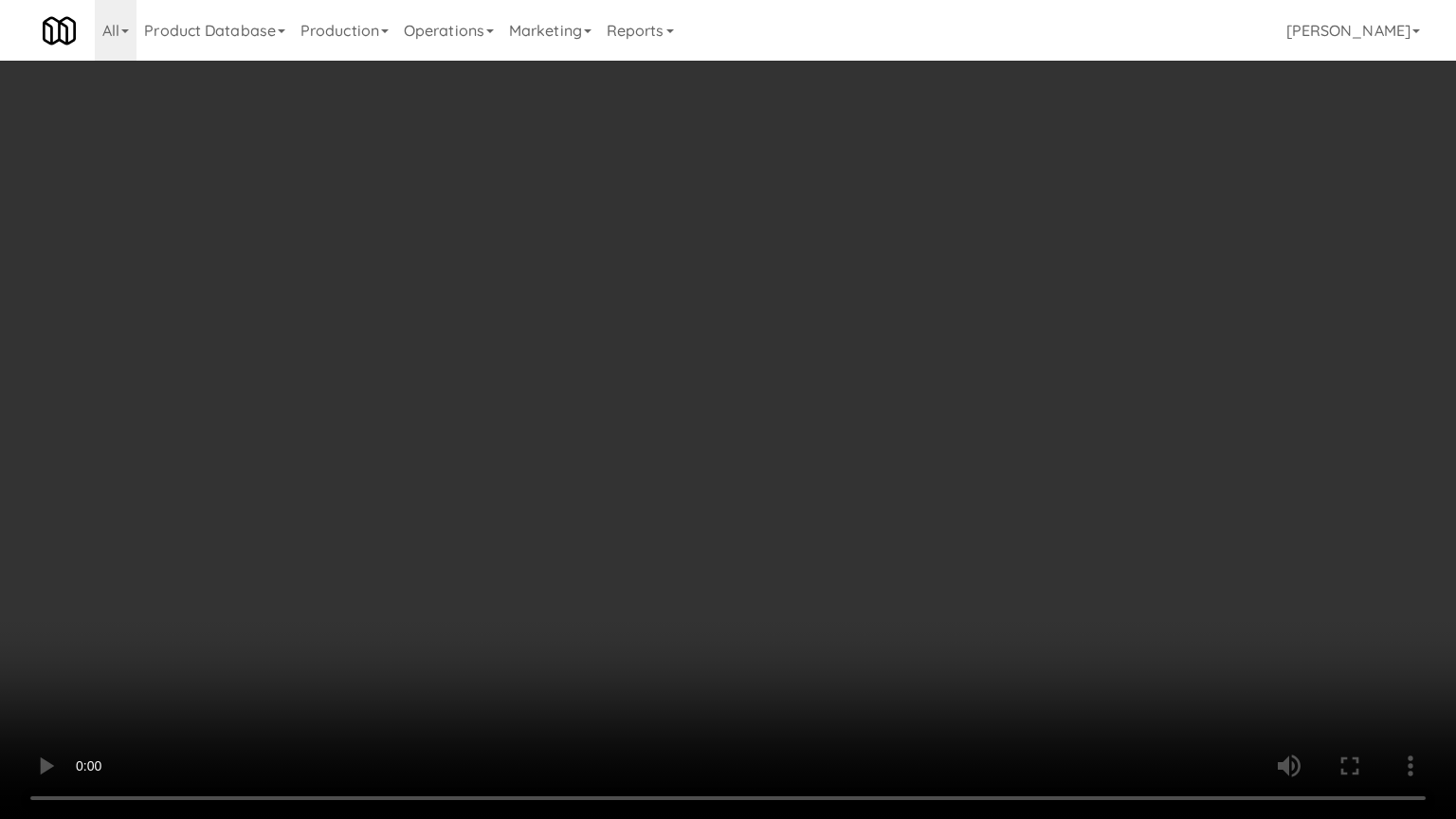
drag, startPoint x: 546, startPoint y: 427, endPoint x: 736, endPoint y: 481, distance: 197.5
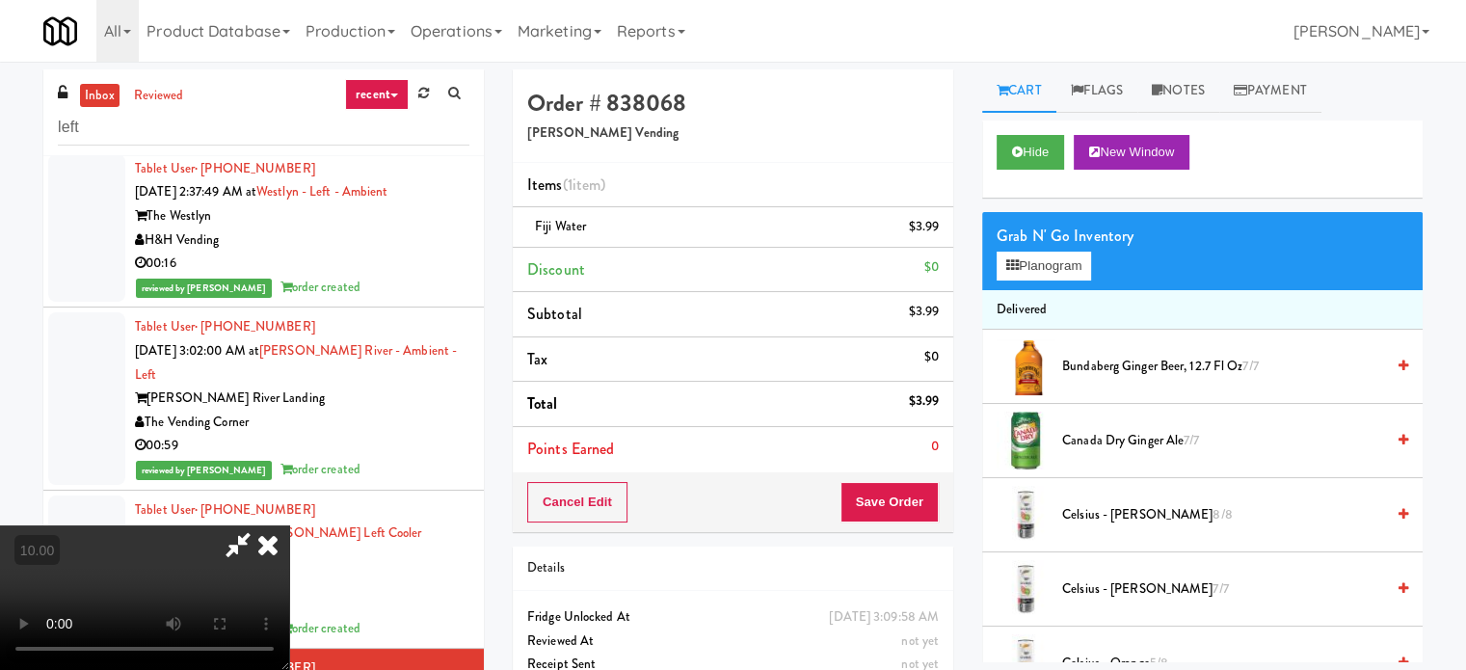
click at [289, 525] on video at bounding box center [144, 597] width 289 height 145
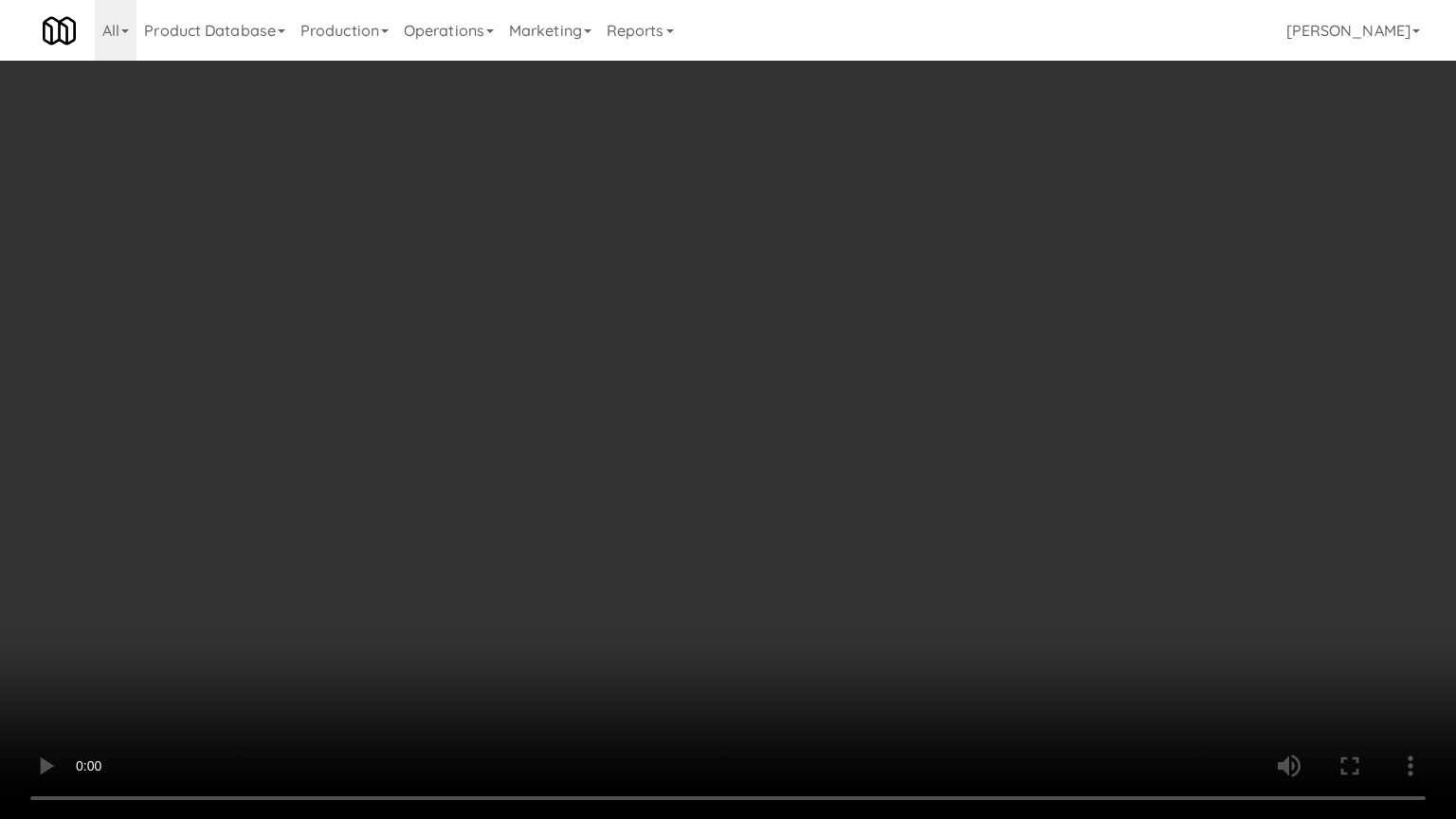
drag, startPoint x: 409, startPoint y: 609, endPoint x: 590, endPoint y: 490, distance: 216.6
click at [409, 610] on video at bounding box center [728, 409] width 1456 height 819
click at [296, 654] on video at bounding box center [728, 409] width 1456 height 819
click at [566, 537] on video at bounding box center [728, 409] width 1456 height 819
click at [675, 519] on video at bounding box center [728, 409] width 1456 height 819
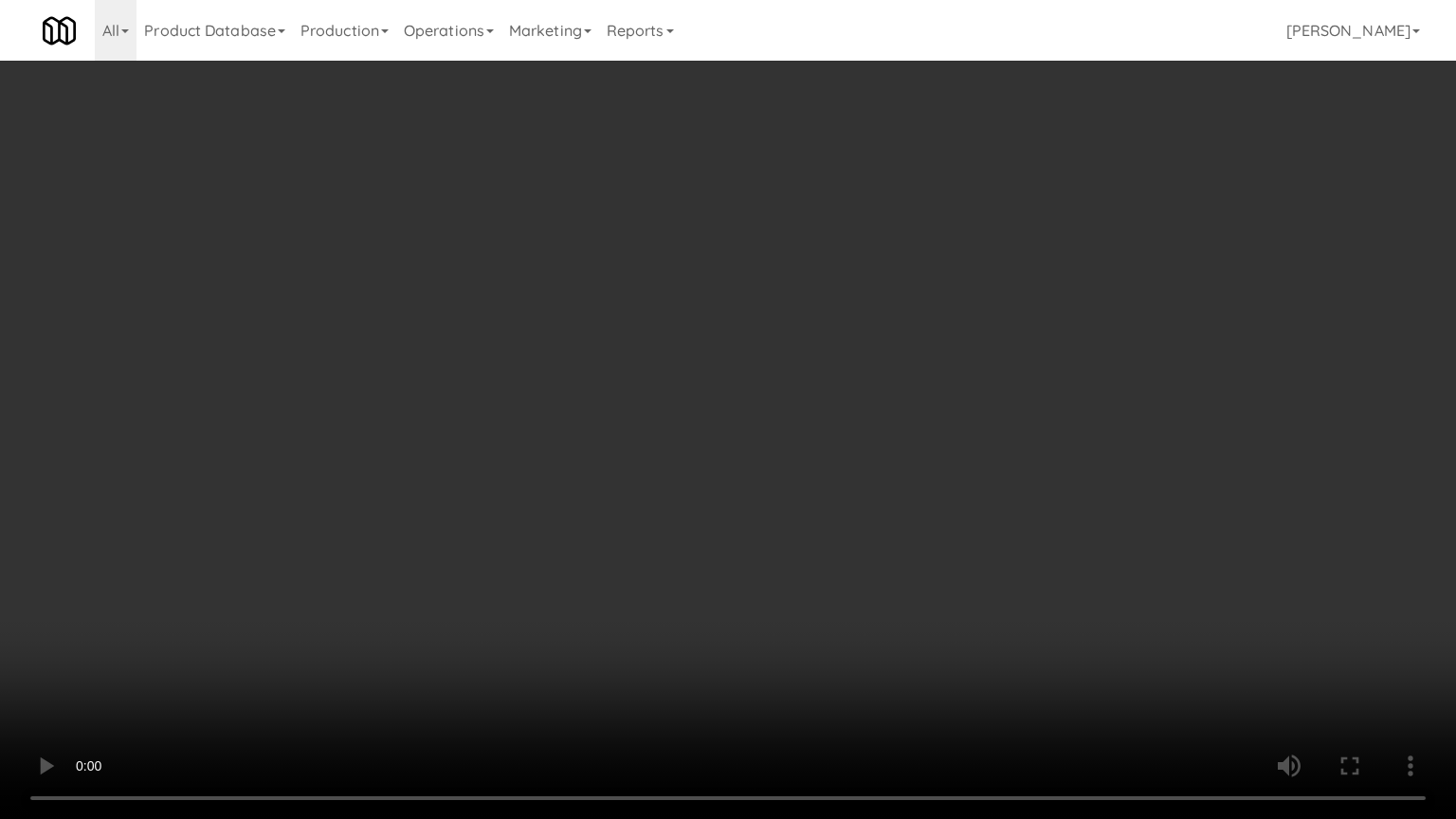
click at [673, 509] on video at bounding box center [728, 409] width 1456 height 819
click at [658, 505] on video at bounding box center [728, 409] width 1456 height 819
click at [649, 497] on video at bounding box center [728, 409] width 1456 height 819
click at [664, 511] on video at bounding box center [728, 409] width 1456 height 819
drag, startPoint x: 280, startPoint y: 605, endPoint x: 478, endPoint y: 501, distance: 223.7
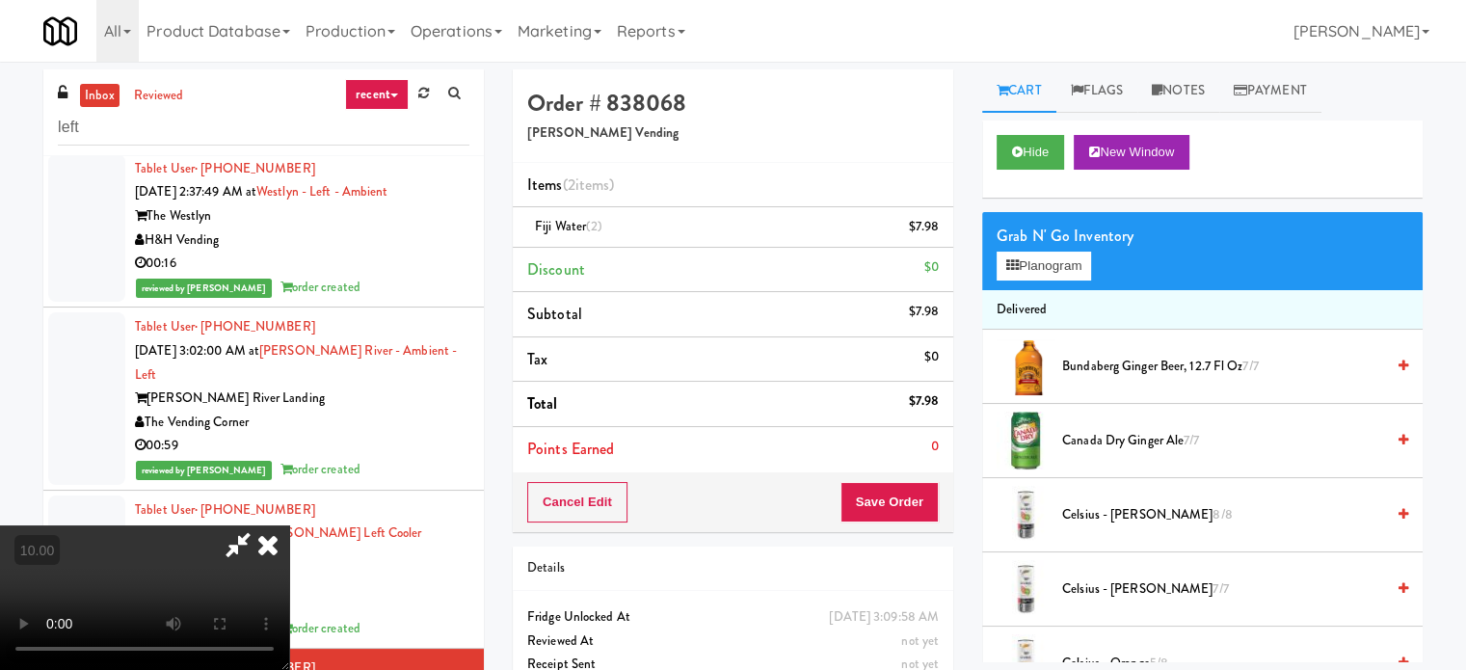
drag, startPoint x: 811, startPoint y: 346, endPoint x: 812, endPoint y: 457, distance: 110.8
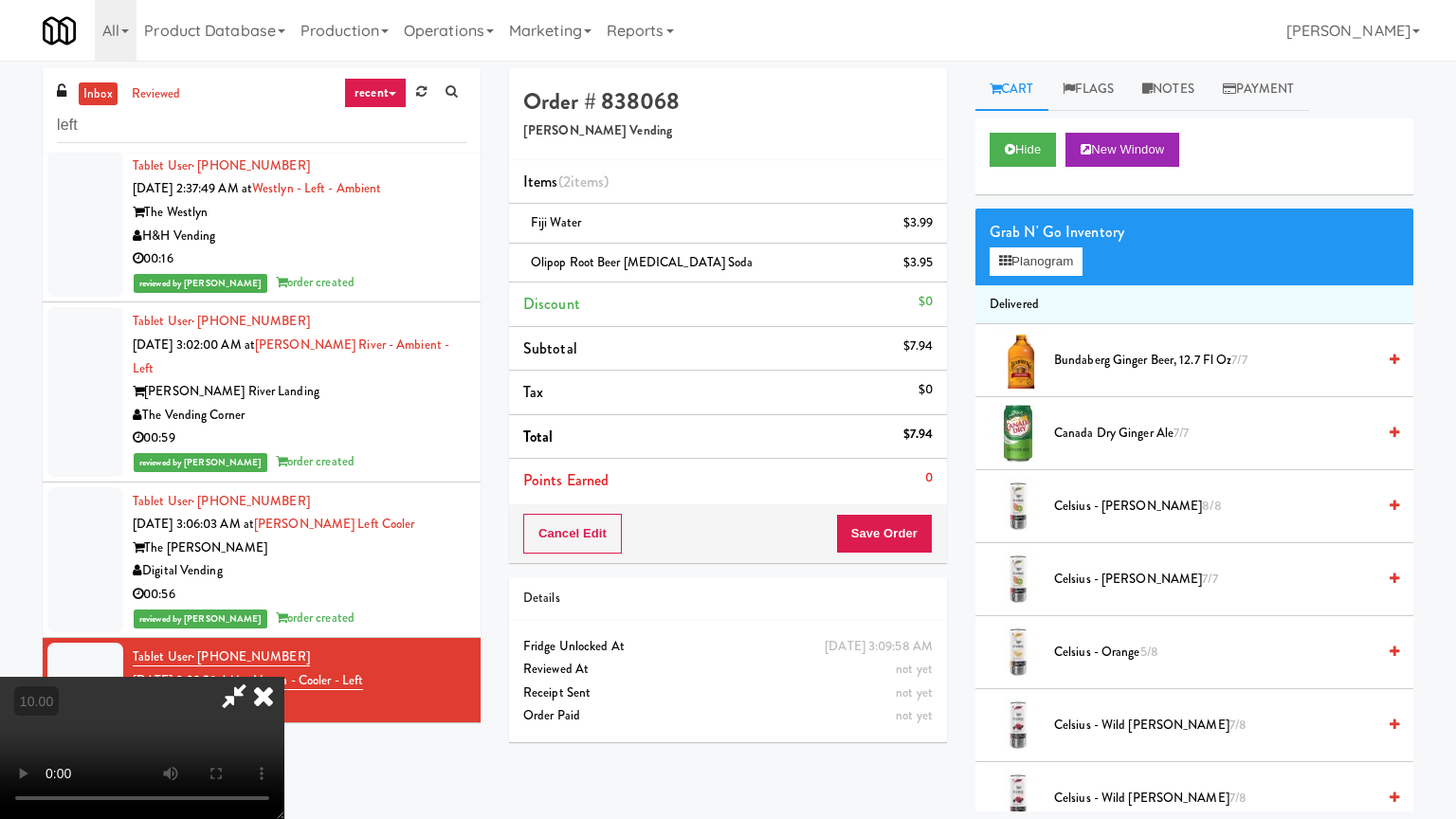
drag, startPoint x: 1065, startPoint y: 429, endPoint x: 1172, endPoint y: 386, distance: 115.3
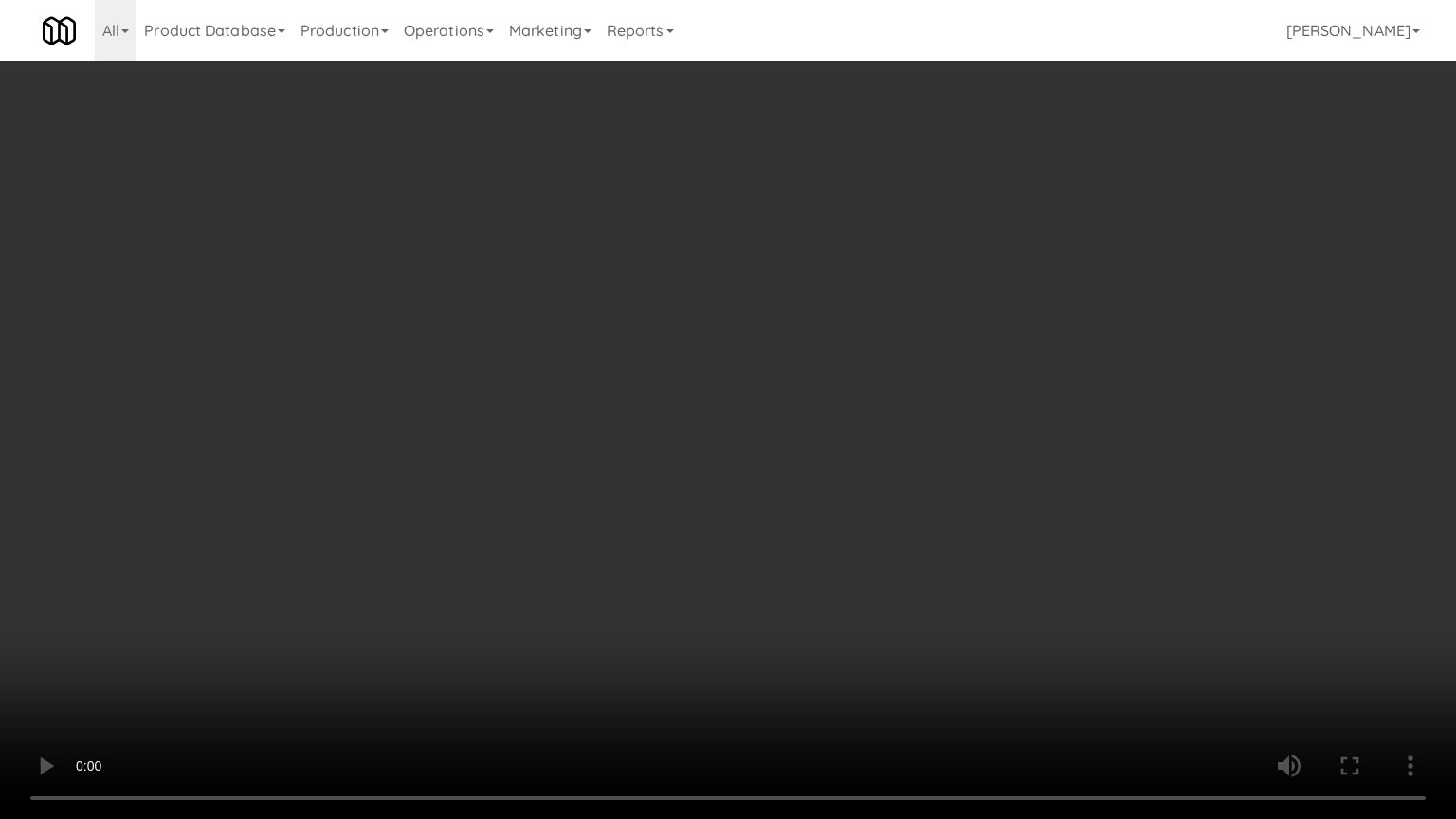
drag, startPoint x: 1001, startPoint y: 669, endPoint x: 947, endPoint y: 551, distance: 129.8
drag, startPoint x: 841, startPoint y: 476, endPoint x: 842, endPoint y: 456, distance: 20.0
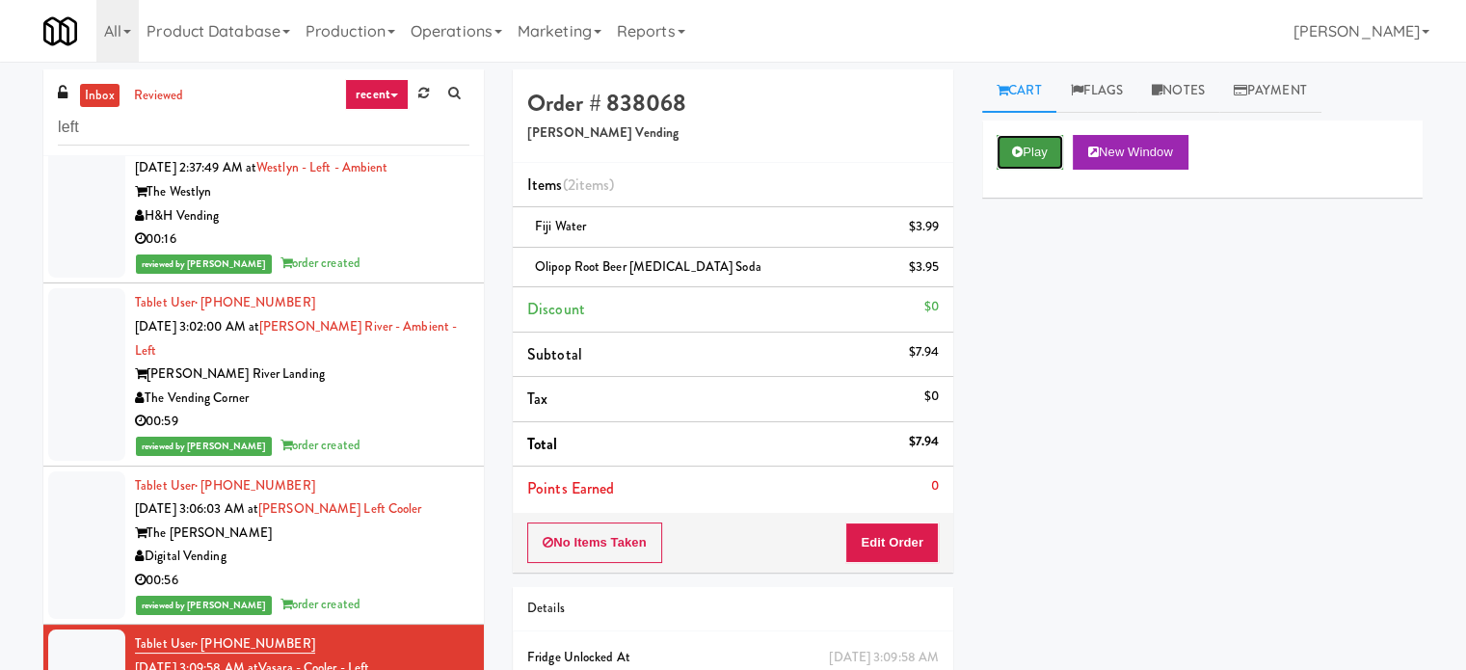
drag, startPoint x: 1029, startPoint y: 153, endPoint x: 1017, endPoint y: 165, distance: 17.1
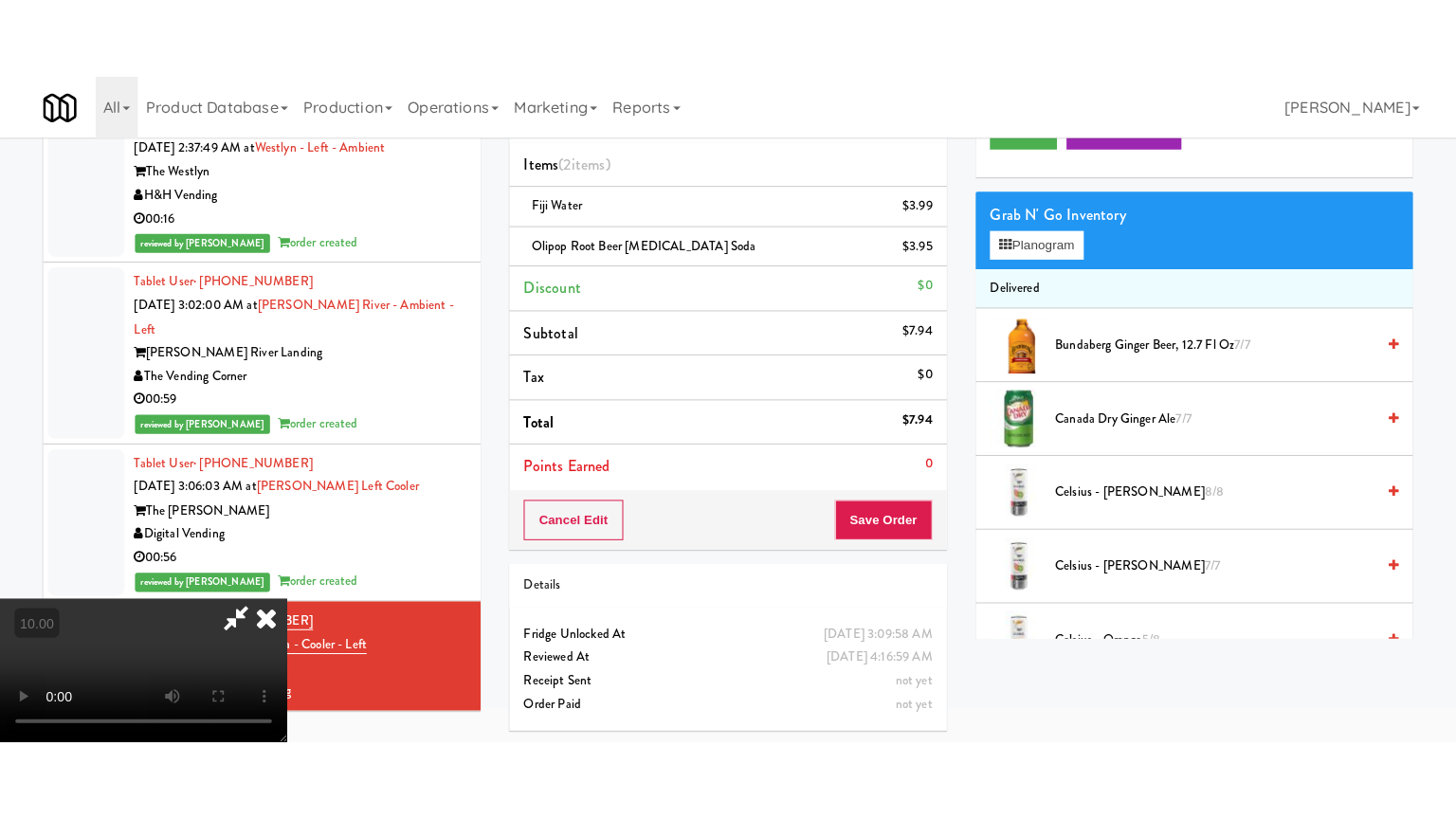
scroll to position [61, 0]
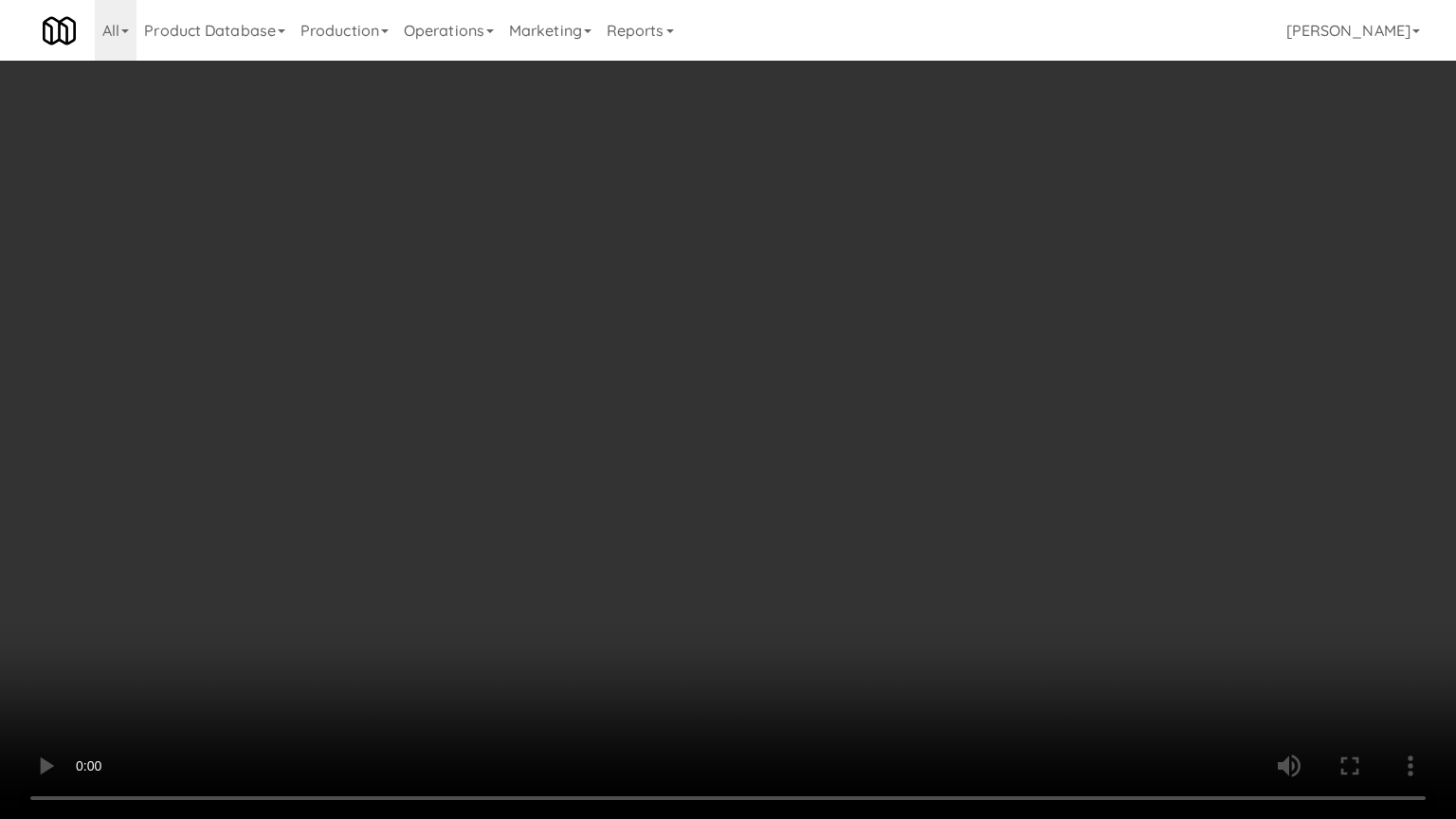
drag, startPoint x: 911, startPoint y: 456, endPoint x: 922, endPoint y: 457, distance: 11.0
drag, startPoint x: 953, startPoint y: 464, endPoint x: 1100, endPoint y: 411, distance: 156.3
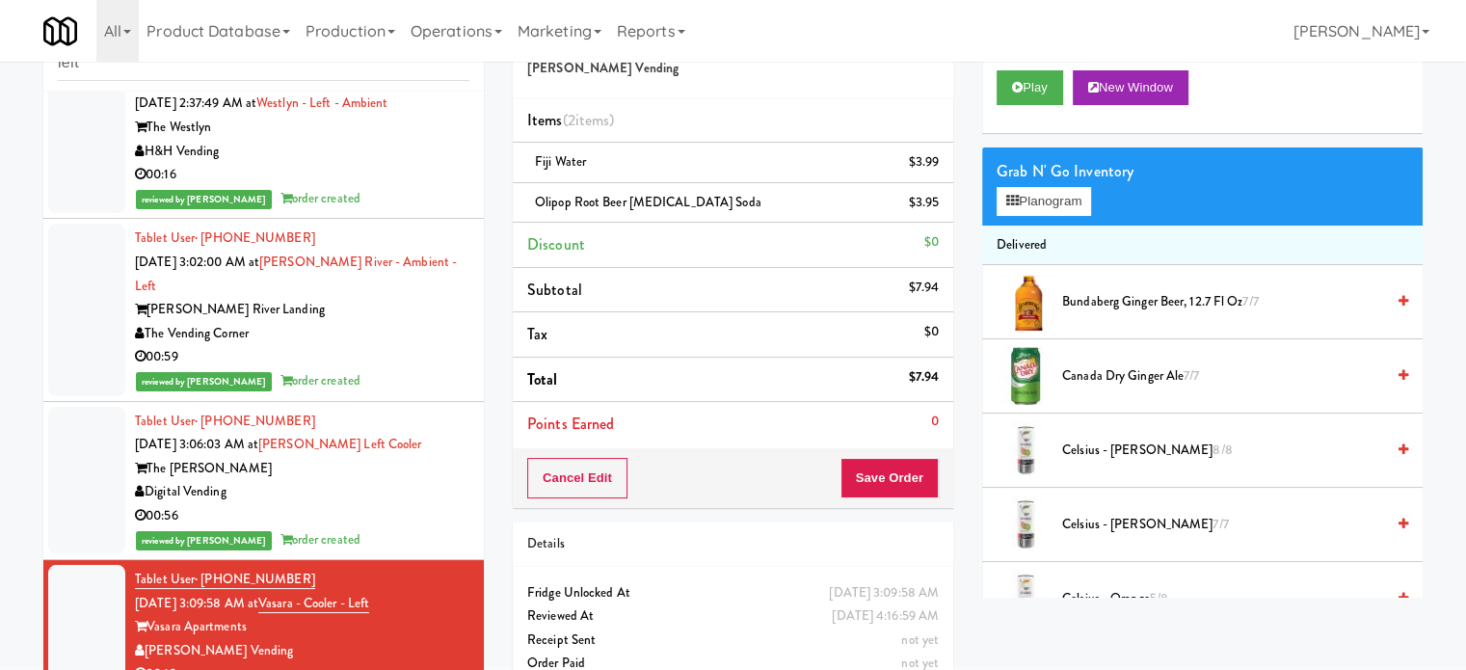
scroll to position [96, 0]
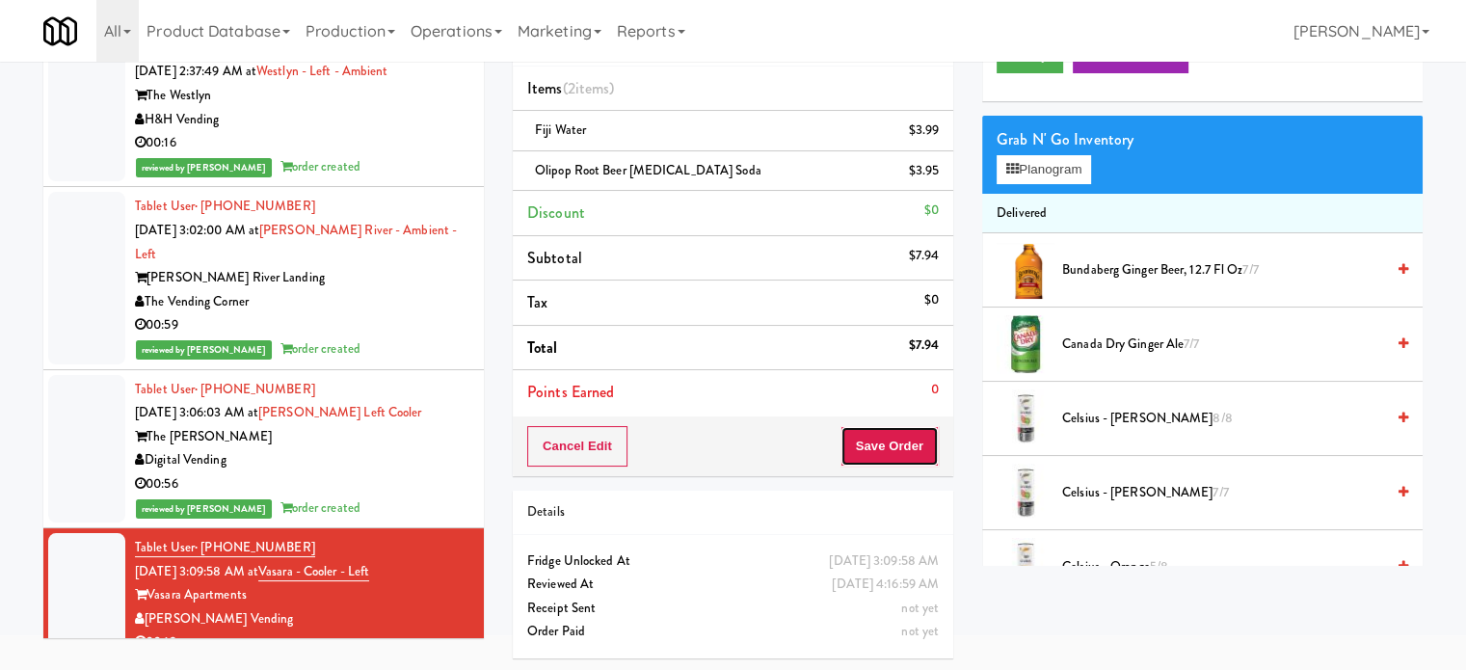
drag, startPoint x: 877, startPoint y: 441, endPoint x: 732, endPoint y: 358, distance: 168.0
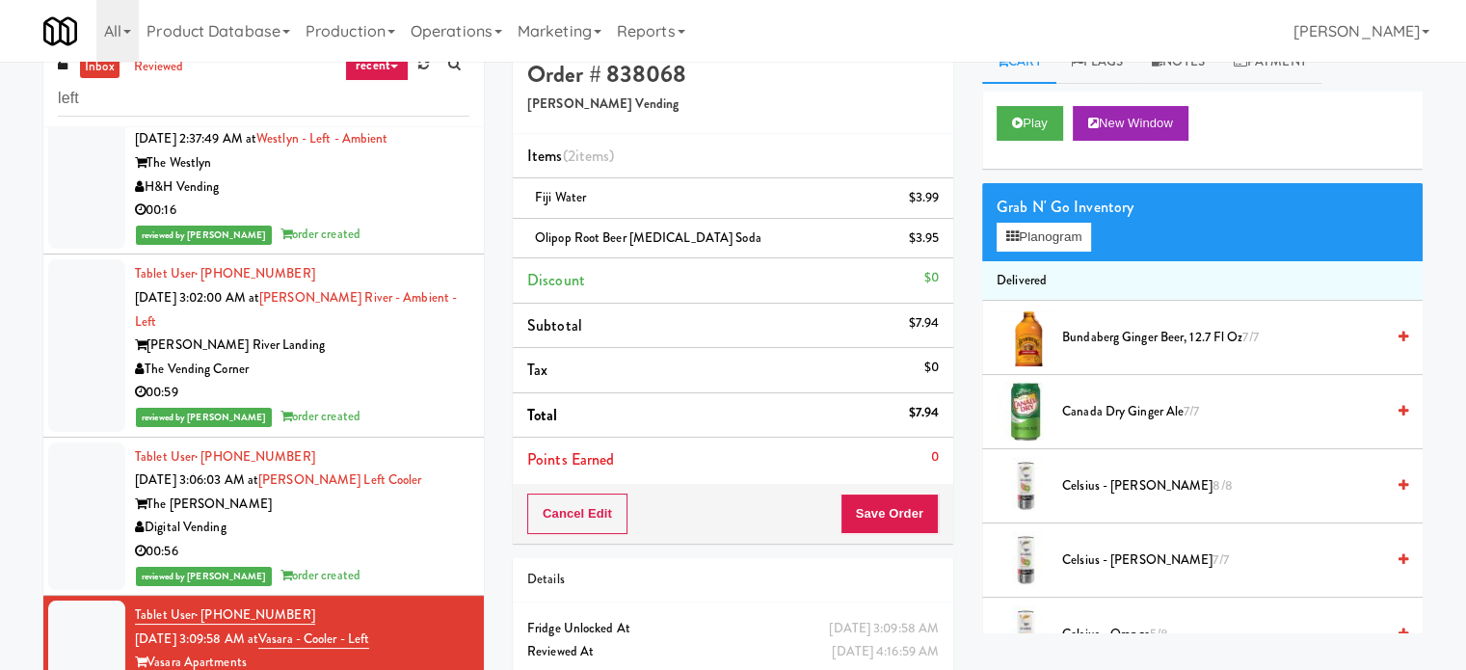
scroll to position [0, 0]
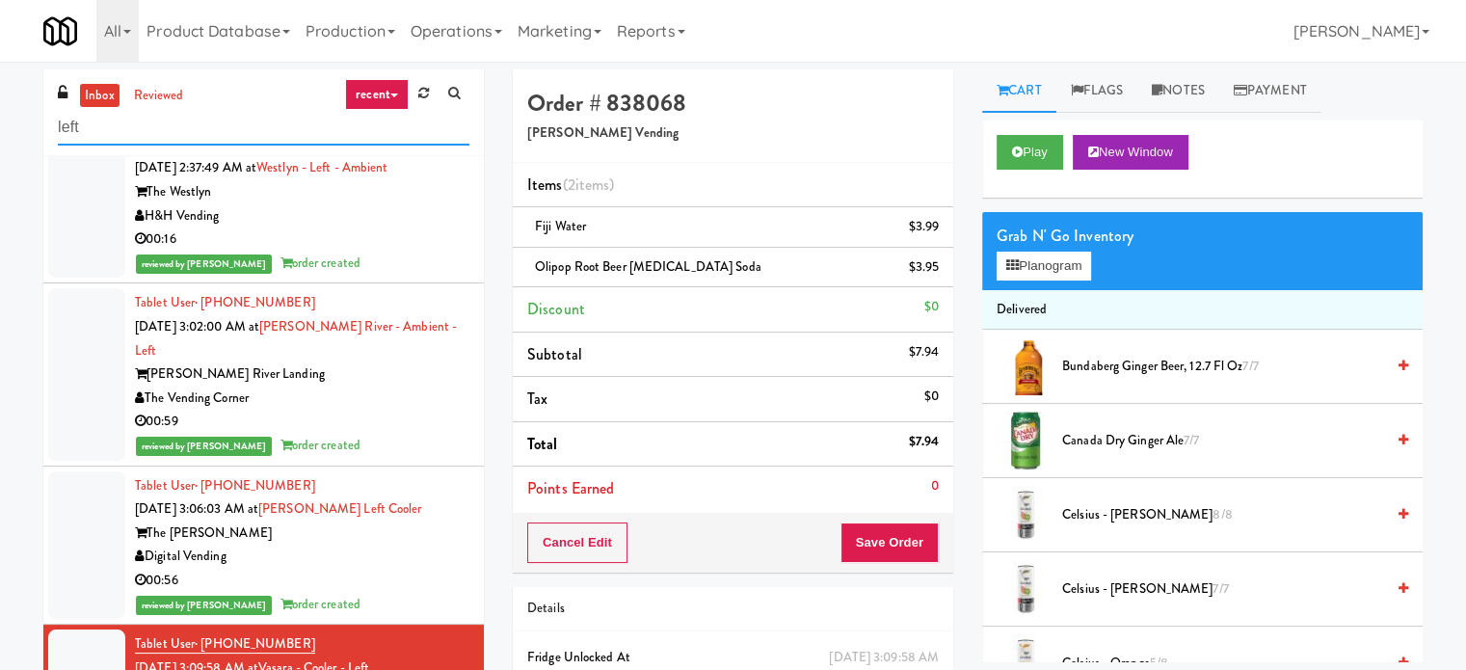
click at [258, 126] on input "left" at bounding box center [264, 128] width 412 height 36
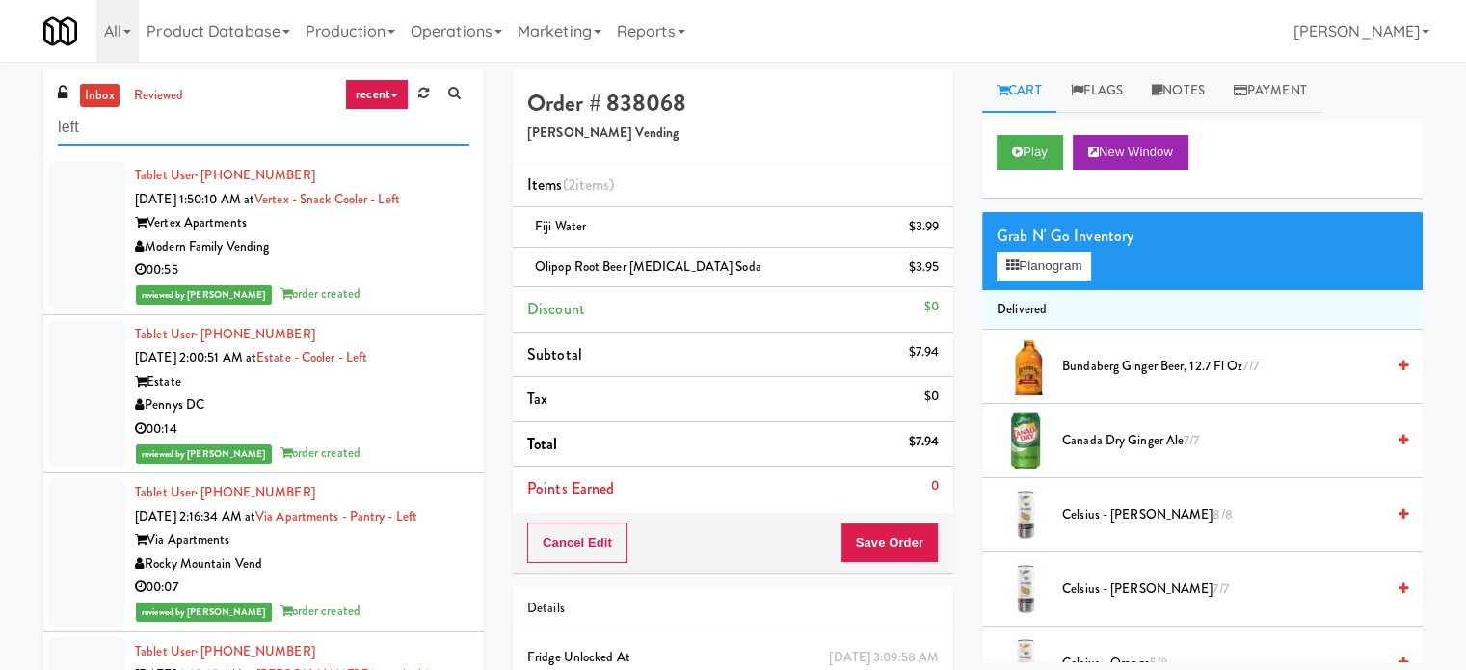
click at [311, 120] on input "left" at bounding box center [264, 128] width 412 height 36
paste input "[GEOGRAPHIC_DATA] - A-Wing, Level 0"
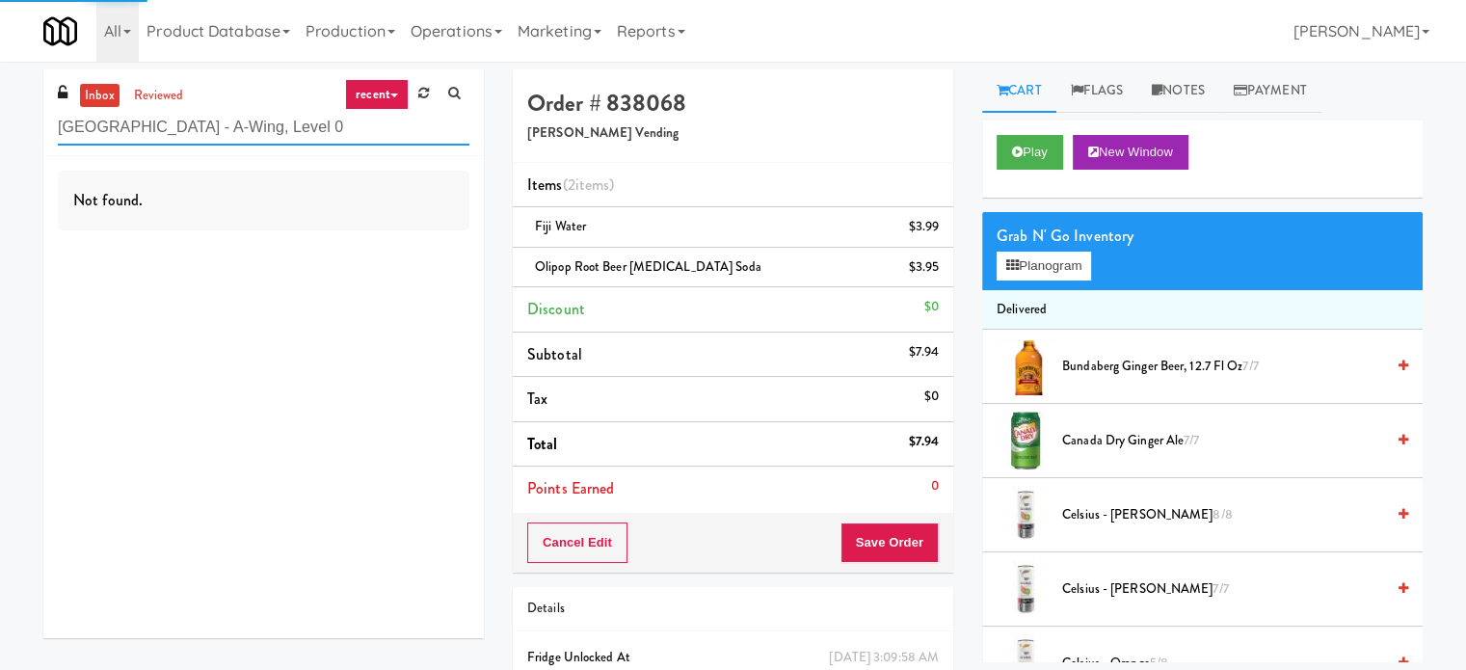
click at [321, 138] on input "[GEOGRAPHIC_DATA] - A-Wing, Level 0" at bounding box center [264, 128] width 412 height 36
click at [324, 136] on input "[GEOGRAPHIC_DATA] - A-Wing, Level 0" at bounding box center [264, 128] width 412 height 36
click at [324, 134] on input "[GEOGRAPHIC_DATA] - A-Wing, Level 0" at bounding box center [264, 128] width 412 height 36
click at [326, 133] on input "[GEOGRAPHIC_DATA] - A-Wing, Level 0" at bounding box center [264, 128] width 412 height 36
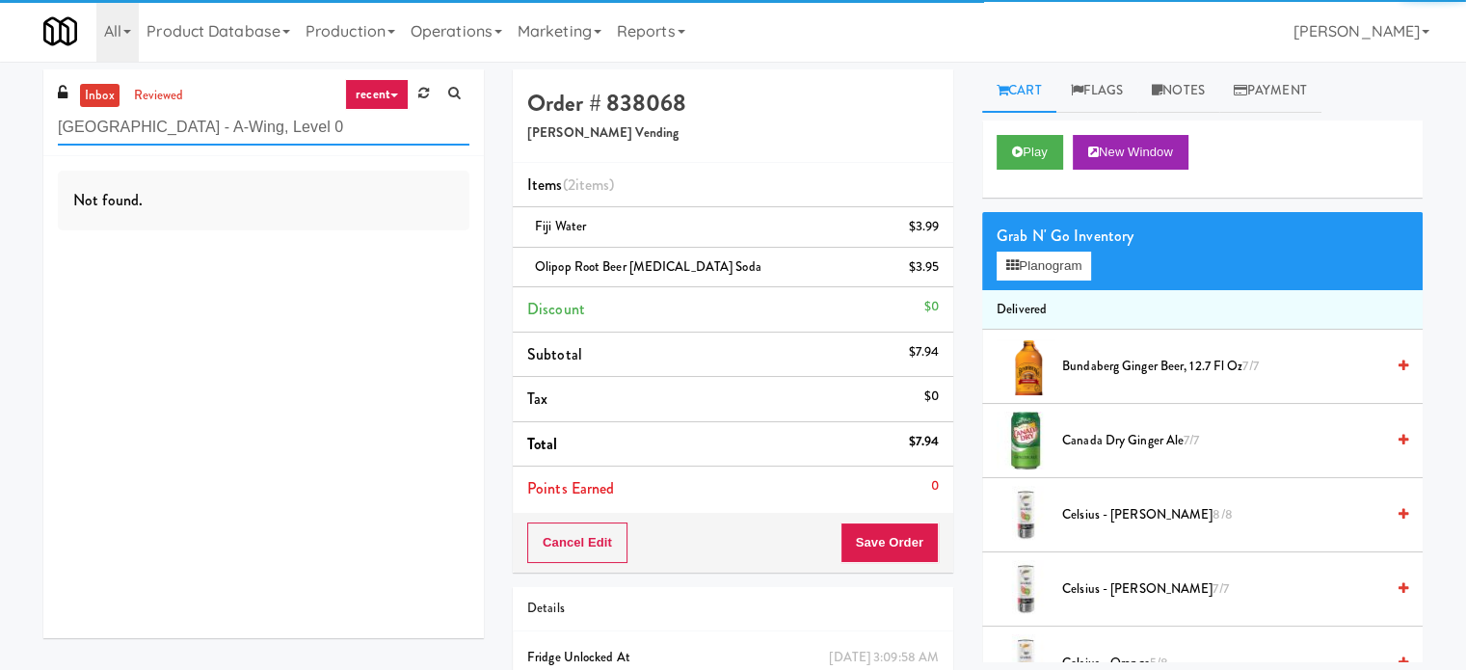
click at [326, 133] on input "[GEOGRAPHIC_DATA] - A-Wing, Level 0" at bounding box center [264, 128] width 412 height 36
click at [328, 131] on input "[GEOGRAPHIC_DATA] - A-Wing, Level 0" at bounding box center [264, 128] width 412 height 36
click at [328, 129] on input "[GEOGRAPHIC_DATA] - A-Wing, Level 0" at bounding box center [264, 128] width 412 height 36
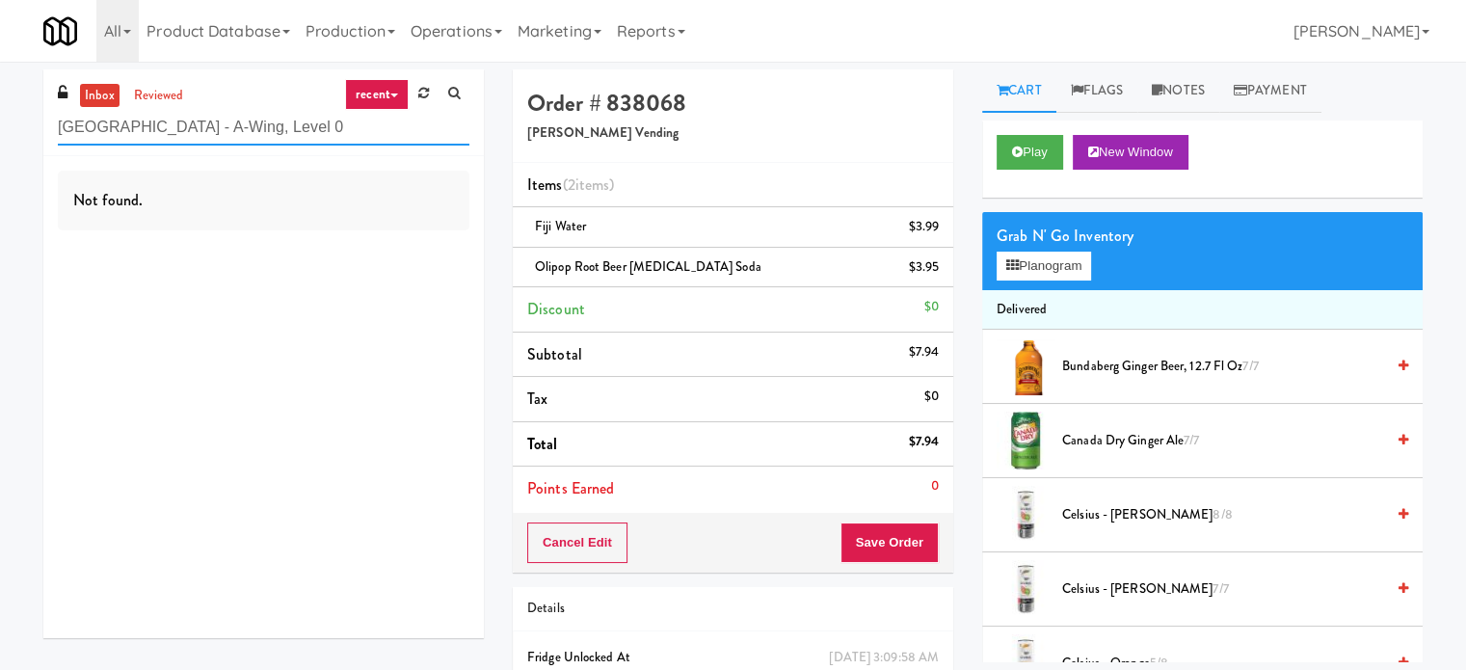
paste input "[GEOGRAPHIC_DATA] - A-Wing, Level 0"
click at [340, 130] on input "[GEOGRAPHIC_DATA] - A-Wing, Level 0ing, Level 0" at bounding box center [264, 128] width 412 height 36
click at [340, 128] on input "[GEOGRAPHIC_DATA] - A-Wing, Level 0ing, Level 0" at bounding box center [264, 128] width 412 height 36
click at [340, 127] on input "[GEOGRAPHIC_DATA] - A-Wing, Level 0ing, Level 0" at bounding box center [264, 128] width 412 height 36
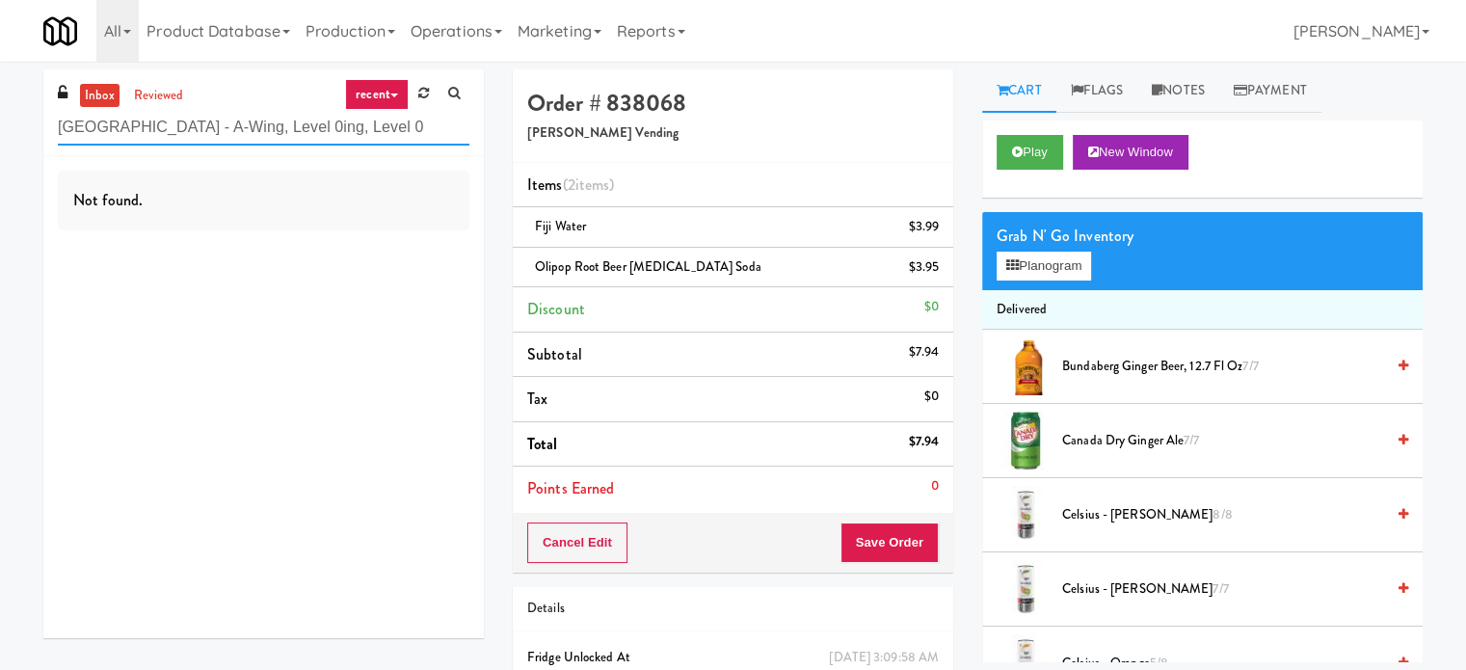
click at [342, 127] on input "[GEOGRAPHIC_DATA] - A-Wing, Level 0ing, Level 0" at bounding box center [264, 128] width 412 height 36
paste input "[GEOGRAPHIC_DATA] - A-W"
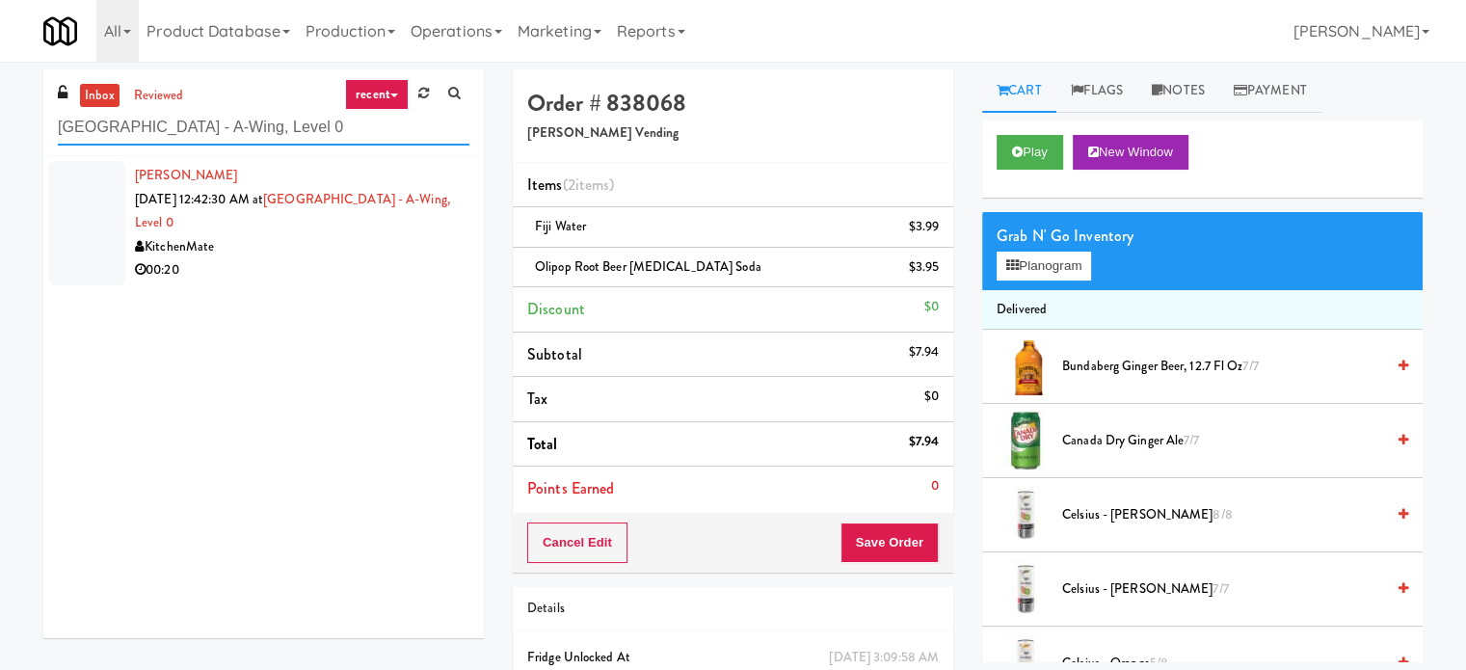
type input "[GEOGRAPHIC_DATA] - A-Wing, Level 0"
click at [386, 235] on div "KitchenMate" at bounding box center [302, 247] width 334 height 24
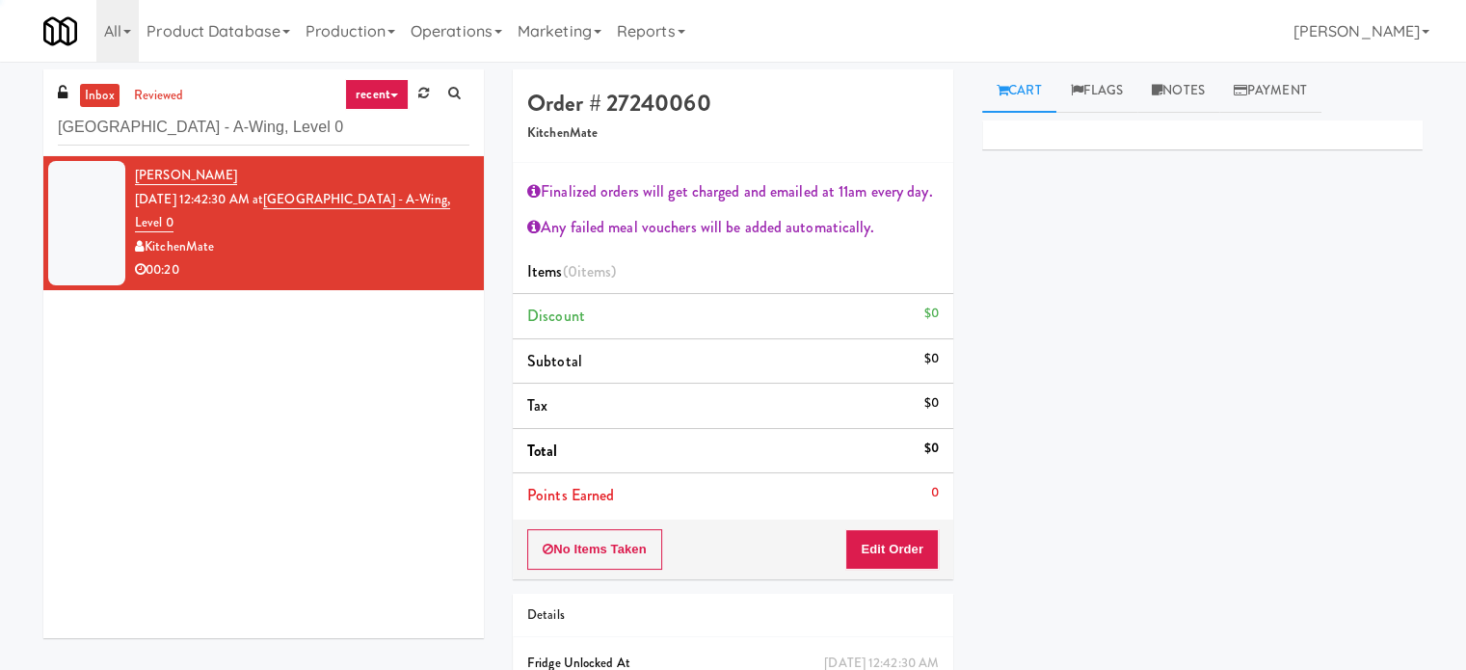
scroll to position [180, 0]
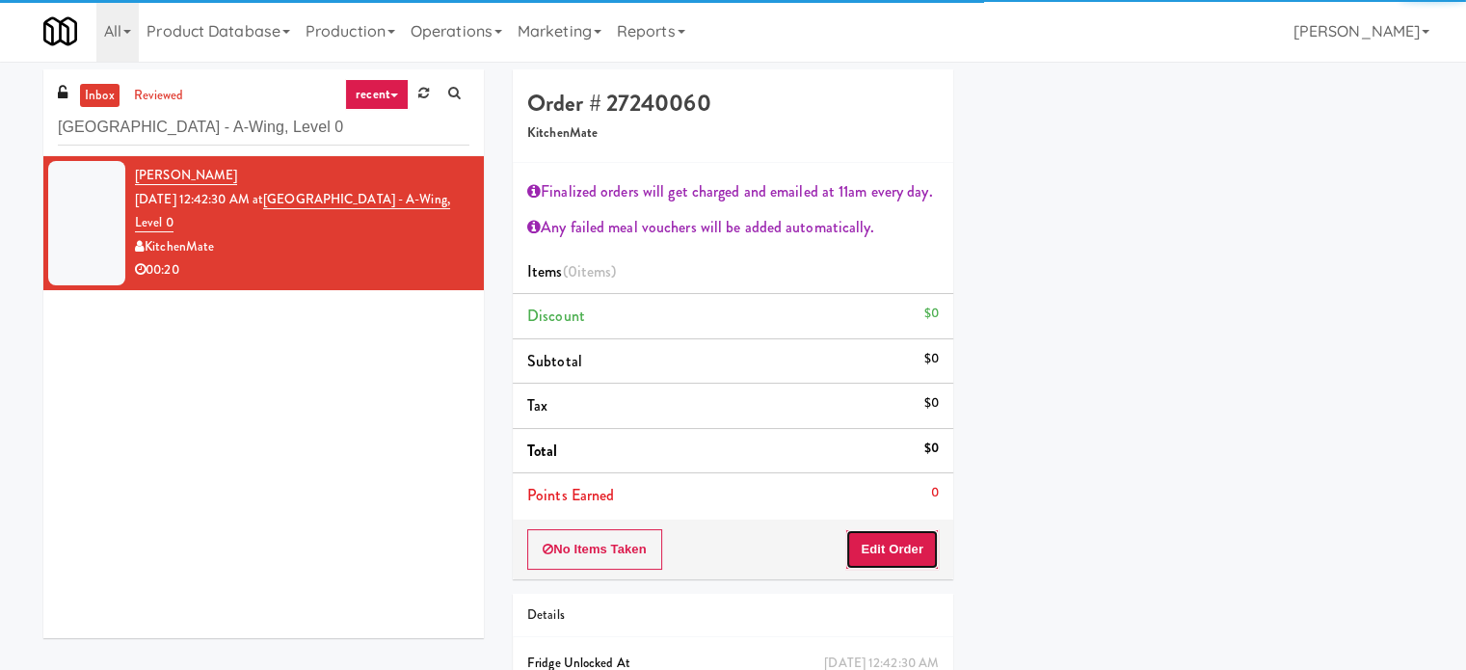
click at [899, 548] on button "Edit Order" at bounding box center [891, 549] width 93 height 40
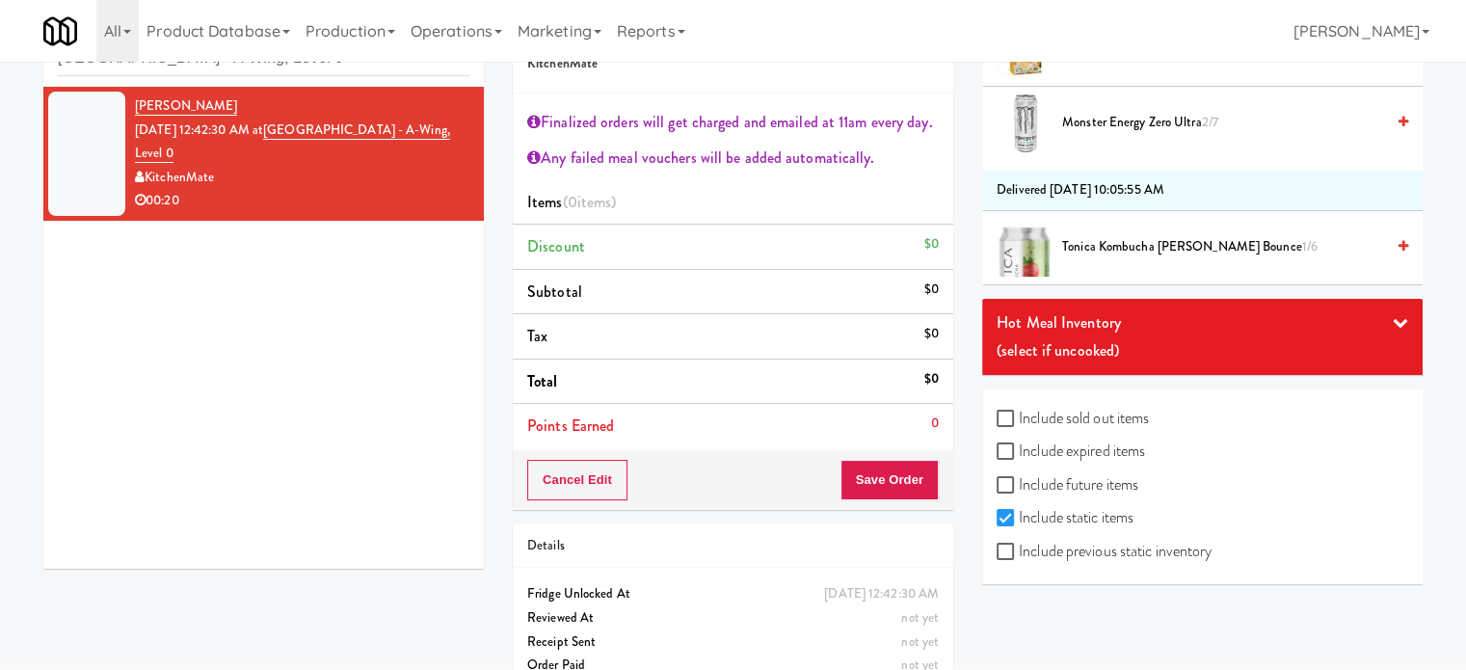
scroll to position [104, 0]
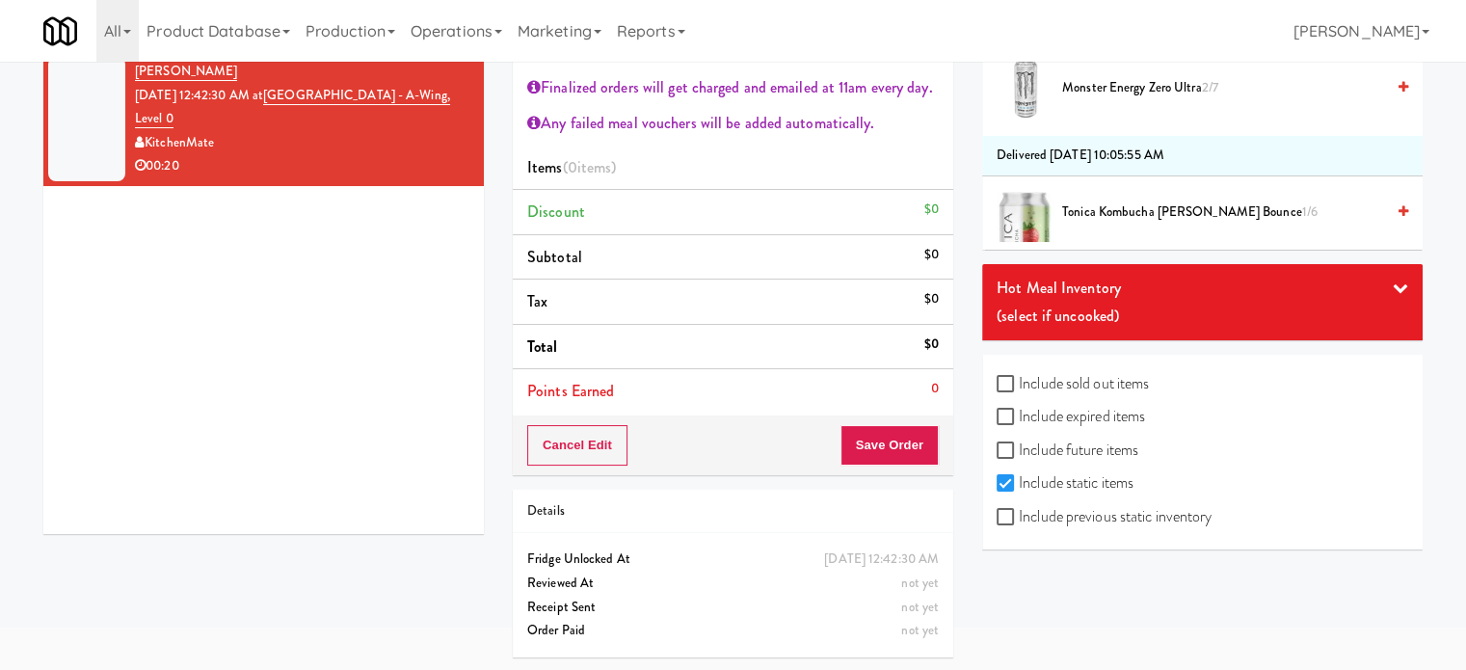
click at [999, 520] on label "Include previous static inventory" at bounding box center [1104, 516] width 215 height 29
click at [999, 520] on input "Include previous static inventory" at bounding box center [1008, 517] width 22 height 15
checkbox input "true"
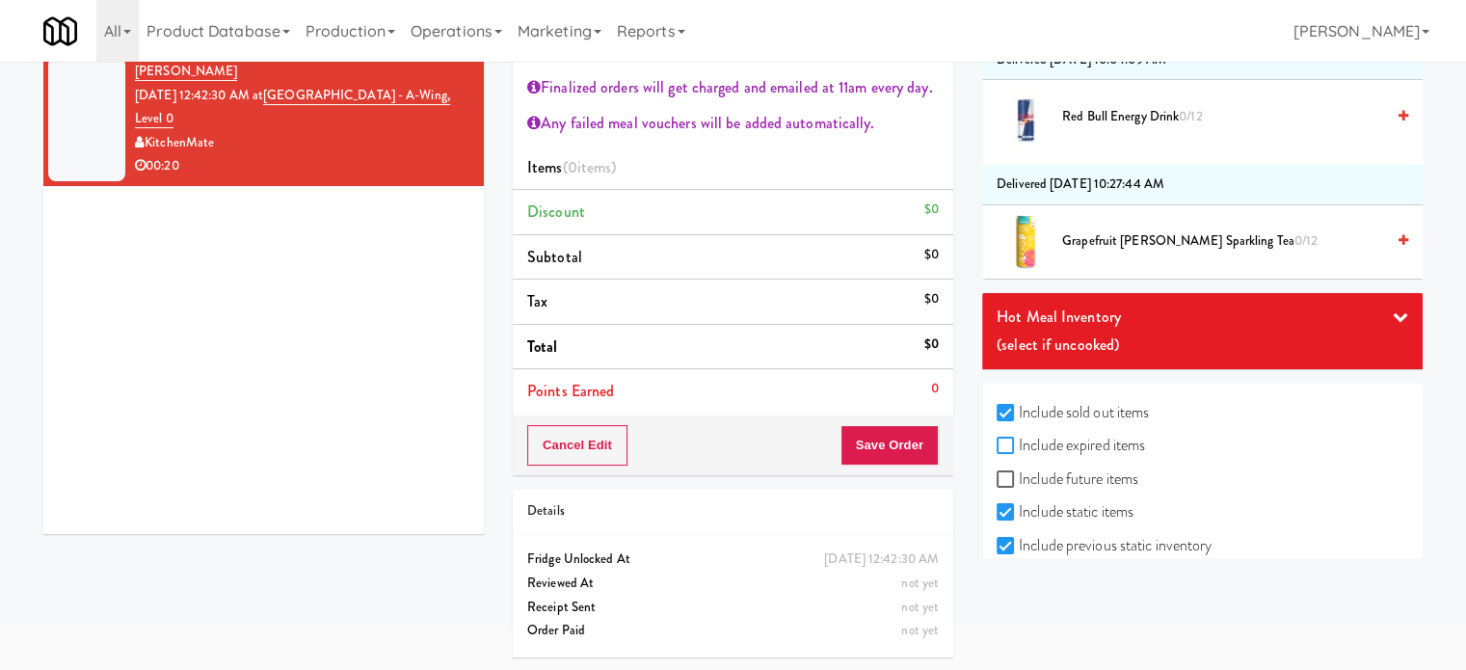
scroll to position [8322, 0]
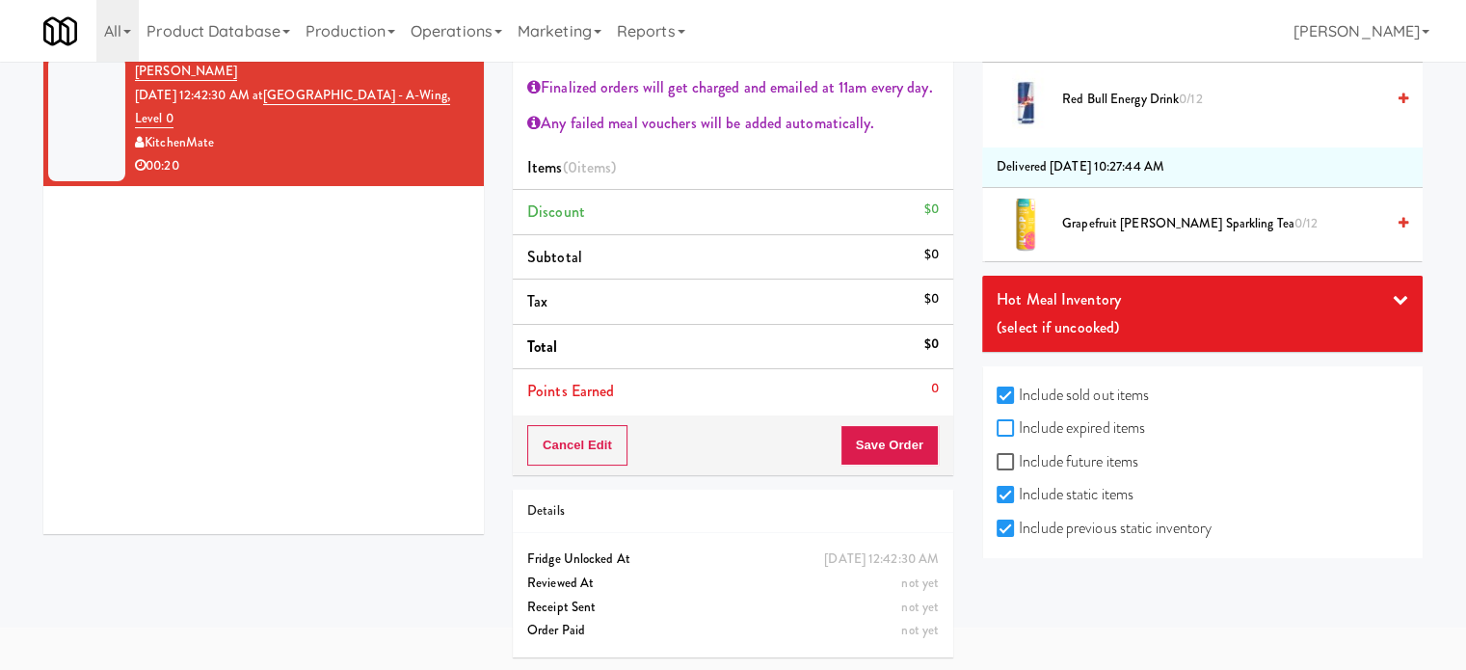
click at [1002, 421] on input "Include expired items" at bounding box center [1008, 428] width 22 height 15
checkbox input "true"
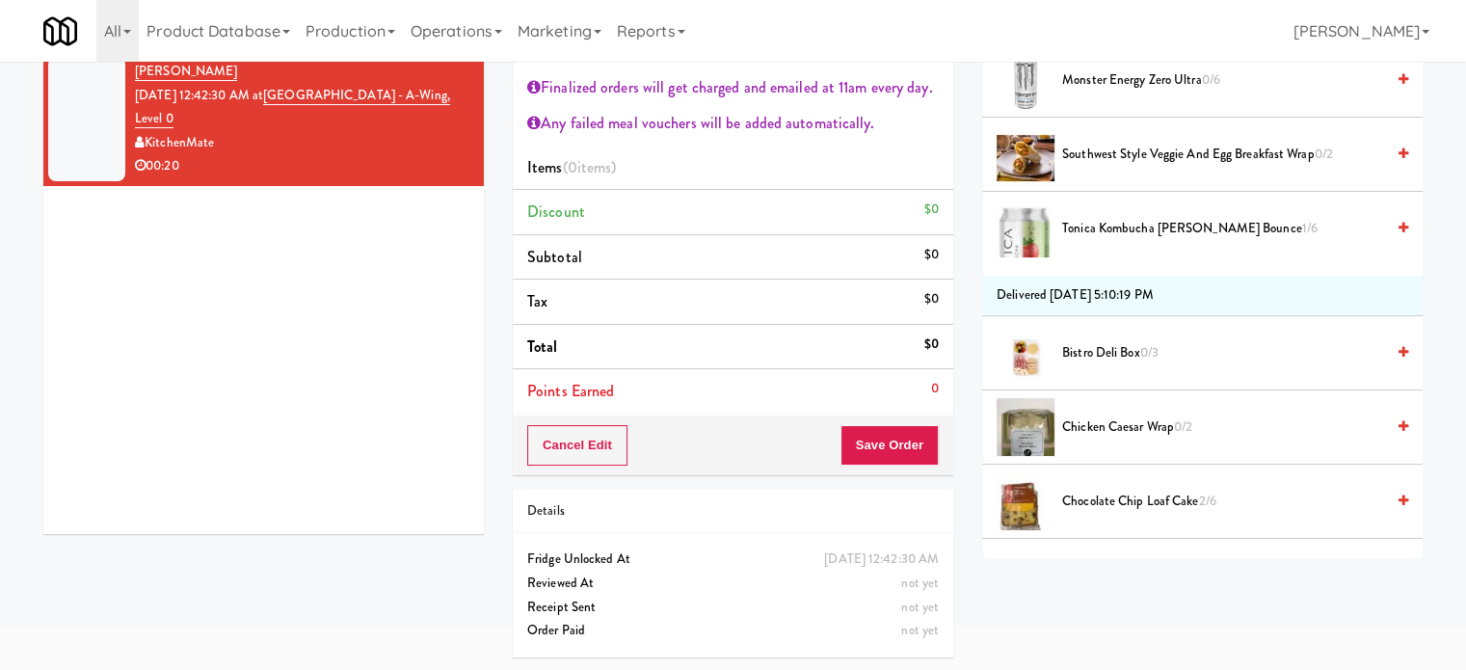
scroll to position [51180, 0]
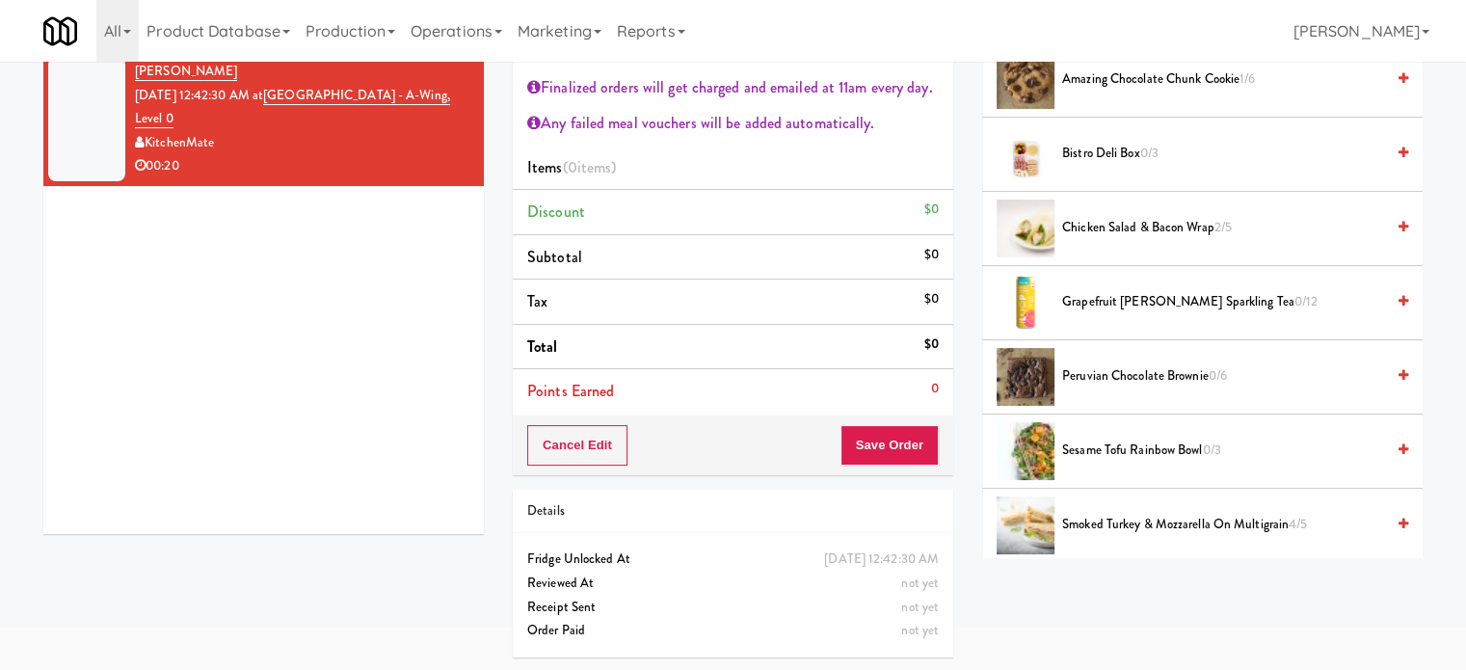
drag, startPoint x: 1147, startPoint y: 53, endPoint x: 917, endPoint y: 3, distance: 235.7
click at [1146, 54] on div "All 901 Smrt Mrkt [URL][DOMAIN_NAME] 9518002 [GEOGRAPHIC_DATA] [URL][DOMAIN_NAM…" at bounding box center [732, 31] width 1379 height 62
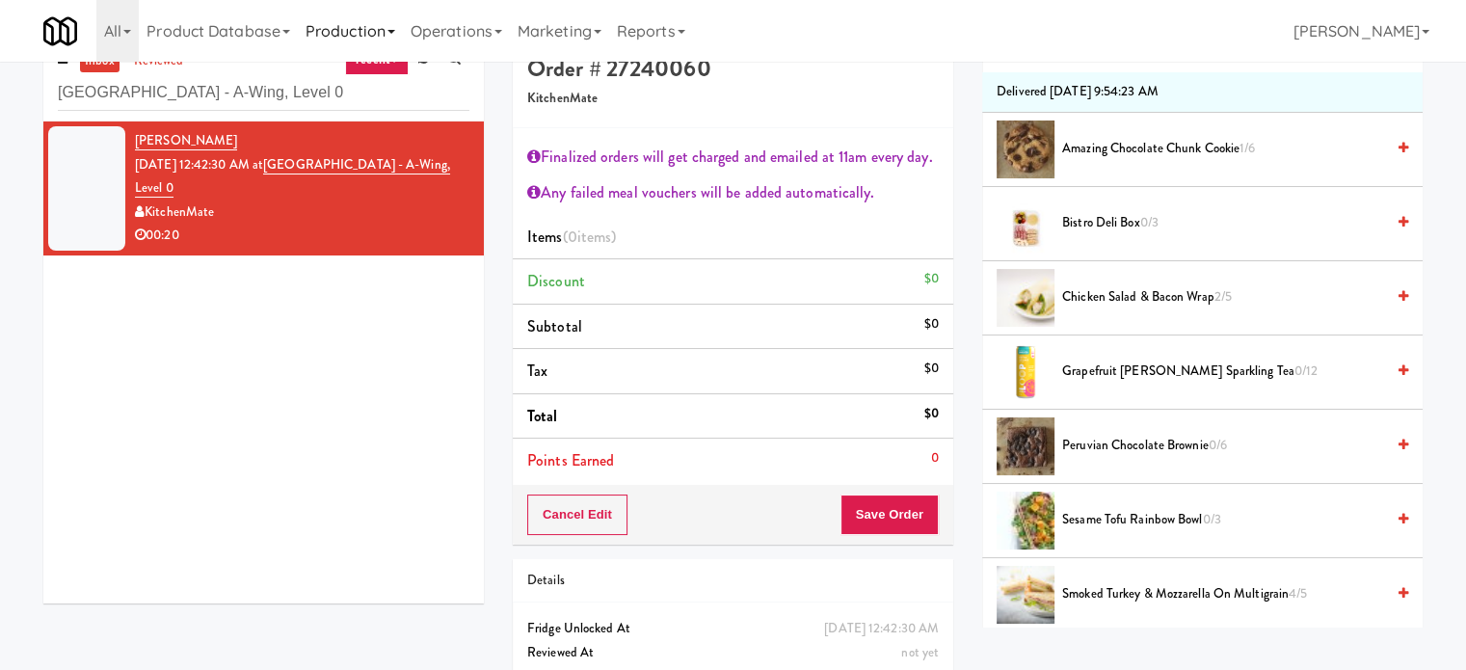
scroll to position [0, 0]
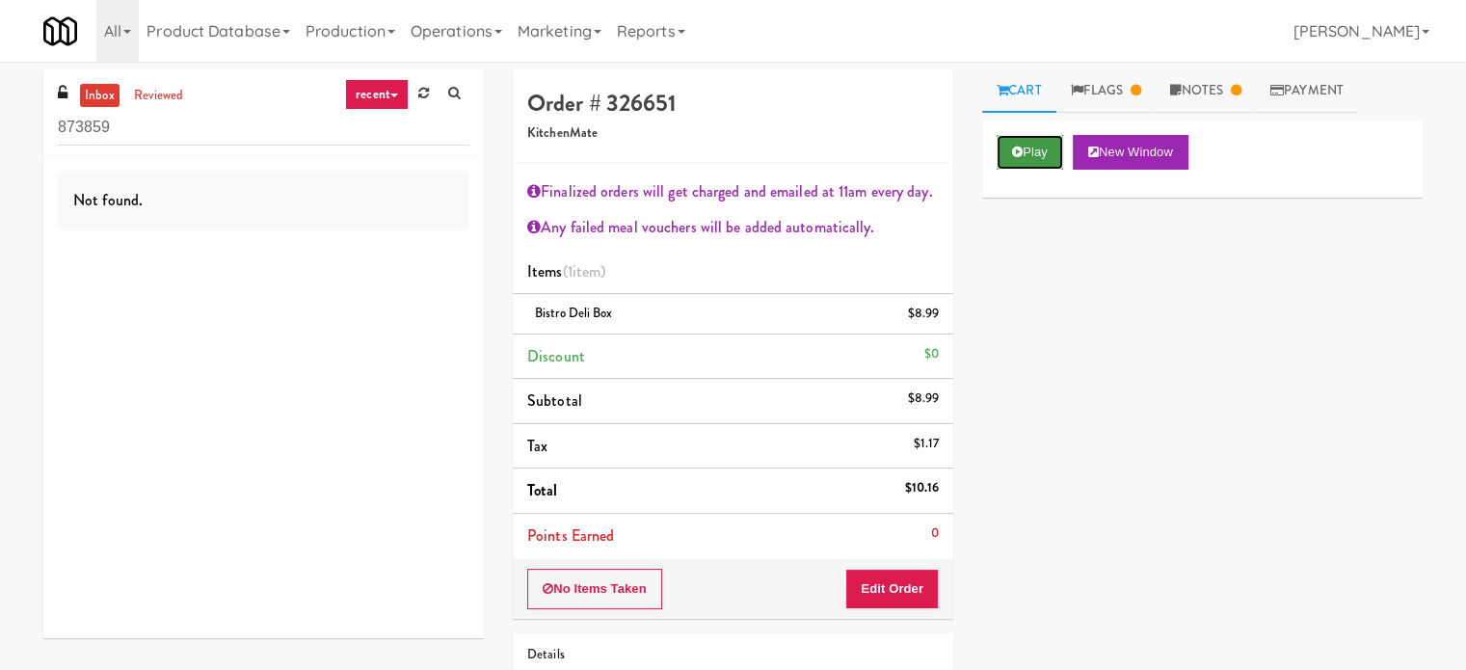
click at [1026, 150] on button "Play" at bounding box center [1030, 152] width 67 height 35
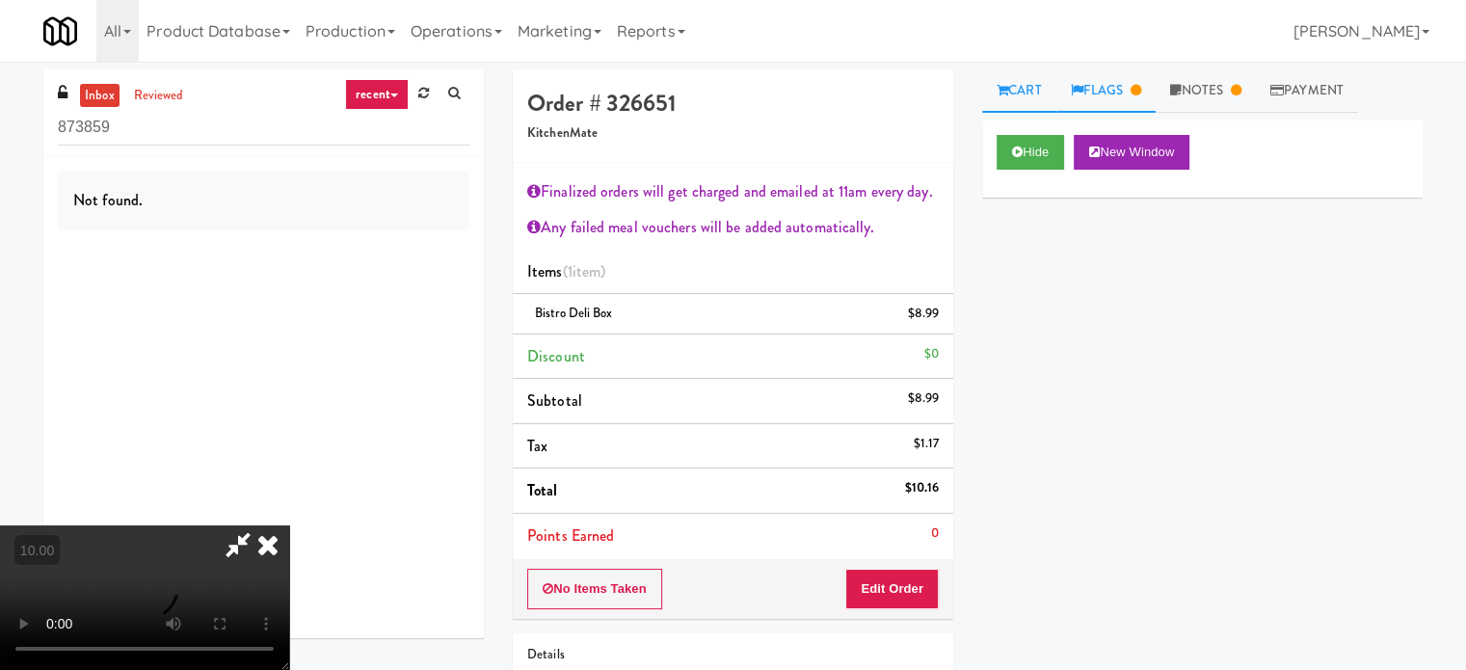
click at [1103, 85] on link "Flags" at bounding box center [1106, 90] width 100 height 43
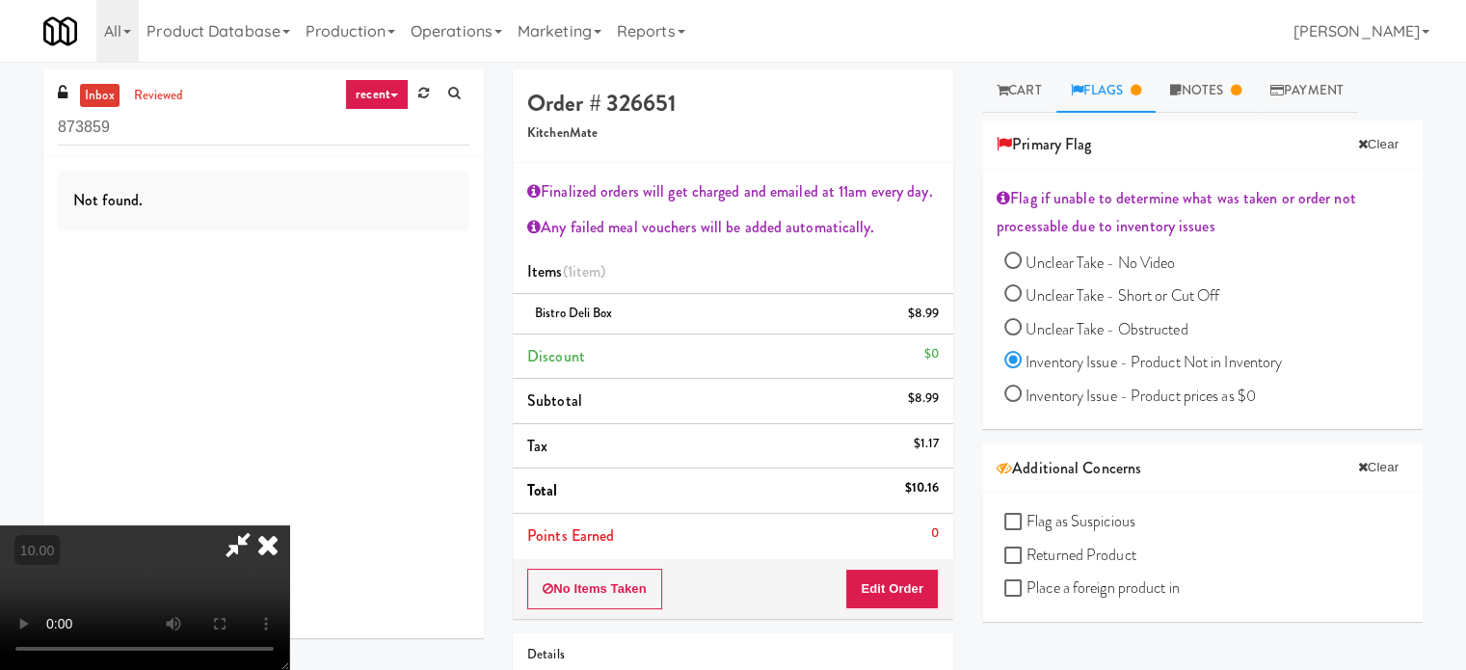
click at [289, 525] on video at bounding box center [144, 597] width 289 height 145
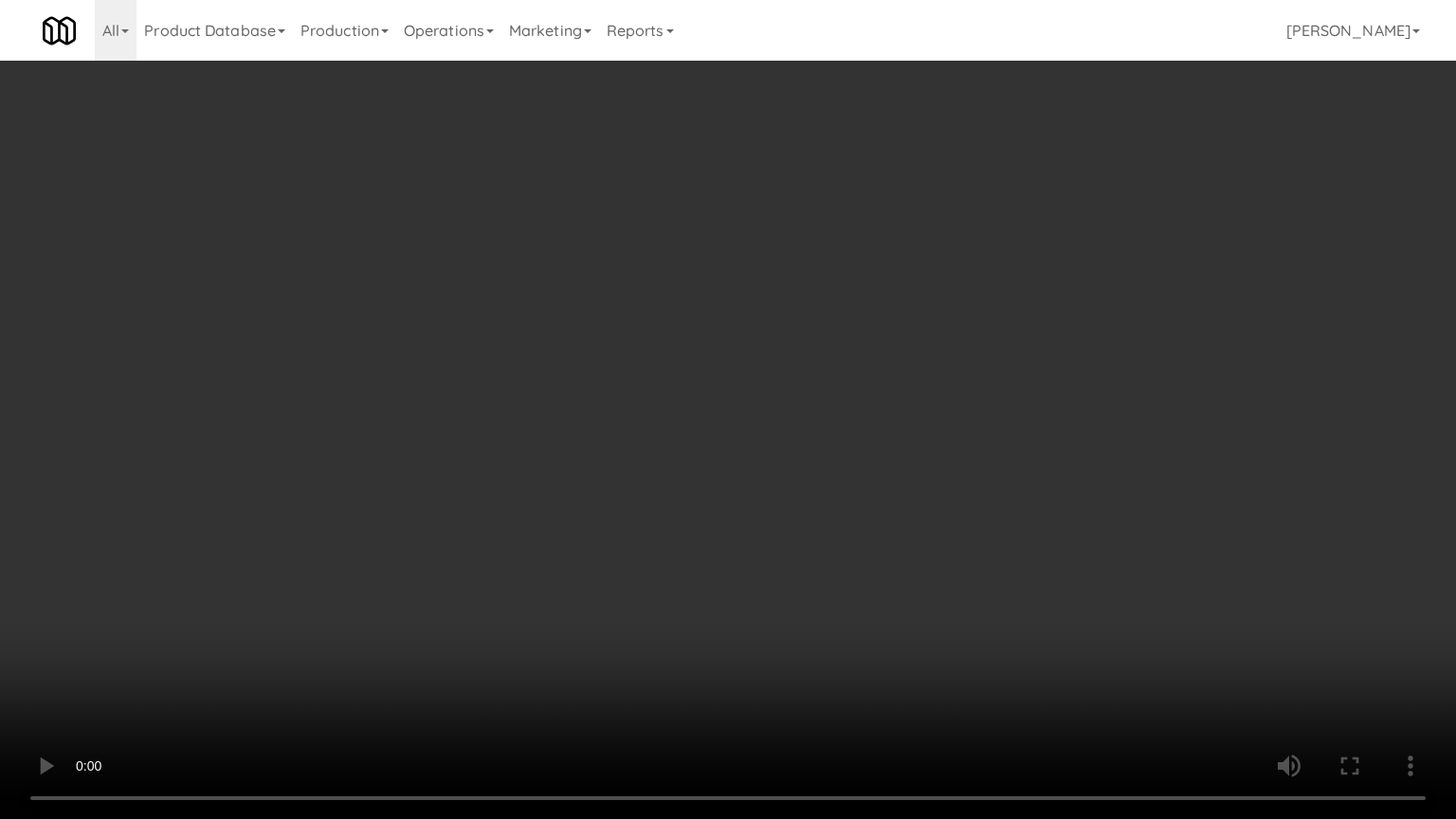
drag, startPoint x: 842, startPoint y: 674, endPoint x: 887, endPoint y: 504, distance: 175.9
click at [842, 658] on video at bounding box center [728, 409] width 1456 height 819
click at [883, 504] on video at bounding box center [728, 409] width 1456 height 819
click at [892, 497] on video at bounding box center [728, 409] width 1456 height 819
click at [879, 496] on video at bounding box center [728, 409] width 1456 height 819
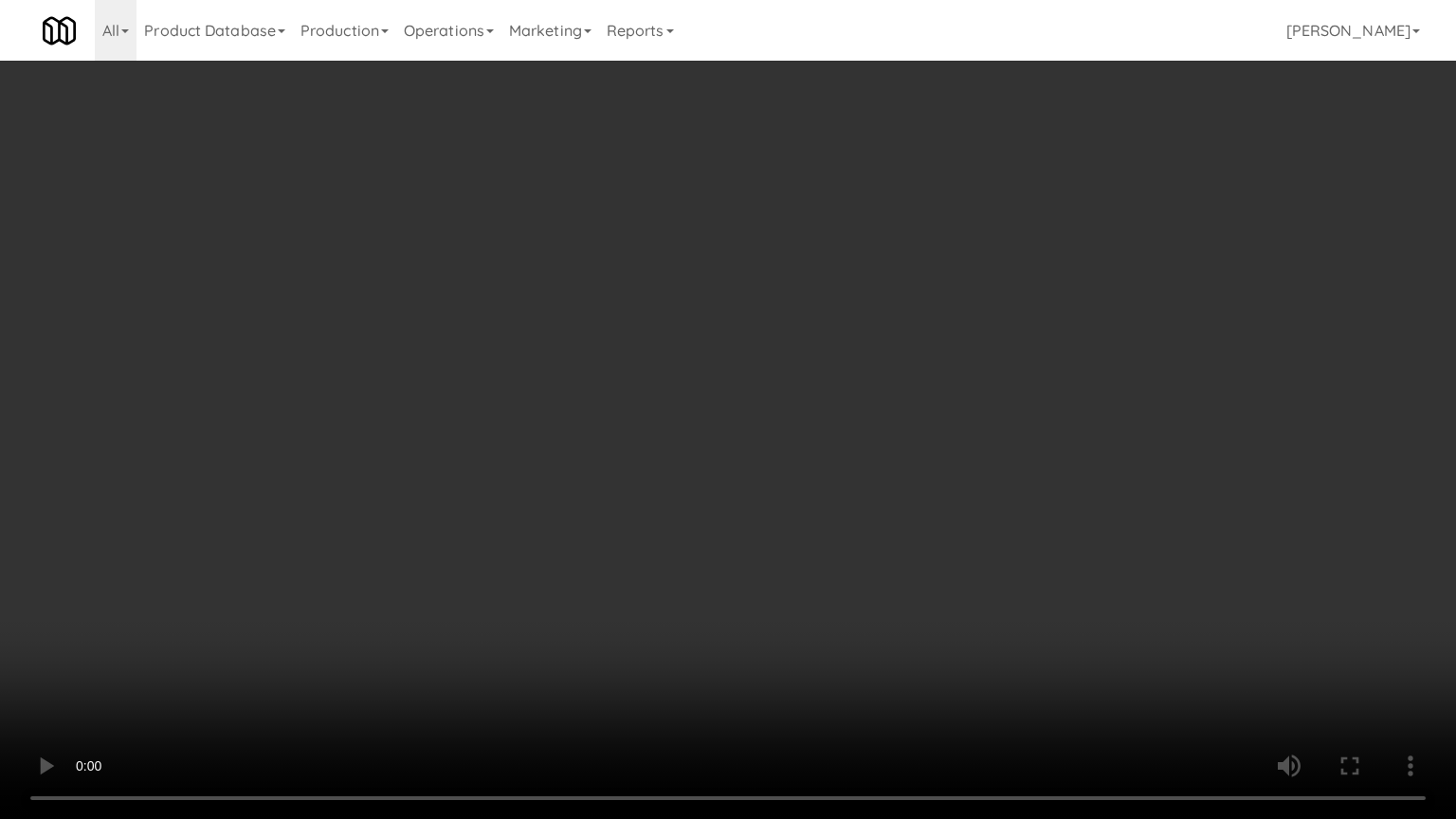
click at [879, 496] on video at bounding box center [728, 409] width 1456 height 819
click at [885, 500] on video at bounding box center [728, 409] width 1456 height 819
click at [867, 514] on video at bounding box center [728, 409] width 1456 height 819
click at [872, 507] on video at bounding box center [728, 409] width 1456 height 819
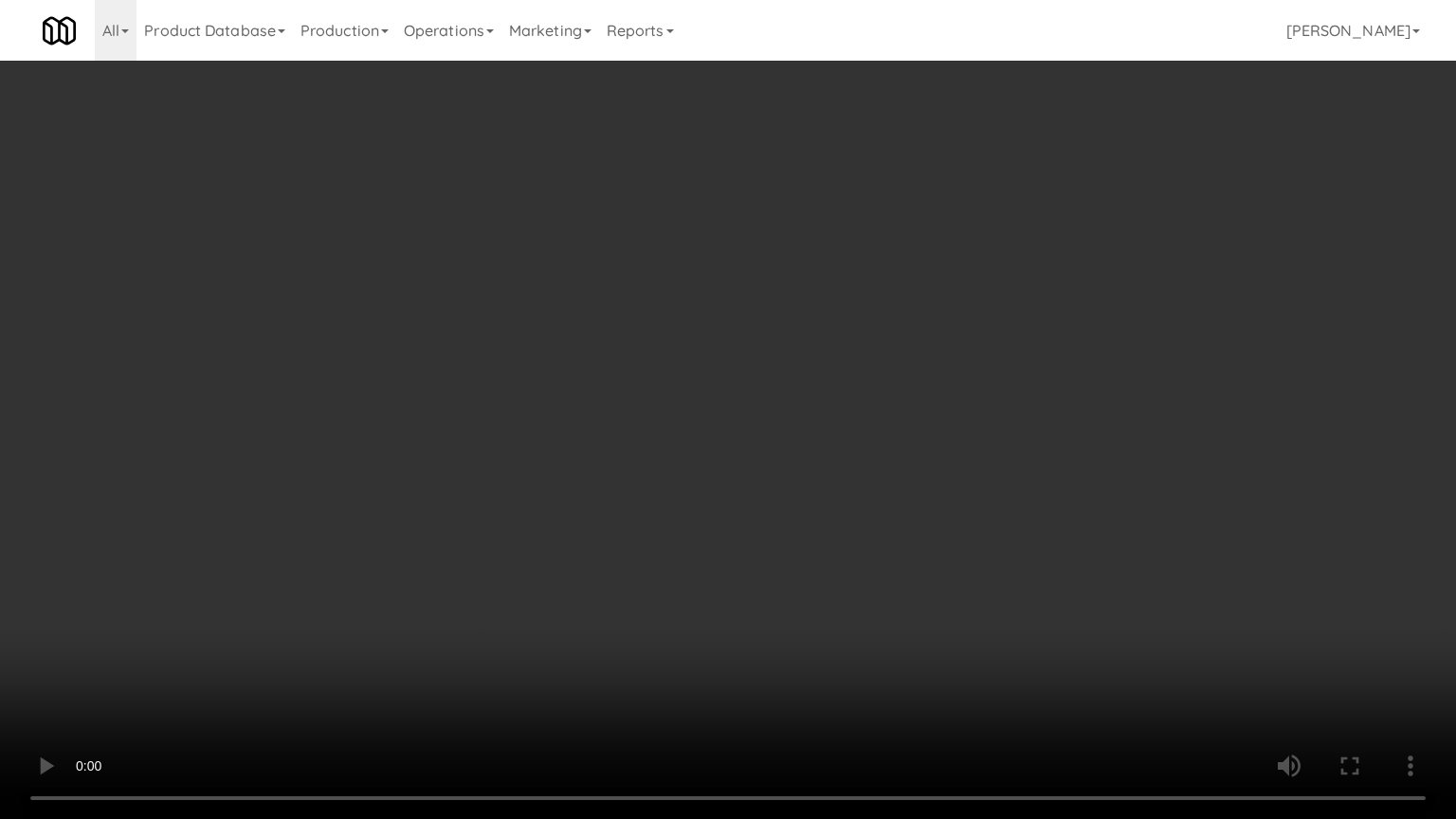
click at [881, 482] on video at bounding box center [728, 409] width 1456 height 819
click at [1035, 658] on video at bounding box center [728, 409] width 1456 height 819
click at [898, 656] on video at bounding box center [728, 409] width 1456 height 819
click at [898, 650] on video at bounding box center [728, 409] width 1456 height 819
click at [899, 637] on video at bounding box center [728, 409] width 1456 height 819
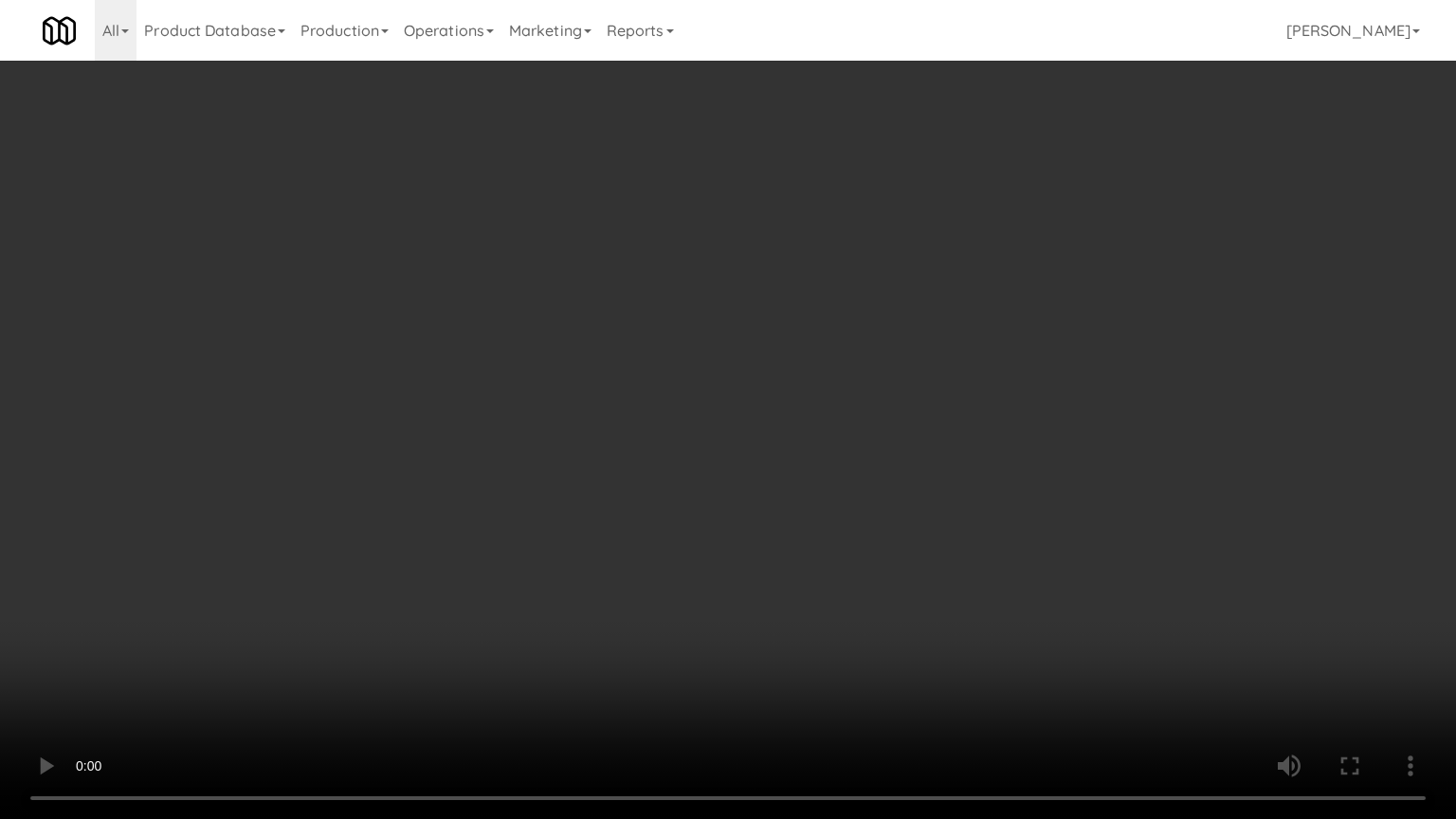
click at [988, 658] on video at bounding box center [728, 409] width 1456 height 819
click at [944, 638] on video at bounding box center [728, 409] width 1456 height 819
click at [937, 614] on video at bounding box center [728, 409] width 1456 height 819
click at [917, 481] on video at bounding box center [728, 409] width 1456 height 819
click at [925, 474] on video at bounding box center [728, 409] width 1456 height 819
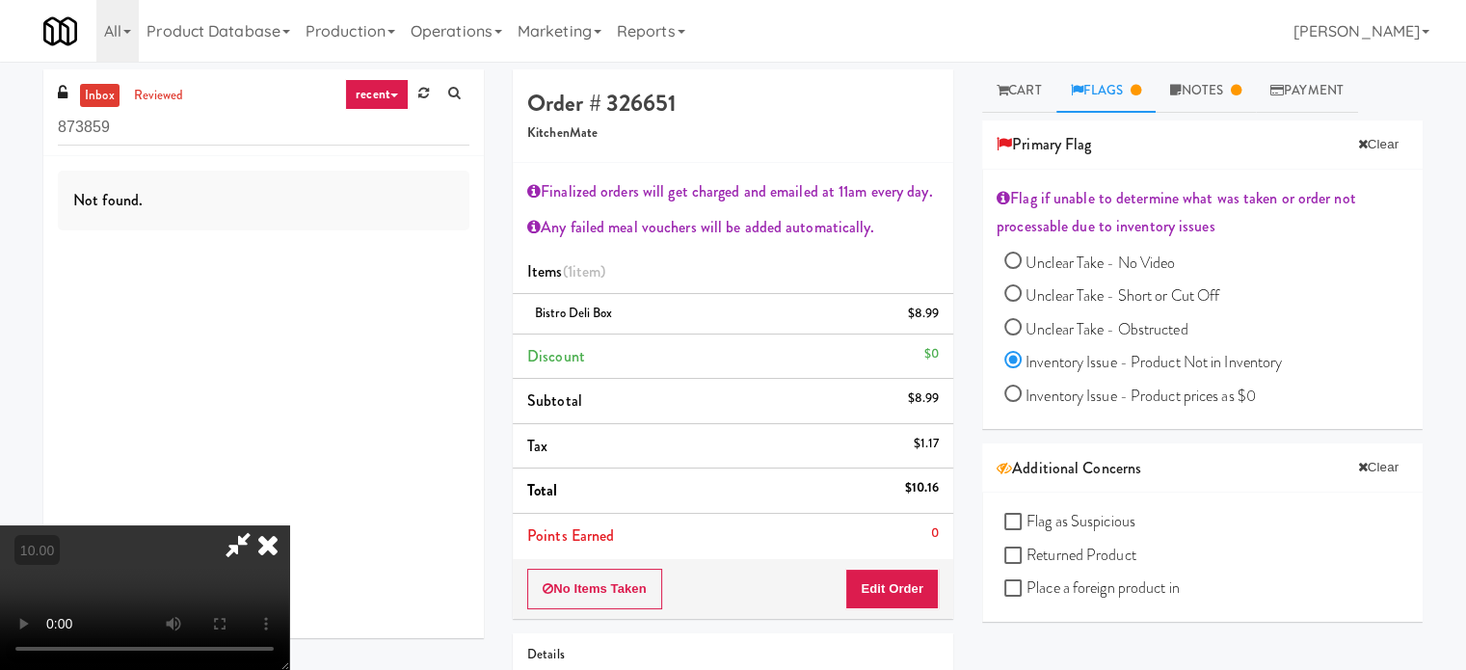
click at [289, 525] on div at bounding box center [144, 597] width 289 height 145
drag, startPoint x: 846, startPoint y: 73, endPoint x: 777, endPoint y: 110, distance: 78.5
click at [289, 525] on icon at bounding box center [268, 544] width 42 height 39
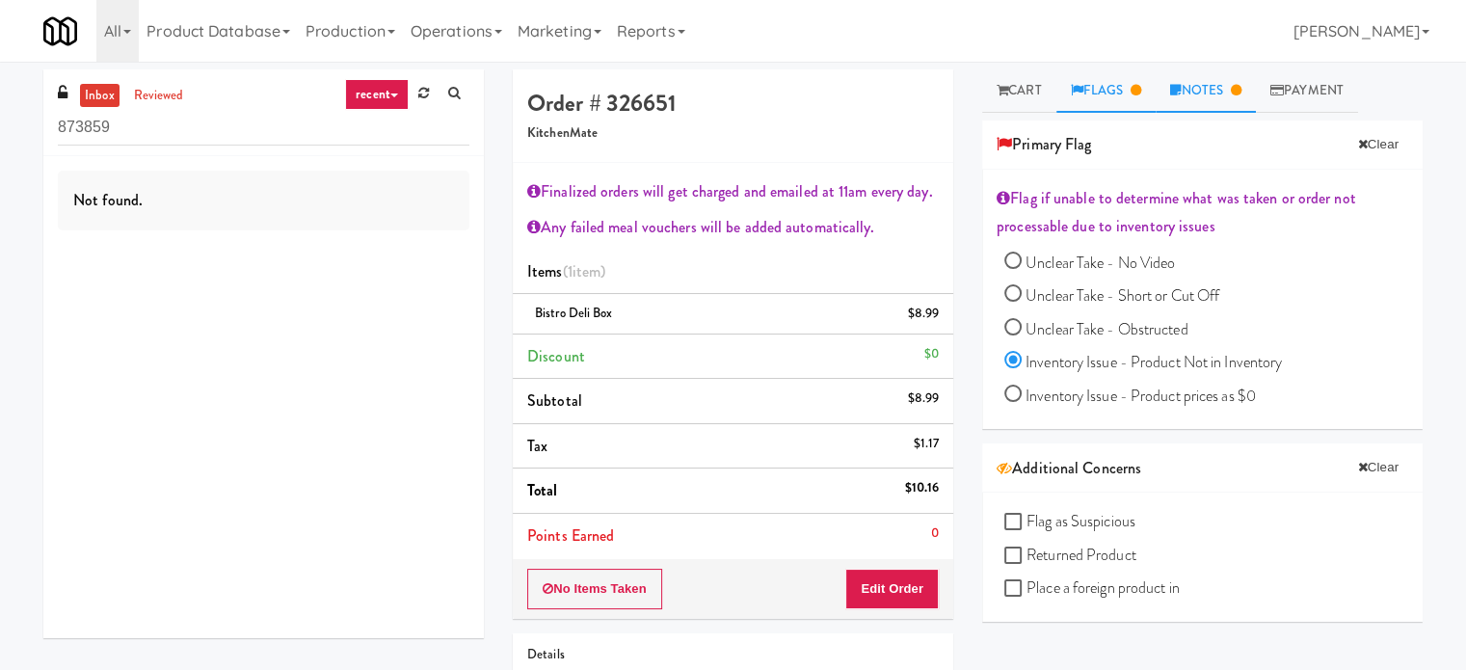
click at [1215, 93] on link "Notes" at bounding box center [1206, 90] width 100 height 43
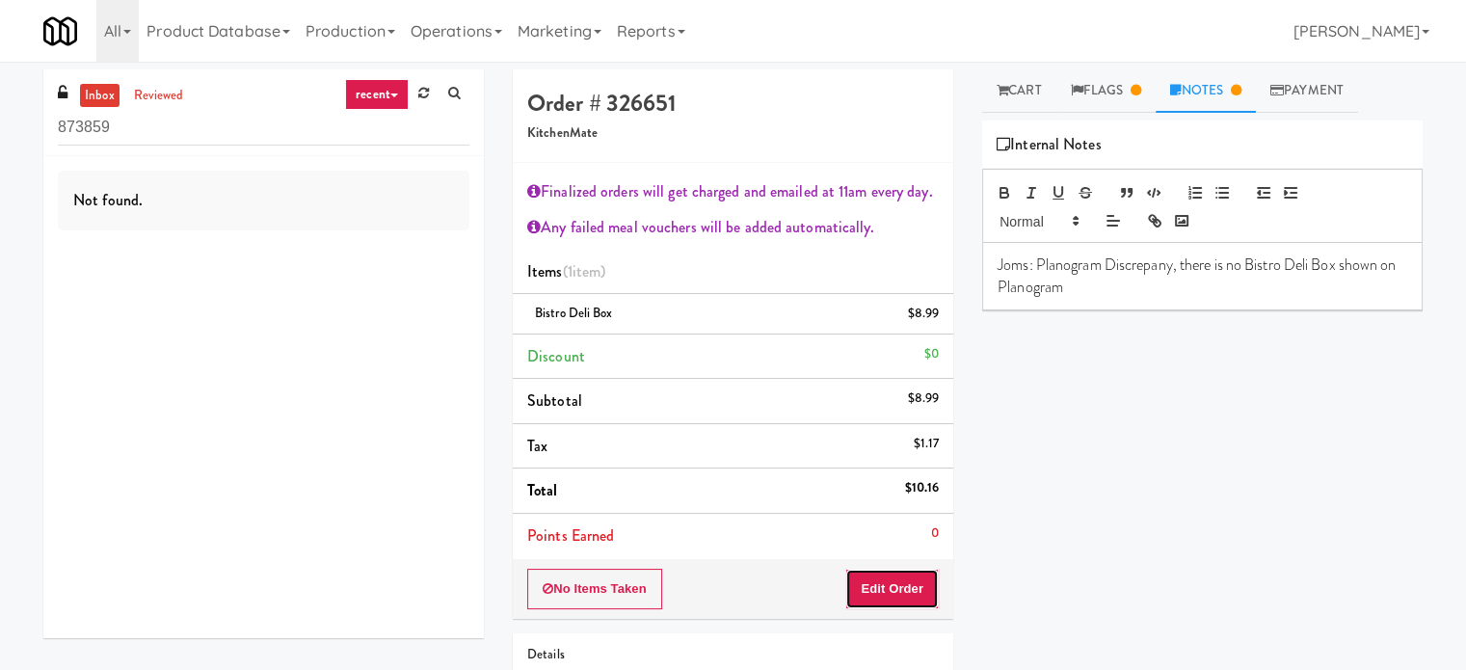
click at [891, 592] on button "Edit Order" at bounding box center [891, 589] width 93 height 40
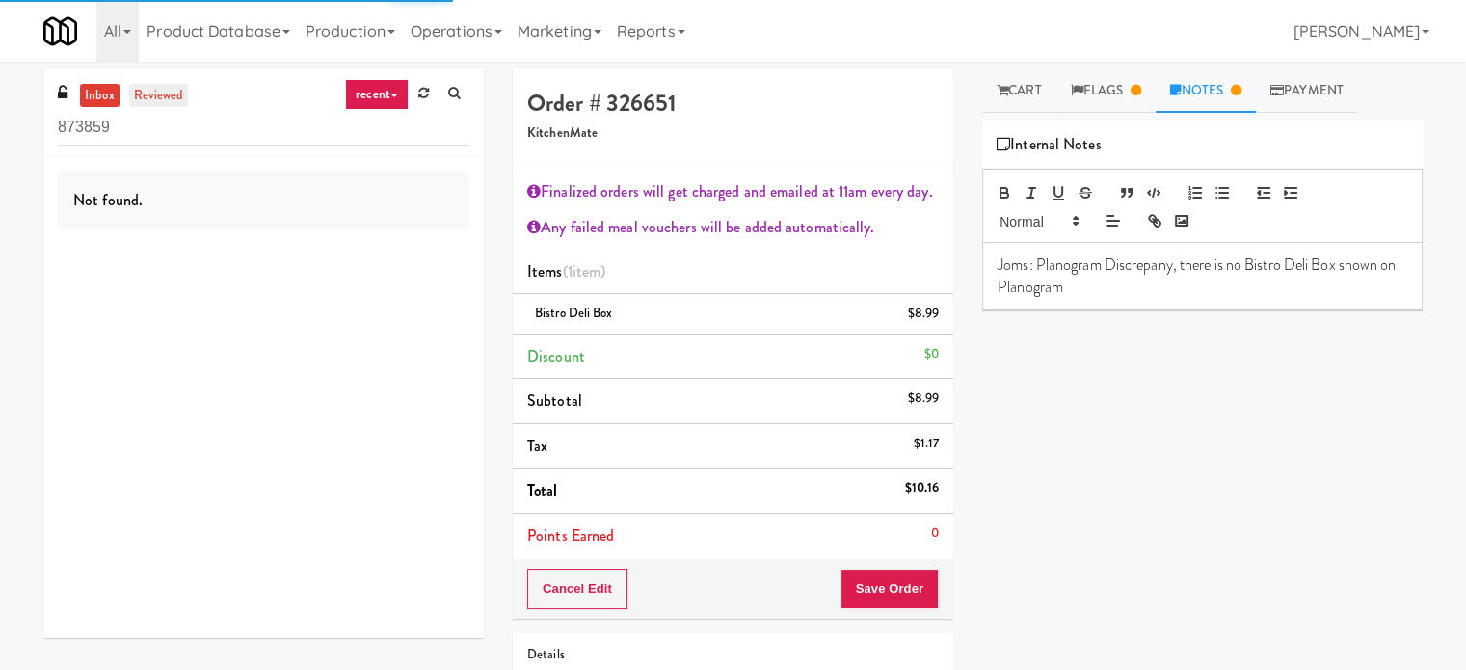
click at [170, 92] on link "reviewed" at bounding box center [159, 96] width 60 height 24
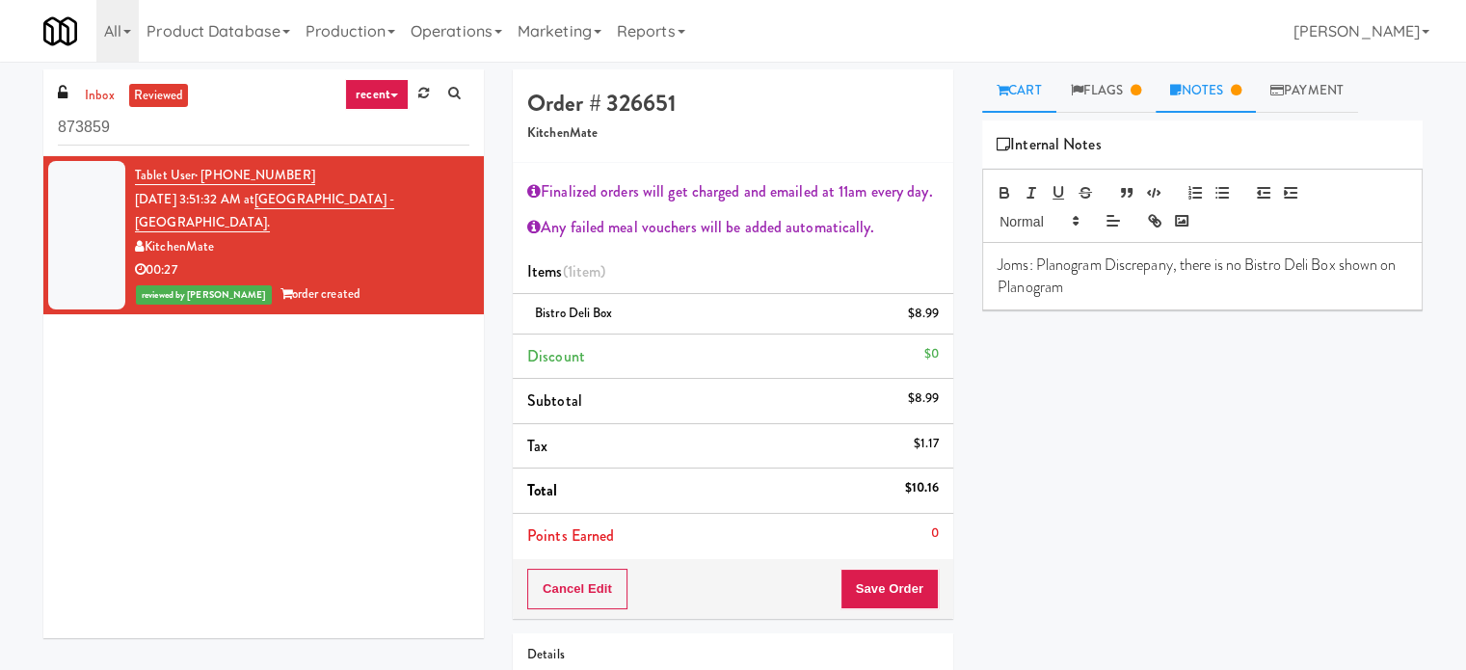
click at [1013, 90] on link "Cart" at bounding box center [1019, 90] width 74 height 43
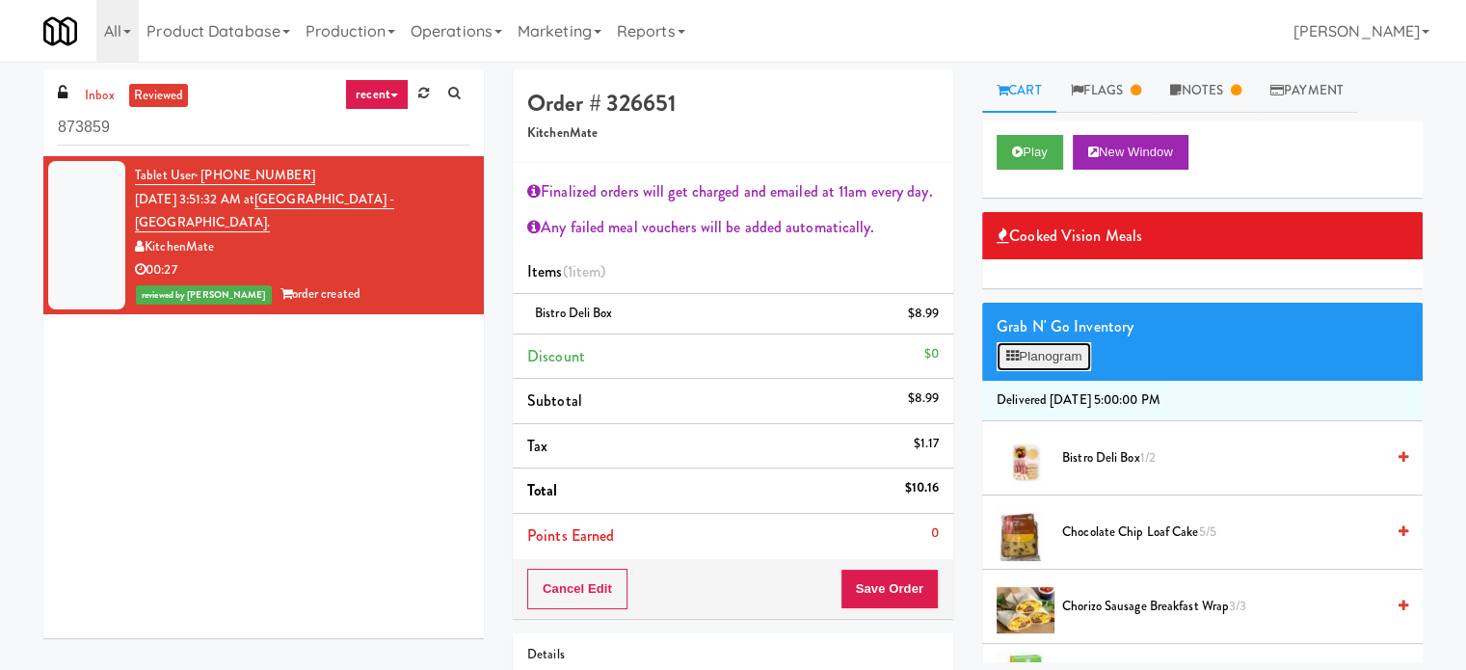
click at [1041, 362] on button "Planogram" at bounding box center [1044, 356] width 94 height 29
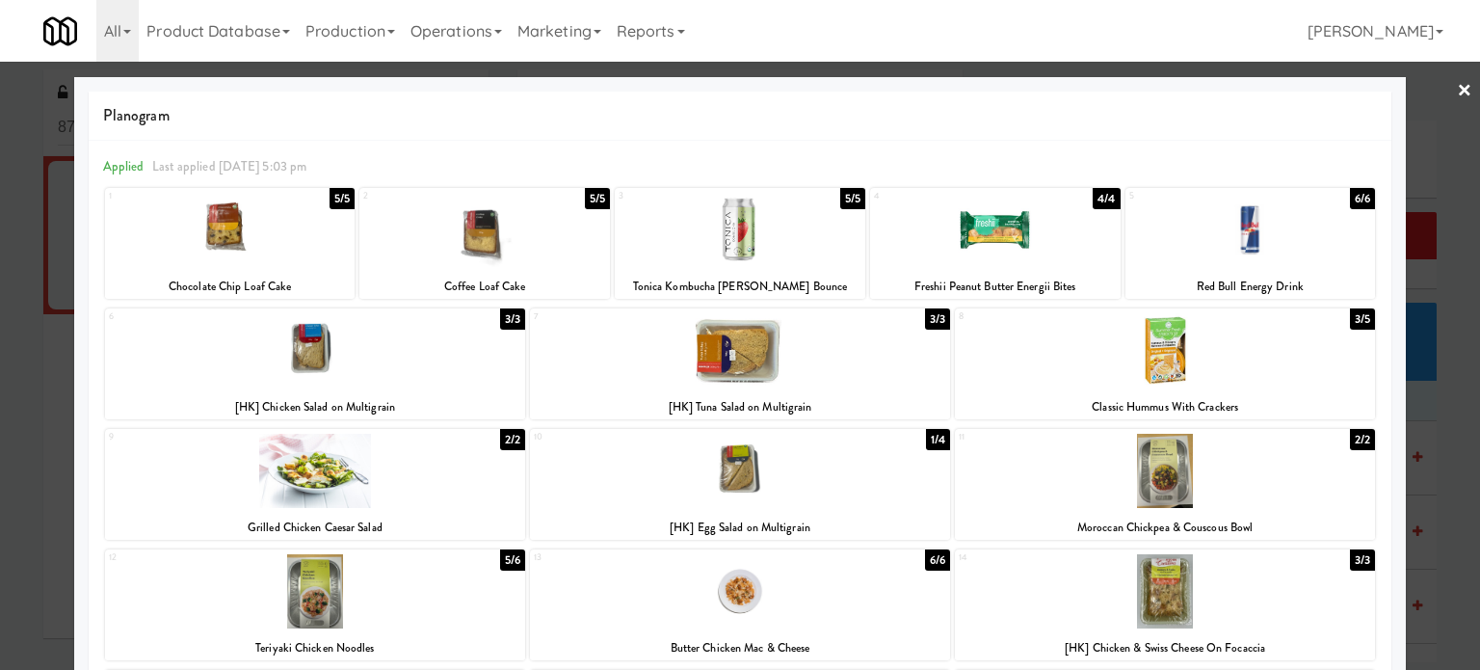
click at [1448, 466] on div at bounding box center [740, 335] width 1480 height 670
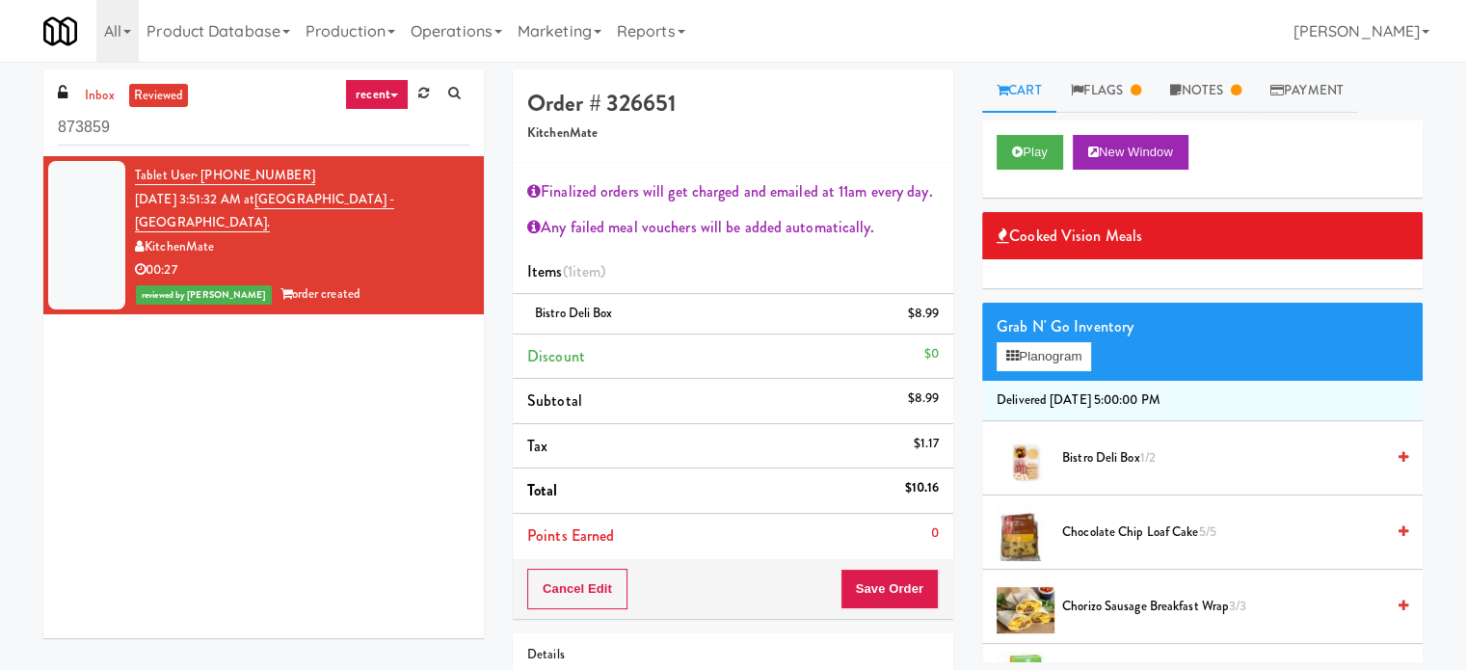
click at [378, 369] on div "Tablet User · (226) 567-7570 Aug 11, 2025 3:51:32 AM at SickKids Hospital - Mai…" at bounding box center [263, 397] width 440 height 482
click at [87, 82] on div "inbox reviewed recent all unclear take inventory issue suspicious failed recent…" at bounding box center [263, 112] width 440 height 87
click at [152, 134] on input "873859" at bounding box center [264, 128] width 412 height 36
click at [152, 133] on input "873859" at bounding box center [264, 128] width 412 height 36
